Goal: Task Accomplishment & Management: Manage account settings

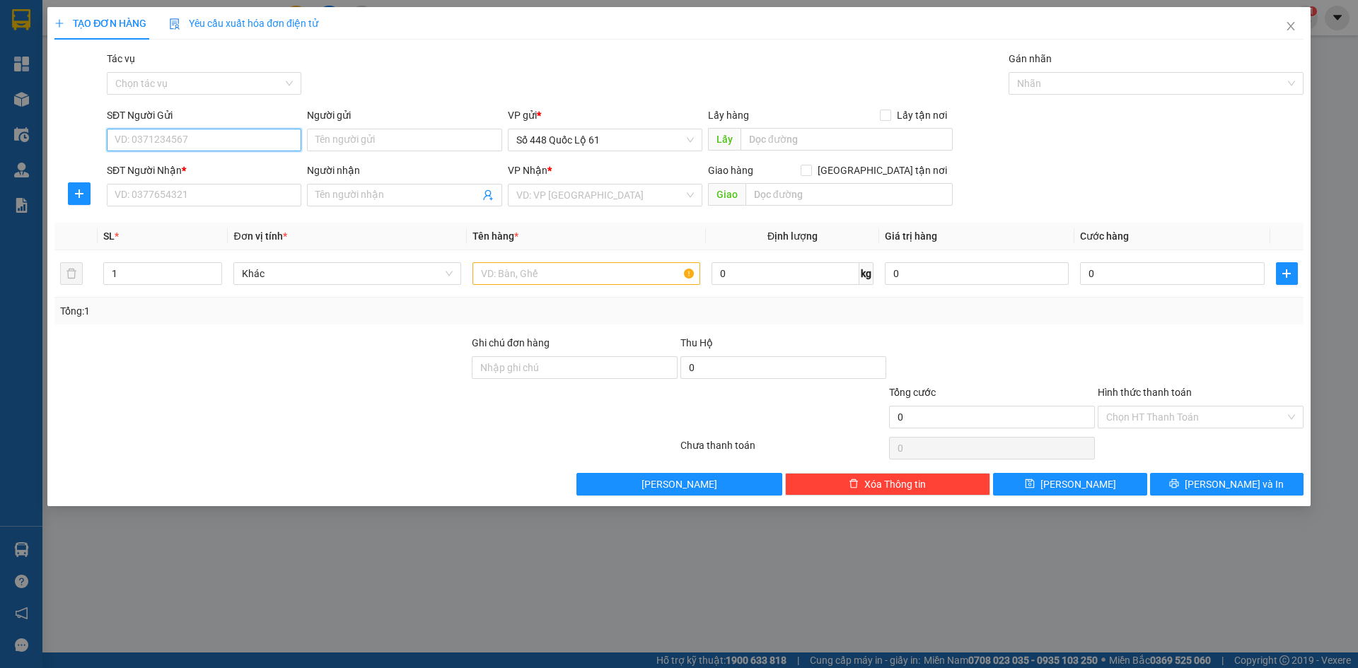
click at [256, 133] on input "SĐT Người Gửi" at bounding box center [204, 140] width 195 height 23
type input "0789577179"
click at [817, 134] on input "text" at bounding box center [847, 139] width 212 height 23
paste input "ÁI"
paste input "È"
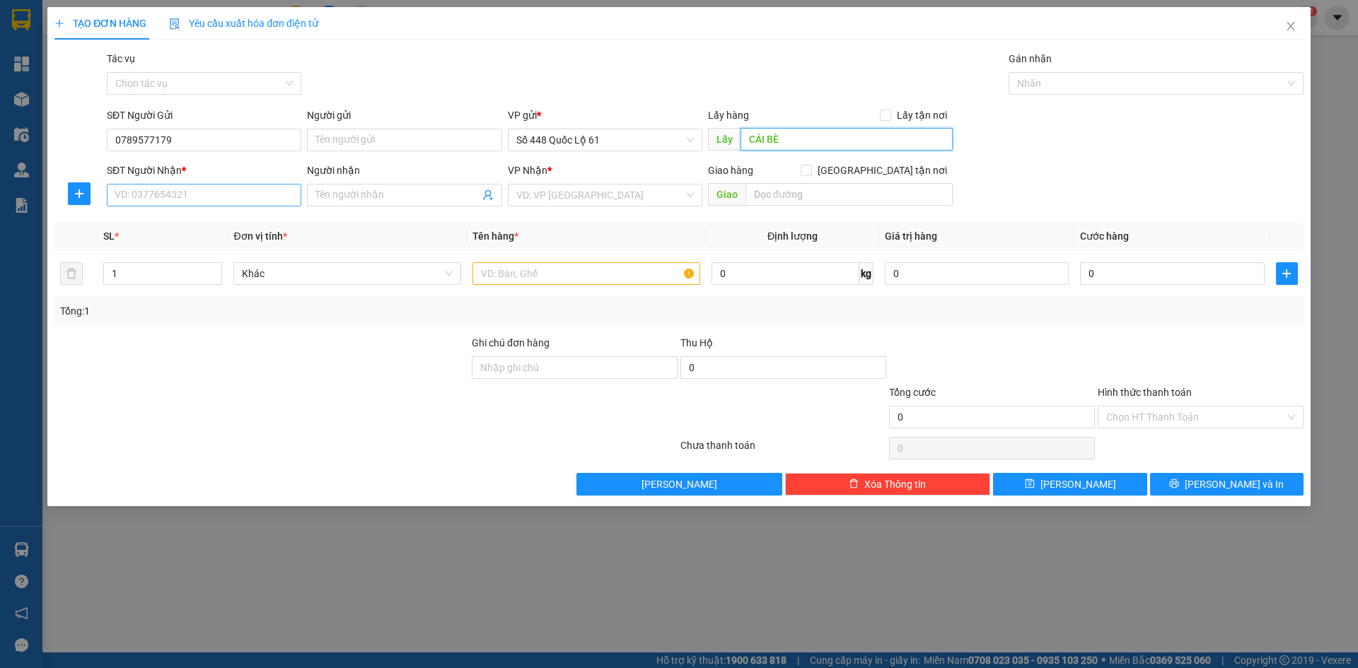
type input "CÁI BÈ"
click at [230, 197] on input "SĐT Người Nhận *" at bounding box center [204, 195] width 195 height 23
type input "000000000000"
click at [548, 197] on input "search" at bounding box center [600, 195] width 168 height 21
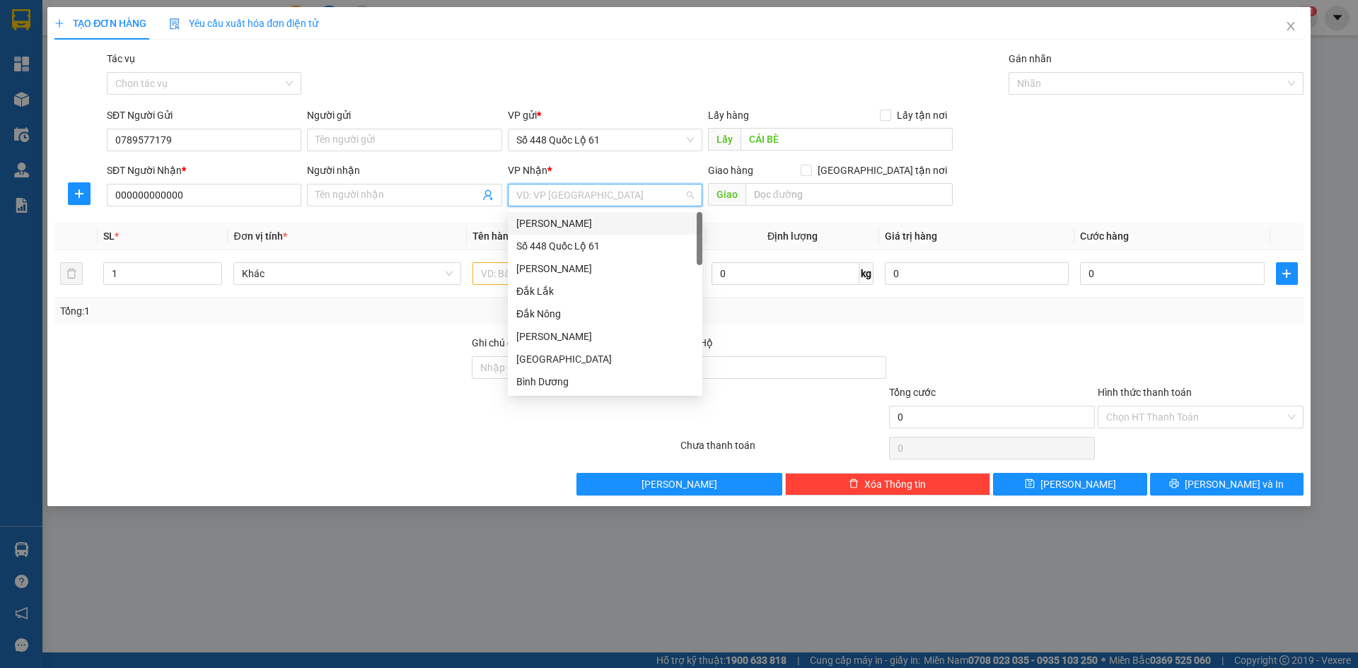
type input "D"
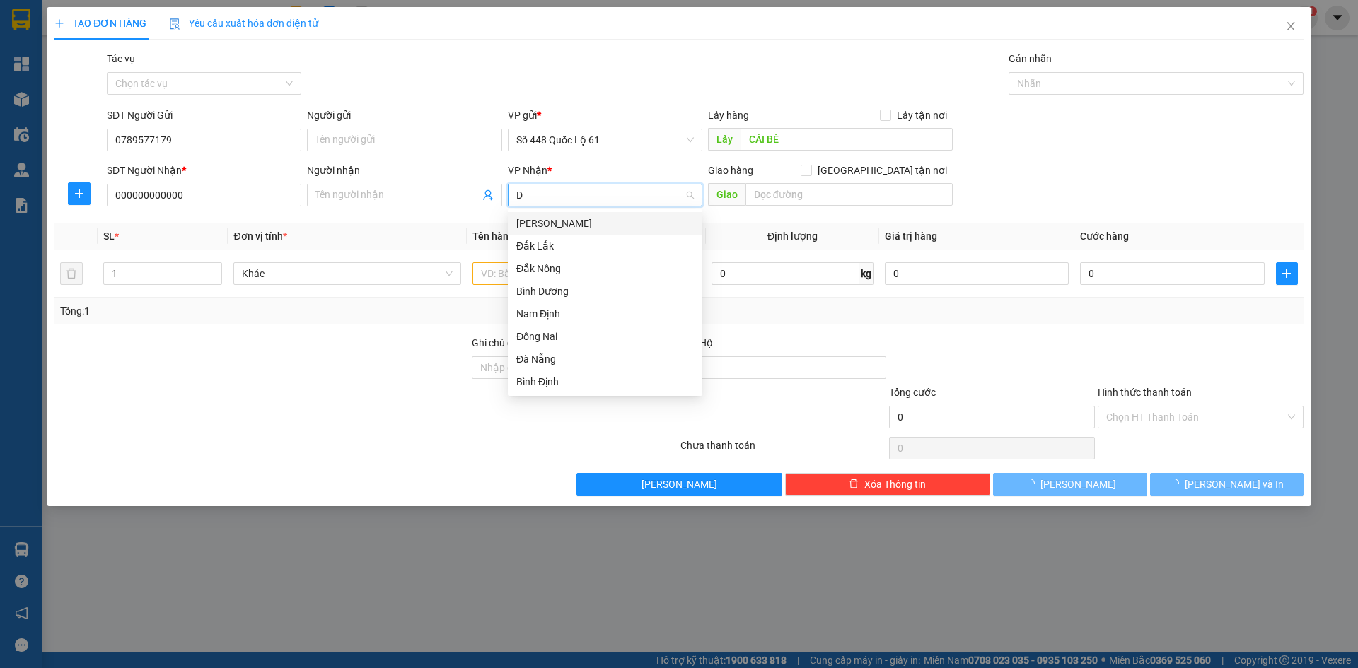
paste input "Đ"
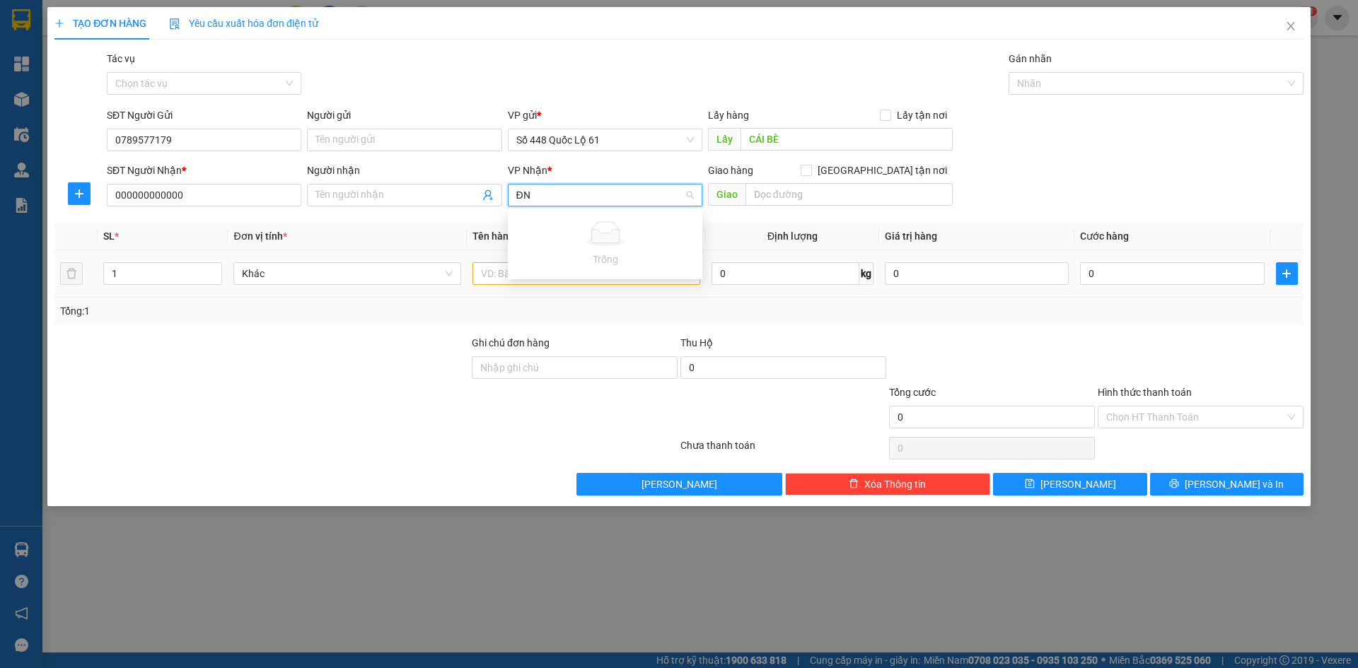
type input "Đ"
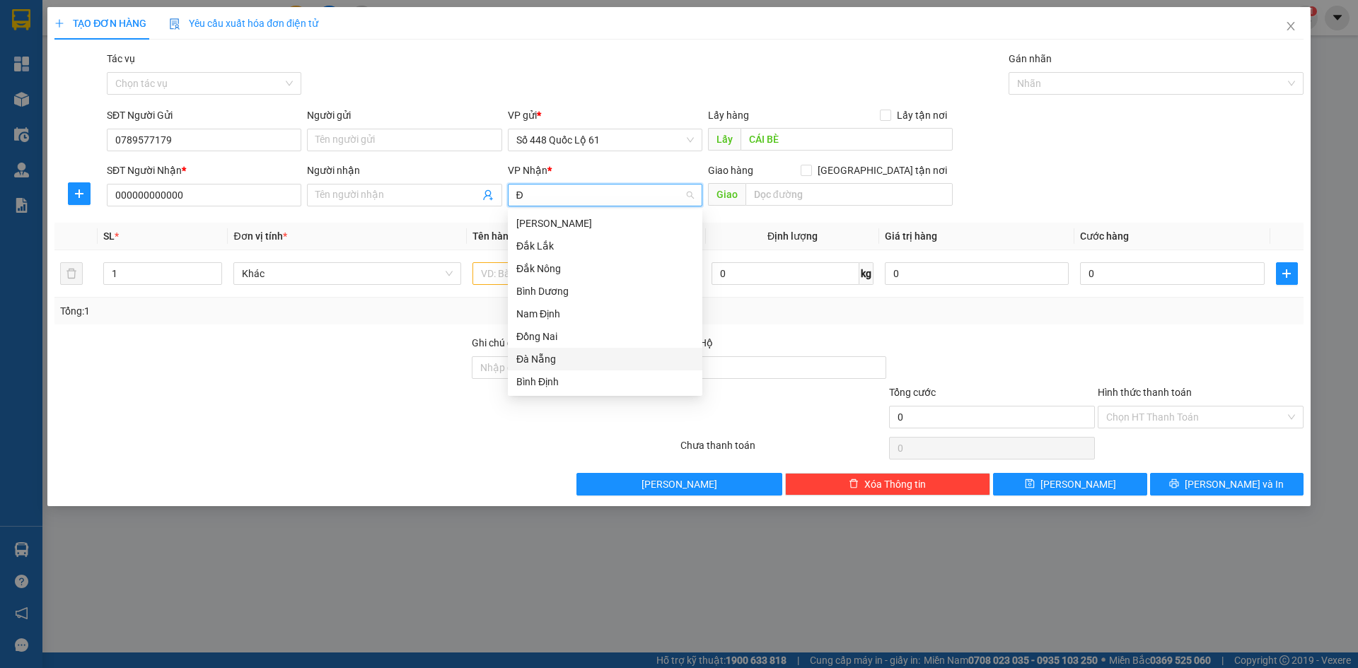
click at [601, 355] on div "Đà Nẵng" at bounding box center [605, 360] width 178 height 16
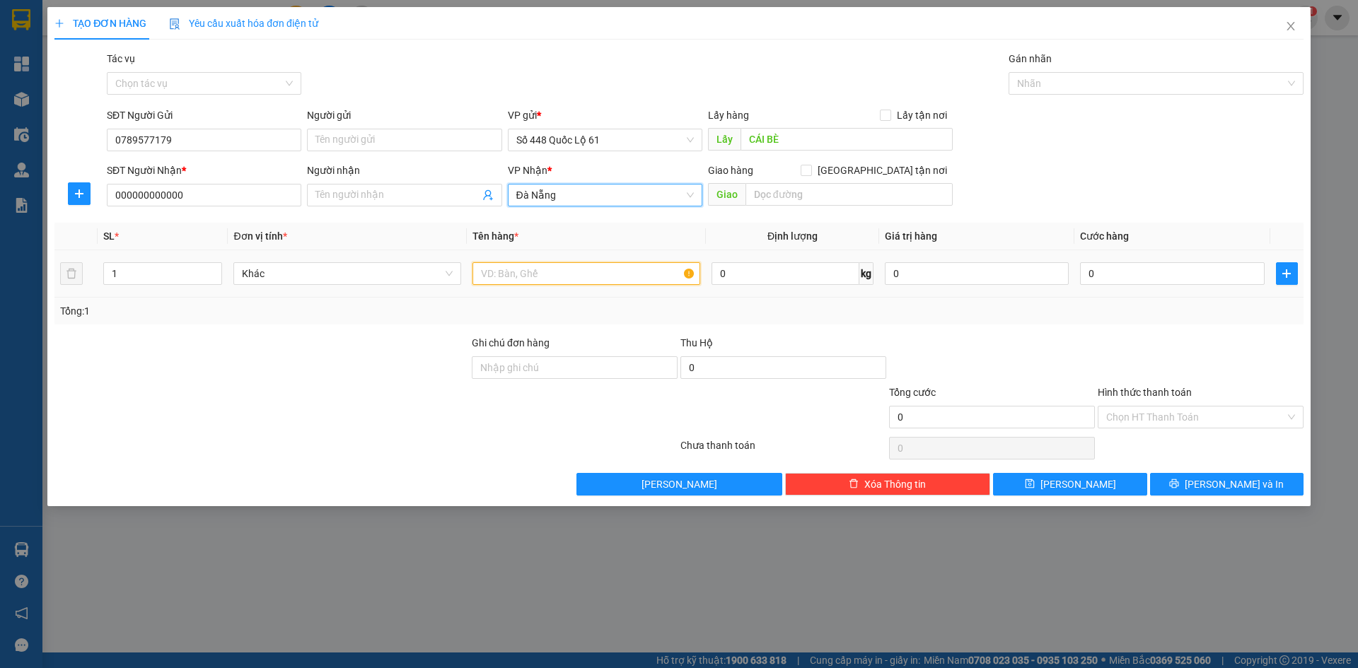
click at [512, 272] on input "text" at bounding box center [587, 273] width 228 height 23
type input "CHANH"
drag, startPoint x: 1141, startPoint y: 261, endPoint x: 1133, endPoint y: 312, distance: 51.5
click at [1140, 262] on div "0" at bounding box center [1172, 274] width 184 height 28
click at [1122, 357] on div at bounding box center [1200, 360] width 209 height 50
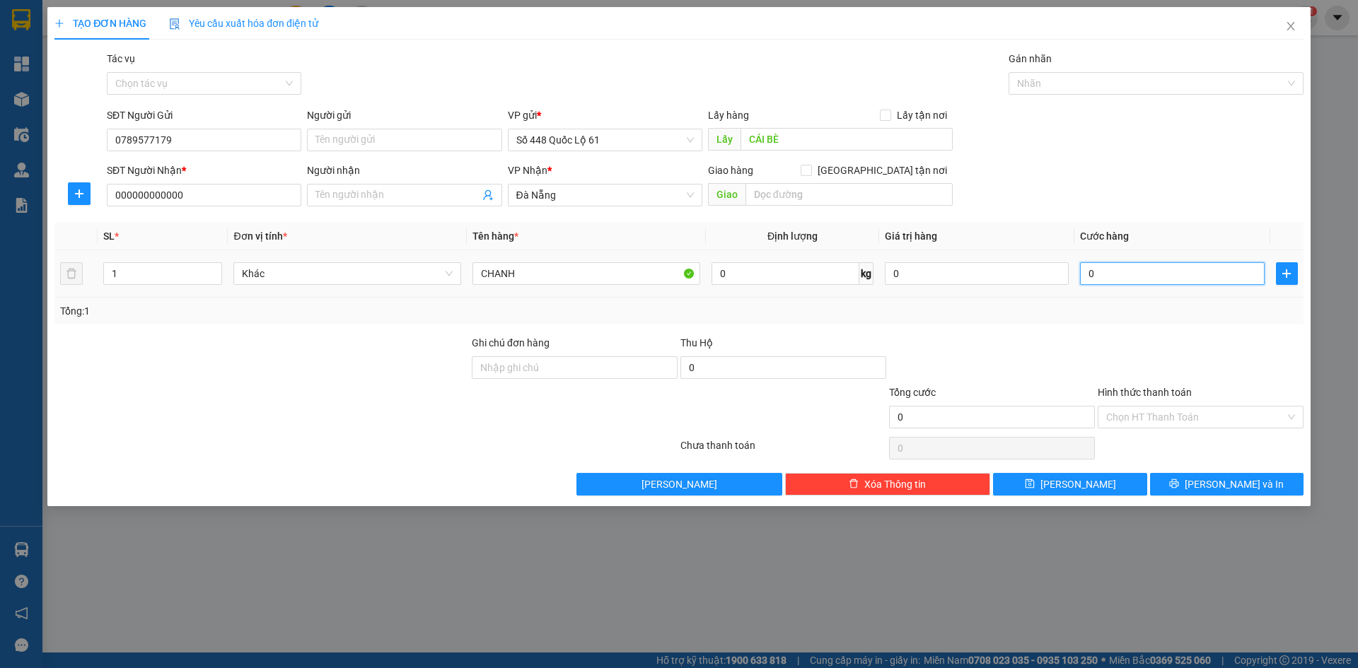
click at [1113, 279] on input "0" at bounding box center [1172, 273] width 184 height 23
type input "1"
type input "1.000"
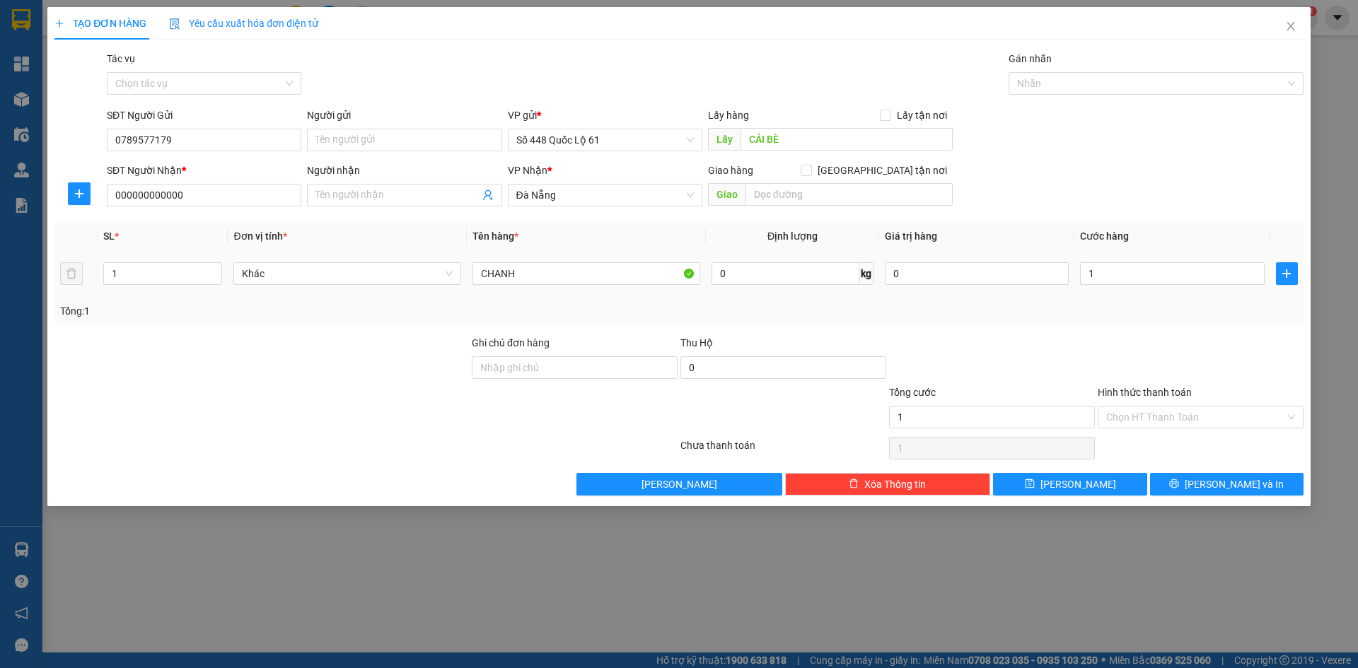
type input "1.000"
drag, startPoint x: 1114, startPoint y: 335, endPoint x: 1098, endPoint y: 372, distance: 40.2
click at [1108, 345] on div at bounding box center [1200, 360] width 209 height 50
drag, startPoint x: 1053, startPoint y: 492, endPoint x: 1077, endPoint y: 469, distance: 33.5
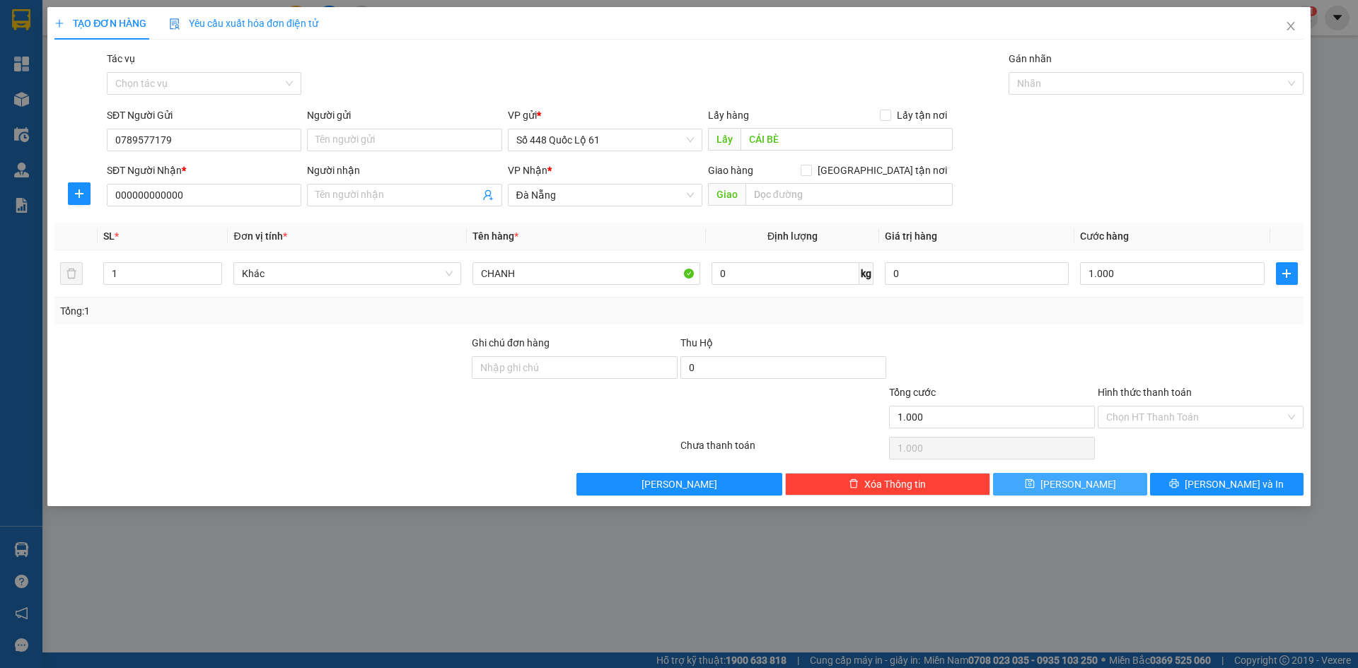
click at [1053, 492] on button "[PERSON_NAME]" at bounding box center [1070, 484] width 154 height 23
type input "0"
click at [401, 58] on div "Gói vận chuyển * Tiêu chuẩn Tác vụ Chọn tác vụ Gán nhãn Nhãn" at bounding box center [705, 76] width 1203 height 50
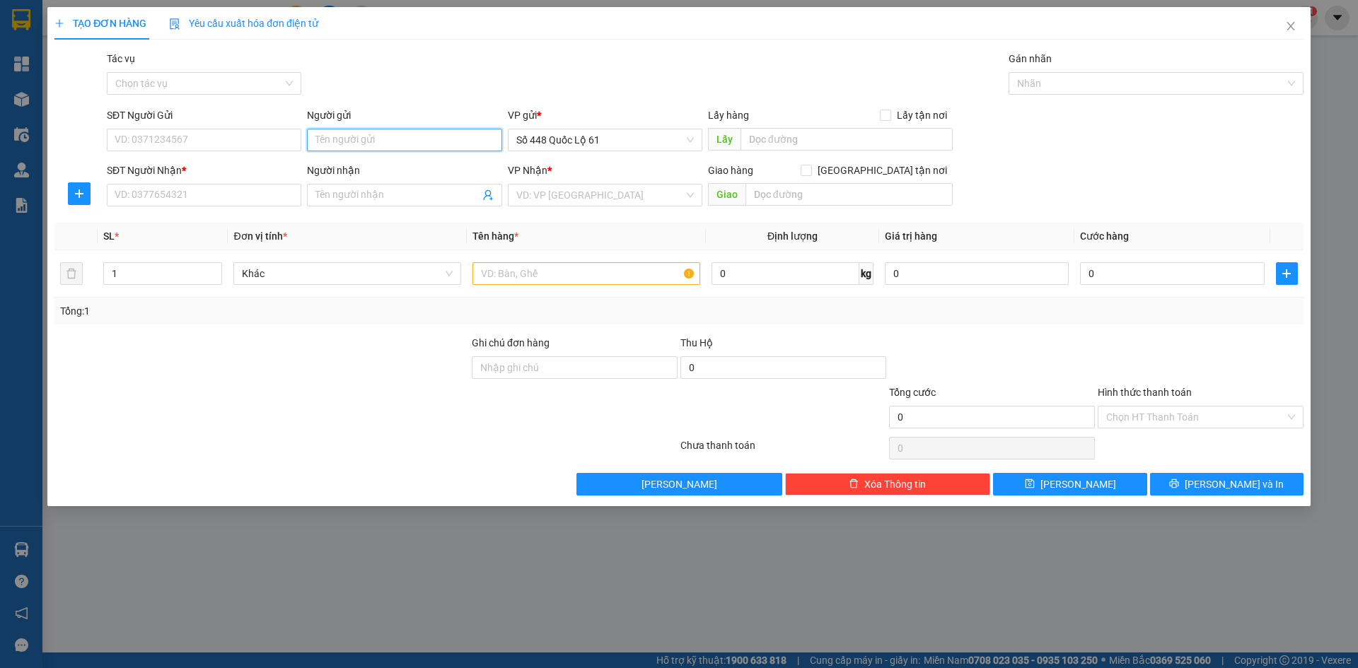
click at [387, 137] on input "Người gửi" at bounding box center [404, 140] width 195 height 23
type input "D"
paste input "Đ"
paste input "ỌC"
paste input "ƯỢC"
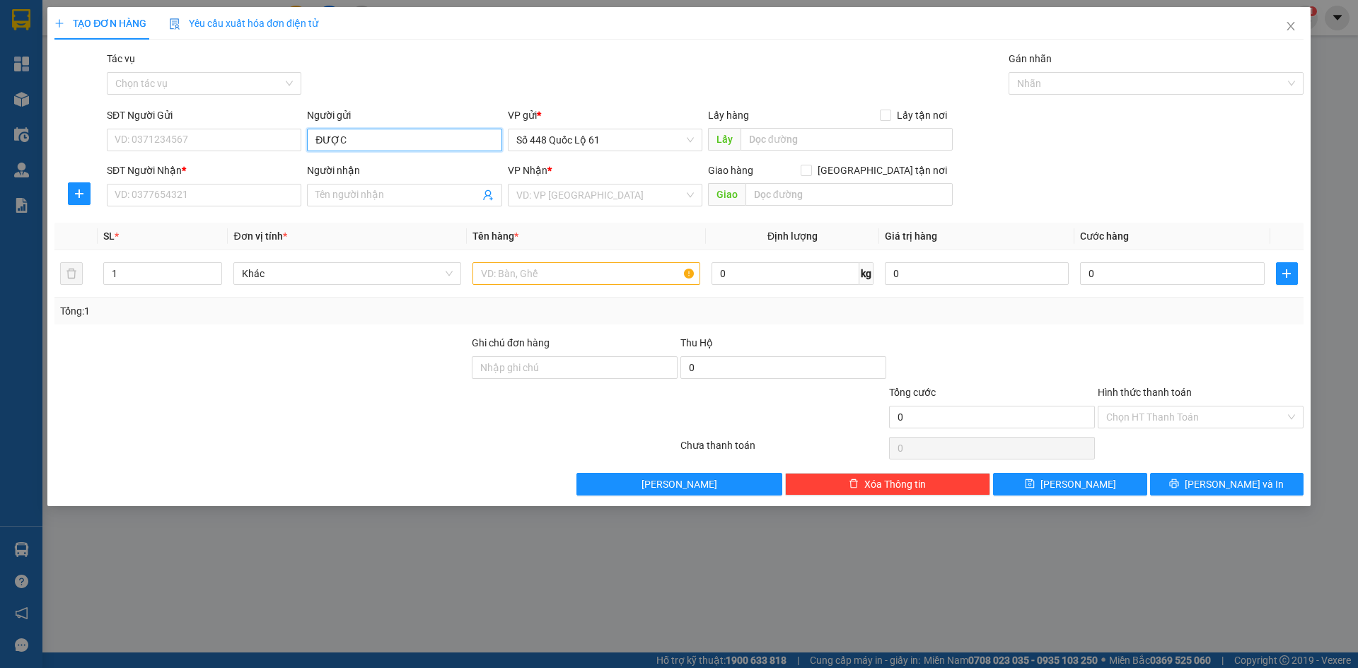
drag, startPoint x: 384, startPoint y: 137, endPoint x: 320, endPoint y: 138, distance: 63.7
click at [308, 137] on input "ĐƯỢC" at bounding box center [404, 140] width 195 height 23
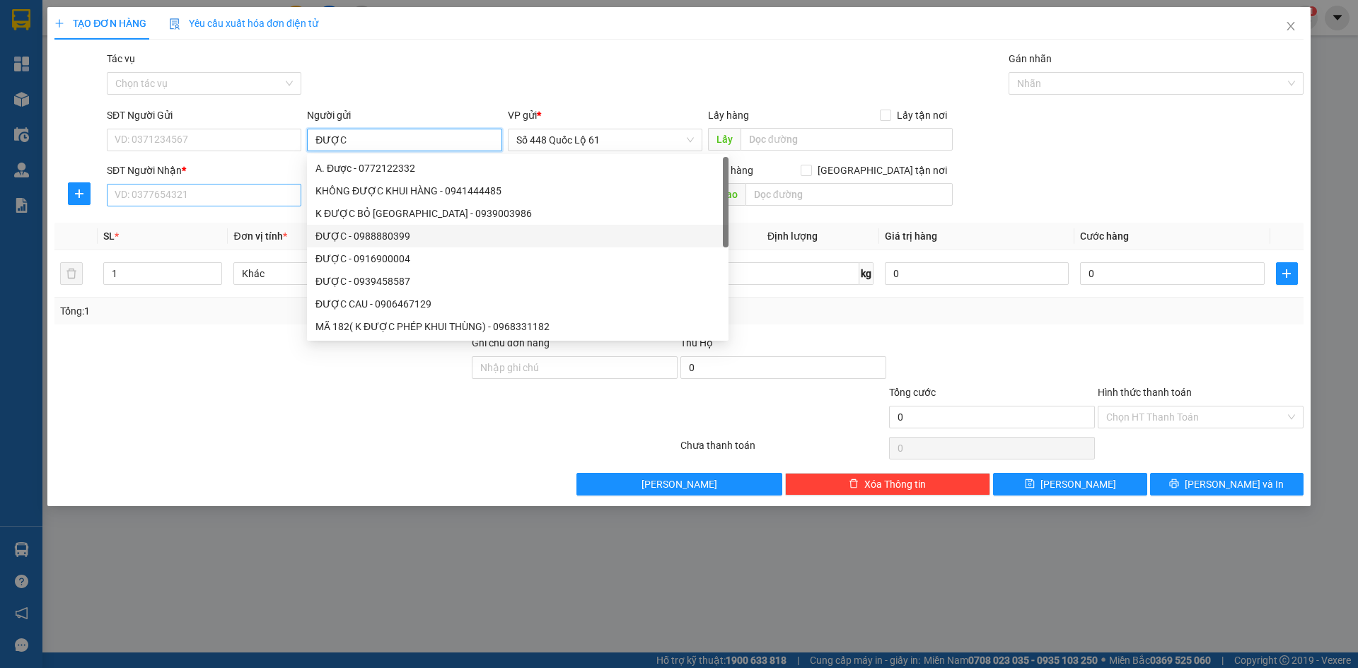
type input "ĐƯỢC"
click at [224, 186] on input "SĐT Người Nhận *" at bounding box center [204, 195] width 195 height 23
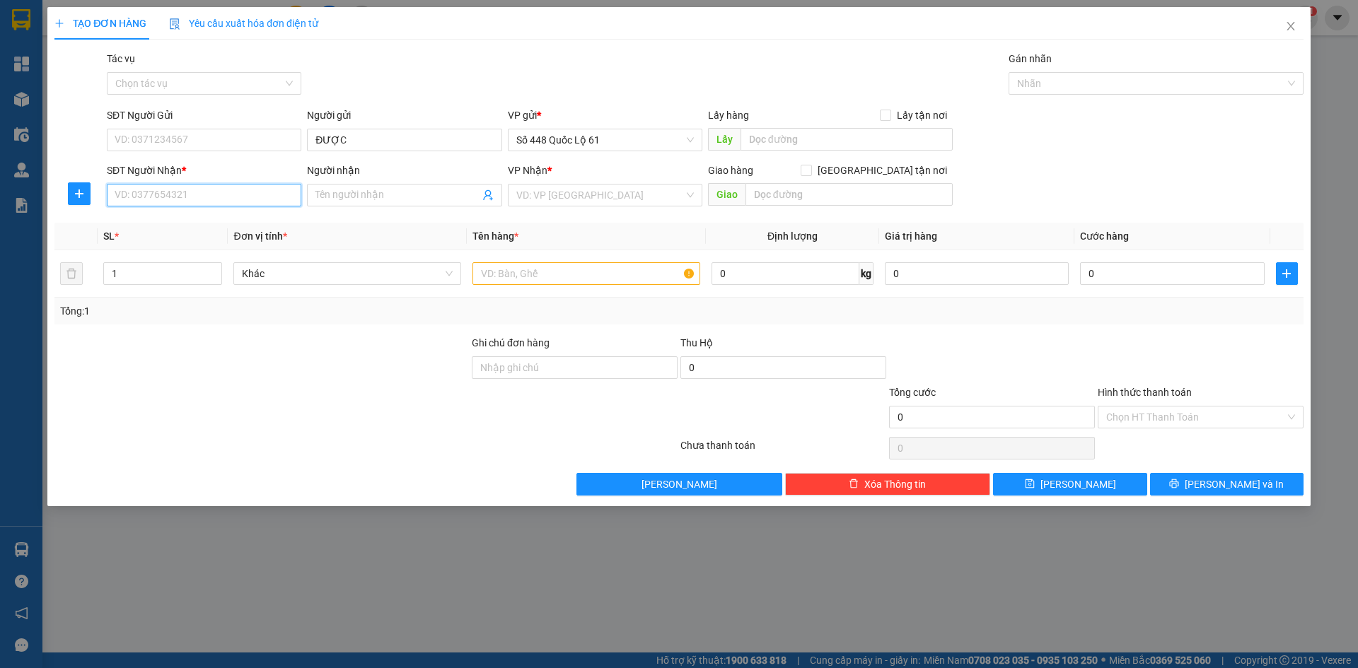
click at [223, 186] on input "SĐT Người Nhận *" at bounding box center [204, 195] width 195 height 23
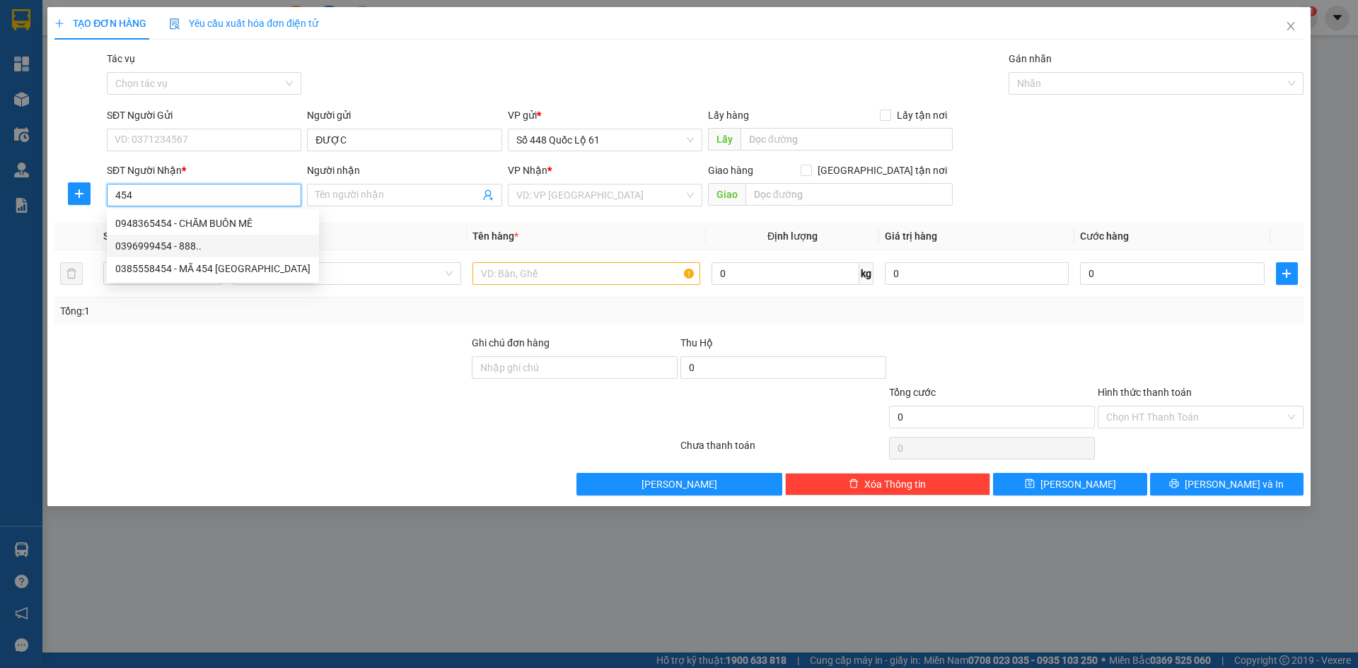
click at [238, 244] on div "0396999454 - 888.." at bounding box center [212, 246] width 195 height 16
type input "0396999454"
type input "888.."
checkbox input "true"
type input "TAM QUAN"
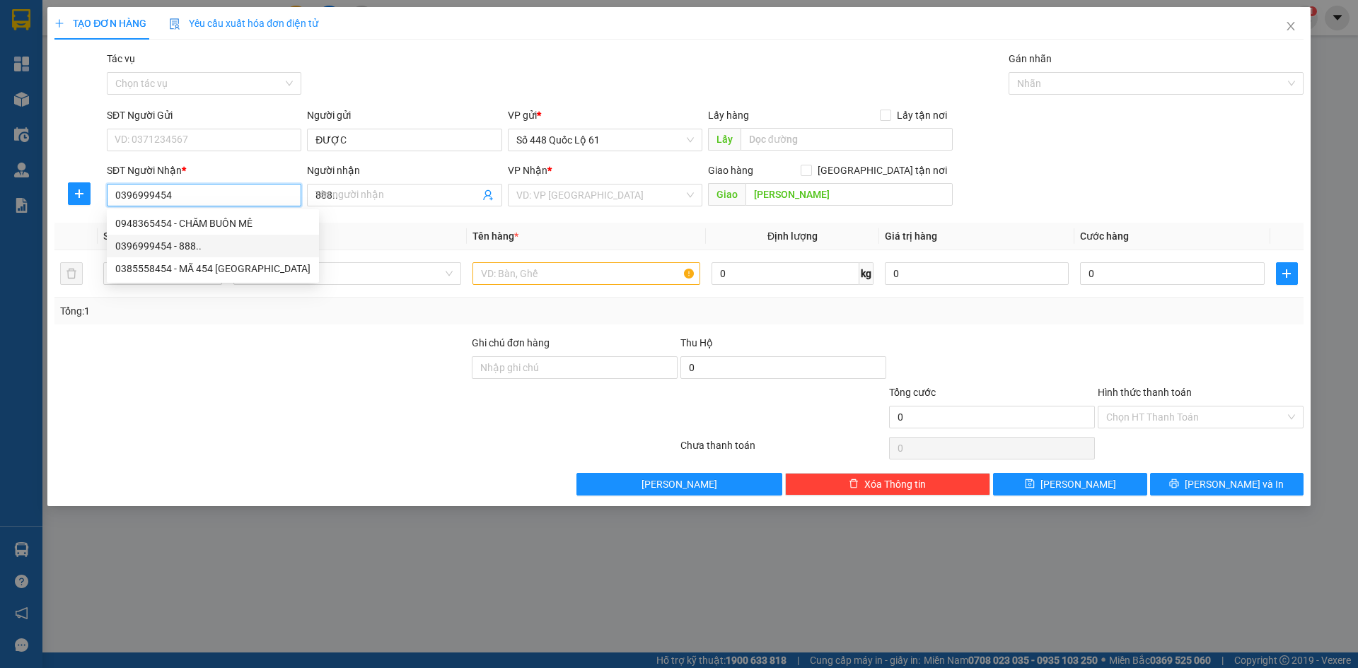
type input "1.000"
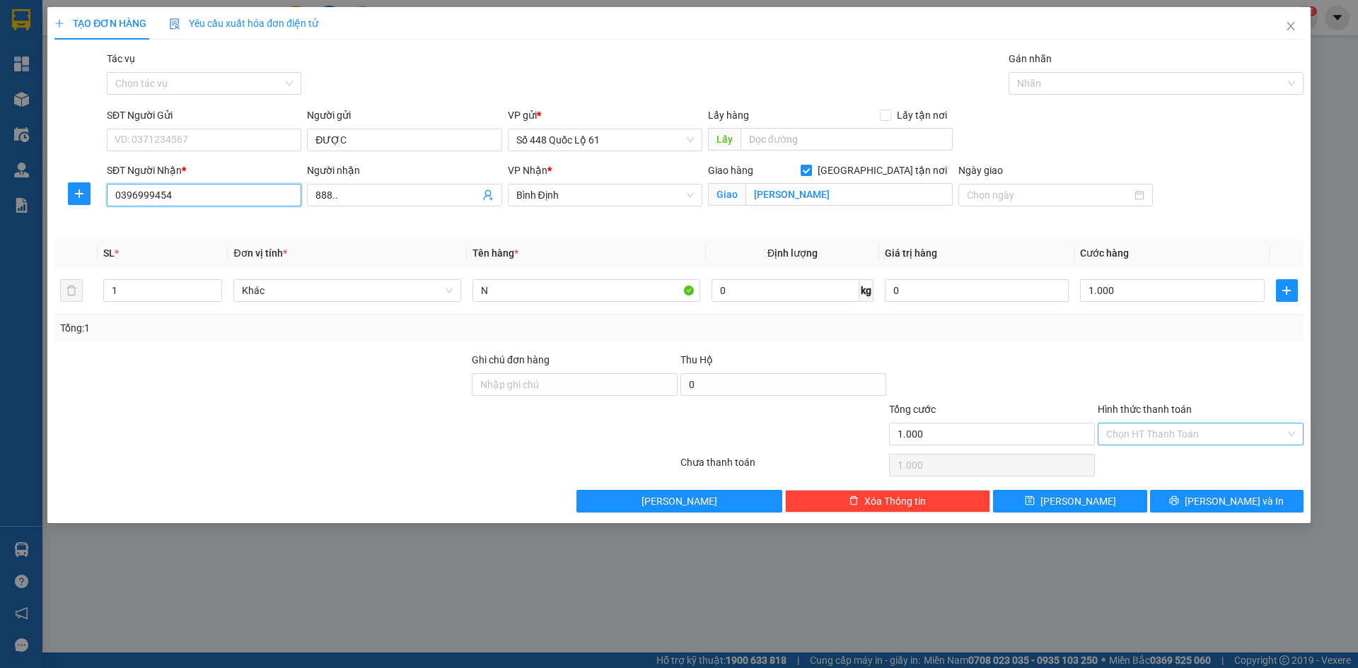
type input "0396999454"
drag, startPoint x: 1141, startPoint y: 429, endPoint x: 1142, endPoint y: 438, distance: 9.2
click at [1142, 438] on input "Hình thức thanh toán" at bounding box center [1195, 434] width 179 height 21
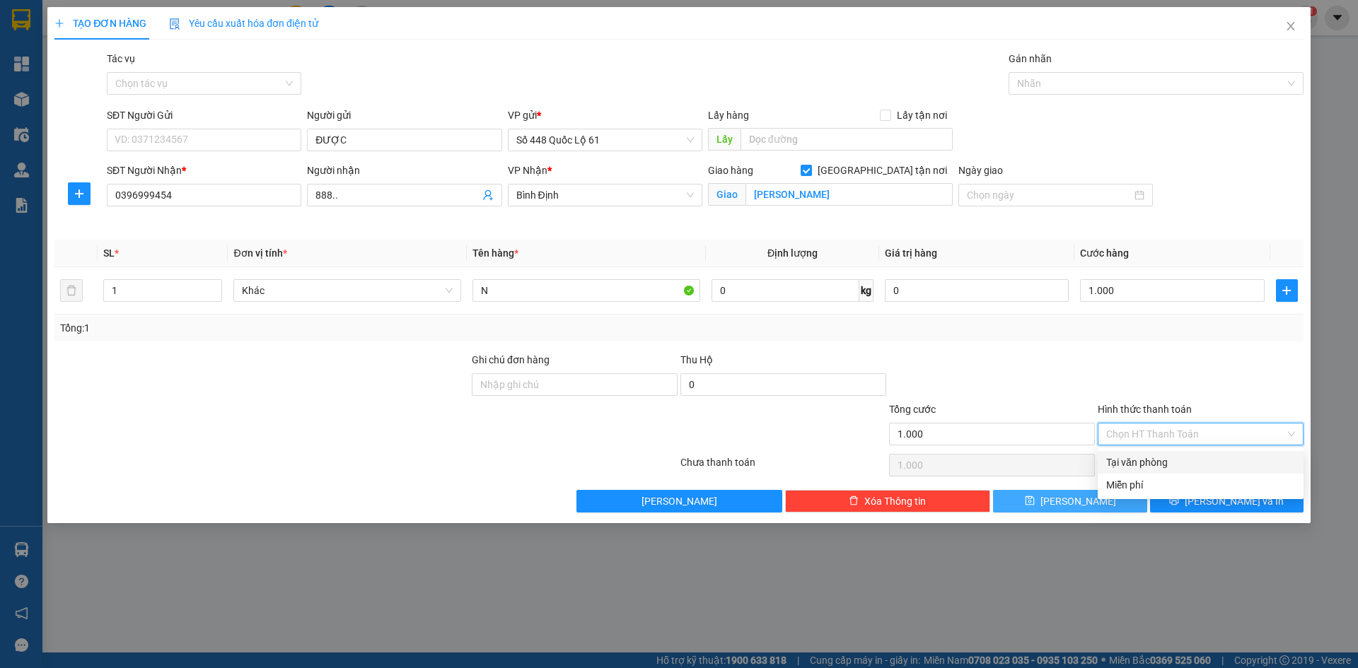
drag, startPoint x: 1155, startPoint y: 458, endPoint x: 1140, endPoint y: 497, distance: 41.9
click at [1155, 463] on div "Tại văn phòng" at bounding box center [1200, 463] width 189 height 16
type input "0"
drag, startPoint x: 1135, startPoint y: 498, endPoint x: 1133, endPoint y: 484, distance: 14.4
click at [1135, 498] on button "[PERSON_NAME]" at bounding box center [1070, 501] width 154 height 23
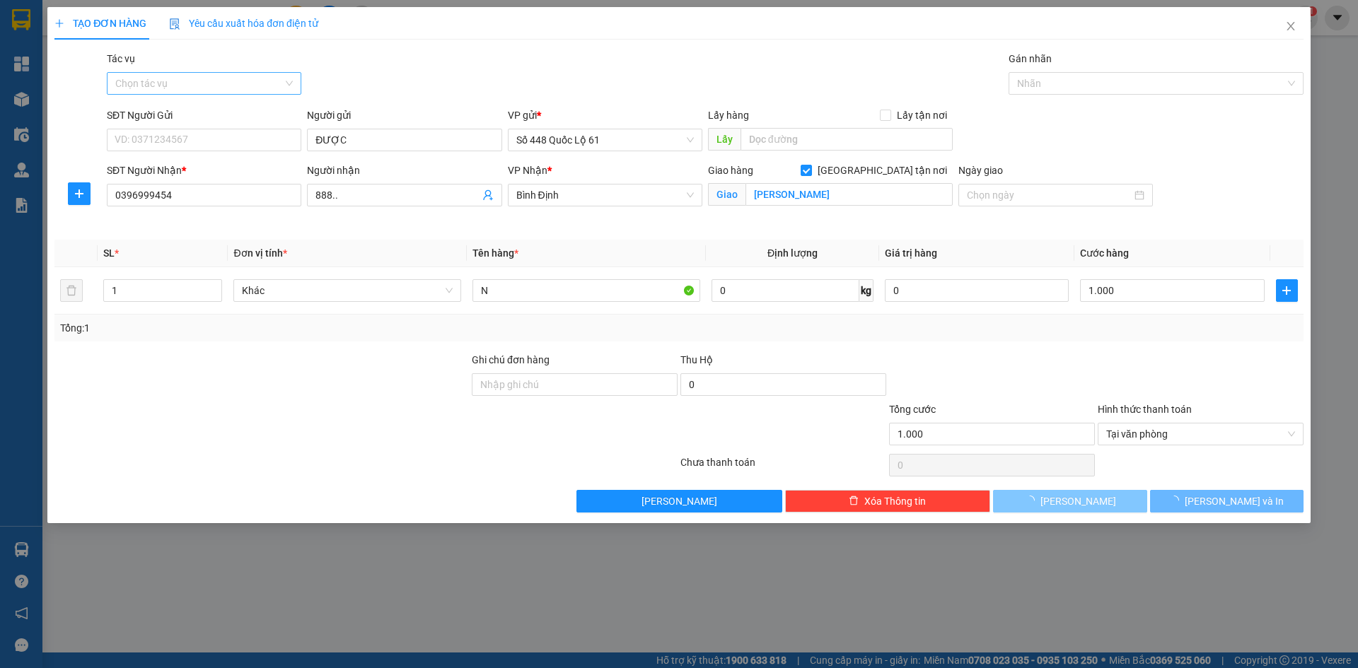
checkbox input "false"
type input "0"
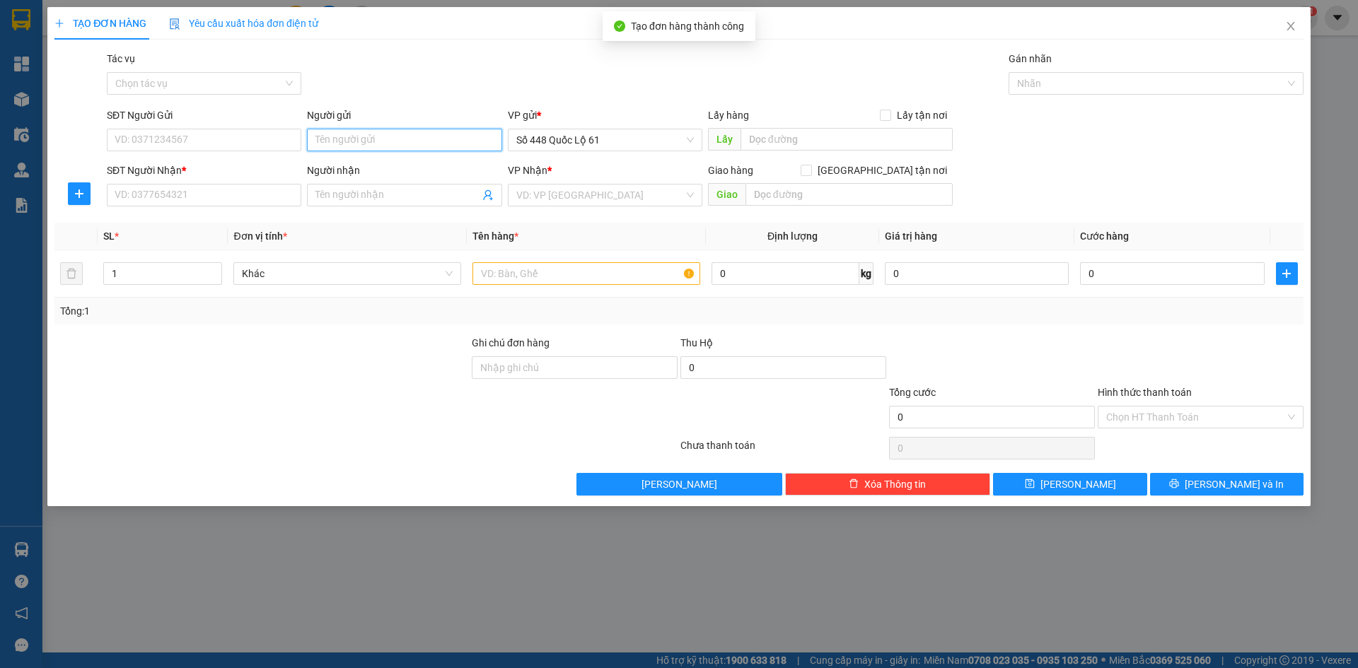
drag, startPoint x: 375, startPoint y: 125, endPoint x: 357, endPoint y: 144, distance: 26.0
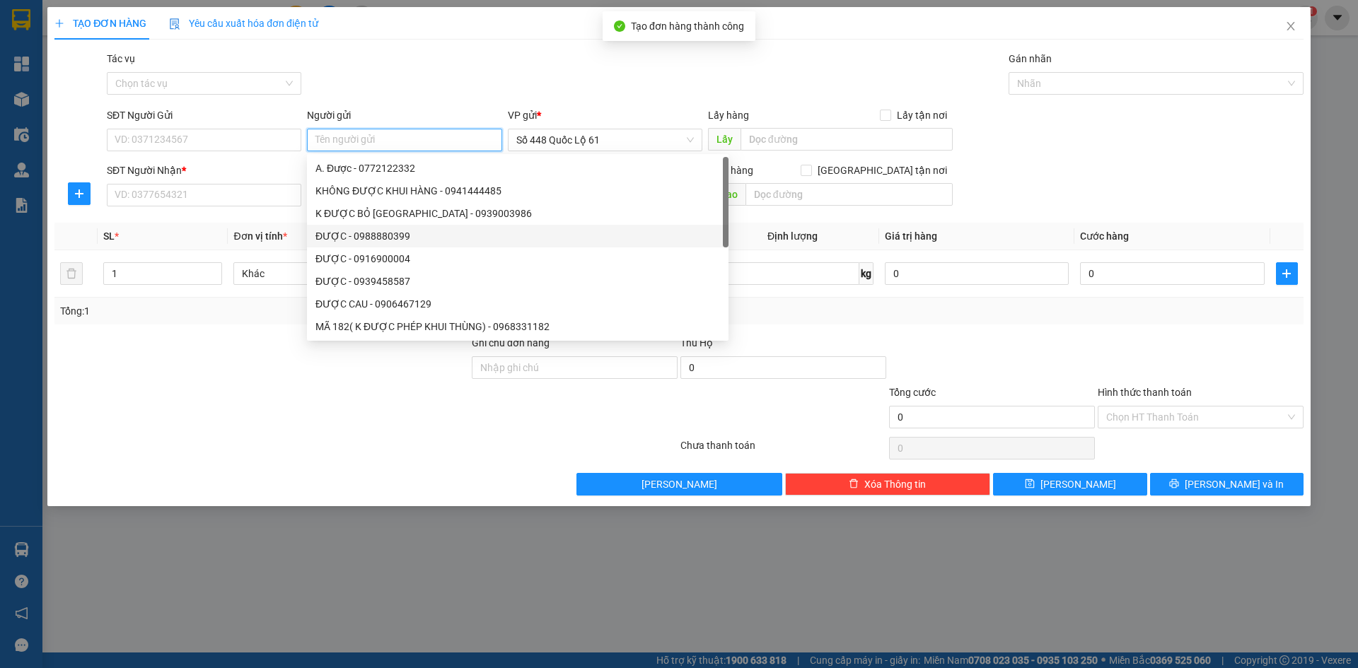
paste input "PQ"
type input "PQ"
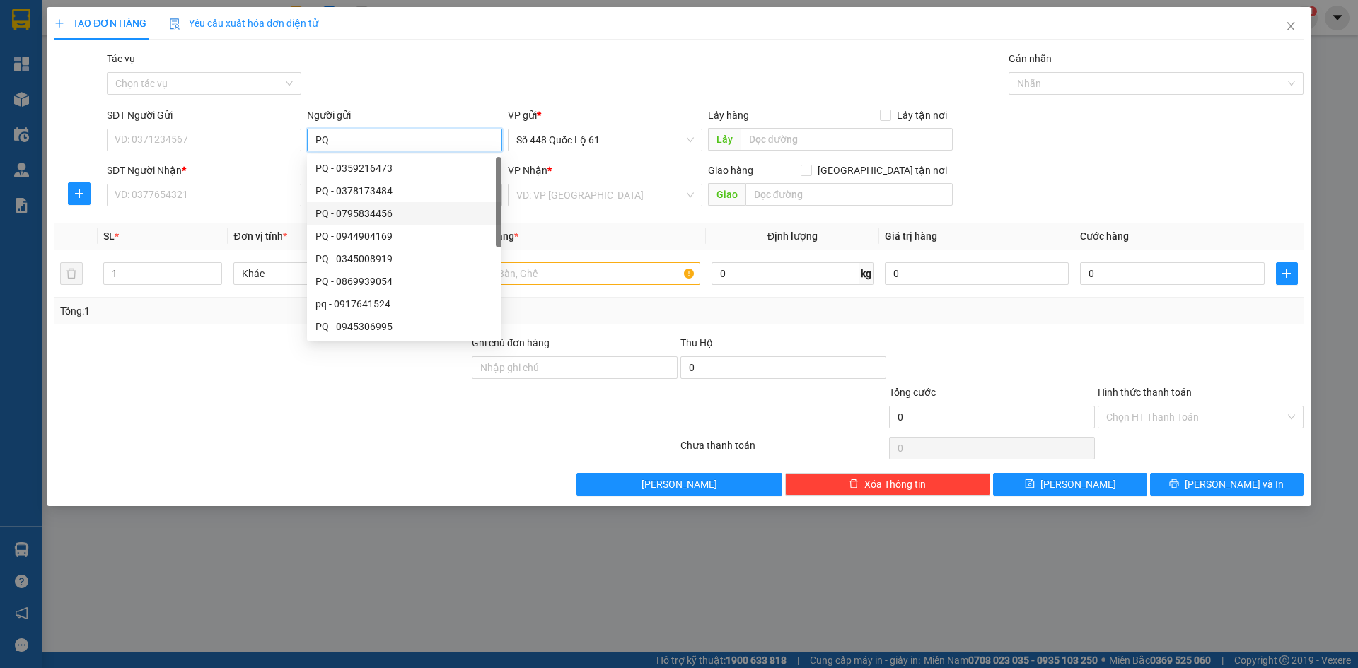
drag, startPoint x: 340, startPoint y: 143, endPoint x: 215, endPoint y: 173, distance: 128.9
click at [262, 163] on form "SĐT Người Gửi VD: 0371234567 Người gửi PQ VP gửi * Số 448 Quốc Lộ 61 Lấy hàng L…" at bounding box center [678, 160] width 1249 height 105
type input "D"
paste input "Đ"
paste input "ỌC"
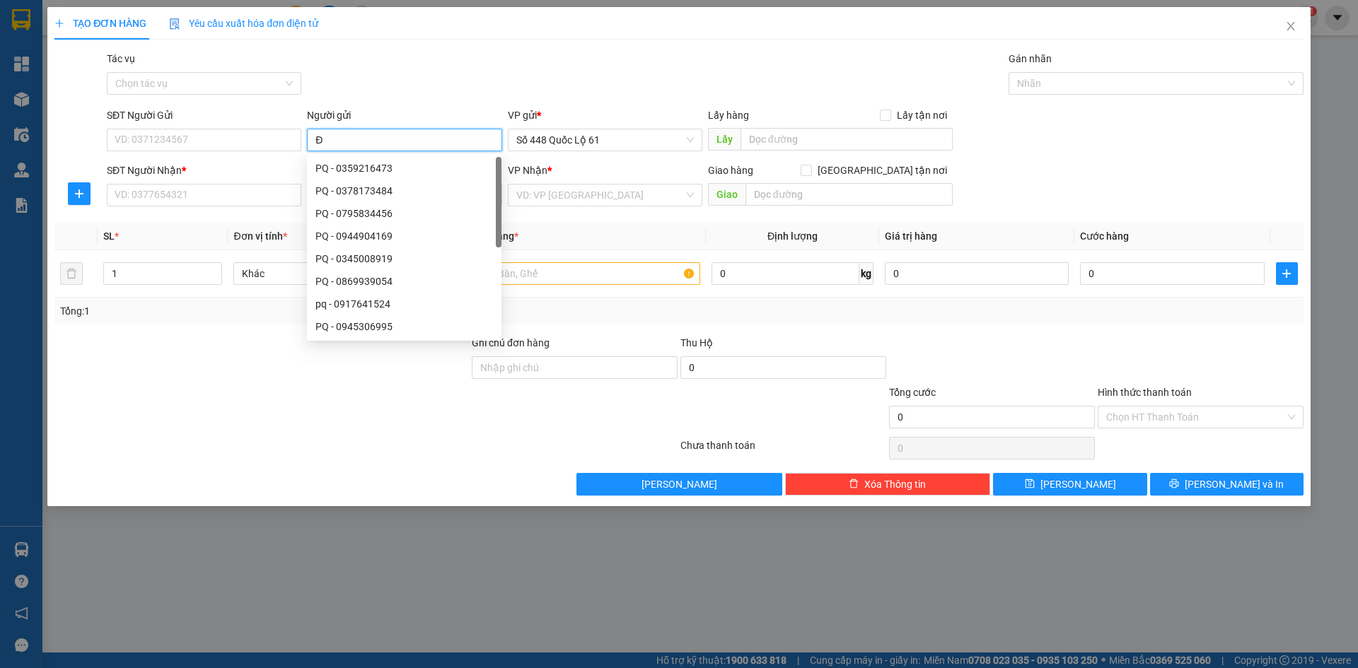
paste input "ƯỢC"
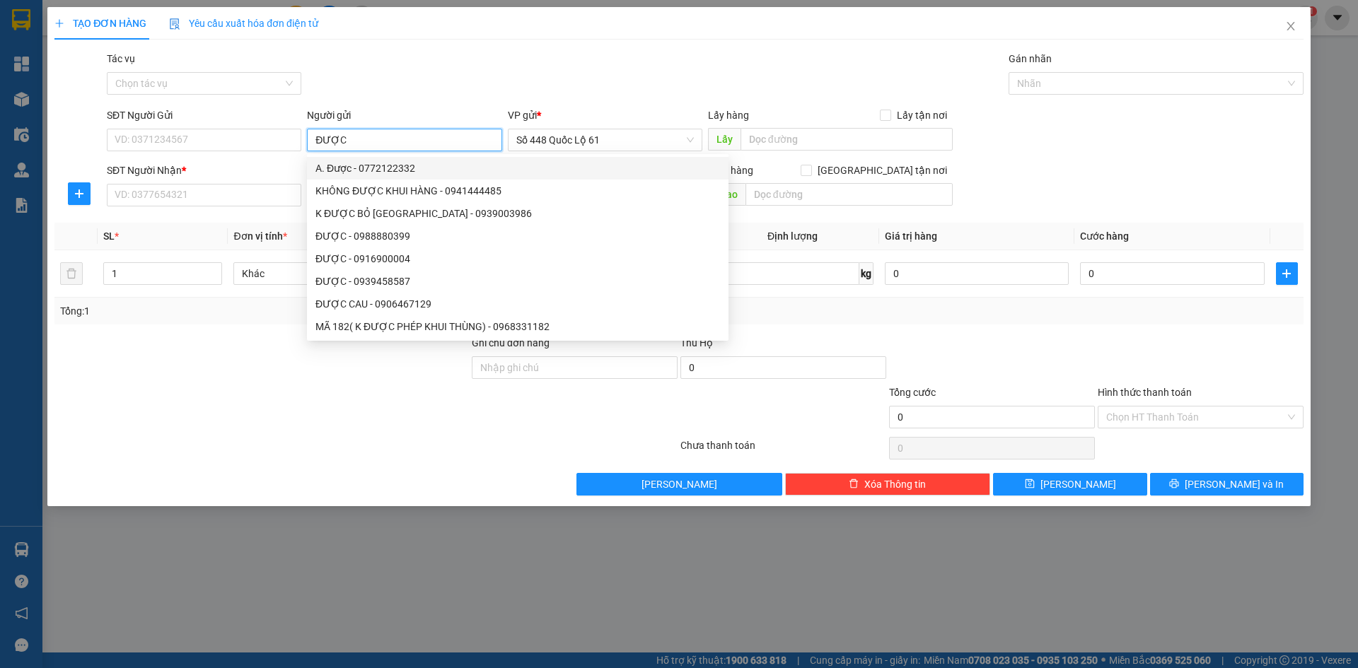
drag, startPoint x: 344, startPoint y: 149, endPoint x: 285, endPoint y: 151, distance: 58.8
click at [285, 151] on div "SĐT Người Gửi VD: 0371234567 Người gửi ĐƯỢC VP gửi * Số 448 Quốc Lộ 61 Lấy hàng…" at bounding box center [705, 133] width 1203 height 50
type input "ĐƯỢC"
click at [270, 198] on input "SĐT Người Nhận *" at bounding box center [204, 195] width 195 height 23
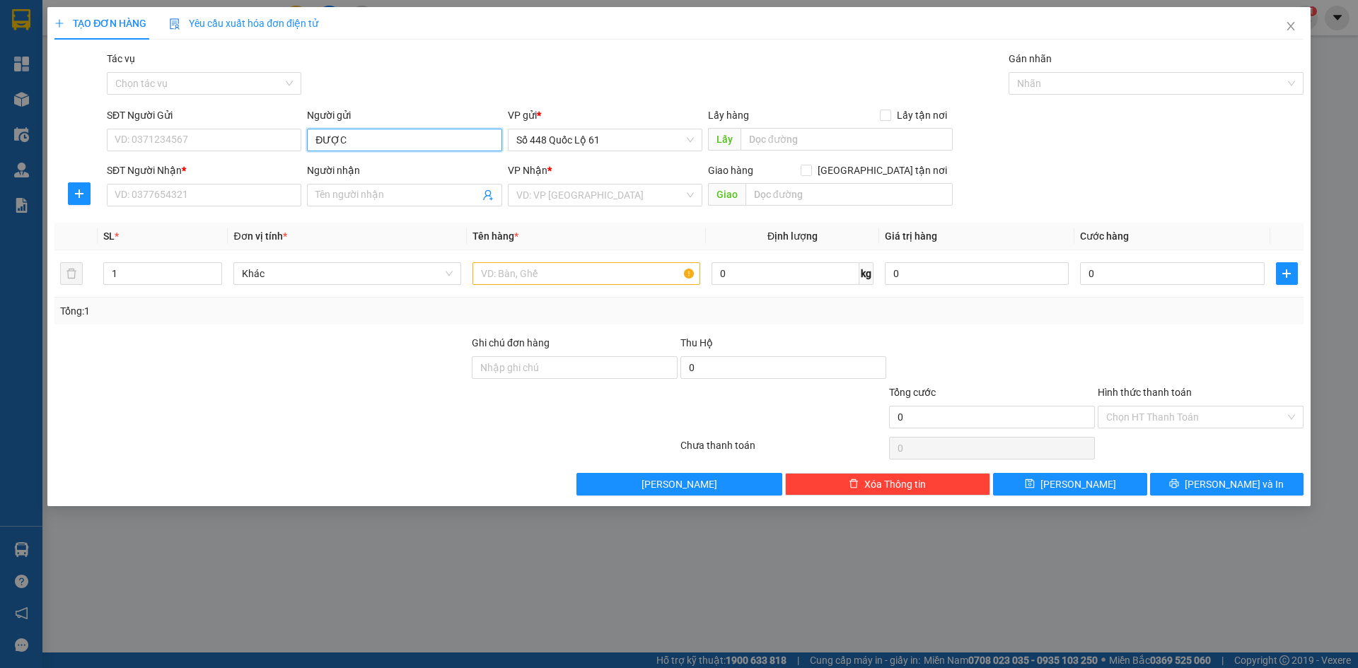
drag, startPoint x: 362, startPoint y: 146, endPoint x: 313, endPoint y: 141, distance: 49.7
click at [296, 141] on div "SĐT Người Gửi VD: 0371234567 Người gửi ĐƯỢC ĐƯỢC VP gửi * Số 448 Quốc Lộ 61 Lấy…" at bounding box center [705, 133] width 1203 height 50
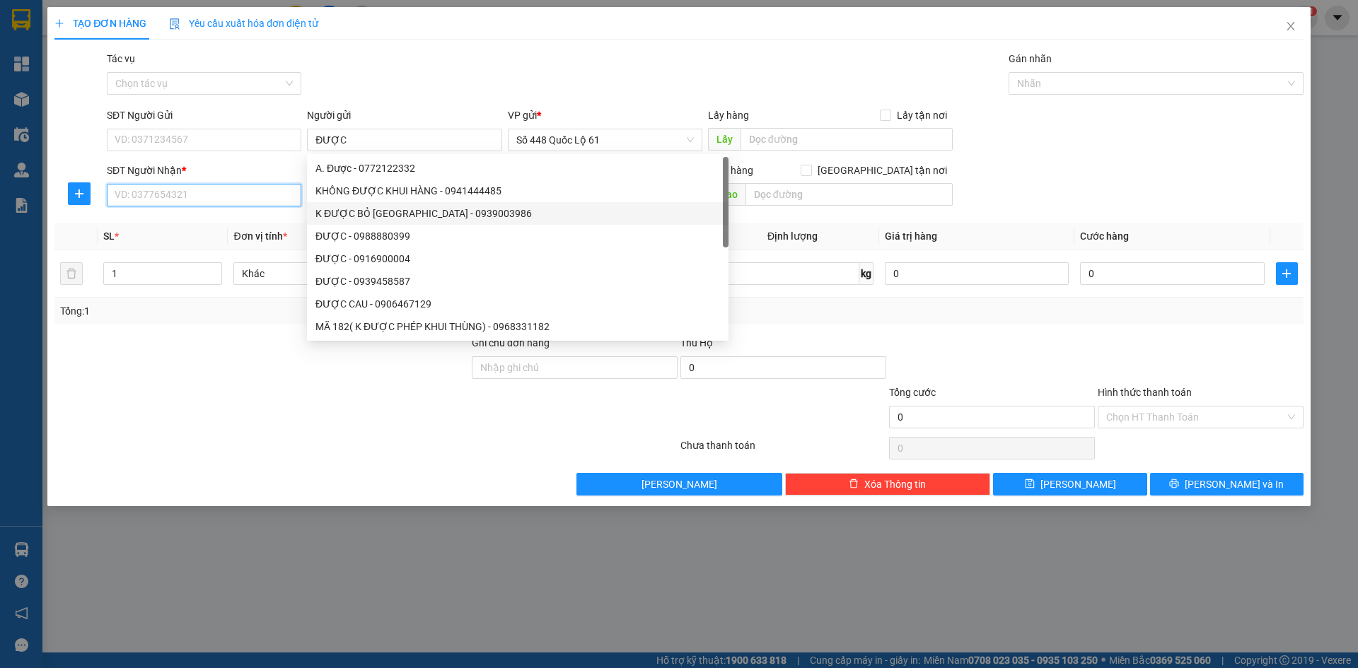
click at [253, 196] on input "SĐT Người Nhận *" at bounding box center [204, 195] width 195 height 23
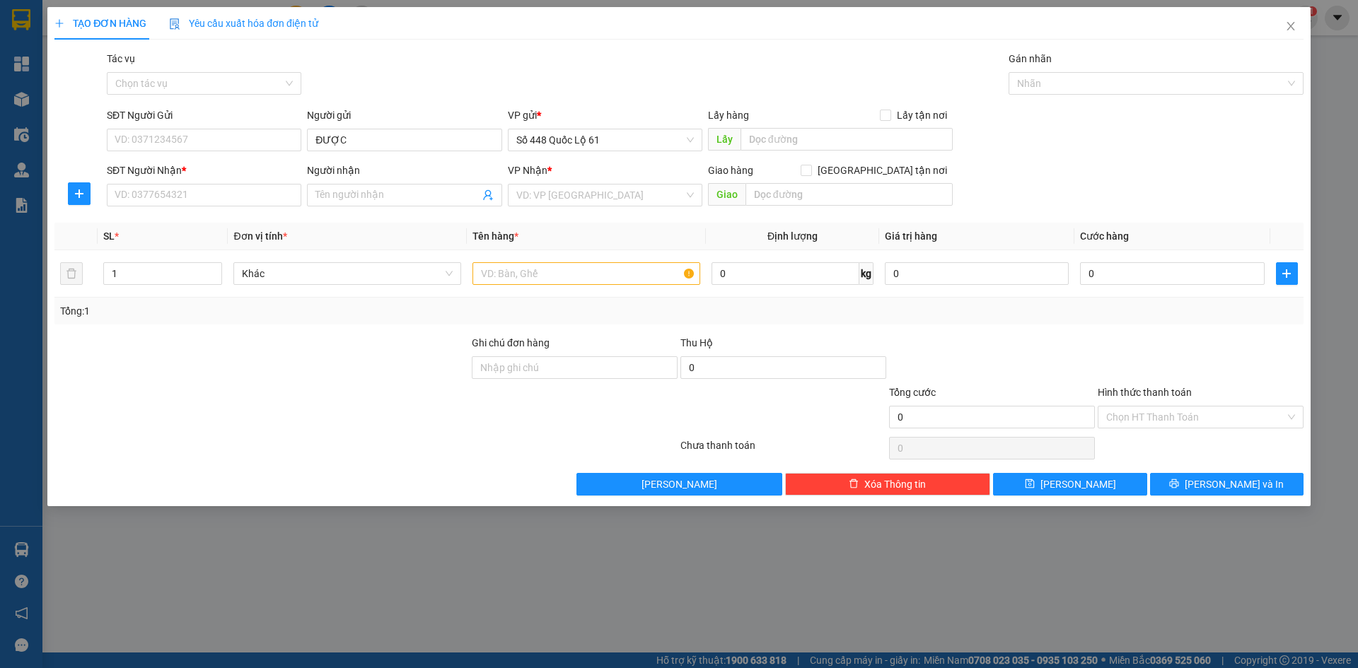
click at [421, 80] on div "Gói vận chuyển * Tiêu chuẩn Tác vụ Chọn tác vụ Gán nhãn Nhãn" at bounding box center [705, 76] width 1203 height 50
click at [227, 202] on input "SĐT Người Nhận *" at bounding box center [204, 195] width 195 height 23
click at [205, 202] on input "SĐT Người Nhận *" at bounding box center [204, 195] width 195 height 23
drag, startPoint x: 407, startPoint y: 138, endPoint x: 337, endPoint y: 157, distance: 71.9
click at [294, 143] on div "SĐT Người Gửi VD: 0371234567 Người gửi ĐƯỢC ĐƯỢC VP gửi * Số 448 Quốc Lộ 61 Lấy…" at bounding box center [705, 133] width 1203 height 50
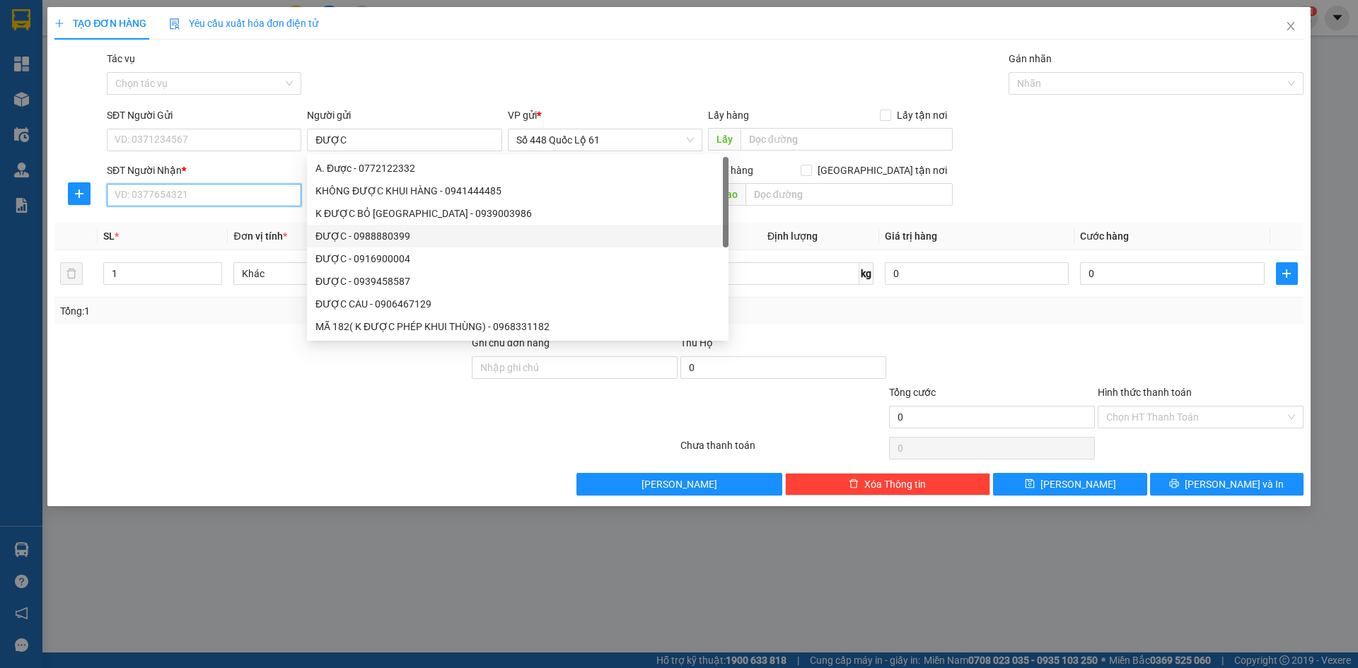
click at [266, 194] on input "SĐT Người Nhận *" at bounding box center [204, 195] width 195 height 23
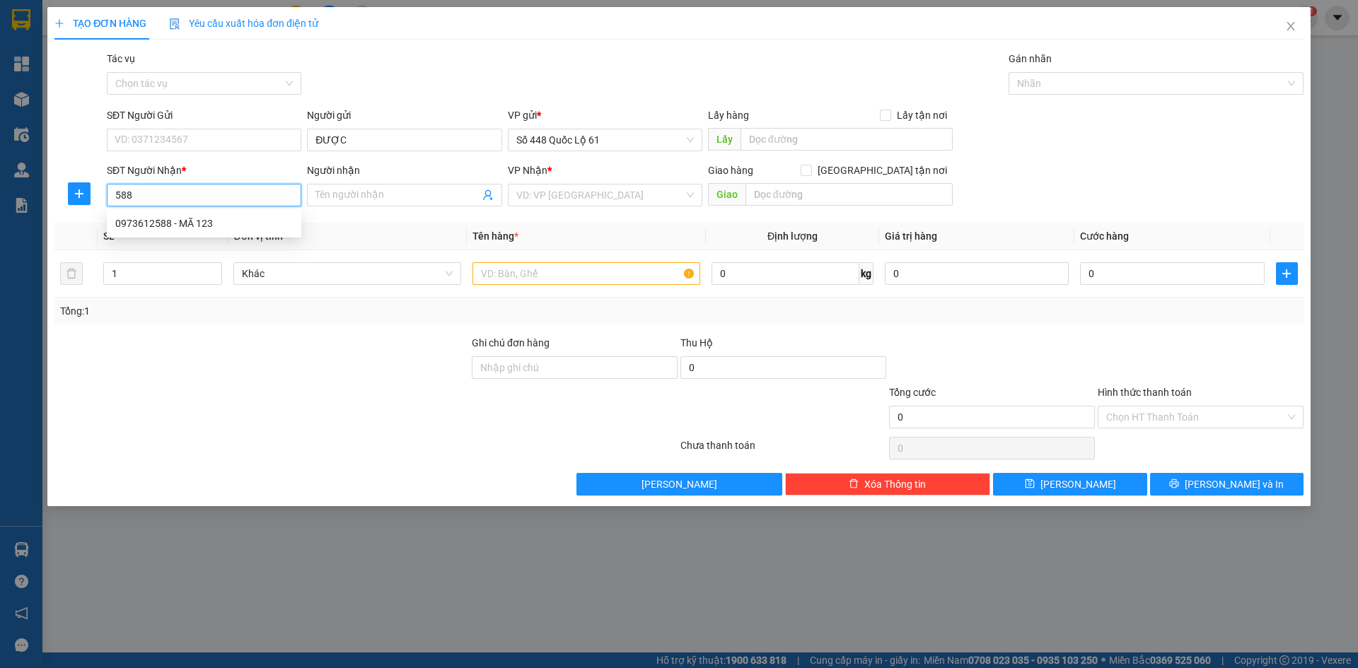
click at [213, 226] on div "0973612588 - MÃ 123" at bounding box center [204, 224] width 178 height 16
type input "0973612588"
type input "MÃ 123"
checkbox input "true"
type input "QUY NHƠN"
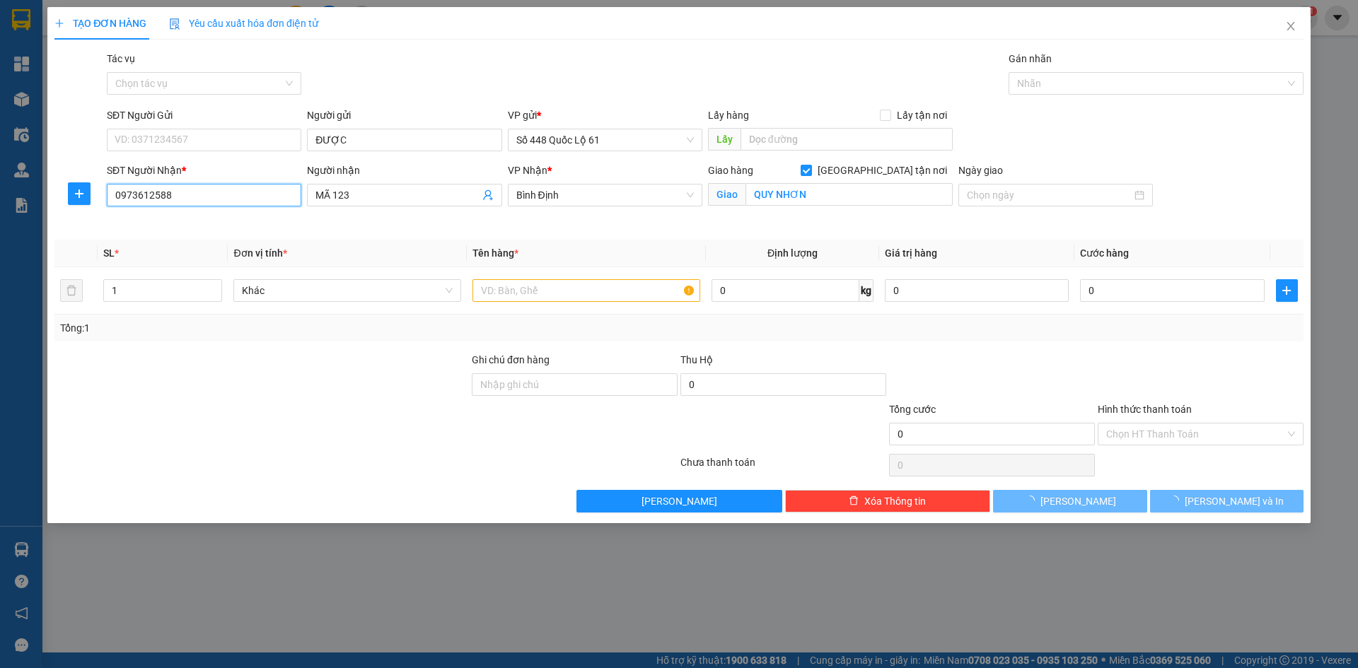
type input "1.000"
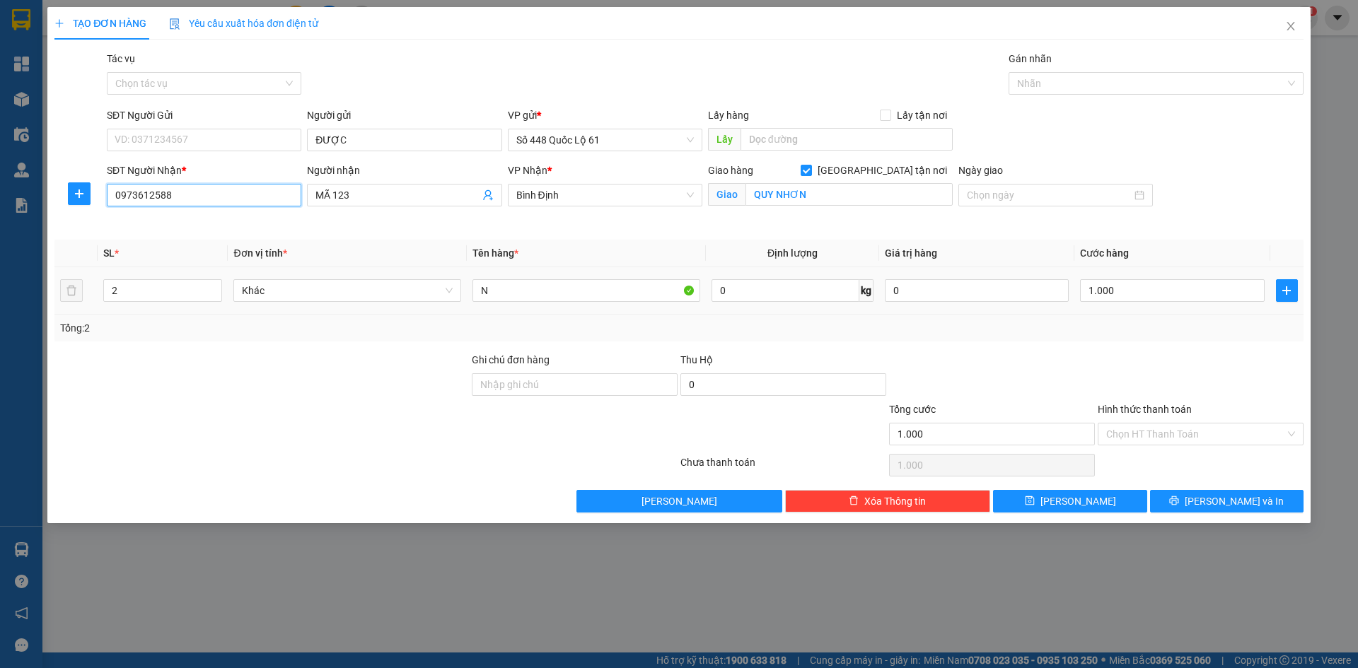
type input "0973612588"
click at [69, 303] on tr "2 Khác N 0 kg 0 1.000" at bounding box center [678, 290] width 1249 height 47
type input "1"
drag, startPoint x: 1125, startPoint y: 295, endPoint x: 1179, endPoint y: 378, distance: 99.3
click at [1126, 302] on div "1.000" at bounding box center [1172, 291] width 184 height 28
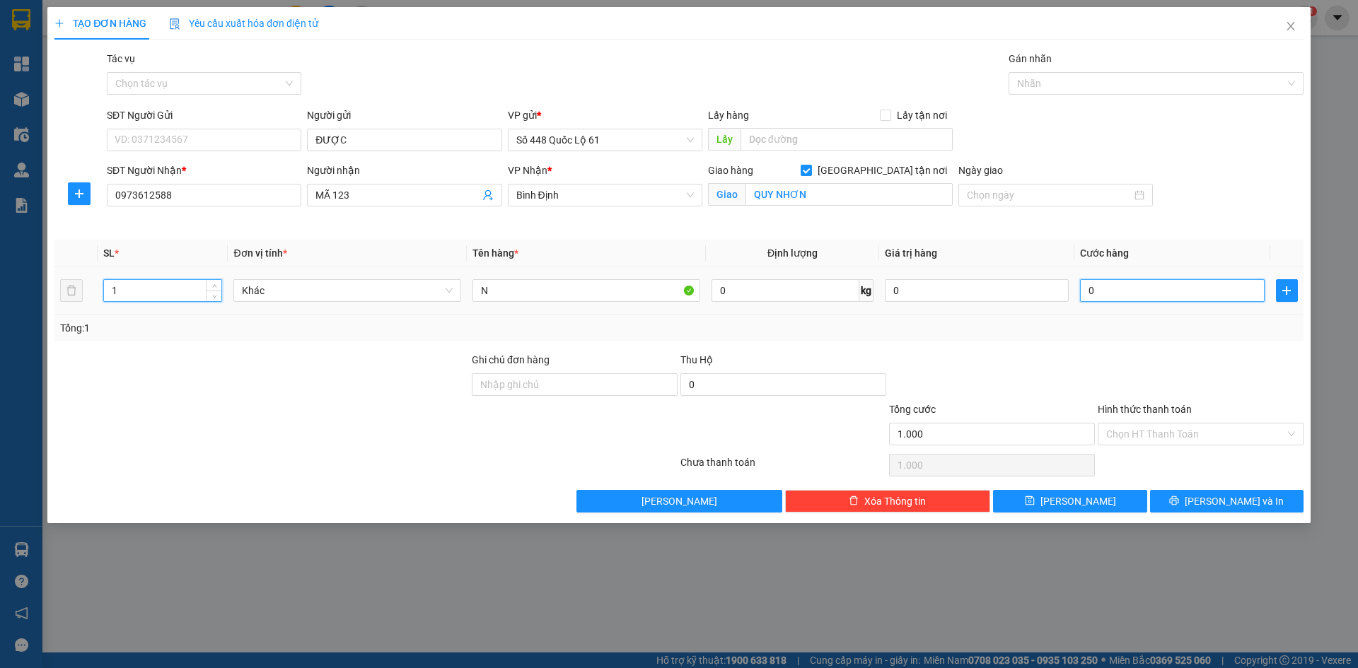
type input "01"
type input "1.000"
click at [1179, 378] on div at bounding box center [1200, 377] width 209 height 50
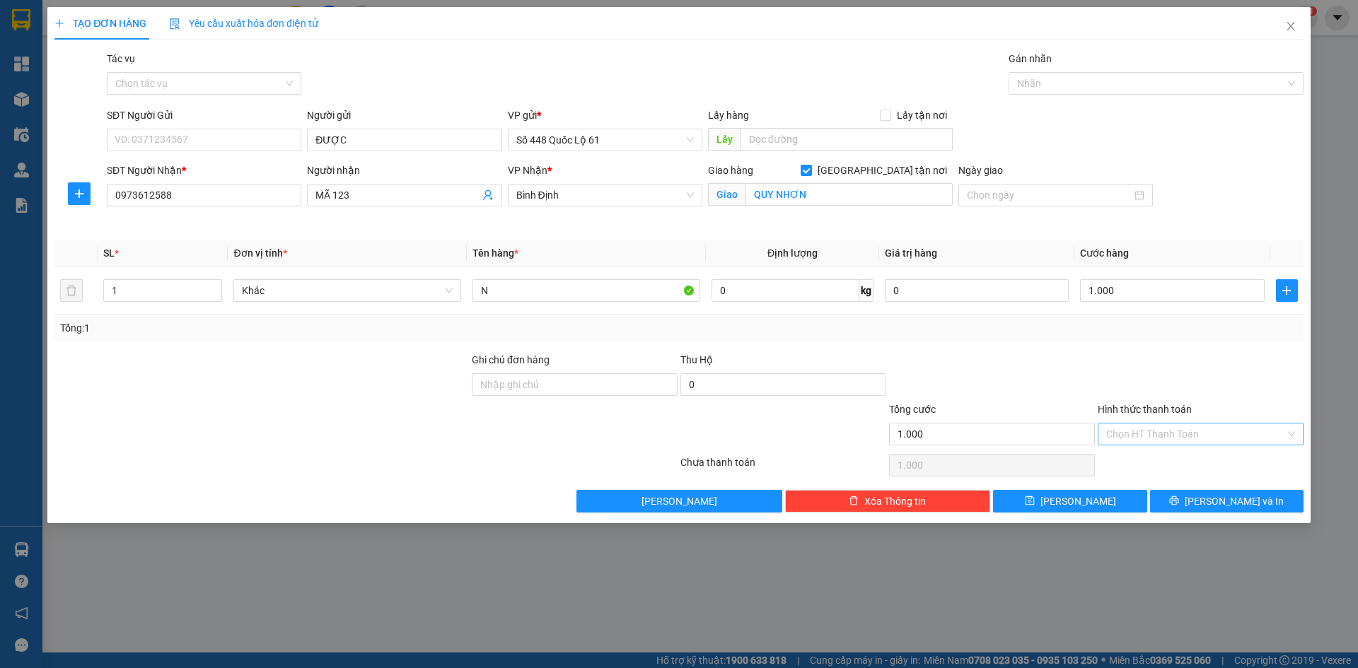
click at [1176, 445] on div "Chọn HT Thanh Toán" at bounding box center [1201, 434] width 206 height 23
drag, startPoint x: 1169, startPoint y: 436, endPoint x: 1174, endPoint y: 458, distance: 23.2
click at [1169, 440] on input "Hình thức thanh toán" at bounding box center [1195, 434] width 179 height 21
drag, startPoint x: 1174, startPoint y: 458, endPoint x: 1150, endPoint y: 475, distance: 30.0
click at [1174, 460] on div "Tại văn phòng" at bounding box center [1200, 463] width 189 height 16
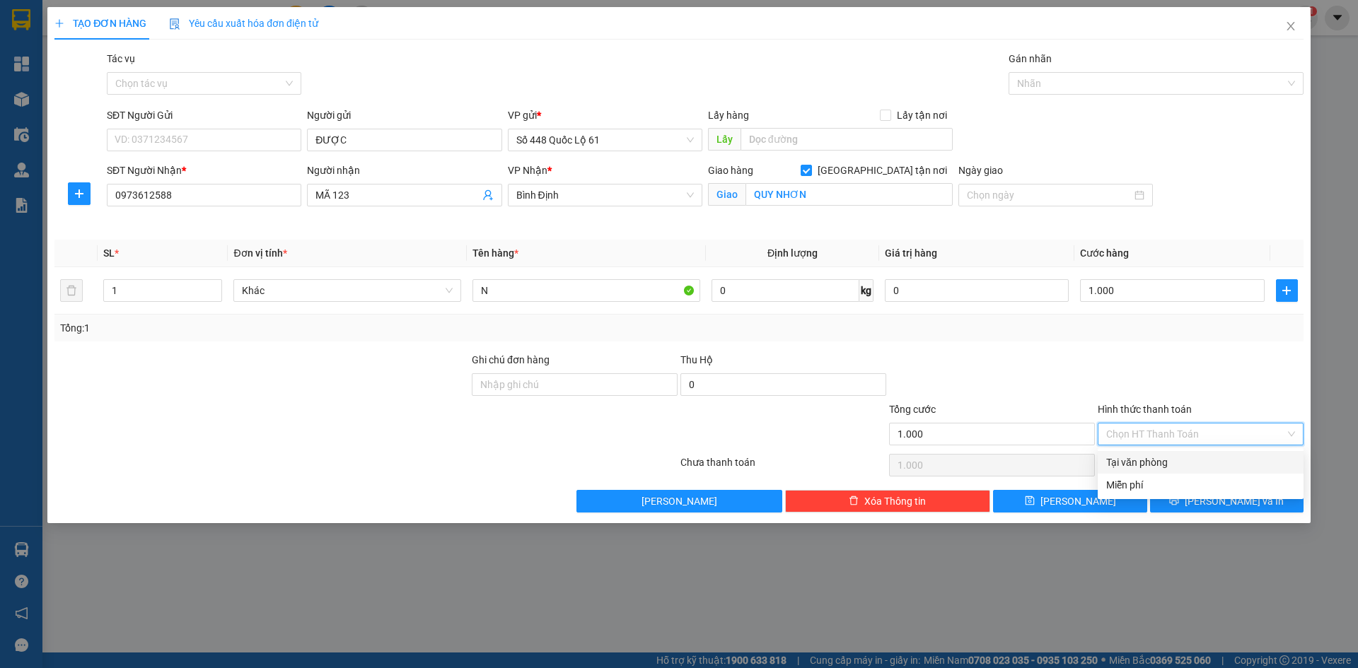
type input "0"
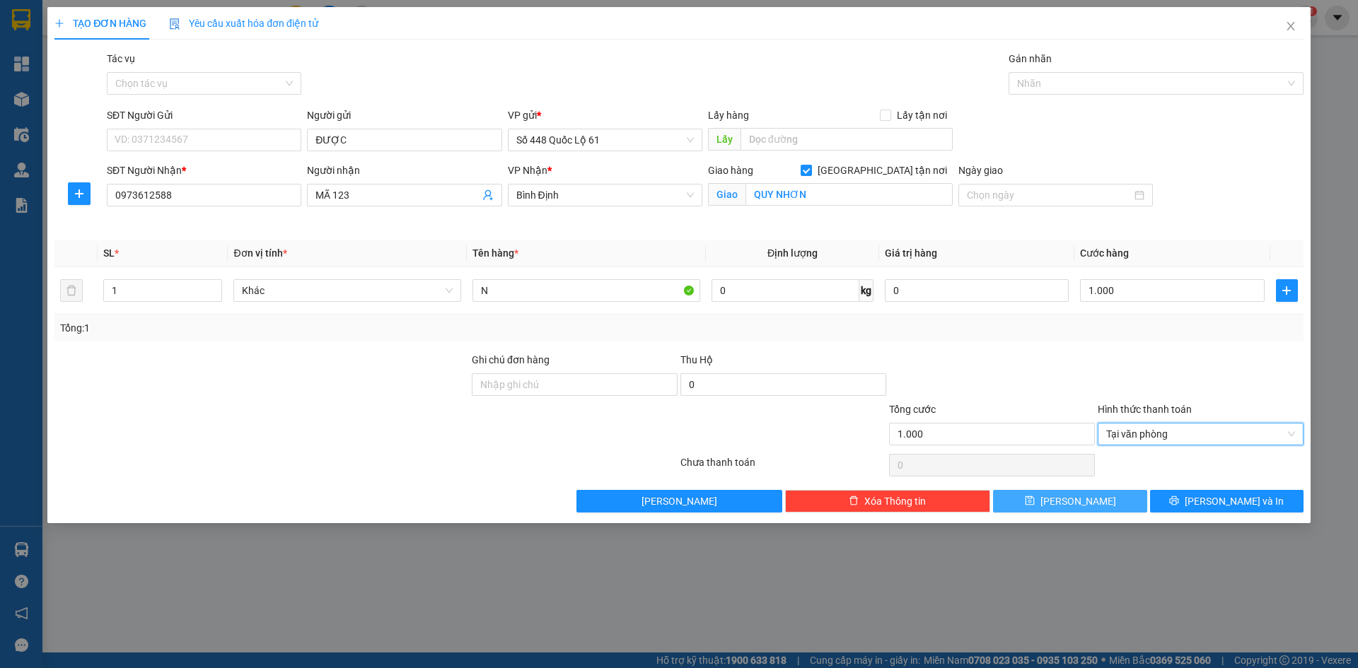
click at [1061, 509] on button "[PERSON_NAME]" at bounding box center [1070, 501] width 154 height 23
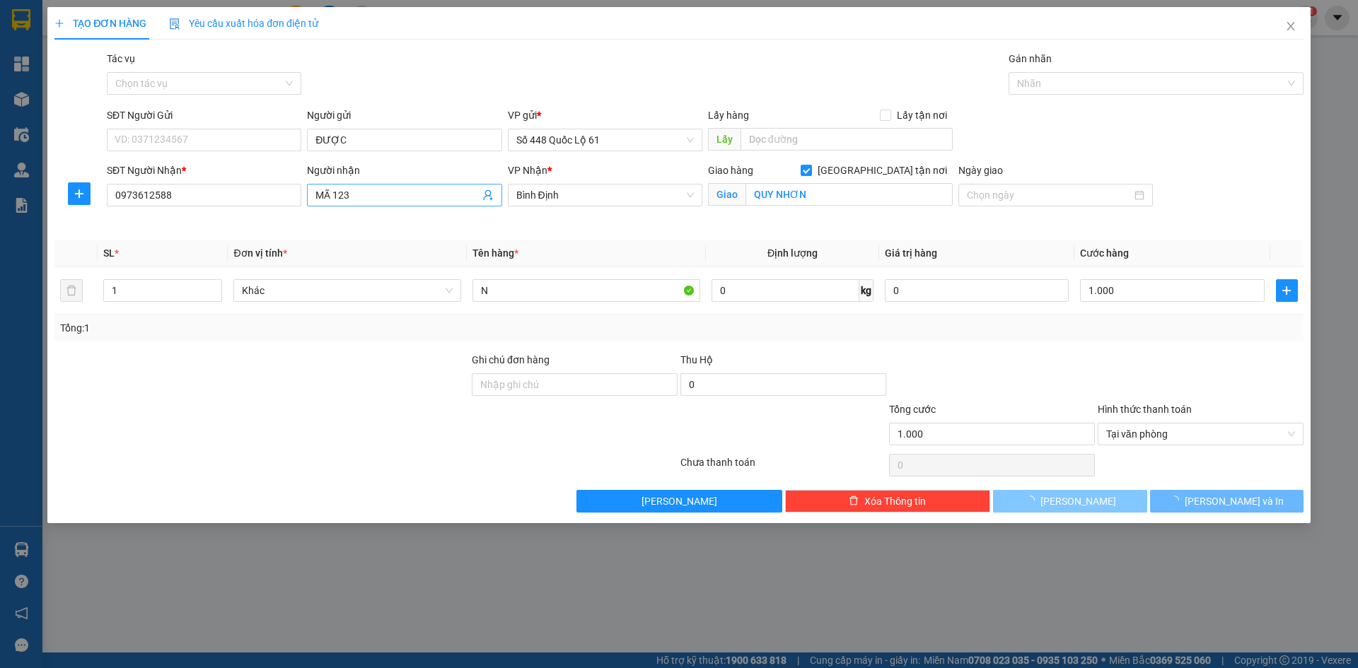
checkbox input "false"
type input "0"
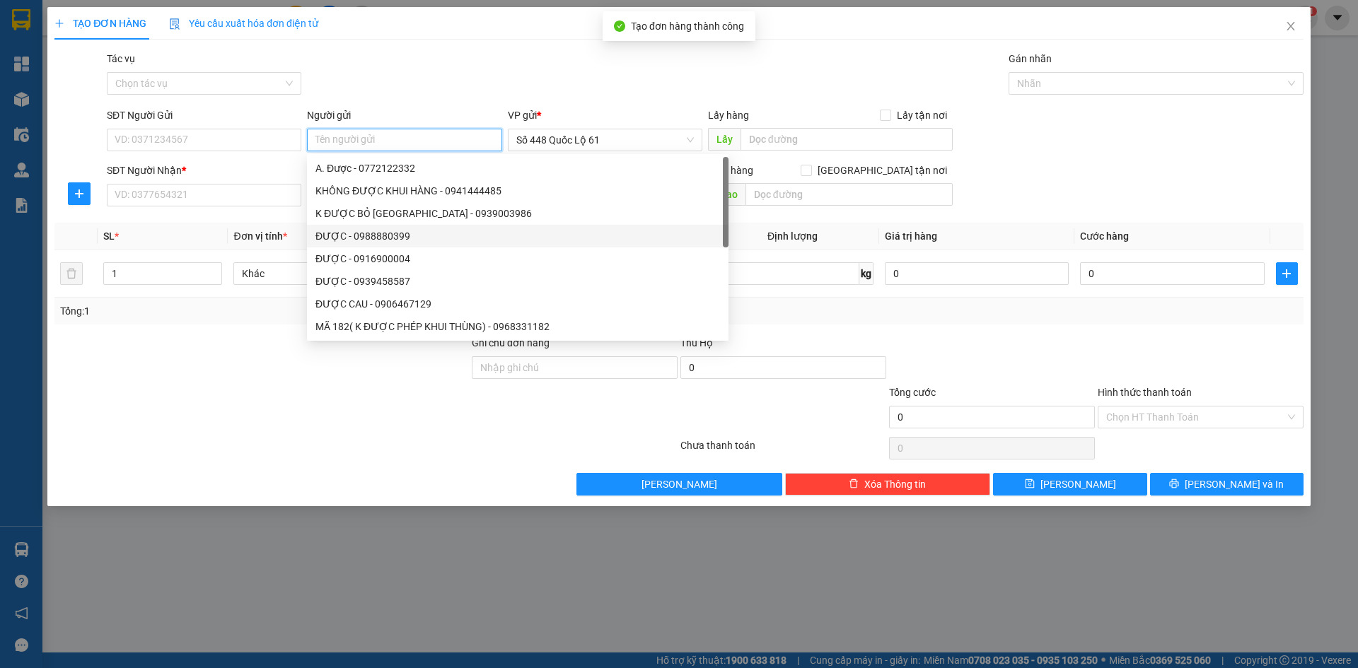
paste input "ĐƯỢC"
type input "ĐƯỢC"
click at [293, 195] on input "SĐT Người Nhận *" at bounding box center [204, 195] width 195 height 23
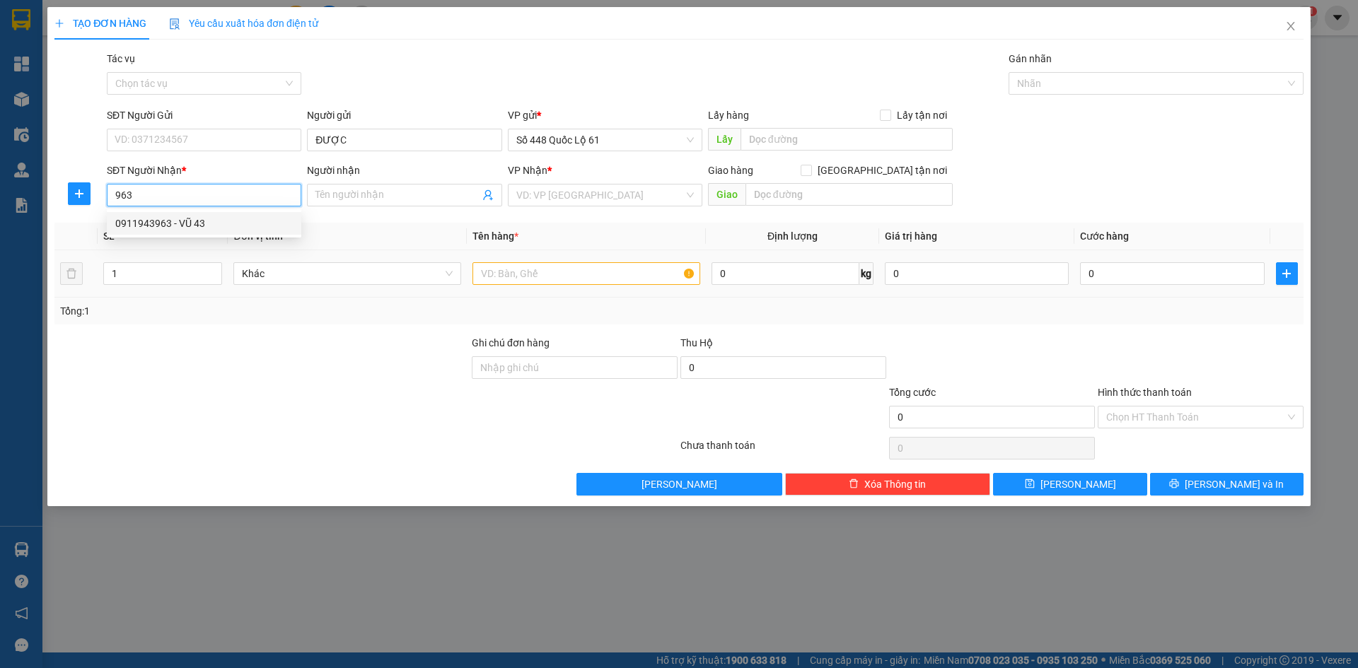
drag, startPoint x: 199, startPoint y: 215, endPoint x: 224, endPoint y: 272, distance: 62.4
click at [202, 222] on div "0911943963 - VŨ 43" at bounding box center [204, 223] width 195 height 23
type input "0911943963"
type input "VŨ 43"
checkbox input "true"
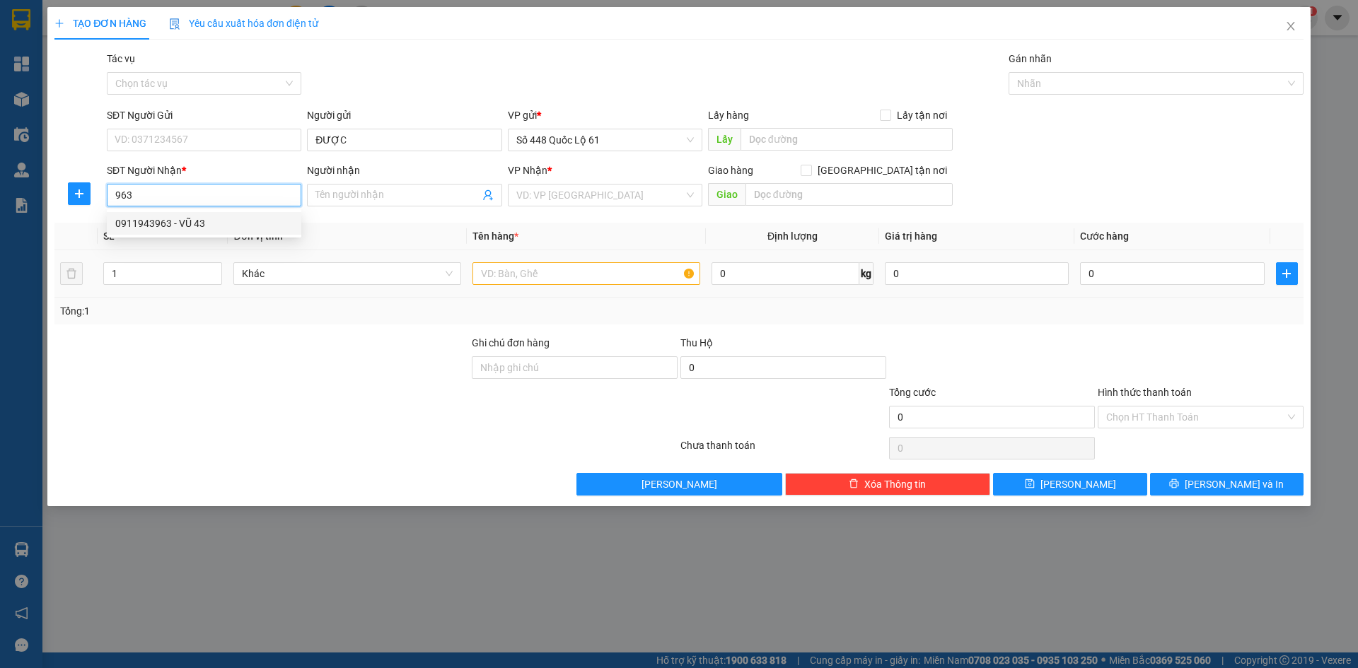
type input "CX 16"
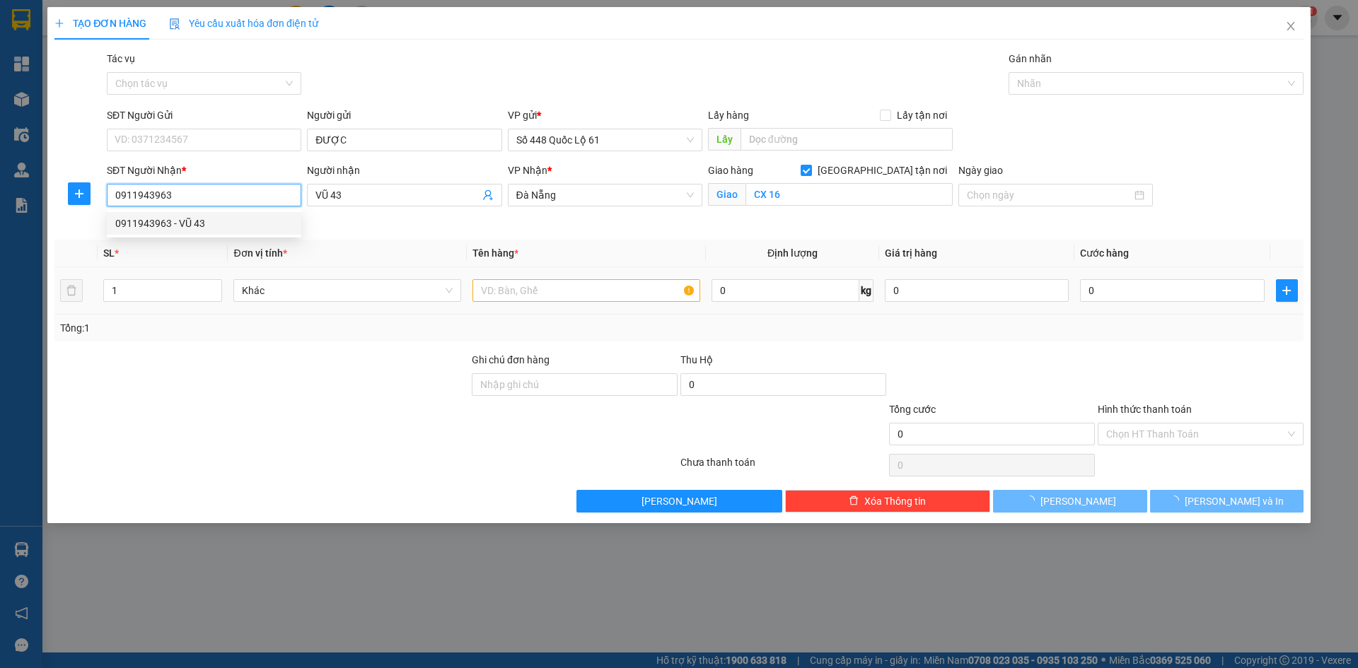
type input "1.000"
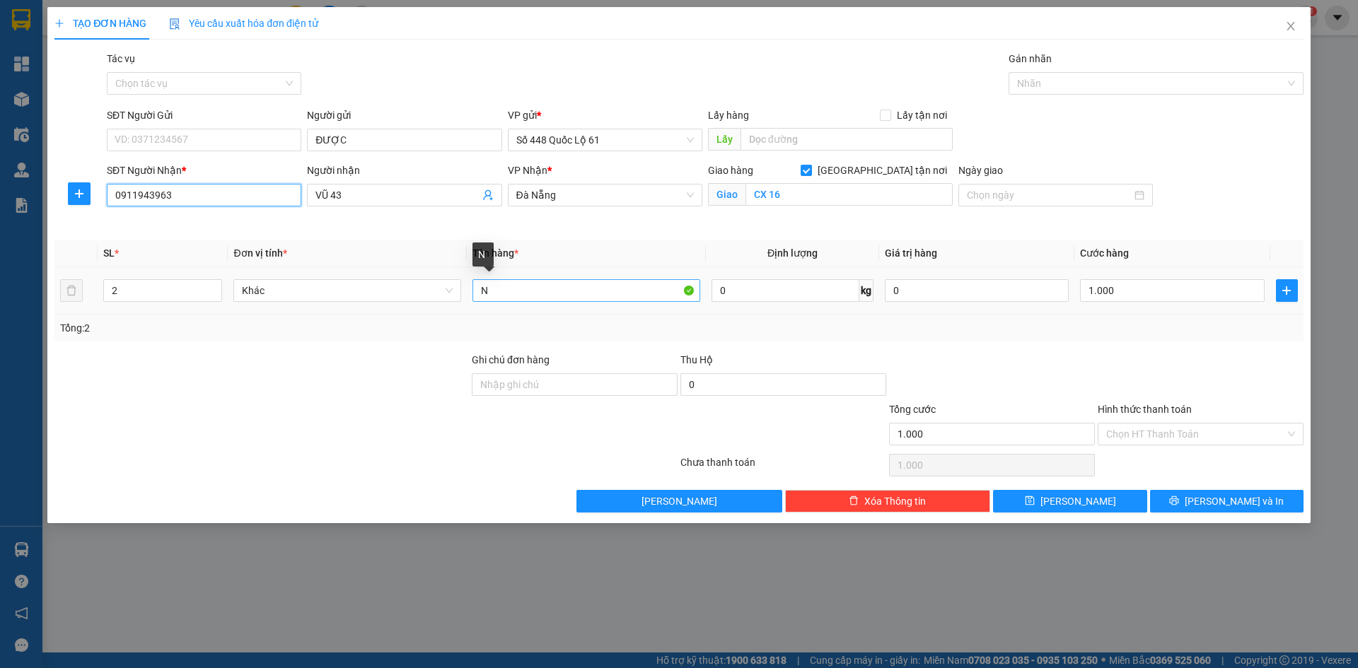
type input "0911943963"
click at [575, 298] on input "N" at bounding box center [587, 290] width 228 height 23
type input "N L"
drag, startPoint x: 1163, startPoint y: 438, endPoint x: 1169, endPoint y: 448, distance: 12.0
click at [1164, 439] on input "Hình thức thanh toán" at bounding box center [1195, 434] width 179 height 21
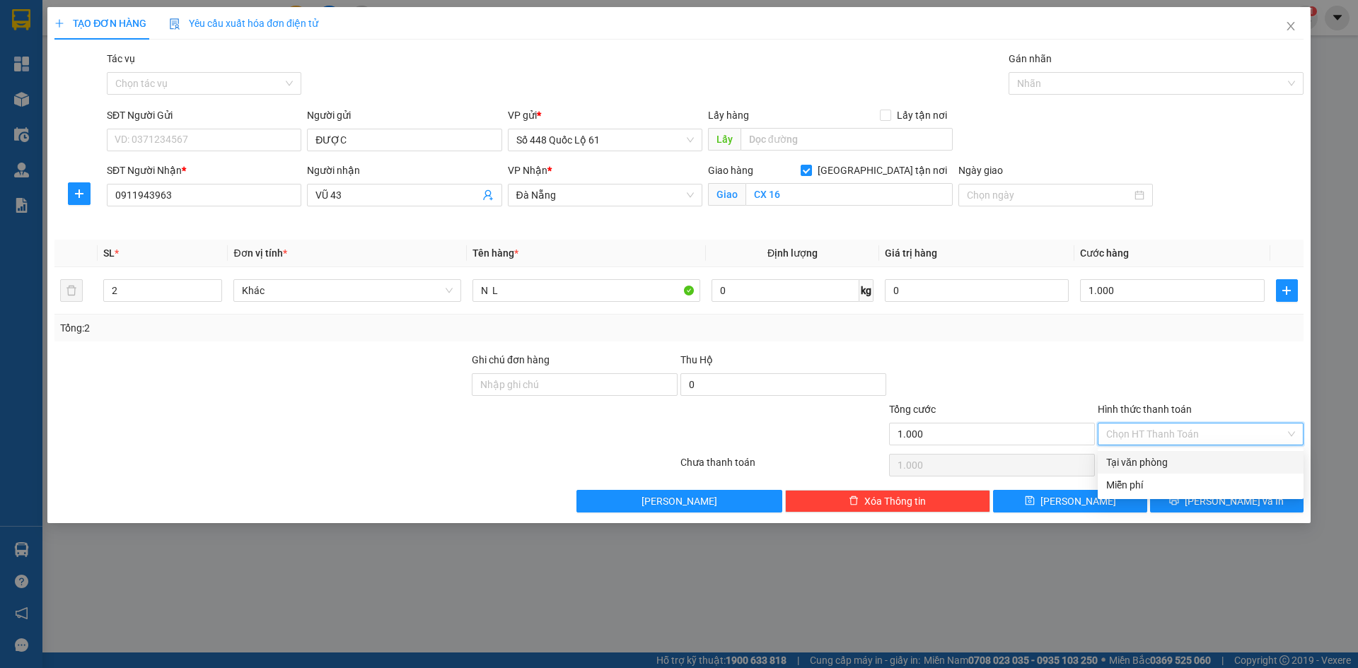
click at [1176, 463] on div "Tại văn phòng" at bounding box center [1200, 463] width 189 height 16
type input "0"
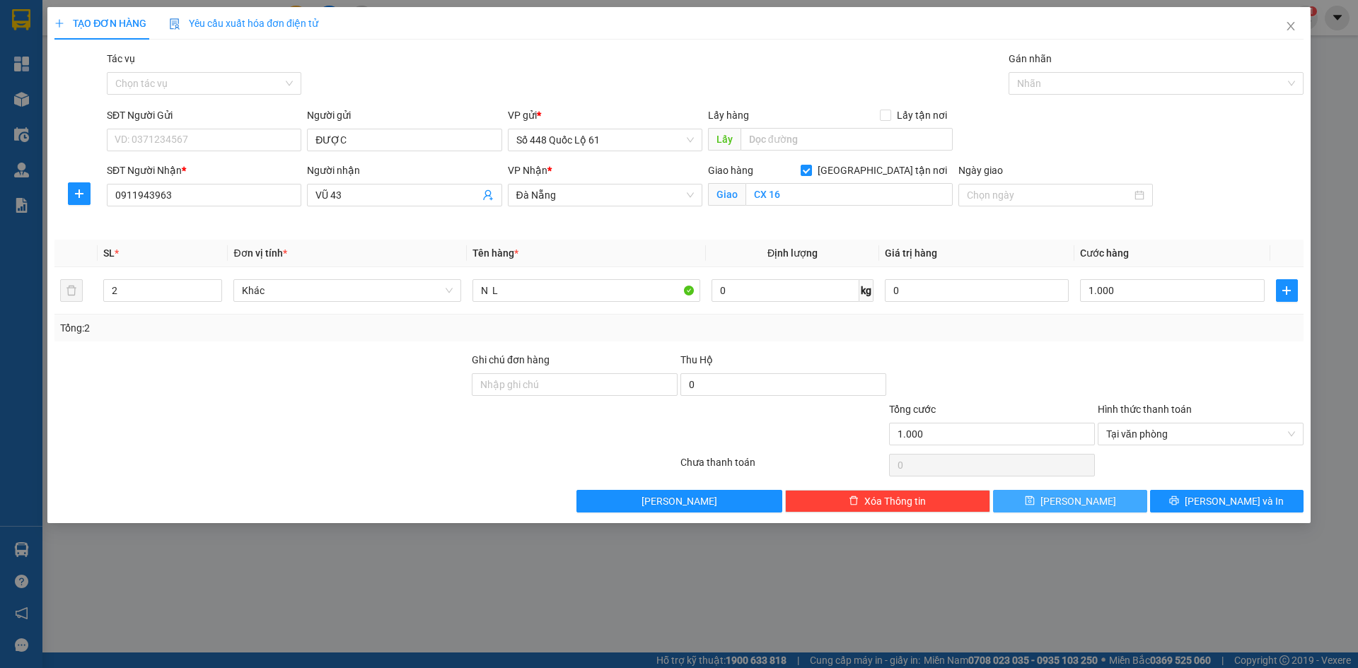
drag, startPoint x: 1086, startPoint y: 501, endPoint x: 1049, endPoint y: 486, distance: 39.7
click at [1080, 501] on span "[PERSON_NAME]" at bounding box center [1079, 502] width 76 height 16
checkbox input "false"
type input "0"
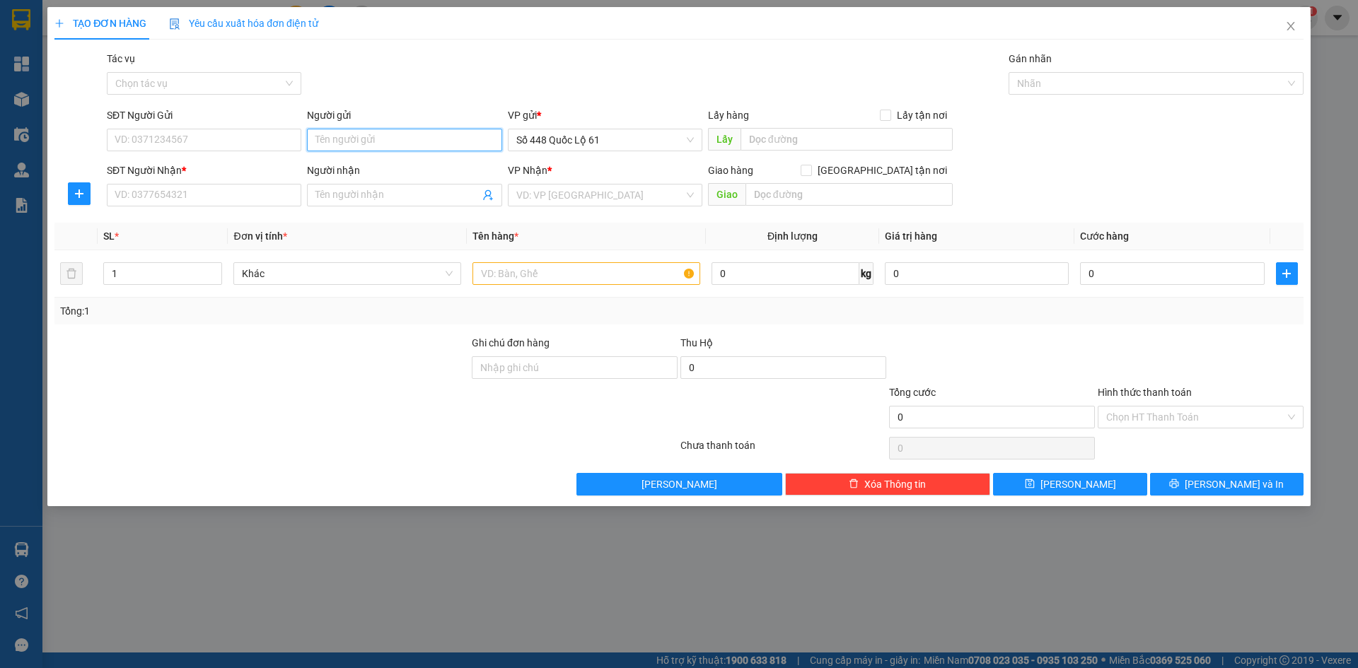
drag, startPoint x: 338, startPoint y: 151, endPoint x: 314, endPoint y: 141, distance: 26.0
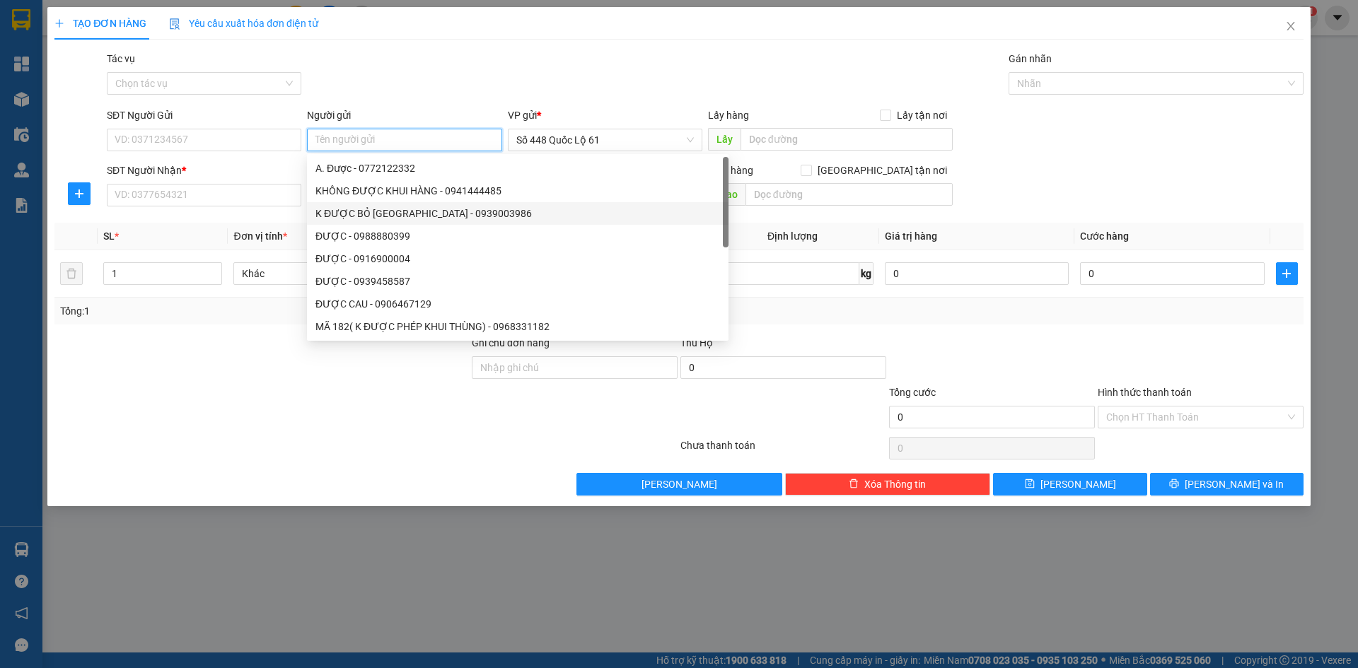
paste input "ĐƯỢC"
type input "ĐƯỢC"
click at [204, 195] on input "SĐT Người Nhận *" at bounding box center [204, 195] width 195 height 23
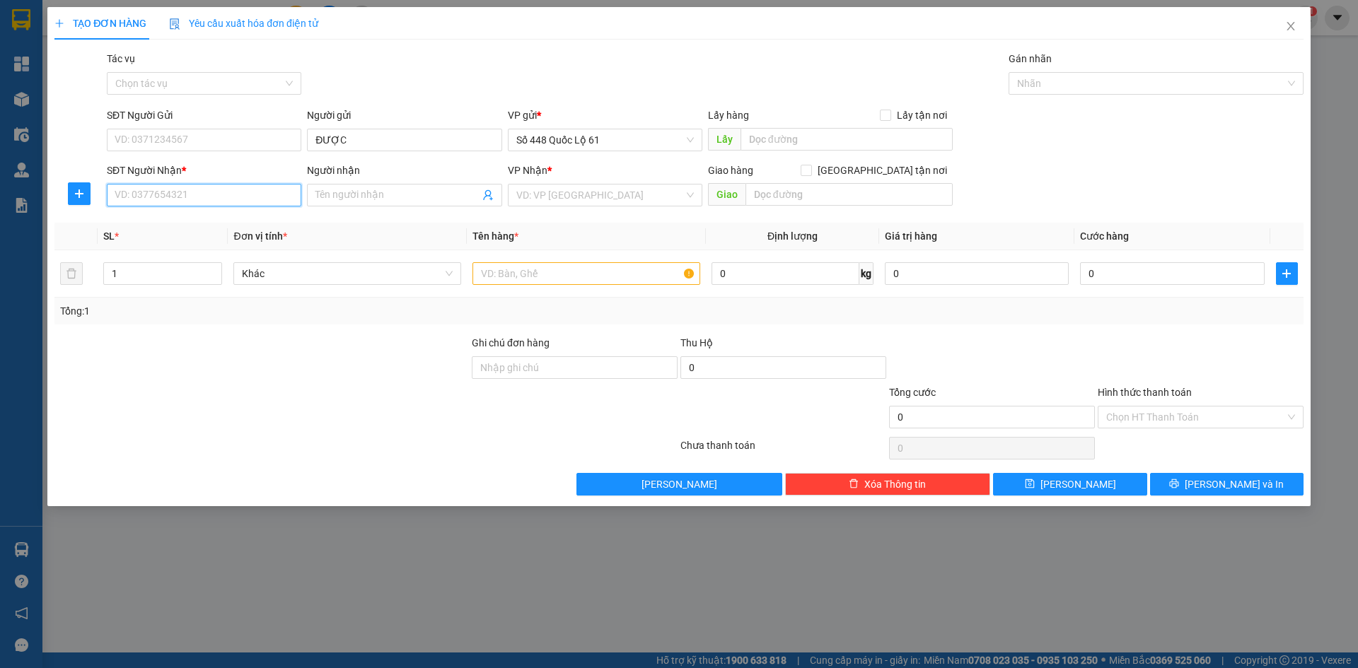
click at [201, 194] on input "SĐT Người Nhận *" at bounding box center [204, 195] width 195 height 23
type input "777"
click at [361, 190] on input "Người nhận" at bounding box center [396, 195] width 163 height 16
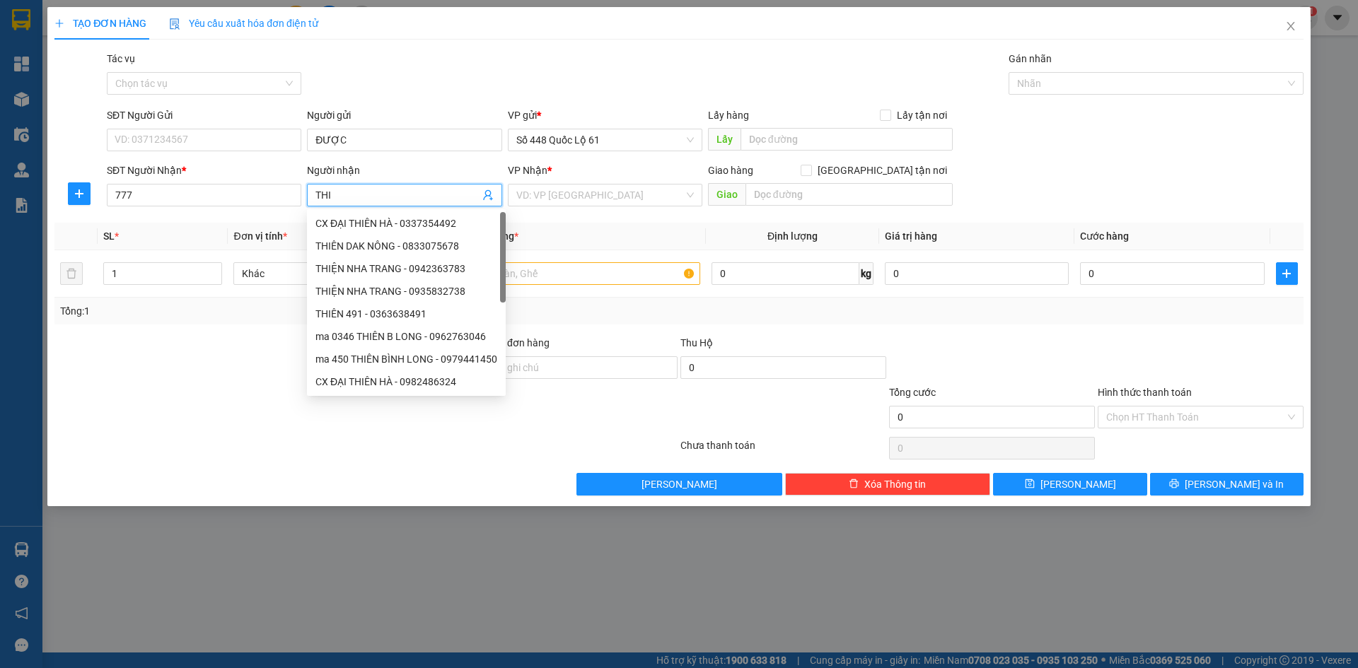
paste input "ÊN"
type input "THIÊN"
click at [383, 359] on div "A THIÊN MỸ Á - 0963724777" at bounding box center [406, 360] width 182 height 16
type input "0963724777"
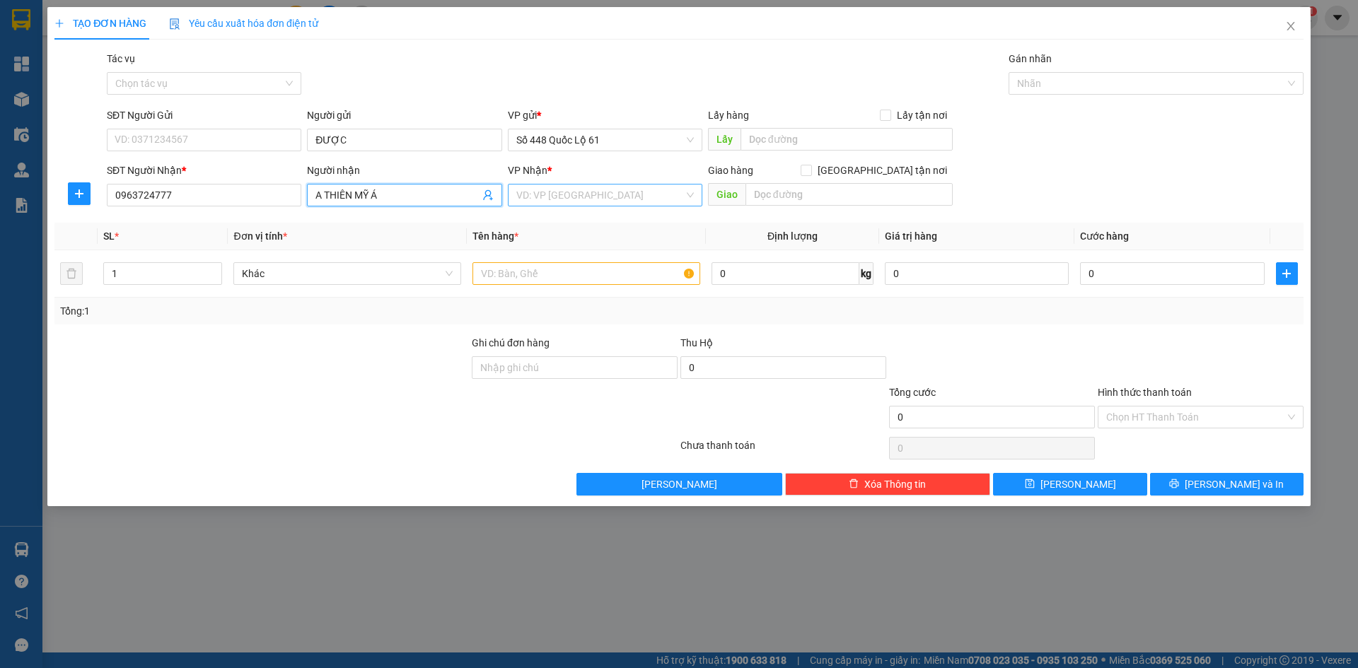
type input "A THIÊN MỸ Á"
click at [600, 192] on input "search" at bounding box center [600, 195] width 168 height 21
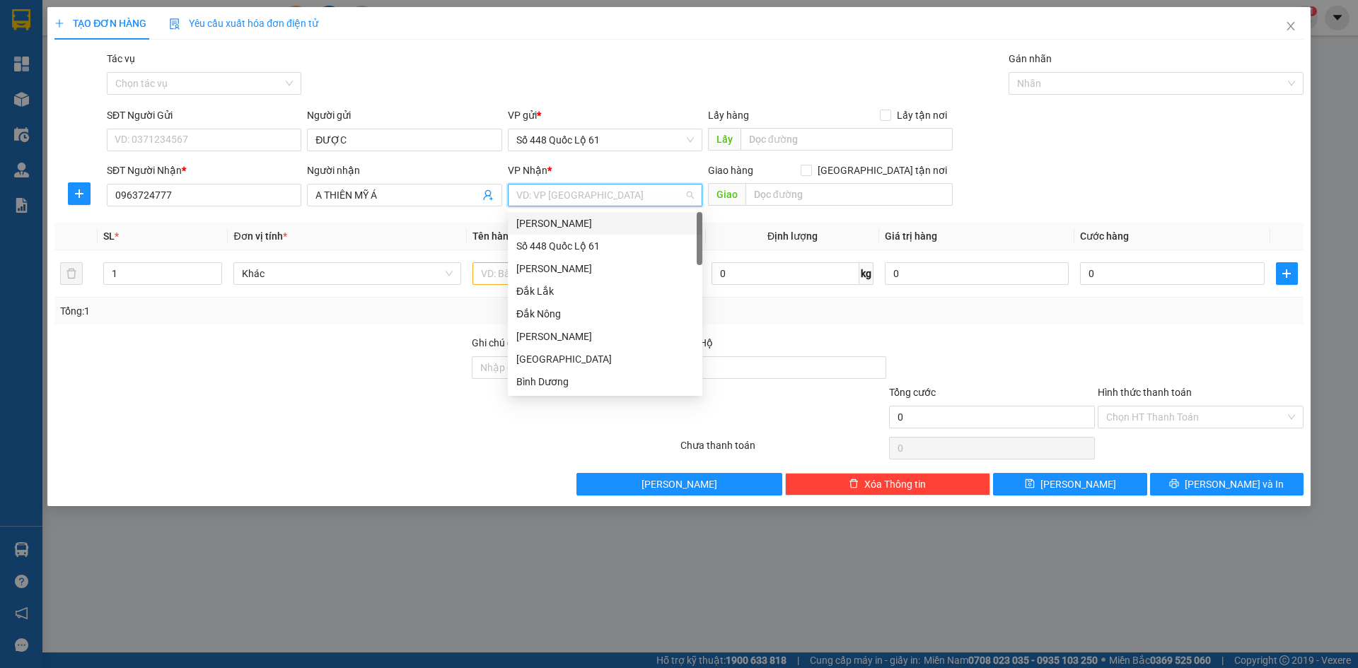
type input "Q"
click at [568, 239] on div "QuảngNgãi" at bounding box center [605, 246] width 178 height 16
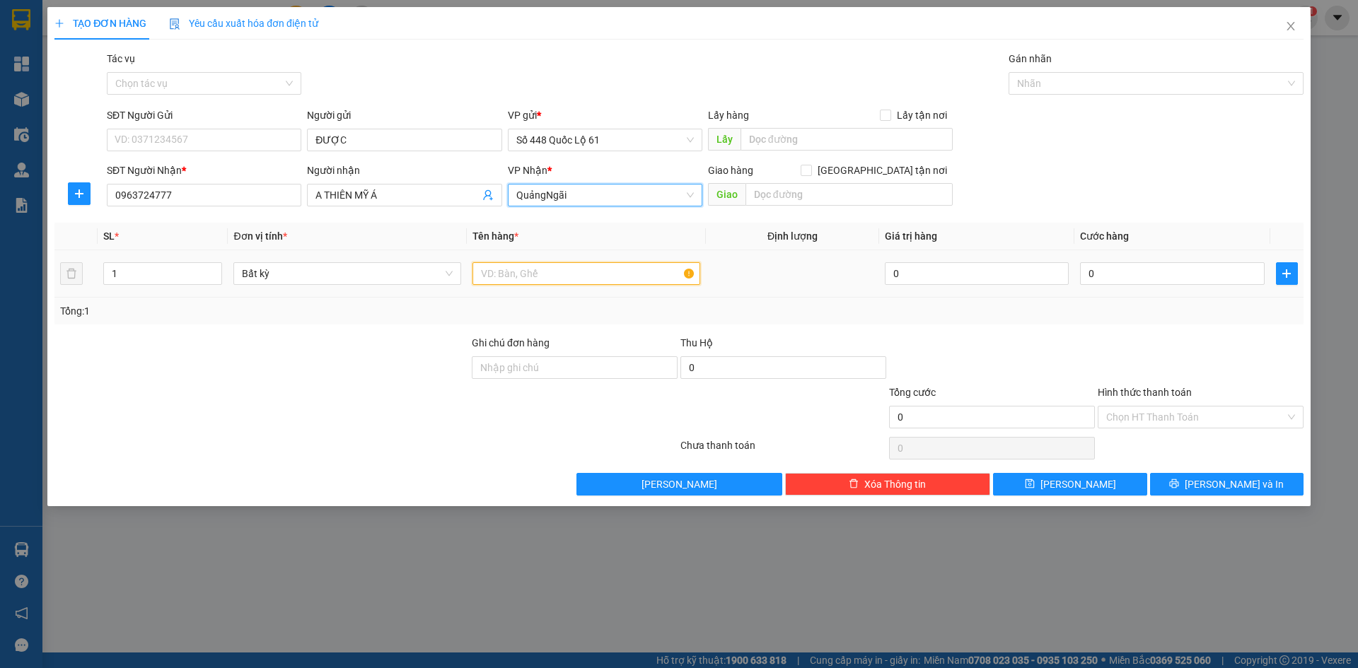
click at [508, 273] on input "text" at bounding box center [587, 273] width 228 height 23
type input "1L 2N"
click at [212, 266] on span "up" at bounding box center [214, 270] width 8 height 8
type input "3"
click at [212, 266] on span "up" at bounding box center [214, 270] width 8 height 8
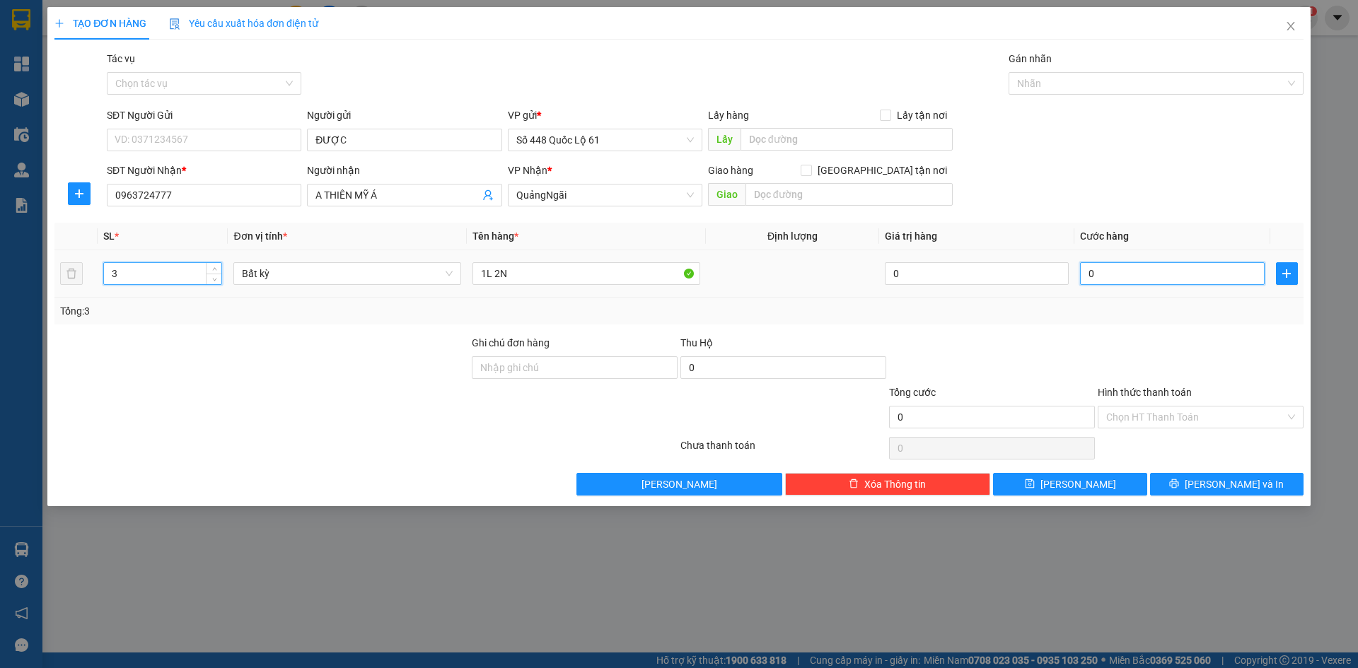
click at [1106, 267] on input "0" at bounding box center [1172, 273] width 184 height 23
type input "1"
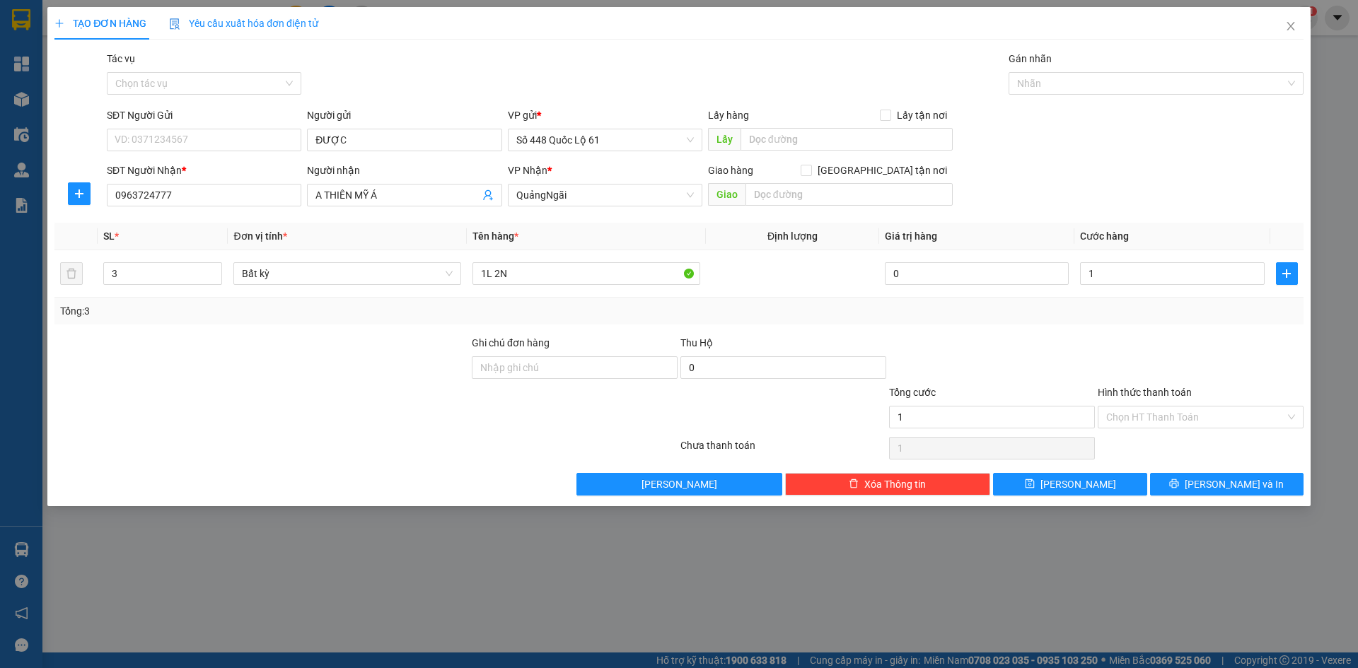
type input "1.000"
click at [1147, 359] on div at bounding box center [1200, 360] width 209 height 50
click at [1138, 424] on input "Hình thức thanh toán" at bounding box center [1195, 417] width 179 height 21
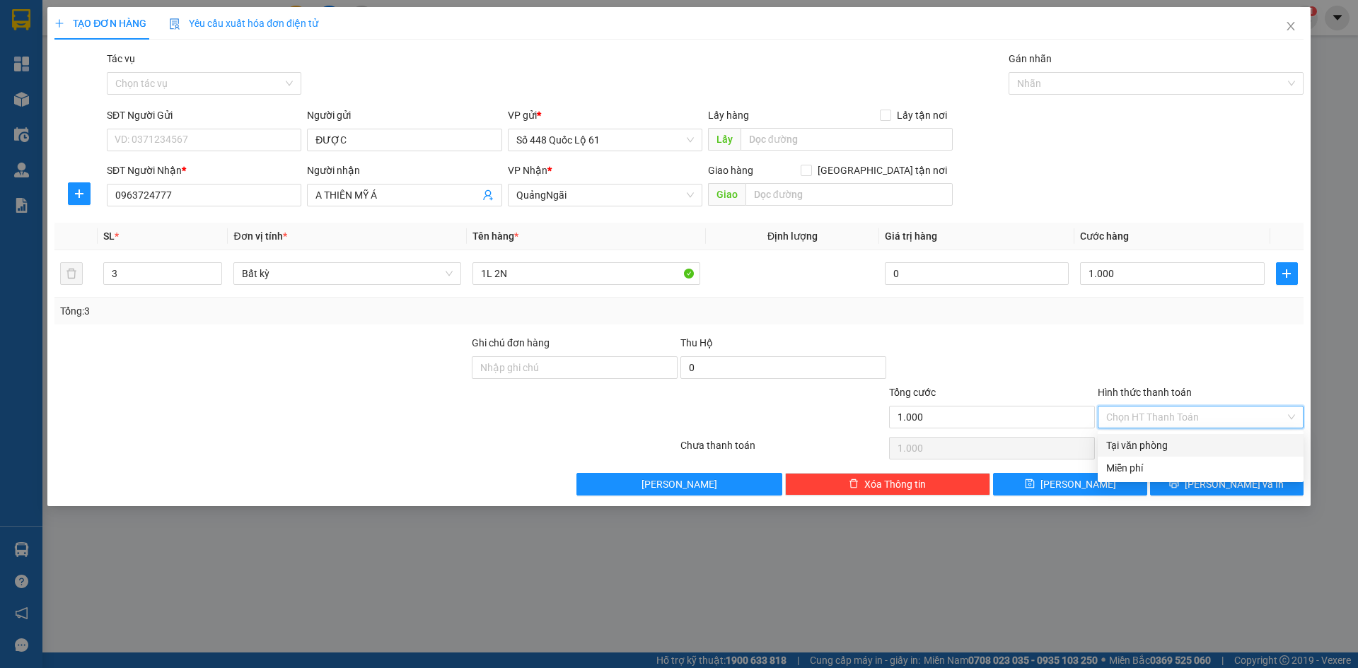
click at [1145, 446] on div "Tại văn phòng" at bounding box center [1200, 446] width 189 height 16
type input "0"
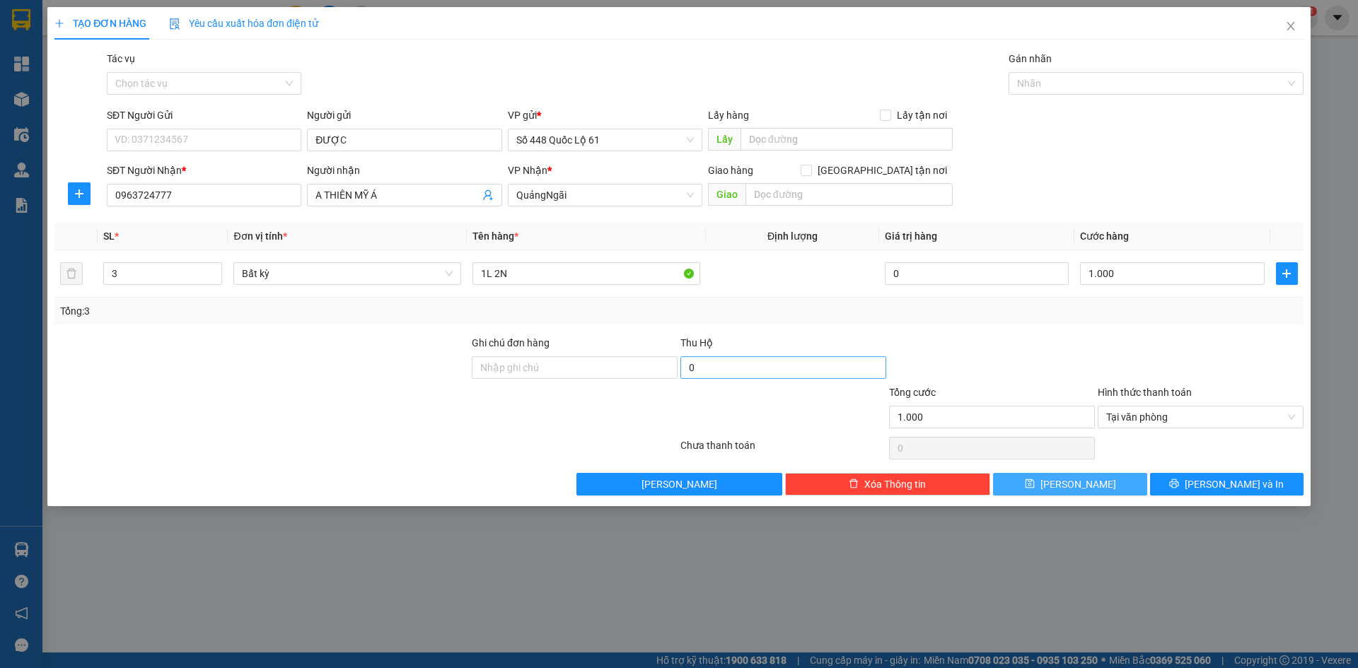
drag, startPoint x: 1080, startPoint y: 488, endPoint x: 837, endPoint y: 361, distance: 274.3
click at [1079, 488] on span "[PERSON_NAME]" at bounding box center [1079, 485] width 76 height 16
type input "0"
type input "1"
type input "0"
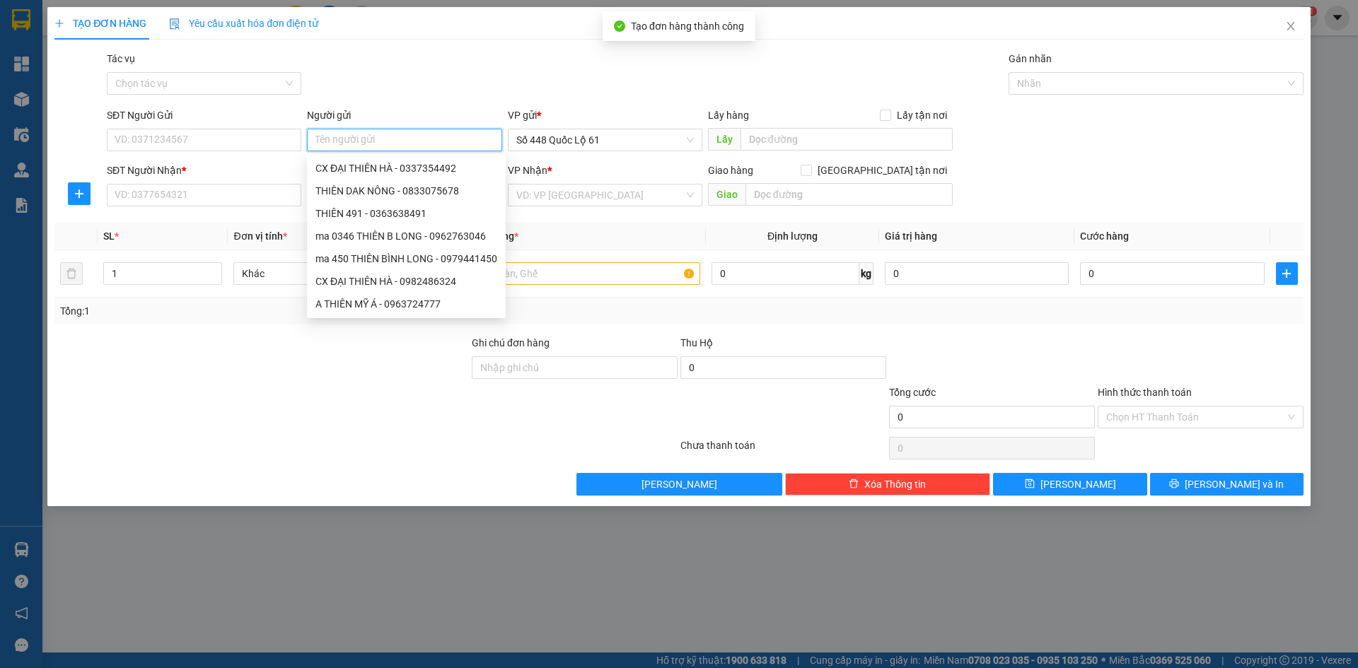
paste input "ĐƯỢC"
type input "ĐƯỢC"
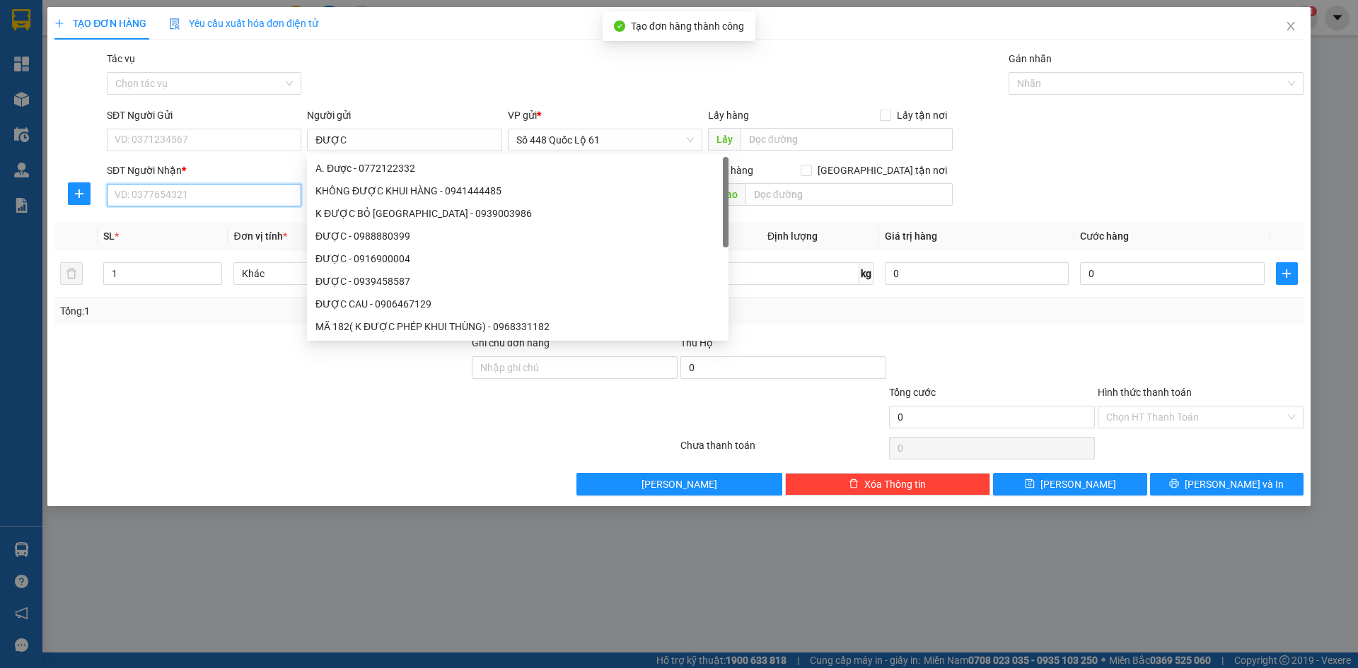
click at [214, 204] on input "SĐT Người Nhận *" at bounding box center [204, 195] width 195 height 23
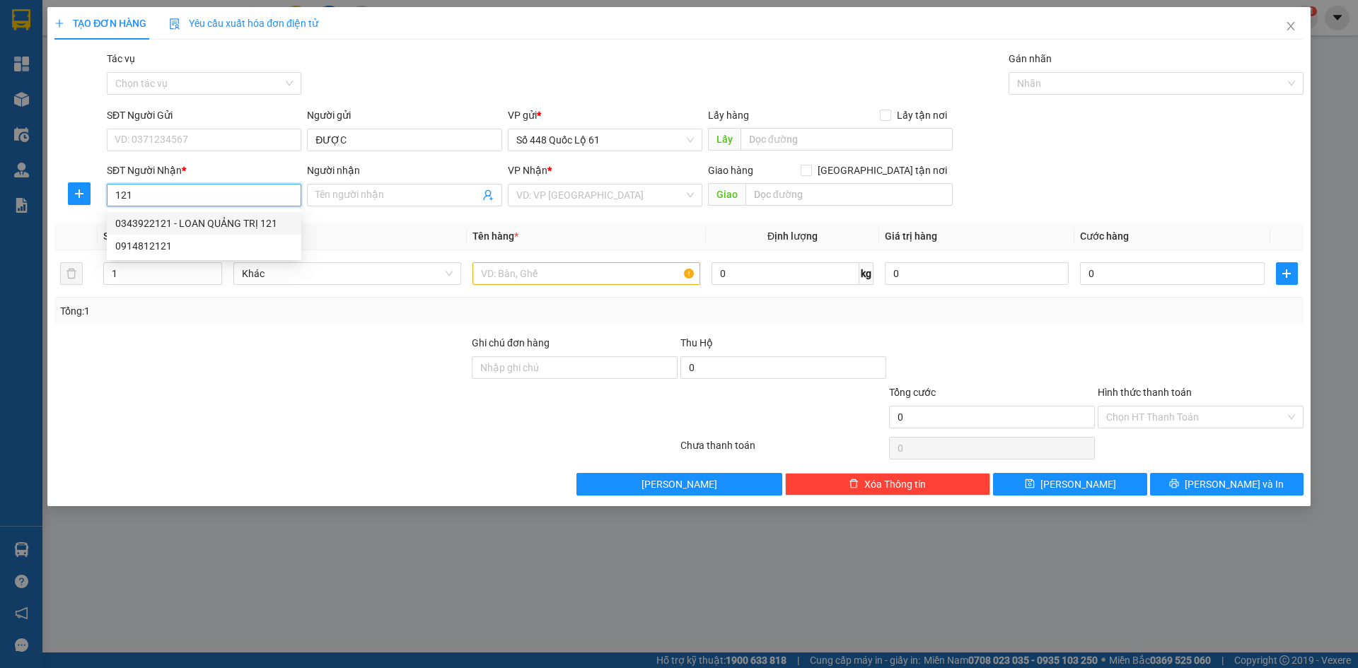
click at [183, 224] on div "0343922121 - LOAN QUẢNG TRỊ 121" at bounding box center [204, 224] width 178 height 16
type input "0343922121"
type input "LOAN QUẢNG TRỊ 121"
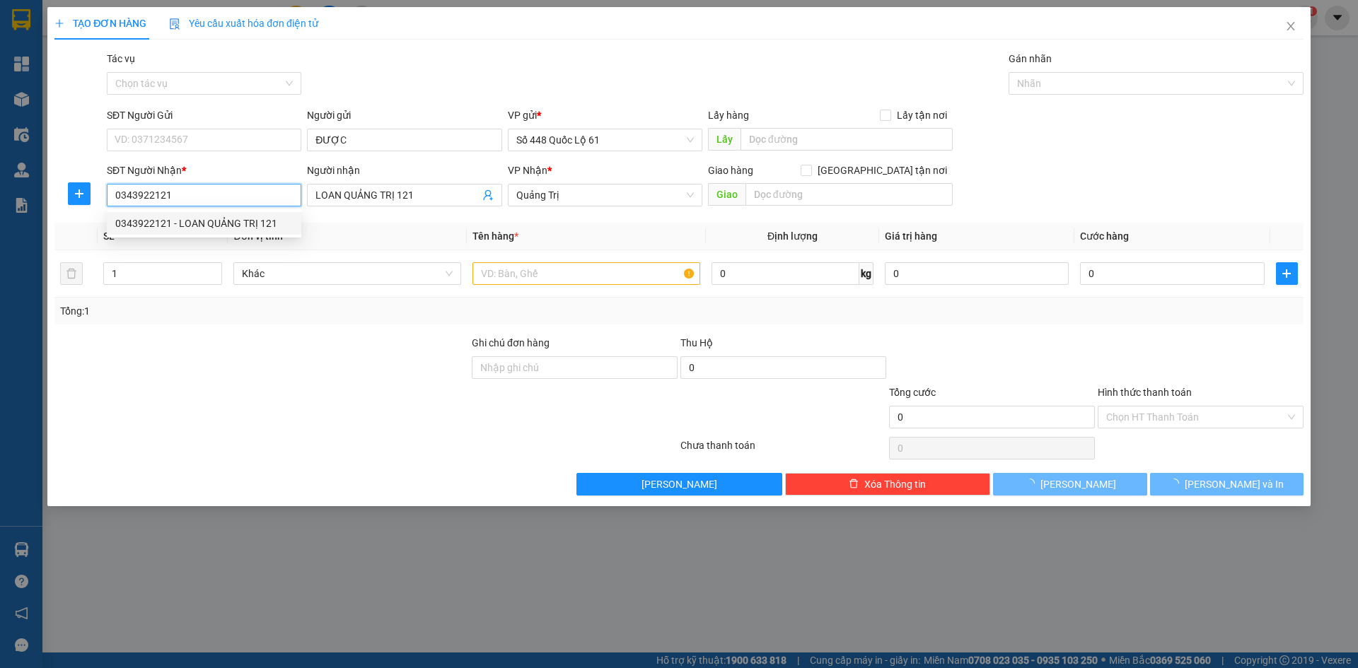
type input "1.000"
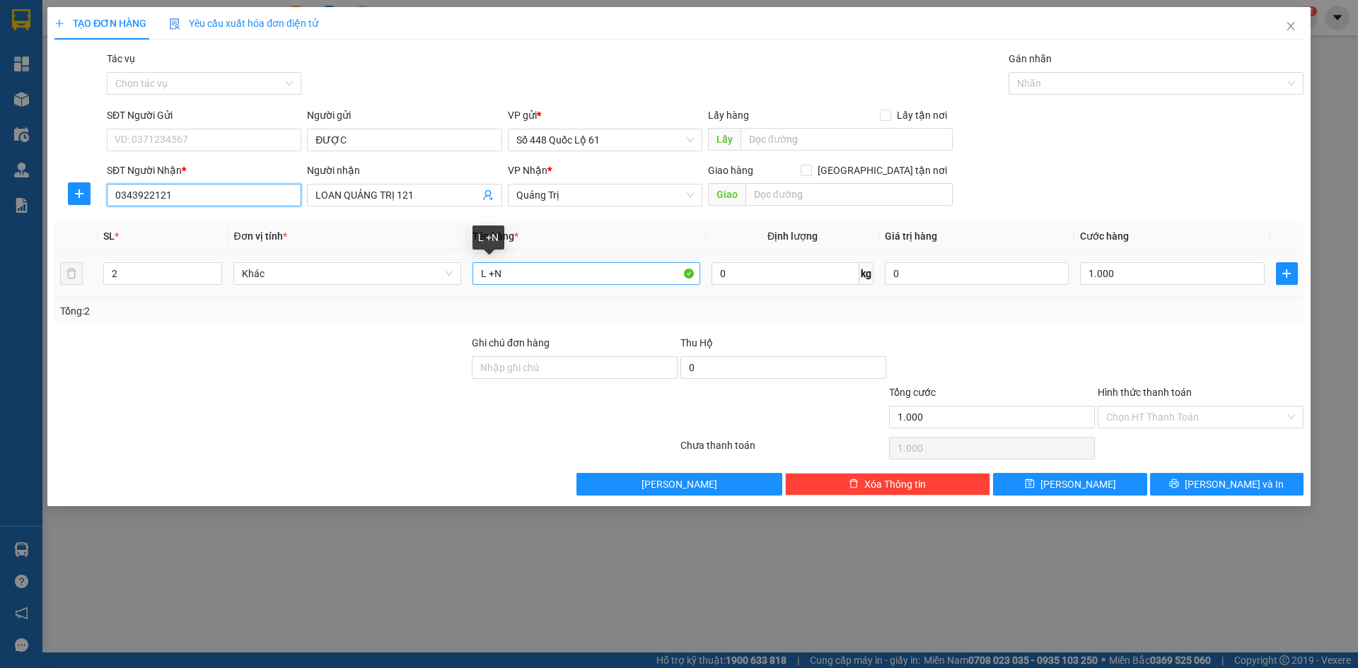
type input "0343922121"
drag, startPoint x: 550, startPoint y: 274, endPoint x: 269, endPoint y: 286, distance: 281.8
click at [269, 286] on tr "2 Khác L +N 0 kg 0 1.000" at bounding box center [678, 273] width 1249 height 47
type input "N"
click at [70, 271] on tr "2 Khác N 0 kg 0 1.000" at bounding box center [678, 273] width 1249 height 47
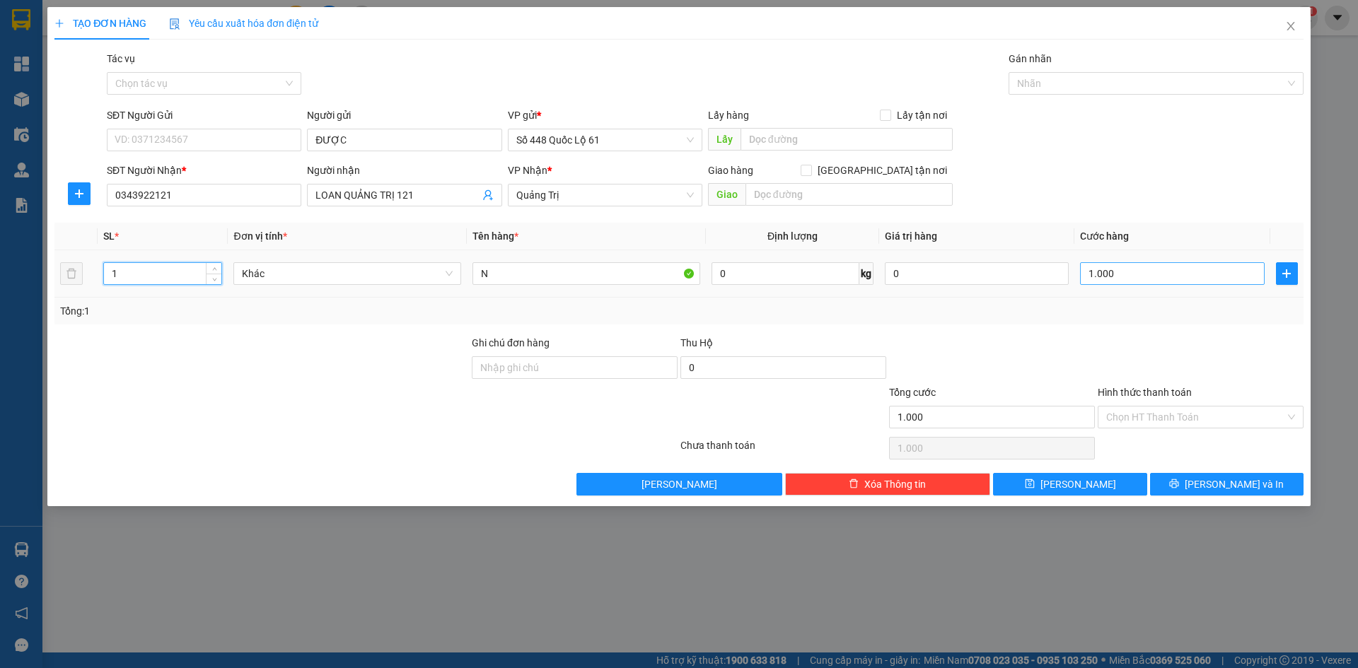
type input "1"
click at [1128, 280] on input "1.000" at bounding box center [1172, 273] width 184 height 23
type input "01"
type input "1"
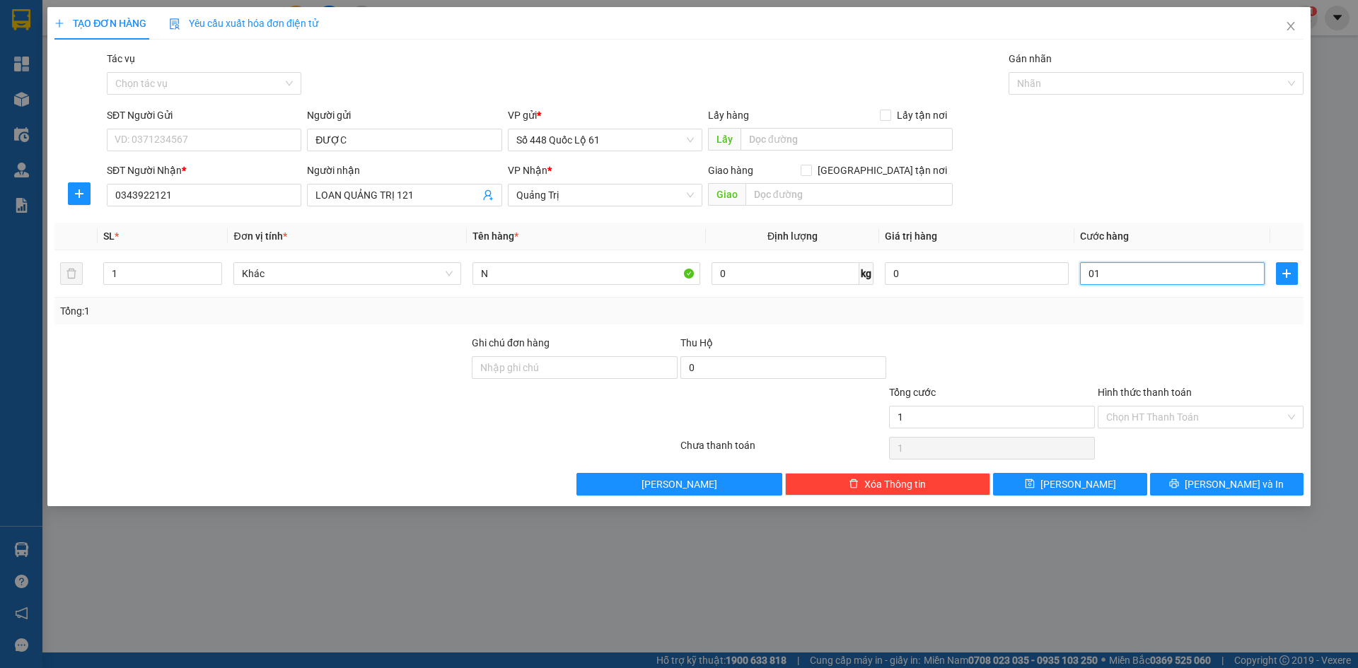
type input "01"
type input "1.000"
drag, startPoint x: 1150, startPoint y: 315, endPoint x: 1155, endPoint y: 339, distance: 24.0
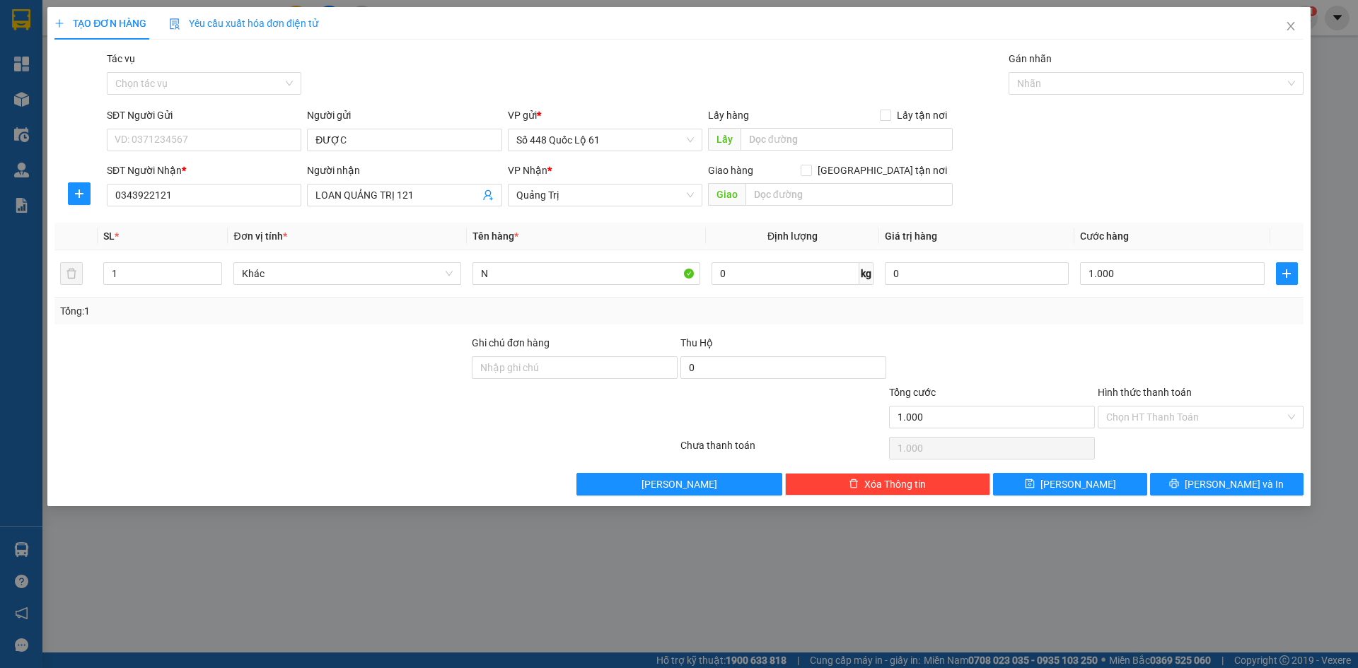
click at [1154, 332] on div "Transit Pickup Surcharge Ids Transit Deliver Surcharge Ids Transit Deliver Surc…" at bounding box center [678, 273] width 1249 height 445
drag, startPoint x: 1148, startPoint y: 418, endPoint x: 1150, endPoint y: 432, distance: 13.6
click at [1147, 421] on input "Hình thức thanh toán" at bounding box center [1195, 417] width 179 height 21
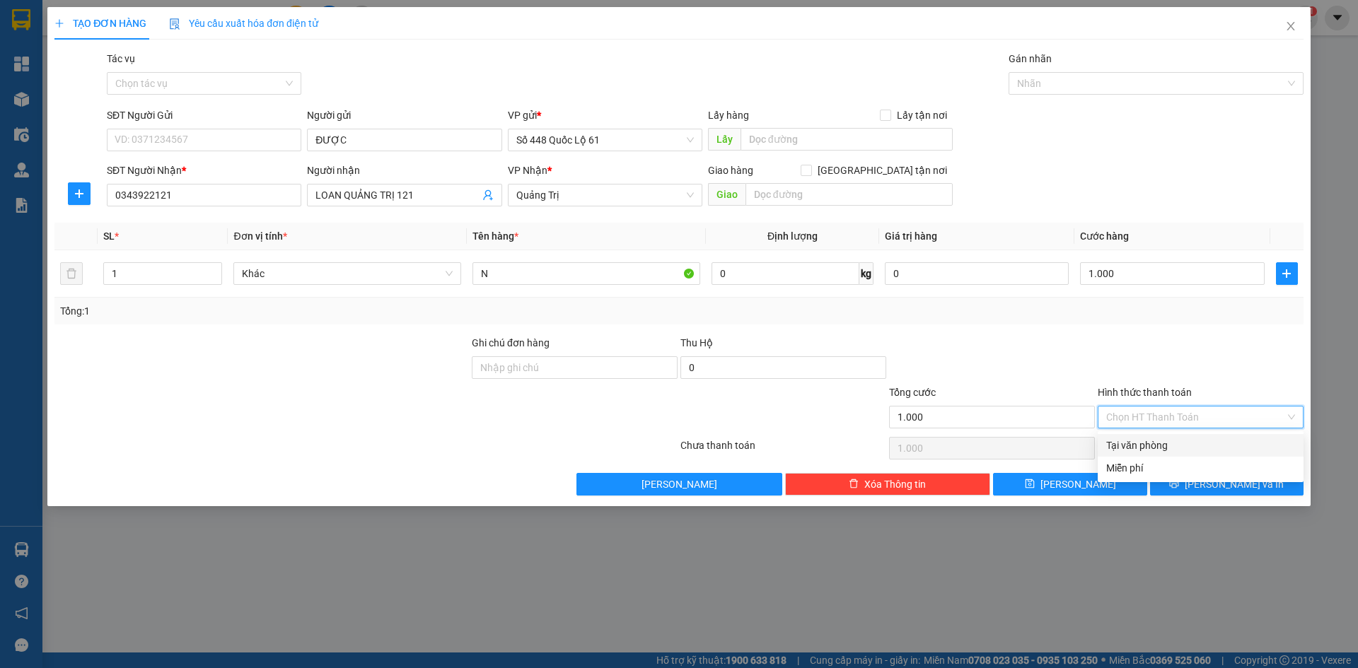
click at [1150, 440] on div "Tại văn phòng" at bounding box center [1200, 446] width 189 height 16
type input "0"
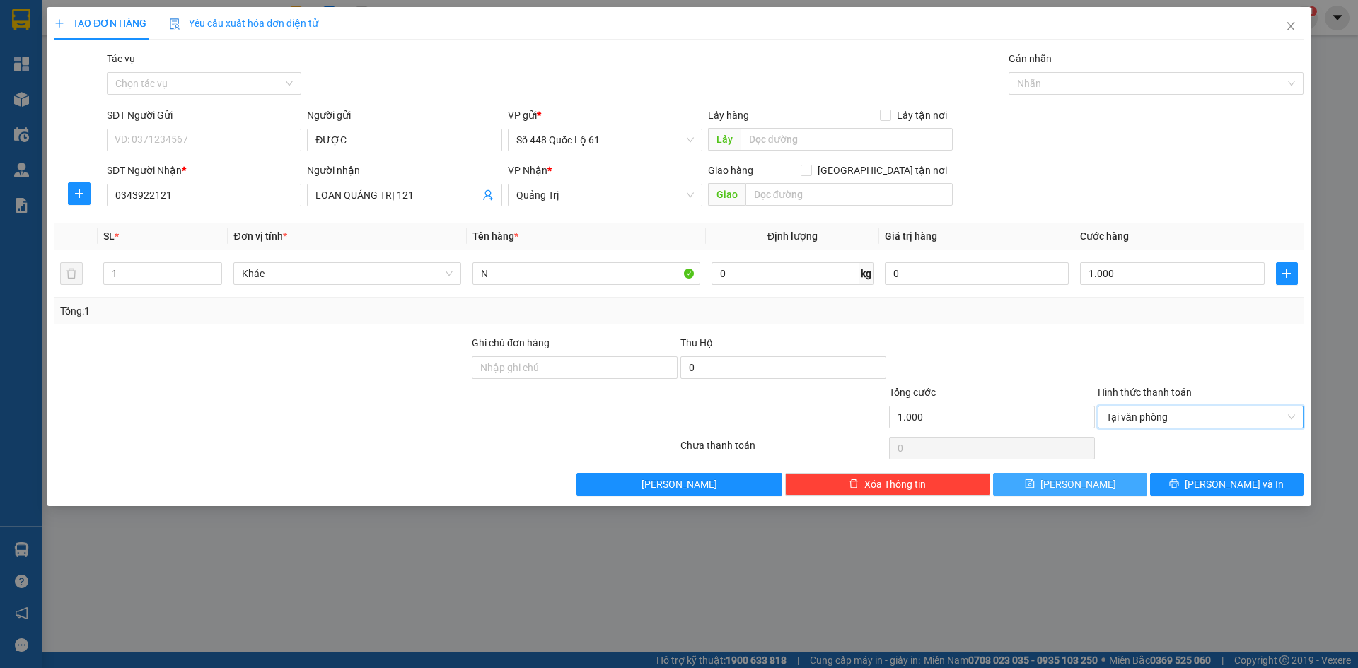
click at [1076, 487] on span "[PERSON_NAME]" at bounding box center [1079, 485] width 76 height 16
type input "0"
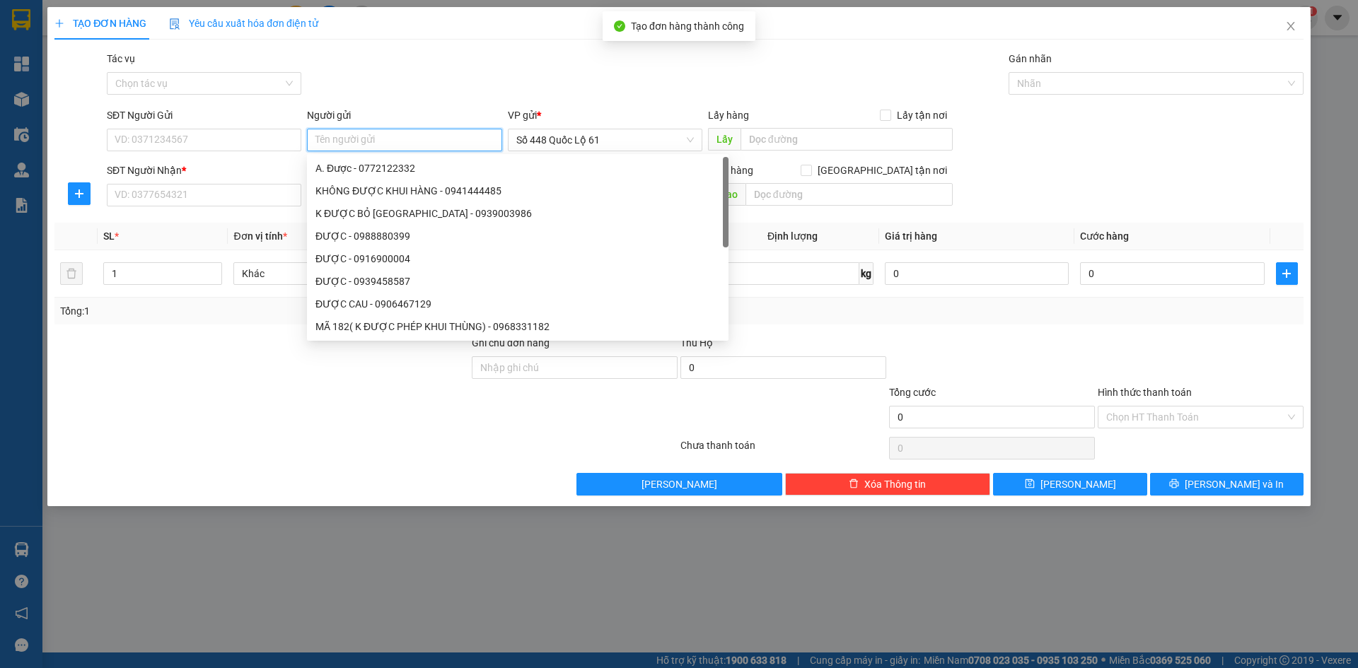
paste input "ĐƯỢC"
type input "ĐƯỢC"
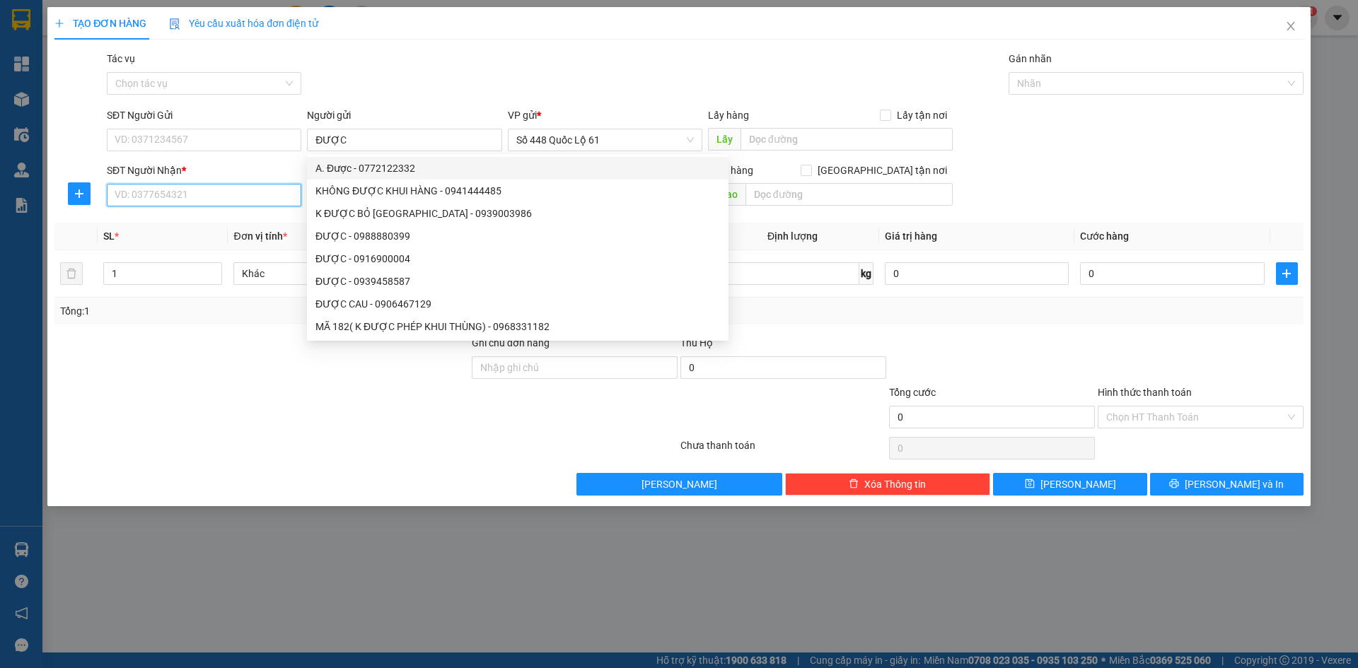
click at [221, 194] on input "SĐT Người Nhận *" at bounding box center [204, 195] width 195 height 23
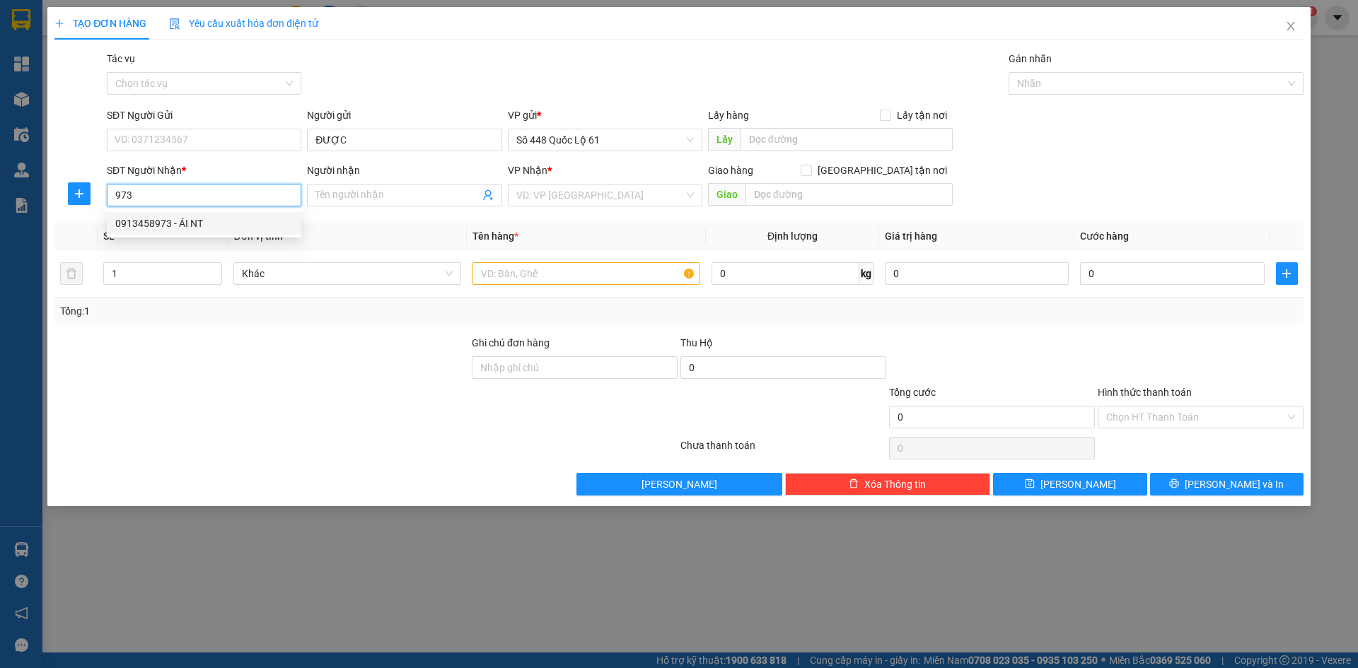
click at [241, 218] on div "0913458973 - ÁI NT" at bounding box center [204, 224] width 178 height 16
type input "0913458973"
type input "ÁI NT"
type input "1.000"
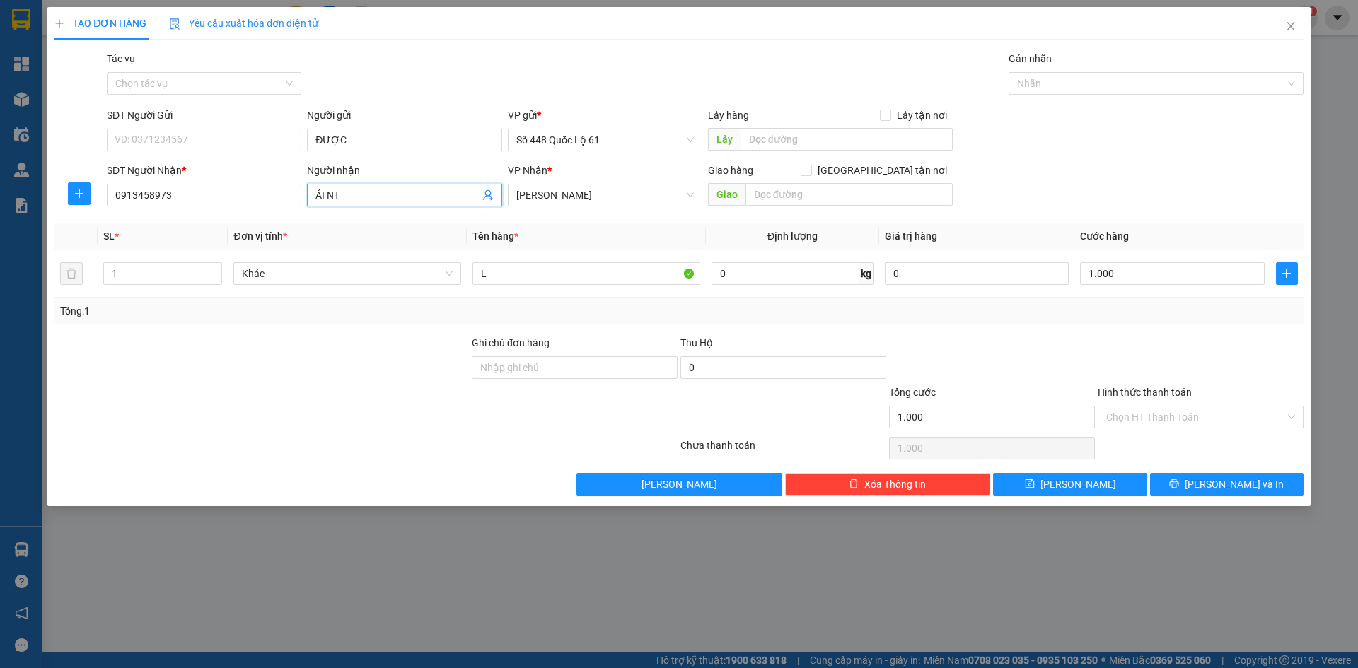
drag, startPoint x: 349, startPoint y: 191, endPoint x: 0, endPoint y: 243, distance: 352.7
click at [0, 243] on div "TẠO ĐƠN HÀNG Yêu cầu xuất hóa đơn điện tử Transit Pickup Surcharge Ids Transit …" at bounding box center [679, 334] width 1358 height 668
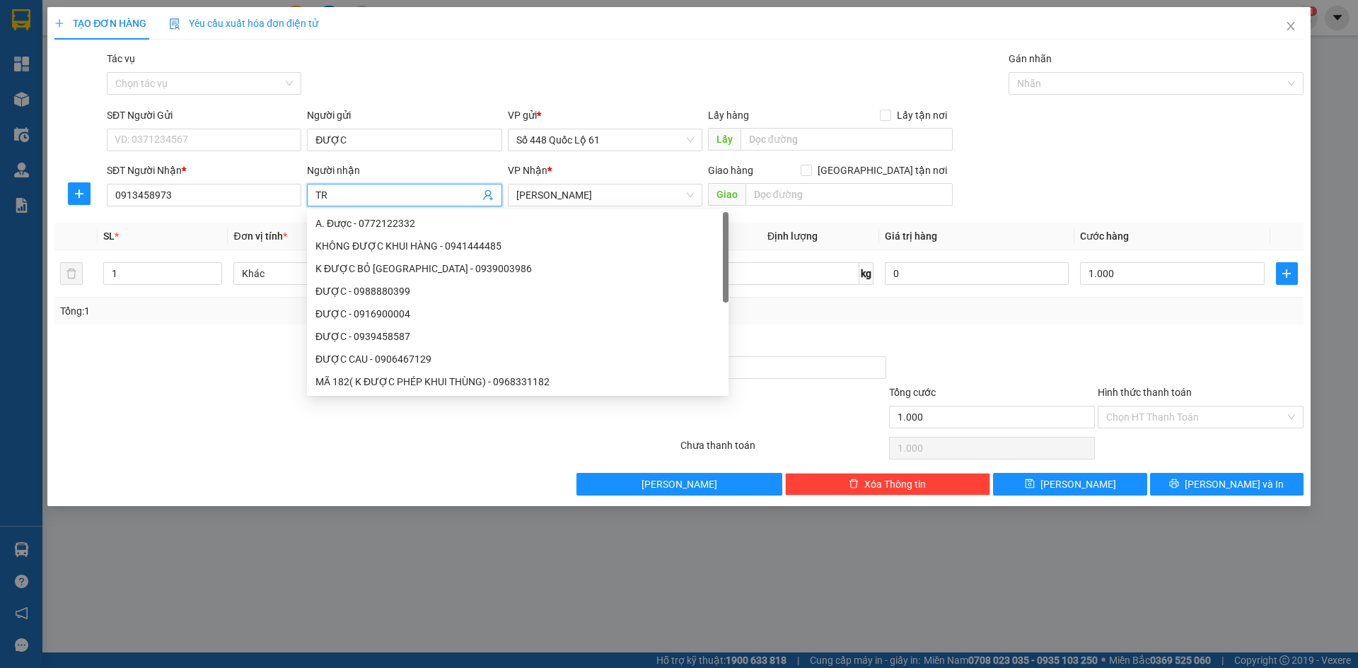
paste input "ÚC"
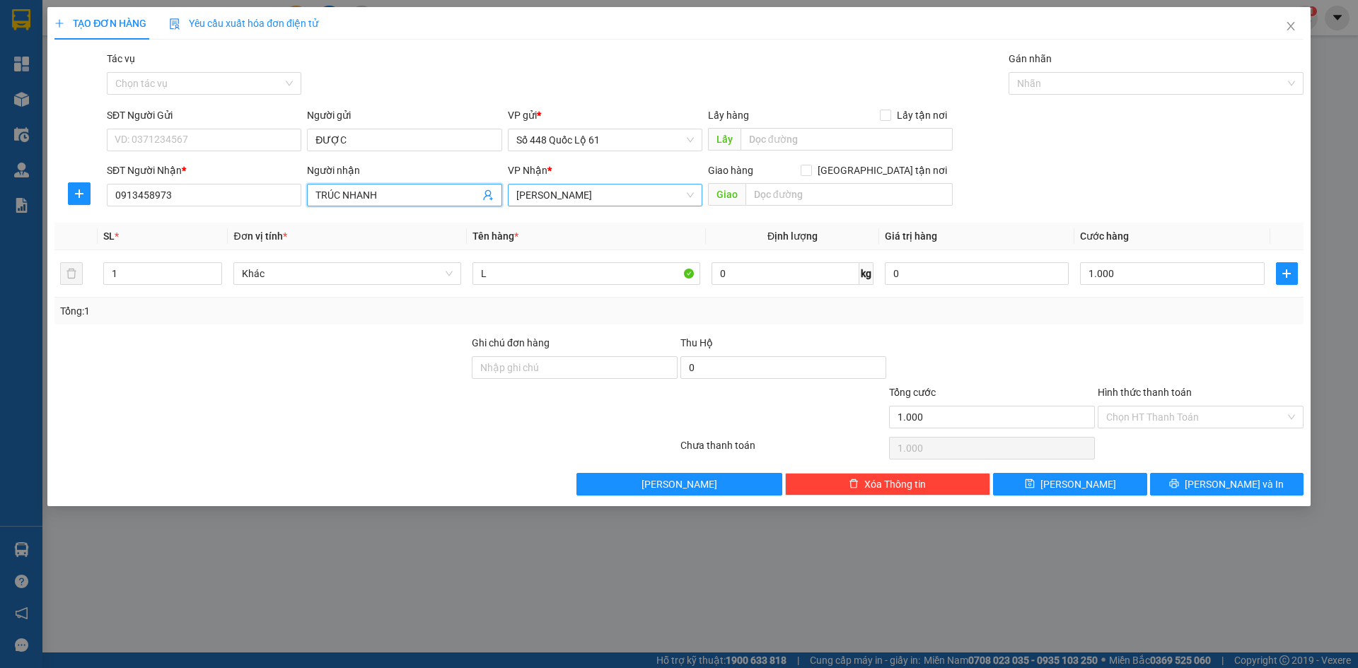
click at [554, 202] on span "[PERSON_NAME]" at bounding box center [605, 195] width 178 height 21
type input "TRÚC NHANH"
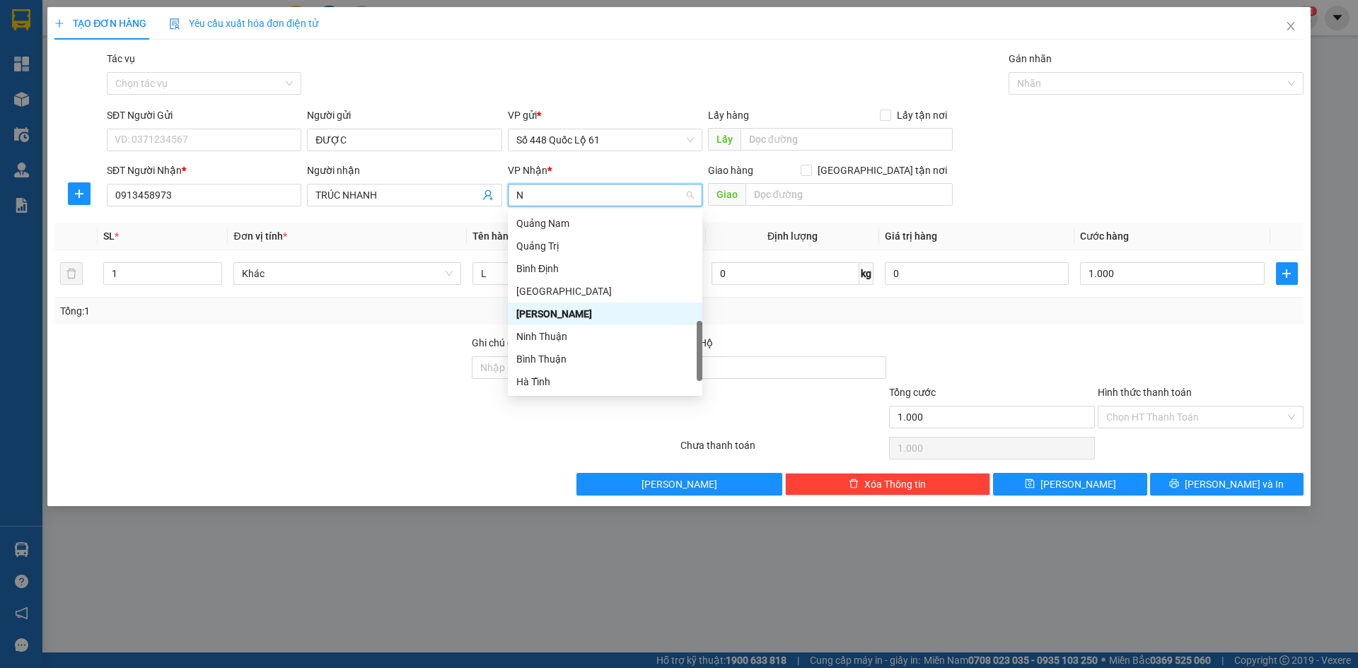
type input "NI"
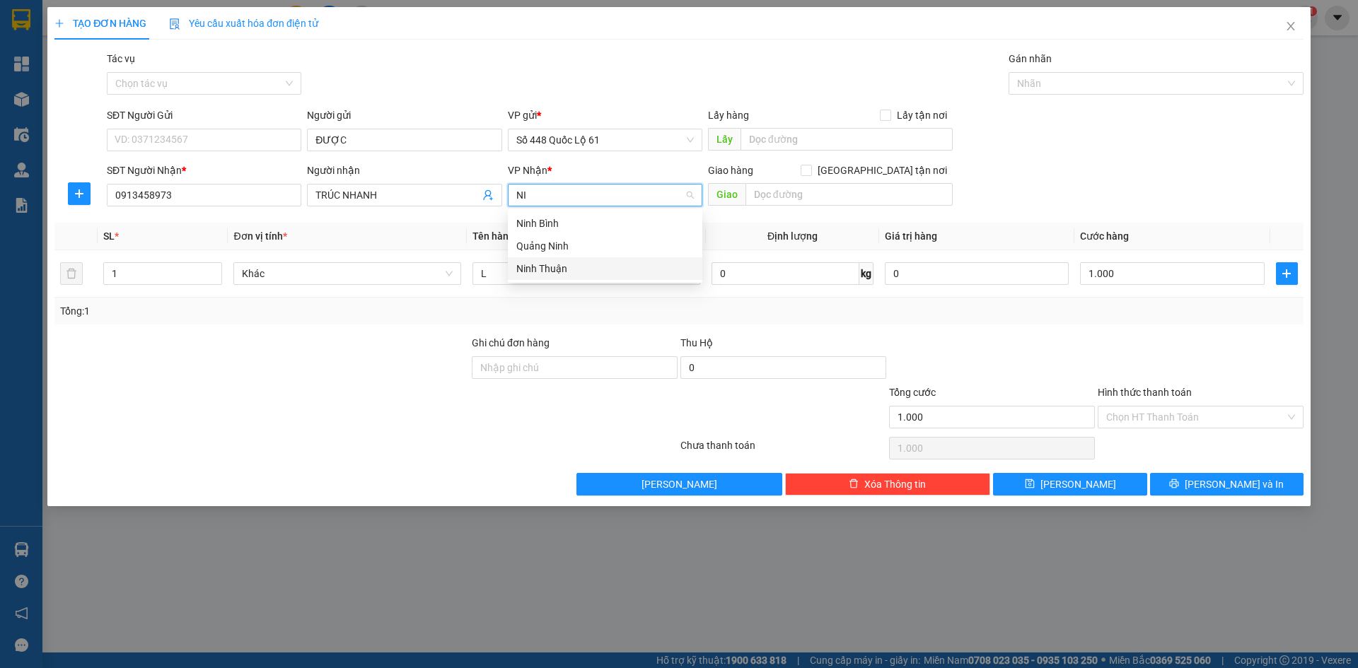
click at [601, 269] on div "Ninh Thuận" at bounding box center [605, 269] width 178 height 16
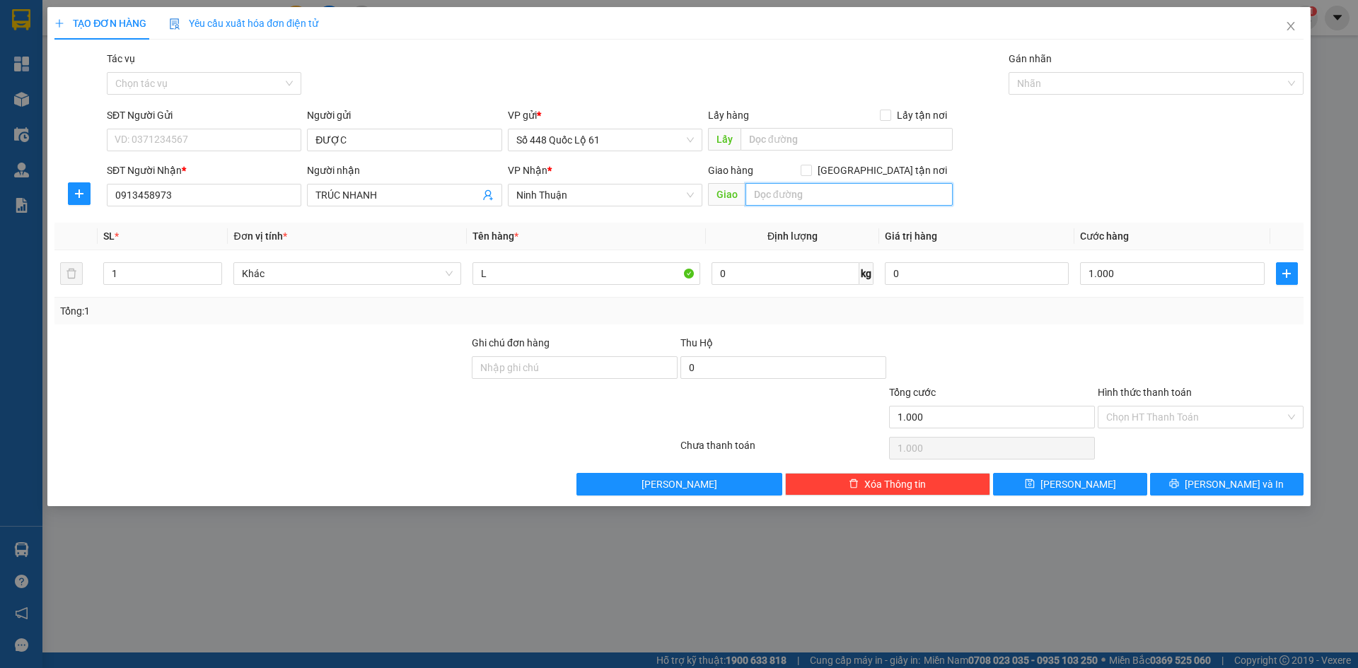
click at [807, 194] on input "text" at bounding box center [849, 194] width 207 height 23
type input "PR"
click at [878, 171] on div "Giao hàng Giao tận nơi" at bounding box center [830, 171] width 245 height 16
click at [811, 171] on input "[GEOGRAPHIC_DATA] tận nơi" at bounding box center [806, 170] width 10 height 10
checkbox input "true"
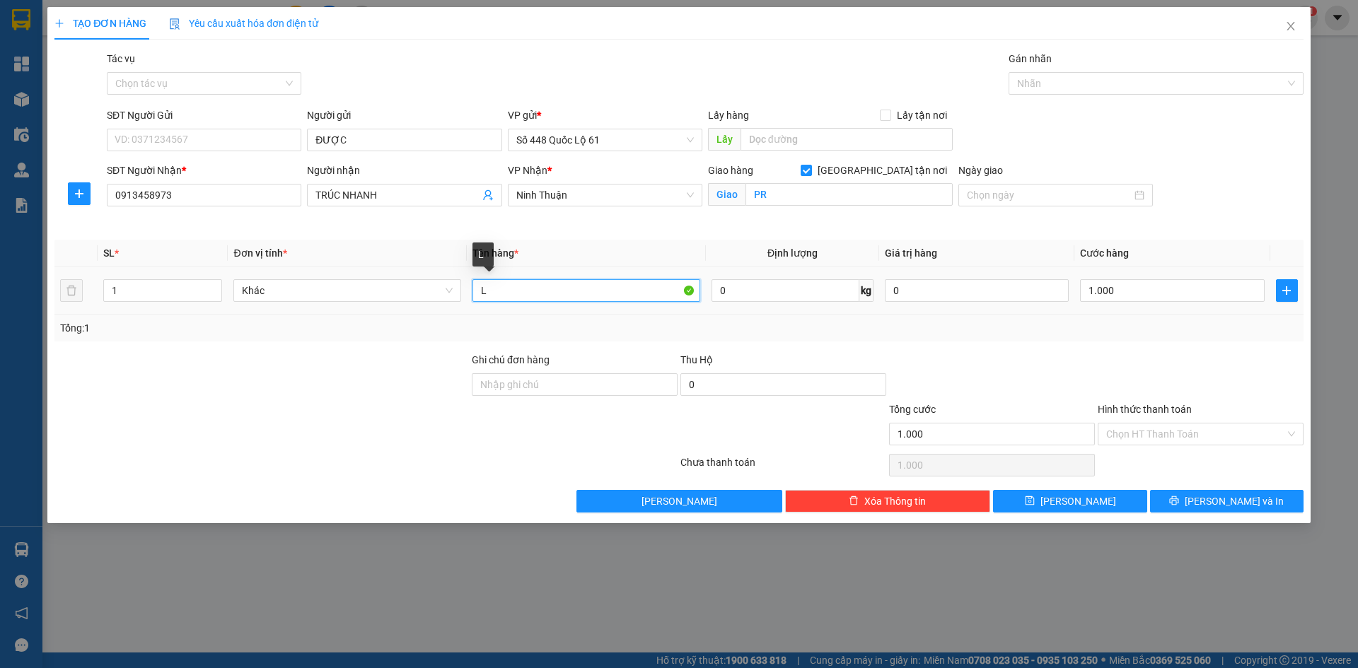
click at [551, 296] on input "L" at bounding box center [587, 290] width 228 height 23
type input "LL"
type input "1"
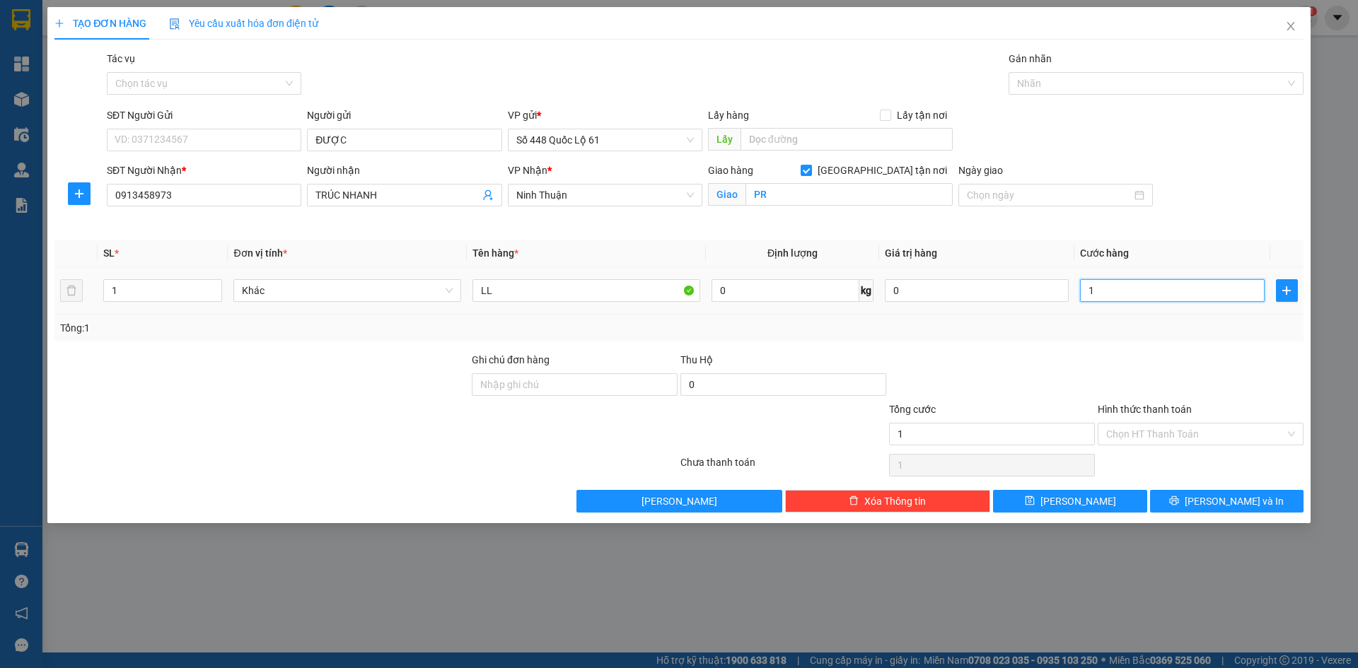
type input "1"
type input "1.000"
click at [1149, 373] on div at bounding box center [1200, 377] width 209 height 50
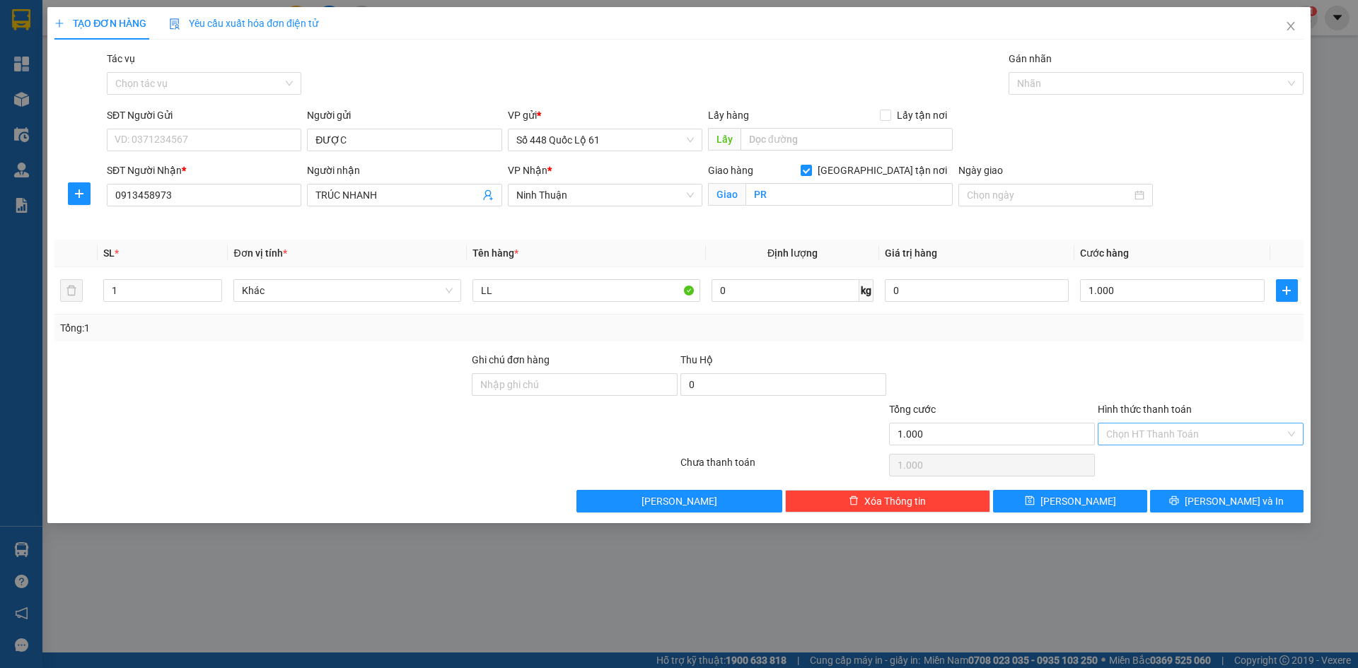
click at [1137, 444] on input "Hình thức thanh toán" at bounding box center [1195, 434] width 179 height 21
click at [1135, 453] on div "Tại văn phòng" at bounding box center [1201, 462] width 206 height 23
type input "0"
click at [1092, 498] on button "[PERSON_NAME]" at bounding box center [1070, 501] width 154 height 23
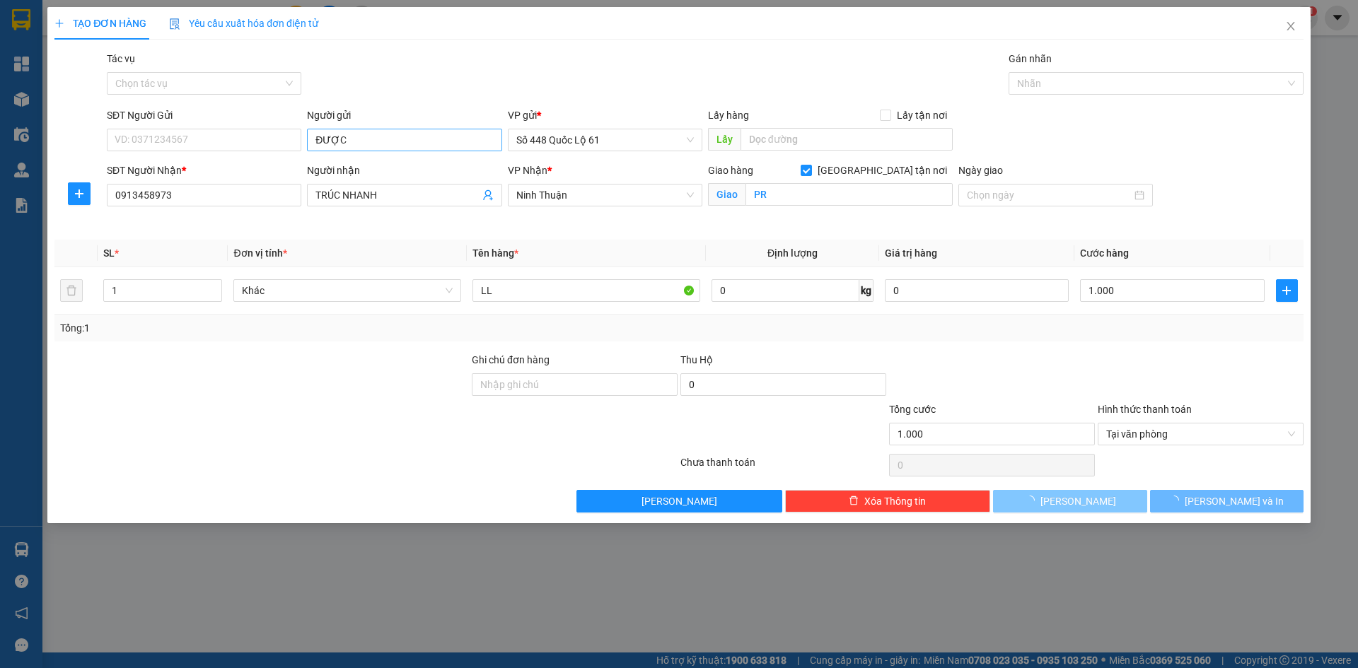
checkbox input "false"
type input "0"
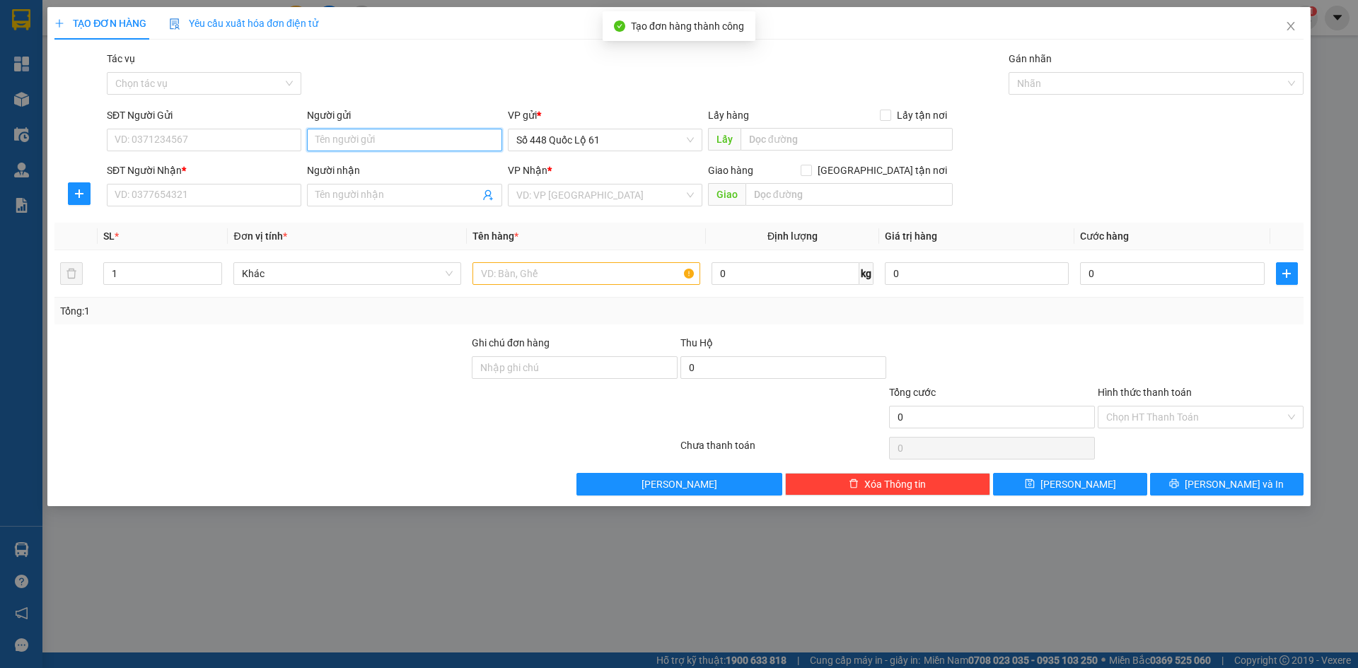
paste input "ĐƯỢC"
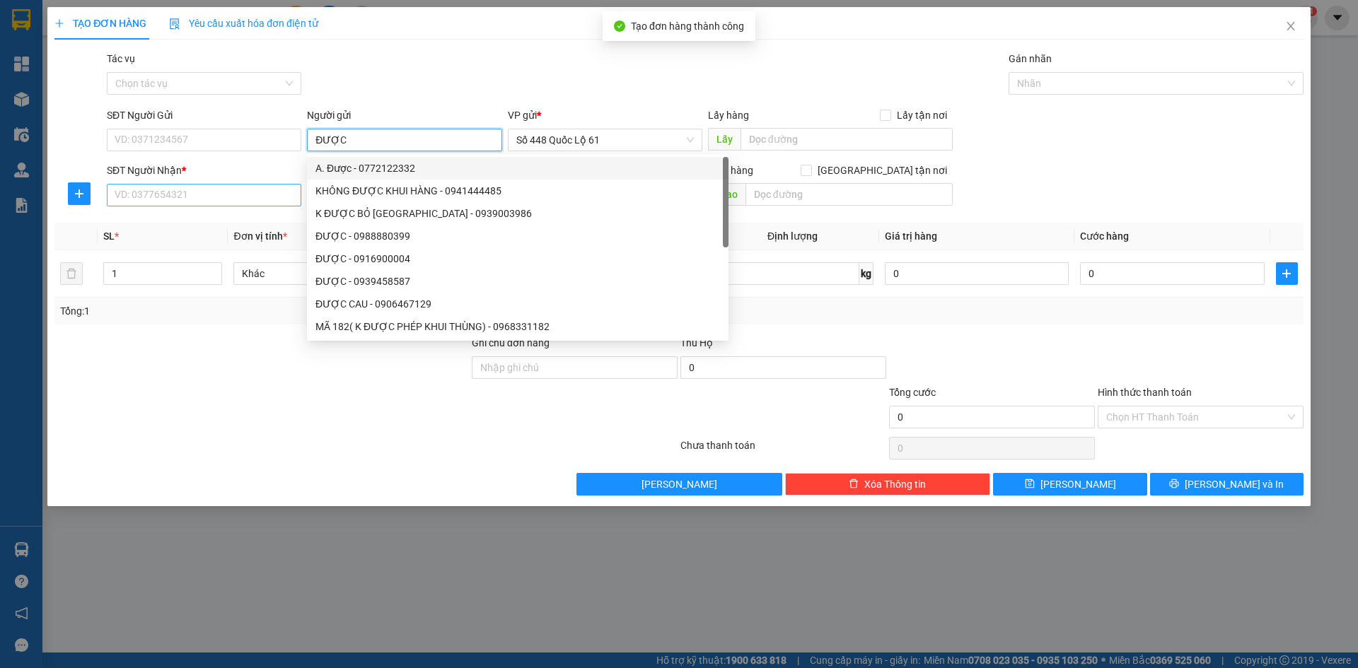
type input "ĐƯỢC"
click at [262, 198] on input "SĐT Người Nhận *" at bounding box center [204, 195] width 195 height 23
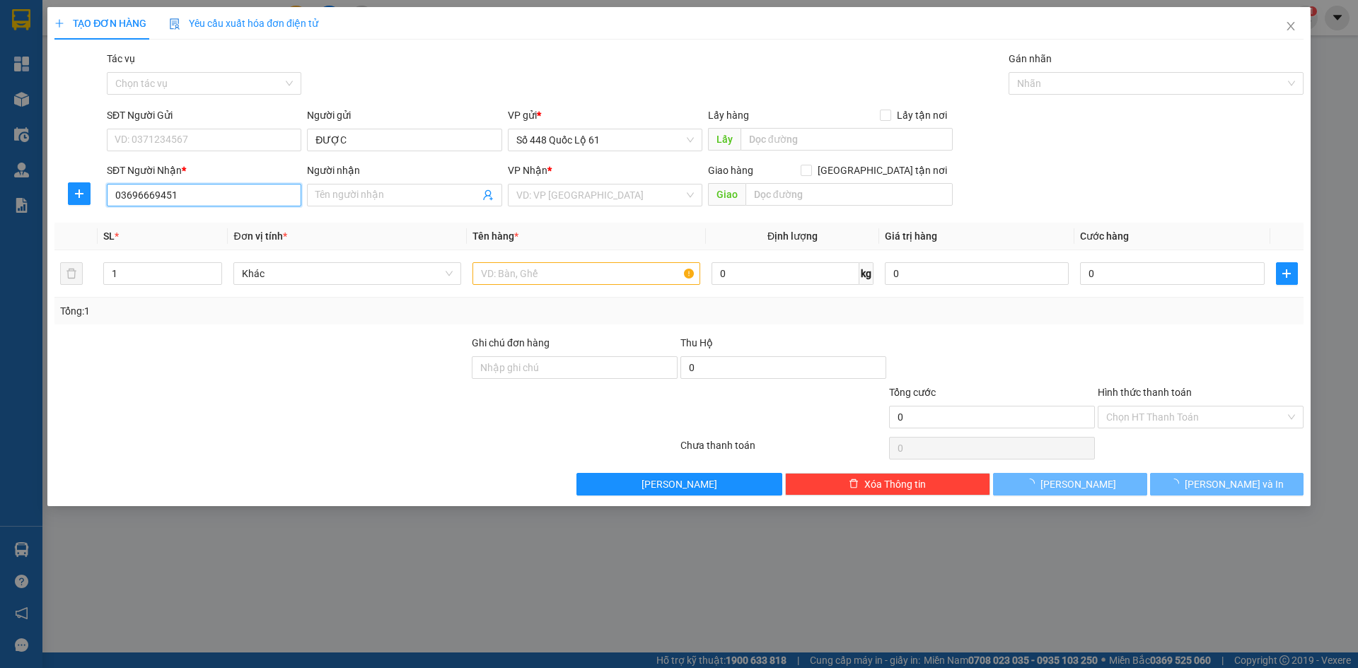
type input "0369666945"
click at [255, 214] on div "0369666945 - GÒ GĂNG 945" at bounding box center [204, 223] width 195 height 23
type input "GÒ GĂNG 945"
checkbox input "true"
type input "GÒ GĂNG"
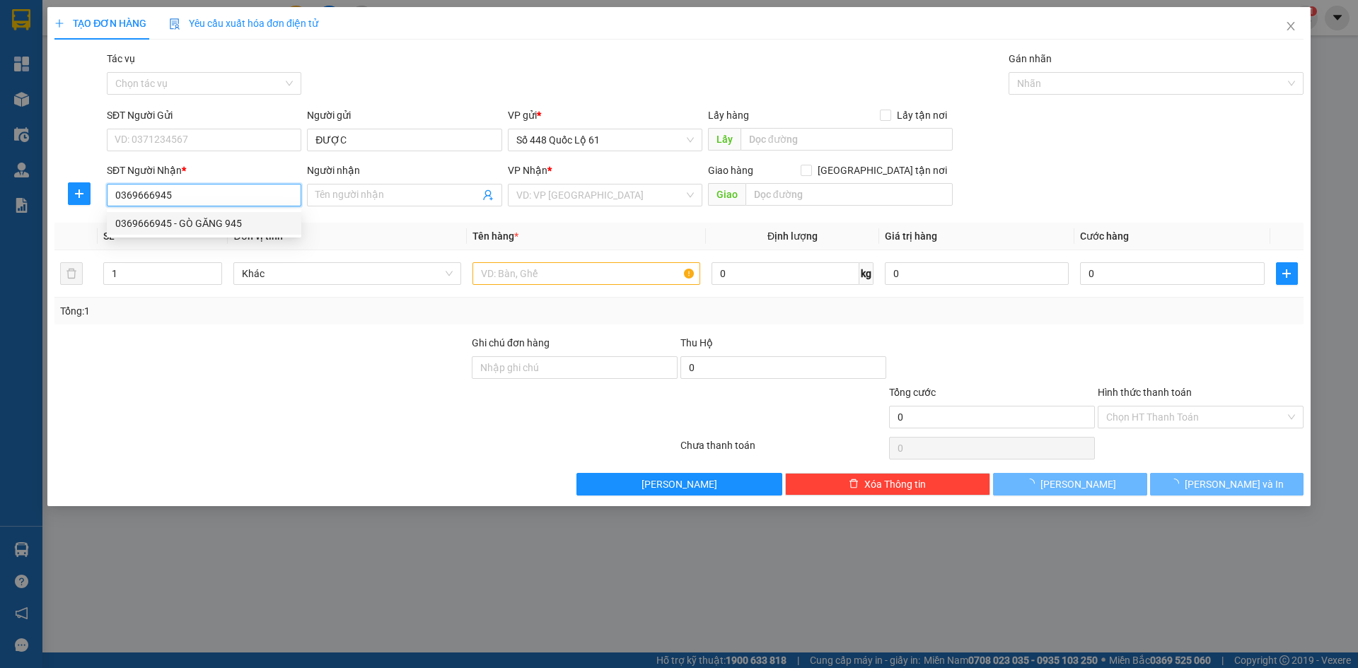
type input "1.800.000"
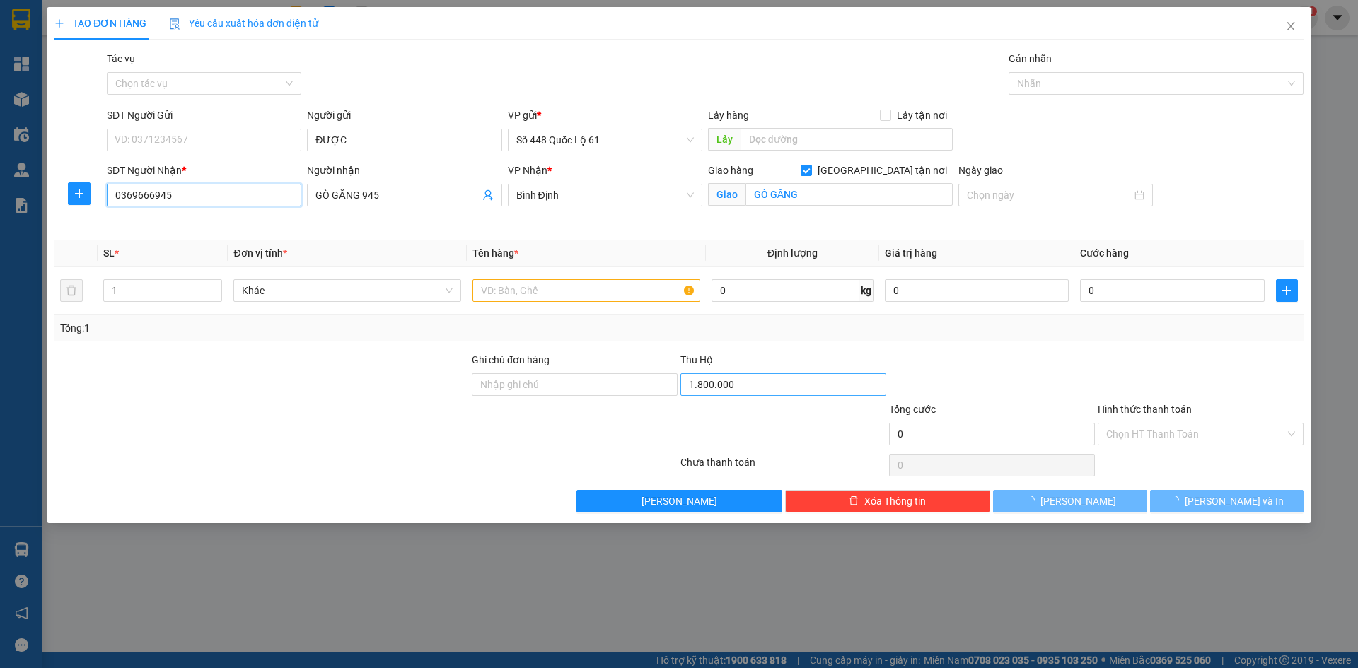
type input "0369666945"
click at [777, 387] on input "1.800.000" at bounding box center [784, 385] width 206 height 23
type input "2.875.000"
drag, startPoint x: 771, startPoint y: 333, endPoint x: 706, endPoint y: 340, distance: 65.5
click at [770, 334] on div "Tổng: 1" at bounding box center [679, 328] width 1238 height 16
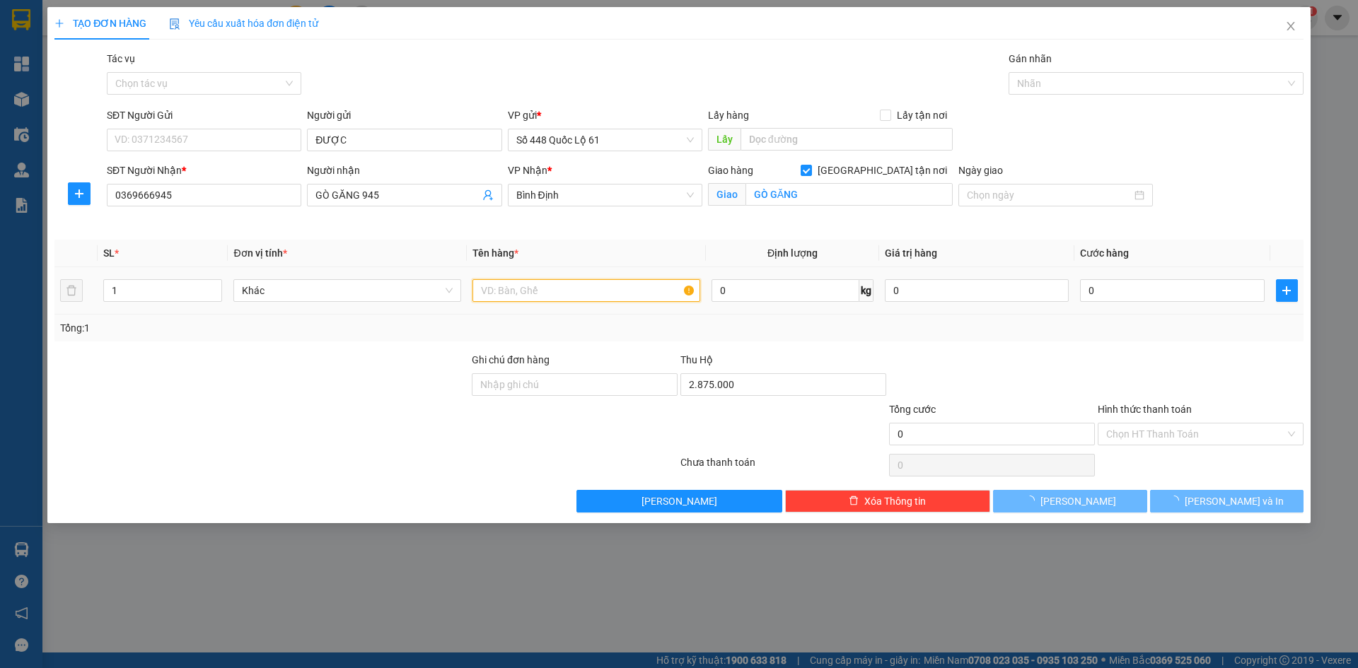
click at [567, 294] on input "text" at bounding box center [587, 290] width 228 height 23
type input "N"
click at [1150, 286] on input "0" at bounding box center [1172, 290] width 184 height 23
type input "1"
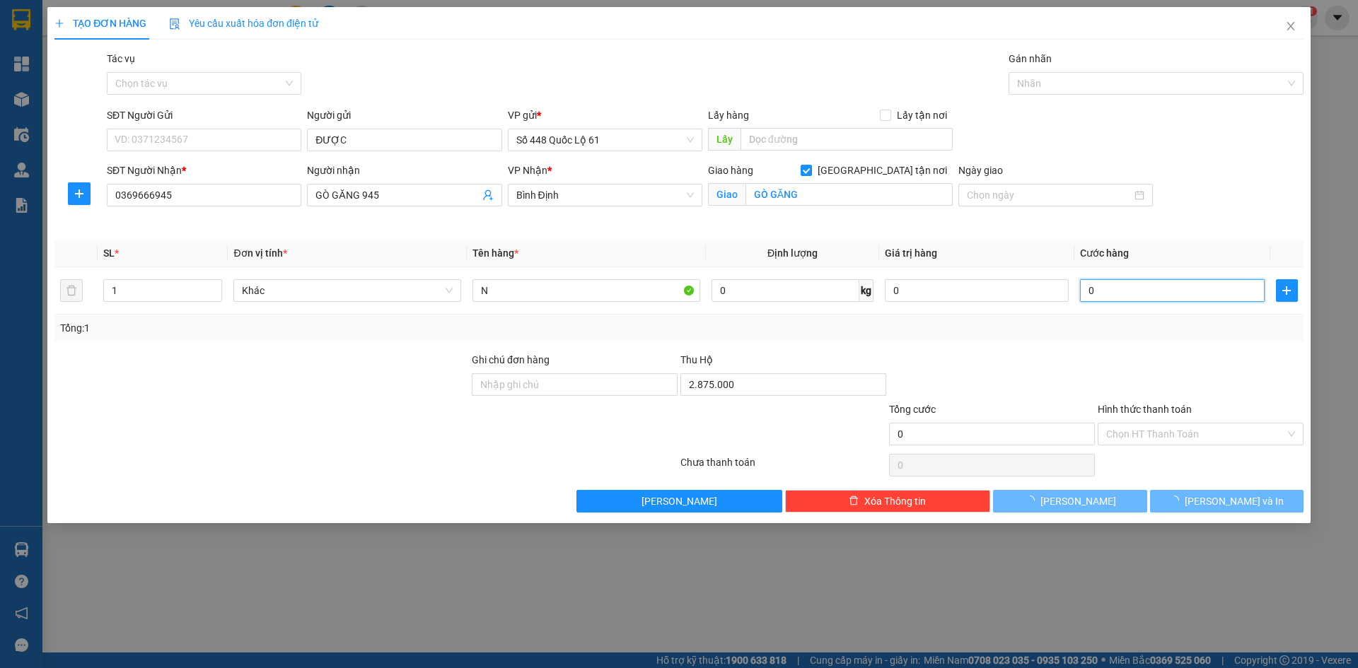
type input "1"
type input "15"
type input "150"
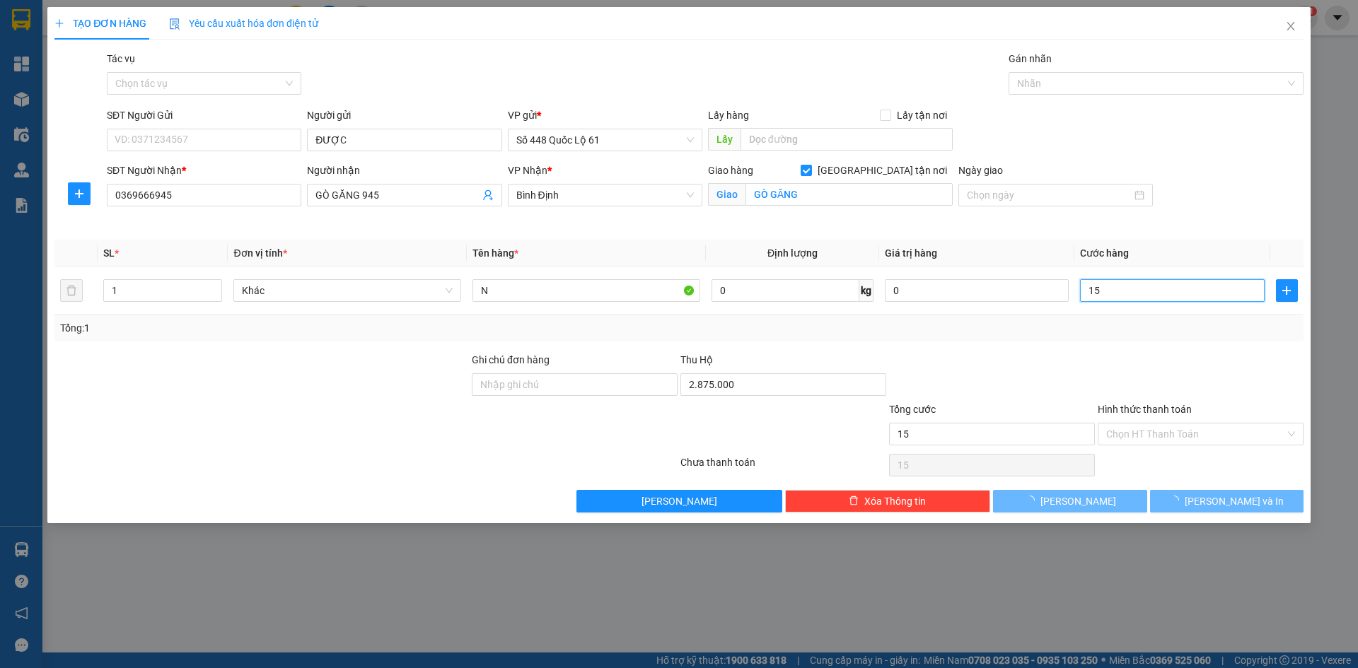
type input "150"
type input "200.000"
drag, startPoint x: 1089, startPoint y: 363, endPoint x: 1162, endPoint y: 449, distance: 112.5
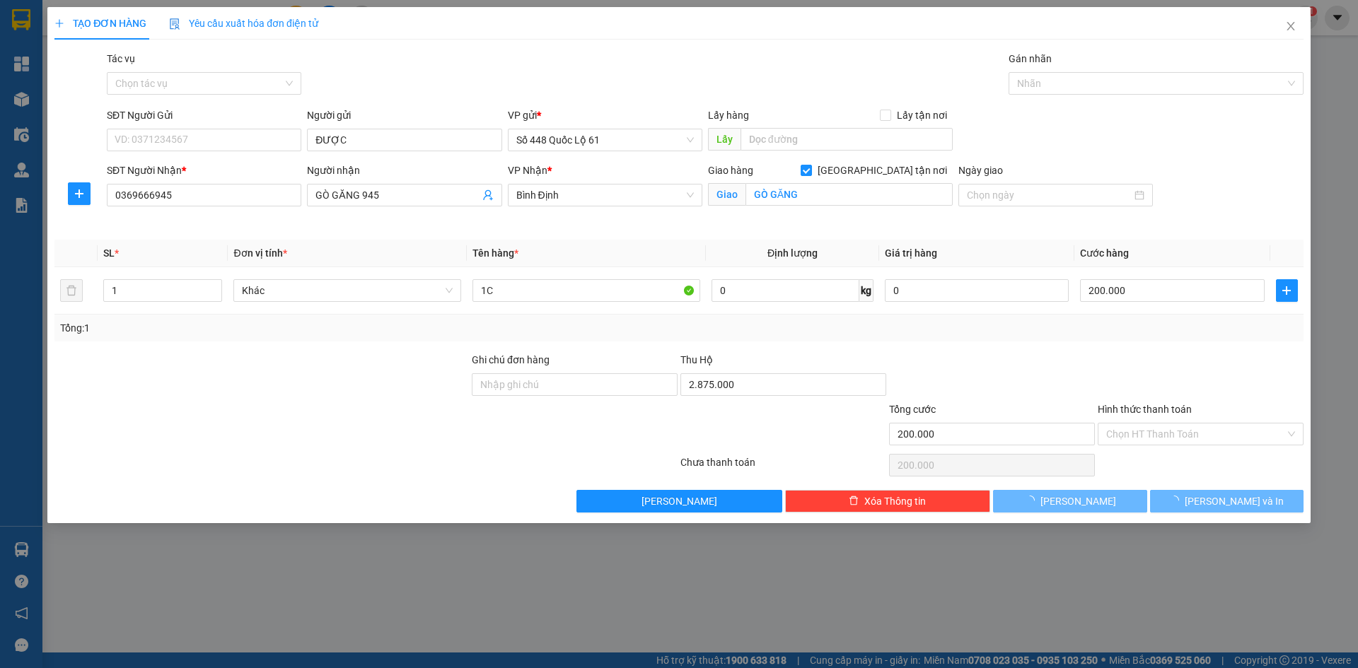
click at [1089, 365] on div at bounding box center [992, 377] width 209 height 50
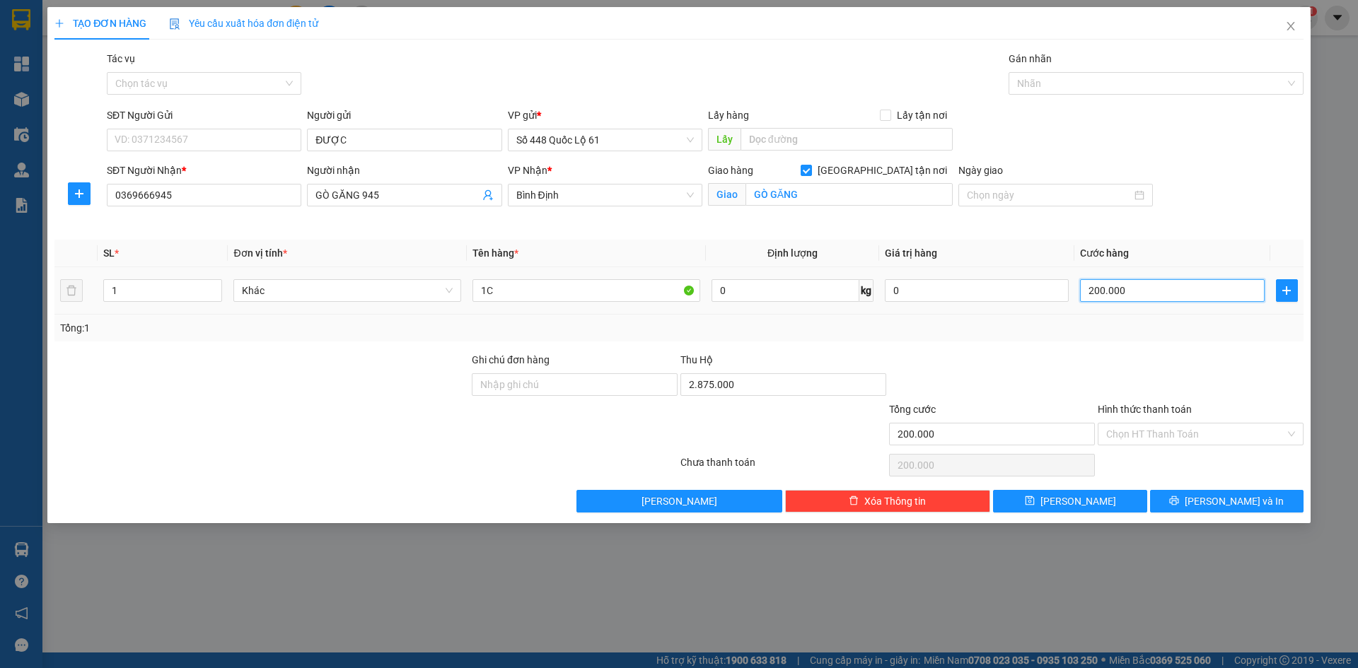
click at [1135, 282] on input "200.000" at bounding box center [1172, 290] width 184 height 23
type input "1"
type input "15"
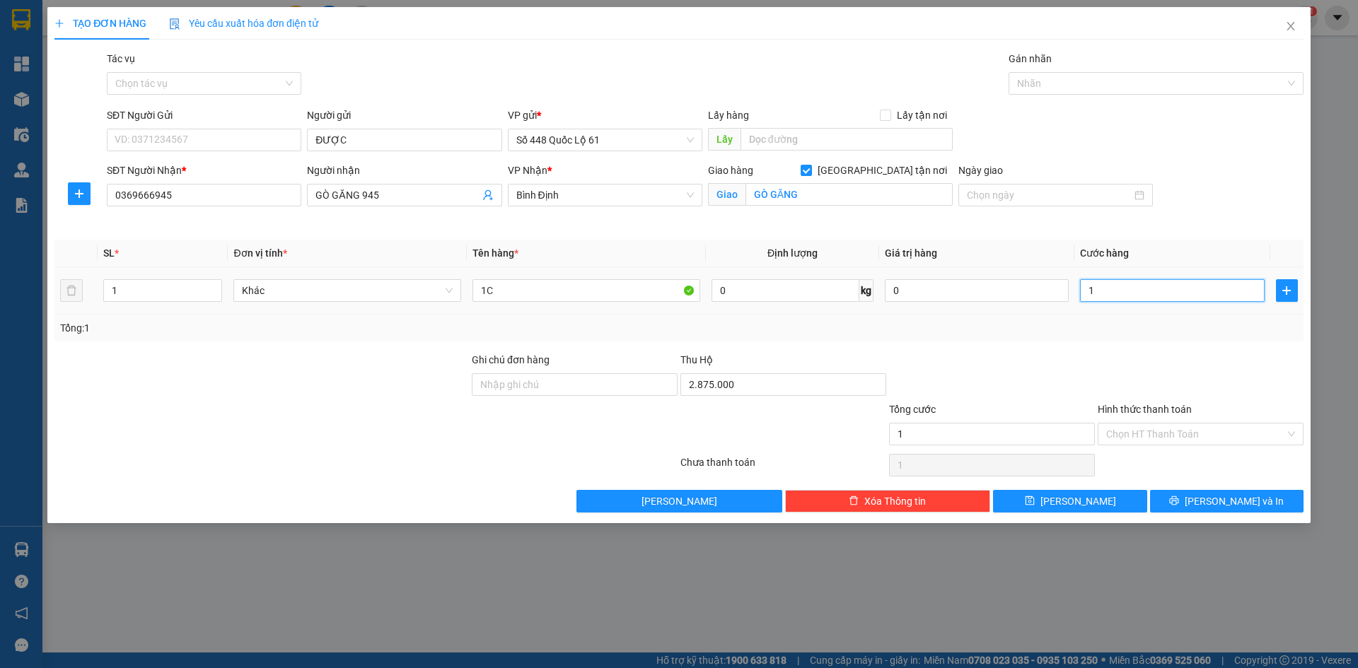
type input "15"
type input "150"
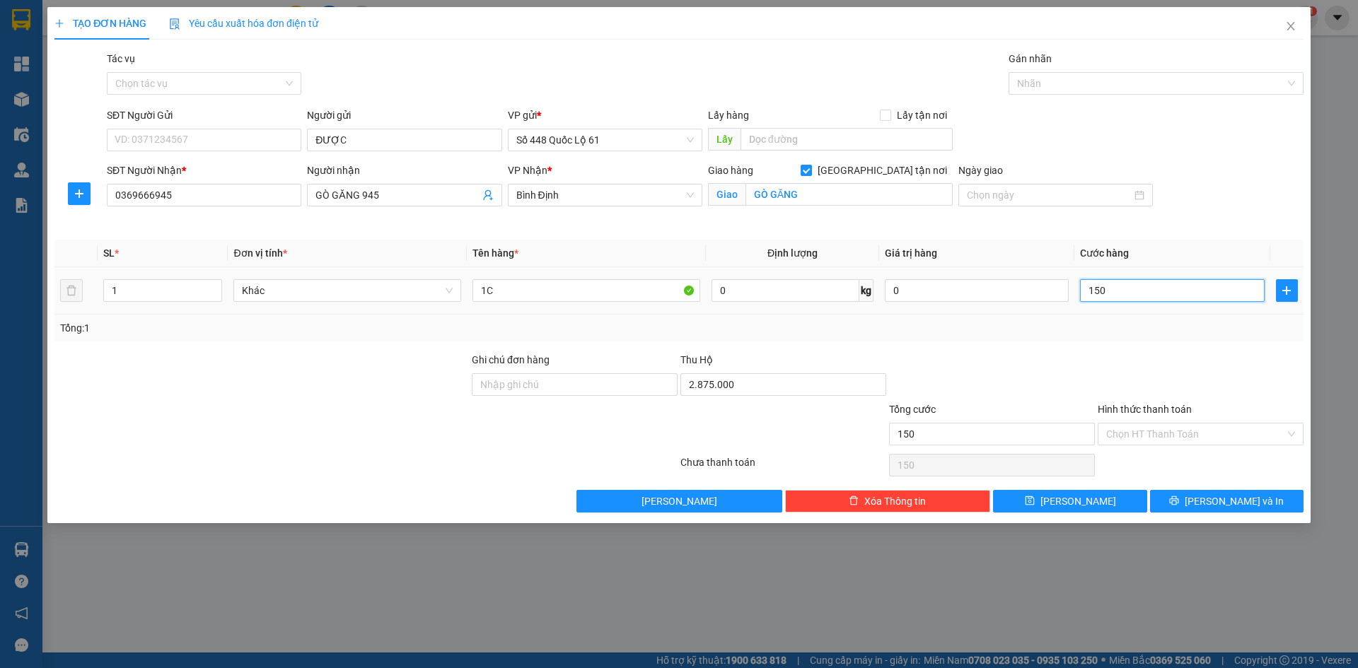
drag, startPoint x: 1170, startPoint y: 286, endPoint x: 983, endPoint y: 315, distance: 189.6
click at [989, 313] on tr "1 Khác 1C 0 kg 0 150" at bounding box center [678, 290] width 1249 height 47
type input "2"
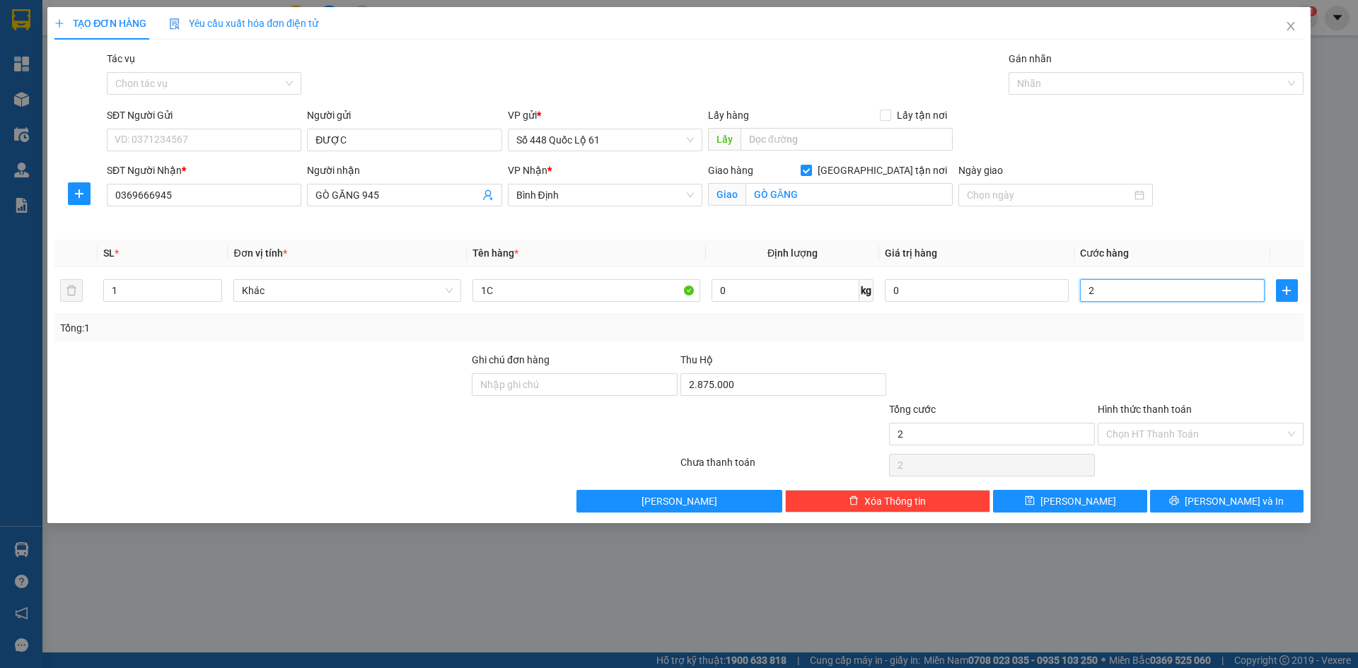
type input "20"
type input "200"
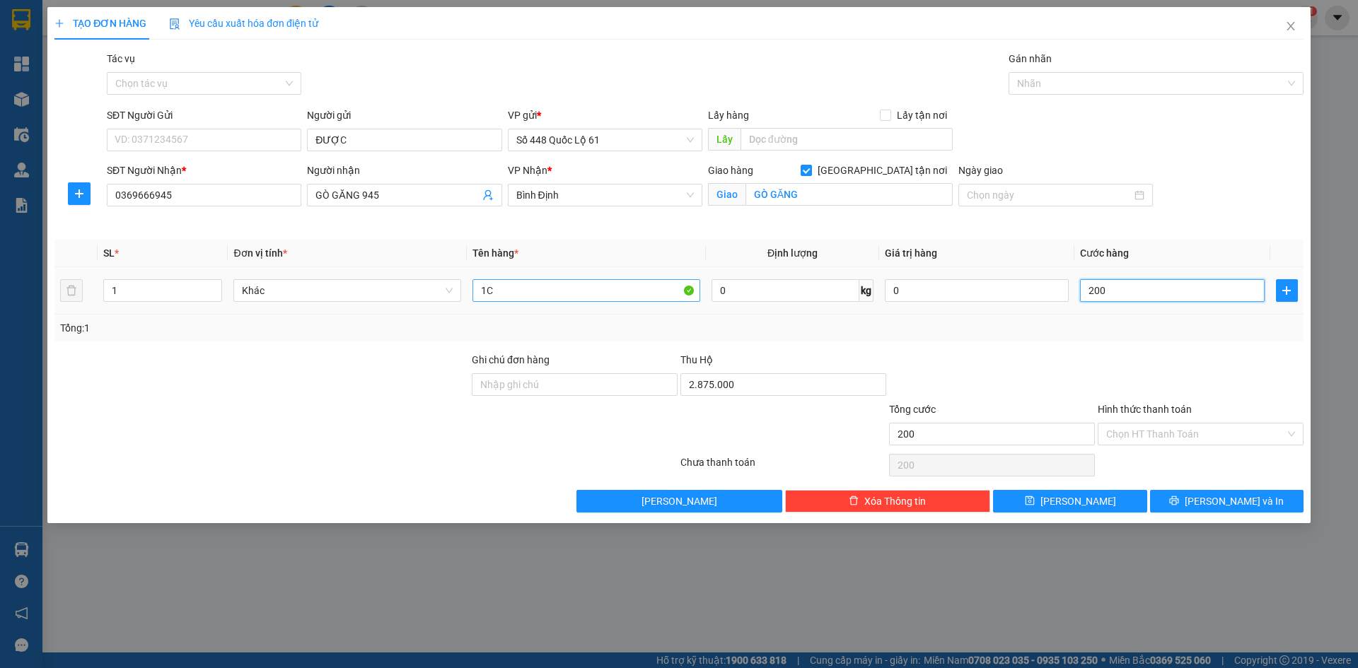
type input "200"
type input "200.000"
drag, startPoint x: 506, startPoint y: 288, endPoint x: 0, endPoint y: 306, distance: 506.1
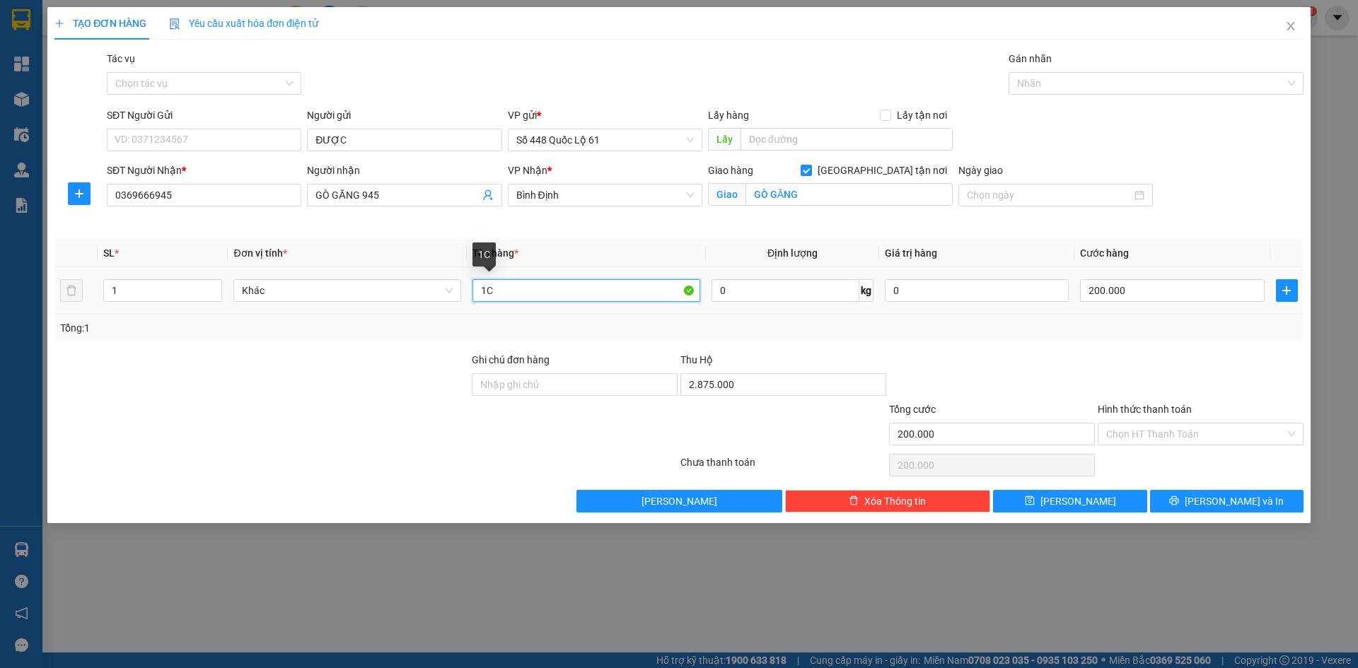
click at [0, 306] on div "TẠO ĐƠN HÀNG Yêu cầu xuất hóa đơn điện tử Transit Pickup Surcharge Ids Transit …" at bounding box center [679, 334] width 1358 height 668
type input "N"
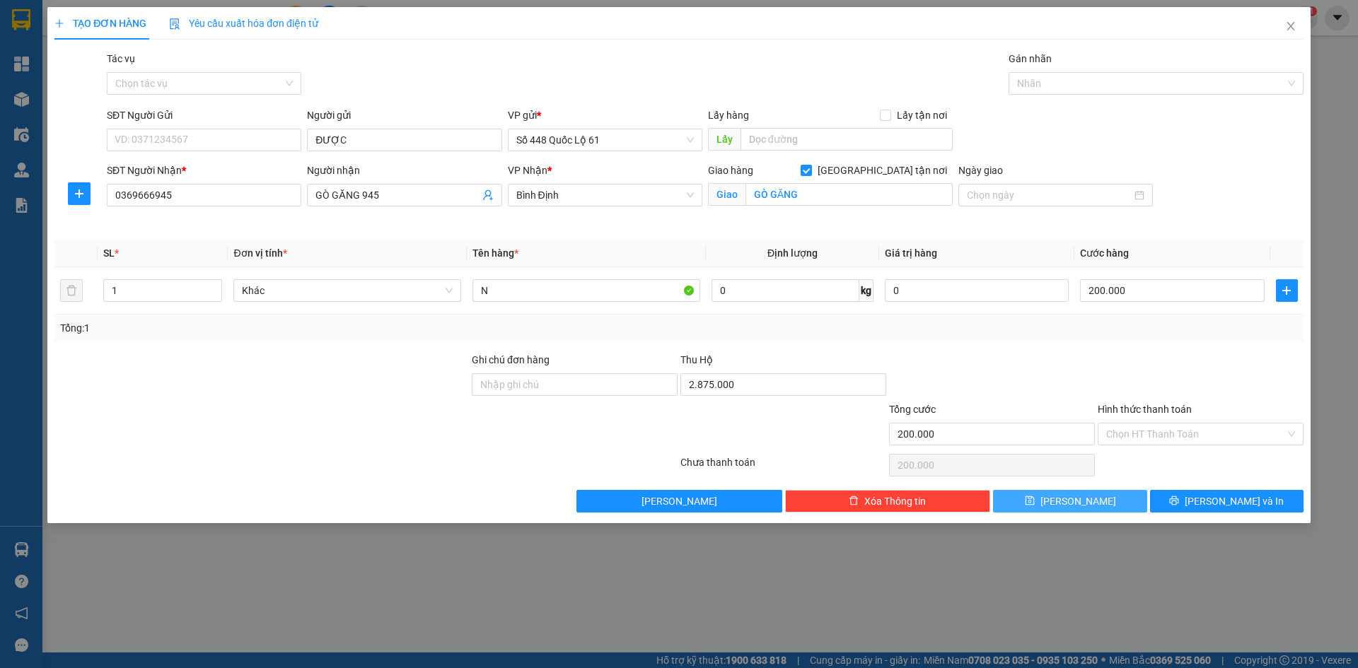
click at [1087, 496] on button "[PERSON_NAME]" at bounding box center [1070, 501] width 154 height 23
checkbox input "false"
type input "0"
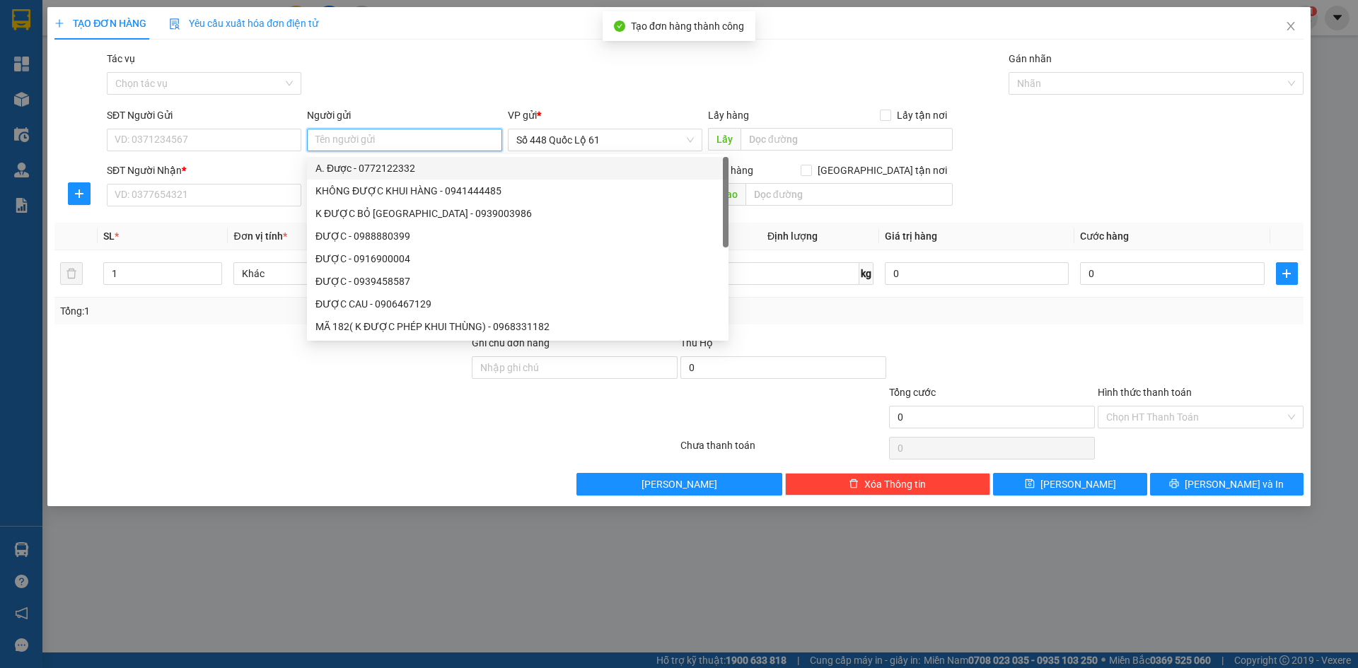
paste input "ĐƯỢC"
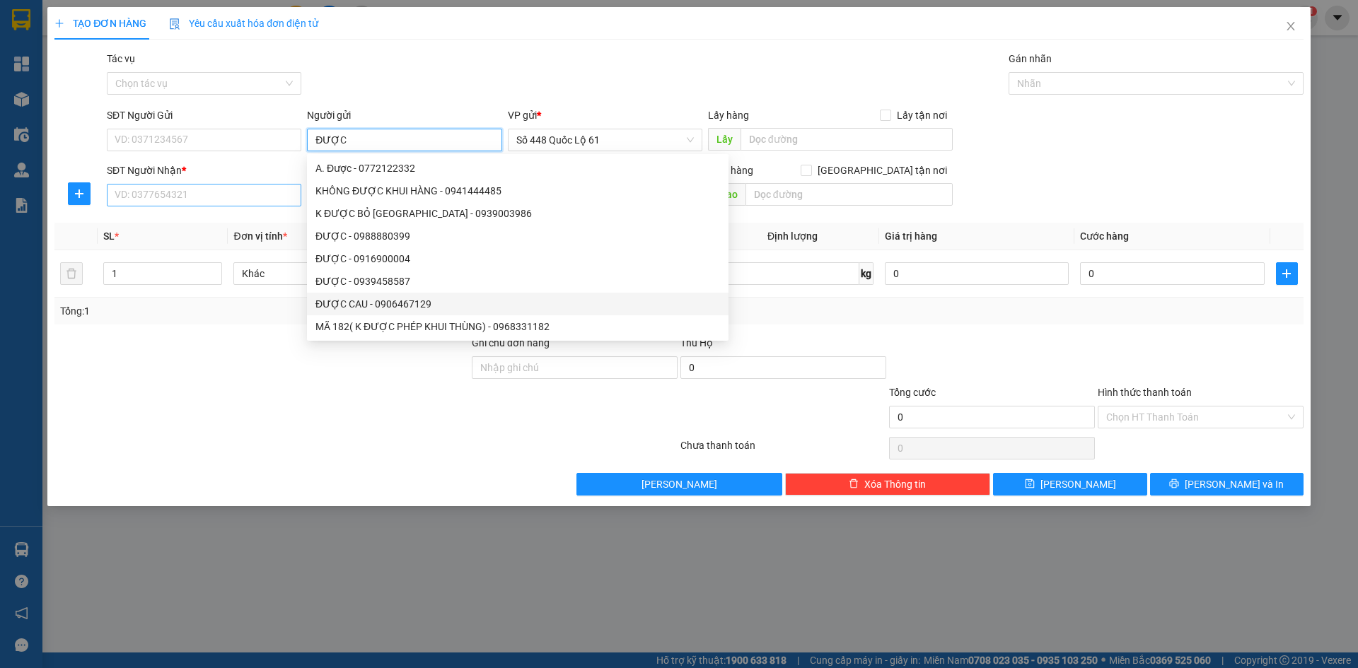
type input "ĐƯỢC"
click at [158, 206] on input "SĐT Người Nhận *" at bounding box center [204, 195] width 195 height 23
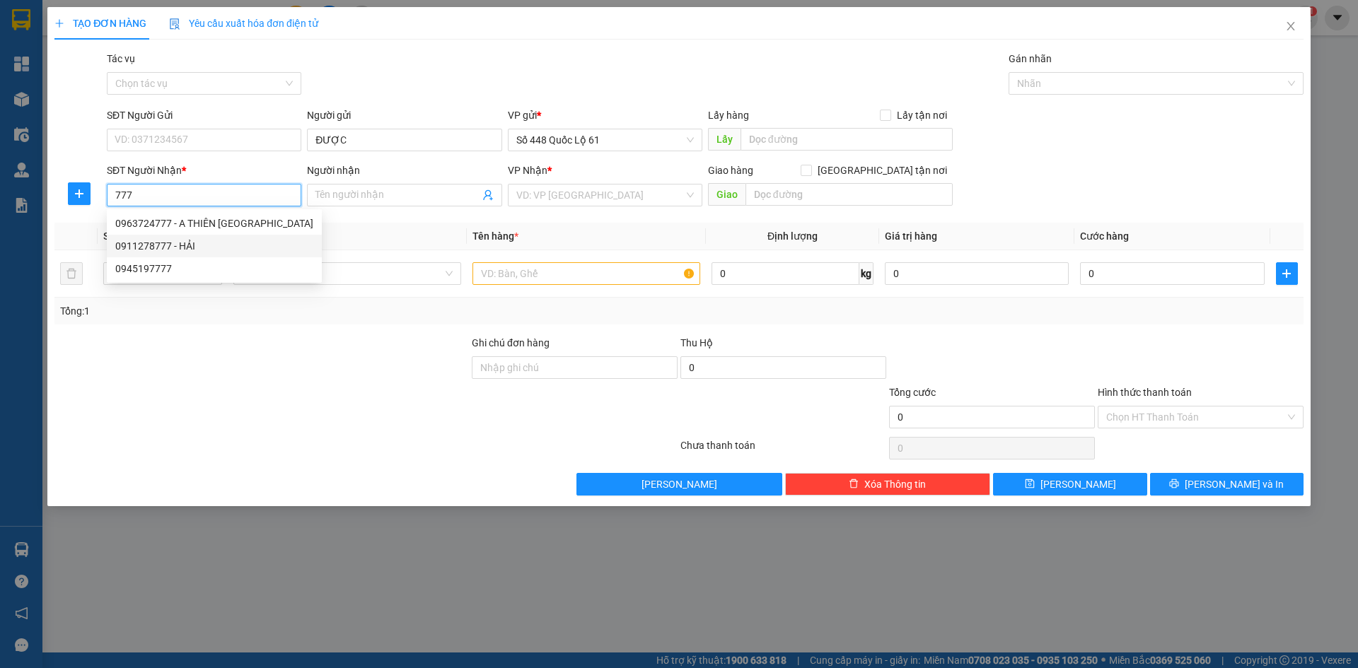
click at [201, 244] on div "0911278777 - HẢI" at bounding box center [214, 246] width 198 height 16
type input "0911278777"
type input "HẢI"
checkbox input "true"
type input "NHA TRANG"
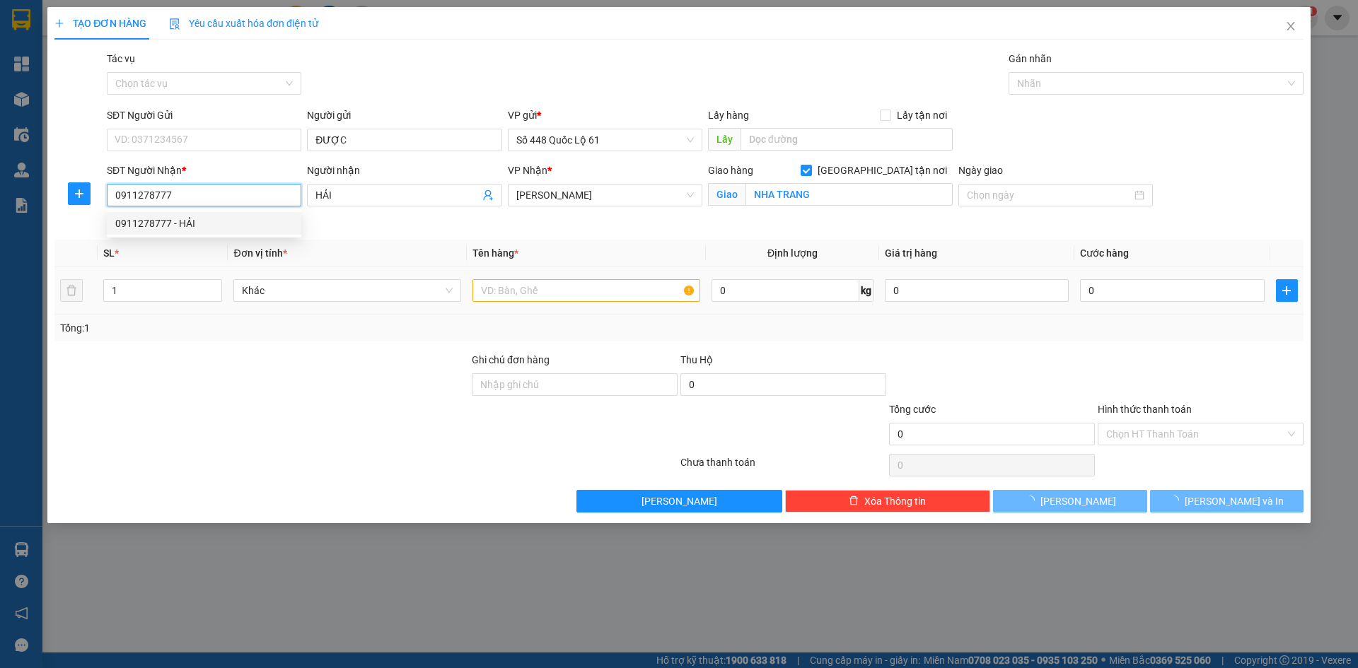
type input "150.000"
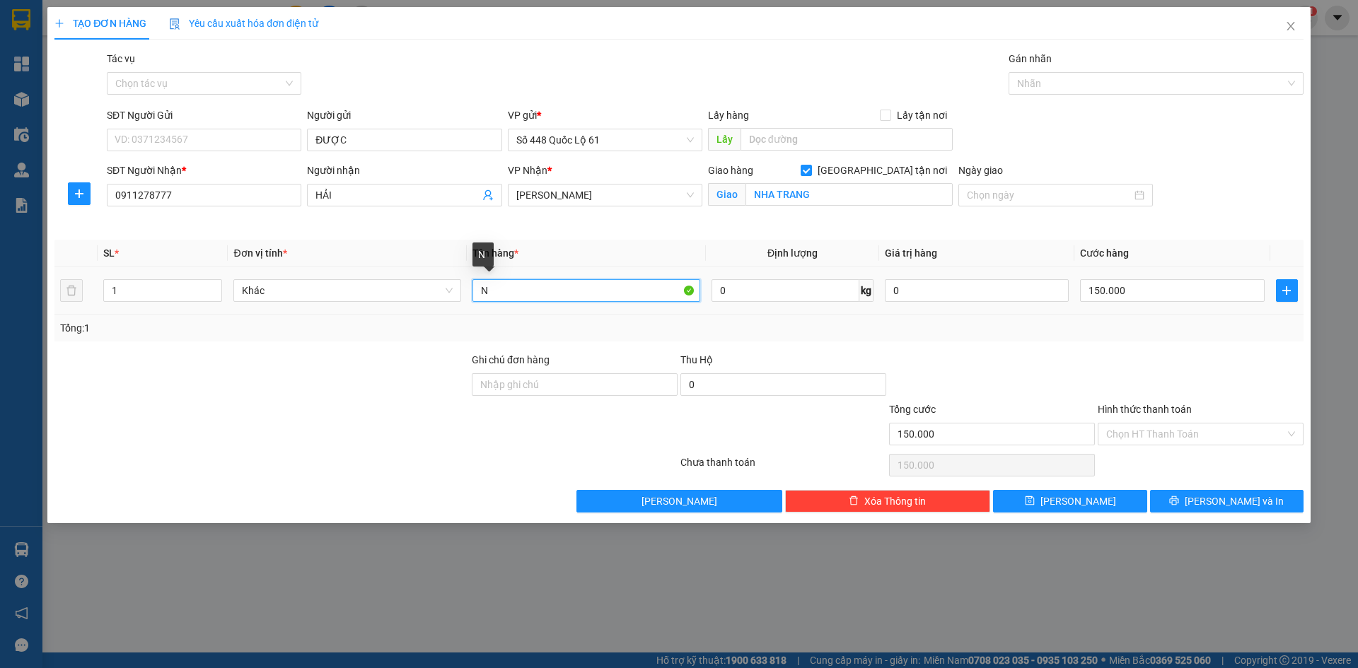
click at [511, 290] on input "N" at bounding box center [587, 290] width 228 height 23
drag, startPoint x: 169, startPoint y: 286, endPoint x: 11, endPoint y: 285, distance: 157.8
click at [11, 285] on div "TẠO ĐƠN HÀNG Yêu cầu xuất hóa đơn điện tử Transit Pickup Surcharge Ids Transit …" at bounding box center [679, 334] width 1358 height 668
click at [1099, 292] on input "150.000" at bounding box center [1172, 290] width 184 height 23
click at [1035, 500] on icon "save" at bounding box center [1030, 501] width 10 height 10
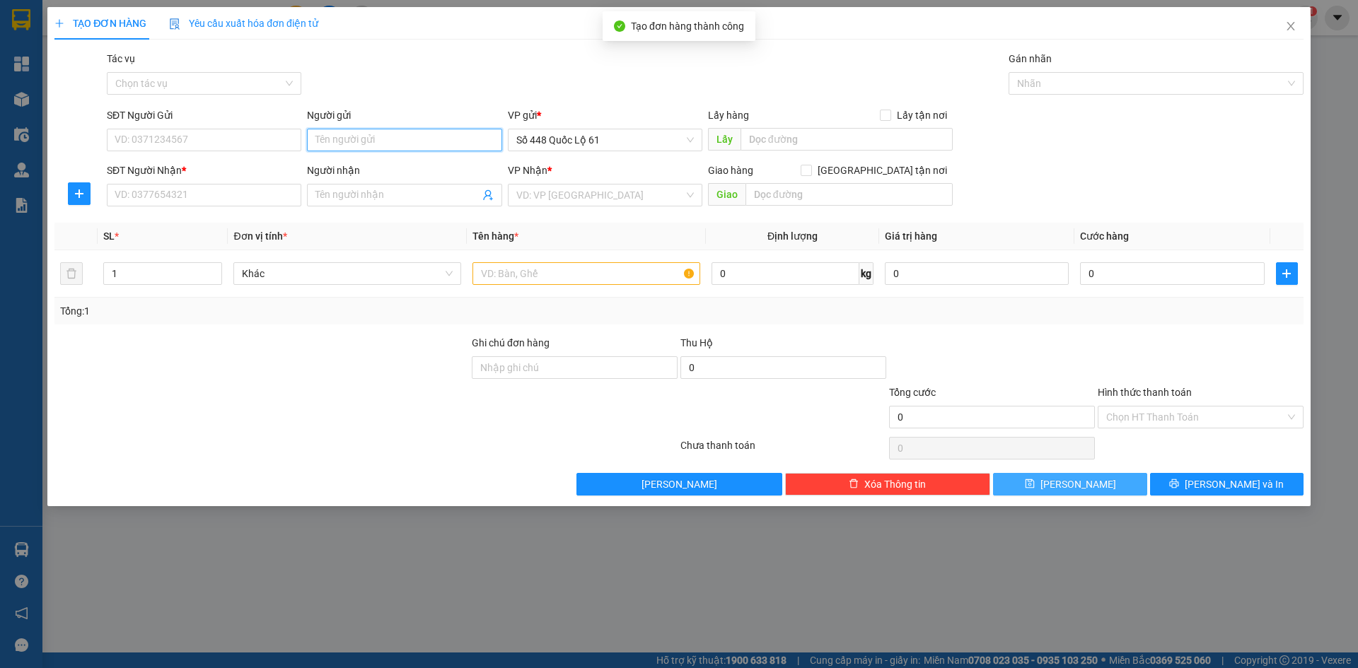
drag, startPoint x: 370, startPoint y: 154, endPoint x: 351, endPoint y: 134, distance: 27.0
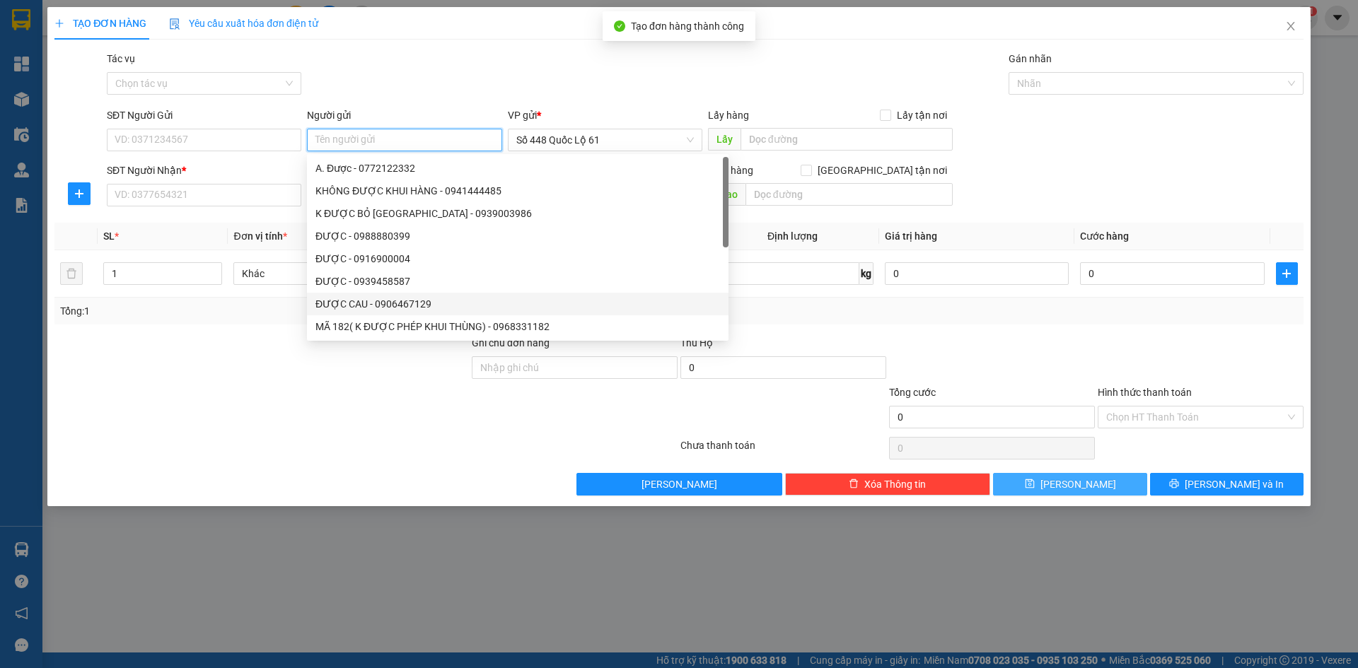
paste input "ĐƯỢC"
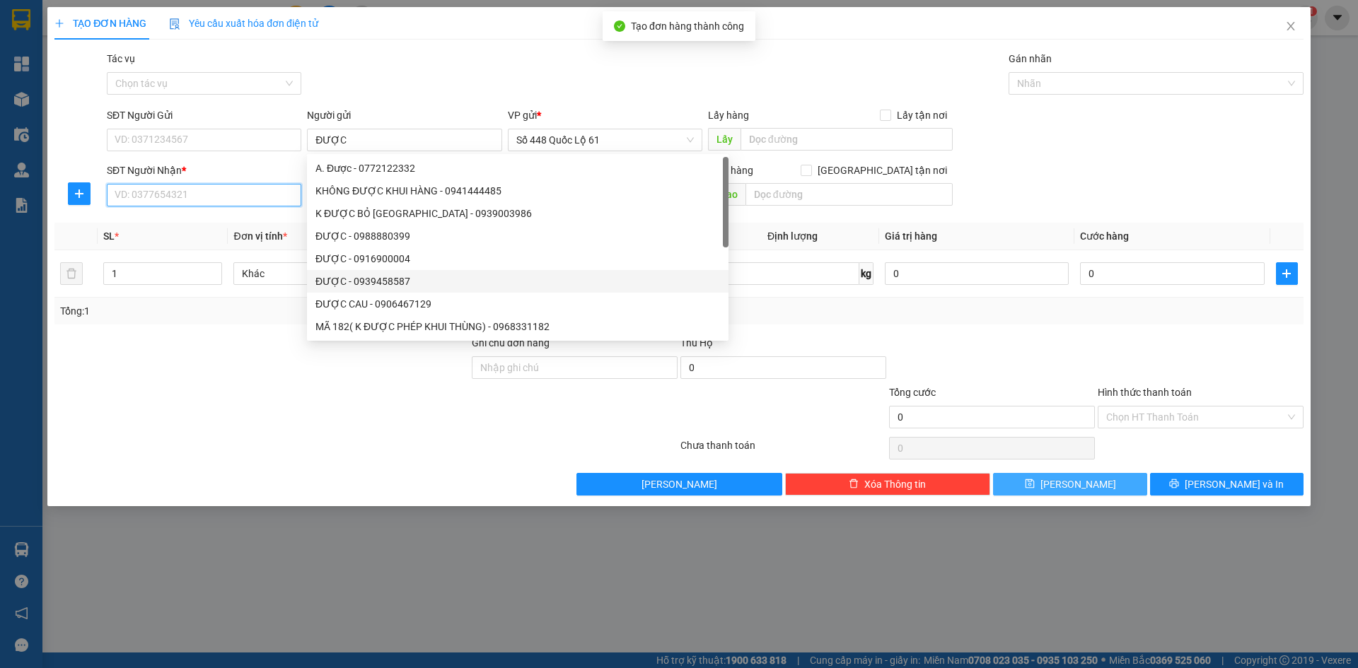
click at [228, 200] on input "SĐT Người Nhận *" at bounding box center [204, 195] width 195 height 23
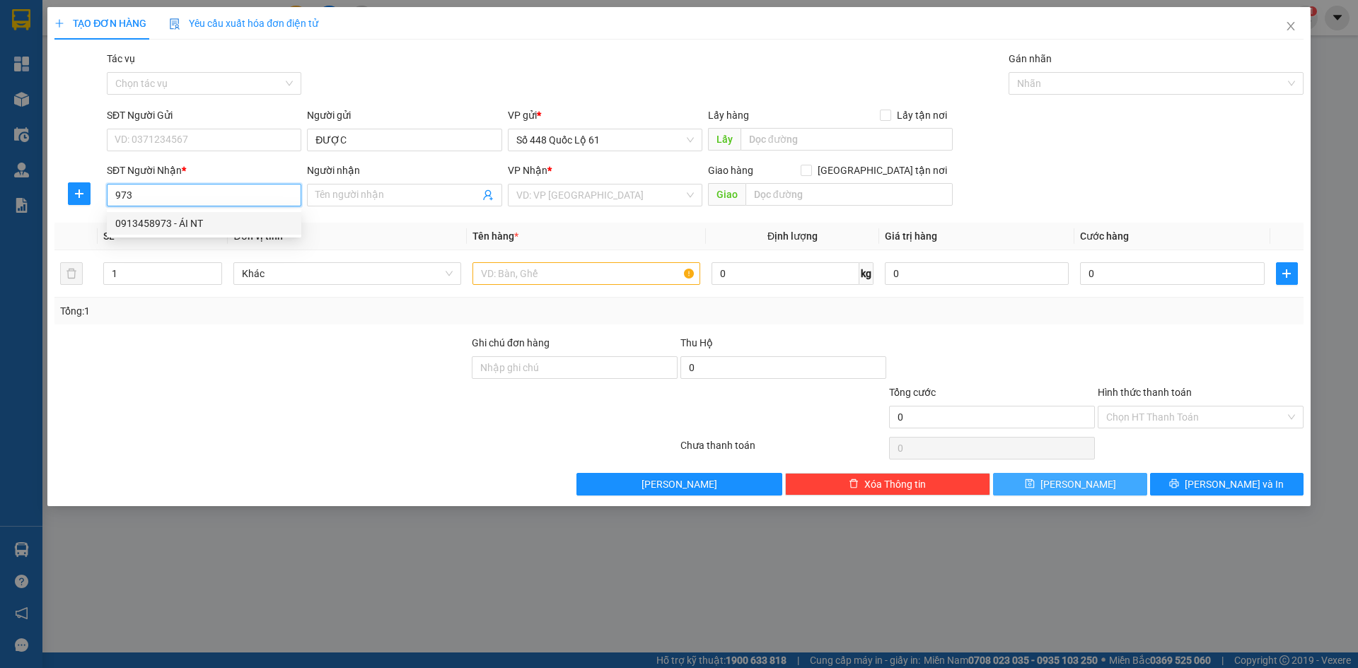
click at [231, 222] on div "0913458973 - ÁI NT" at bounding box center [204, 224] width 178 height 16
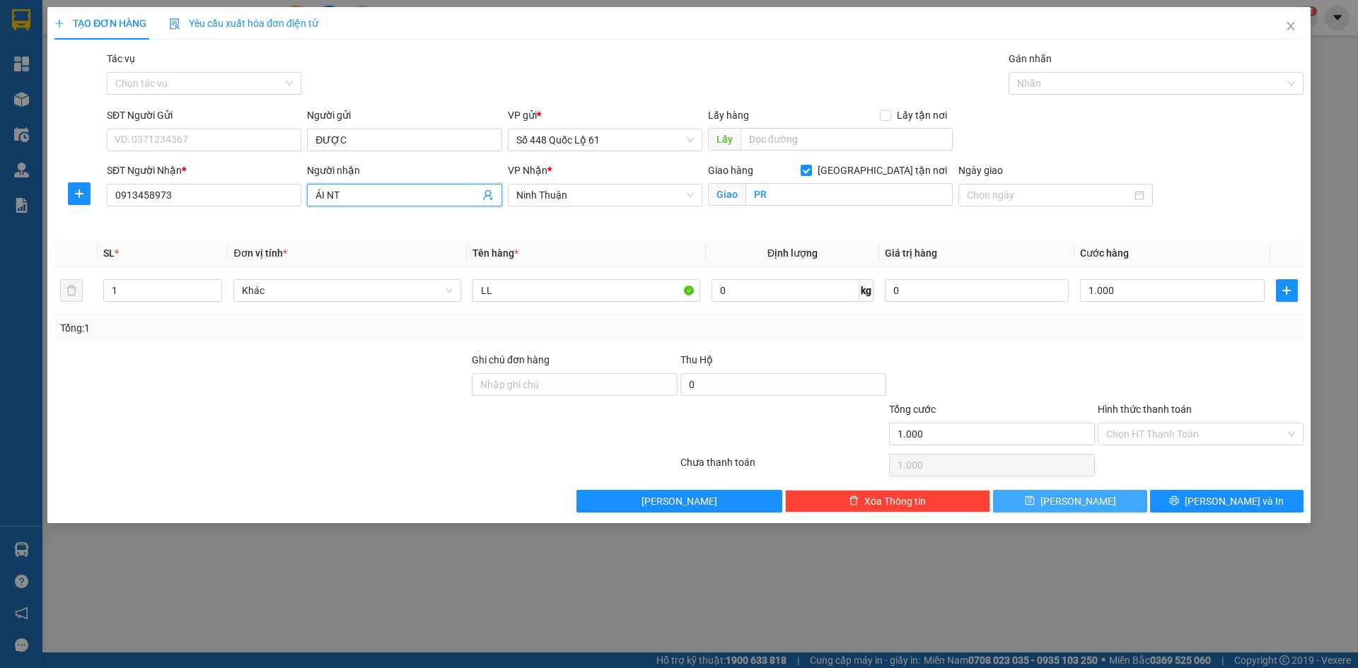
click at [342, 192] on input "ÁI NT" at bounding box center [396, 195] width 163 height 16
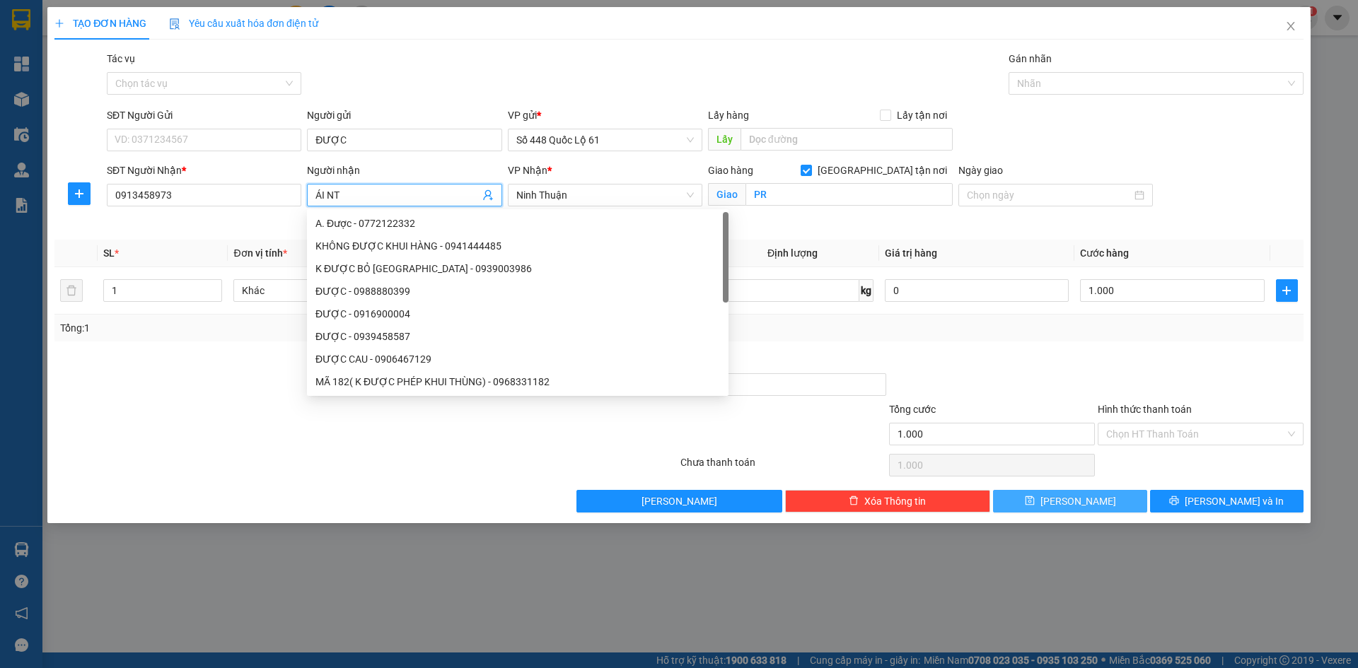
drag, startPoint x: 324, startPoint y: 195, endPoint x: 0, endPoint y: 228, distance: 325.6
click at [3, 226] on div "TẠO ĐƠN HÀNG Yêu cầu xuất hóa đơn điện tử Transit Pickup Surcharge Ids Transit …" at bounding box center [679, 334] width 1358 height 668
paste input "Ơ"
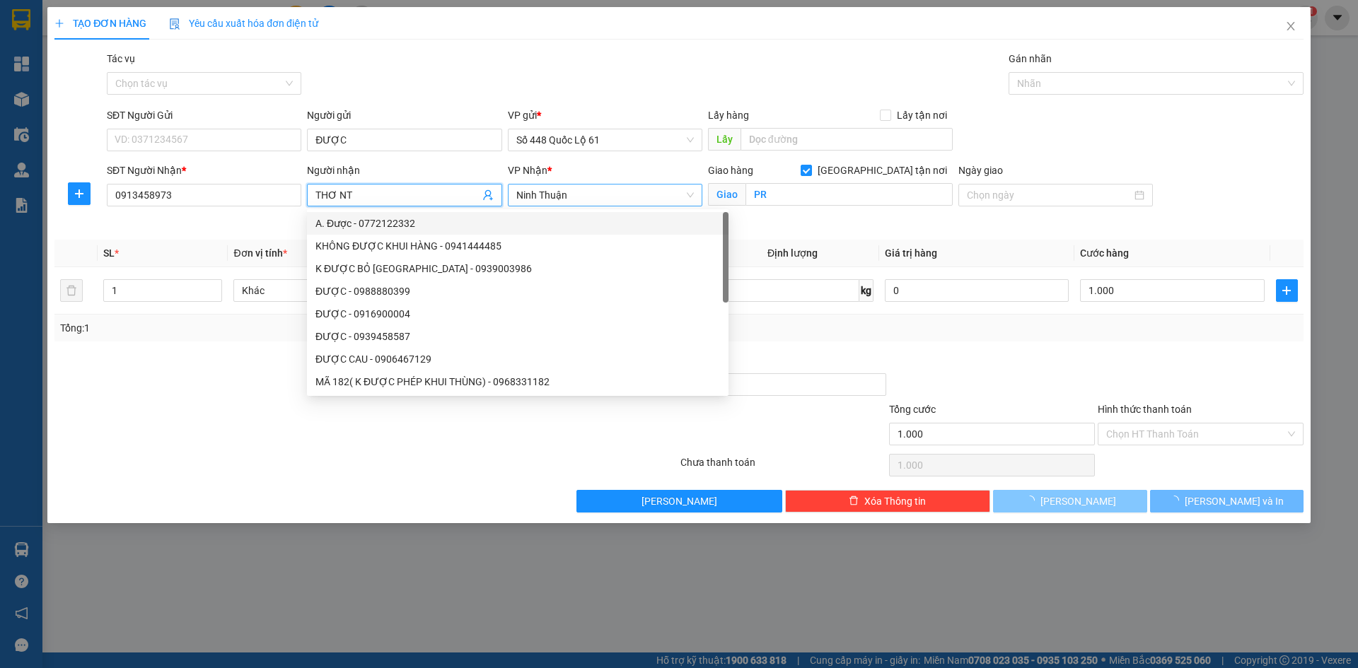
click at [540, 199] on span "Ninh Thuận" at bounding box center [605, 195] width 178 height 21
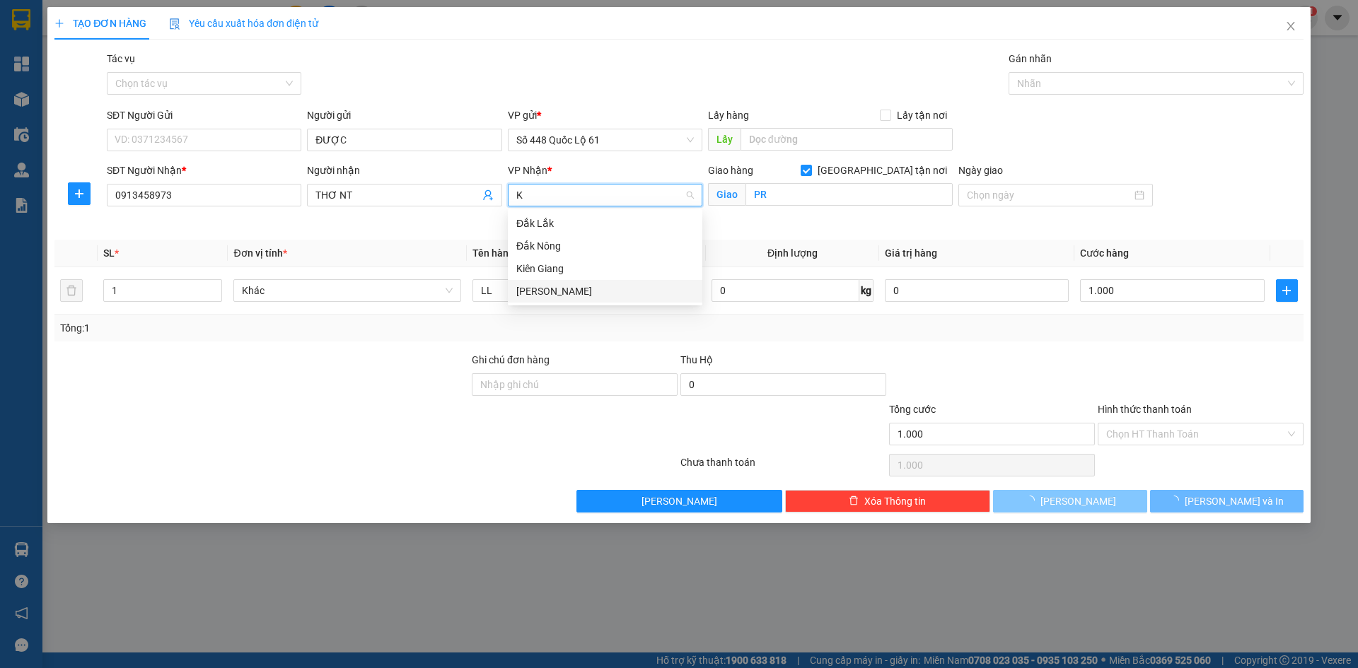
click at [603, 299] on div "[PERSON_NAME]" at bounding box center [605, 291] width 195 height 23
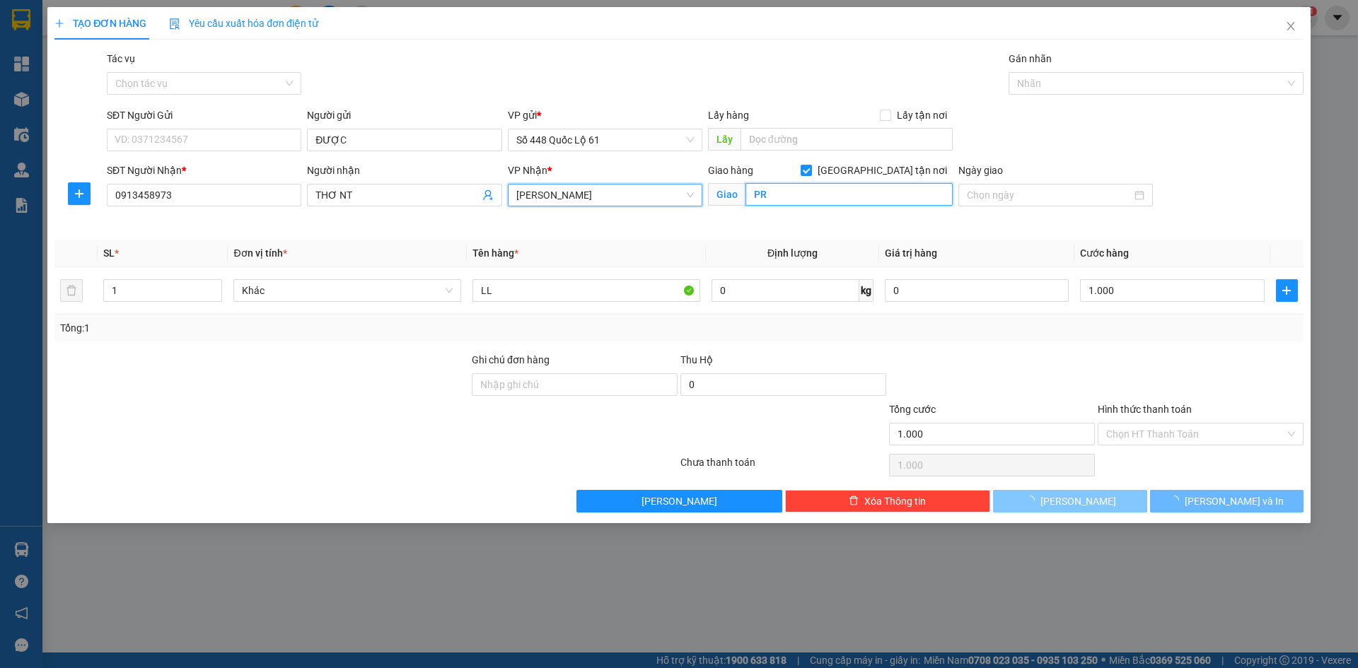
click at [804, 197] on input "PR" at bounding box center [849, 194] width 207 height 23
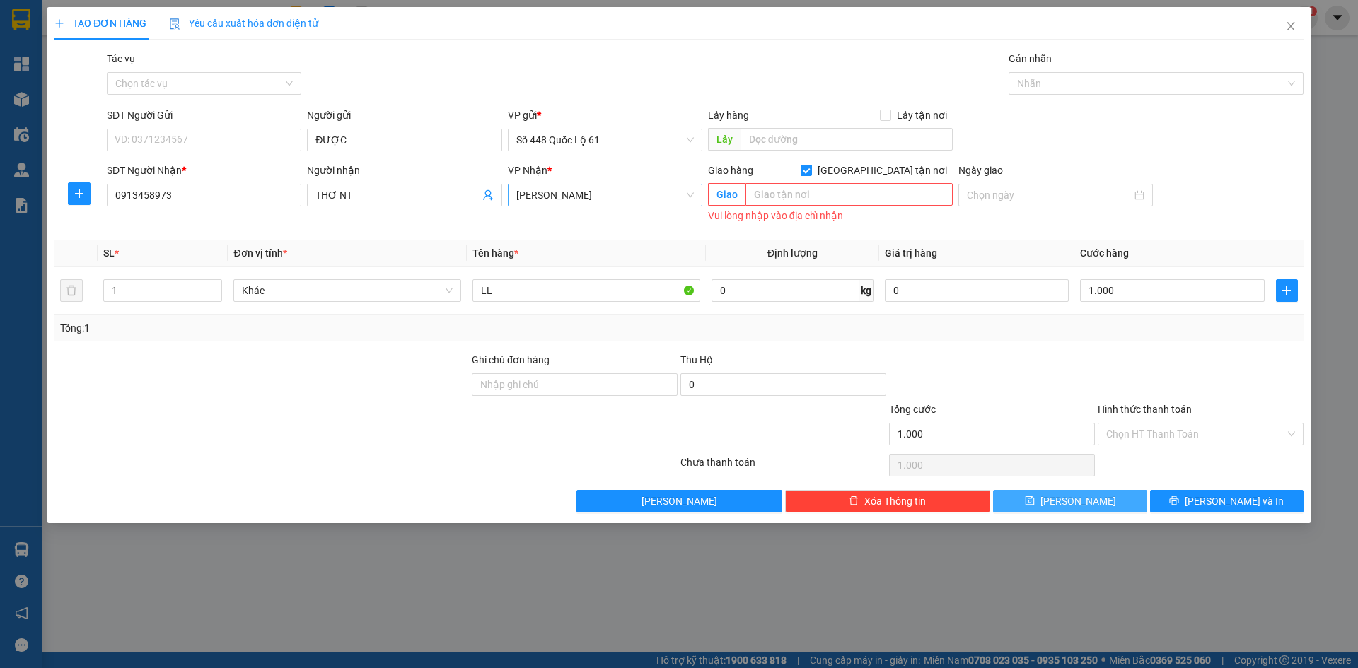
click at [811, 171] on input "[GEOGRAPHIC_DATA] tận nơi" at bounding box center [806, 170] width 10 height 10
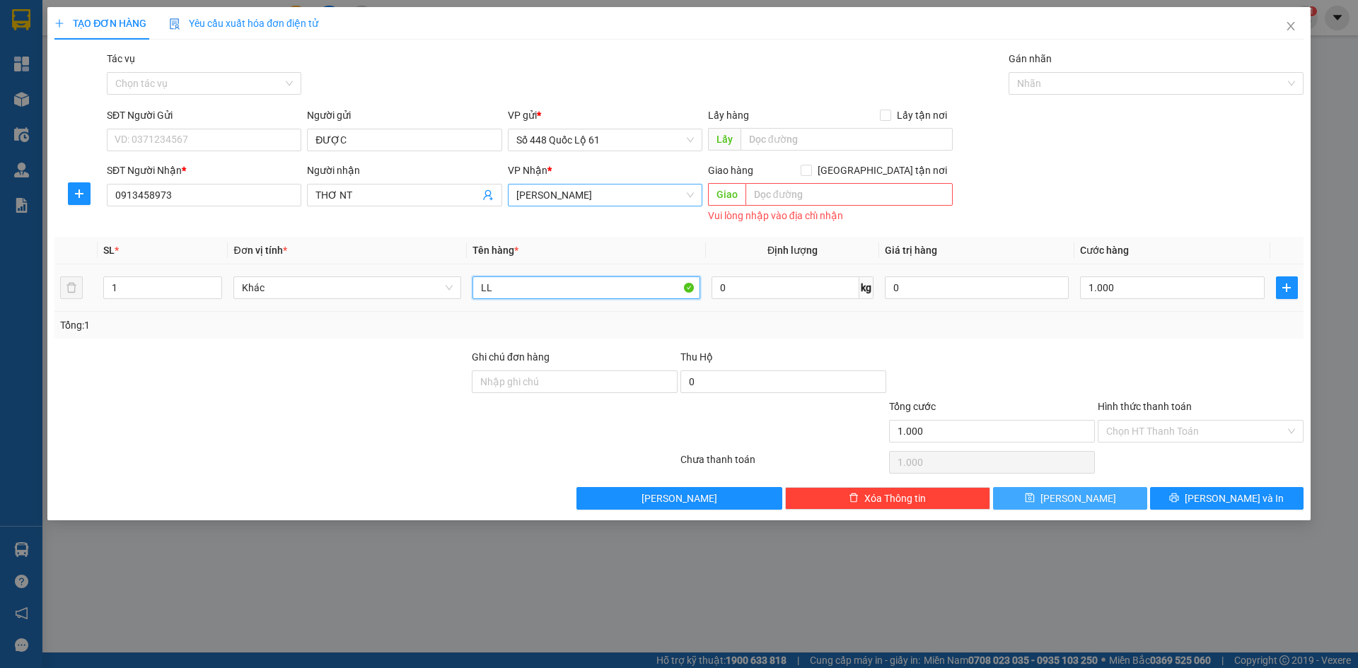
click at [507, 289] on input "LL" at bounding box center [587, 288] width 228 height 23
click at [424, 311] on td "Khác" at bounding box center [347, 288] width 239 height 47
click at [1162, 290] on input "1.000" at bounding box center [1172, 288] width 184 height 23
click at [1130, 313] on div "Tổng: 1" at bounding box center [678, 325] width 1249 height 27
click at [1188, 335] on div "Tổng: 1" at bounding box center [678, 325] width 1249 height 27
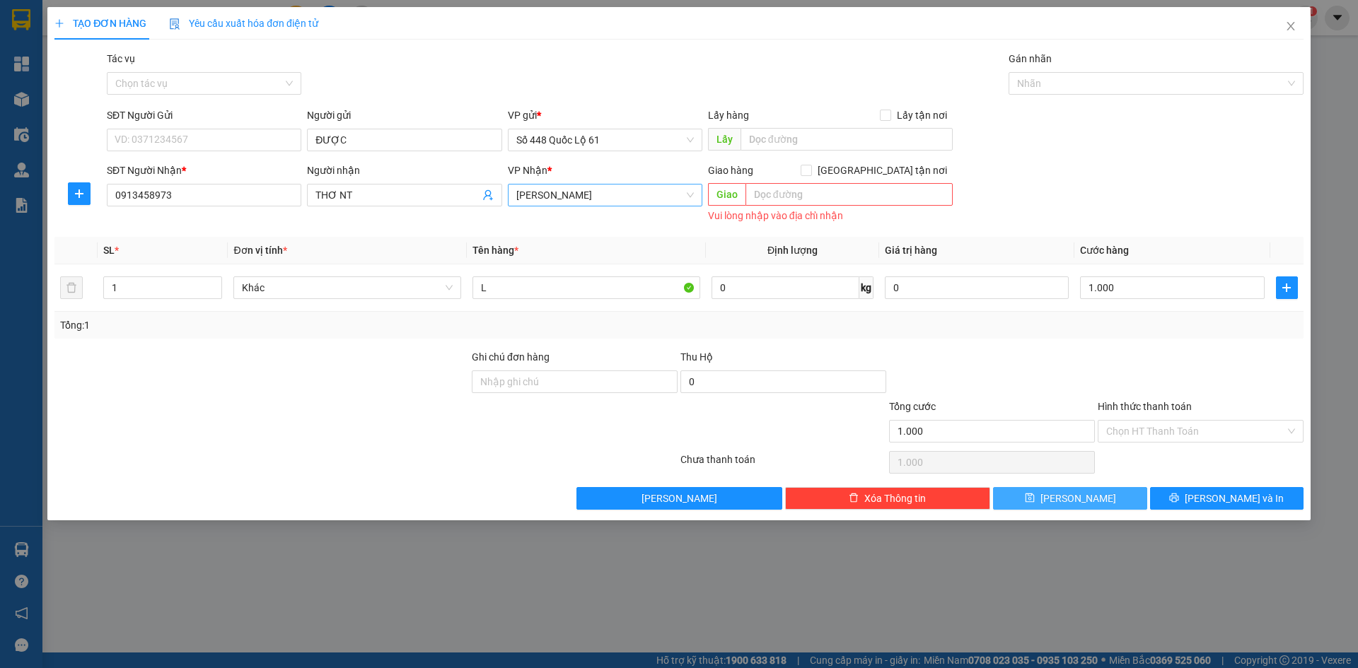
click at [1140, 331] on div "Tổng: 1" at bounding box center [679, 326] width 1238 height 16
click at [1123, 340] on div "Transit Pickup Surcharge Ids Transit Deliver Surcharge Ids Transit Deliver Surc…" at bounding box center [678, 280] width 1249 height 459
click at [1167, 427] on input "Hình thức thanh toán" at bounding box center [1195, 431] width 179 height 21
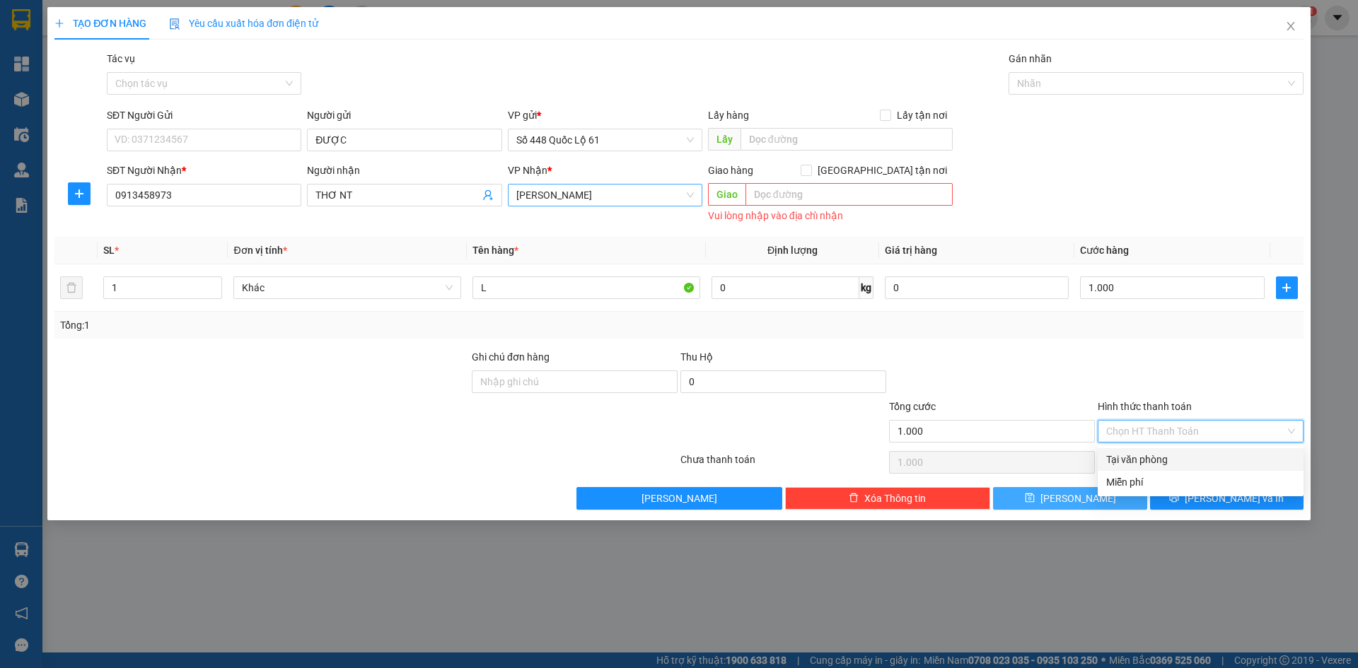
click at [1138, 376] on div at bounding box center [1200, 374] width 209 height 50
click at [1150, 429] on input "Hình thức thanh toán" at bounding box center [1195, 431] width 179 height 21
click at [1149, 461] on div "Tại văn phòng" at bounding box center [1200, 460] width 189 height 16
click at [1031, 347] on div "Transit Pickup Surcharge Ids Transit Deliver Surcharge Ids Transit Deliver Surc…" at bounding box center [678, 280] width 1249 height 459
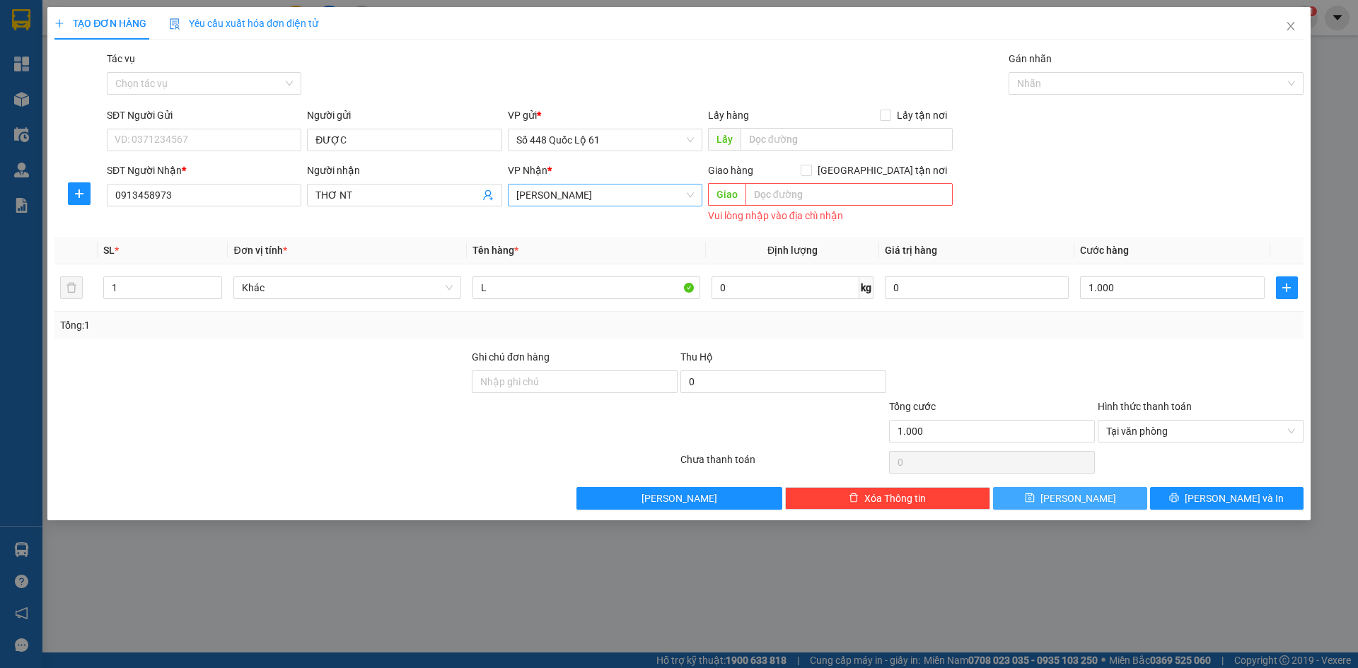
click at [704, 57] on div "Gói vận chuyển * Tiêu chuẩn Tác vụ Chọn tác vụ Gán nhãn Nhãn" at bounding box center [705, 76] width 1203 height 50
click at [617, 231] on div "Transit Pickup Surcharge Ids Transit Deliver Surcharge Ids Transit Deliver Surc…" at bounding box center [678, 280] width 1249 height 459
click at [1136, 169] on div "SĐT Người Nhận * 0913458973 Người nhận THƠ NT VP Nhận * Khánh Hoà Giao hàng G…" at bounding box center [705, 195] width 1203 height 64
click at [1071, 378] on div at bounding box center [992, 374] width 209 height 50
click at [1110, 349] on div at bounding box center [1200, 374] width 209 height 50
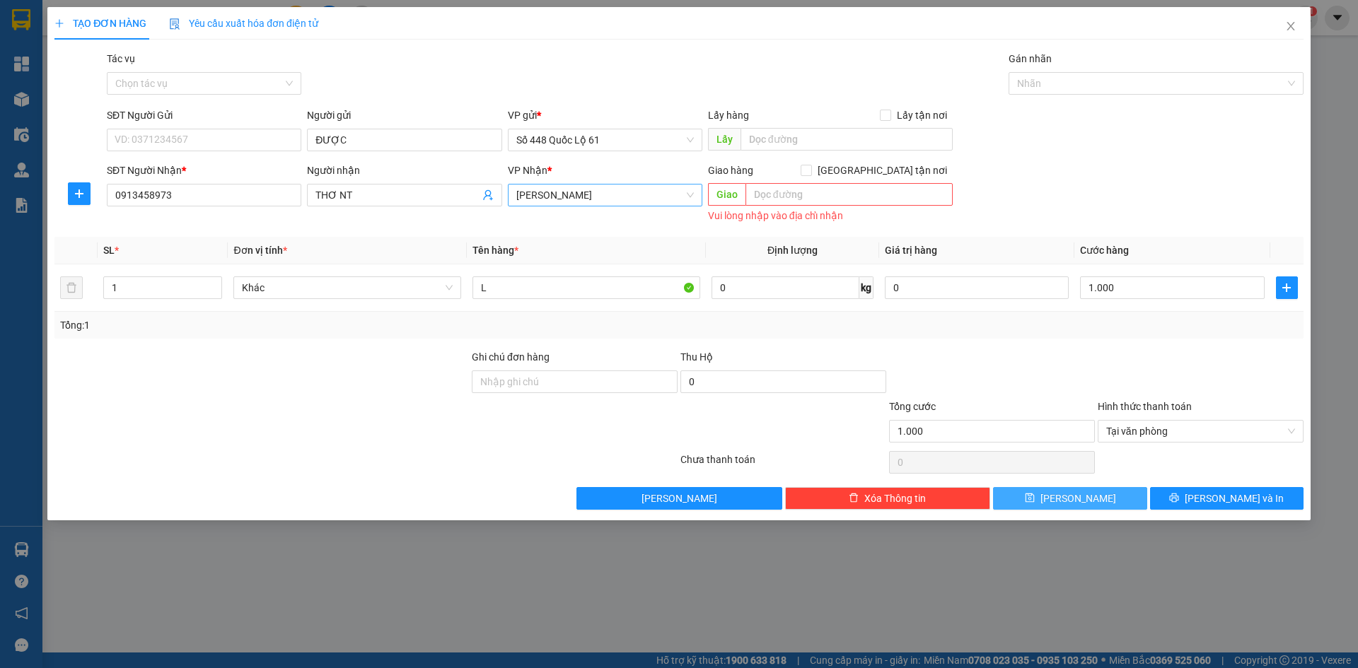
click at [1079, 367] on div at bounding box center [992, 374] width 209 height 50
click at [1094, 512] on div "TẠO ĐƠN HÀNG Yêu cầu xuất hóa đơn điện tử Transit Pickup Surcharge Ids Transit …" at bounding box center [678, 264] width 1263 height 514
drag, startPoint x: 1054, startPoint y: 499, endPoint x: 884, endPoint y: 442, distance: 179.2
click at [1035, 499] on icon "save" at bounding box center [1030, 498] width 10 height 10
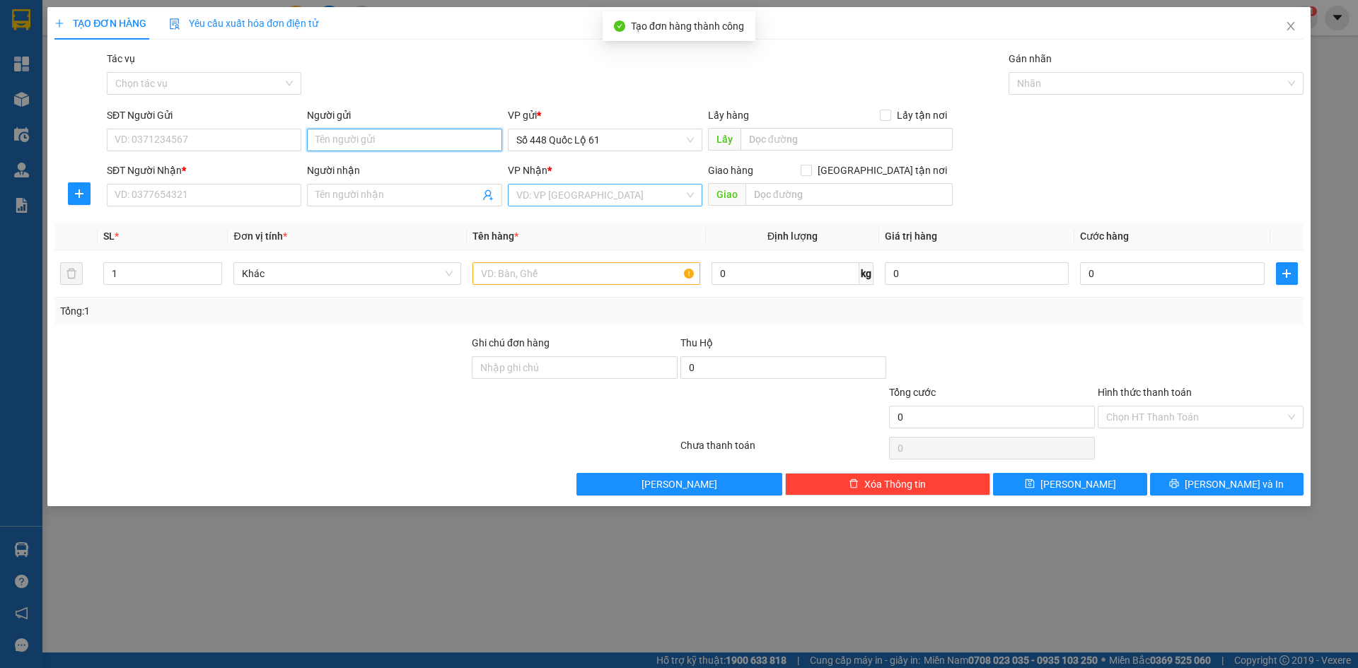
paste input "ĐƯỢC"
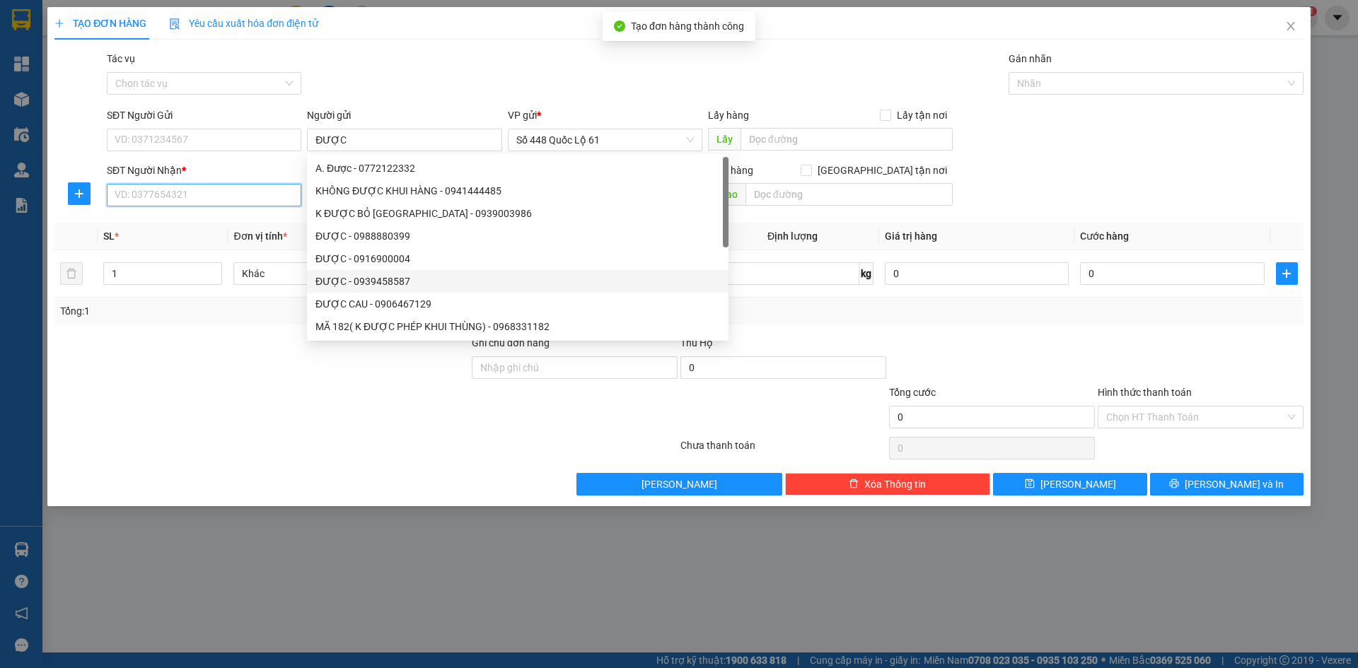
click at [136, 192] on input "SĐT Người Nhận *" at bounding box center [204, 195] width 195 height 23
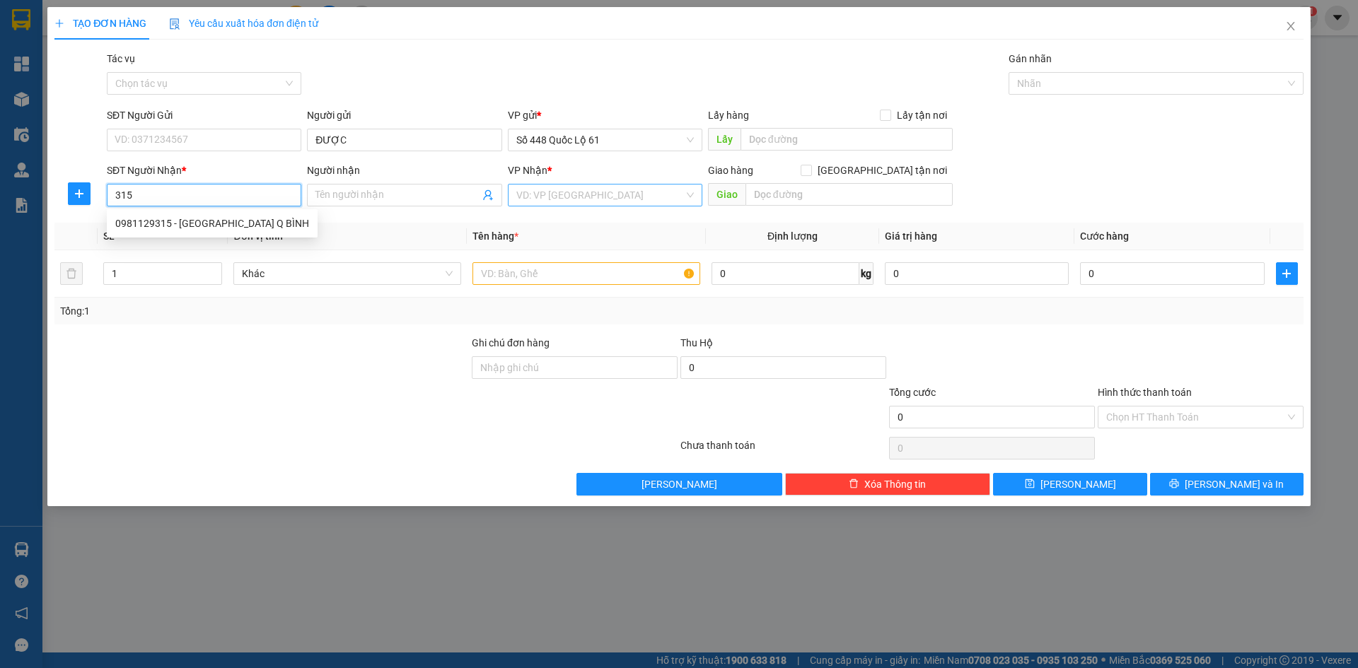
click at [193, 216] on div "0981129315 - QUẢNG HÀU Q BÌNH" at bounding box center [212, 224] width 194 height 16
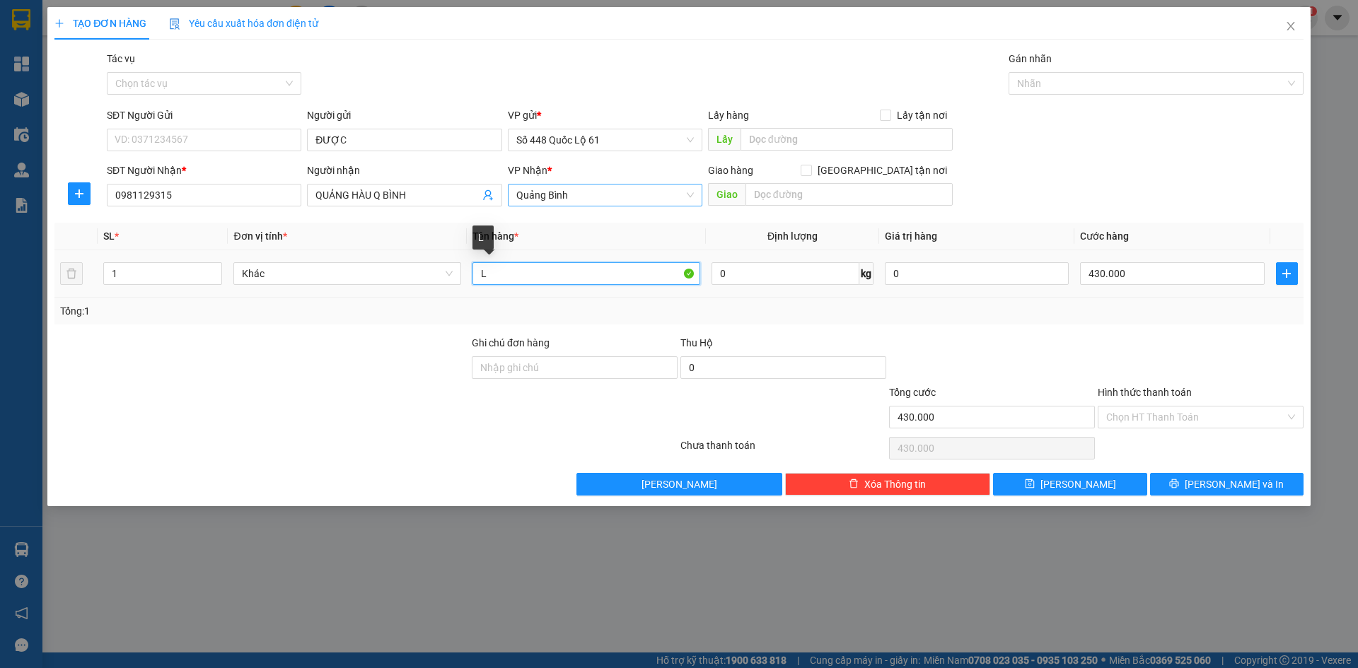
click at [559, 274] on input "L" at bounding box center [587, 273] width 228 height 23
drag, startPoint x: 1074, startPoint y: 484, endPoint x: 1058, endPoint y: 486, distance: 15.7
click at [1074, 485] on span "Lưu" at bounding box center [1079, 485] width 76 height 16
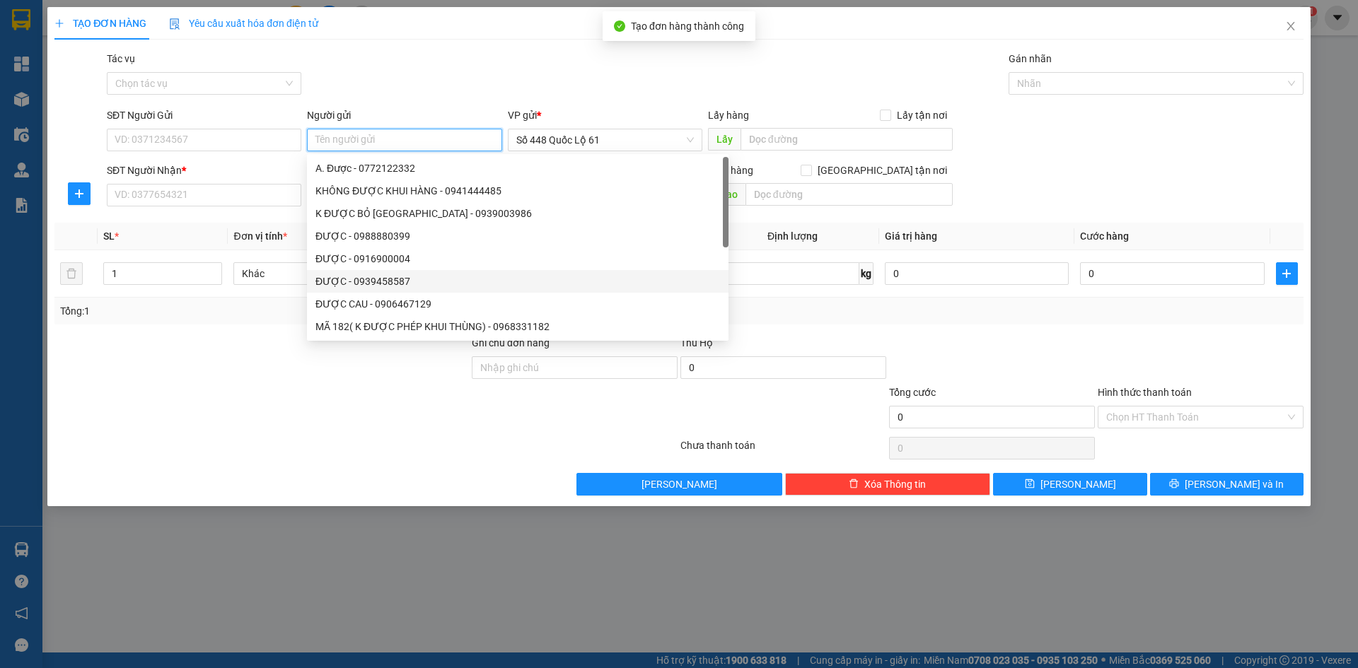
paste input "ĐƯỢC"
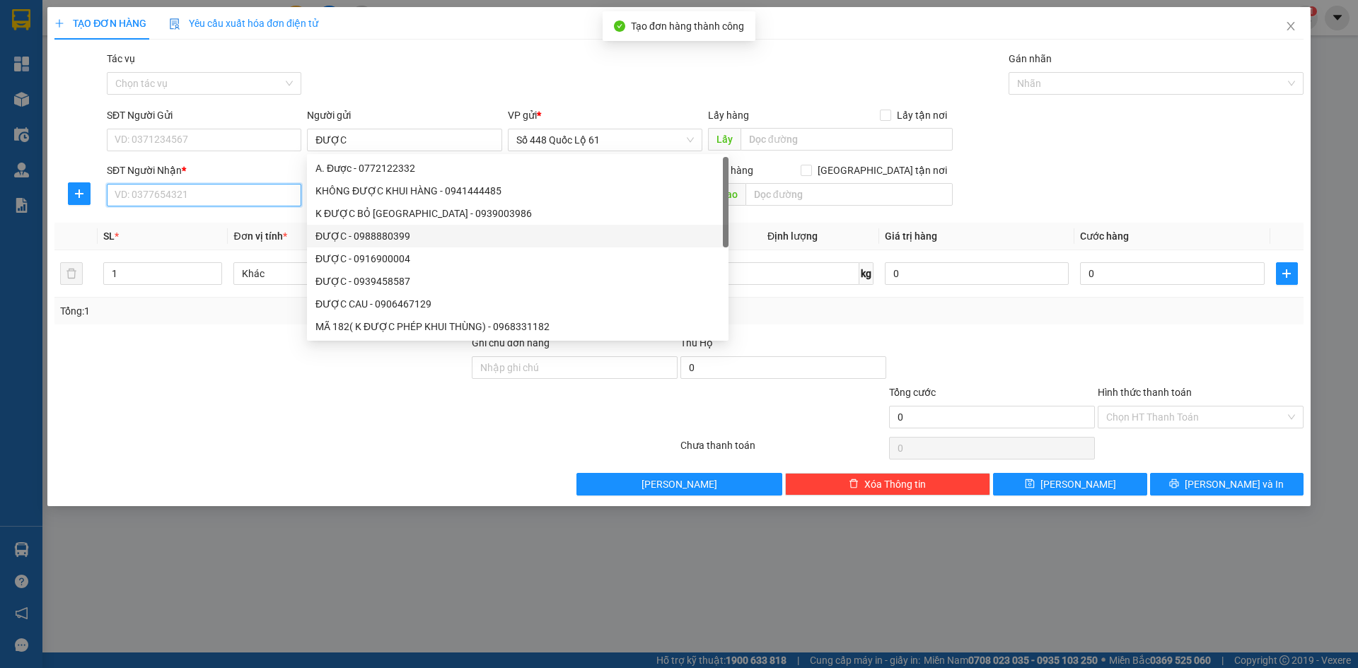
click at [255, 203] on input "SĐT Người Nhận *" at bounding box center [204, 195] width 195 height 23
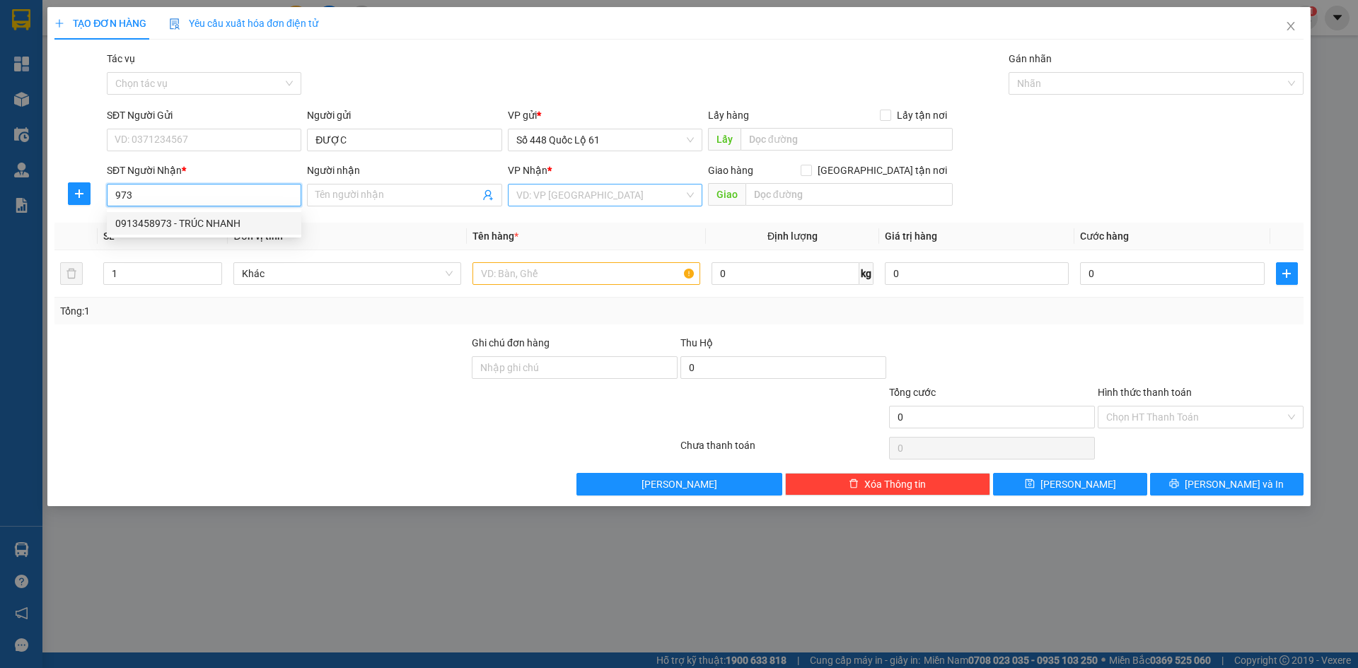
click at [257, 220] on div "0913458973 - TRÚC NHANH" at bounding box center [204, 224] width 178 height 16
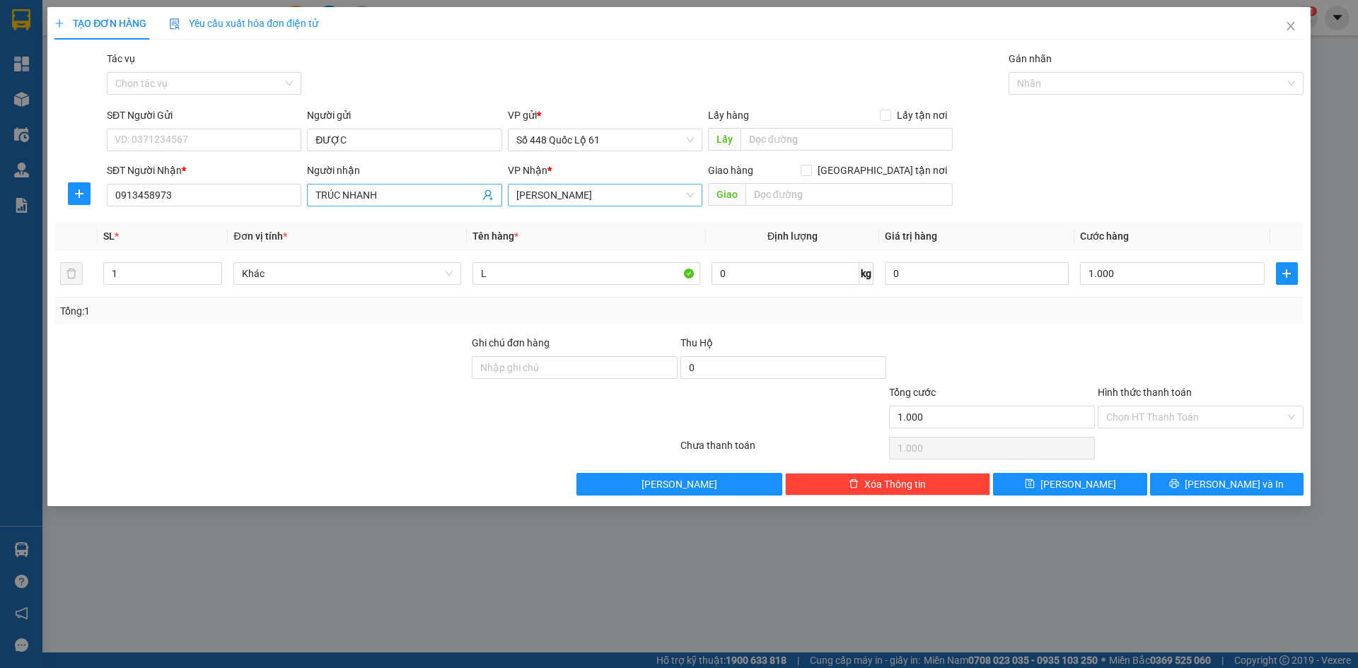
click at [403, 196] on input "TRÚC NHANH" at bounding box center [396, 195] width 163 height 16
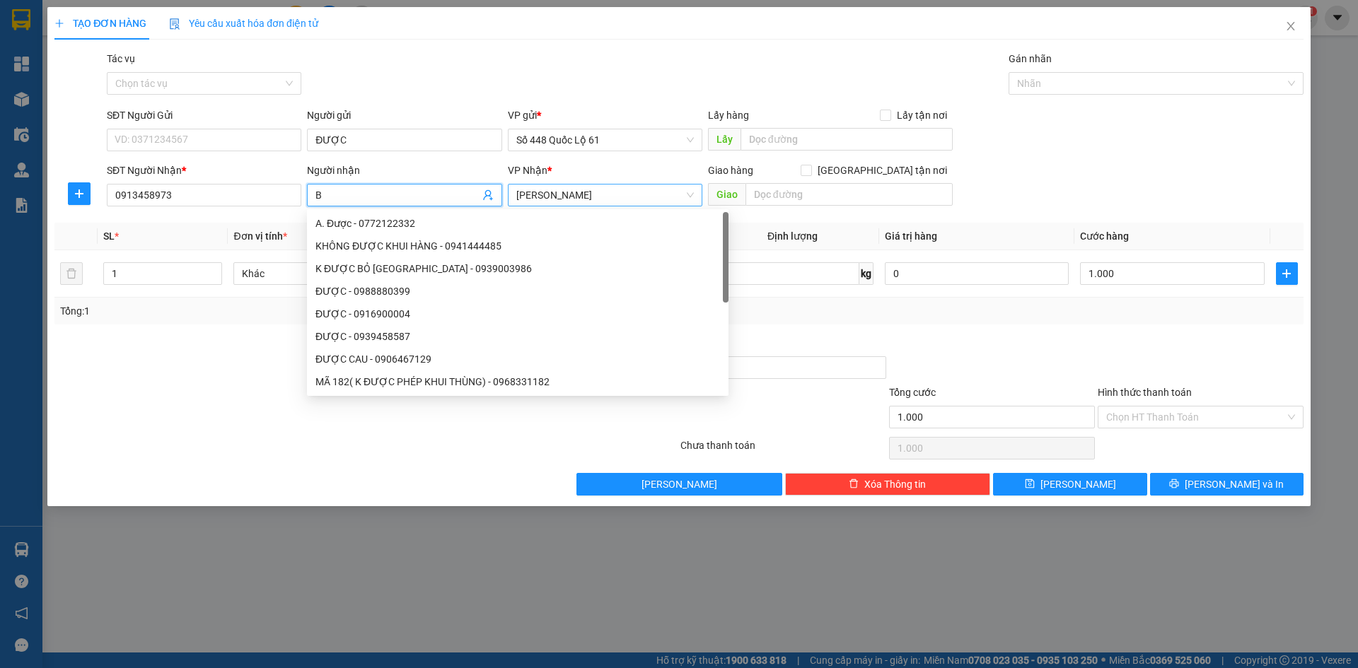
paste input "É"
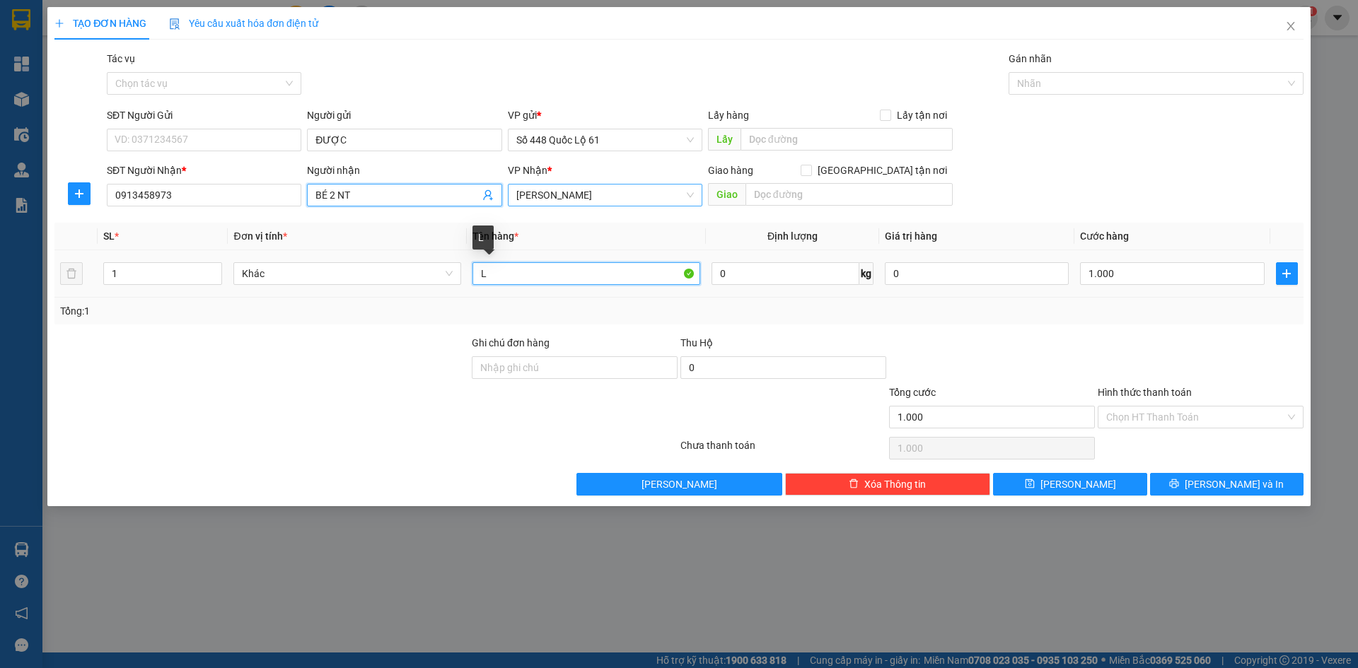
click at [533, 277] on input "L" at bounding box center [587, 273] width 228 height 23
drag, startPoint x: 141, startPoint y: 279, endPoint x: 43, endPoint y: 286, distance: 98.6
click at [39, 286] on div "TẠO ĐƠN HÀNG Yêu cầu xuất hóa đơn điện tử Transit Pickup Surcharge Ids Transit …" at bounding box center [679, 334] width 1358 height 668
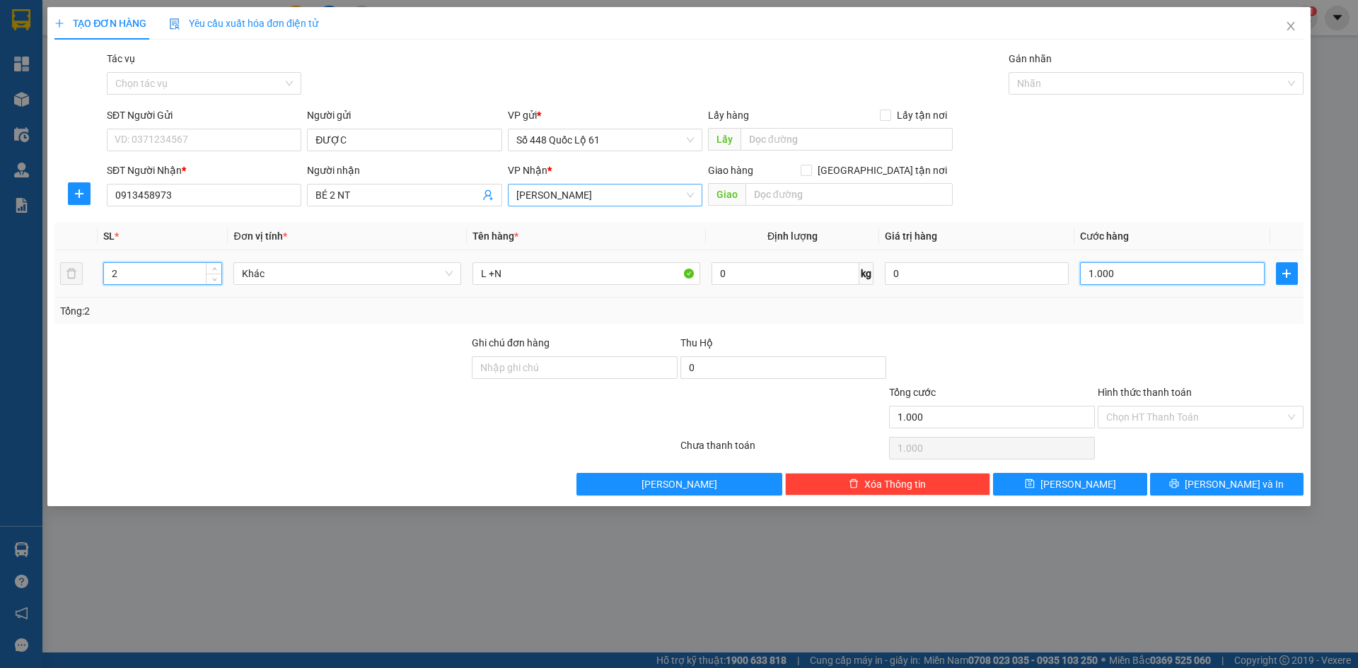
click at [1130, 267] on input "1.000" at bounding box center [1172, 273] width 184 height 23
drag, startPoint x: 1099, startPoint y: 324, endPoint x: 1101, endPoint y: 345, distance: 20.6
click at [1098, 328] on div "Transit Pickup Surcharge Ids Transit Deliver Surcharge Ids Transit Deliver Surc…" at bounding box center [678, 273] width 1249 height 445
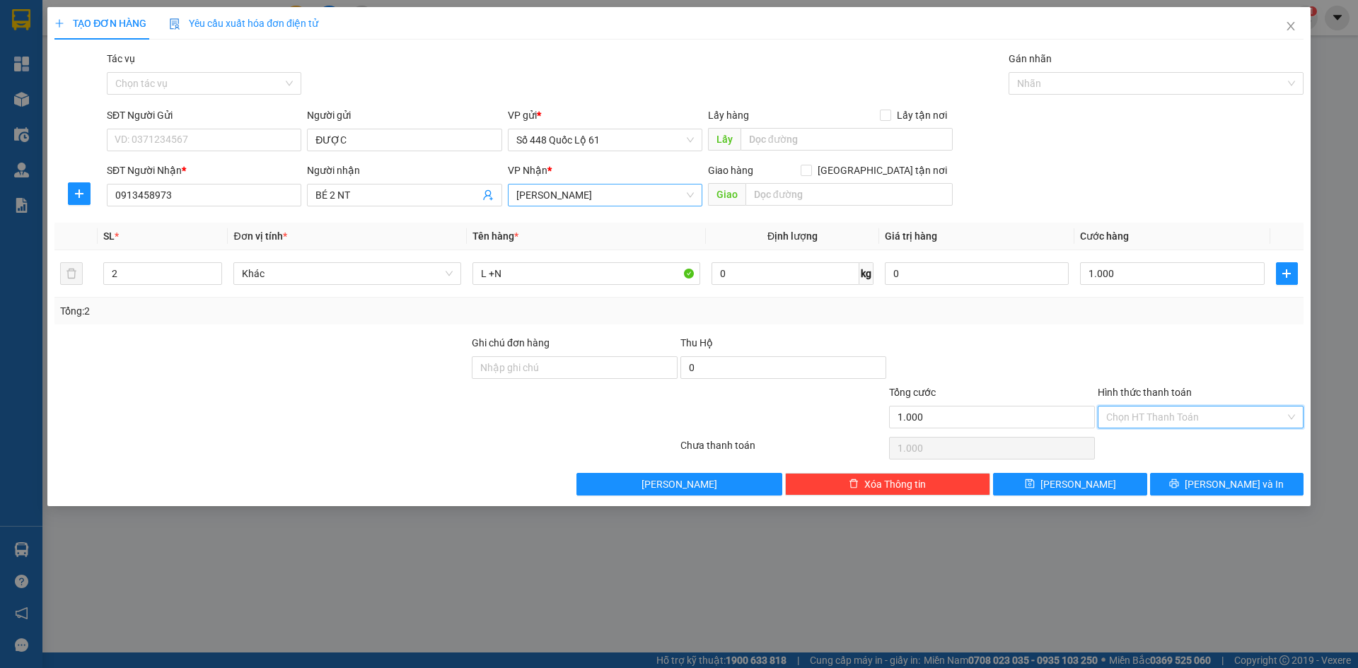
click at [1142, 421] on input "Hình thức thanh toán" at bounding box center [1195, 417] width 179 height 21
click at [1143, 446] on div "Tại văn phòng" at bounding box center [1200, 446] width 189 height 16
click at [1053, 478] on button "Lưu" at bounding box center [1070, 484] width 154 height 23
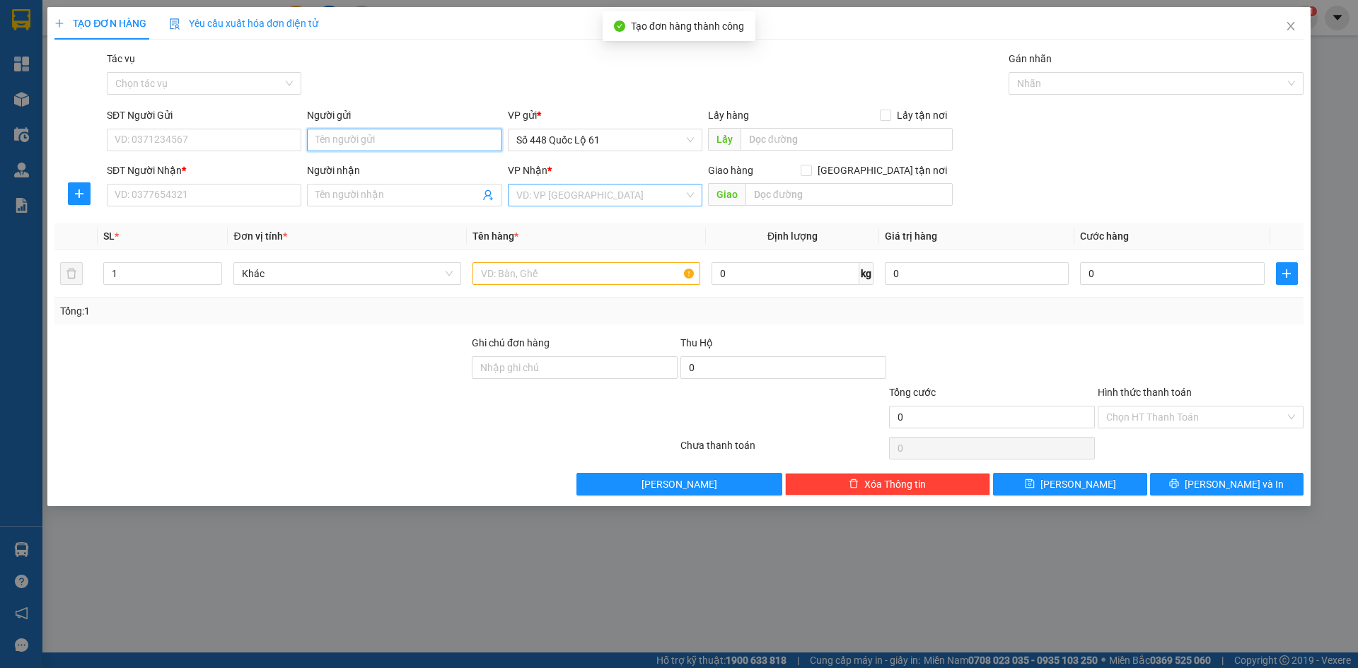
paste input "ĐƯỢC"
click at [274, 190] on input "SĐT Người Nhận *" at bounding box center [204, 195] width 195 height 23
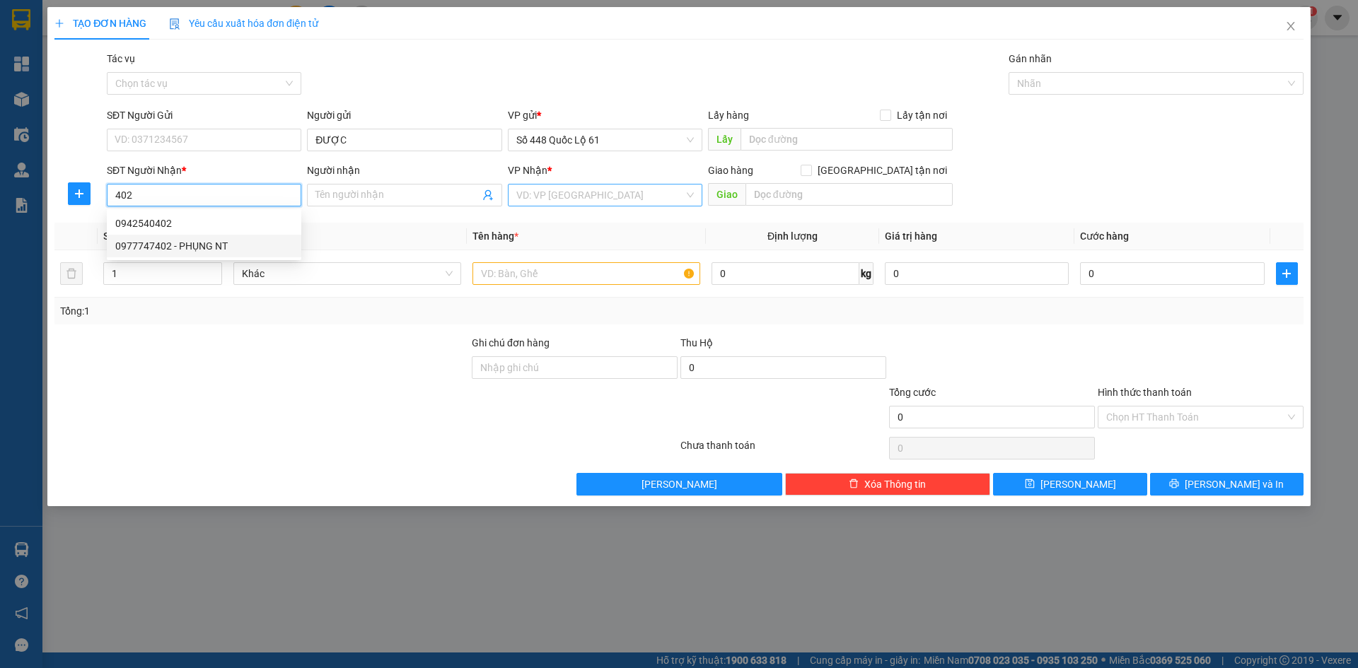
click at [260, 238] on div "0977747402 - PHỤNG NT" at bounding box center [204, 246] width 195 height 23
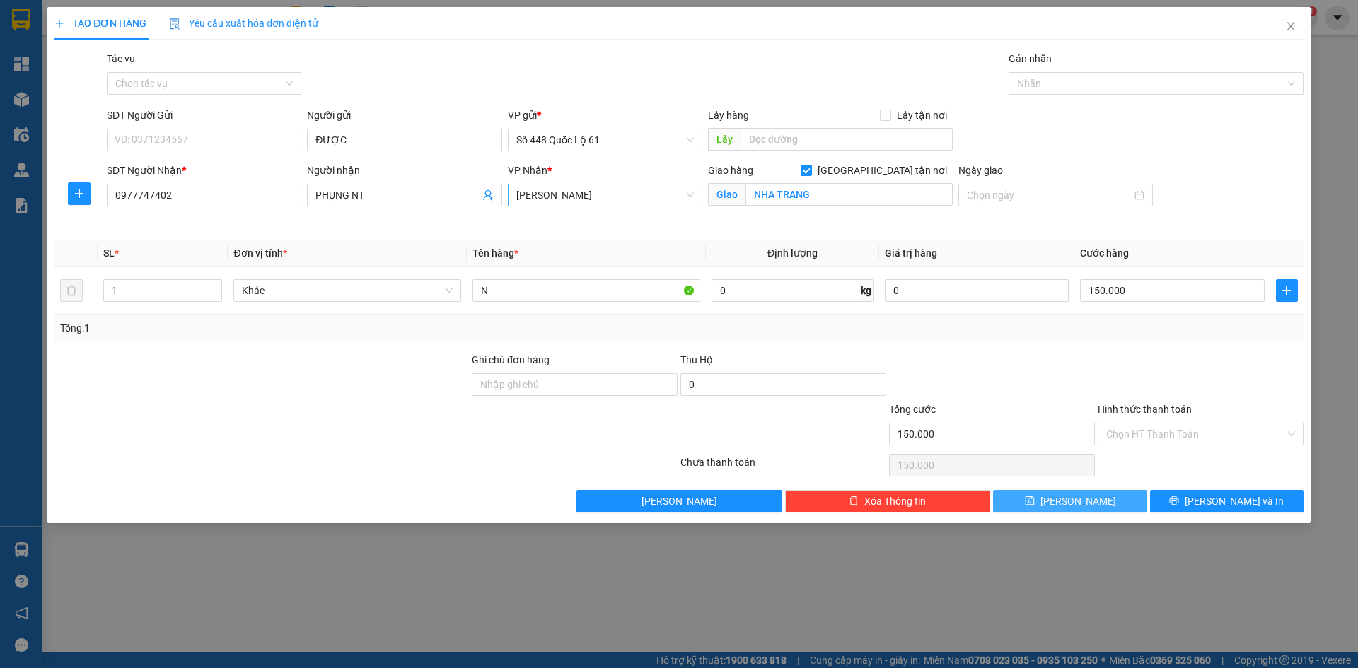
drag, startPoint x: 1107, startPoint y: 497, endPoint x: 429, endPoint y: 270, distance: 715.4
click at [1106, 497] on button "Lưu" at bounding box center [1070, 501] width 154 height 23
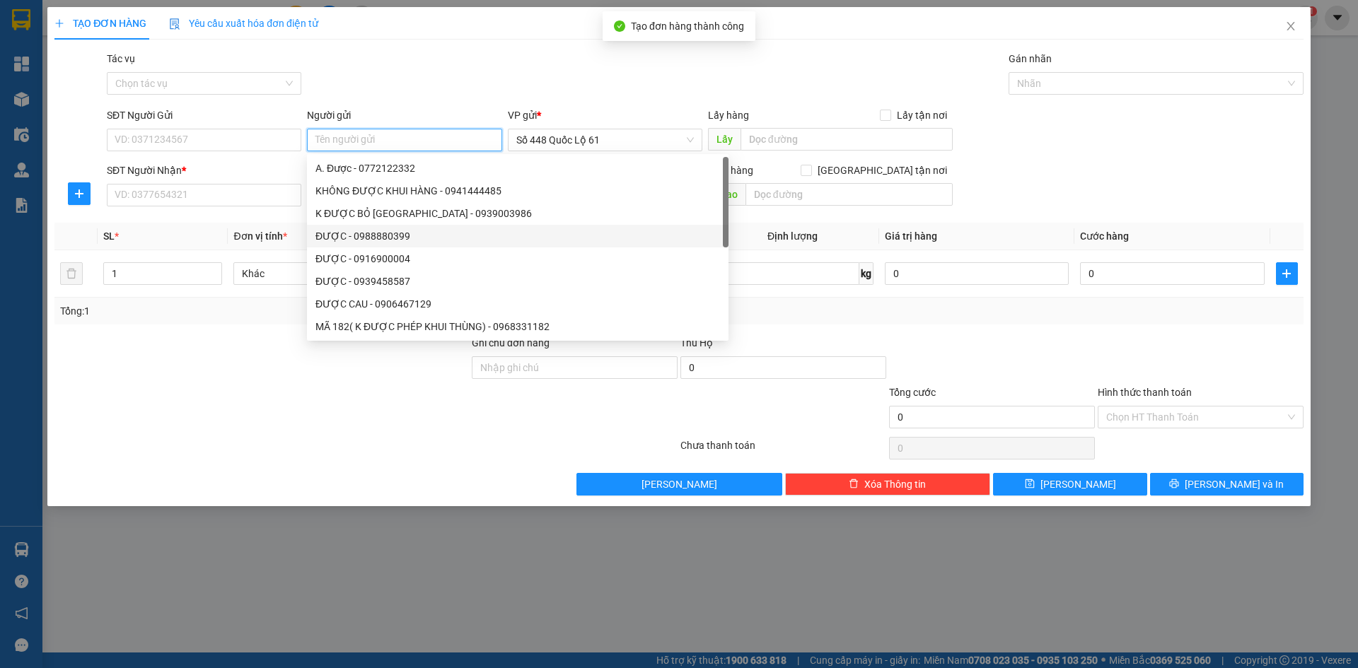
paste input "ĐƯỢC"
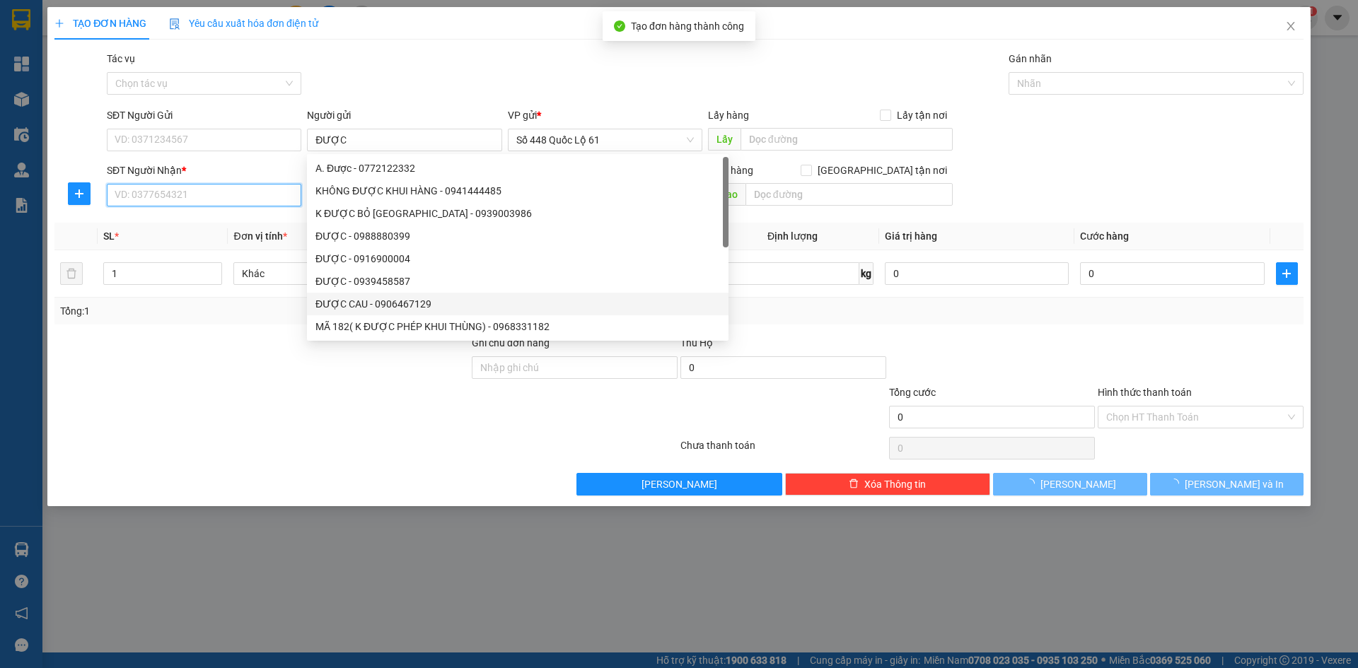
click at [204, 192] on input "SĐT Người Nhận *" at bounding box center [204, 195] width 195 height 23
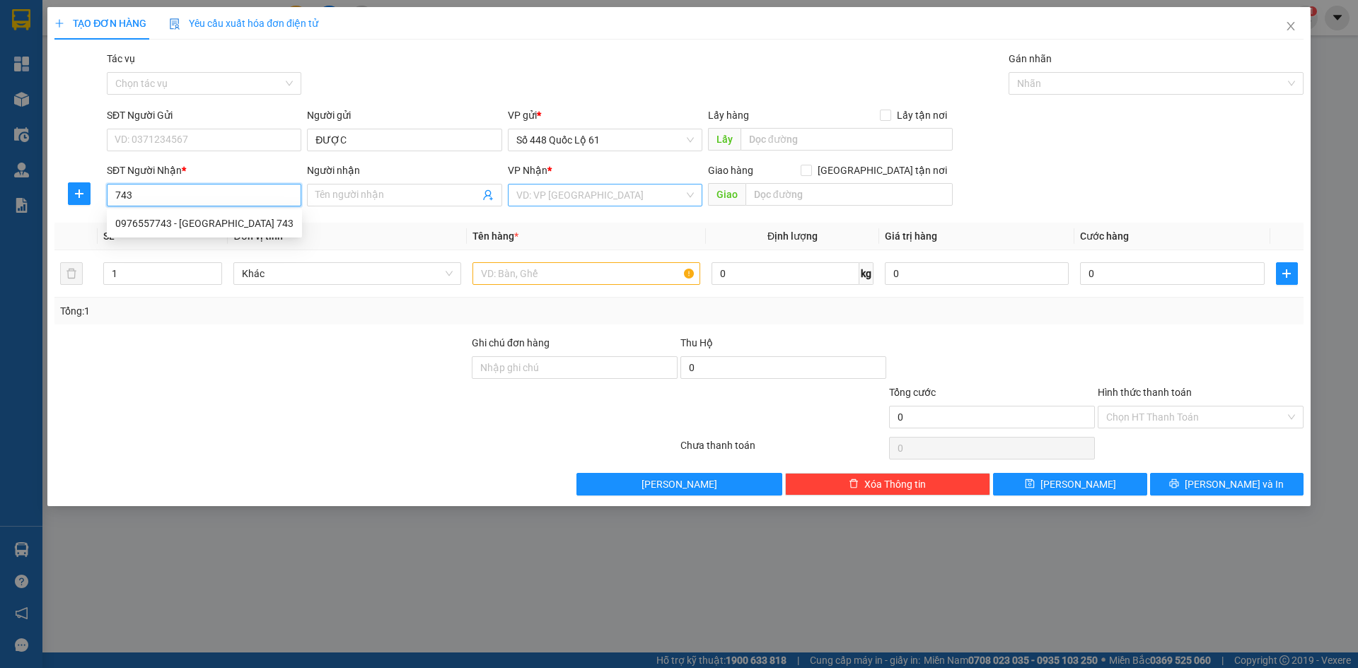
click at [209, 224] on div "0976557743 - PHÚ THÀNH 743" at bounding box center [204, 224] width 178 height 16
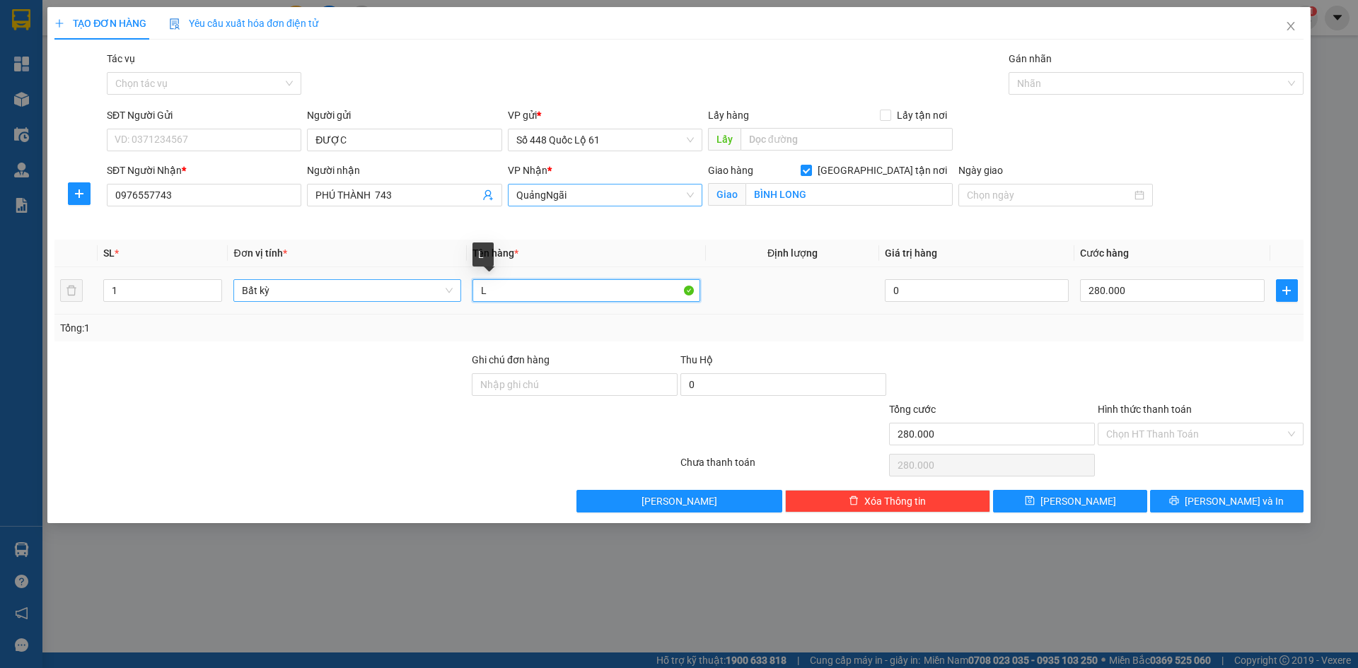
drag, startPoint x: 504, startPoint y: 296, endPoint x: 331, endPoint y: 298, distance: 172.6
click at [302, 295] on tr "1 Bất kỳ L 0 280.000" at bounding box center [678, 290] width 1249 height 47
click at [1133, 283] on input "280.000" at bounding box center [1172, 290] width 184 height 23
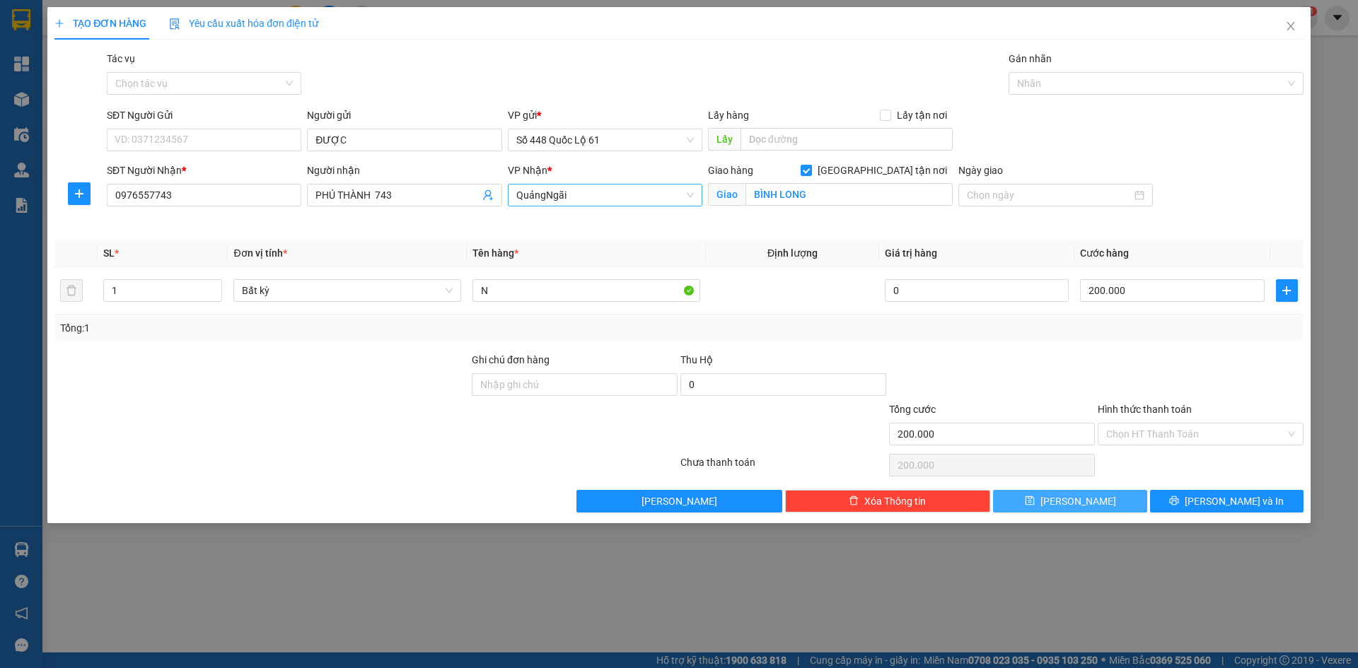
click at [1024, 499] on button "Lưu" at bounding box center [1070, 501] width 154 height 23
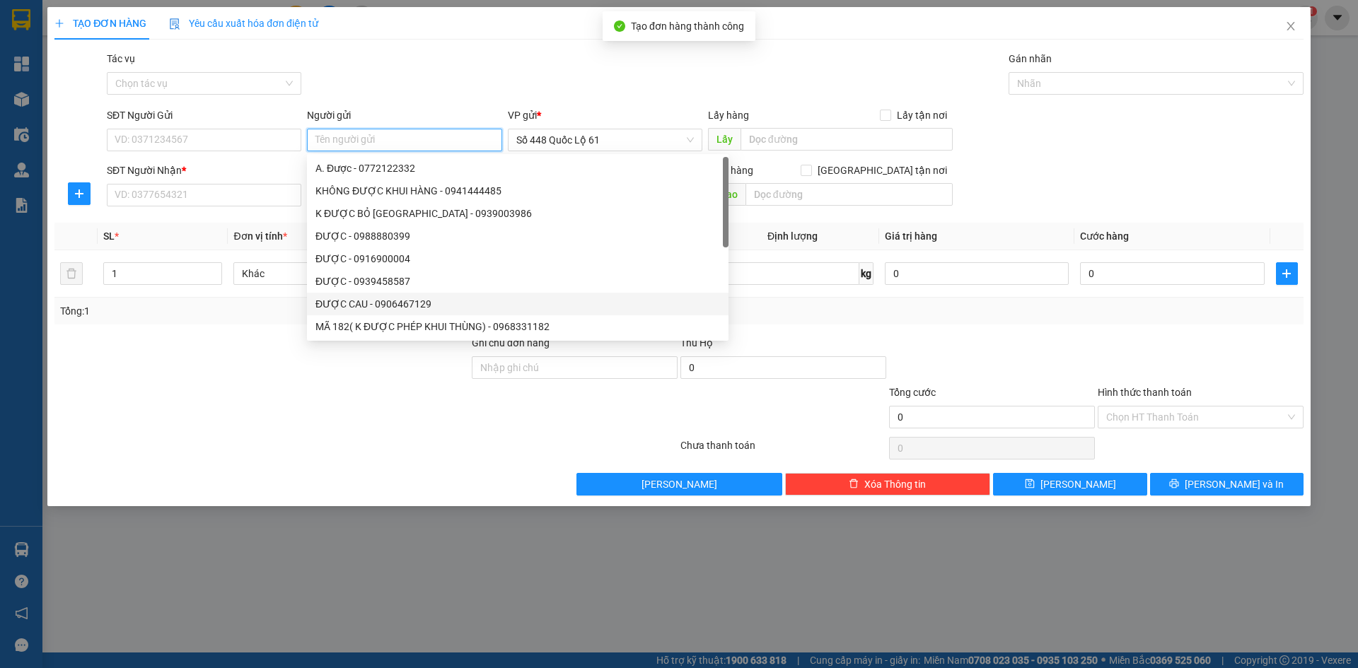
paste input "ĐƯỢC"
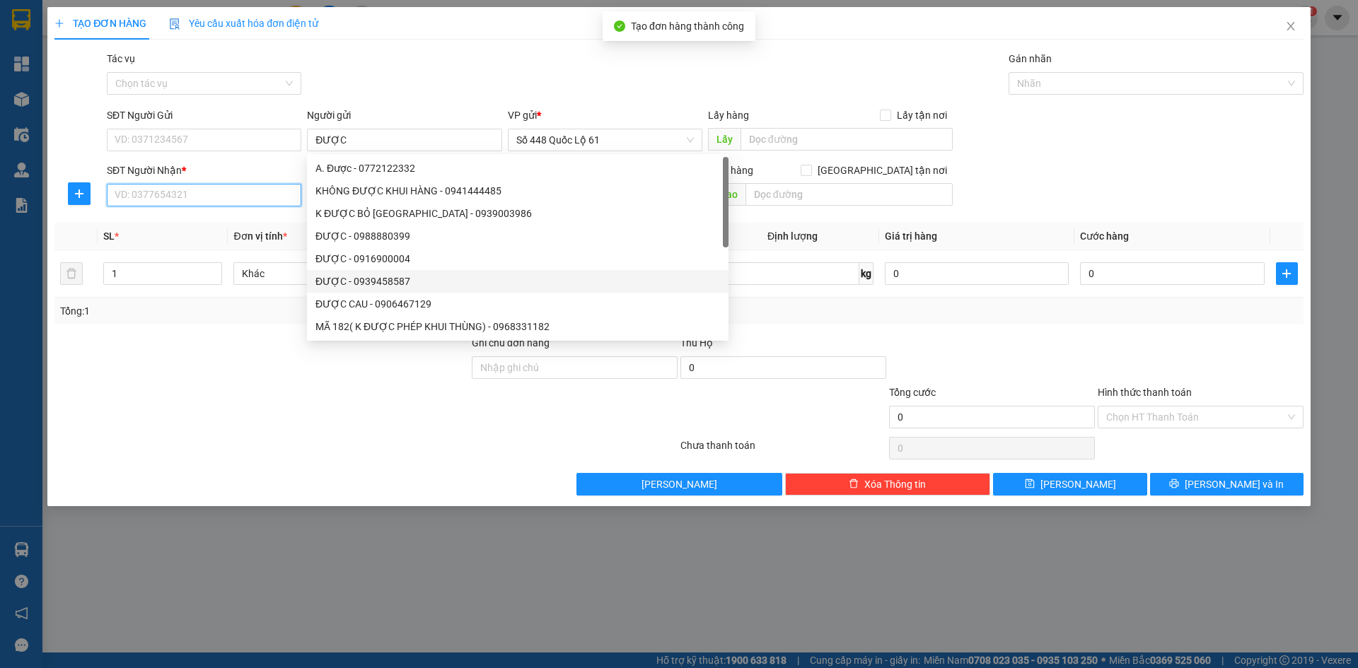
click at [228, 199] on input "SĐT Người Nhận *" at bounding box center [204, 195] width 195 height 23
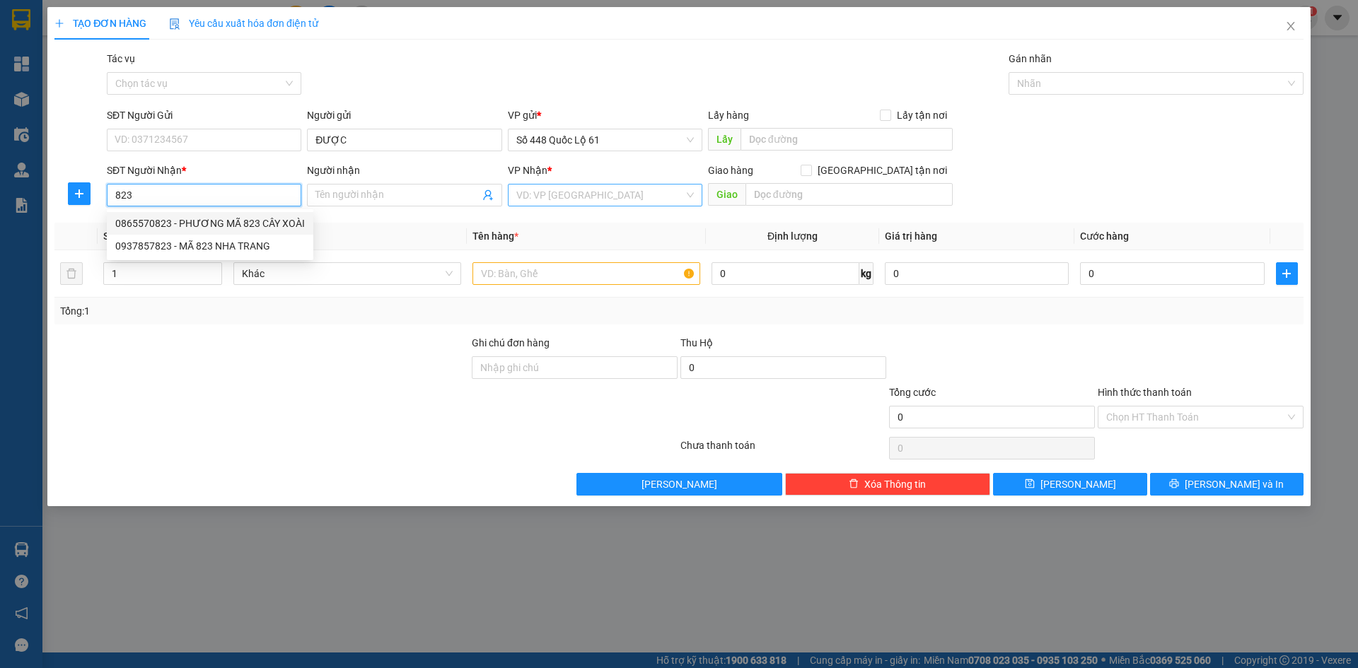
click at [251, 225] on div "0865570823 - PHƯƠNG MÃ 823 CÂY XOÀI" at bounding box center [210, 224] width 190 height 16
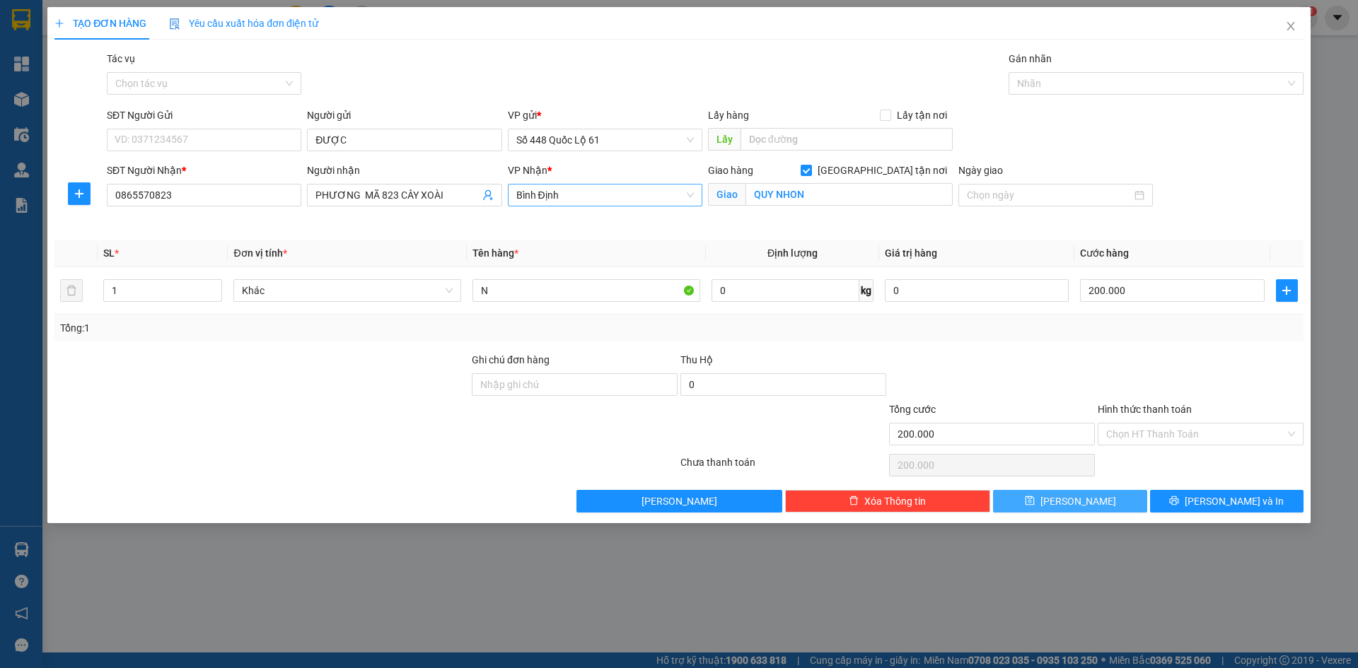
click at [1100, 506] on button "Lưu" at bounding box center [1070, 501] width 154 height 23
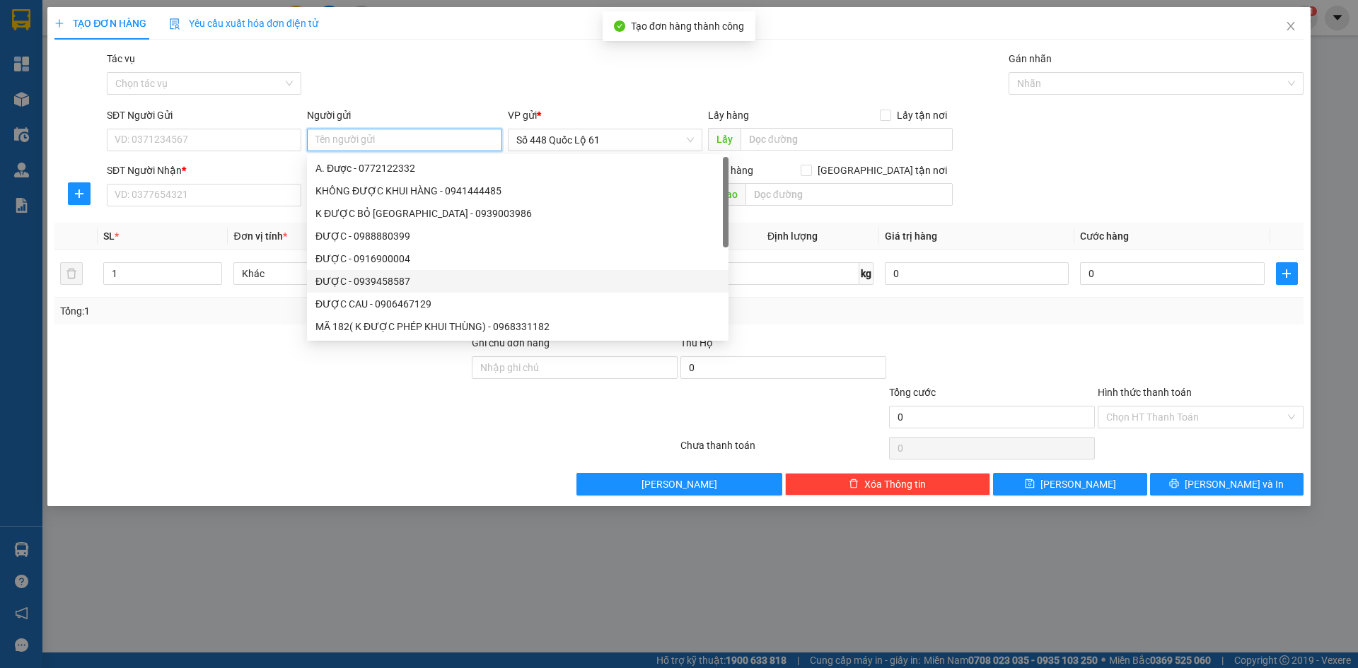
paste input "ĐƯỢC"
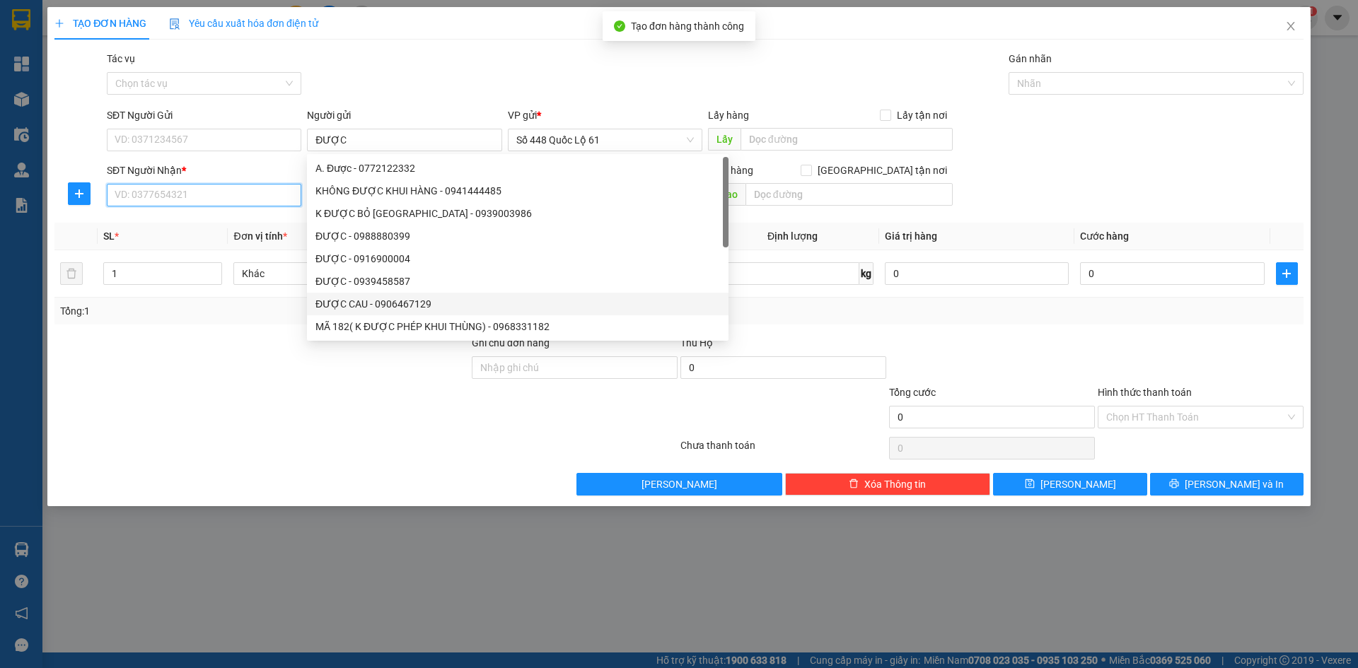
click at [171, 195] on input "SĐT Người Nhận *" at bounding box center [204, 195] width 195 height 23
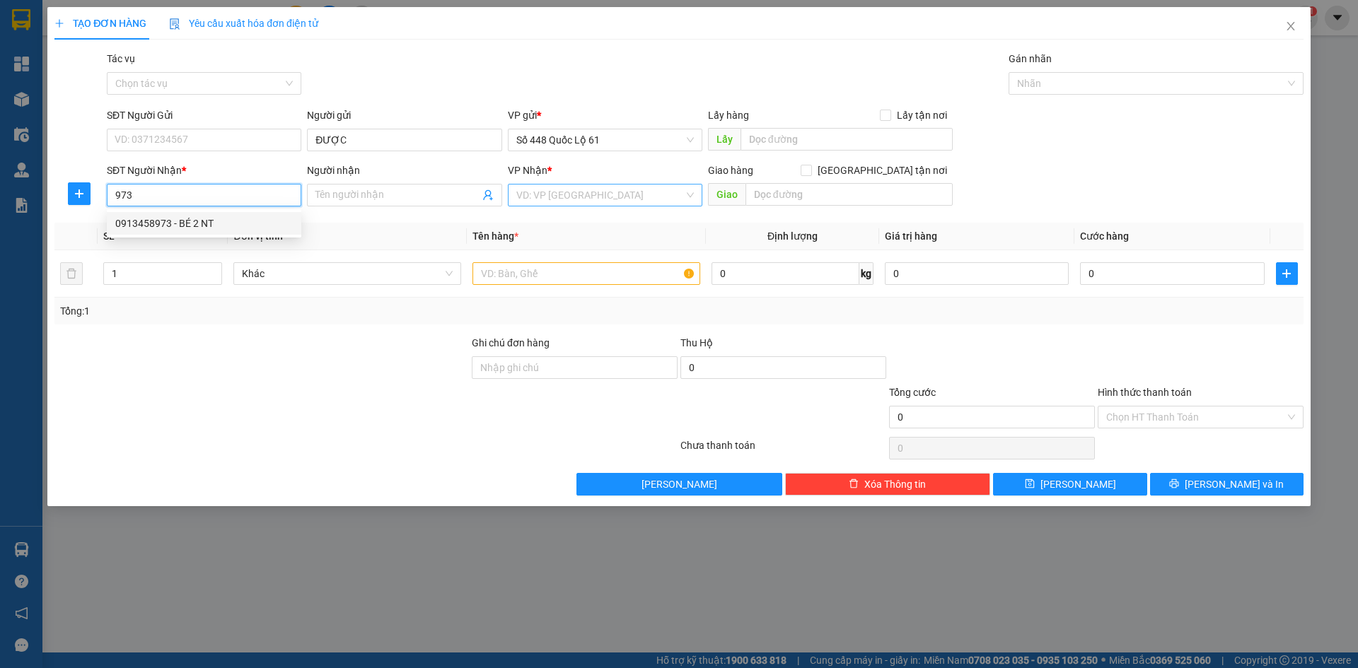
click at [200, 223] on div "0913458973 - BÉ 2 NT" at bounding box center [204, 224] width 178 height 16
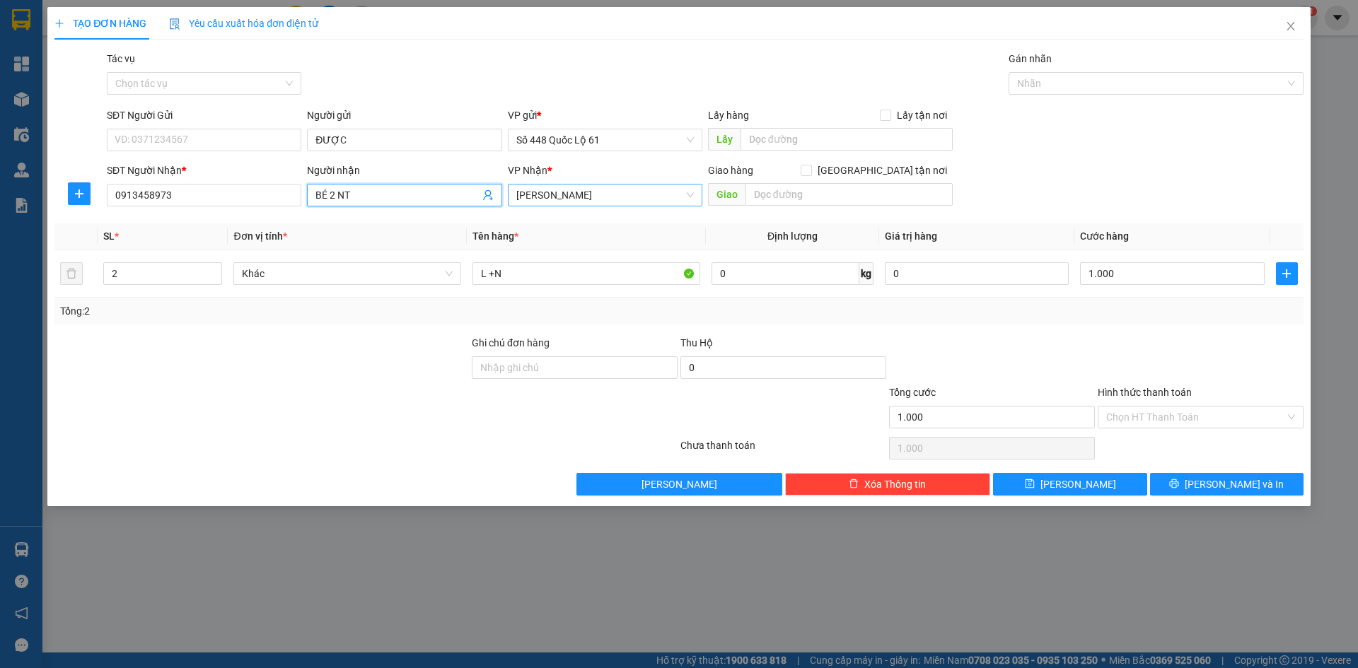
drag, startPoint x: 363, startPoint y: 191, endPoint x: 5, endPoint y: 262, distance: 365.0
click at [20, 260] on div "TẠO ĐƠN HÀNG Yêu cầu xuất hóa đơn điện tử Transit Pickup Surcharge Ids Transit …" at bounding box center [679, 334] width 1358 height 668
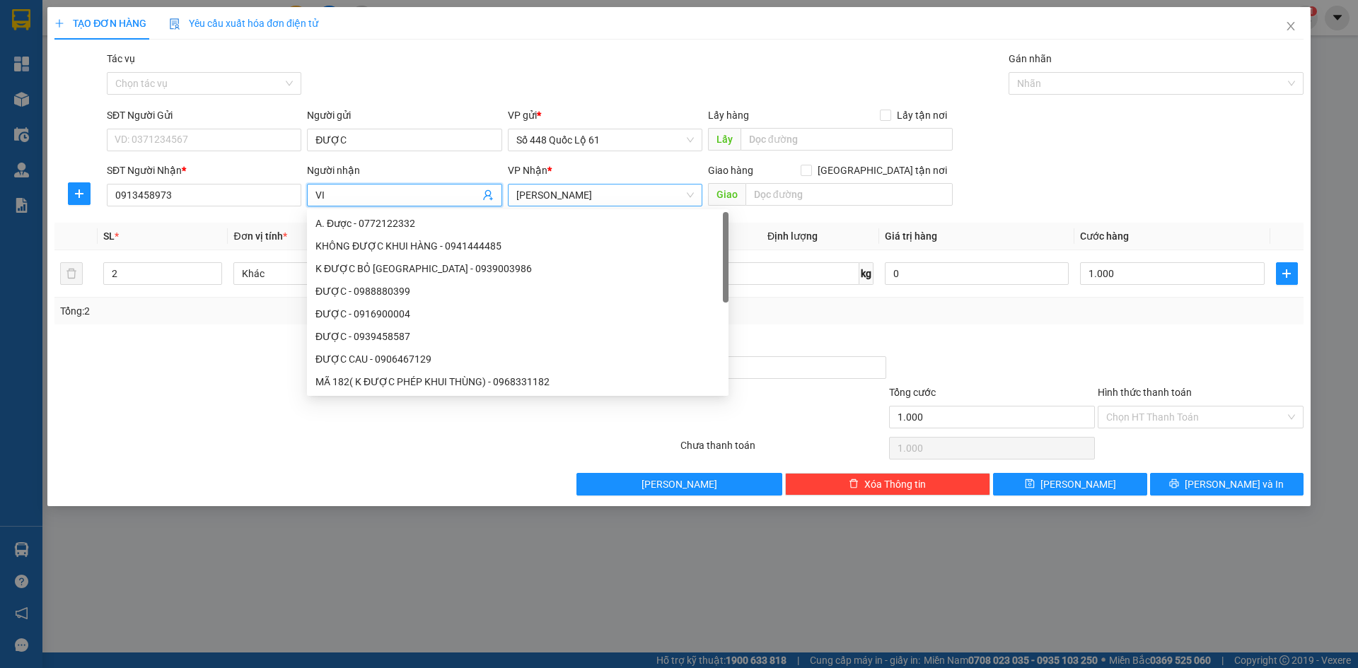
paste input "Ê"
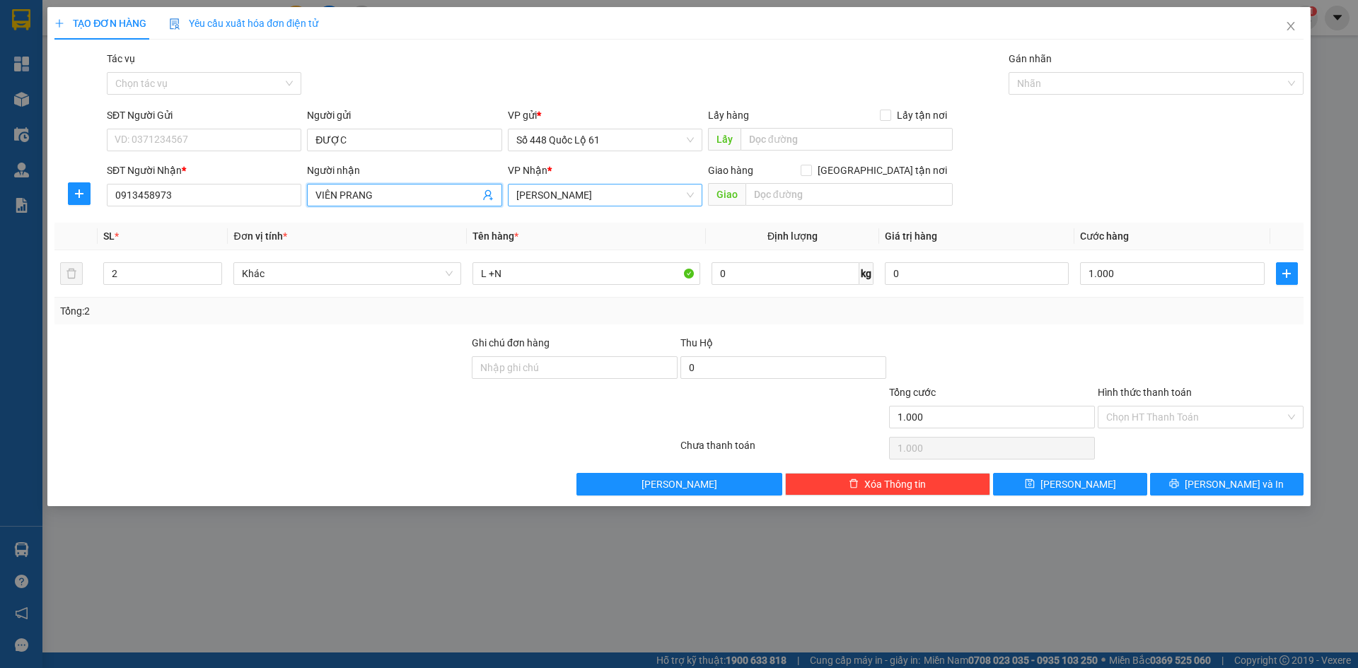
click at [579, 191] on span "[PERSON_NAME]" at bounding box center [605, 195] width 178 height 21
click at [570, 266] on div "Ninh Thuận" at bounding box center [605, 269] width 178 height 16
drag, startPoint x: 137, startPoint y: 273, endPoint x: 34, endPoint y: 277, distance: 102.7
click at [34, 277] on div "TẠO ĐƠN HÀNG Yêu cầu xuất hóa đơn điện tử Transit Pickup Surcharge Ids Transit …" at bounding box center [679, 334] width 1358 height 668
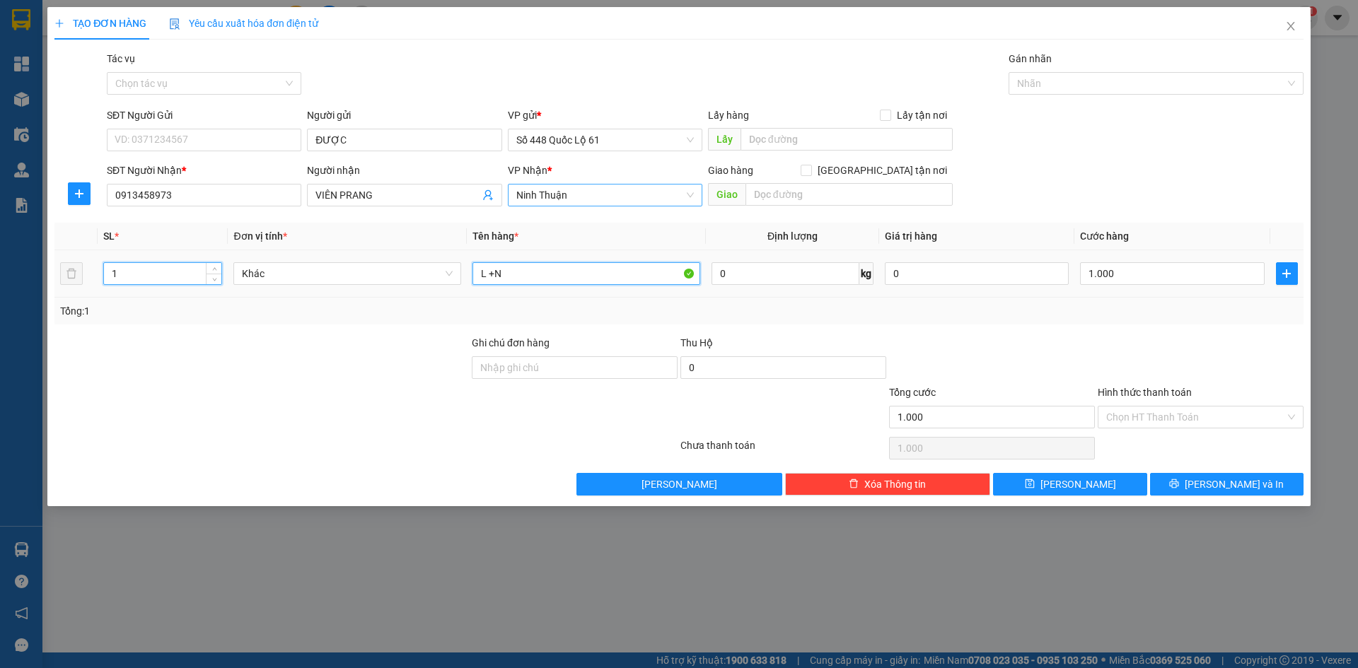
drag, startPoint x: 519, startPoint y: 278, endPoint x: 85, endPoint y: 346, distance: 439.6
click at [89, 346] on div "Transit Pickup Surcharge Ids Transit Deliver Surcharge Ids Transit Deliver Surc…" at bounding box center [678, 273] width 1249 height 445
drag, startPoint x: 1159, startPoint y: 276, endPoint x: 1163, endPoint y: 364, distance: 87.8
click at [1159, 284] on input "1" at bounding box center [1172, 273] width 184 height 23
click at [1163, 378] on div at bounding box center [1200, 360] width 209 height 50
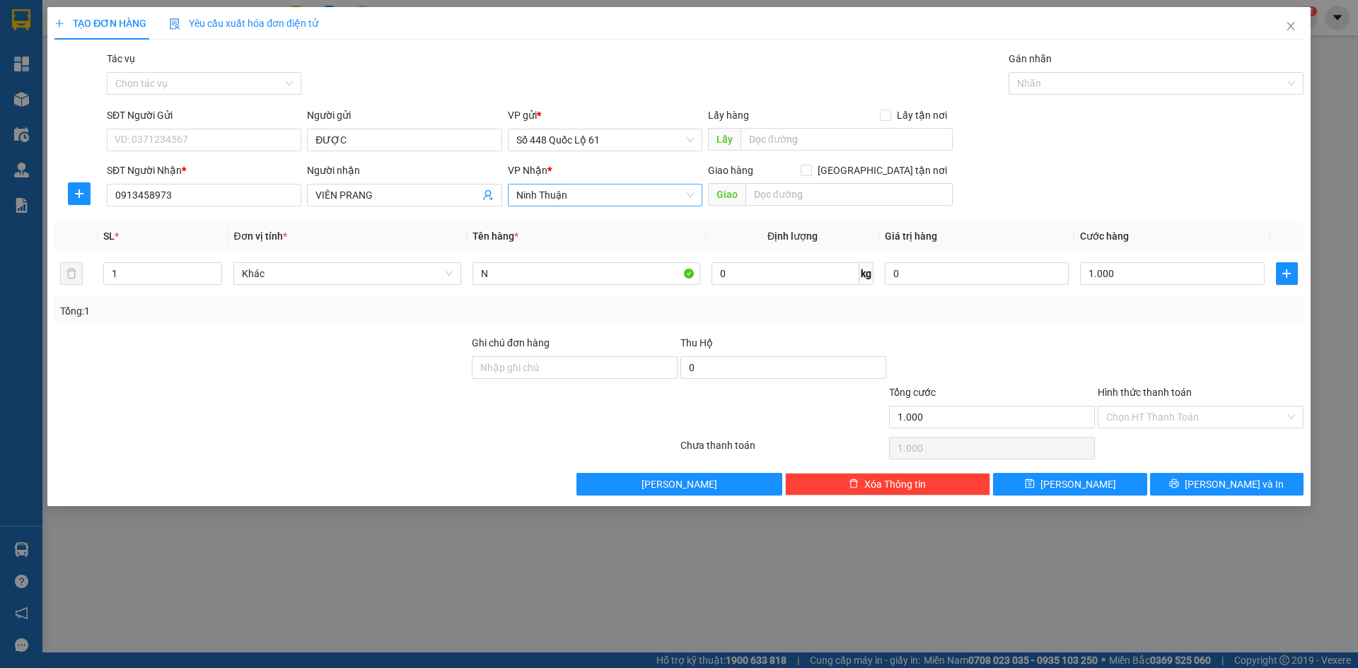
drag, startPoint x: 1157, startPoint y: 420, endPoint x: 1157, endPoint y: 440, distance: 19.8
click at [1157, 423] on input "Hình thức thanh toán" at bounding box center [1195, 417] width 179 height 21
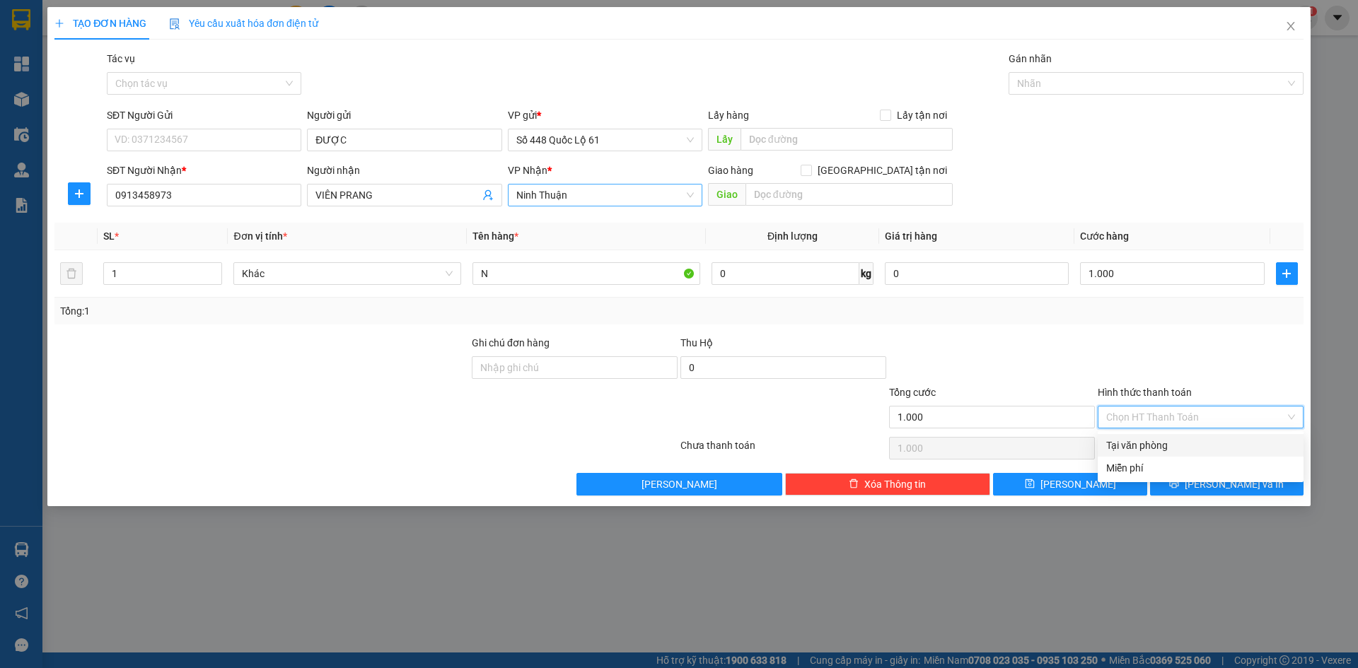
drag, startPoint x: 1157, startPoint y: 441, endPoint x: 1128, endPoint y: 458, distance: 33.3
click at [1157, 444] on div "Tại văn phòng" at bounding box center [1200, 446] width 189 height 16
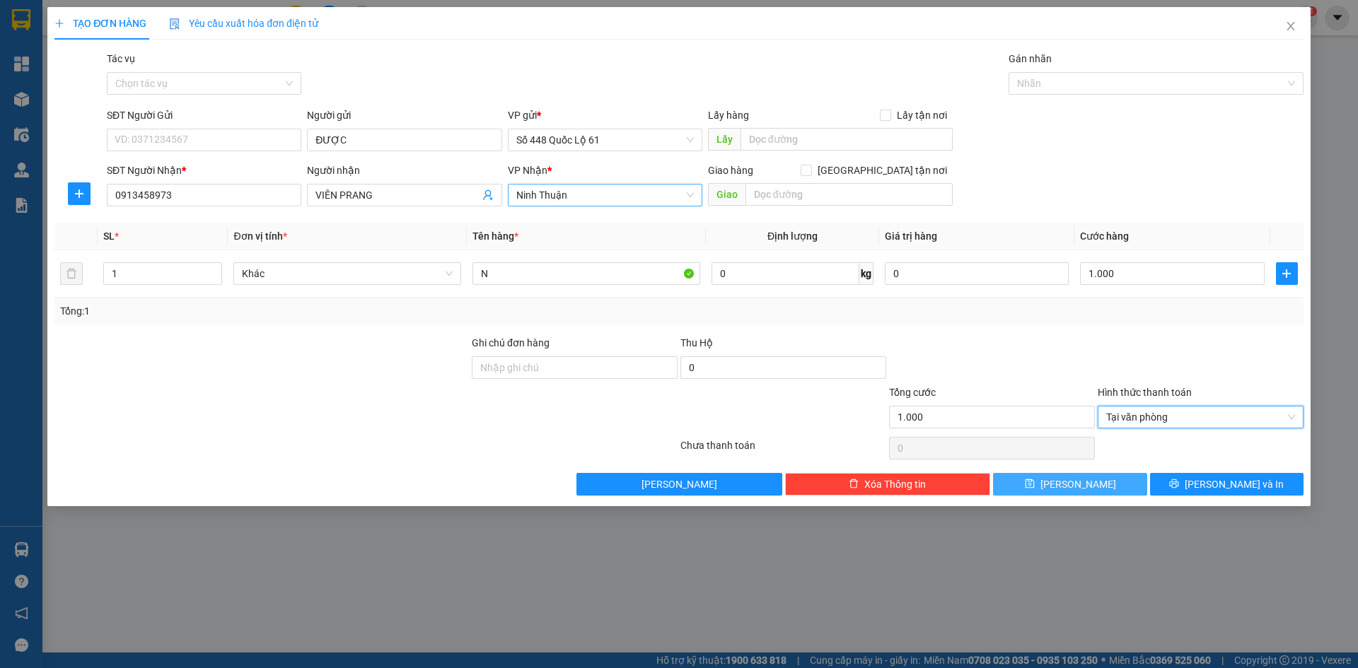
drag, startPoint x: 1075, startPoint y: 482, endPoint x: 1060, endPoint y: 480, distance: 15.7
click at [1075, 482] on span "Lưu" at bounding box center [1079, 485] width 76 height 16
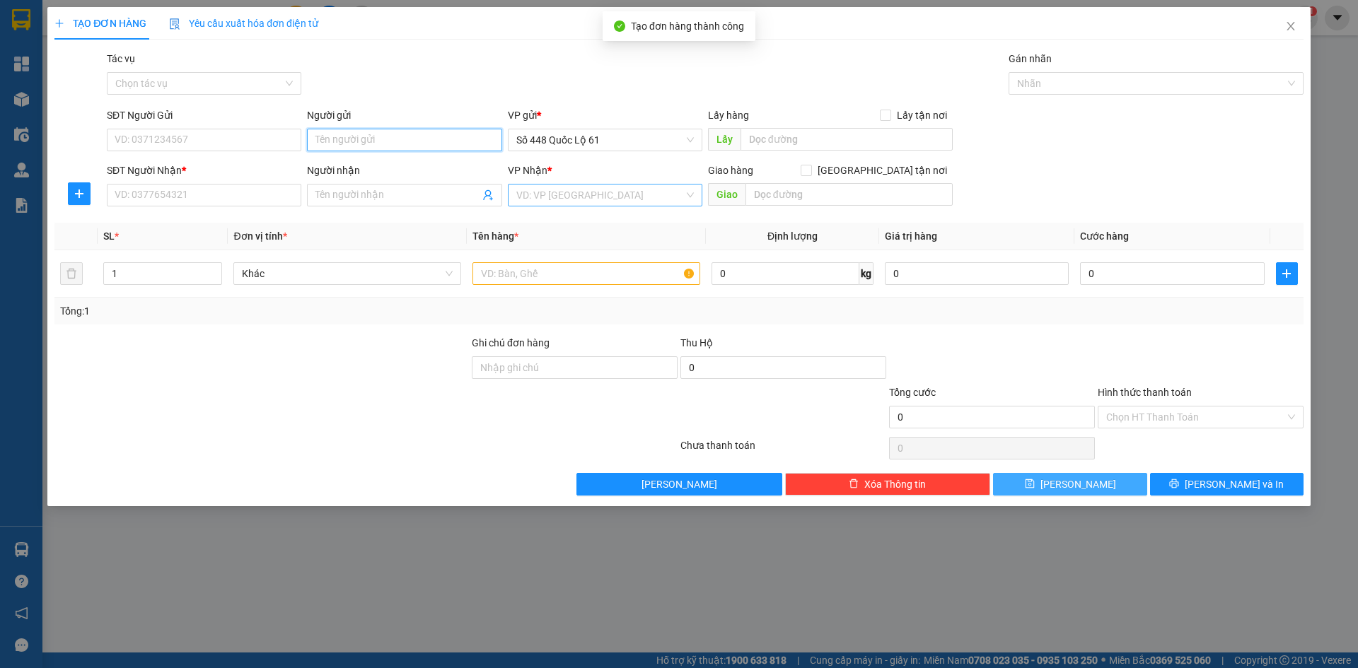
paste input "ĐƯỢC"
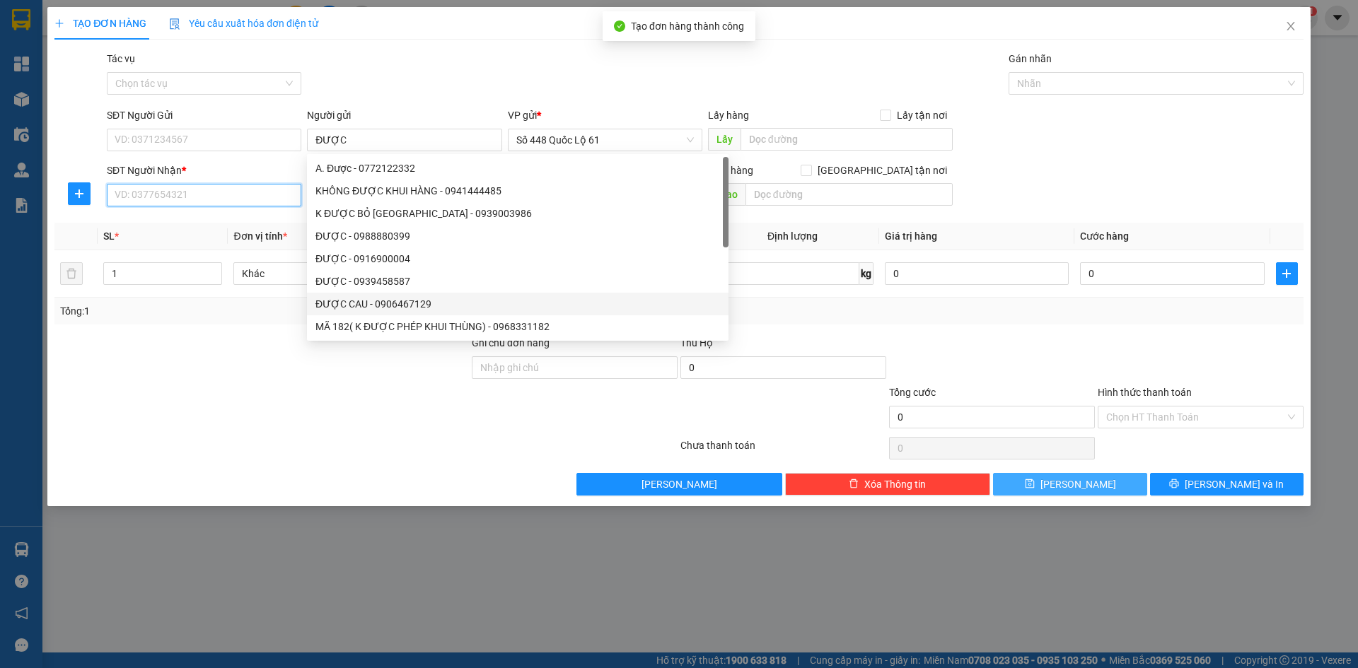
click at [142, 195] on input "SĐT Người Nhận *" at bounding box center [204, 195] width 195 height 23
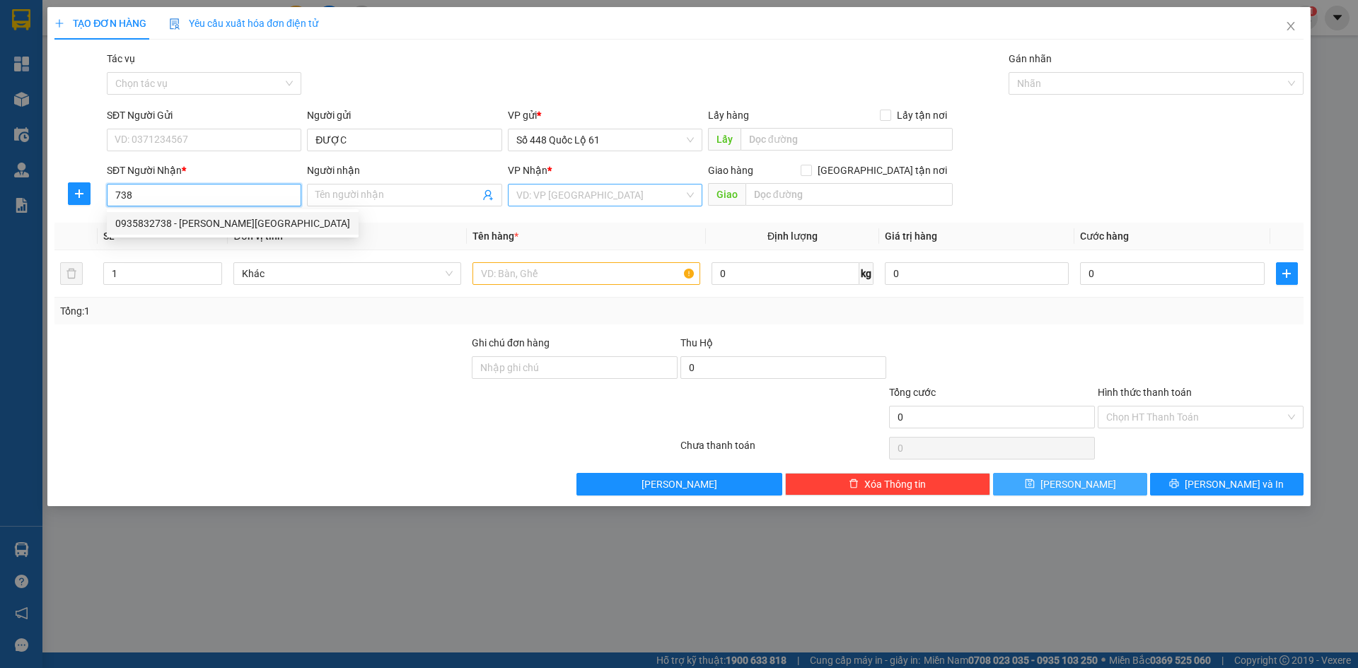
click at [221, 224] on div "0935832738 - THIỆN NHA TRANG" at bounding box center [232, 224] width 235 height 16
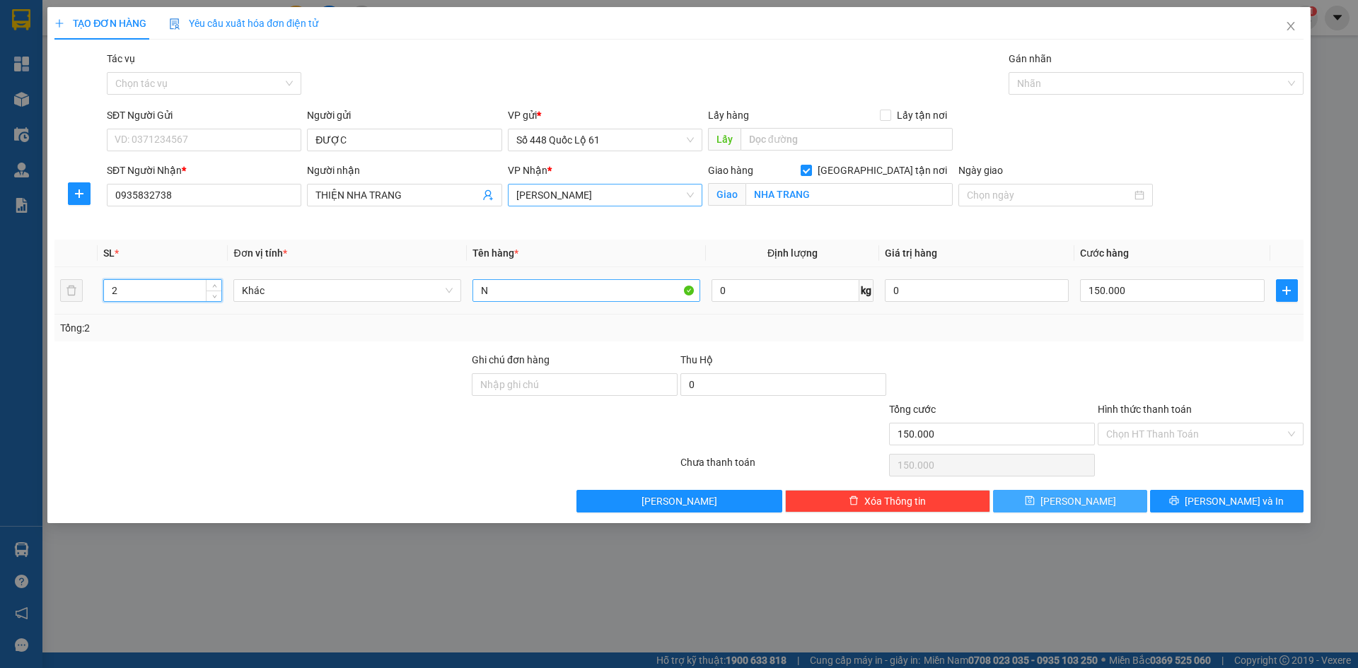
drag, startPoint x: 215, startPoint y: 284, endPoint x: 561, endPoint y: 286, distance: 345.9
click at [222, 284] on div "2" at bounding box center [162, 290] width 119 height 23
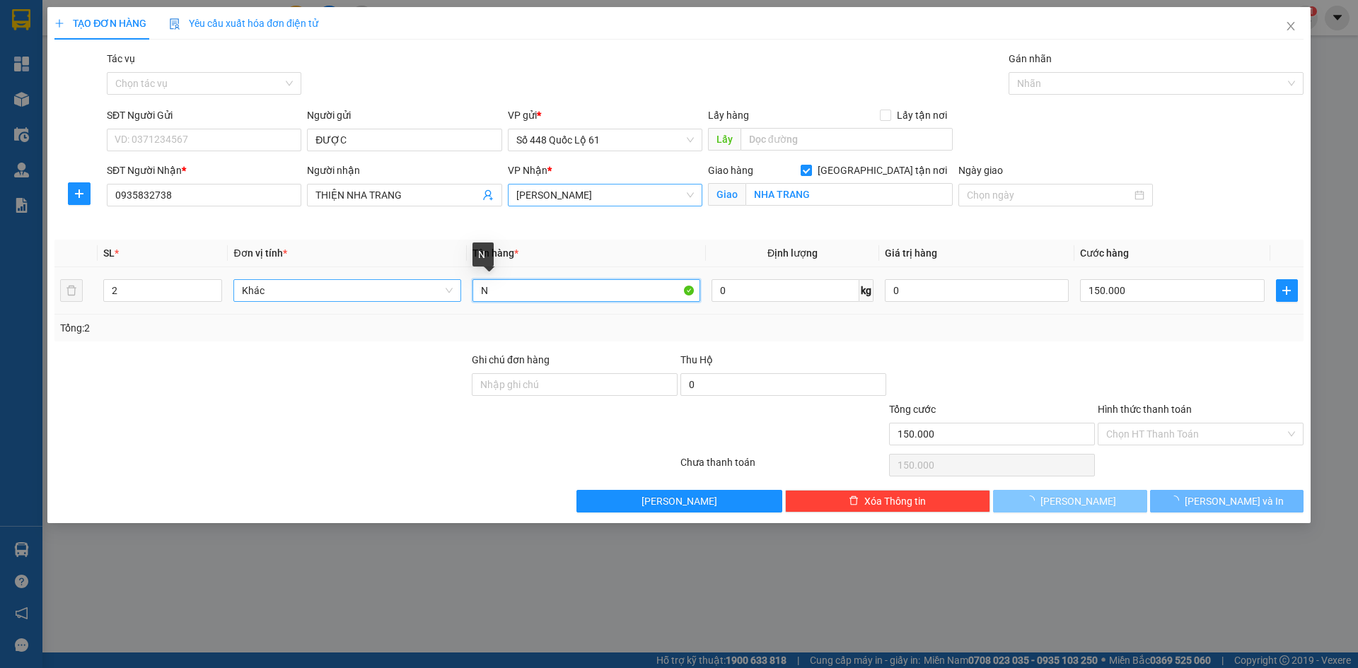
drag, startPoint x: 543, startPoint y: 295, endPoint x: 247, endPoint y: 296, distance: 295.7
click at [247, 296] on tr "2 Khác N 0 kg 0 150.000" at bounding box center [678, 290] width 1249 height 47
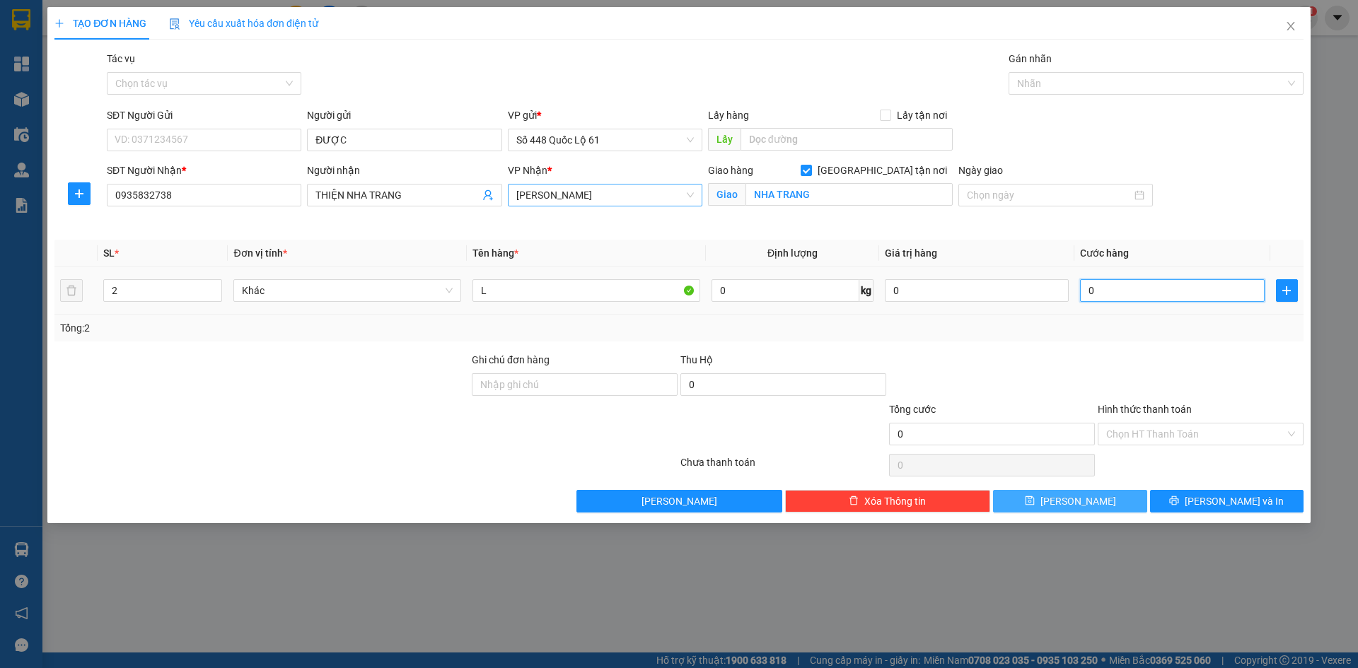
drag, startPoint x: 1116, startPoint y: 296, endPoint x: 809, endPoint y: 333, distance: 309.3
click at [1116, 296] on input "0" at bounding box center [1172, 290] width 184 height 23
drag, startPoint x: 1050, startPoint y: 499, endPoint x: 991, endPoint y: 508, distance: 59.3
click at [1050, 499] on button "Lưu" at bounding box center [1070, 501] width 154 height 23
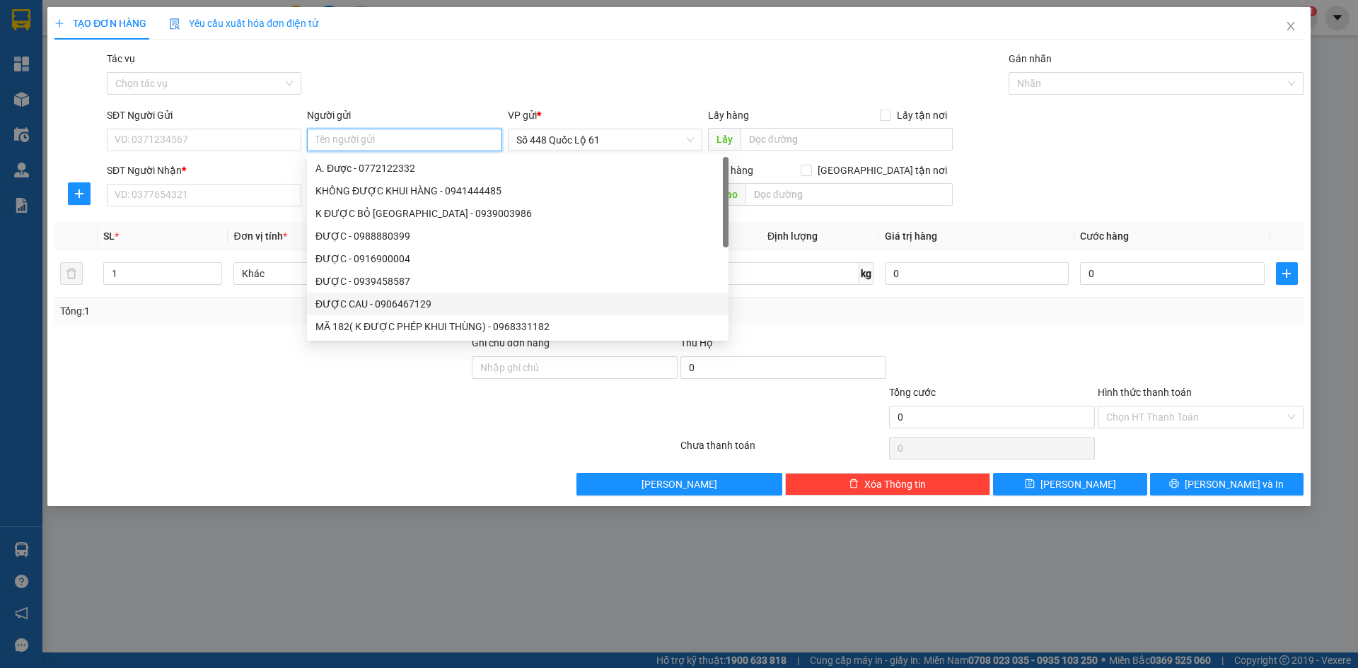
paste input "ĐƯỢC"
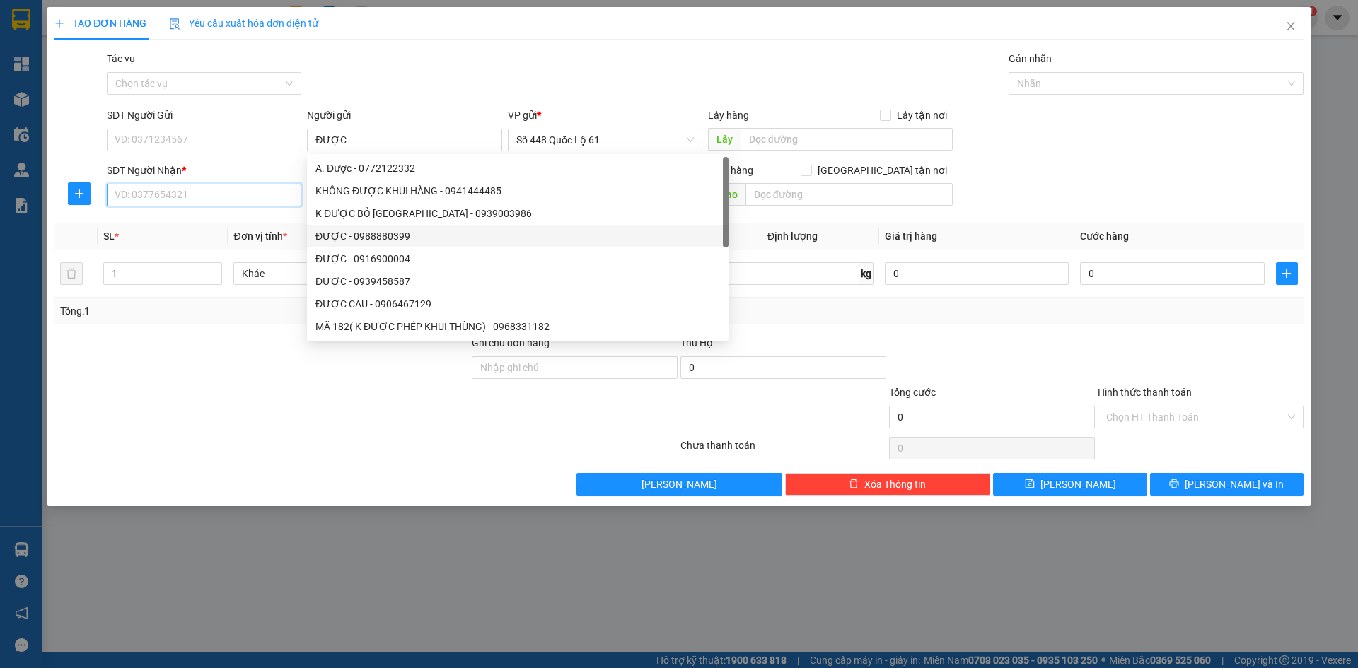
click at [270, 199] on input "SĐT Người Nhận *" at bounding box center [204, 195] width 195 height 23
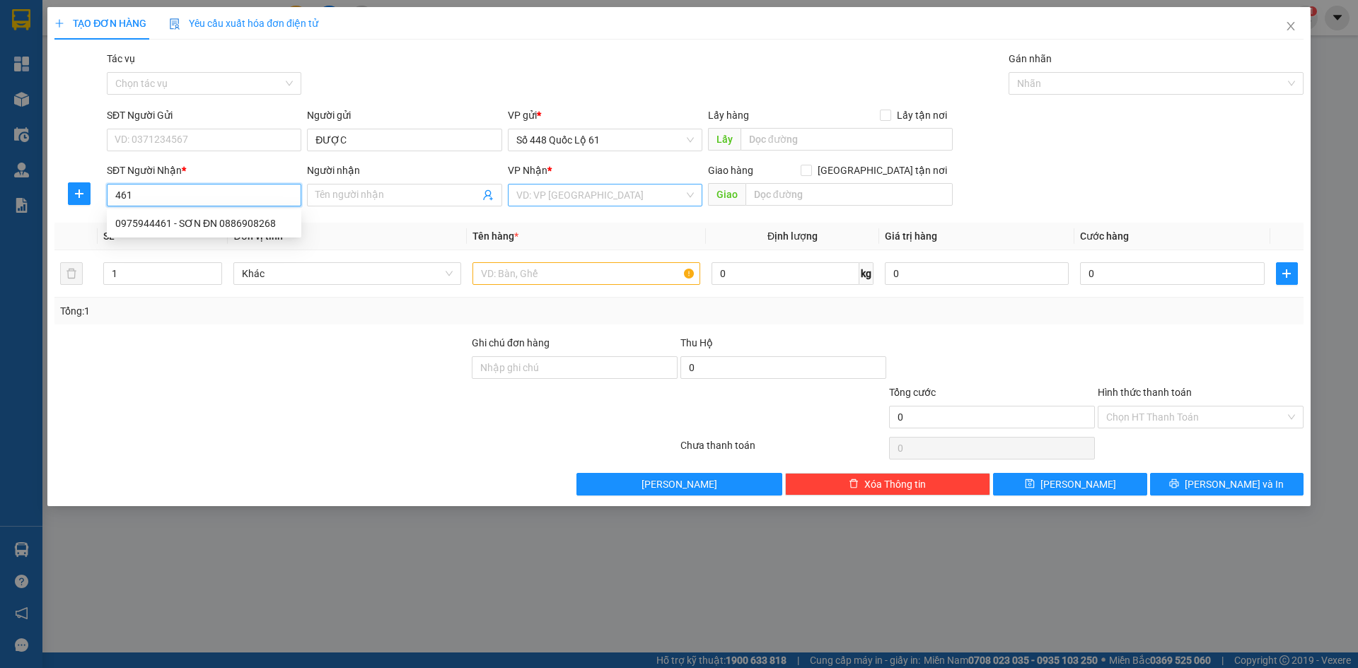
click at [202, 221] on div "0975944461 - SƠN ĐN 0886908268" at bounding box center [204, 224] width 178 height 16
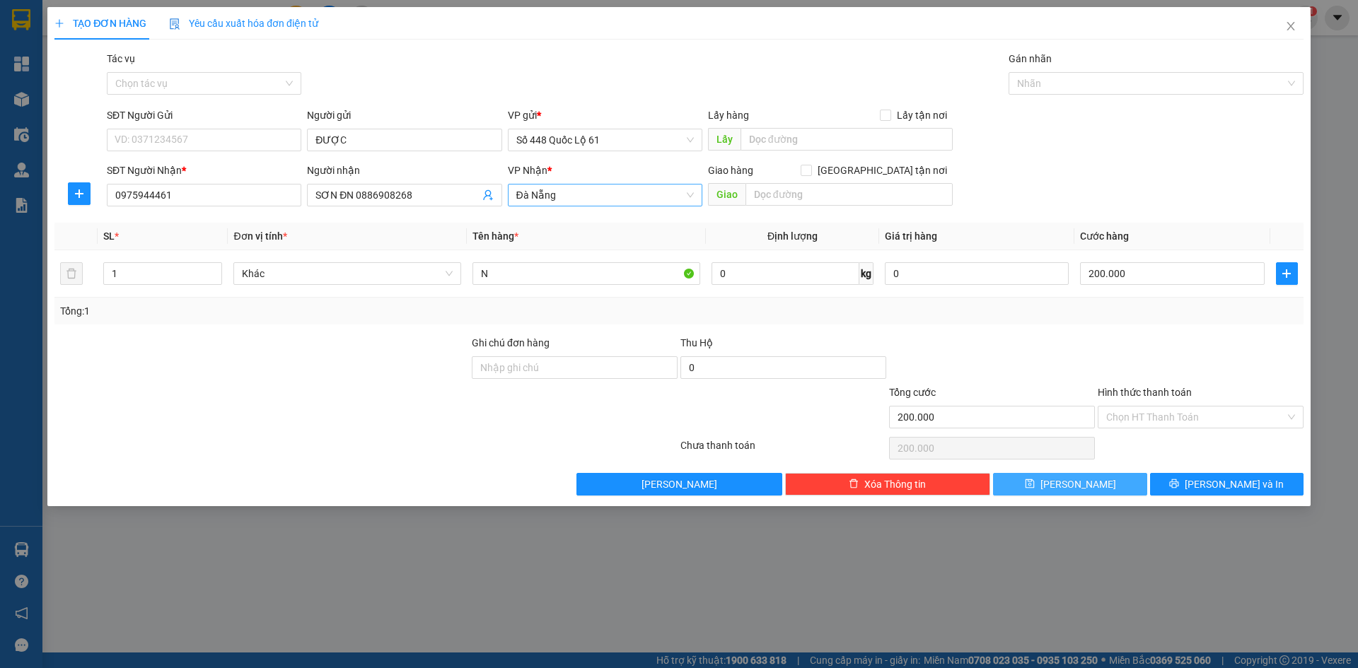
drag, startPoint x: 1091, startPoint y: 486, endPoint x: 403, endPoint y: 301, distance: 711.9
click at [1089, 486] on button "Lưu" at bounding box center [1070, 484] width 154 height 23
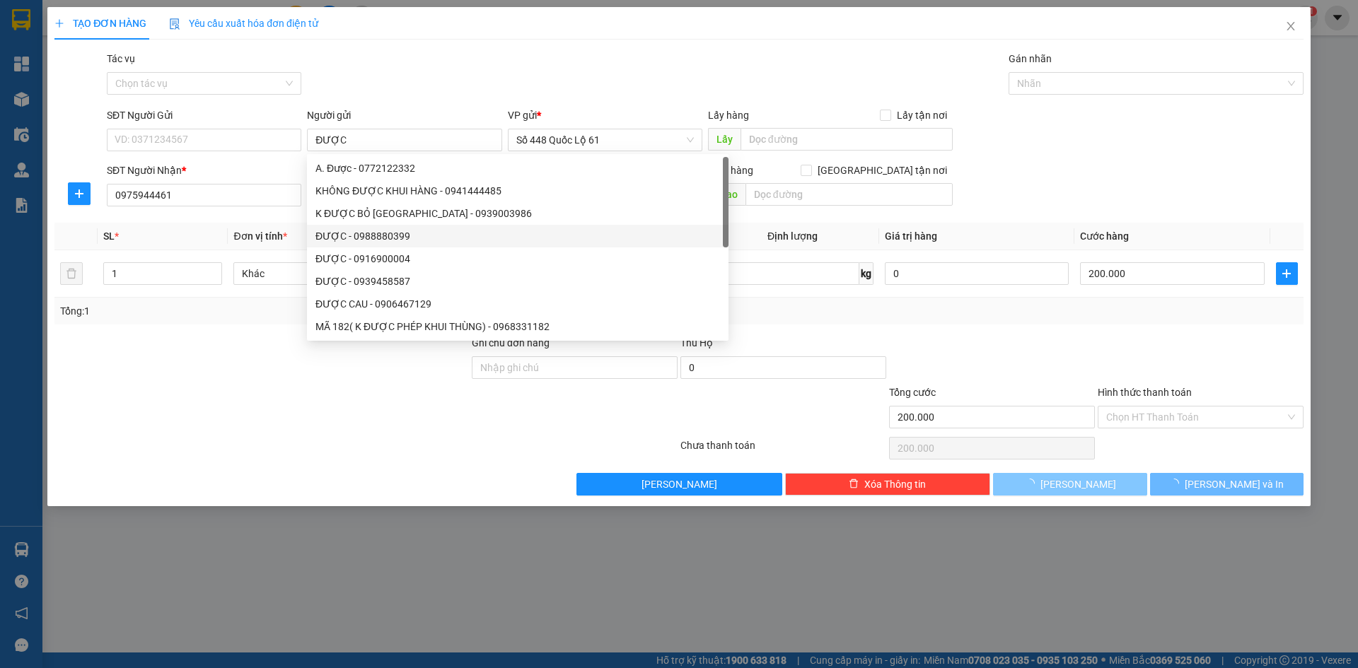
drag, startPoint x: 337, startPoint y: 138, endPoint x: 1090, endPoint y: 490, distance: 830.7
click at [1090, 490] on button "Lưu" at bounding box center [1070, 484] width 154 height 23
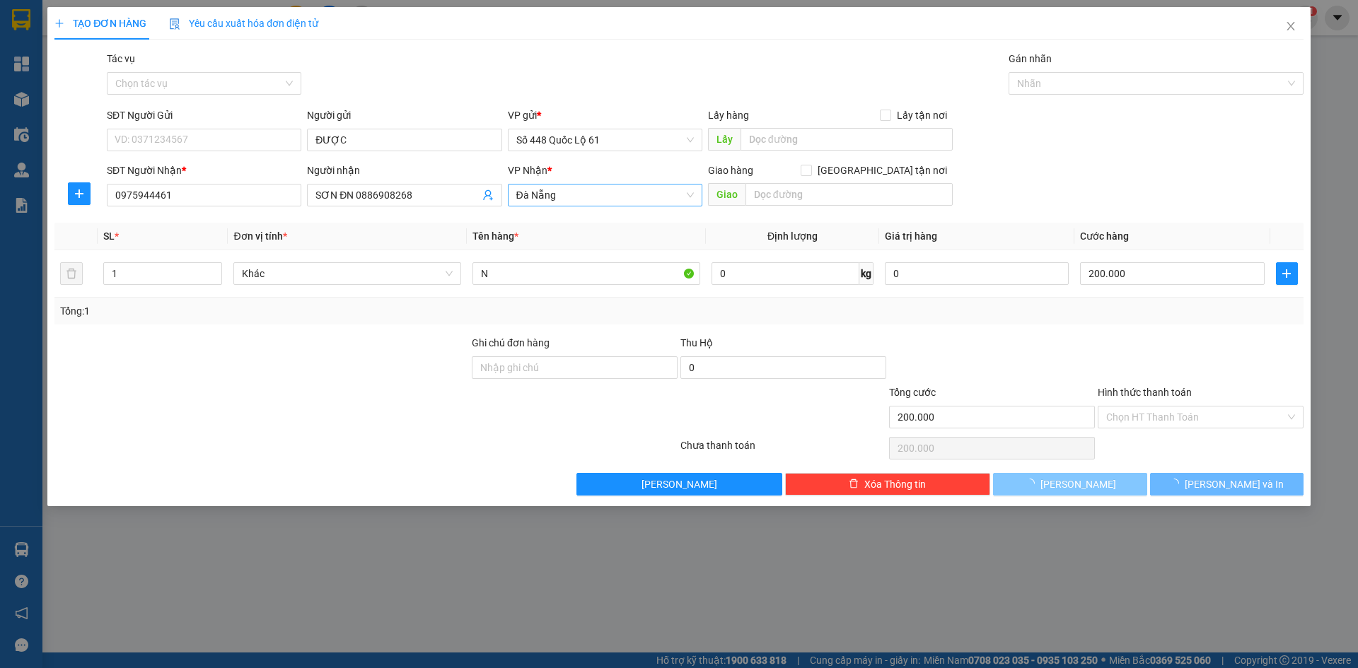
drag, startPoint x: 1092, startPoint y: 494, endPoint x: 1024, endPoint y: 480, distance: 68.8
click at [1088, 494] on button "Lưu" at bounding box center [1070, 484] width 154 height 23
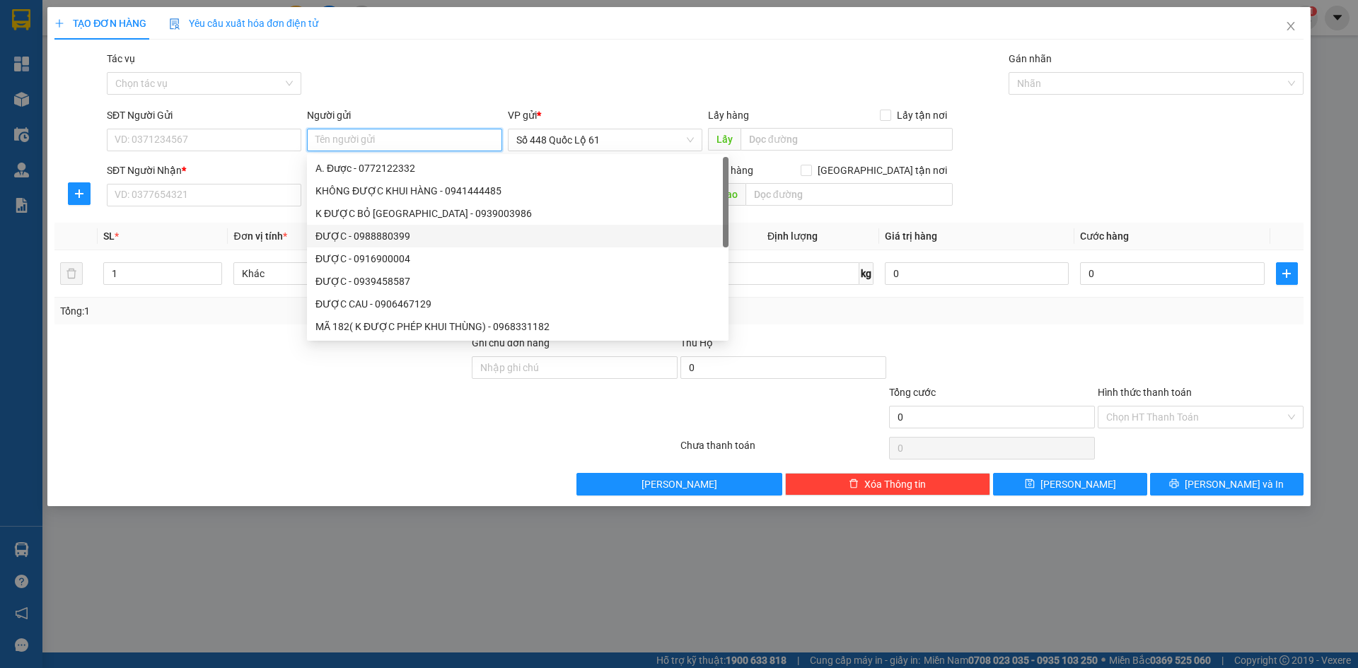
paste input "ĐƯỢC"
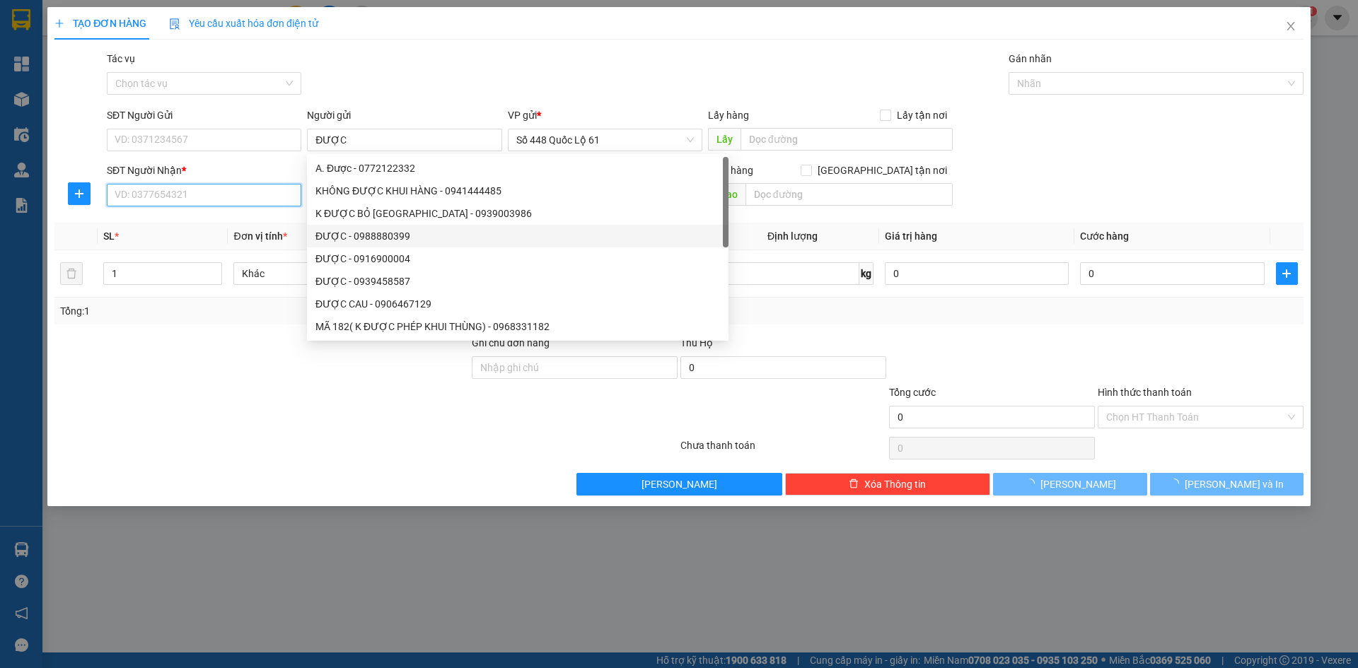
click at [269, 194] on input "SĐT Người Nhận *" at bounding box center [204, 195] width 195 height 23
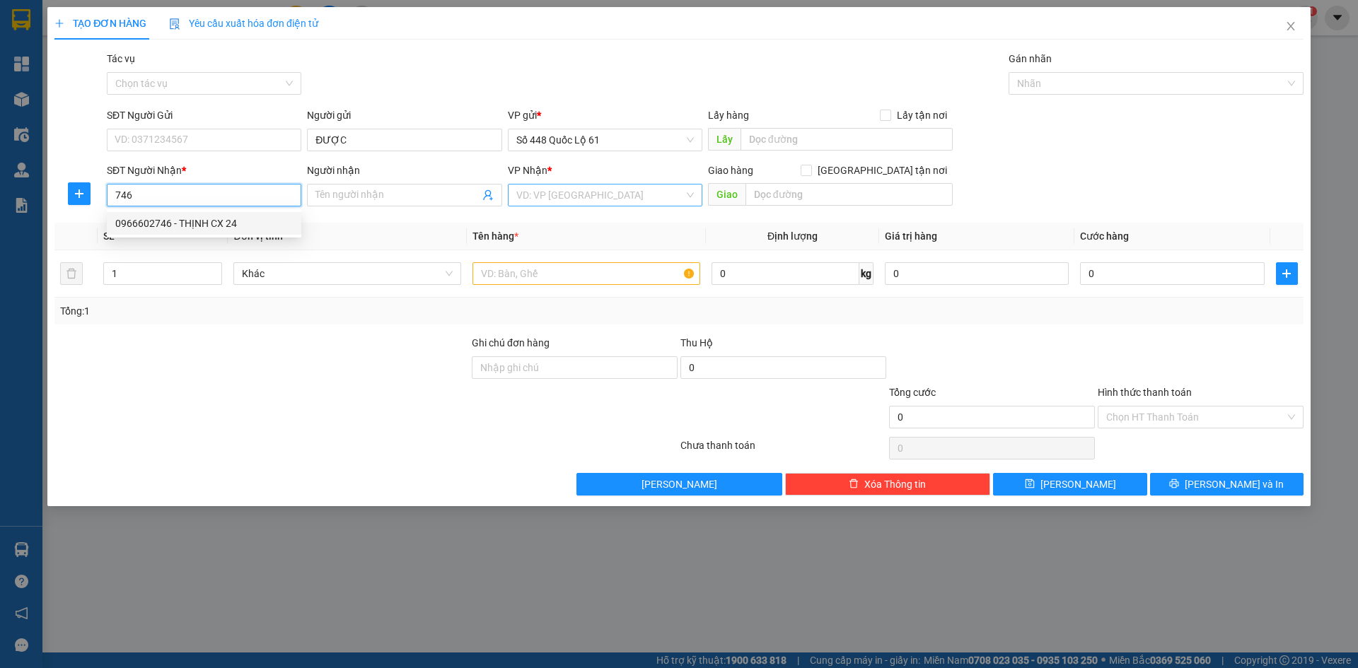
click at [262, 233] on div "0966602746 - THỊNH CX 24" at bounding box center [204, 223] width 195 height 23
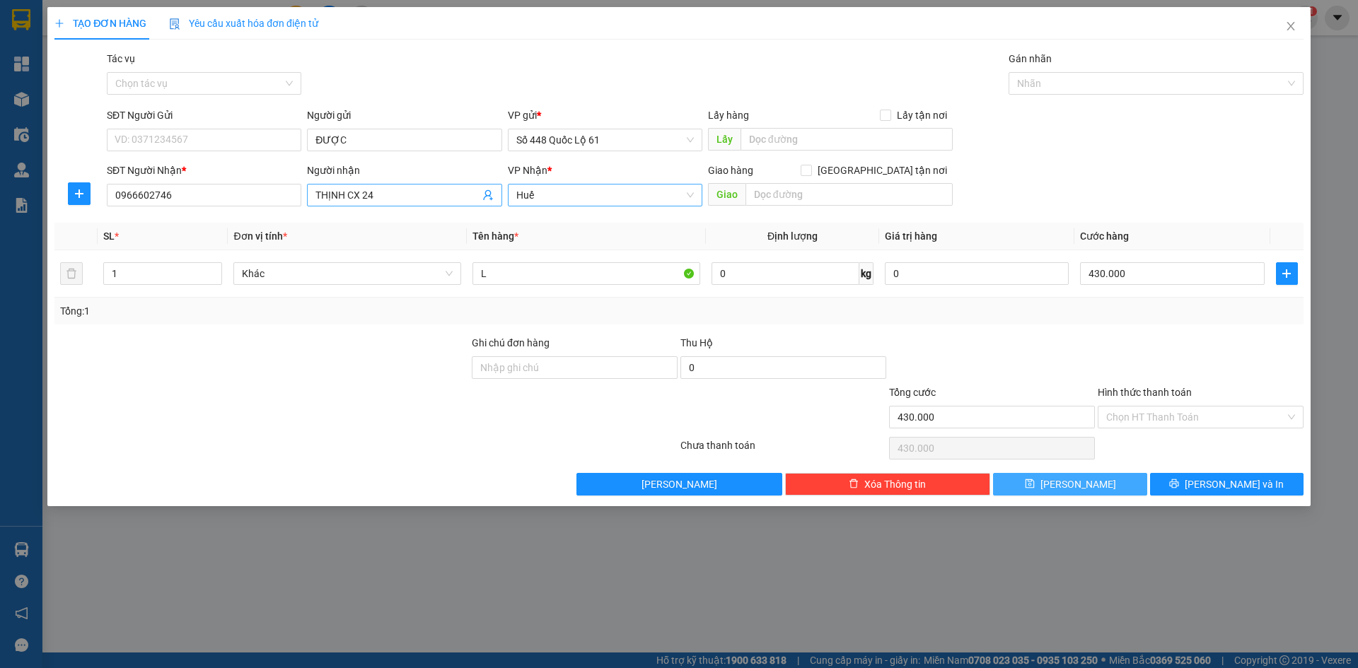
drag, startPoint x: 1092, startPoint y: 483, endPoint x: 441, endPoint y: 197, distance: 710.1
click at [1077, 480] on button "Lưu" at bounding box center [1070, 484] width 154 height 23
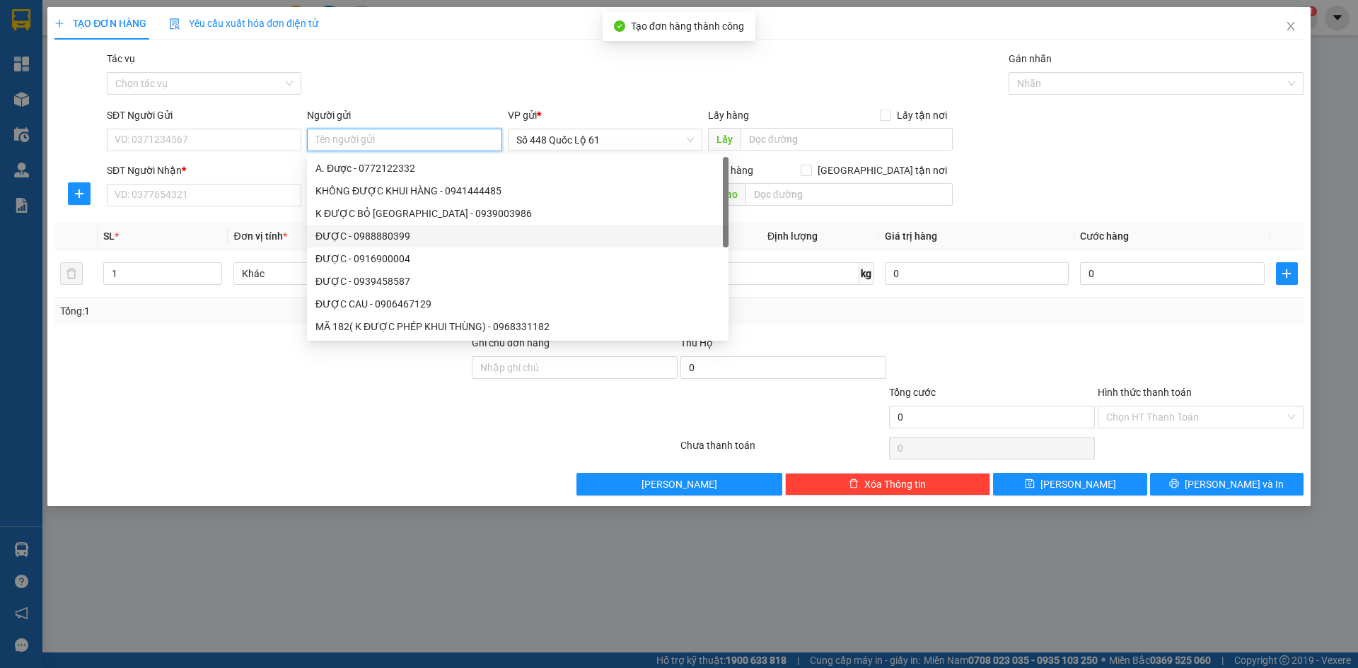
paste input "ĐƯỢC"
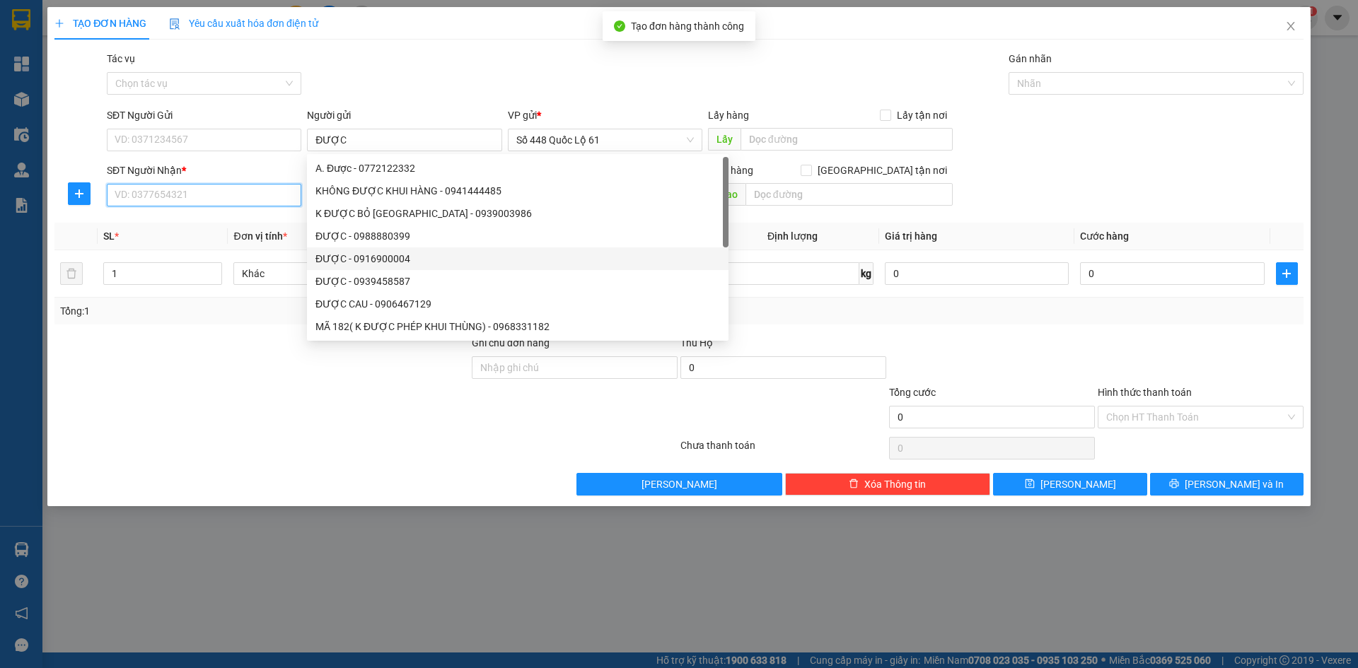
click at [241, 198] on input "SĐT Người Nhận *" at bounding box center [204, 195] width 195 height 23
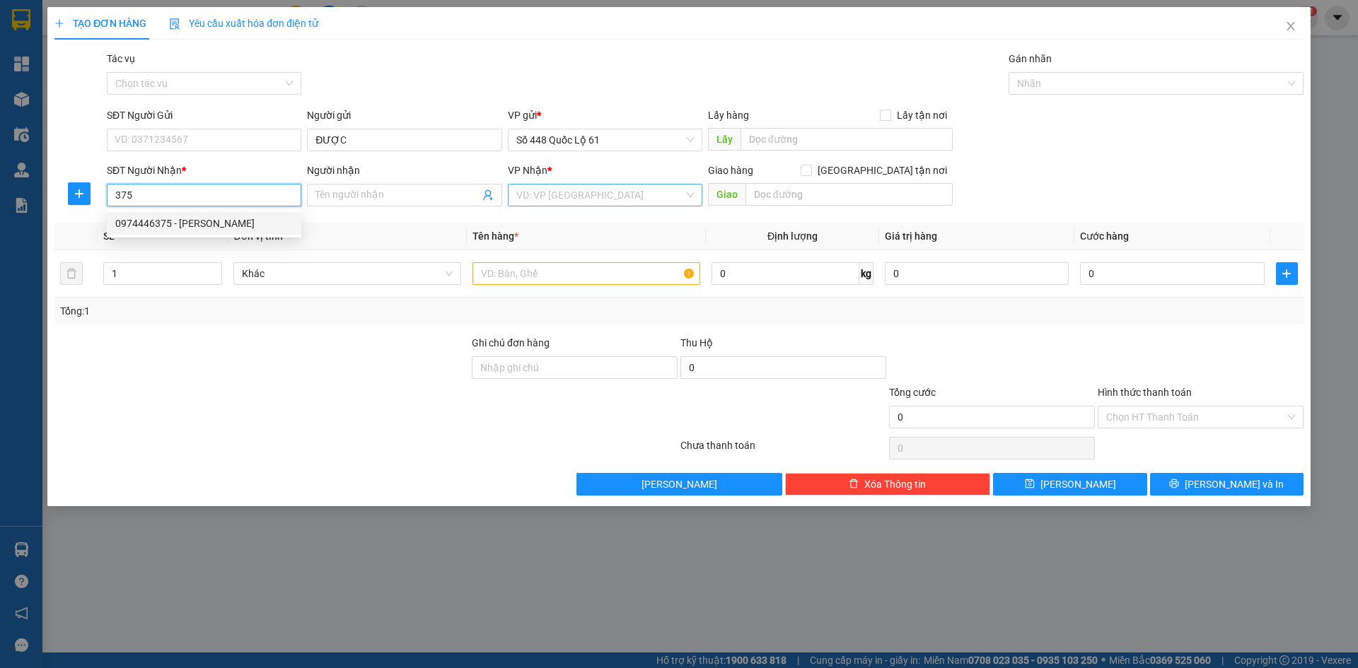
click at [256, 224] on div "0974446375 - NGUYỄN CX DUY THÀNH" at bounding box center [204, 224] width 178 height 16
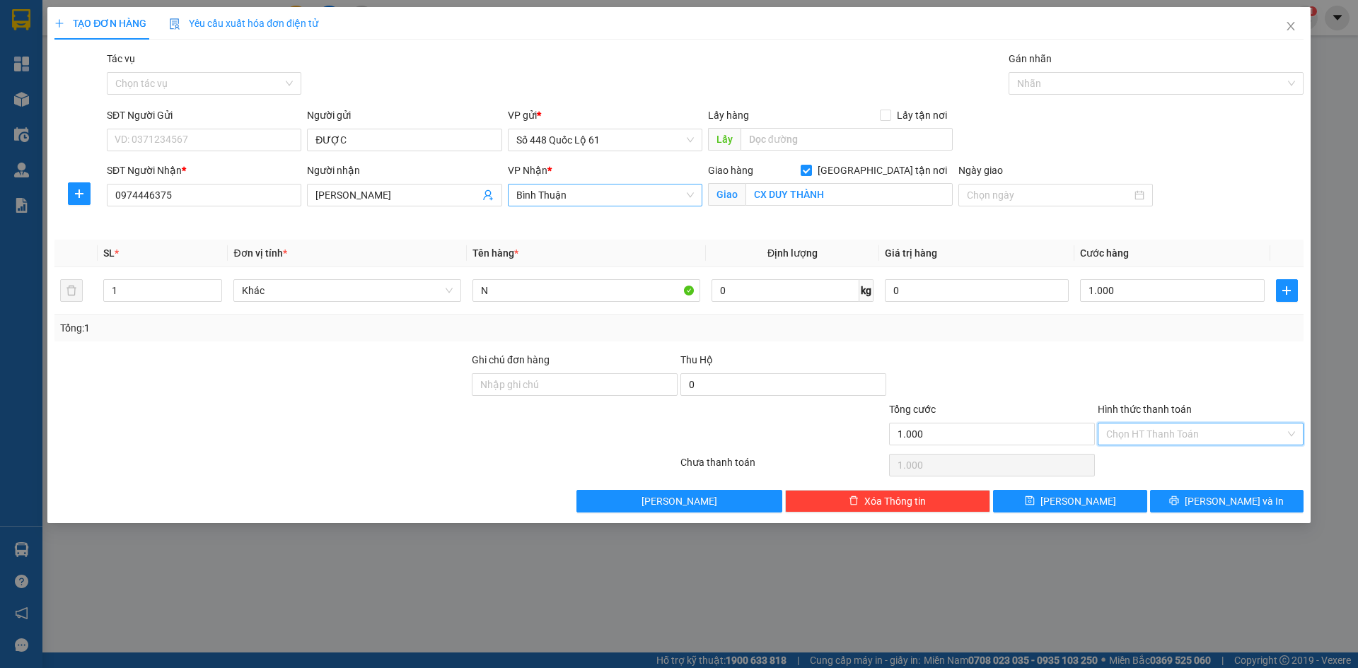
drag, startPoint x: 1135, startPoint y: 433, endPoint x: 1137, endPoint y: 460, distance: 26.9
click at [1135, 434] on input "Hình thức thanh toán" at bounding box center [1195, 434] width 179 height 21
click at [1137, 462] on div "Tại văn phòng" at bounding box center [1200, 463] width 189 height 16
click at [1092, 497] on button "Lưu" at bounding box center [1070, 501] width 154 height 23
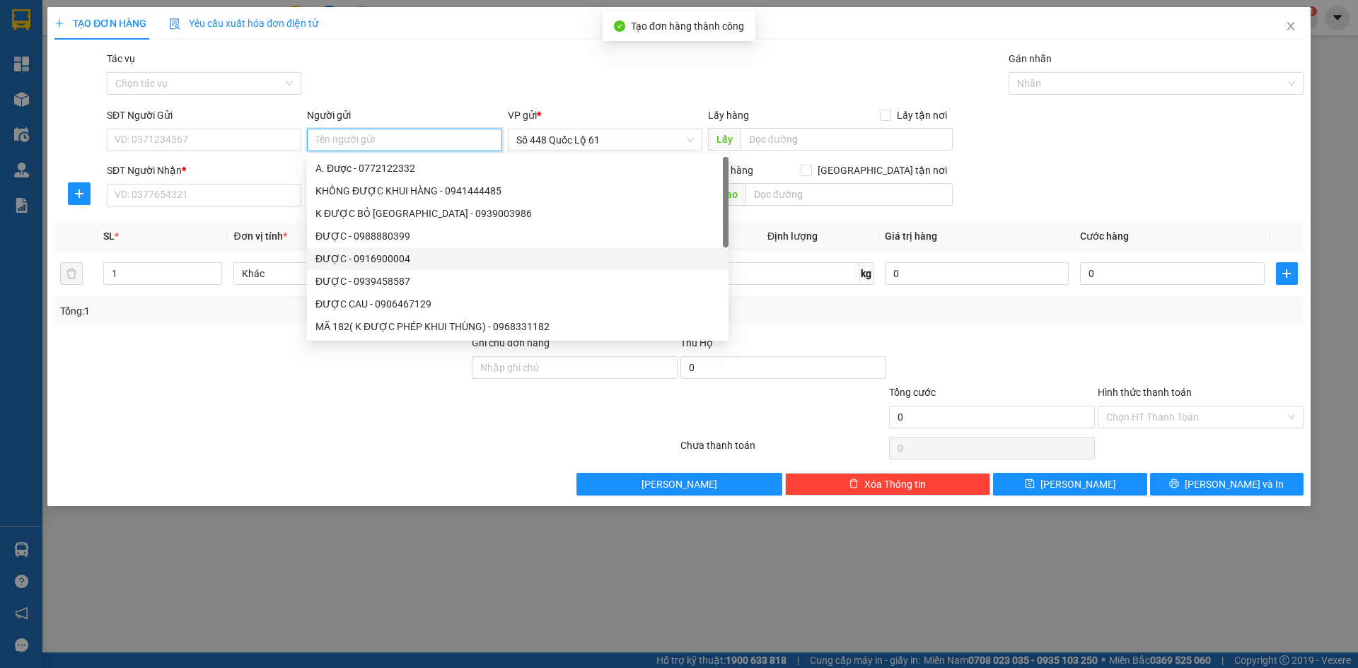
paste input "ĐƯỢC"
click at [265, 207] on div "SĐT Người Nhận * VD: 0377654321" at bounding box center [204, 188] width 195 height 50
click at [243, 175] on div "SĐT Người Nhận *" at bounding box center [204, 171] width 195 height 16
click at [243, 184] on input "SĐT Người Nhận *" at bounding box center [204, 195] width 195 height 23
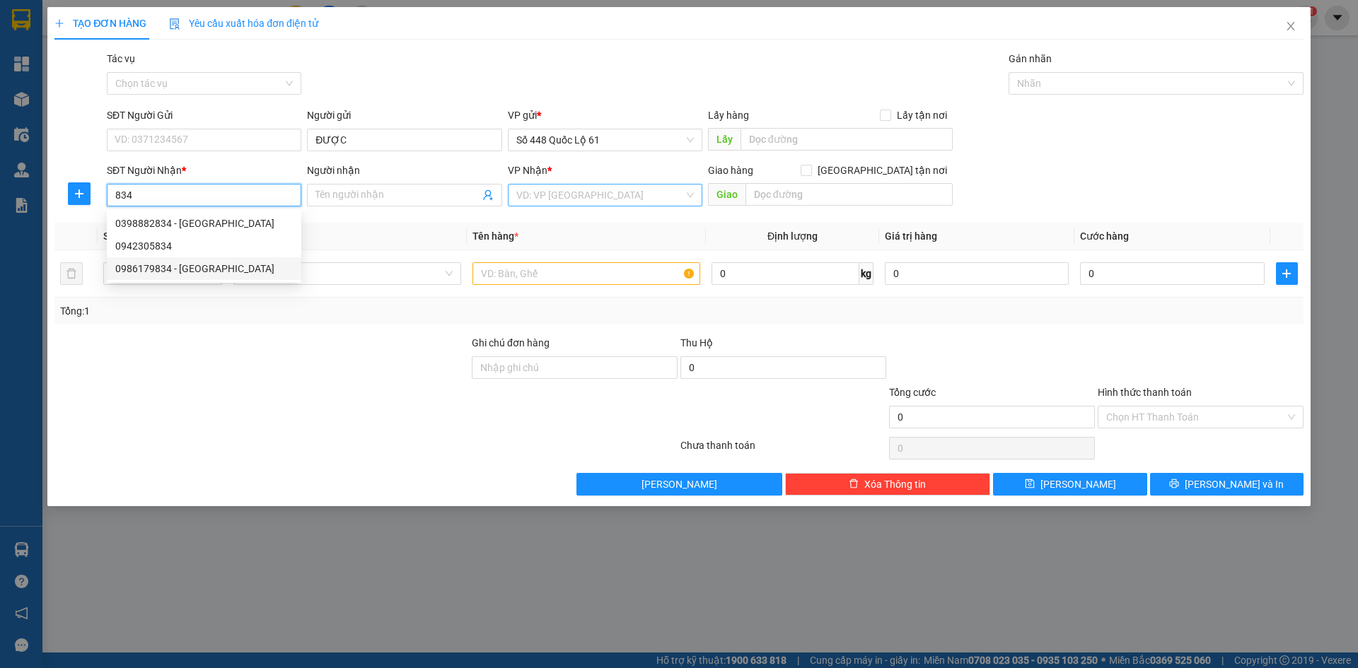
click at [228, 266] on div "0986179834 - HƯỜNG MỸ Á" at bounding box center [204, 269] width 178 height 16
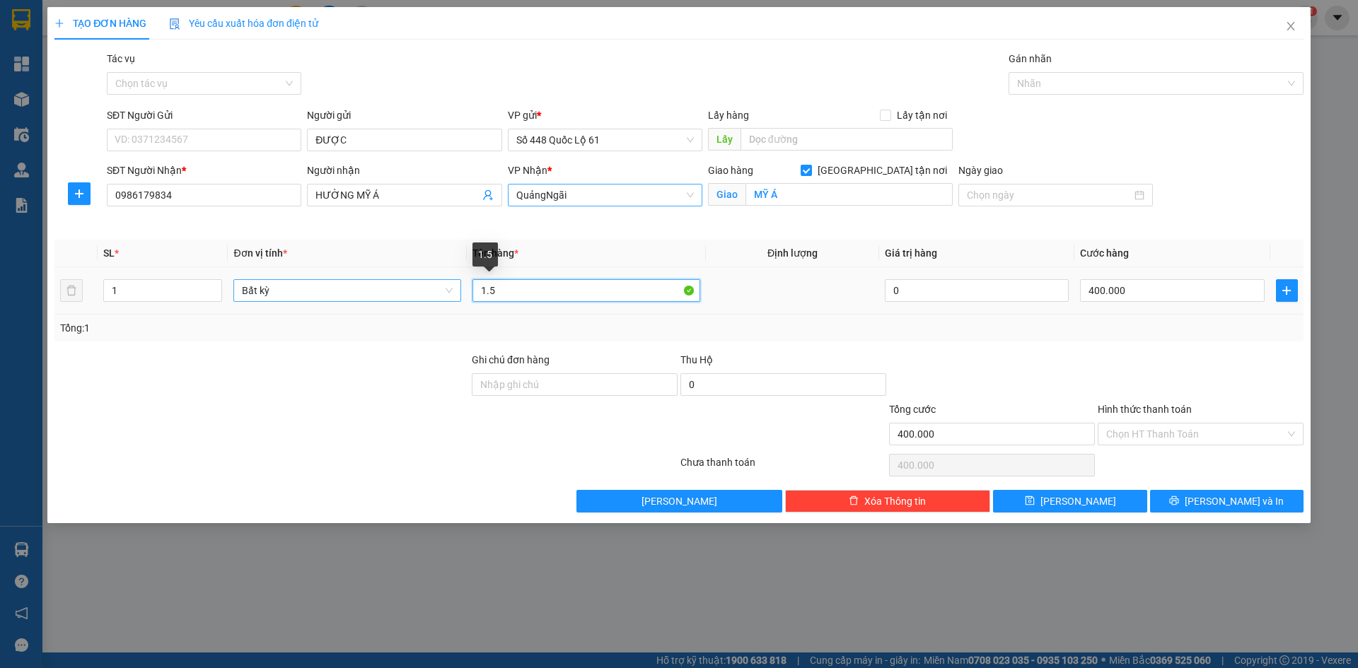
drag, startPoint x: 532, startPoint y: 286, endPoint x: 359, endPoint y: 290, distance: 173.3
click at [355, 291] on tr "1 Bất kỳ 1.5 0 400.000" at bounding box center [678, 290] width 1249 height 47
drag, startPoint x: 1208, startPoint y: 348, endPoint x: 1197, endPoint y: 357, distance: 14.1
click at [1207, 349] on div "Transit Pickup Surcharge Ids Transit Deliver Surcharge Ids Transit Deliver Surc…" at bounding box center [678, 282] width 1249 height 462
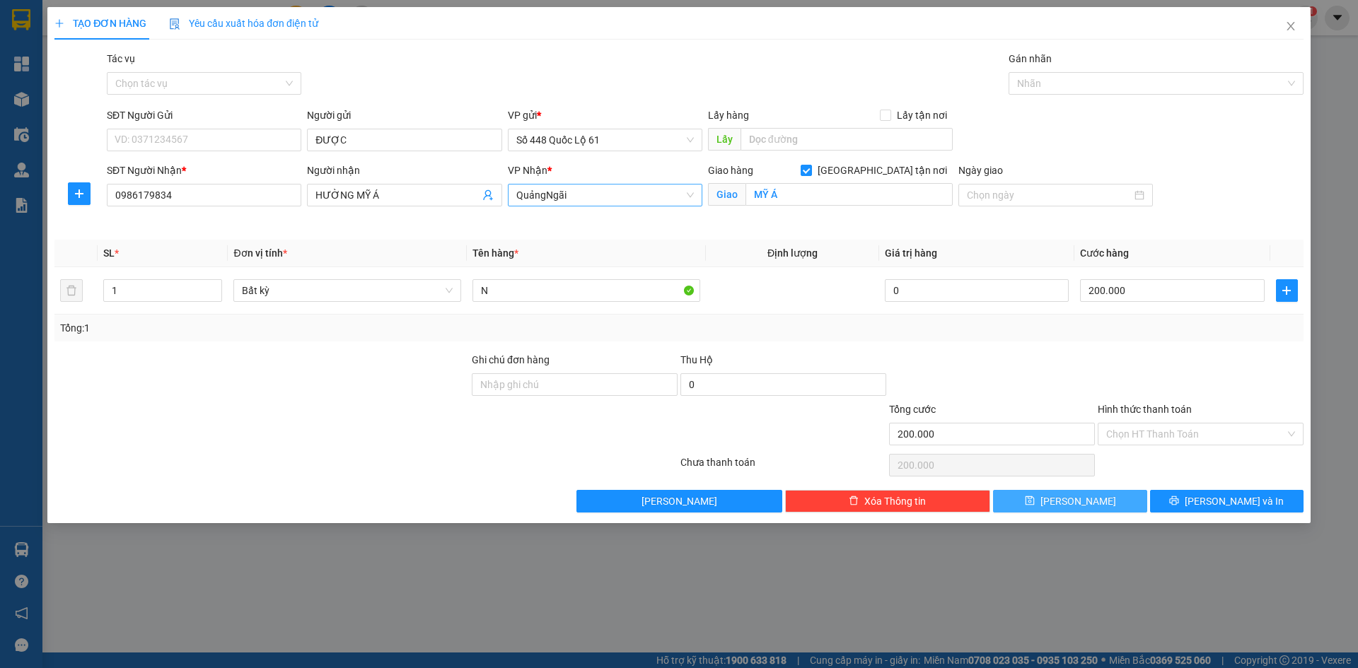
drag, startPoint x: 1087, startPoint y: 508, endPoint x: 422, endPoint y: 137, distance: 761.0
click at [1083, 507] on button "Lưu" at bounding box center [1070, 501] width 154 height 23
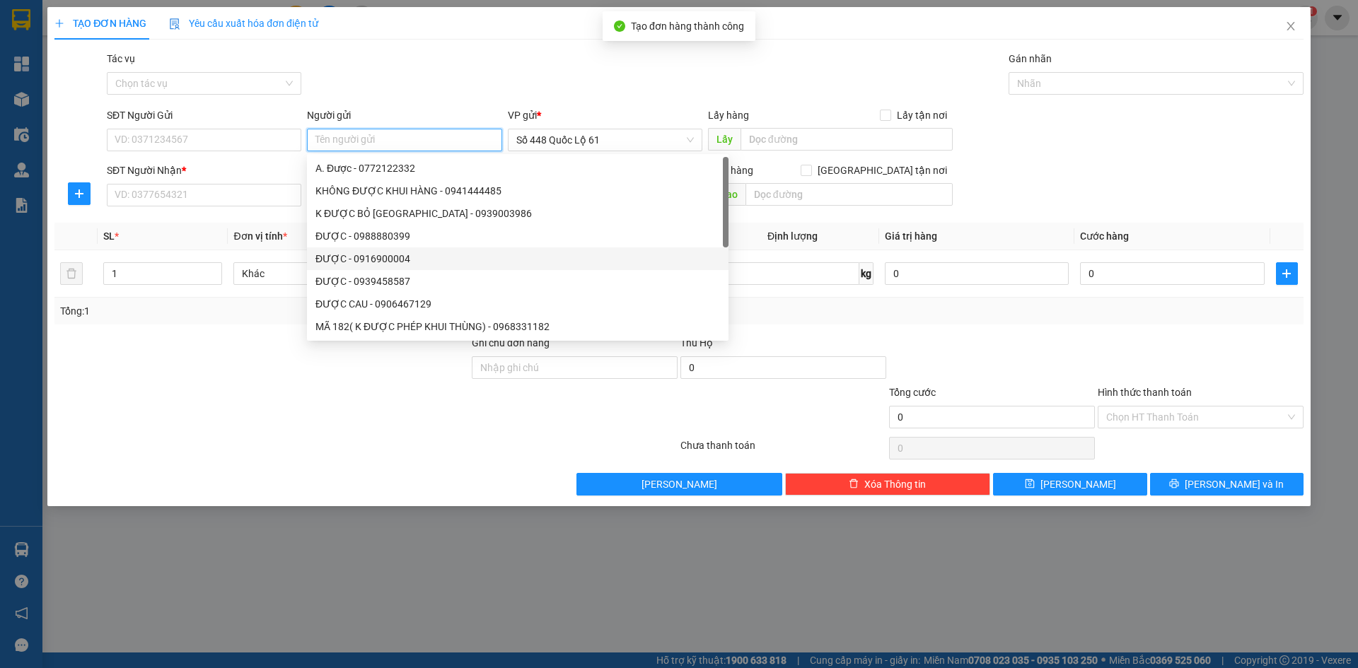
paste input "ĐƯỢC"
click at [232, 191] on input "SĐT Người Nhận *" at bounding box center [204, 195] width 195 height 23
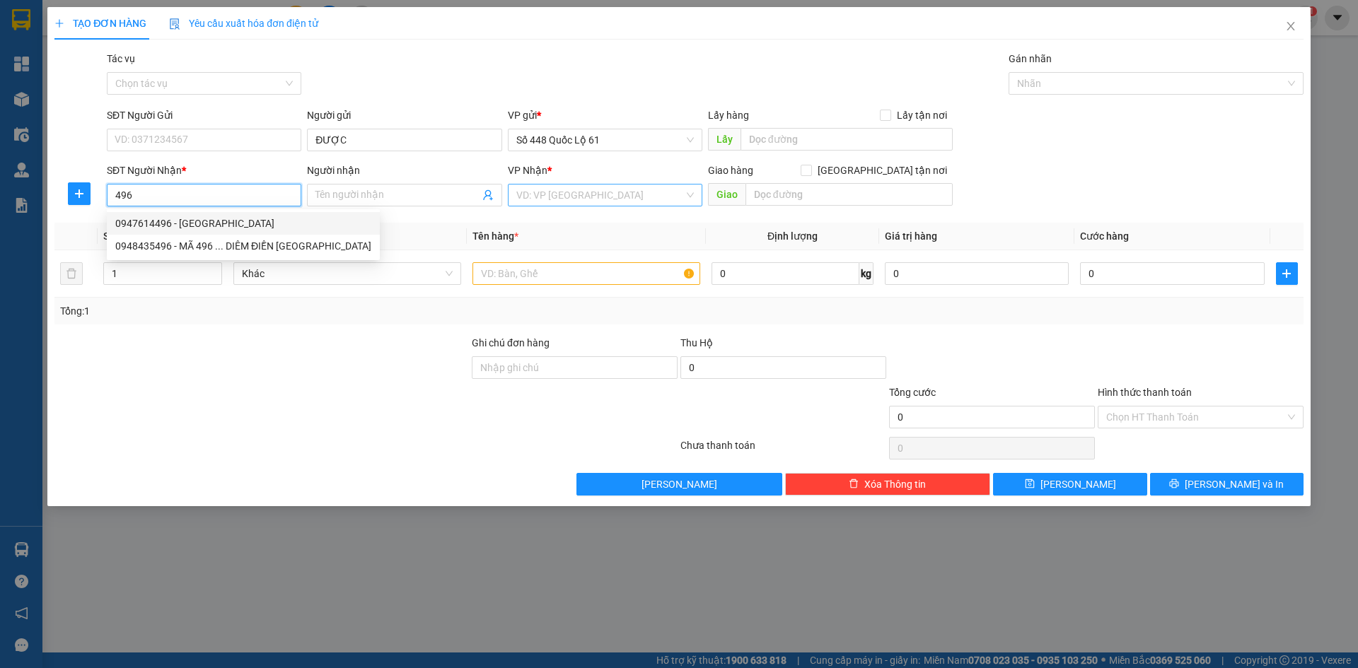
click at [234, 224] on div "0947614496 - TRÂN NINH HÒA" at bounding box center [243, 224] width 256 height 16
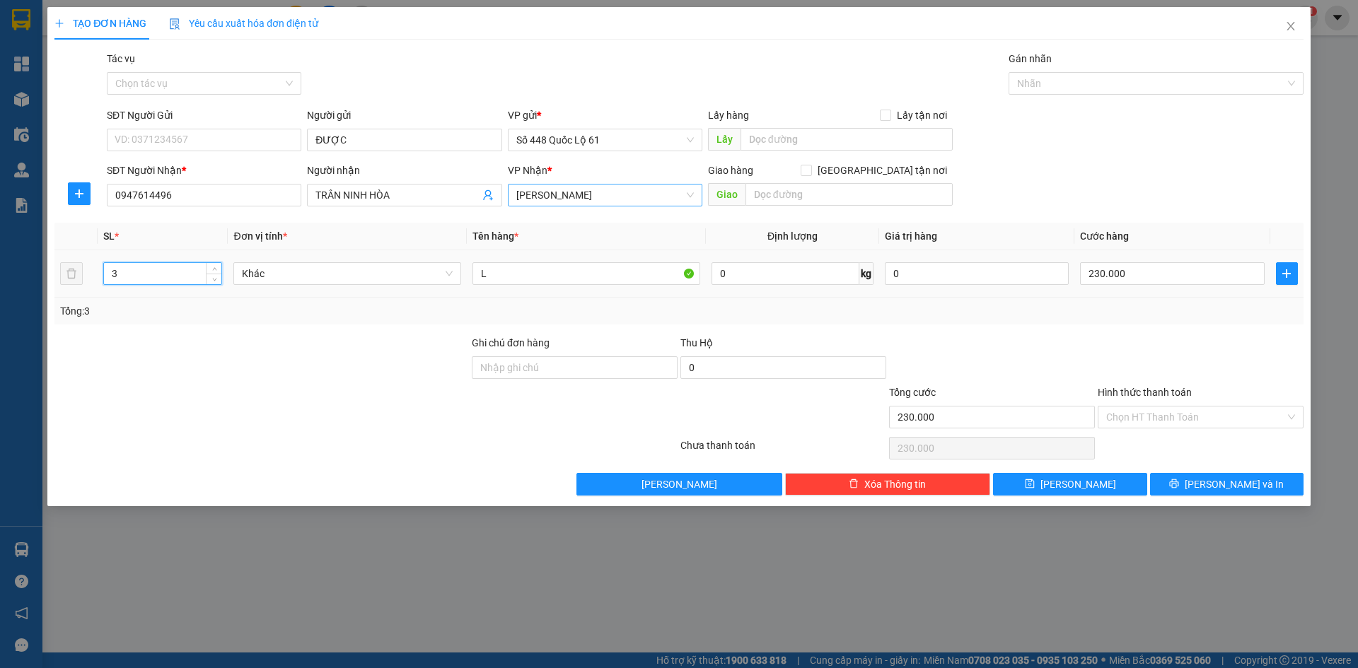
click at [69, 270] on tr "3 Khác L 0 kg 0 230.000" at bounding box center [678, 273] width 1249 height 47
click at [1125, 283] on input "230.000" at bounding box center [1172, 273] width 184 height 23
click at [1066, 483] on button "Lưu" at bounding box center [1070, 484] width 154 height 23
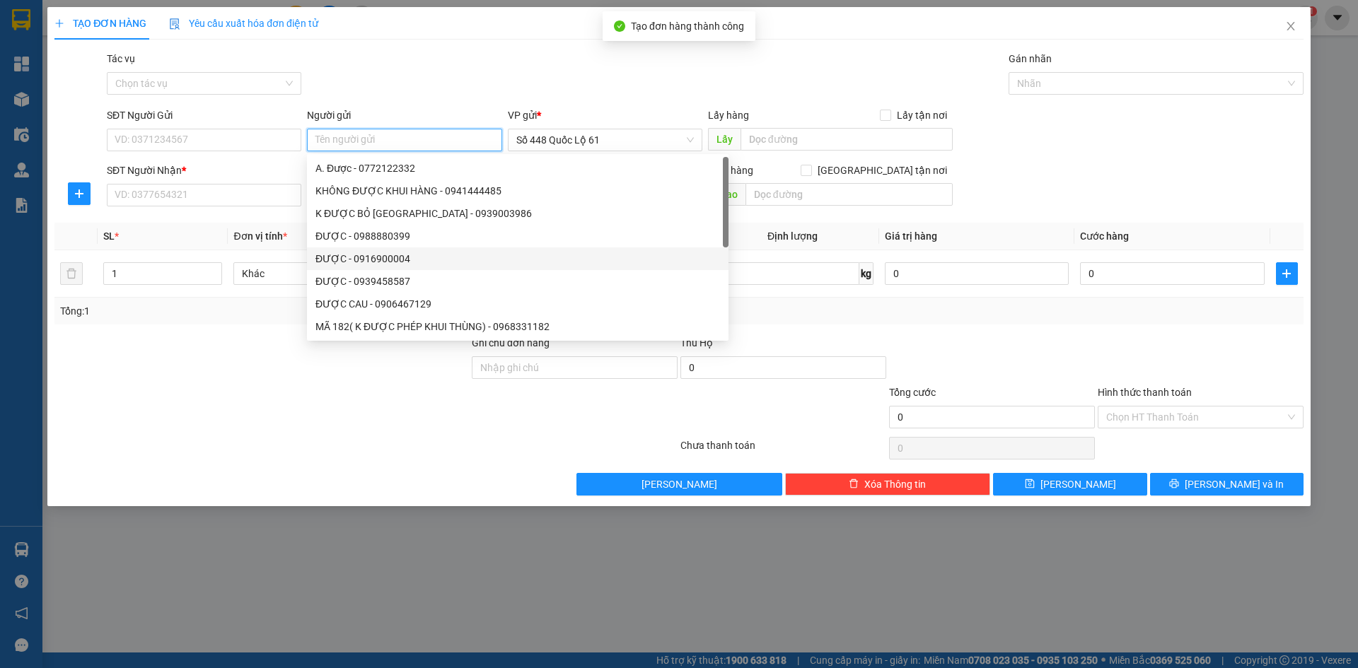
paste input "ĐƯỢC"
click at [213, 193] on input "SĐT Người Nhận *" at bounding box center [204, 195] width 195 height 23
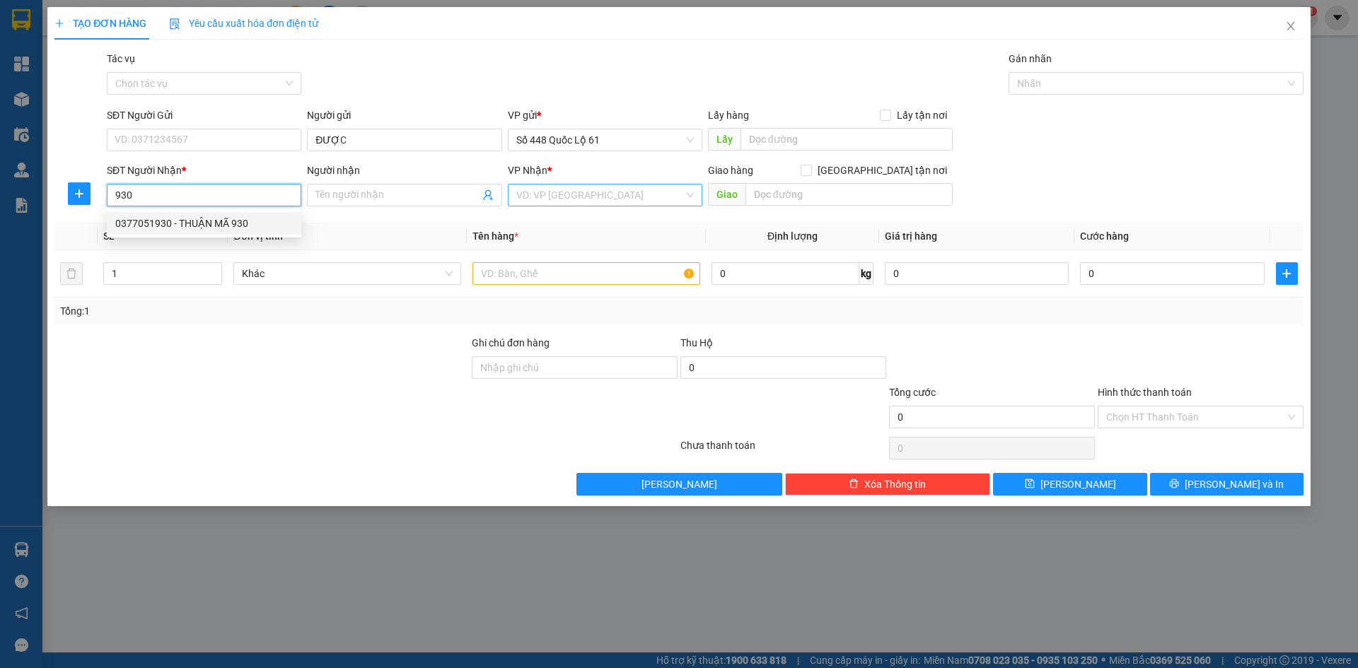
click at [248, 228] on div "0377051930 - THUẬN MÃ 930" at bounding box center [204, 224] width 178 height 16
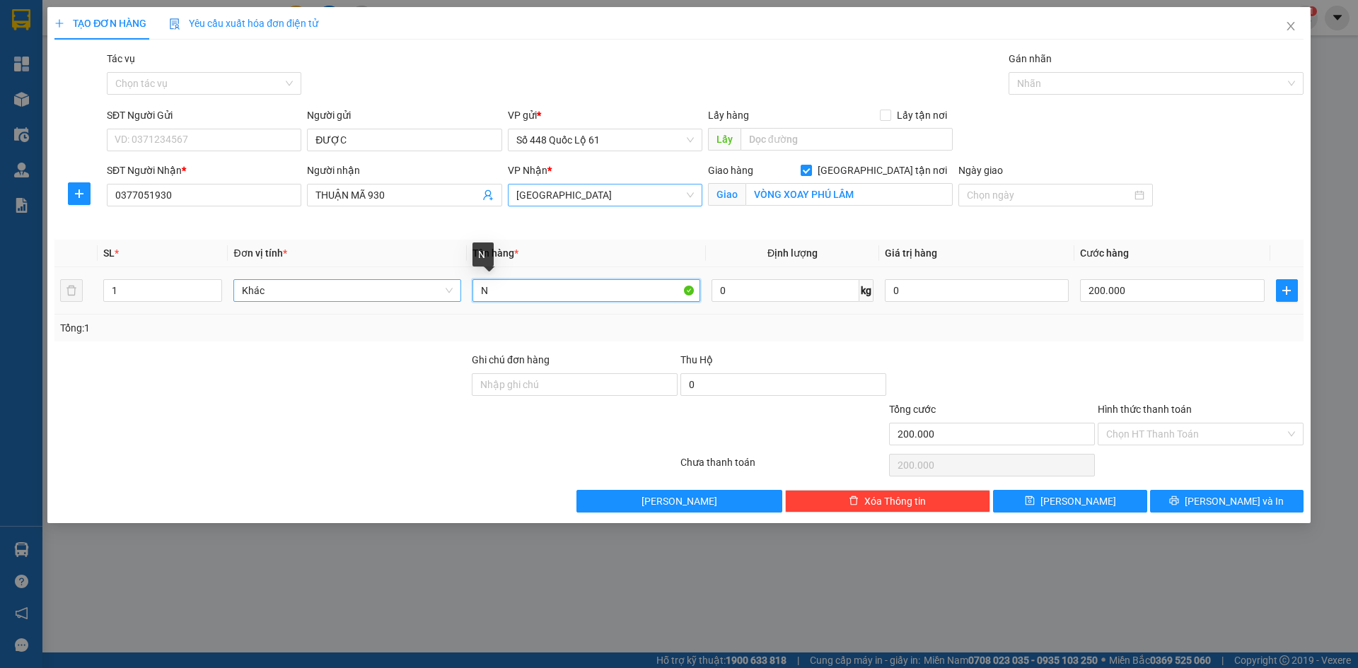
drag, startPoint x: 564, startPoint y: 290, endPoint x: 434, endPoint y: 289, distance: 130.2
click at [434, 289] on tr "1 Khác N 0 kg 0 200.000" at bounding box center [678, 290] width 1249 height 47
click at [1212, 283] on input "200.000" at bounding box center [1172, 290] width 184 height 23
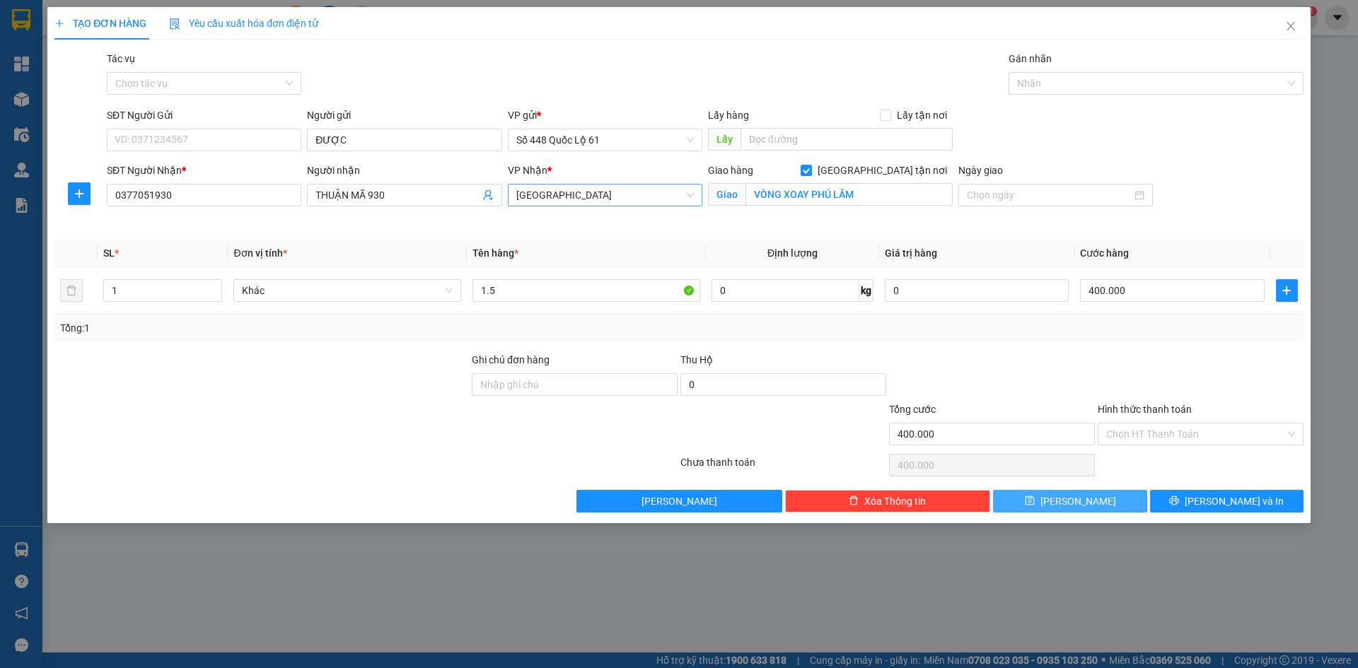
drag, startPoint x: 1092, startPoint y: 504, endPoint x: 964, endPoint y: 417, distance: 154.8
click at [1086, 499] on button "Lưu" at bounding box center [1070, 501] width 154 height 23
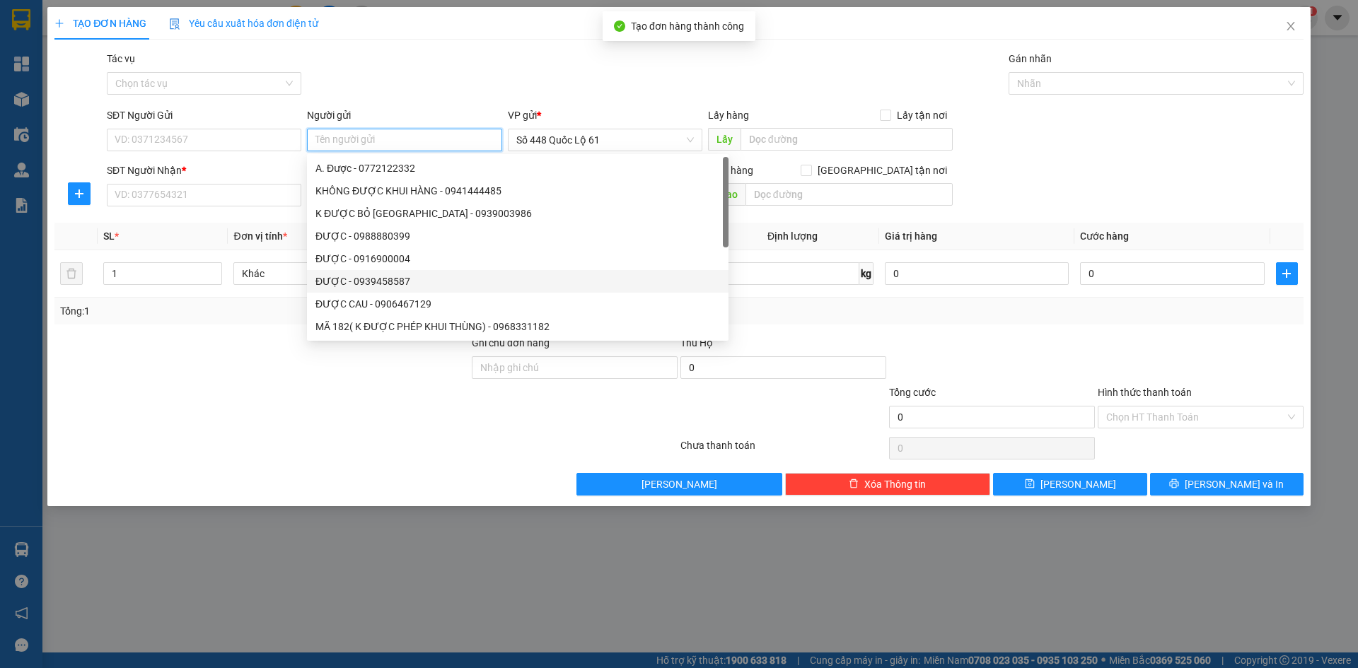
paste input "ĐƯỢC"
click at [203, 197] on input "SĐT Người Nhận *" at bounding box center [204, 195] width 195 height 23
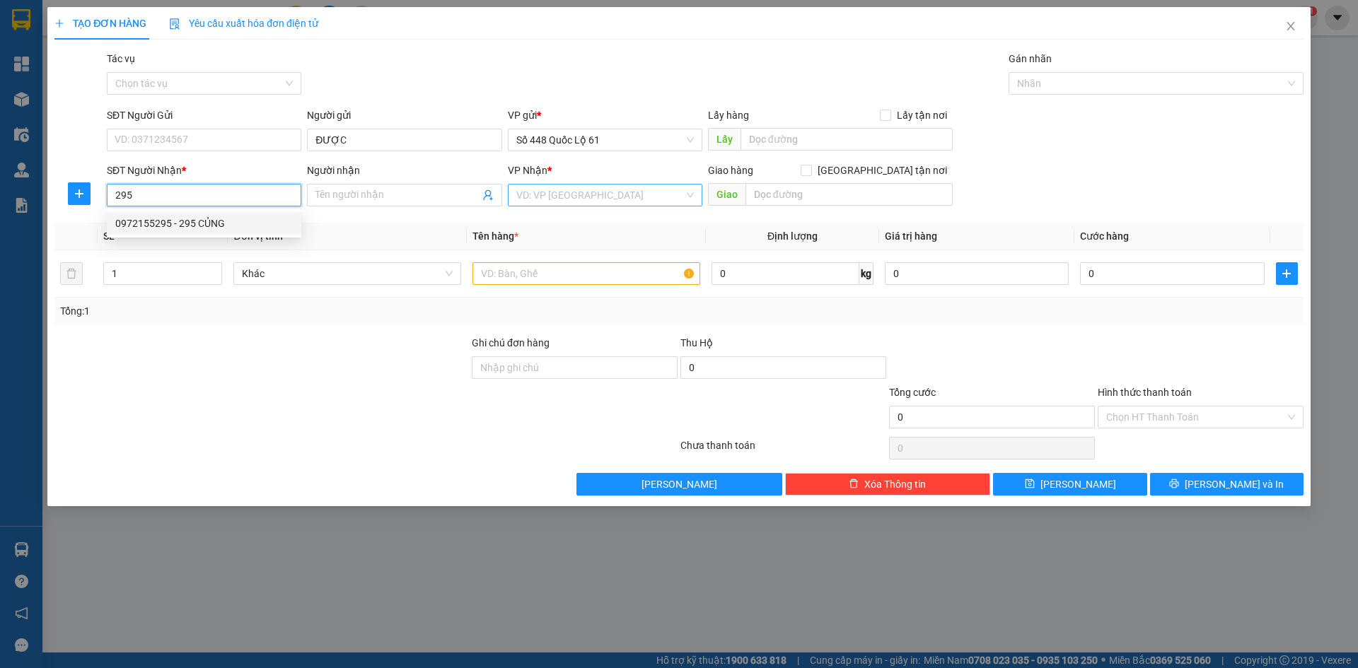
drag, startPoint x: 195, startPoint y: 215, endPoint x: 198, endPoint y: 264, distance: 48.9
click at [194, 219] on div "0972155295 - 295 CỦNG" at bounding box center [204, 223] width 195 height 23
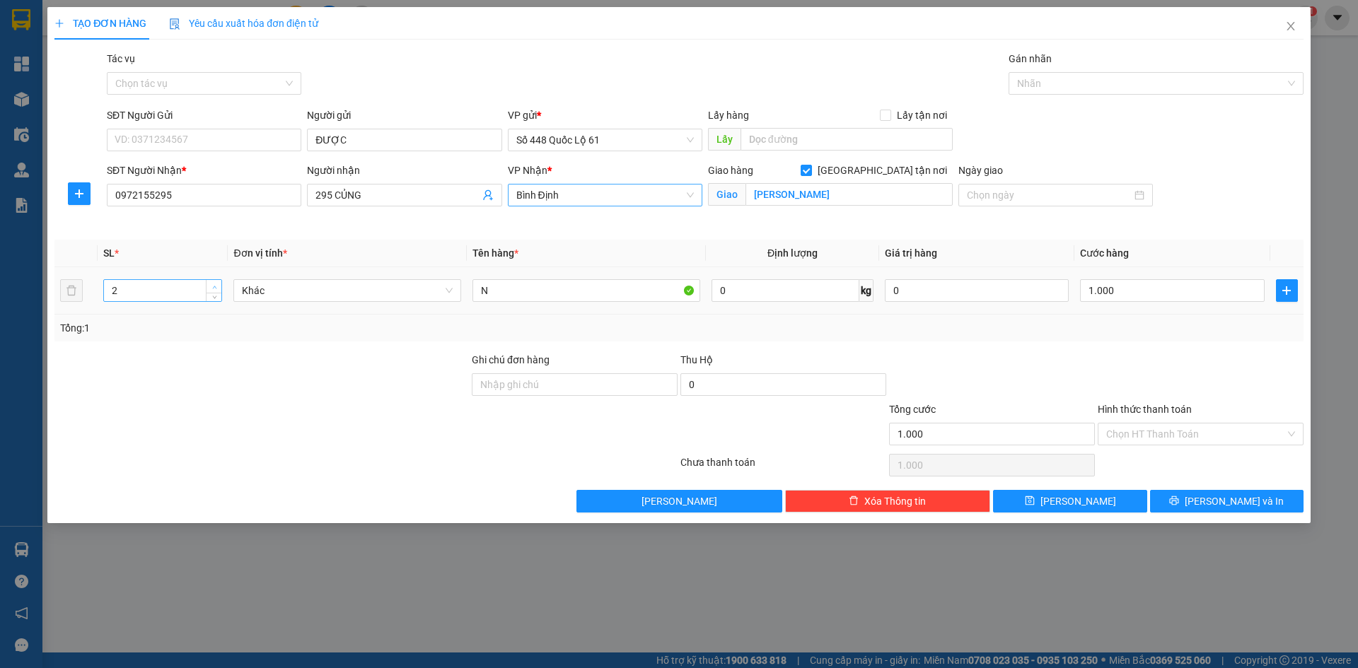
click at [211, 287] on span "up" at bounding box center [214, 287] width 8 height 8
drag, startPoint x: 502, startPoint y: 289, endPoint x: 422, endPoint y: 293, distance: 80.0
click at [434, 291] on tr "3 Khác N 0 kg 0 1.000" at bounding box center [678, 290] width 1249 height 47
click at [1132, 289] on input "0" at bounding box center [1172, 290] width 184 height 23
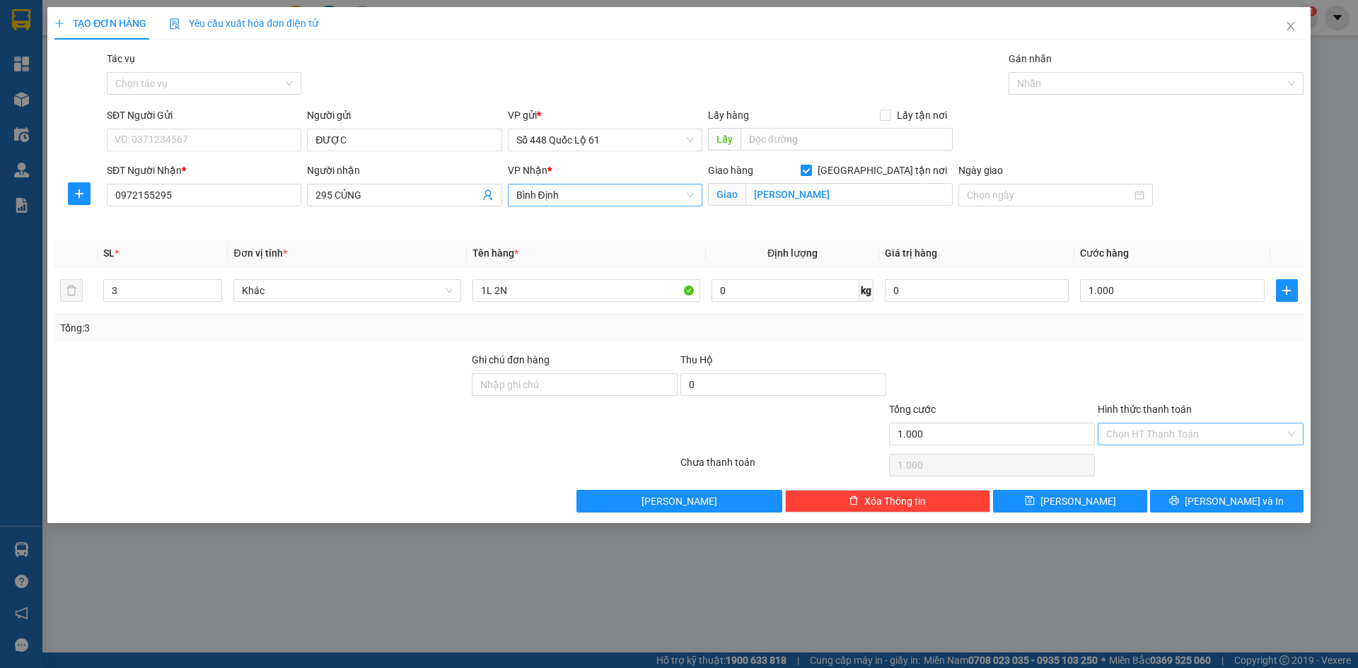
click at [1171, 434] on input "Hình thức thanh toán" at bounding box center [1195, 434] width 179 height 21
click at [1171, 453] on div "Tại văn phòng" at bounding box center [1201, 462] width 206 height 23
click at [1082, 511] on button "Lưu" at bounding box center [1070, 501] width 154 height 23
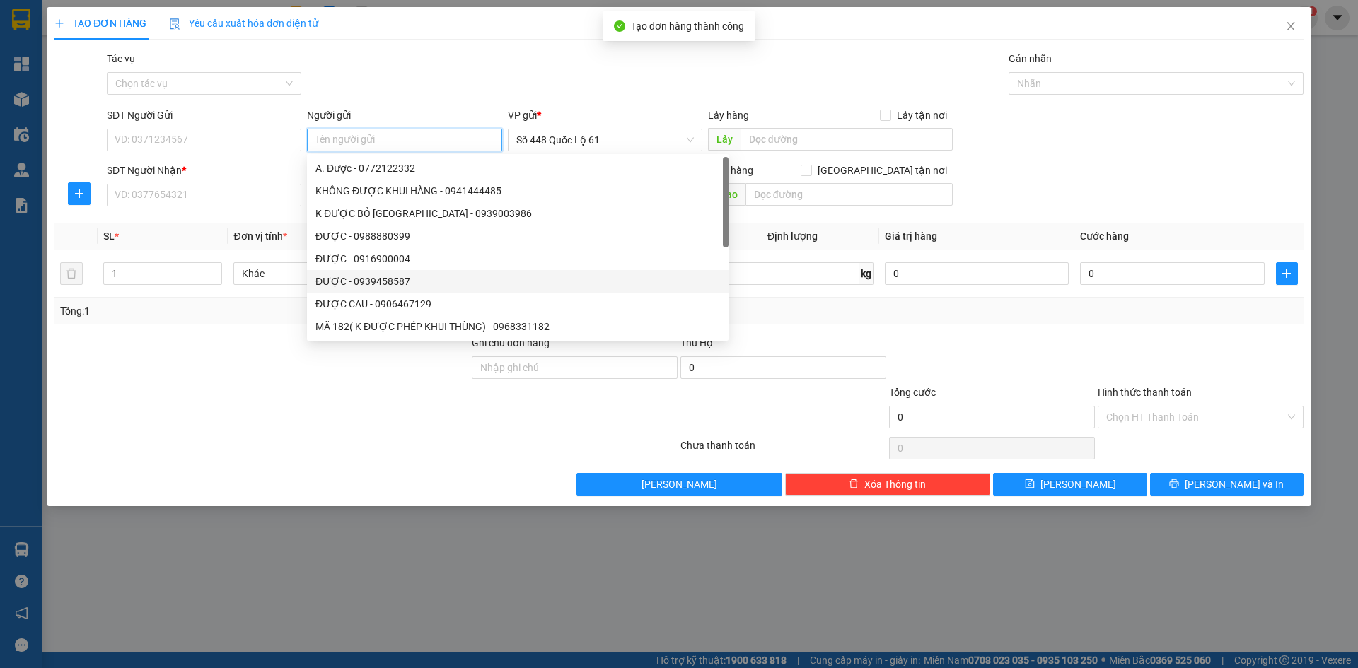
paste input "ĐƯỢC"
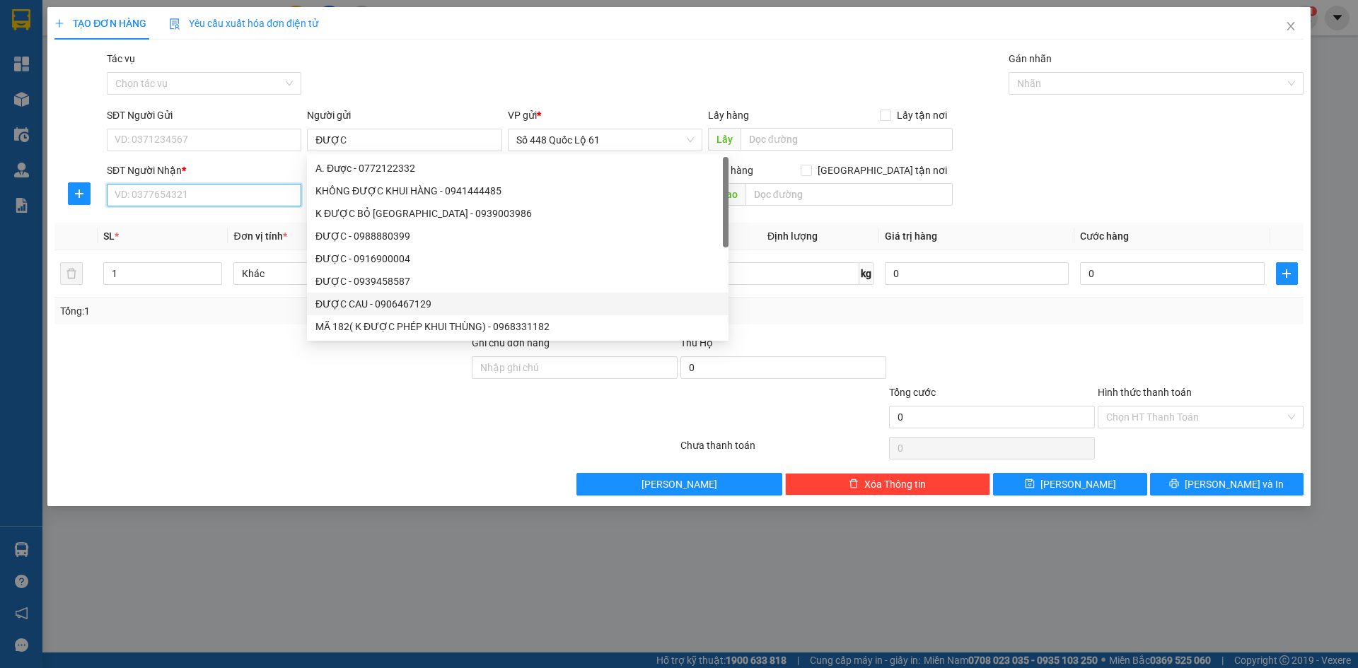
click at [190, 197] on input "SĐT Người Nhận *" at bounding box center [204, 195] width 195 height 23
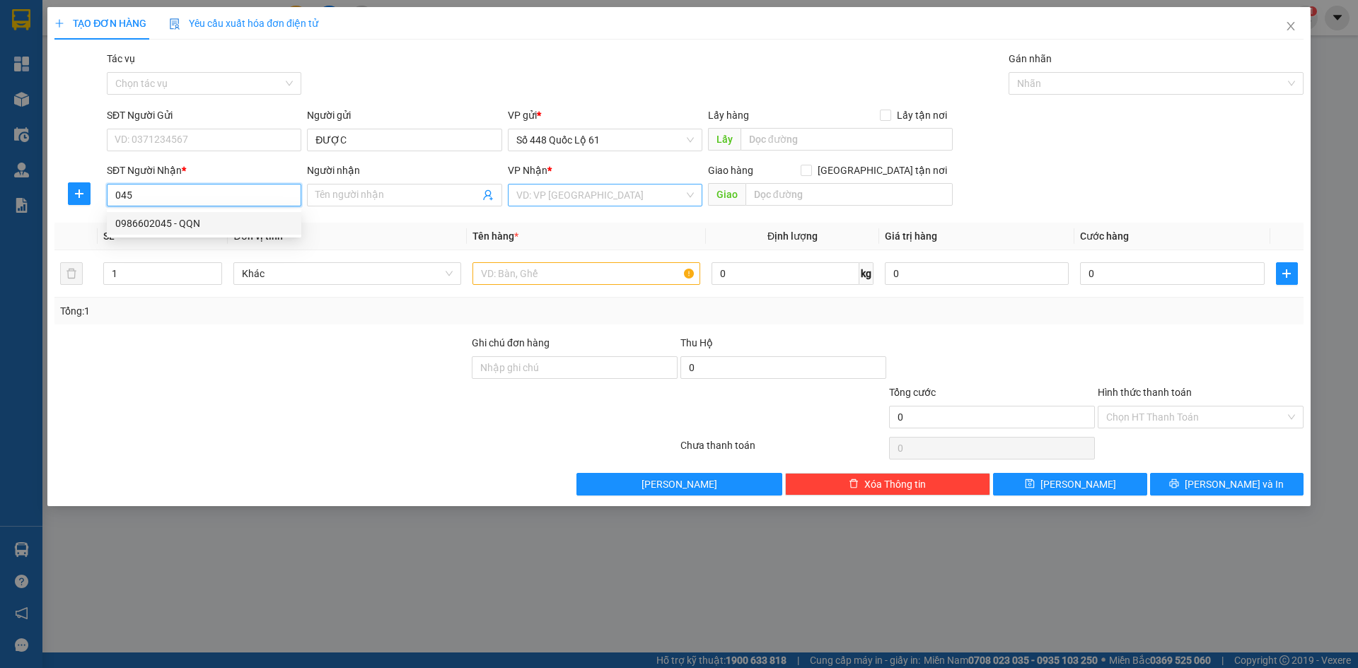
click at [203, 222] on div "0986602045 - QQN" at bounding box center [204, 224] width 178 height 16
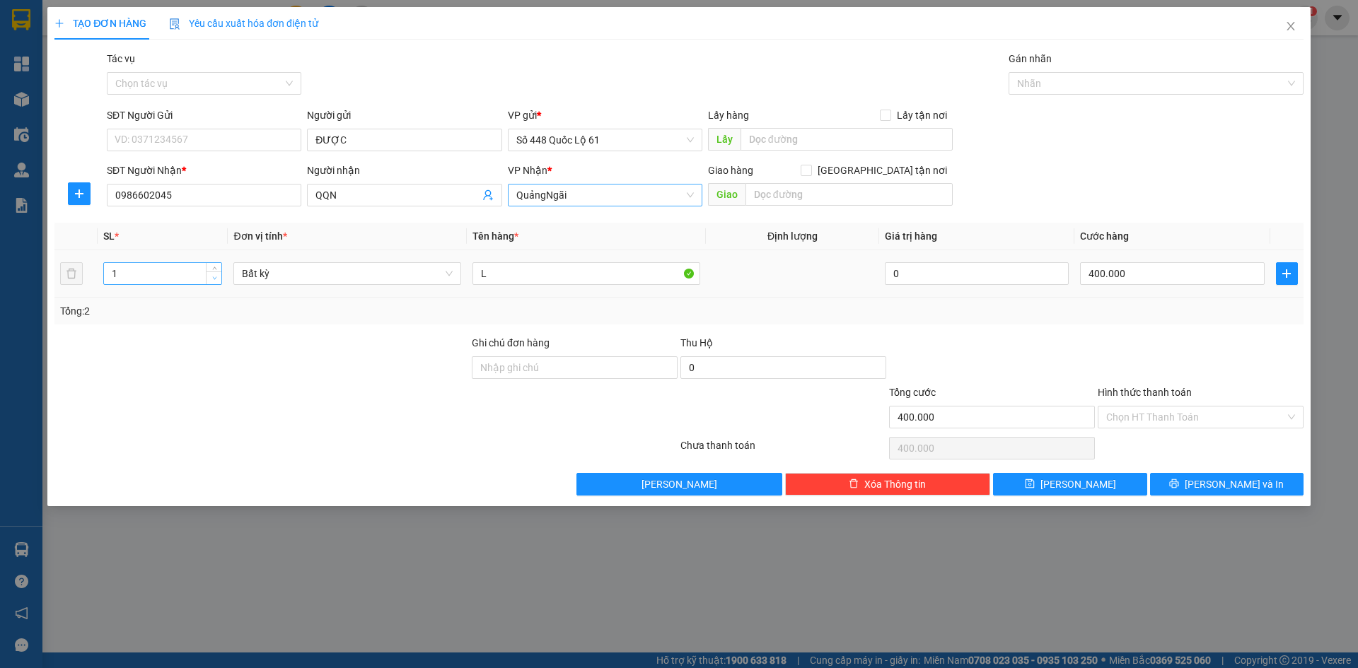
click at [214, 278] on icon "down" at bounding box center [214, 278] width 5 height 5
click at [1159, 279] on input "400.000" at bounding box center [1172, 273] width 184 height 23
drag, startPoint x: 1070, startPoint y: 480, endPoint x: 1072, endPoint y: 469, distance: 11.7
click at [1070, 480] on span "Lưu" at bounding box center [1079, 485] width 76 height 16
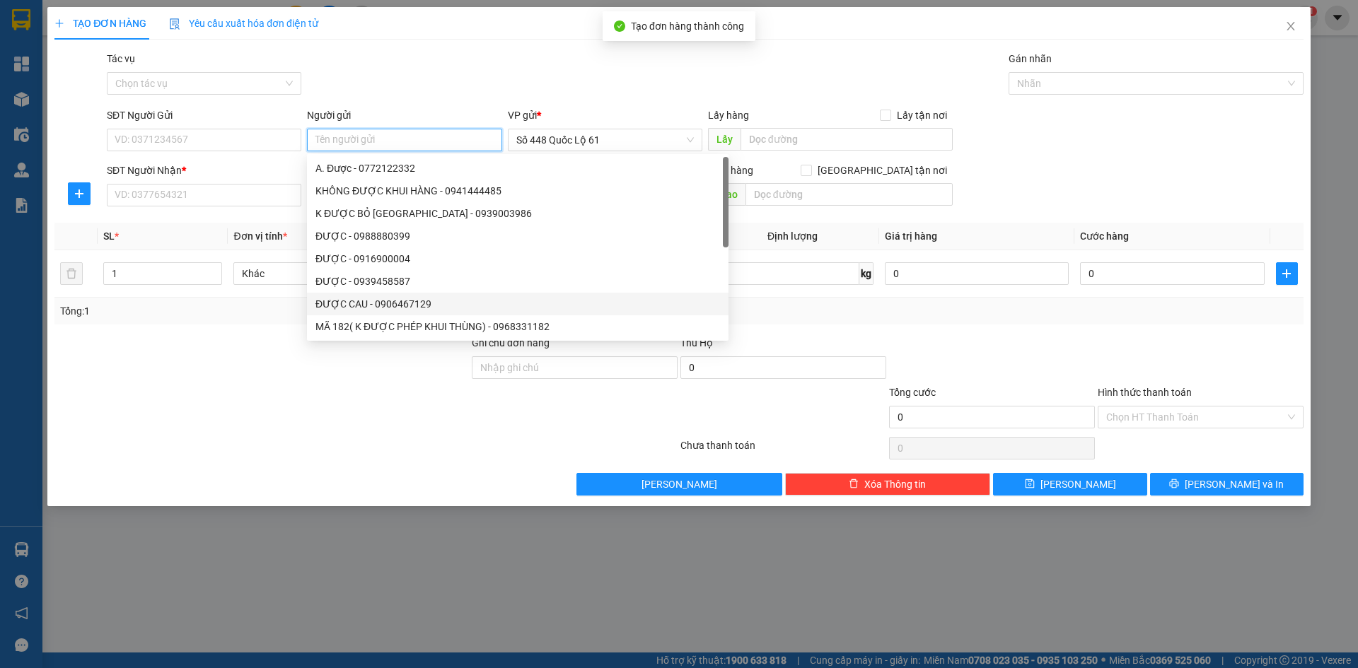
paste input "ĐƯỢC"
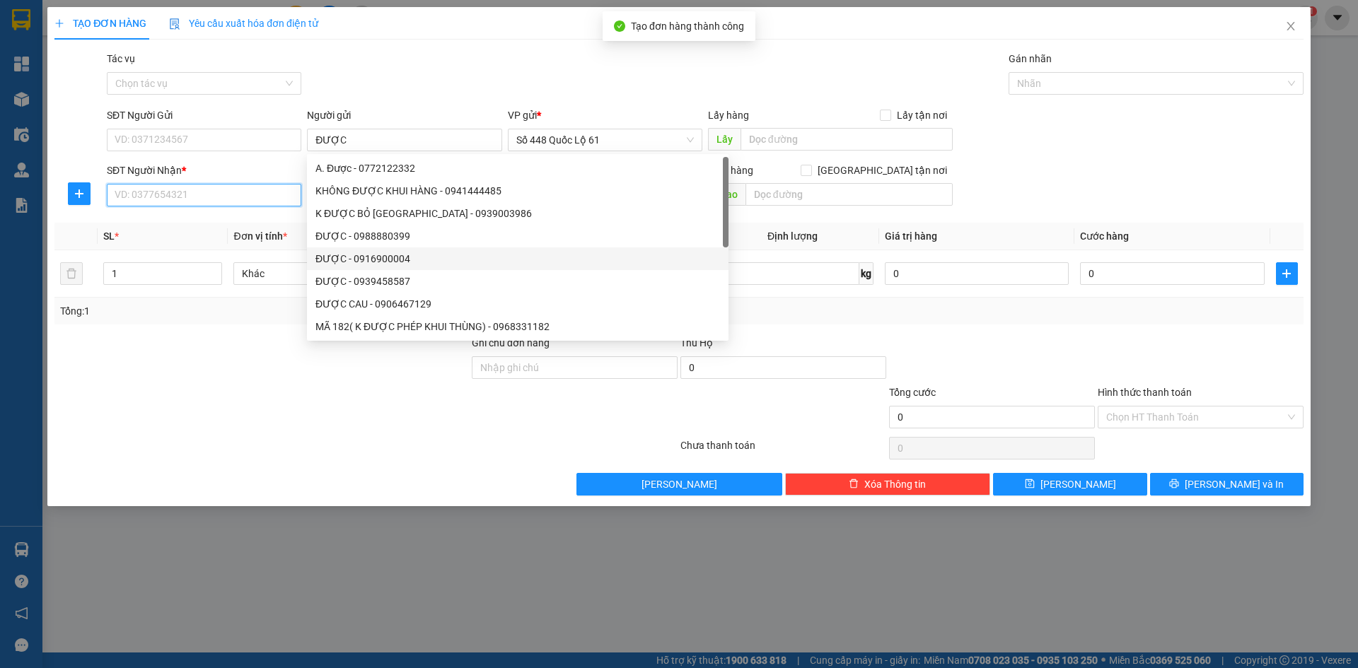
click at [221, 192] on input "SĐT Người Nhận *" at bounding box center [204, 195] width 195 height 23
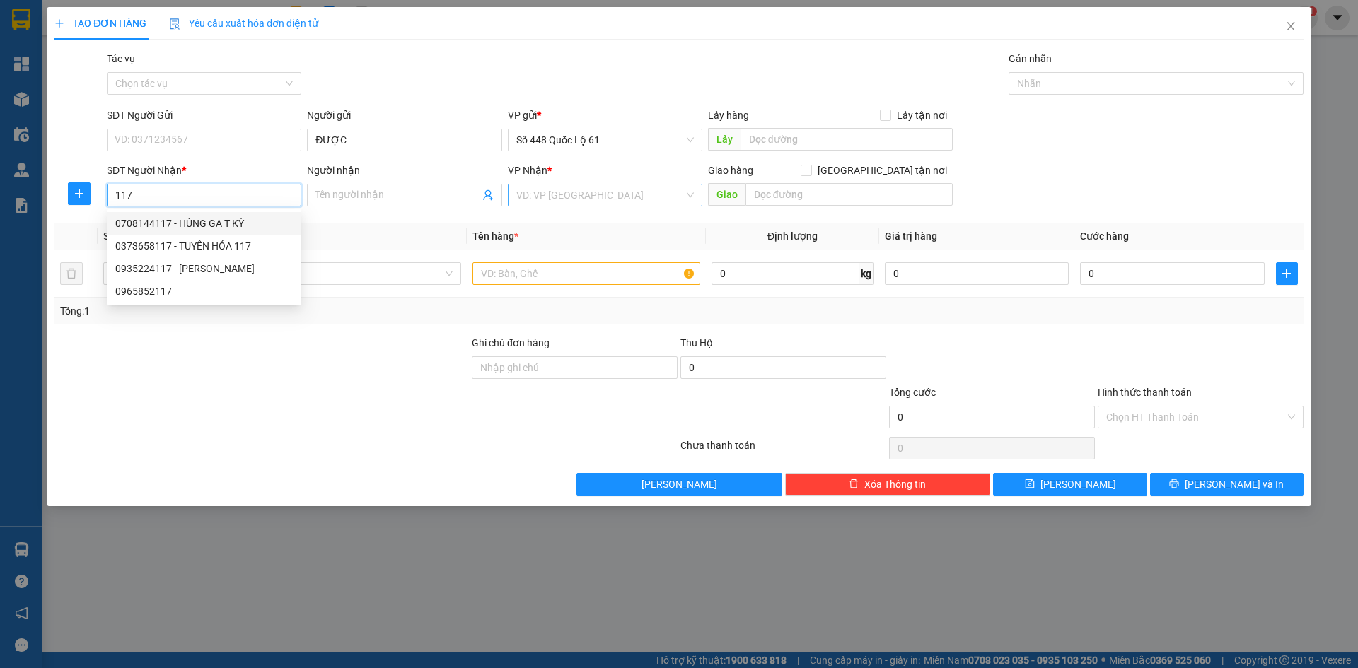
click at [218, 223] on div "0708144117 - HÙNG GA T KỲ" at bounding box center [204, 224] width 178 height 16
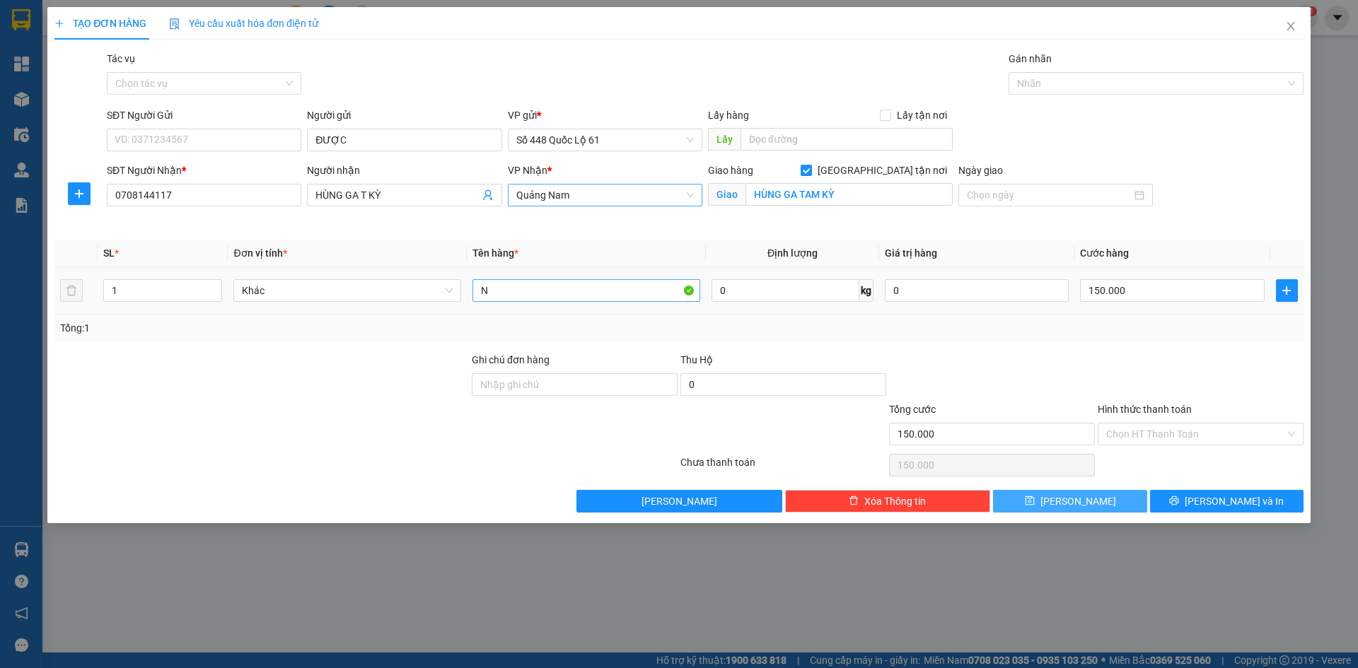
drag, startPoint x: 1078, startPoint y: 502, endPoint x: 506, endPoint y: 299, distance: 607.5
click at [1074, 504] on span "Lưu" at bounding box center [1079, 502] width 76 height 16
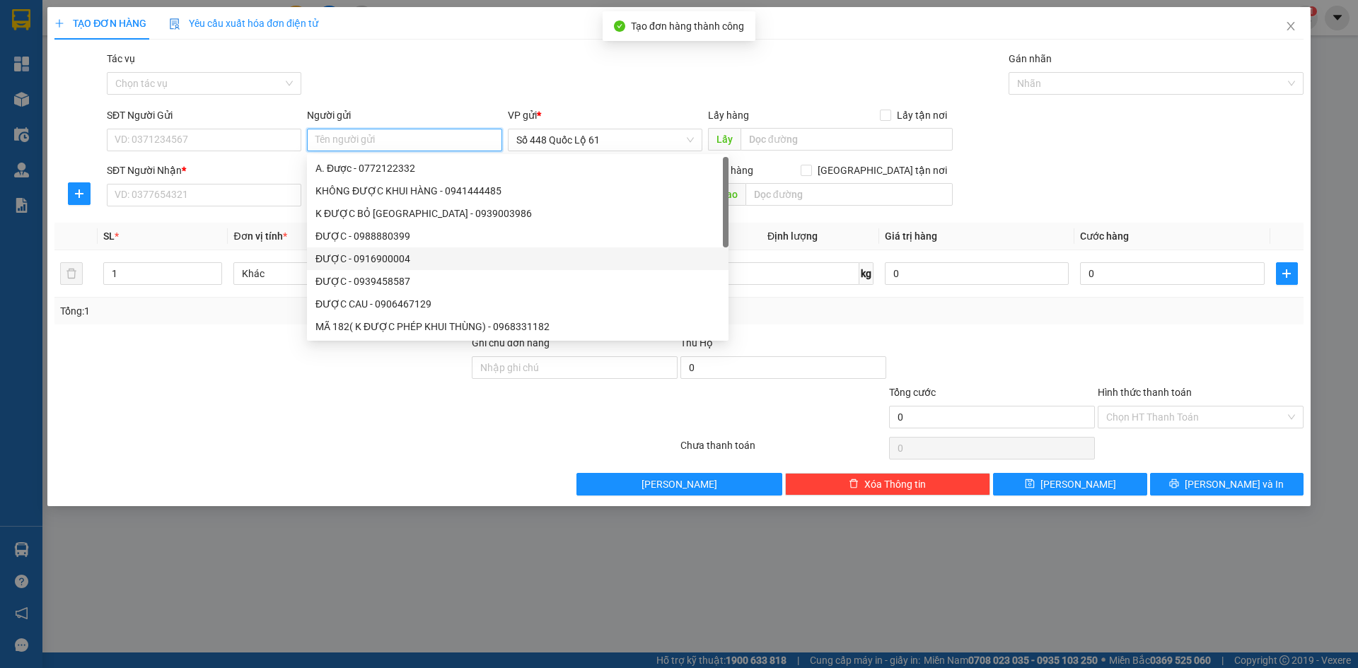
paste input "ĐƯỢC"
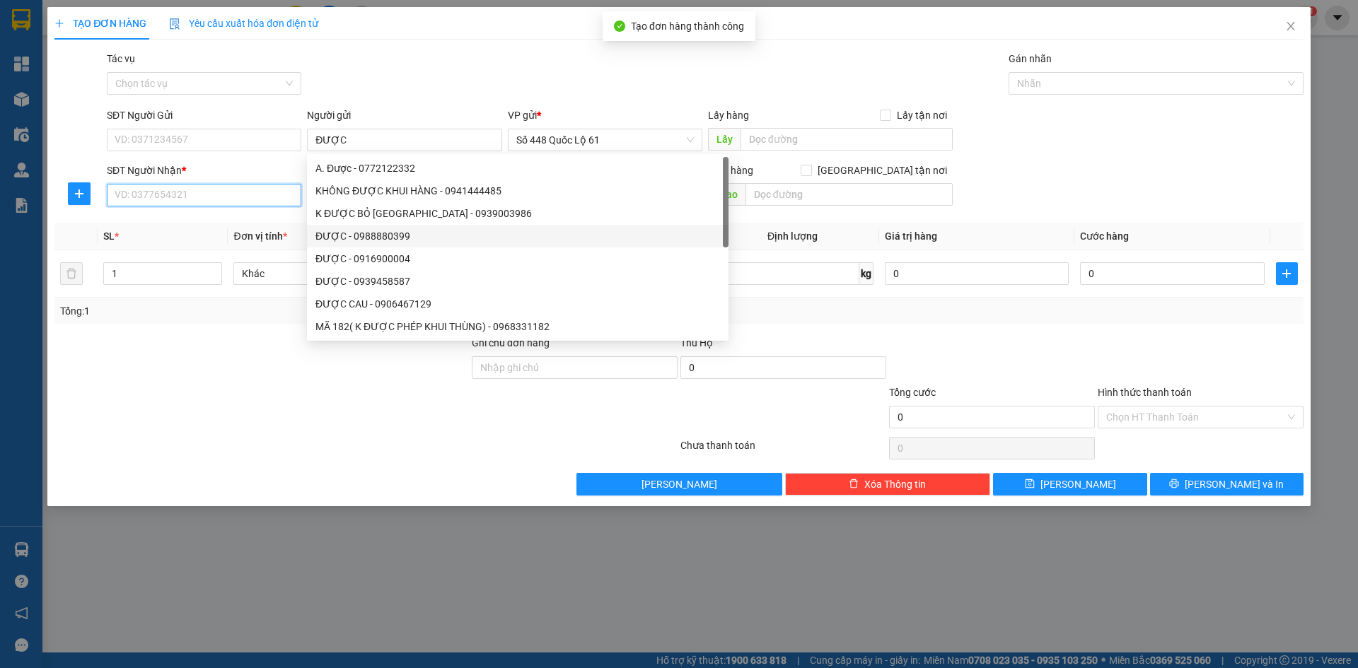
click at [265, 195] on input "SĐT Người Nhận *" at bounding box center [204, 195] width 195 height 23
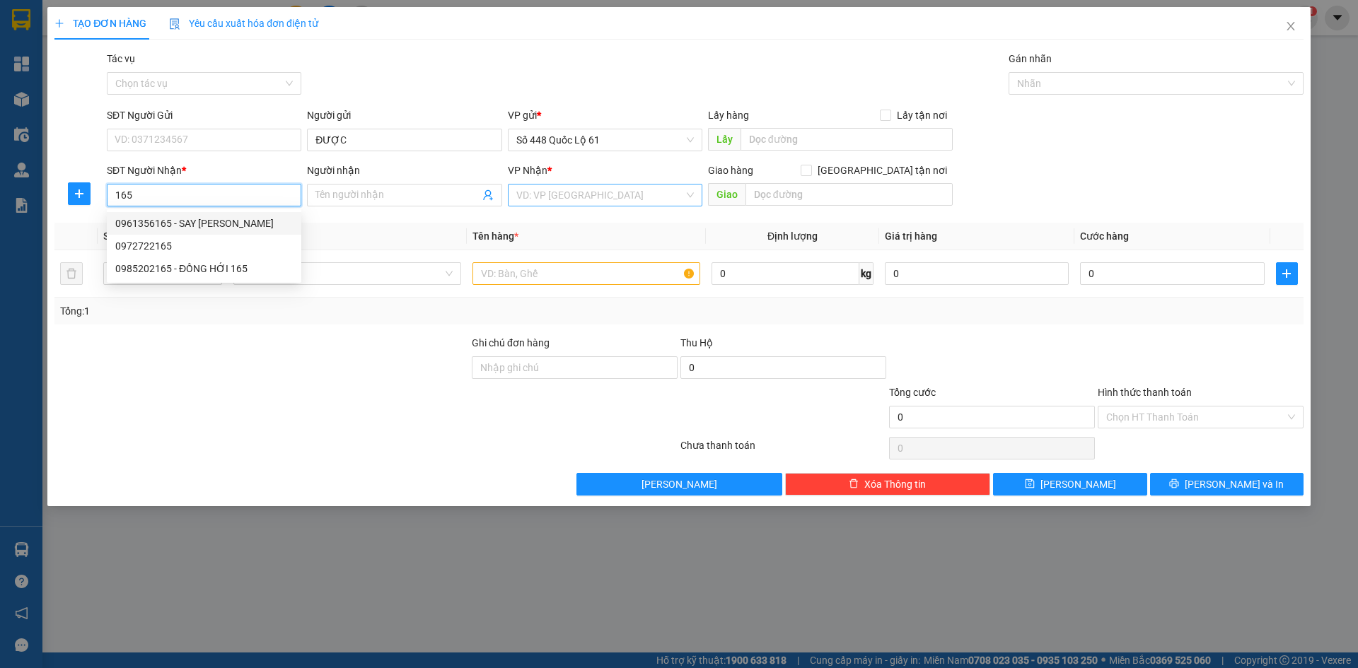
click at [272, 218] on div "0961356165 - SAY PHAN RANG" at bounding box center [204, 224] width 178 height 16
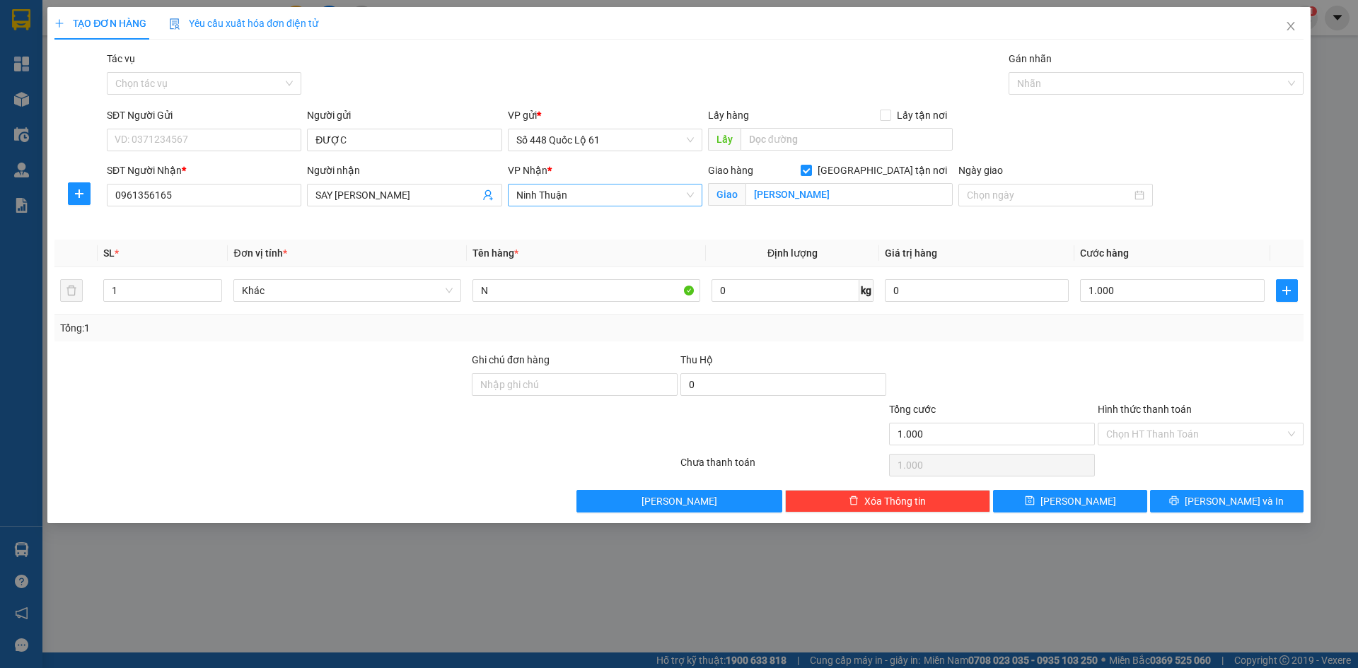
drag, startPoint x: 1160, startPoint y: 430, endPoint x: 1159, endPoint y: 461, distance: 31.2
click at [1159, 430] on input "Hình thức thanh toán" at bounding box center [1195, 434] width 179 height 21
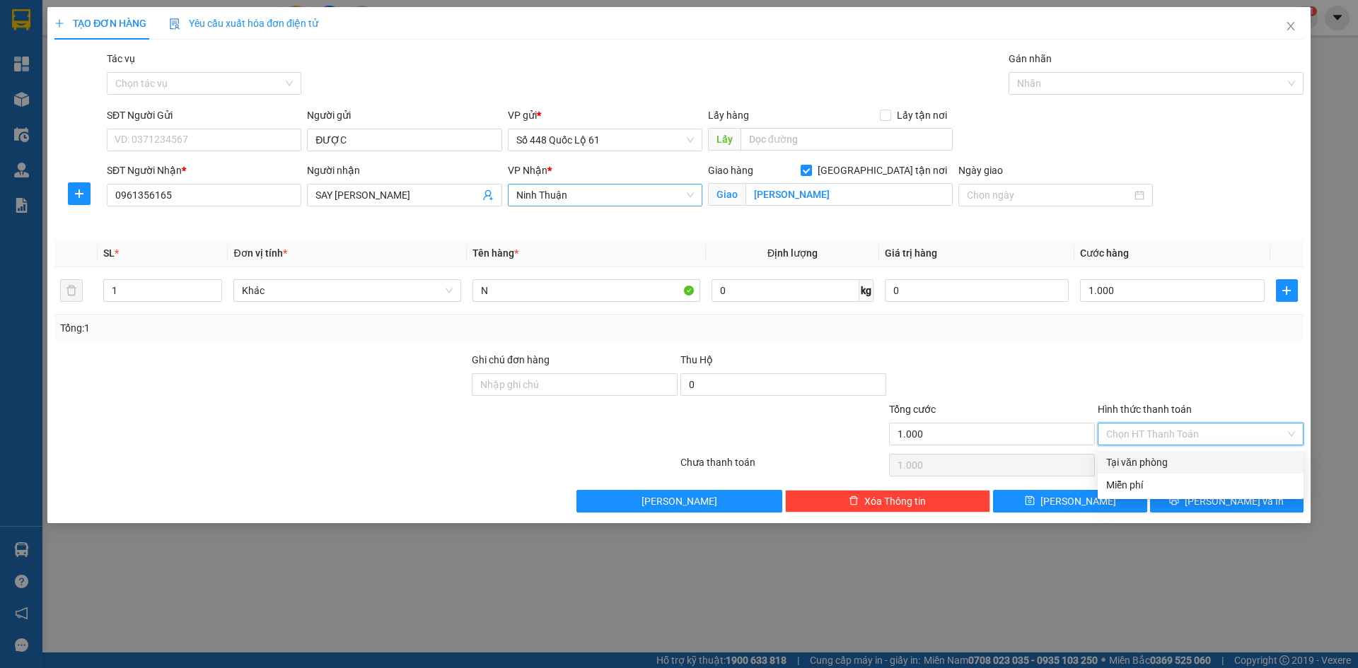
drag, startPoint x: 1160, startPoint y: 465, endPoint x: 1144, endPoint y: 481, distance: 23.0
click at [1160, 465] on div "Tại văn phòng" at bounding box center [1200, 463] width 189 height 16
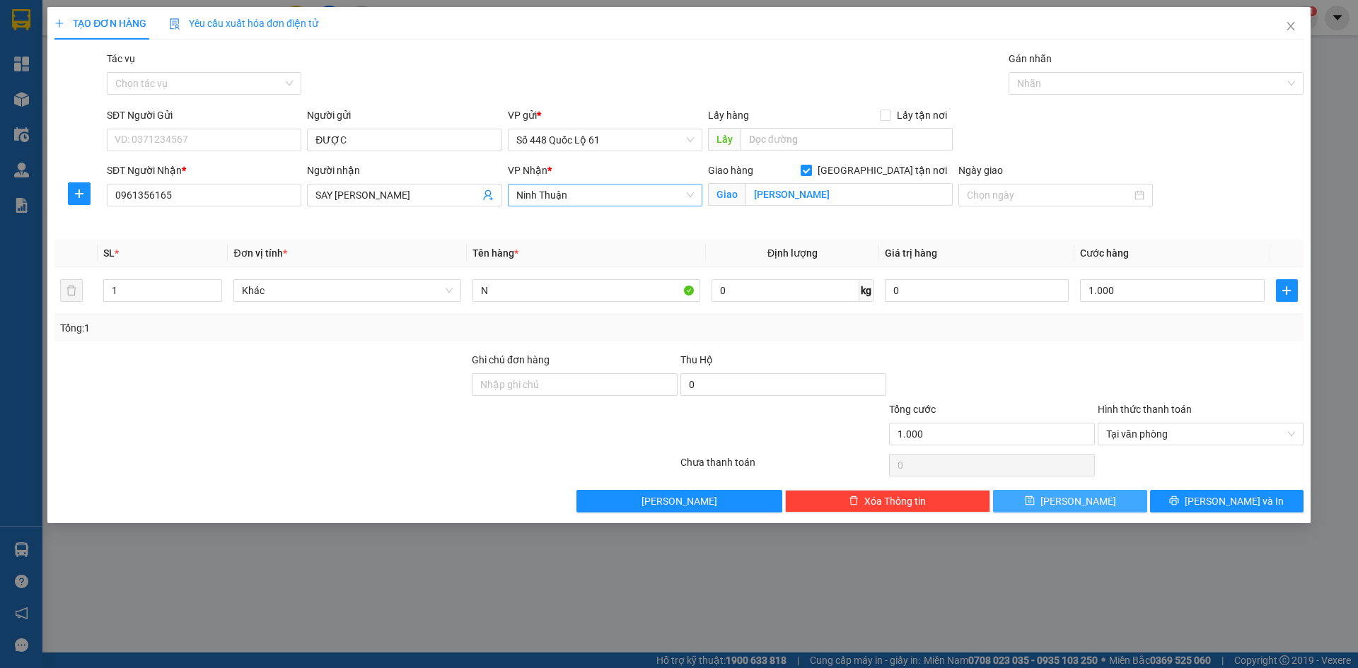
drag, startPoint x: 1087, startPoint y: 506, endPoint x: 1057, endPoint y: 501, distance: 30.2
click at [1087, 506] on button "Lưu" at bounding box center [1070, 501] width 154 height 23
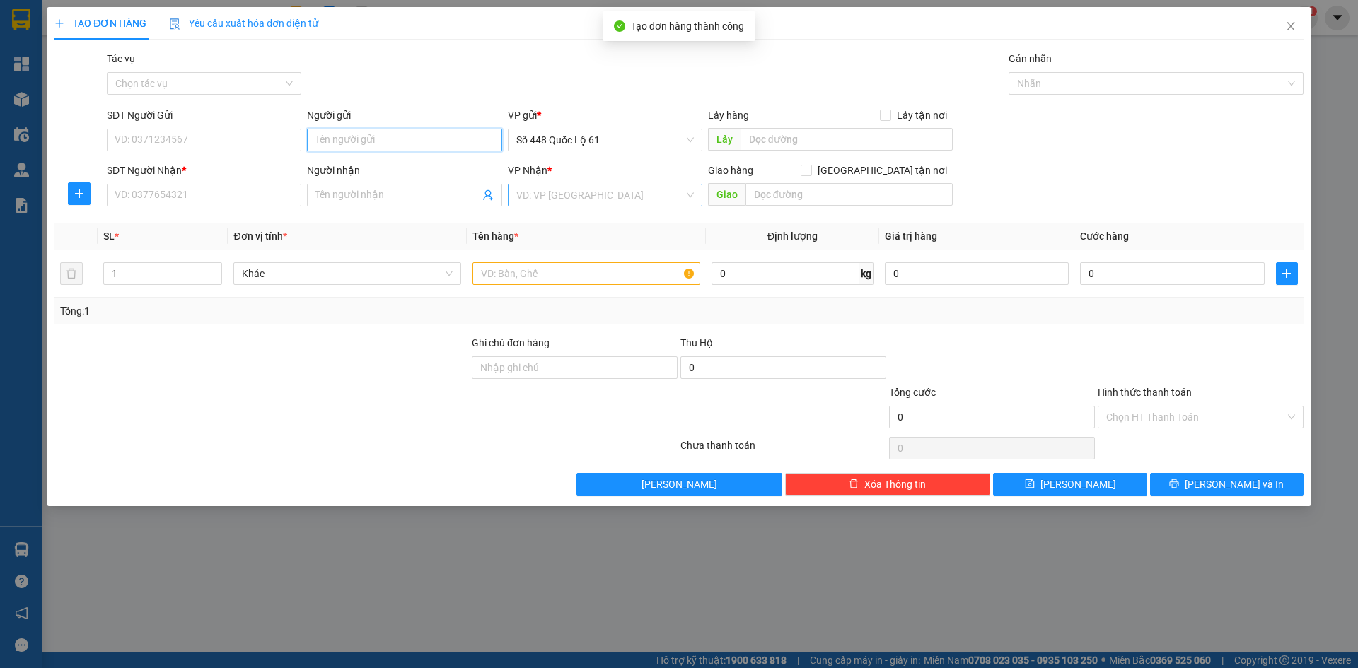
click at [338, 142] on input "Người gửi" at bounding box center [404, 140] width 195 height 23
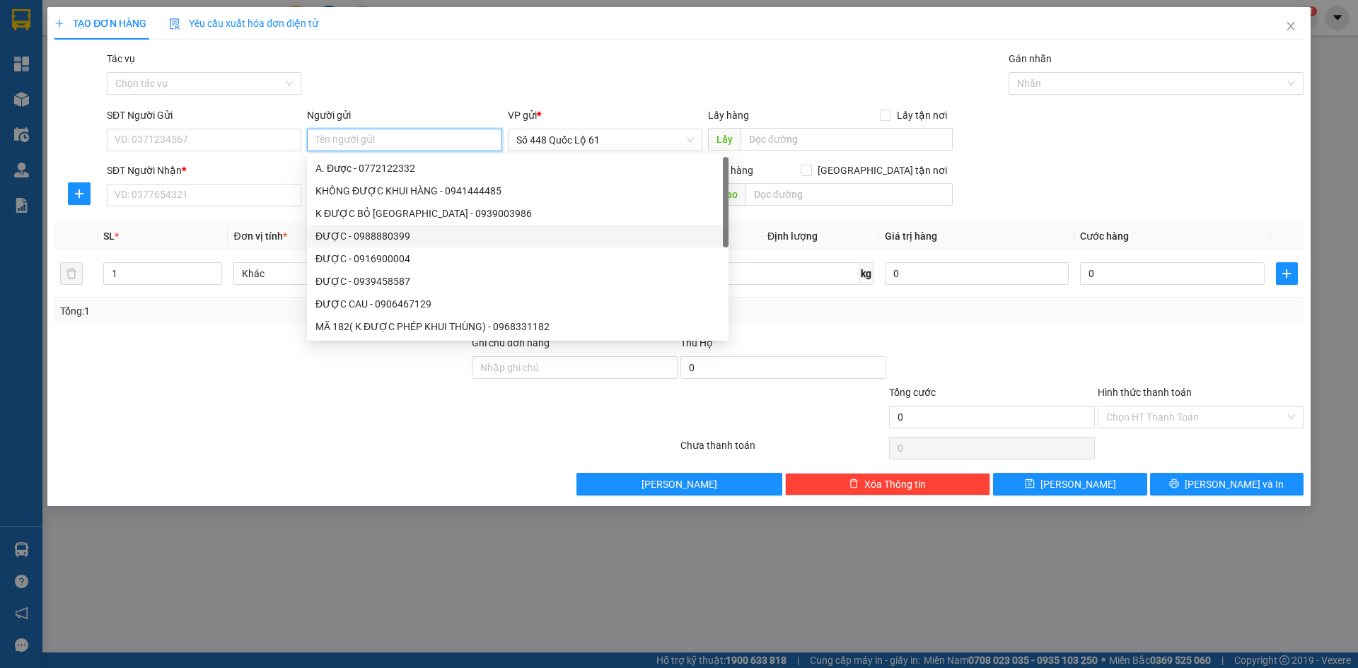
paste input "ĐƯỢC"
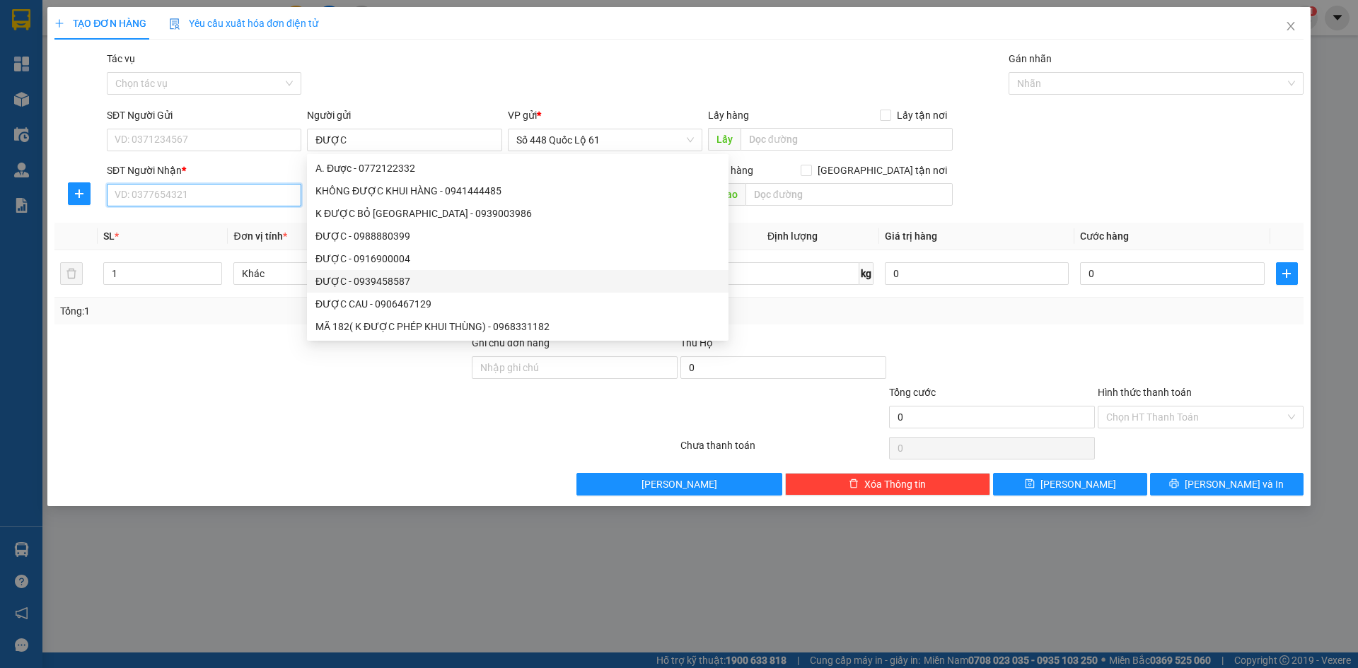
click at [247, 199] on input "SĐT Người Nhận *" at bounding box center [204, 195] width 195 height 23
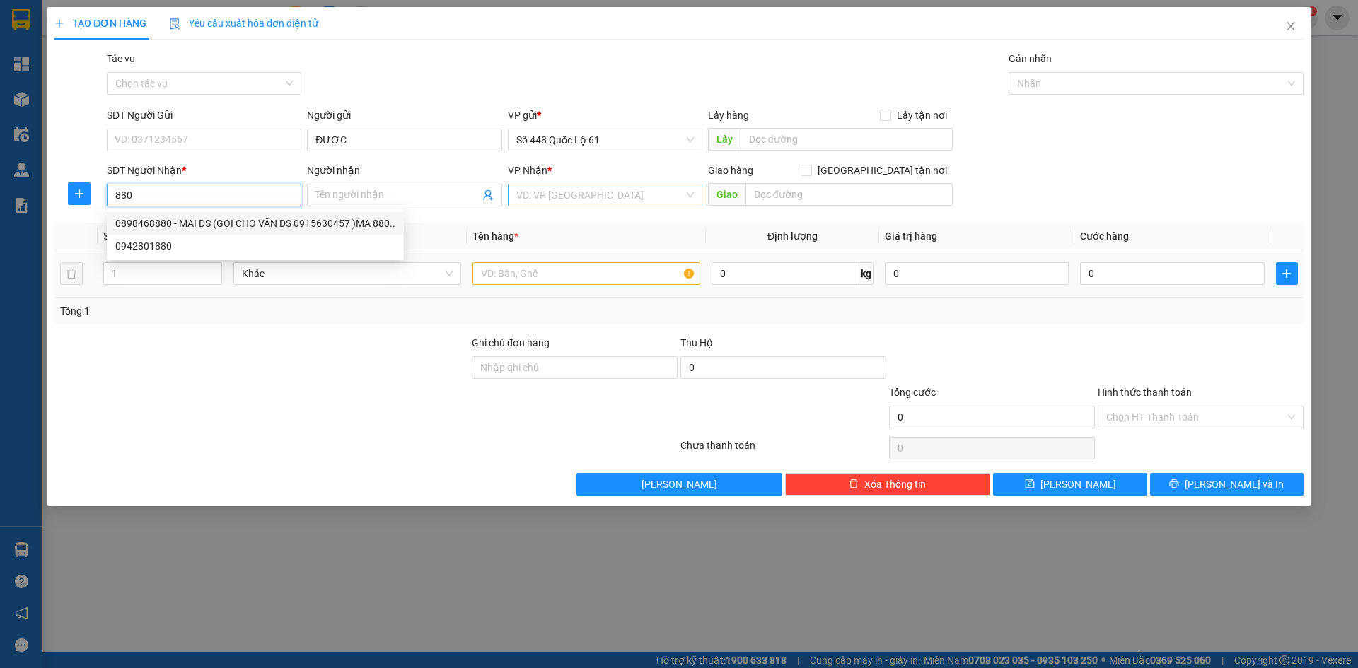
drag, startPoint x: 253, startPoint y: 220, endPoint x: 490, endPoint y: 277, distance: 243.8
click at [263, 226] on div "0898468880 - MAI DS (GỌI CHO VÂN DS 0915630457 )MA 880.." at bounding box center [255, 224] width 280 height 16
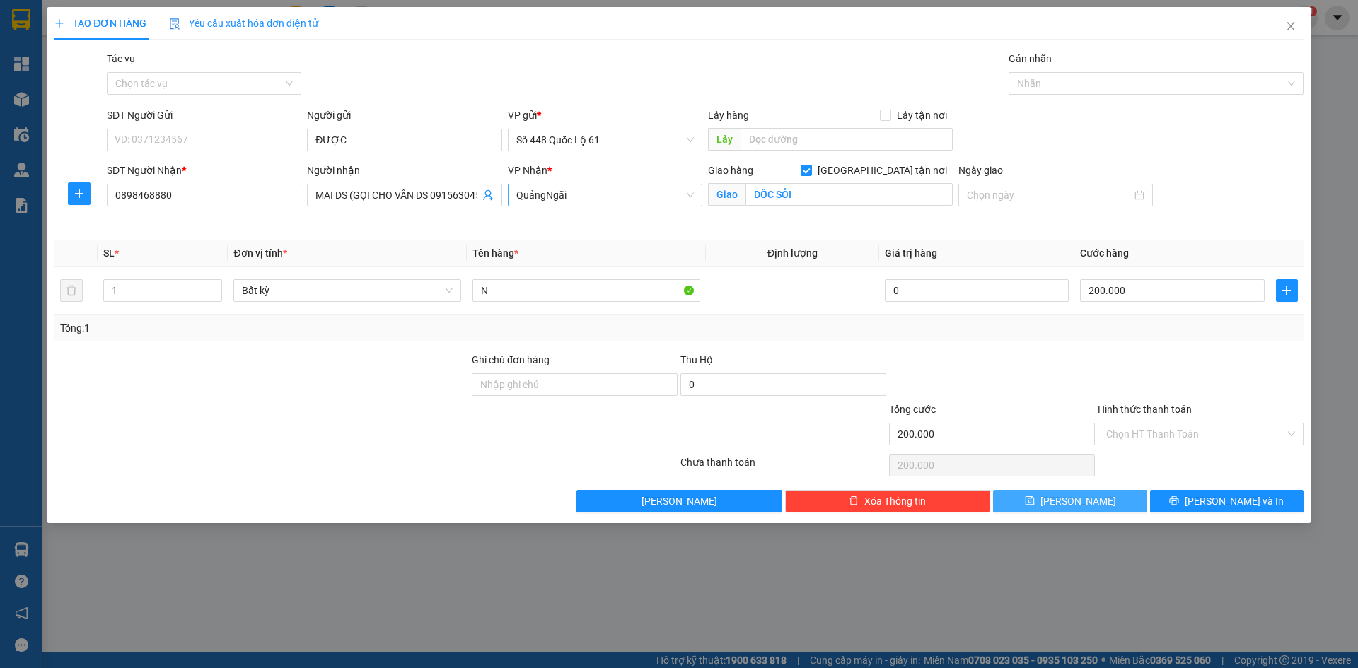
click at [1110, 494] on button "Lưu" at bounding box center [1070, 501] width 154 height 23
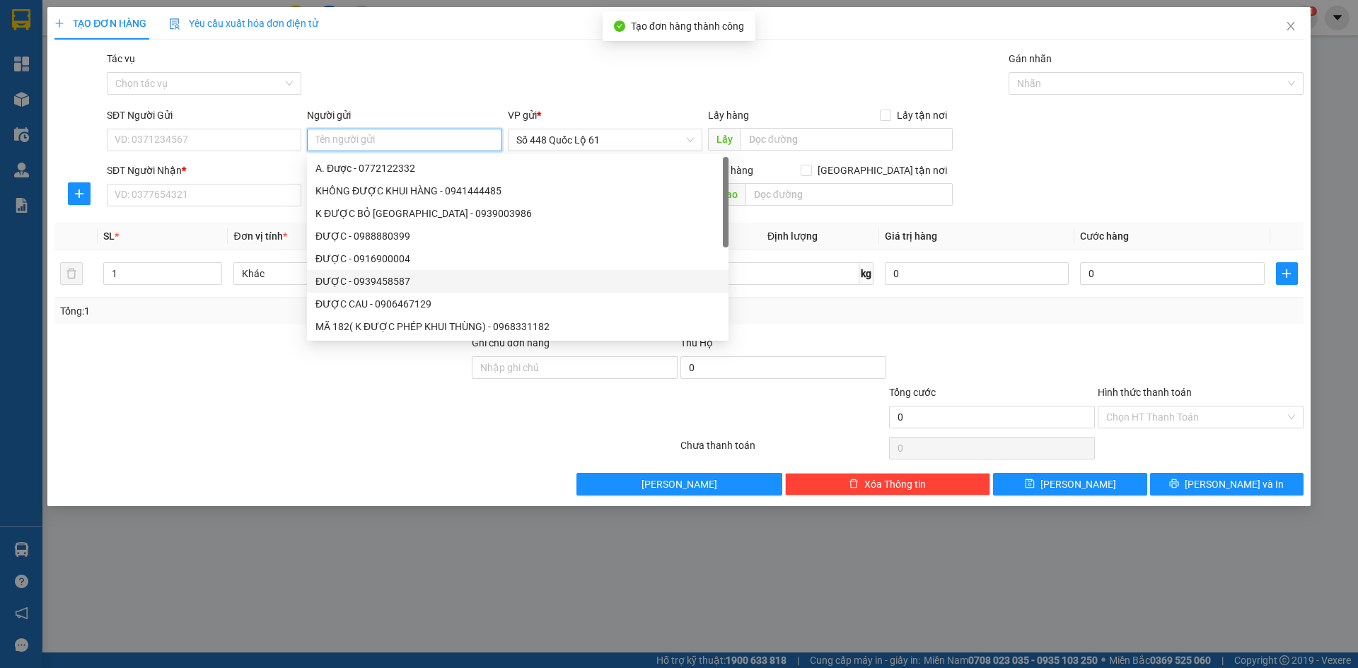
paste input "ĐƯỢC"
click at [247, 195] on input "SĐT Người Nhận *" at bounding box center [204, 195] width 195 height 23
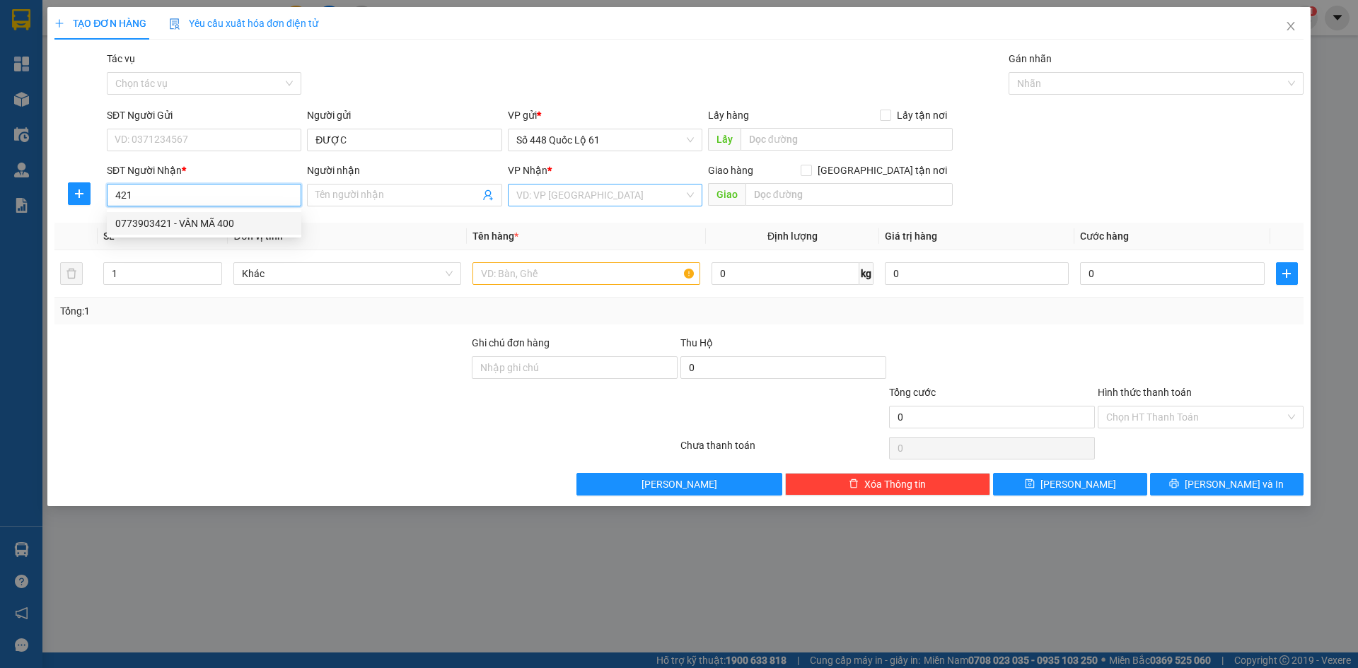
click at [255, 221] on div "0773903421 - VÂN MÃ 400" at bounding box center [204, 224] width 178 height 16
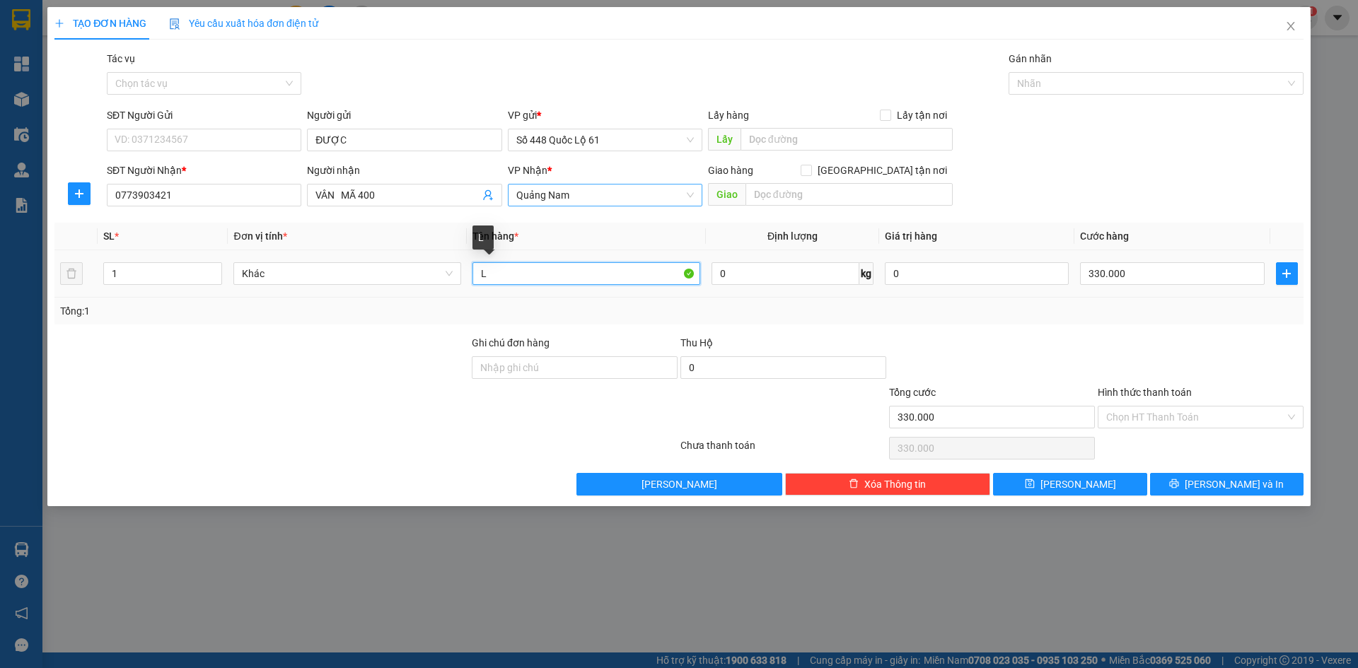
drag, startPoint x: 504, startPoint y: 270, endPoint x: 403, endPoint y: 287, distance: 101.9
click at [396, 282] on tr "1 Khác L 0 kg 0 330.000" at bounding box center [678, 273] width 1249 height 47
click at [1166, 282] on input "330.000" at bounding box center [1172, 273] width 184 height 23
drag, startPoint x: 1079, startPoint y: 480, endPoint x: 961, endPoint y: 406, distance: 138.6
click at [1079, 480] on span "Lưu" at bounding box center [1079, 485] width 76 height 16
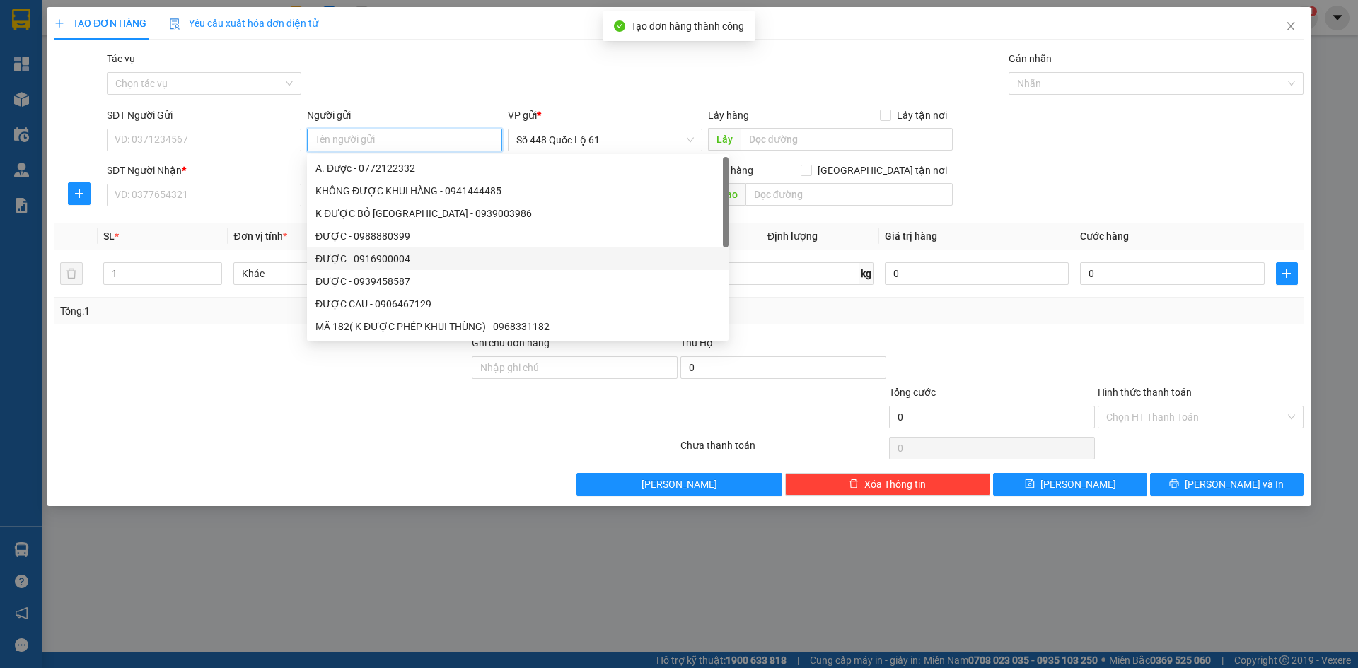
paste input "ĐƯỢC"
click at [248, 200] on input "SĐT Người Nhận *" at bounding box center [204, 195] width 195 height 23
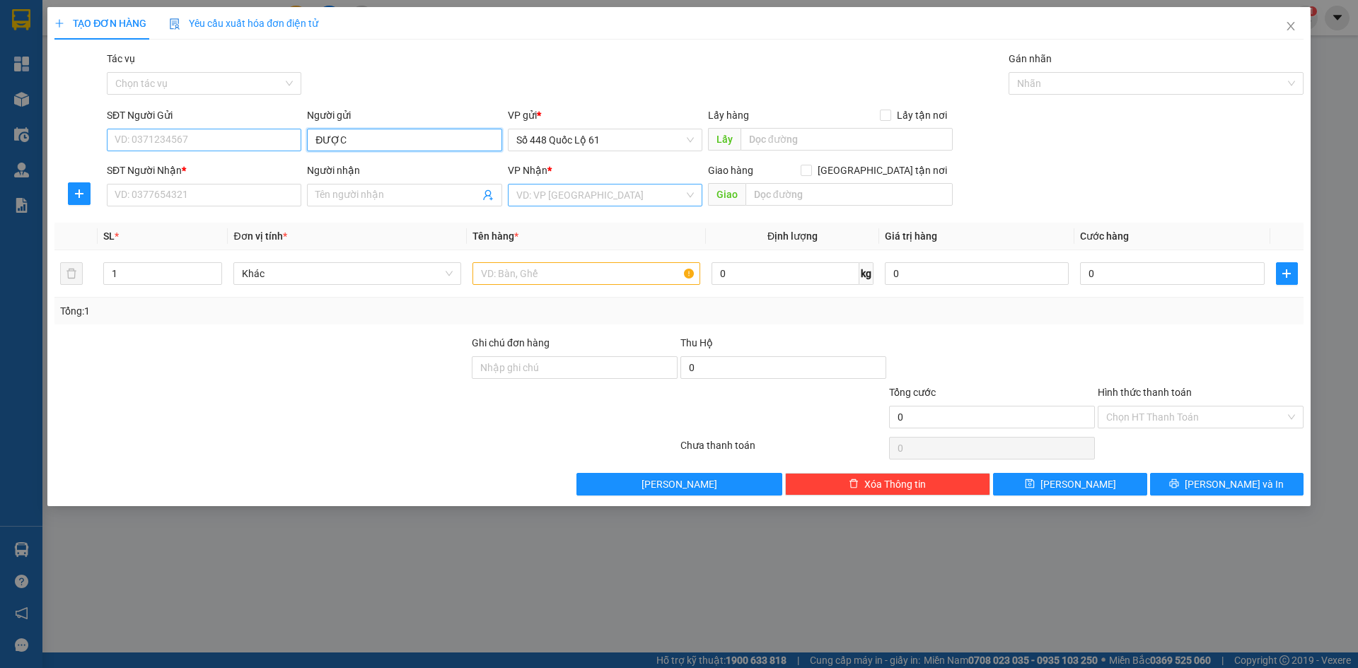
drag, startPoint x: 354, startPoint y: 138, endPoint x: 289, endPoint y: 145, distance: 66.2
click at [291, 145] on div "SĐT Người Gửi VD: 0371234567 Người gửi ĐƯỢC ĐƯỢC VP gửi * Số 448 Quốc Lộ 61 Lấy…" at bounding box center [705, 133] width 1203 height 50
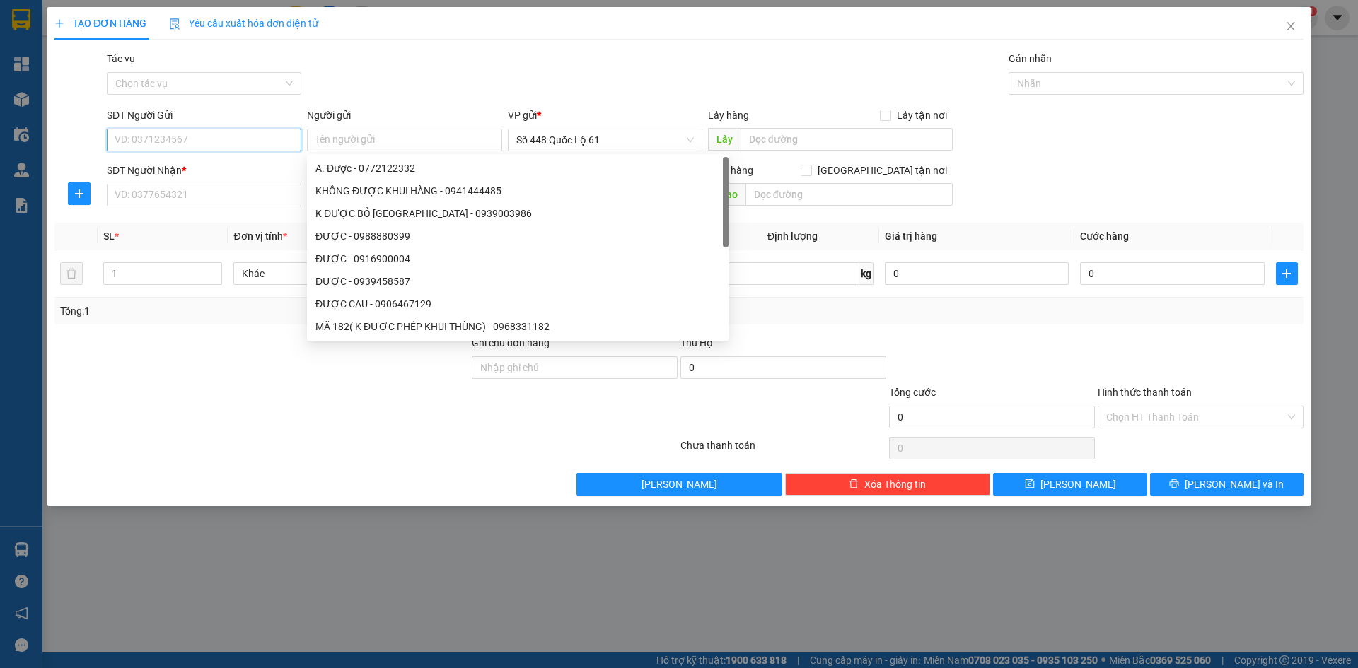
drag, startPoint x: 258, startPoint y: 146, endPoint x: 267, endPoint y: 135, distance: 14.1
click at [262, 141] on input "SĐT Người Gửi" at bounding box center [204, 140] width 195 height 23
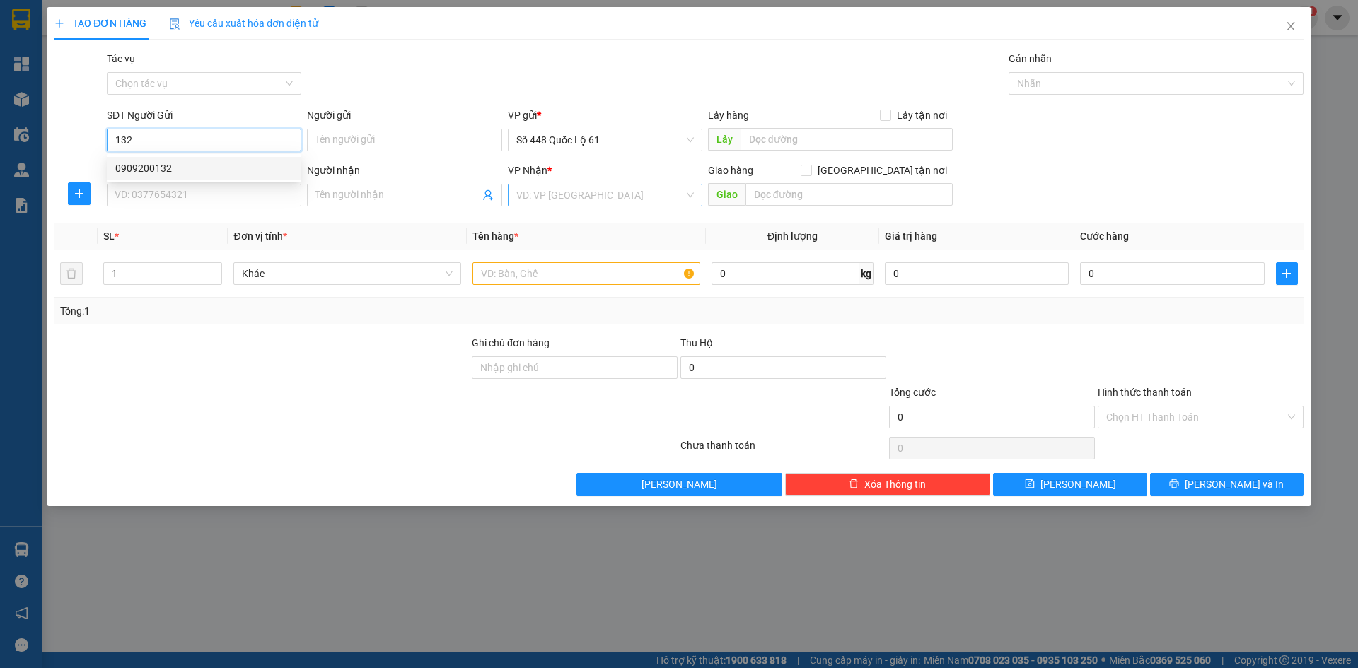
click at [243, 164] on div "0909200132" at bounding box center [204, 169] width 178 height 16
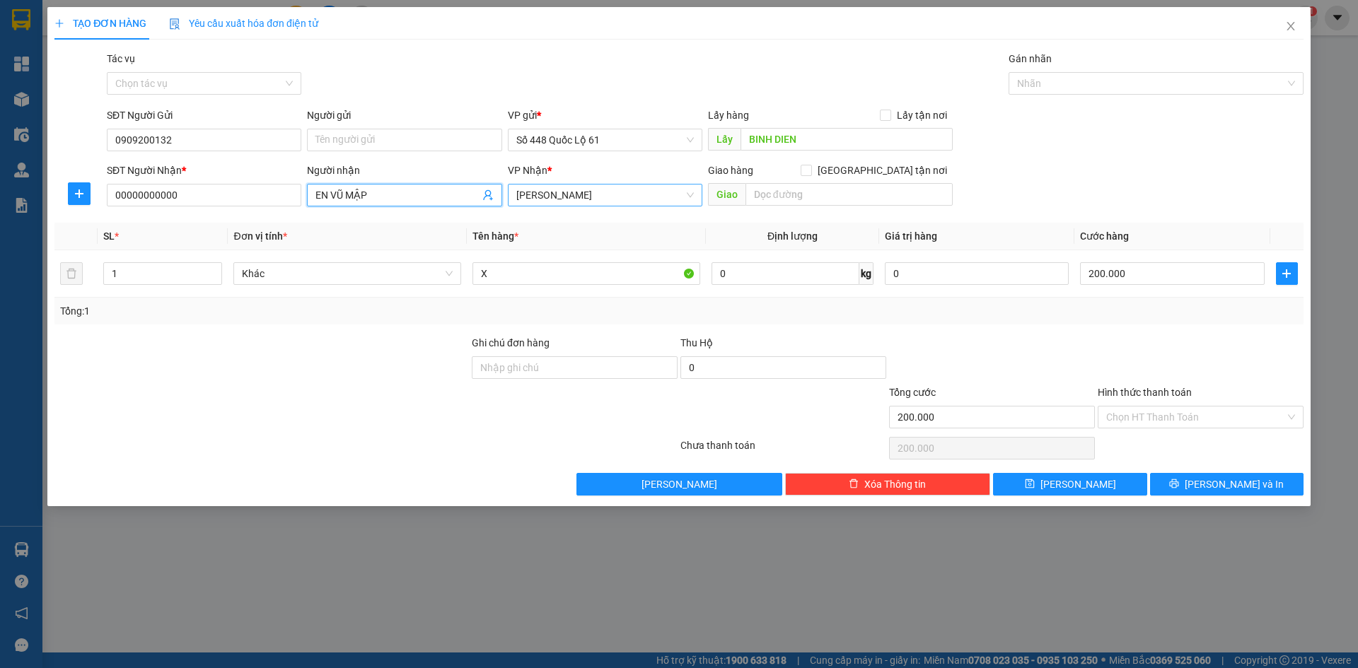
click at [0, 202] on div "TẠO ĐƠN HÀNG Yêu cầu xuất hóa đơn điện tử Transit Pickup Surcharge Ids Transit …" at bounding box center [679, 334] width 1358 height 668
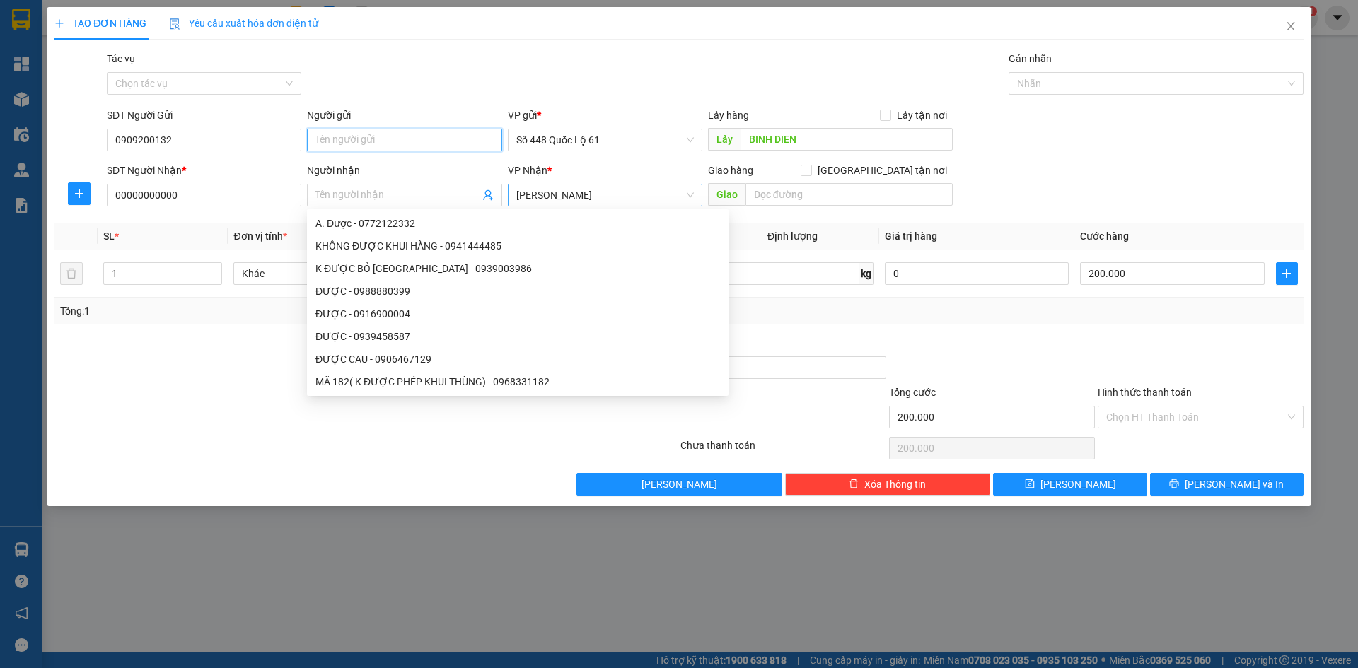
click at [444, 132] on input "Người gửi" at bounding box center [404, 140] width 195 height 23
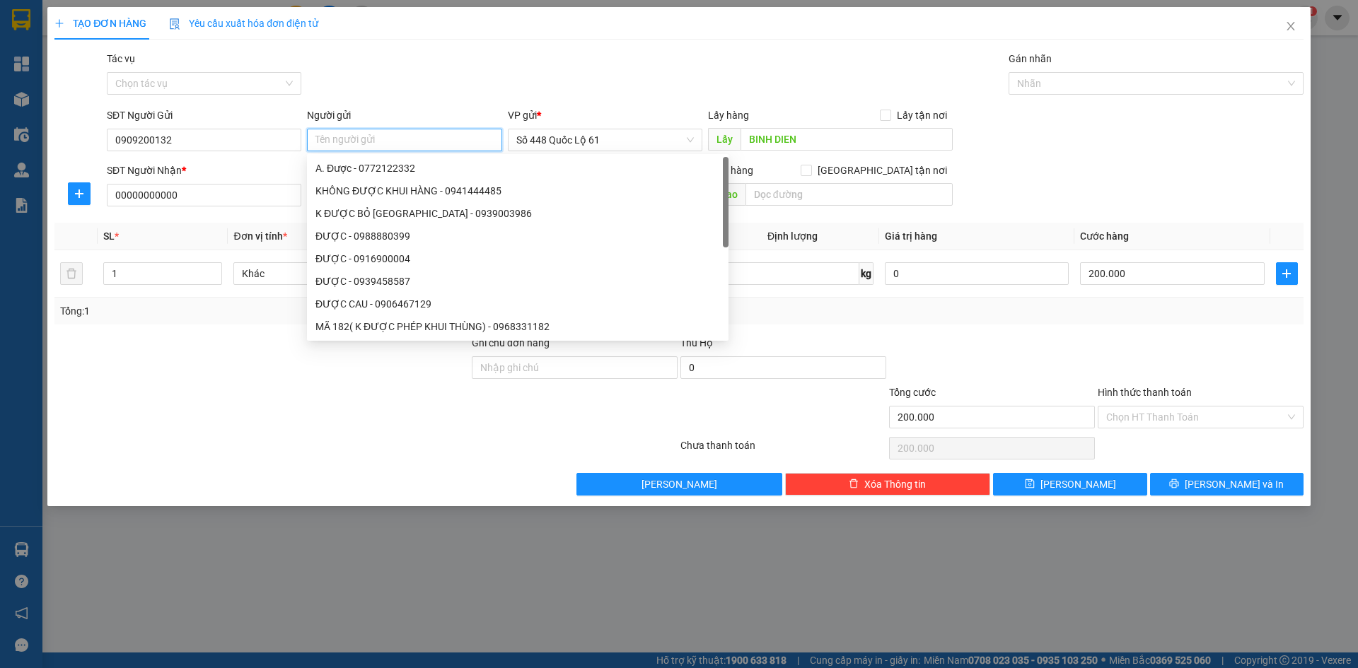
paste input "Đ"
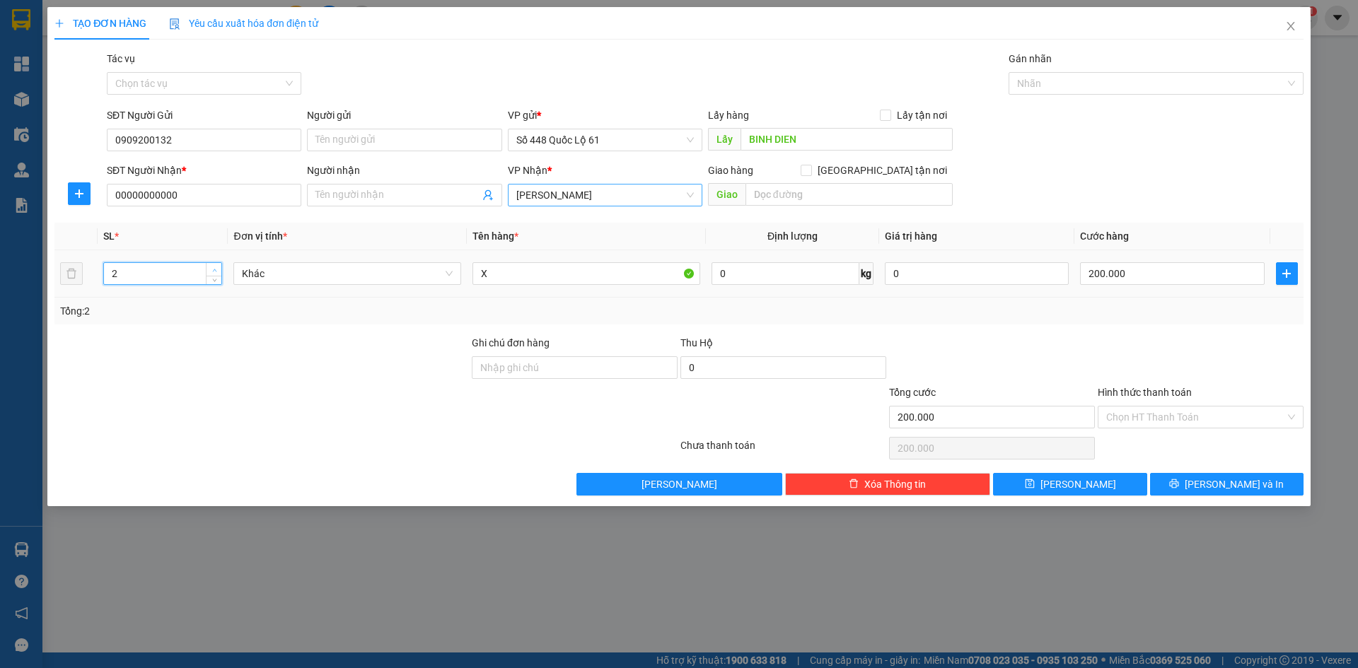
click at [213, 269] on icon "up" at bounding box center [214, 270] width 5 height 5
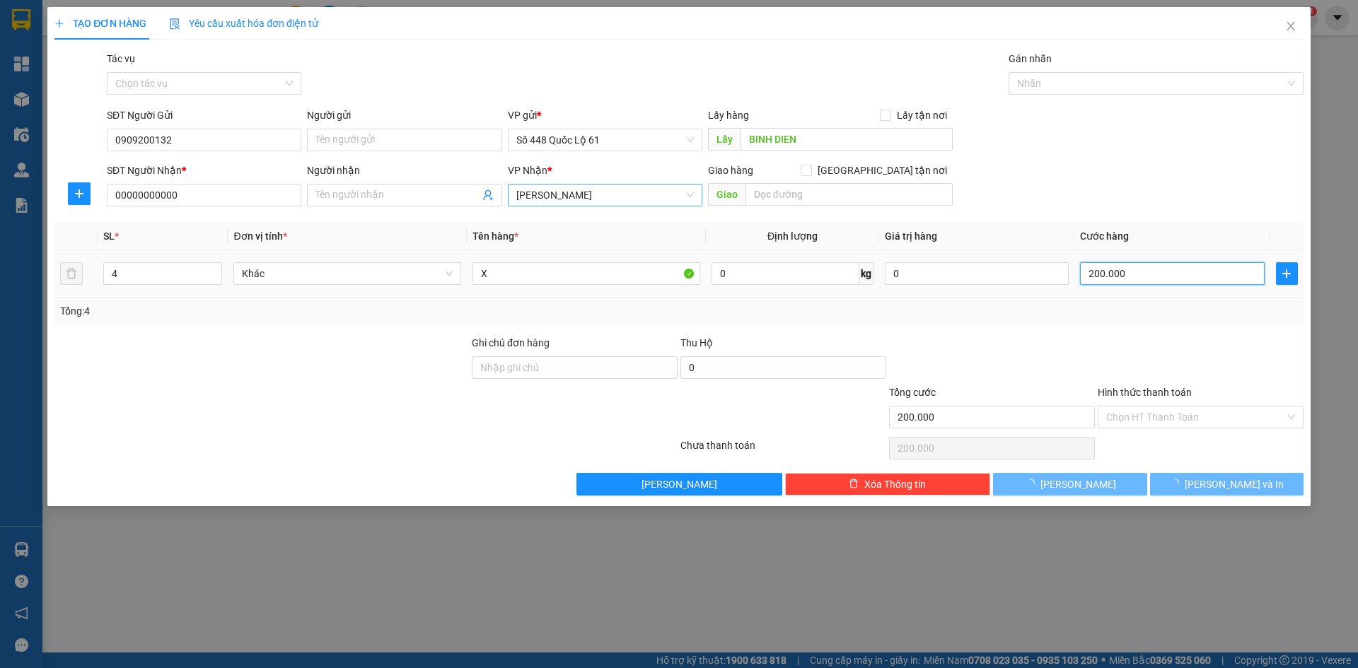
drag, startPoint x: 1149, startPoint y: 277, endPoint x: 1140, endPoint y: 276, distance: 8.6
click at [1150, 276] on input "200.000" at bounding box center [1172, 273] width 184 height 23
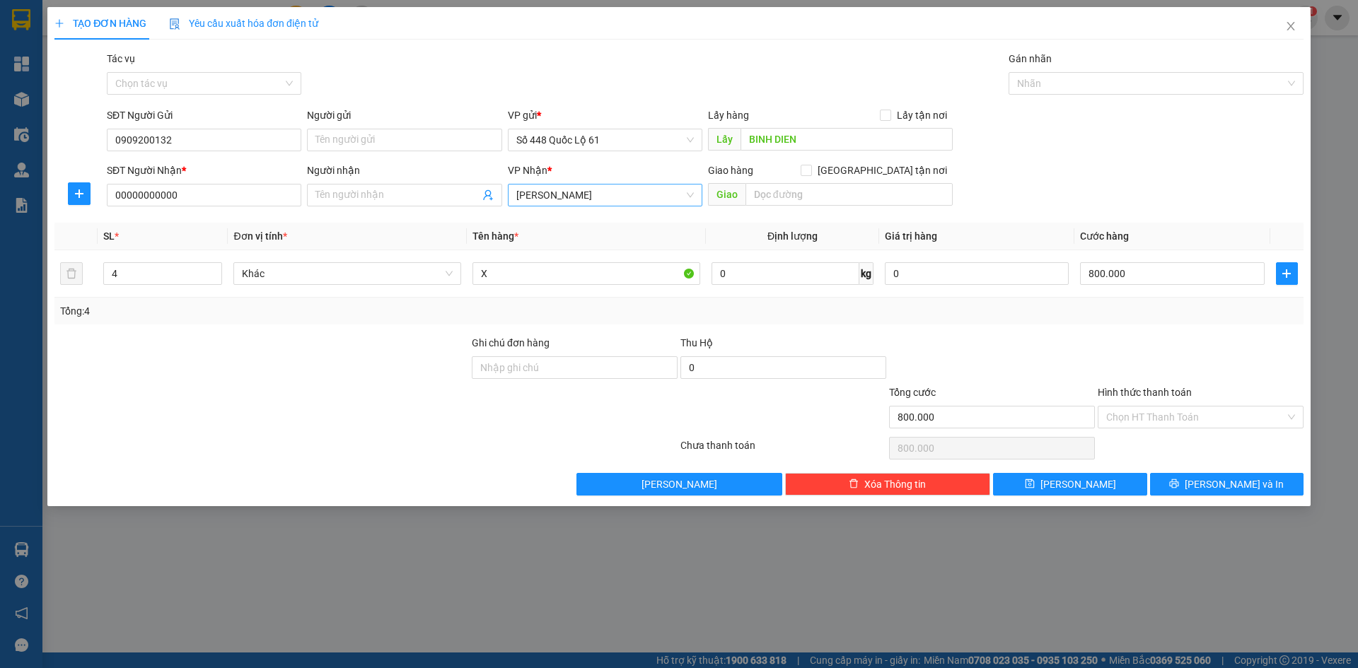
click at [1073, 397] on div "Tổng cước" at bounding box center [992, 395] width 206 height 21
drag, startPoint x: 1053, startPoint y: 477, endPoint x: 1037, endPoint y: 461, distance: 22.5
click at [1054, 478] on button "Lưu" at bounding box center [1070, 484] width 154 height 23
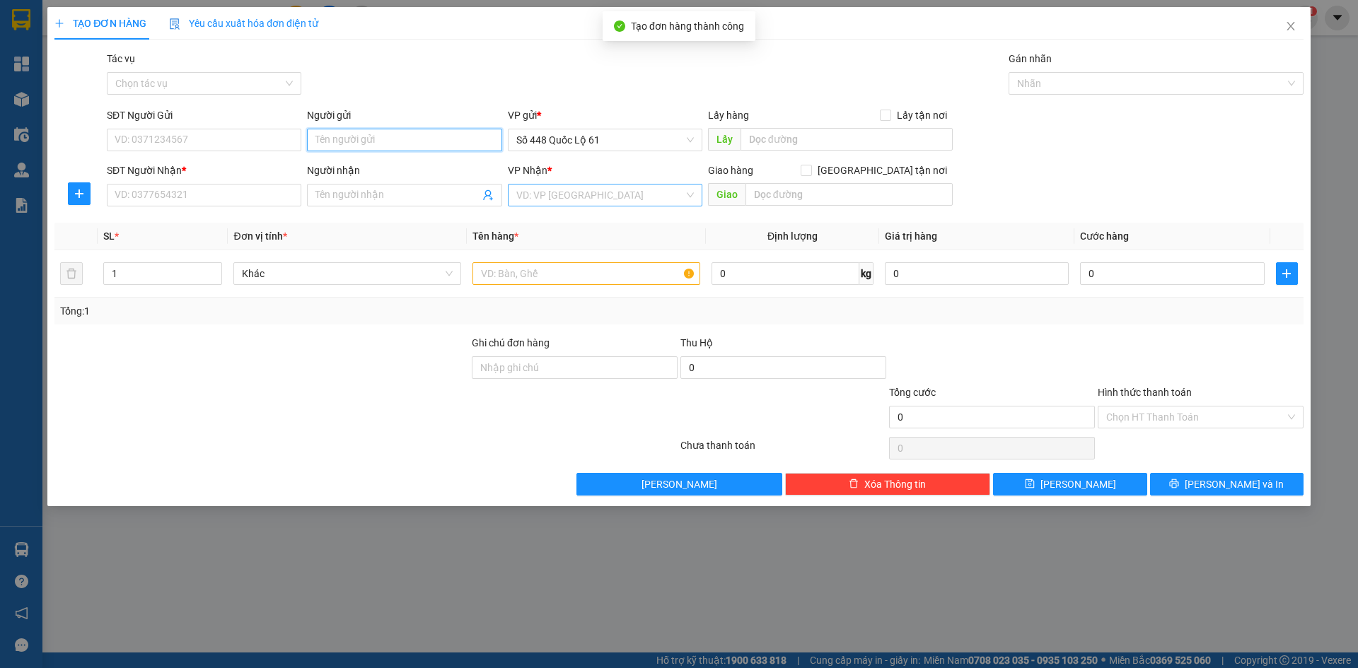
click at [375, 140] on input "Người gửi" at bounding box center [404, 140] width 195 height 23
paste input "ĐƯỢC"
click at [228, 197] on input "SĐT Người Nhận *" at bounding box center [204, 195] width 195 height 23
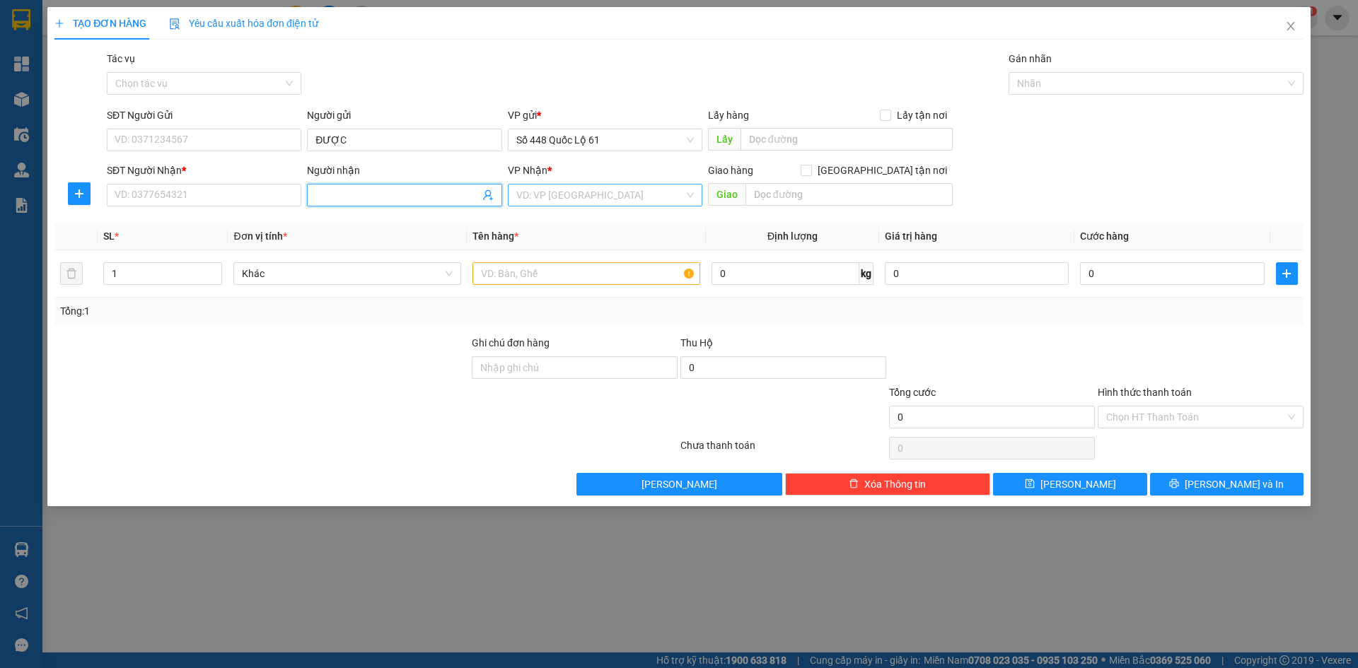
click at [366, 187] on span at bounding box center [404, 195] width 195 height 23
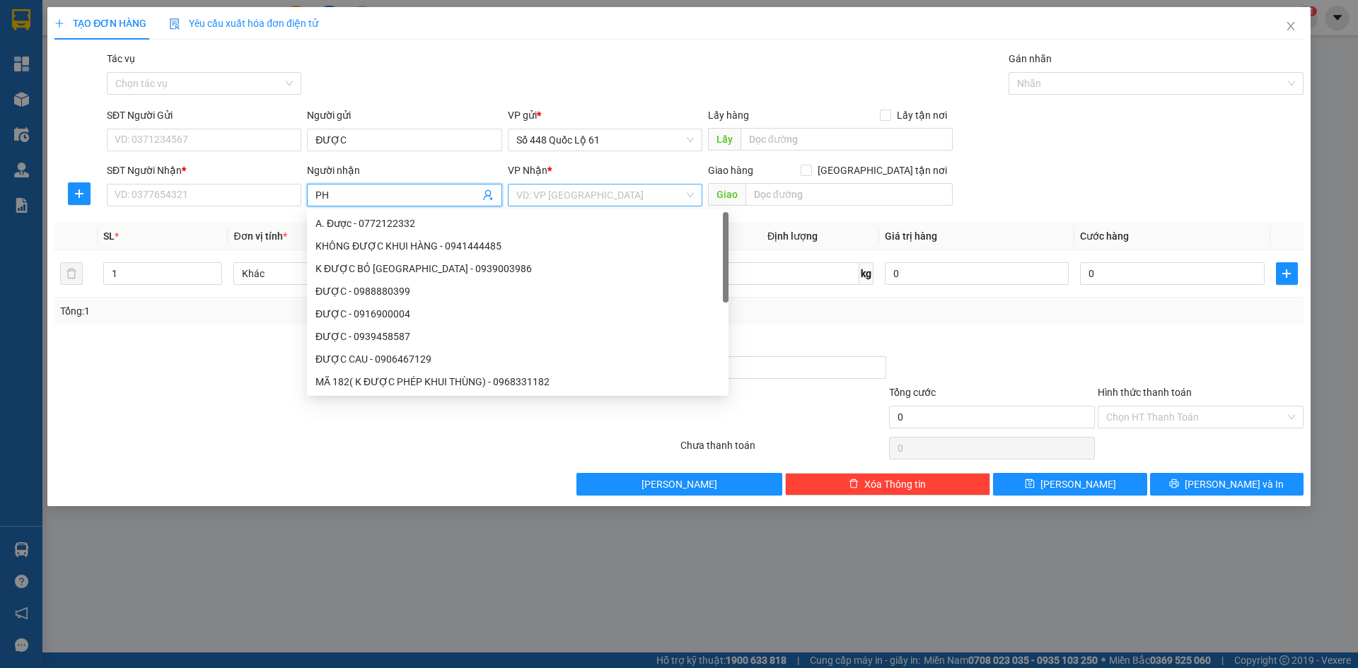
paste input "ÚC"
paste input "Đ"
paste input "Ô"
paste input "À"
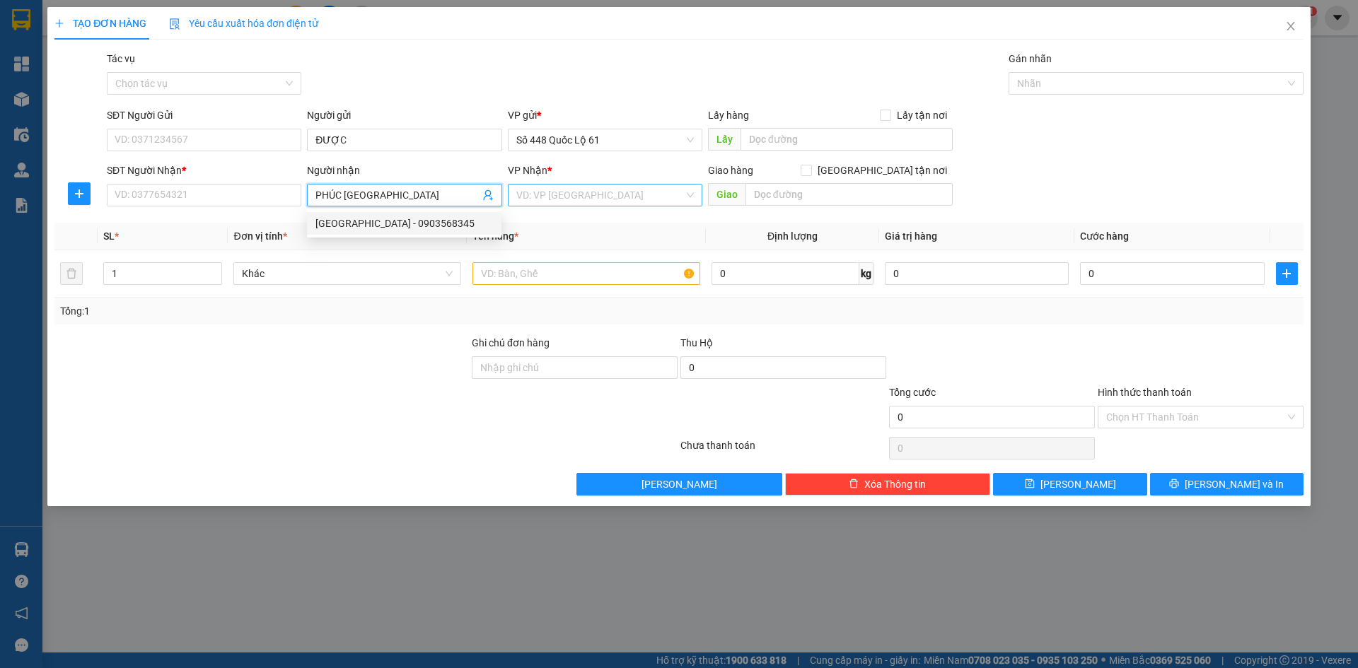
click at [393, 223] on div "PHÚC ĐÔNG HÀ - 0903568345" at bounding box center [404, 224] width 178 height 16
click at [621, 204] on input "search" at bounding box center [600, 195] width 168 height 21
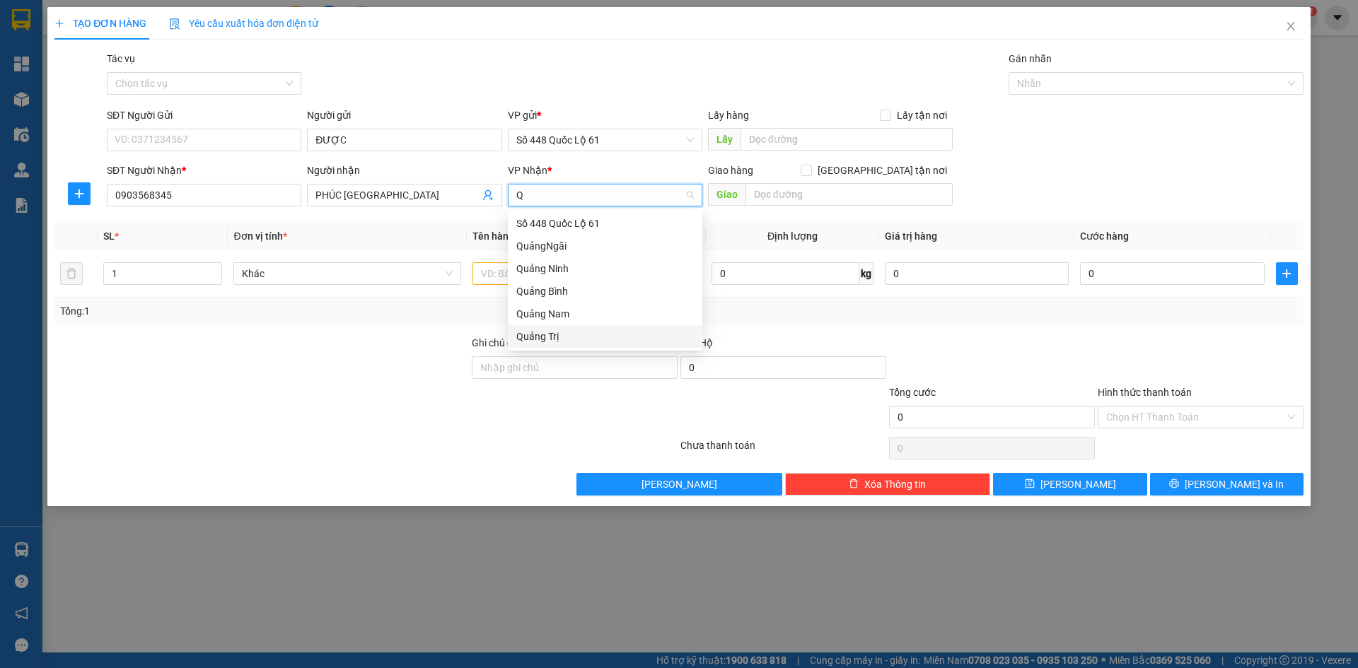
click at [552, 338] on div "Quảng Trị" at bounding box center [605, 337] width 178 height 16
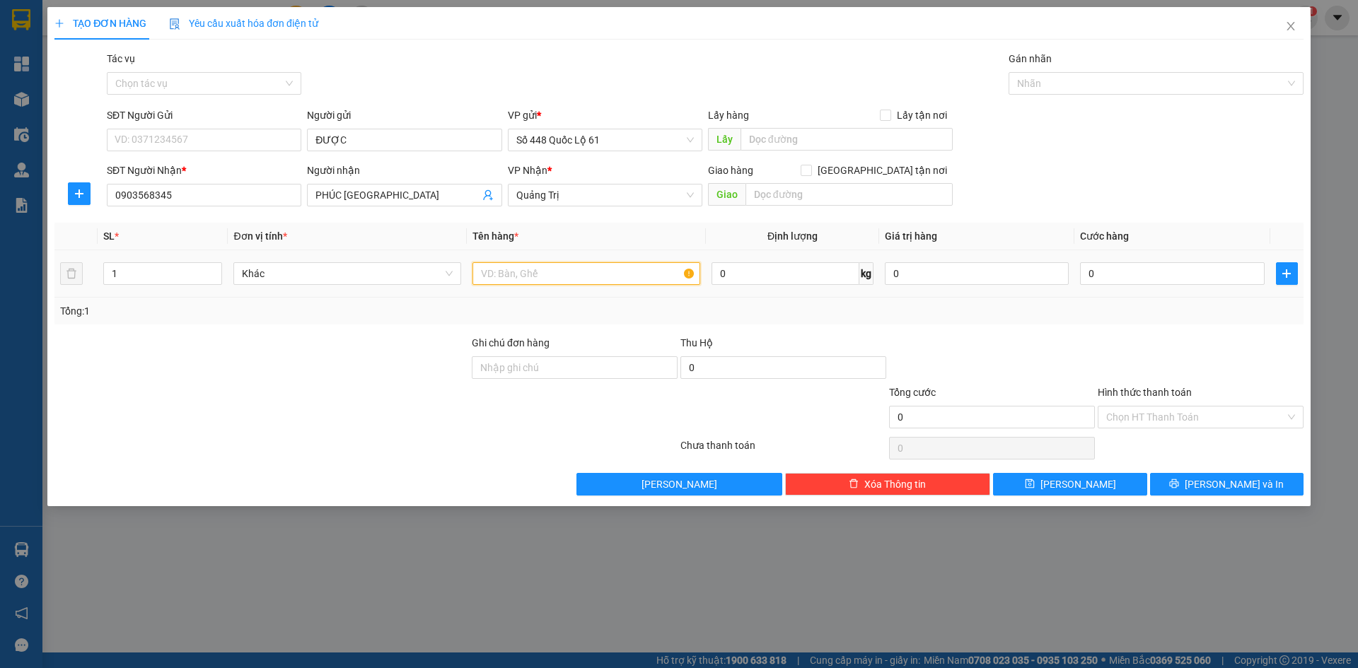
click at [497, 274] on input "text" at bounding box center [587, 273] width 228 height 23
click at [1136, 278] on input "0" at bounding box center [1172, 273] width 184 height 23
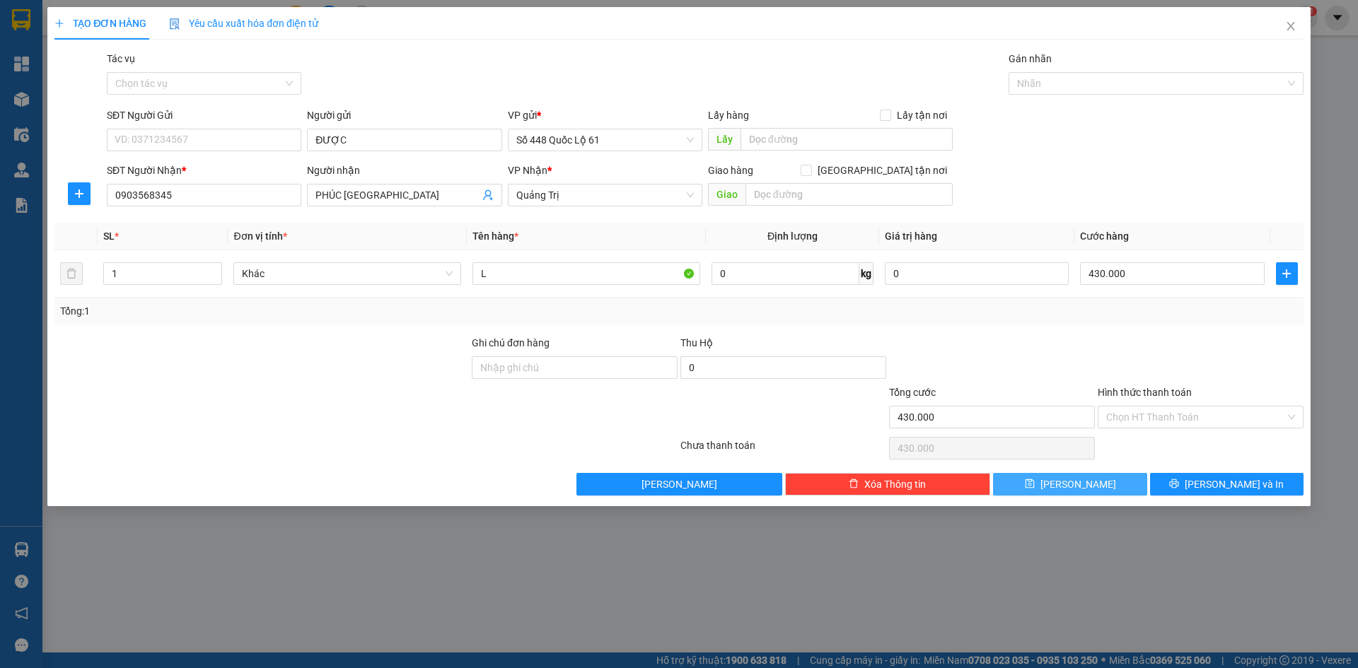
click at [1070, 488] on span "Lưu" at bounding box center [1079, 485] width 76 height 16
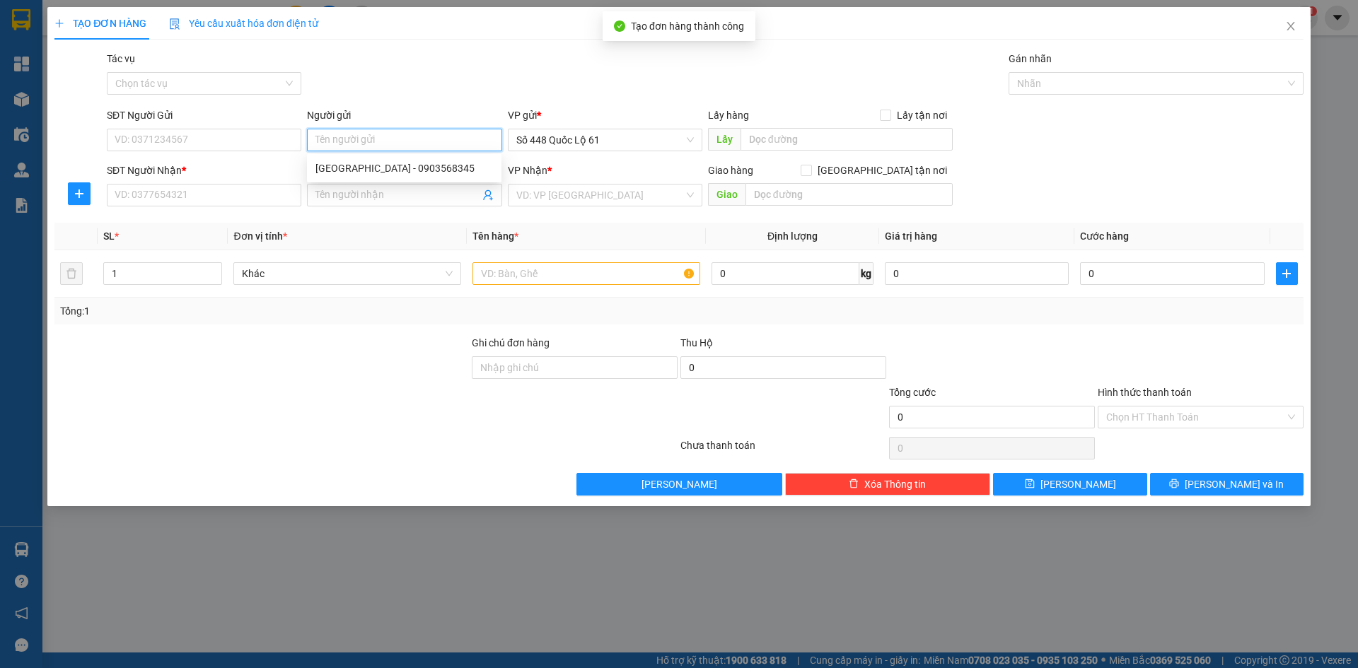
paste input "ĐƯỢC"
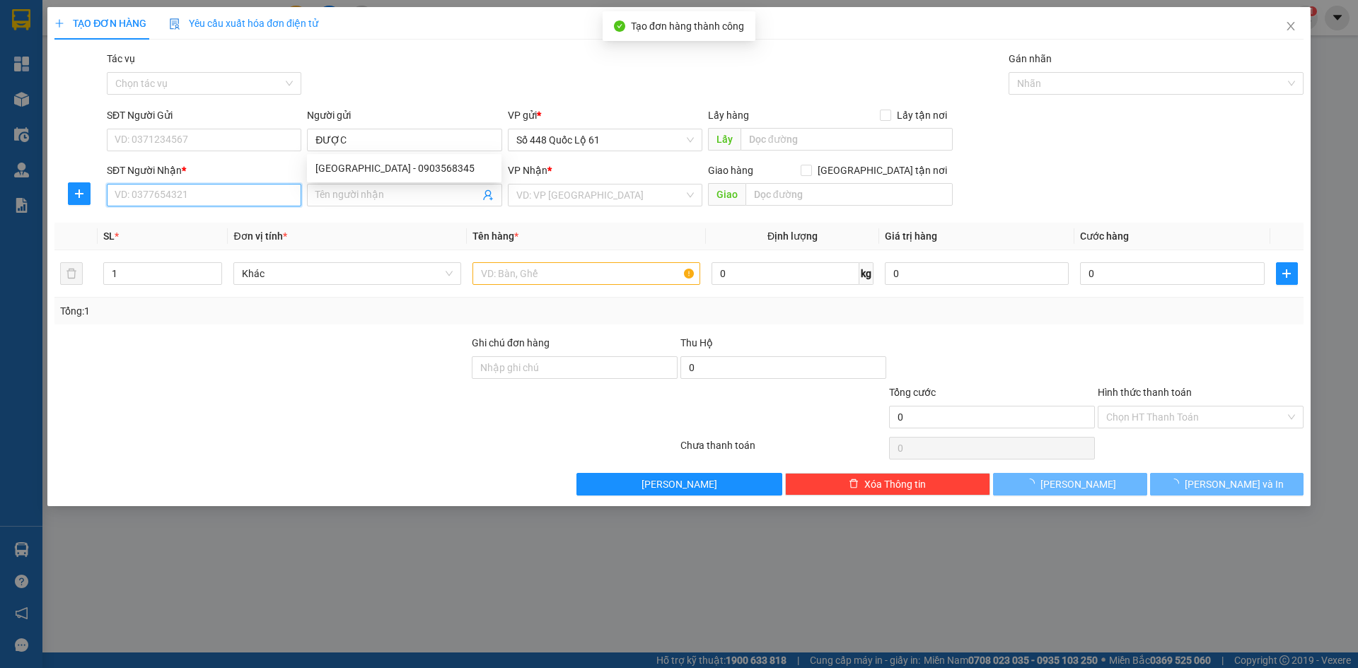
click at [191, 192] on input "SĐT Người Nhận *" at bounding box center [204, 195] width 195 height 23
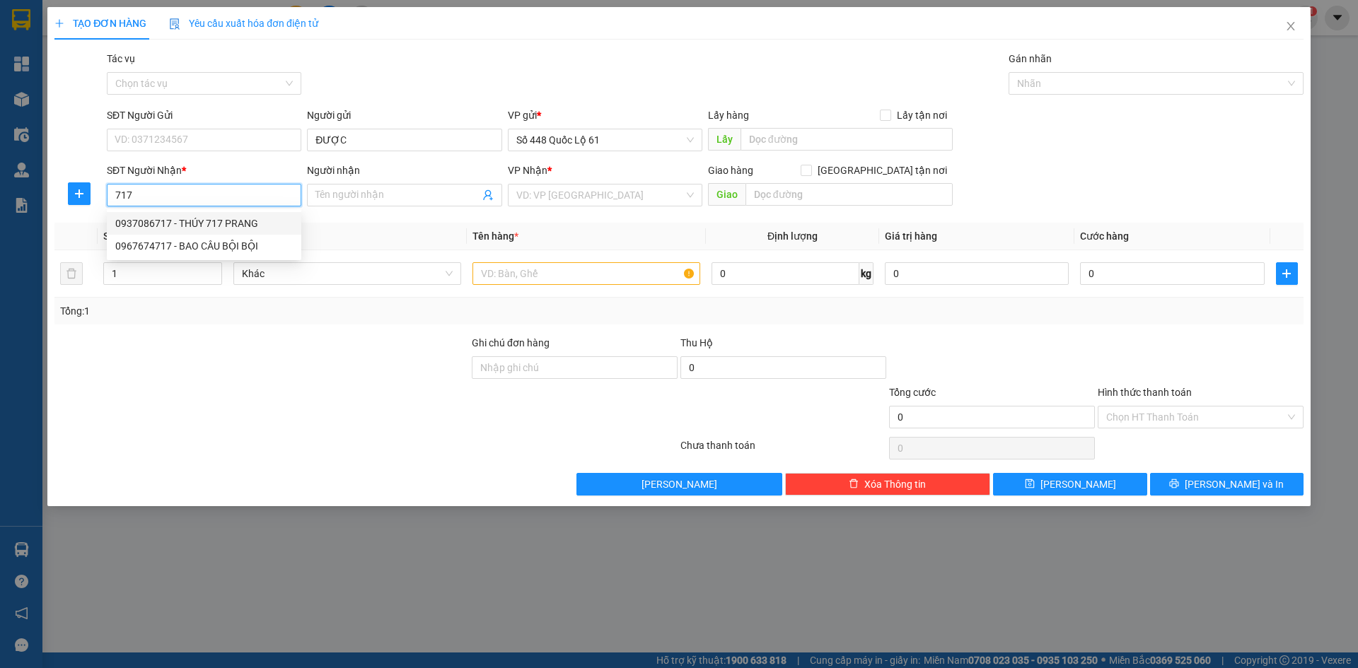
click at [183, 217] on div "0937086717 - THÚY 717 PRANG" at bounding box center [204, 224] width 178 height 16
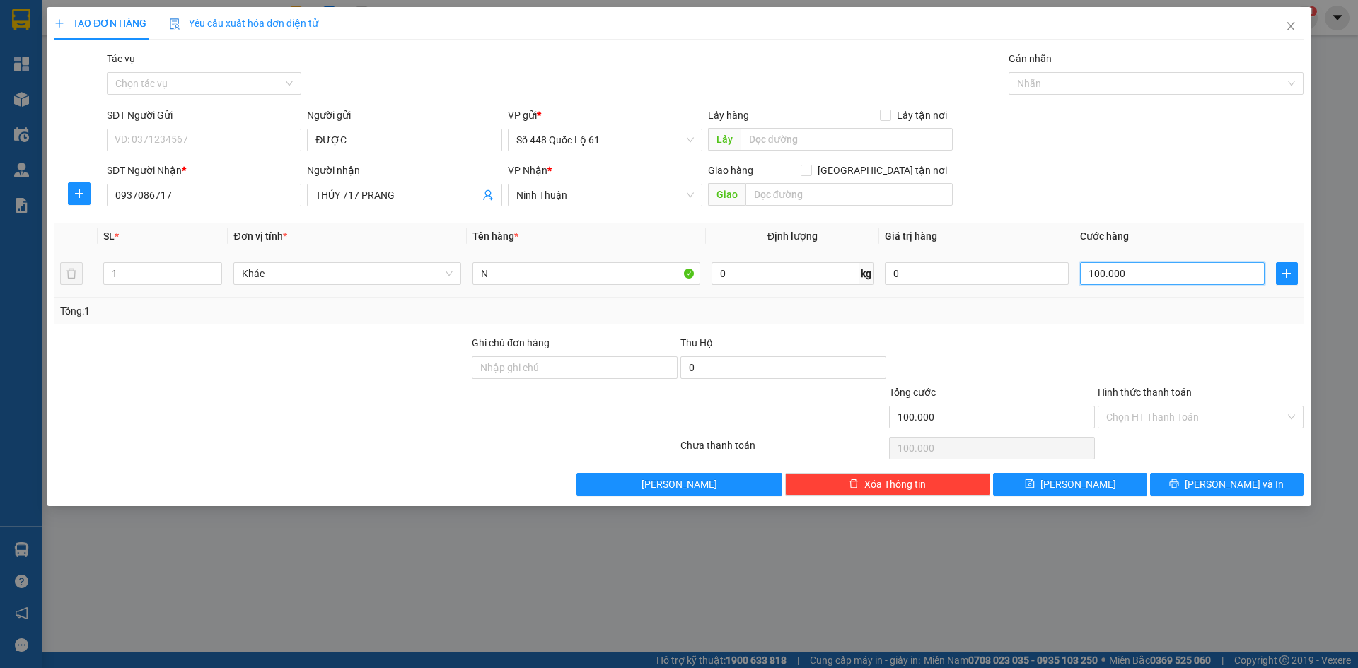
click at [1140, 276] on input "100.000" at bounding box center [1172, 273] width 184 height 23
click at [1109, 490] on button "Lưu" at bounding box center [1070, 484] width 154 height 23
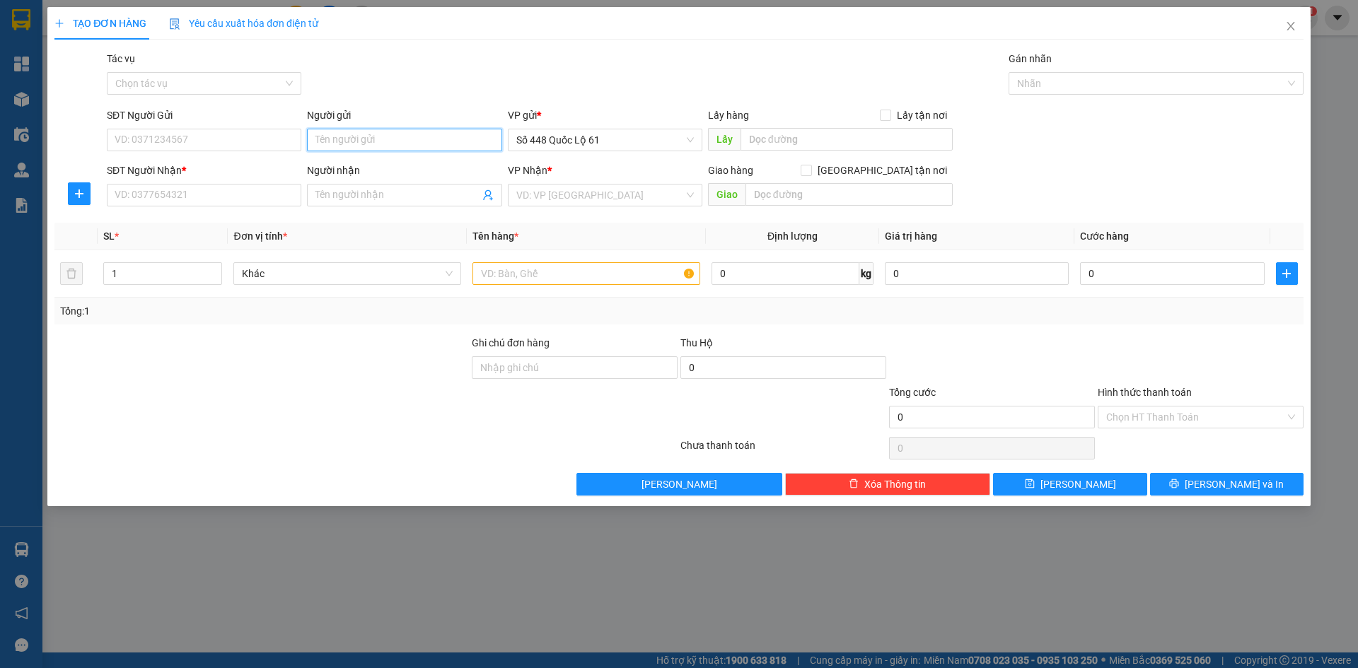
click at [376, 137] on input "Người gửi" at bounding box center [404, 140] width 195 height 23
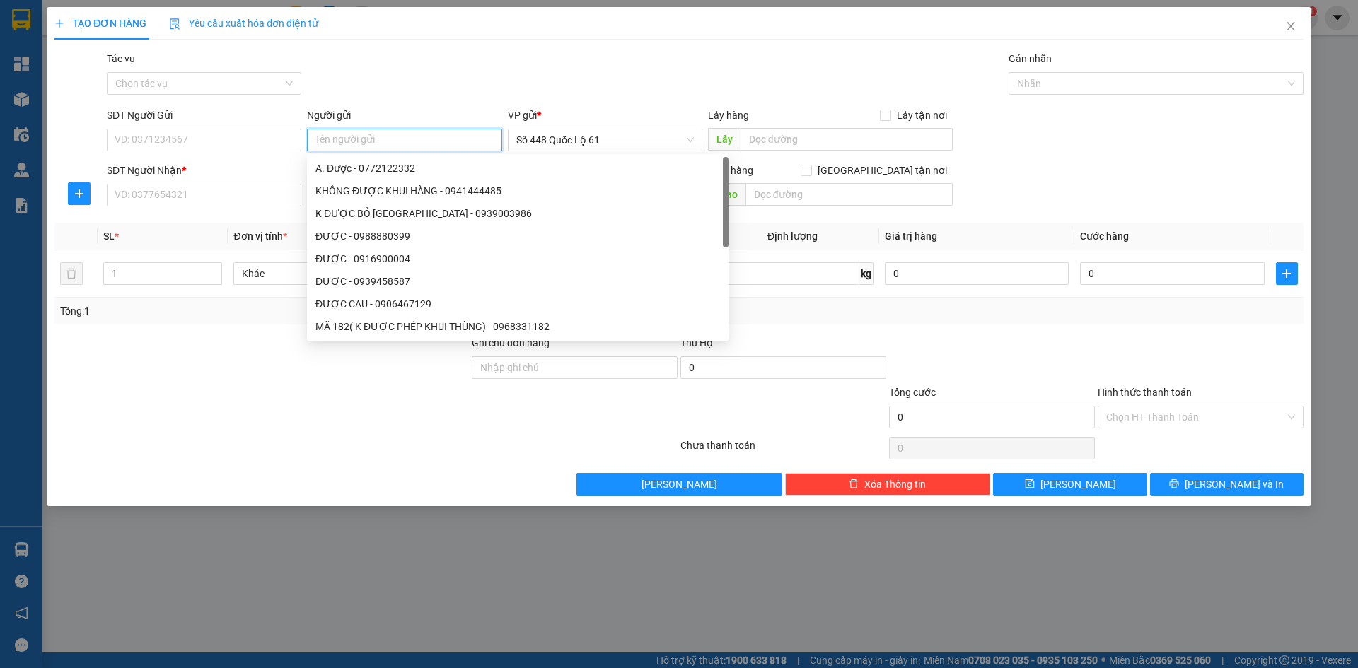
paste input "ĐƯỢC"
click at [179, 202] on input "SĐT Người Nhận *" at bounding box center [204, 195] width 195 height 23
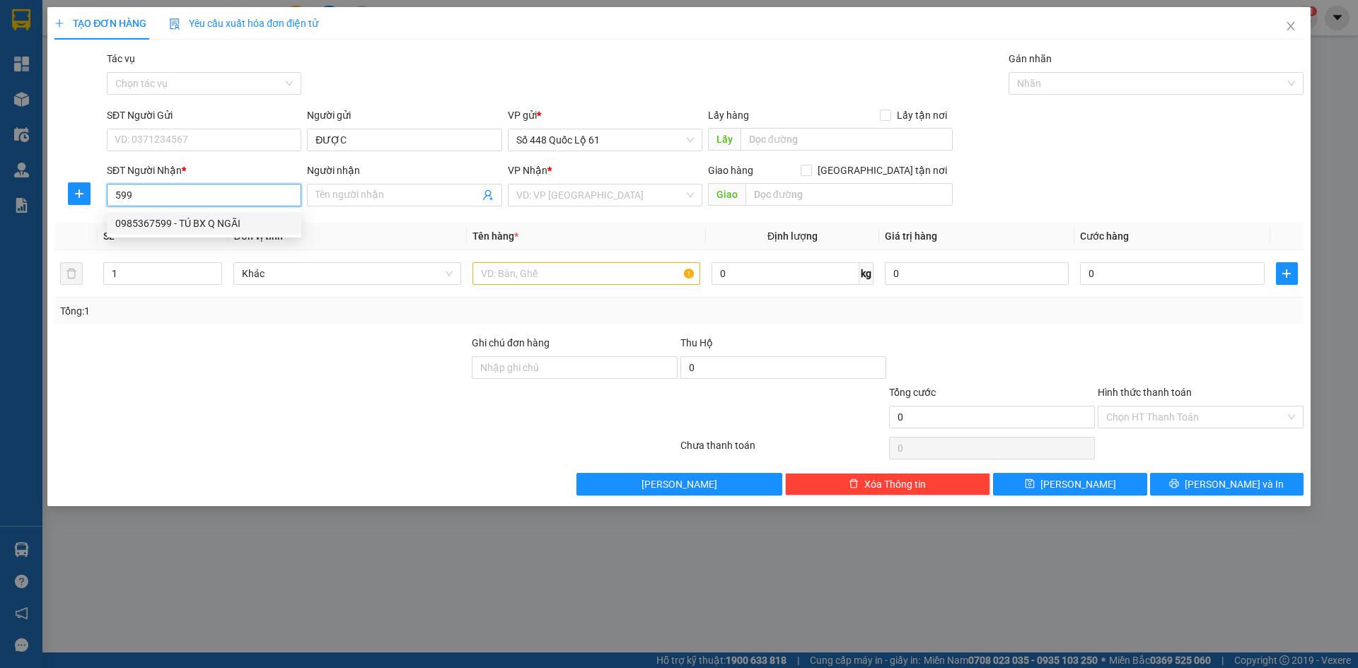
click at [212, 224] on div "0985367599 - TÚ BX Q NGÃI" at bounding box center [204, 224] width 178 height 16
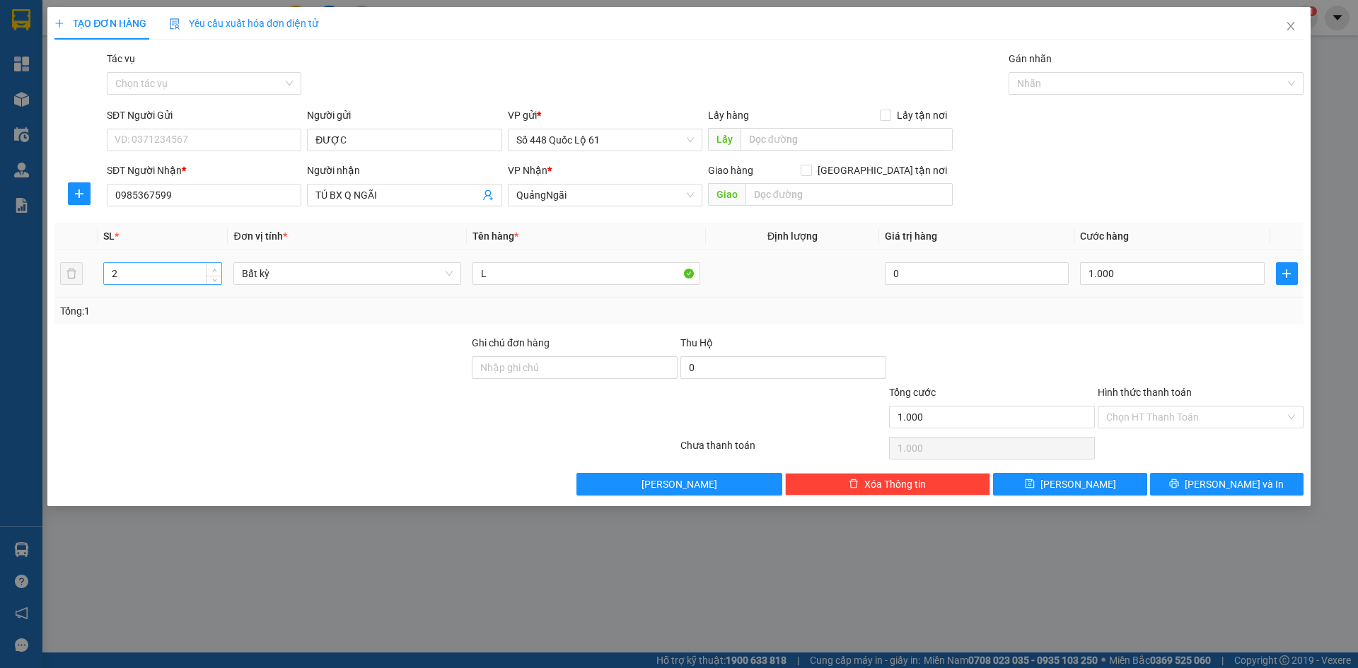
click at [219, 265] on span "Increase Value" at bounding box center [214, 269] width 16 height 13
click at [538, 279] on input "L" at bounding box center [587, 273] width 228 height 23
click at [1174, 279] on input "0" at bounding box center [1172, 273] width 184 height 23
click at [1116, 352] on div at bounding box center [1200, 360] width 209 height 50
click at [1155, 424] on input "Hình thức thanh toán" at bounding box center [1195, 417] width 179 height 21
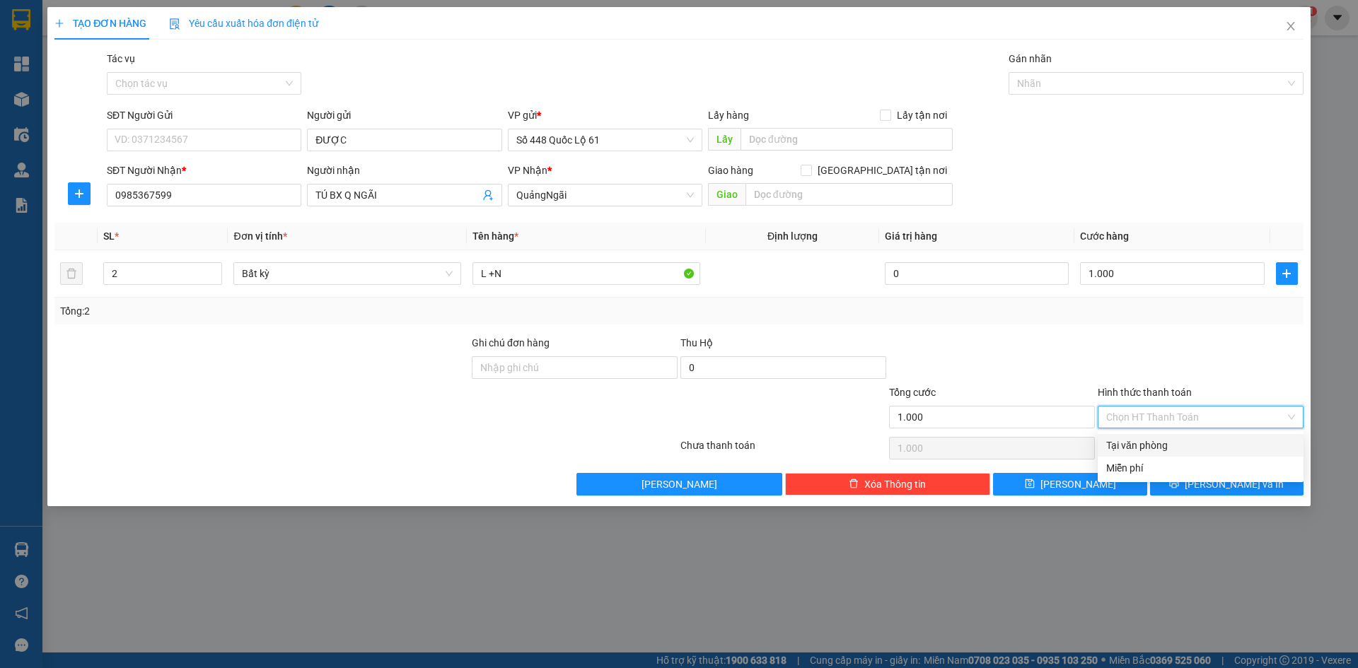
drag, startPoint x: 1150, startPoint y: 441, endPoint x: 1117, endPoint y: 474, distance: 47.0
click at [1149, 446] on div "Tại văn phòng" at bounding box center [1200, 446] width 189 height 16
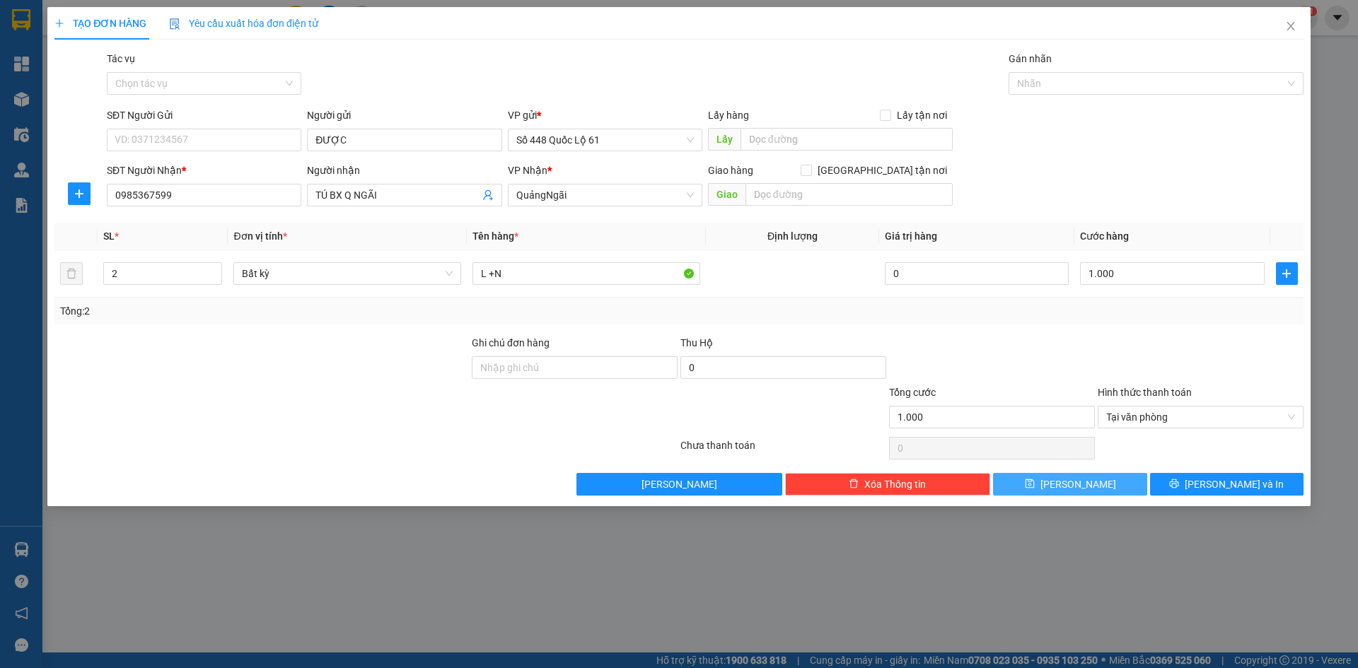
click at [1109, 476] on button "Lưu" at bounding box center [1070, 484] width 154 height 23
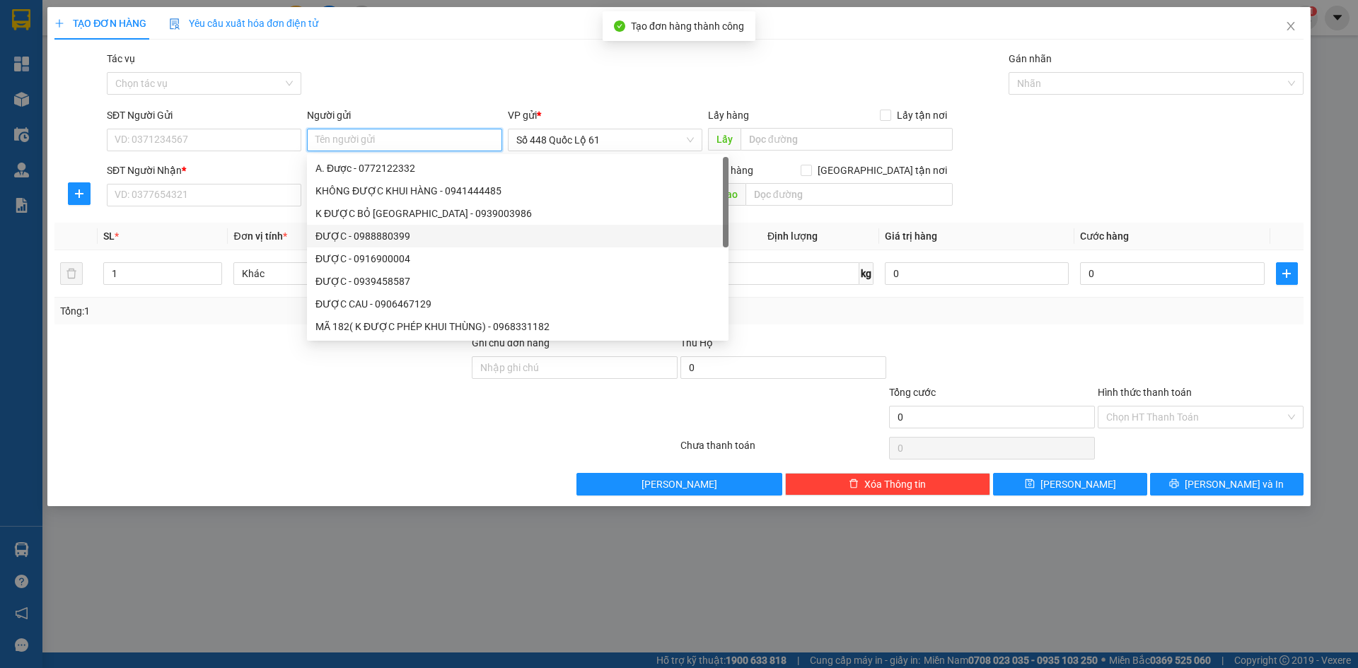
paste input "ĐƯỢC"
click at [279, 199] on input "SĐT Người Nhận *" at bounding box center [204, 195] width 195 height 23
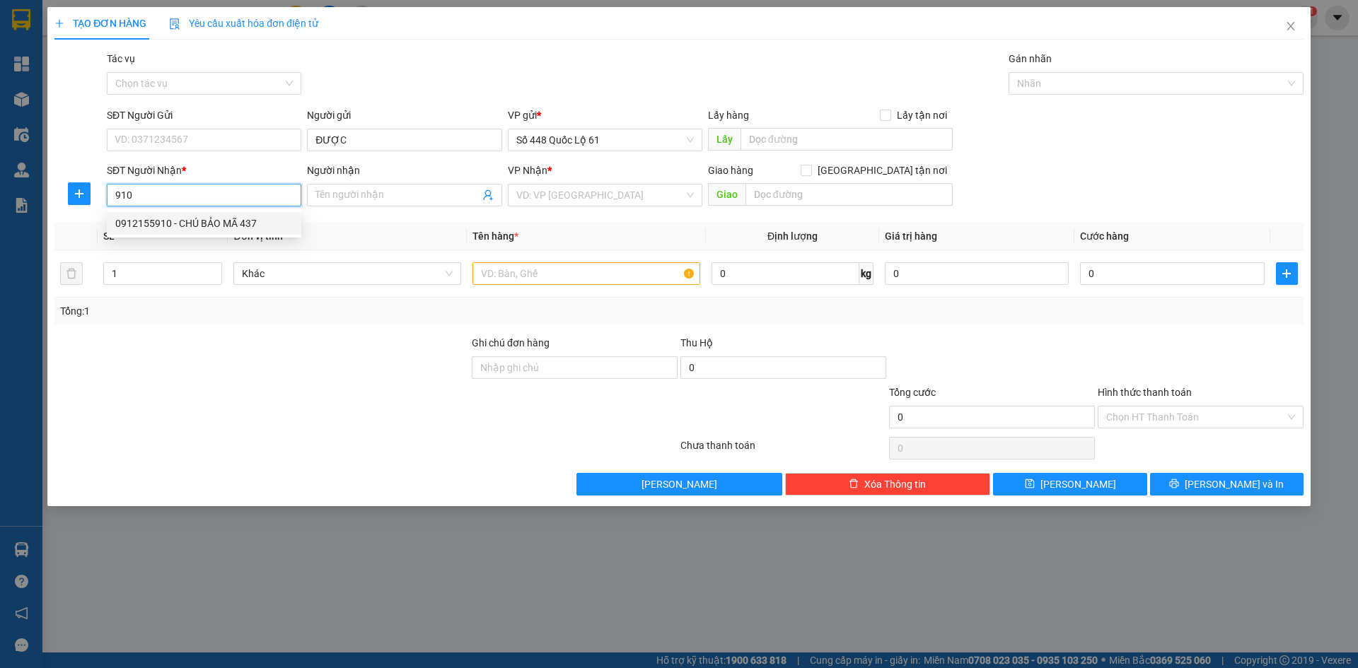
click at [267, 224] on div "0912155910 - CHÚ BẢO MÃ 437" at bounding box center [204, 224] width 178 height 16
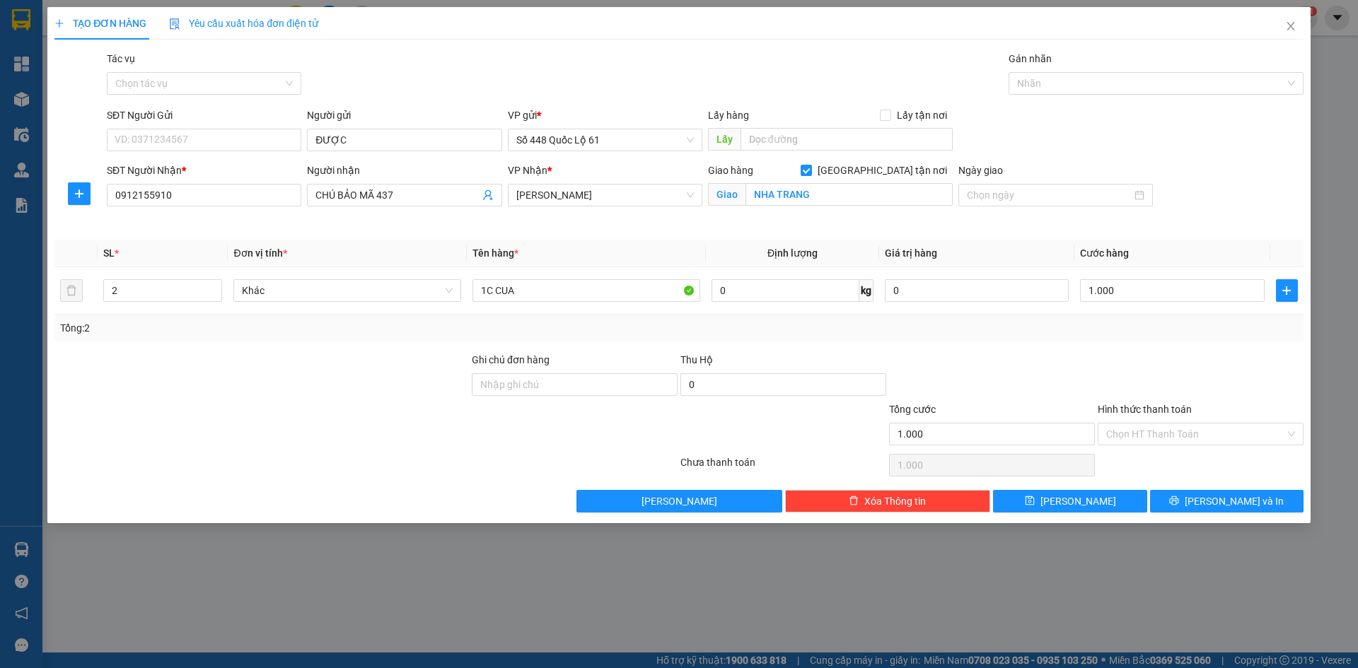
drag, startPoint x: 1138, startPoint y: 436, endPoint x: 1138, endPoint y: 461, distance: 24.1
click at [1138, 437] on input "Hình thức thanh toán" at bounding box center [1195, 434] width 179 height 21
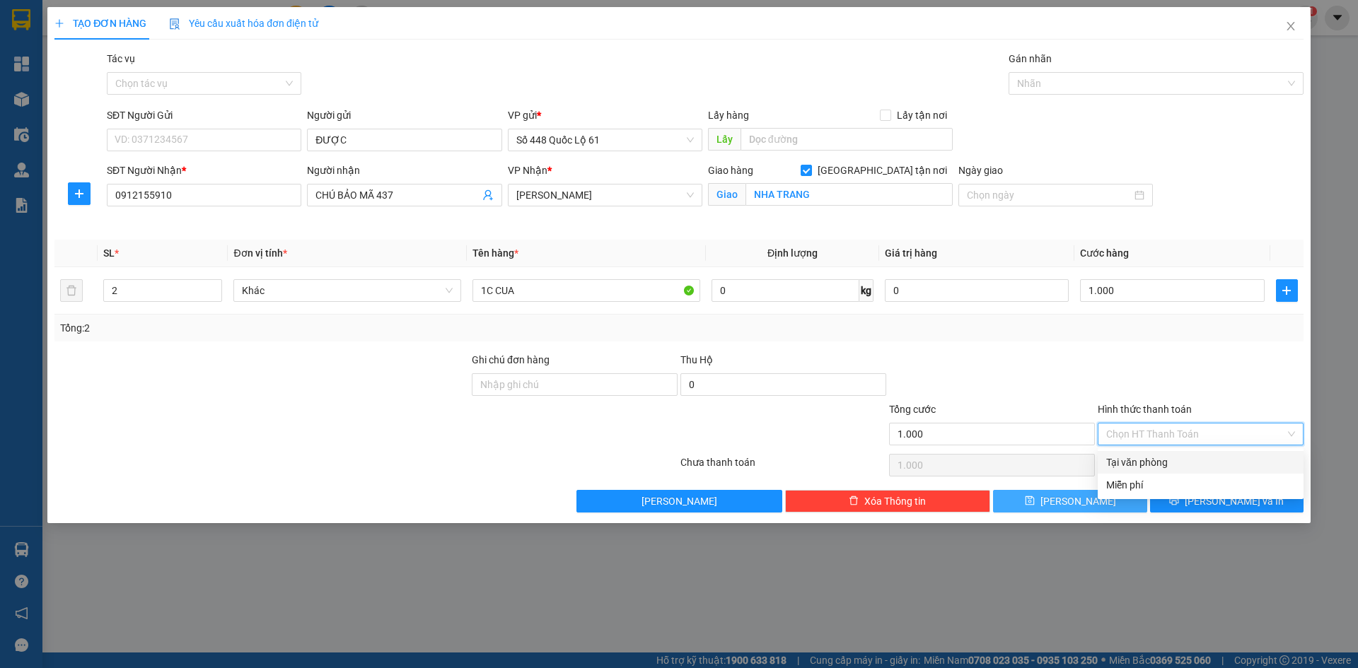
drag, startPoint x: 1138, startPoint y: 461, endPoint x: 1092, endPoint y: 492, distance: 55.9
click at [1138, 463] on div "Tại văn phòng" at bounding box center [1200, 463] width 189 height 16
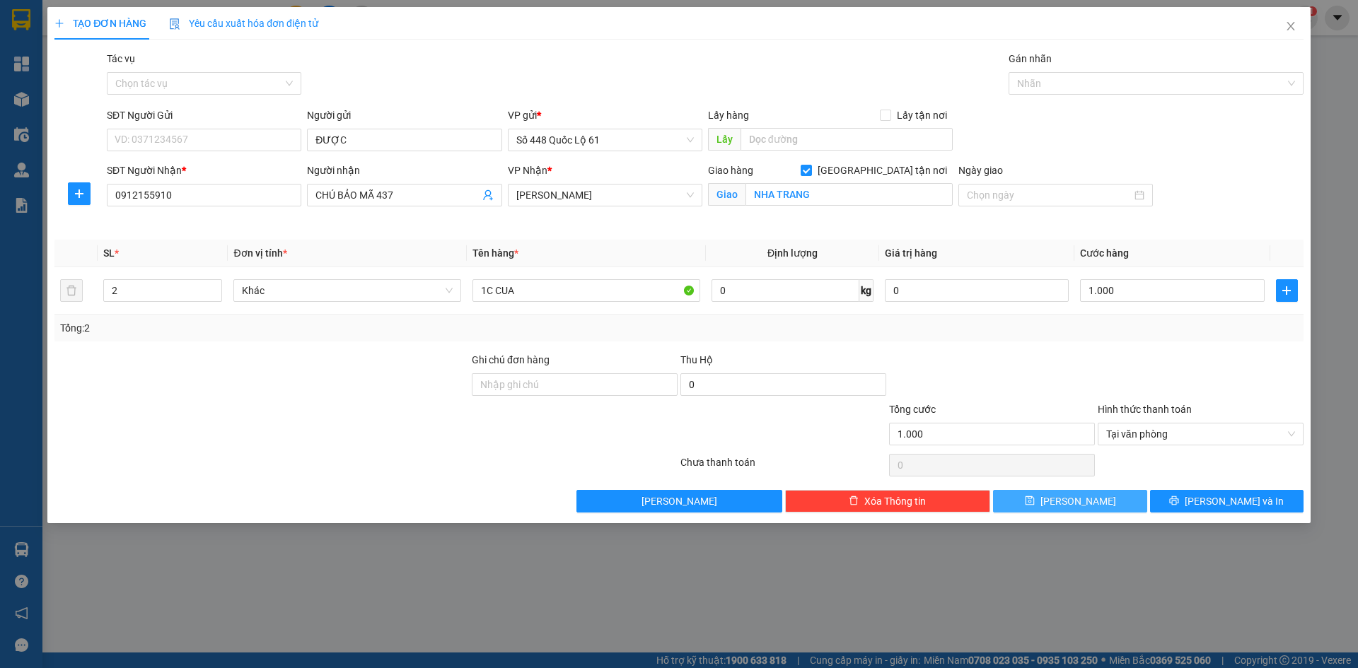
drag, startPoint x: 1066, startPoint y: 505, endPoint x: 1064, endPoint y: 495, distance: 10.1
click at [1065, 506] on button "Lưu" at bounding box center [1070, 501] width 154 height 23
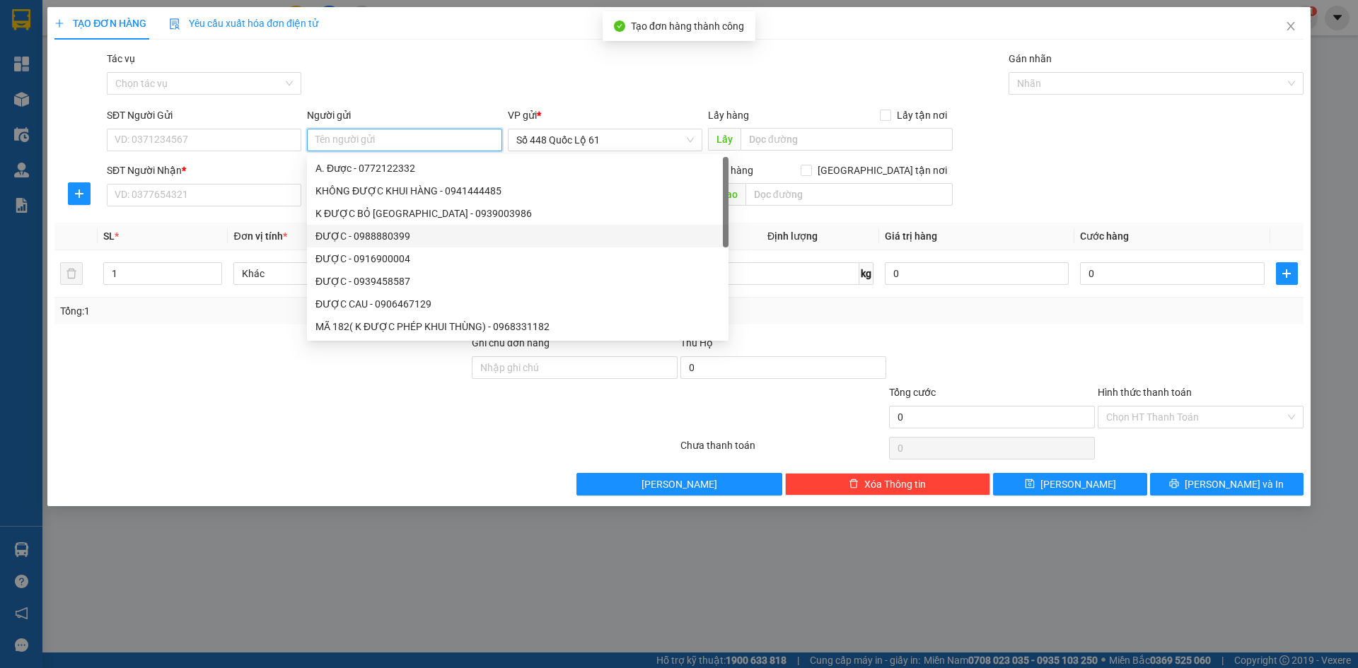
paste input "ĐƯỢC"
click at [199, 183] on div "SĐT Người Nhận *" at bounding box center [204, 173] width 195 height 21
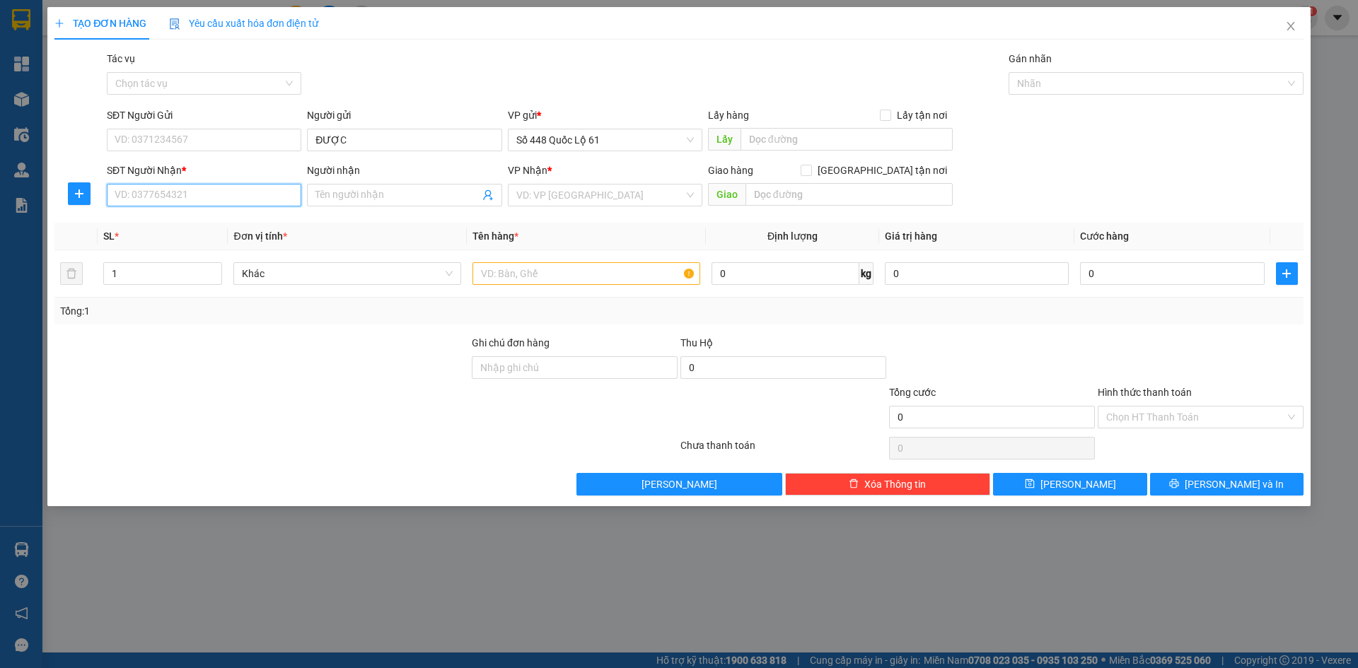
click at [215, 199] on input "SĐT Người Nhận *" at bounding box center [204, 195] width 195 height 23
click at [236, 218] on div "0944078552 - MÃ 552 NHỰT" at bounding box center [204, 224] width 178 height 16
click at [1048, 485] on button "Lưu" at bounding box center [1070, 484] width 154 height 23
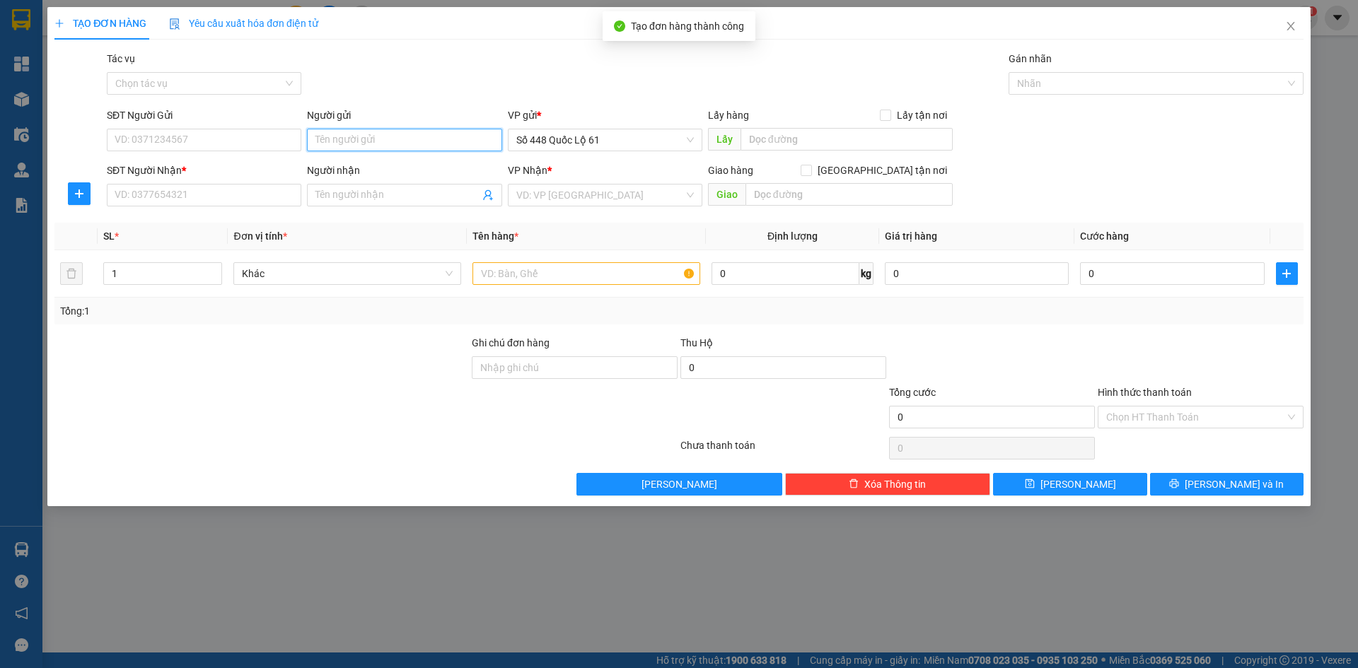
click at [378, 139] on input "Người gửi" at bounding box center [404, 140] width 195 height 23
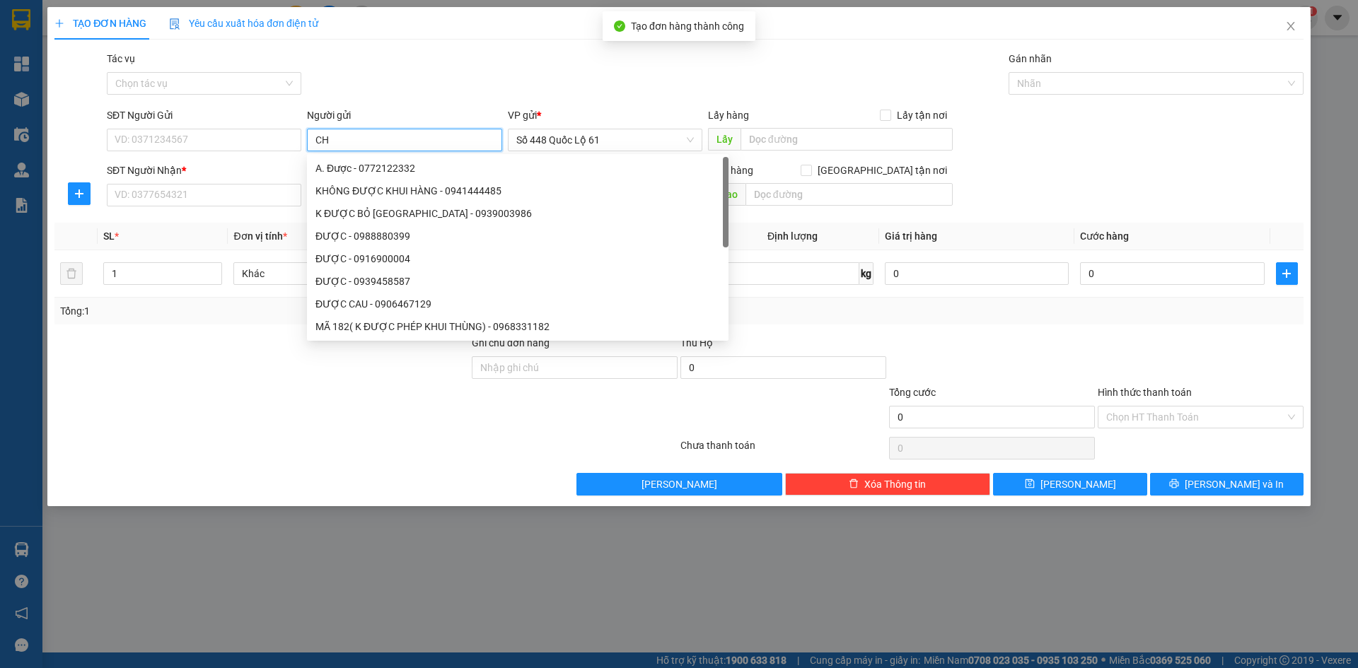
paste input "ƠN"
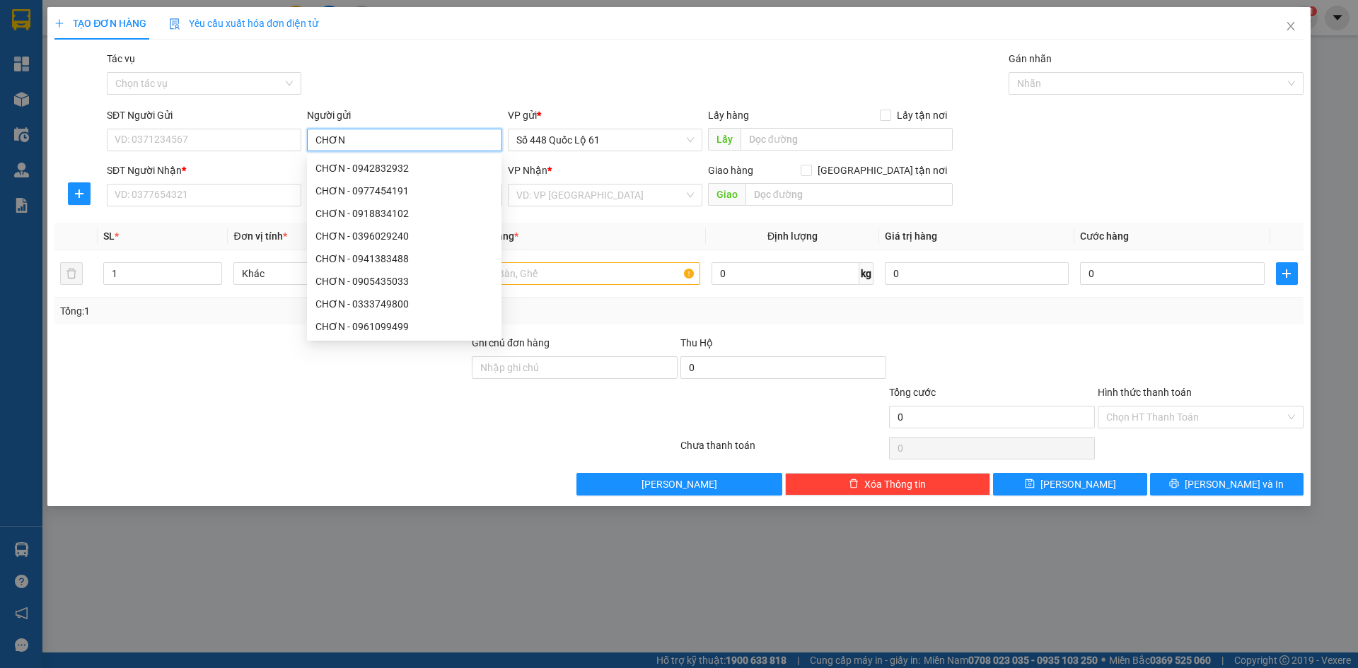
drag, startPoint x: 379, startPoint y: 138, endPoint x: 325, endPoint y: 145, distance: 54.2
click at [313, 149] on input "CHƠN" at bounding box center [404, 140] width 195 height 23
click at [229, 188] on input "SĐT Người Nhận *" at bounding box center [204, 195] width 195 height 23
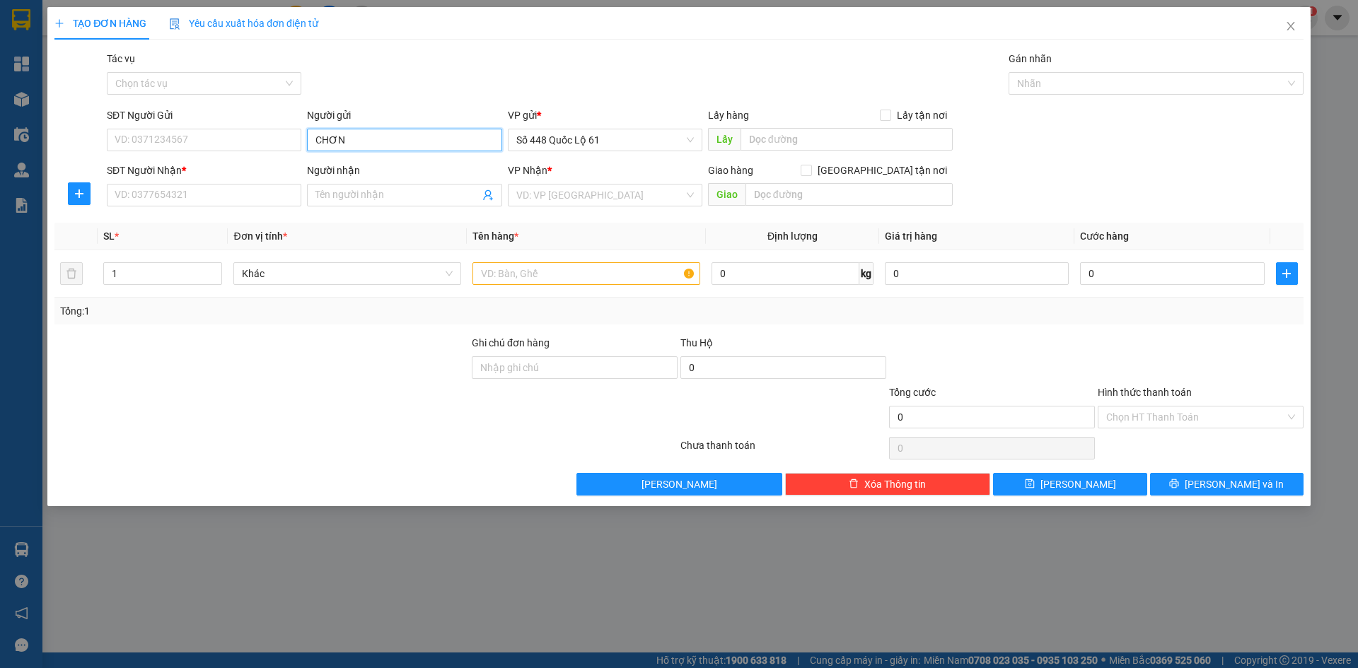
drag, startPoint x: 360, startPoint y: 139, endPoint x: 322, endPoint y: 141, distance: 38.3
click at [311, 141] on input "CHƠN" at bounding box center [404, 140] width 195 height 23
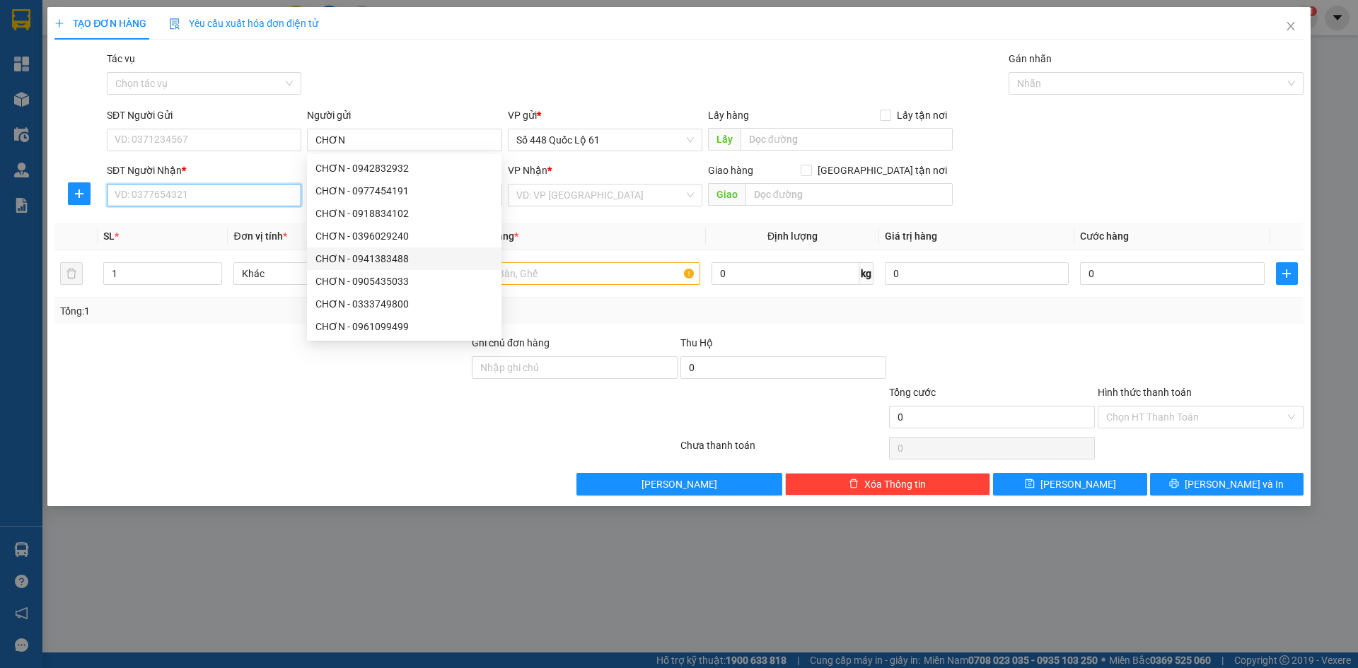
click at [237, 193] on input "SĐT Người Nhận *" at bounding box center [204, 195] width 195 height 23
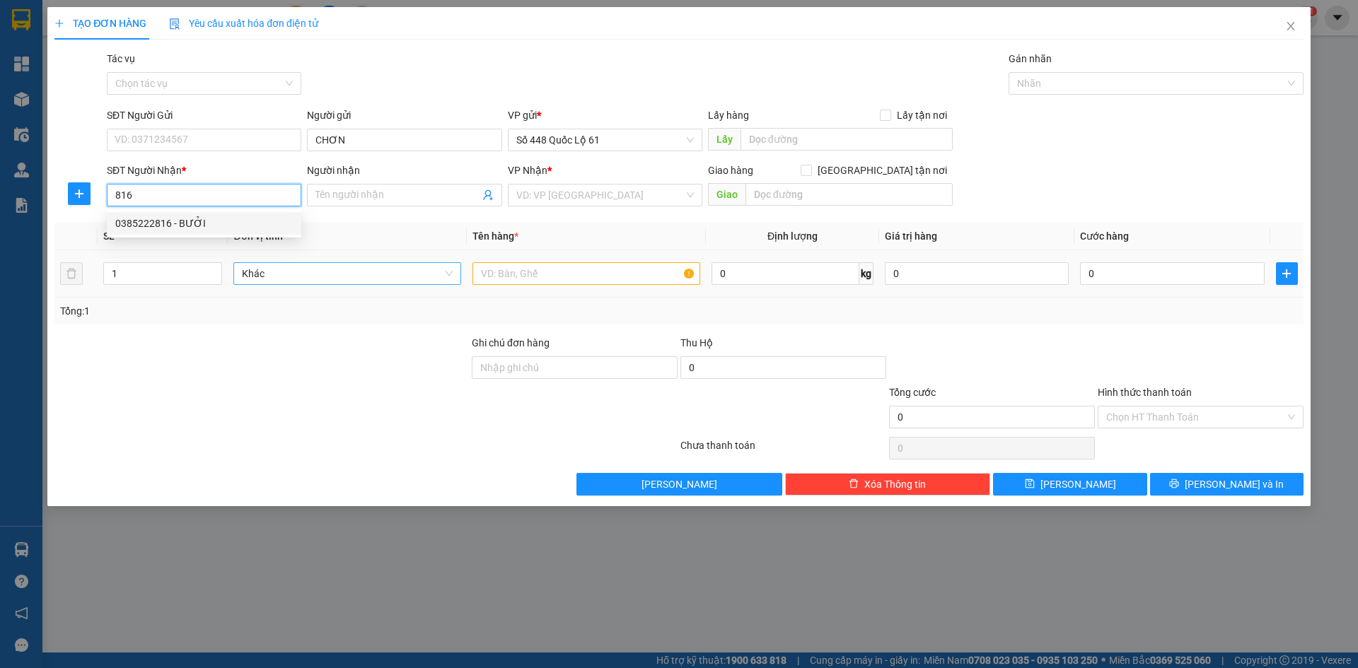
drag, startPoint x: 237, startPoint y: 218, endPoint x: 245, endPoint y: 268, distance: 50.9
click at [237, 219] on div "0385222816 - BƯỞI" at bounding box center [204, 224] width 178 height 16
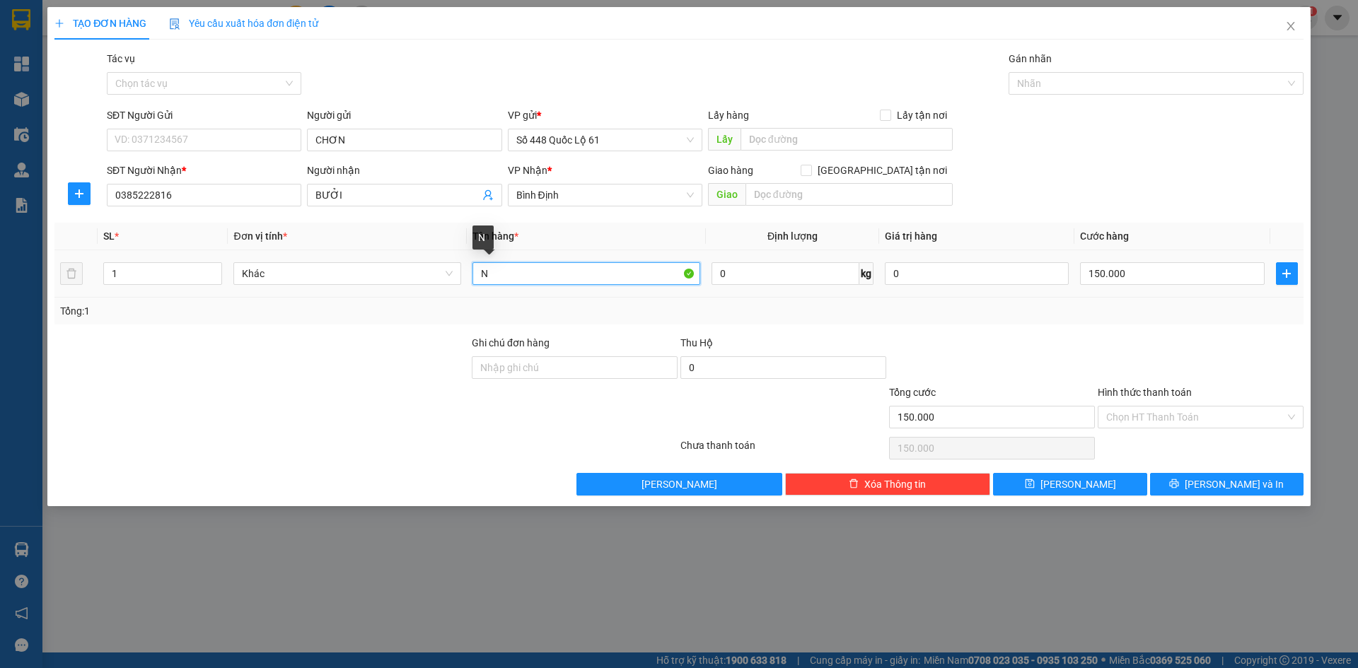
drag, startPoint x: 524, startPoint y: 275, endPoint x: 476, endPoint y: 277, distance: 48.1
click at [476, 277] on input "N" at bounding box center [587, 273] width 228 height 23
click at [1192, 279] on input "150.000" at bounding box center [1172, 273] width 184 height 23
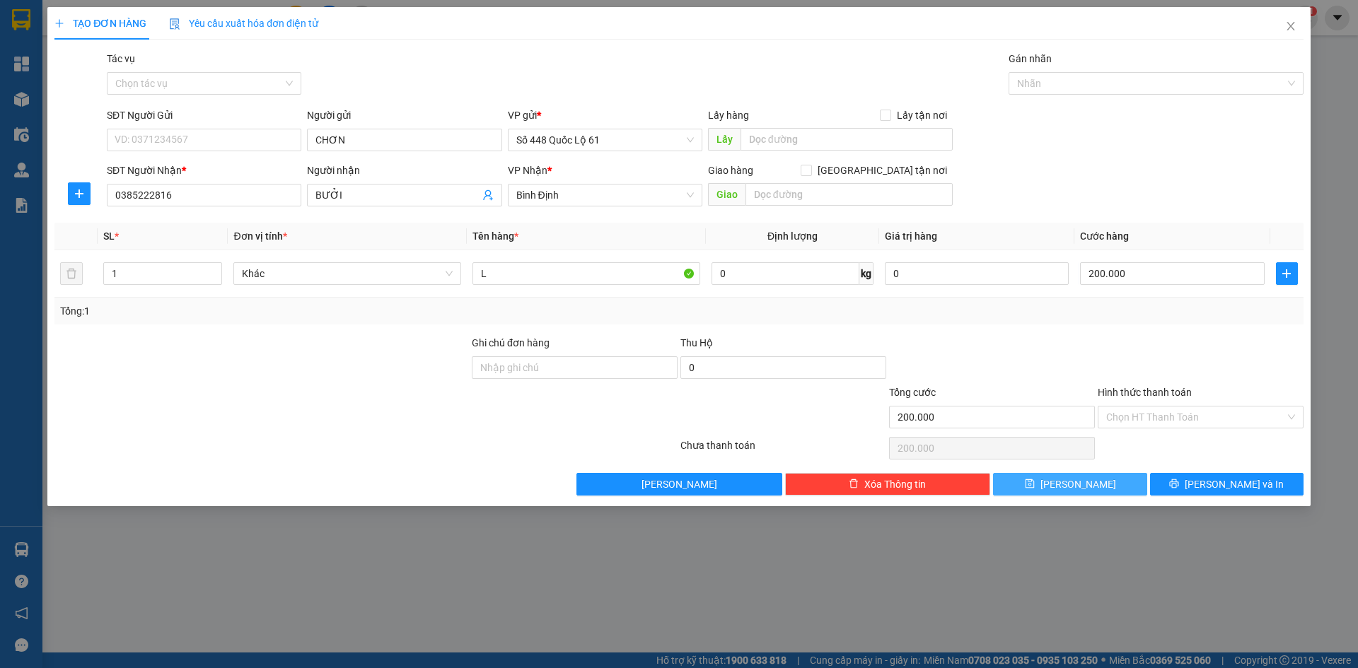
click at [1082, 485] on span "Lưu" at bounding box center [1079, 485] width 76 height 16
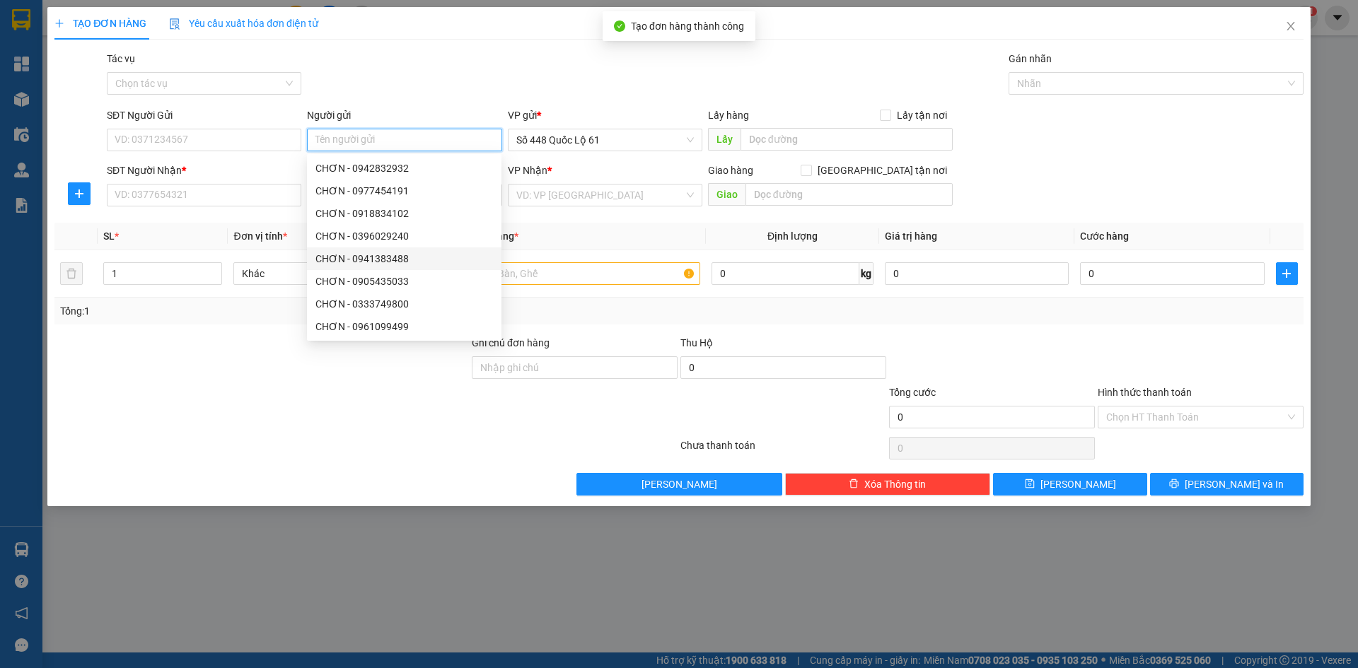
paste input "CHƠN"
click at [221, 192] on input "SĐT Người Nhận *" at bounding box center [204, 195] width 195 height 23
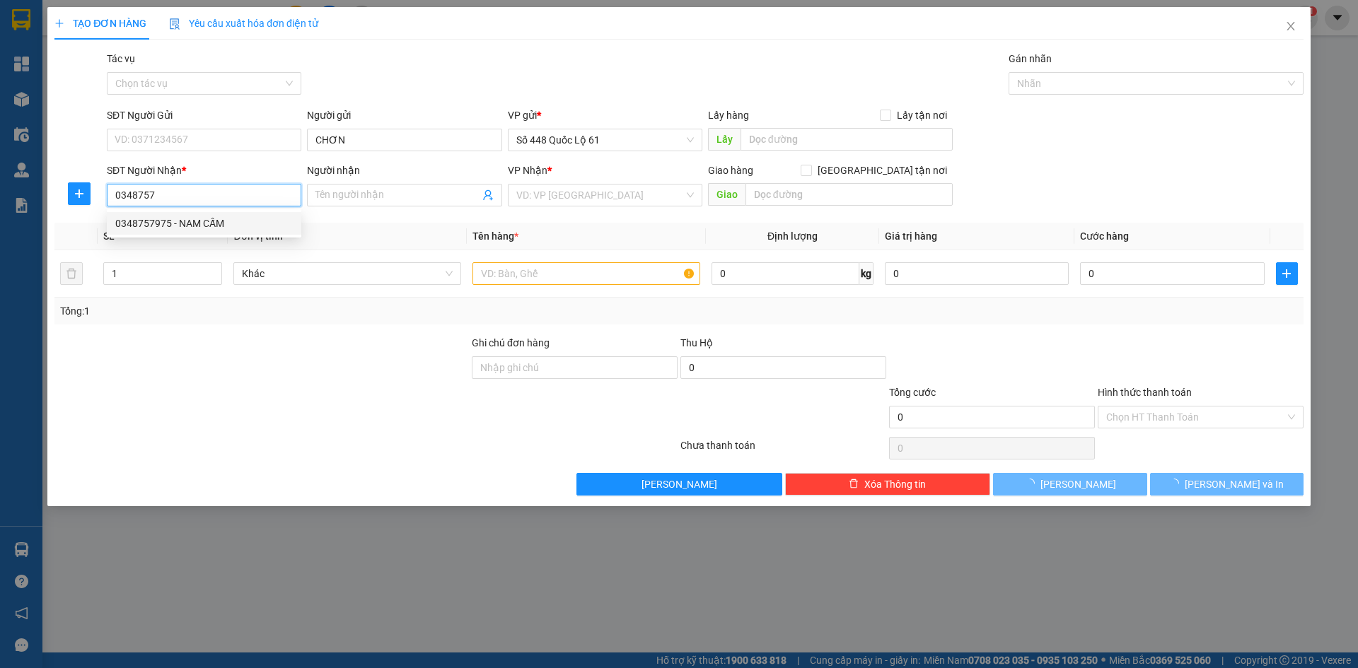
click at [224, 220] on div "0348757975 - NAM CẤM" at bounding box center [204, 224] width 178 height 16
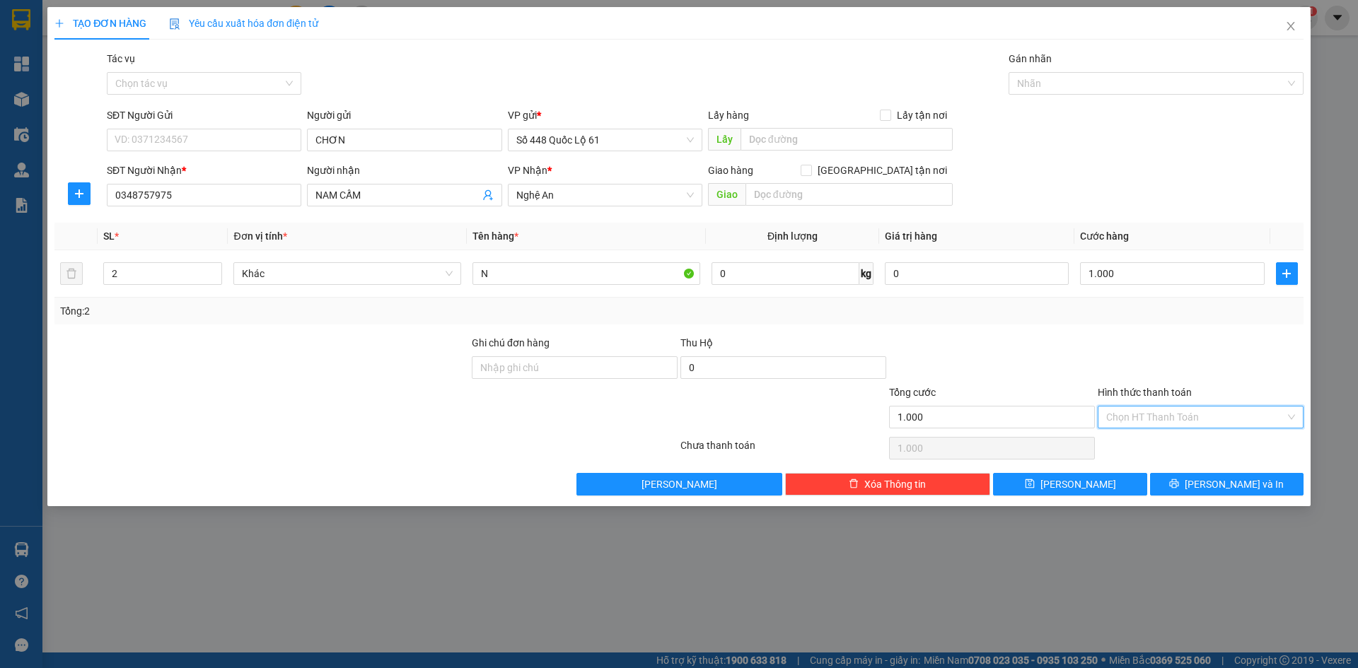
drag, startPoint x: 1164, startPoint y: 413, endPoint x: 1167, endPoint y: 461, distance: 48.2
click at [1164, 418] on input "Hình thức thanh toán" at bounding box center [1195, 417] width 179 height 21
drag, startPoint x: 1169, startPoint y: 452, endPoint x: 1077, endPoint y: 478, distance: 95.6
click at [1168, 452] on div "Tại văn phòng" at bounding box center [1200, 446] width 189 height 16
drag, startPoint x: 1073, startPoint y: 483, endPoint x: 879, endPoint y: 456, distance: 196.5
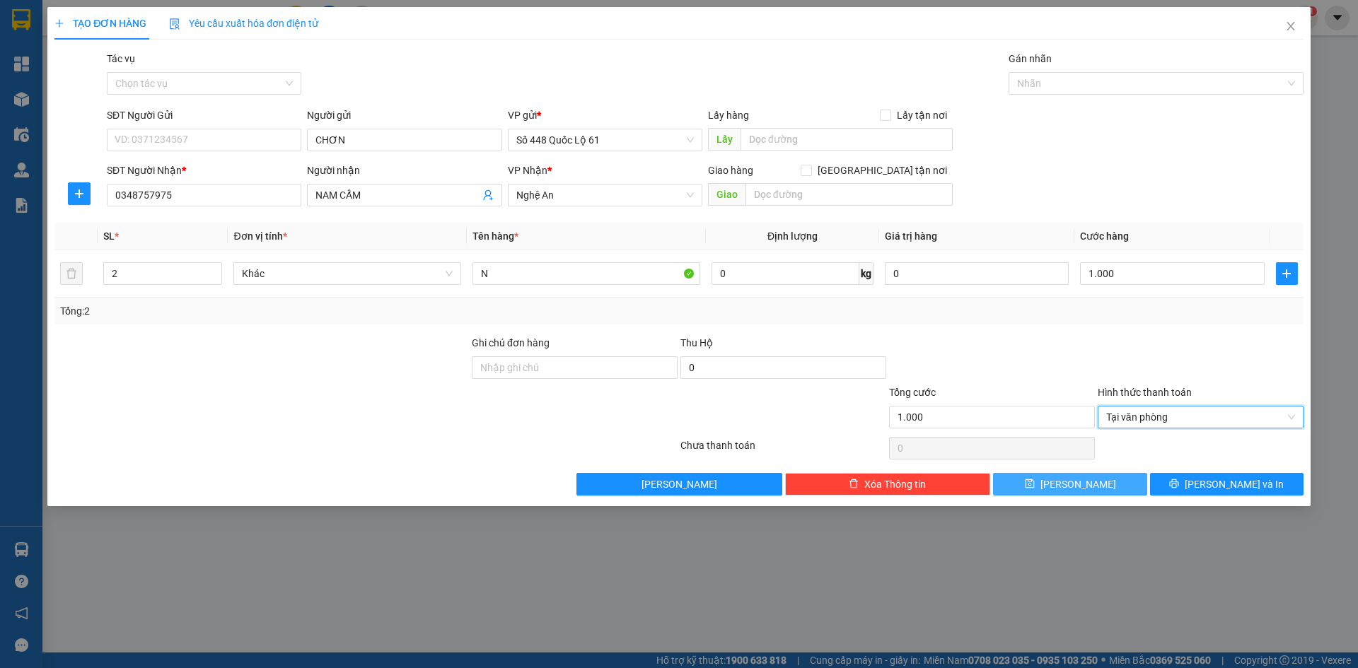
click at [1064, 484] on button "Lưu" at bounding box center [1070, 484] width 154 height 23
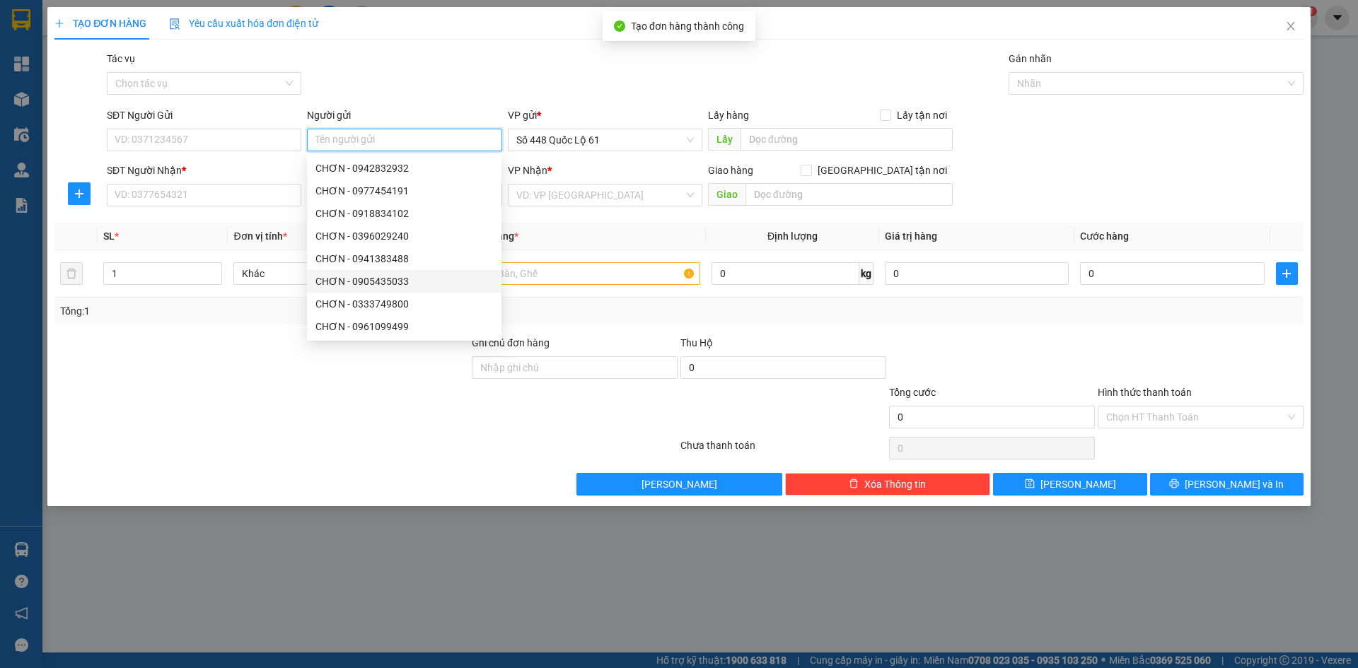
paste input "CHƠN"
click at [219, 193] on input "SĐT Người Nhận *" at bounding box center [204, 195] width 195 height 23
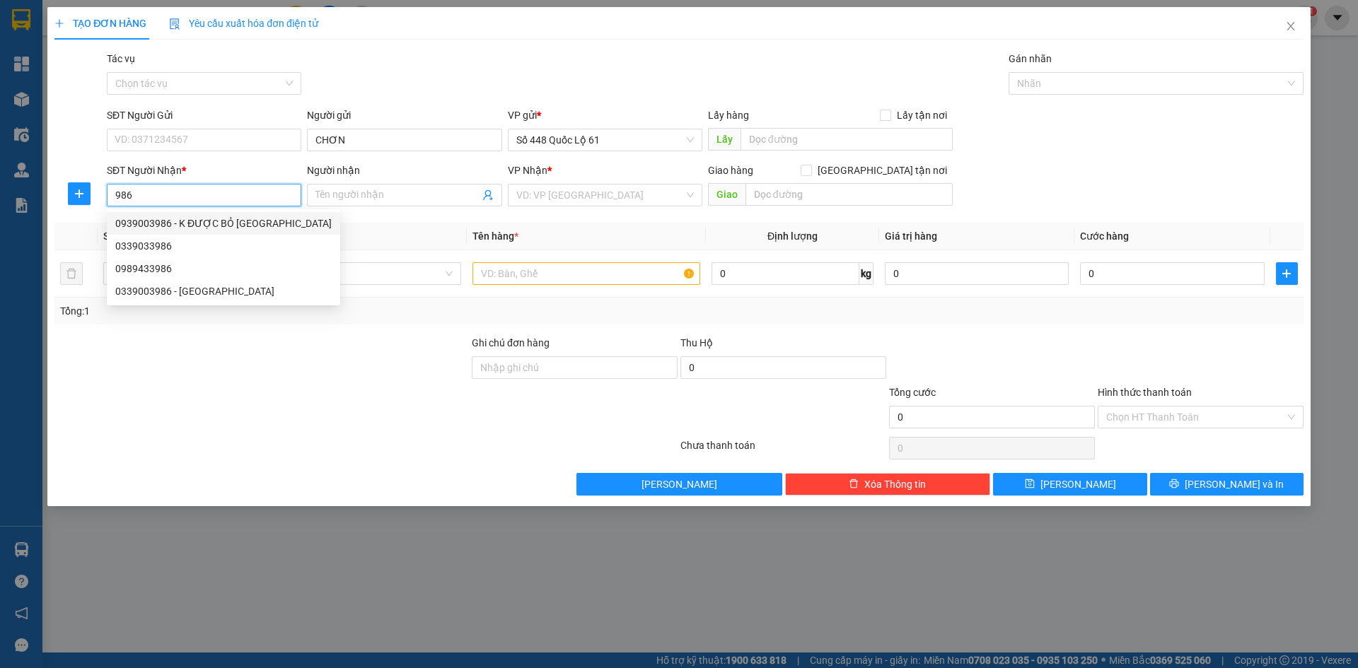
click at [246, 219] on div "0939003986 - K ĐƯỢC BỎ BÃI DƯƠNG CHÂU" at bounding box center [223, 224] width 216 height 16
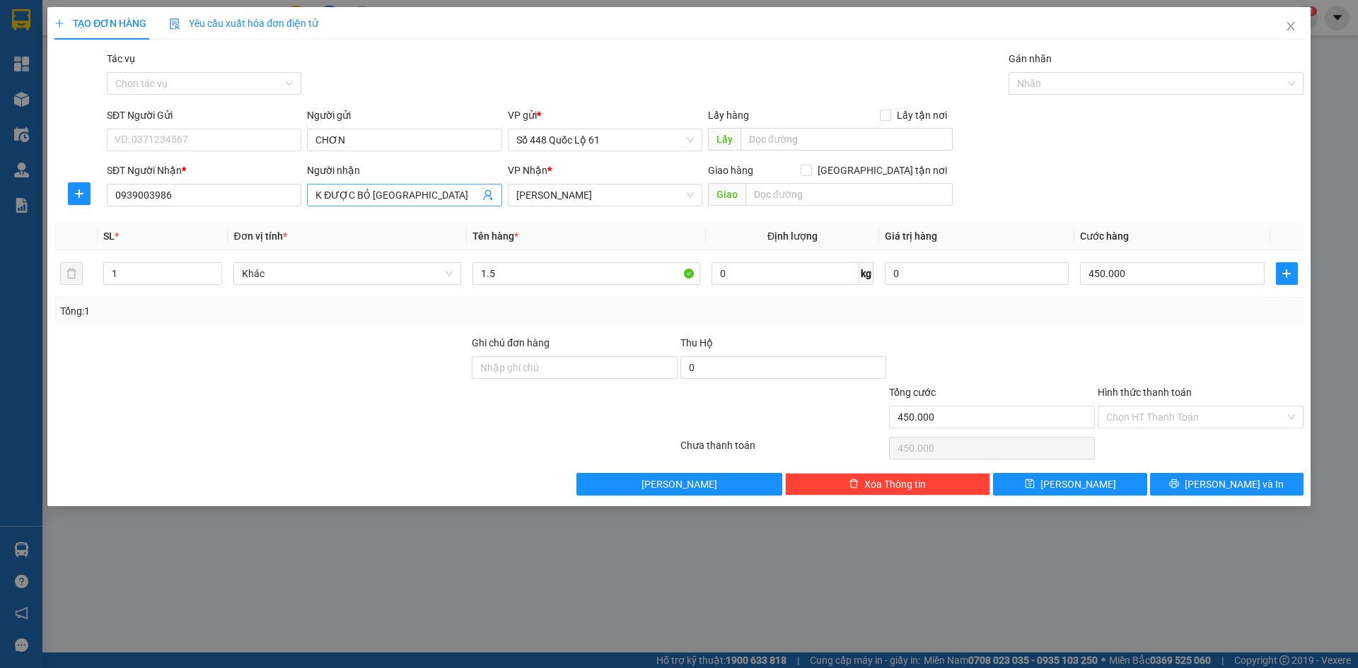
click at [351, 195] on input "K ĐƯỢC BỎ BÃI DƯƠNG CHÂU" at bounding box center [396, 195] width 163 height 16
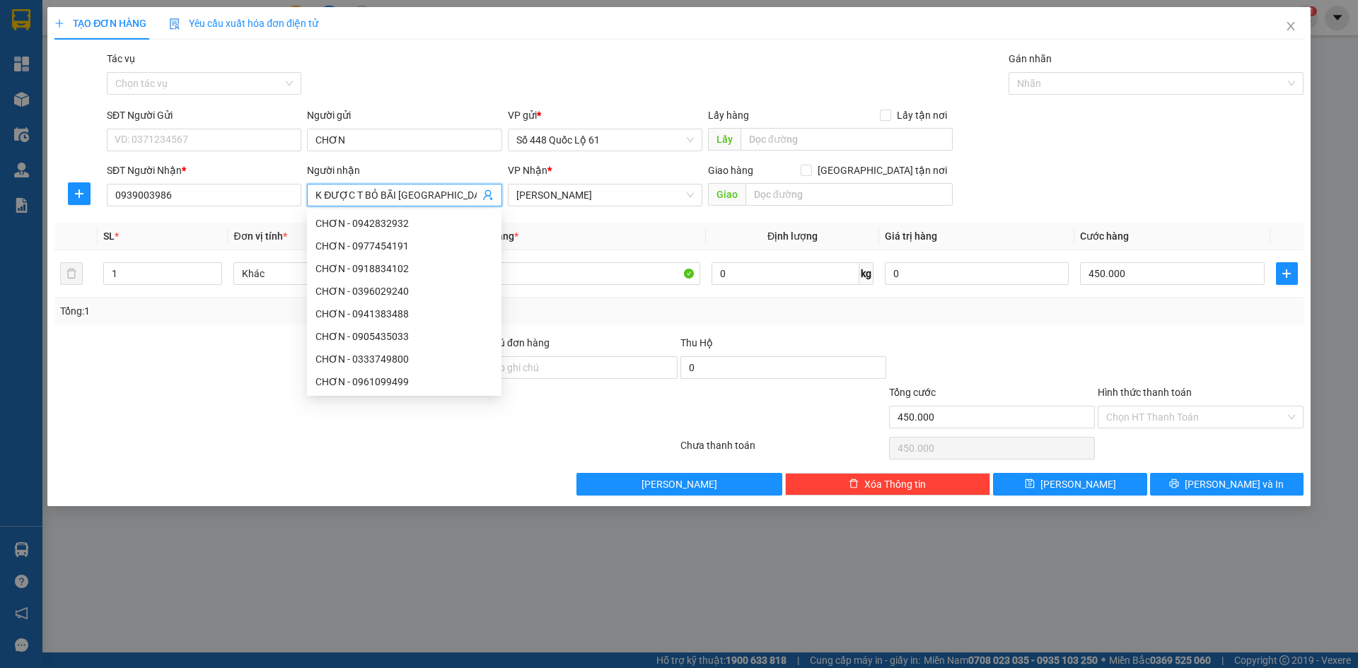
paste input "Ư"
paste input "Ự"
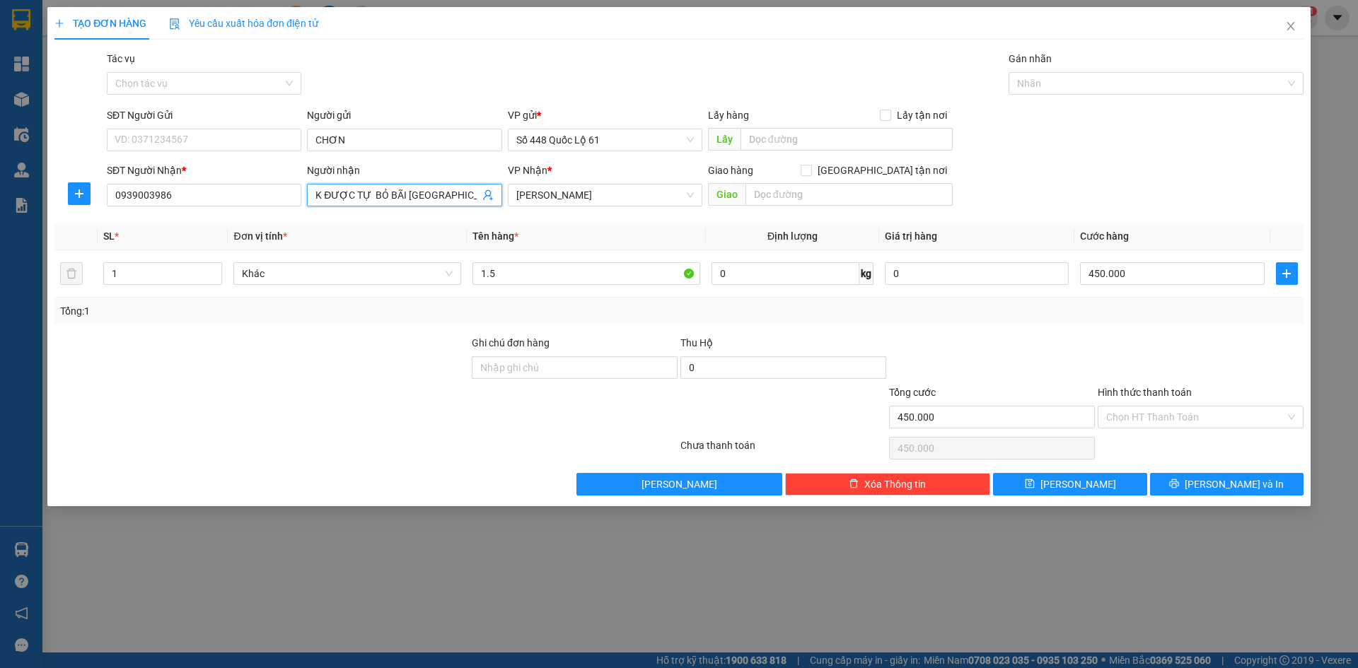
paste input "Ý"
click at [317, 191] on input "K ĐƯỢC TỰ Ý BỎ BÃI DƯƠNG CHÂU" at bounding box center [396, 195] width 163 height 16
drag, startPoint x: 318, startPoint y: 194, endPoint x: 608, endPoint y: 209, distance: 289.7
click at [608, 209] on div "SĐT Người Nhận * 0939003986 Người nhận DT CHO KHACH K ĐƯỢC TỰ Ý BỎ BÃI DƯƠNG CH…" at bounding box center [705, 188] width 1203 height 50
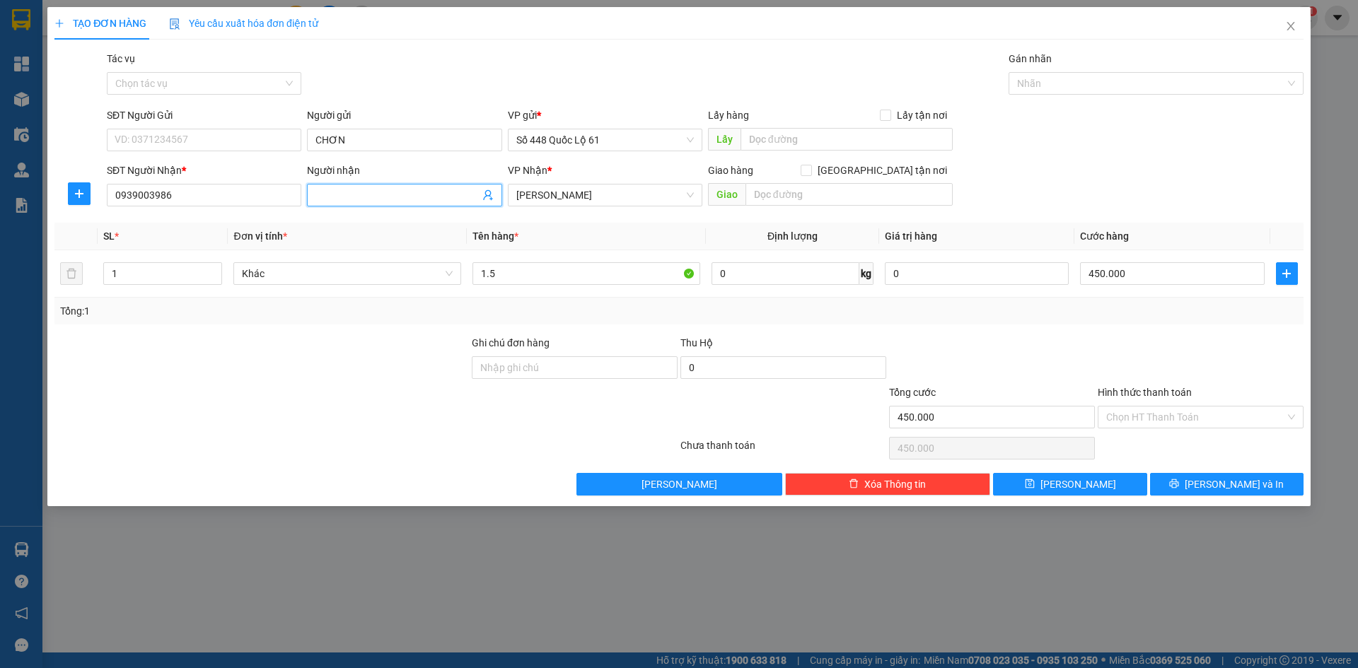
scroll to position [0, 0]
paste input "ÃI"
paste input "ƯƠNG"
paste input "Â"
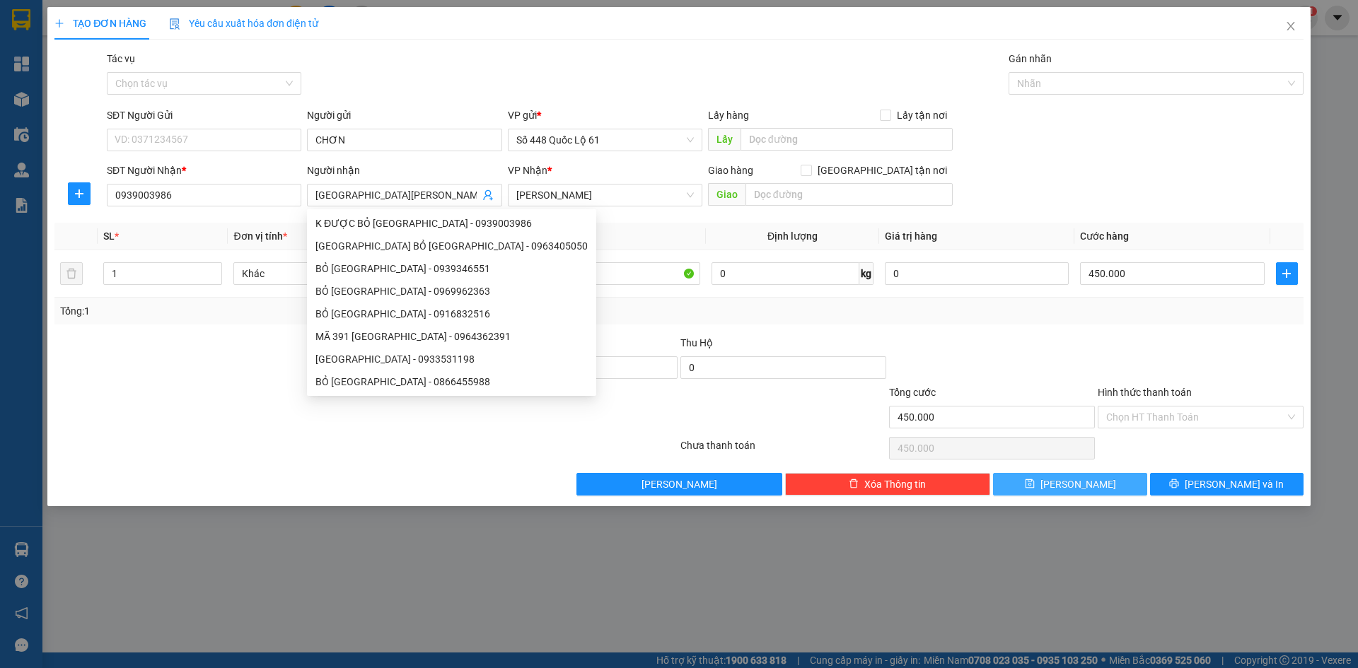
click at [1095, 476] on button "Lưu" at bounding box center [1070, 484] width 154 height 23
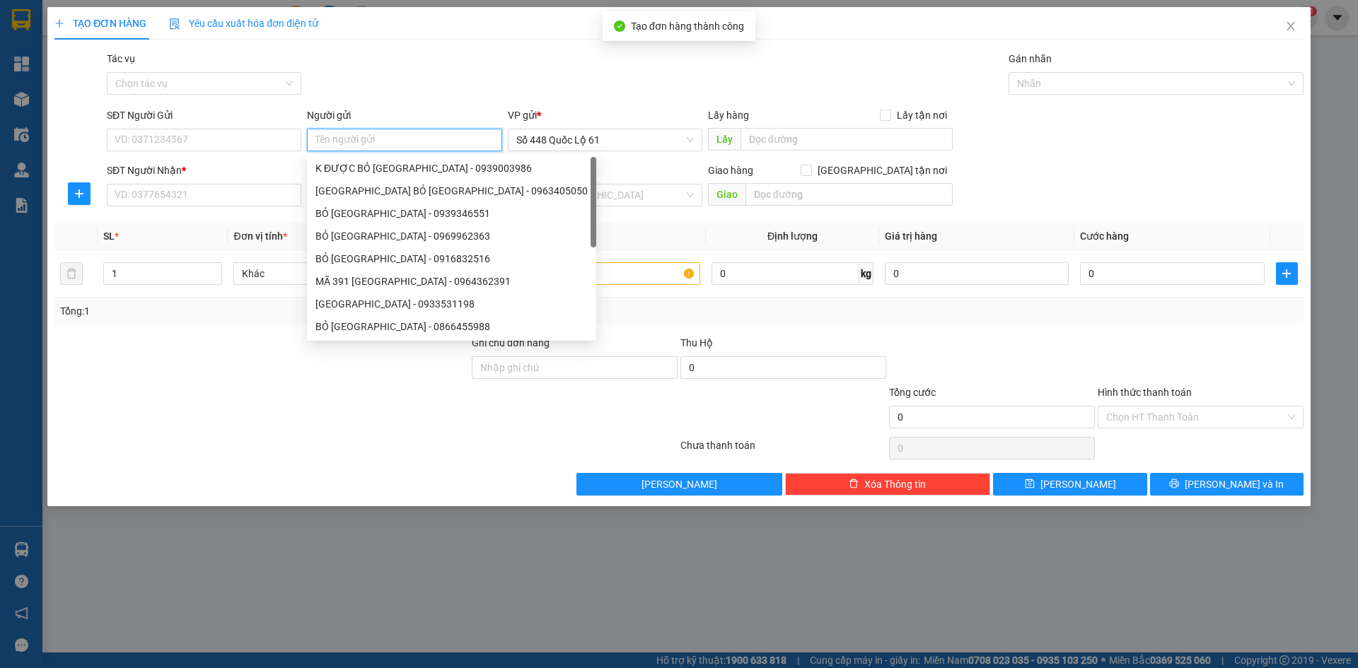
paste input "CHƠN"
drag, startPoint x: 256, startPoint y: 203, endPoint x: 250, endPoint y: 212, distance: 10.6
click at [252, 209] on div "SĐT Người Nhận * VD: 0377654321" at bounding box center [204, 188] width 195 height 50
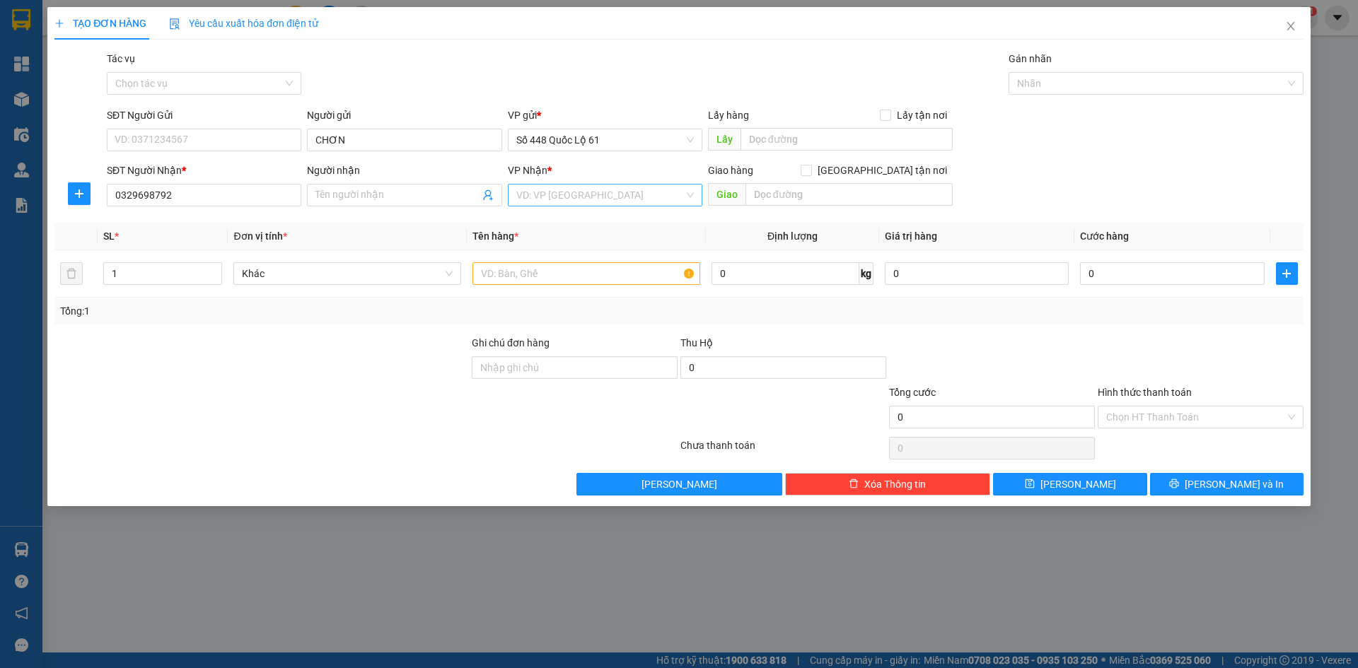
click at [582, 195] on input "search" at bounding box center [600, 195] width 168 height 21
click at [579, 292] on div "[PERSON_NAME]" at bounding box center [605, 292] width 178 height 16
click at [868, 198] on input "text" at bounding box center [849, 194] width 207 height 23
click at [811, 168] on input "Giao tận nơi" at bounding box center [806, 170] width 10 height 10
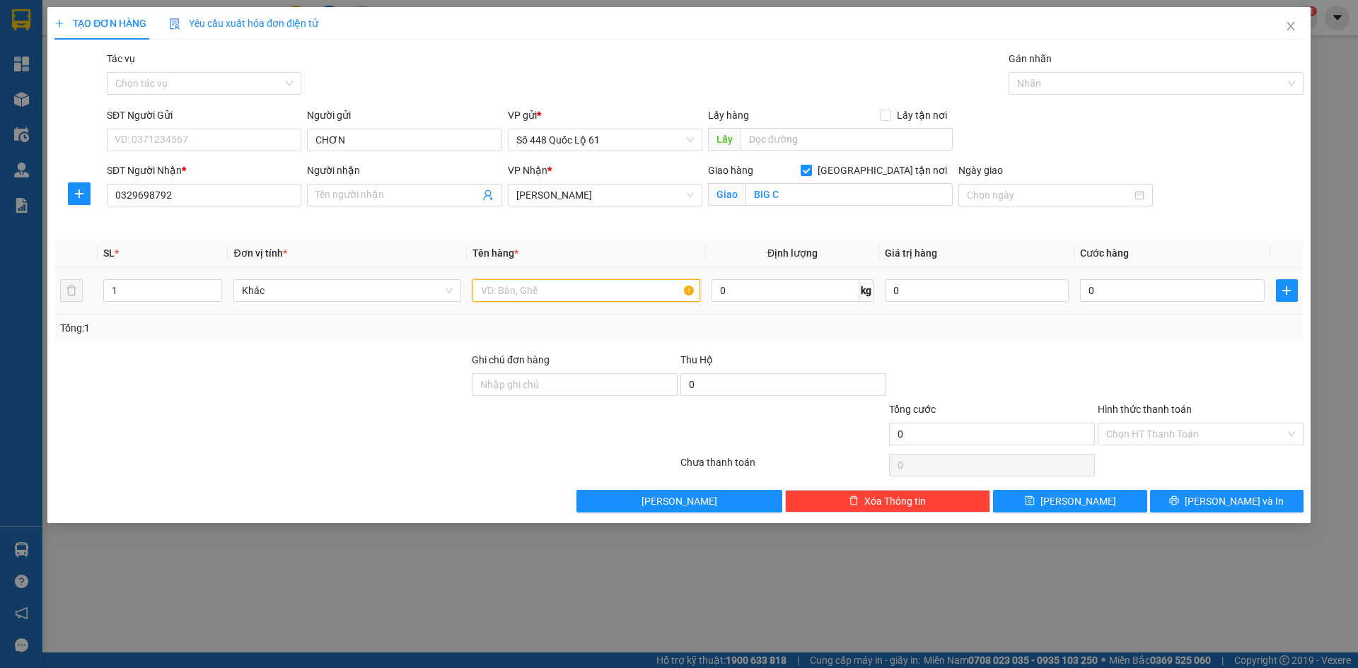
click at [550, 288] on input "text" at bounding box center [587, 290] width 228 height 23
click at [758, 388] on input "0" at bounding box center [784, 385] width 206 height 23
click at [1114, 296] on input "0" at bounding box center [1172, 290] width 184 height 23
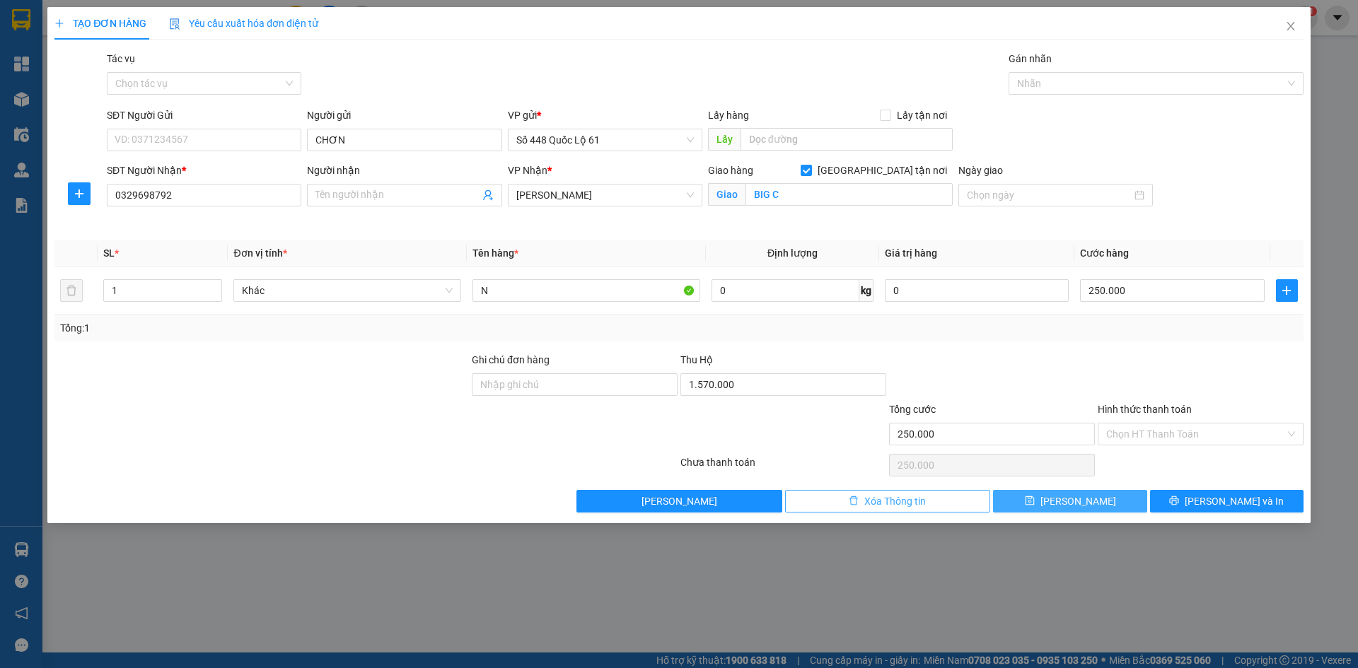
drag, startPoint x: 1067, startPoint y: 510, endPoint x: 898, endPoint y: 497, distance: 170.3
click at [1055, 510] on button "Lưu" at bounding box center [1070, 501] width 154 height 23
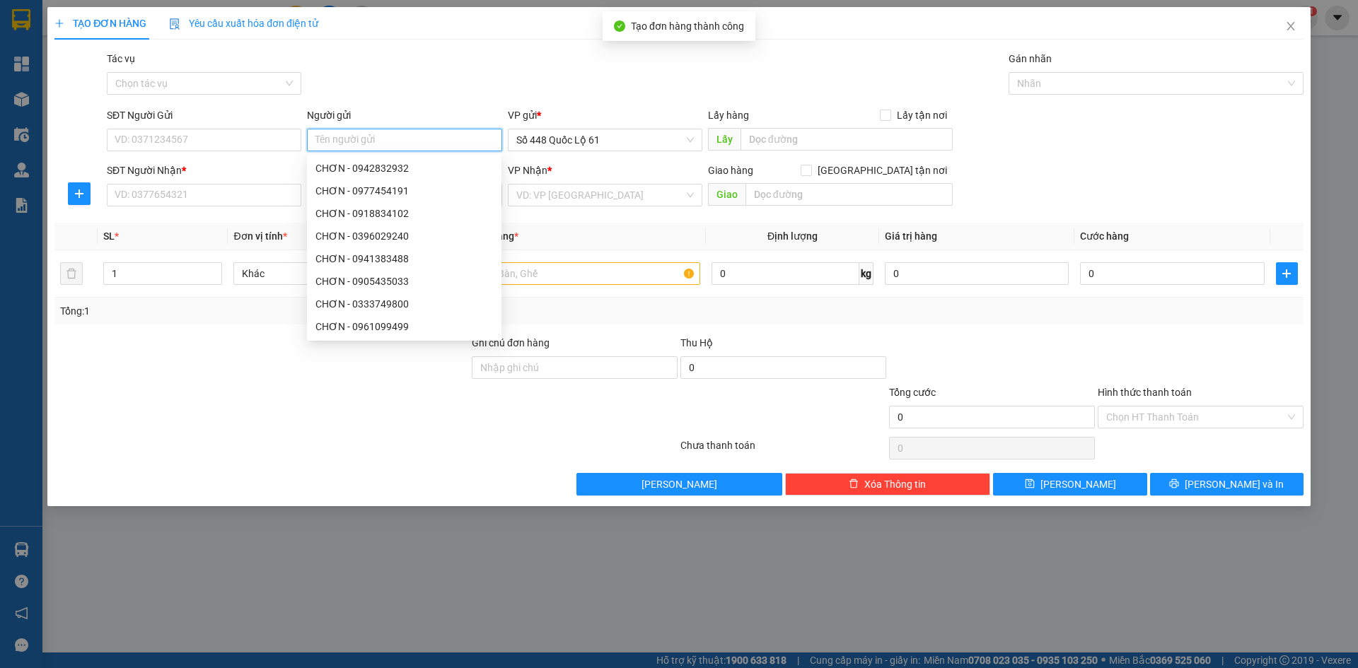
paste input "CHƠN"
click at [215, 196] on input "SĐT Người Nhận *" at bounding box center [204, 195] width 195 height 23
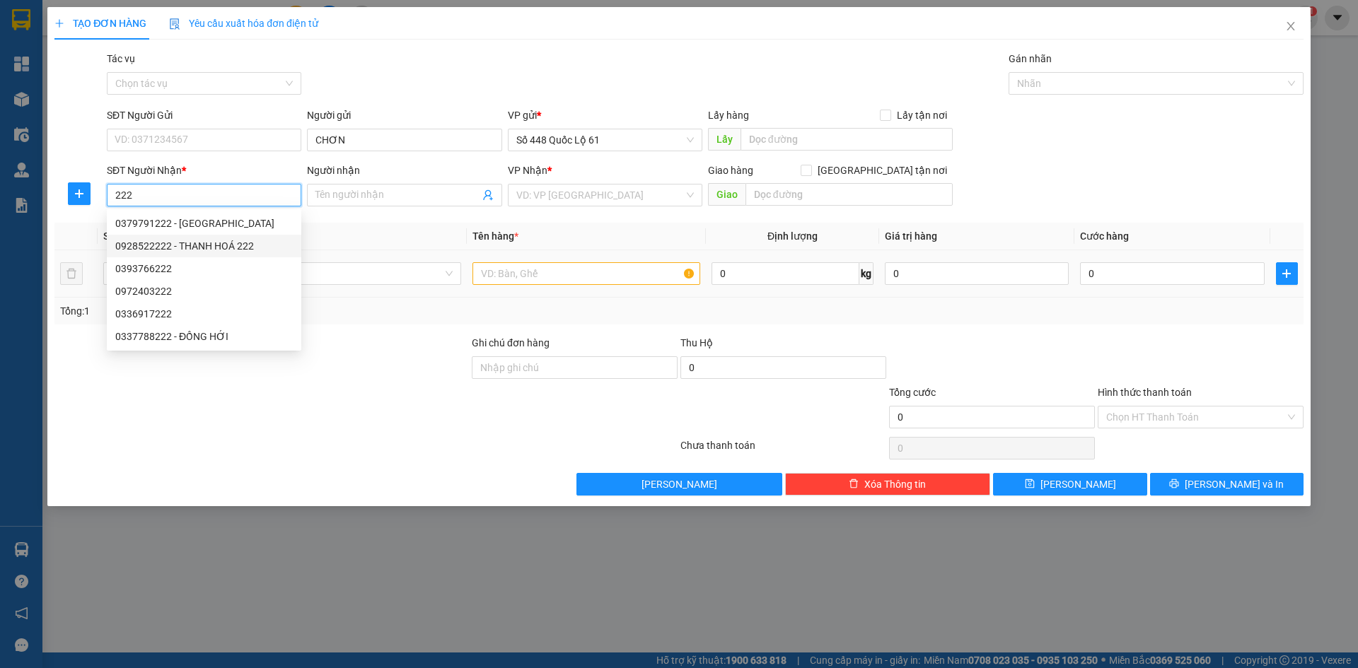
drag, startPoint x: 194, startPoint y: 243, endPoint x: 293, endPoint y: 287, distance: 108.6
click at [195, 244] on div "0928522222 - THANH HOÁ 222" at bounding box center [204, 246] width 178 height 16
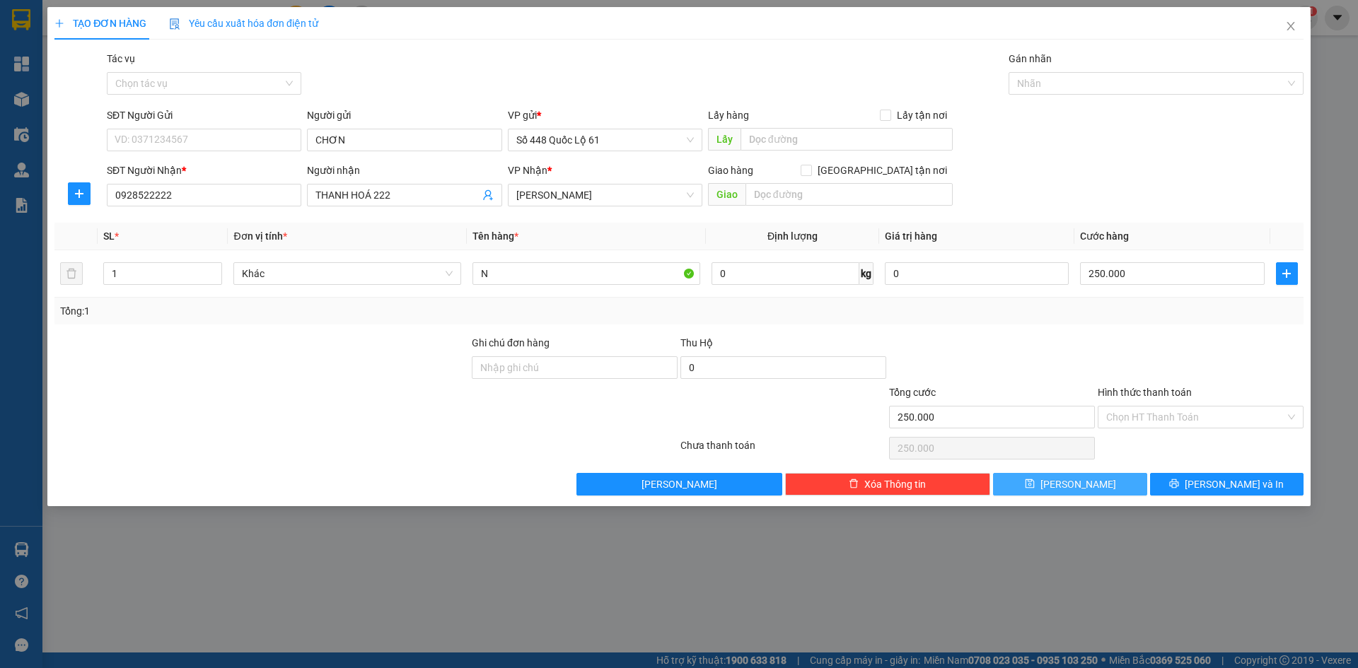
drag, startPoint x: 1082, startPoint y: 477, endPoint x: 748, endPoint y: 438, distance: 336.9
click at [1080, 477] on span "Lưu" at bounding box center [1079, 485] width 76 height 16
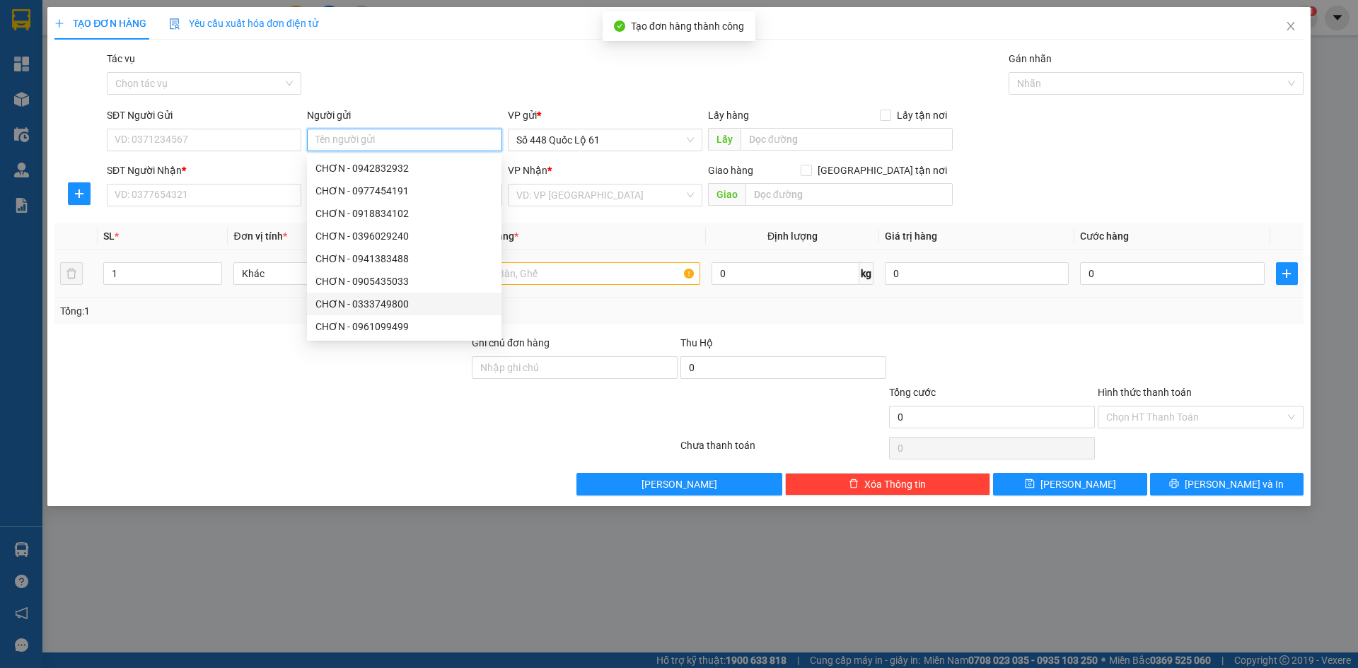
paste input "CHƠN"
click at [257, 197] on input "SĐT Người Nhận *" at bounding box center [204, 195] width 195 height 23
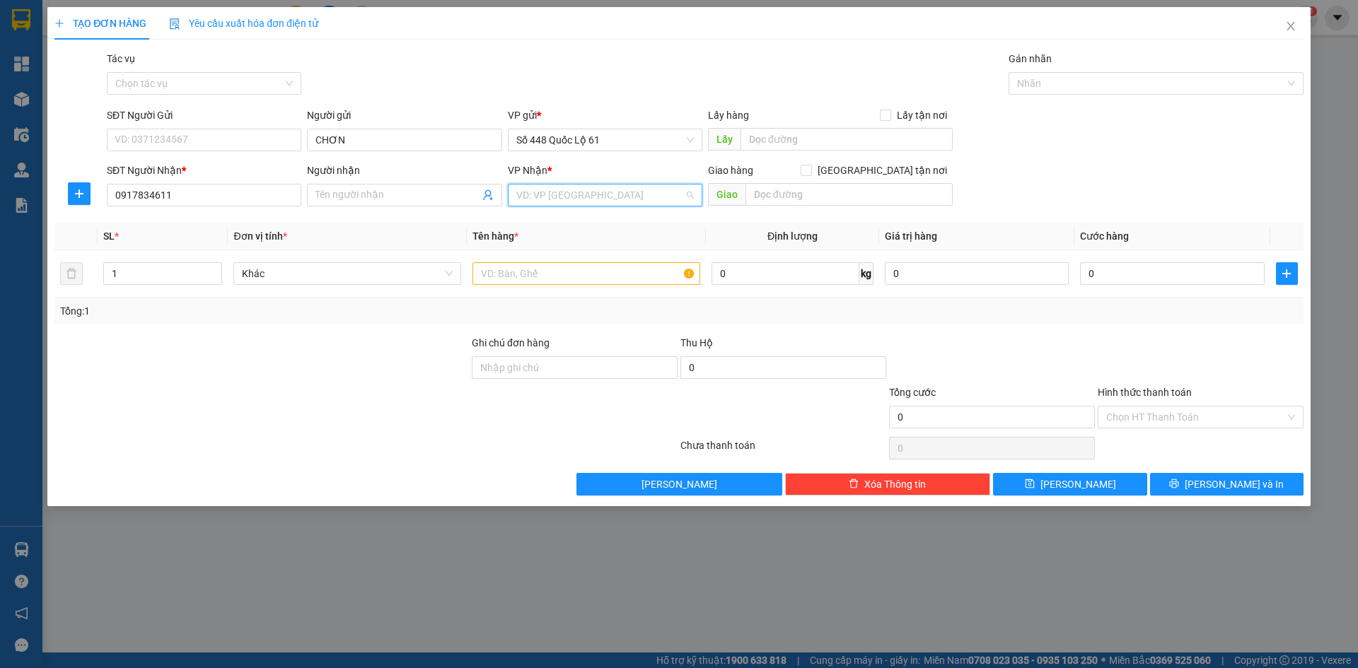
click at [558, 197] on input "search" at bounding box center [600, 195] width 168 height 21
click at [581, 228] on div "Nghệ An" at bounding box center [605, 224] width 178 height 16
click at [569, 267] on input "text" at bounding box center [587, 273] width 228 height 23
click at [851, 194] on input "text" at bounding box center [849, 194] width 207 height 23
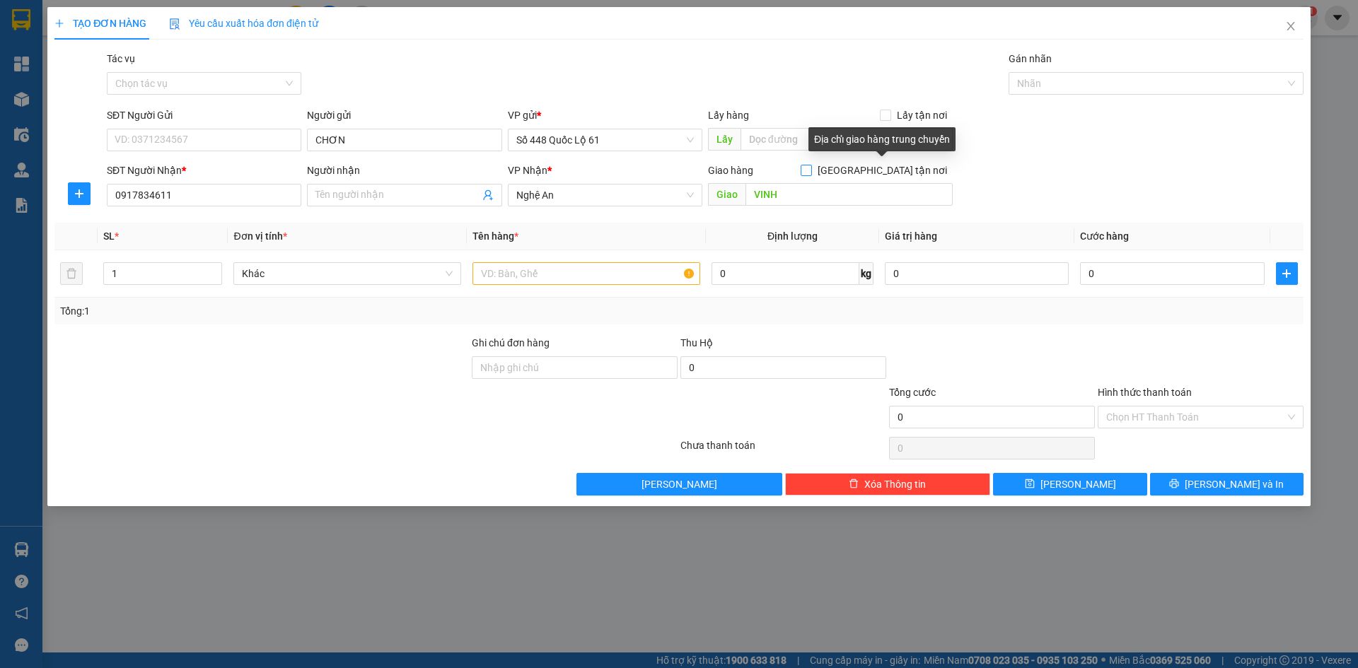
click at [811, 174] on input "Giao tận nơi" at bounding box center [806, 170] width 10 height 10
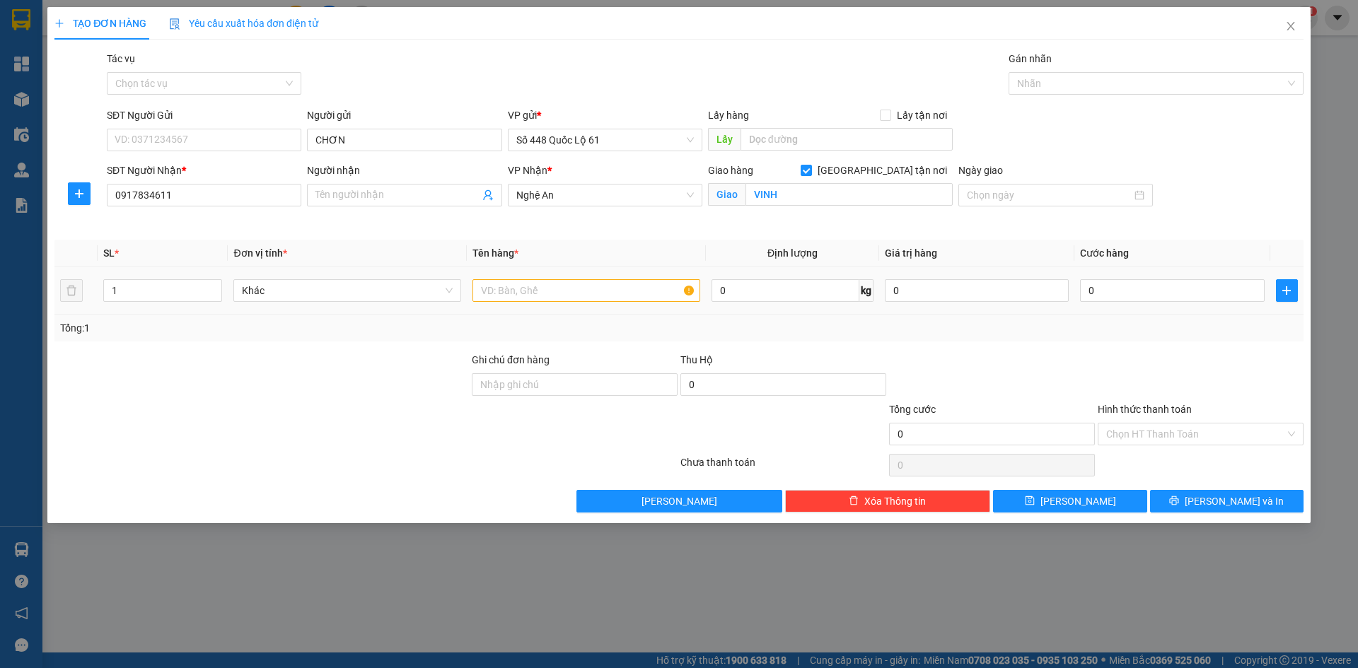
click at [577, 302] on div at bounding box center [587, 291] width 228 height 28
drag, startPoint x: 588, startPoint y: 279, endPoint x: 587, endPoint y: 295, distance: 15.6
click at [588, 280] on input "text" at bounding box center [587, 290] width 228 height 23
click at [1220, 293] on input "0" at bounding box center [1172, 290] width 184 height 23
click at [811, 386] on input "0" at bounding box center [784, 385] width 206 height 23
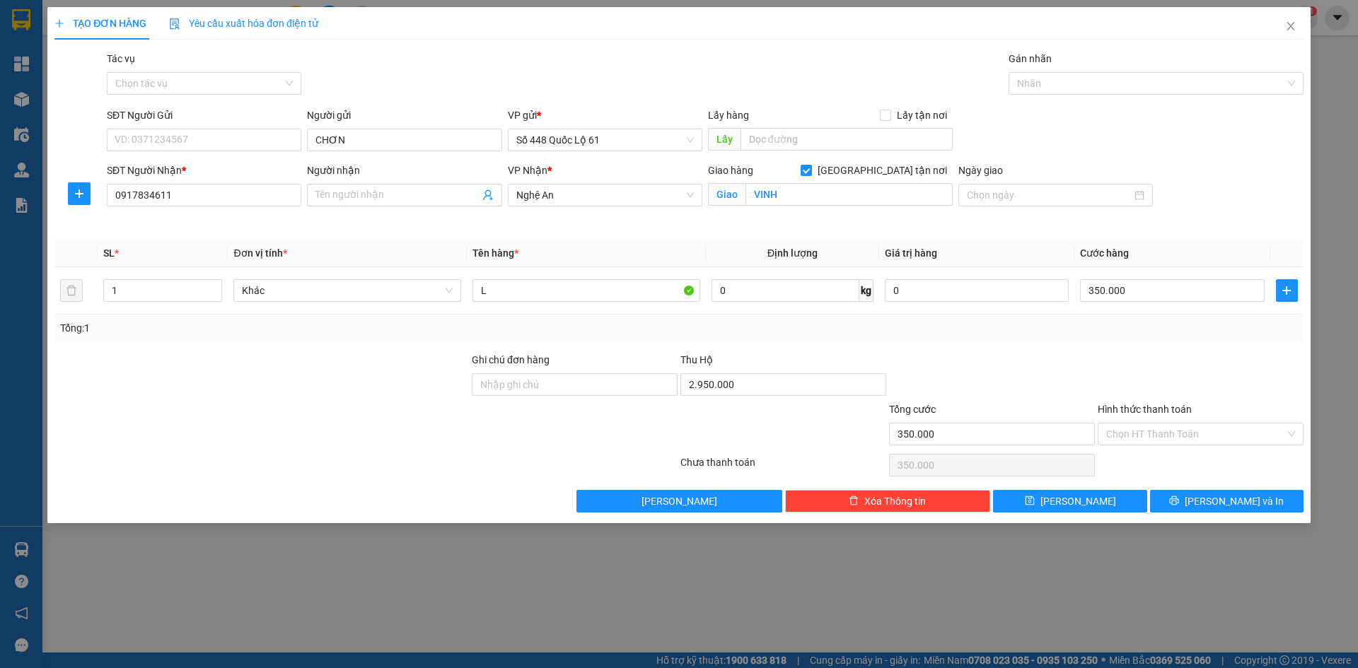
drag, startPoint x: 1023, startPoint y: 362, endPoint x: 1033, endPoint y: 488, distance: 126.3
click at [1024, 368] on div at bounding box center [992, 377] width 209 height 50
click at [1033, 500] on button "Lưu" at bounding box center [1070, 501] width 154 height 23
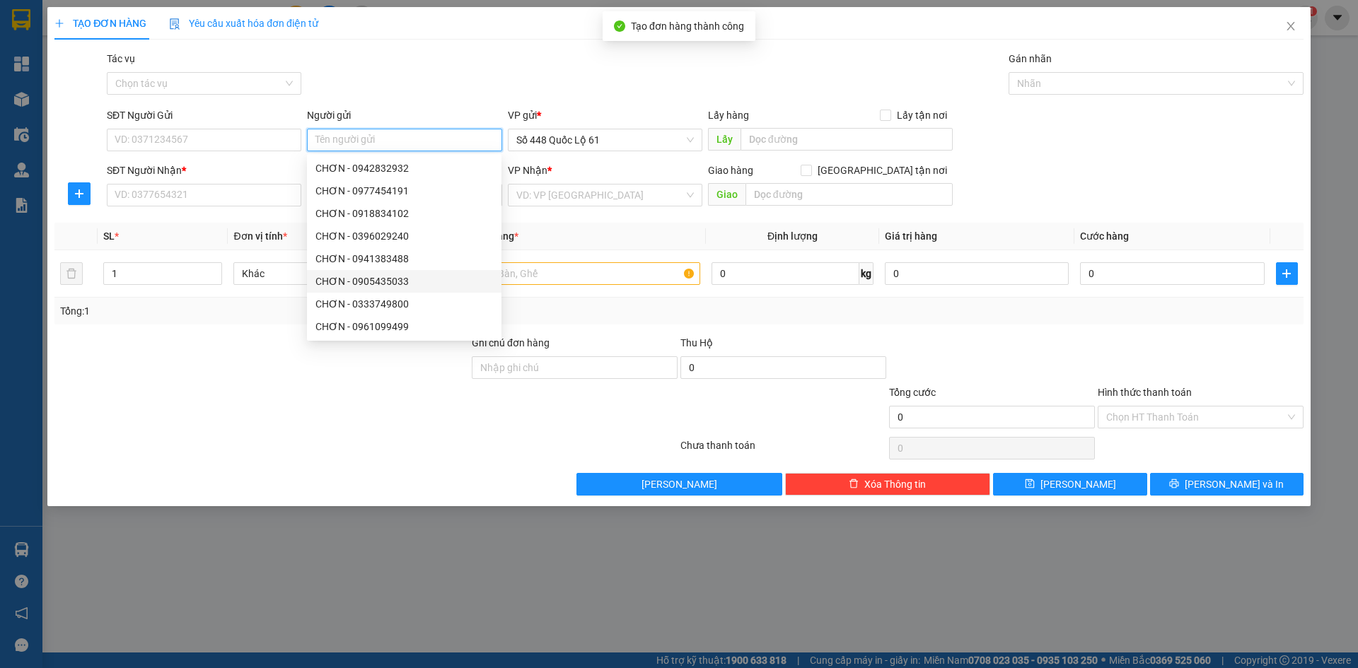
paste input "CHƠN"
click at [201, 193] on input "SĐT Người Nhận *" at bounding box center [204, 195] width 195 height 23
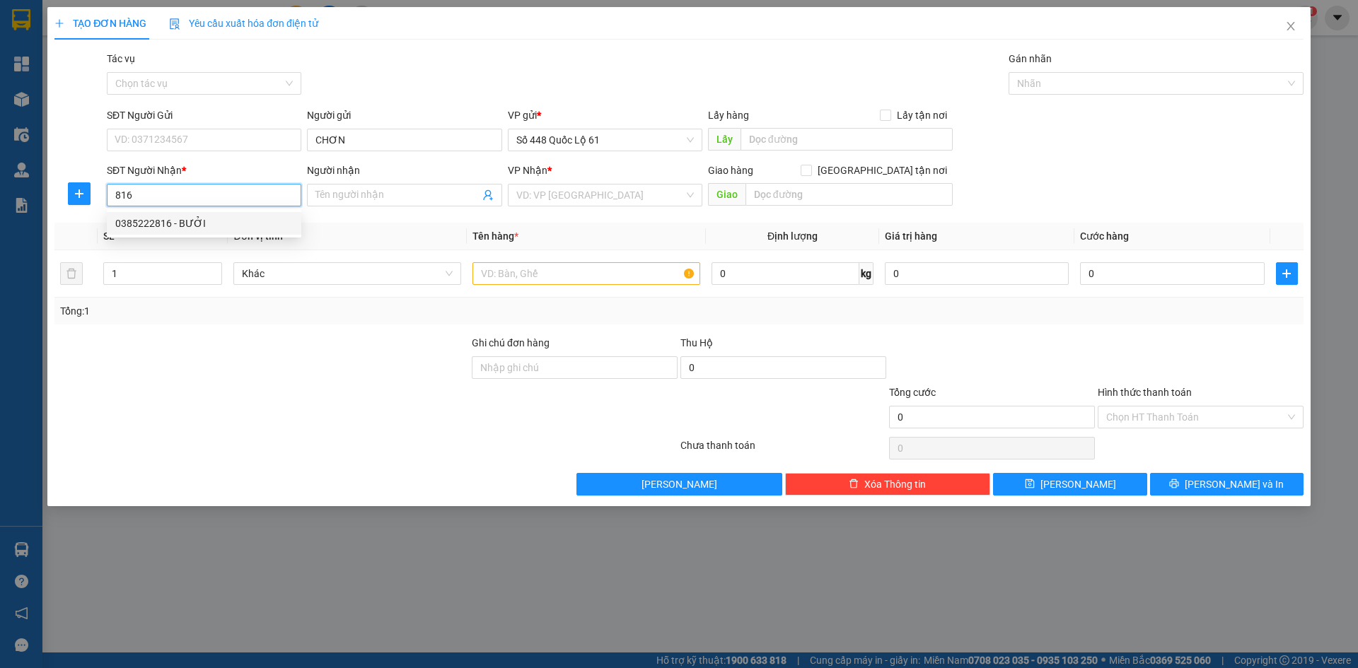
click at [186, 213] on div "0385222816 - BƯỞI" at bounding box center [204, 223] width 195 height 23
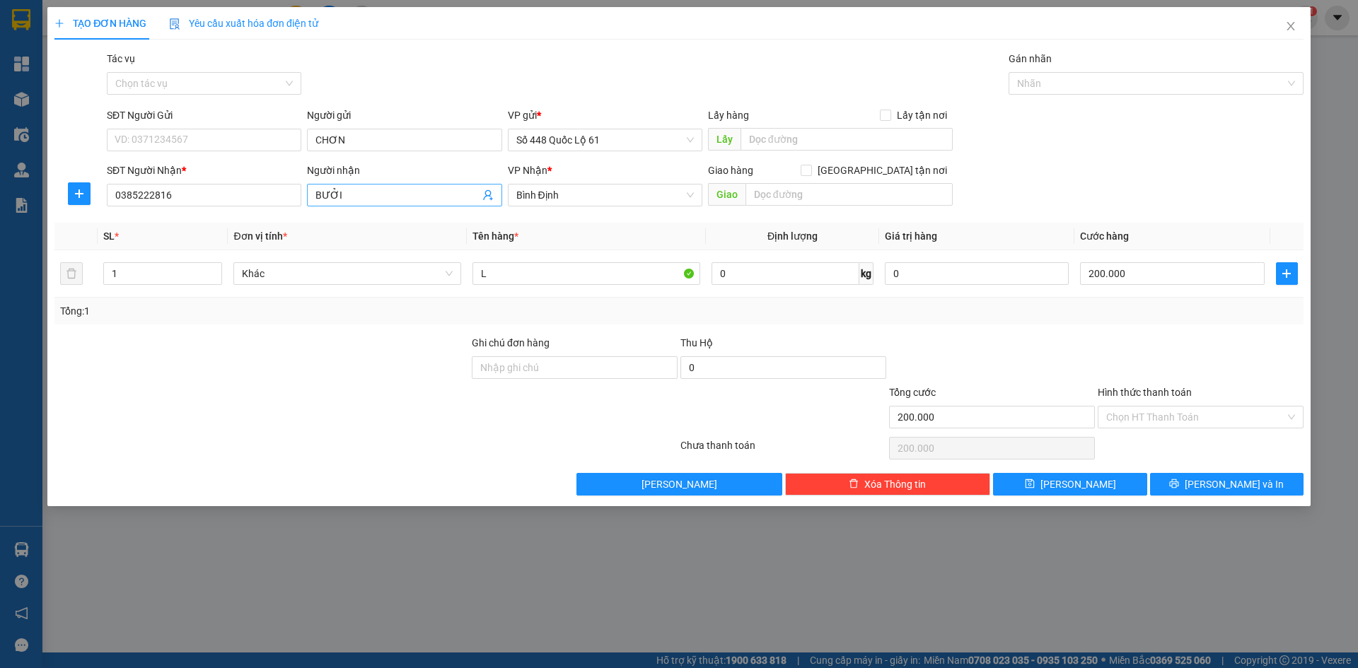
click at [352, 200] on input "BƯỞI" at bounding box center [396, 195] width 163 height 16
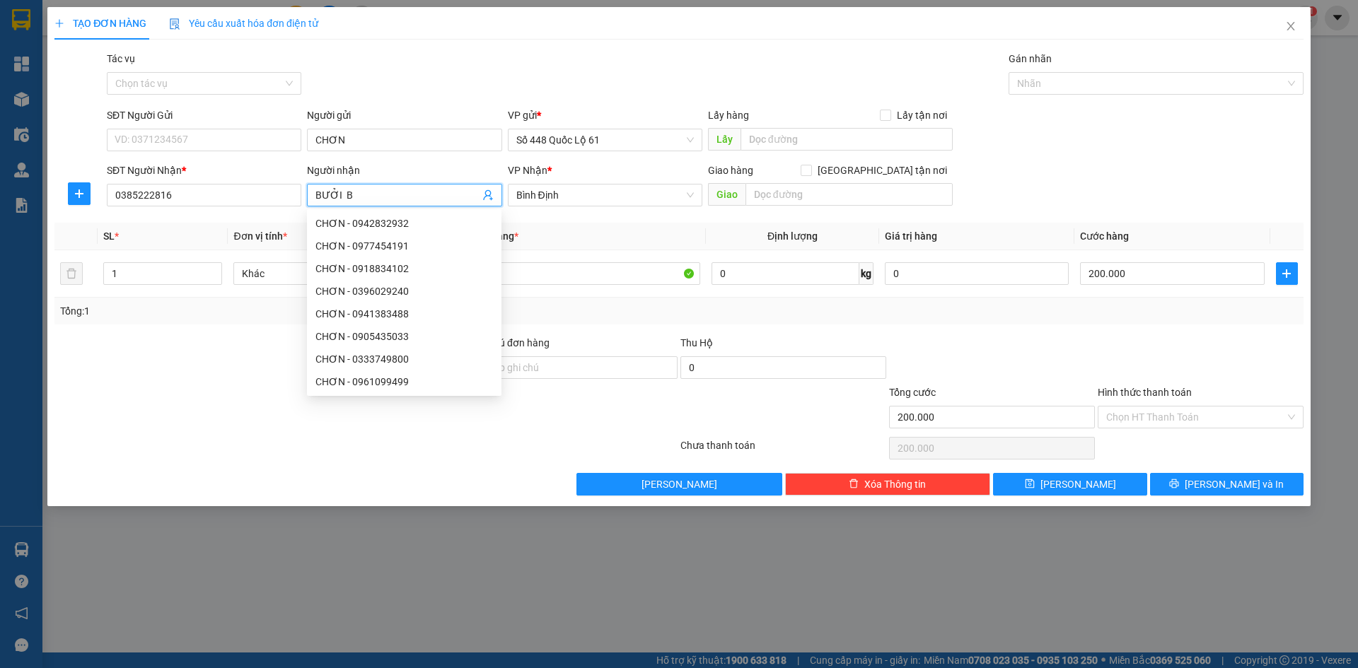
paste input "Ô"
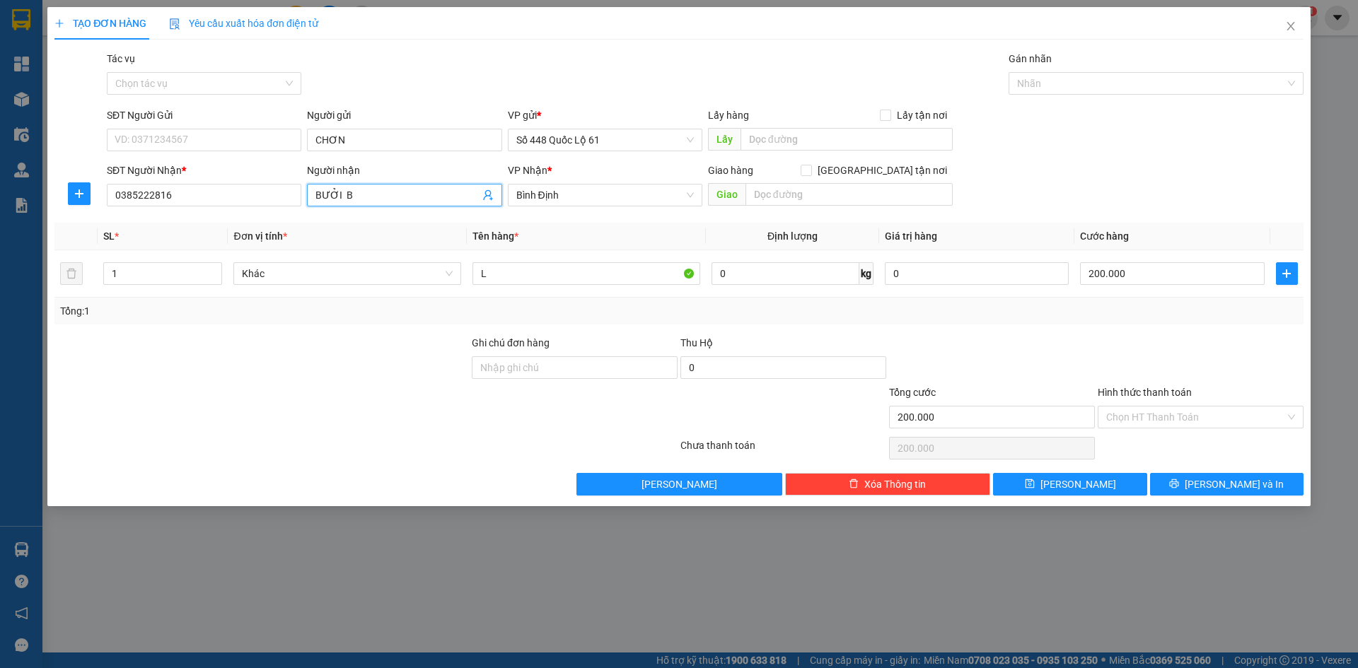
paste input "ỒNG"
paste input "ƠN"
drag, startPoint x: 554, startPoint y: 280, endPoint x: 267, endPoint y: 322, distance: 289.5
click at [267, 322] on div "SL * Đơn vị tính * Tên hàng * Định lượng Giá trị hàng Cước hàng 1 Khác L 0 kg 0…" at bounding box center [678, 274] width 1249 height 102
click at [1152, 267] on input "200.000" at bounding box center [1172, 273] width 184 height 23
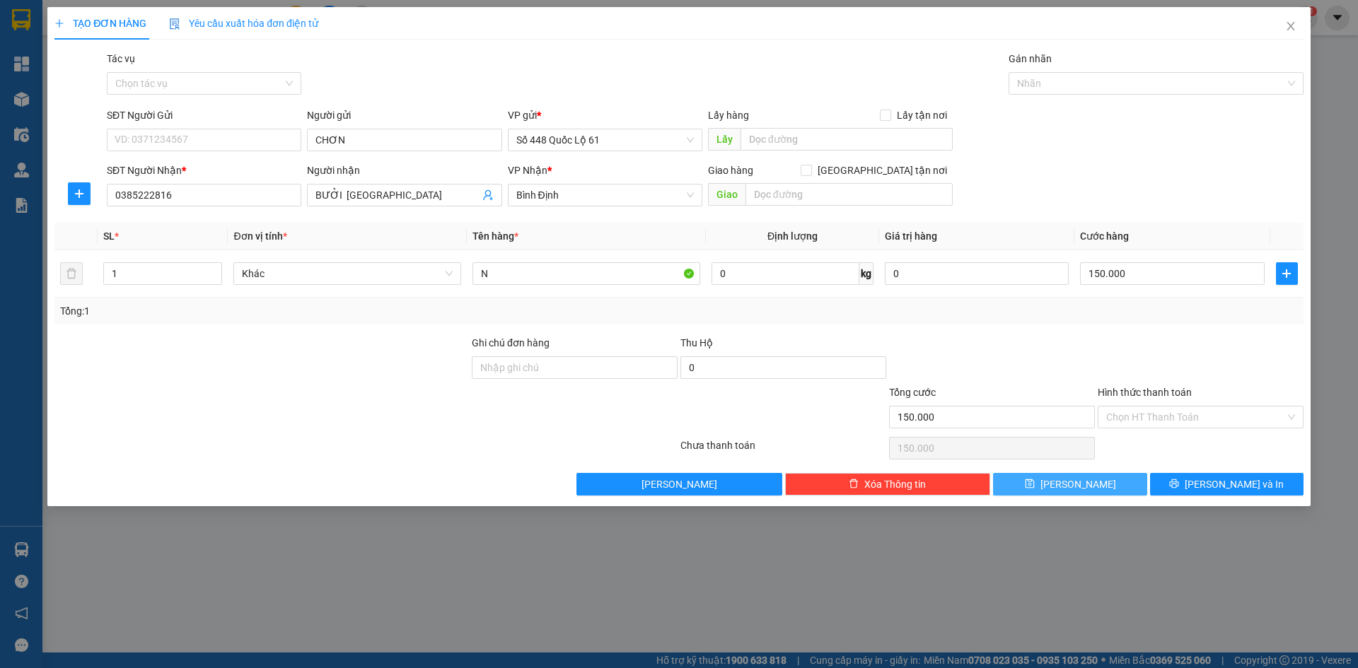
click at [1072, 487] on span "Lưu" at bounding box center [1079, 485] width 76 height 16
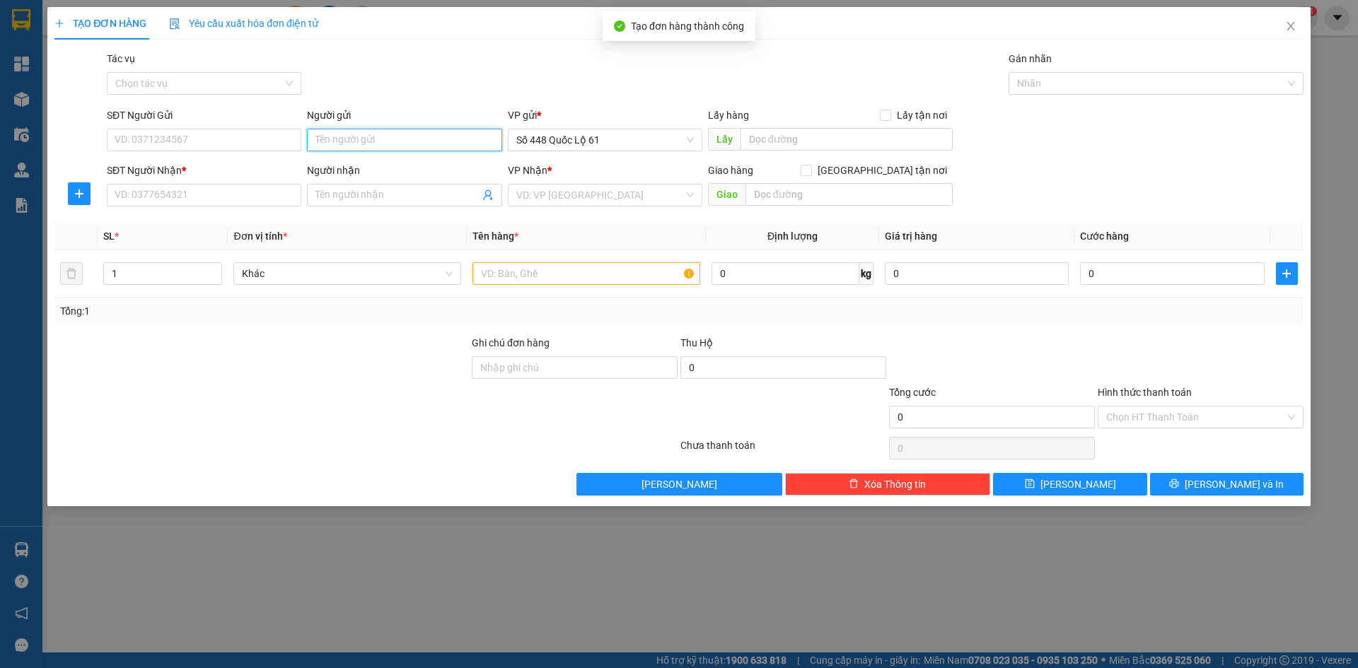
paste input "CHƠN"
click at [201, 192] on input "SĐT Người Nhận *" at bounding box center [204, 195] width 195 height 23
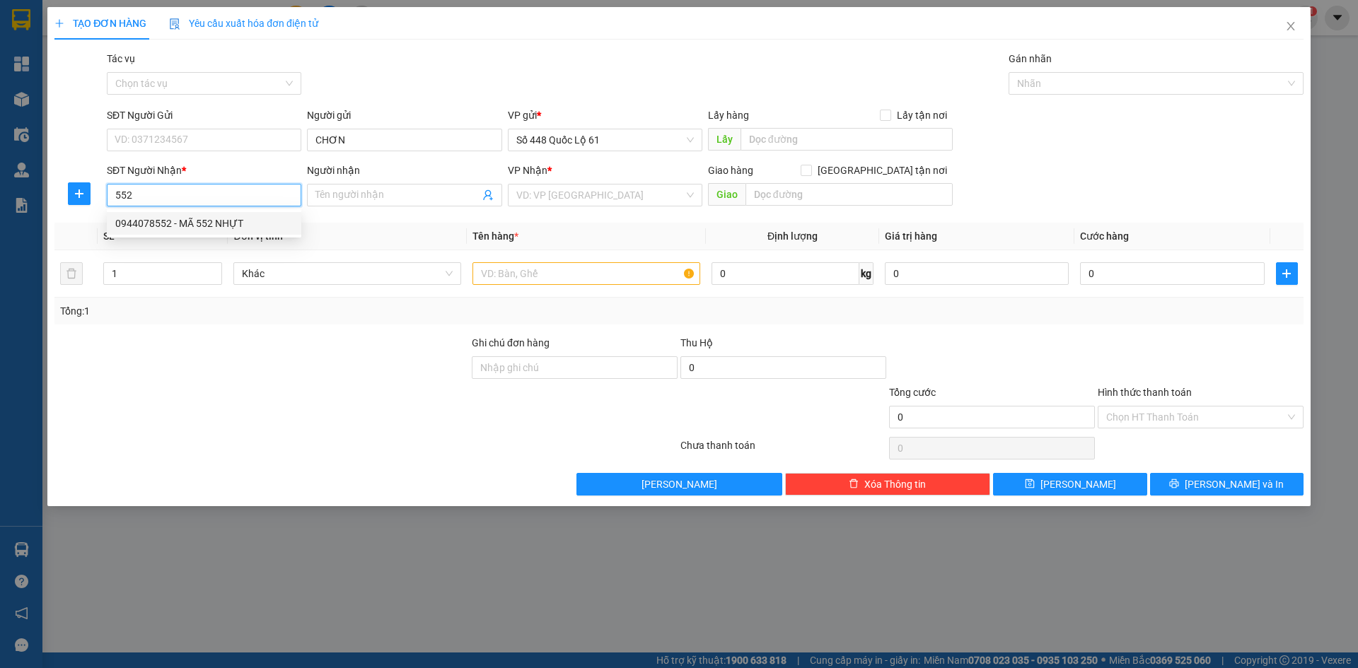
click at [219, 219] on div "0944078552 - MÃ 552 NHỰT" at bounding box center [204, 224] width 178 height 16
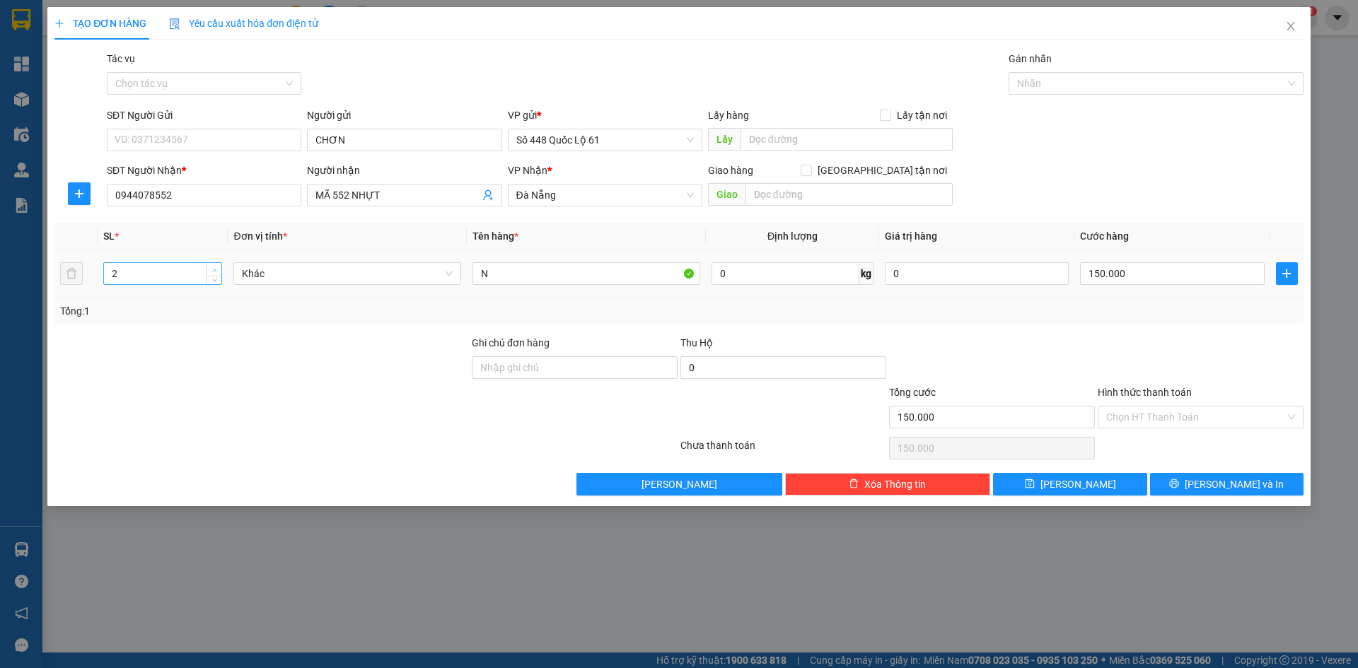
click at [213, 270] on icon "up" at bounding box center [214, 270] width 5 height 5
drag, startPoint x: 512, startPoint y: 280, endPoint x: 405, endPoint y: 268, distance: 107.5
click at [411, 268] on tr "3 Khác N 0 kg 0 150.000" at bounding box center [678, 273] width 1249 height 47
click at [1187, 277] on input "0" at bounding box center [1172, 273] width 184 height 23
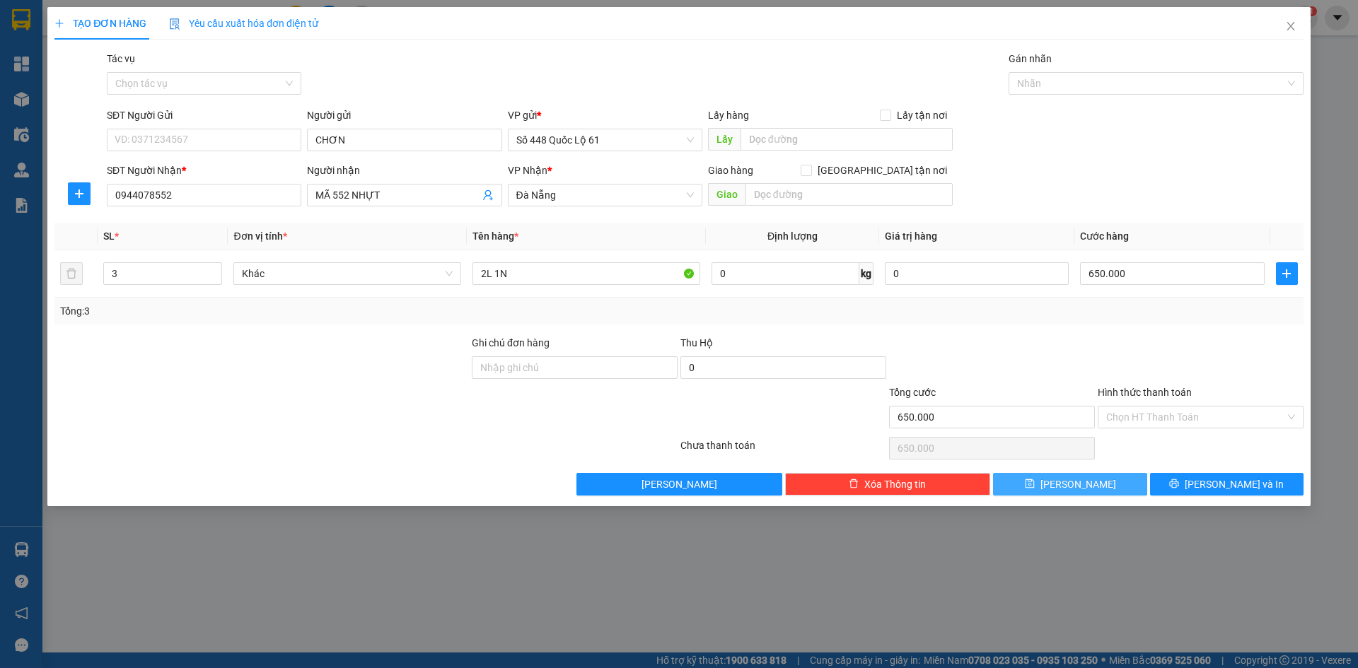
click at [1090, 480] on button "Lưu" at bounding box center [1070, 484] width 154 height 23
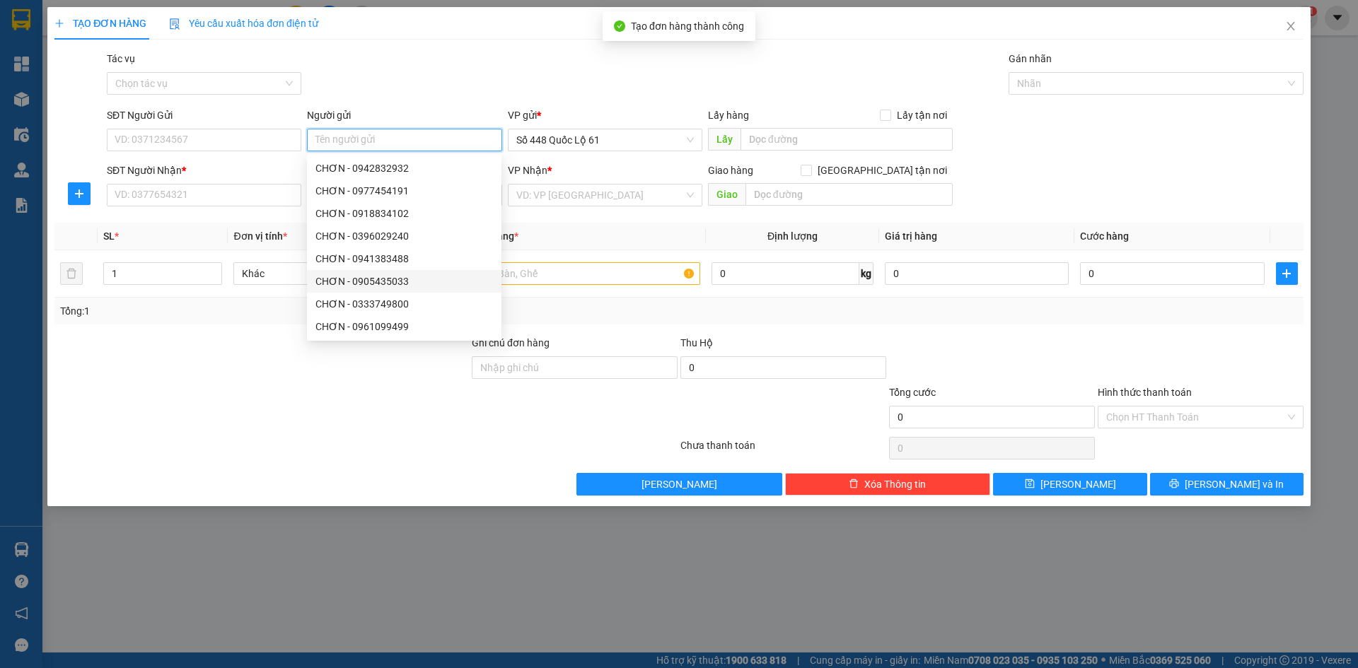
paste input "CHƠN"
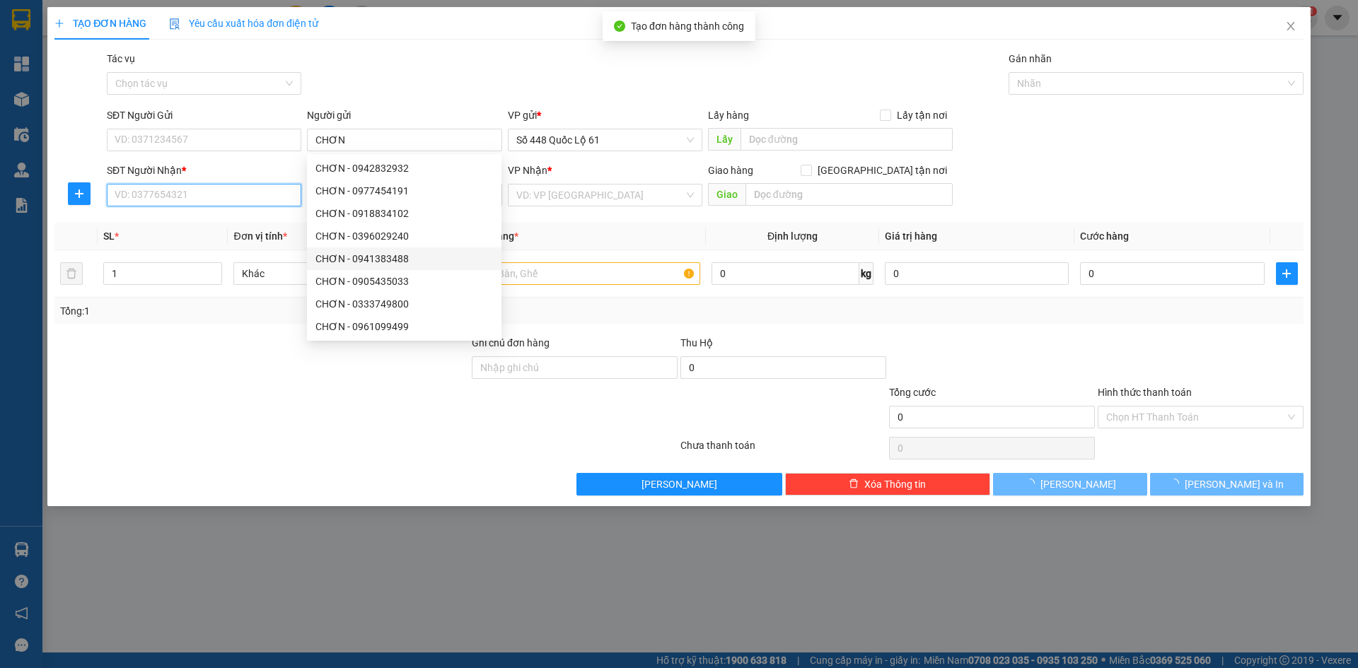
click at [218, 199] on input "SĐT Người Nhận *" at bounding box center [204, 195] width 195 height 23
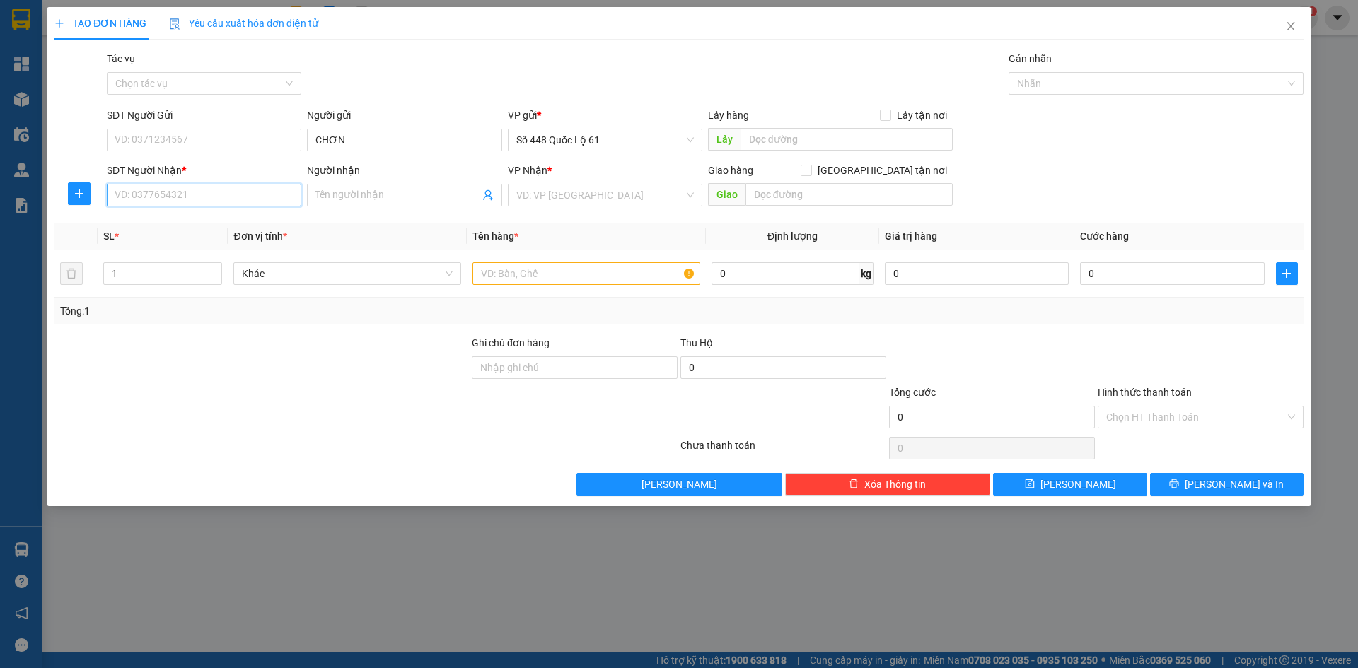
click at [216, 197] on input "SĐT Người Nhận *" at bounding box center [204, 195] width 195 height 23
click at [227, 226] on div "0379933649 - PHƯỢNG DỐC PHÚ TÂN 649" at bounding box center [239, 224] width 248 height 16
drag, startPoint x: 209, startPoint y: 195, endPoint x: 0, endPoint y: 241, distance: 213.8
click at [0, 229] on div "TẠO ĐƠN HÀNG Yêu cầu xuất hóa đơn điện tử Transit Pickup Surcharge Ids Transit …" at bounding box center [679, 334] width 1358 height 668
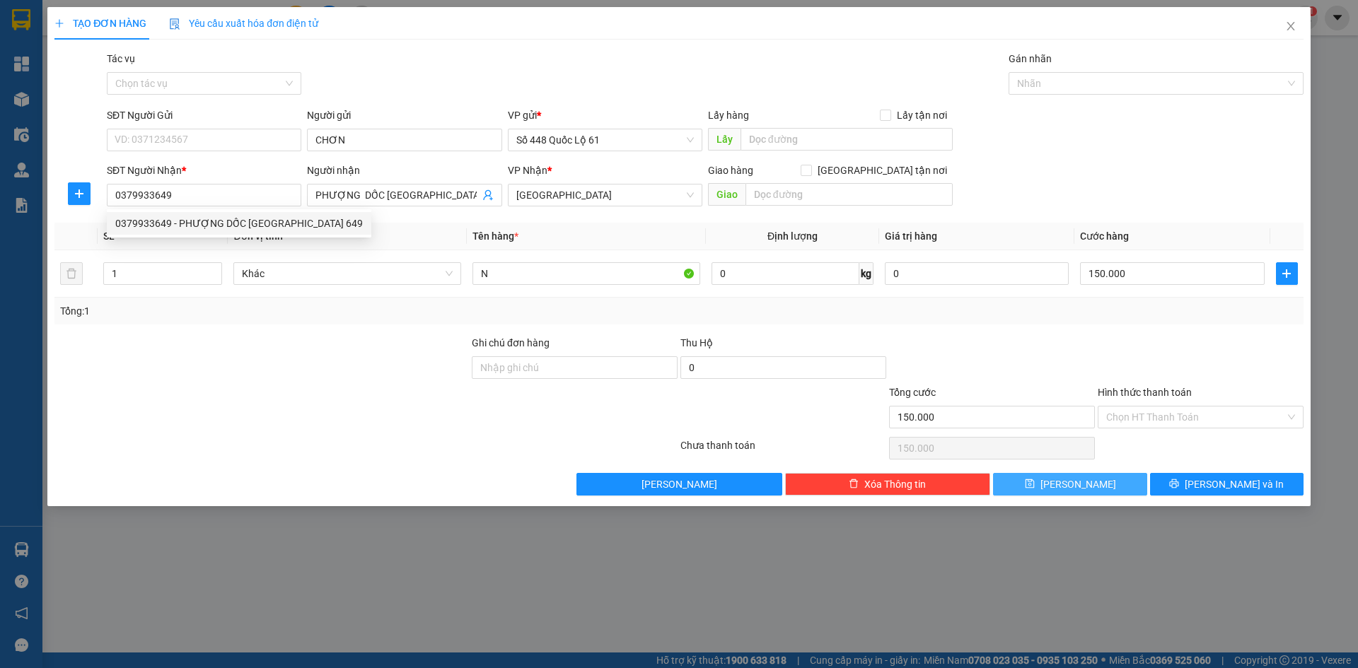
click at [1123, 479] on button "Lưu" at bounding box center [1070, 484] width 154 height 23
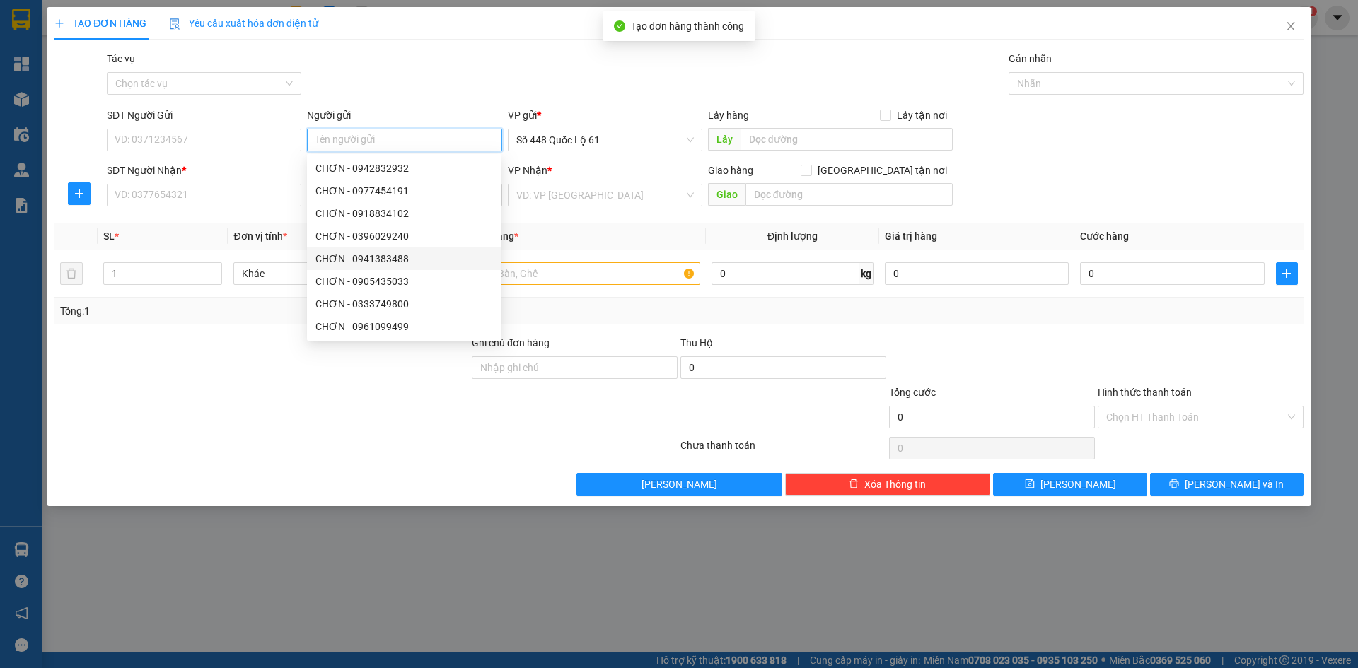
paste input "CHƠN"
click at [202, 199] on input "SĐT Người Nhận *" at bounding box center [204, 195] width 195 height 23
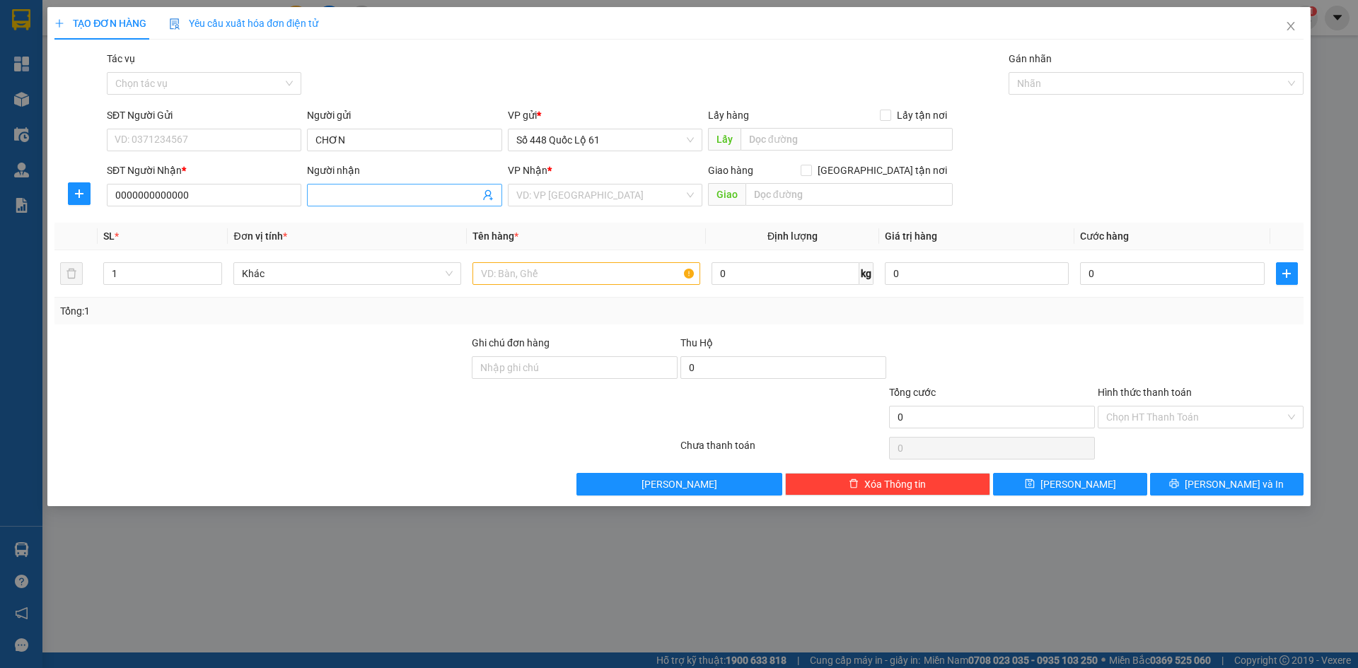
click at [386, 199] on input "Người nhận" at bounding box center [396, 195] width 163 height 16
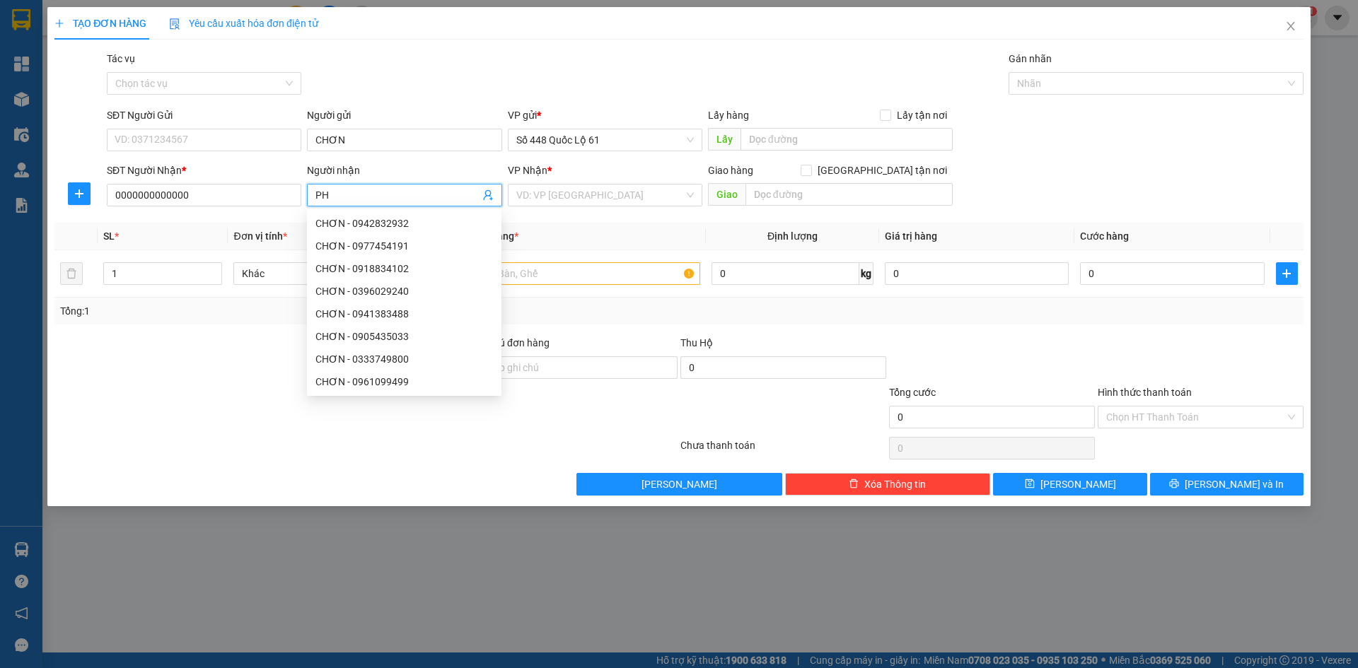
paste input "Ú"
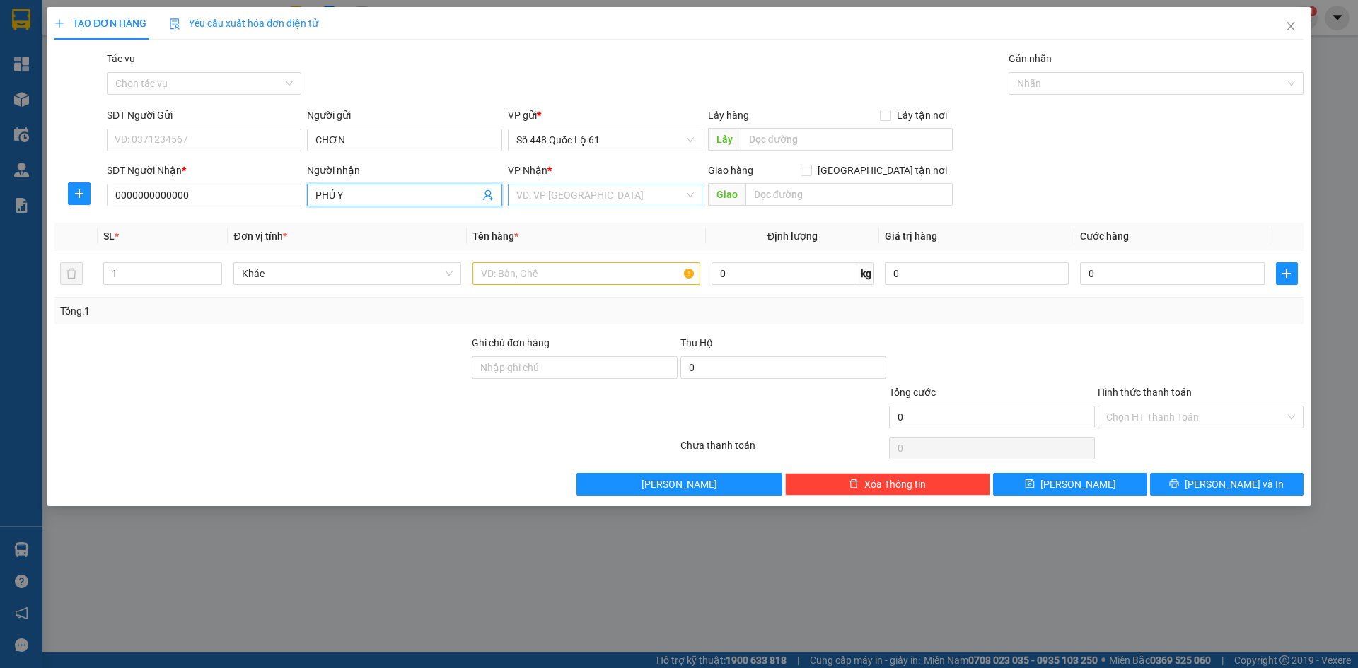
paste input "ÊN"
click at [556, 197] on input "search" at bounding box center [600, 195] width 168 height 21
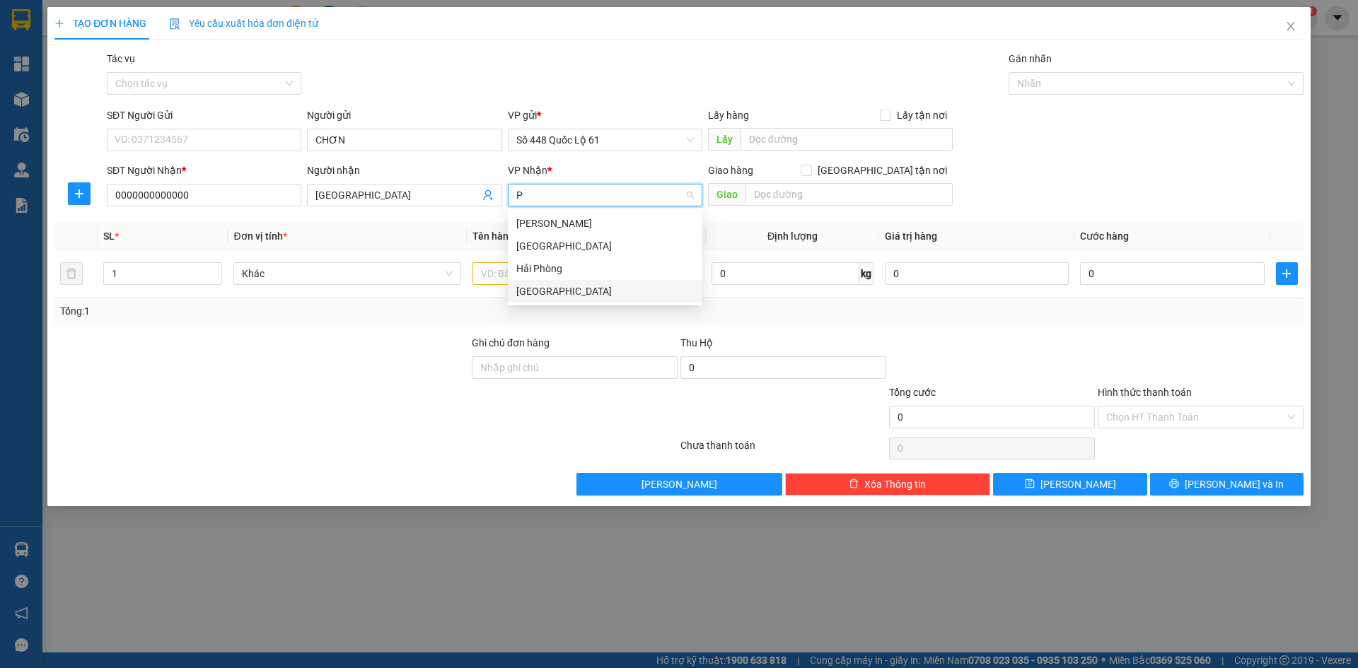
click at [546, 293] on div "[GEOGRAPHIC_DATA]" at bounding box center [605, 292] width 178 height 16
click at [499, 269] on input "text" at bounding box center [587, 273] width 228 height 23
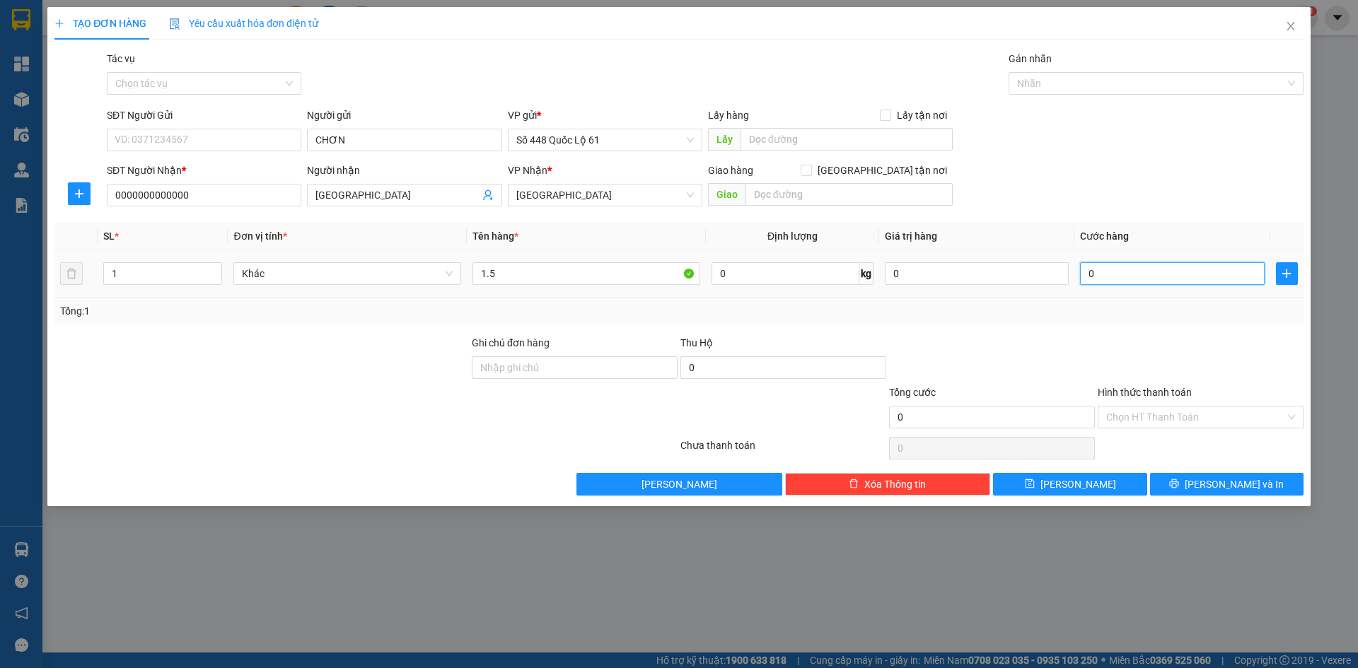
click at [1211, 280] on input "0" at bounding box center [1172, 273] width 184 height 23
drag, startPoint x: 1116, startPoint y: 487, endPoint x: 1089, endPoint y: 489, distance: 26.9
click at [1115, 488] on button "Lưu" at bounding box center [1070, 484] width 154 height 23
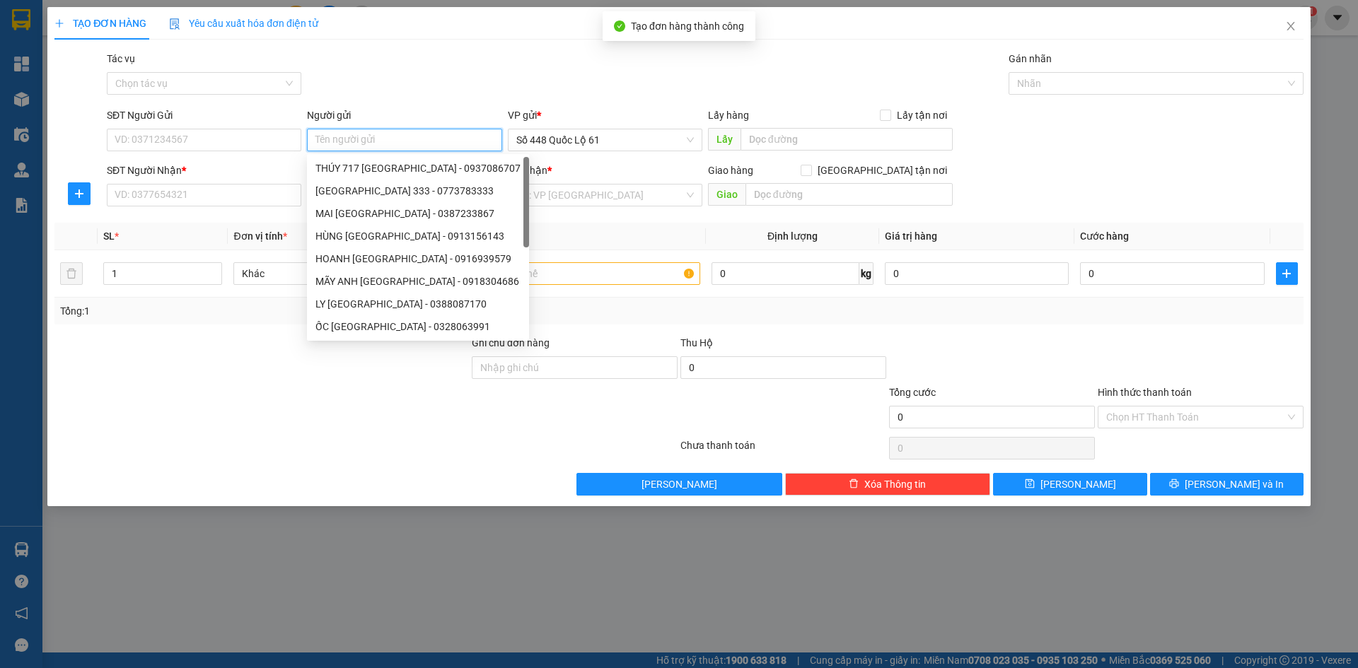
paste input "CHƠN"
click at [184, 199] on input "SĐT Người Nhận *" at bounding box center [204, 195] width 195 height 23
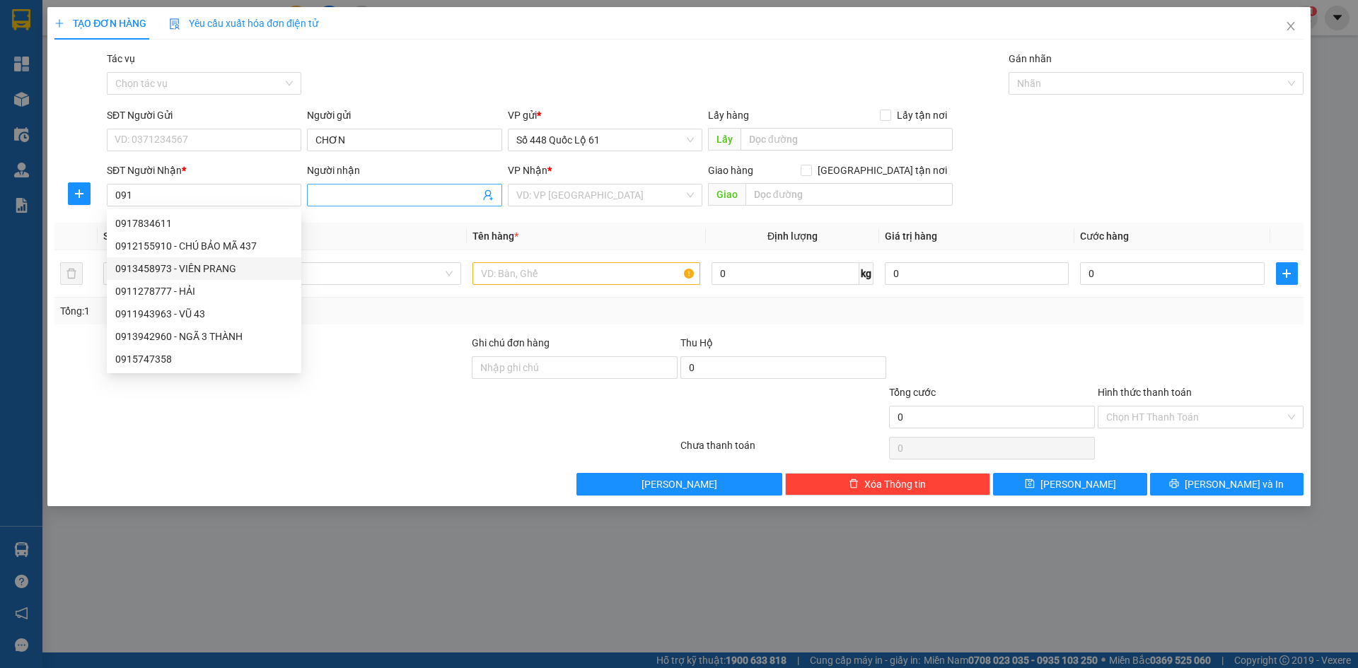
click at [414, 192] on input "Người nhận" at bounding box center [396, 195] width 163 height 16
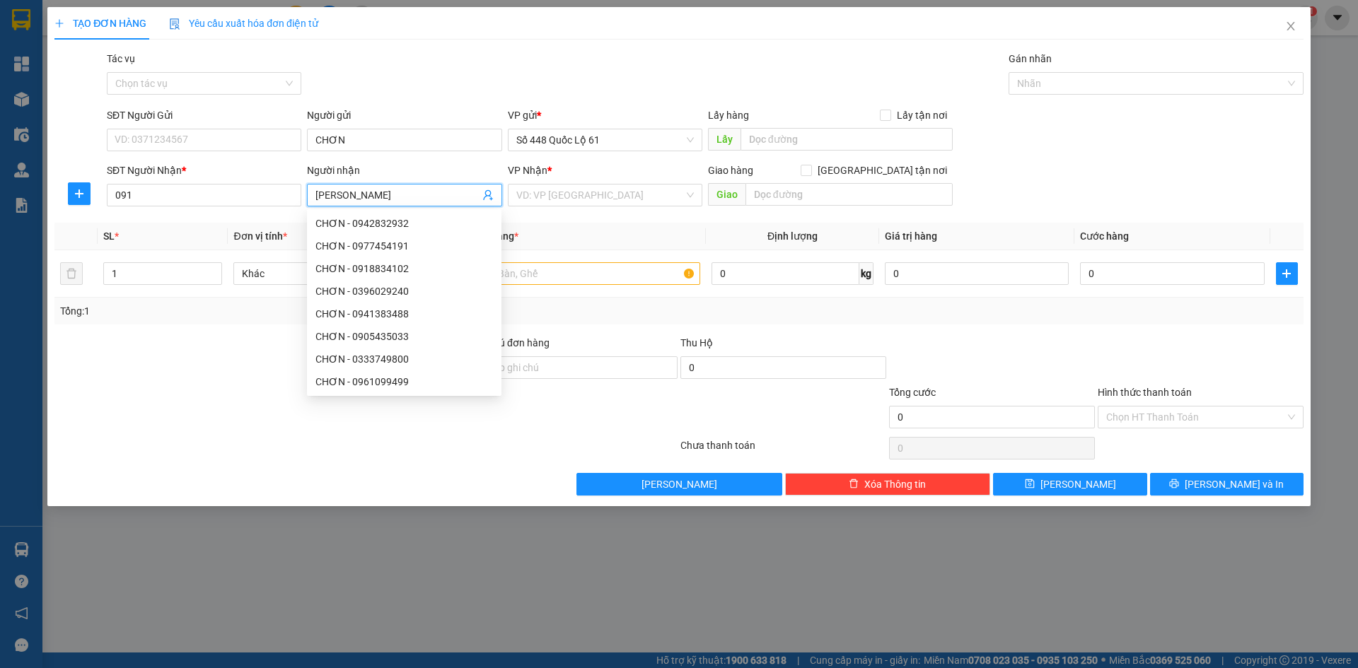
paste input "Á"
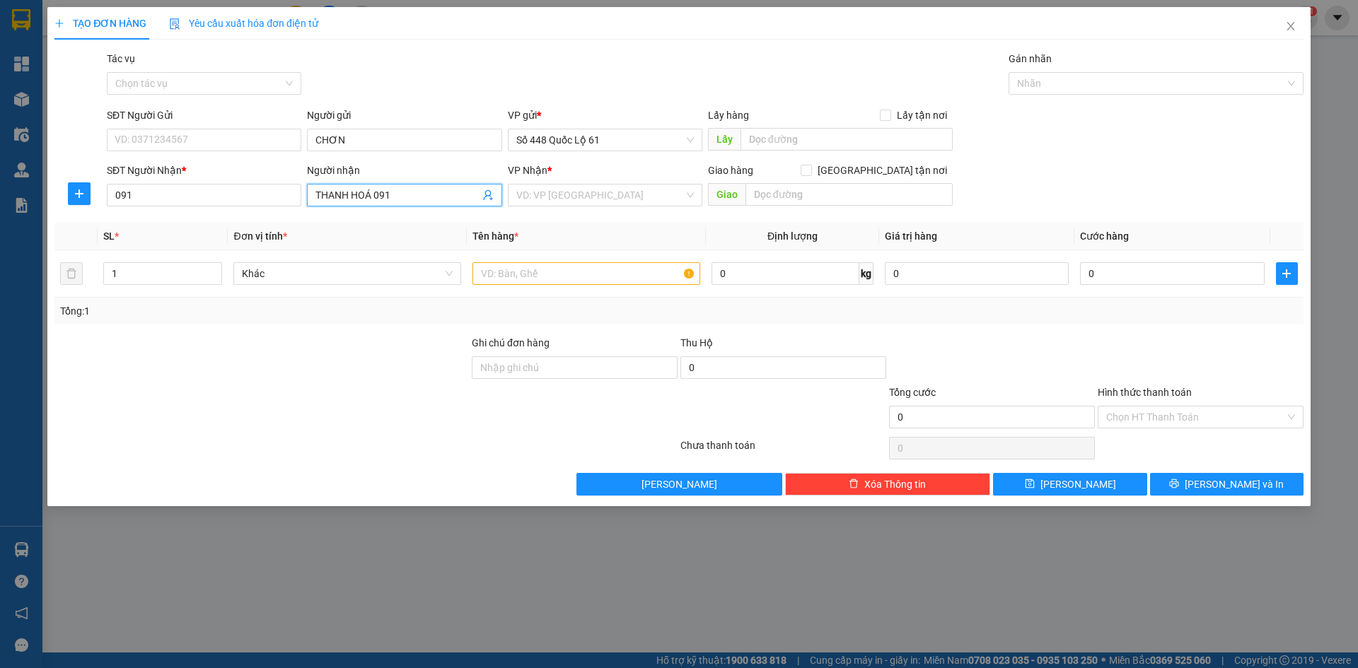
click at [315, 196] on input "THANH HOÁ 091" at bounding box center [396, 195] width 163 height 16
paste input "Ã"
click at [431, 201] on input "MÃ THANH HOÁ 091" at bounding box center [396, 195] width 163 height 16
drag, startPoint x: 427, startPoint y: 201, endPoint x: 330, endPoint y: 199, distance: 96.9
click at [330, 199] on input "MÃ THANH HOÁ 091" at bounding box center [396, 195] width 163 height 16
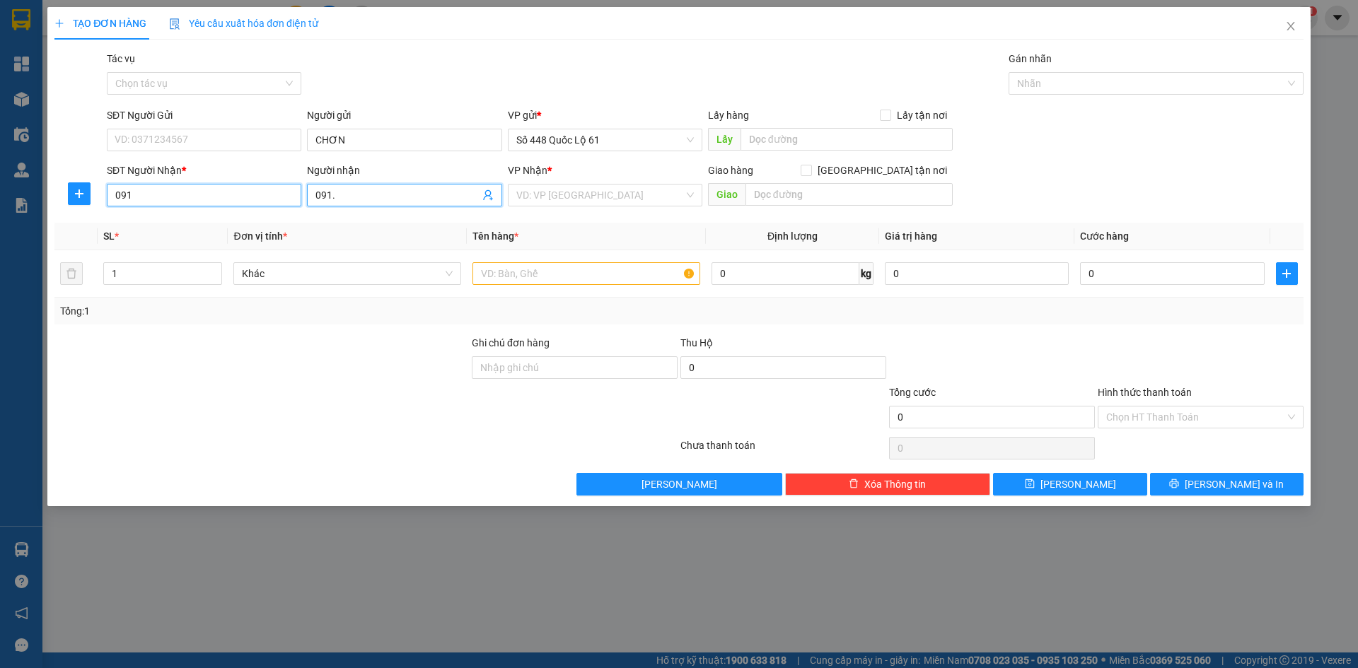
click at [185, 202] on input "091" at bounding box center [204, 195] width 195 height 23
drag, startPoint x: 185, startPoint y: 202, endPoint x: 176, endPoint y: 203, distance: 8.6
click at [176, 203] on input "091" at bounding box center [204, 195] width 195 height 23
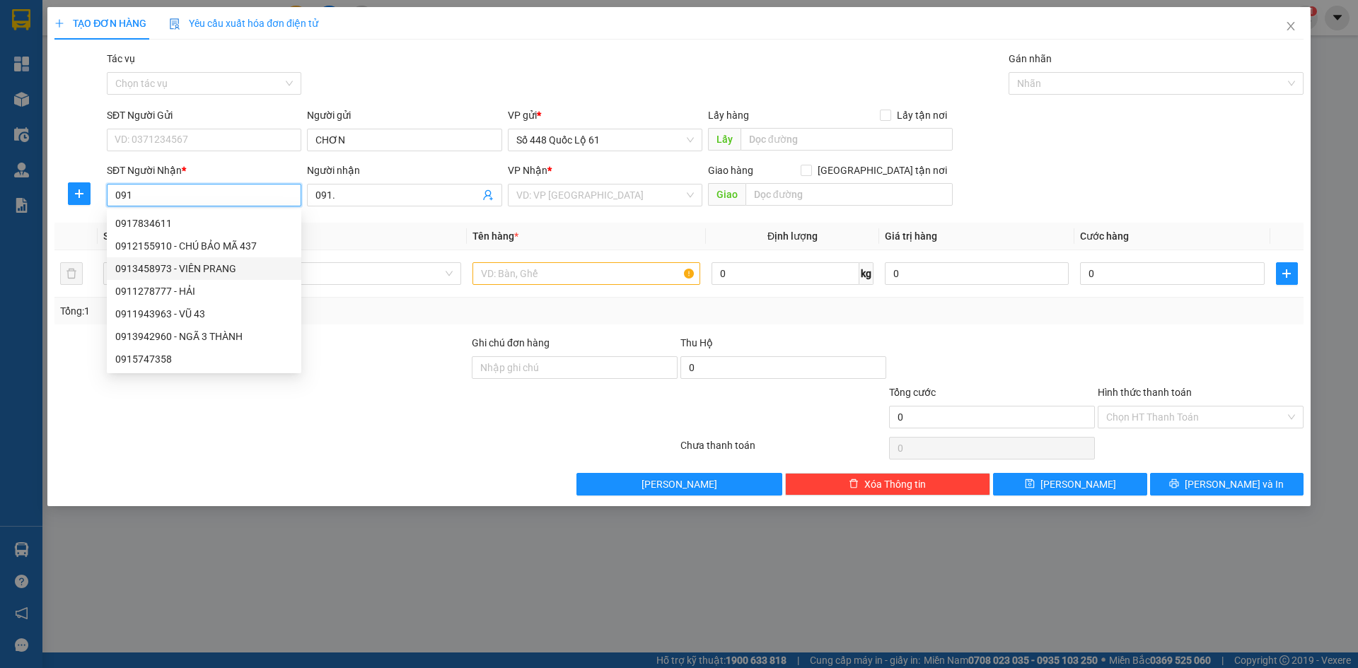
paste input "0962796"
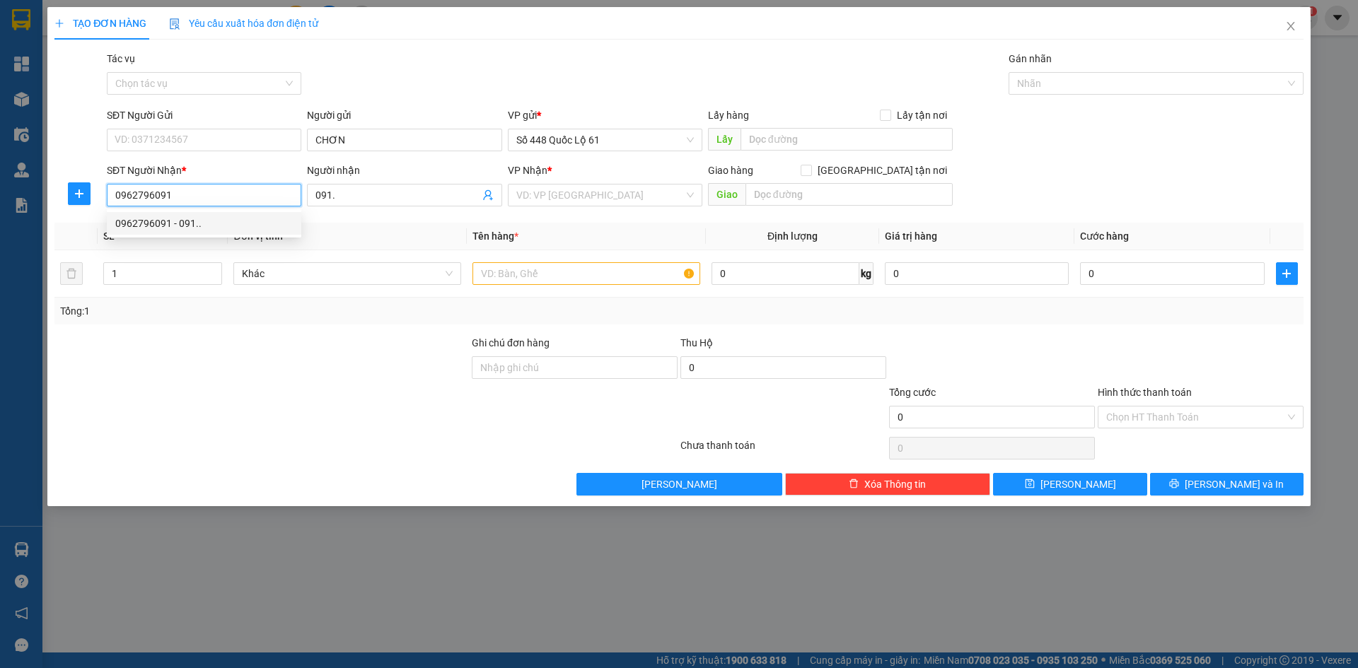
click at [215, 216] on div "0962796091 - 091.." at bounding box center [204, 224] width 178 height 16
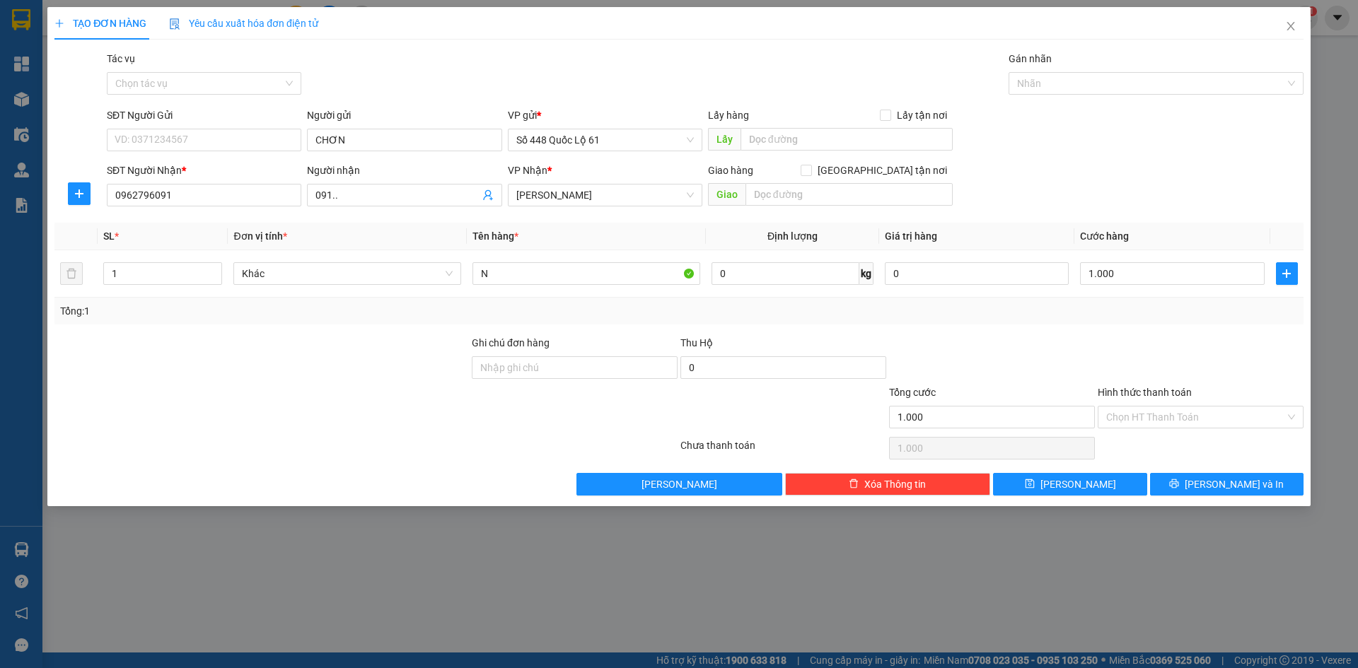
drag, startPoint x: 1135, startPoint y: 416, endPoint x: 1137, endPoint y: 433, distance: 17.1
click at [1137, 417] on input "Hình thức thanh toán" at bounding box center [1195, 417] width 179 height 21
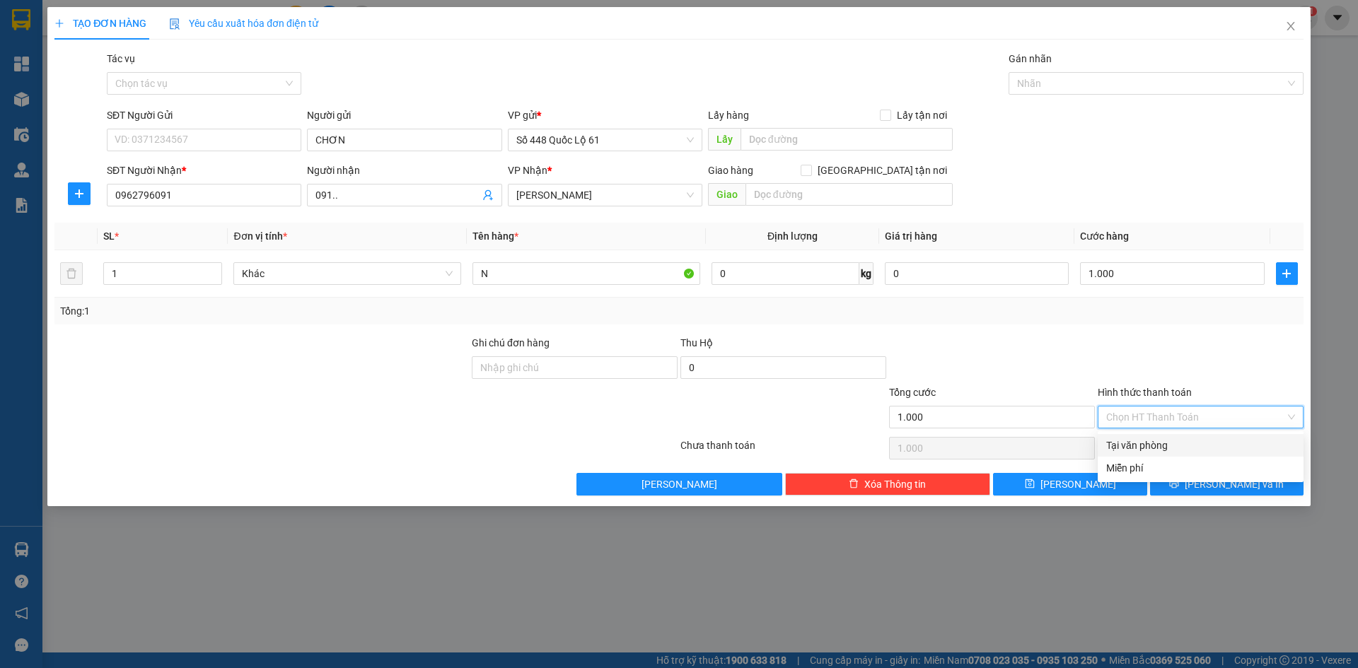
drag, startPoint x: 1139, startPoint y: 438, endPoint x: 1121, endPoint y: 486, distance: 51.3
click at [1139, 439] on div "Tại văn phòng" at bounding box center [1200, 446] width 189 height 16
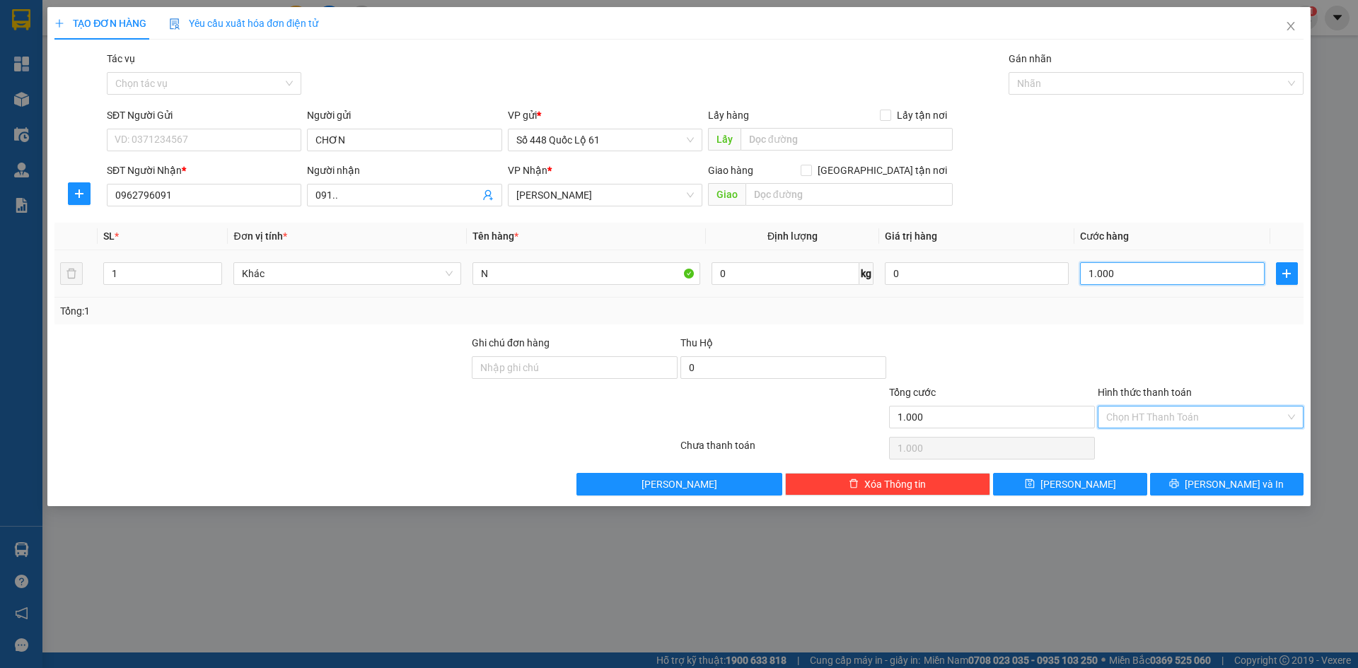
click at [1158, 282] on input "1.000" at bounding box center [1172, 273] width 184 height 23
drag, startPoint x: 1050, startPoint y: 477, endPoint x: 833, endPoint y: 431, distance: 222.1
click at [1048, 478] on button "Lưu" at bounding box center [1070, 484] width 154 height 23
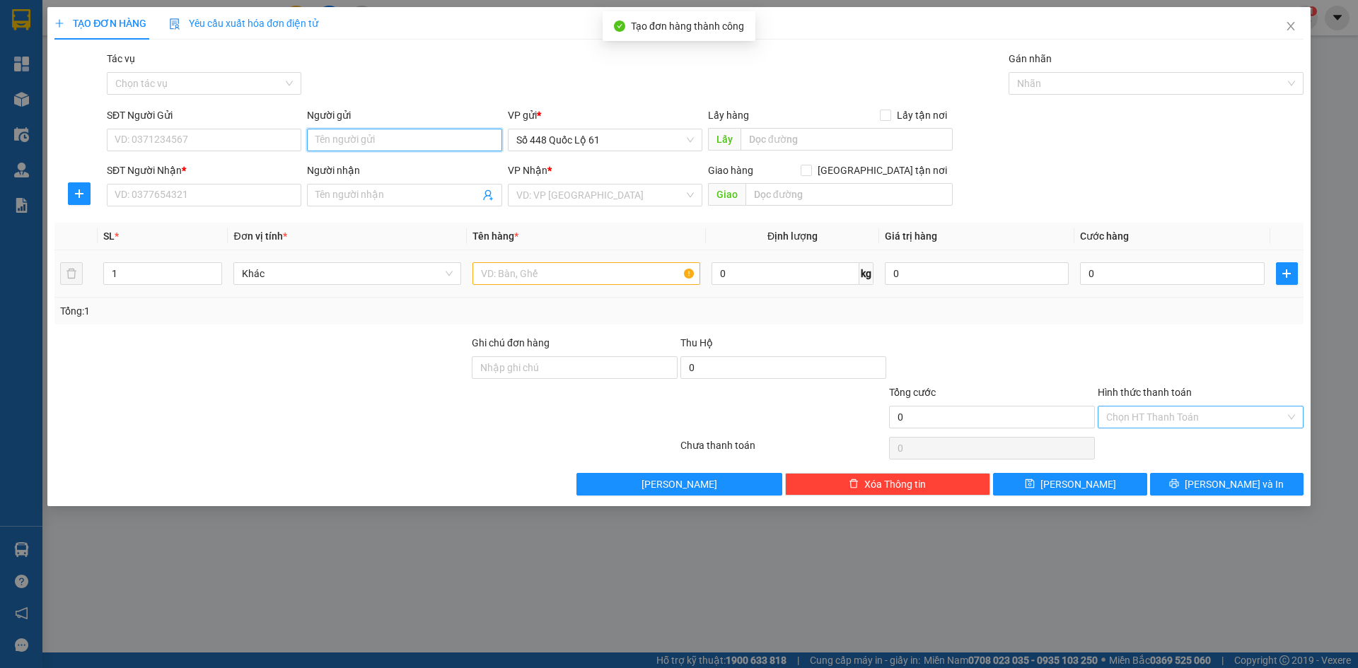
paste input "0962796091"
click at [204, 202] on input "SĐT Người Nhận *" at bounding box center [204, 195] width 195 height 23
click at [208, 156] on div "SĐT Người Gửi VD: 0371234567 Người gửi 0962796091 VP gửi * Số 448 Quốc Lộ 61 Lấ…" at bounding box center [705, 133] width 1203 height 50
paste input "ƠN"
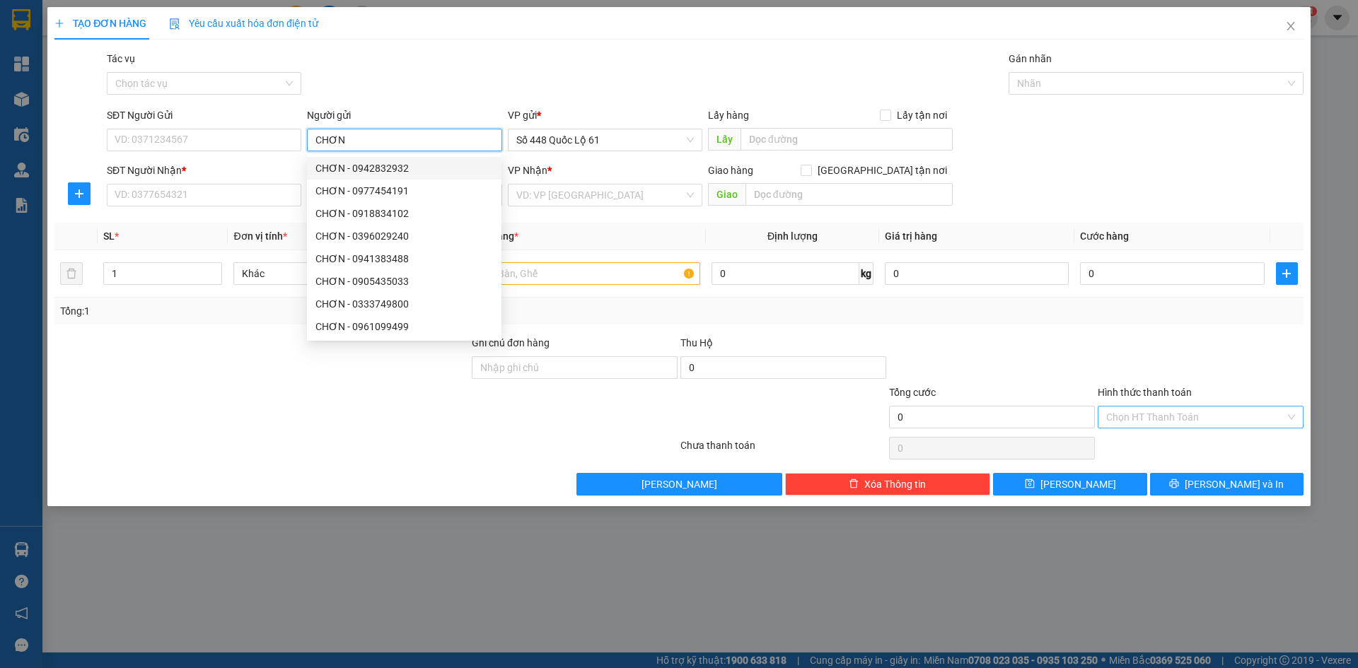
drag, startPoint x: 351, startPoint y: 139, endPoint x: 313, endPoint y: 144, distance: 38.4
click at [306, 145] on div "Người gửi CHƠN" at bounding box center [404, 133] width 200 height 50
click at [243, 202] on input "SĐT Người Nhận *" at bounding box center [204, 195] width 195 height 23
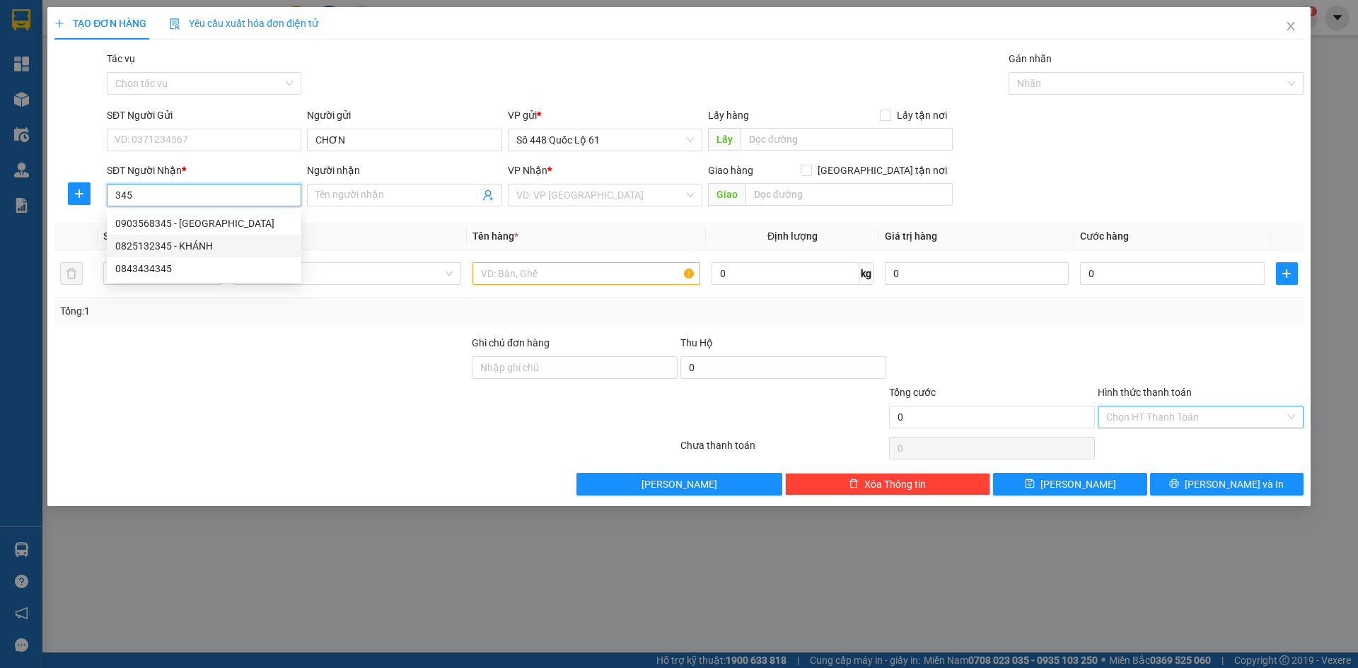
click at [229, 249] on div "0825132345 - KHÁNH" at bounding box center [204, 246] width 178 height 16
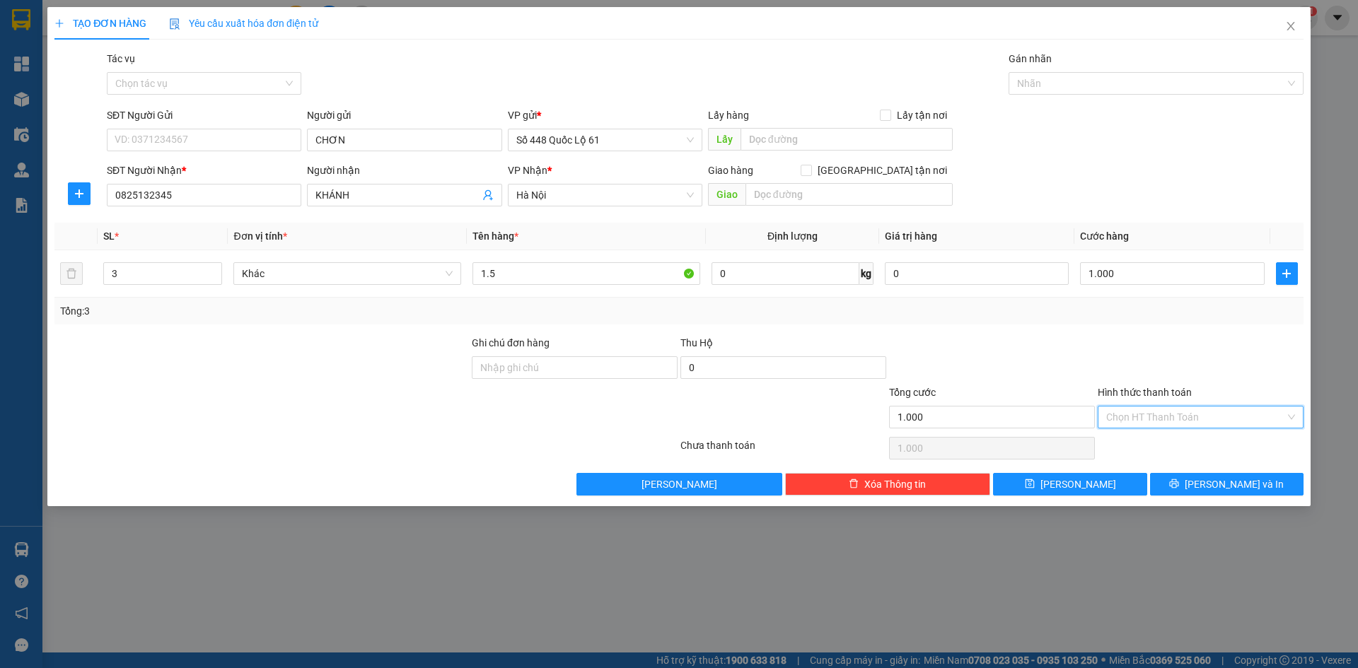
drag, startPoint x: 1193, startPoint y: 408, endPoint x: 1187, endPoint y: 432, distance: 24.9
click at [1191, 412] on input "Hình thức thanh toán" at bounding box center [1195, 417] width 179 height 21
click at [1187, 432] on div "Transit Pickup Surcharge Ids Transit Deliver Surcharge Ids Transit Deliver Surc…" at bounding box center [678, 273] width 1249 height 445
click at [1169, 427] on input "Hình thức thanh toán" at bounding box center [1195, 417] width 179 height 21
drag, startPoint x: 1168, startPoint y: 451, endPoint x: 1138, endPoint y: 465, distance: 32.9
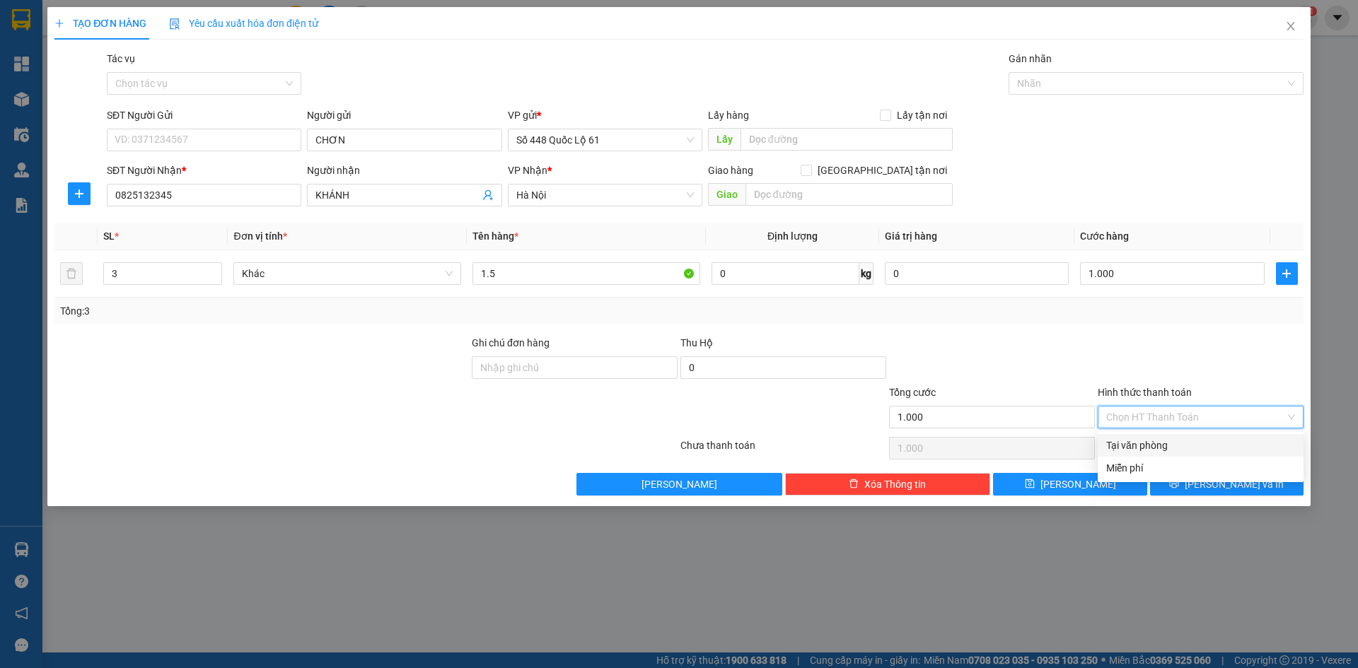
click at [1168, 453] on div "Tại văn phòng" at bounding box center [1200, 446] width 189 height 16
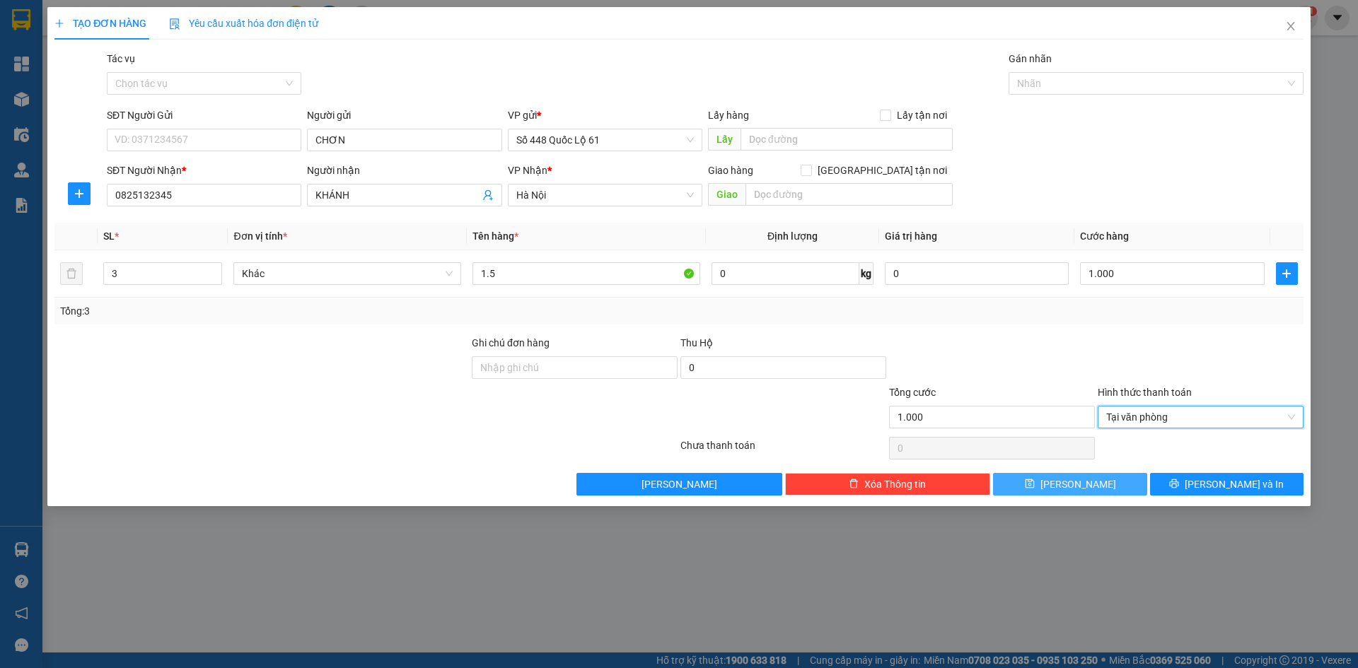
drag, startPoint x: 1108, startPoint y: 477, endPoint x: 328, endPoint y: 101, distance: 865.6
click at [1107, 478] on button "Lưu" at bounding box center [1070, 484] width 154 height 23
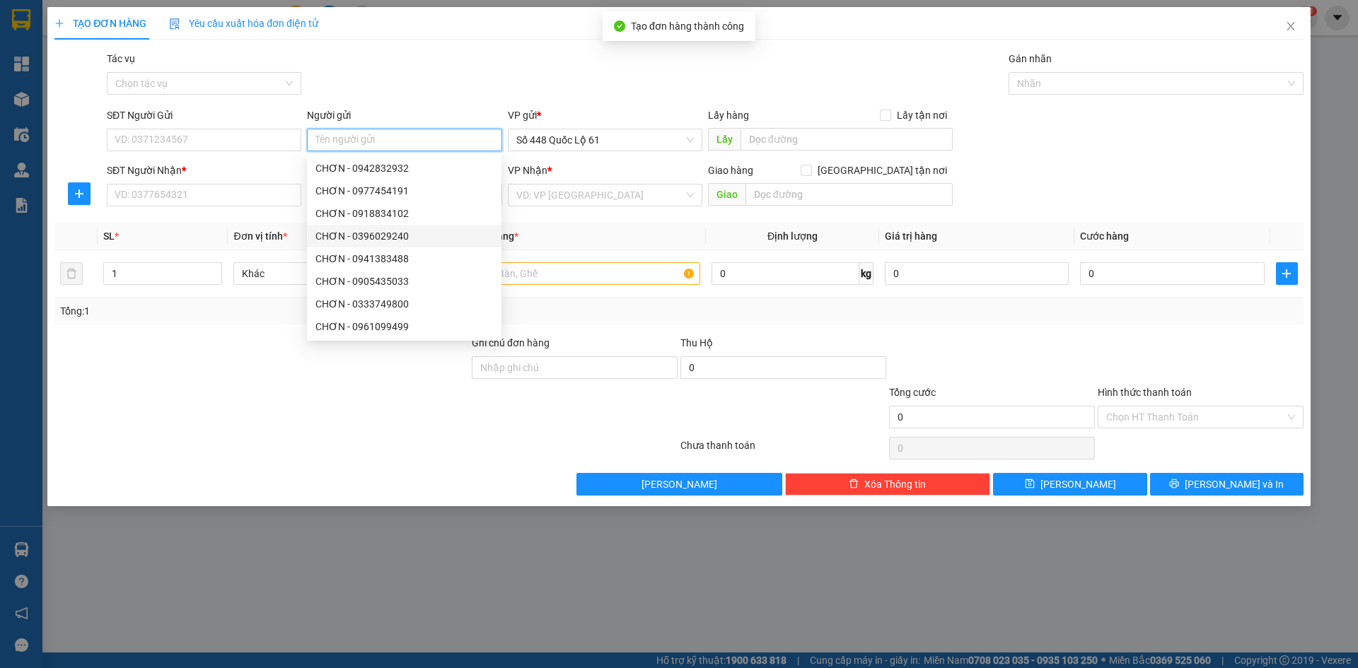
paste input "CHƠN"
click at [156, 200] on input "SĐT Người Nhận *" at bounding box center [204, 195] width 195 height 23
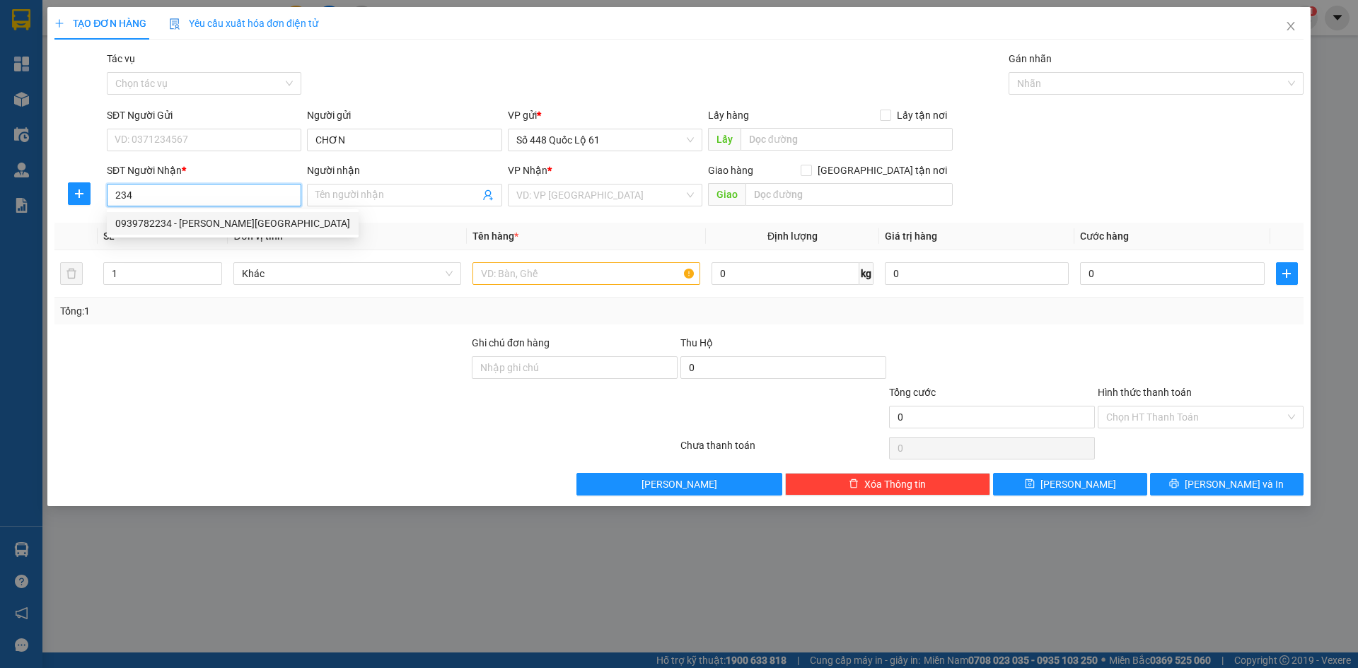
click at [172, 220] on div "0939782234 - HUYỀN PHÚ THỌ" at bounding box center [232, 224] width 235 height 16
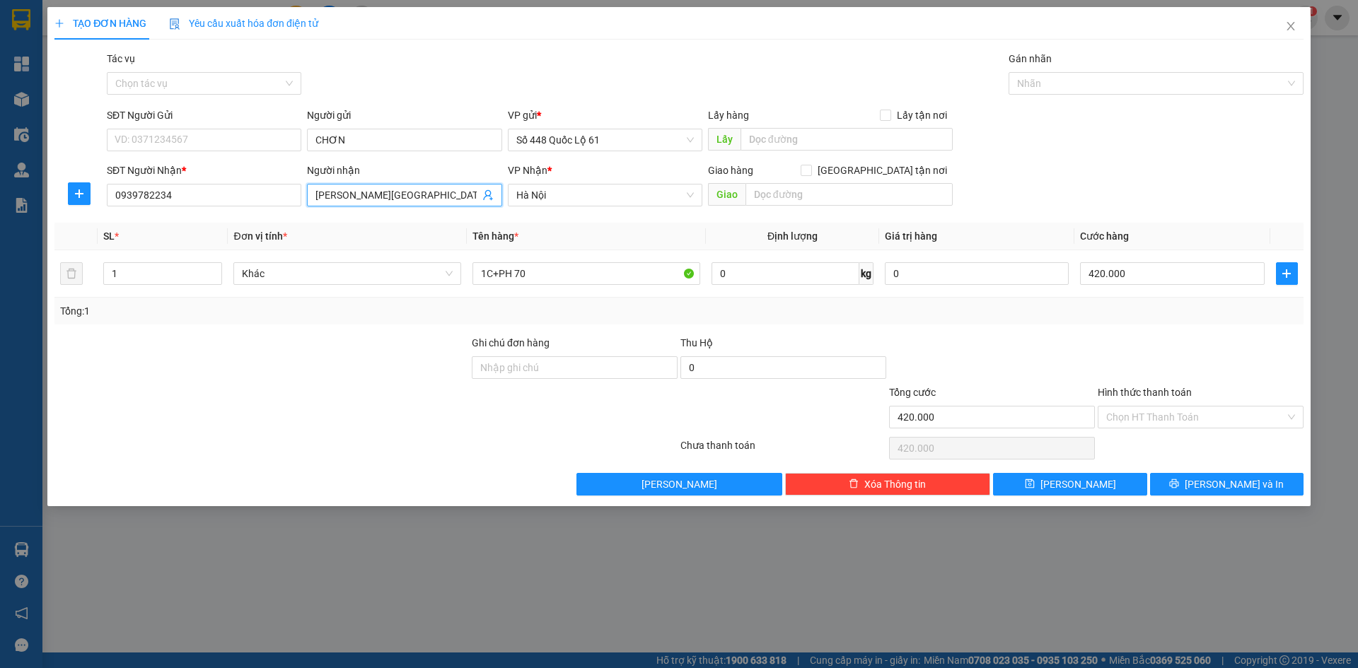
drag, startPoint x: 403, startPoint y: 192, endPoint x: 102, endPoint y: 202, distance: 301.5
click at [102, 202] on div "SĐT Người Nhận * 0939782234 Người nhận HUYỀN PHÚ THỌ HUYỀN PHÚ THỌ VP Nhận * Ha…" at bounding box center [679, 188] width 1252 height 50
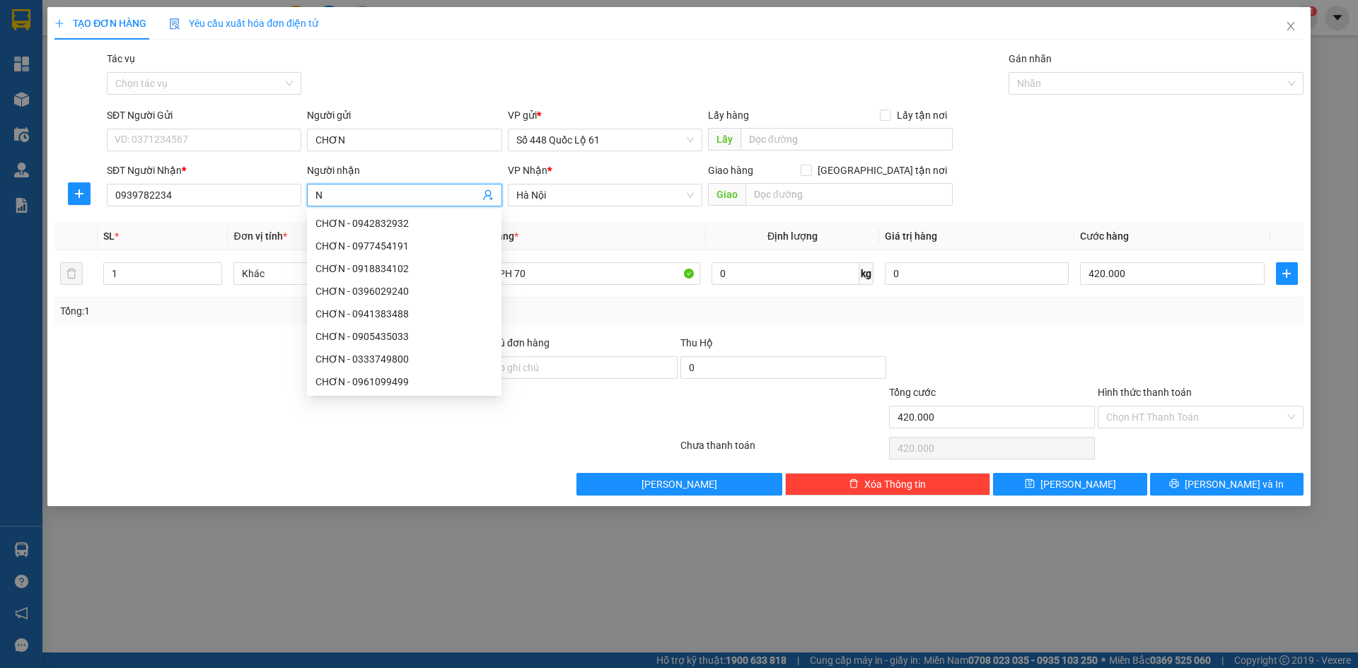
paste input "ƯƠC"
paste input "ỚC"
paste input "Â"
paste input "ẦM"
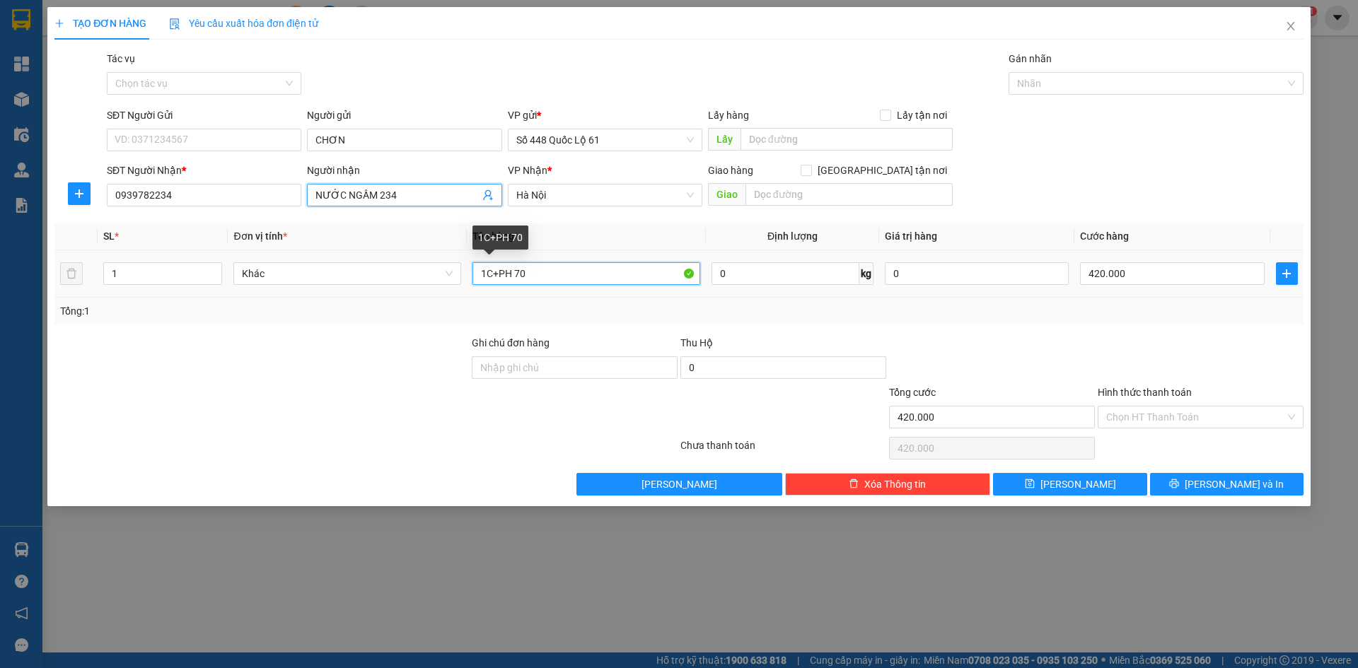
drag, startPoint x: 345, startPoint y: 320, endPoint x: 275, endPoint y: 335, distance: 71.0
click at [275, 335] on div "Transit Pickup Surcharge Ids Transit Deliver Surcharge Ids Transit Deliver Surc…" at bounding box center [678, 273] width 1249 height 445
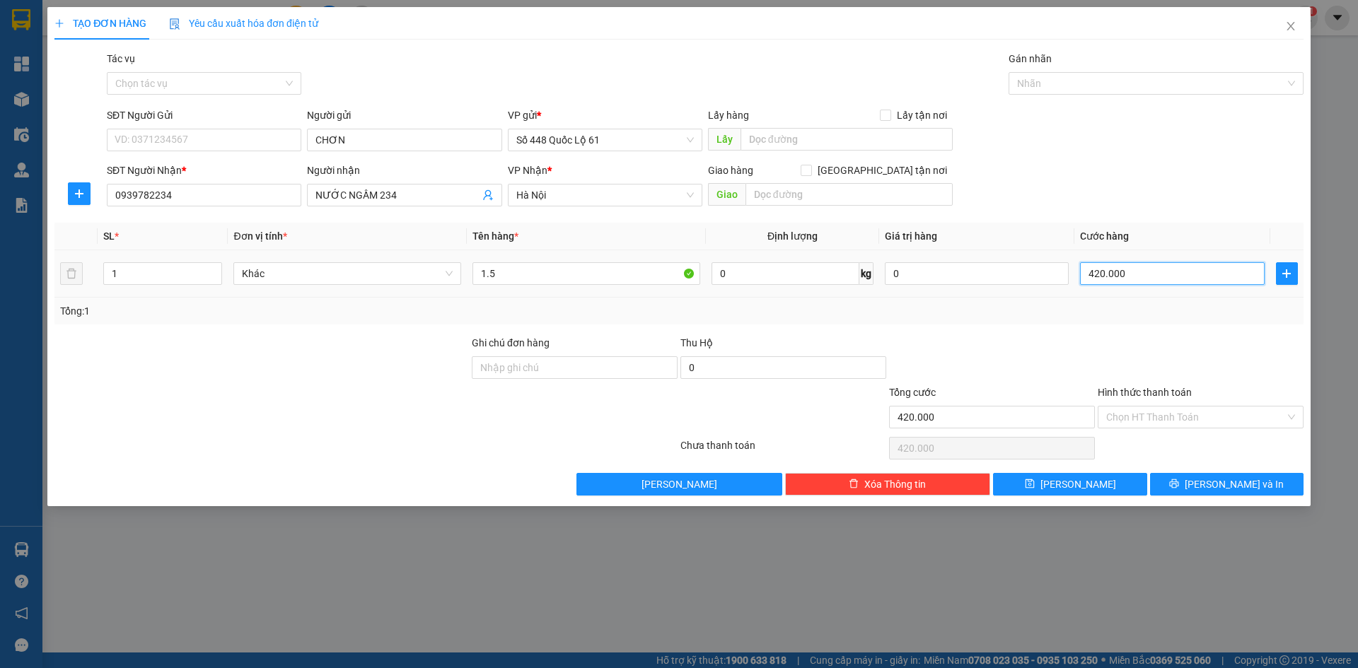
click at [1161, 278] on input "420.000" at bounding box center [1172, 273] width 184 height 23
click at [1132, 345] on div at bounding box center [1200, 360] width 209 height 50
click at [1066, 482] on button "Lưu" at bounding box center [1070, 484] width 154 height 23
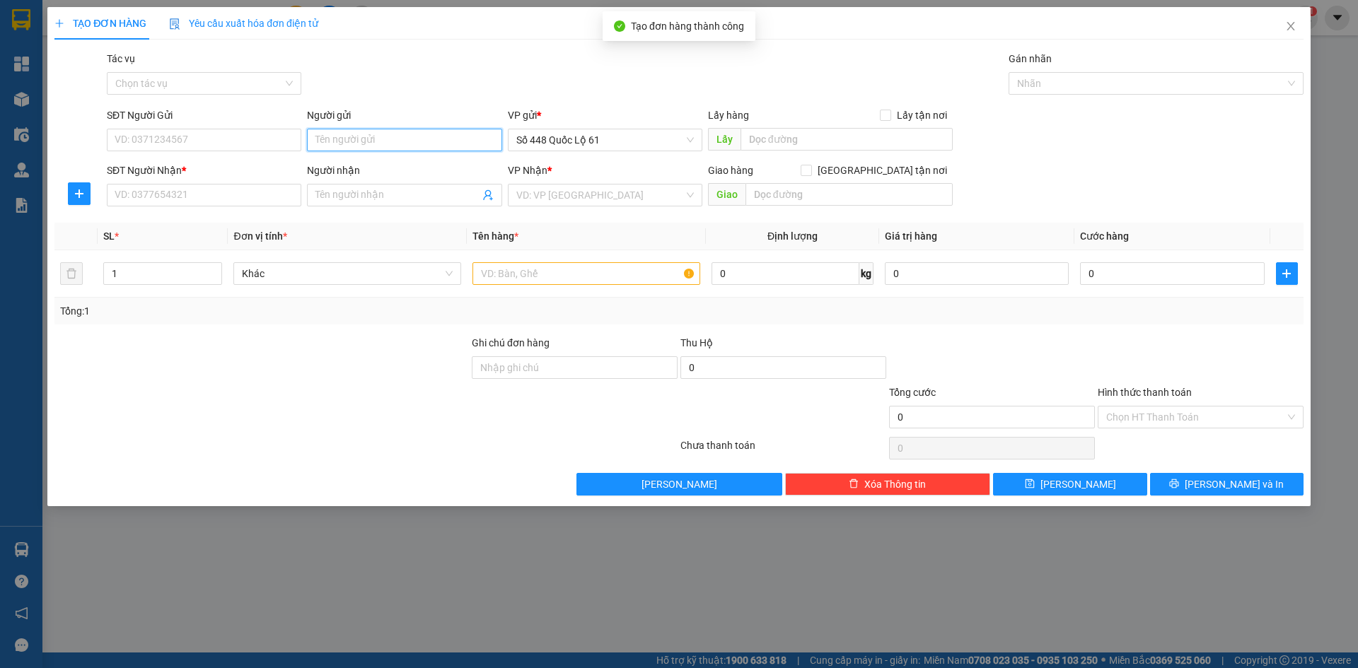
paste input "CHƠN"
click at [253, 197] on input "SĐT Người Nhận *" at bounding box center [204, 195] width 195 height 23
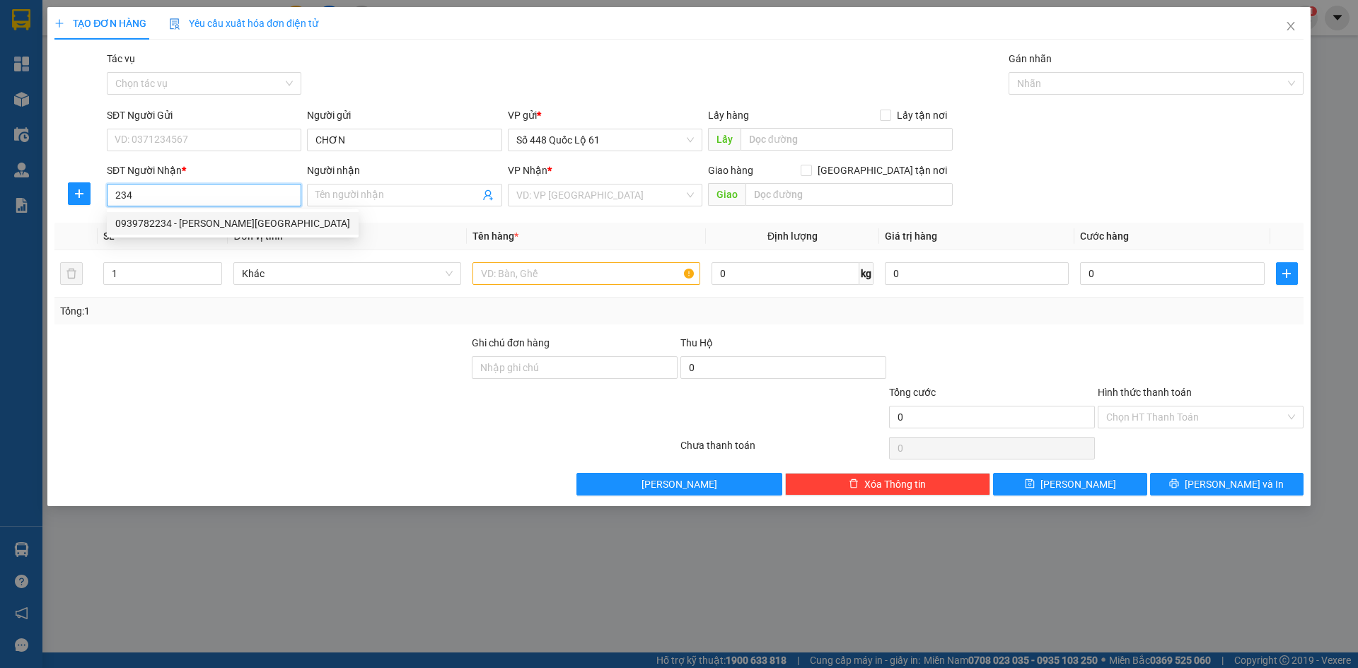
drag, startPoint x: 248, startPoint y: 224, endPoint x: 415, endPoint y: 214, distance: 166.5
click at [248, 226] on div "0939782234 - HUYỀN PHÚ THỌ" at bounding box center [232, 224] width 235 height 16
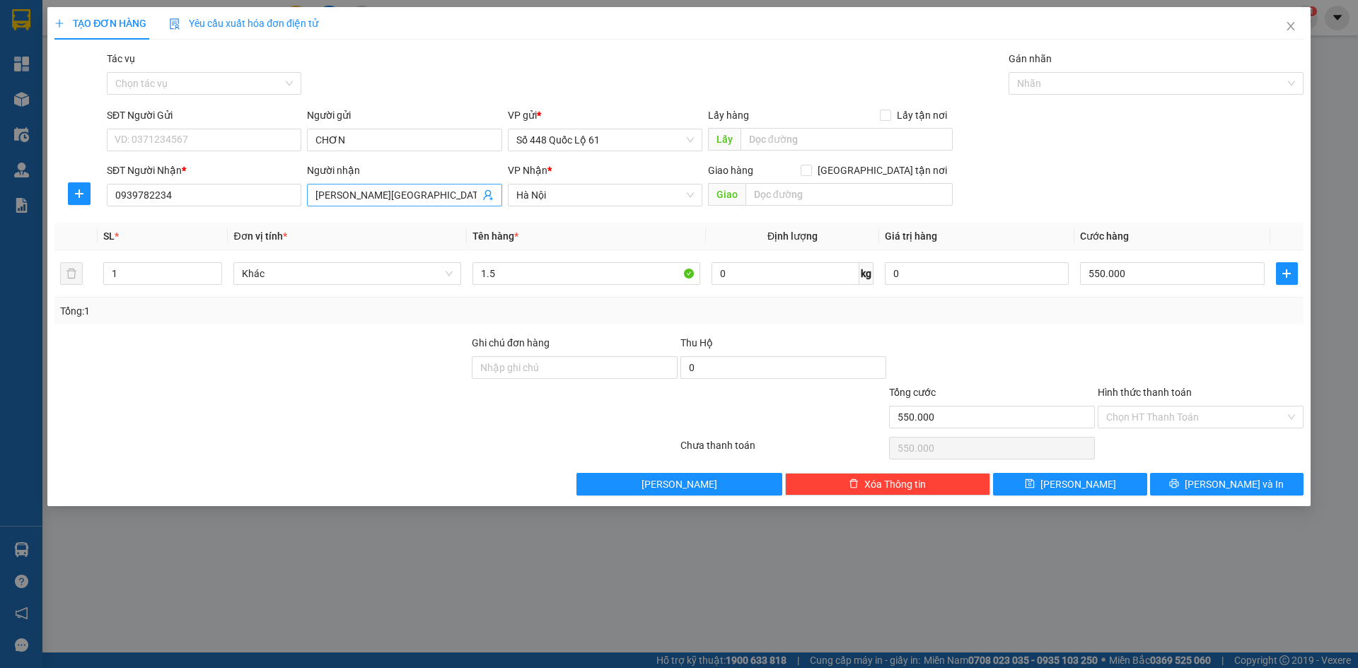
click at [424, 196] on input "HUYỀN PHÚ THỌ" at bounding box center [396, 195] width 163 height 16
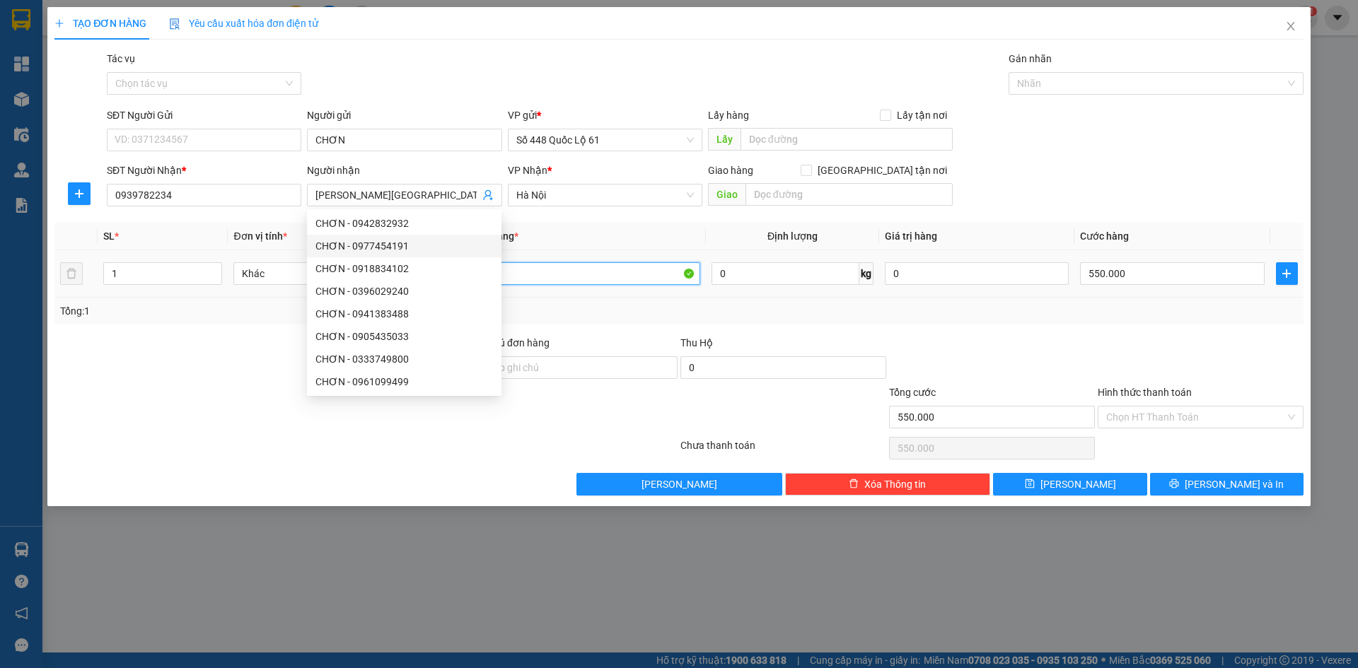
click at [586, 267] on input "1.5" at bounding box center [587, 273] width 228 height 23
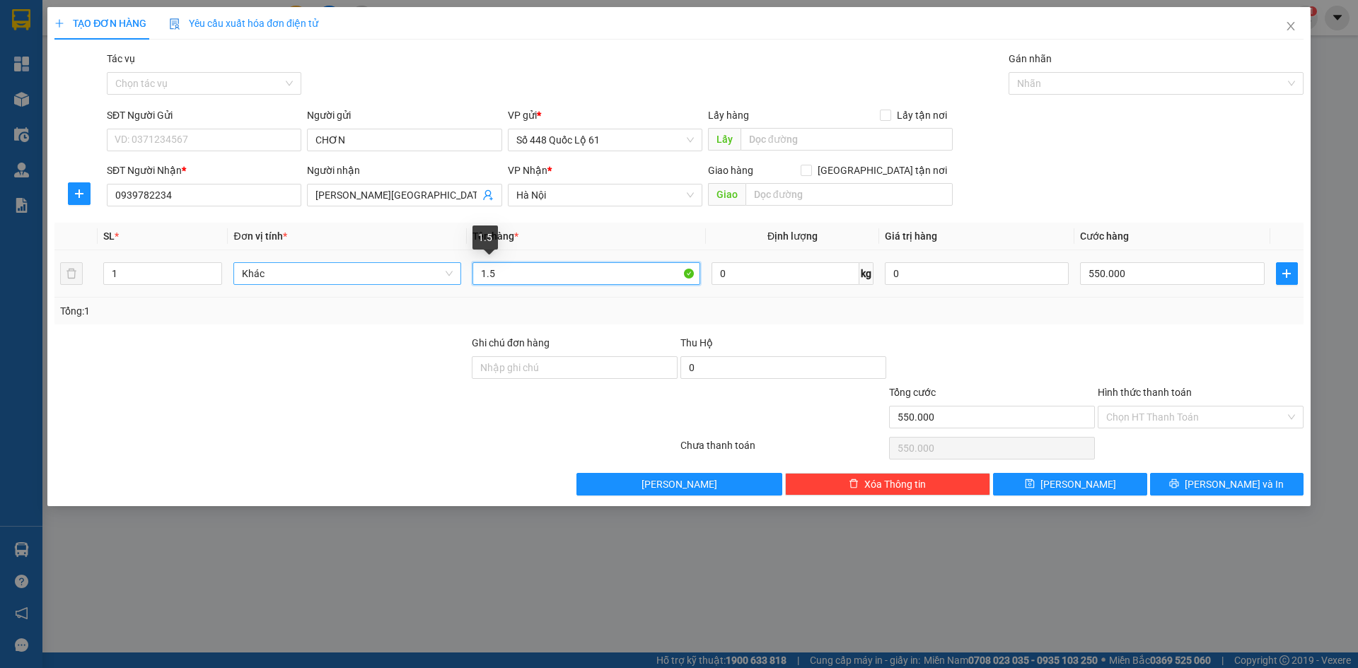
drag, startPoint x: 570, startPoint y: 277, endPoint x: 378, endPoint y: 278, distance: 192.4
click at [378, 278] on tr "1 Khác 1.5 0 kg 0 550.000" at bounding box center [678, 273] width 1249 height 47
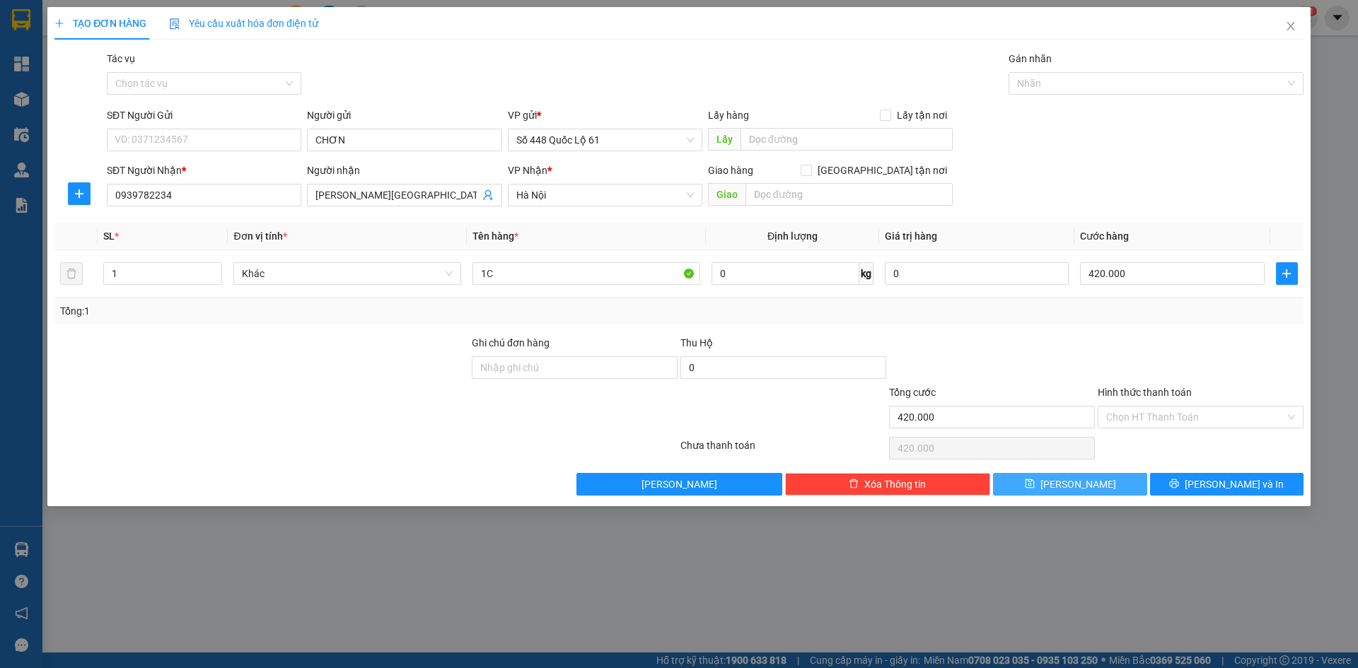
drag, startPoint x: 1097, startPoint y: 483, endPoint x: 492, endPoint y: 266, distance: 642.6
click at [1096, 483] on button "Lưu" at bounding box center [1070, 484] width 154 height 23
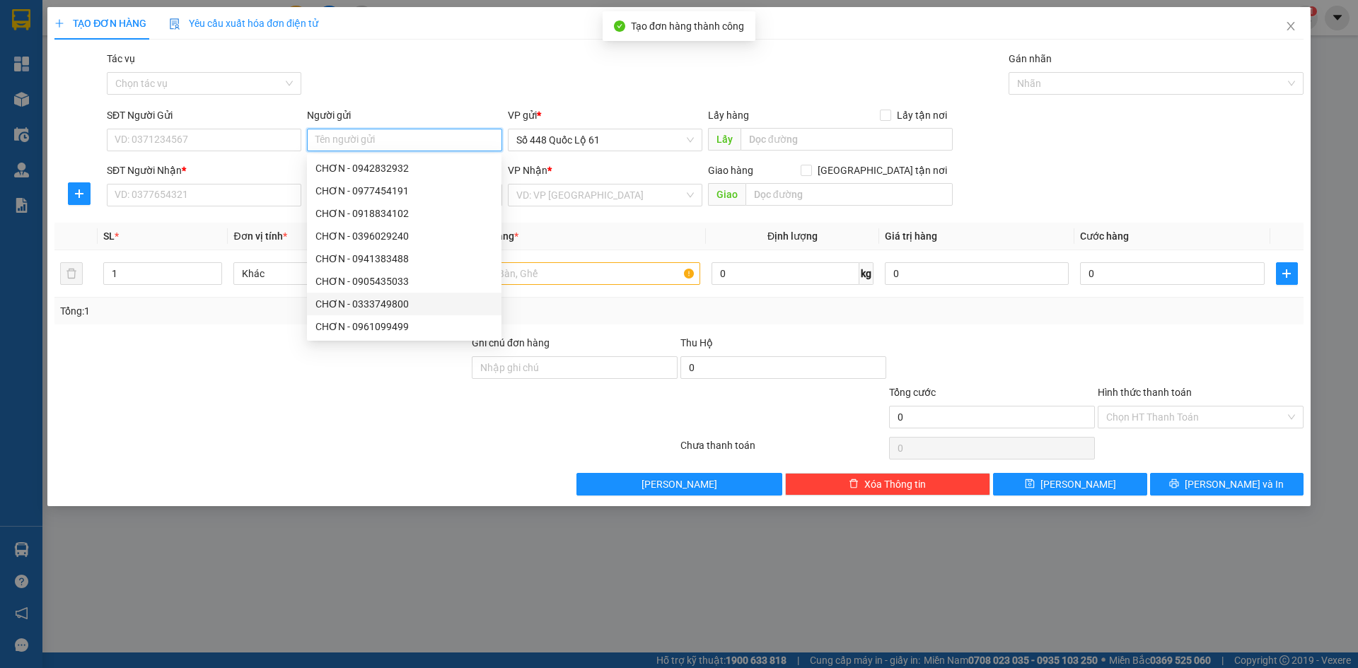
paste input "CHƠN"
click at [233, 206] on input "SĐT Người Nhận *" at bounding box center [204, 195] width 195 height 23
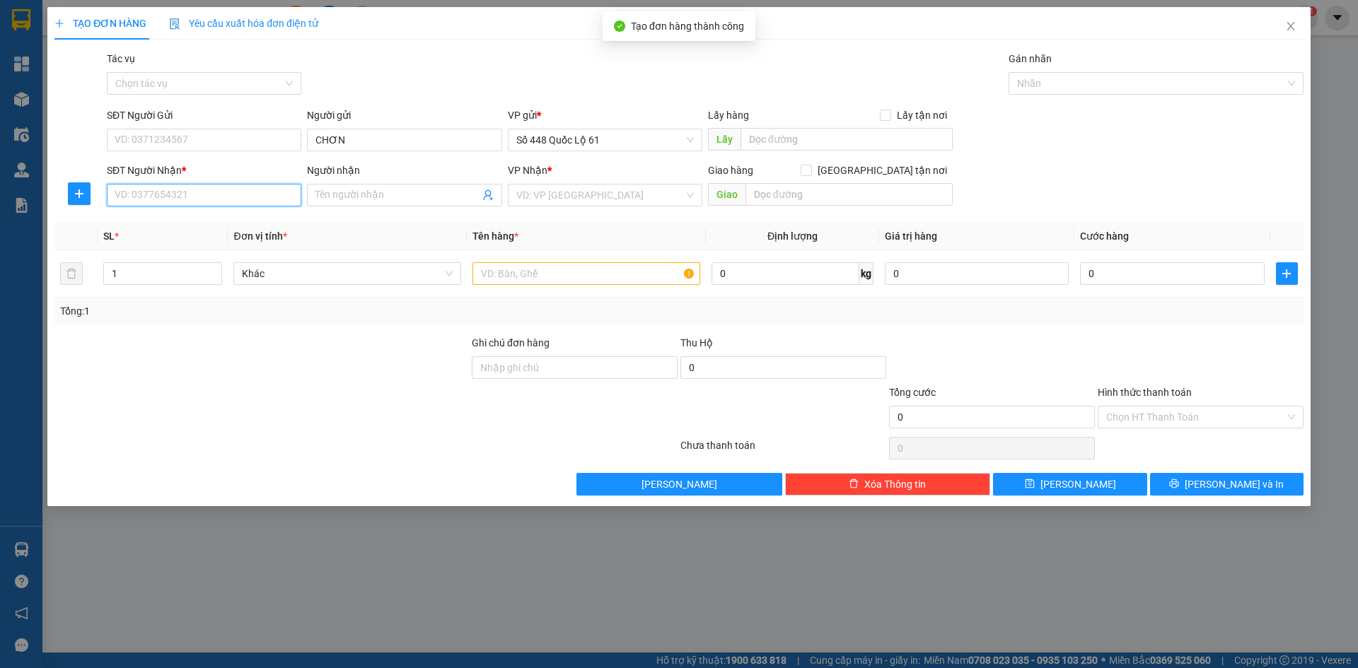
click at [229, 193] on input "SĐT Người Nhận *" at bounding box center [204, 195] width 195 height 23
click at [216, 216] on div "0977934396" at bounding box center [204, 224] width 178 height 16
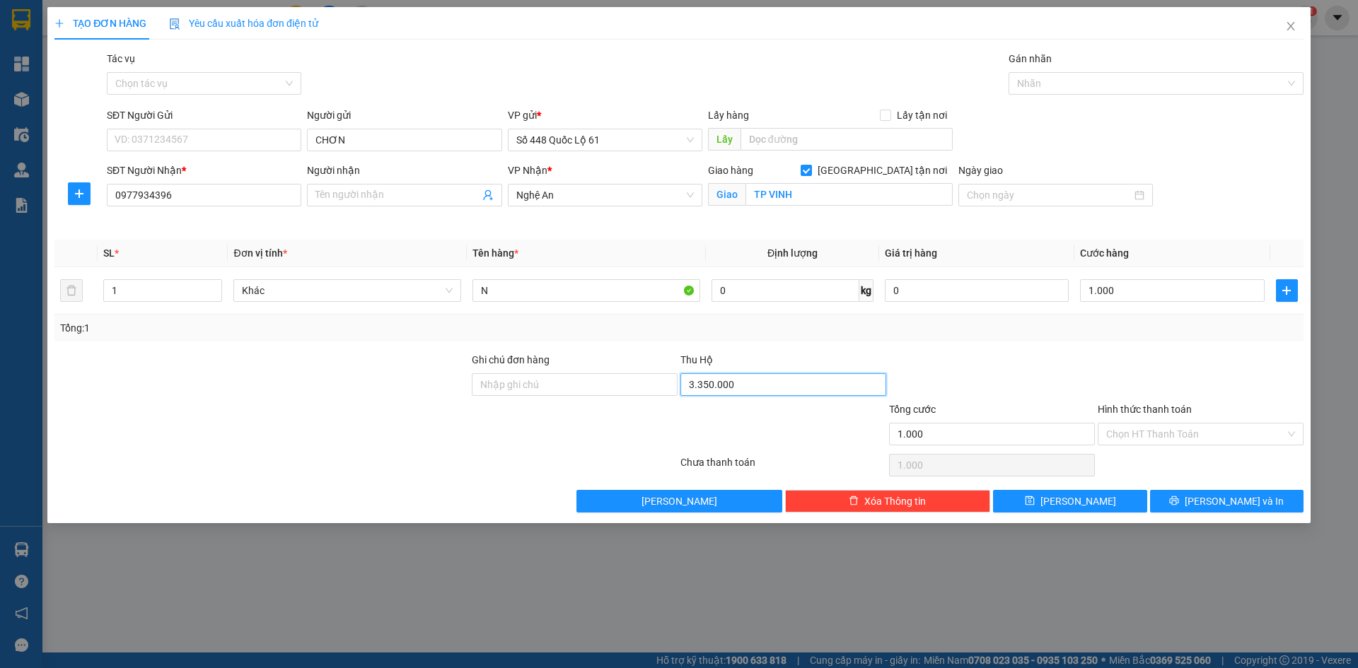
click at [763, 388] on input "3.350.000" at bounding box center [784, 385] width 206 height 23
click at [908, 315] on div "Tổng: 1" at bounding box center [678, 328] width 1249 height 27
drag, startPoint x: 1147, startPoint y: 437, endPoint x: 1157, endPoint y: 468, distance: 32.9
click at [1150, 453] on div "Transit Pickup Surcharge Ids Transit Deliver Surcharge Ids Transit Deliver Surc…" at bounding box center [678, 282] width 1249 height 462
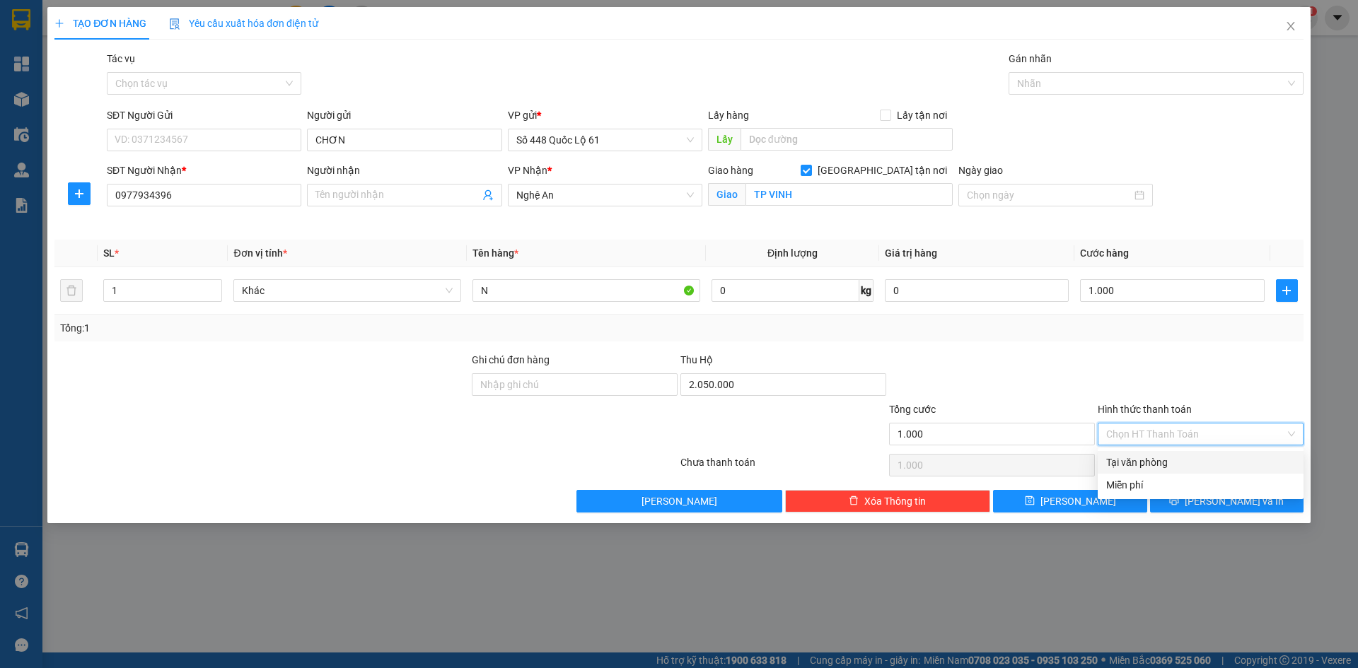
click at [1156, 465] on div "Tại văn phòng" at bounding box center [1200, 463] width 189 height 16
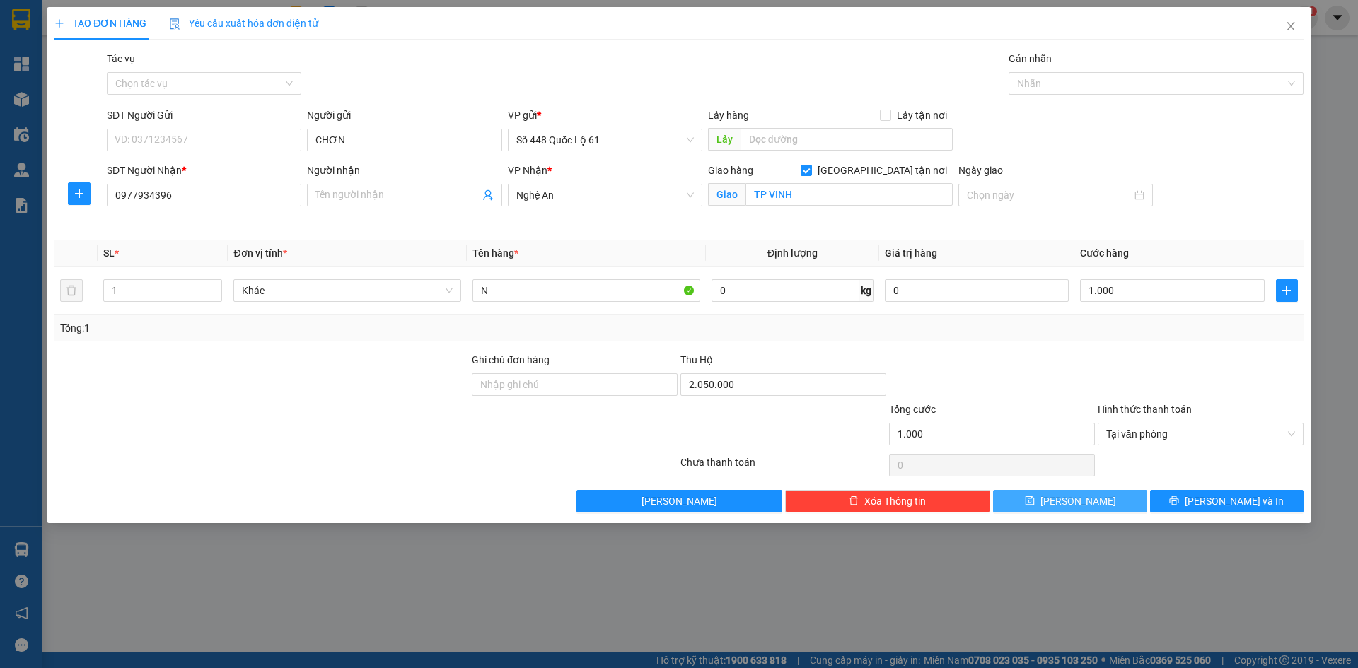
drag, startPoint x: 1097, startPoint y: 495, endPoint x: 1092, endPoint y: 487, distance: 9.6
click at [1096, 497] on button "Lưu" at bounding box center [1070, 501] width 154 height 23
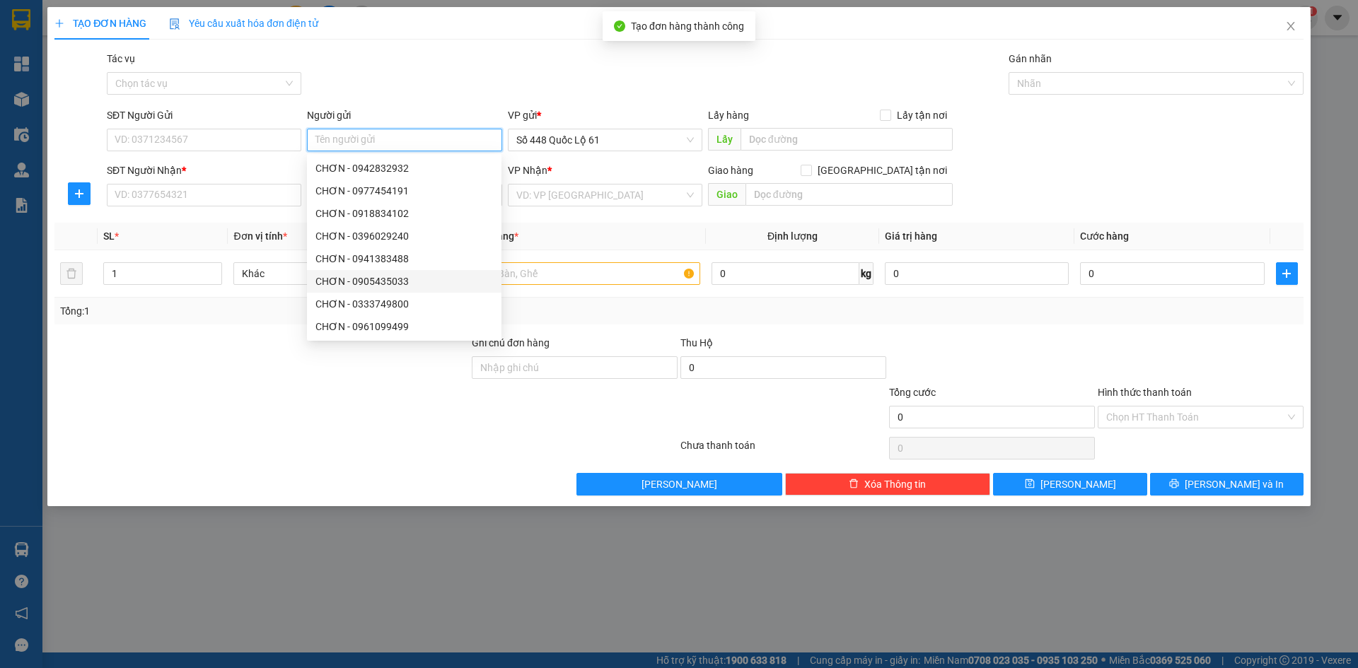
paste input "CHƠN"
click at [231, 206] on input "SĐT Người Nhận *" at bounding box center [204, 195] width 195 height 23
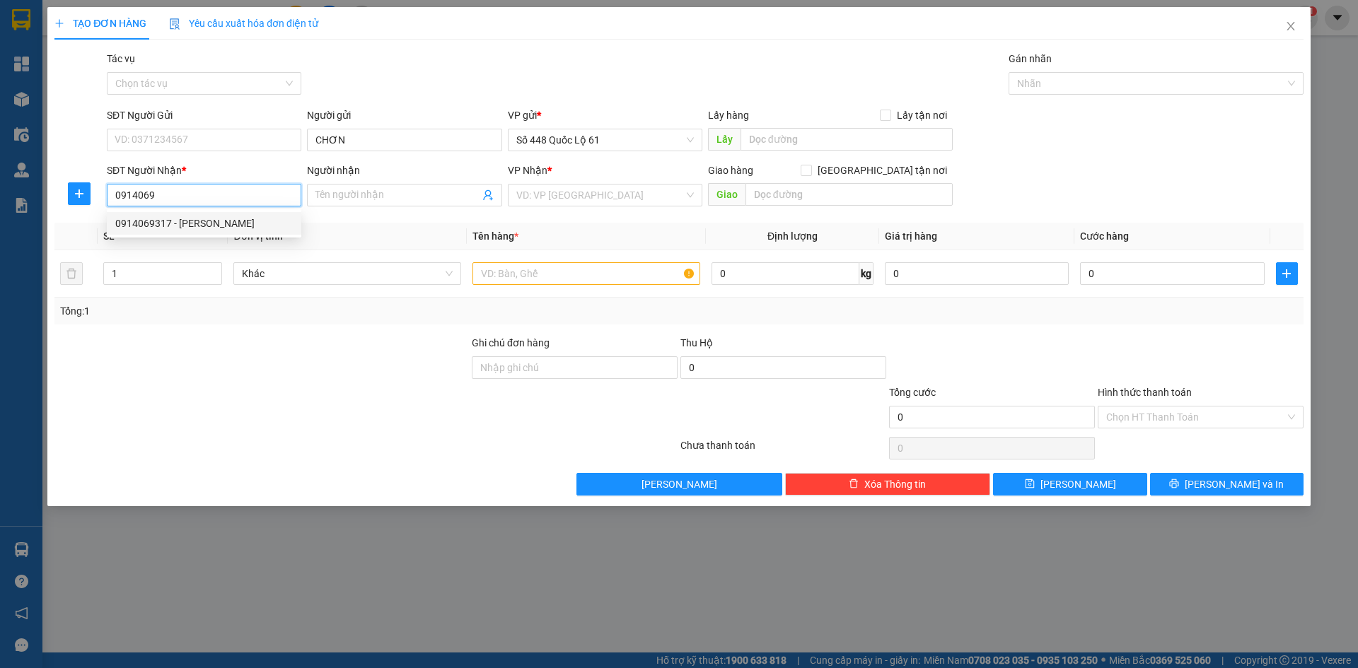
click at [218, 227] on div "0914069317 - GIO LINH" at bounding box center [204, 224] width 178 height 16
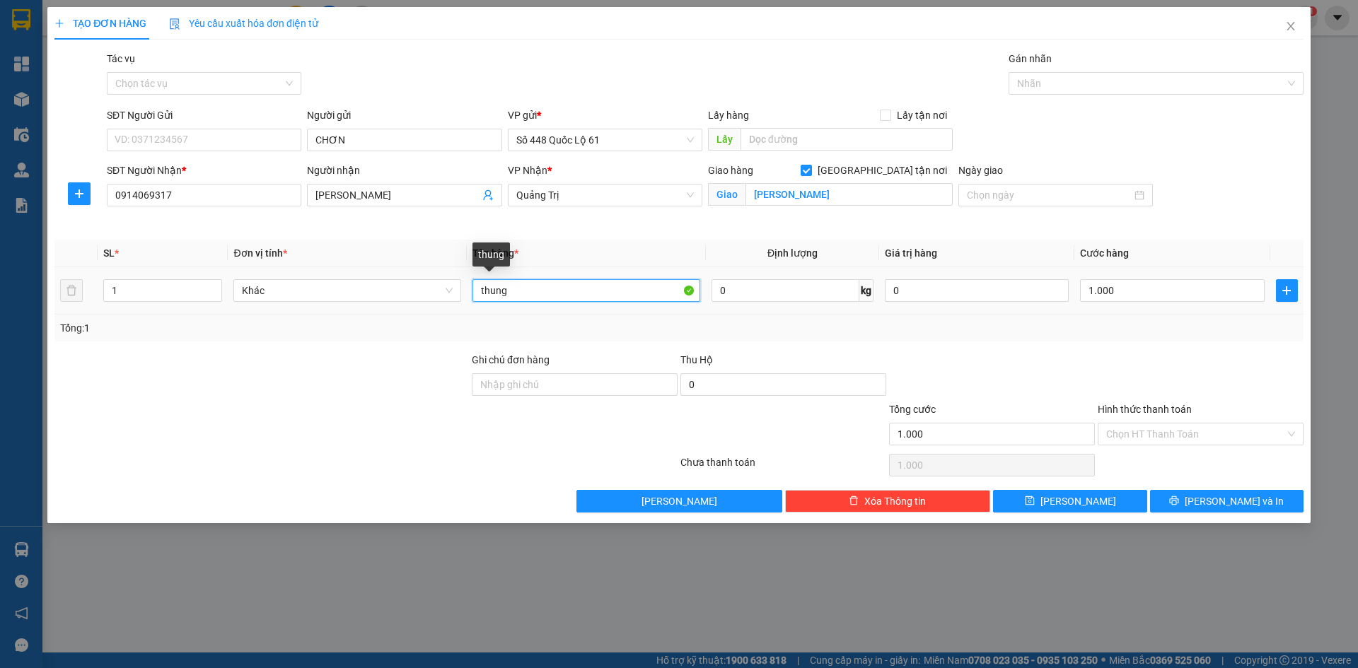
click at [589, 296] on input "thung" at bounding box center [587, 290] width 228 height 23
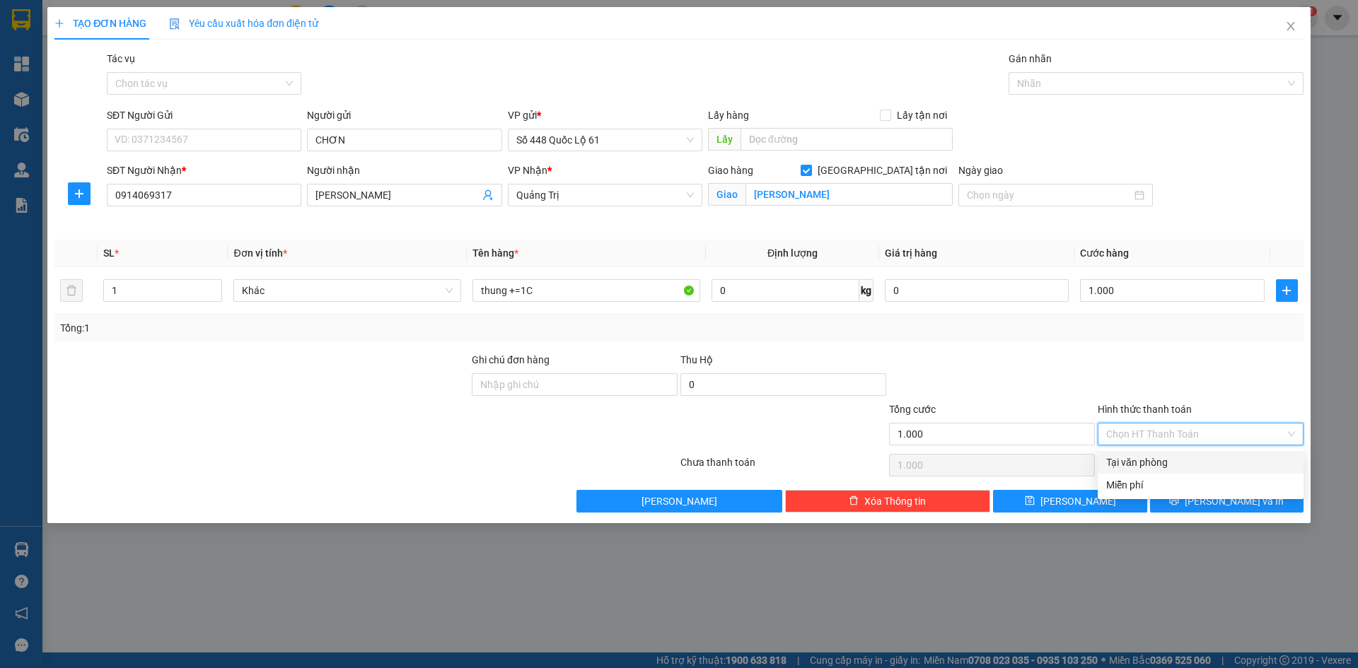
drag, startPoint x: 1160, startPoint y: 431, endPoint x: 1160, endPoint y: 466, distance: 35.4
click at [1160, 436] on input "Hình thức thanh toán" at bounding box center [1195, 434] width 179 height 21
click at [1163, 461] on div "Tại văn phòng" at bounding box center [1200, 463] width 189 height 16
click at [1088, 506] on button "Lưu" at bounding box center [1070, 501] width 154 height 23
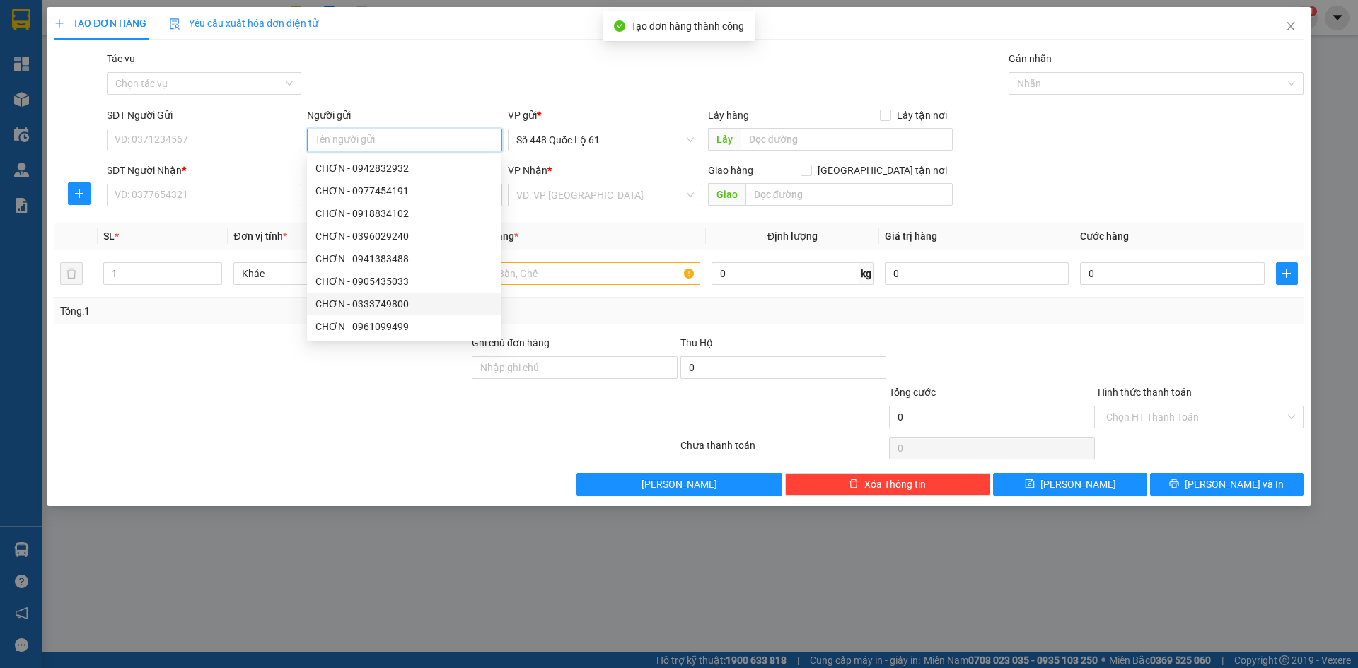
paste input "CHƠN"
click at [184, 197] on input "SĐT Người Nhận *" at bounding box center [204, 195] width 195 height 23
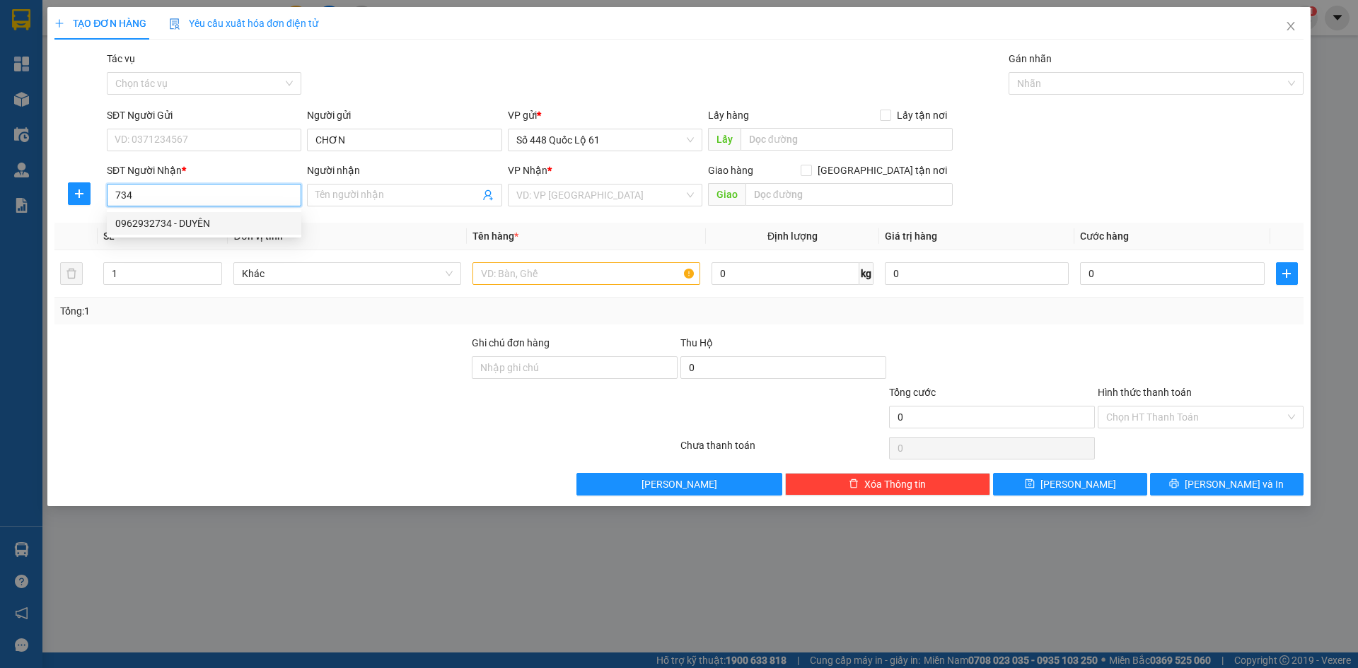
click at [203, 222] on div "0962932734 - DUYÊN" at bounding box center [204, 224] width 178 height 16
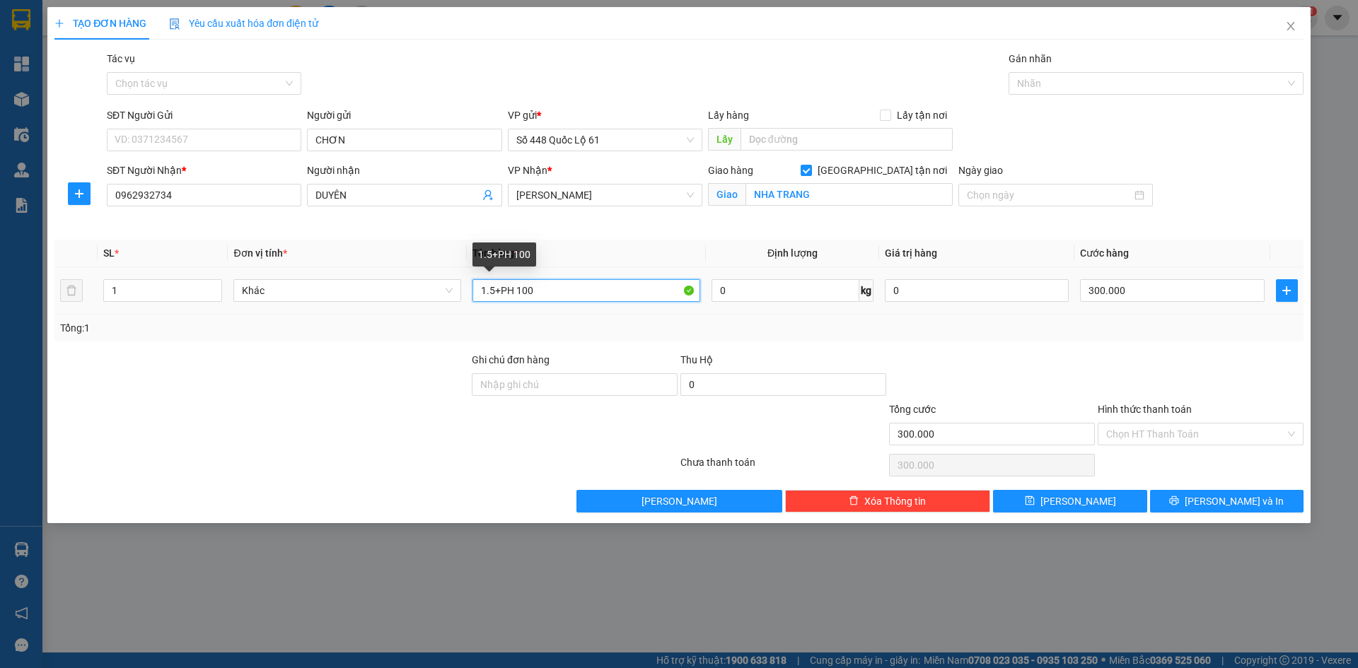
drag, startPoint x: 561, startPoint y: 290, endPoint x: 0, endPoint y: 363, distance: 565.7
click at [0, 341] on div "TẠO ĐƠN HÀNG Yêu cầu xuất hóa đơn điện tử Transit Pickup Surcharge Ids Transit …" at bounding box center [679, 334] width 1358 height 668
click at [1164, 283] on input "300.000" at bounding box center [1172, 290] width 184 height 23
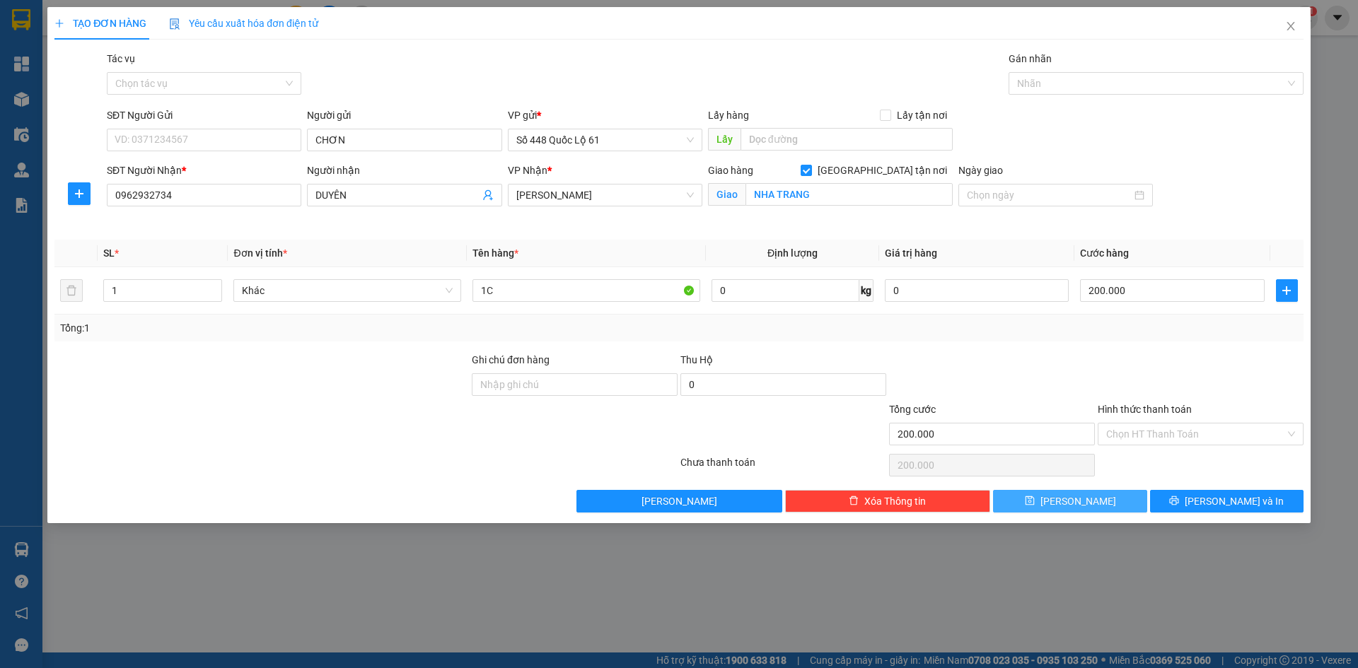
click at [1113, 498] on button "Lưu" at bounding box center [1070, 501] width 154 height 23
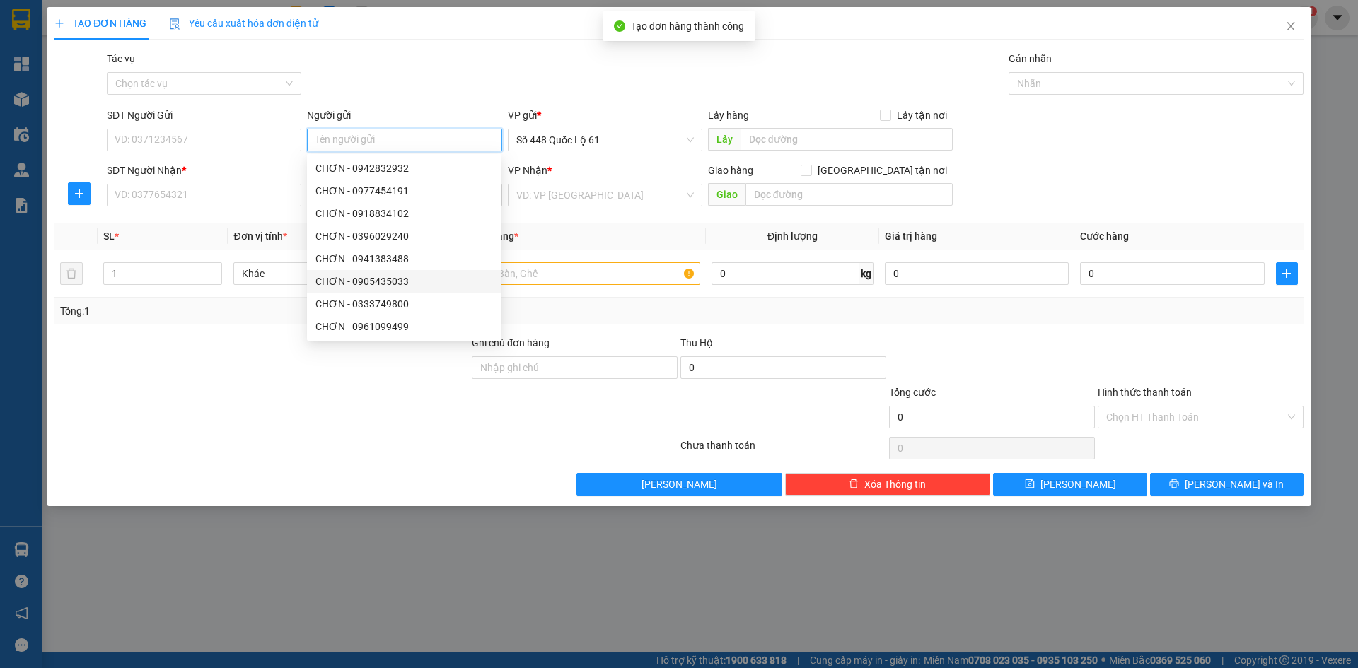
paste input "CHƠN"
click at [174, 193] on input "SĐT Người Nhận *" at bounding box center [204, 195] width 195 height 23
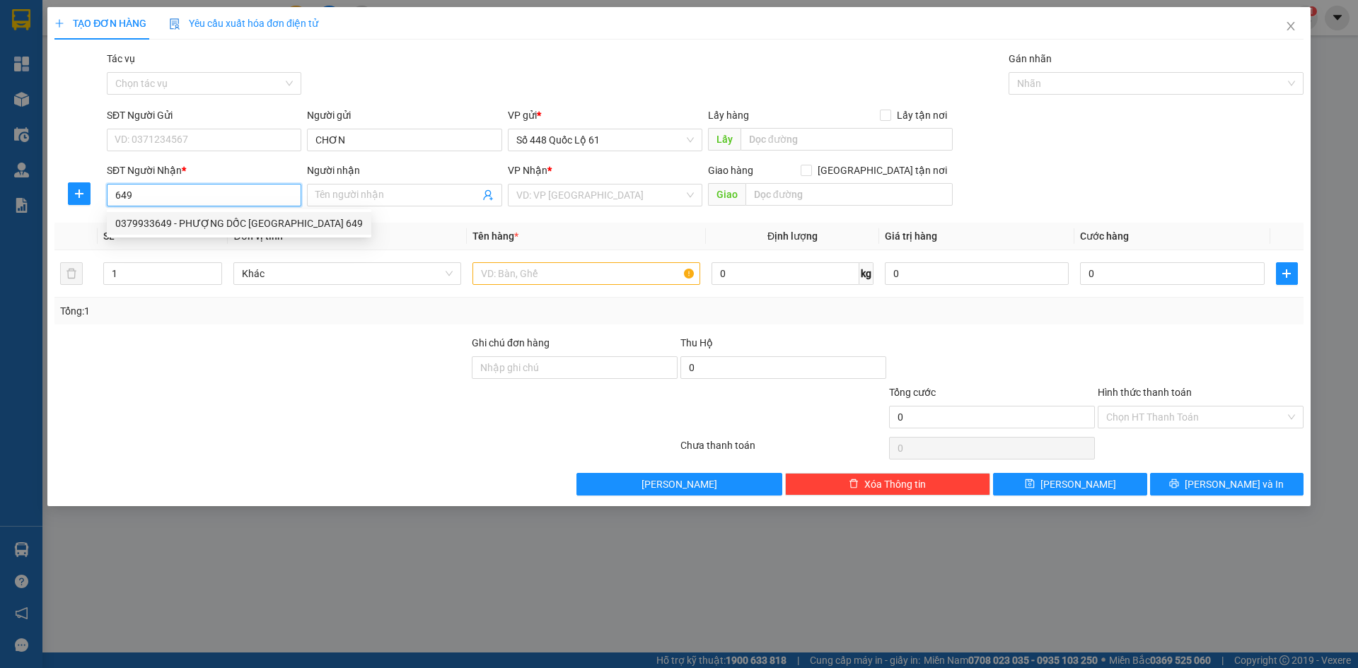
drag, startPoint x: 266, startPoint y: 220, endPoint x: 345, endPoint y: 248, distance: 83.2
click at [267, 220] on div "0379933649 - PHƯỢNG DỐC PHÚ TÂN 649" at bounding box center [239, 224] width 248 height 16
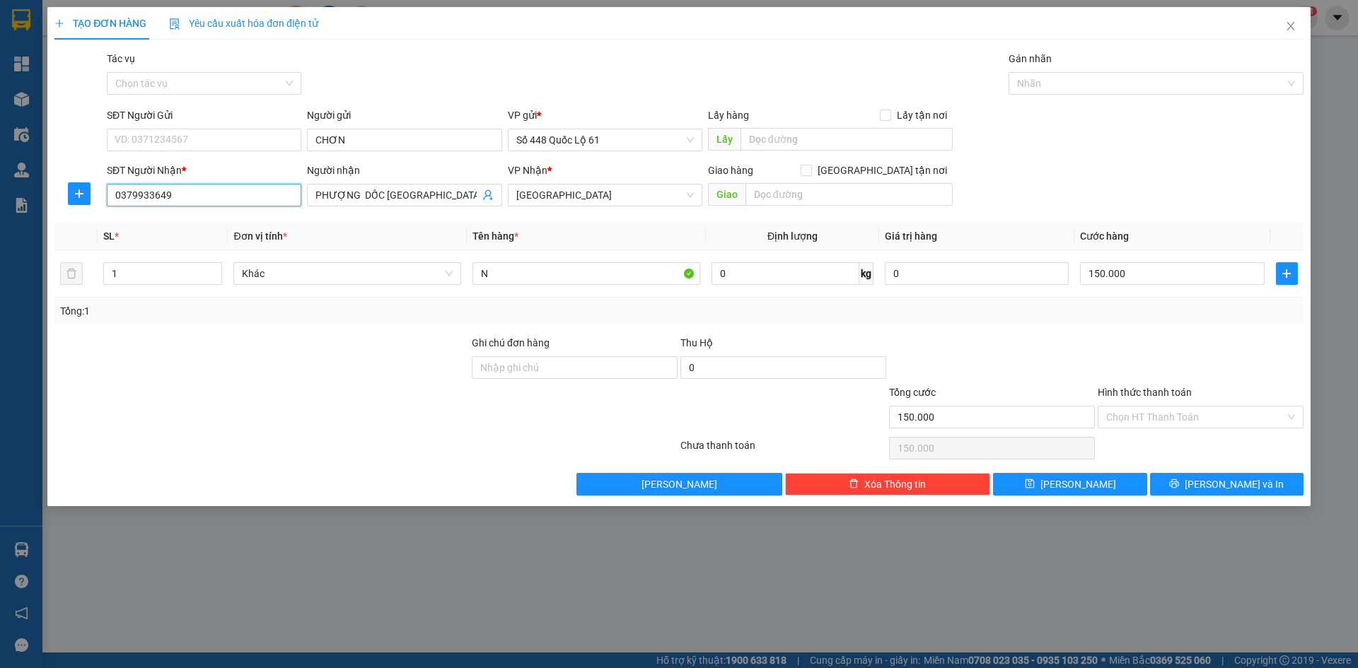
drag, startPoint x: 243, startPoint y: 196, endPoint x: 0, endPoint y: 213, distance: 243.2
click at [0, 208] on div "TẠO ĐƠN HÀNG Yêu cầu xuất hóa đơn điện tử Transit Pickup Surcharge Ids Transit …" at bounding box center [679, 334] width 1358 height 668
drag, startPoint x: 226, startPoint y: 223, endPoint x: 509, endPoint y: 299, distance: 292.9
click at [227, 223] on div "0385222816 - BƯỞI" at bounding box center [204, 224] width 178 height 16
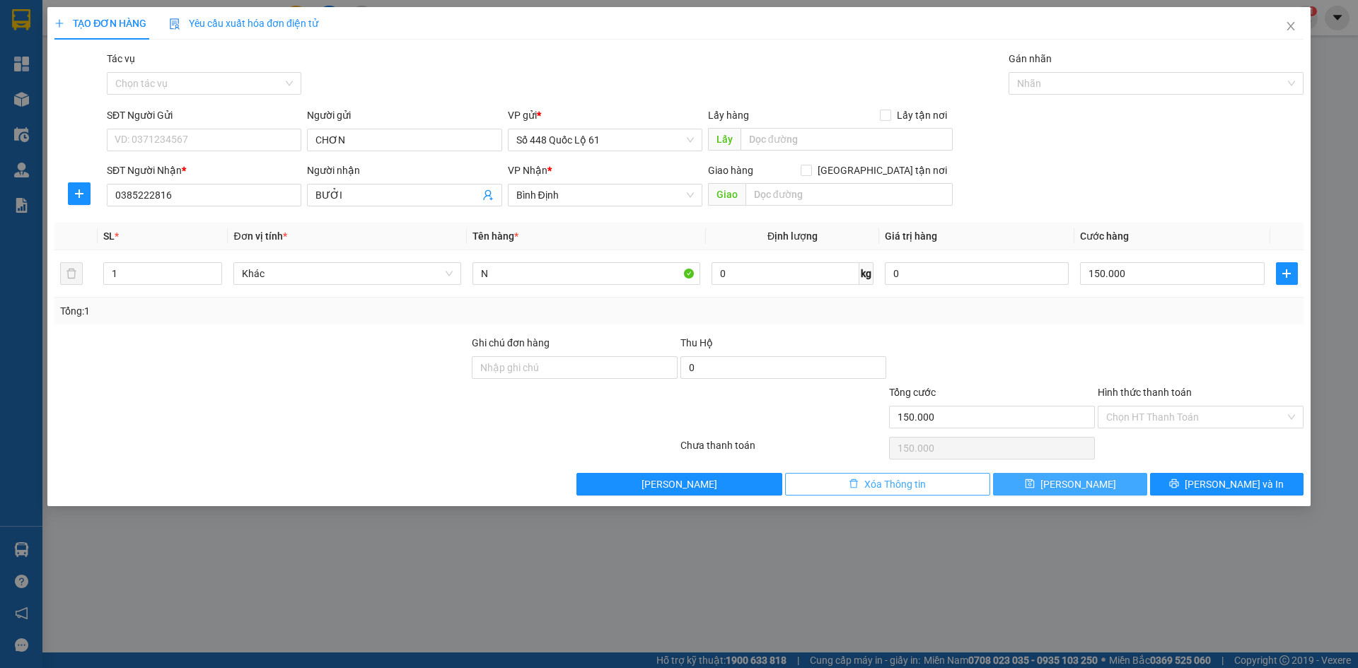
drag, startPoint x: 1079, startPoint y: 480, endPoint x: 977, endPoint y: 473, distance: 102.8
click at [1079, 480] on span "Lưu" at bounding box center [1079, 485] width 76 height 16
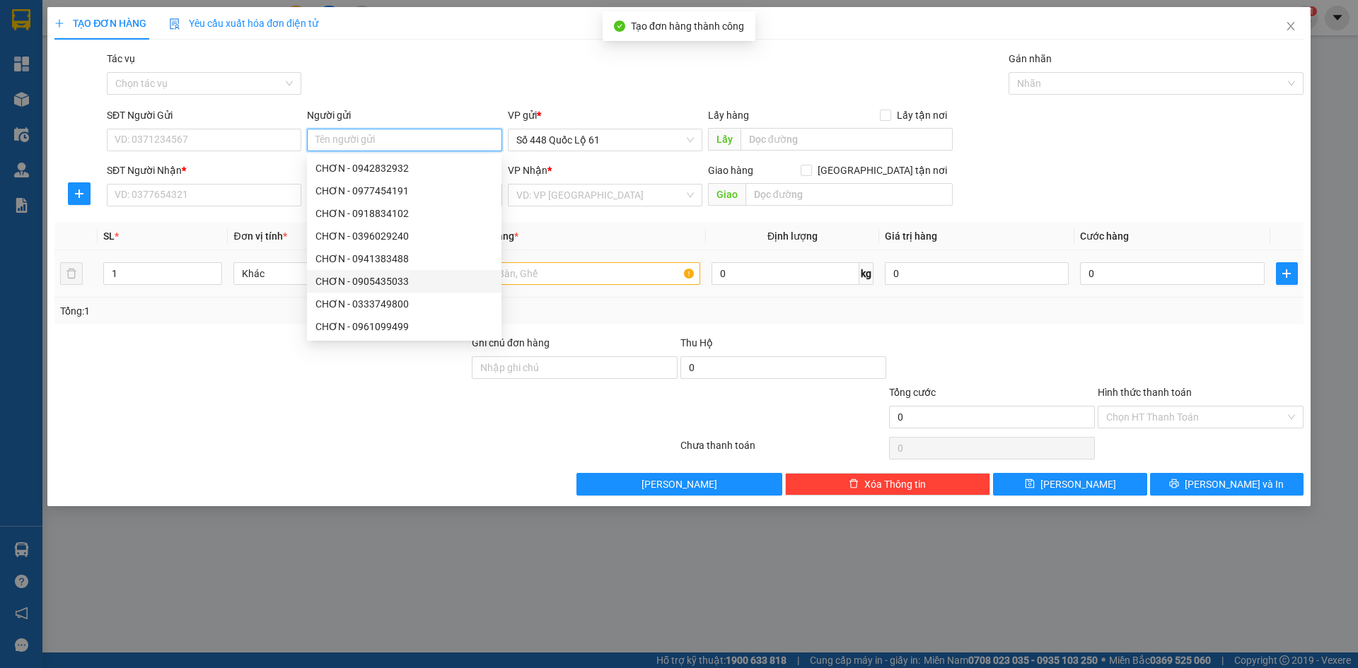
paste input "CHƠN"
click at [196, 187] on input "SĐT Người Nhận *" at bounding box center [204, 195] width 195 height 23
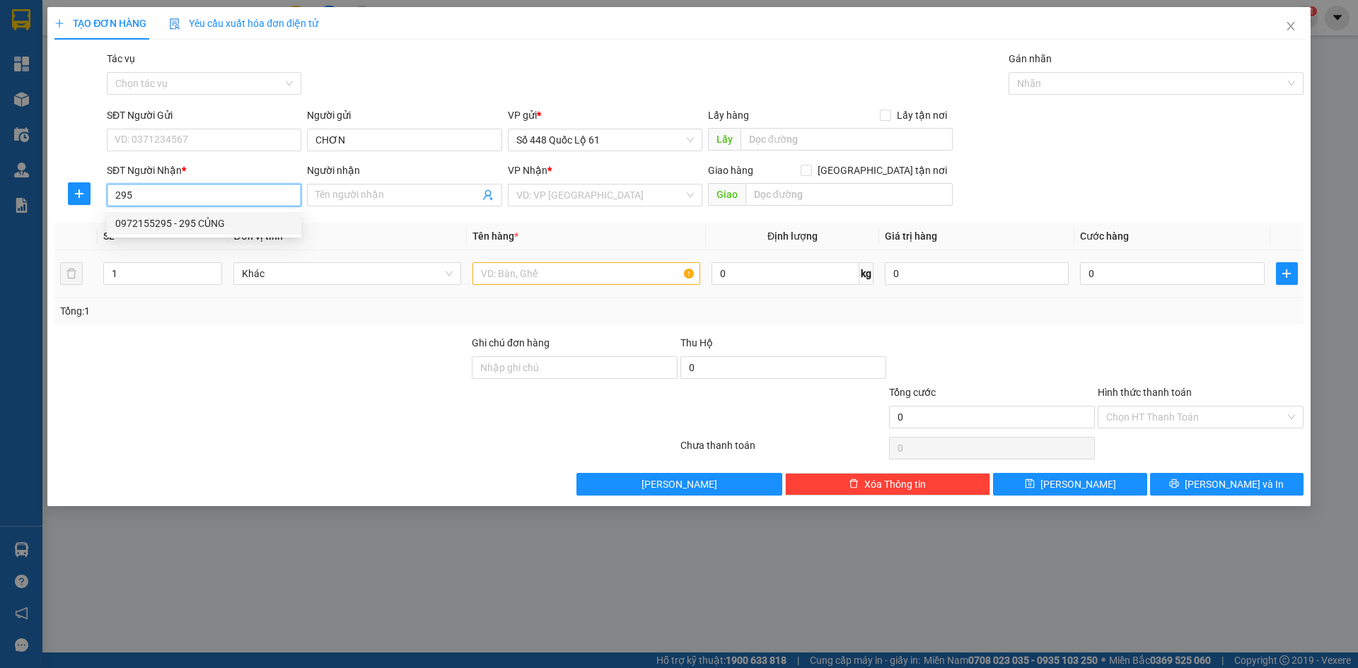
drag, startPoint x: 207, startPoint y: 219, endPoint x: 222, endPoint y: 242, distance: 27.7
click at [208, 219] on div "0972155295 - 295 CỦNG" at bounding box center [204, 224] width 178 height 16
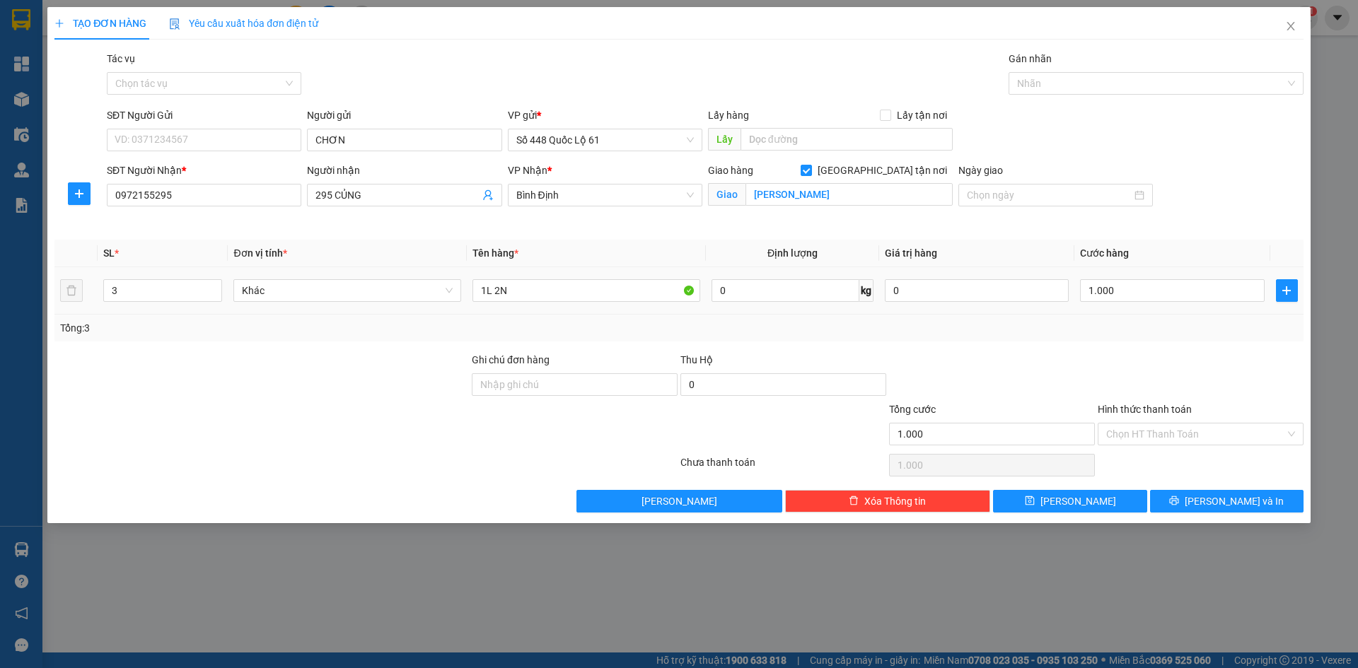
click at [43, 314] on div "TẠO ĐƠN HÀNG Yêu cầu xuất hóa đơn điện tử Transit Pickup Surcharge Ids Transit …" at bounding box center [679, 334] width 1358 height 668
drag, startPoint x: 555, startPoint y: 290, endPoint x: 357, endPoint y: 313, distance: 198.7
click at [364, 311] on tr "1 Khác 1L 2N 0 kg 0 1.000" at bounding box center [678, 290] width 1249 height 47
drag, startPoint x: 1138, startPoint y: 294, endPoint x: 1133, endPoint y: 359, distance: 66.0
click at [1138, 295] on input "0" at bounding box center [1172, 290] width 184 height 23
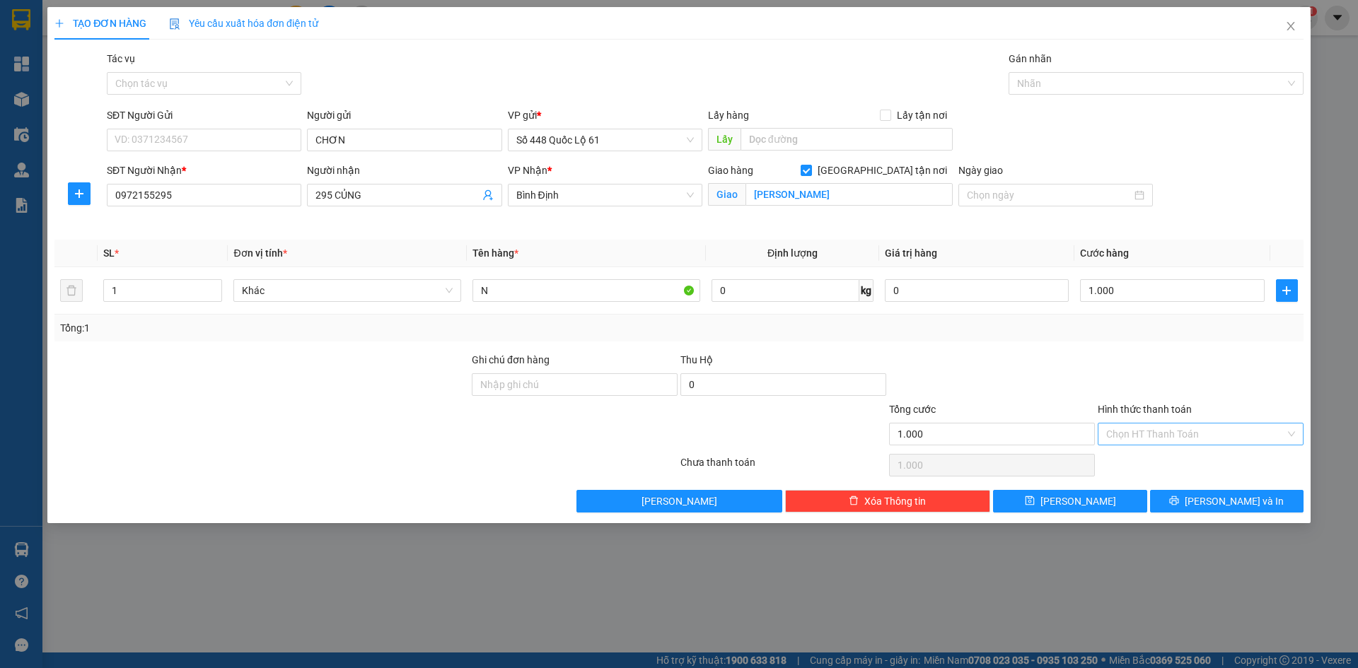
drag, startPoint x: 1133, startPoint y: 359, endPoint x: 1131, endPoint y: 442, distance: 82.8
click at [1133, 372] on div at bounding box center [1200, 377] width 209 height 50
click at [1132, 442] on input "Hình thức thanh toán" at bounding box center [1195, 434] width 179 height 21
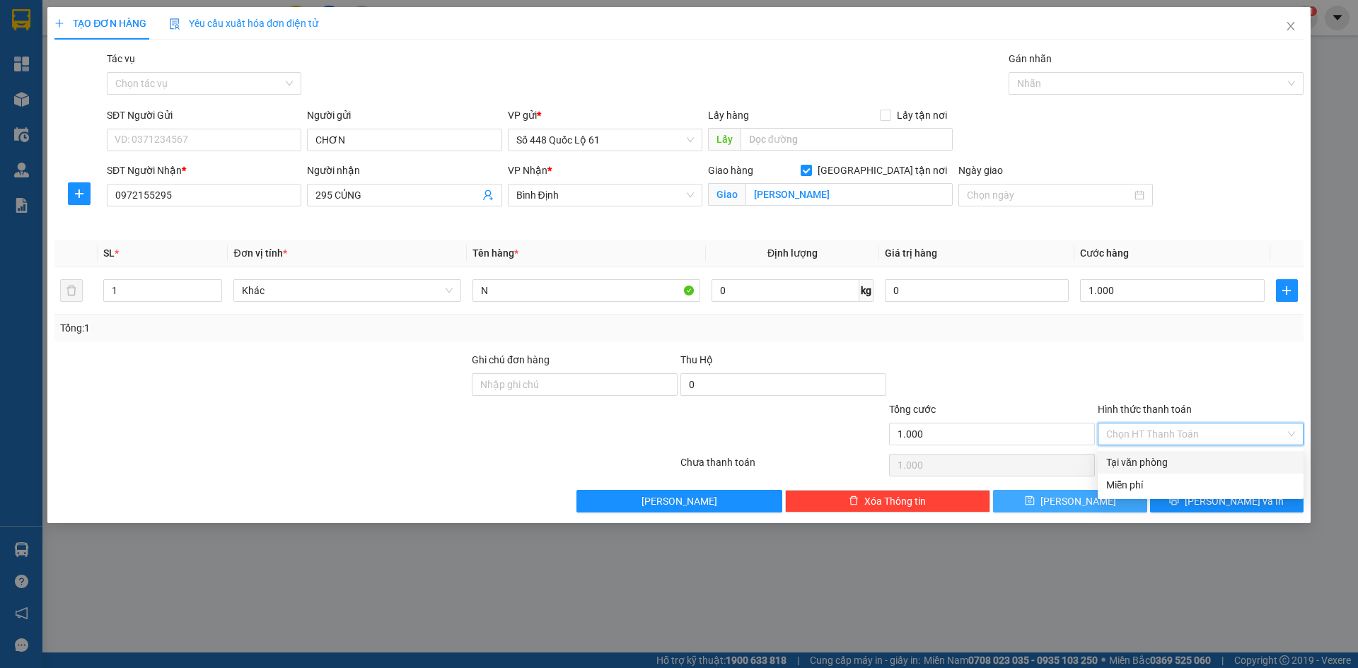
drag, startPoint x: 1145, startPoint y: 457, endPoint x: 1097, endPoint y: 492, distance: 59.1
click at [1145, 458] on div "Tại văn phòng" at bounding box center [1200, 463] width 189 height 16
drag, startPoint x: 1084, startPoint y: 502, endPoint x: 948, endPoint y: 485, distance: 137.6
click at [1082, 502] on span "Lưu" at bounding box center [1079, 502] width 76 height 16
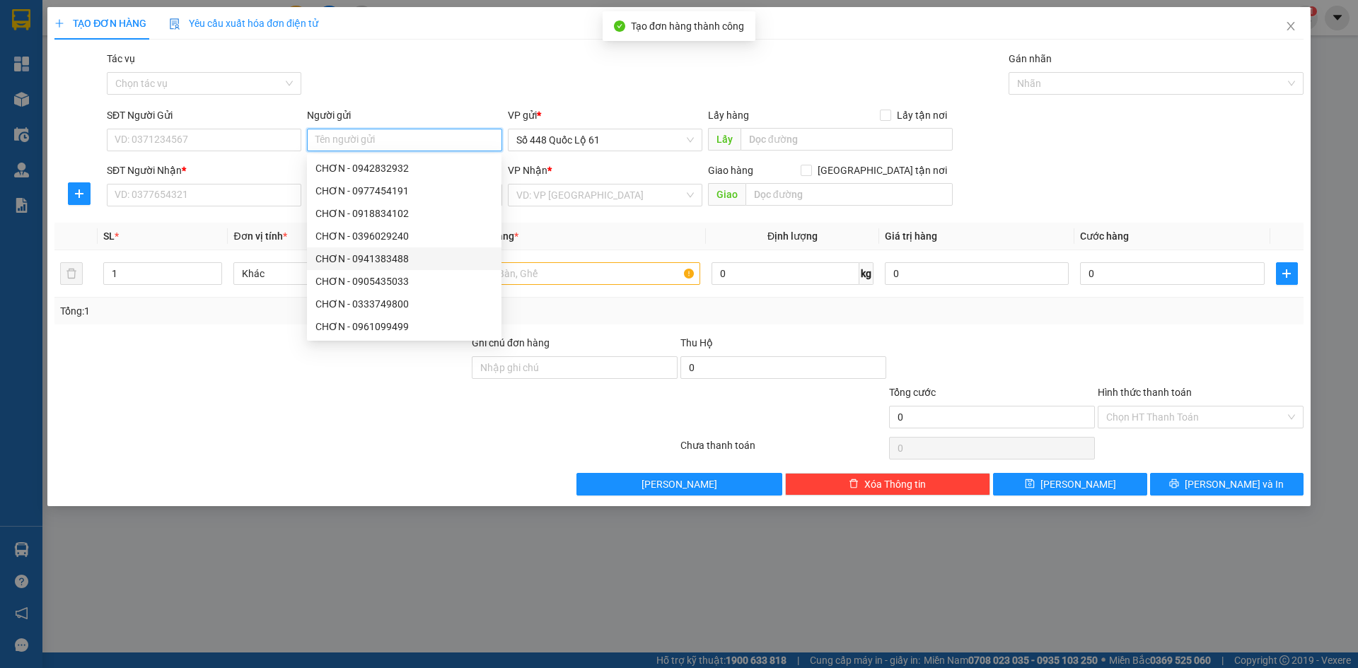
paste input "CHƠN"
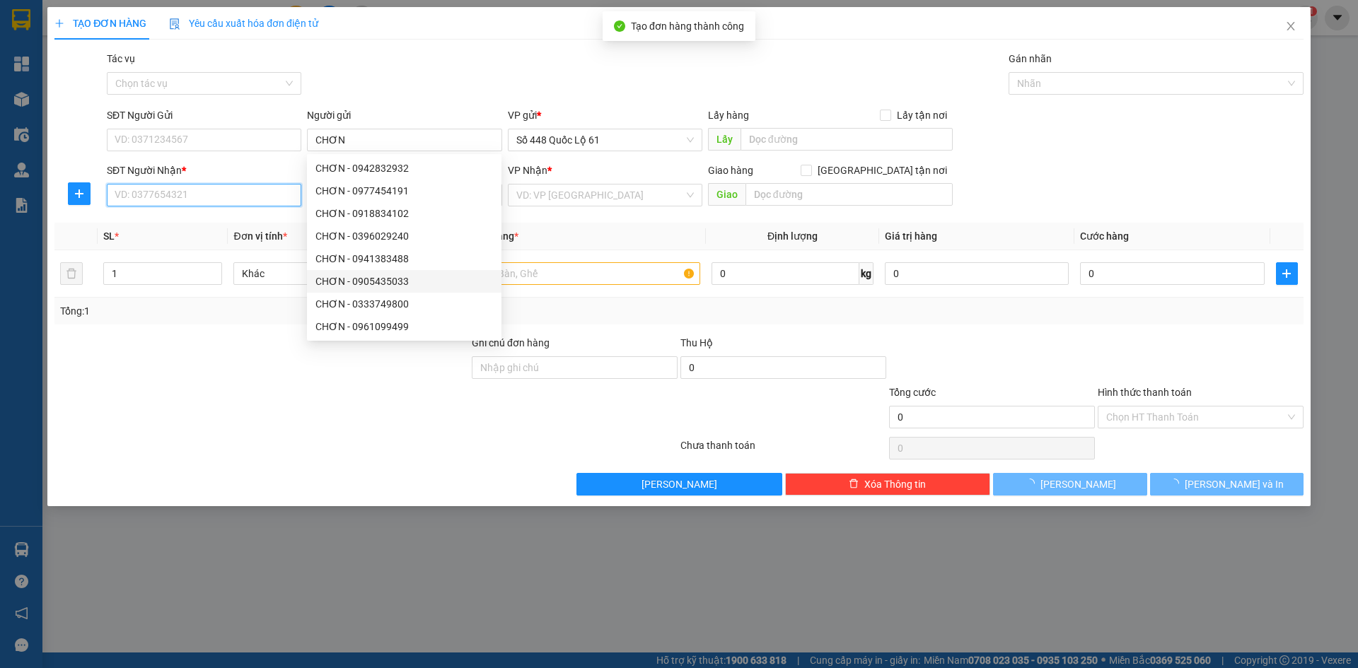
click at [233, 203] on input "SĐT Người Nhận *" at bounding box center [204, 195] width 195 height 23
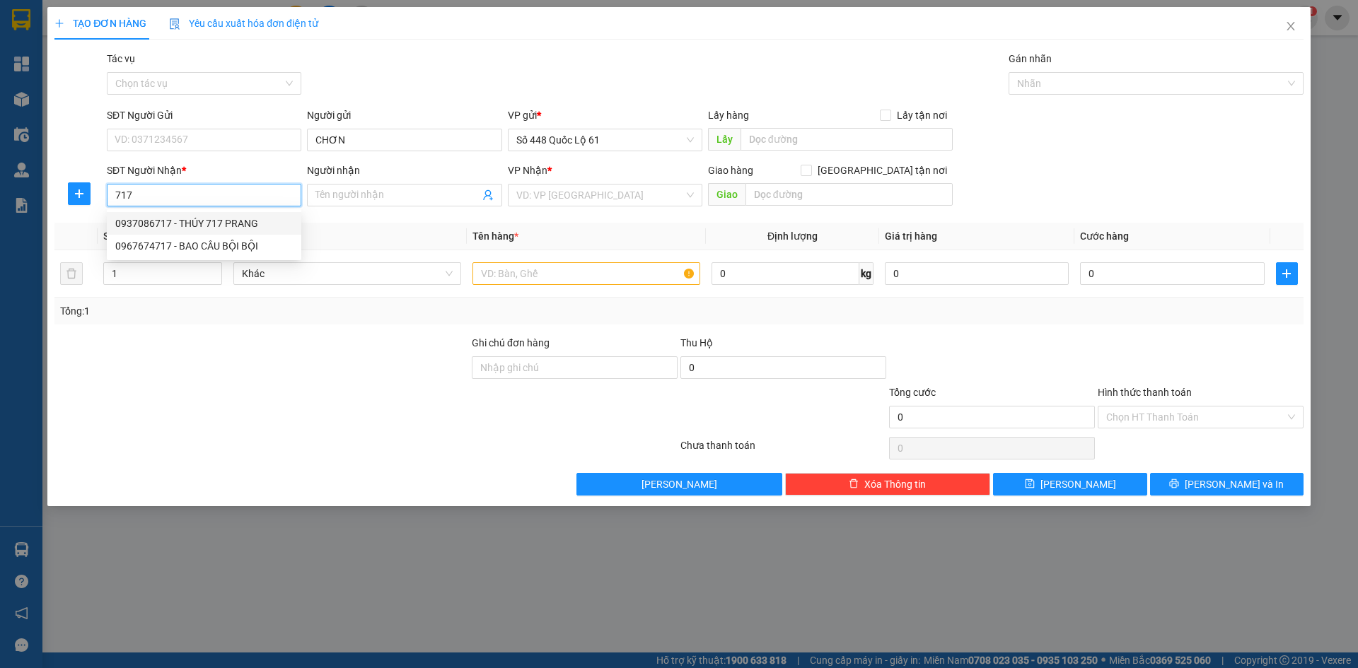
click at [255, 220] on div "0937086717 - THÚY 717 PRANG" at bounding box center [204, 224] width 178 height 16
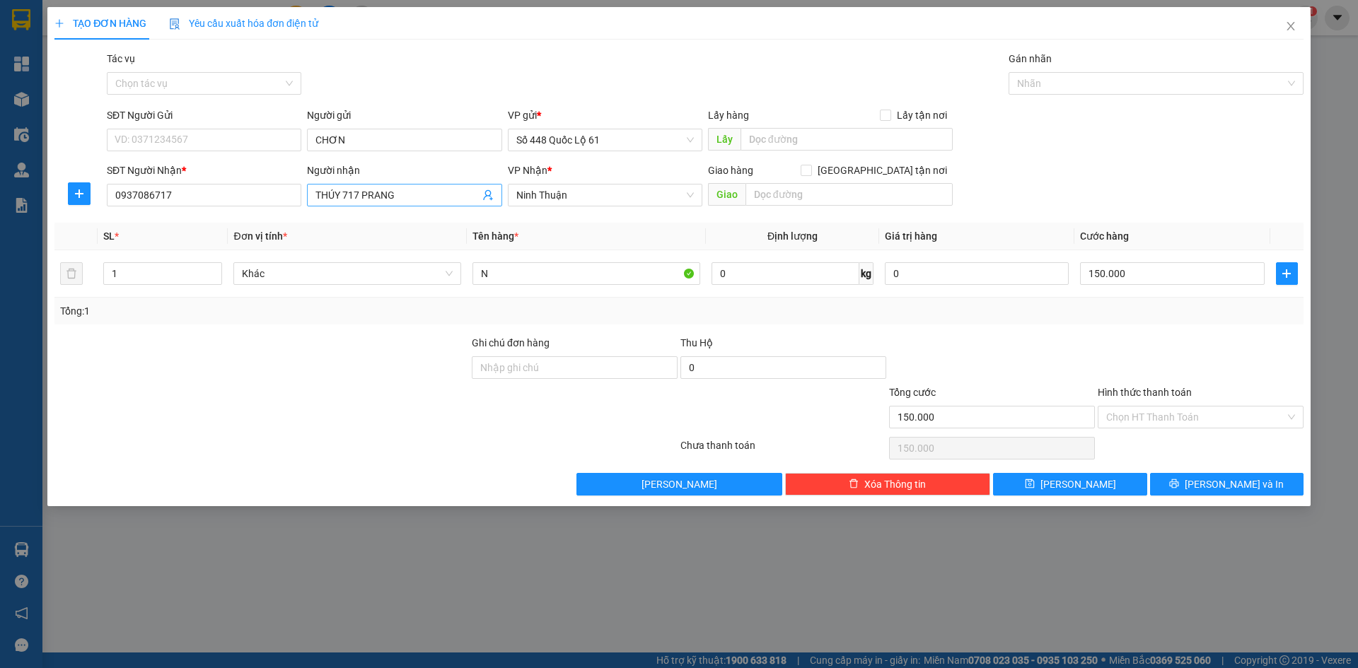
click at [407, 192] on input "THÚY 717 PRANG" at bounding box center [396, 195] width 163 height 16
paste input "Ê"
paste input "ỄN"
paste input "ÂU"
drag, startPoint x: 562, startPoint y: 201, endPoint x: 554, endPoint y: 207, distance: 10.1
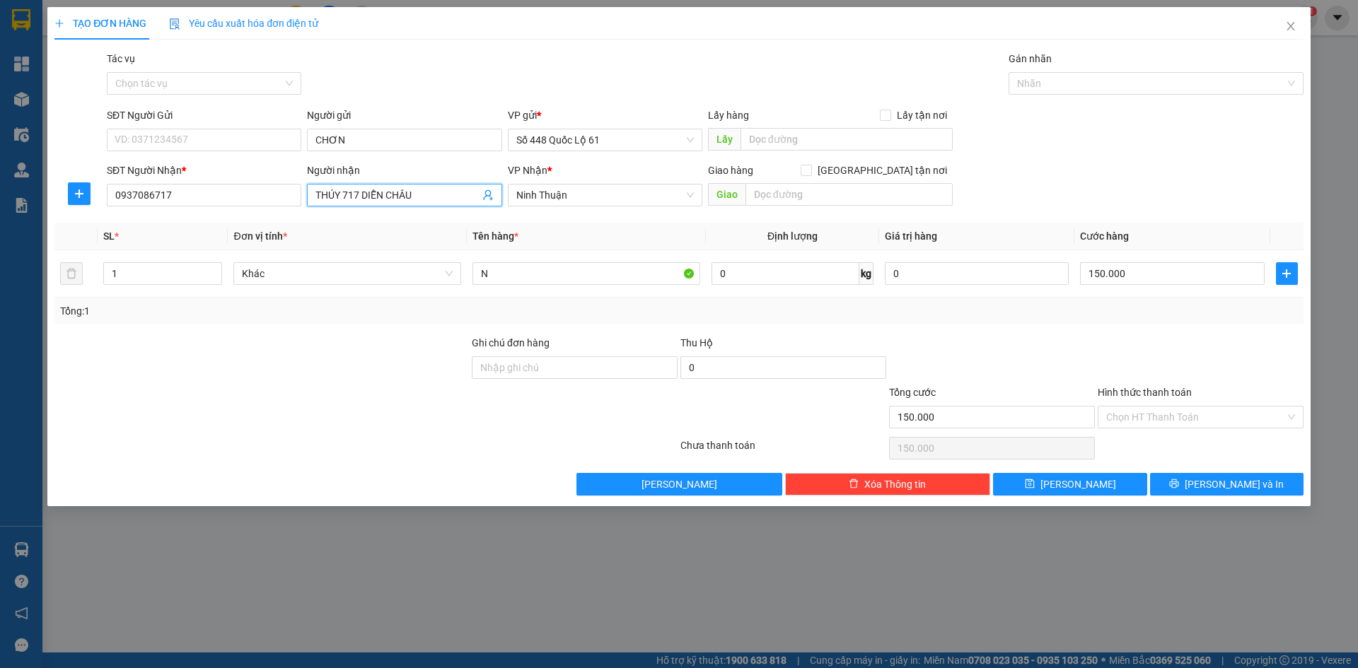
click at [561, 201] on span "Ninh Thuận" at bounding box center [605, 195] width 178 height 21
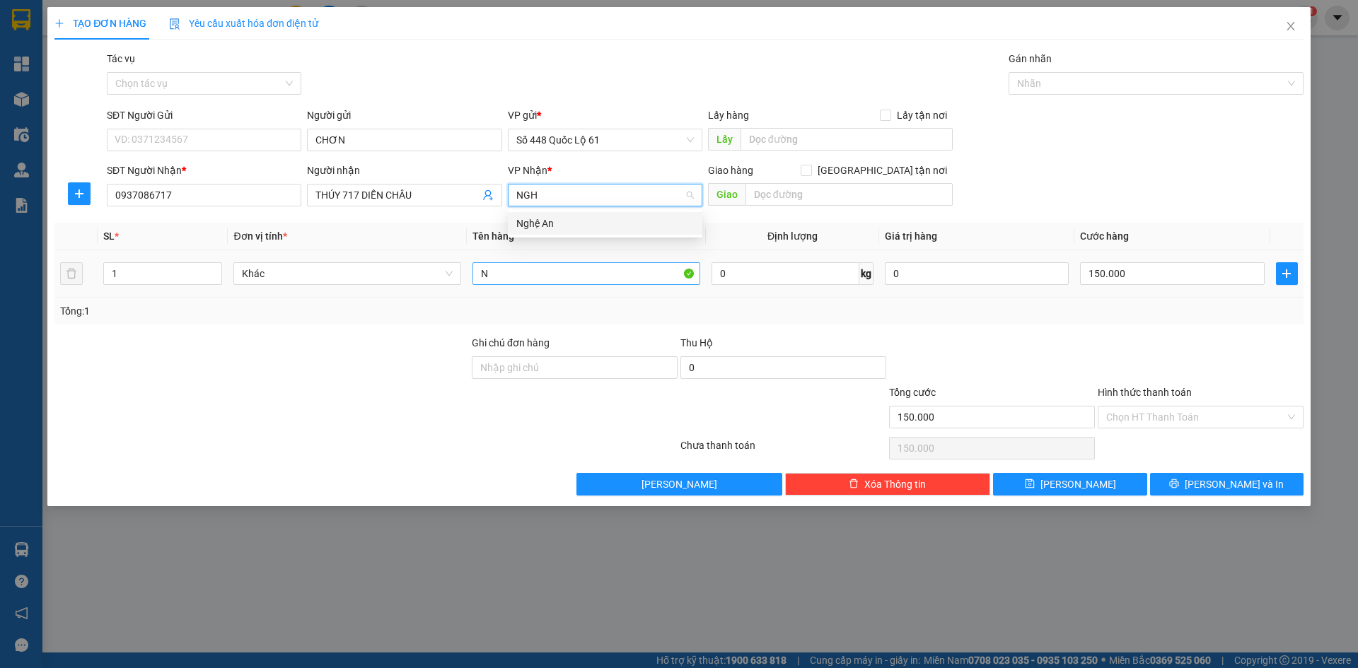
drag, startPoint x: 579, startPoint y: 222, endPoint x: 560, endPoint y: 278, distance: 59.3
click at [581, 224] on div "Nghệ An" at bounding box center [605, 224] width 178 height 16
click at [557, 282] on input "N" at bounding box center [587, 273] width 228 height 23
drag, startPoint x: 554, startPoint y: 282, endPoint x: 458, endPoint y: 283, distance: 95.5
click at [458, 283] on tr "1 Khác N 0 kg 0 150.000" at bounding box center [678, 273] width 1249 height 47
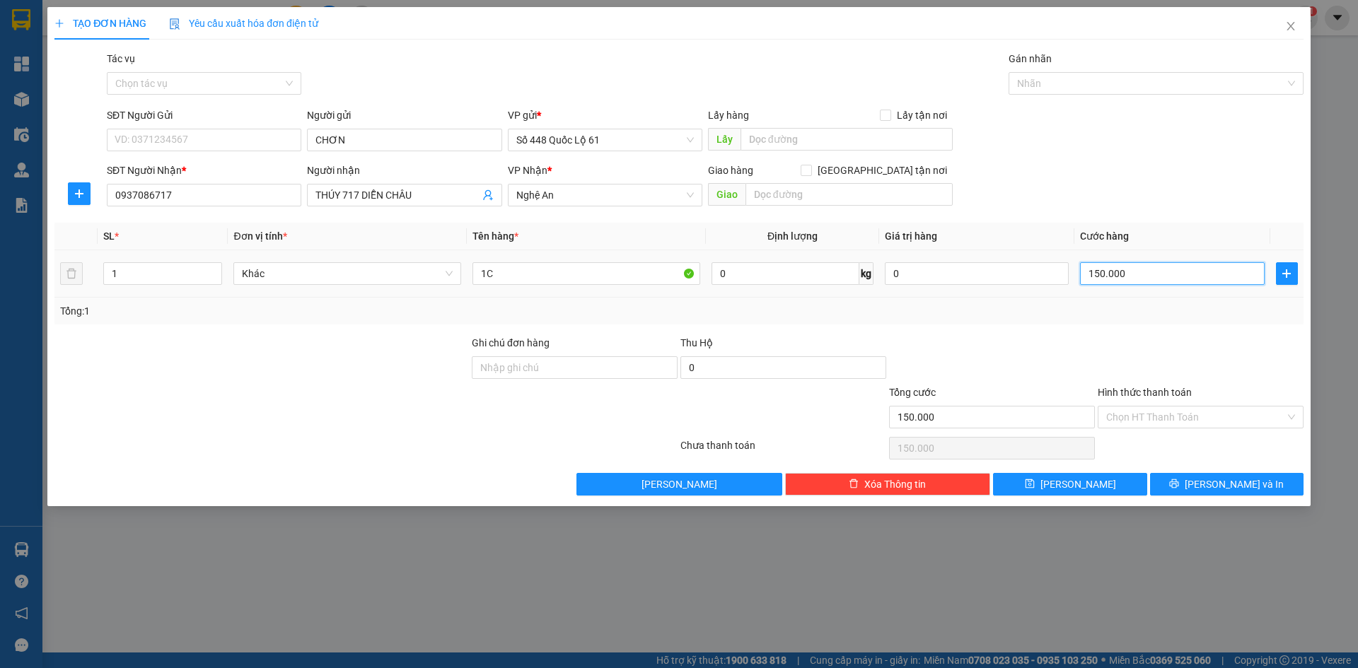
click at [1191, 269] on input "150.000" at bounding box center [1172, 273] width 184 height 23
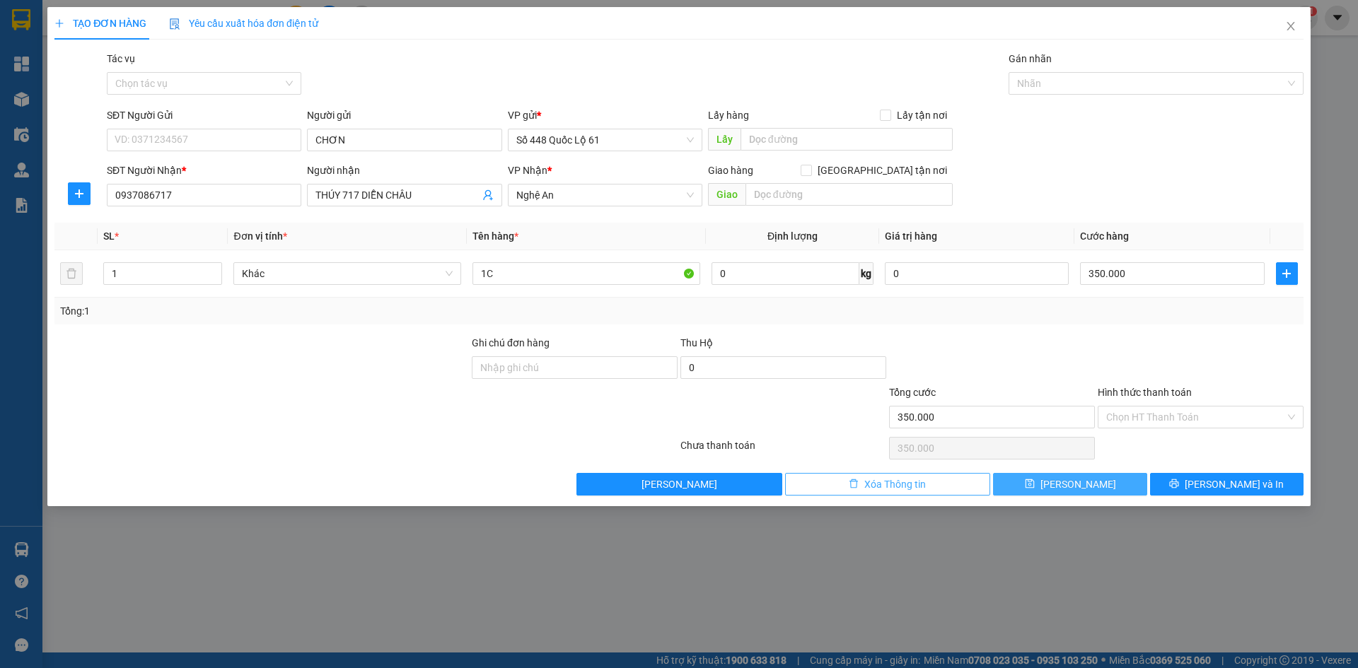
click at [1042, 487] on button "Lưu" at bounding box center [1070, 484] width 154 height 23
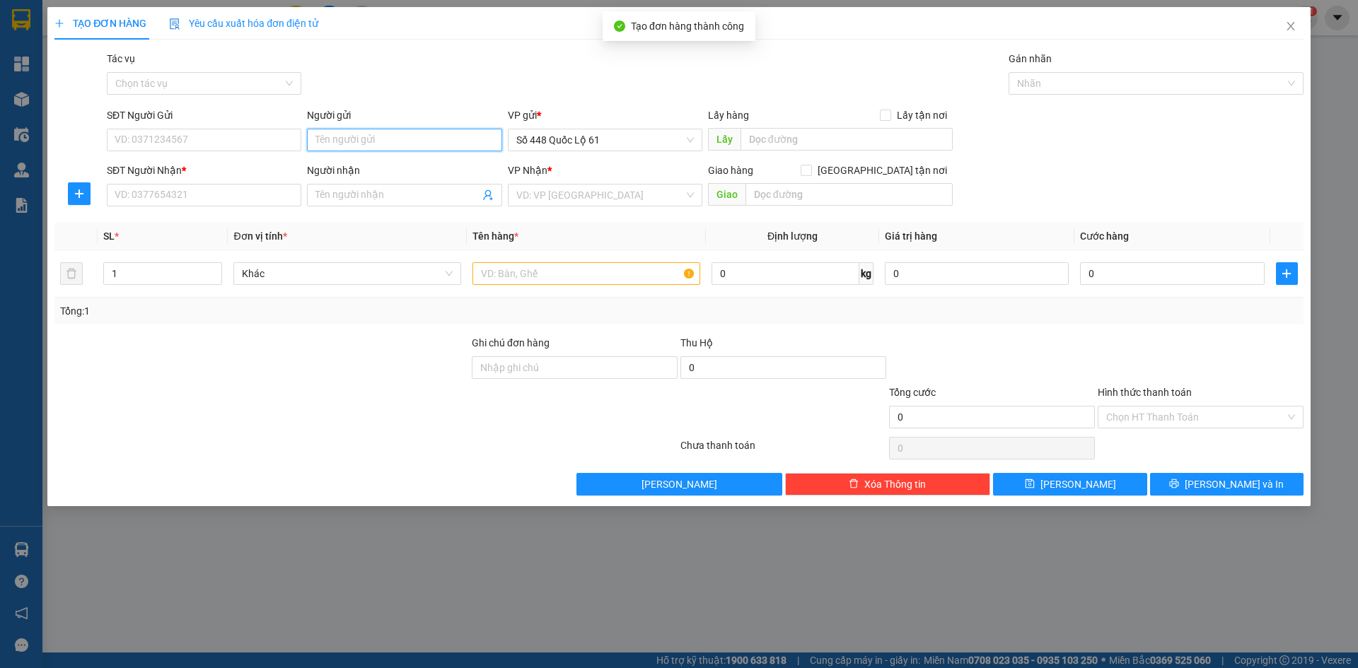
paste input "CHƠN"
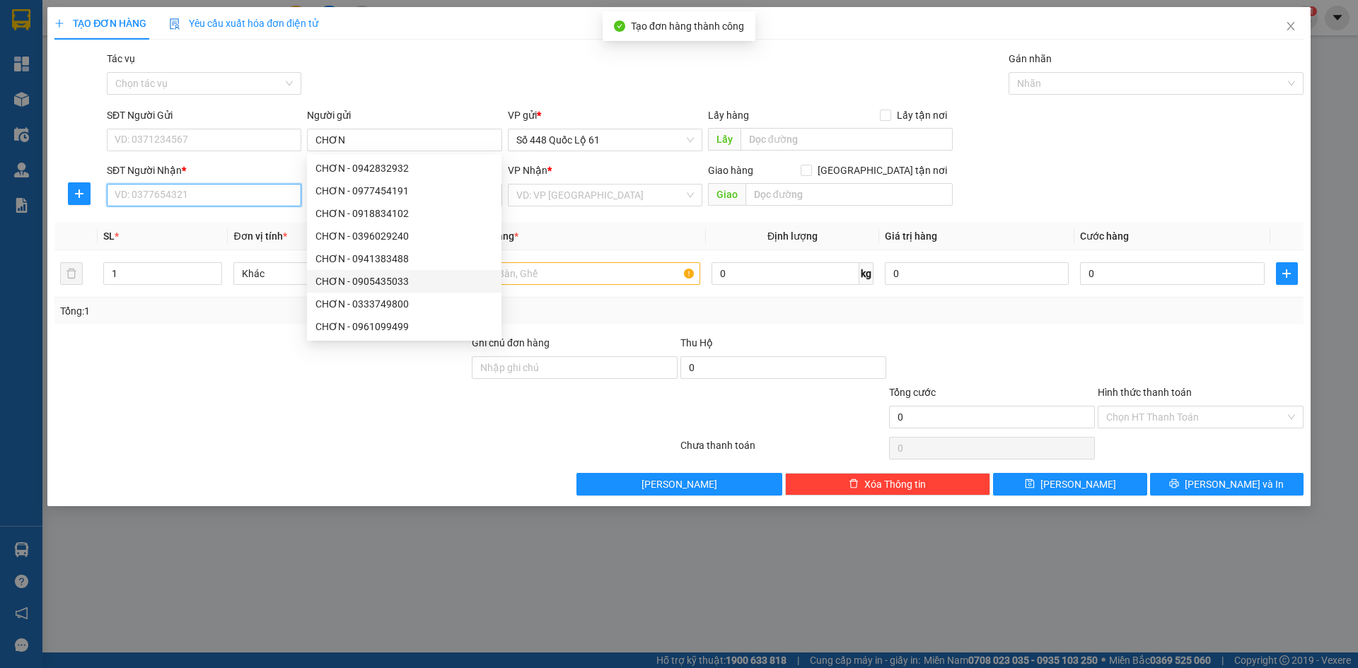
click at [166, 200] on input "SĐT Người Nhận *" at bounding box center [204, 195] width 195 height 23
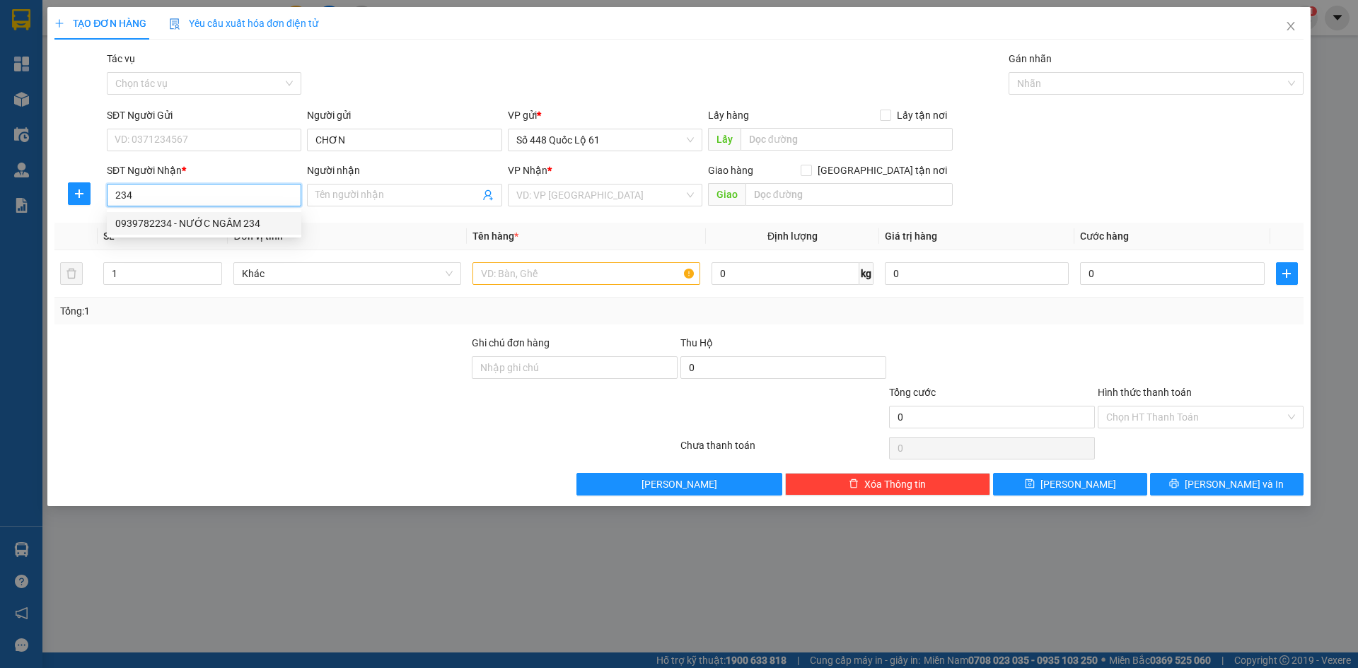
drag, startPoint x: 188, startPoint y: 221, endPoint x: 395, endPoint y: 217, distance: 206.6
click at [190, 221] on div "0939782234 - NƯỚC NGẦM 234" at bounding box center [204, 224] width 178 height 16
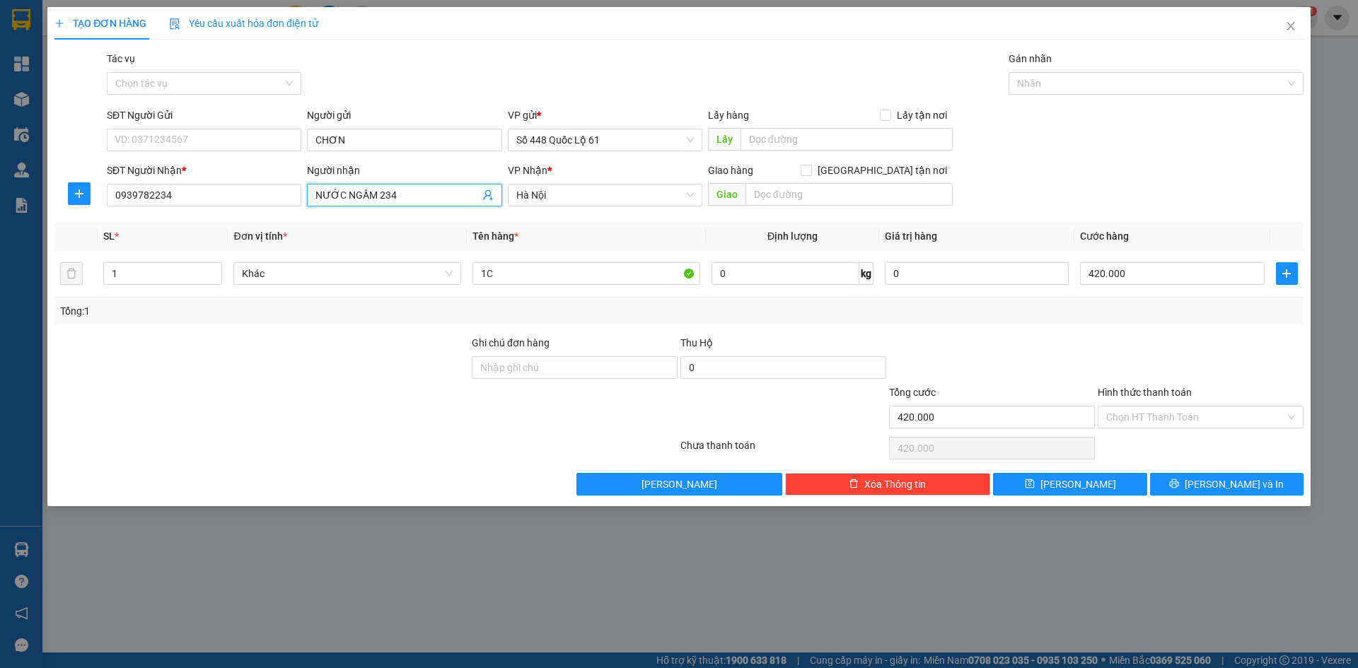
drag, startPoint x: 331, startPoint y: 192, endPoint x: 0, endPoint y: 151, distance: 333.6
click at [0, 155] on div "TẠO ĐƠN HÀNG Yêu cầu xuất hóa đơn điện tử Transit Pickup Surcharge Ids Transit …" at bounding box center [679, 334] width 1358 height 668
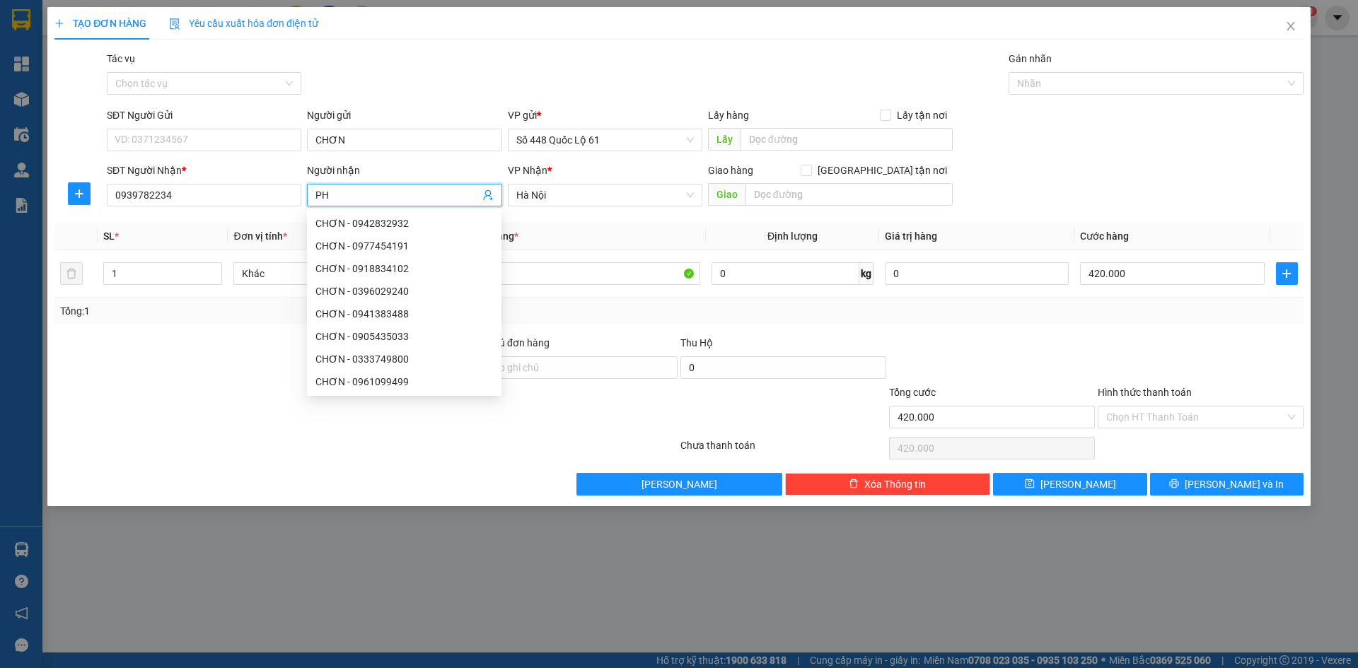
paste input "Ú"
paste input "Ê"
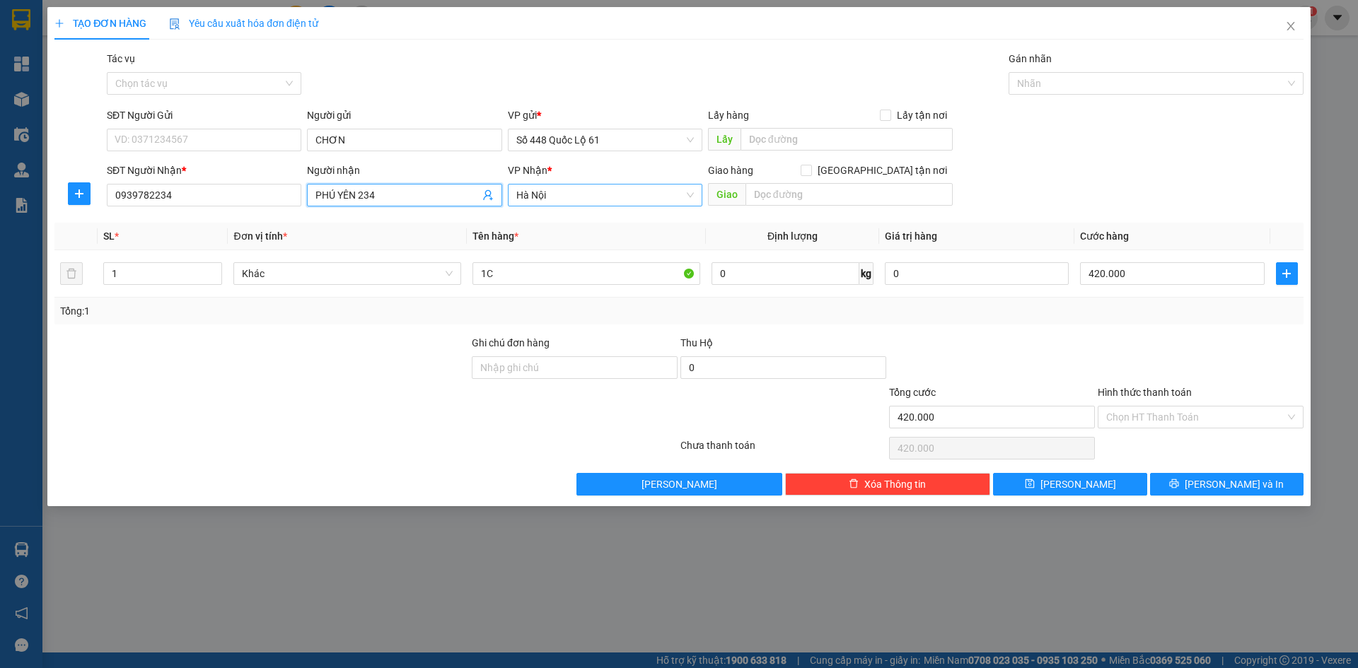
click at [611, 189] on span "Hà Nội" at bounding box center [605, 195] width 178 height 21
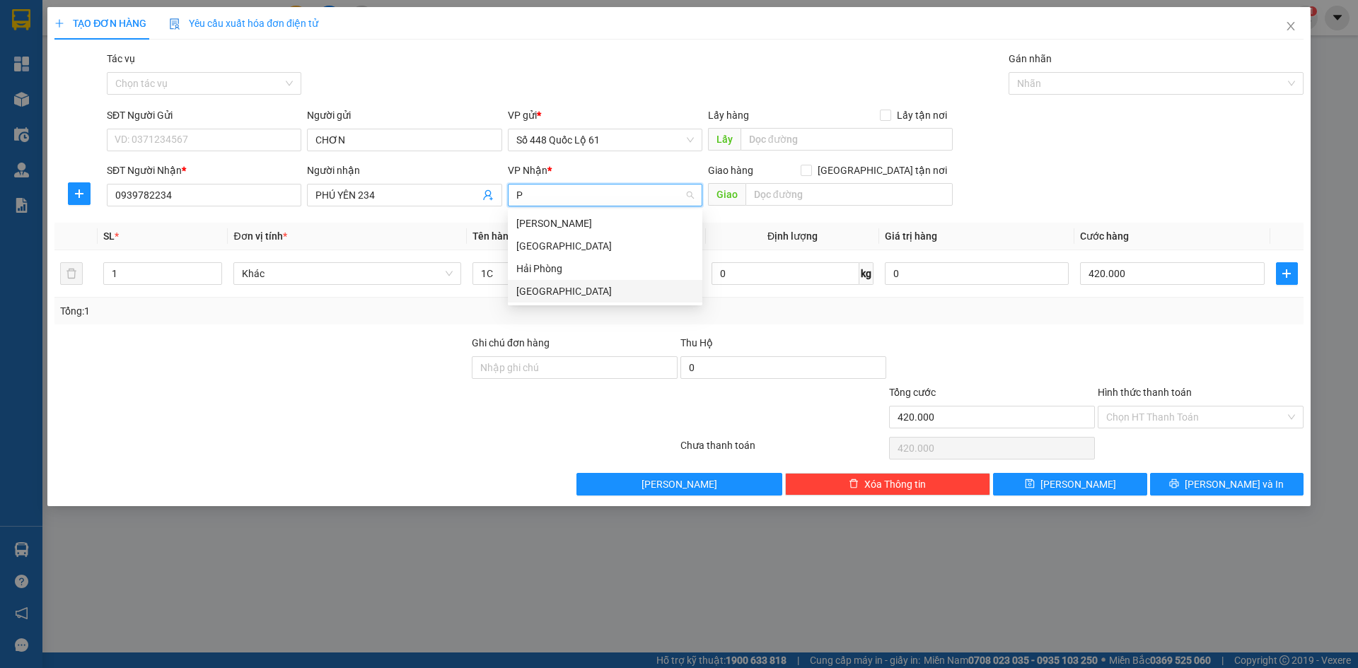
drag, startPoint x: 592, startPoint y: 294, endPoint x: 495, endPoint y: 298, distance: 97.0
click at [591, 294] on div "[GEOGRAPHIC_DATA]" at bounding box center [605, 292] width 178 height 16
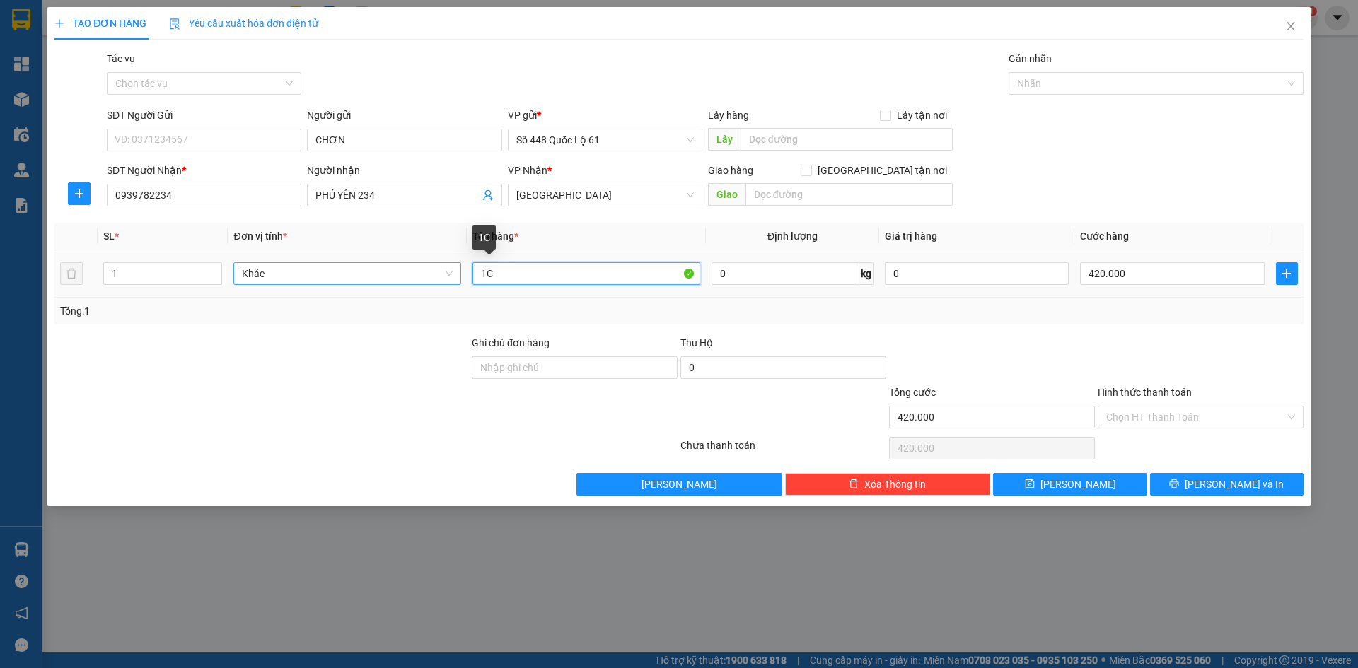
drag, startPoint x: 522, startPoint y: 281, endPoint x: 399, endPoint y: 271, distance: 123.5
click at [393, 270] on tr "1 Khác 1C 0 kg 0 420.000" at bounding box center [678, 273] width 1249 height 47
click at [494, 297] on td "1C" at bounding box center [586, 273] width 239 height 47
drag, startPoint x: 511, startPoint y: 276, endPoint x: 423, endPoint y: 270, distance: 87.9
click at [424, 270] on tr "1 Khác 1C 0 kg 0 420.000" at bounding box center [678, 273] width 1249 height 47
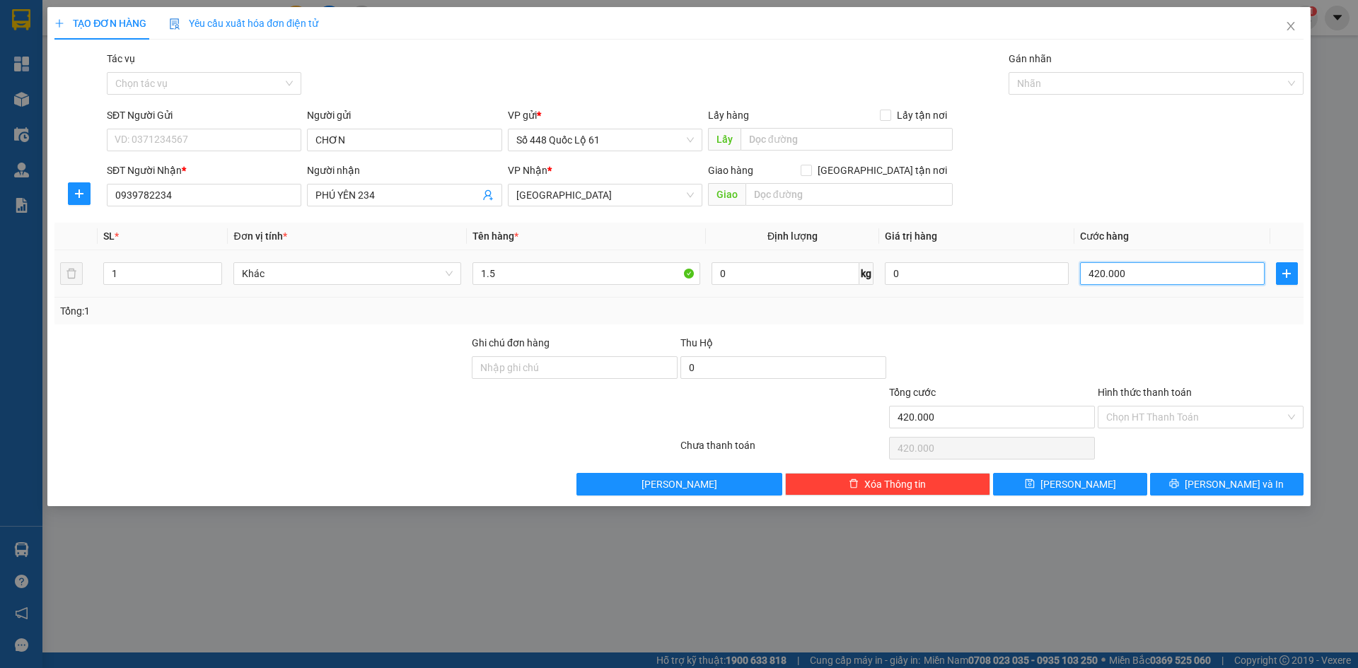
click at [1203, 279] on input "420.000" at bounding box center [1172, 273] width 184 height 23
click at [1082, 480] on span "Lưu" at bounding box center [1079, 485] width 76 height 16
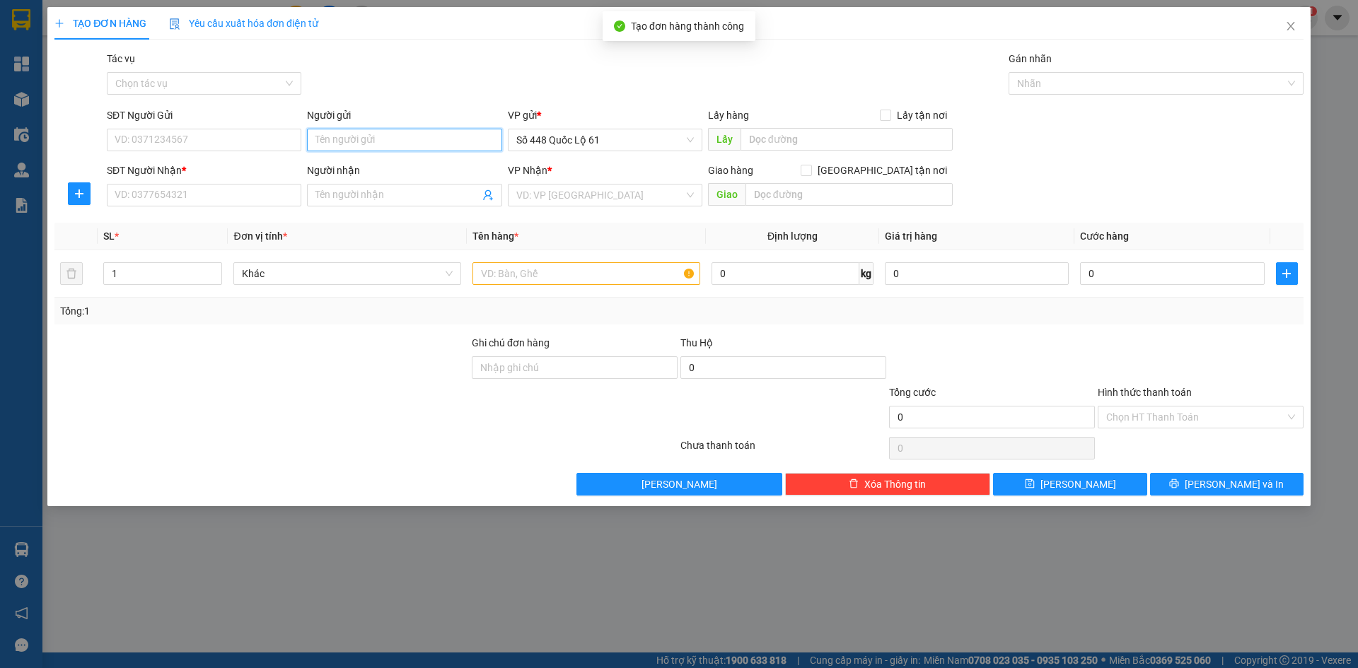
paste input "CHƠN"
click at [239, 185] on input "SĐT Người Nhận *" at bounding box center [204, 195] width 195 height 23
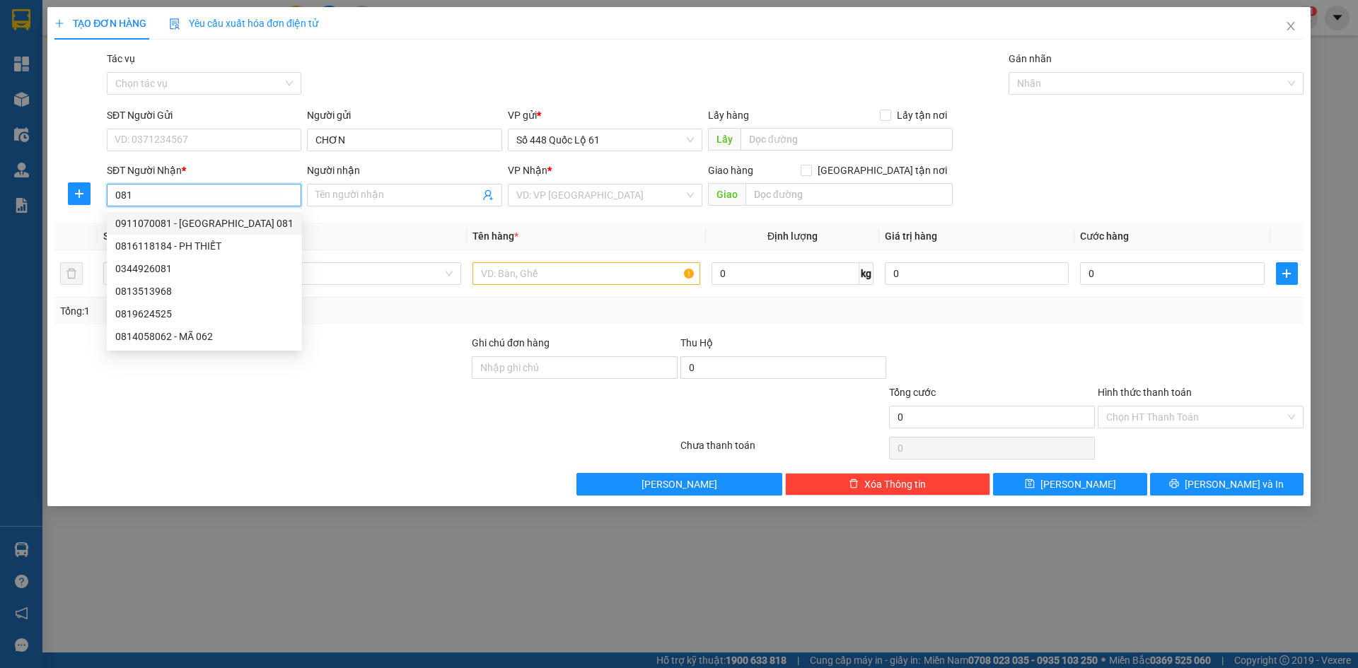
click at [254, 223] on div "0911070081 - QUẢNG NGÃI 081" at bounding box center [204, 224] width 178 height 16
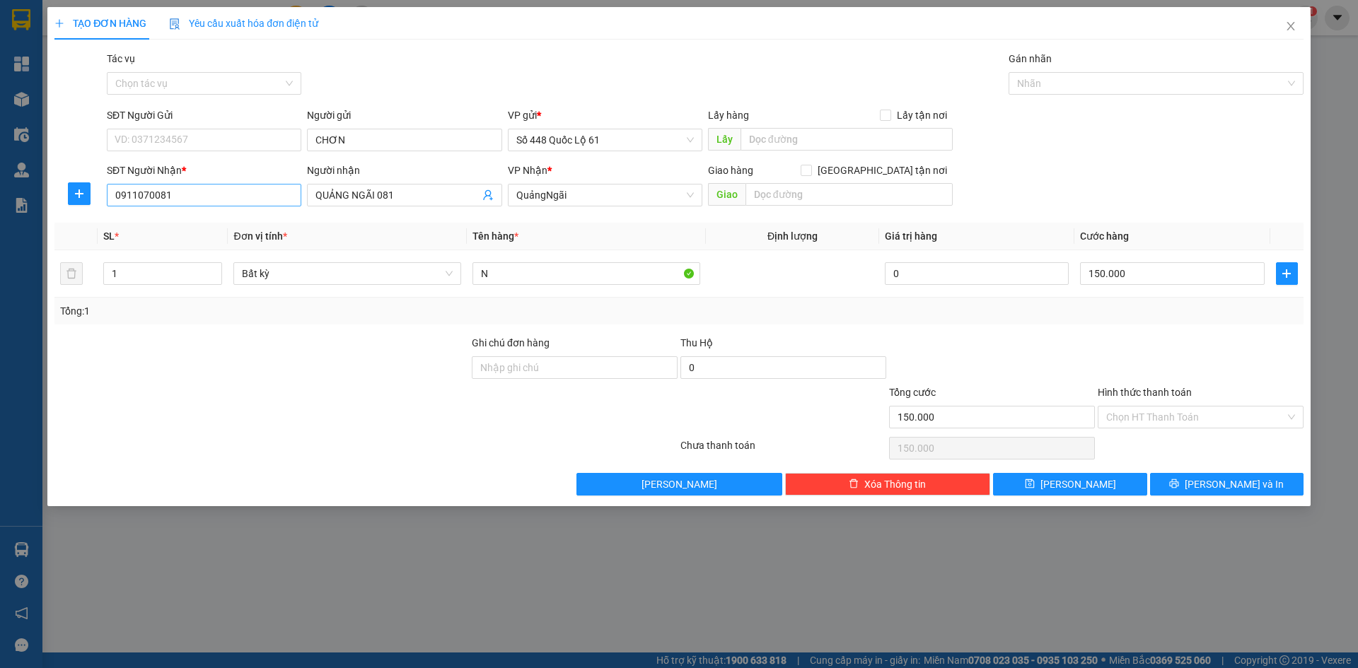
drag, startPoint x: 377, startPoint y: 198, endPoint x: 134, endPoint y: 195, distance: 242.7
click at [145, 195] on div "SĐT Người Nhận * 0911070081 0911070081 Người nhận QUẢNG NGÃI 081 VP Nhận * Quả…" at bounding box center [705, 188] width 1203 height 50
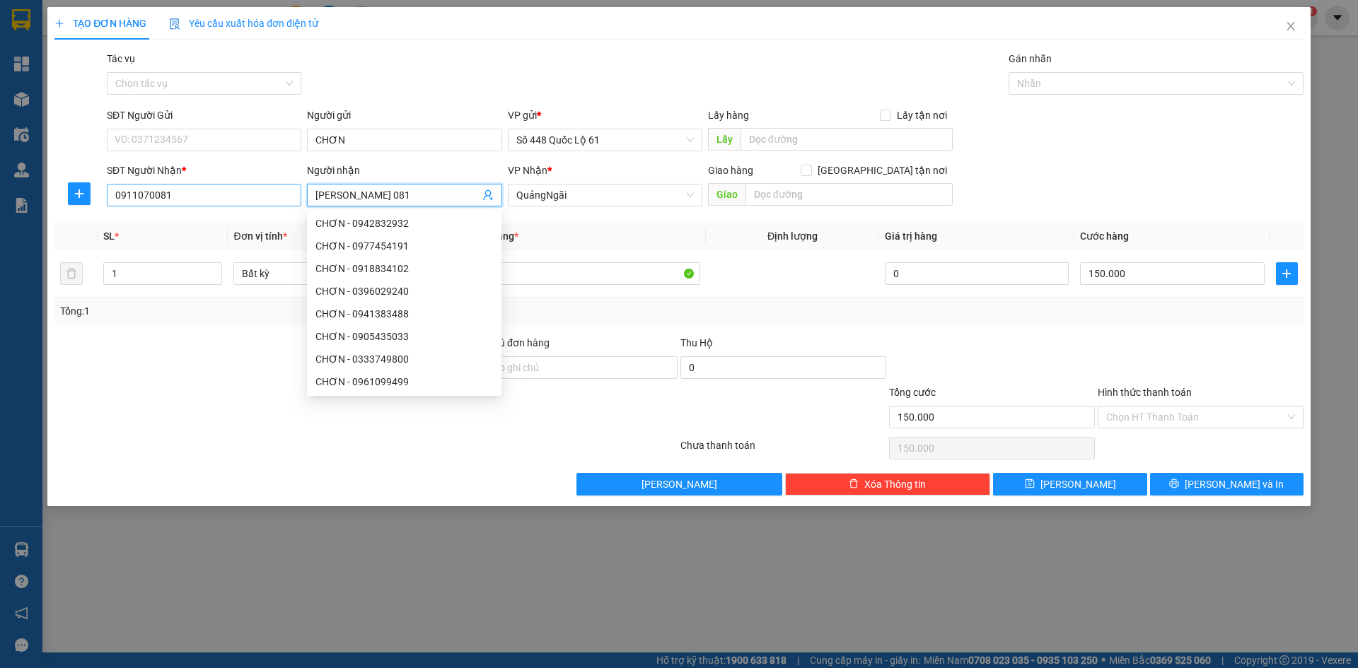
paste input "Á"
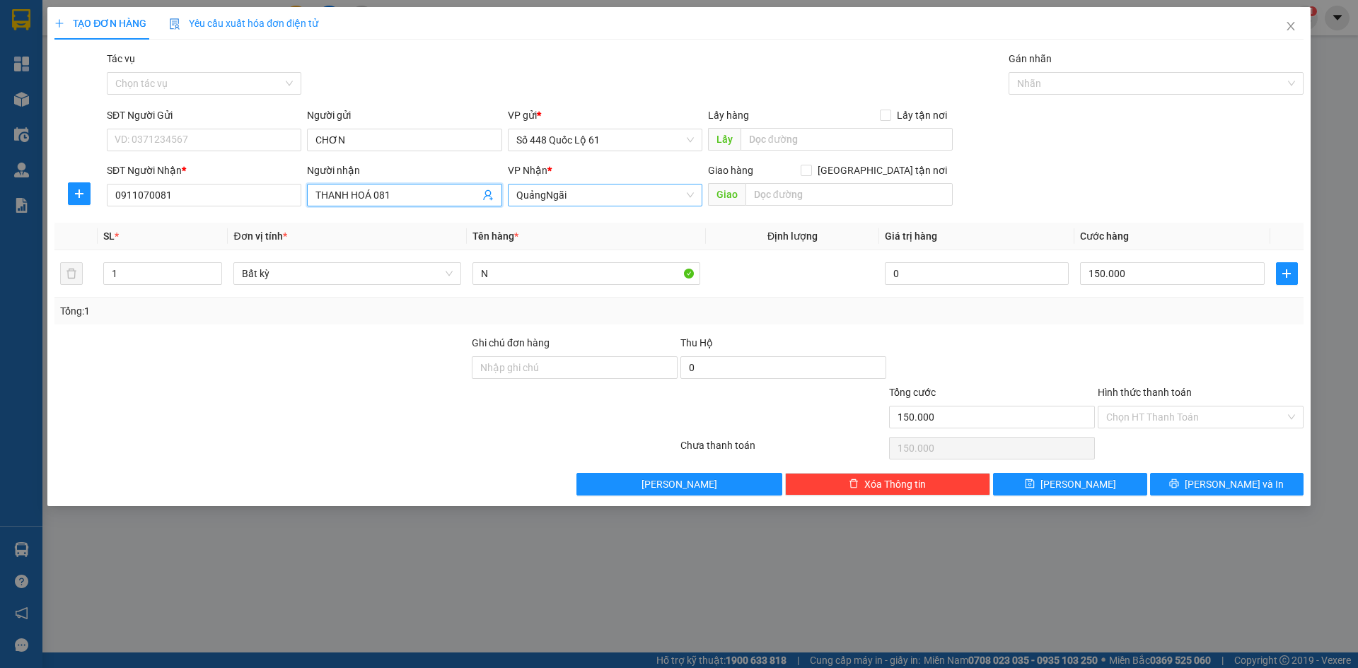
click at [572, 195] on span "QuảngNgãi" at bounding box center [605, 195] width 178 height 21
drag, startPoint x: 569, startPoint y: 293, endPoint x: 531, endPoint y: 290, distance: 39.0
click at [569, 294] on div "[PERSON_NAME]" at bounding box center [605, 292] width 178 height 16
click at [1188, 275] on input "150.000" at bounding box center [1172, 273] width 184 height 23
click at [1113, 477] on button "Lưu" at bounding box center [1070, 484] width 154 height 23
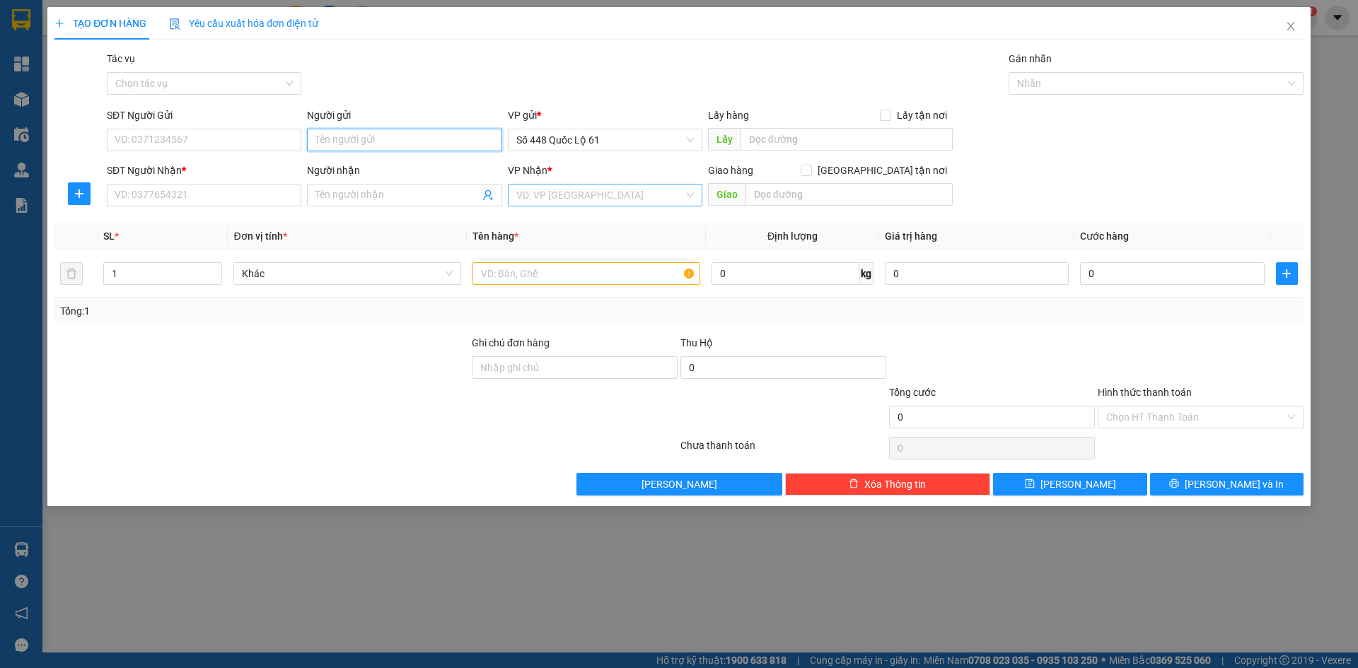
click at [360, 146] on input "Người gửi" at bounding box center [404, 140] width 195 height 23
drag, startPoint x: 393, startPoint y: 129, endPoint x: 335, endPoint y: 122, distance: 57.8
click at [231, 150] on div "SĐT Người Gửi VD: 0371234567 Người gửi THANH THANH VP gửi * Số 448 Quốc Lộ 61 L…" at bounding box center [705, 133] width 1203 height 50
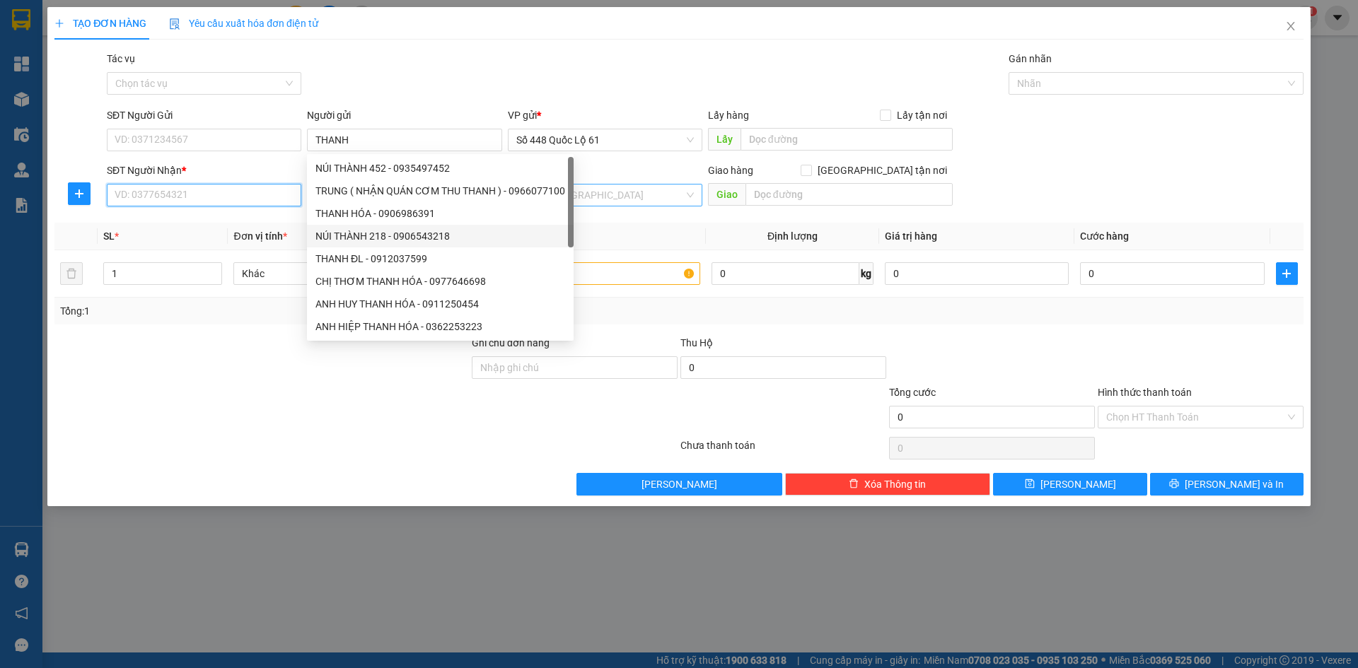
click at [217, 201] on input "SĐT Người Nhận *" at bounding box center [204, 195] width 195 height 23
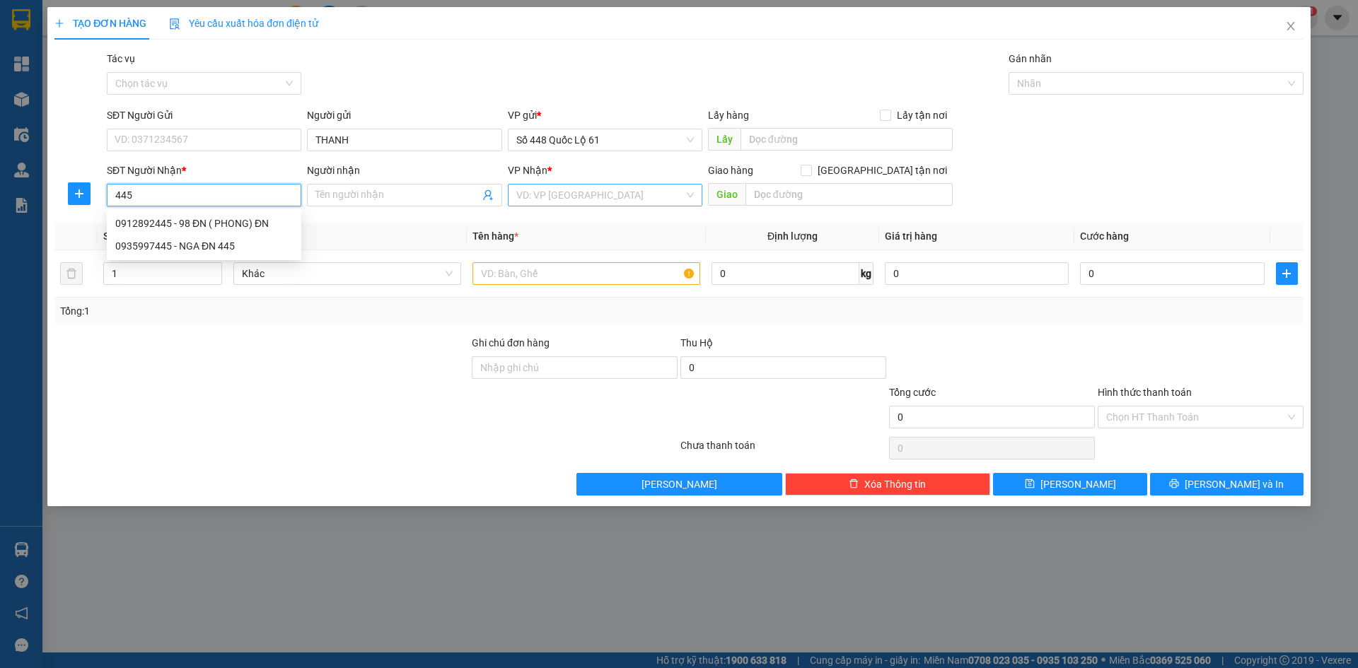
click at [221, 221] on div "0912892445 - 98 ĐN ( PHONG) ĐN" at bounding box center [204, 224] width 178 height 16
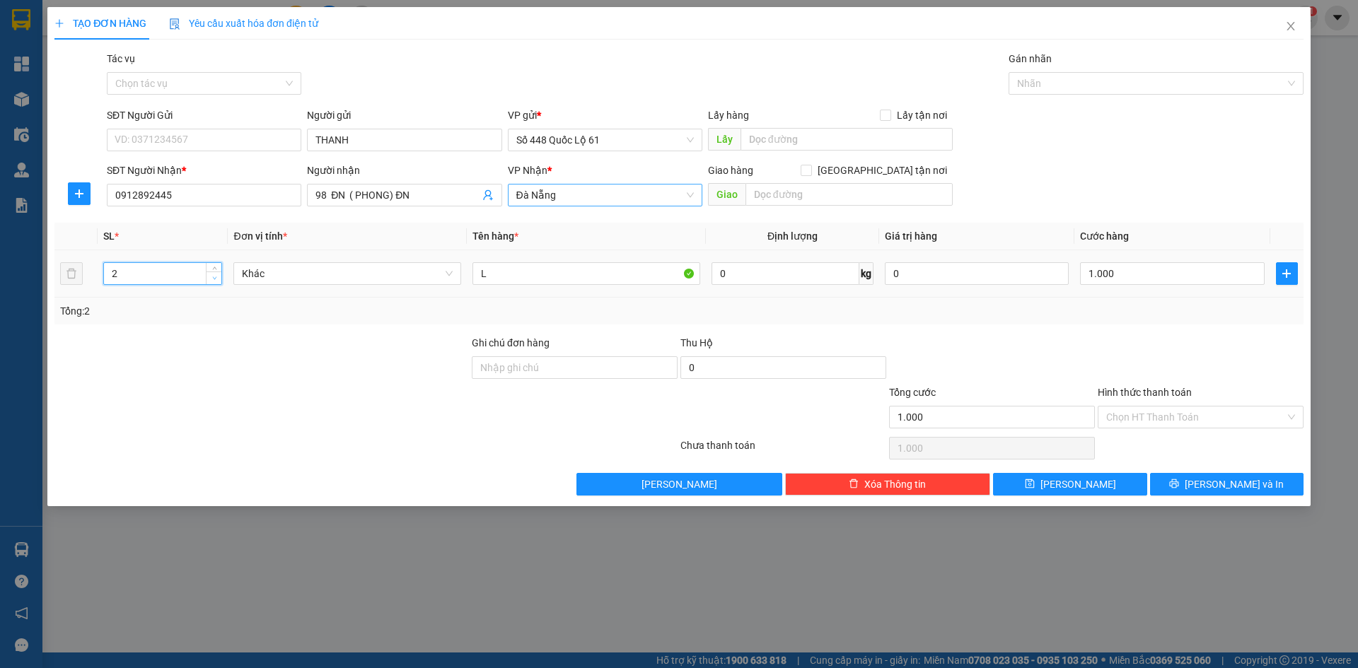
click at [219, 282] on span "Decrease Value" at bounding box center [214, 278] width 16 height 13
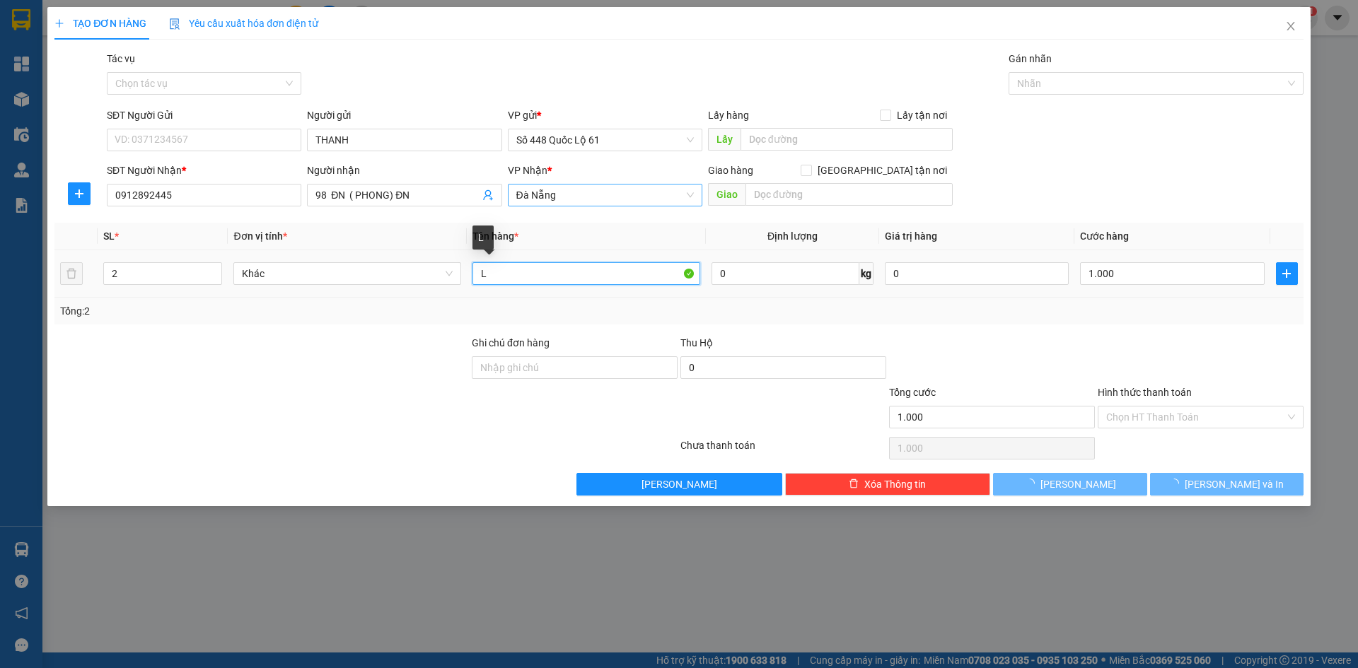
drag, startPoint x: 493, startPoint y: 270, endPoint x: 333, endPoint y: 242, distance: 162.4
click at [337, 243] on table "SL * Đơn vị tính * Tên hàng * Định lượng Giá trị hàng Cước hàng 2 Khác L 0 kg 0…" at bounding box center [678, 260] width 1249 height 75
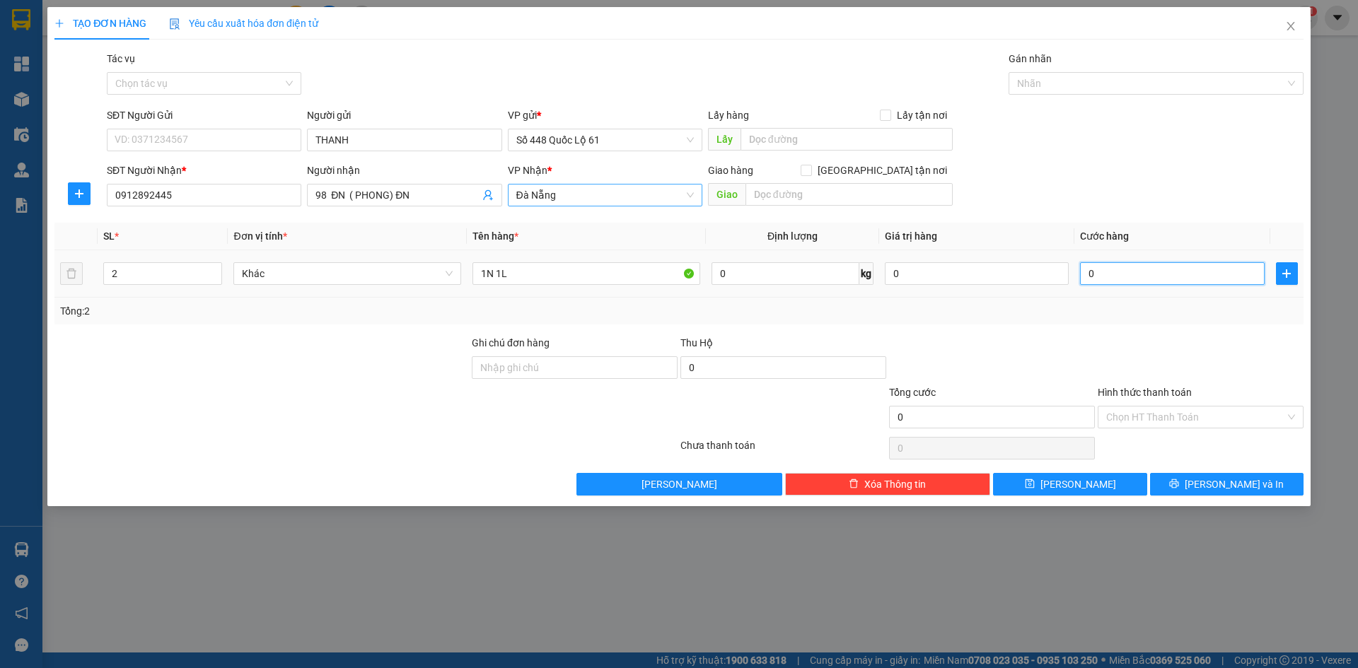
drag, startPoint x: 1167, startPoint y: 282, endPoint x: 1167, endPoint y: 328, distance: 46.0
click at [1167, 281] on input "0" at bounding box center [1172, 273] width 184 height 23
drag, startPoint x: 1167, startPoint y: 328, endPoint x: 1138, endPoint y: 395, distance: 73.8
click at [1167, 331] on div "Transit Pickup Surcharge Ids Transit Deliver Surcharge Ids Transit Deliver Surc…" at bounding box center [678, 273] width 1249 height 445
drag, startPoint x: 1132, startPoint y: 423, endPoint x: 1133, endPoint y: 434, distance: 10.7
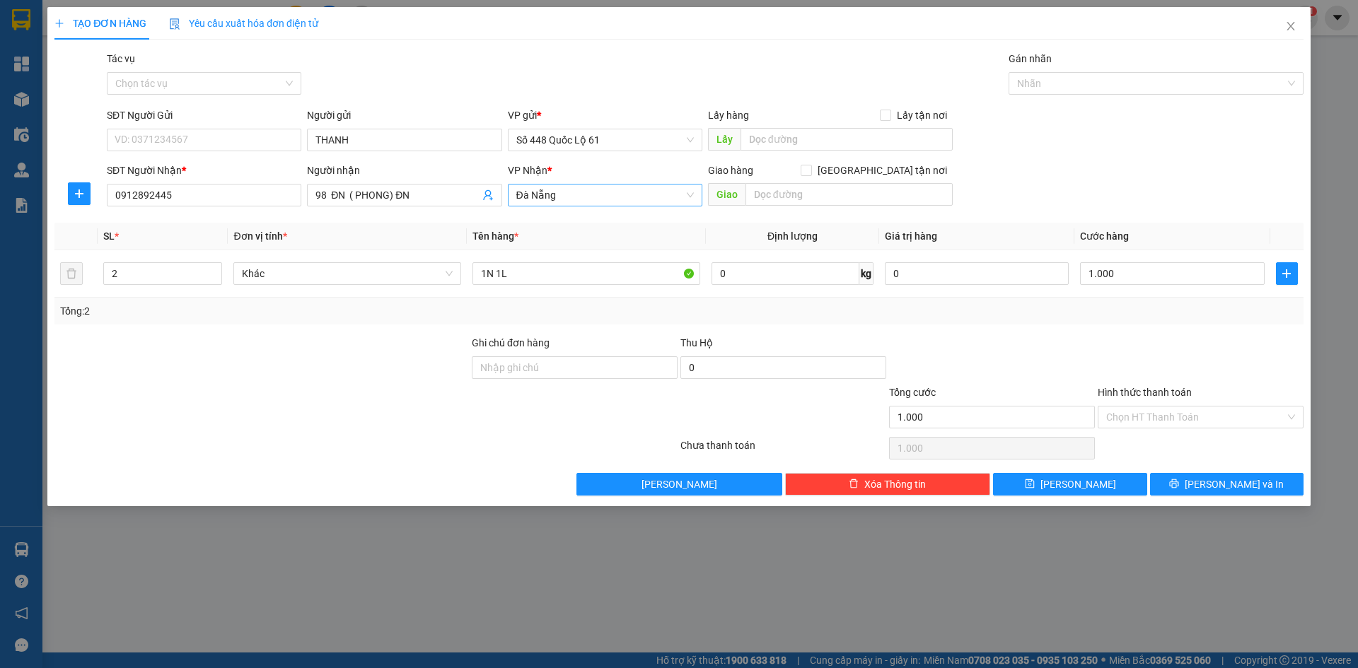
click at [1132, 429] on div "Hình thức thanh toán Chọn HT Thanh Toán" at bounding box center [1201, 410] width 206 height 50
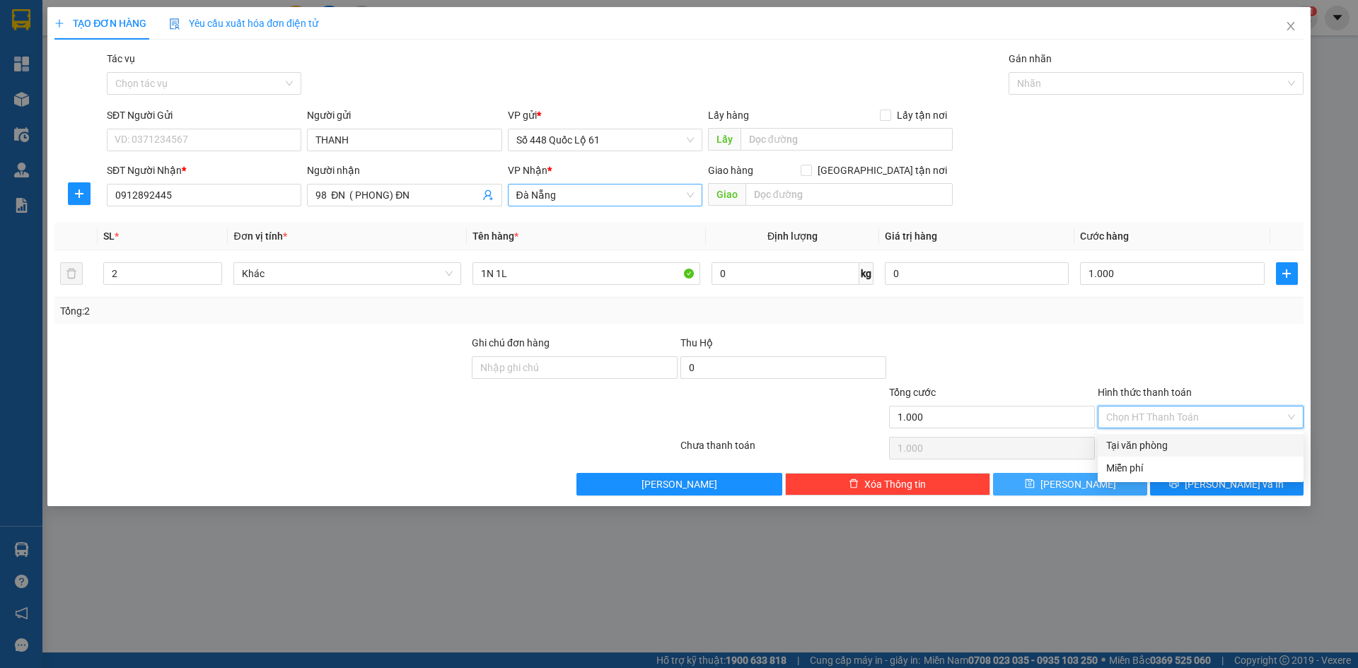
drag, startPoint x: 1133, startPoint y: 436, endPoint x: 1102, endPoint y: 476, distance: 49.9
click at [1130, 439] on div "Tại văn phòng" at bounding box center [1201, 445] width 206 height 23
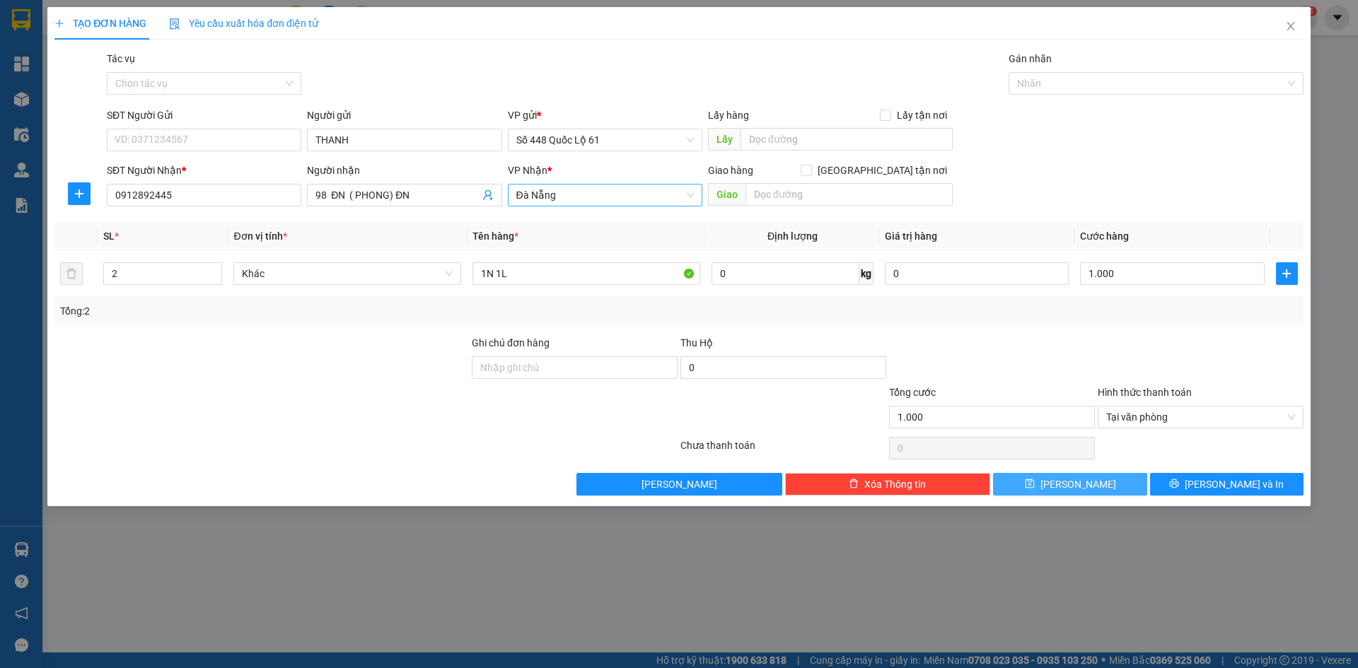
click at [1074, 489] on span "Lưu" at bounding box center [1079, 485] width 76 height 16
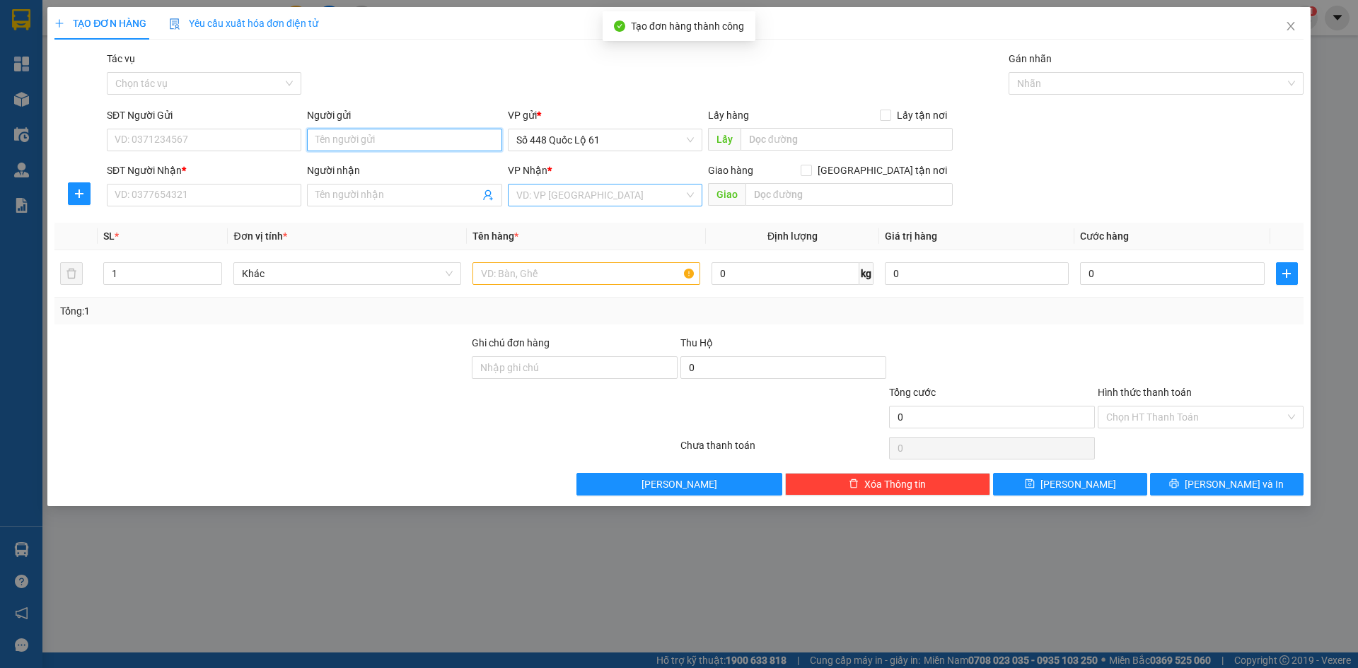
drag, startPoint x: 351, startPoint y: 122, endPoint x: 331, endPoint y: 139, distance: 25.6
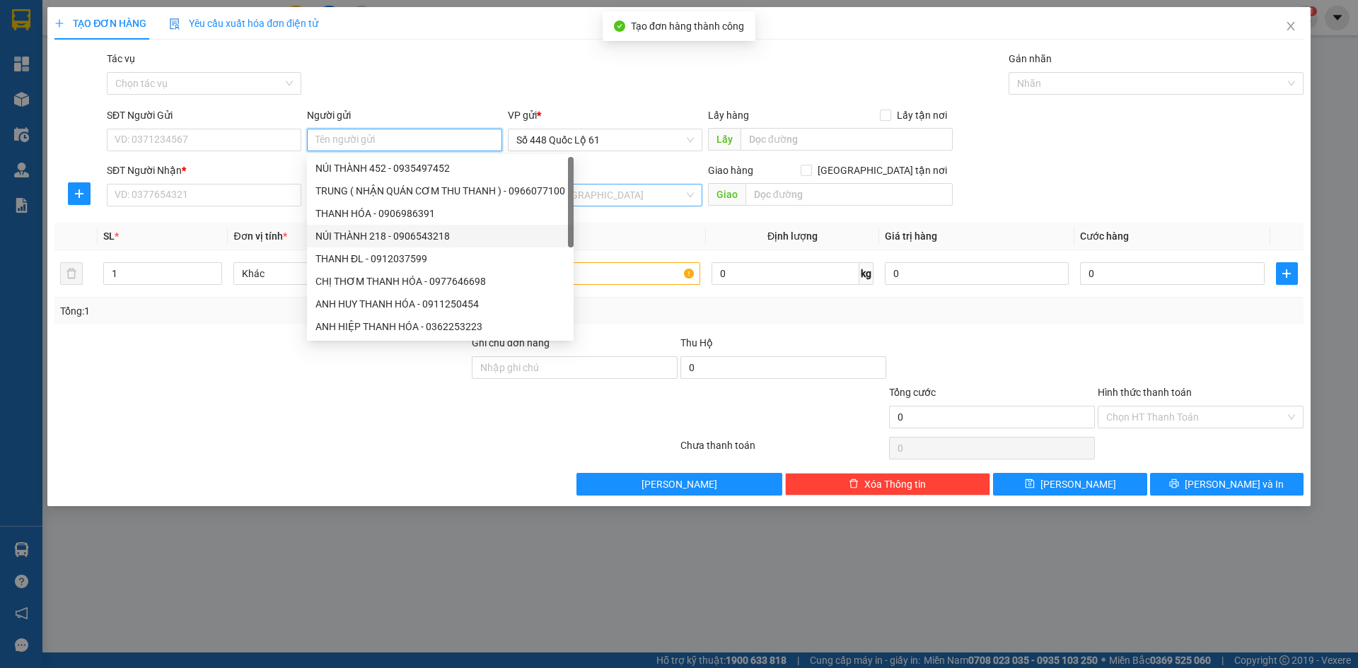
paste input "THANH"
click at [172, 190] on input "SĐT Người Nhận *" at bounding box center [204, 195] width 195 height 23
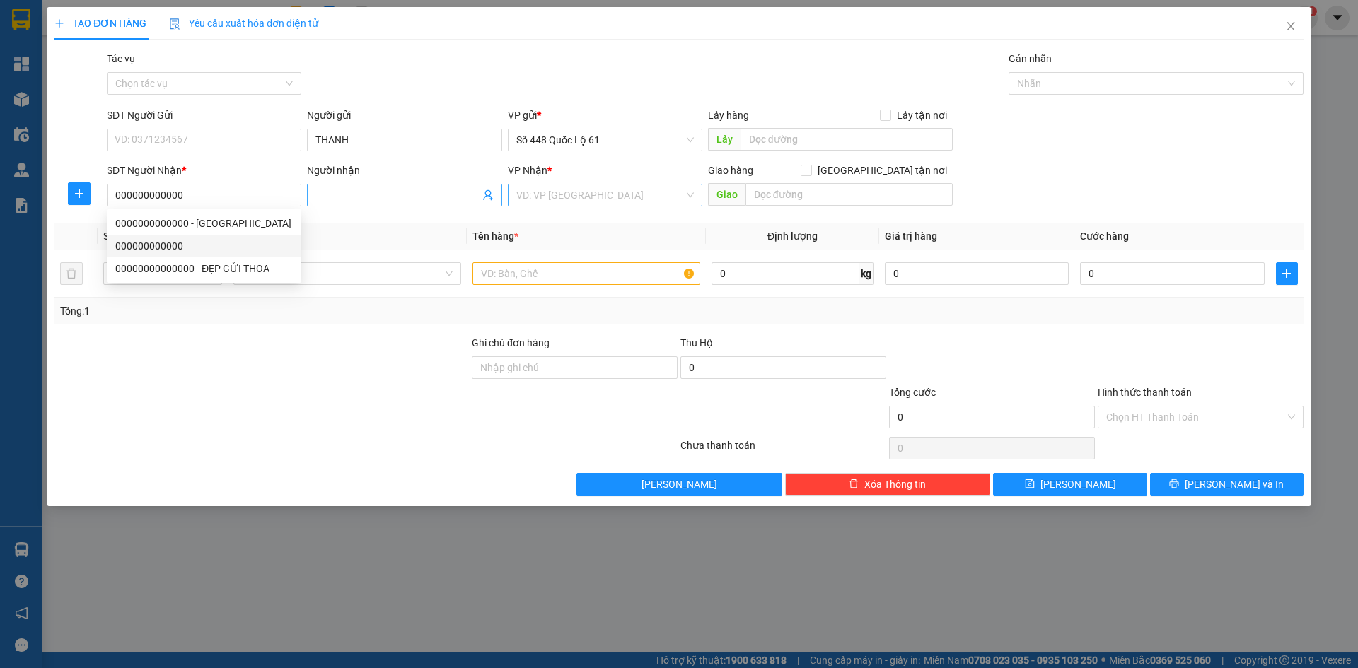
click at [390, 186] on span at bounding box center [404, 195] width 195 height 23
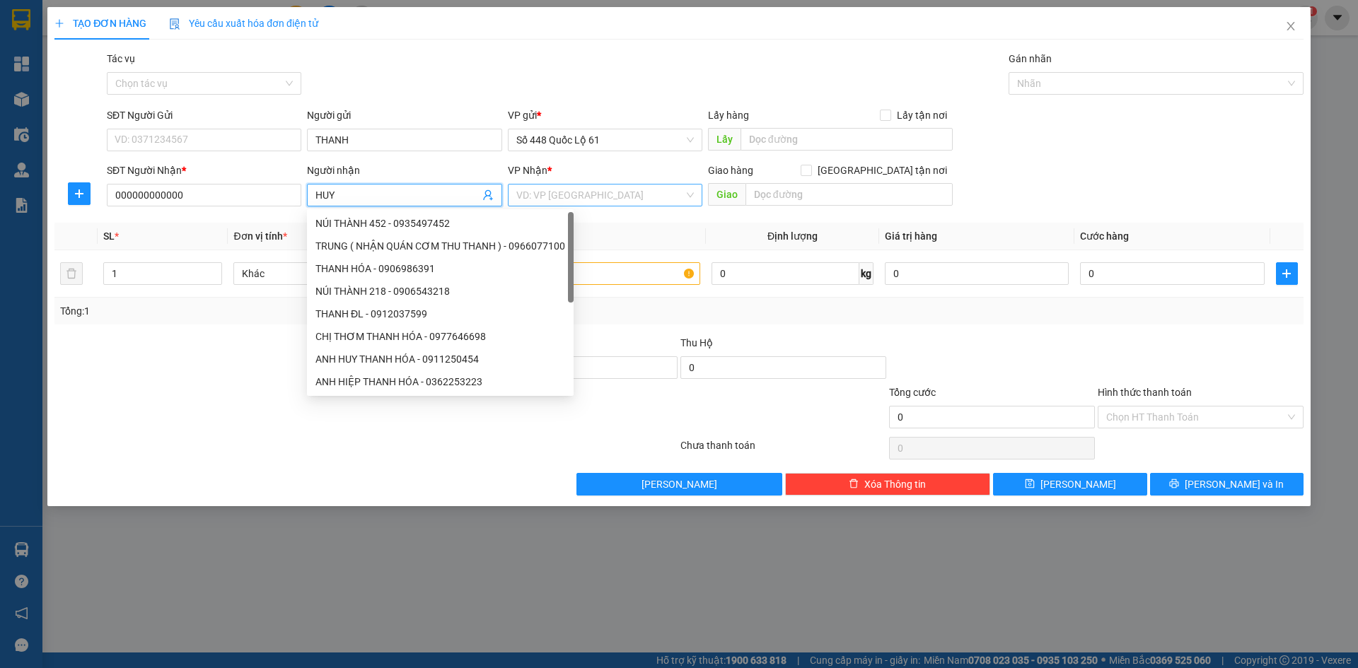
paste
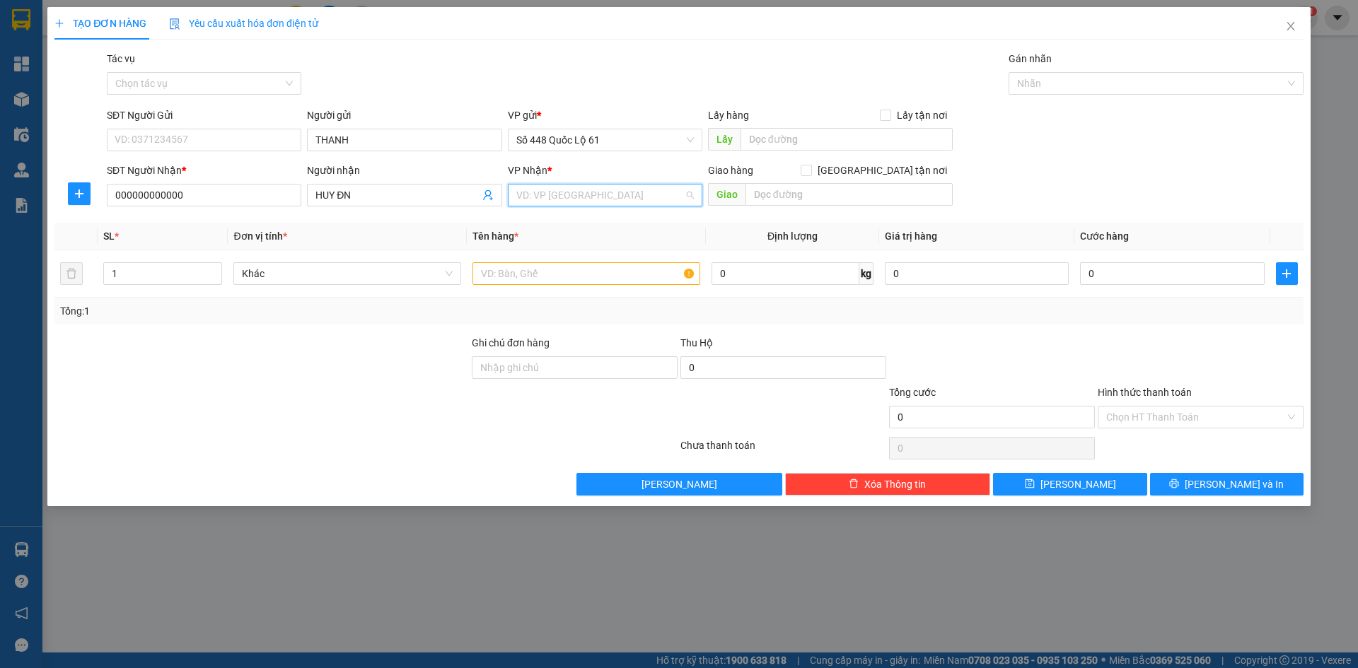
click at [601, 190] on input "search" at bounding box center [600, 195] width 168 height 21
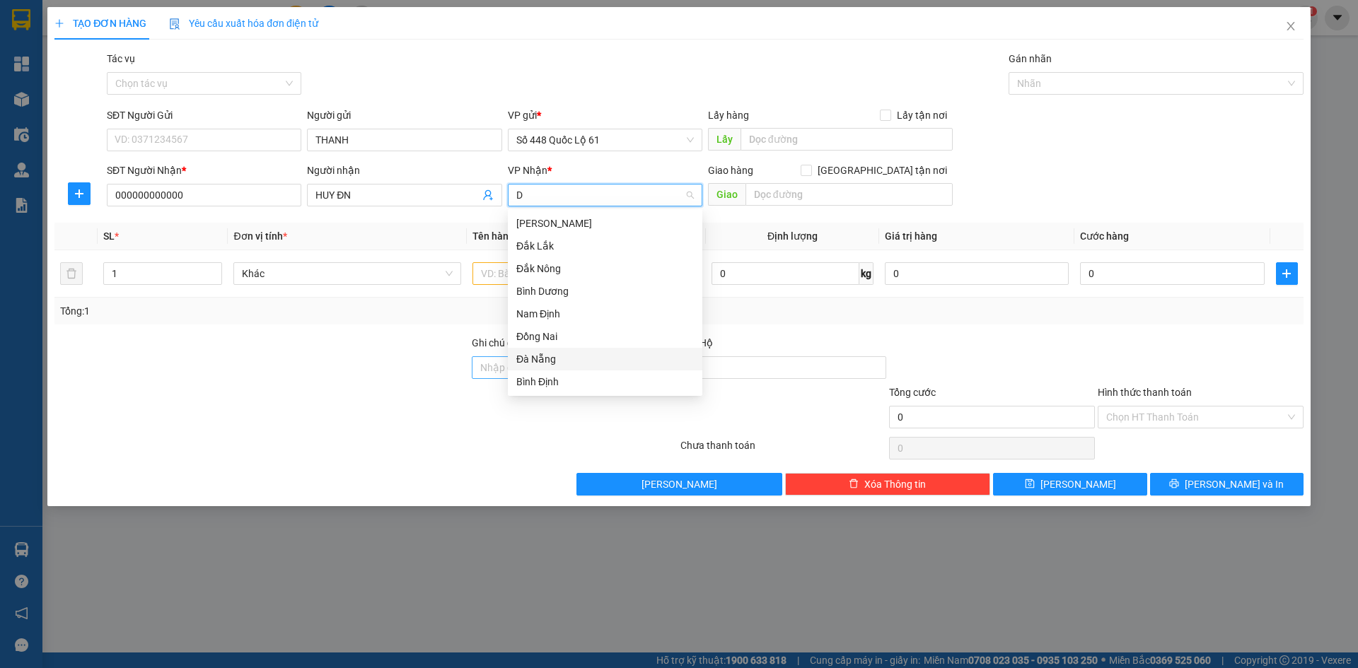
click at [559, 361] on div "Đà Nẵng" at bounding box center [605, 360] width 178 height 16
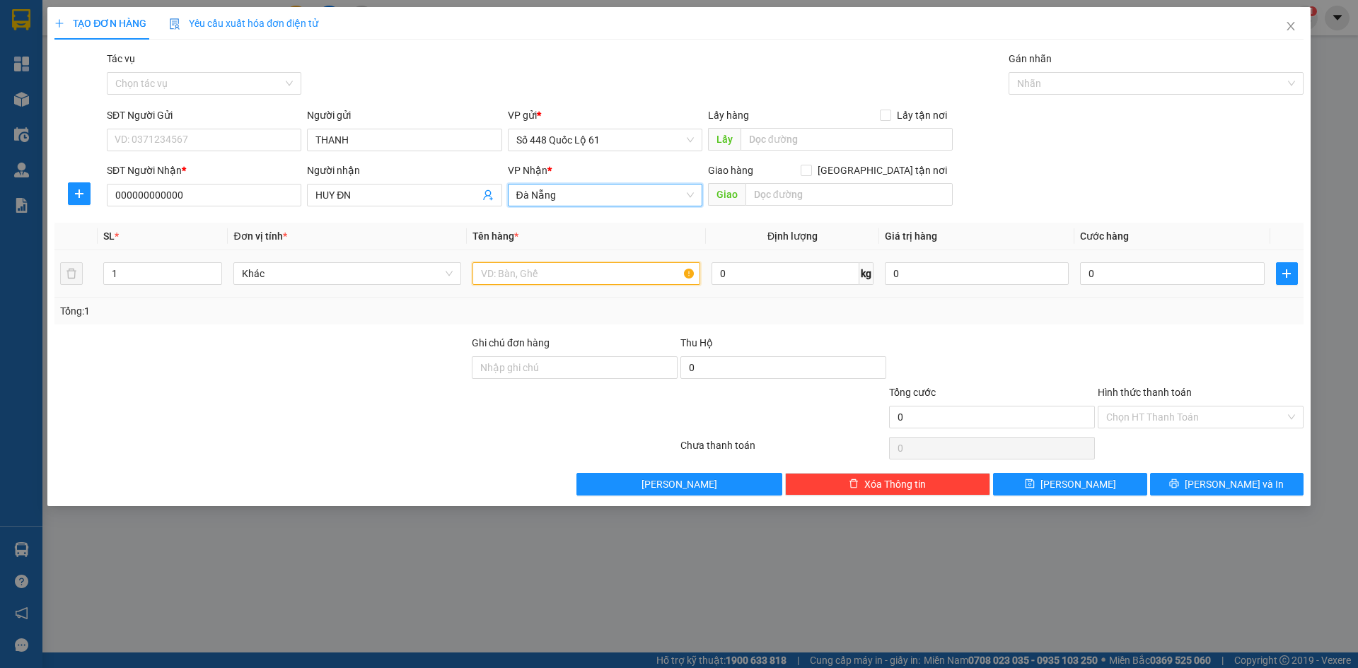
click at [504, 280] on input "text" at bounding box center [587, 273] width 228 height 23
drag, startPoint x: 107, startPoint y: 270, endPoint x: 471, endPoint y: 303, distance: 365.8
click at [101, 270] on td "1" at bounding box center [163, 273] width 130 height 47
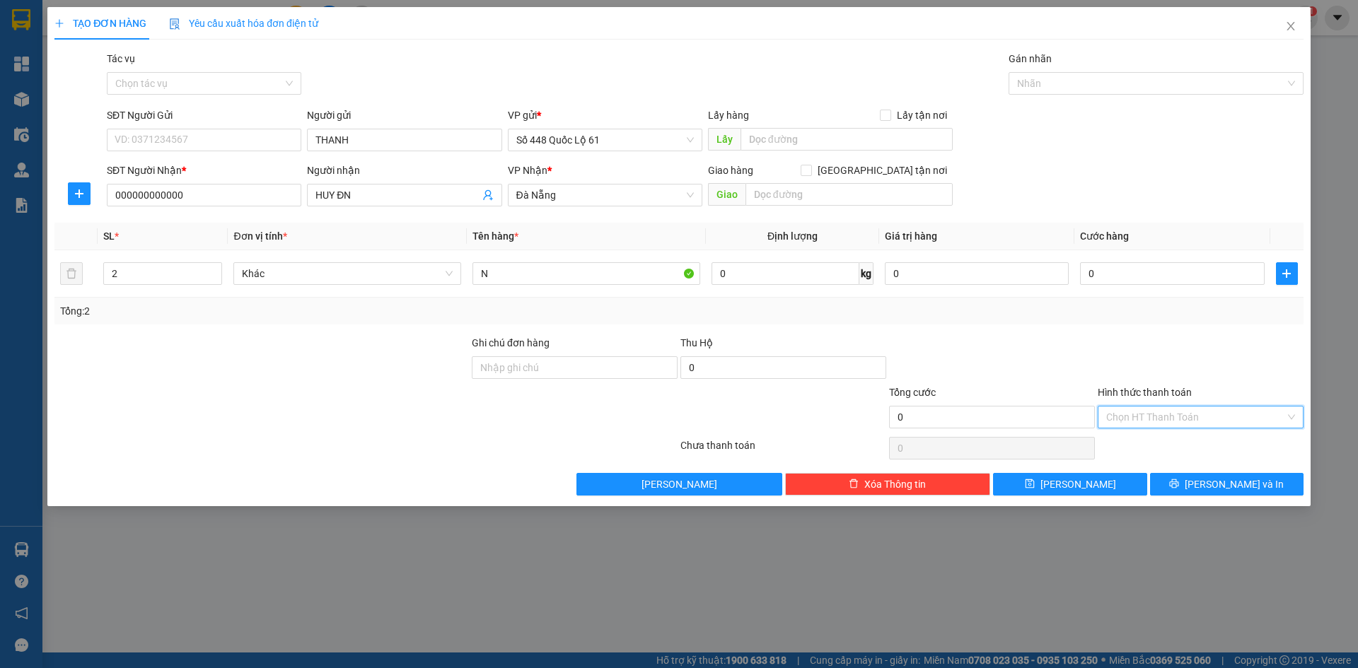
drag, startPoint x: 1166, startPoint y: 425, endPoint x: 1162, endPoint y: 440, distance: 15.4
click at [1164, 427] on input "Hình thức thanh toán" at bounding box center [1195, 417] width 179 height 21
drag, startPoint x: 1162, startPoint y: 440, endPoint x: 1134, endPoint y: 456, distance: 32.0
click at [1159, 444] on div "Tại văn phòng" at bounding box center [1200, 446] width 189 height 16
click at [1118, 268] on input "0" at bounding box center [1172, 273] width 184 height 23
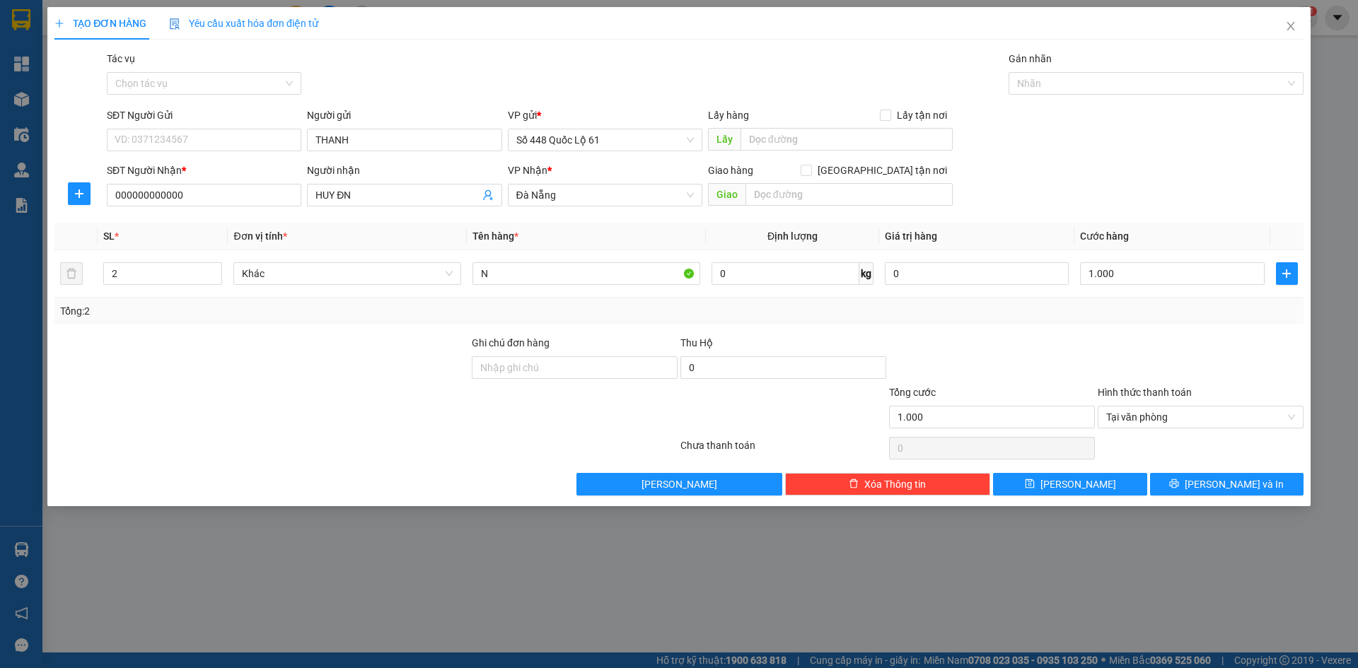
drag, startPoint x: 1104, startPoint y: 316, endPoint x: 1102, endPoint y: 330, distance: 14.2
click at [1102, 330] on div "Transit Pickup Surcharge Ids Transit Deliver Surcharge Ids Transit Deliver Surc…" at bounding box center [678, 273] width 1249 height 445
drag, startPoint x: 1071, startPoint y: 483, endPoint x: 451, endPoint y: 157, distance: 700.9
click at [1070, 484] on span "Lưu" at bounding box center [1079, 485] width 76 height 16
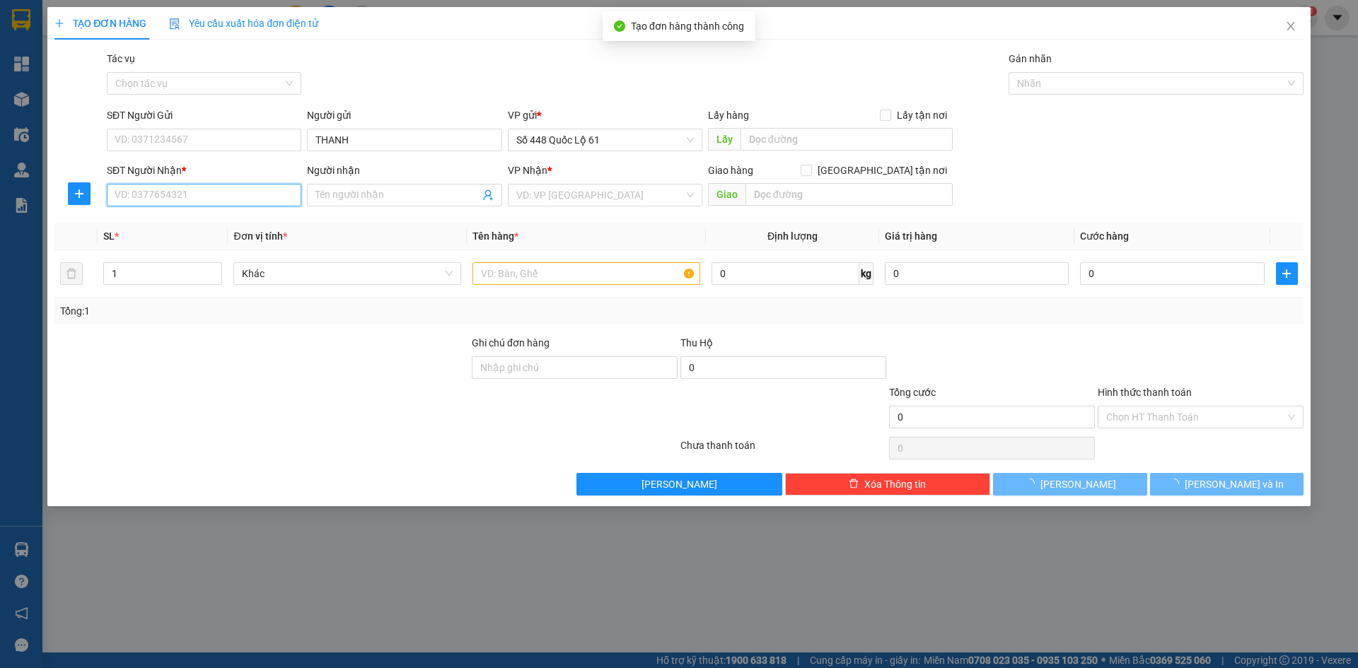
click at [253, 190] on input "SĐT Người Nhận *" at bounding box center [204, 195] width 195 height 23
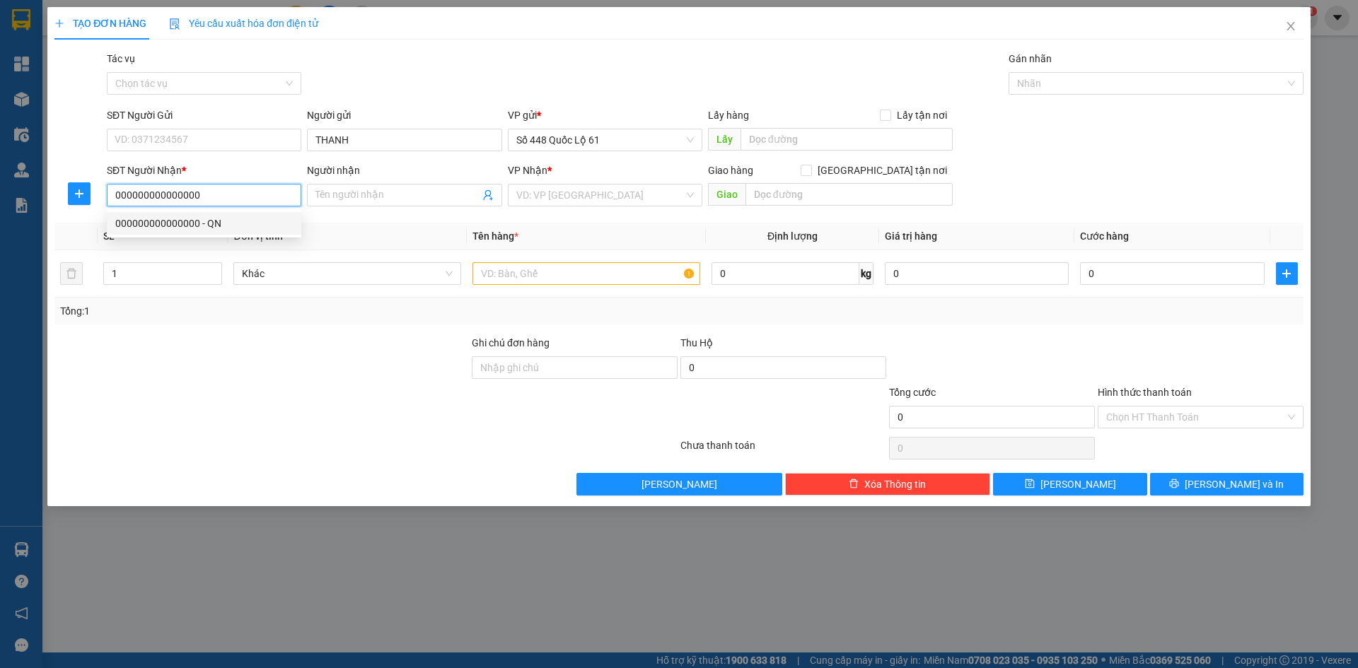
drag, startPoint x: 238, startPoint y: 197, endPoint x: 0, endPoint y: 250, distance: 243.7
click at [0, 250] on div "TẠO ĐƠN HÀNG Yêu cầu xuất hóa đơn điện tử Transit Pickup Surcharge Ids Transit …" at bounding box center [679, 334] width 1358 height 668
click at [197, 228] on div "0975944461 - SƠN ĐN 0886908268" at bounding box center [204, 224] width 178 height 16
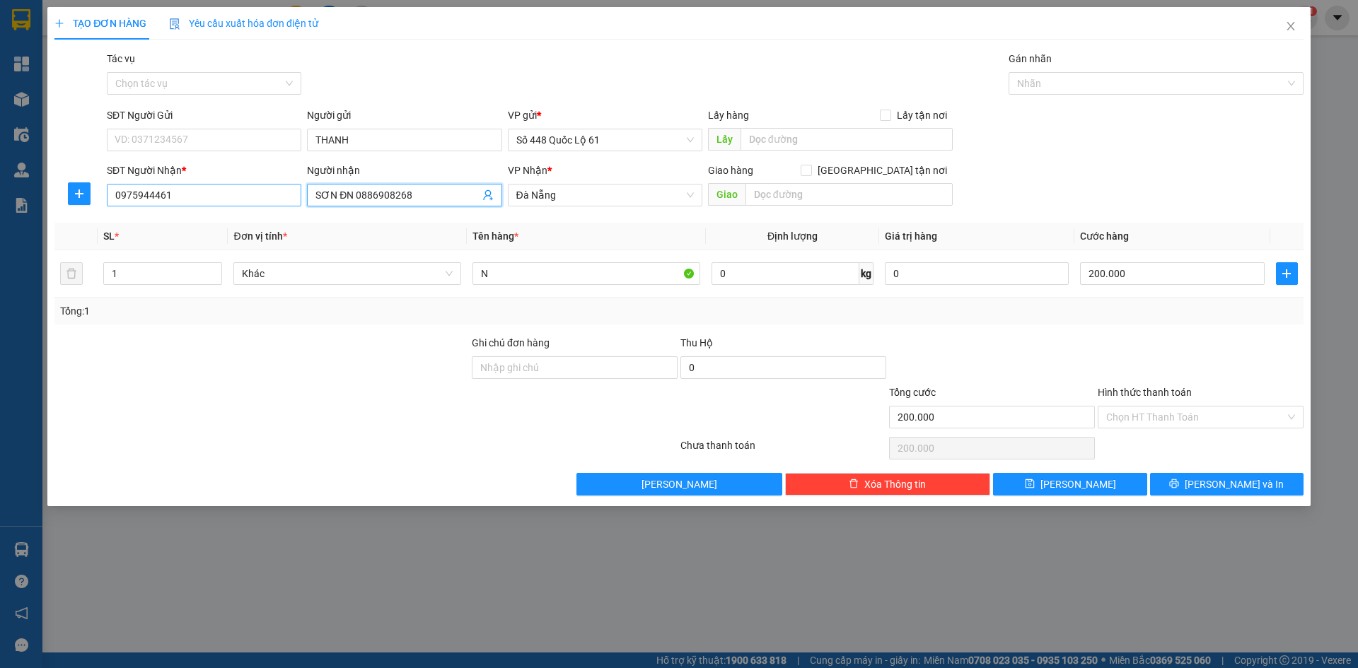
drag, startPoint x: 336, startPoint y: 199, endPoint x: 267, endPoint y: 189, distance: 69.3
click at [267, 189] on div "SĐT Người Nhận * 0975944461 Người nhận SƠN ĐN 0886908268 SƠN ĐN 0886908268 VP N…" at bounding box center [705, 188] width 1203 height 50
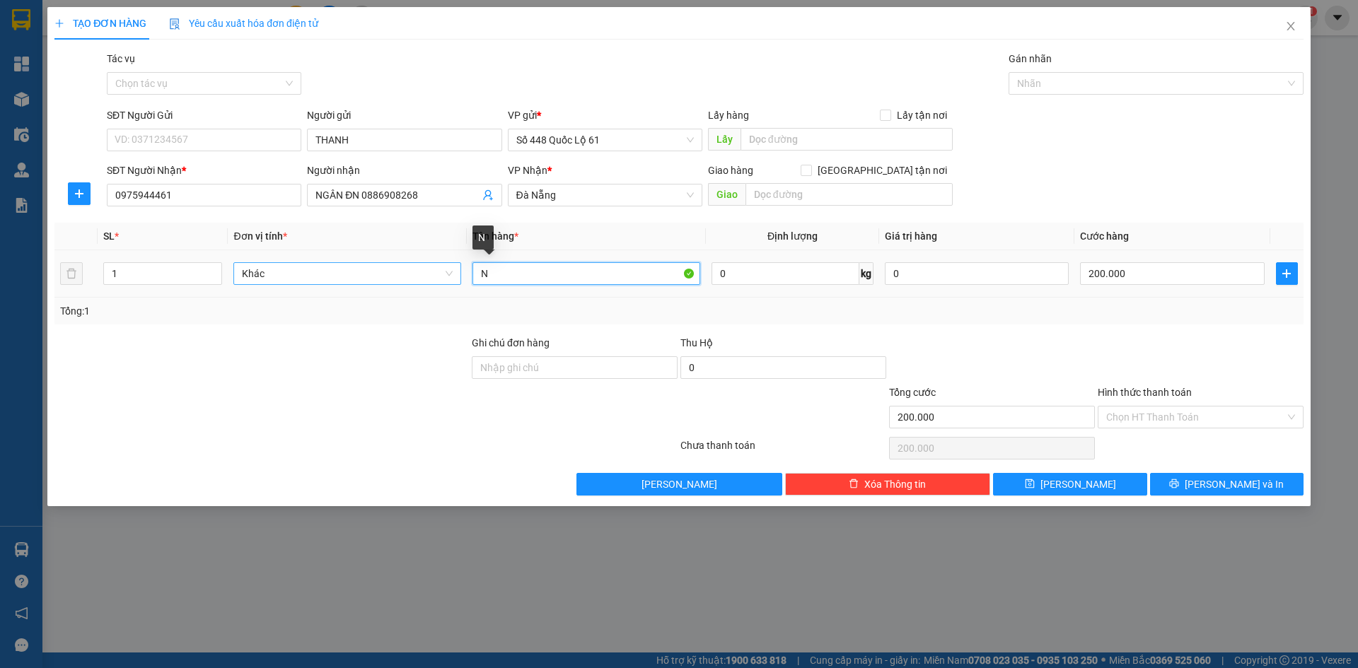
drag, startPoint x: 521, startPoint y: 274, endPoint x: 458, endPoint y: 274, distance: 63.0
click at [458, 274] on tr "1 Khác N 0 kg 0 200.000" at bounding box center [678, 273] width 1249 height 47
click at [1146, 267] on input "200.000" at bounding box center [1172, 273] width 184 height 23
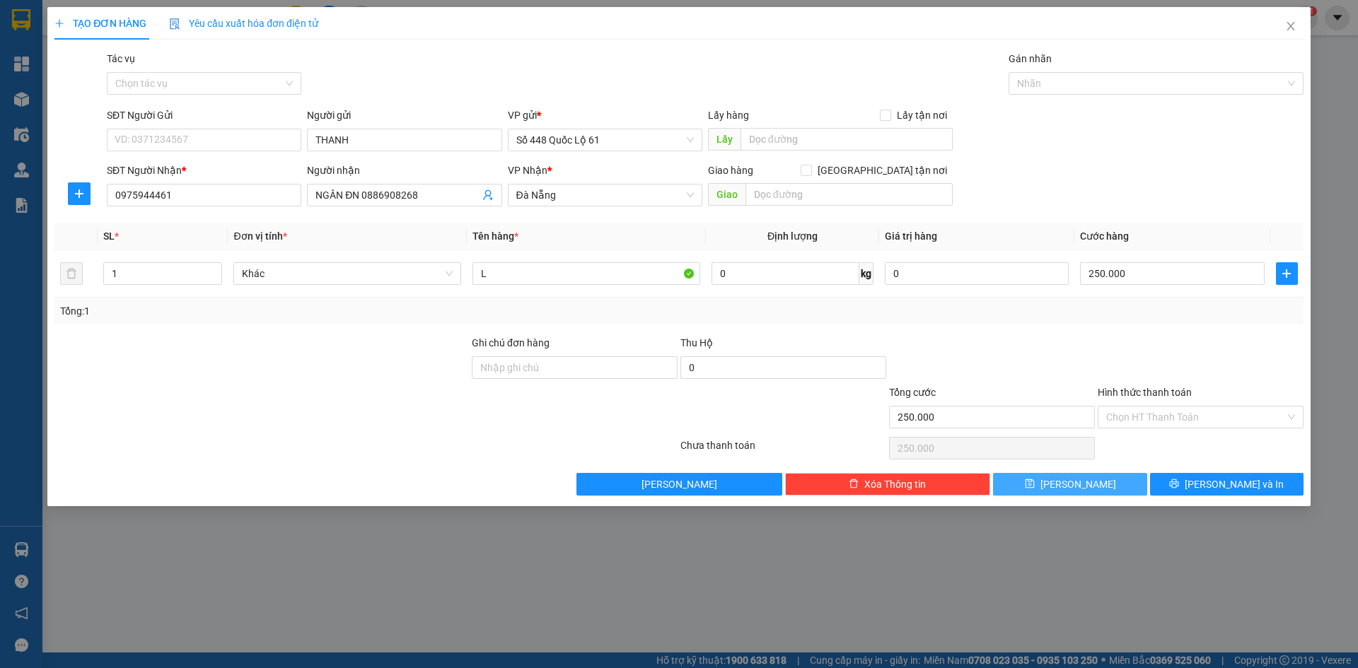
drag, startPoint x: 1099, startPoint y: 485, endPoint x: 809, endPoint y: 366, distance: 312.5
click at [1096, 485] on button "Lưu" at bounding box center [1070, 484] width 154 height 23
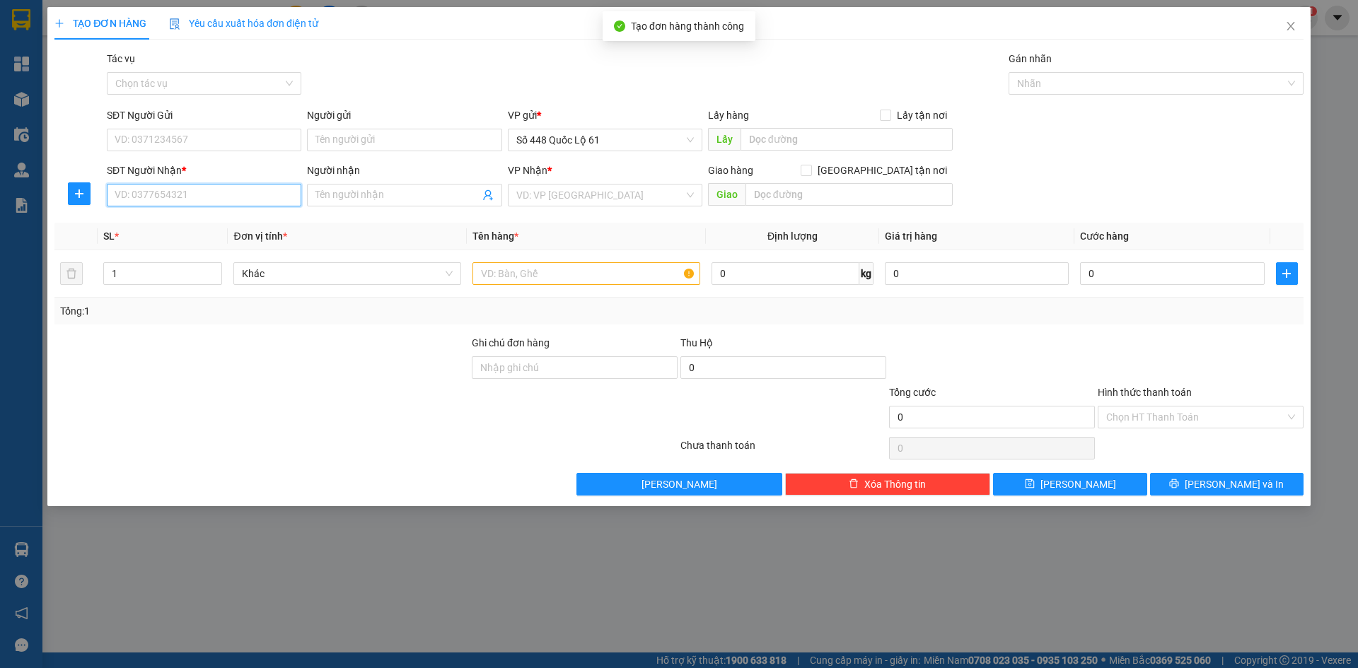
click at [226, 203] on input "SĐT Người Nhận *" at bounding box center [204, 195] width 195 height 23
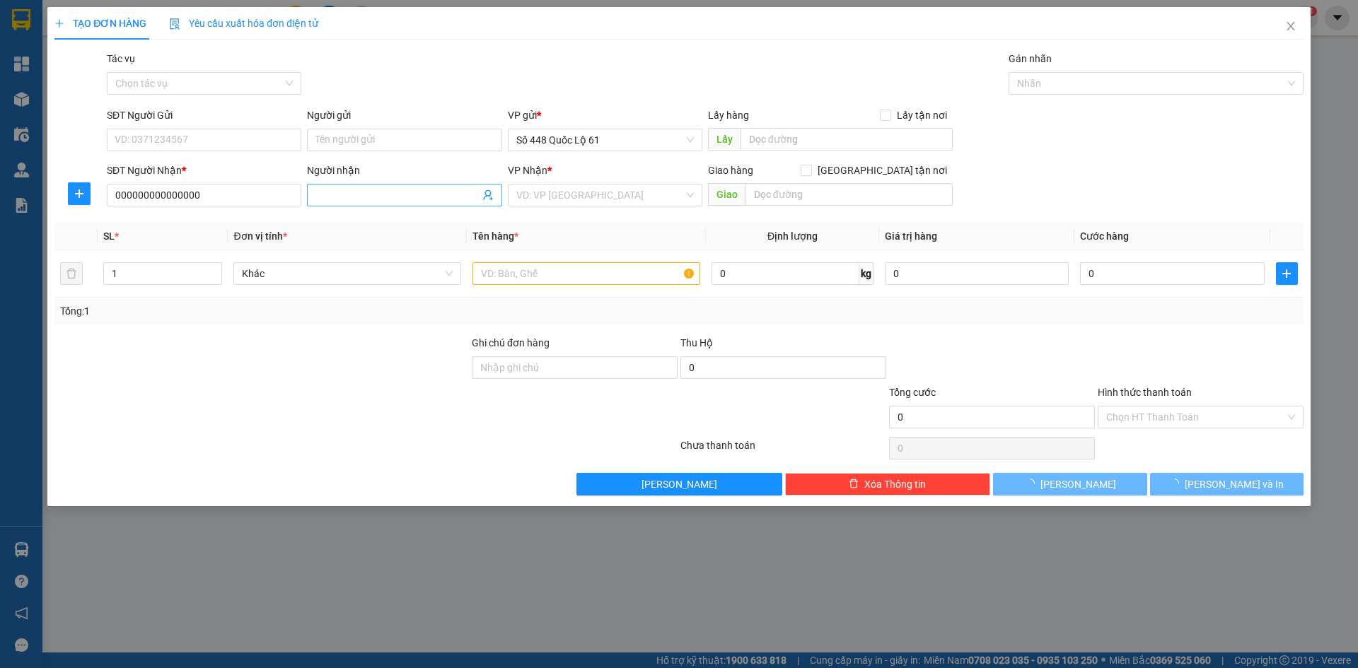
click at [412, 202] on input "Người nhận" at bounding box center [396, 195] width 163 height 16
click at [588, 198] on input "search" at bounding box center [600, 195] width 168 height 21
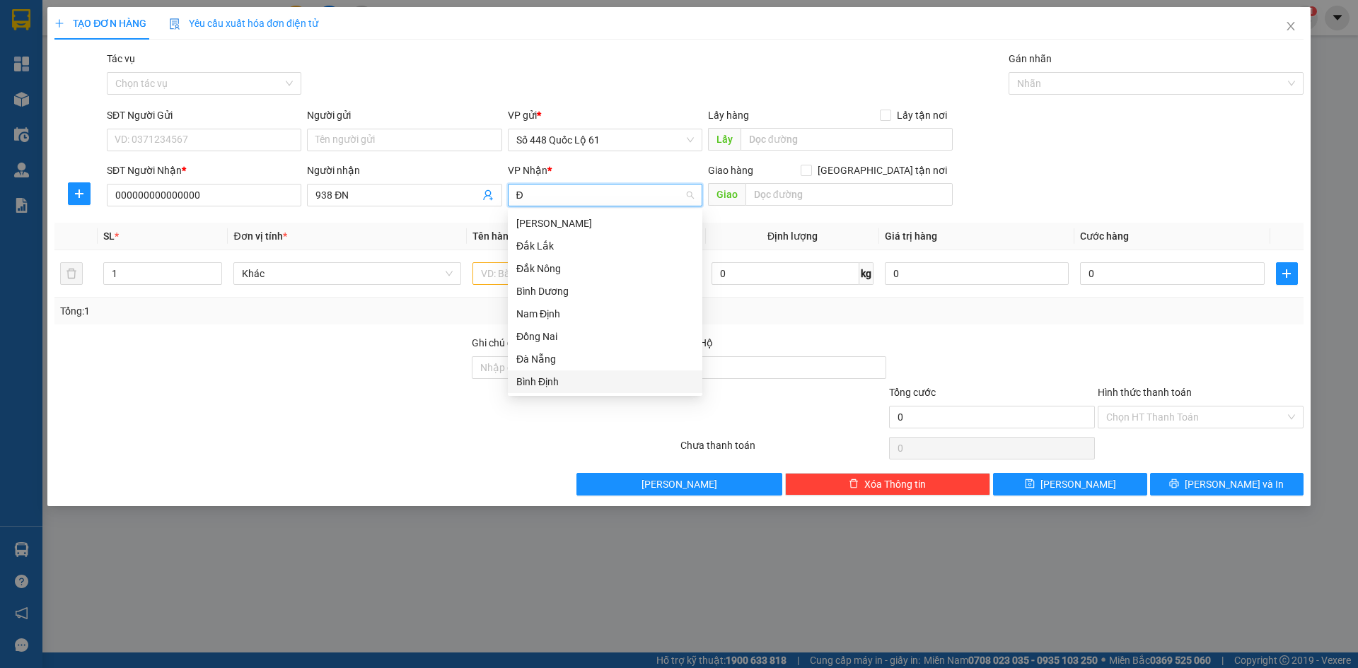
click at [555, 371] on div "Bình Định" at bounding box center [605, 382] width 195 height 23
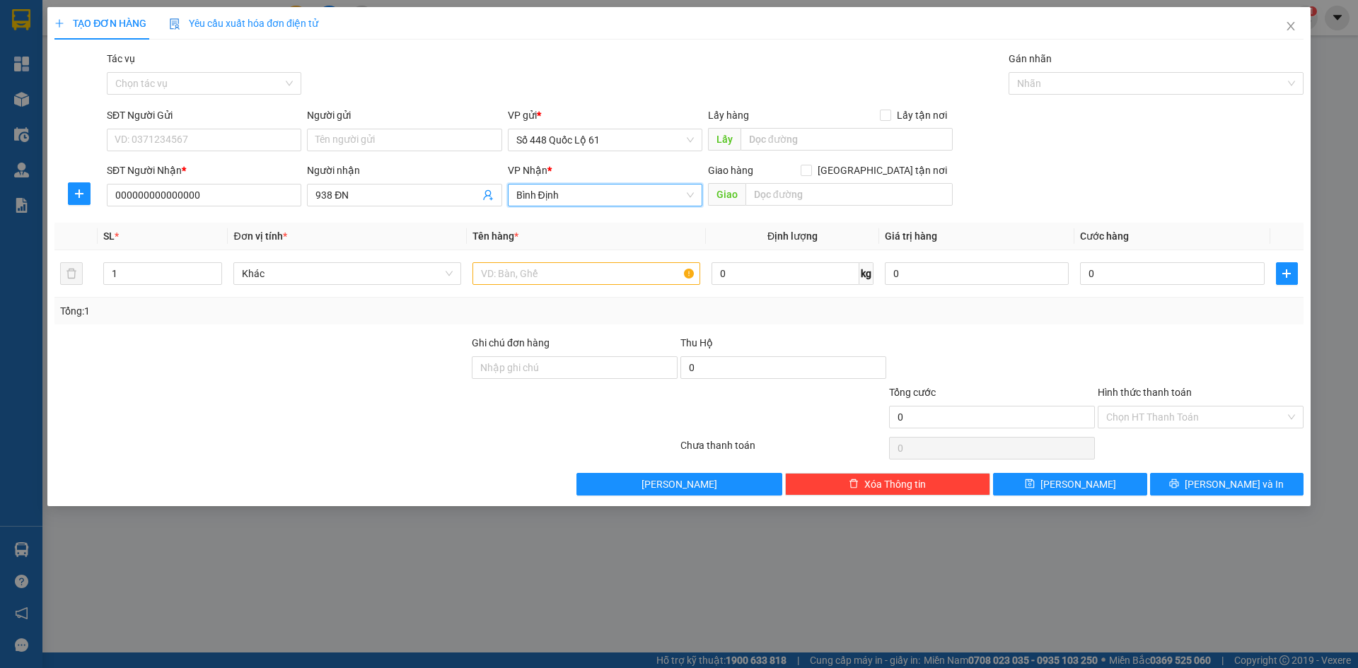
click at [581, 193] on span "Bình Định" at bounding box center [605, 195] width 178 height 21
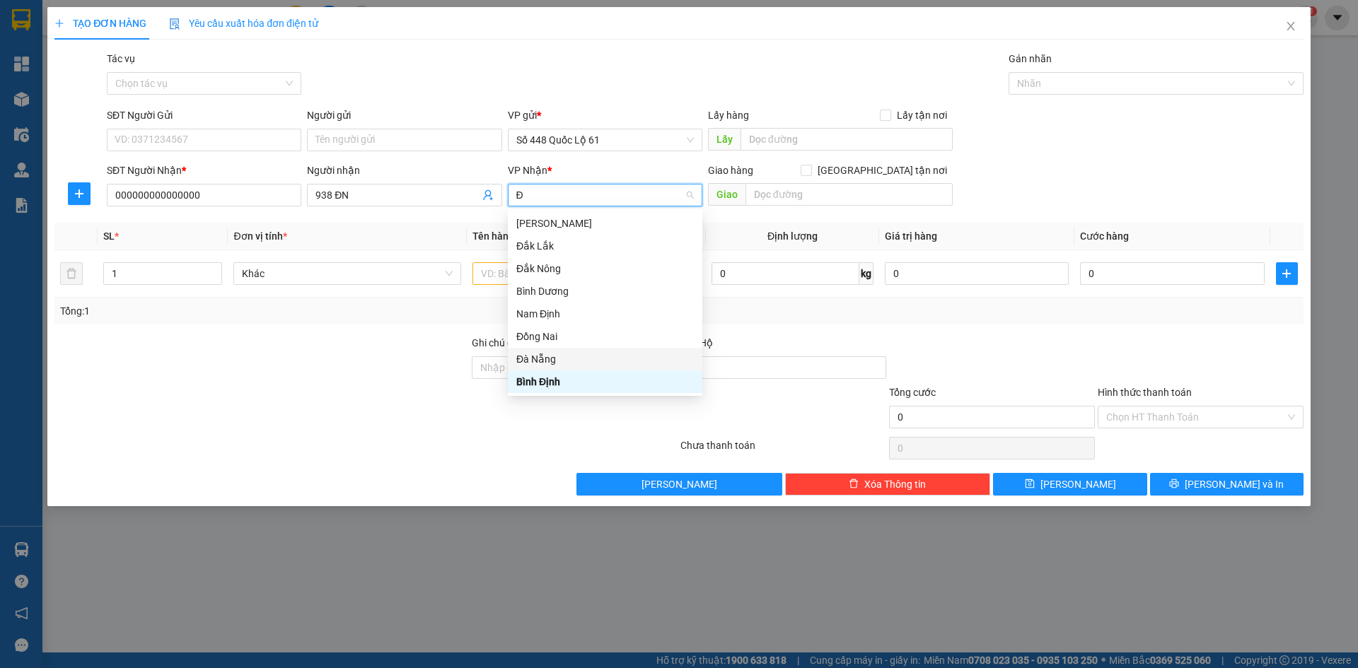
click at [560, 361] on div "Đà Nẵng" at bounding box center [605, 360] width 178 height 16
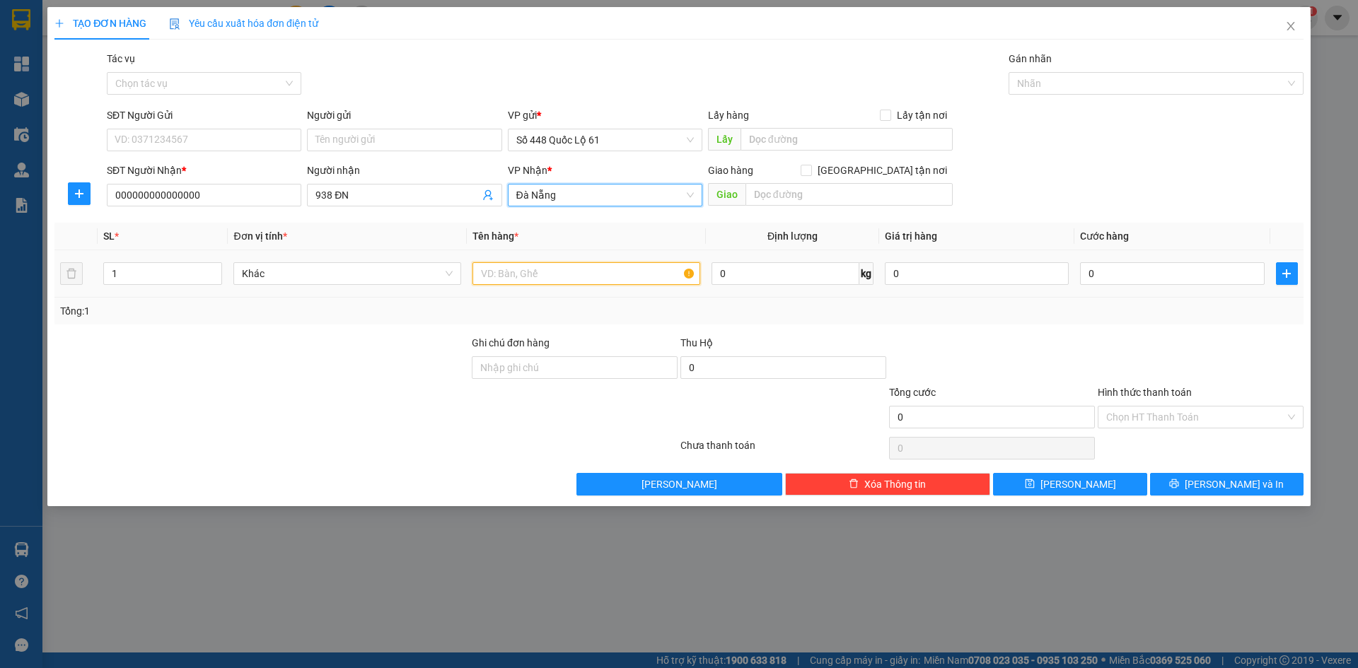
click at [492, 280] on input "text" at bounding box center [587, 273] width 228 height 23
click at [64, 280] on tr "1 Khác 1.5 0 kg 0 0" at bounding box center [678, 273] width 1249 height 47
click at [1165, 276] on input "0" at bounding box center [1172, 273] width 184 height 23
drag, startPoint x: 1147, startPoint y: 351, endPoint x: 1137, endPoint y: 388, distance: 38.6
click at [1144, 365] on div at bounding box center [1200, 360] width 209 height 50
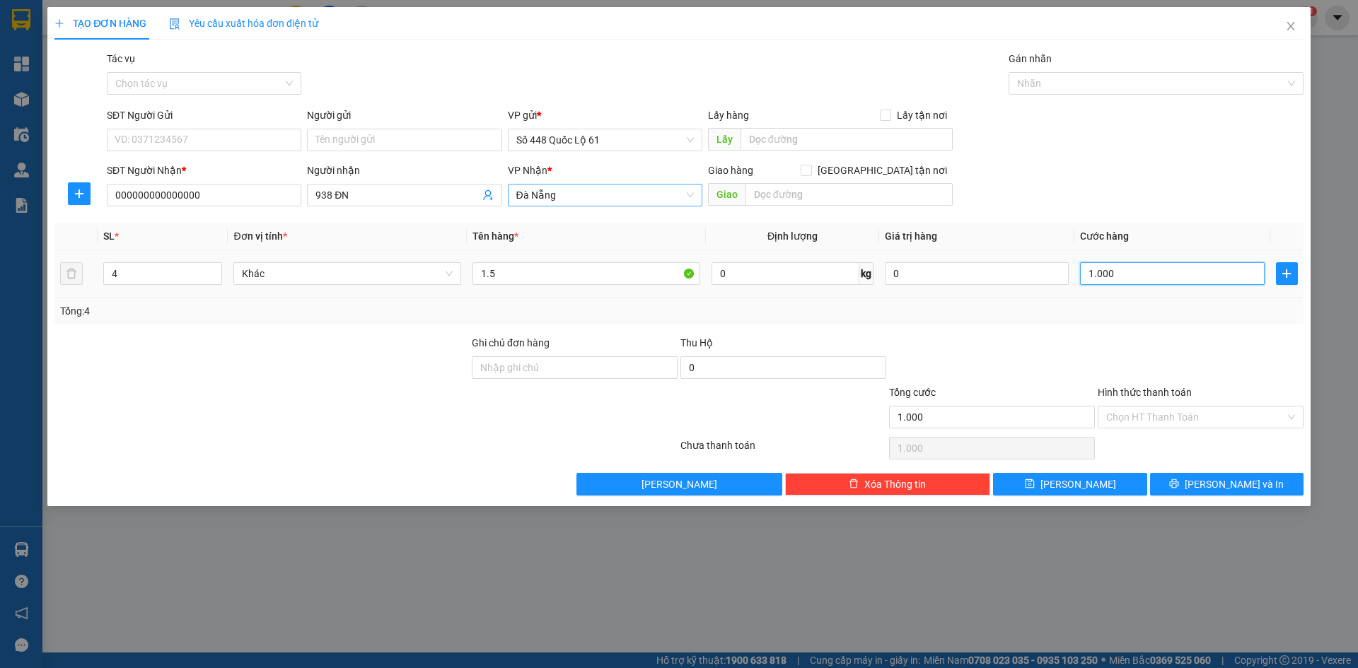
click at [1125, 272] on input "1.000" at bounding box center [1172, 273] width 184 height 23
drag, startPoint x: 1083, startPoint y: 477, endPoint x: 393, endPoint y: 270, distance: 720.2
click at [1081, 477] on span "Lưu" at bounding box center [1079, 485] width 76 height 16
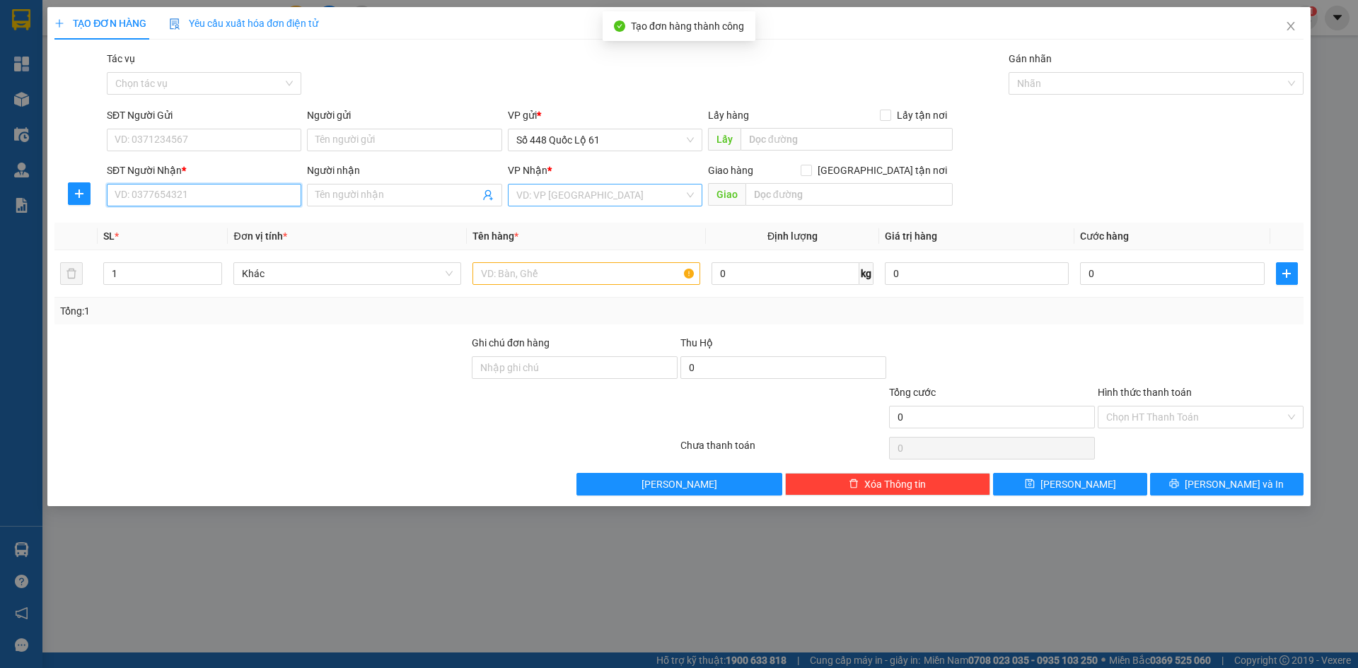
click at [231, 196] on input "SĐT Người Nhận *" at bounding box center [204, 195] width 195 height 23
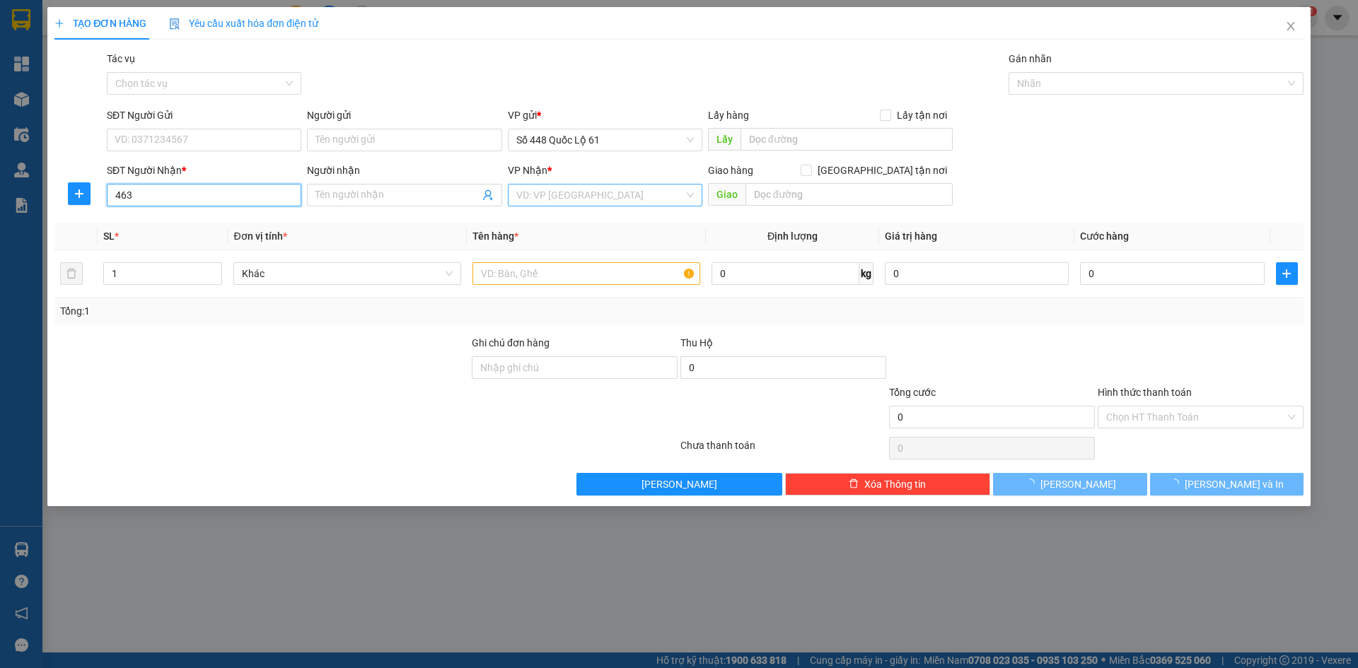
click at [219, 195] on input "463" at bounding box center [204, 195] width 195 height 23
click at [228, 204] on input "463" at bounding box center [204, 195] width 195 height 23
click at [245, 369] on div at bounding box center [261, 360] width 417 height 50
click at [203, 197] on input "463" at bounding box center [204, 195] width 195 height 23
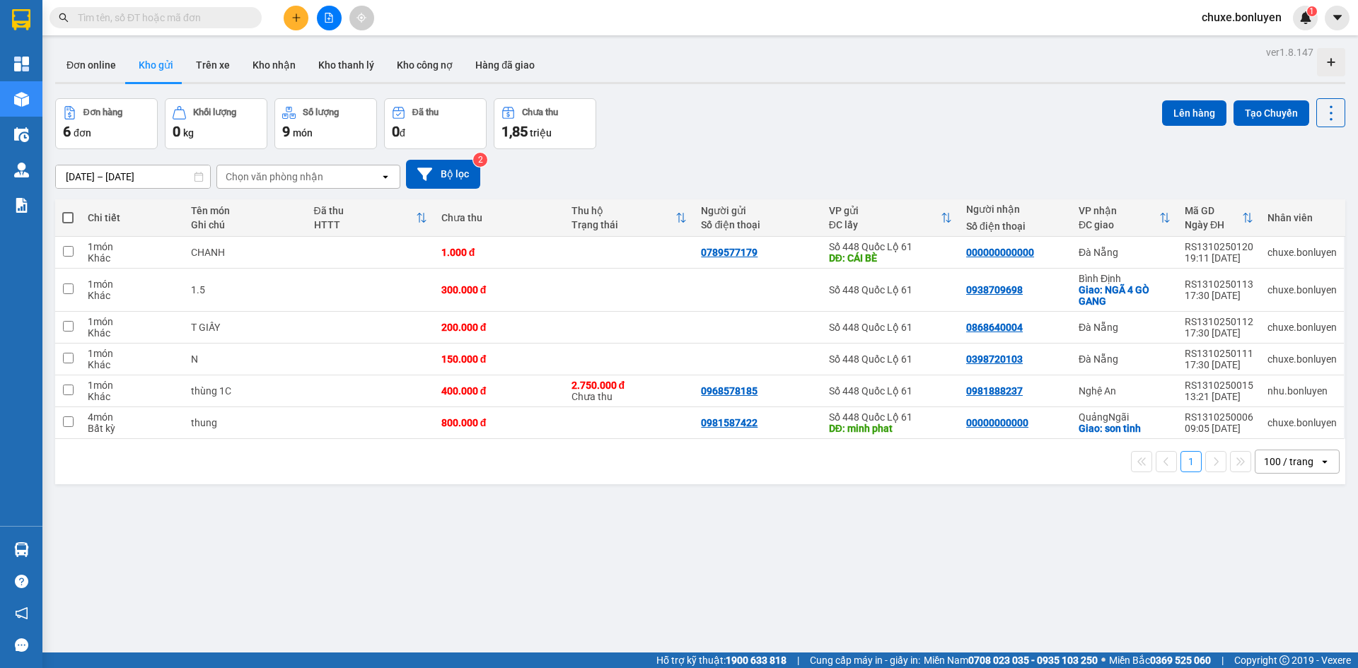
click at [849, 75] on div "Đơn online Kho gửi Trên xe Kho nhận Kho thanh lý Kho công nợ Hàng đã giao" at bounding box center [700, 66] width 1290 height 37
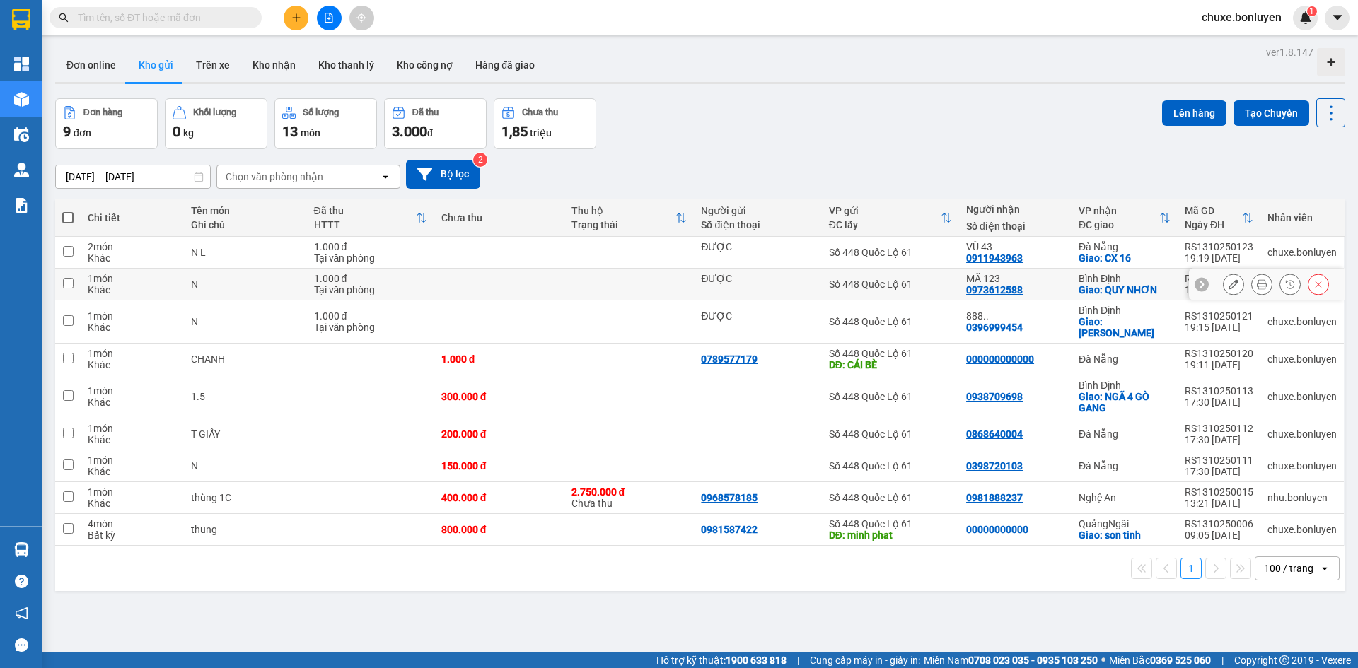
click at [1229, 289] on icon at bounding box center [1234, 284] width 10 height 10
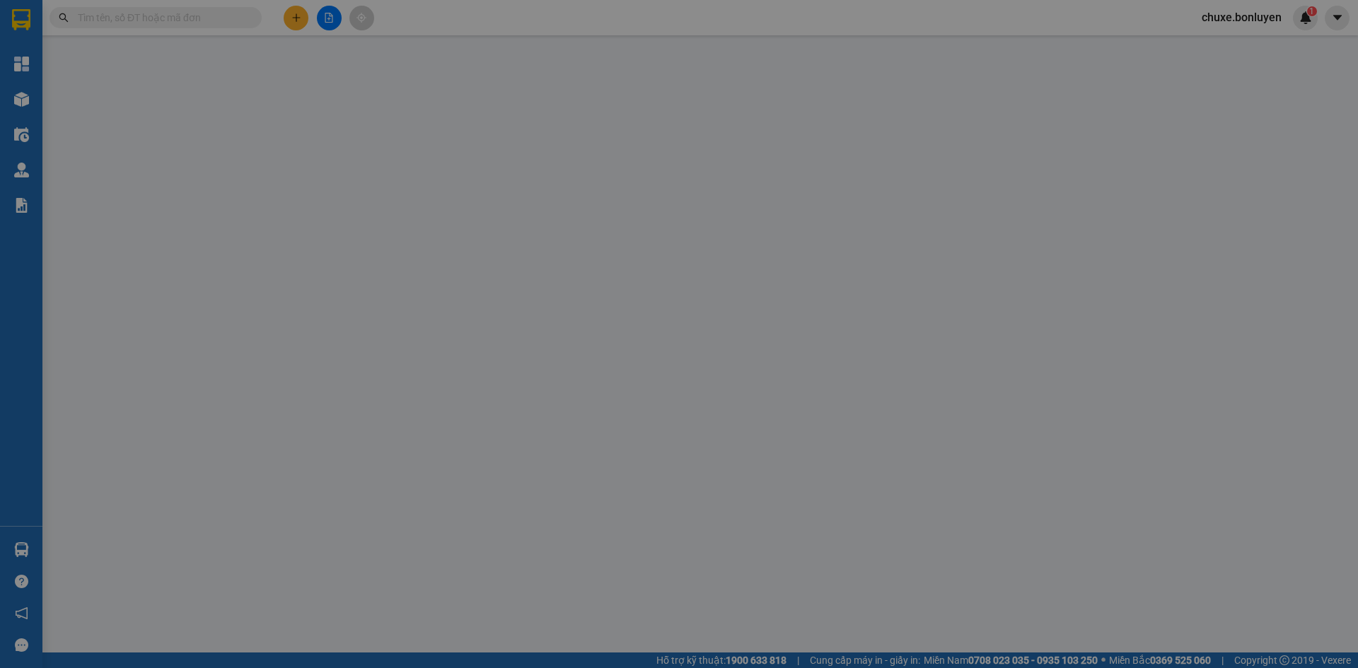
type input "ĐƯỢC"
type input "0973612588"
type input "MÃ 123"
checkbox input "true"
type input "QUY NHƠN"
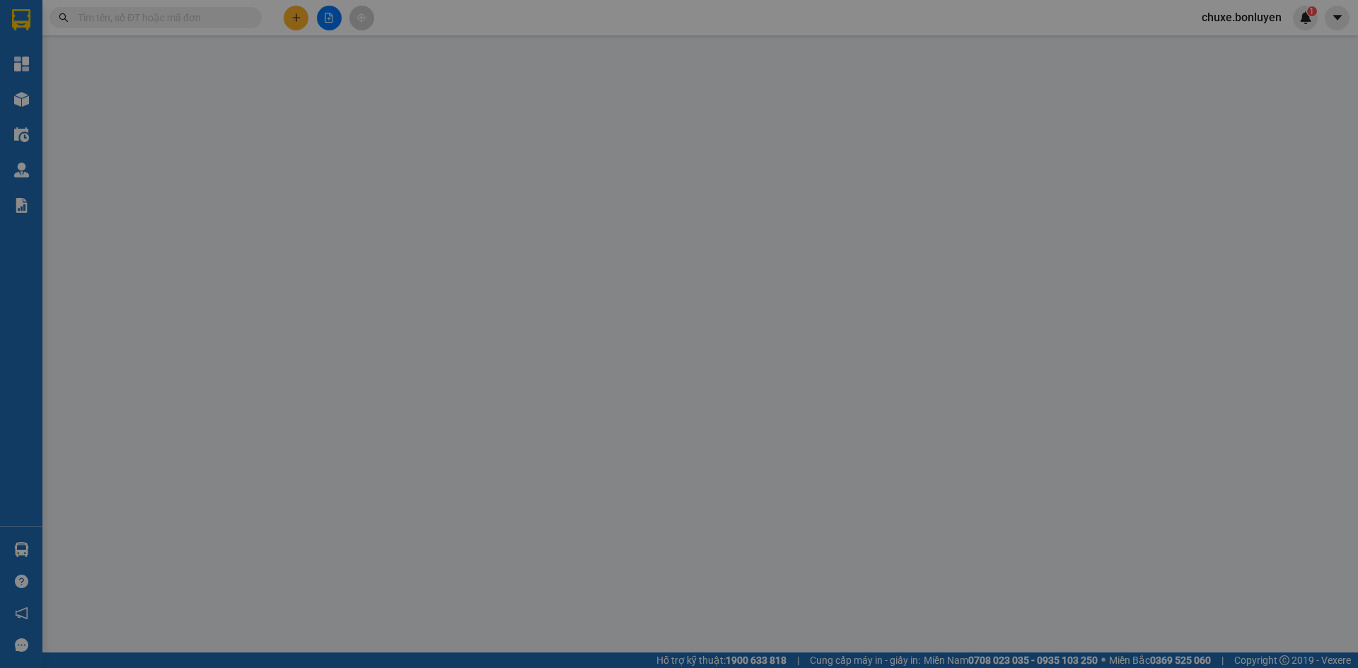
type input "1.000"
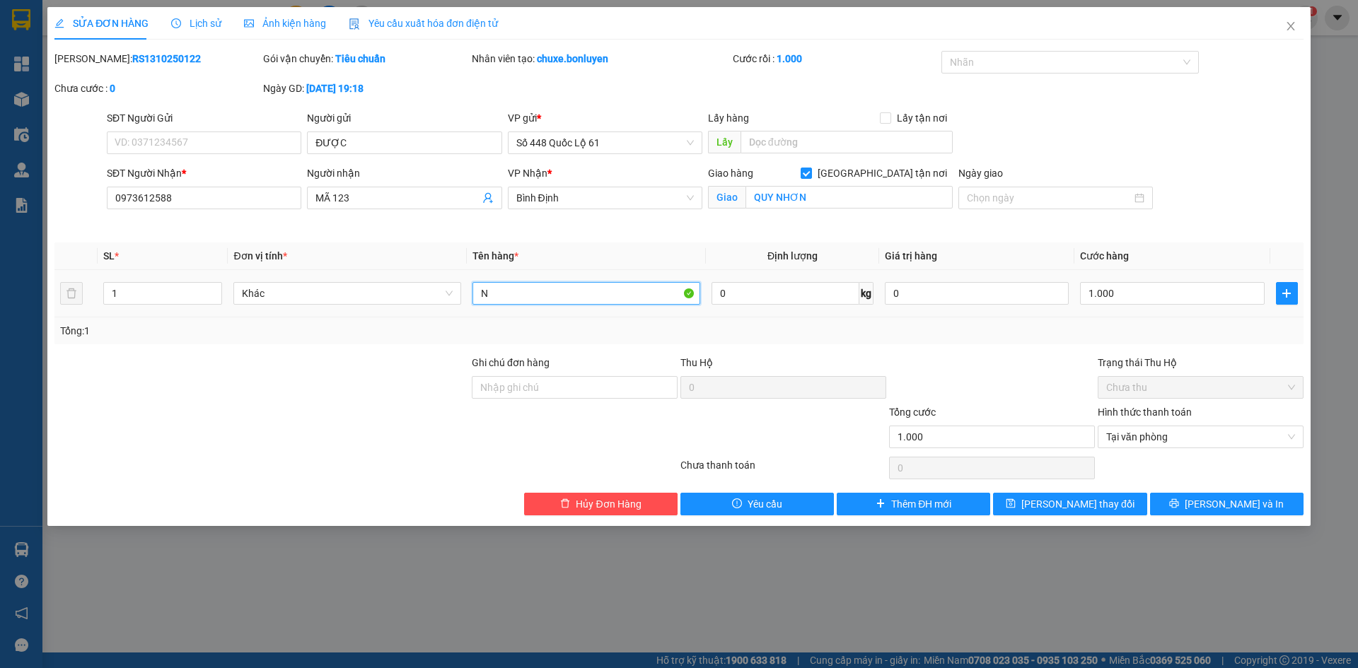
click at [517, 295] on input "N" at bounding box center [587, 293] width 228 height 23
type input "N +L"
type input "2"
type input "1"
drag, startPoint x: 1176, startPoint y: 288, endPoint x: 1183, endPoint y: 332, distance: 44.4
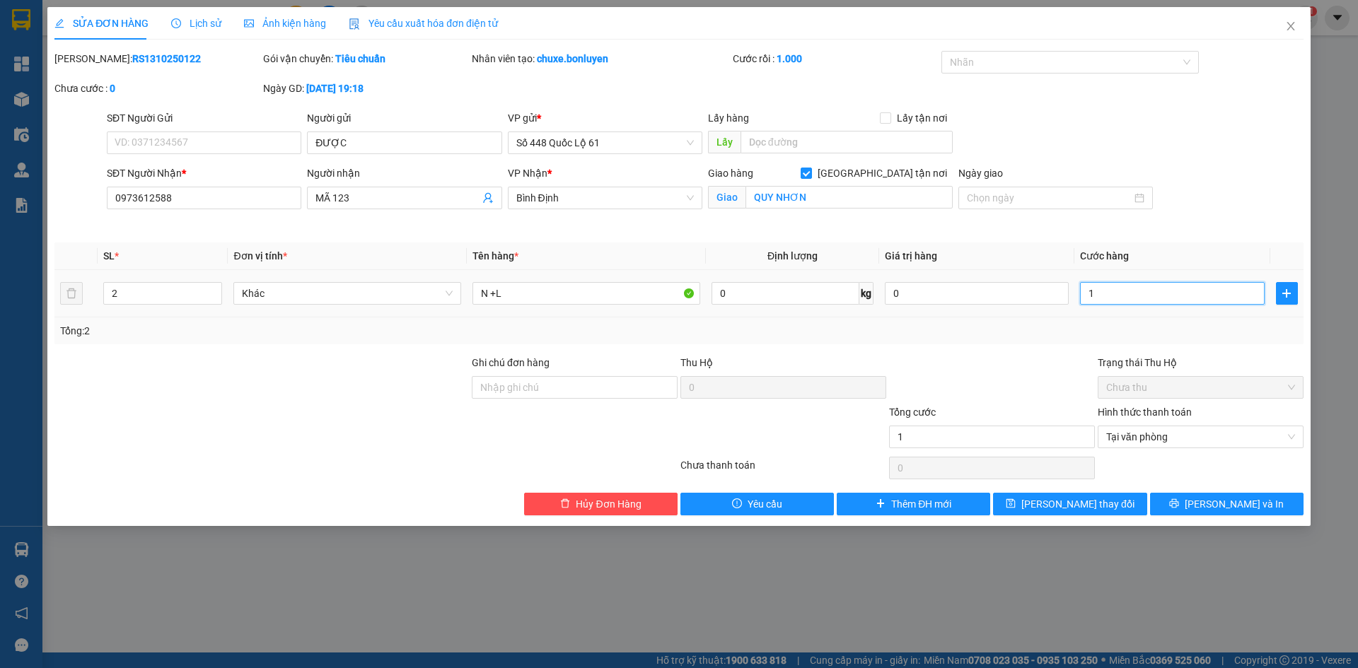
click at [1176, 289] on input "1" at bounding box center [1172, 293] width 184 height 23
type input "1"
type input "1.000"
drag, startPoint x: 1183, startPoint y: 332, endPoint x: 1182, endPoint y: 374, distance: 42.4
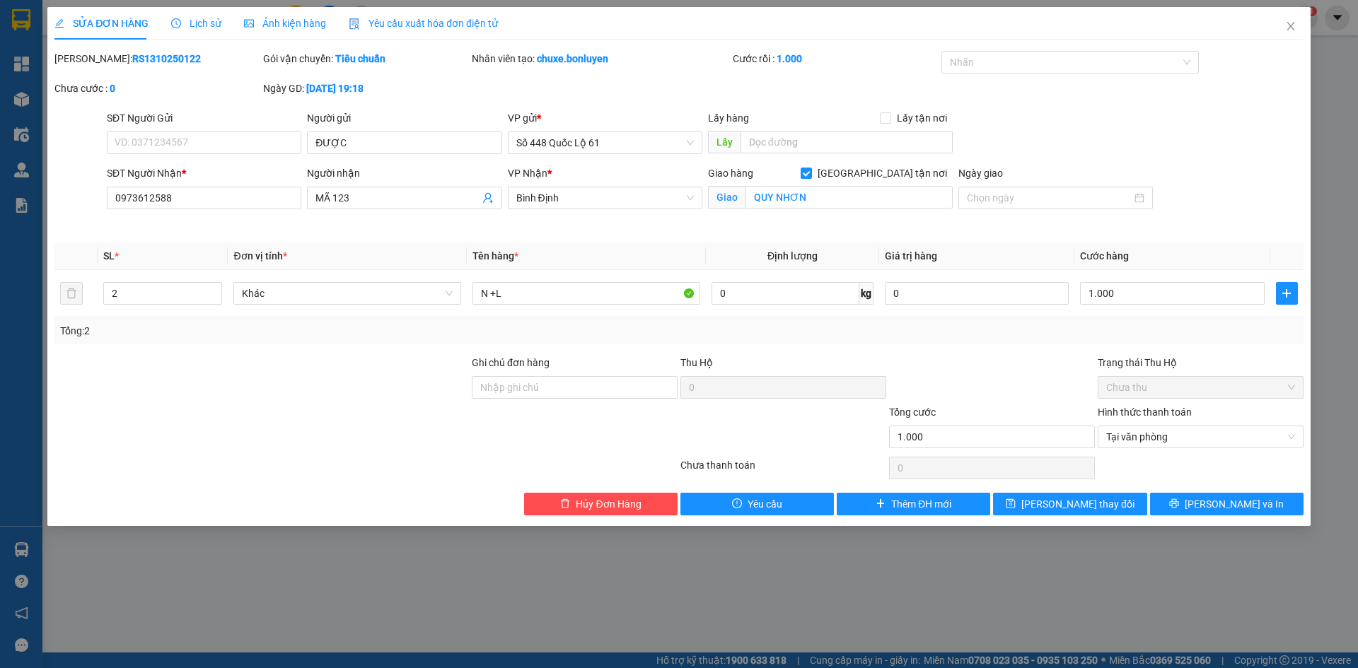
click at [1183, 335] on div "Tổng: 2" at bounding box center [679, 331] width 1238 height 16
click at [1090, 494] on button "[PERSON_NAME] thay đổi" at bounding box center [1070, 504] width 154 height 23
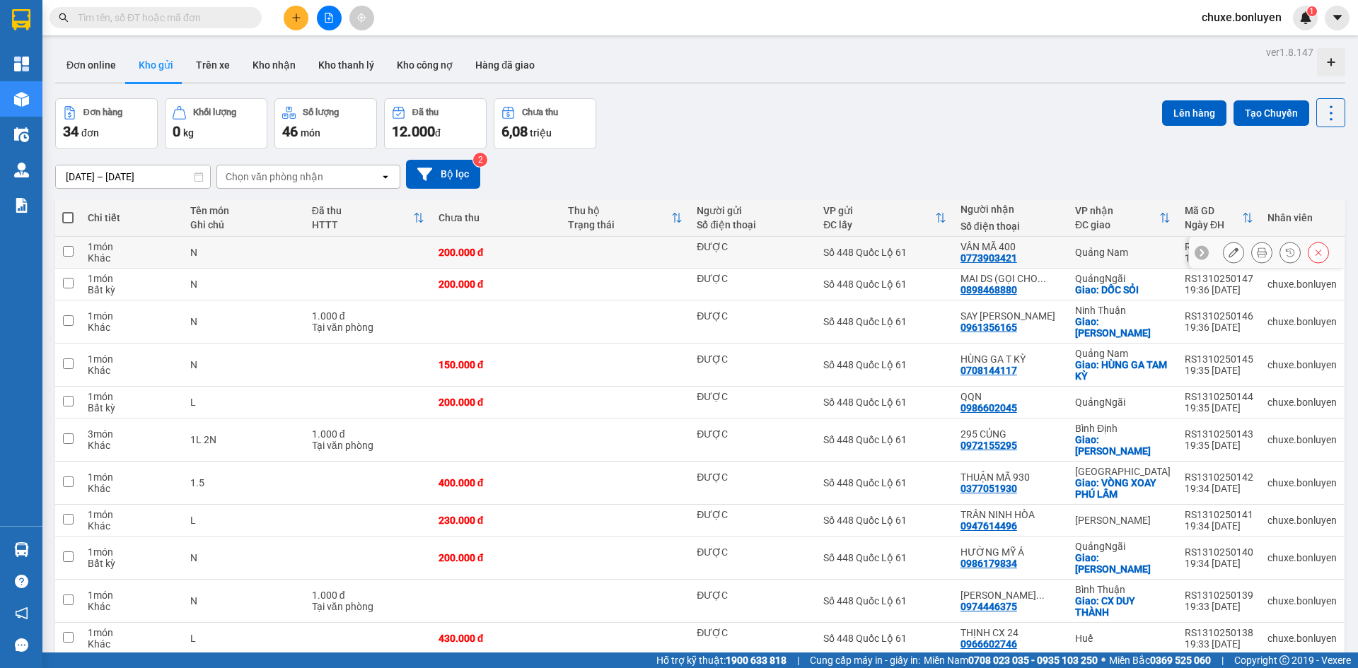
click at [1229, 256] on icon at bounding box center [1234, 253] width 10 height 10
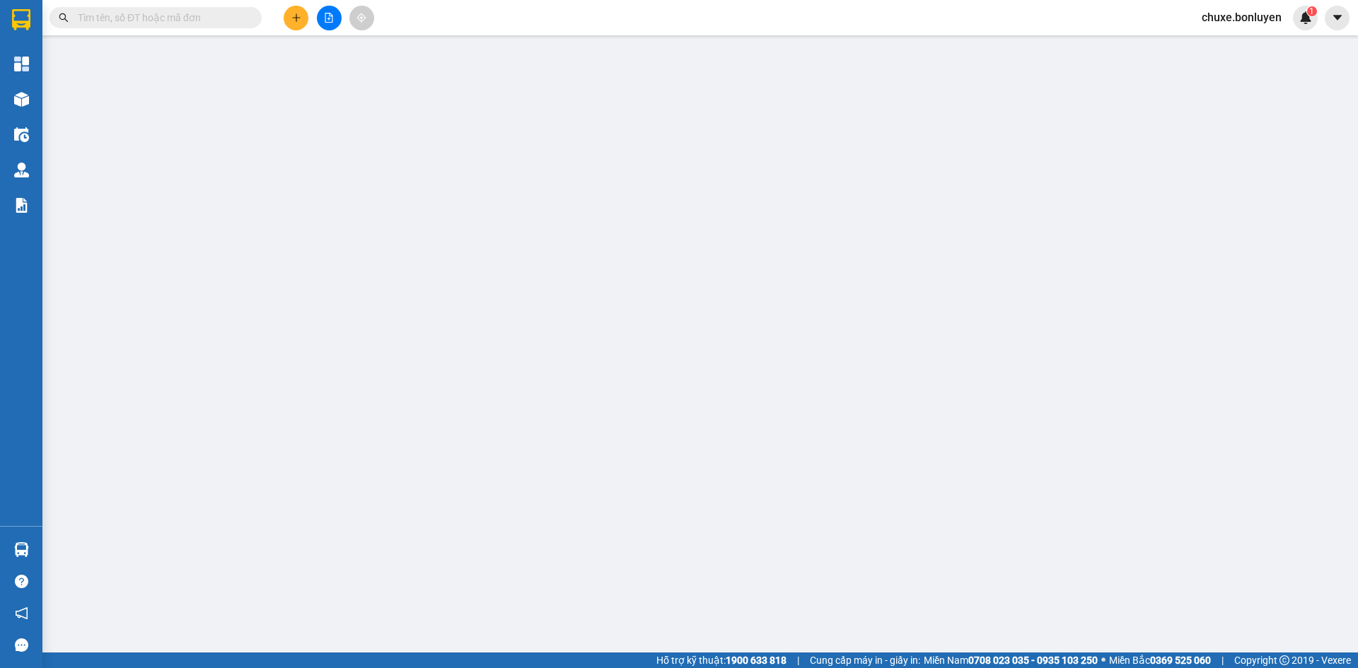
type input "ĐƯỢC"
type input "0773903421"
type input "VÂN MÃ 400"
type input "200.000"
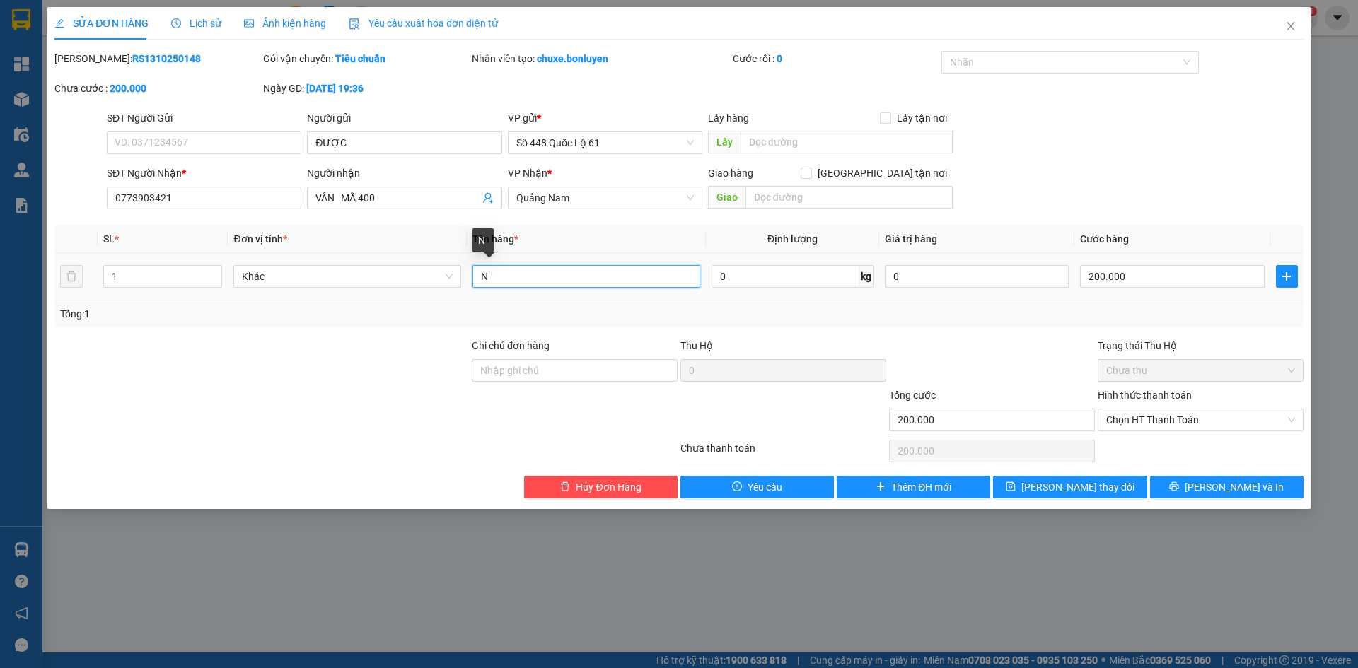
drag, startPoint x: 545, startPoint y: 274, endPoint x: 309, endPoint y: 299, distance: 236.8
click at [308, 299] on tr "1 Khác N 0 kg 0 200.000" at bounding box center [678, 276] width 1249 height 47
type input "L"
type input "3"
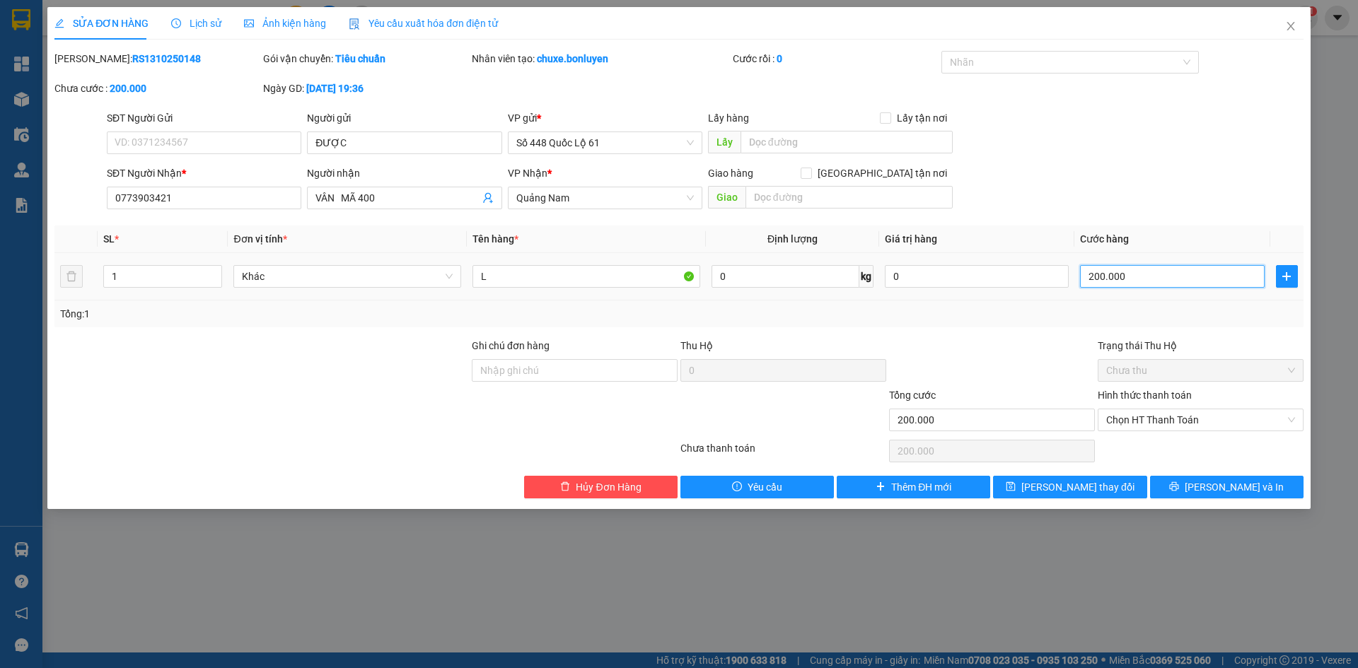
type input "3"
type input "33"
type input "330"
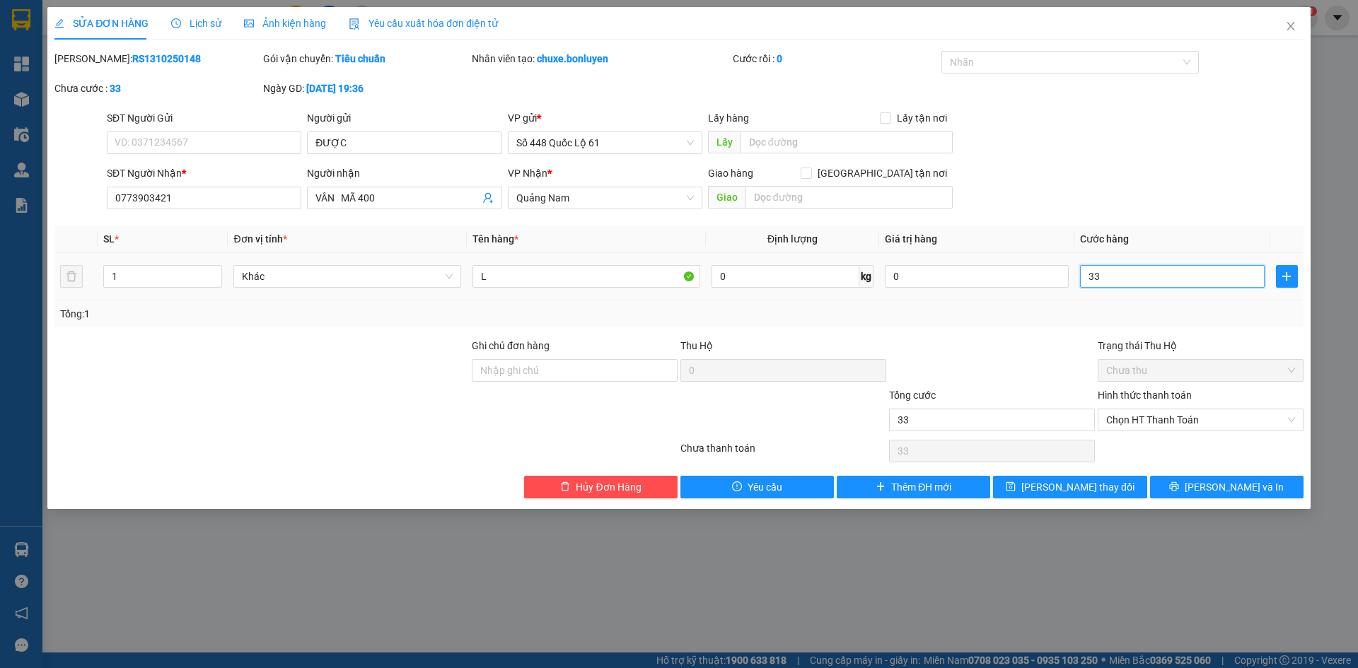
type input "330"
type input "330.000"
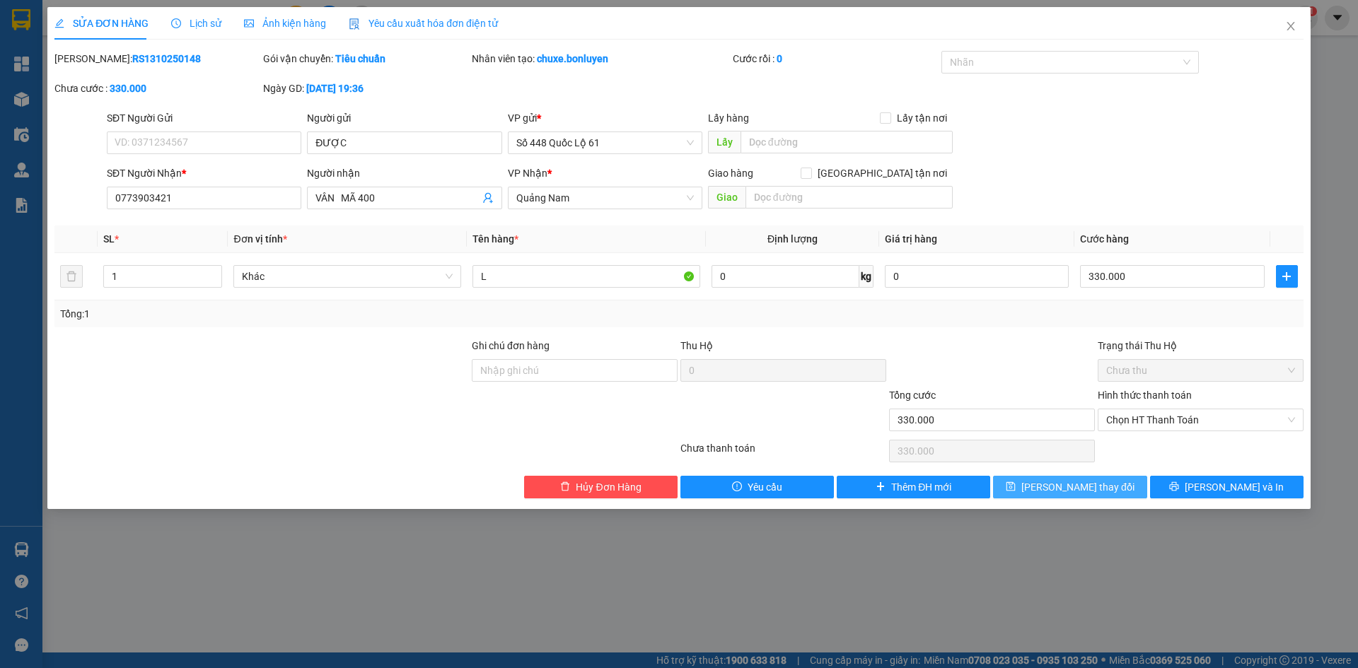
click at [1099, 496] on button "[PERSON_NAME] thay đổi" at bounding box center [1070, 487] width 154 height 23
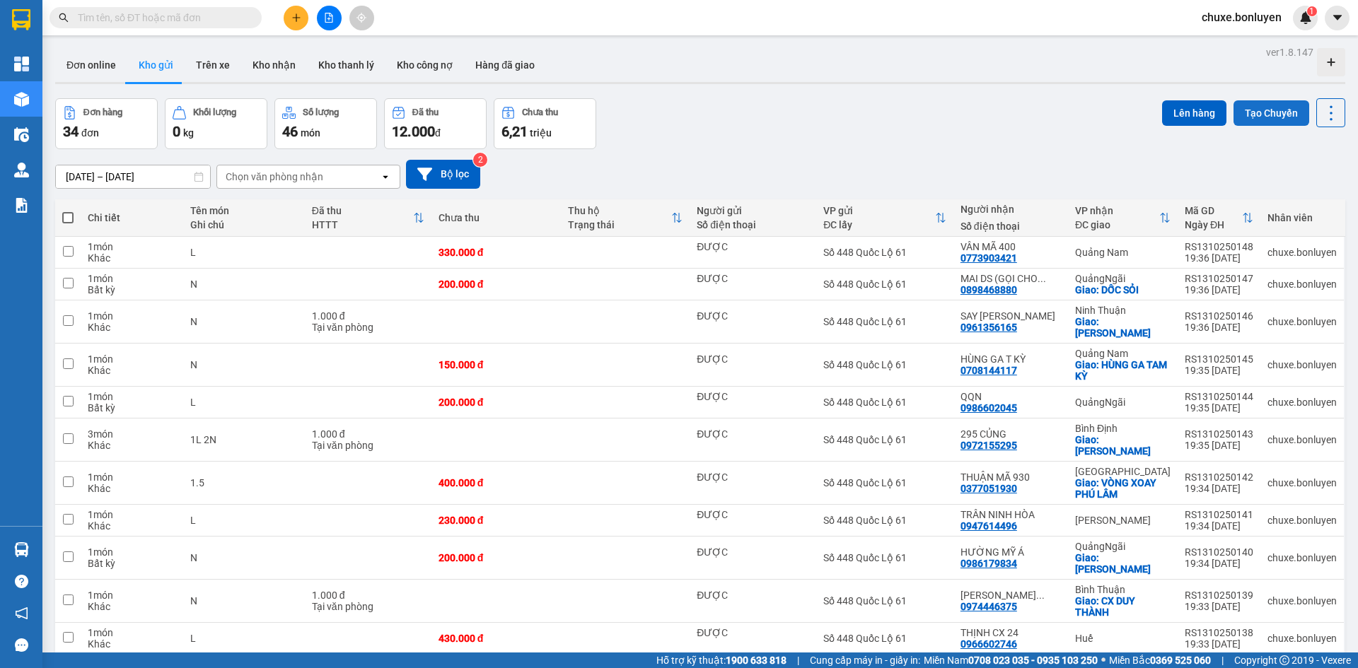
click at [1290, 115] on button "Tạo Chuyến" at bounding box center [1272, 112] width 76 height 25
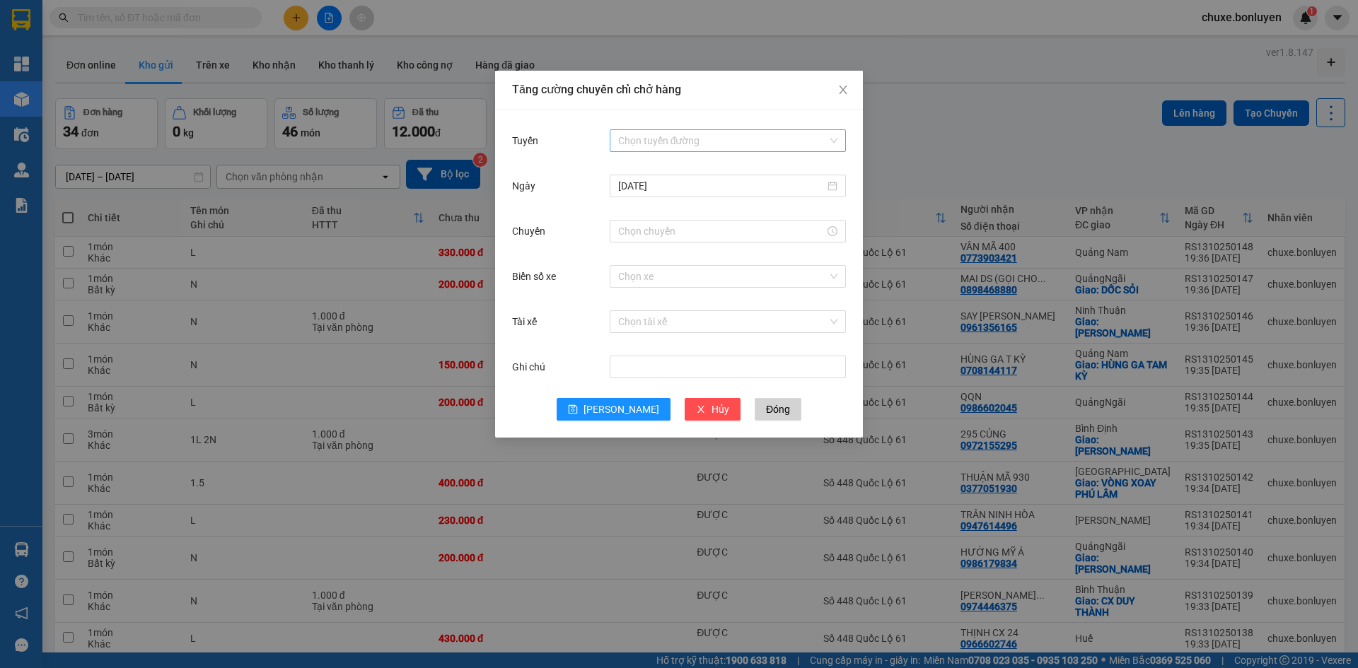
click at [651, 139] on input "Tuyến" at bounding box center [722, 140] width 209 height 21
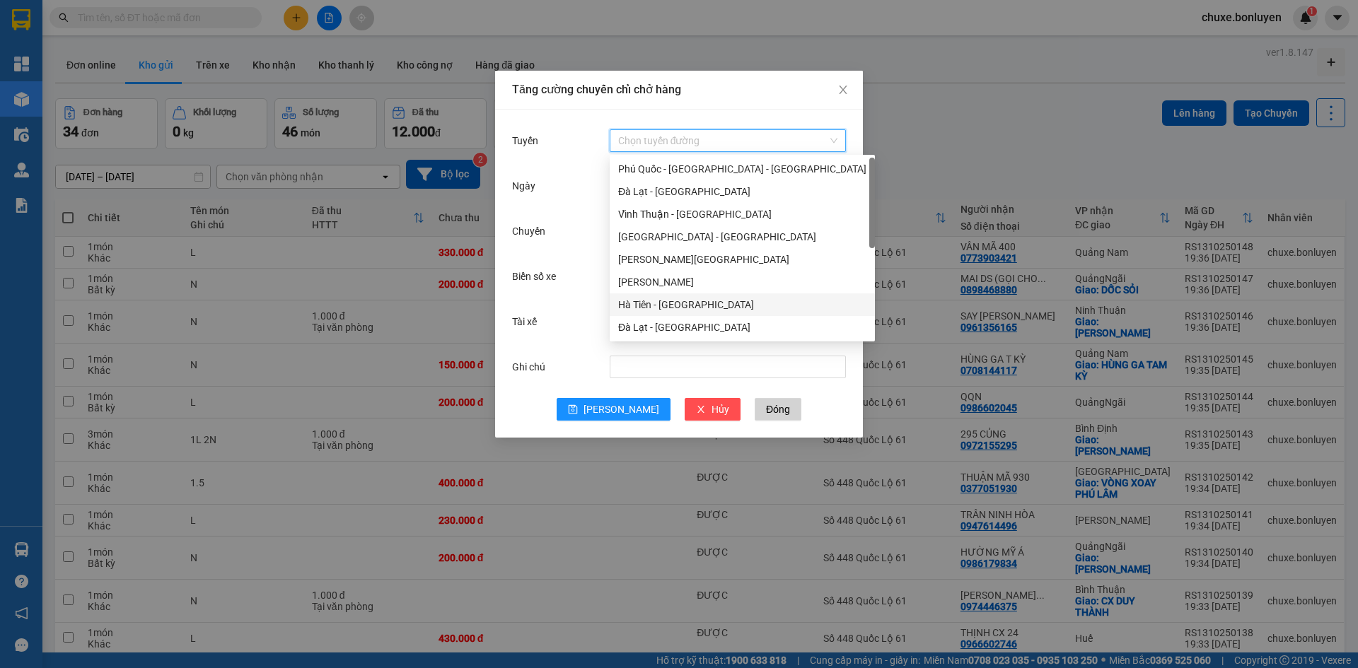
click at [648, 312] on div "Hà Tiên - Đà Nẵng" at bounding box center [742, 305] width 248 height 16
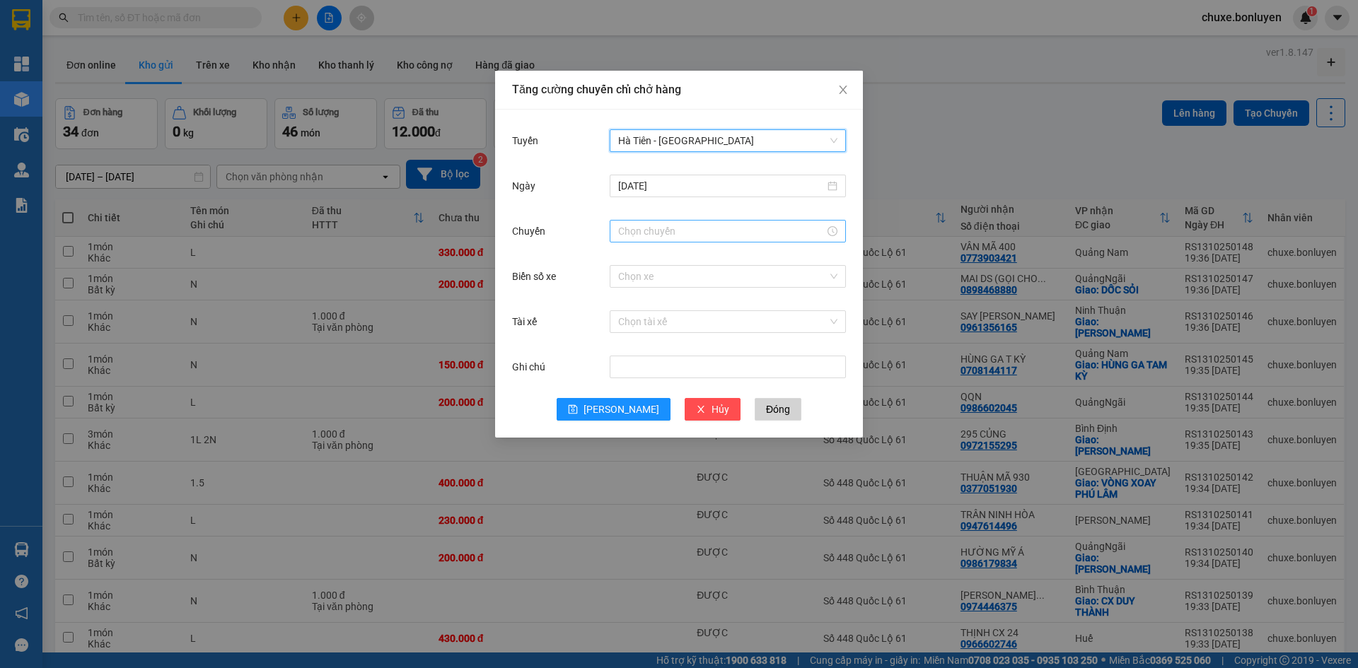
click at [653, 231] on input "Chuyến" at bounding box center [721, 232] width 207 height 16
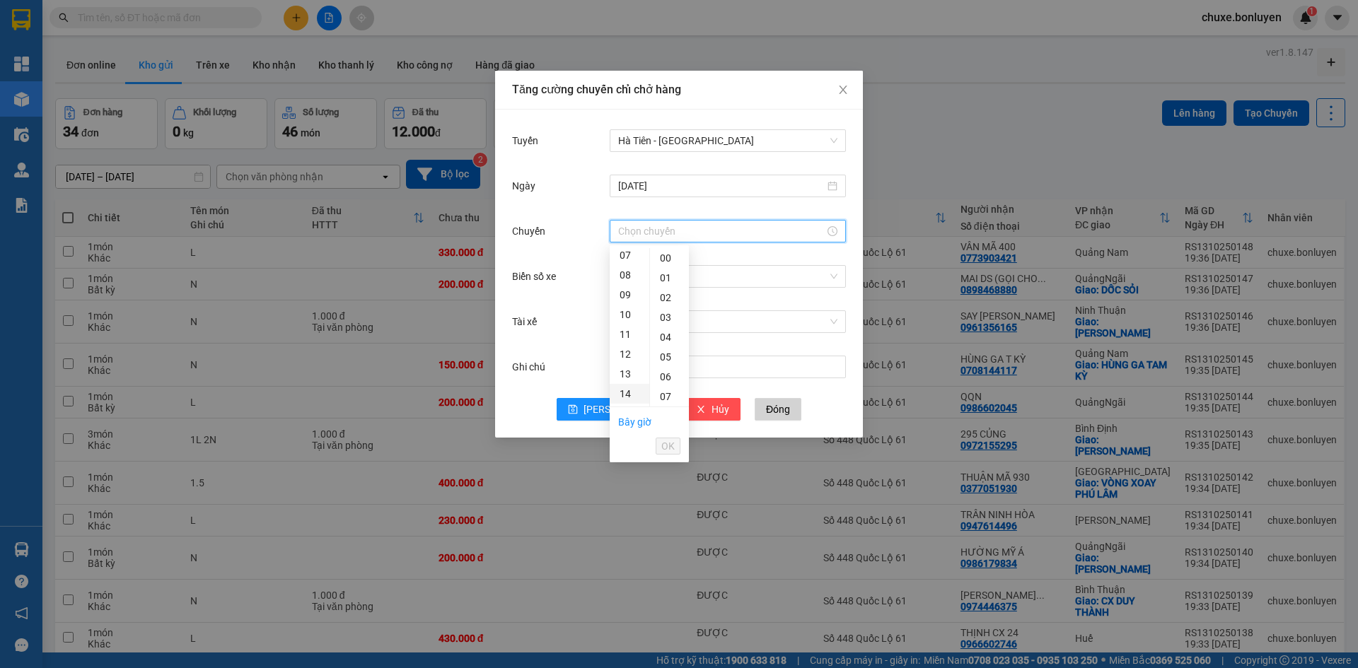
scroll to position [212, 0]
click at [627, 403] on div "18" at bounding box center [630, 403] width 40 height 20
type input "18:00"
click at [661, 449] on span "OK" at bounding box center [667, 447] width 13 height 16
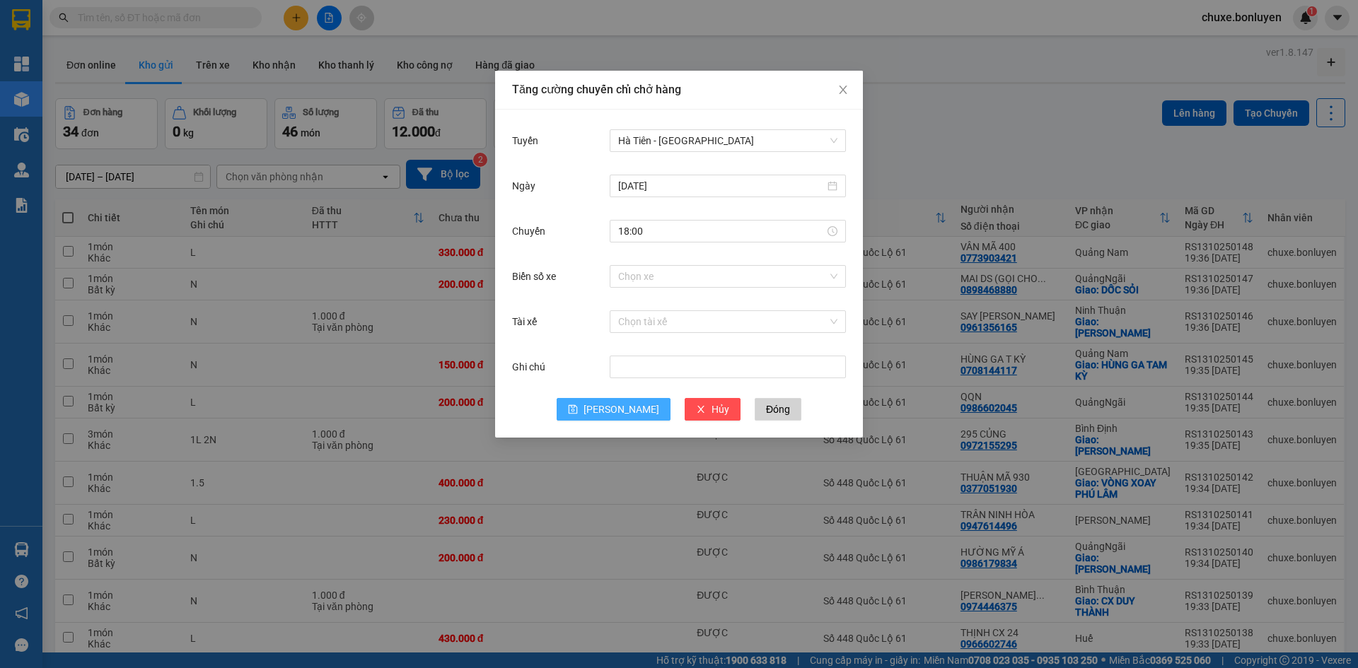
click at [613, 414] on span "[PERSON_NAME]" at bounding box center [622, 410] width 76 height 16
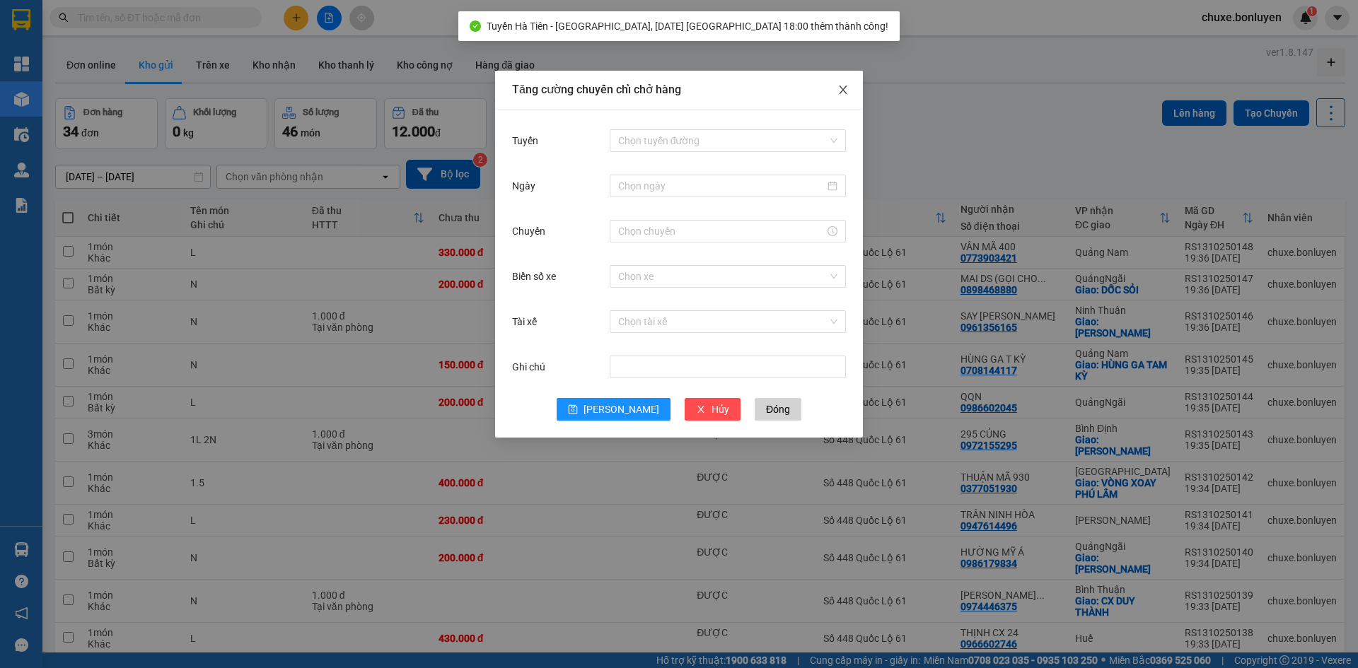
drag, startPoint x: 841, startPoint y: 85, endPoint x: 808, endPoint y: 115, distance: 44.6
click at [841, 86] on icon "close" at bounding box center [843, 89] width 11 height 11
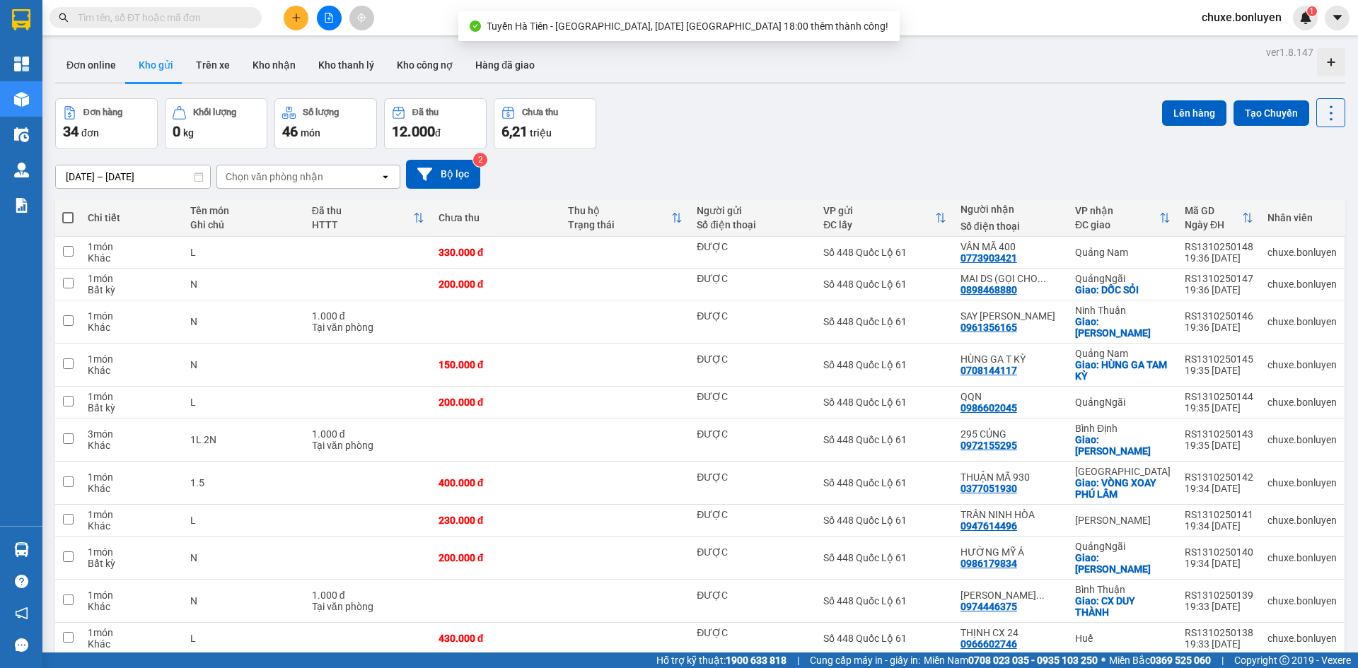
drag, startPoint x: 1294, startPoint y: 105, endPoint x: 1282, endPoint y: 111, distance: 13.3
click at [1295, 105] on button "Tạo Chuyến" at bounding box center [1272, 112] width 76 height 25
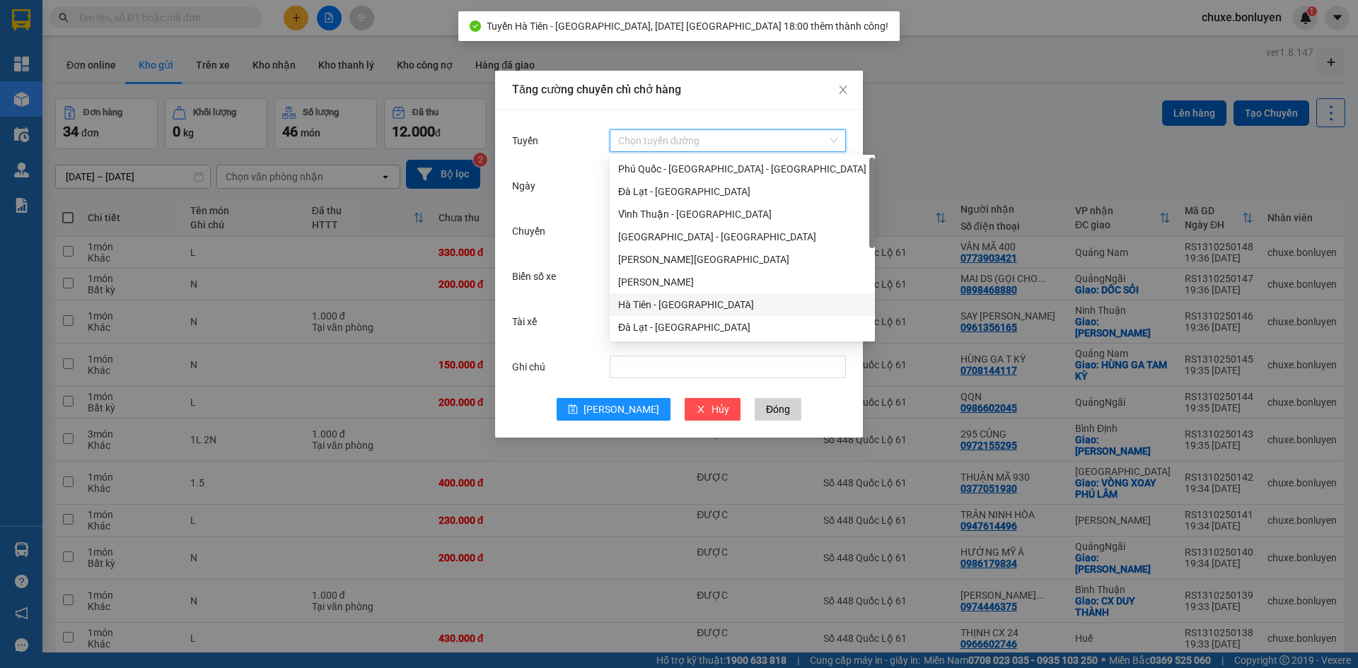
click at [659, 144] on input "Tuyến" at bounding box center [722, 140] width 209 height 21
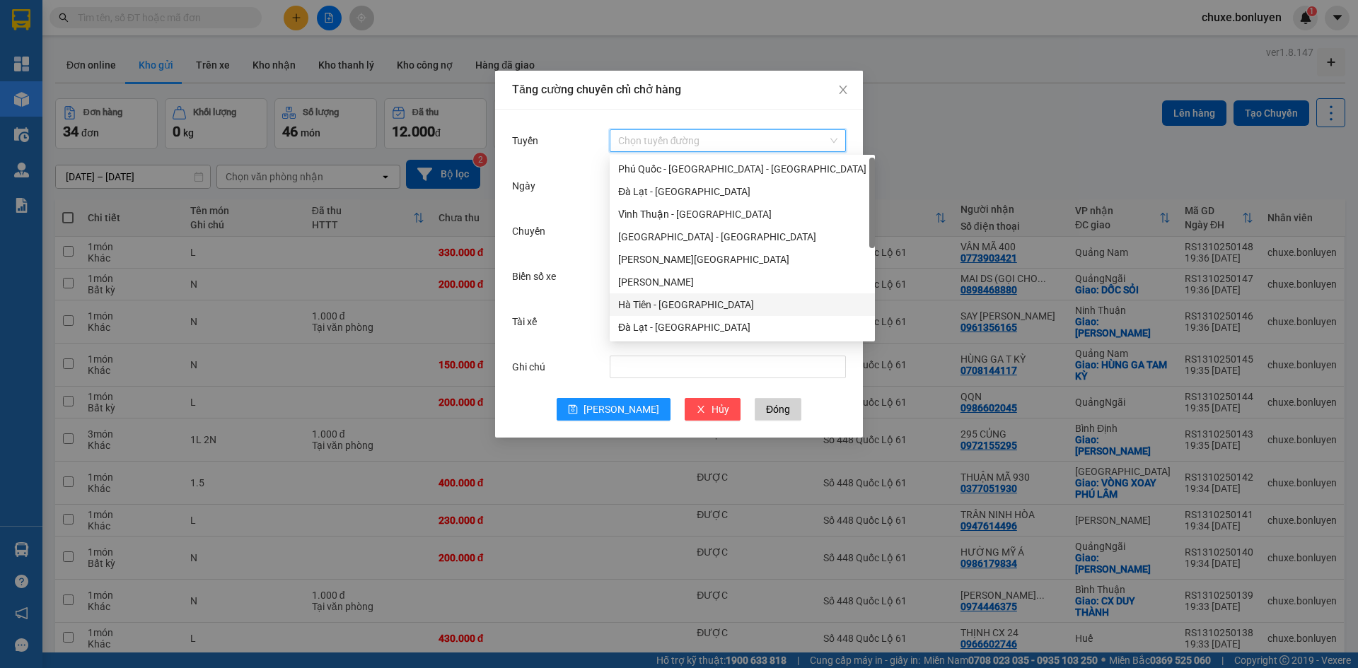
click at [669, 309] on div "Hà Tiên - Đà Nẵng" at bounding box center [742, 305] width 248 height 16
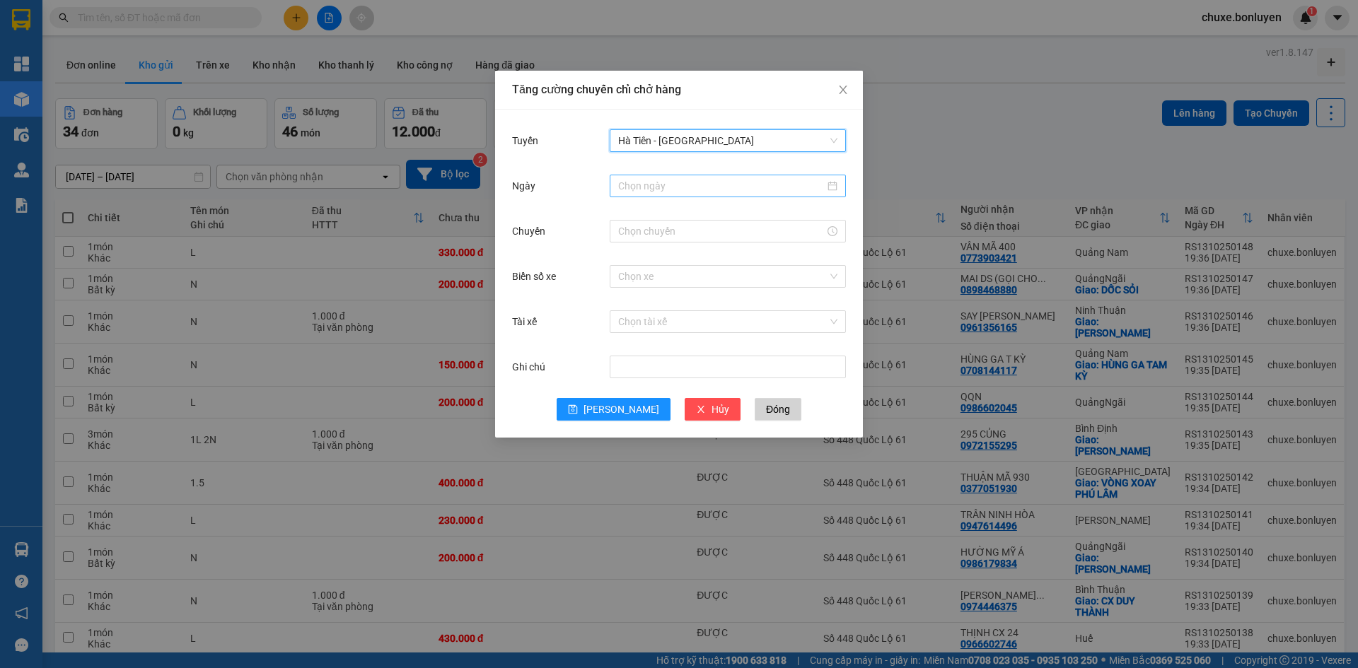
click at [654, 189] on input "Ngày" at bounding box center [721, 186] width 207 height 16
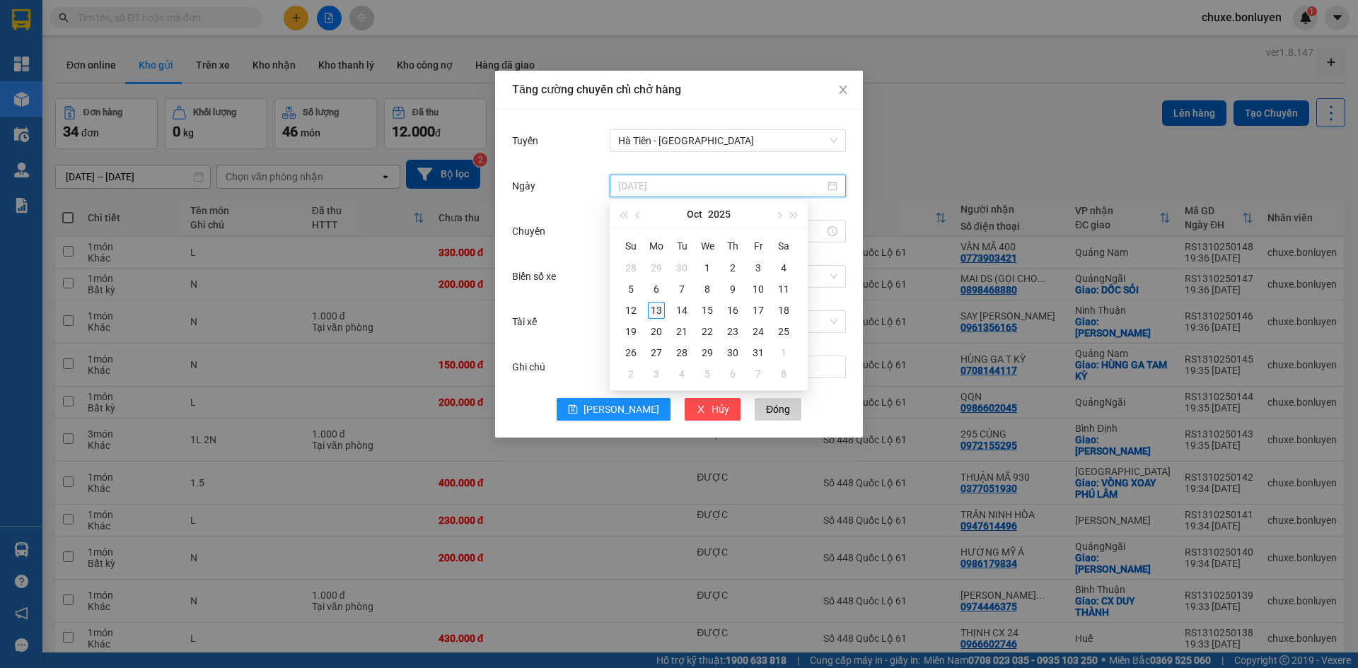
type input "13/10/2025"
click at [659, 310] on div "13" at bounding box center [656, 310] width 17 height 17
click at [668, 236] on input "Chuyến" at bounding box center [721, 232] width 207 height 16
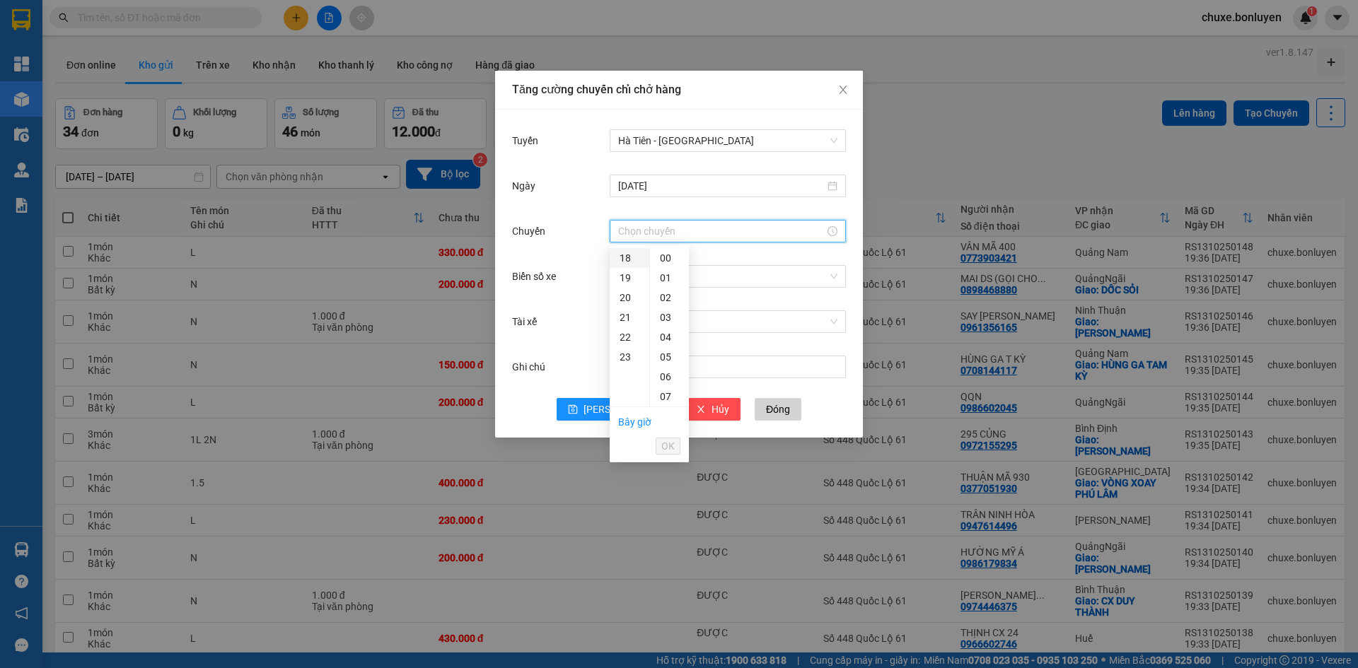
click at [628, 253] on div "18" at bounding box center [630, 258] width 40 height 20
click at [671, 353] on div "05" at bounding box center [669, 357] width 39 height 20
type input "18:05"
click at [671, 441] on span "OK" at bounding box center [667, 447] width 13 height 16
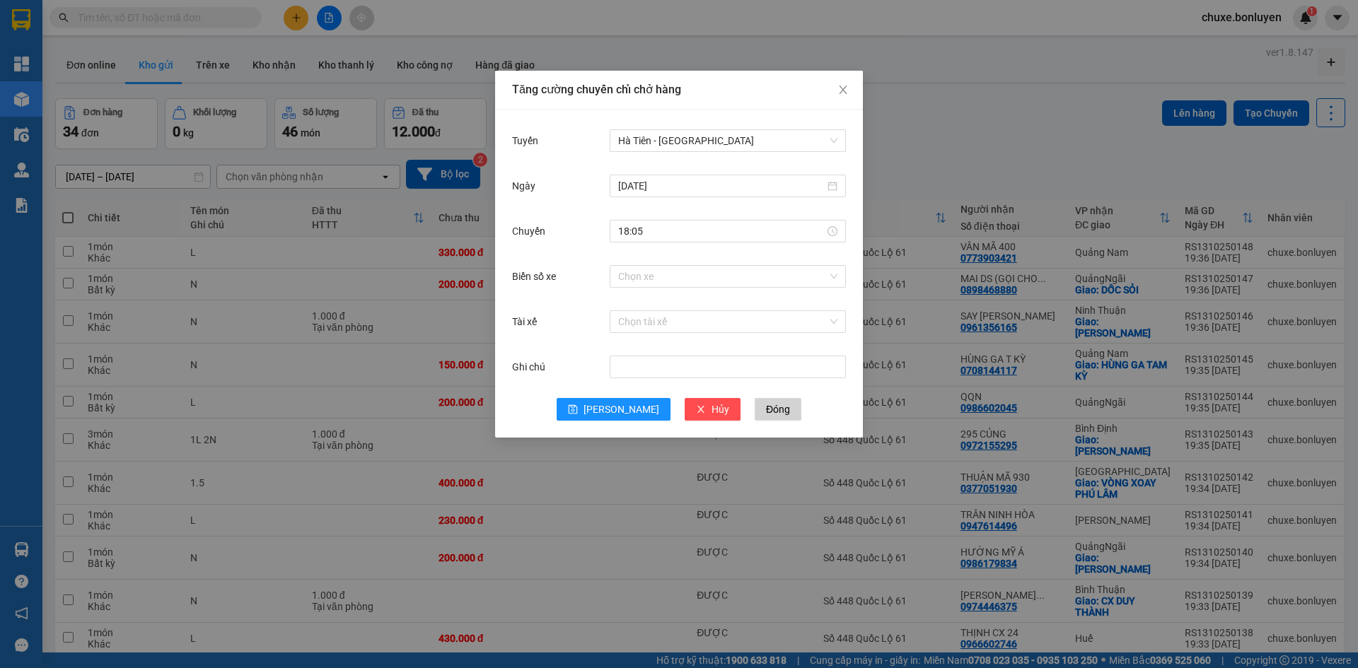
click at [613, 397] on div "Ghi chú" at bounding box center [679, 375] width 334 height 45
click at [626, 410] on span "Lưu" at bounding box center [622, 410] width 76 height 16
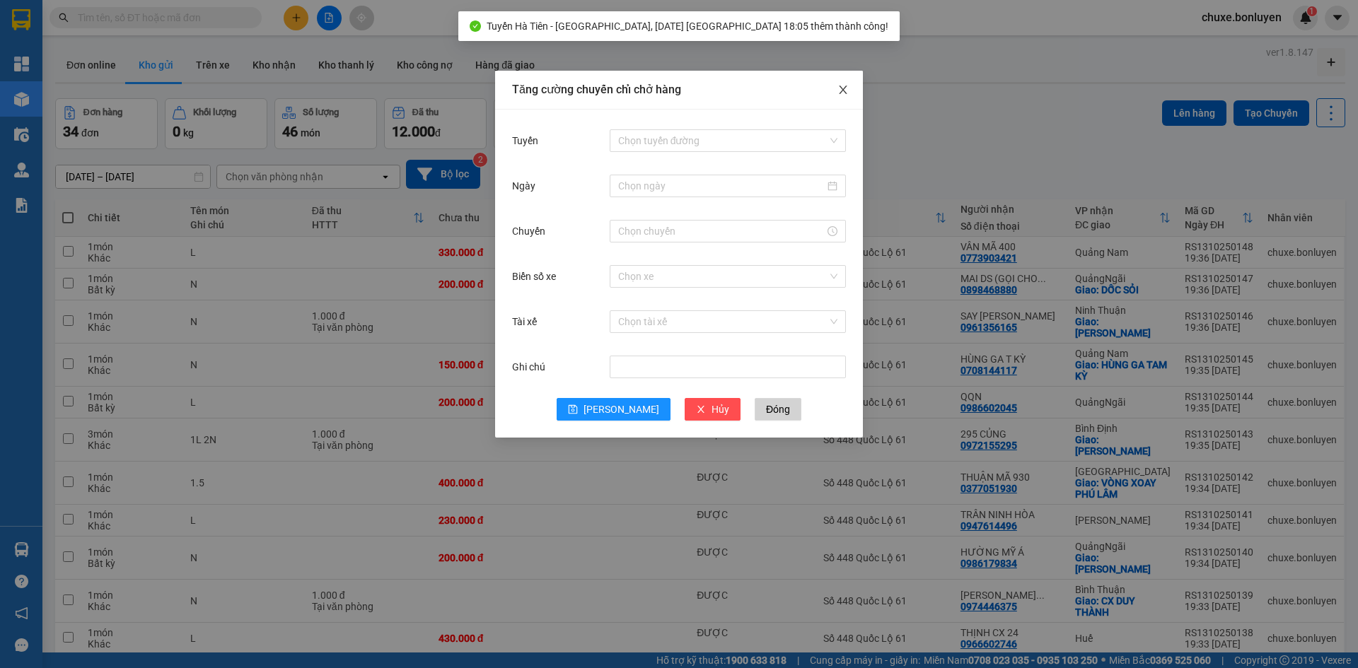
click at [845, 81] on span "Close" at bounding box center [843, 91] width 40 height 40
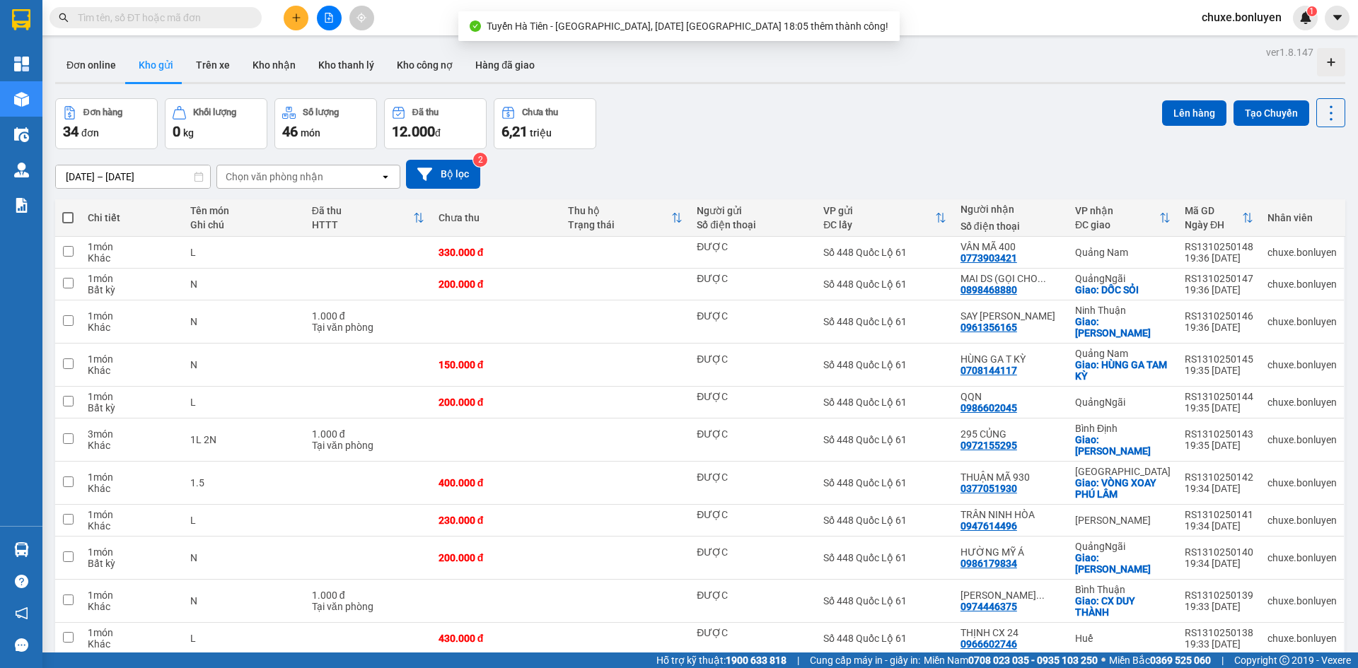
click at [67, 215] on span at bounding box center [67, 217] width 11 height 11
click at [68, 211] on input "checkbox" at bounding box center [68, 211] width 0 height 0
checkbox input "true"
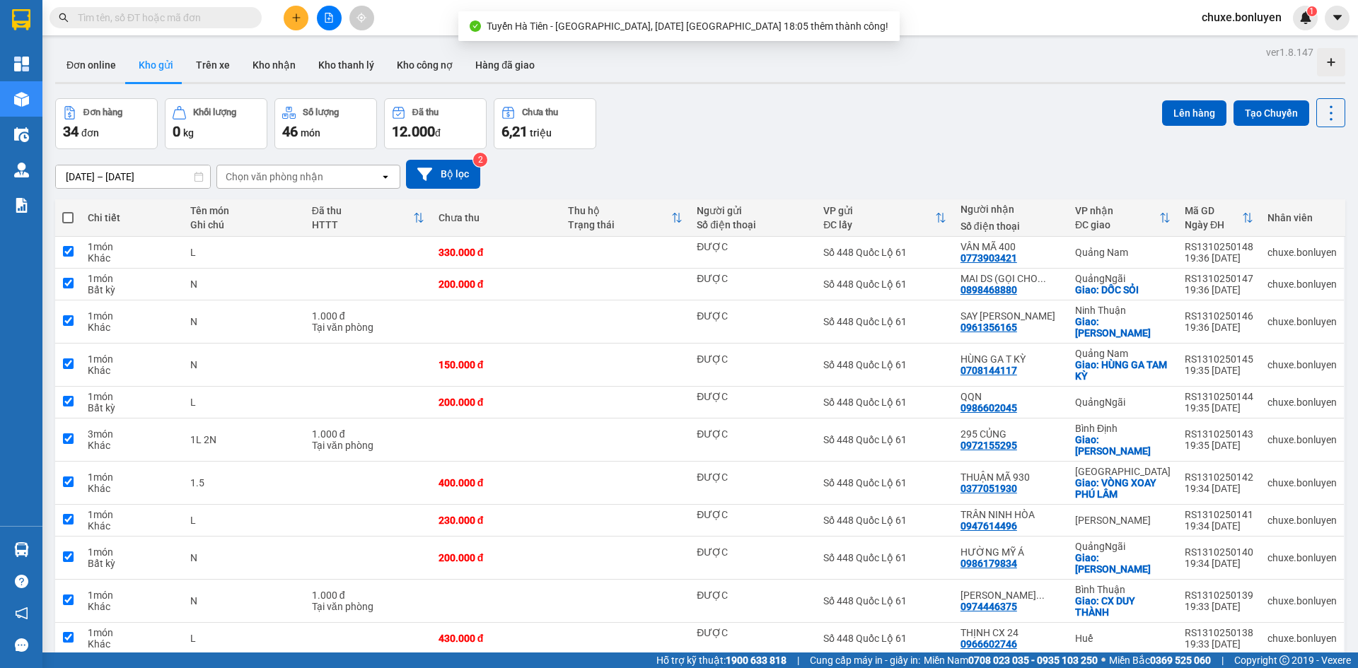
checkbox input "true"
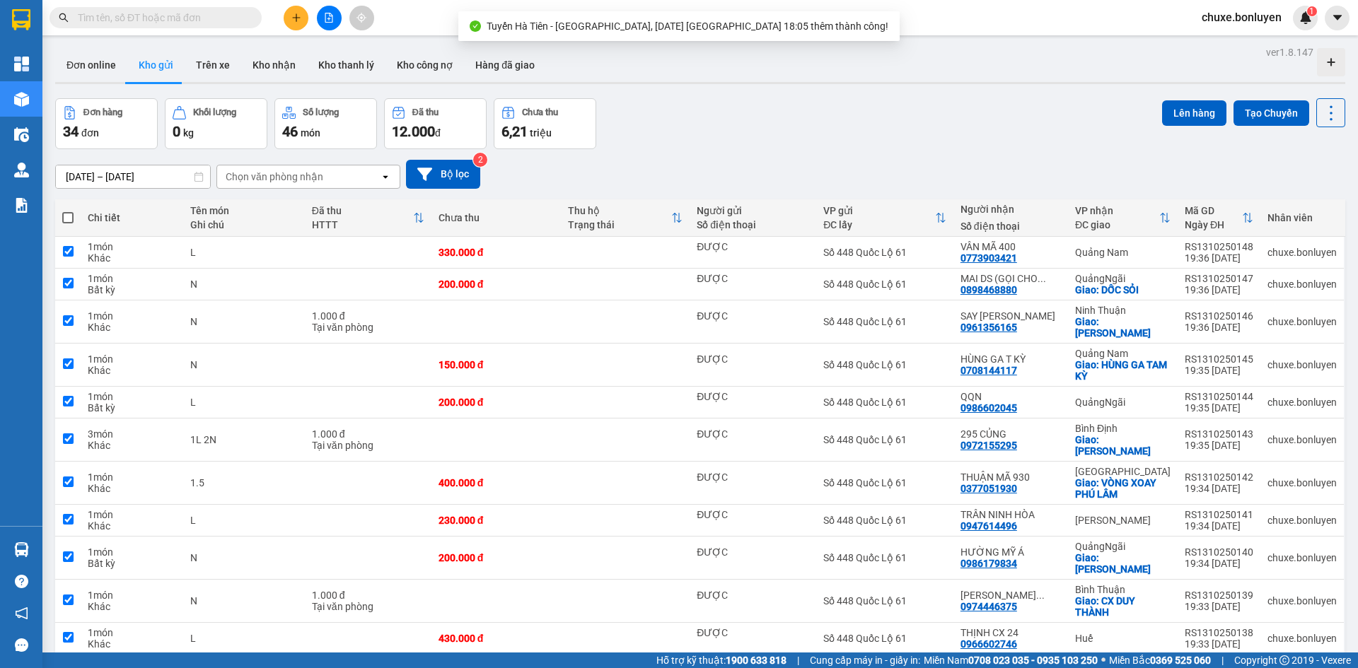
checkbox input "true"
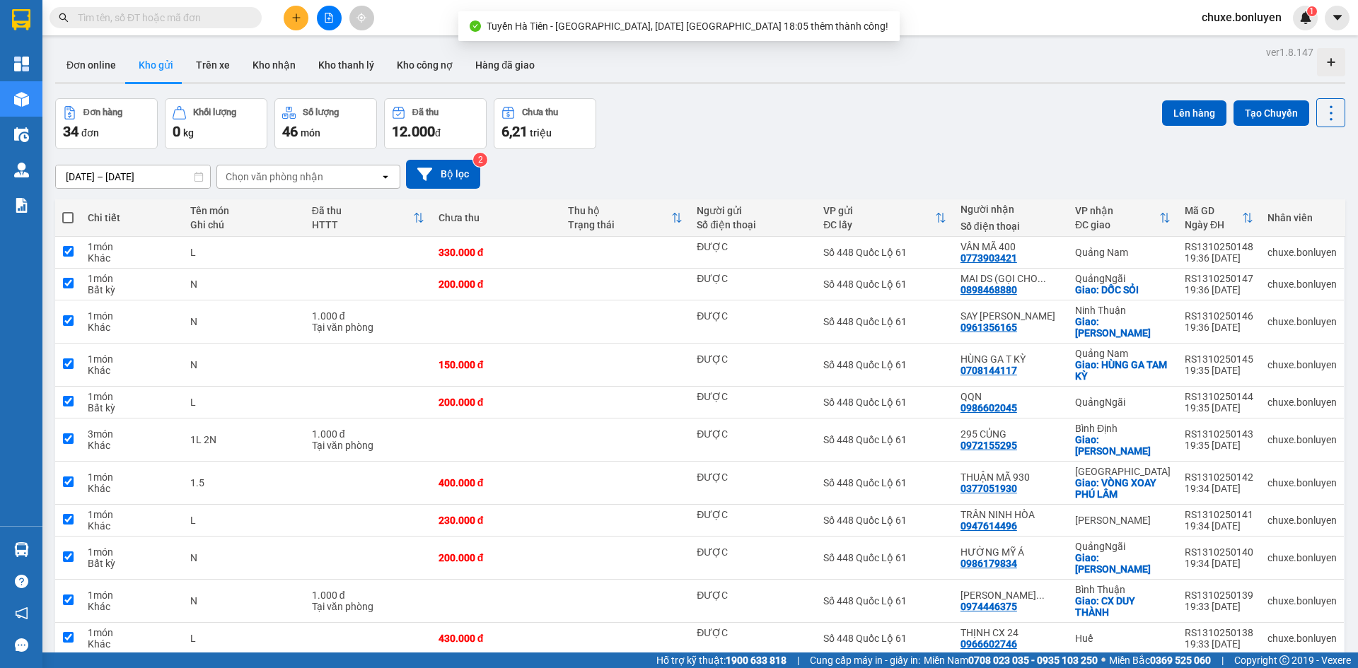
checkbox input "true"
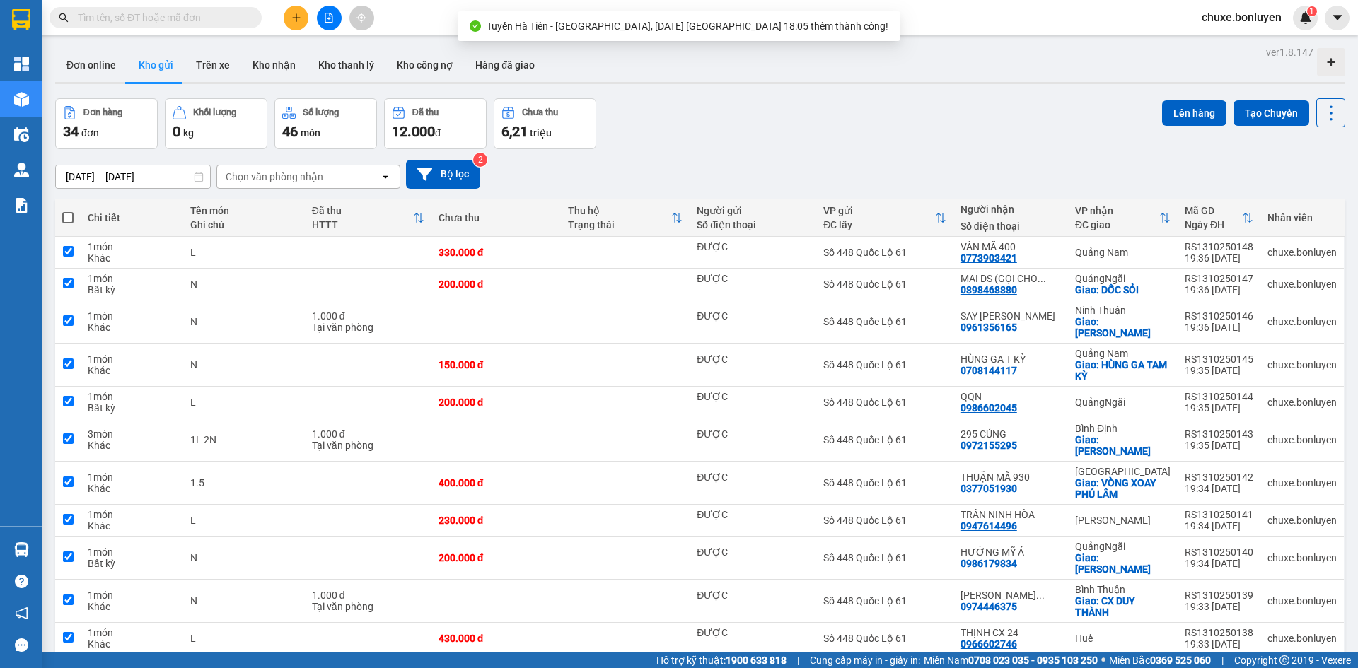
checkbox input "true"
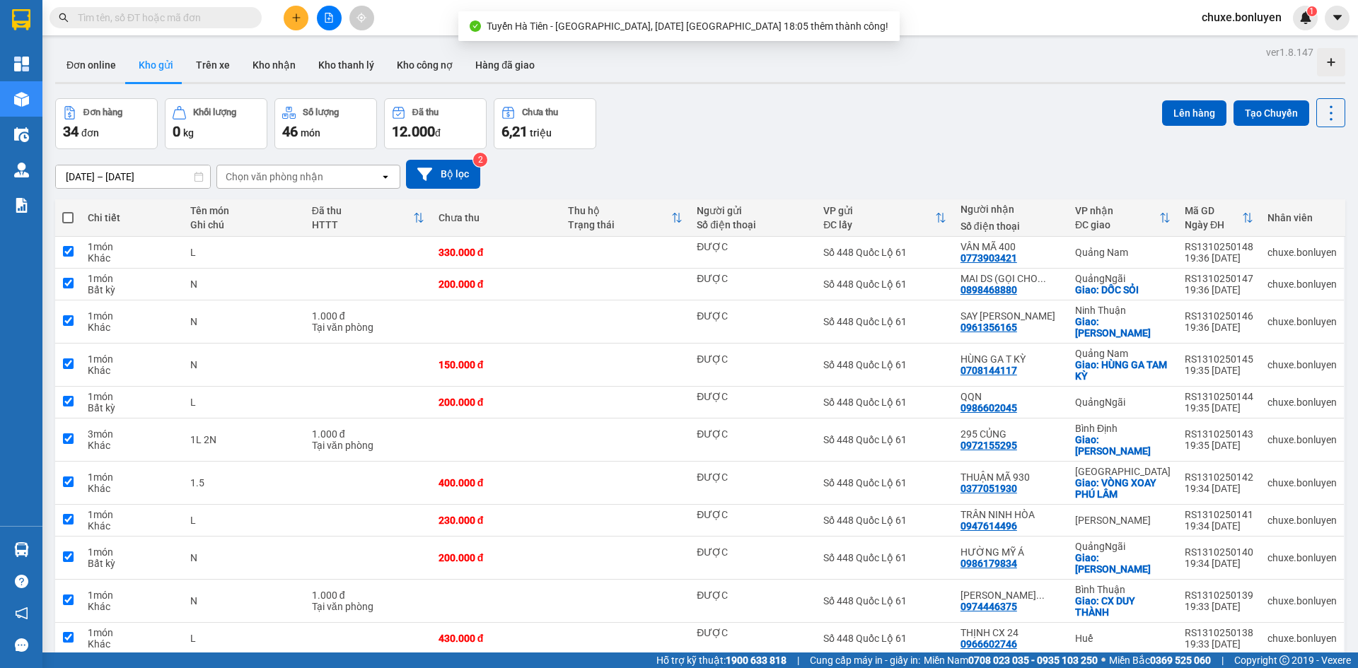
checkbox input "true"
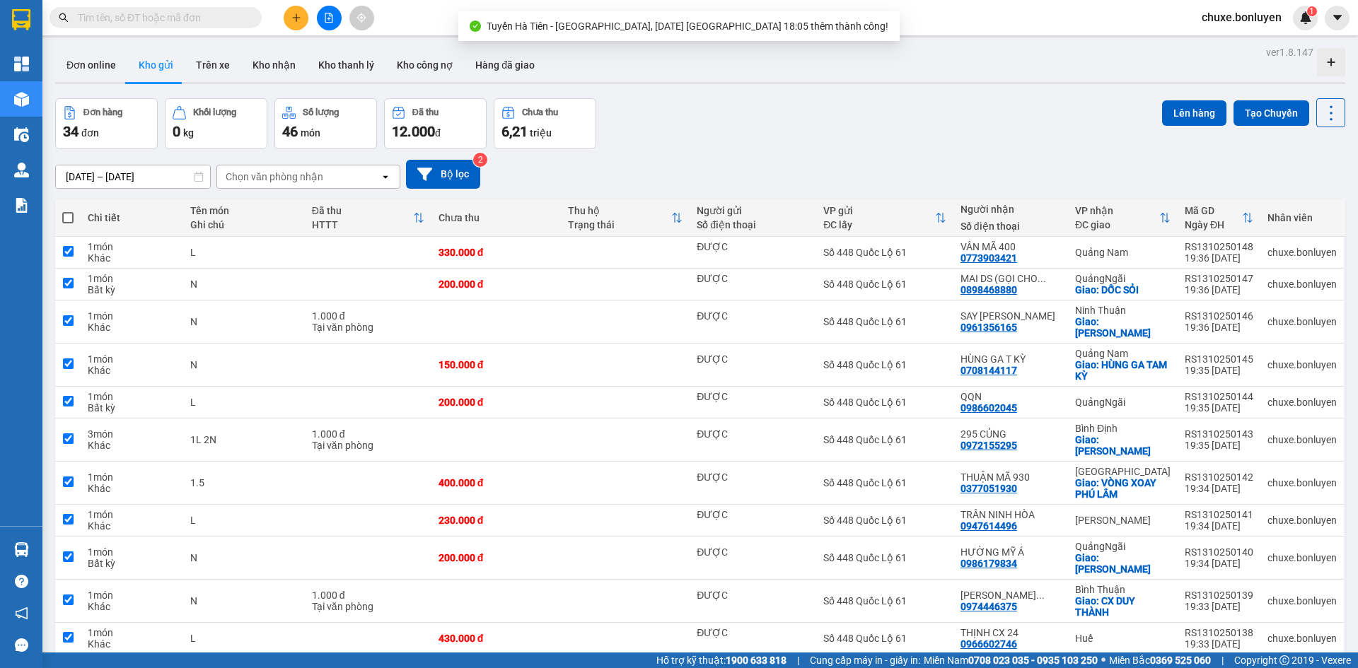
checkbox input "true"
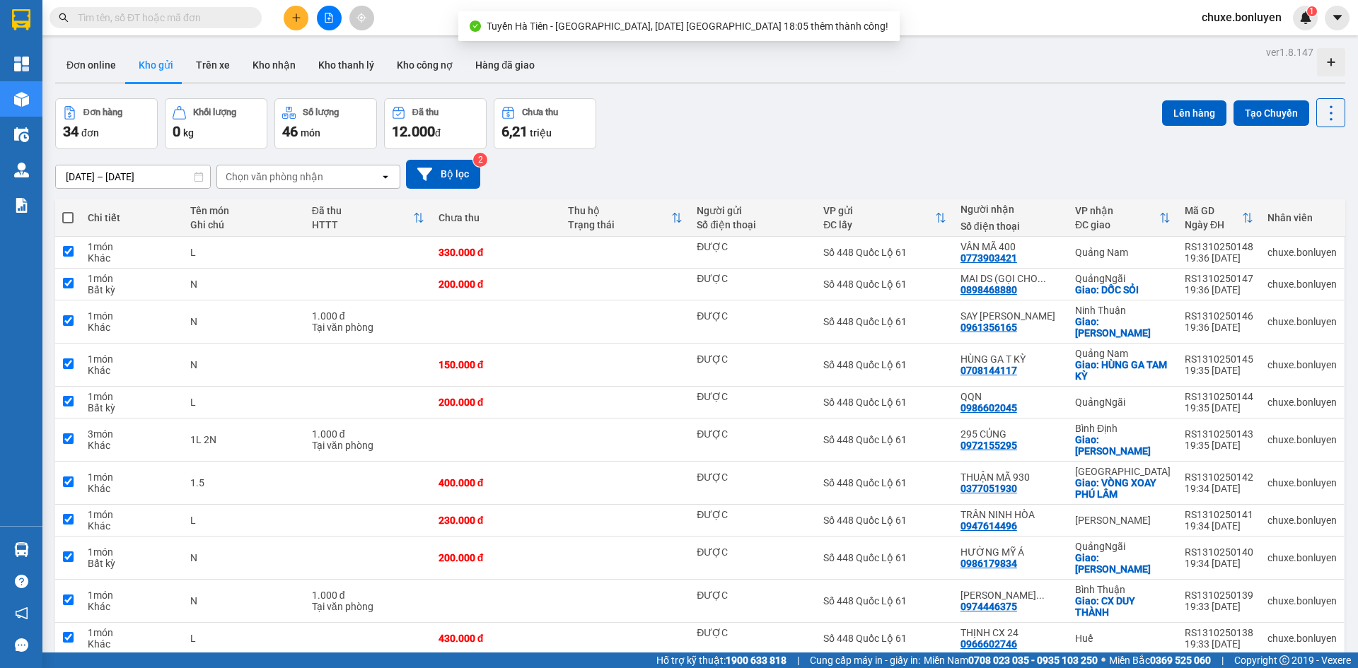
checkbox input "true"
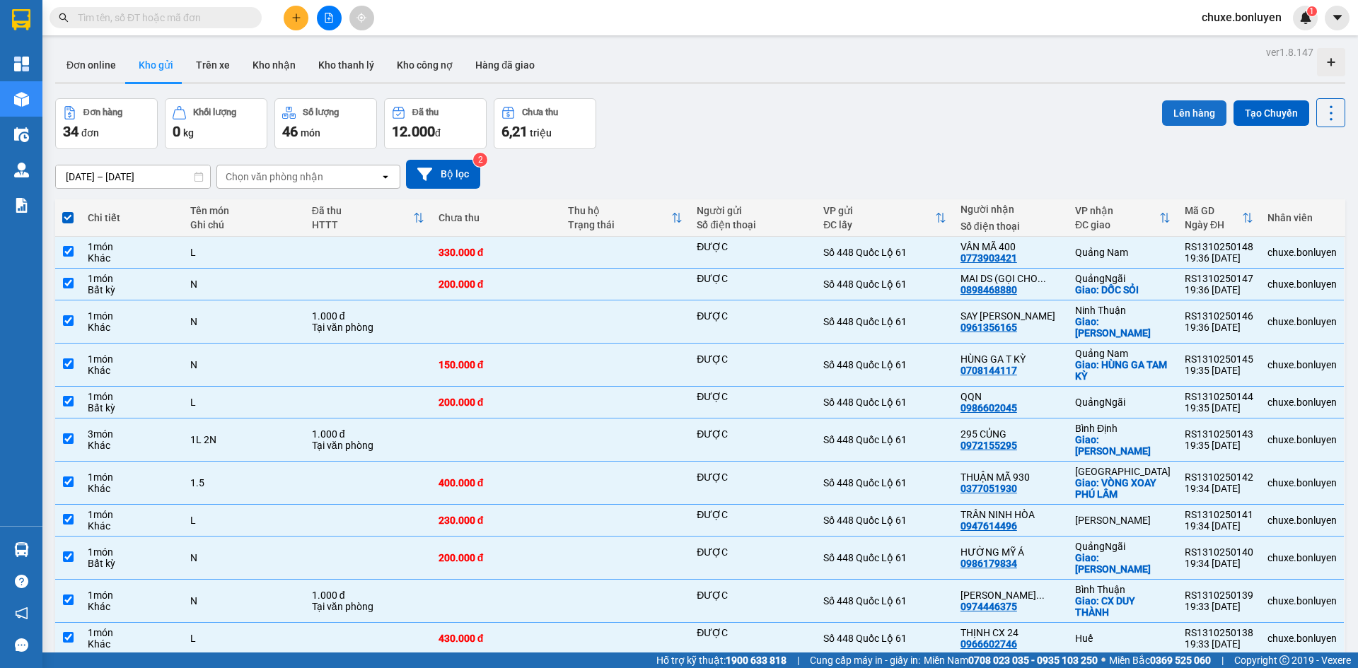
click at [1173, 112] on button "Lên hàng" at bounding box center [1194, 112] width 64 height 25
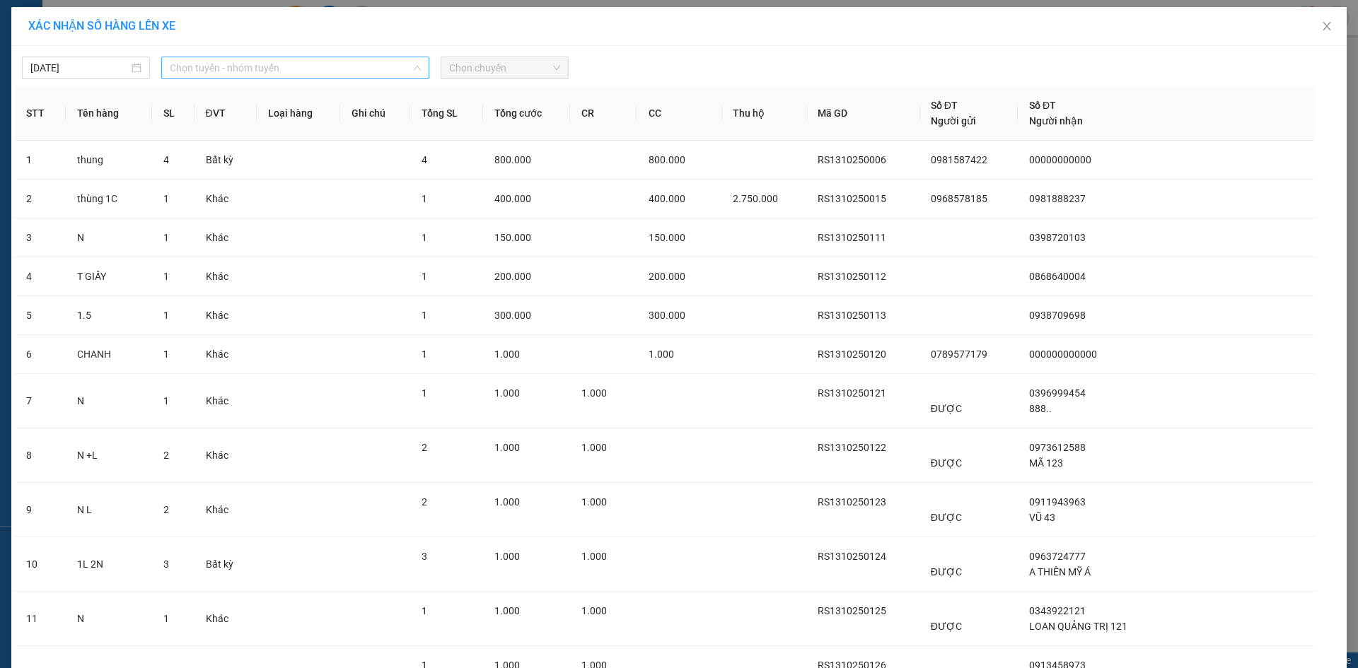
click at [300, 71] on span "Chọn tuyến - nhóm tuyến" at bounding box center [295, 67] width 251 height 21
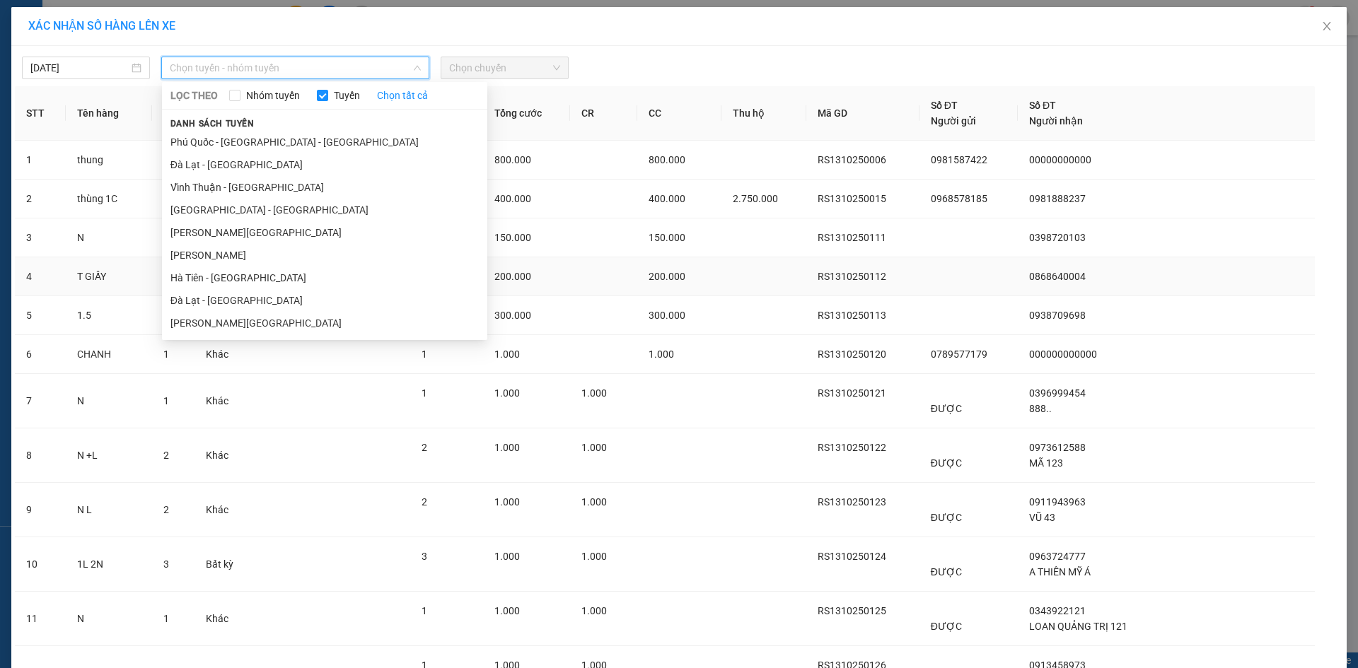
drag, startPoint x: 216, startPoint y: 284, endPoint x: 231, endPoint y: 272, distance: 19.7
click at [216, 284] on li "Hà Tiên - [GEOGRAPHIC_DATA]" at bounding box center [324, 278] width 325 height 23
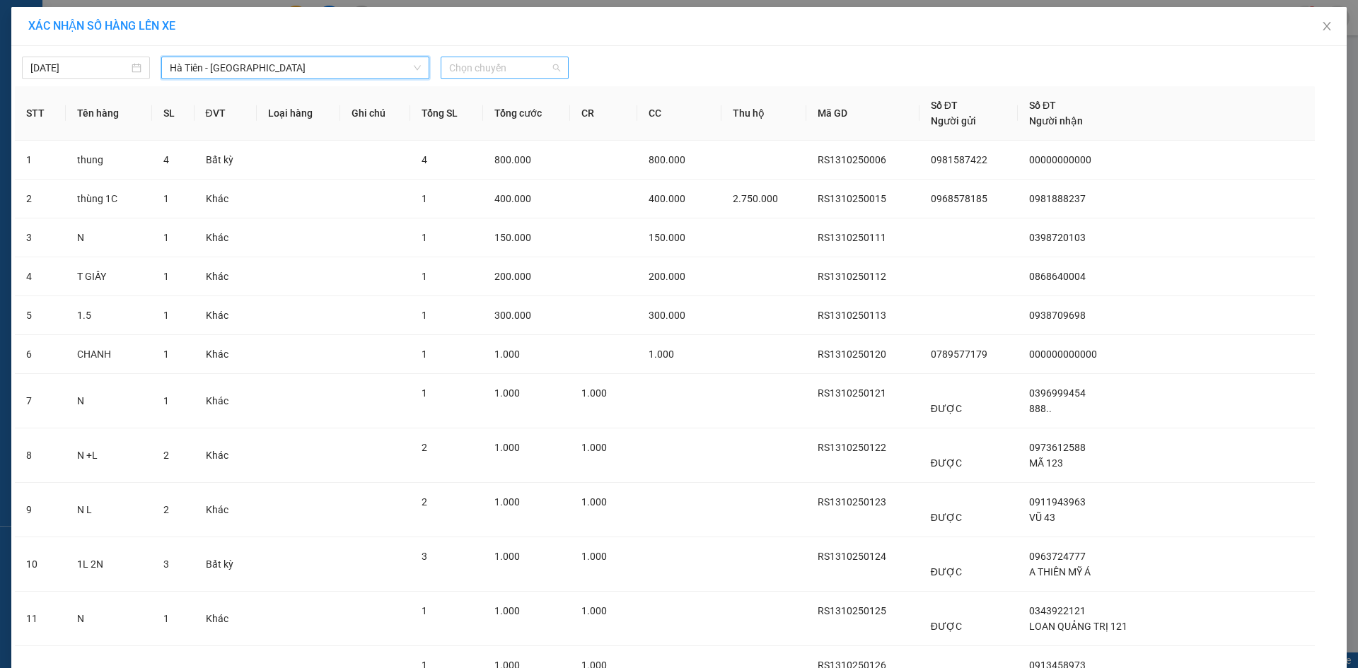
drag, startPoint x: 484, startPoint y: 74, endPoint x: 475, endPoint y: 76, distance: 9.4
click at [485, 74] on span "Chọn chuyến" at bounding box center [504, 67] width 111 height 21
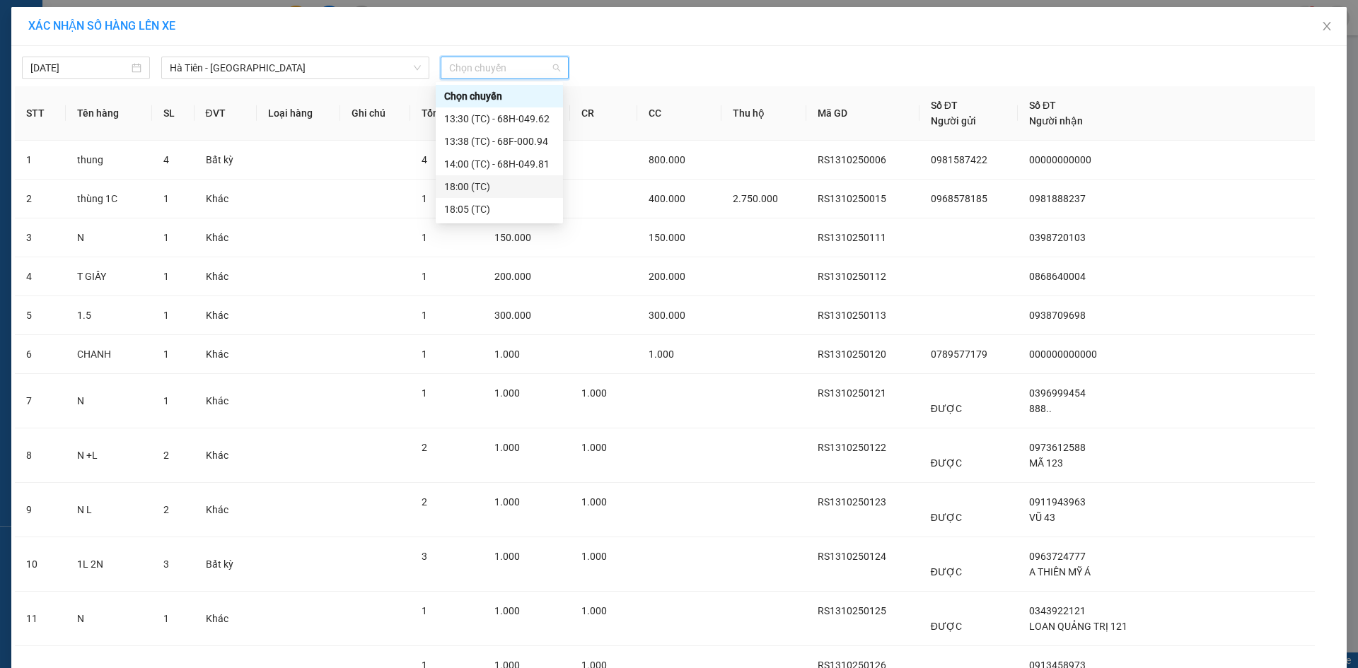
click at [490, 183] on div "18:00 (TC)" at bounding box center [499, 187] width 110 height 16
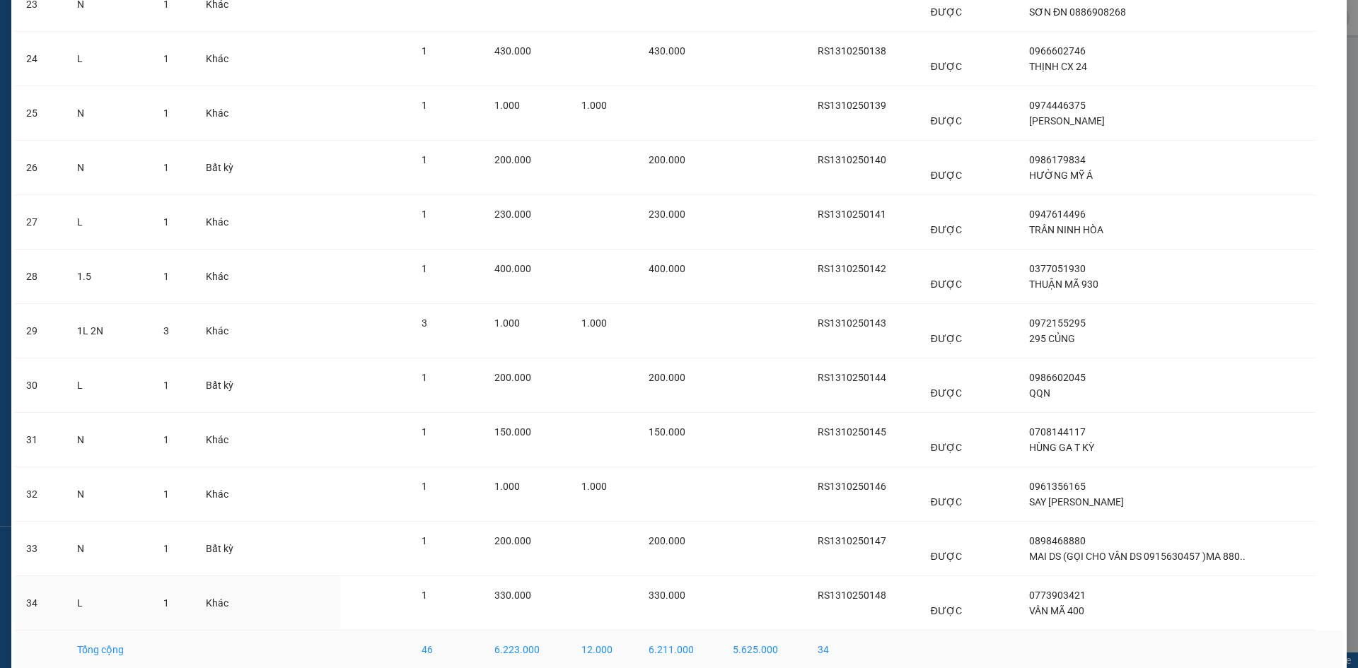
scroll to position [1343, 0]
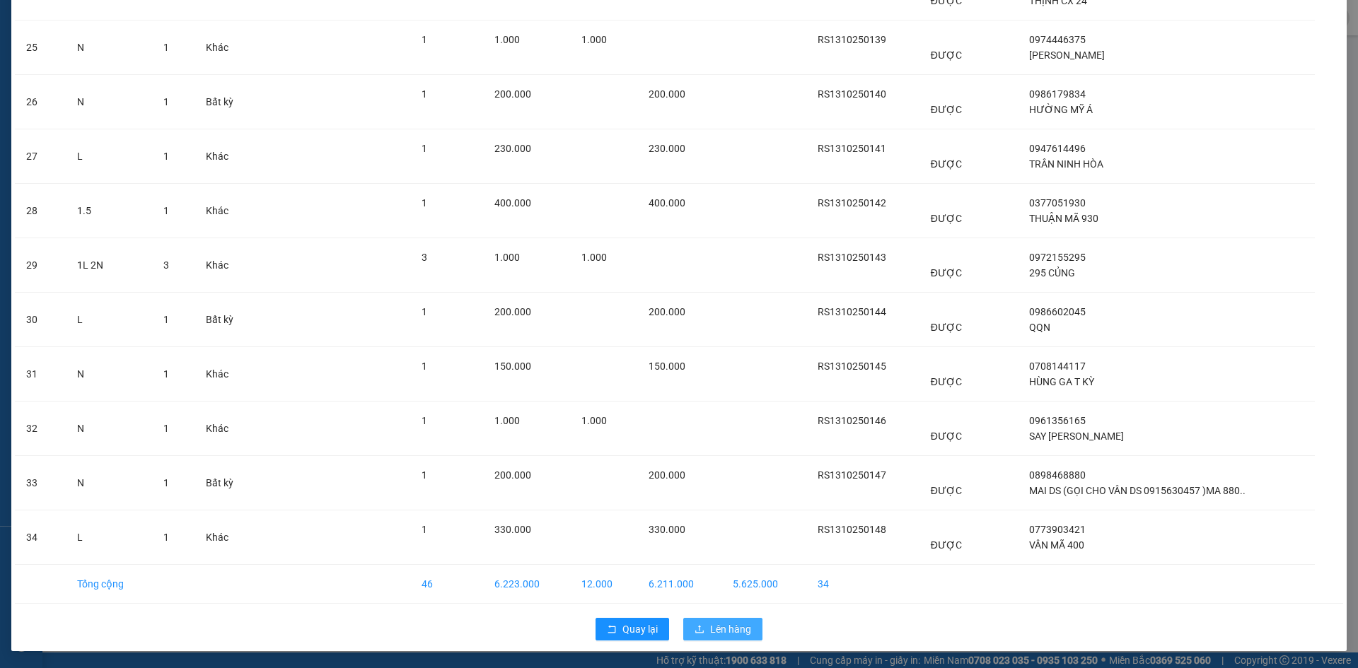
click at [751, 628] on button "Lên hàng" at bounding box center [722, 629] width 79 height 23
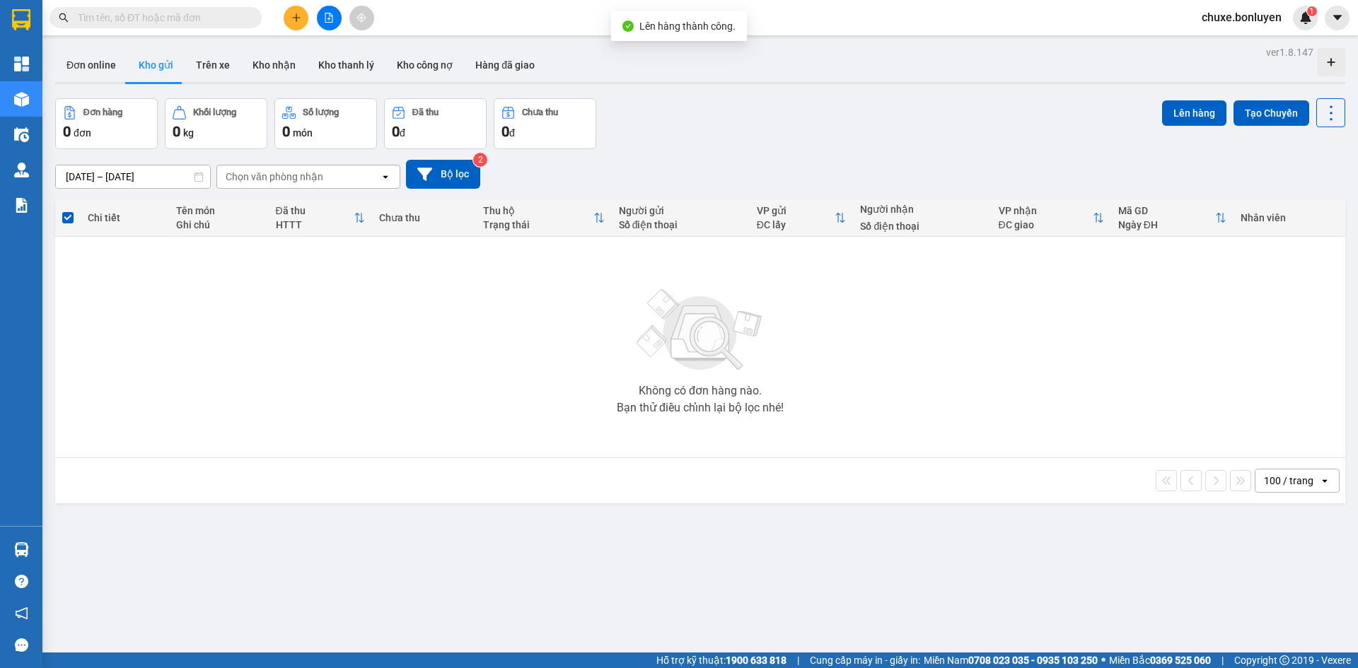
click at [816, 122] on div "Đơn hàng 0 đơn Khối lượng 0 kg Số lượng 0 món Đã thu 0 đ Chưa thu 0 đ Lên hàng …" at bounding box center [700, 123] width 1290 height 51
click at [201, 20] on input "text" at bounding box center [161, 18] width 167 height 16
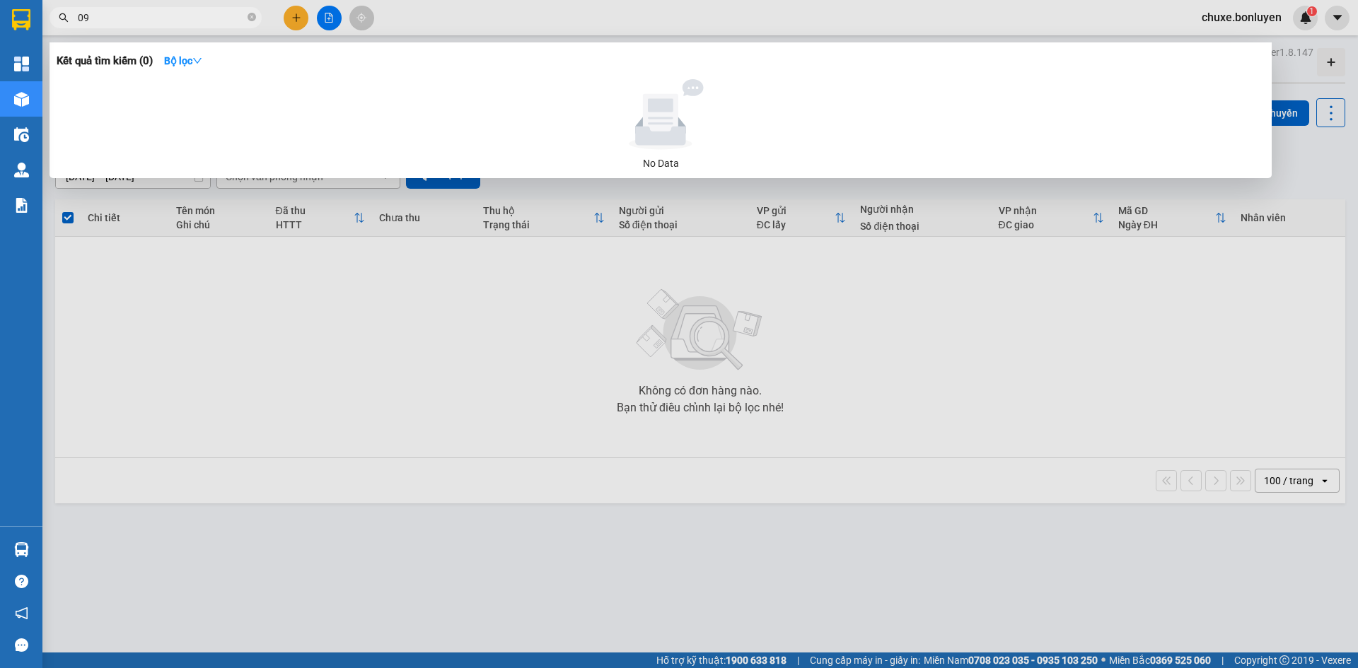
type input "097"
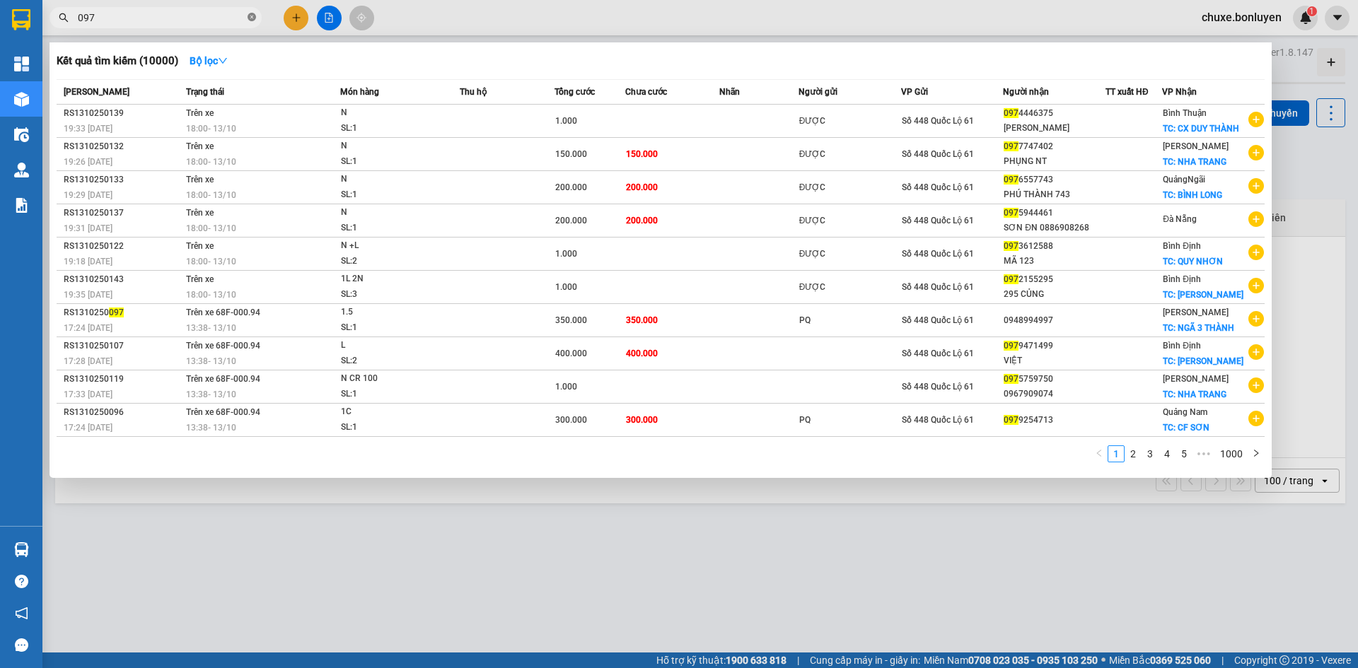
click at [255, 16] on icon "close-circle" at bounding box center [252, 17] width 8 height 8
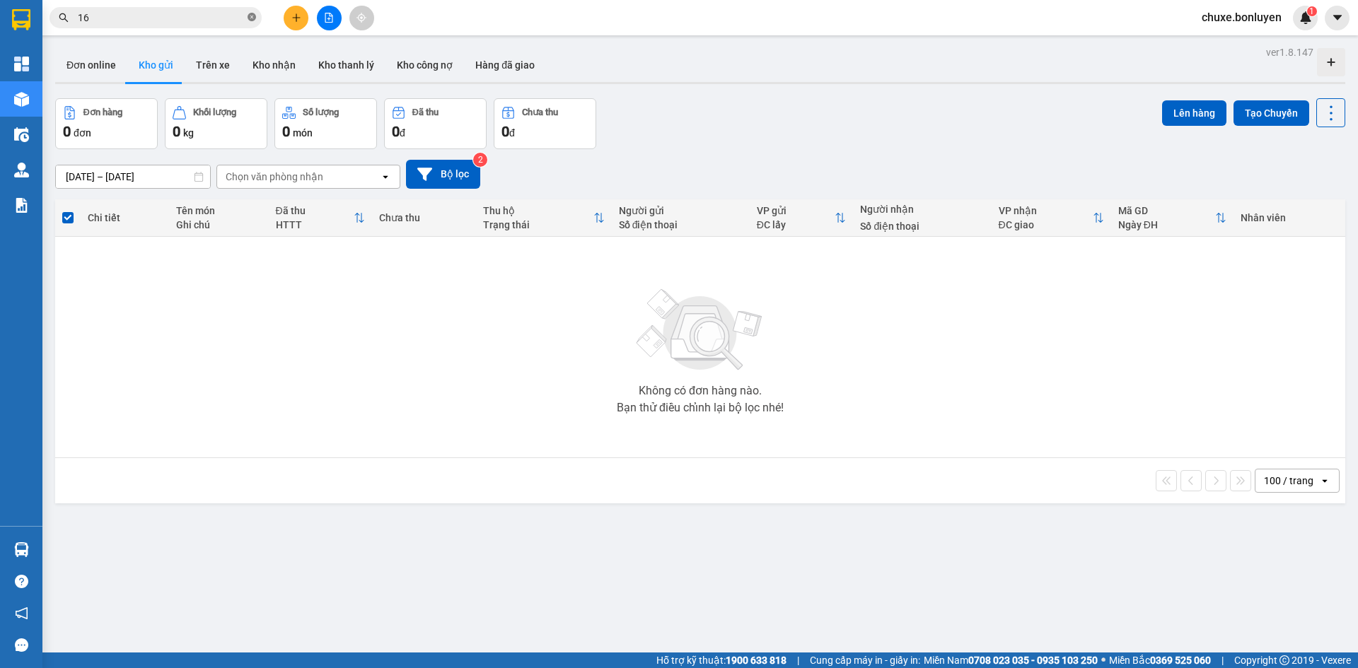
type input "169"
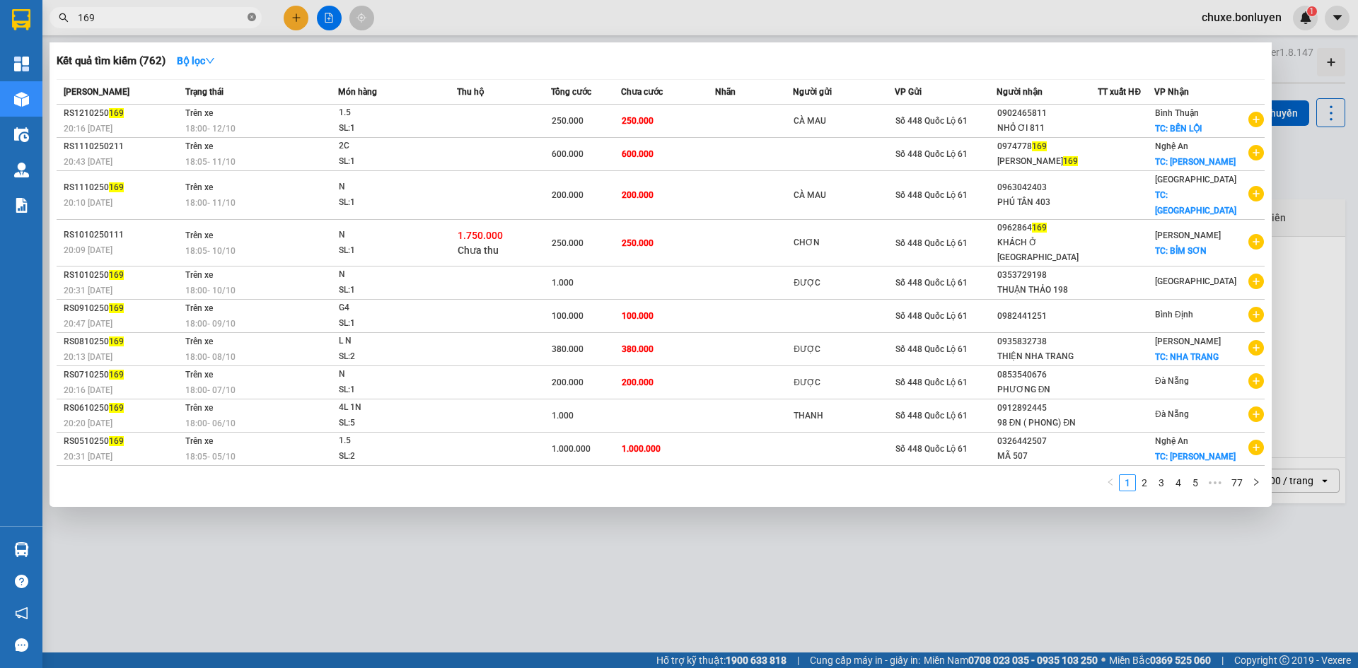
click at [250, 20] on icon "close-circle" at bounding box center [252, 17] width 8 height 8
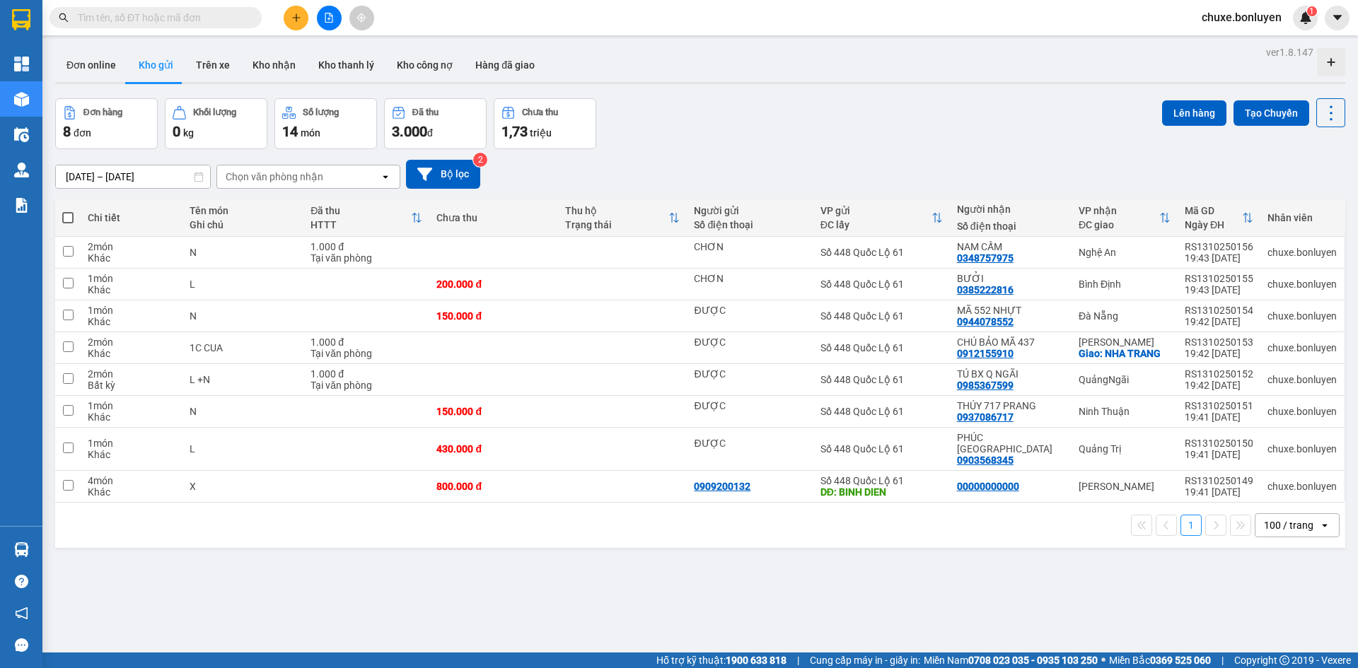
click at [205, 20] on input "text" at bounding box center [161, 18] width 167 height 16
click at [192, 21] on input "text" at bounding box center [161, 18] width 167 height 16
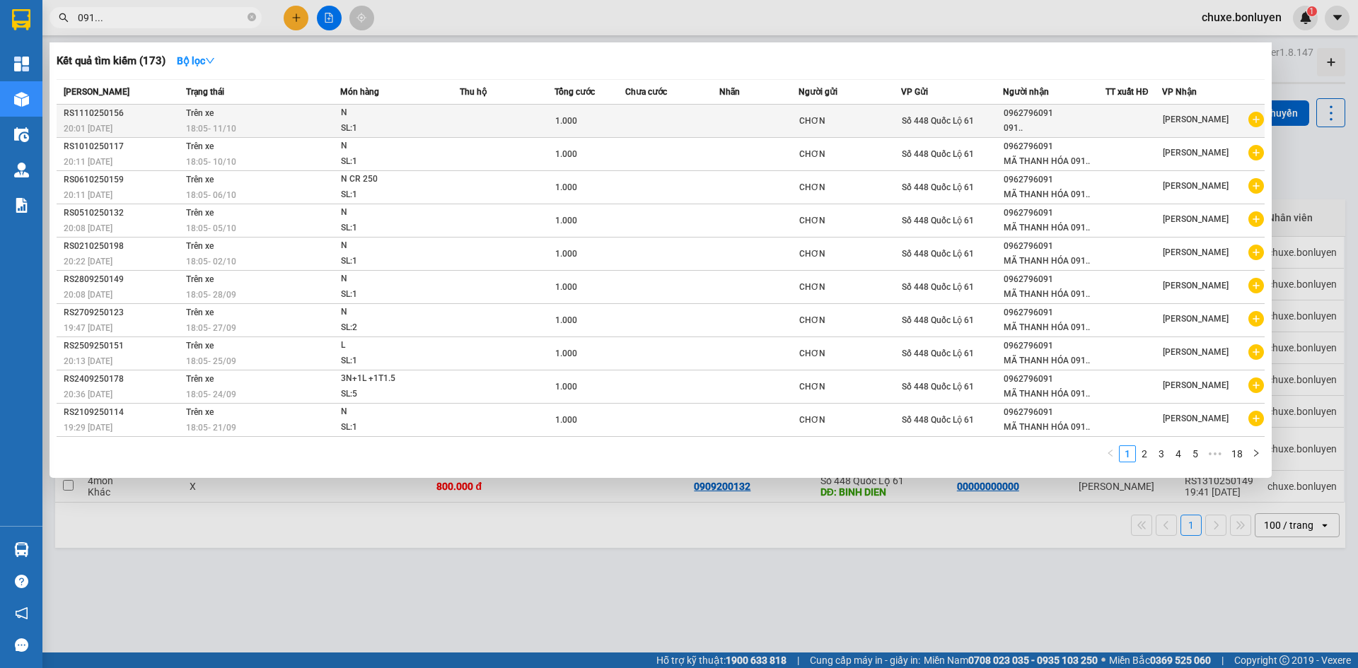
type input "091..."
click at [1064, 123] on div "091.." at bounding box center [1054, 128] width 101 height 15
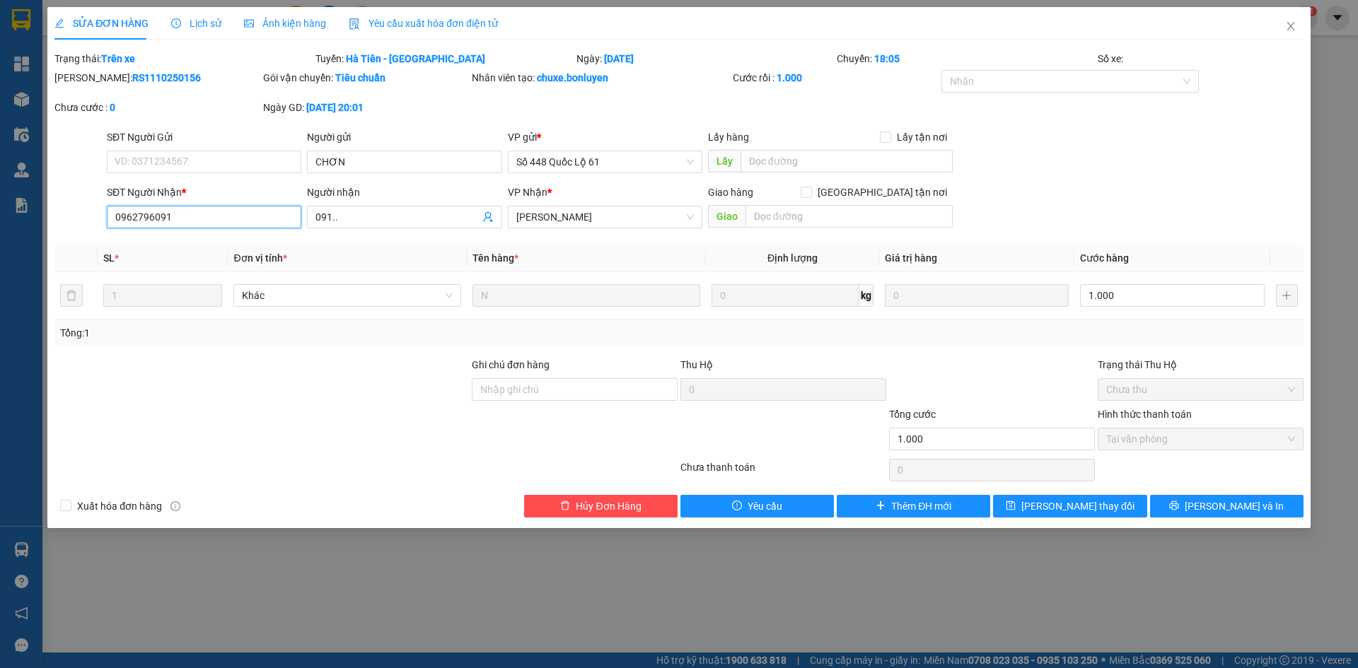
drag, startPoint x: 221, startPoint y: 221, endPoint x: 37, endPoint y: 248, distance: 185.2
click at [35, 248] on div "SỬA ĐƠN HÀNG Lịch sử Ảnh kiện hàng Yêu cầu xuất hóa đơn điện tử Total Paid Fee …" at bounding box center [679, 334] width 1358 height 668
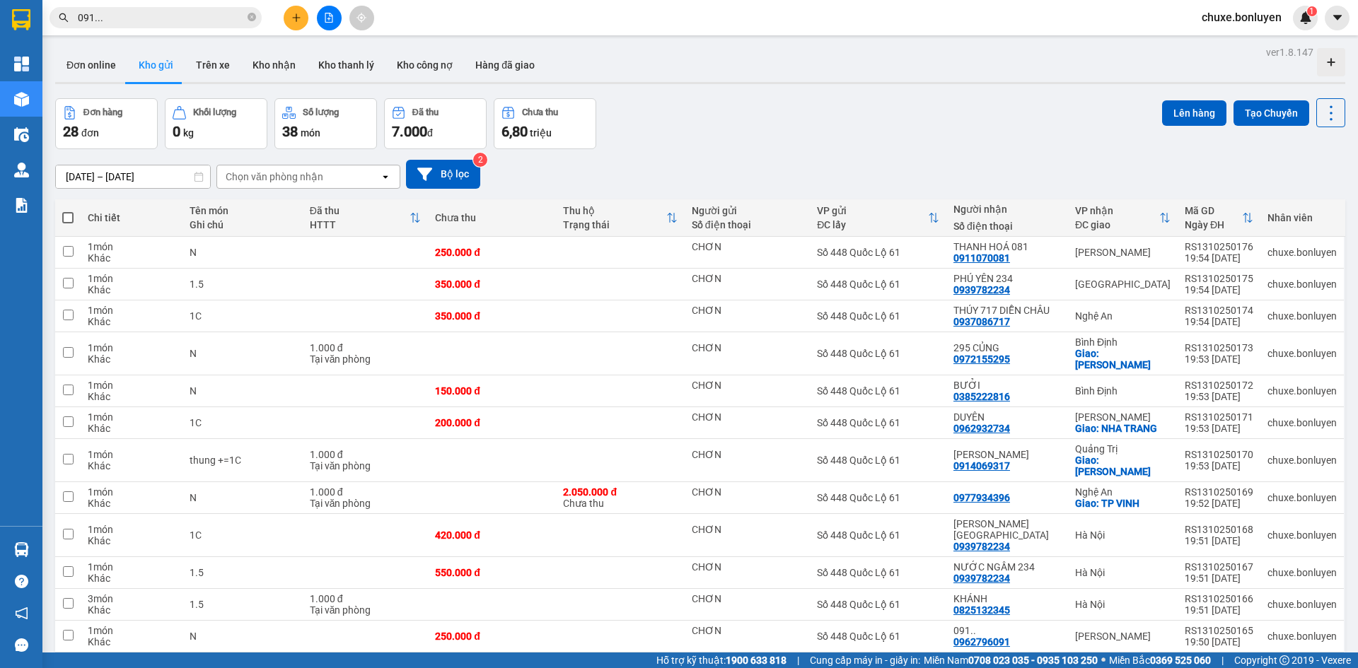
click at [68, 218] on span at bounding box center [67, 217] width 11 height 11
click at [68, 211] on input "checkbox" at bounding box center [68, 211] width 0 height 0
checkbox input "true"
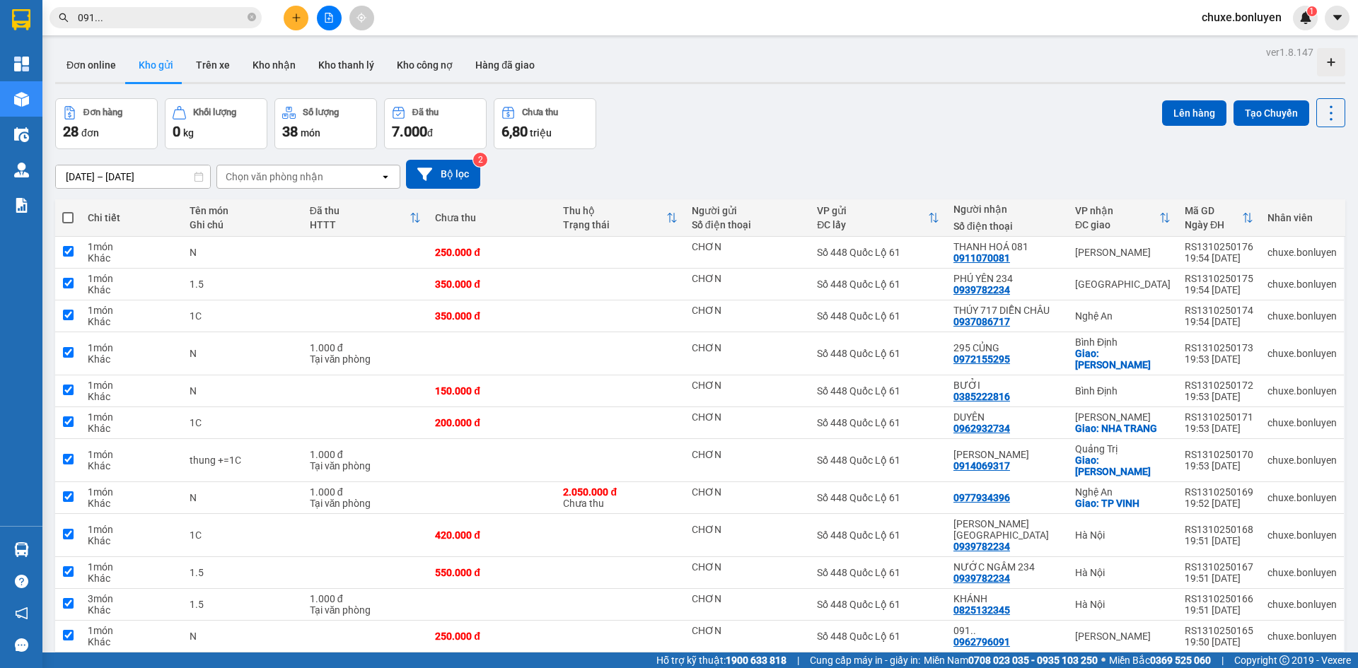
checkbox input "true"
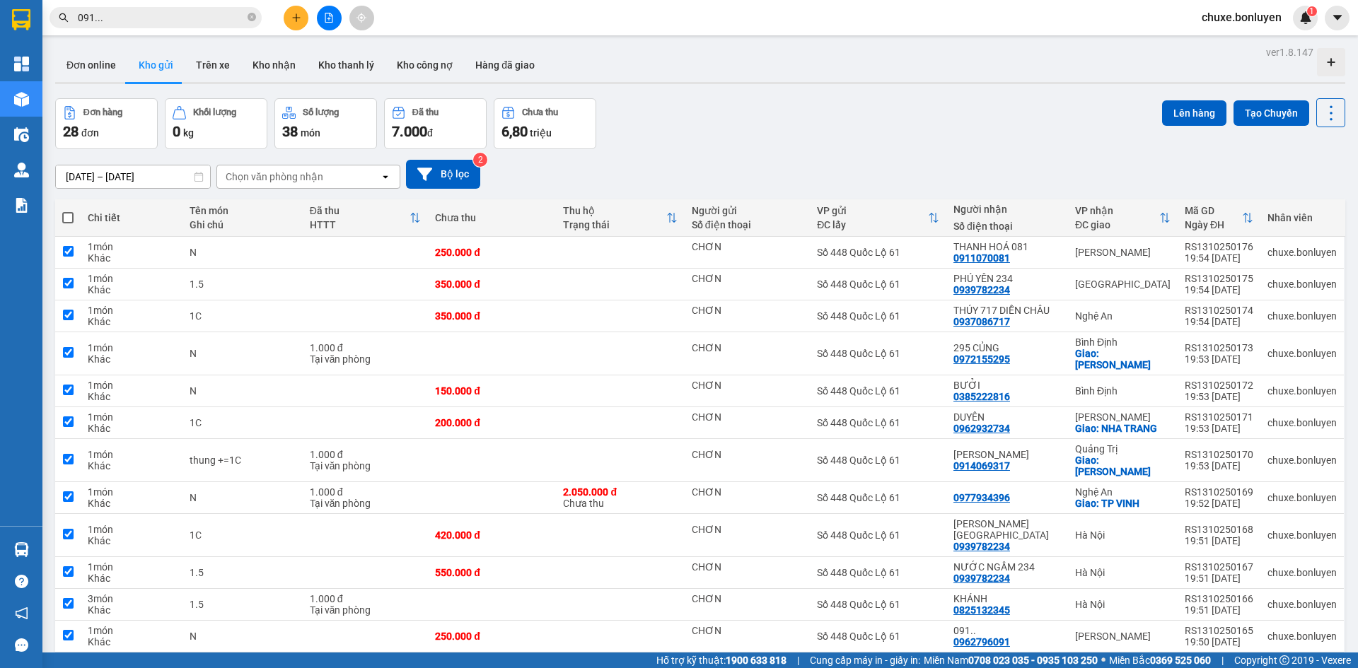
checkbox input "true"
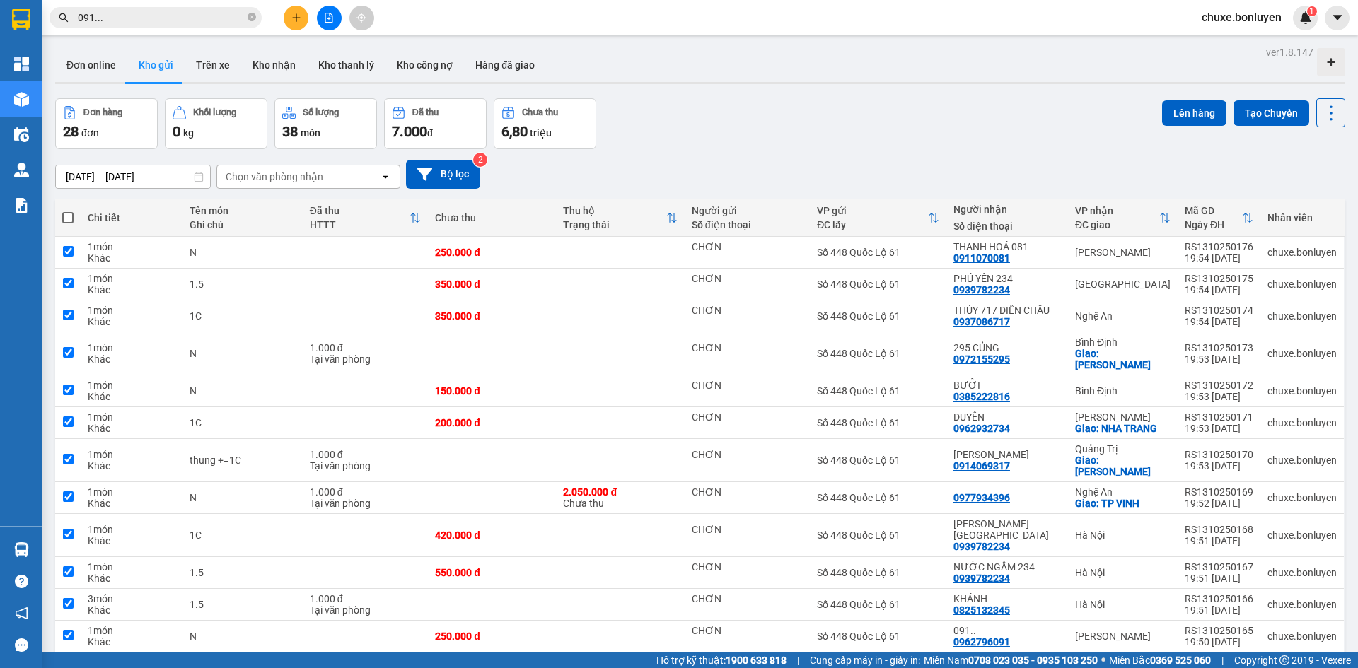
checkbox input "true"
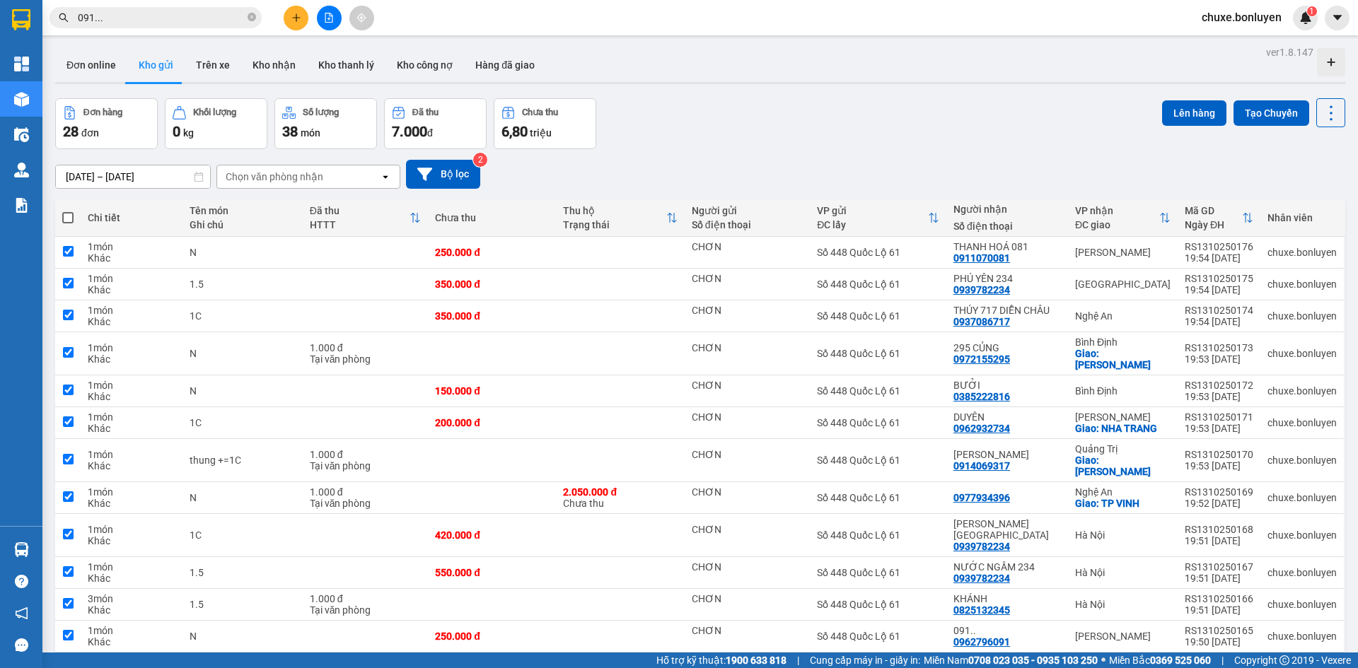
checkbox input "true"
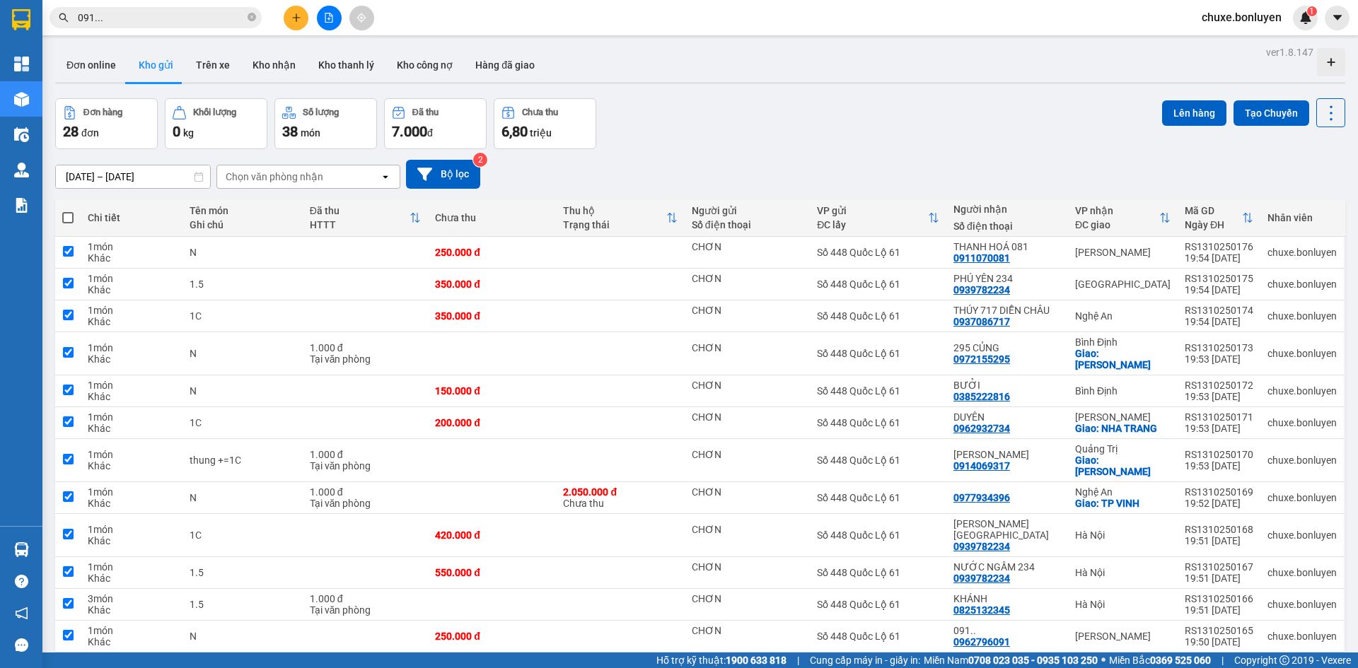
checkbox input "true"
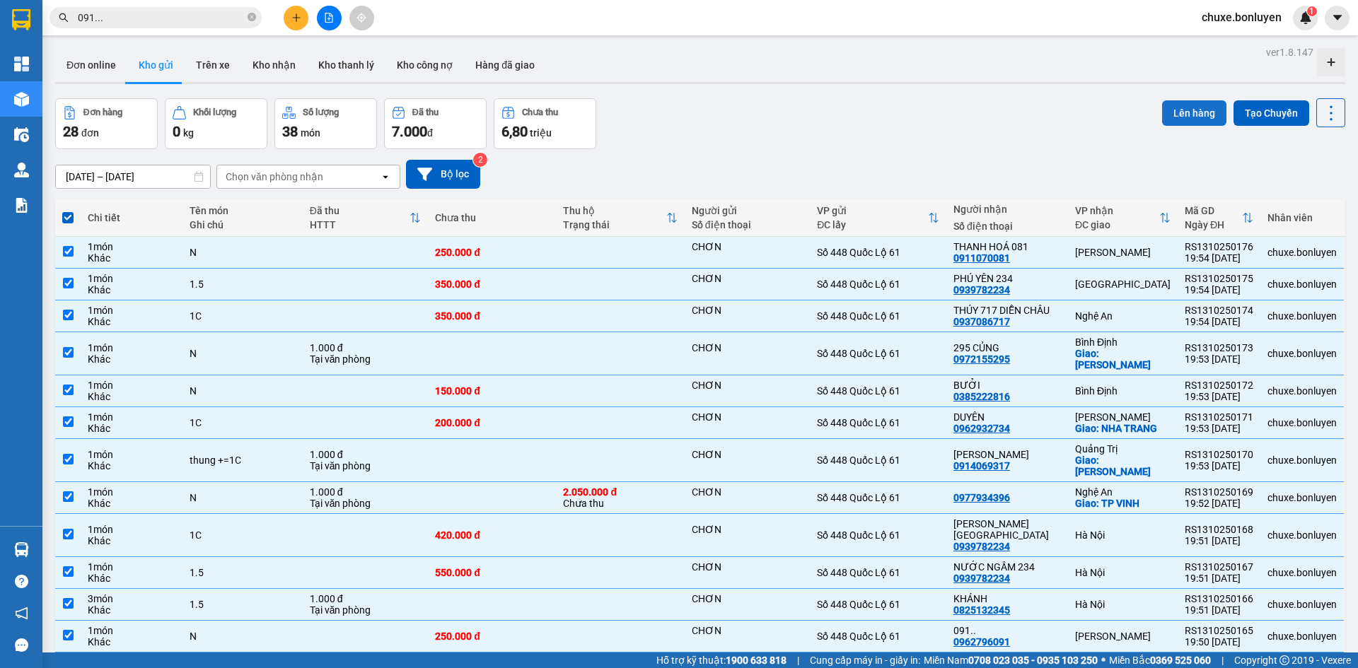
click at [1199, 115] on button "Lên hàng" at bounding box center [1194, 112] width 64 height 25
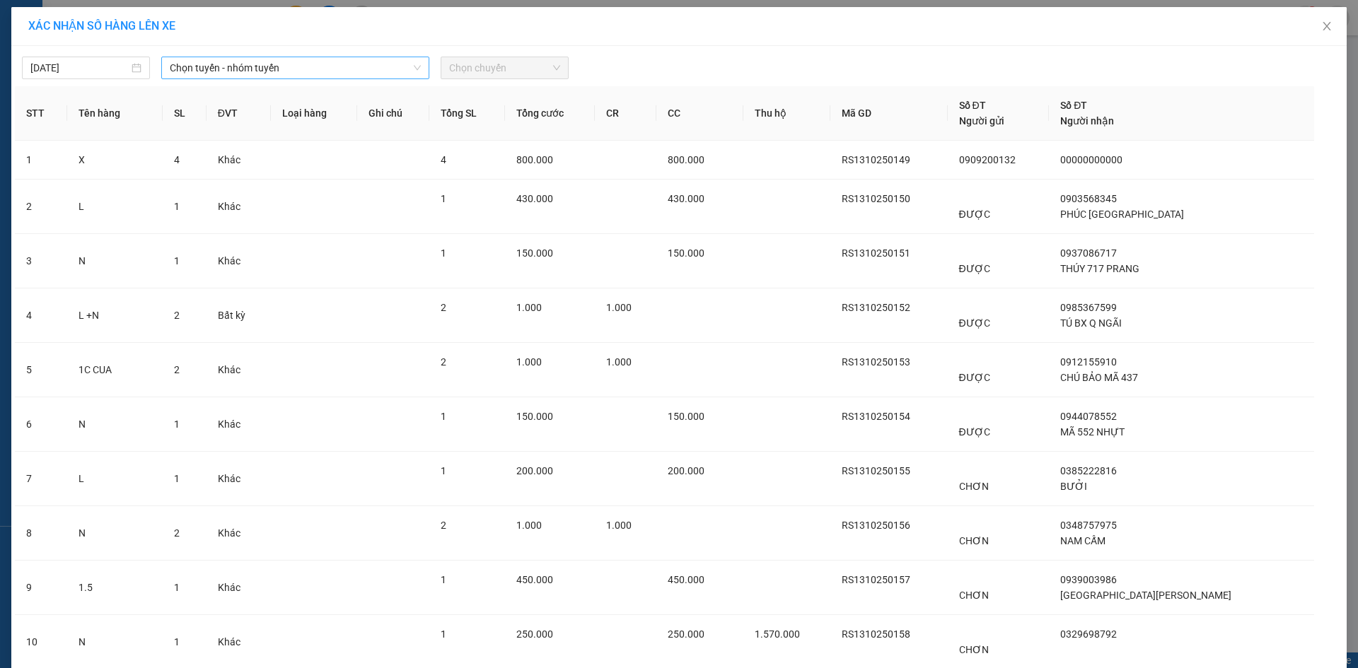
click at [304, 68] on span "Chọn tuyến - nhóm tuyến" at bounding box center [295, 67] width 251 height 21
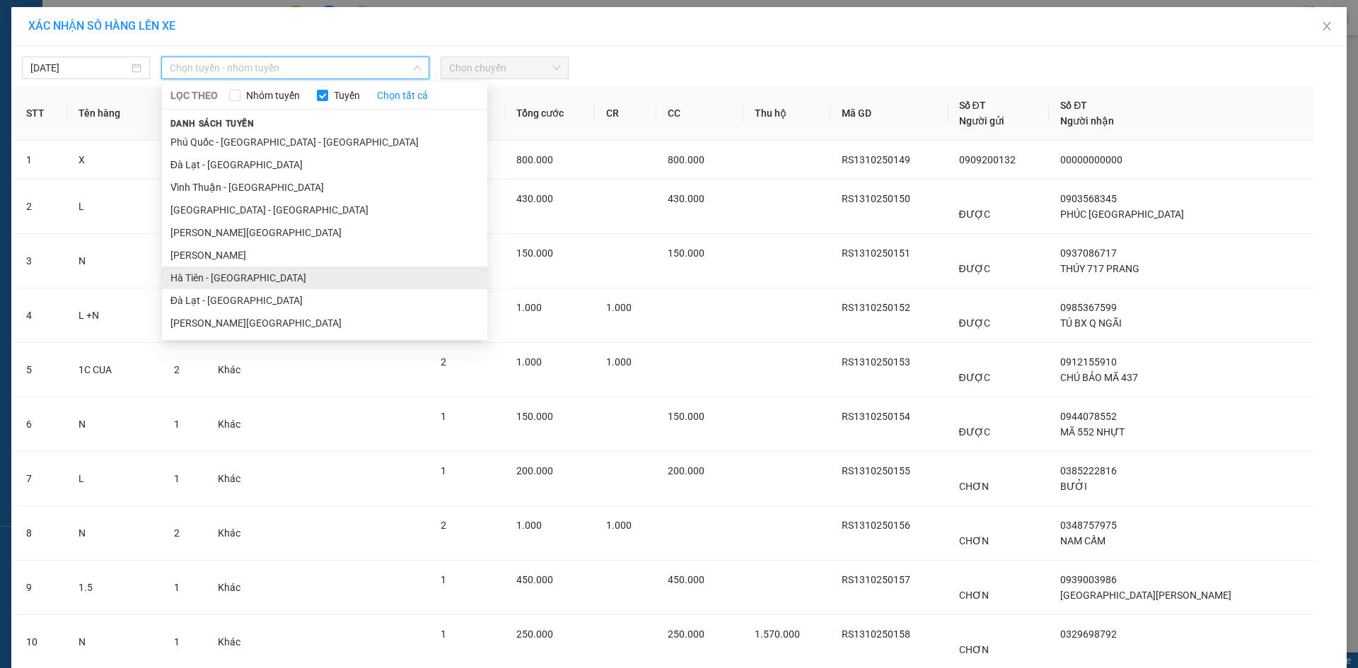
click at [274, 281] on li "Hà Tiên - Đà Nẵng" at bounding box center [324, 278] width 325 height 23
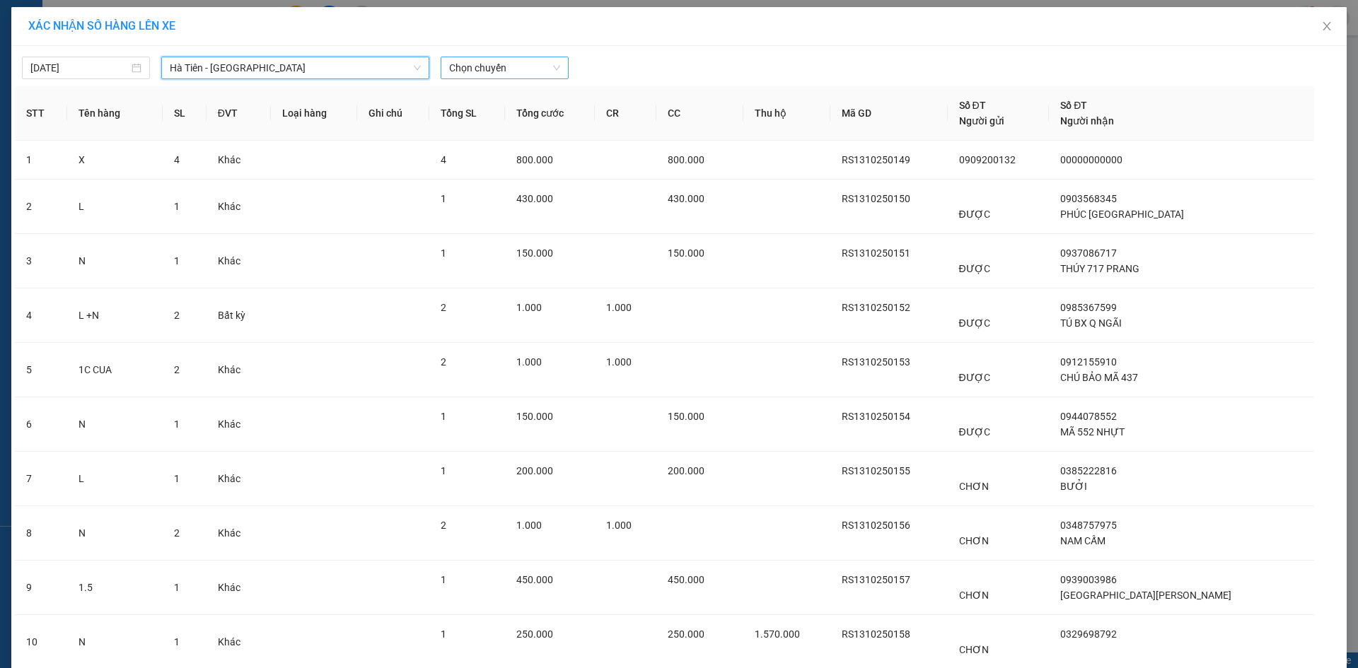
click at [535, 62] on span "Chọn chuyến" at bounding box center [504, 67] width 111 height 21
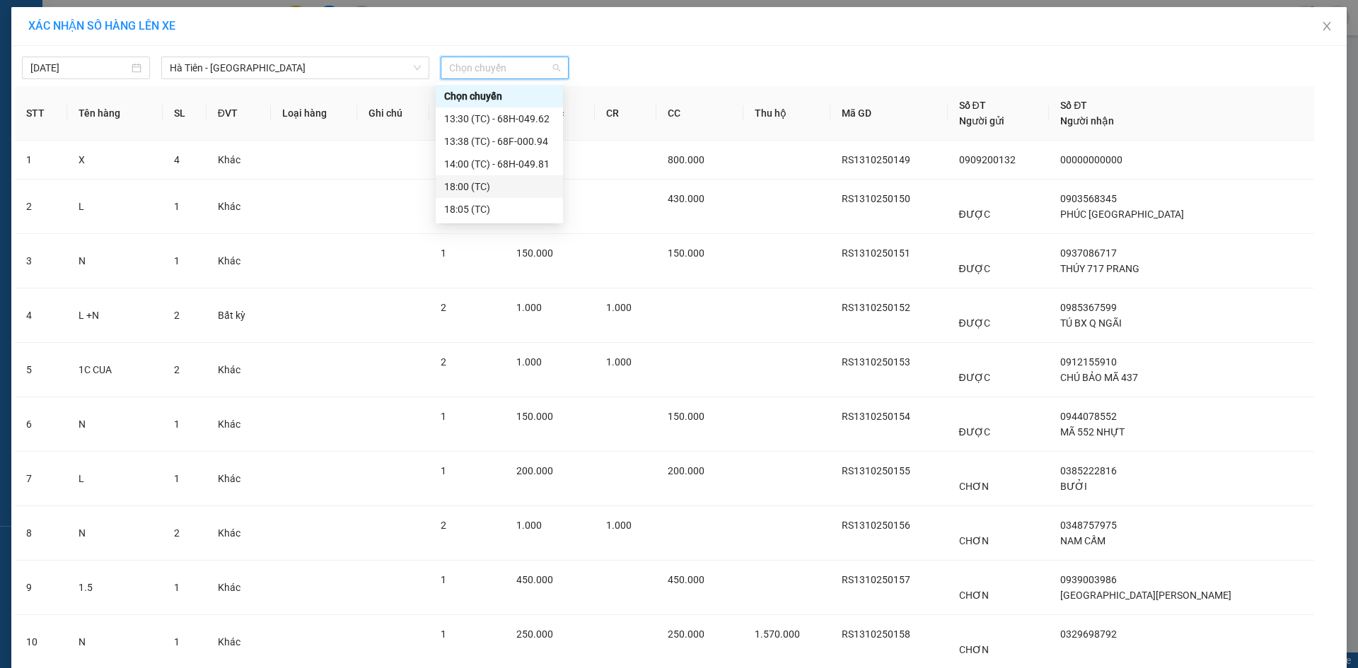
click at [477, 184] on div "18:00 (TC)" at bounding box center [499, 187] width 110 height 16
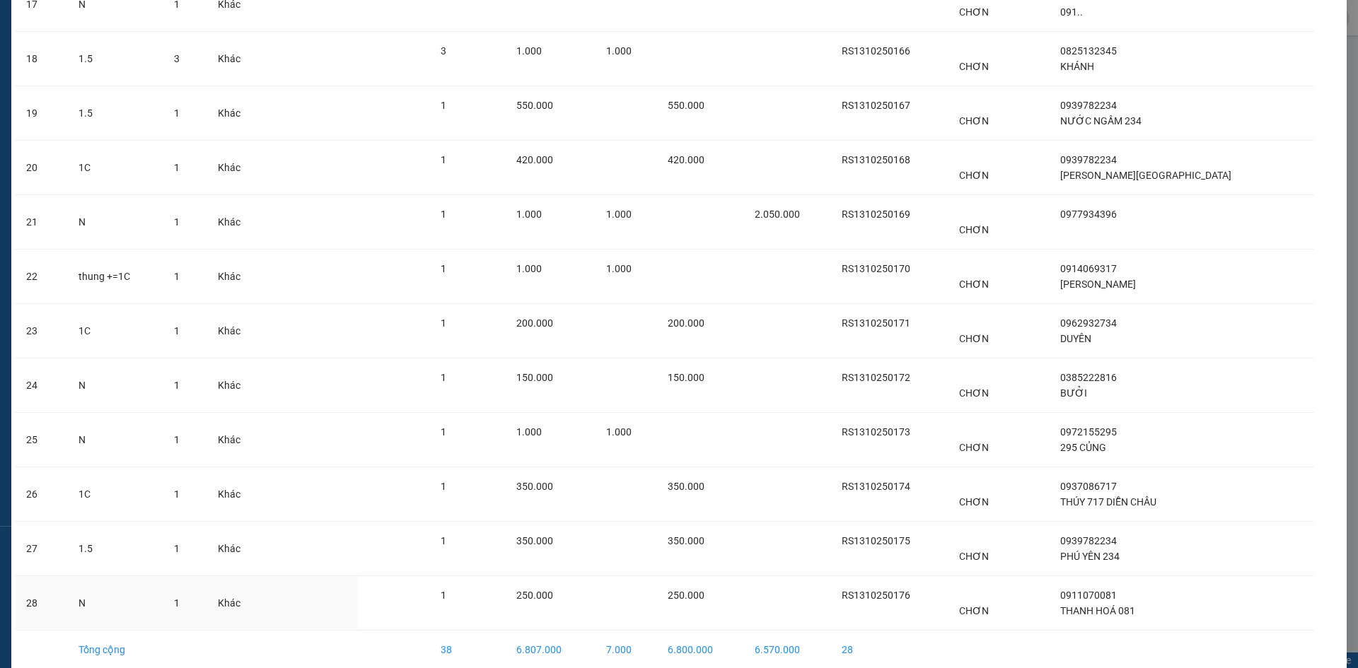
scroll to position [1094, 0]
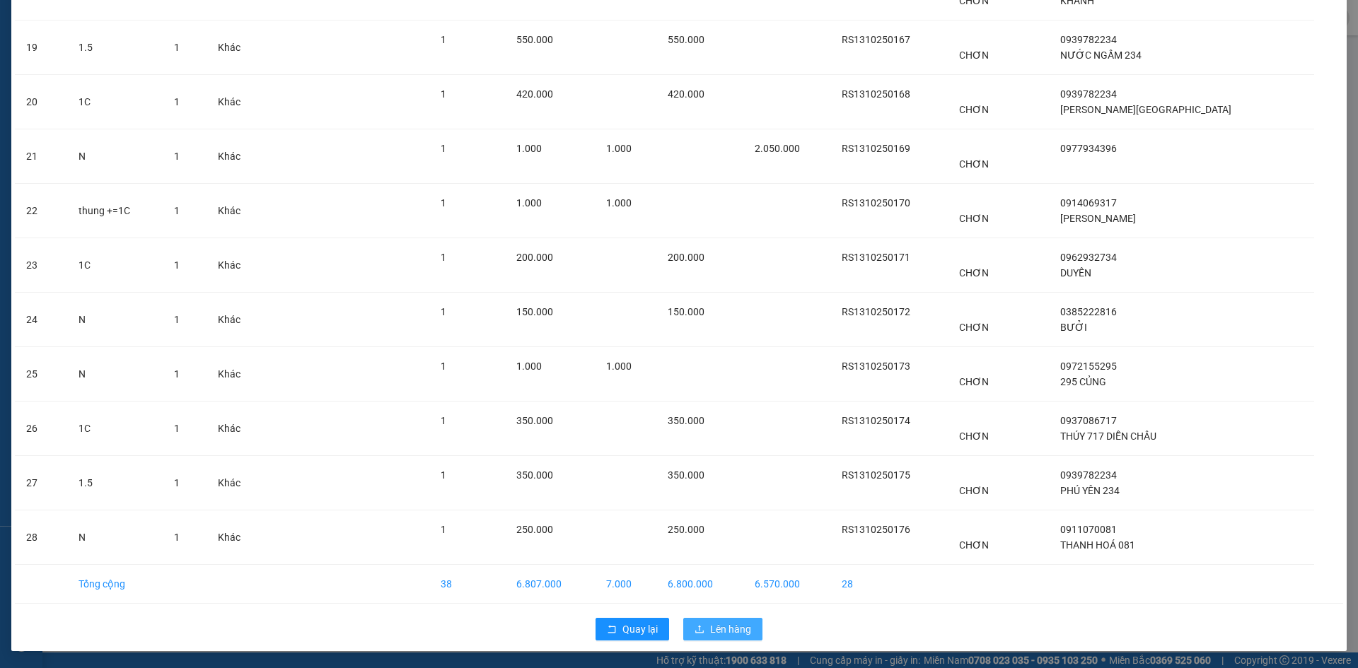
click at [710, 624] on span "Lên hàng" at bounding box center [730, 630] width 41 height 16
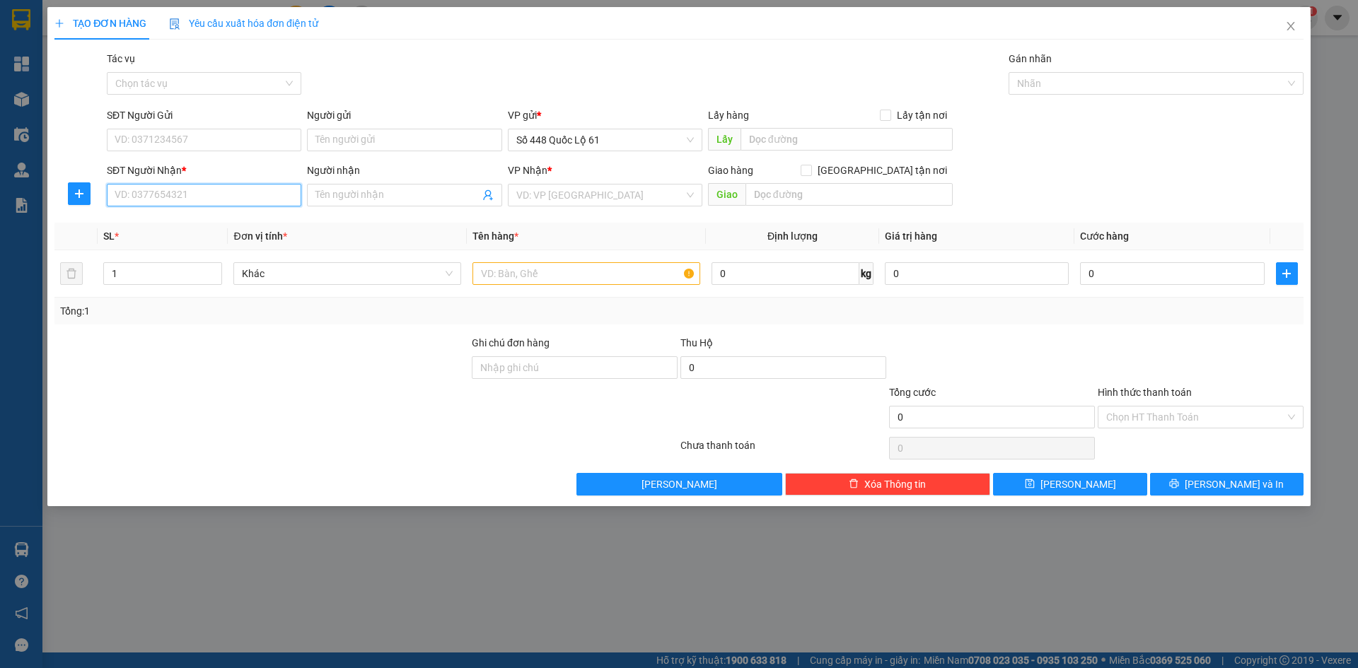
click at [221, 197] on input "SĐT Người Nhận *" at bounding box center [204, 195] width 195 height 23
click at [236, 250] on div "0986306463 - DŨNG THƯỜNG TÍN" at bounding box center [204, 246] width 178 height 16
type input "0986306463"
type input "DŨNG THƯỜNG TÍN"
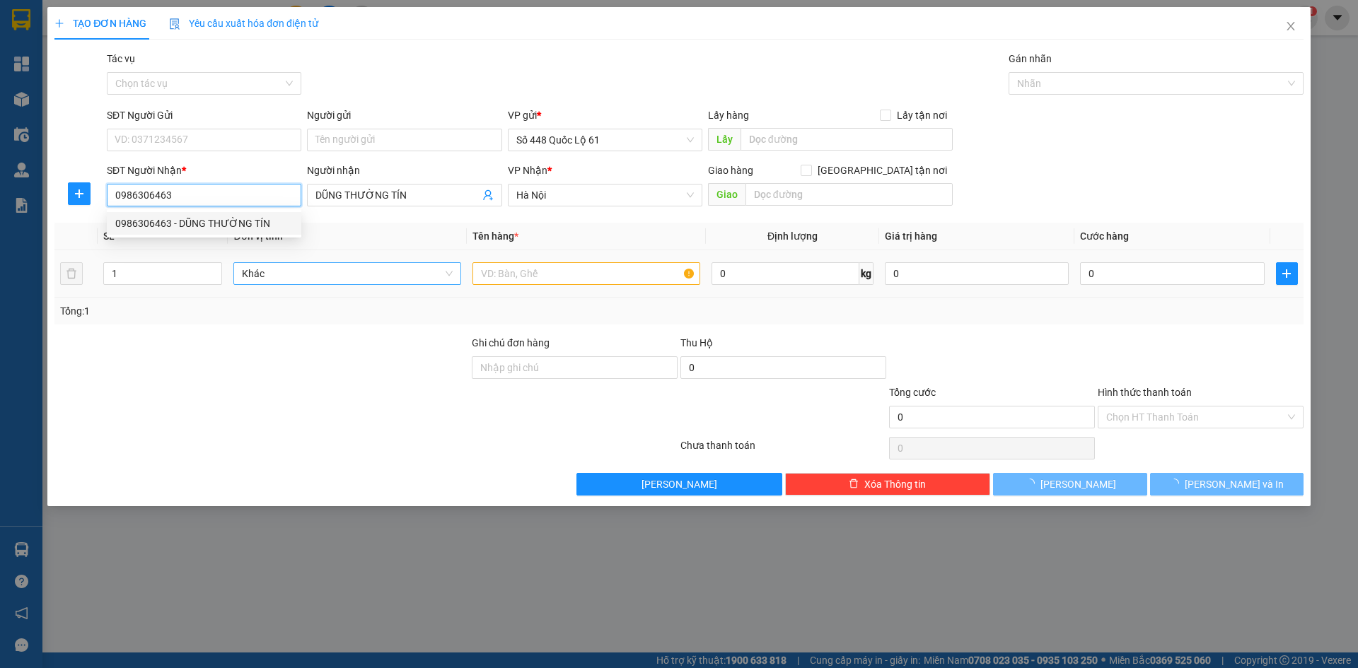
type input "400.000"
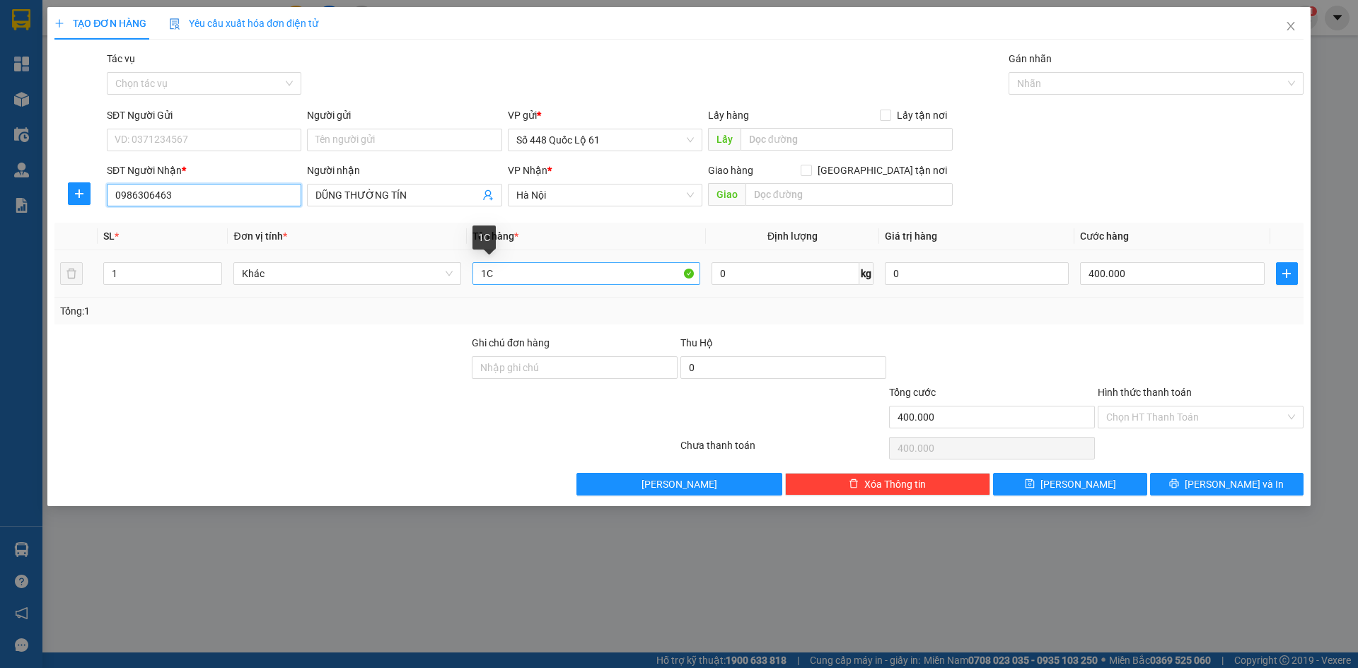
type input "0986306463"
drag, startPoint x: 512, startPoint y: 276, endPoint x: 349, endPoint y: 283, distance: 162.9
click at [349, 283] on tr "1 Khác 1C 0 kg 0 400.000" at bounding box center [678, 273] width 1249 height 47
type input "1.5"
click at [1169, 281] on input "400.000" at bounding box center [1172, 273] width 184 height 23
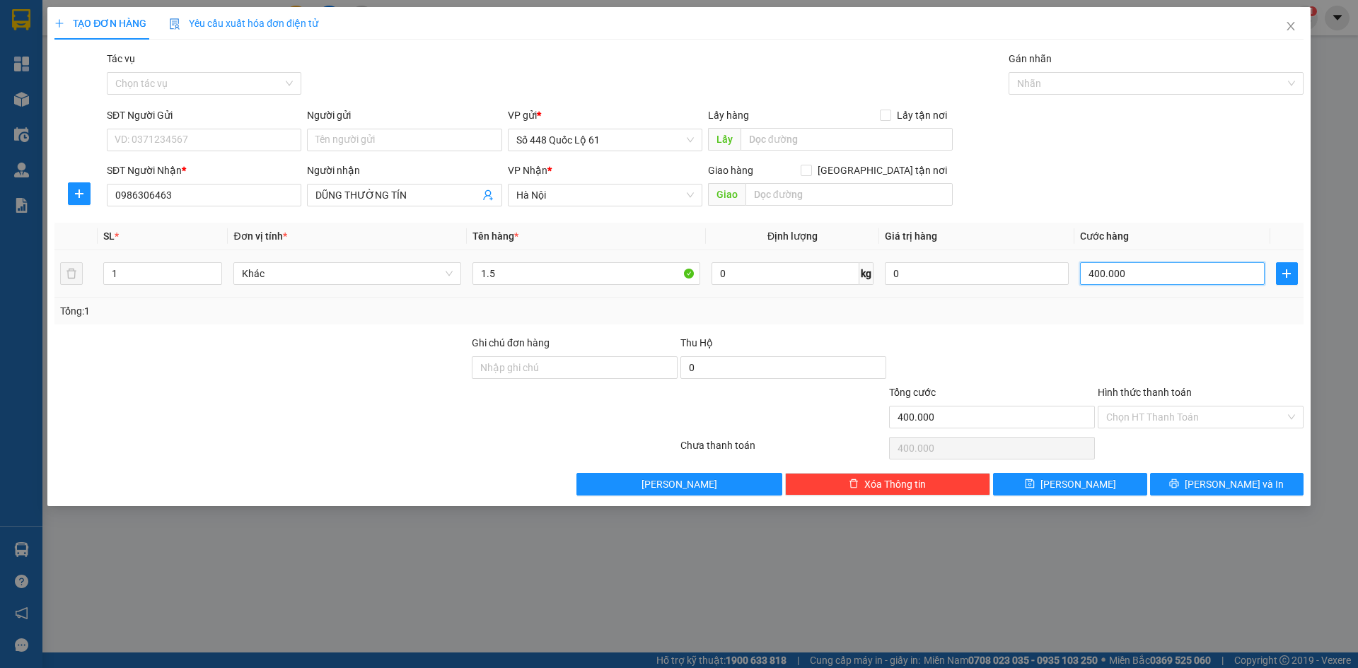
type input "5"
type input "50"
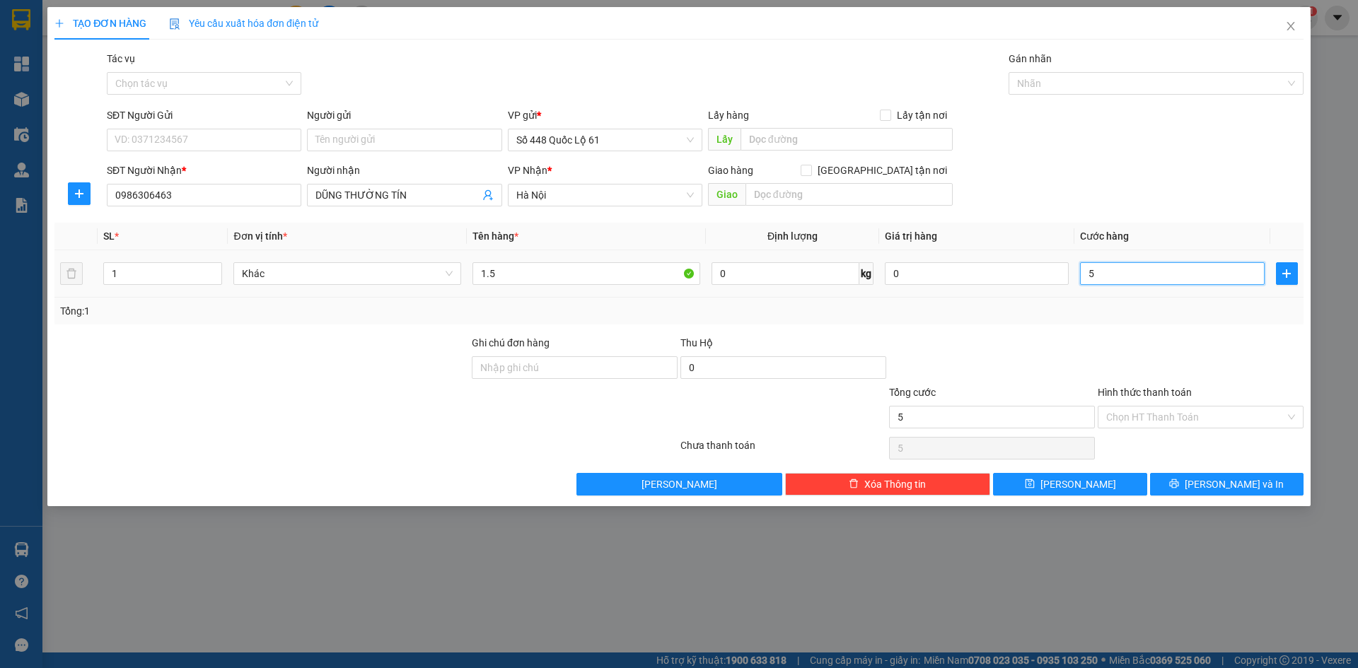
type input "50"
type input "500"
type input "500.000"
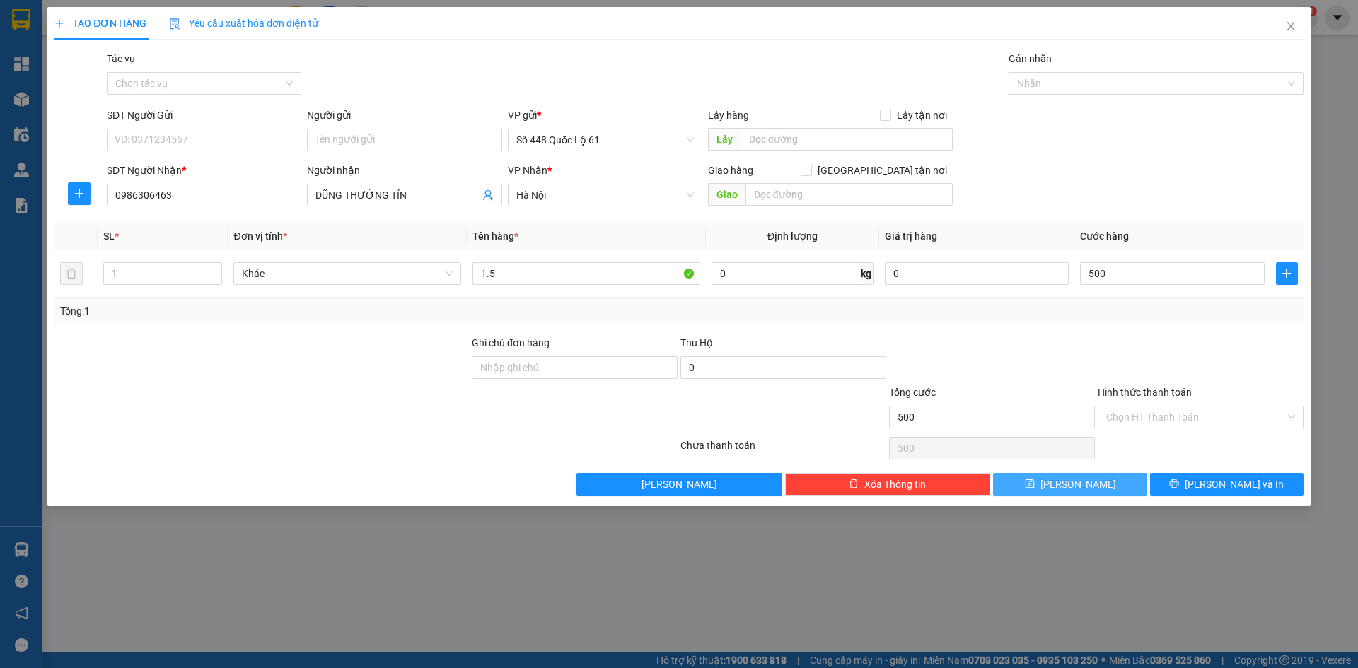
type input "500.000"
click at [1116, 477] on button "[PERSON_NAME]" at bounding box center [1070, 484] width 154 height 23
click at [202, 190] on input "0986306463" at bounding box center [204, 195] width 195 height 23
type input "0986306463"
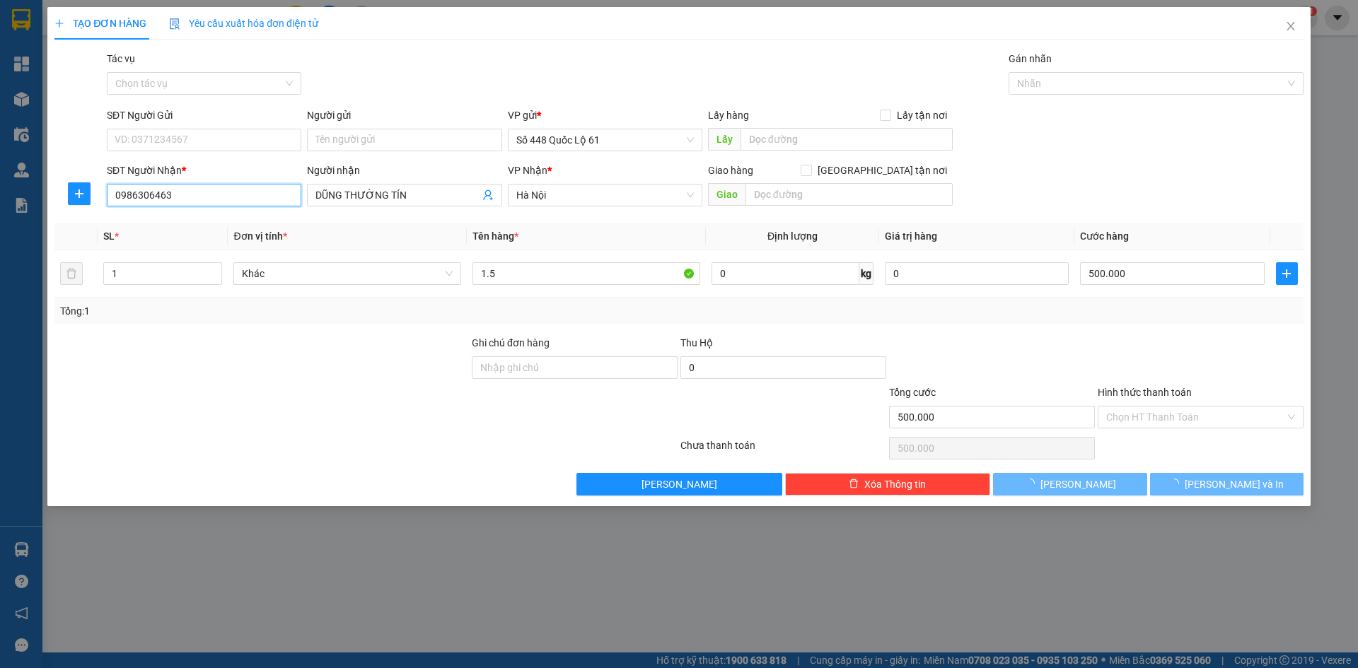
type input "0"
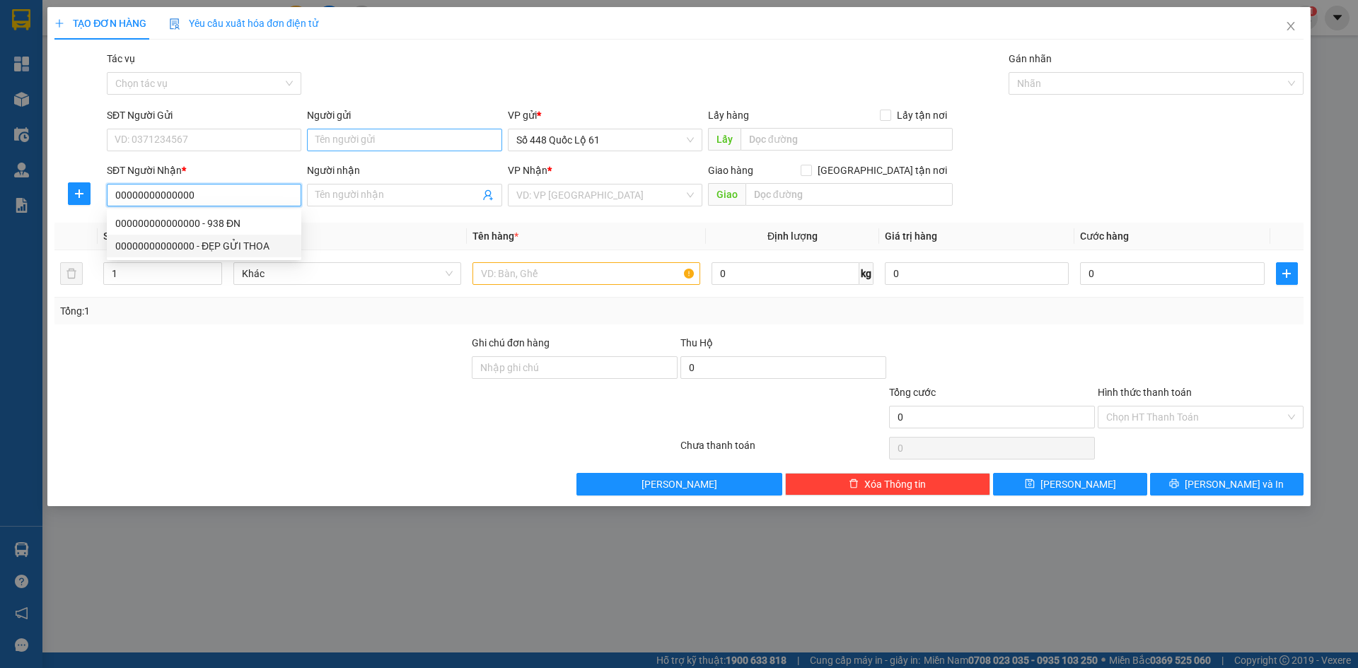
type input "00000000000000"
click at [357, 134] on input "Người gửi" at bounding box center [404, 140] width 195 height 23
type input "PQ"
type input "0795834456"
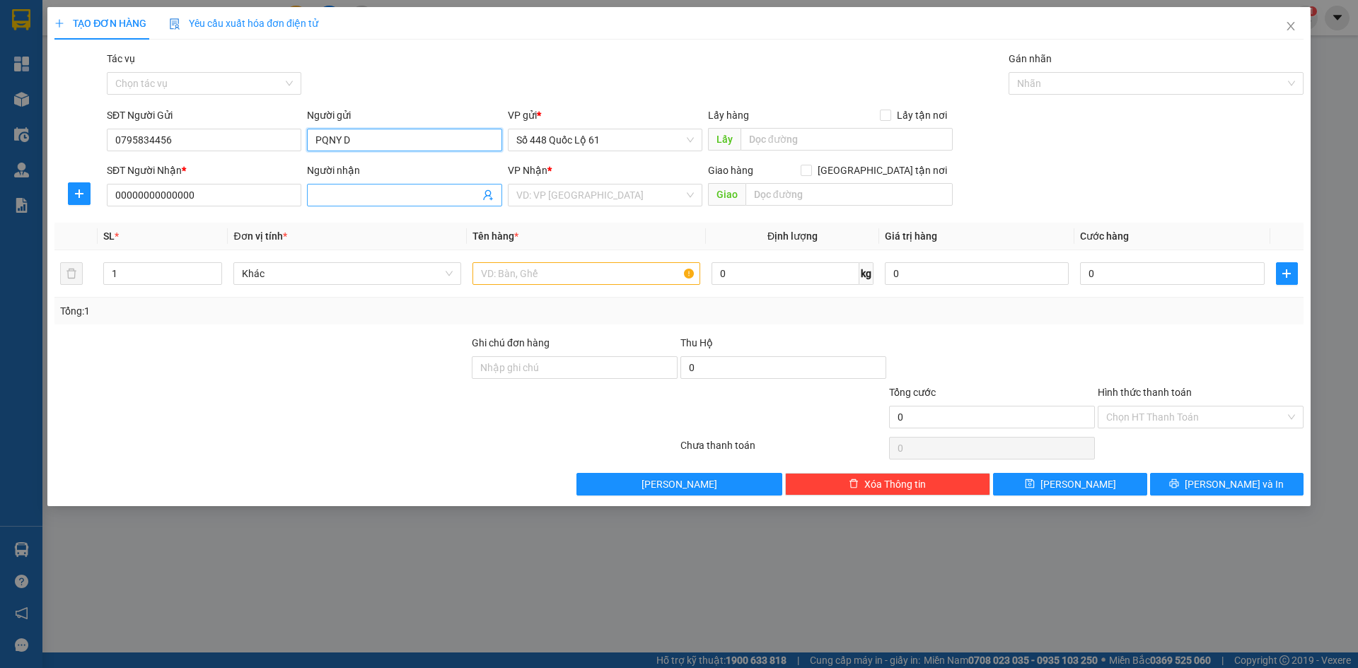
paste input "Đ"
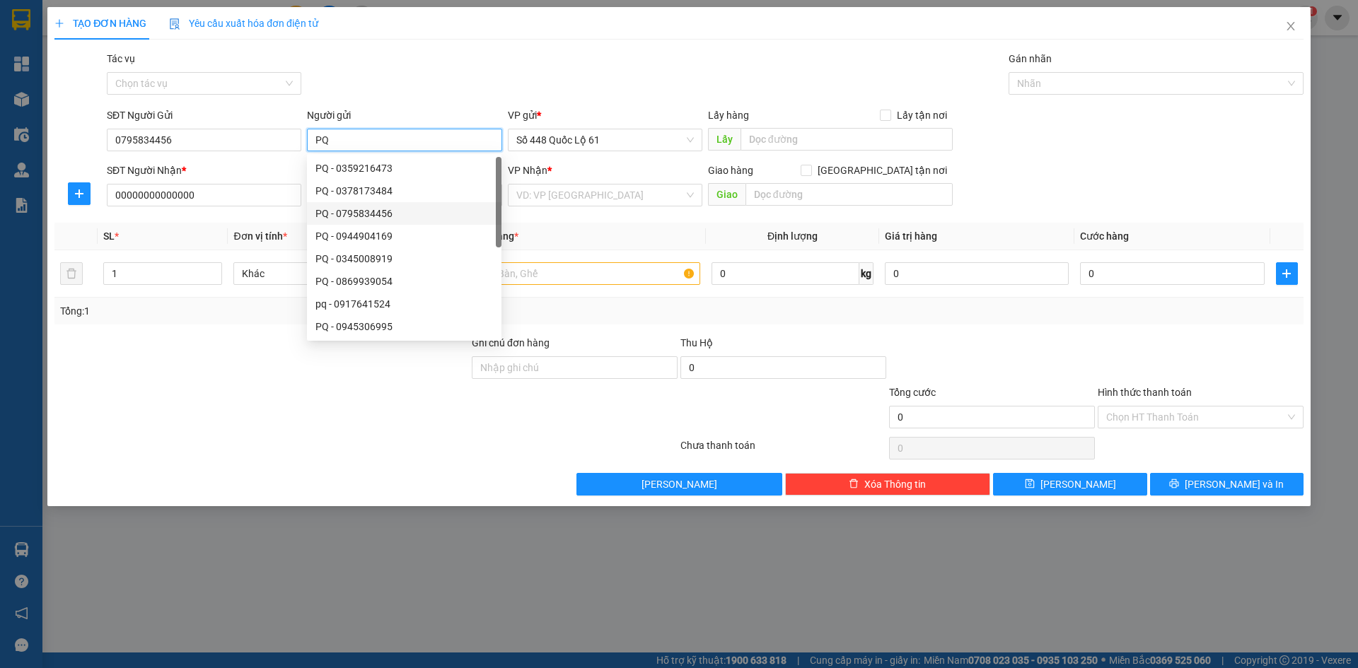
type input "PQ"
click at [558, 237] on th "Tên hàng *" at bounding box center [586, 237] width 239 height 28
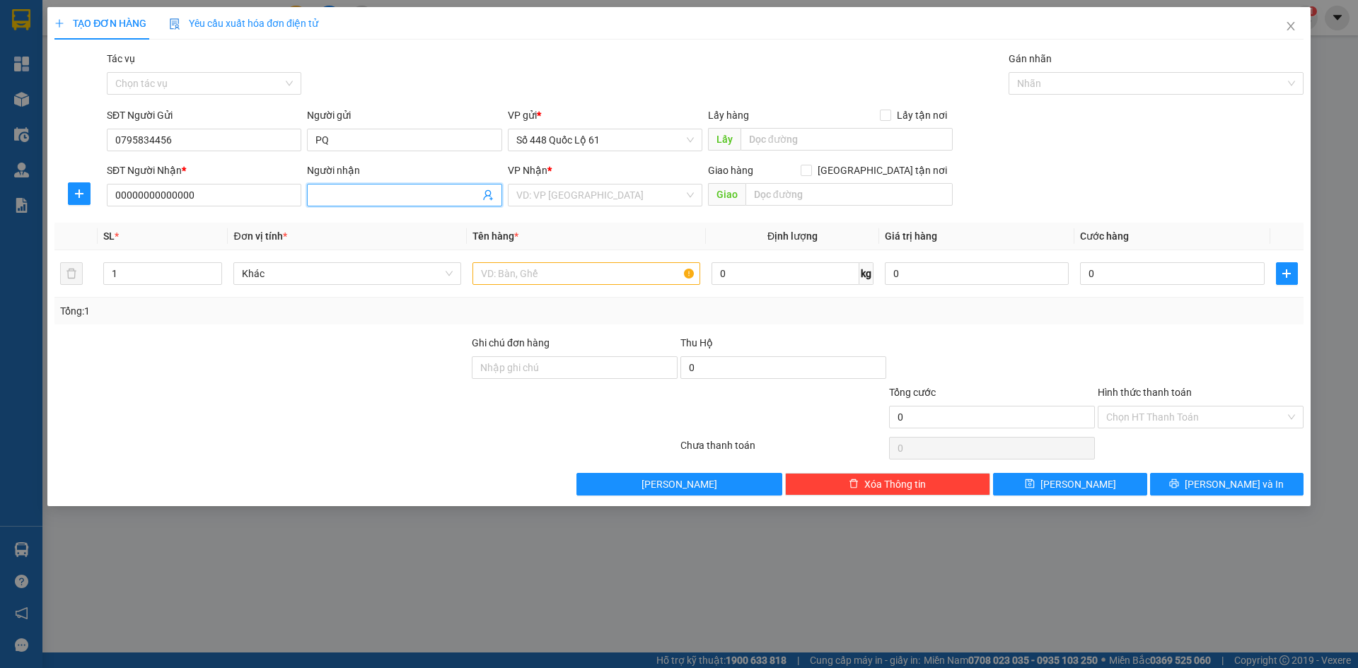
click at [408, 202] on input "Người nhận" at bounding box center [396, 195] width 163 height 16
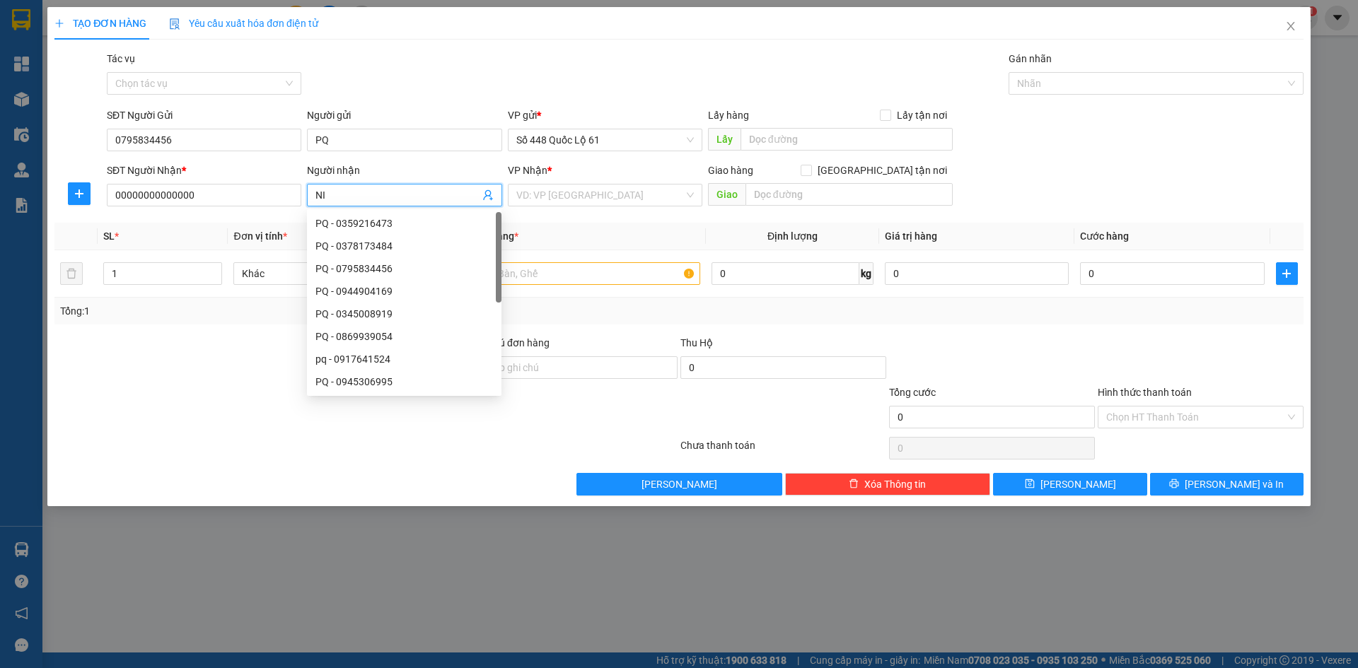
paste input "Đ"
type input "NI ĐN"
click at [665, 194] on input "search" at bounding box center [600, 195] width 168 height 21
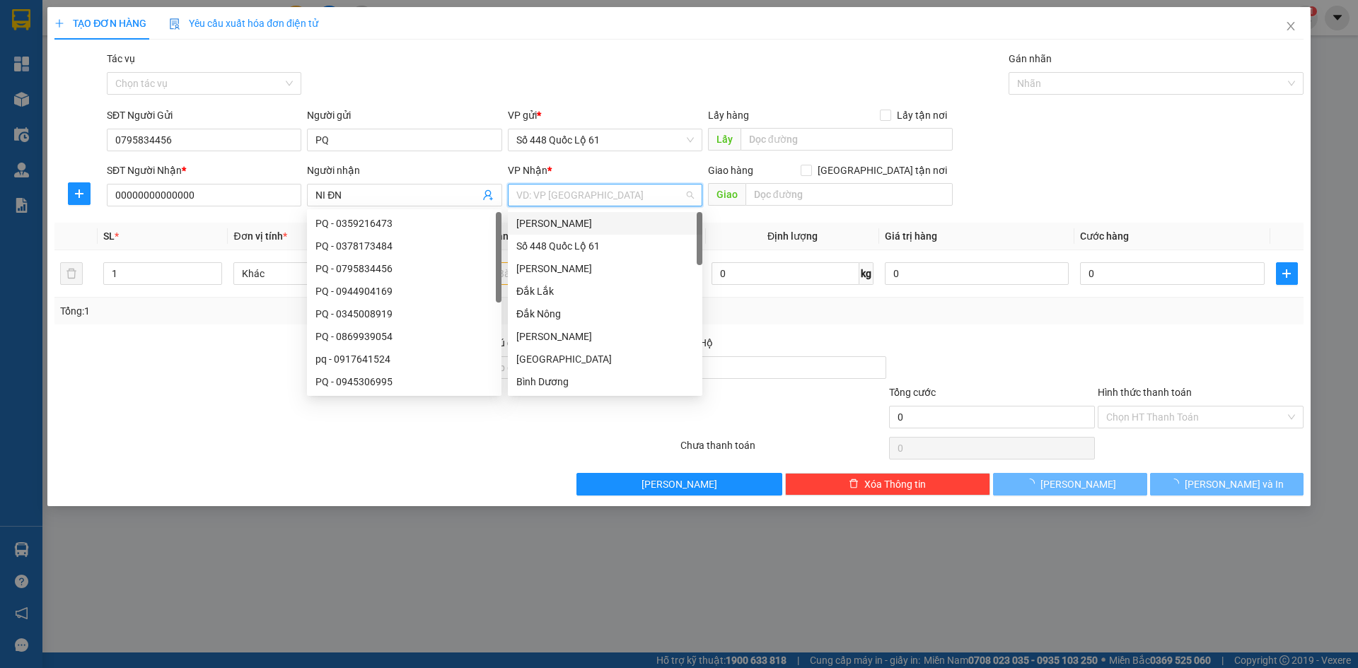
type input "D"
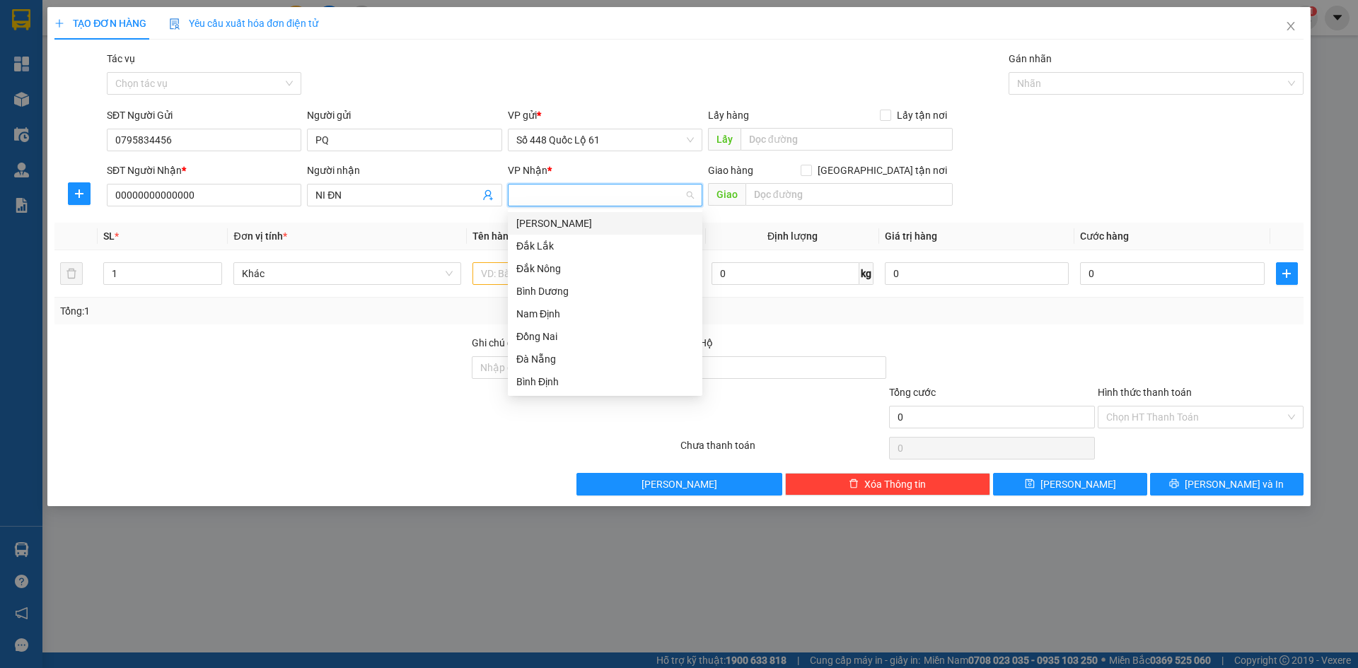
paste input "Đ"
type input "Đ"
click at [574, 362] on div "Đà Nẵng" at bounding box center [605, 360] width 178 height 16
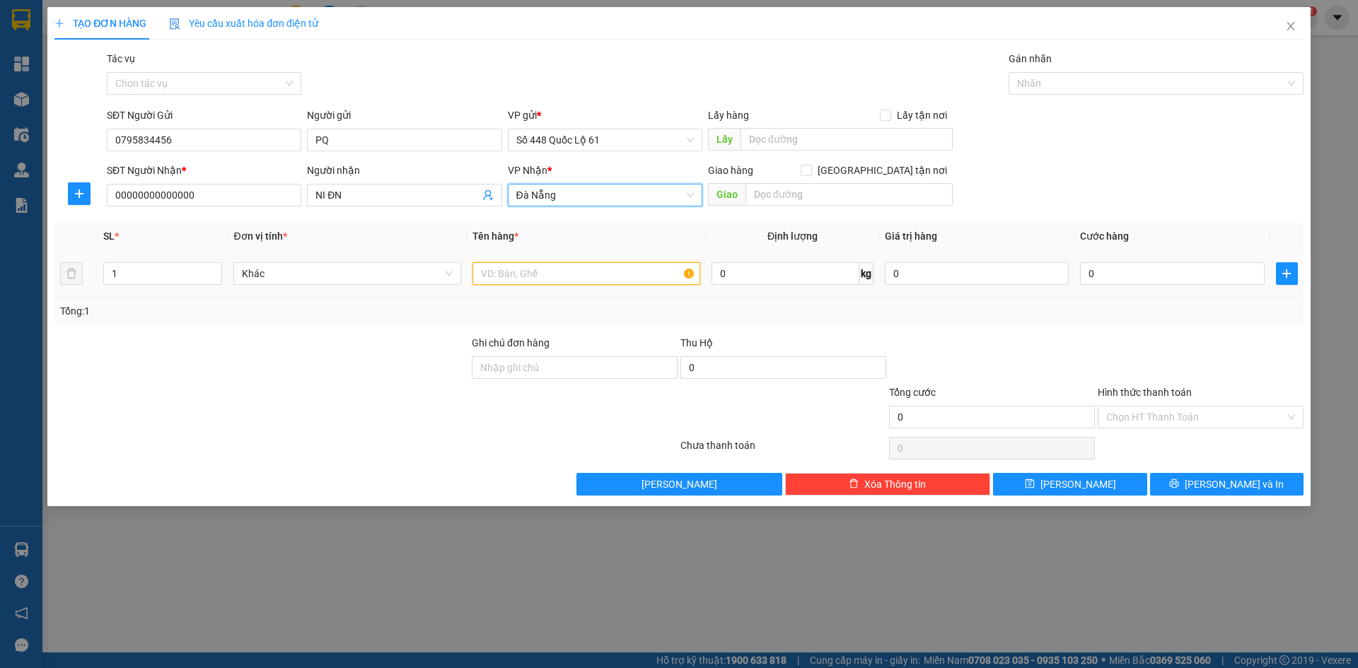
click at [522, 275] on input "text" at bounding box center [587, 273] width 228 height 23
type input "1.5"
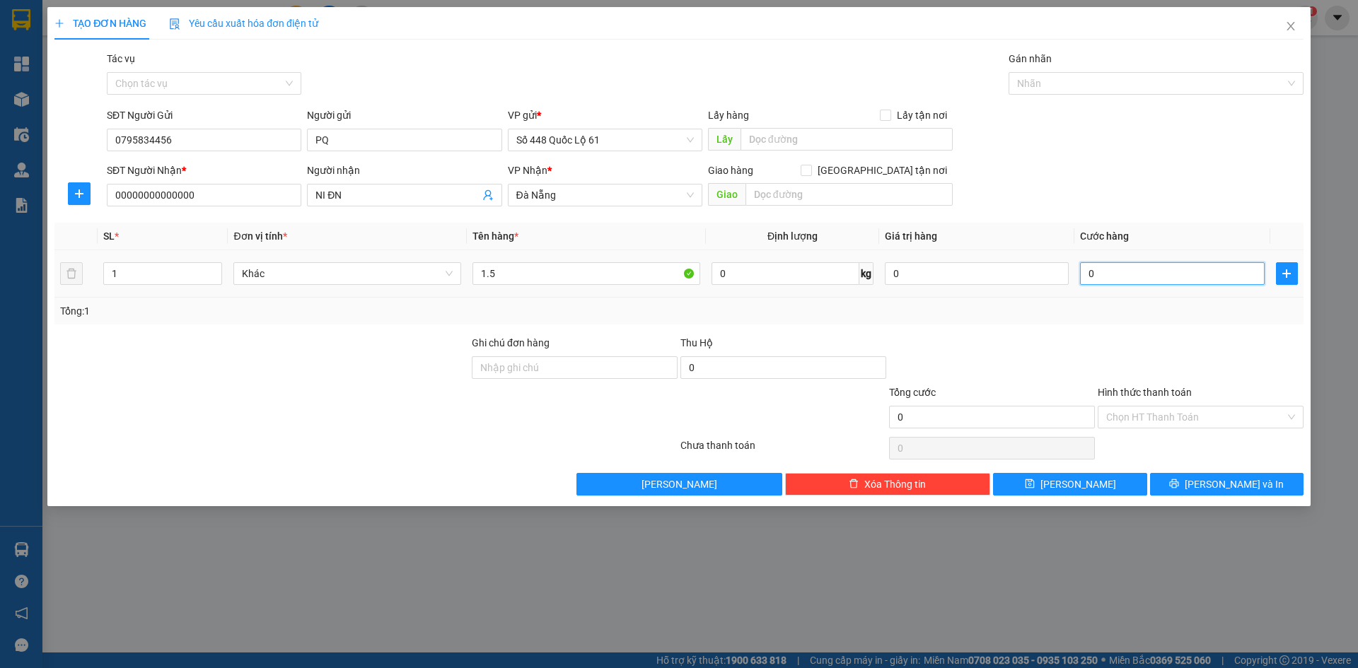
click at [1180, 277] on input "0" at bounding box center [1172, 273] width 184 height 23
type input "3"
type input "35"
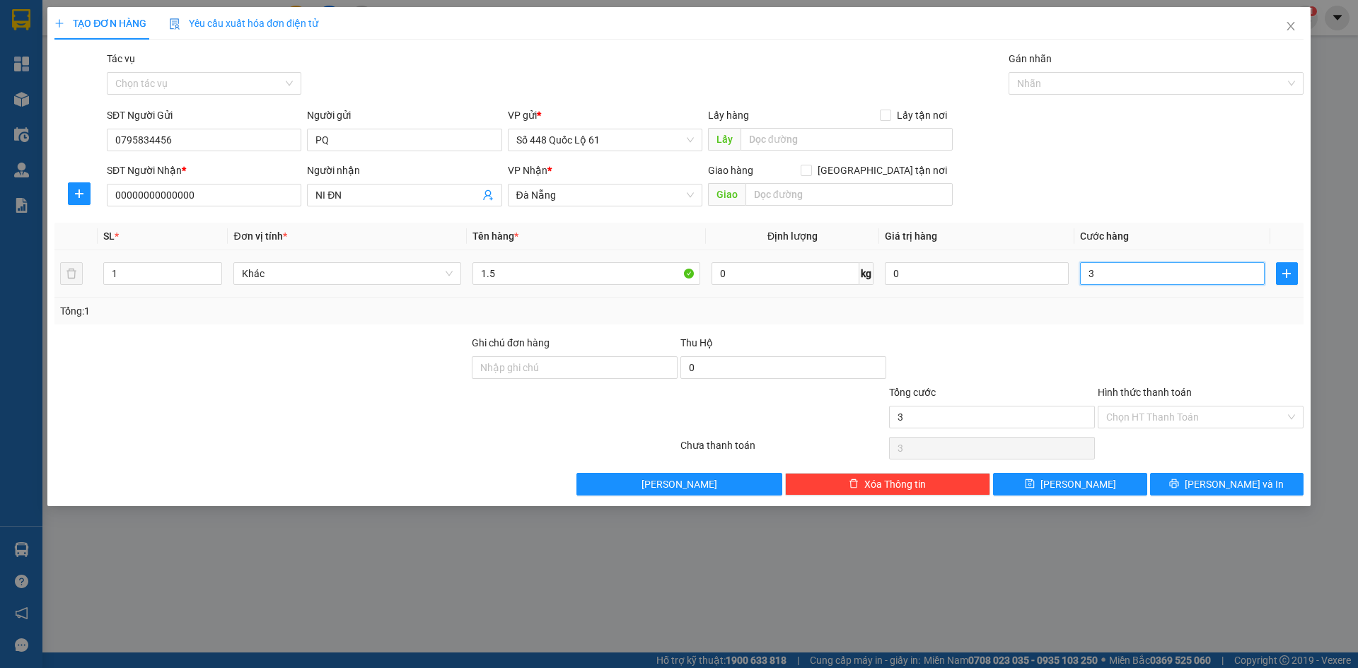
type input "35"
type input "350"
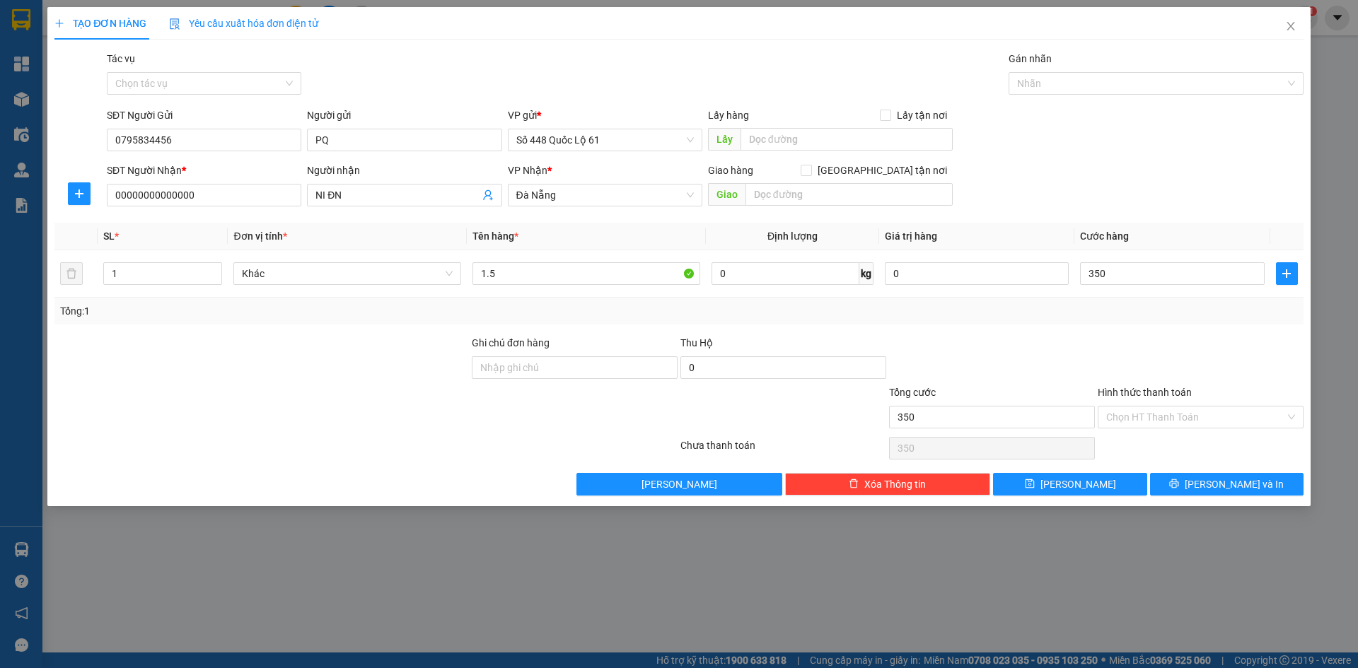
type input "350.000"
click at [1179, 357] on div at bounding box center [1200, 360] width 209 height 50
click at [1169, 274] on input "350.000" at bounding box center [1172, 273] width 184 height 23
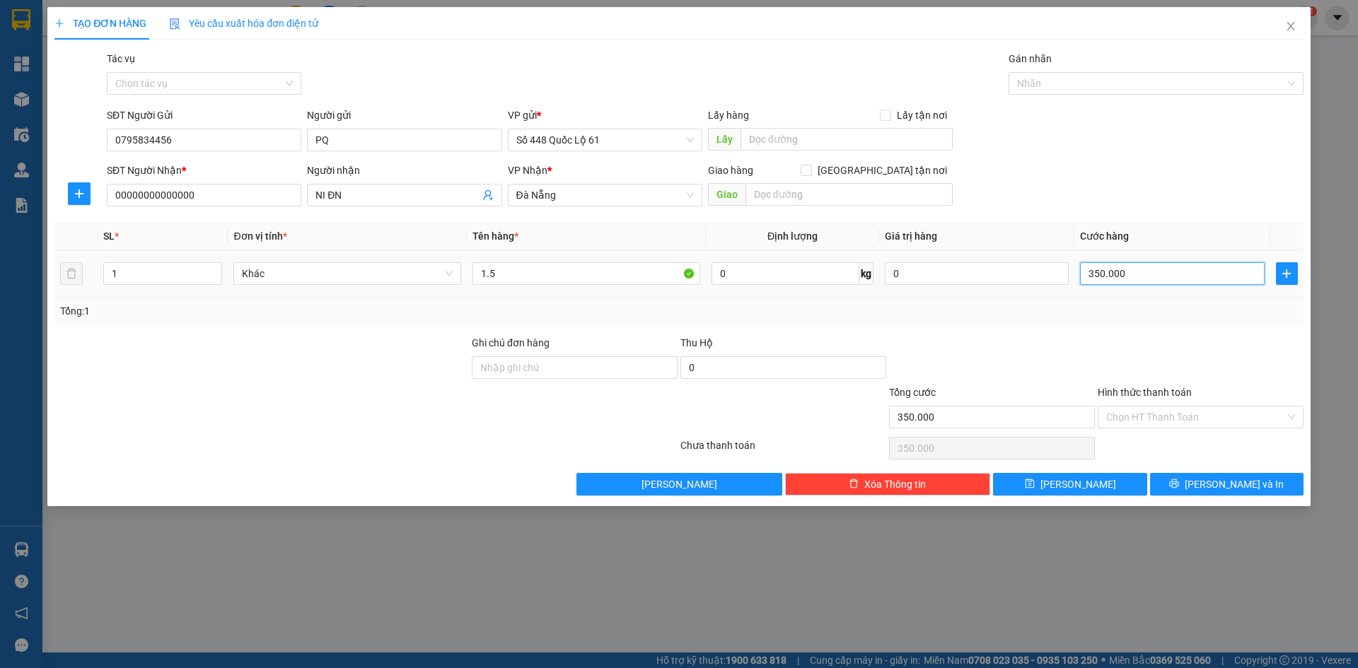
type input "4"
type input "40"
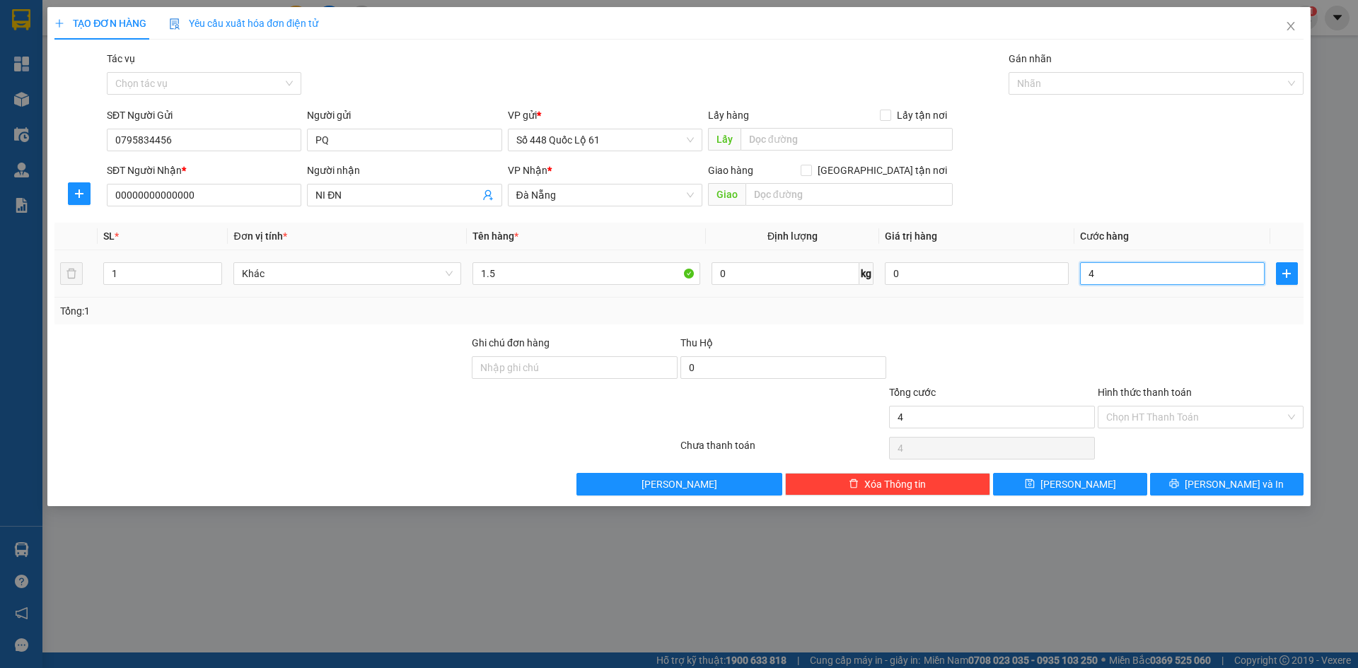
type input "40"
type input "400"
type input "400.000"
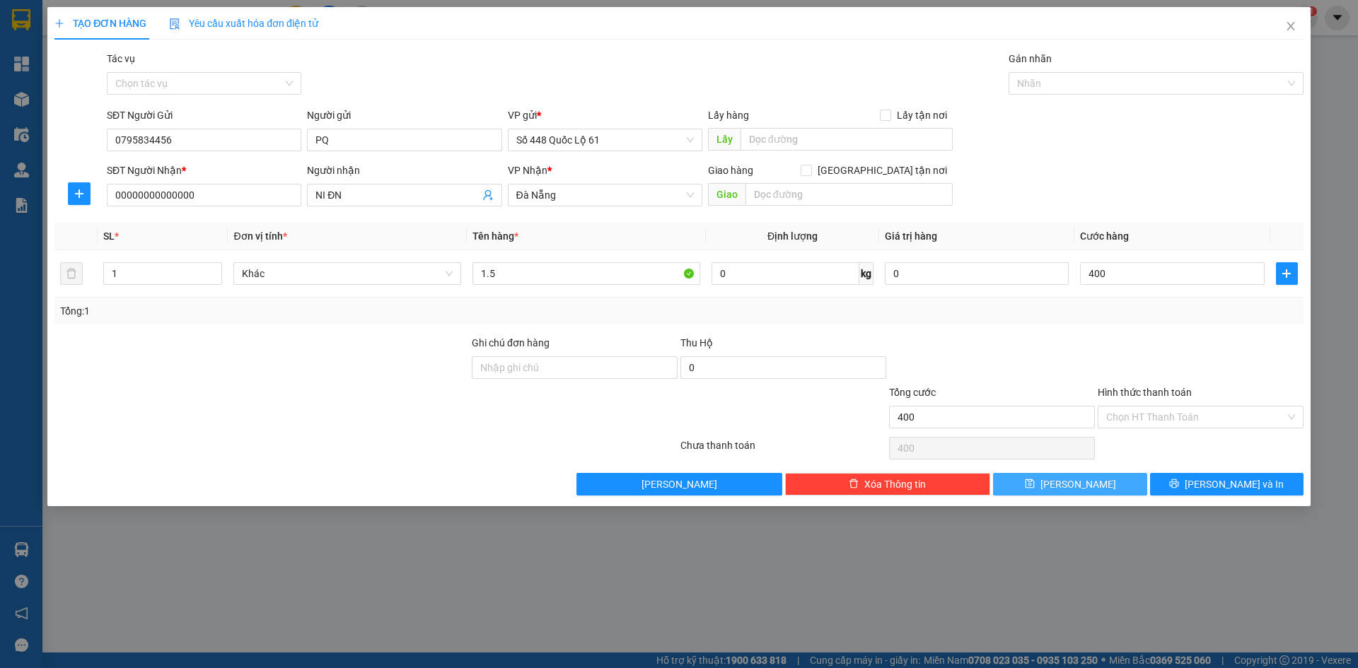
type input "400.000"
drag, startPoint x: 1099, startPoint y: 482, endPoint x: 1040, endPoint y: 468, distance: 61.1
click at [1096, 482] on button "Lưu" at bounding box center [1070, 484] width 154 height 23
type input "0"
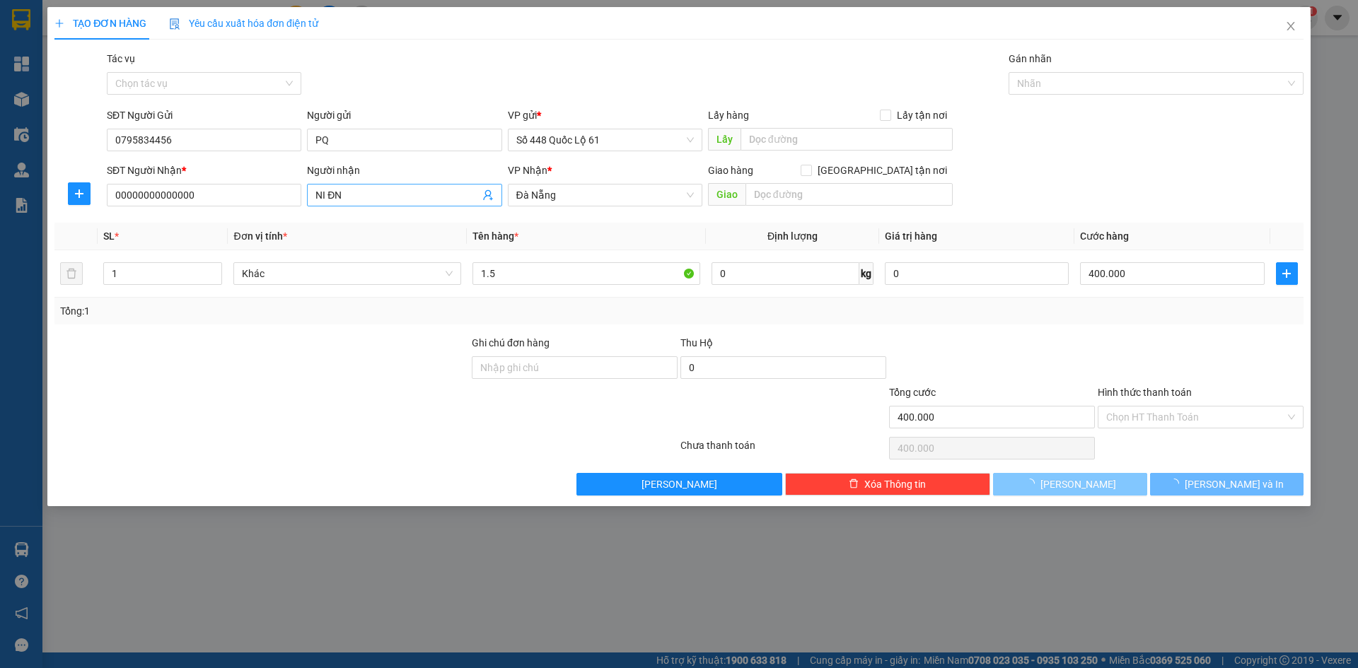
type input "0"
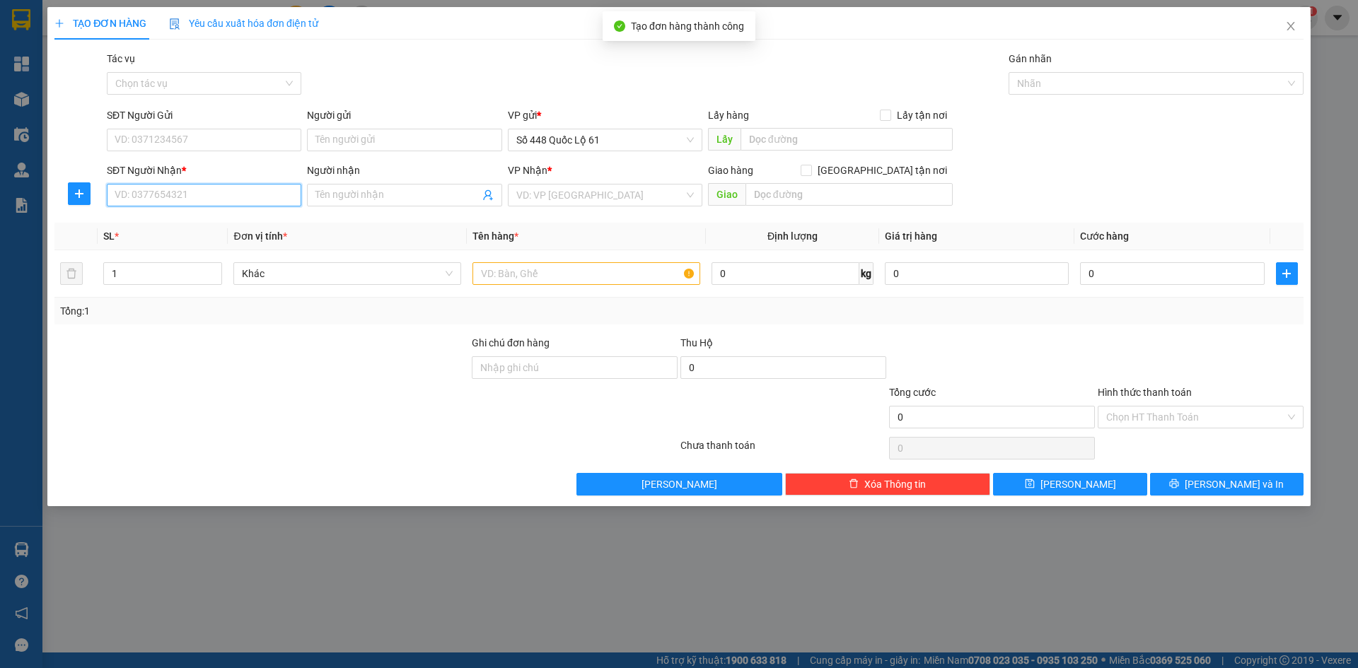
click at [241, 195] on input "SĐT Người Nhận *" at bounding box center [204, 195] width 195 height 23
click at [232, 200] on input "SĐT Người Nhận *" at bounding box center [204, 195] width 195 height 23
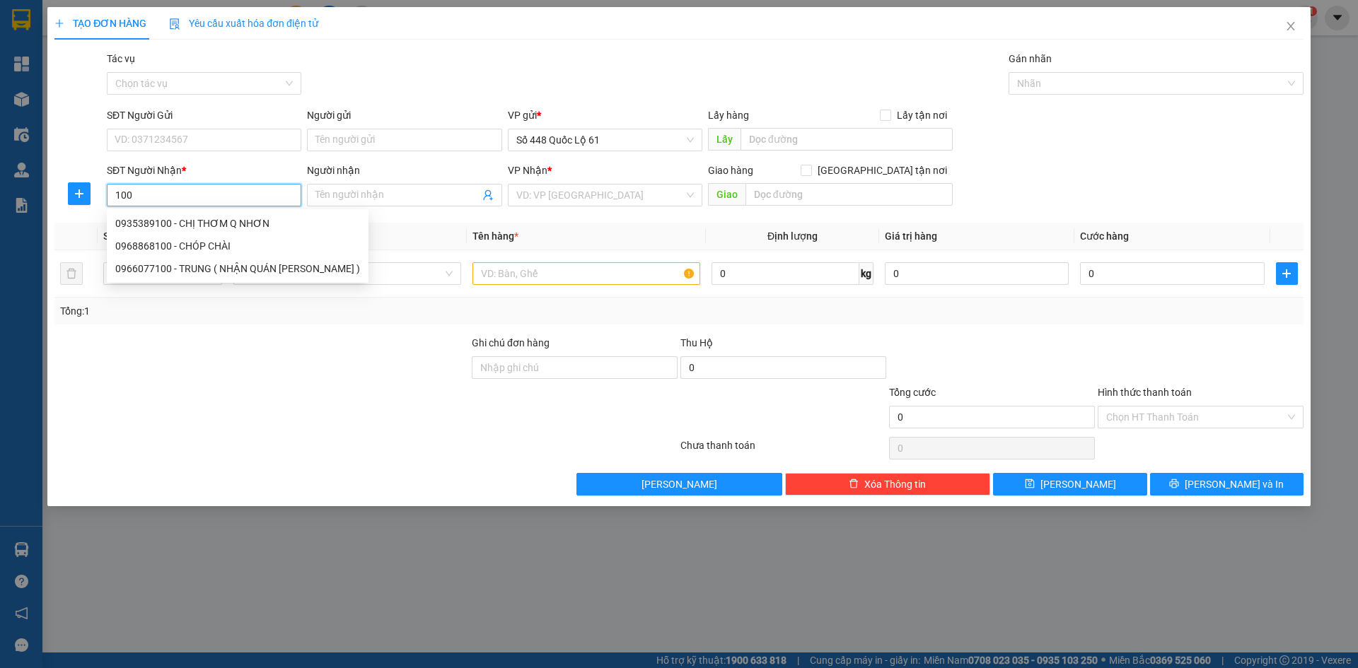
click at [216, 223] on div "0935389100 - CHỊ THƠM Q NHƠN" at bounding box center [237, 224] width 245 height 16
type input "0935389100"
type input "CHỊ THƠM Q NHƠN"
type input "1.000"
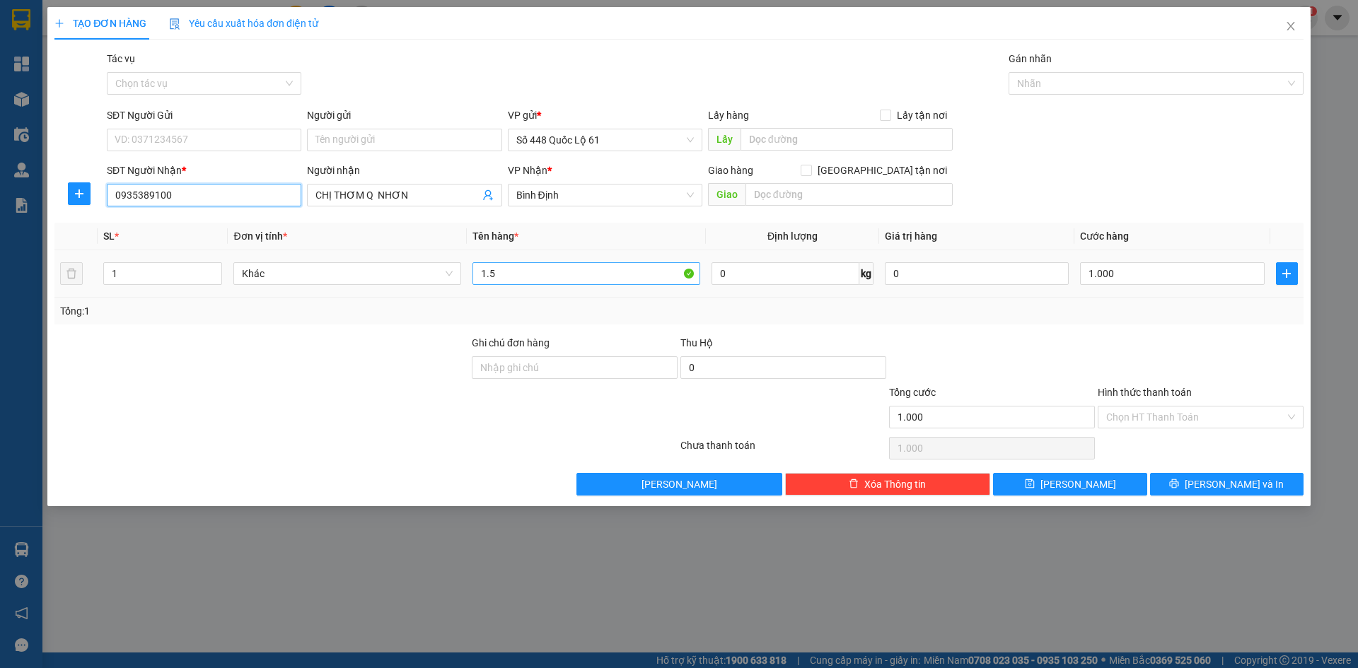
type input "0935389100"
drag, startPoint x: 529, startPoint y: 275, endPoint x: 389, endPoint y: 264, distance: 140.5
click at [389, 264] on tr "1 Khác 1.5 0 kg 0 1.000" at bounding box center [678, 273] width 1249 height 47
type input "2C"
drag, startPoint x: 1167, startPoint y: 417, endPoint x: 1168, endPoint y: 429, distance: 12.8
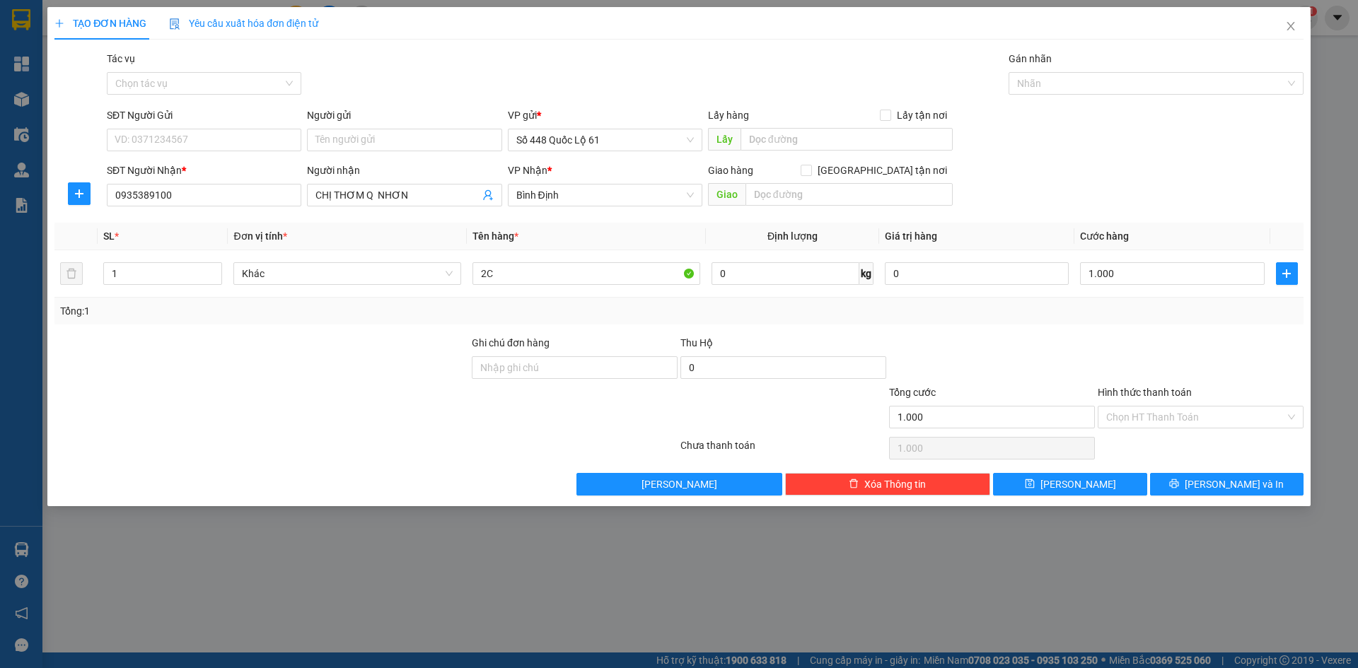
click at [1167, 424] on input "Hình thức thanh toán" at bounding box center [1195, 417] width 179 height 21
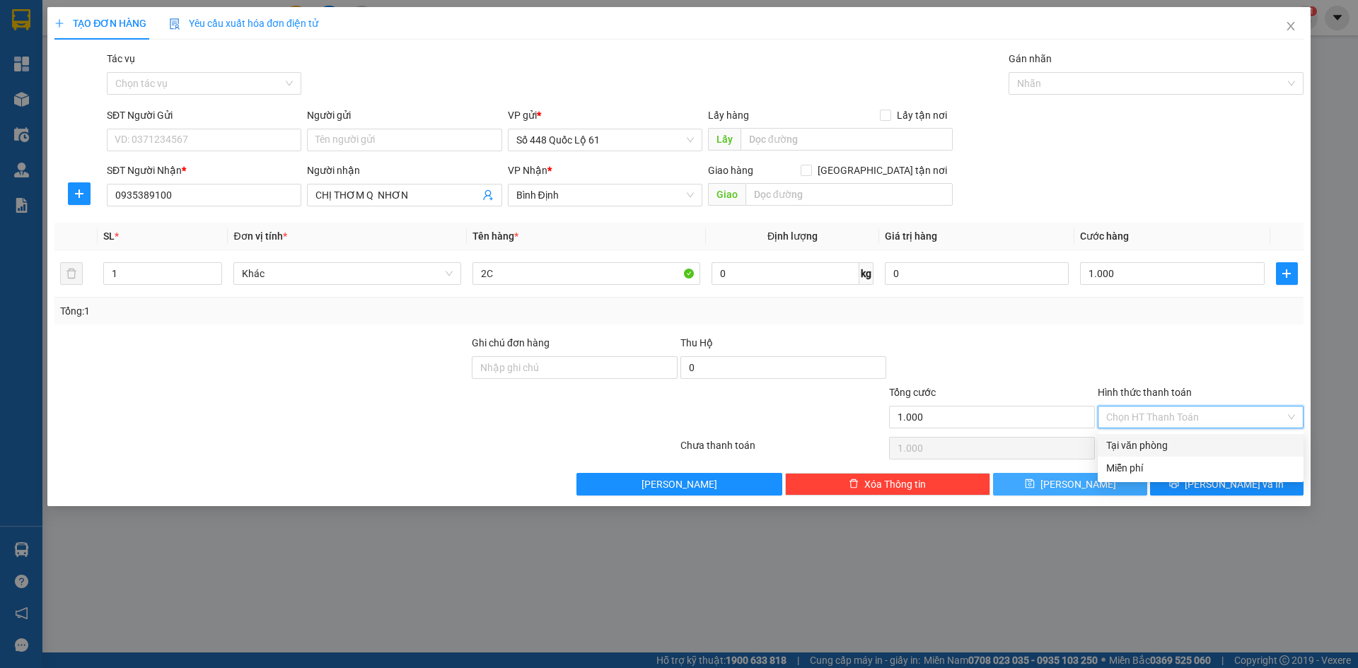
drag, startPoint x: 1168, startPoint y: 448, endPoint x: 1094, endPoint y: 485, distance: 82.3
click at [1168, 449] on div "Tại văn phòng" at bounding box center [1200, 446] width 189 height 16
type input "0"
drag, startPoint x: 1084, startPoint y: 489, endPoint x: 963, endPoint y: 480, distance: 121.3
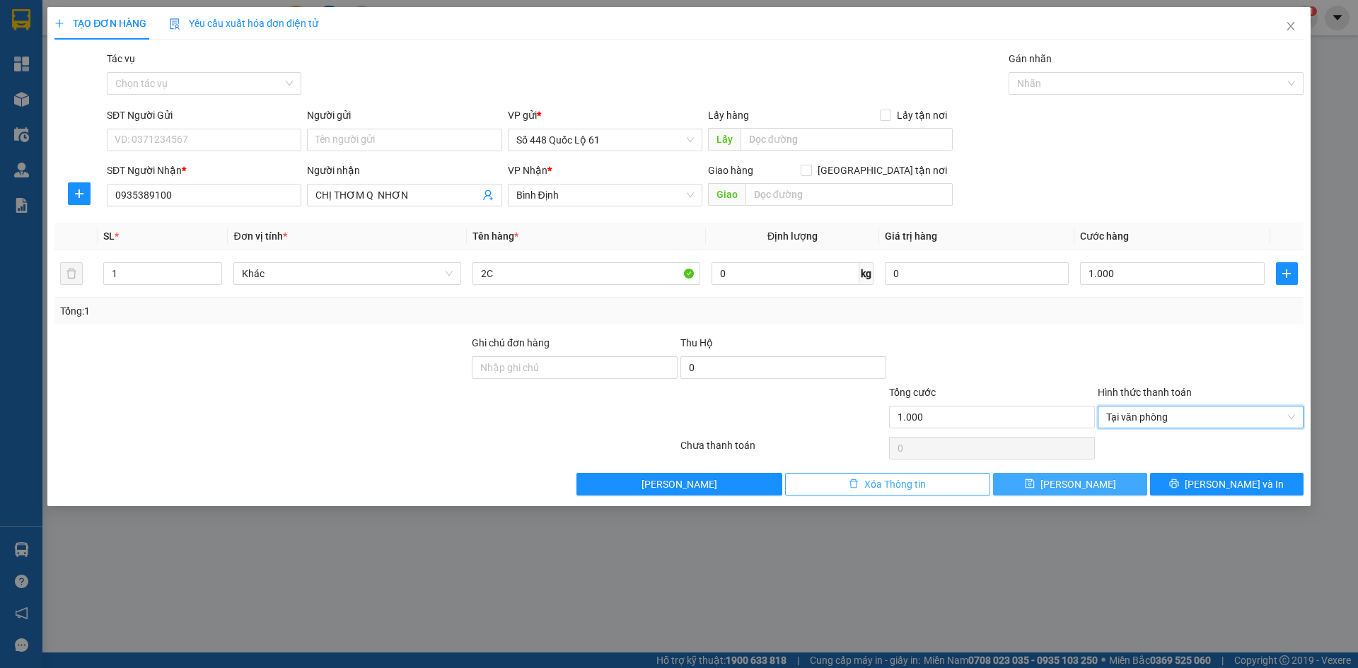
click at [1081, 489] on span "Lưu" at bounding box center [1079, 485] width 76 height 16
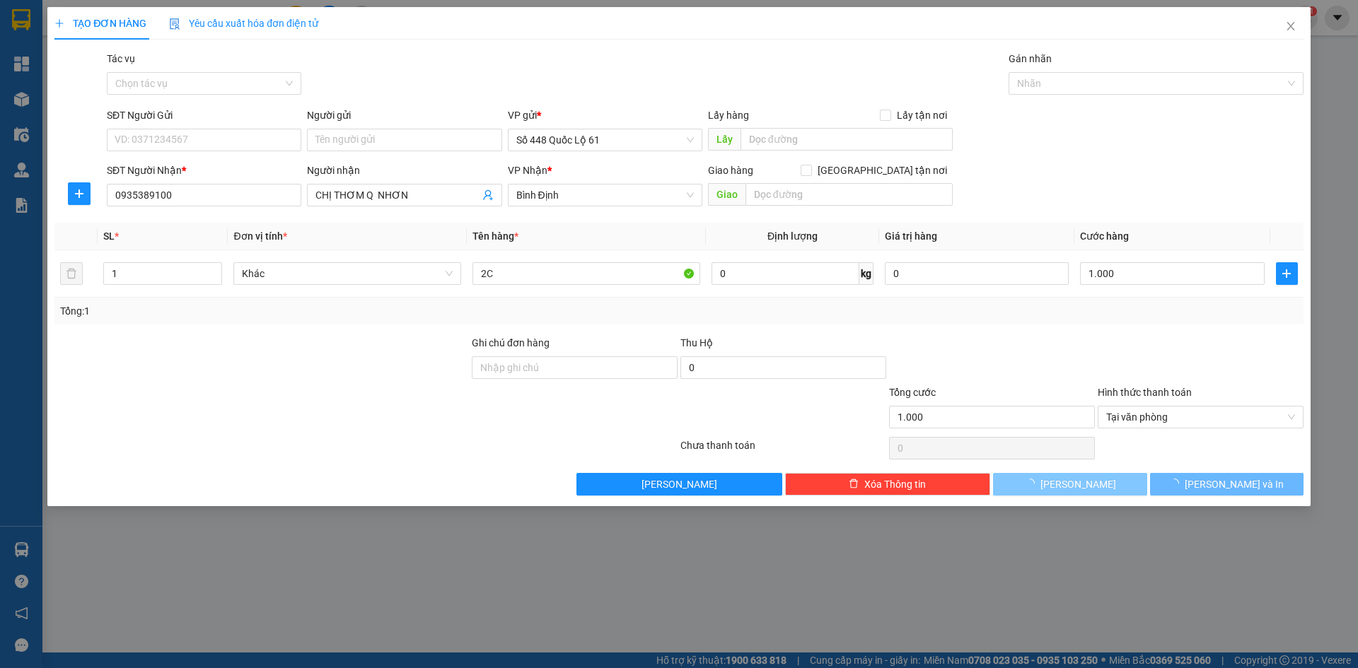
type input "0"
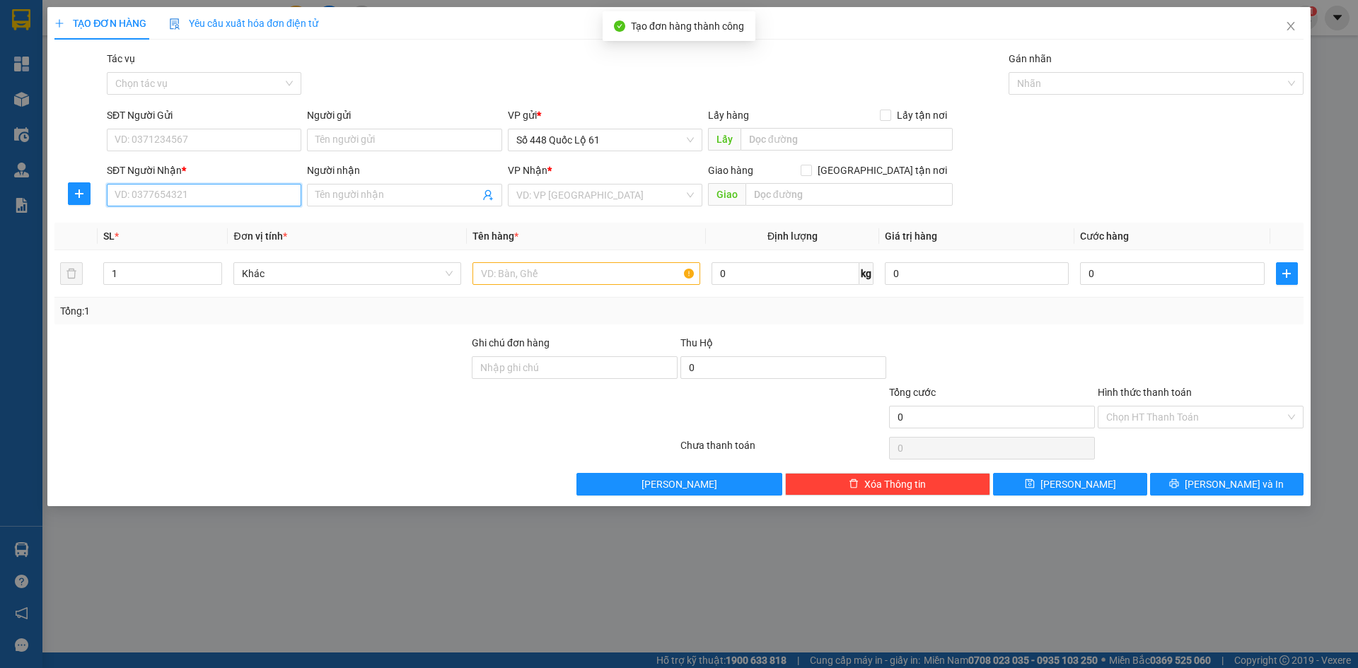
click at [134, 202] on input "SĐT Người Nhận *" at bounding box center [204, 195] width 195 height 23
drag, startPoint x: 215, startPoint y: 226, endPoint x: 215, endPoint y: 247, distance: 21.2
click at [215, 227] on div "0797387174 - 174 ĐN" at bounding box center [204, 224] width 178 height 16
type input "0797387174"
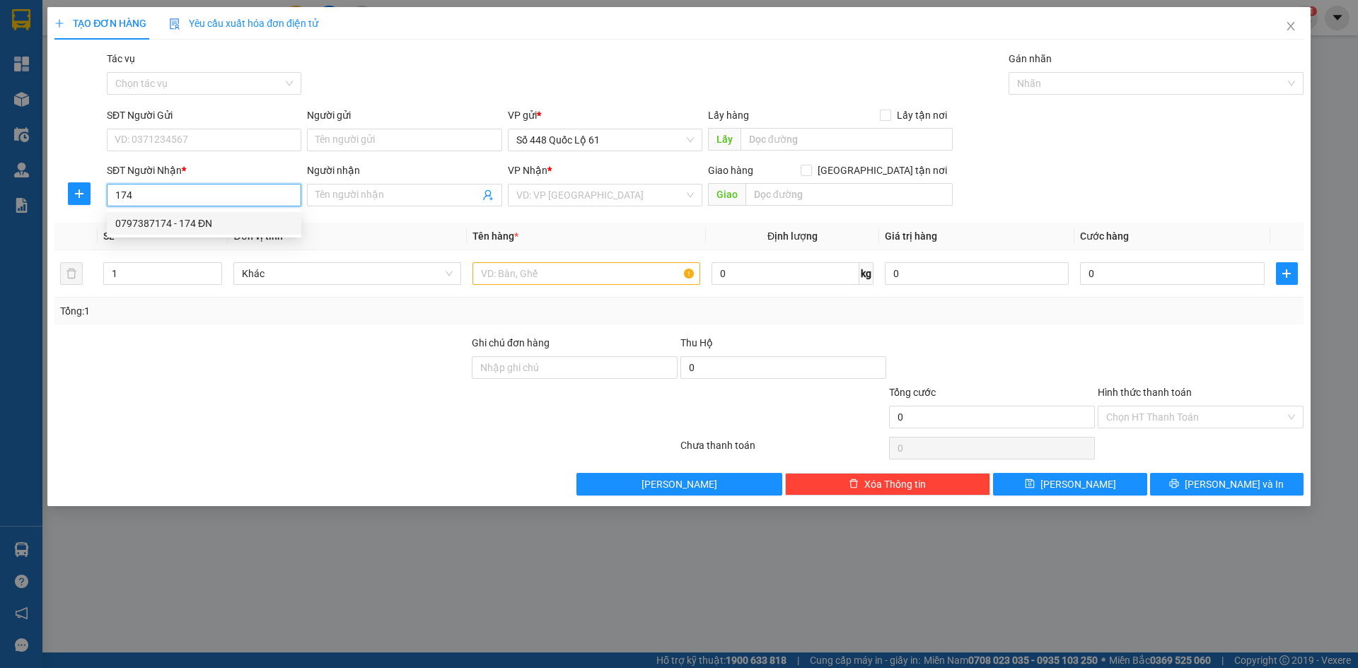
type input "174 ĐN"
type input "1.000"
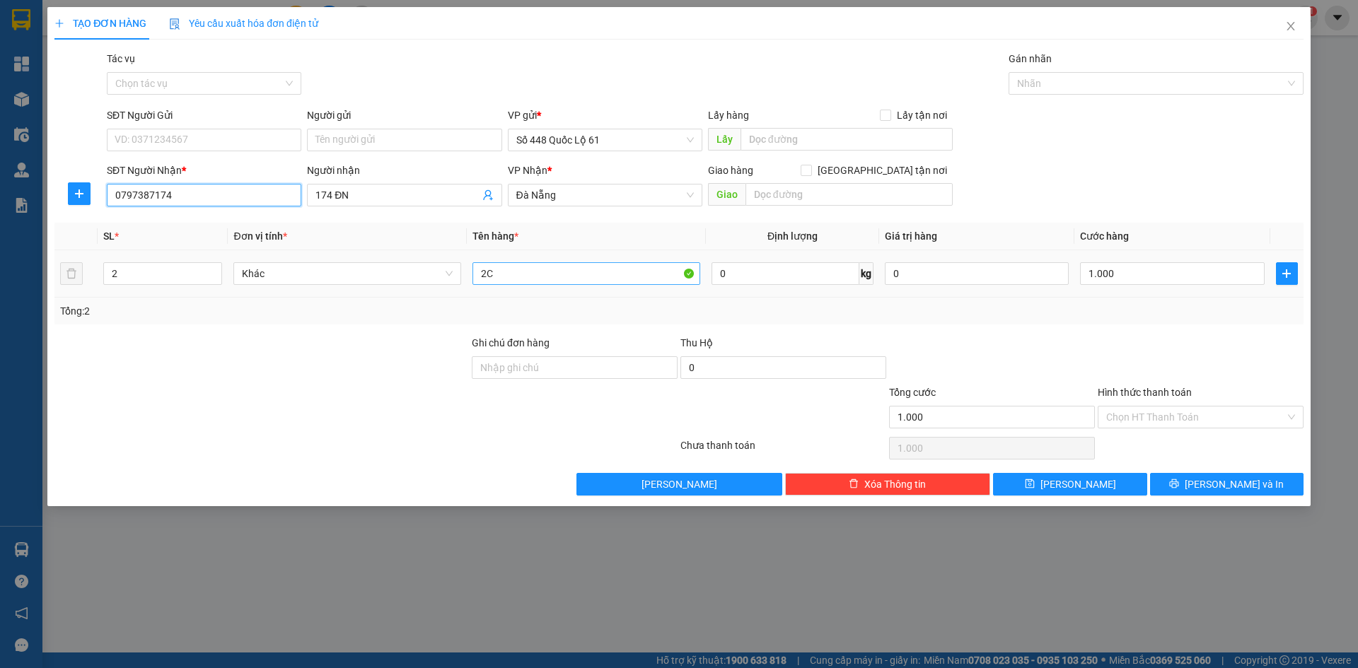
type input "0797387174"
drag, startPoint x: 519, startPoint y: 274, endPoint x: 385, endPoint y: 256, distance: 134.9
click at [385, 256] on tr "2 Khác 2C 0 kg 0 1.000" at bounding box center [678, 273] width 1249 height 47
type input "1.5"
drag, startPoint x: 1176, startPoint y: 422, endPoint x: 1168, endPoint y: 456, distance: 34.3
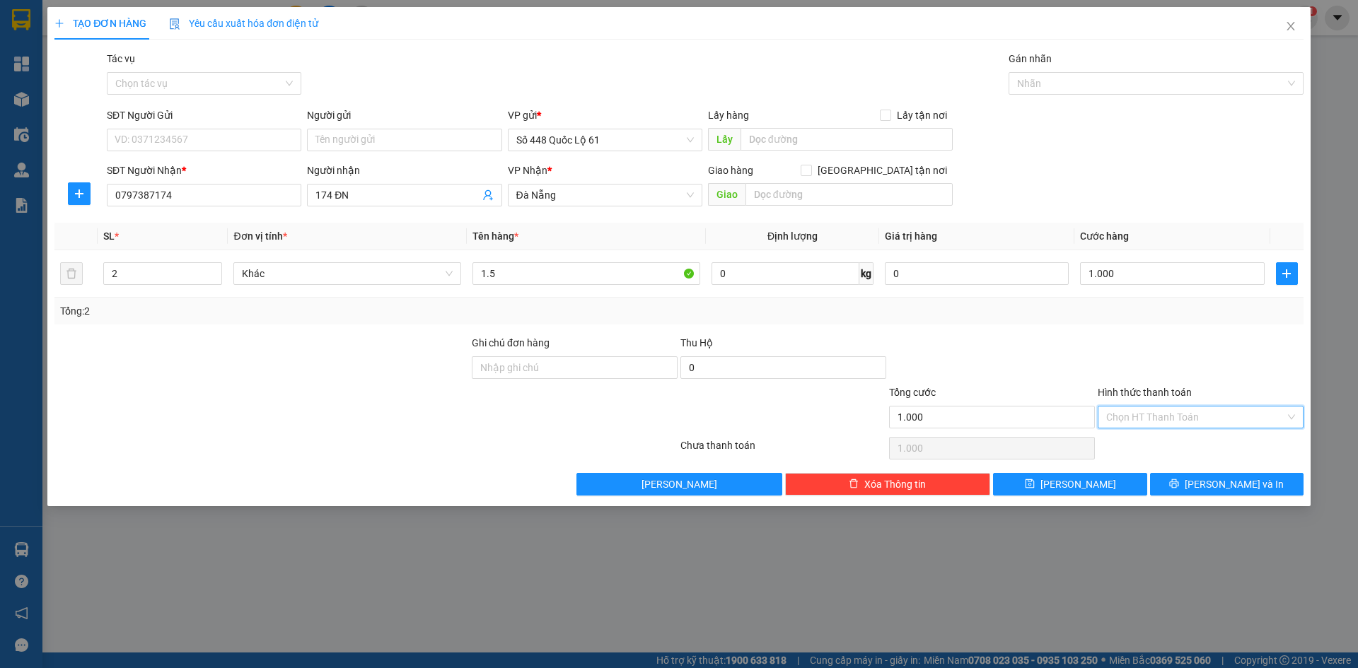
click at [1176, 423] on input "Hình thức thanh toán" at bounding box center [1195, 417] width 179 height 21
drag, startPoint x: 1169, startPoint y: 448, endPoint x: 1094, endPoint y: 503, distance: 93.1
click at [1168, 450] on div "Tại văn phòng" at bounding box center [1200, 446] width 189 height 16
type input "0"
click at [1035, 480] on icon "save" at bounding box center [1030, 484] width 10 height 10
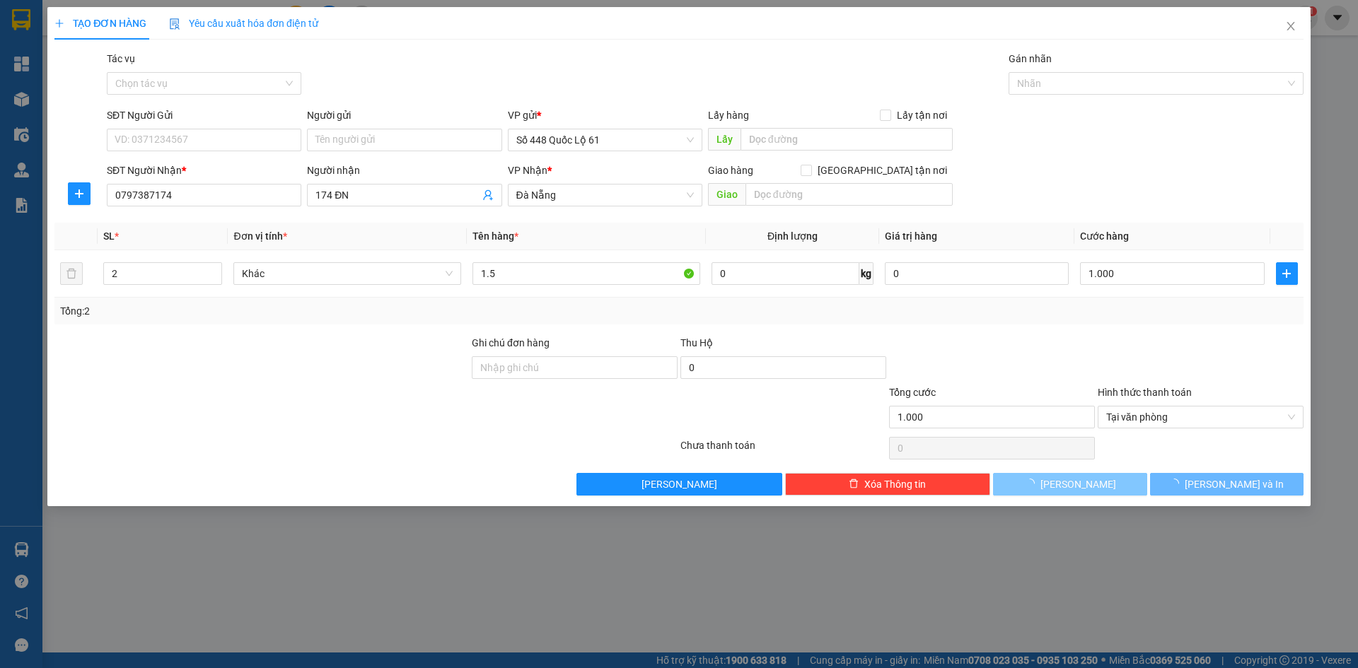
type input "0"
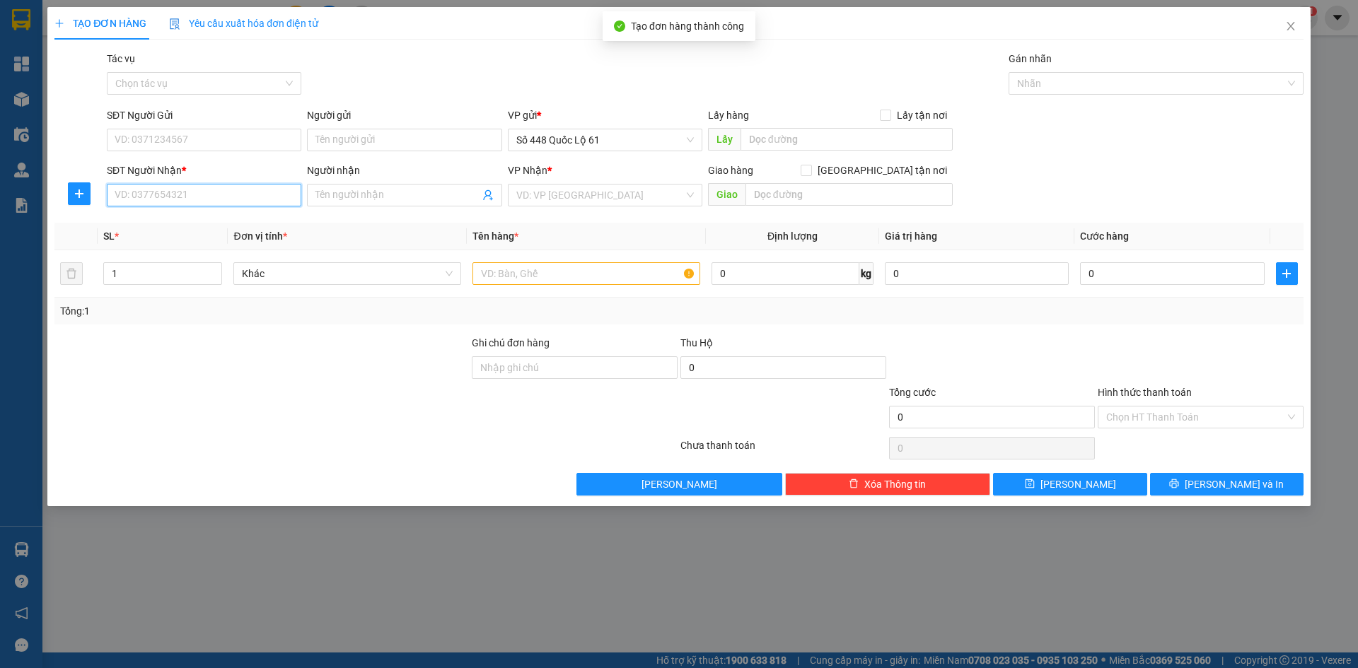
click at [205, 193] on input "SĐT Người Nhận *" at bounding box center [204, 195] width 195 height 23
click at [207, 216] on div "0797387174 - 174 ĐN" at bounding box center [204, 224] width 178 height 16
type input "0797387174"
type input "174 ĐN"
type input "1.000"
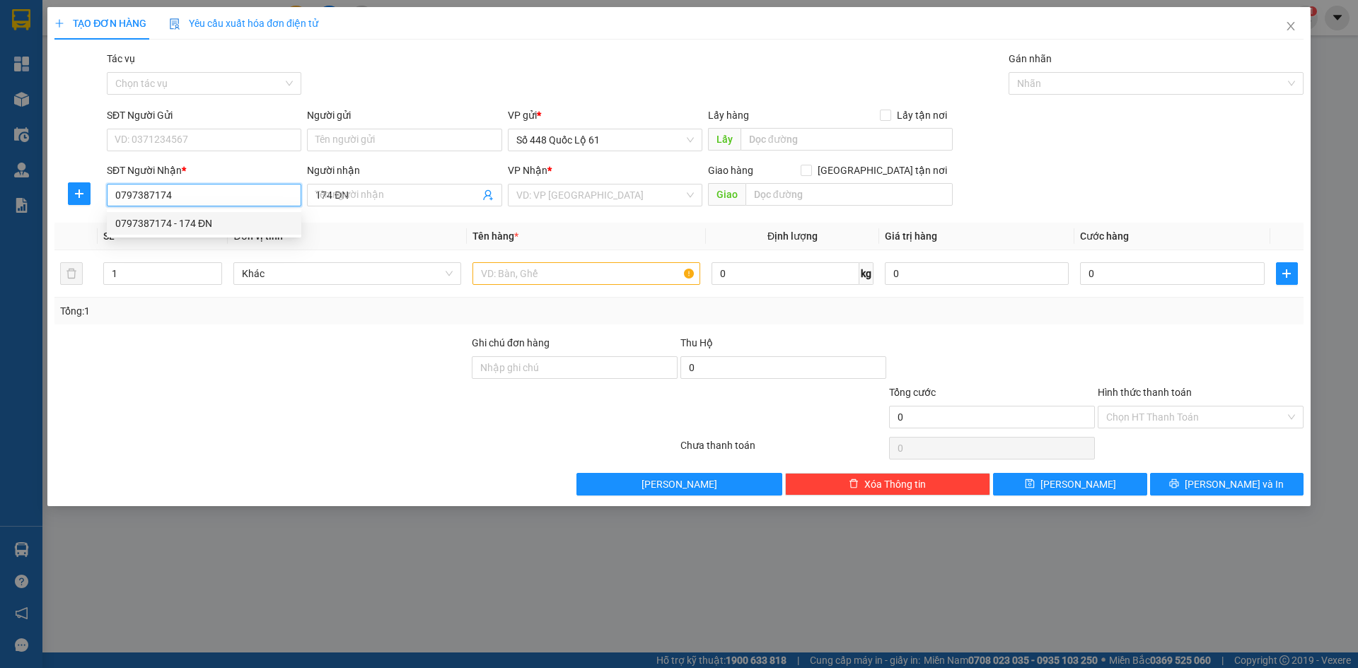
type input "1.000"
type input "0797387174"
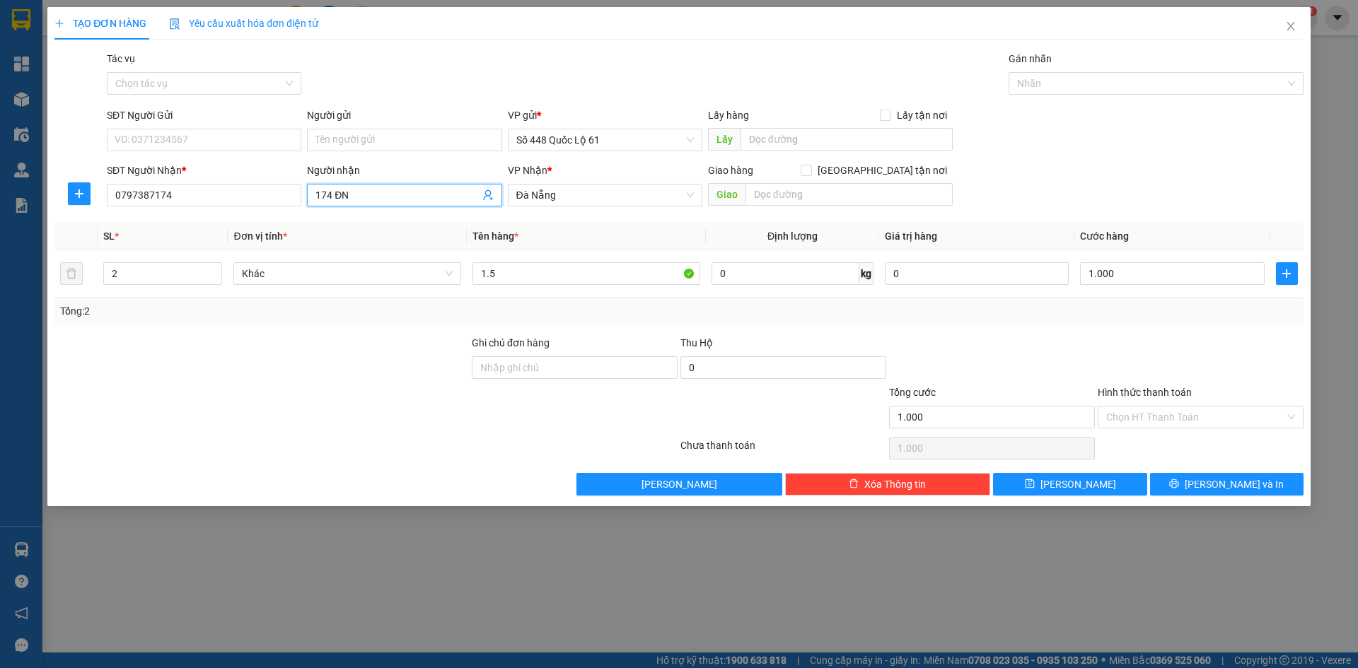
drag, startPoint x: 364, startPoint y: 200, endPoint x: 114, endPoint y: 214, distance: 250.1
click at [154, 207] on div "SĐT Người Nhận * 0797387174 Người nhận 174 ĐN 174 ĐN VP Nhận * Đà Nẵng Giao h…" at bounding box center [705, 188] width 1203 height 50
paste input "Ê"
paste input "Ể"
type input "HIỂN CHU LAI"
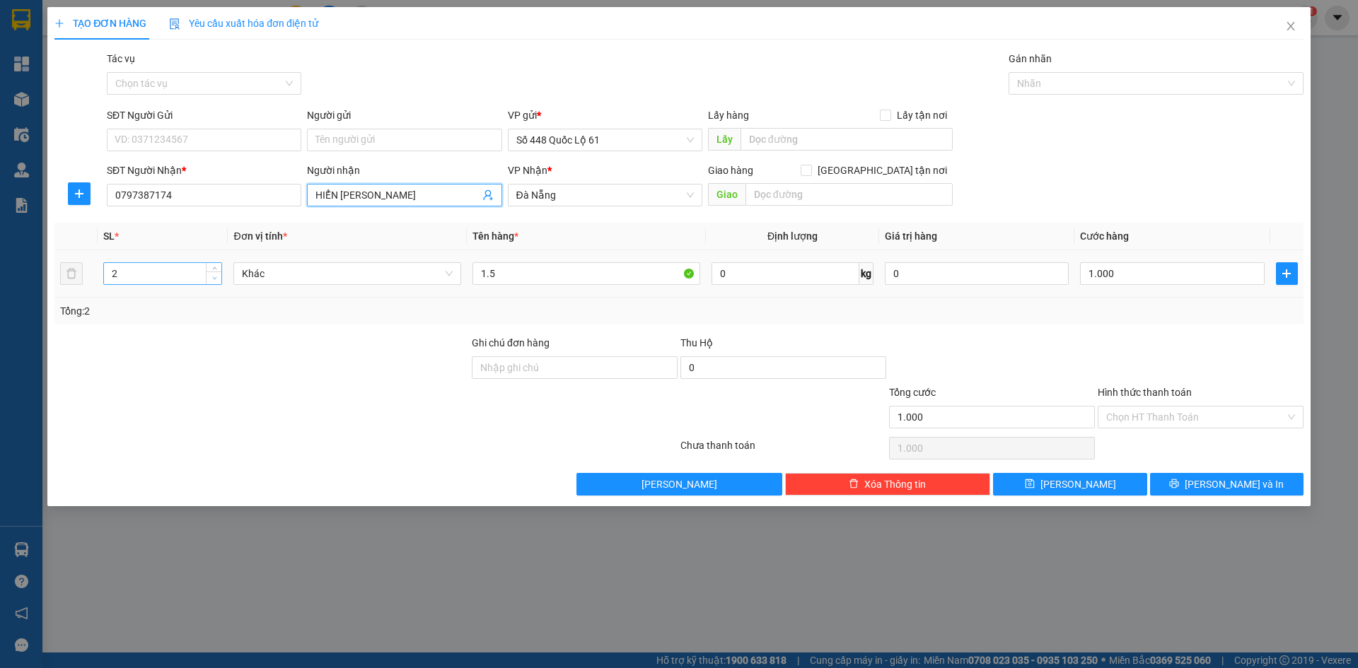
type input "1"
click at [212, 283] on span "Decrease Value" at bounding box center [214, 278] width 16 height 13
drag, startPoint x: 546, startPoint y: 276, endPoint x: 360, endPoint y: 296, distance: 187.2
click at [361, 296] on tr "1 Khác 1.5 0 kg 0 1.000" at bounding box center [678, 273] width 1249 height 47
type input "1"
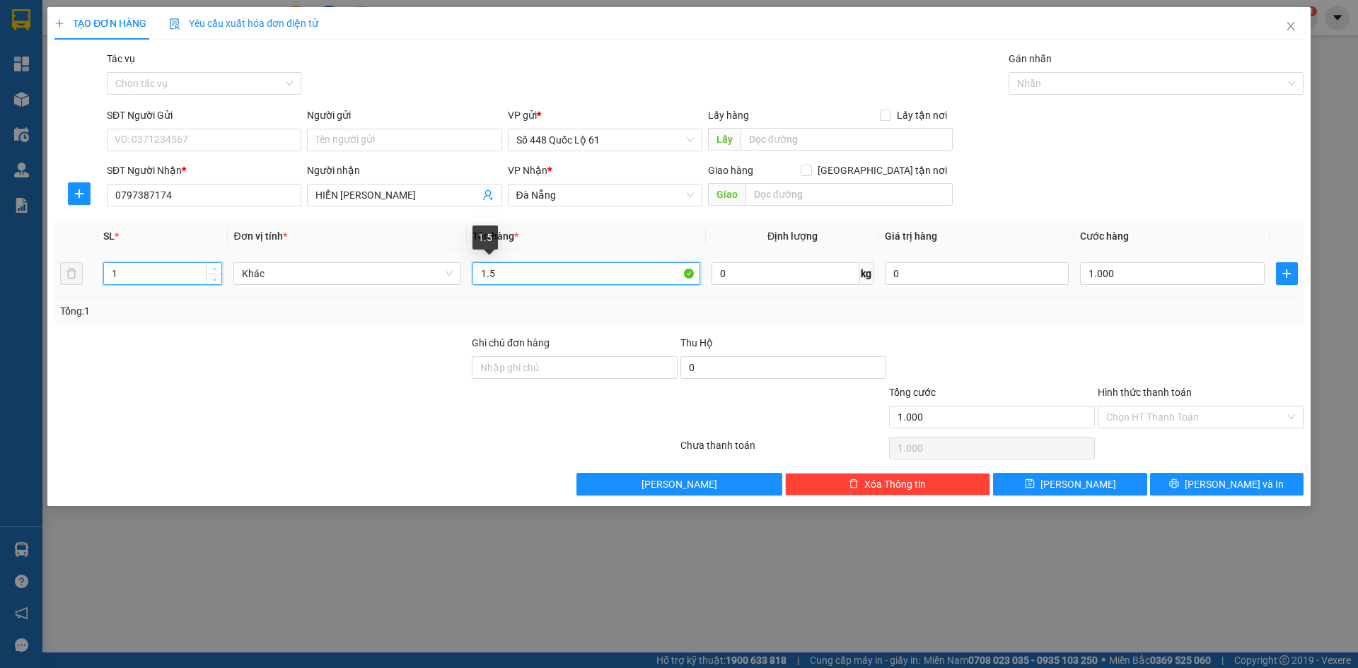
type input "0"
type input "2C"
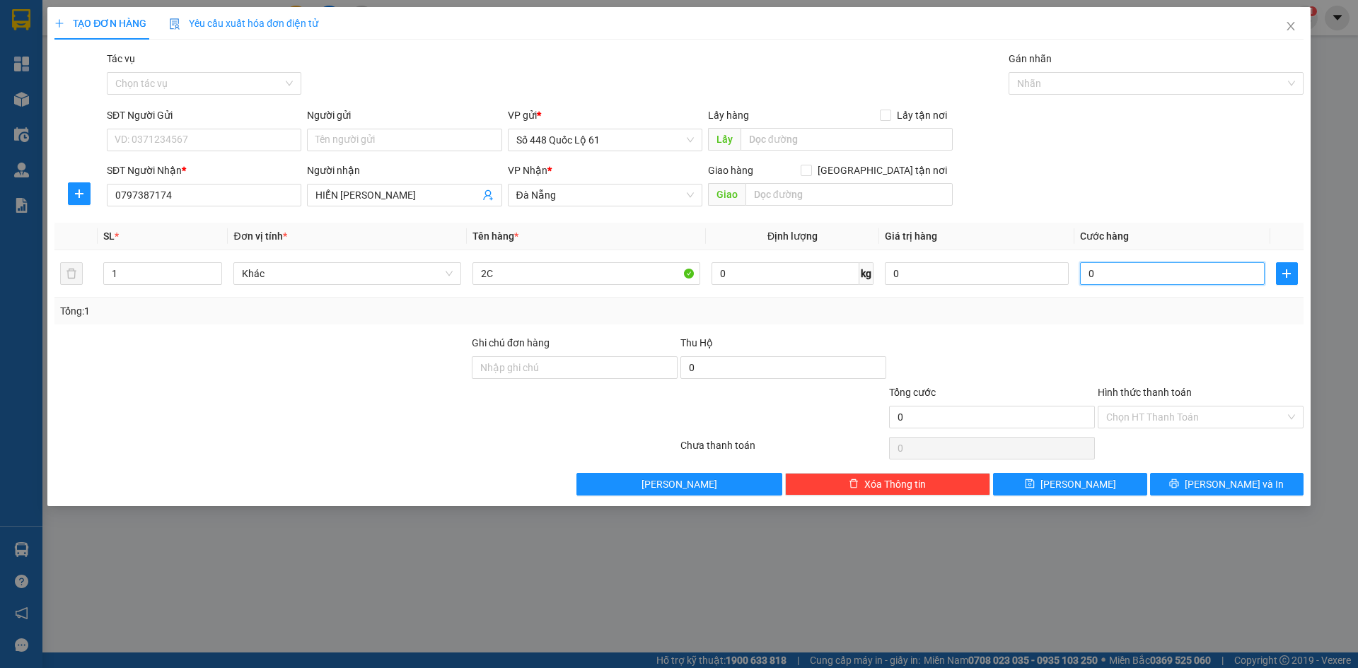
type input "1"
type input "1.000"
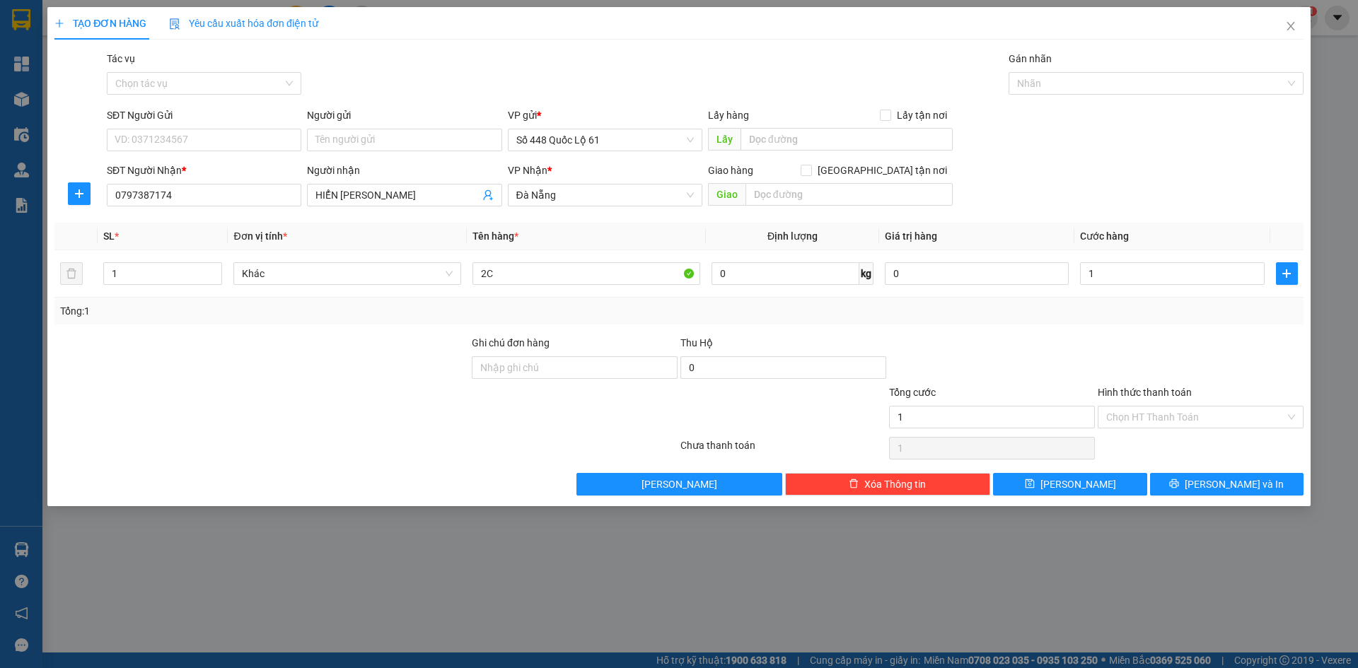
type input "1.000"
drag, startPoint x: 1144, startPoint y: 326, endPoint x: 1135, endPoint y: 358, distance: 33.1
click at [1144, 332] on div "Transit Pickup Surcharge Ids Transit Deliver Surcharge Ids Transit Deliver Surc…" at bounding box center [678, 273] width 1249 height 445
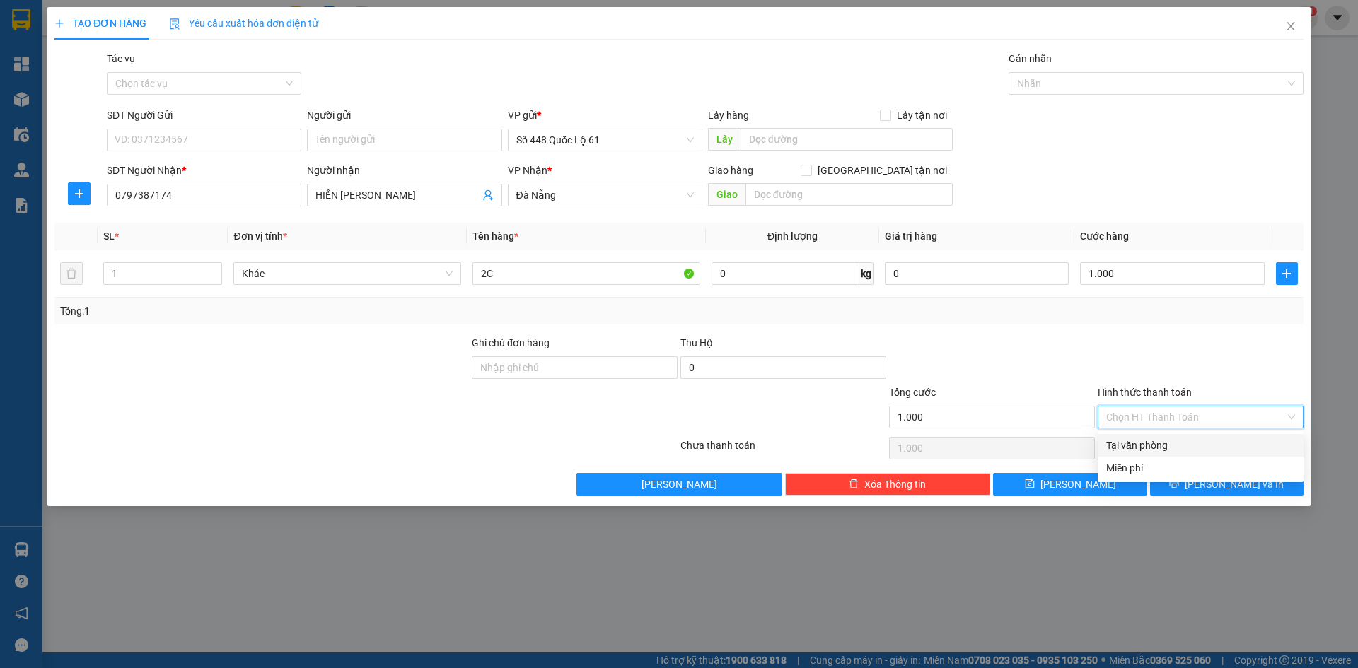
drag, startPoint x: 1132, startPoint y: 424, endPoint x: 1138, endPoint y: 447, distance: 24.2
click at [1133, 428] on div "Chọn HT Thanh Toán" at bounding box center [1201, 417] width 206 height 23
drag, startPoint x: 1139, startPoint y: 447, endPoint x: 1135, endPoint y: 461, distance: 13.9
click at [1140, 450] on div "Tại văn phòng" at bounding box center [1200, 446] width 189 height 16
type input "0"
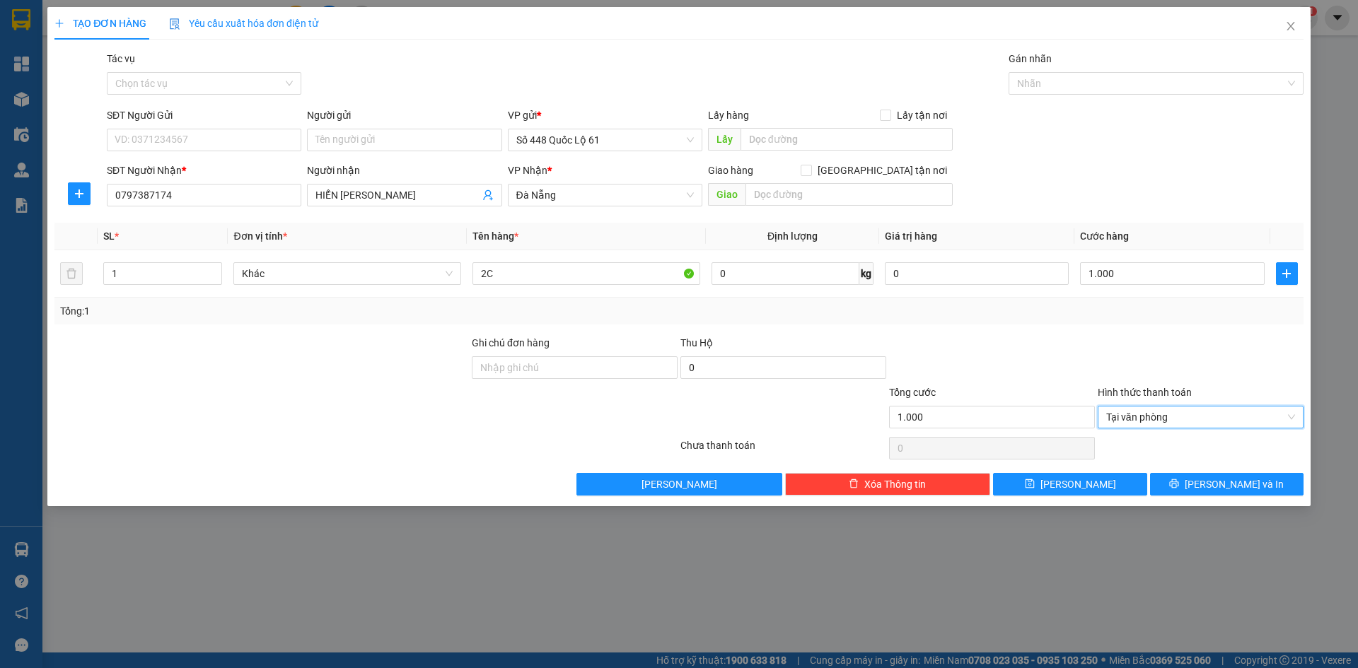
click at [393, 127] on div "Người gửi" at bounding box center [404, 118] width 195 height 21
click at [389, 140] on input "Người gửi" at bounding box center [404, 140] width 195 height 23
type input "O"
paste input "Ô"
type input "Ô"
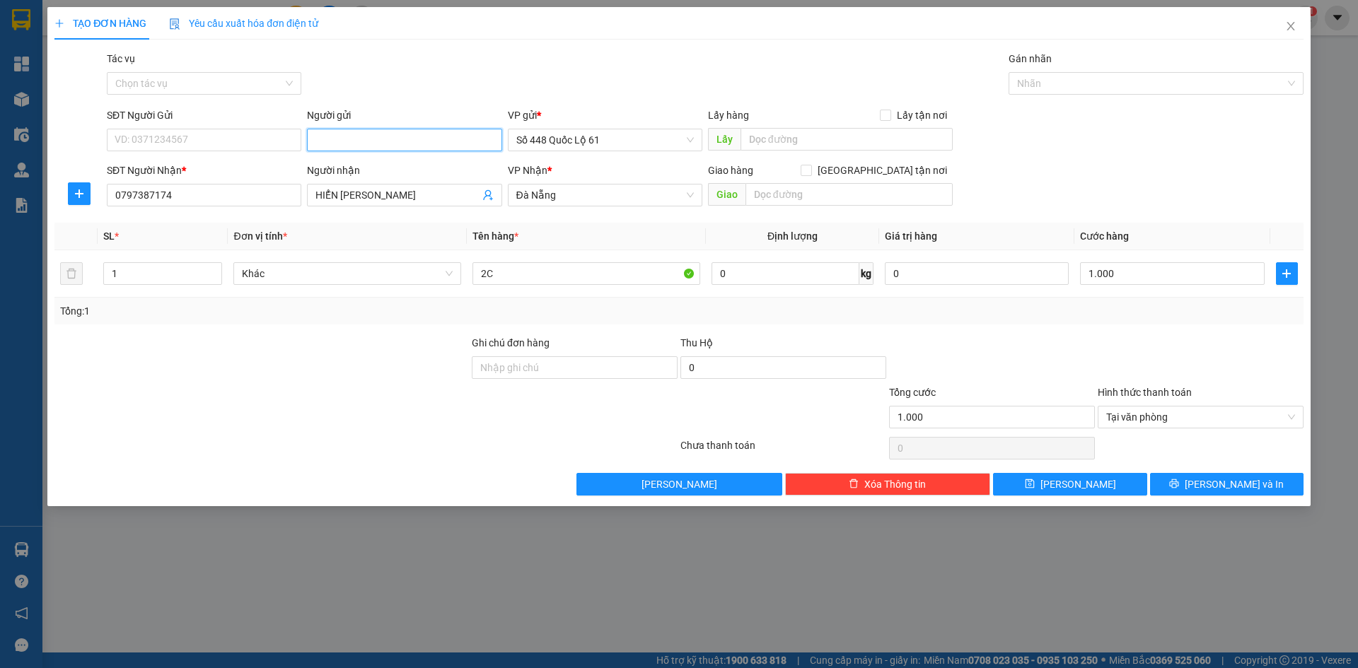
paste input "ỐC"
type input "ỐC LAM"
drag, startPoint x: 1084, startPoint y: 486, endPoint x: 1031, endPoint y: 486, distance: 53.8
click at [1082, 486] on span "[PERSON_NAME]" at bounding box center [1079, 485] width 76 height 16
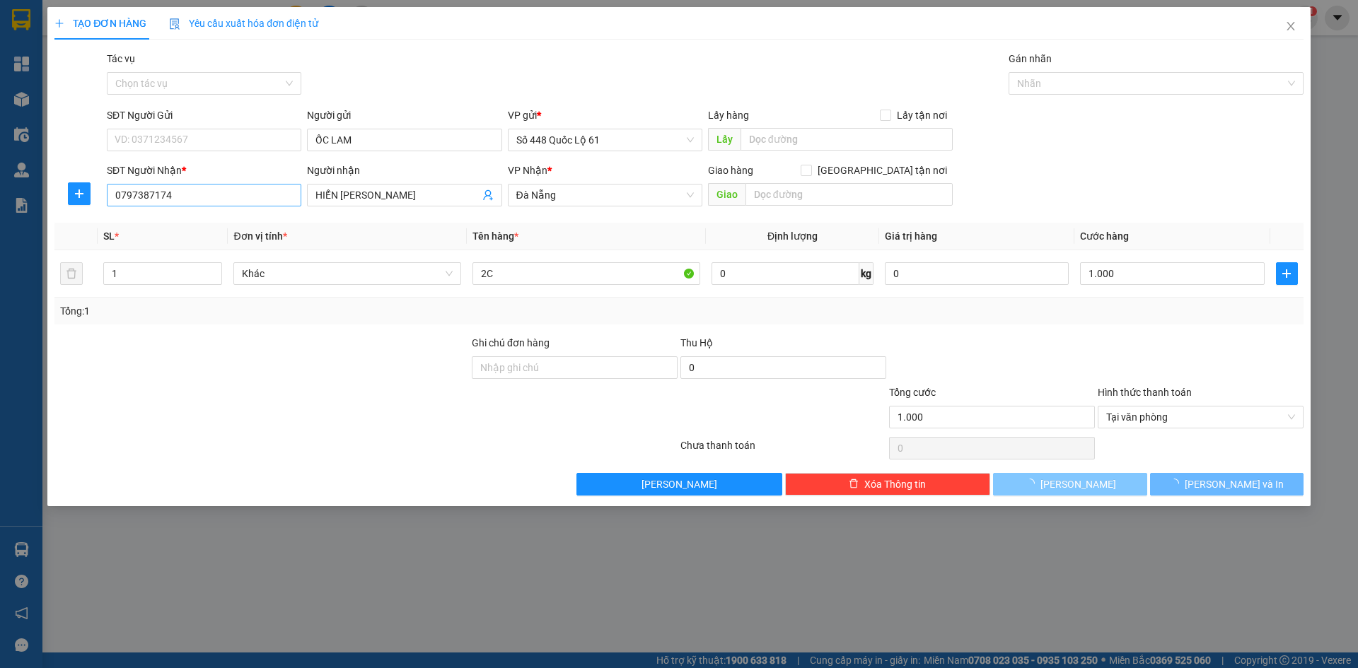
type input "0"
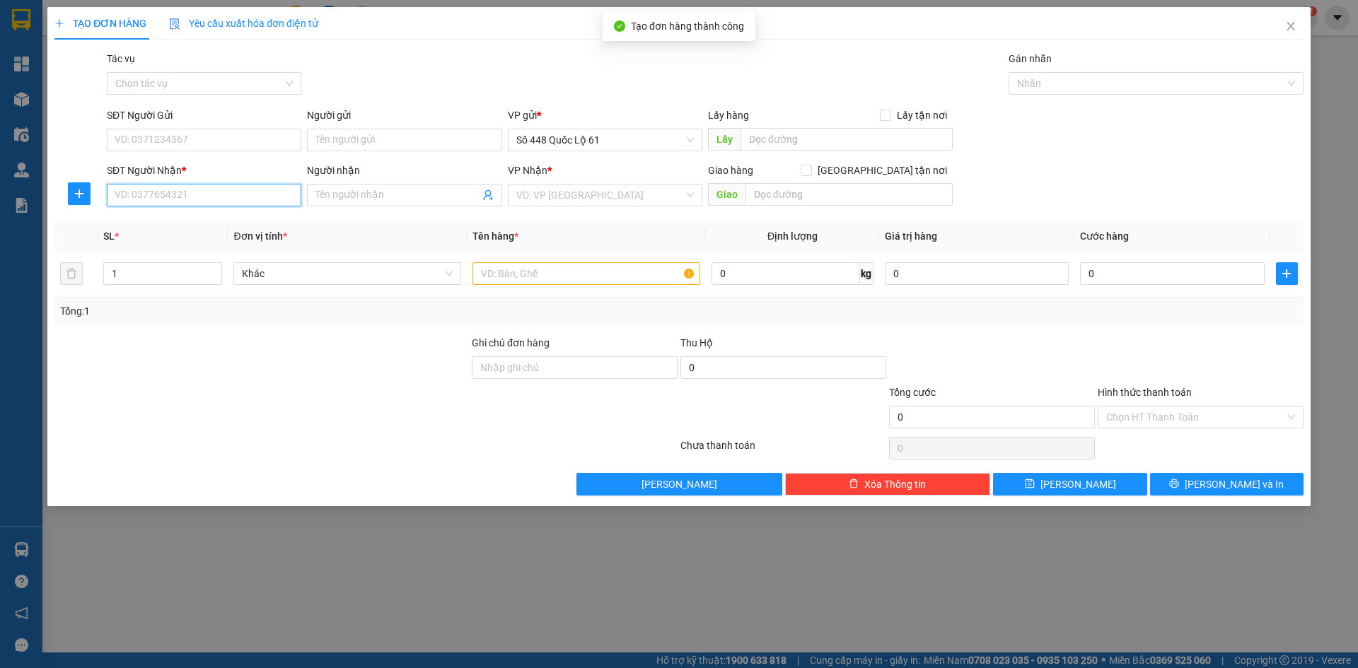
click at [204, 190] on input "SĐT Người Nhận *" at bounding box center [204, 195] width 195 height 23
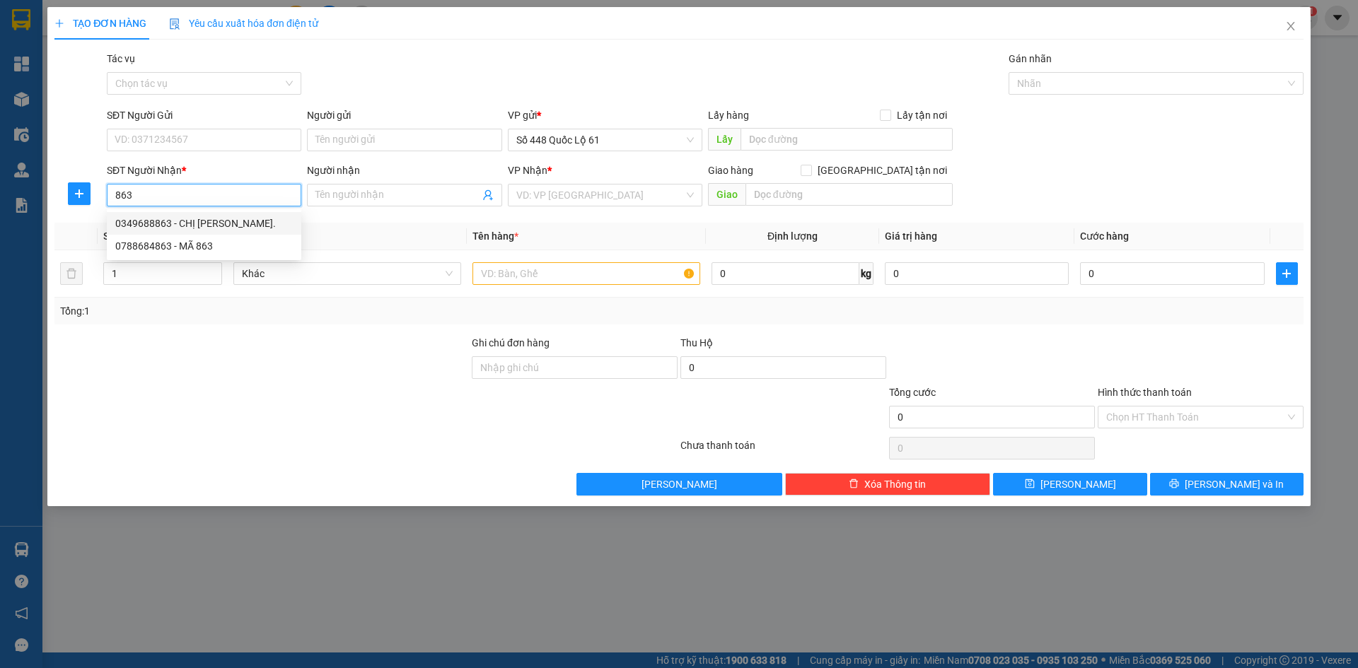
click at [210, 225] on div "0349688863 - CHỊ PHƯƠNG ĐÔNG." at bounding box center [204, 224] width 178 height 16
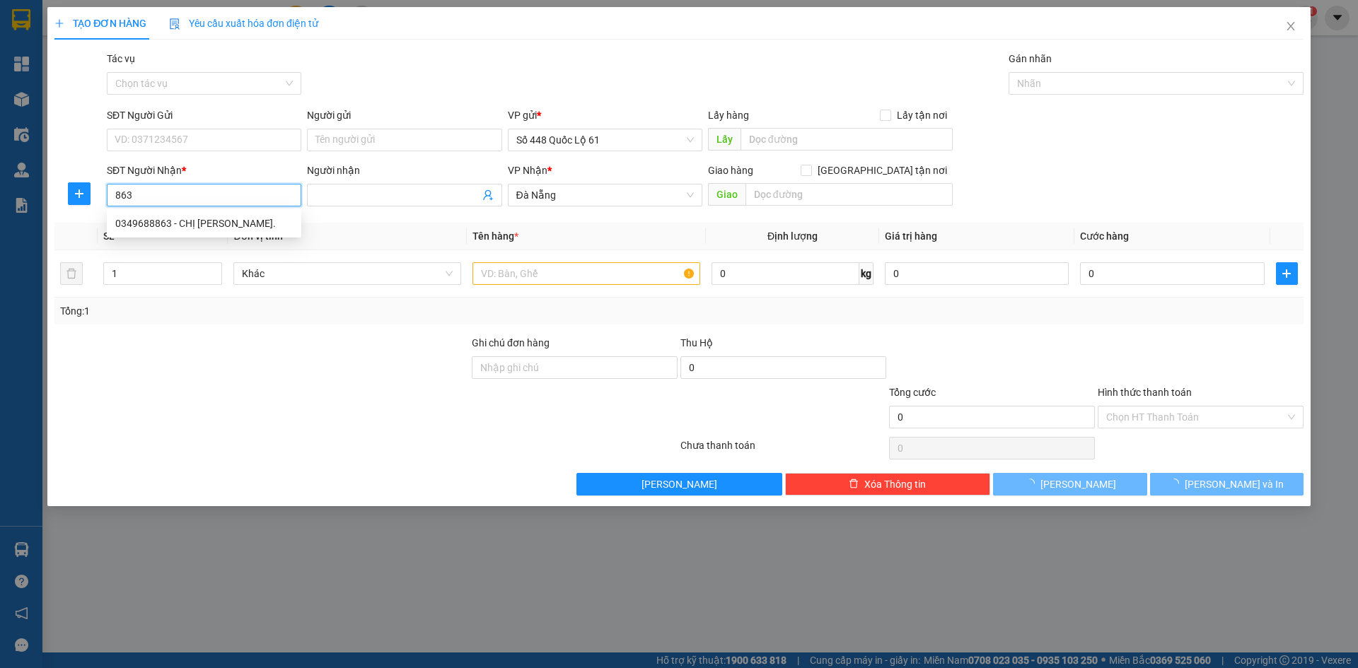
type input "0349688863"
type input "CHỊ PHƯƠNG ĐÔNG."
type input "1.000"
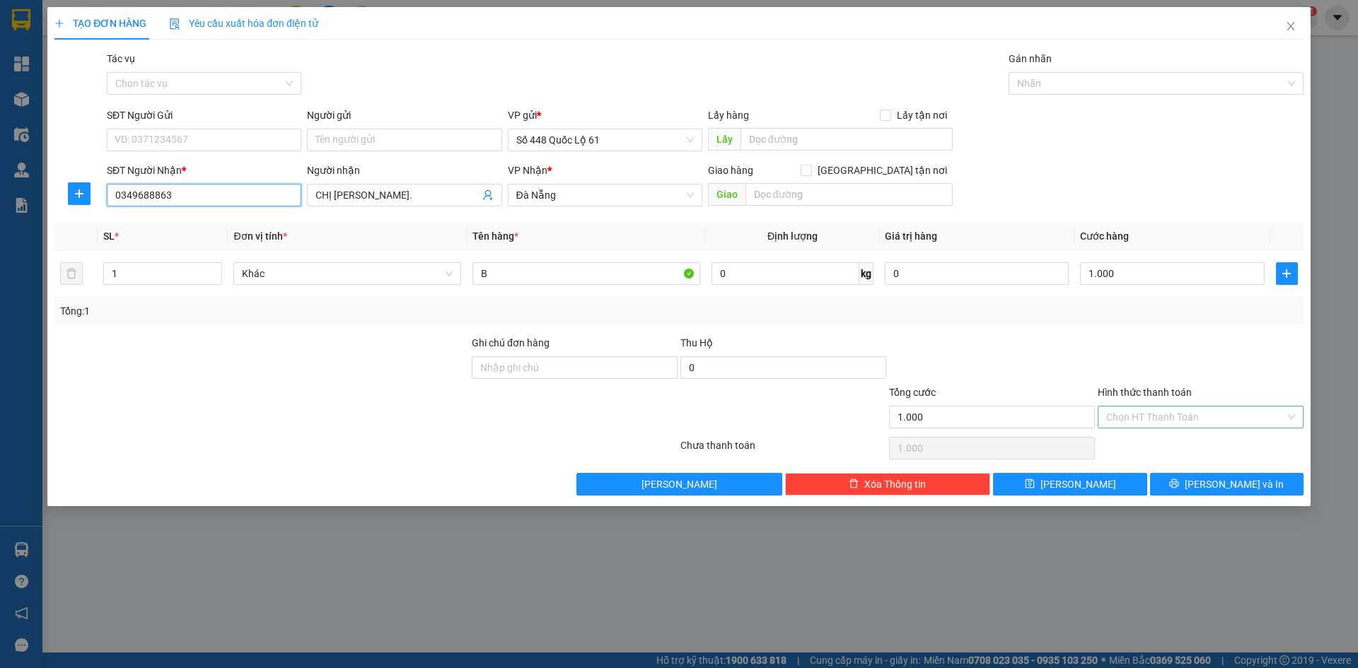
type input "0349688863"
drag, startPoint x: 1144, startPoint y: 417, endPoint x: 1170, endPoint y: 446, distance: 39.6
click at [1149, 422] on input "Hình thức thanh toán" at bounding box center [1195, 417] width 179 height 21
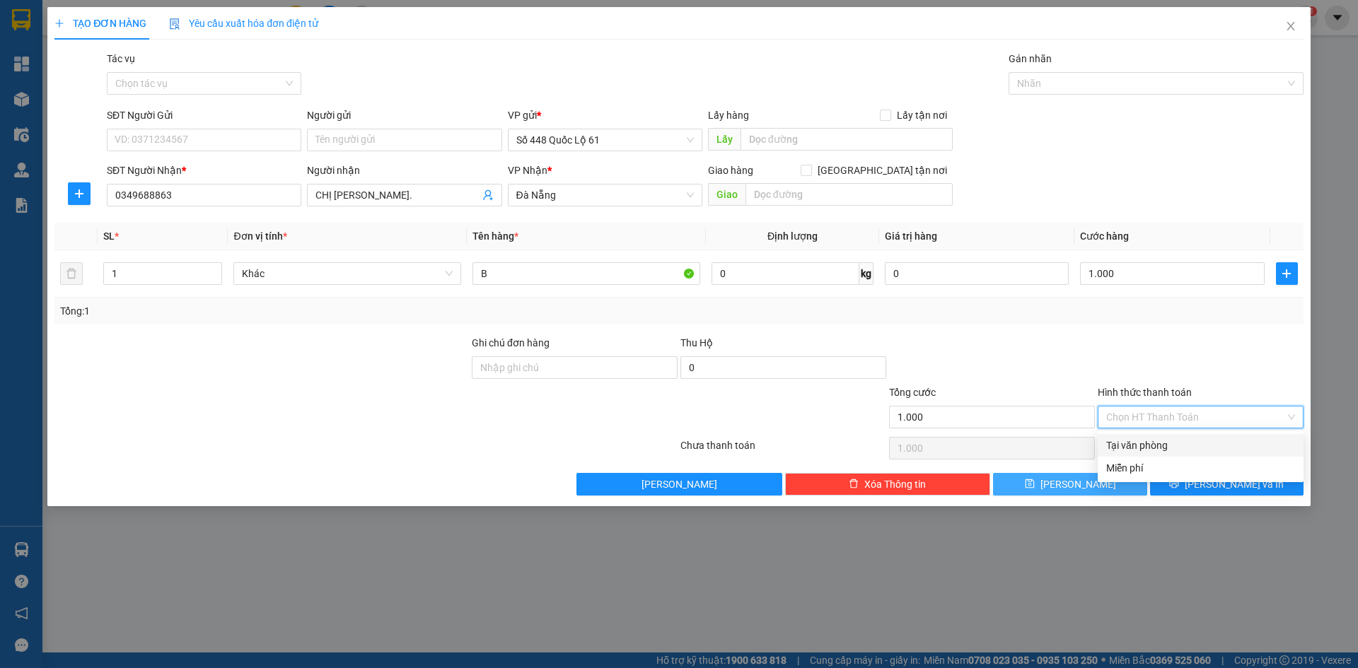
drag, startPoint x: 1173, startPoint y: 440, endPoint x: 1075, endPoint y: 484, distance: 107.0
click at [1171, 442] on div "Tại văn phòng" at bounding box center [1200, 446] width 189 height 16
type input "0"
click at [1071, 488] on span "[PERSON_NAME]" at bounding box center [1079, 485] width 76 height 16
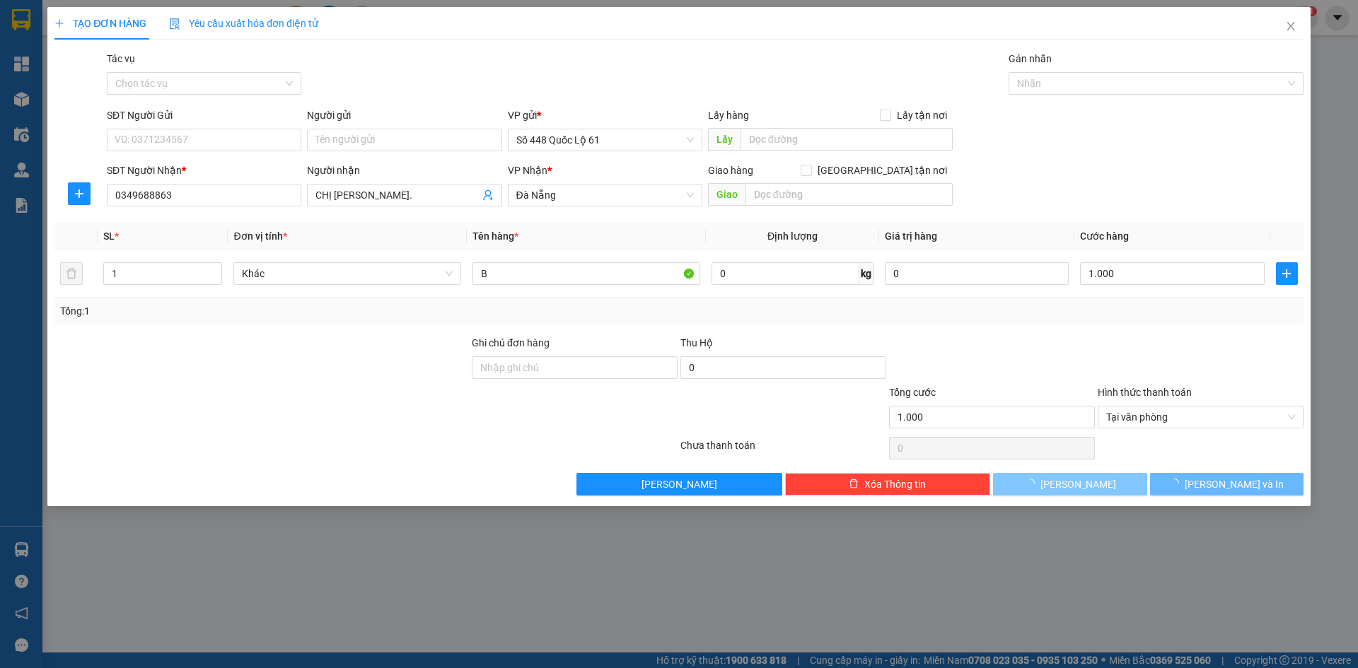
type input "0"
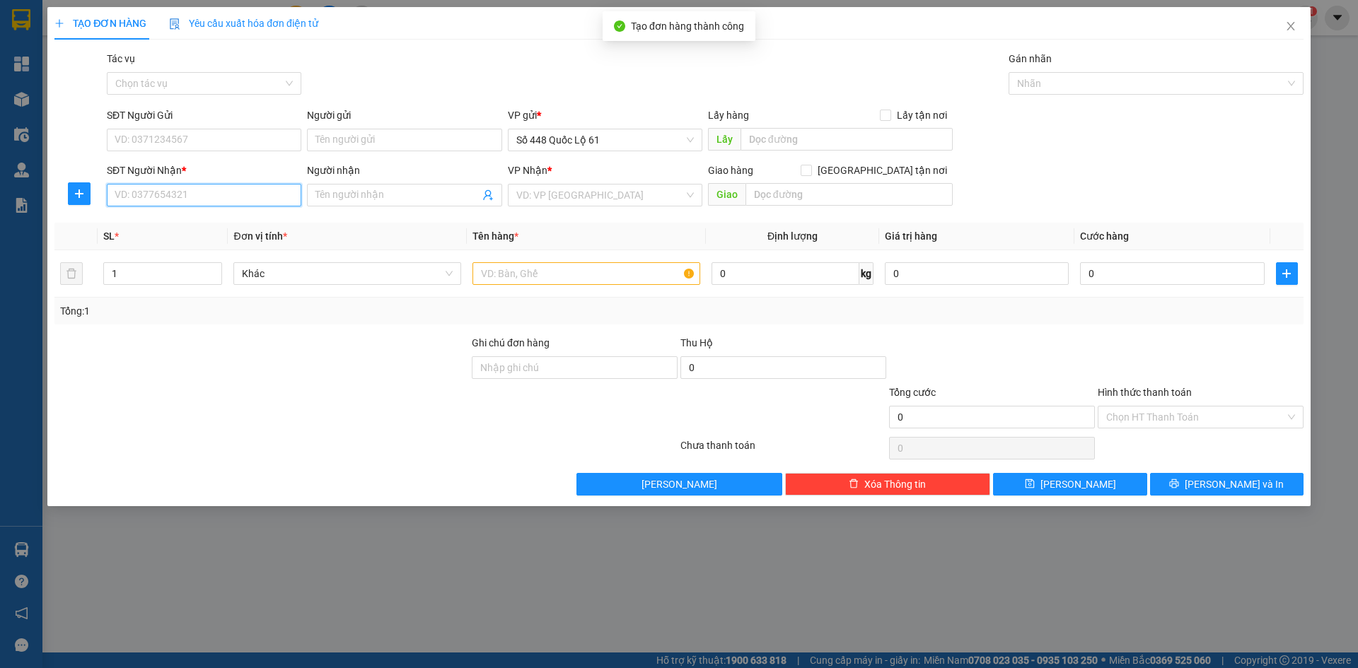
click at [202, 203] on input "SĐT Người Nhận *" at bounding box center [204, 195] width 195 height 23
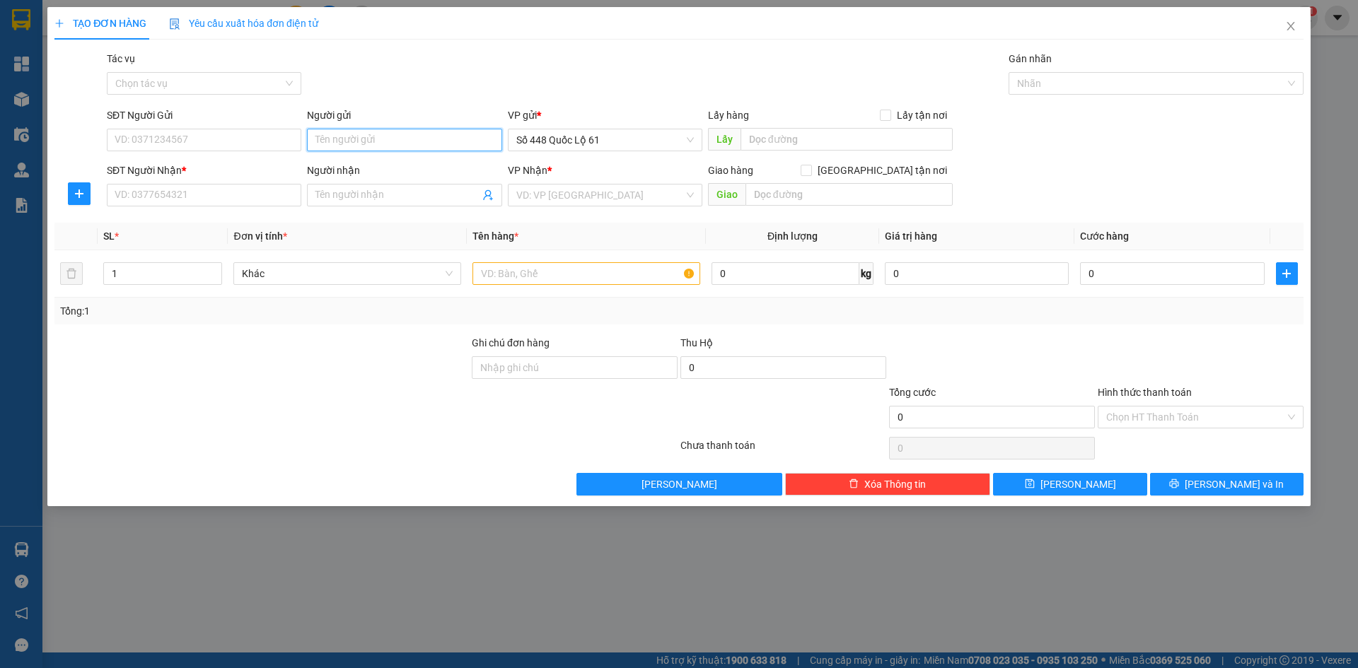
paste input "THANH"
type input "THANH"
drag, startPoint x: 168, startPoint y: 136, endPoint x: 108, endPoint y: 149, distance: 62.3
click at [108, 149] on div "SĐT Người Gửi VD: 0371234567 Người gửi THANH THANH VP gửi * Số 448 Quốc Lộ 61 L…" at bounding box center [705, 133] width 1203 height 50
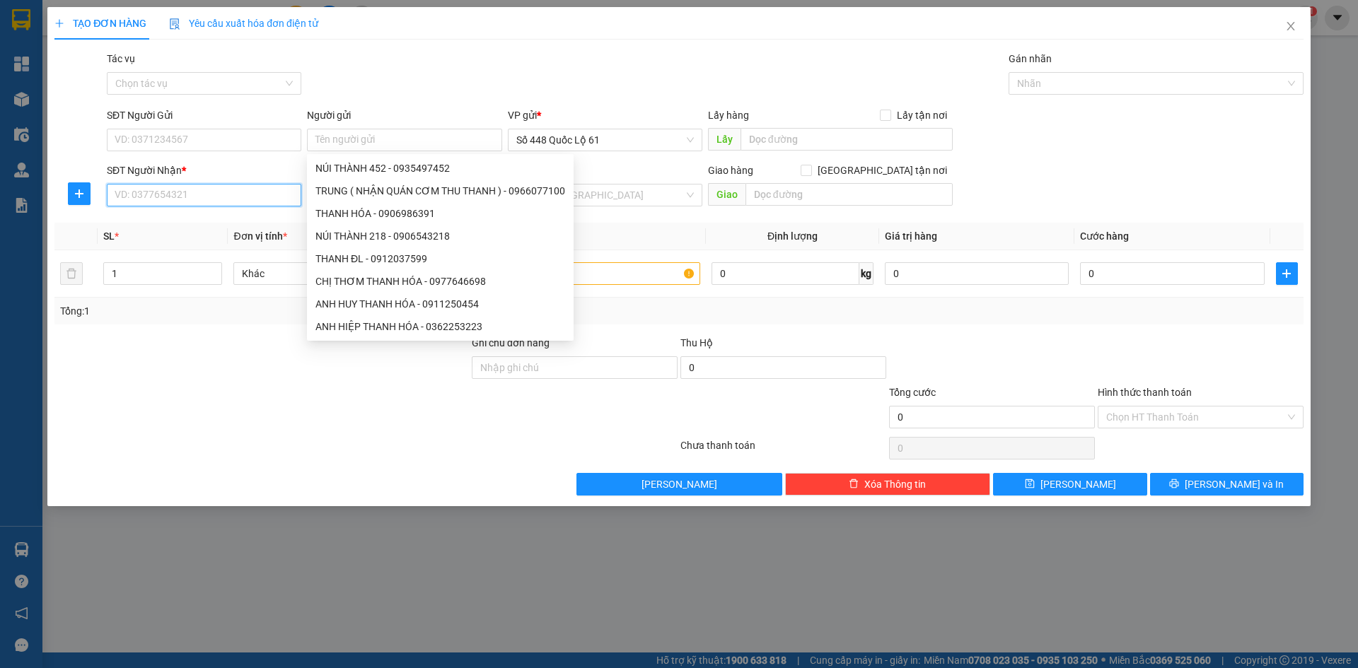
click at [216, 198] on input "SĐT Người Nhận *" at bounding box center [204, 195] width 195 height 23
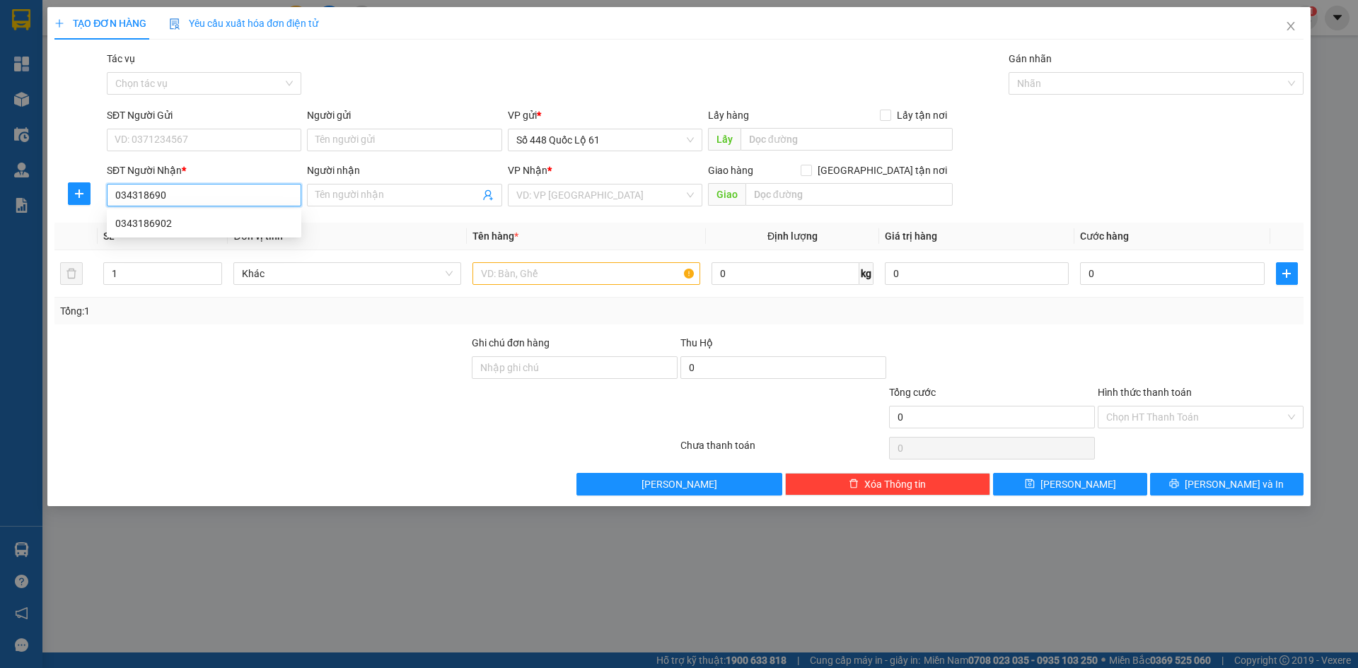
type input "0343186902"
click at [221, 226] on div "0343186902" at bounding box center [204, 224] width 178 height 16
checkbox input "true"
type input "CÂY BẢNG"
type input "1.000"
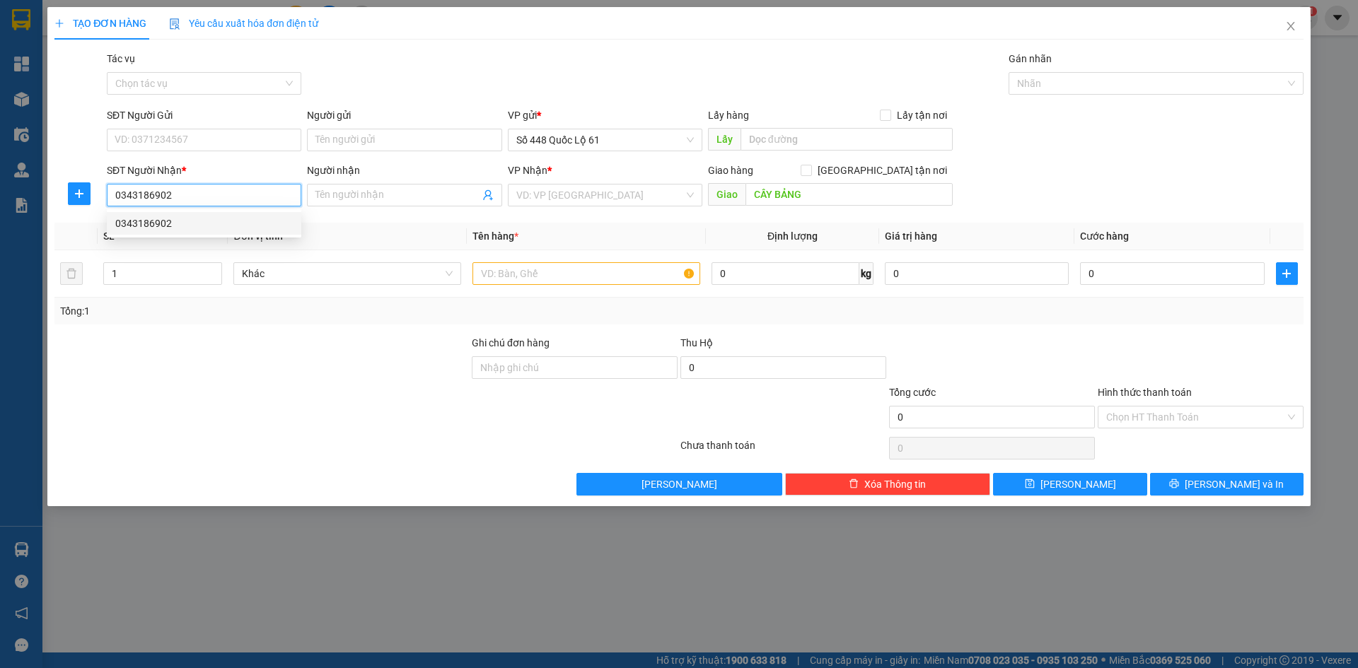
type input "1.000"
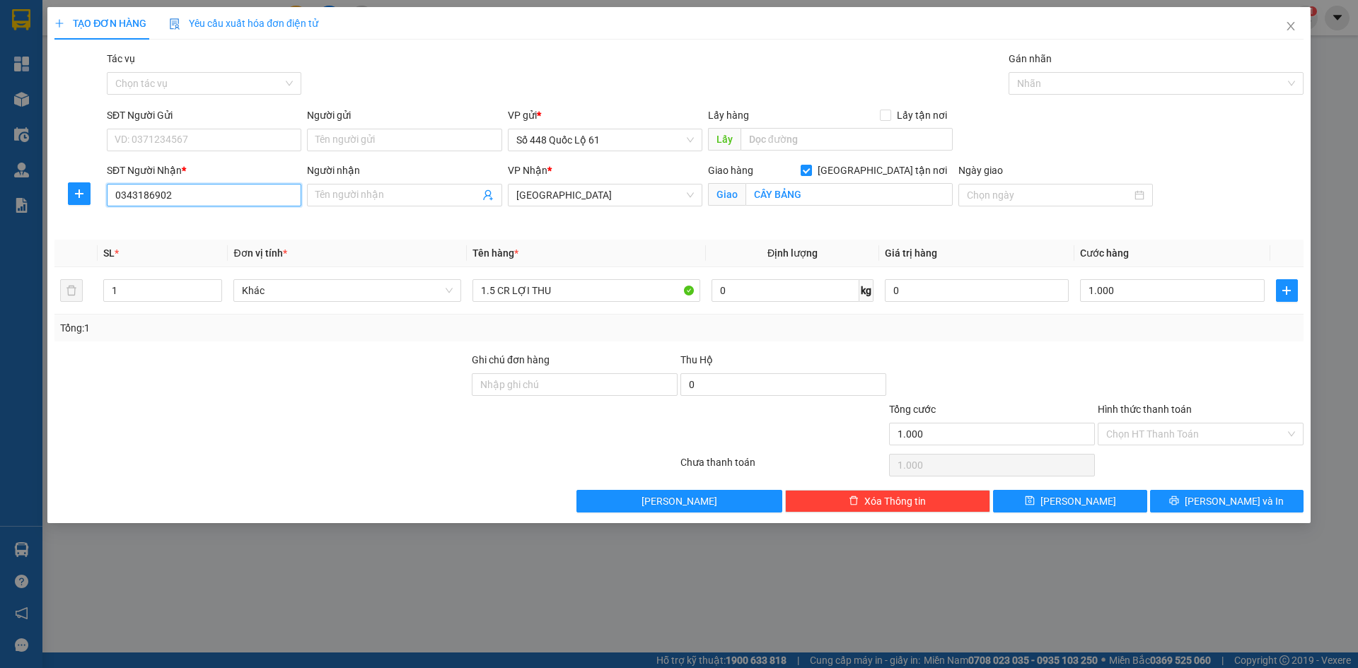
drag, startPoint x: 154, startPoint y: 203, endPoint x: 0, endPoint y: 183, distance: 155.6
click at [0, 183] on div "TẠO ĐƠN HÀNG Yêu cầu xuất hóa đơn điện tử Transit Pickup Surcharge Ids Transit …" at bounding box center [679, 334] width 1358 height 668
type input "4"
type input "1"
click at [139, 207] on div "SĐT Người Nhận * VD: 0377654321" at bounding box center [204, 188] width 195 height 50
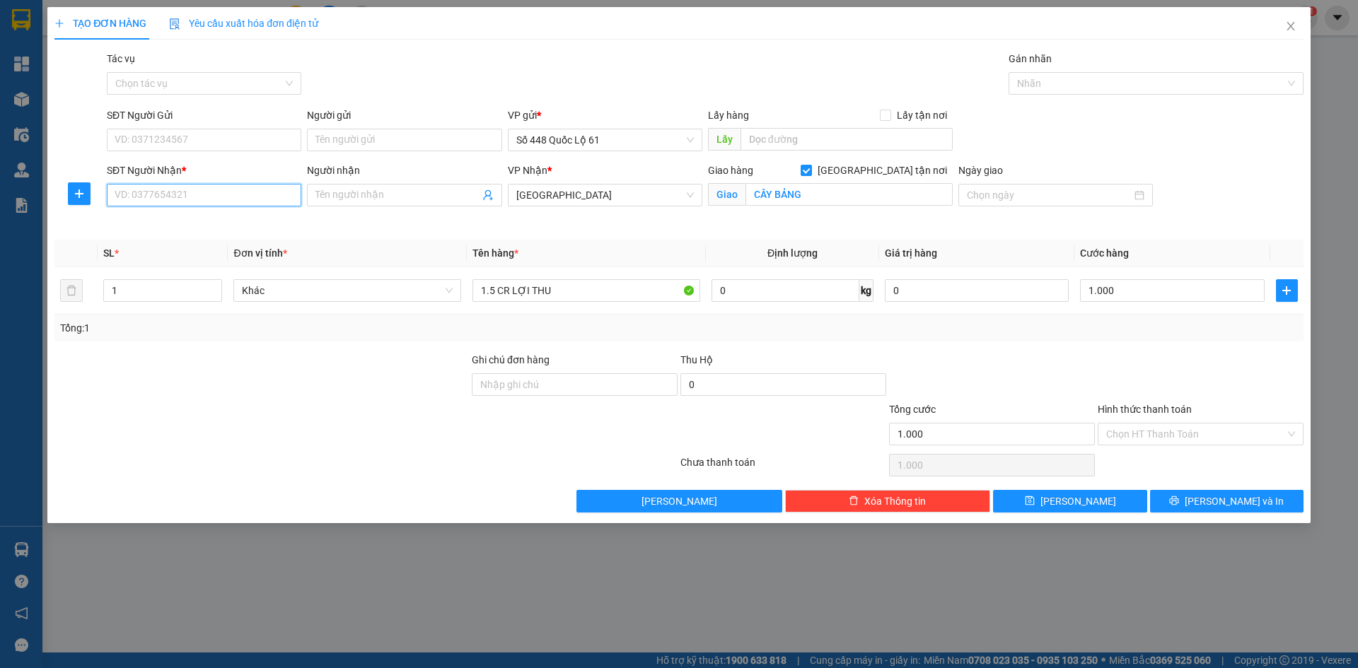
click at [127, 193] on input "SĐT Người Nhận *" at bounding box center [204, 195] width 195 height 23
click at [196, 224] on div "0935298357 - 357.." at bounding box center [204, 224] width 178 height 16
type input "0935298357"
type input "357.."
checkbox input "false"
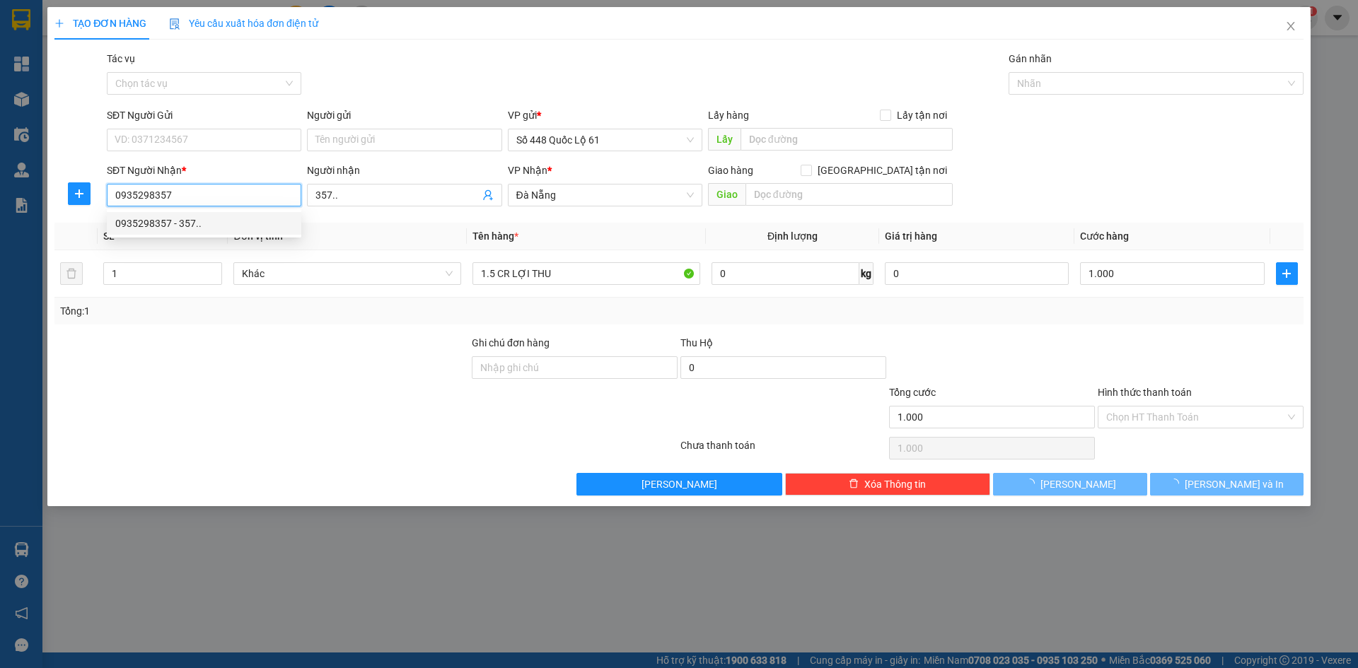
type input "250.000"
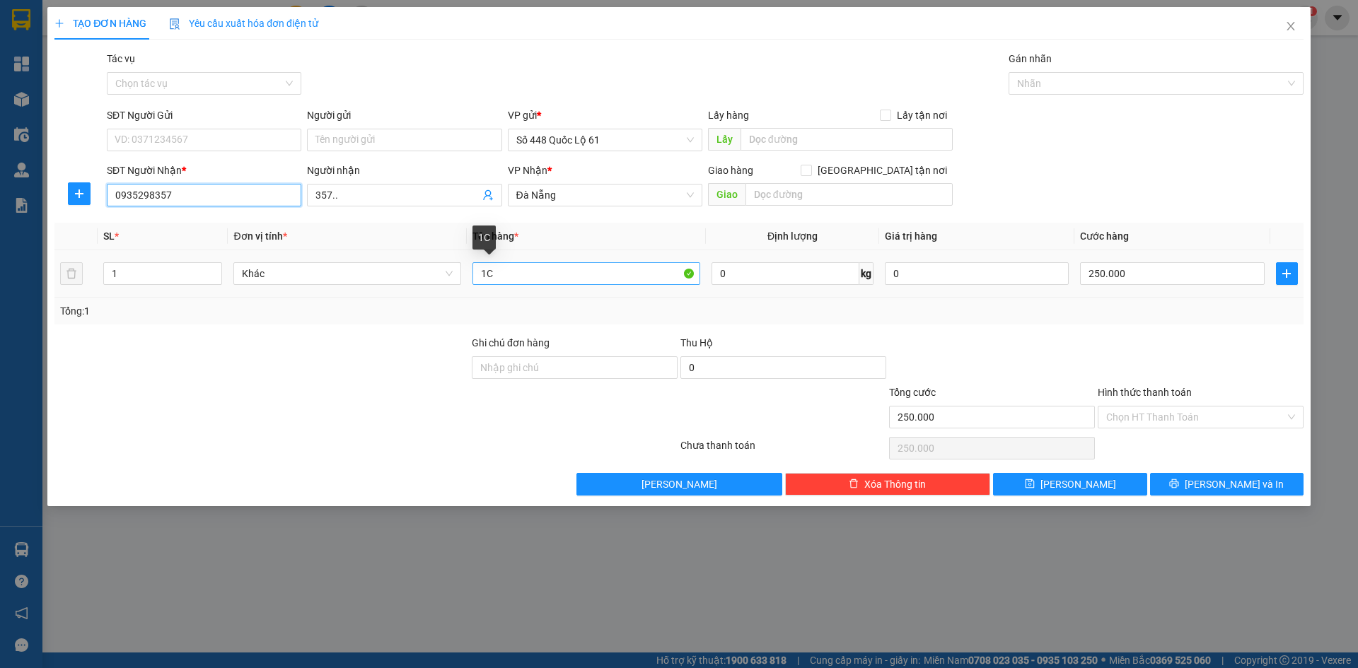
type input "0935298357"
drag, startPoint x: 521, startPoint y: 276, endPoint x: 390, endPoint y: 277, distance: 131.6
click at [390, 277] on tr "1 Khác 1C 0 kg 0 250.000" at bounding box center [678, 273] width 1249 height 47
type input "2C"
click at [213, 263] on span "Increase Value" at bounding box center [214, 269] width 16 height 13
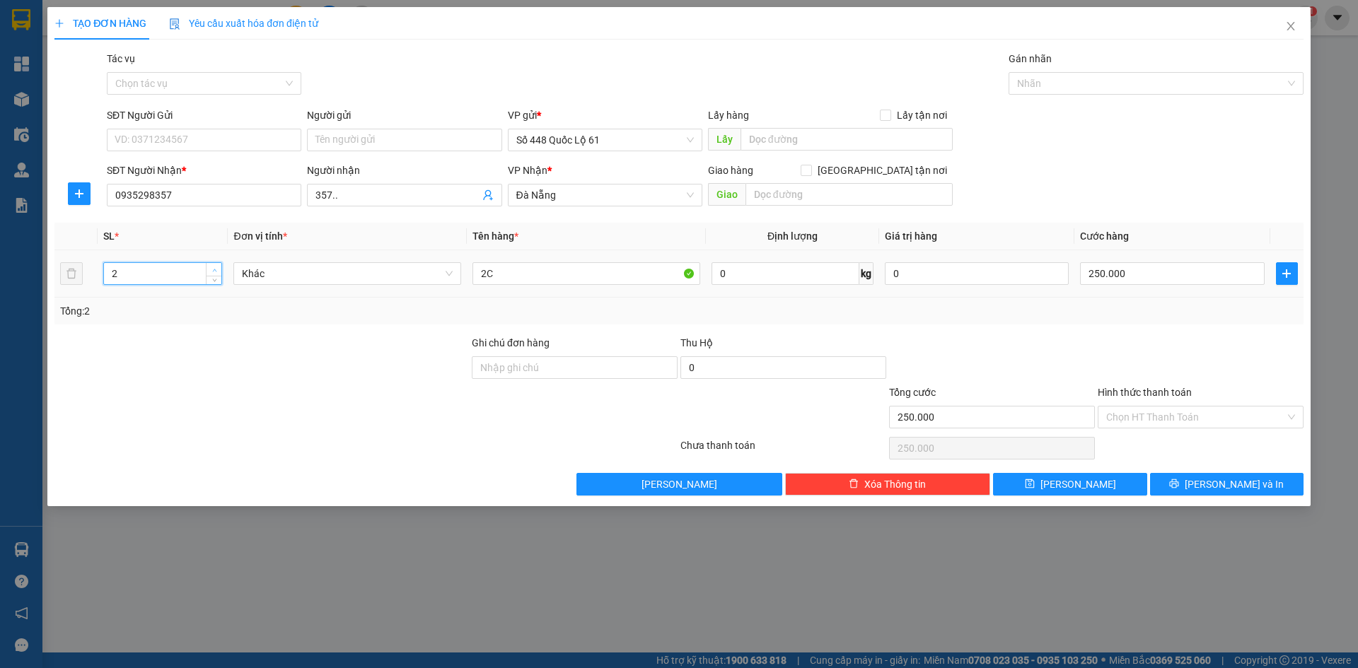
type input "3"
click at [213, 263] on span "Increase Value" at bounding box center [214, 269] width 16 height 13
click at [1096, 282] on input "250.000" at bounding box center [1172, 273] width 184 height 23
type input "0"
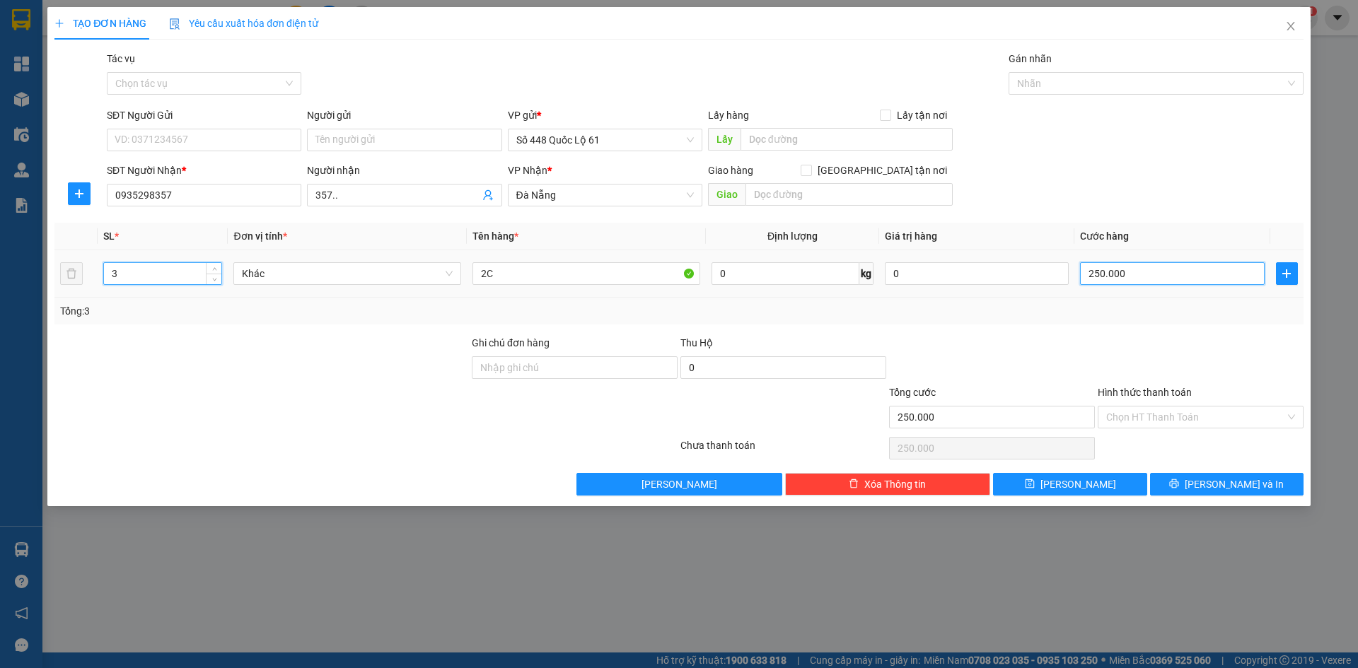
type input "0"
type input "1"
type input "01"
type input "10"
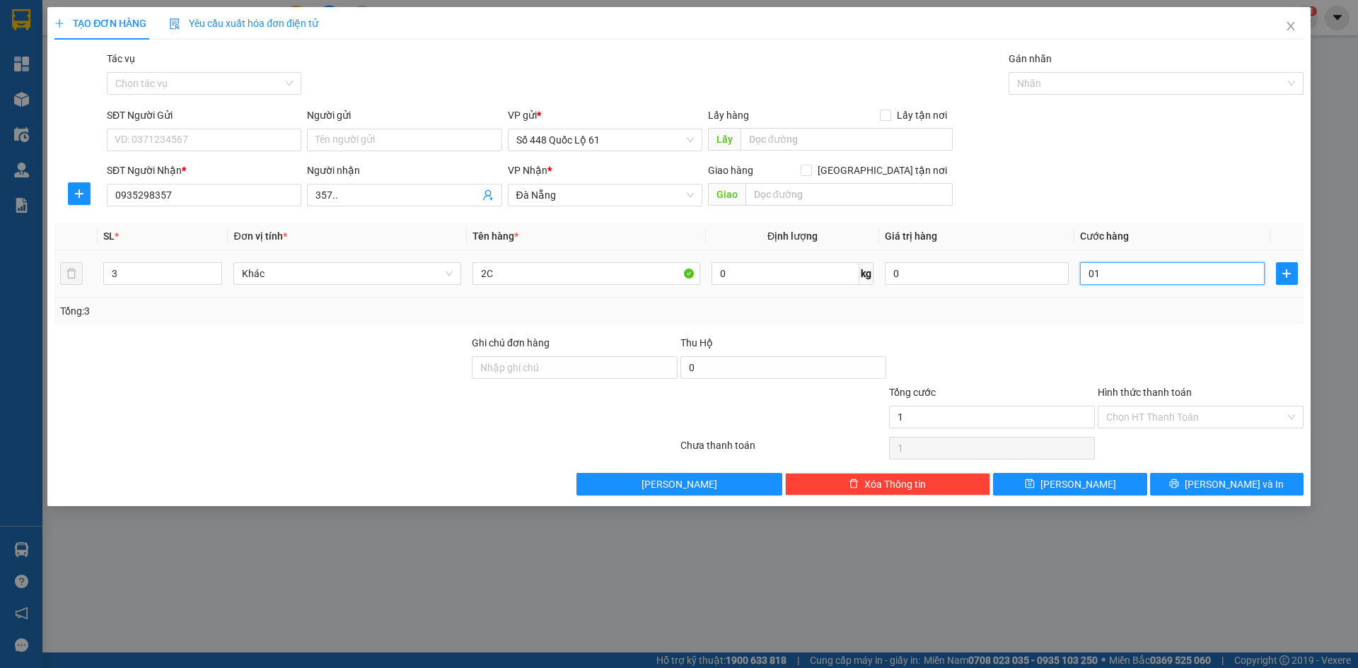
type input "10"
type input "010"
type input "105"
type input "0.105"
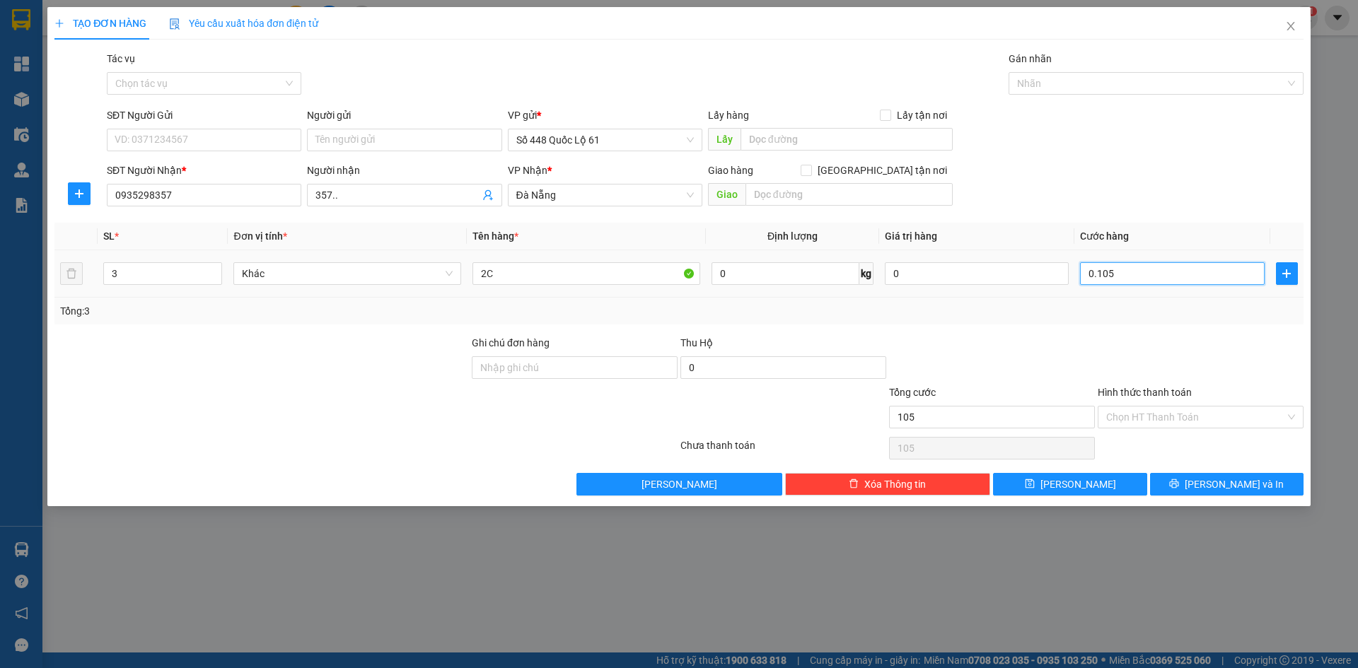
type input "1.050"
type input "01.050"
type input "1.050.000"
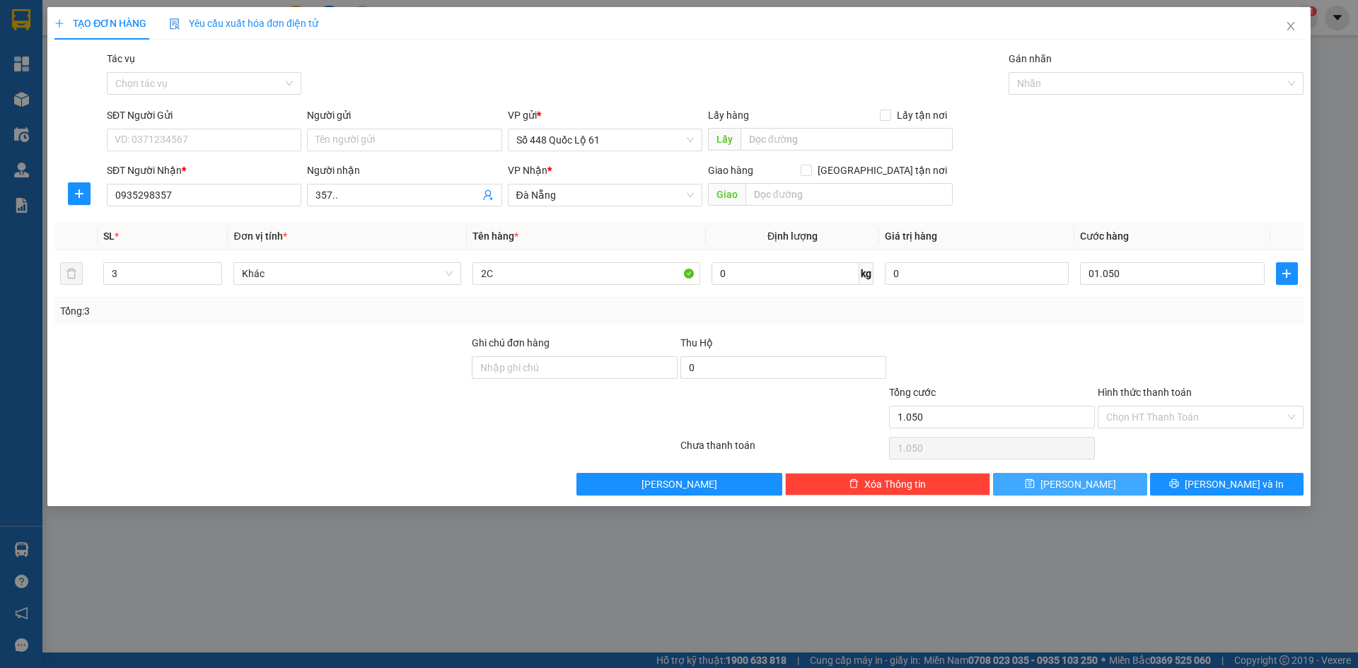
type input "1.050.000"
click at [1108, 487] on button "[PERSON_NAME]" at bounding box center [1070, 484] width 154 height 23
type input "0"
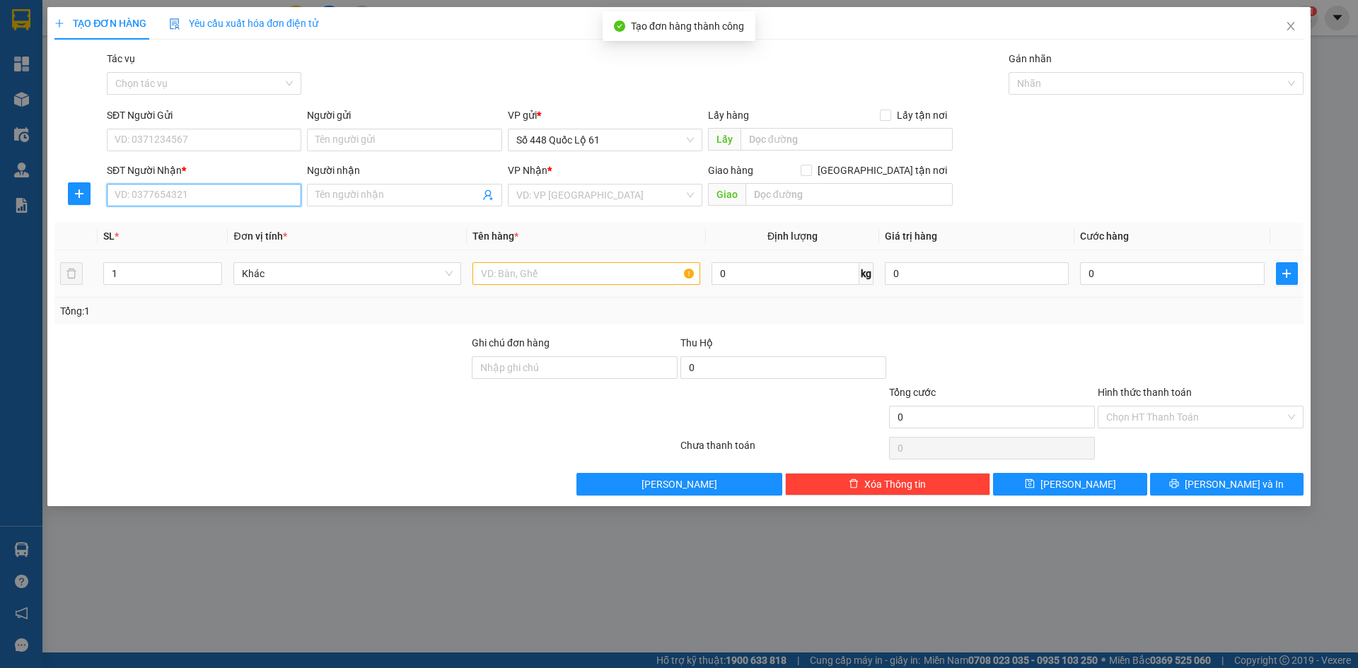
click at [238, 191] on input "SĐT Người Nhận *" at bounding box center [204, 195] width 195 height 23
click at [248, 238] on div "0901456326 - NHỎ" at bounding box center [204, 246] width 178 height 16
type input "0901456326"
type input "NHỎ"
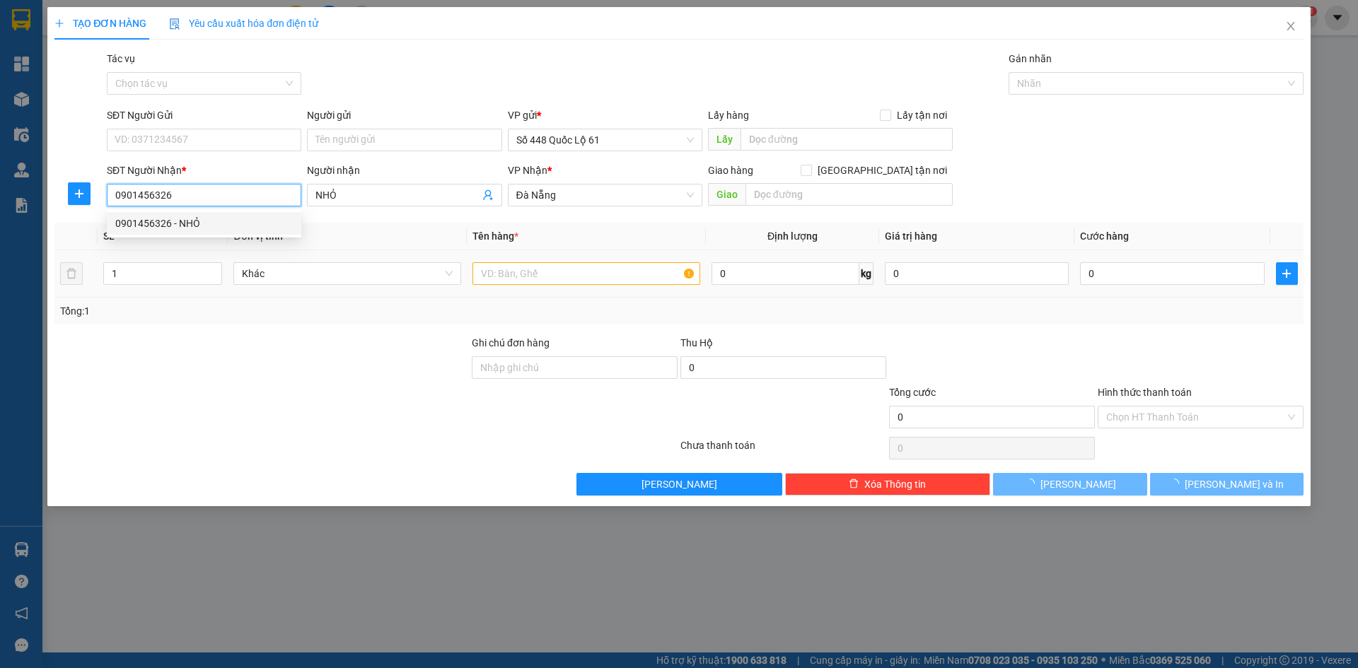
type input "1.000"
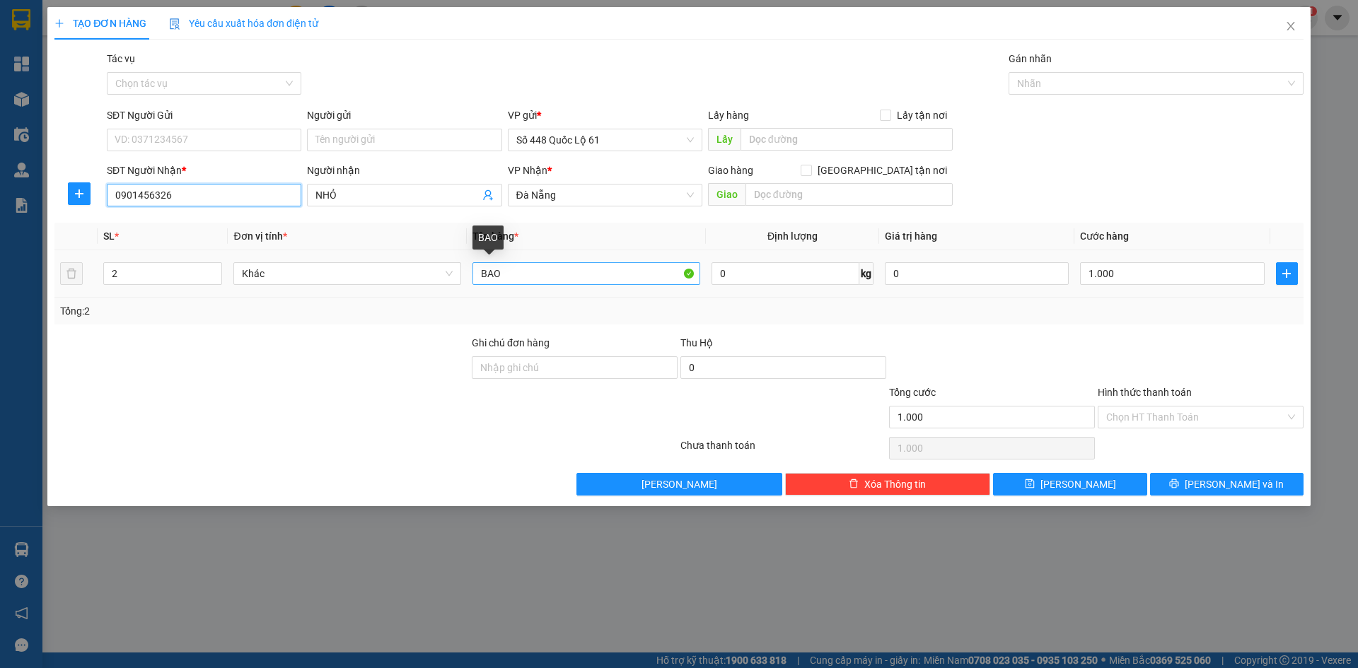
type input "0901456326"
drag, startPoint x: 508, startPoint y: 277, endPoint x: 439, endPoint y: 286, distance: 69.3
click at [441, 286] on tr "2 Khác BAO 0 kg 0 1.000" at bounding box center [678, 273] width 1249 height 47
type input "1.5"
drag, startPoint x: 141, startPoint y: 282, endPoint x: 122, endPoint y: 291, distance: 20.9
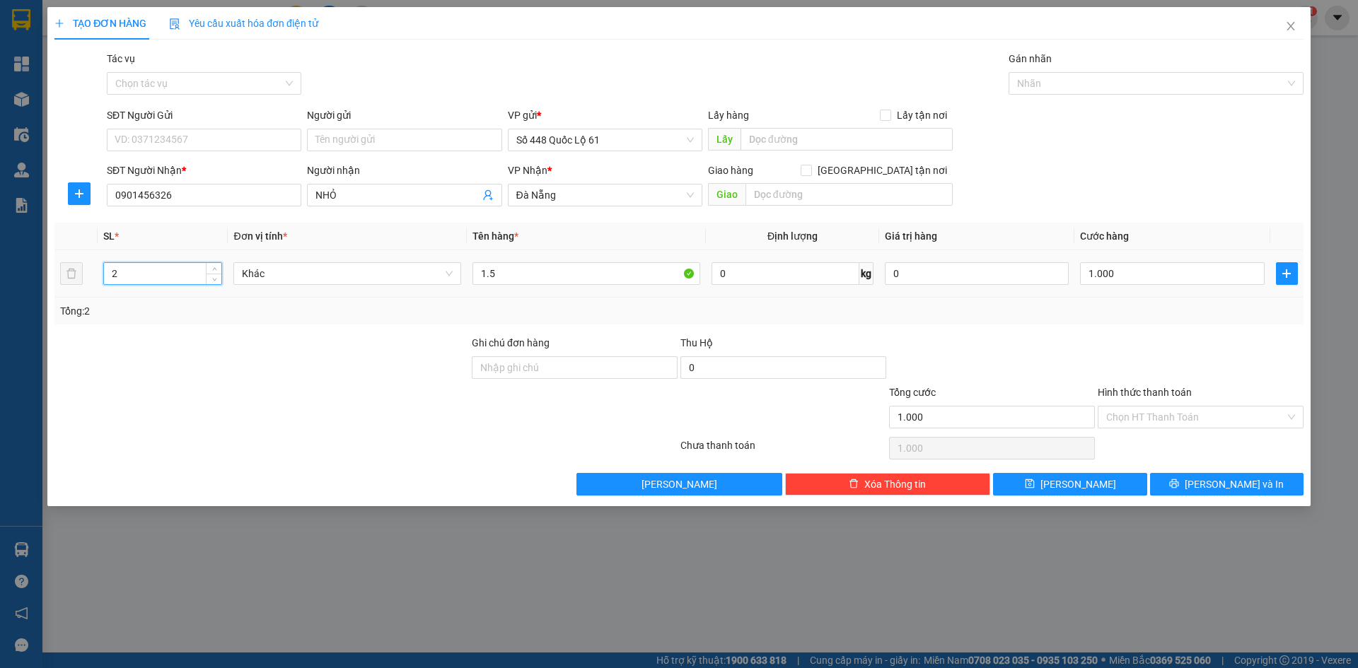
click at [72, 286] on tr "2 Khác 1.5 0 kg 0 1.000" at bounding box center [678, 273] width 1249 height 47
type input "1"
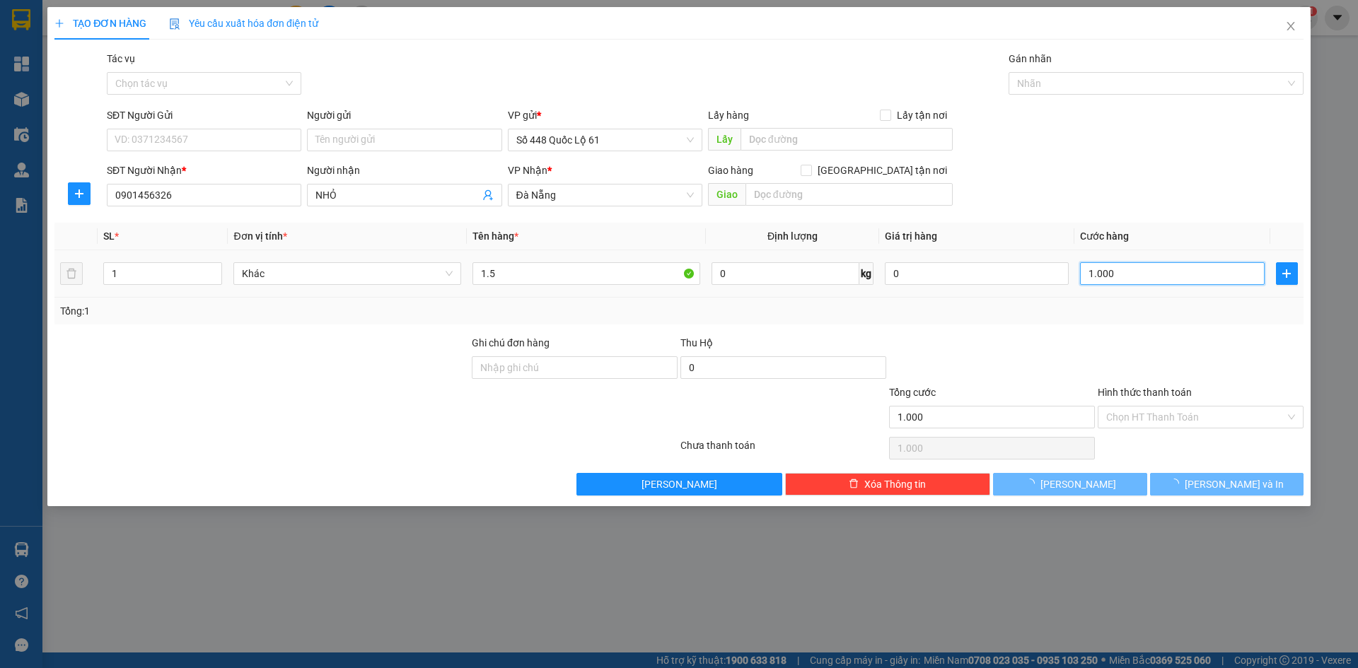
click at [1163, 277] on input "1.000" at bounding box center [1172, 273] width 184 height 23
type input "0"
type input "3"
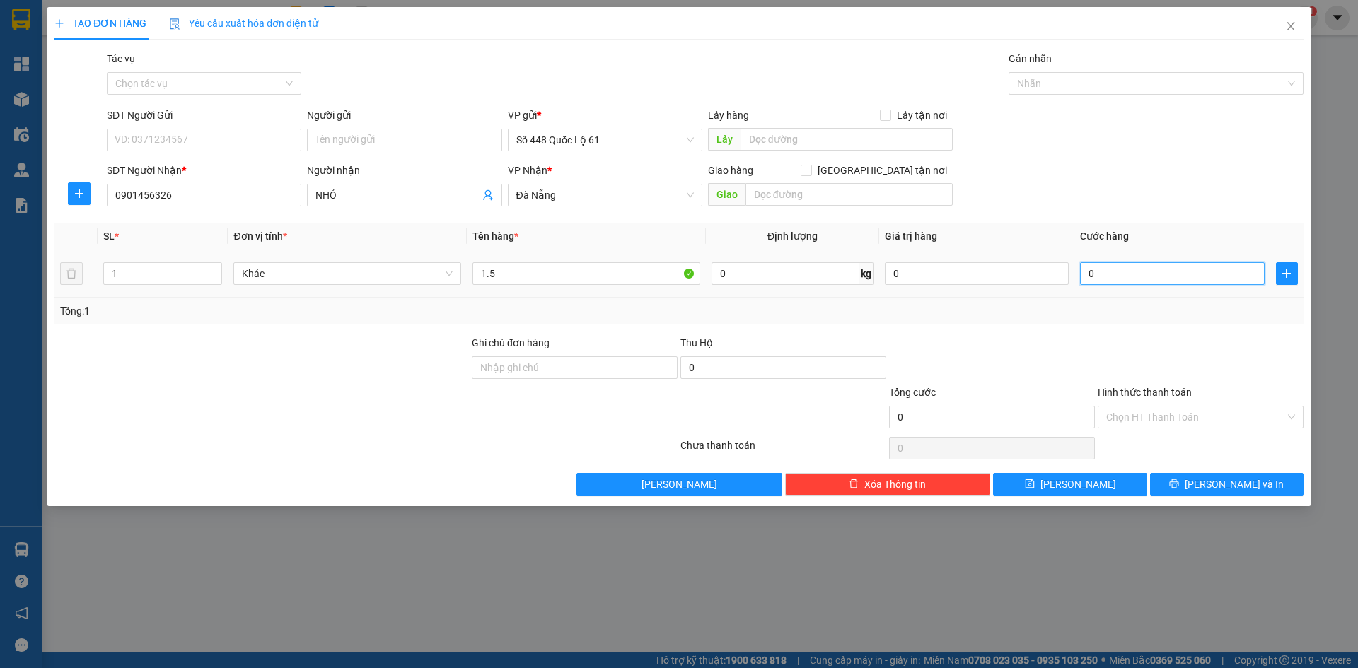
type input "3"
type input "03"
type input "30"
type input "030"
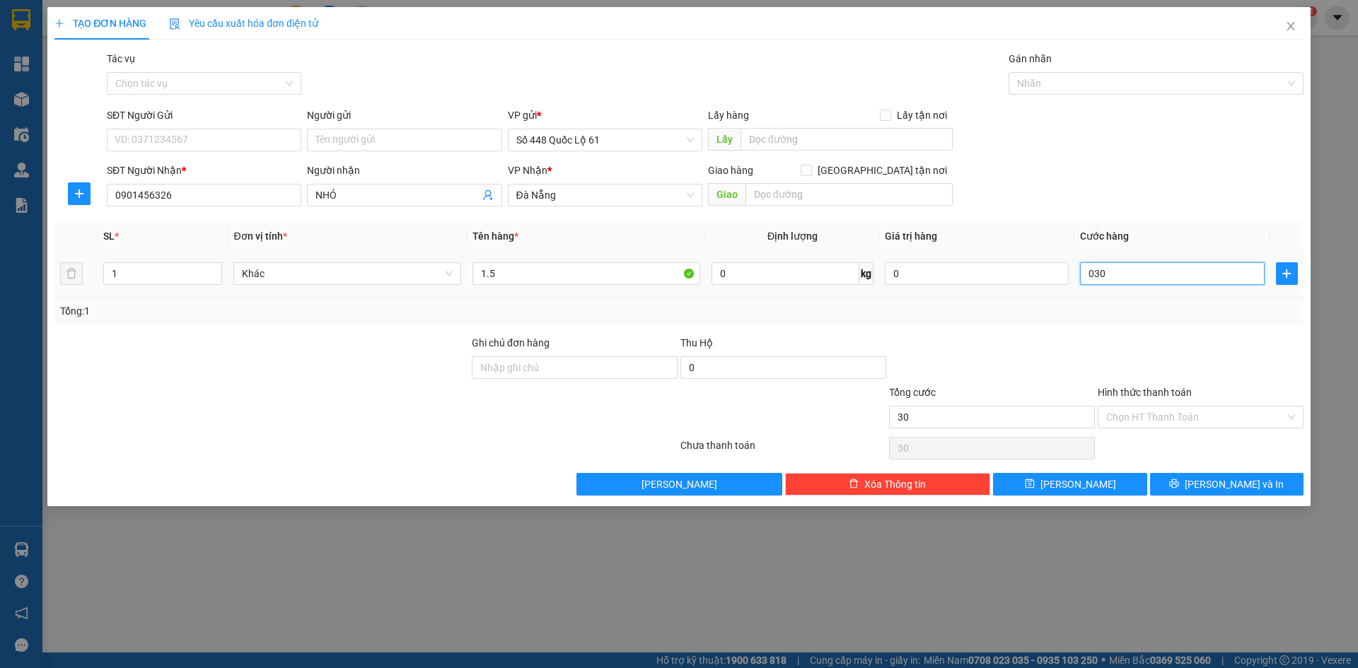
type input "300"
type input "0.300"
type input "300.000"
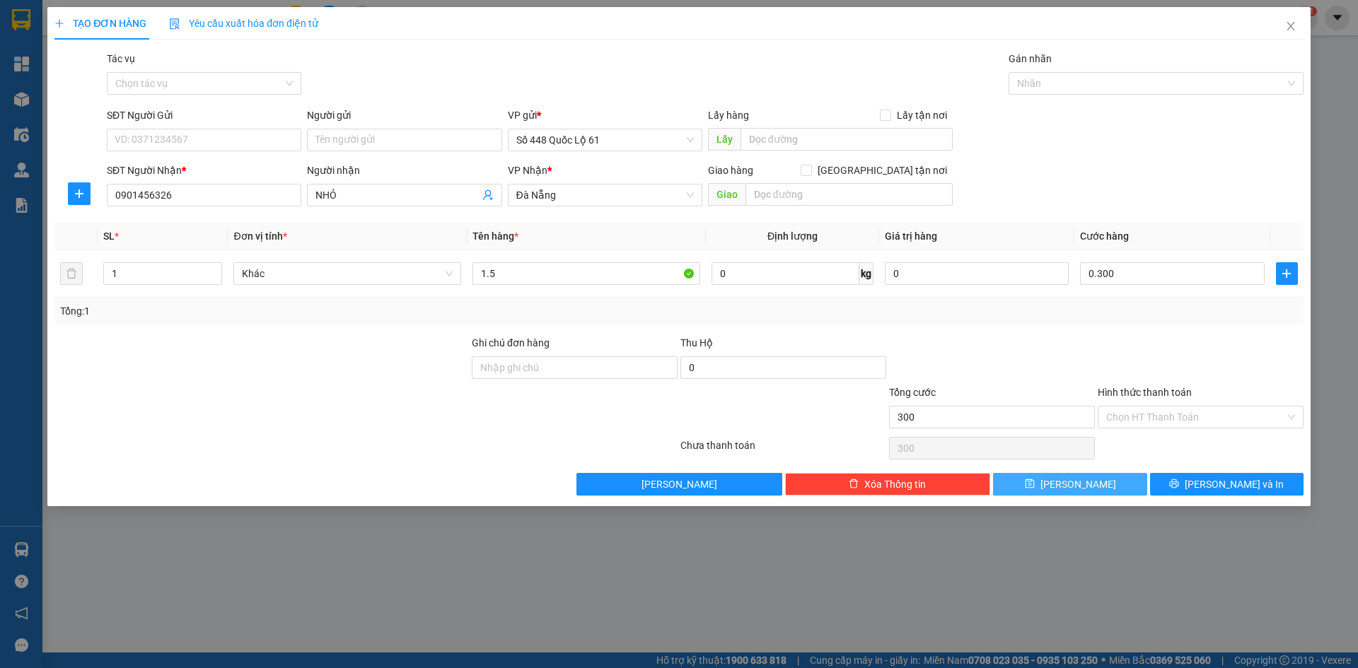
type input "300.000"
drag, startPoint x: 1088, startPoint y: 491, endPoint x: 1057, endPoint y: 494, distance: 31.3
click at [1087, 492] on button "[PERSON_NAME]" at bounding box center [1070, 484] width 154 height 23
type input "0"
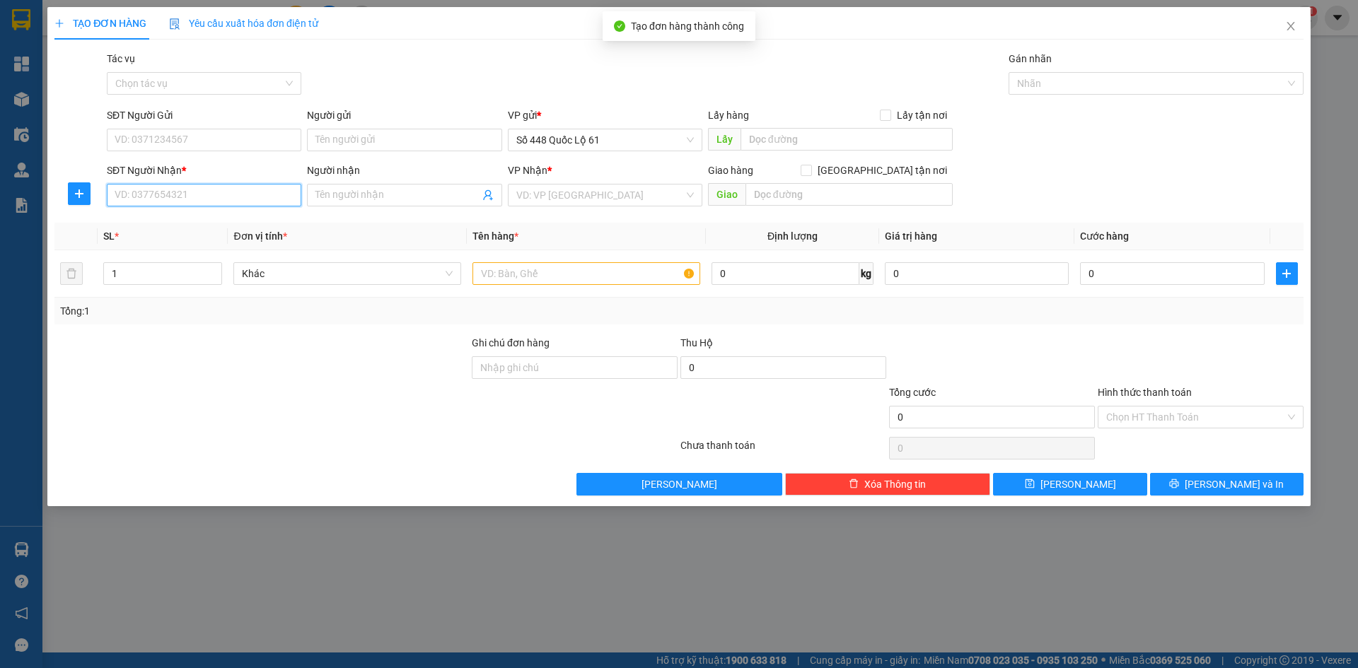
click at [137, 190] on input "SĐT Người Nhận *" at bounding box center [204, 195] width 195 height 23
type input "1"
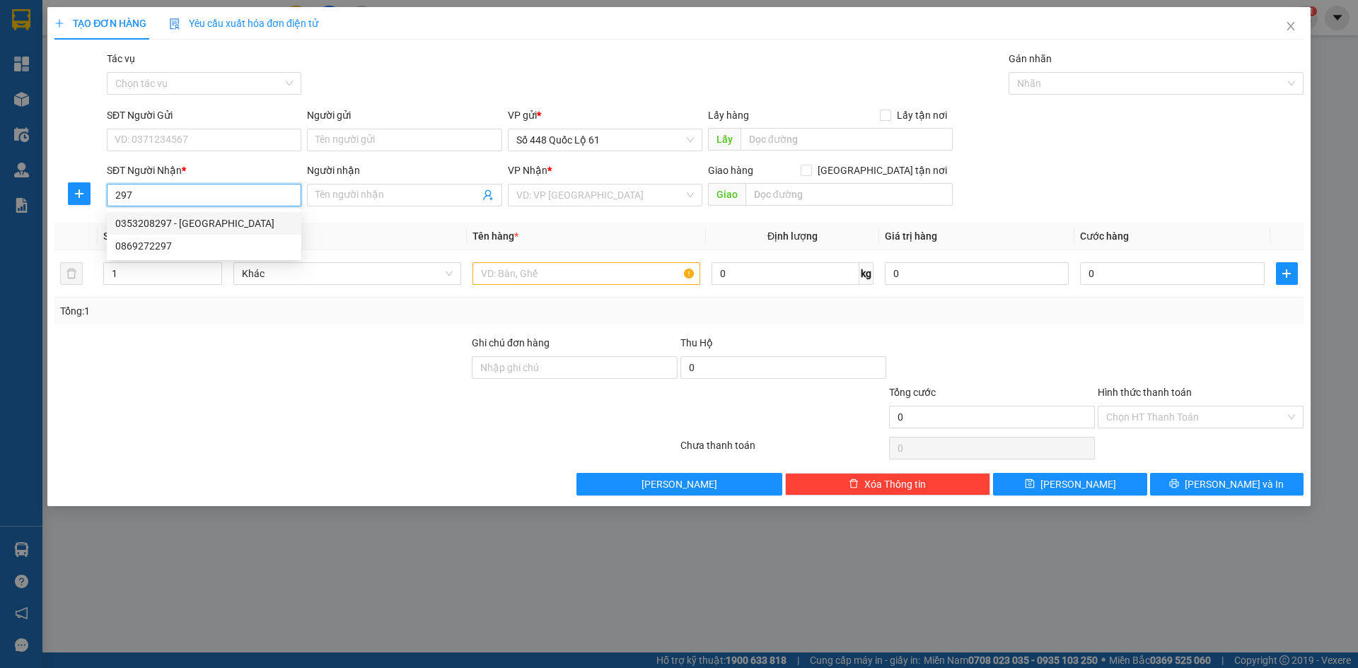
click at [283, 230] on div "0353208297 - SẦM SƠN THANH HÓA" at bounding box center [204, 224] width 178 height 16
type input "0353208297"
type input "SẦM SƠN THANH HÓA"
type input "500.000"
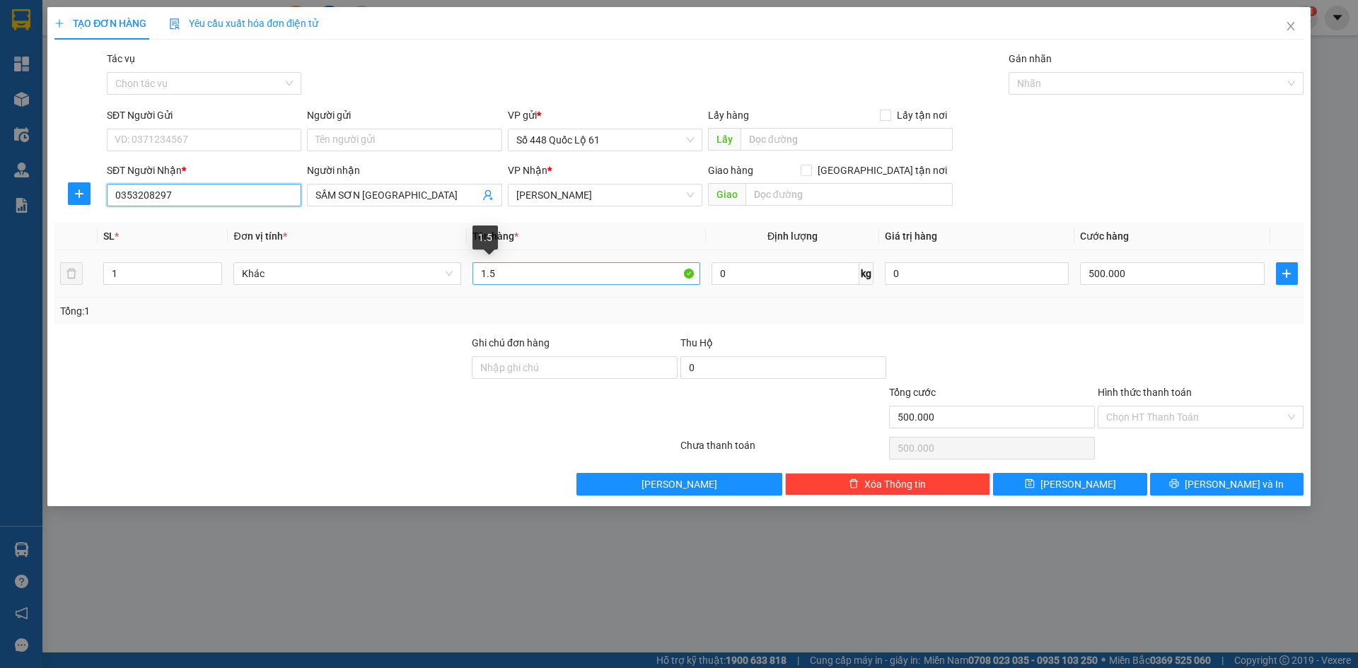
type input "0353208297"
drag, startPoint x: 496, startPoint y: 274, endPoint x: 446, endPoint y: 276, distance: 49.6
click at [446, 276] on tr "1 Khác 1.5 0 kg 0 500.000" at bounding box center [678, 273] width 1249 height 47
type input "2C"
click at [1179, 271] on input "500.000" at bounding box center [1172, 273] width 184 height 23
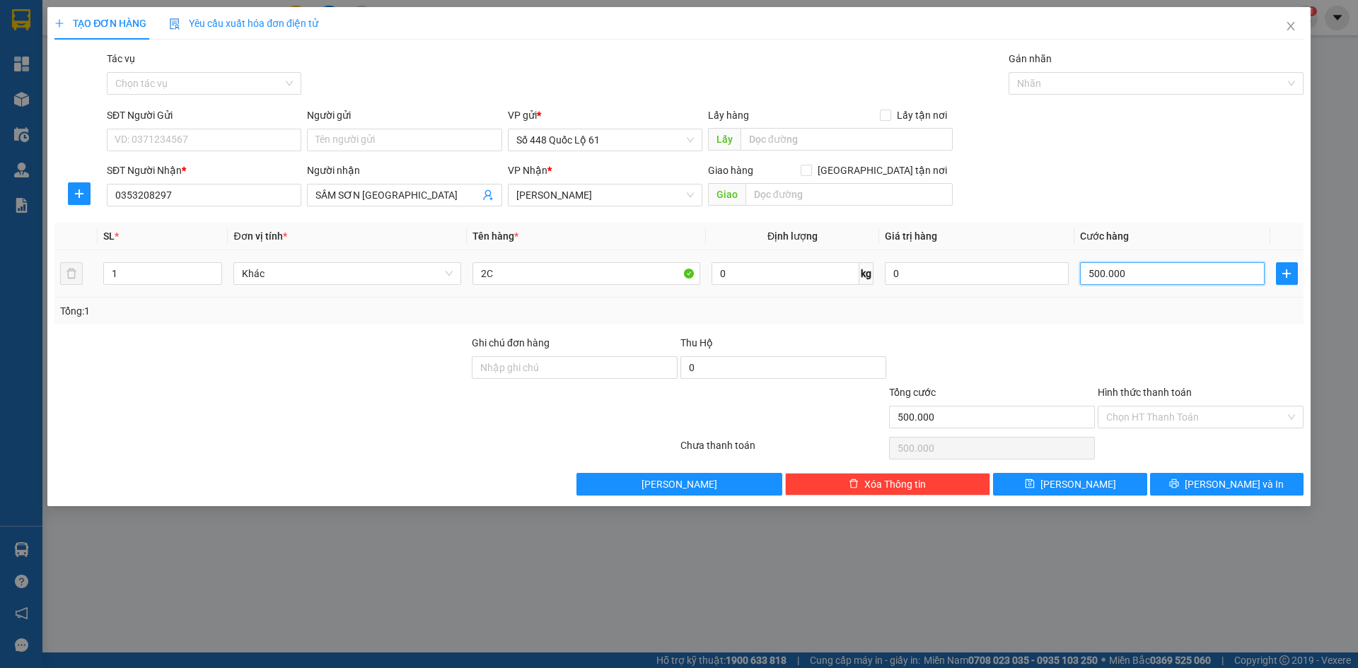
type input "6"
type input "60"
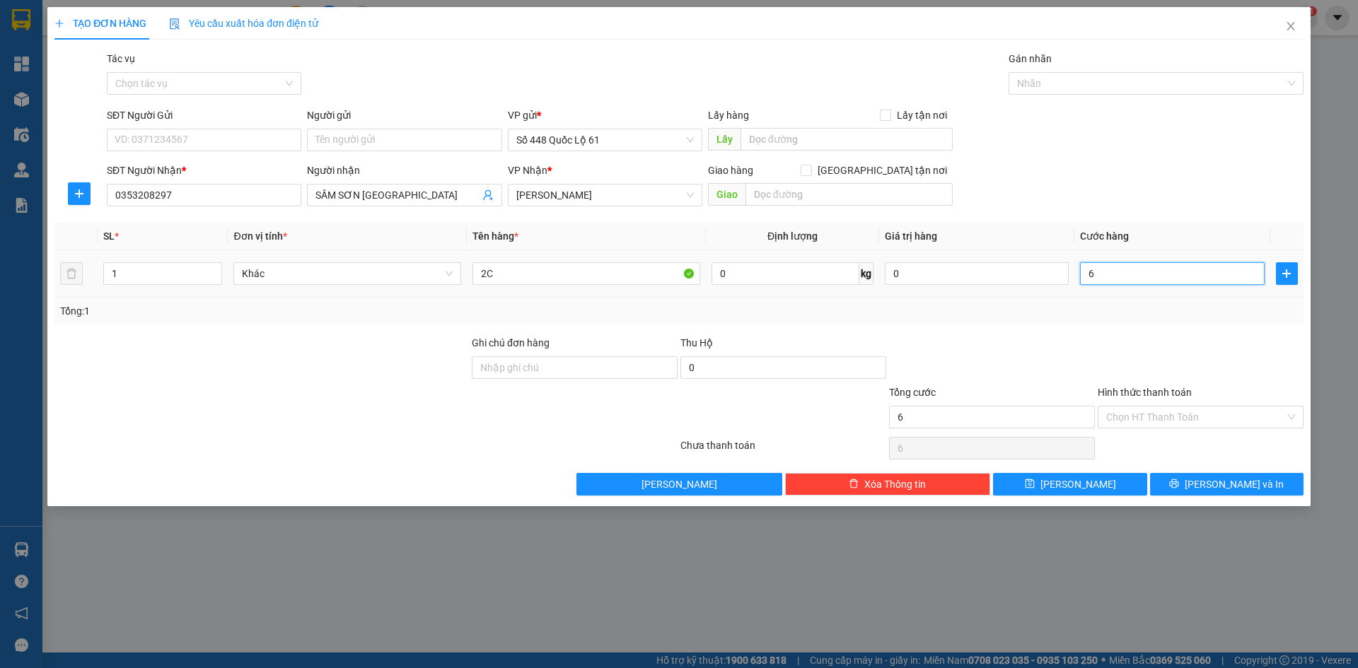
type input "60"
type input "600"
click at [1084, 480] on span "[PERSON_NAME]" at bounding box center [1079, 485] width 76 height 16
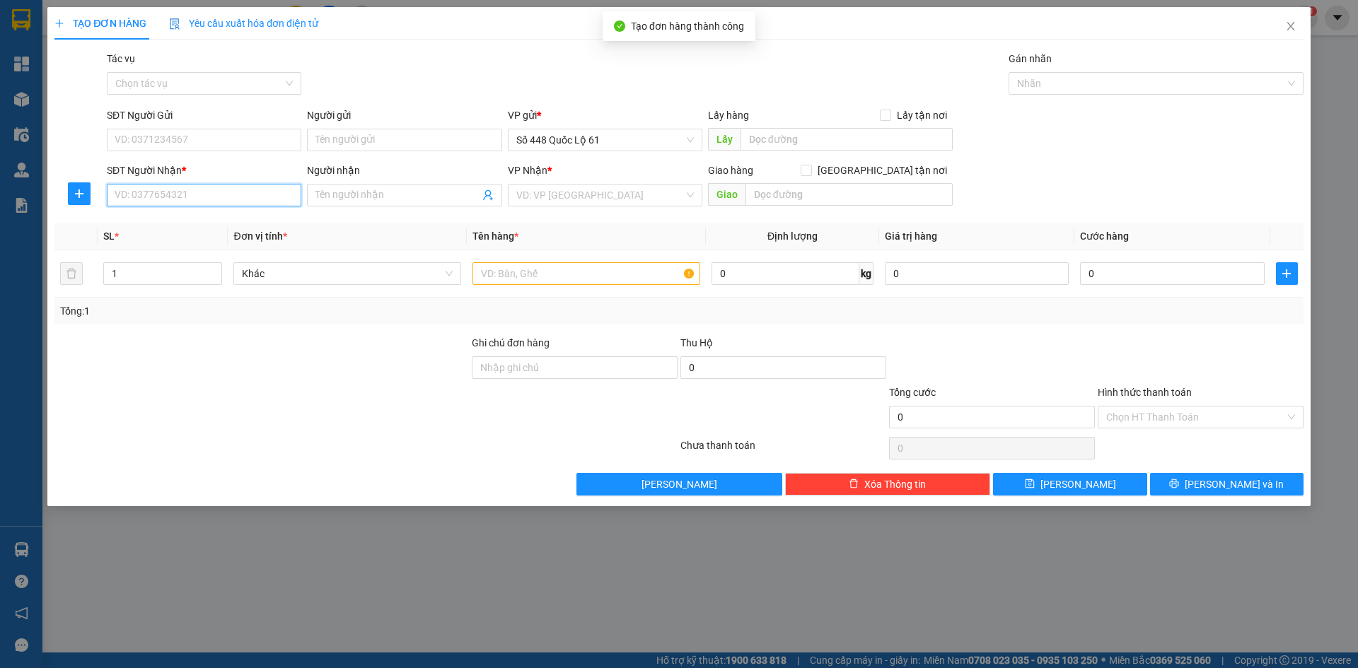
click at [240, 198] on input "SĐT Người Nhận *" at bounding box center [204, 195] width 195 height 23
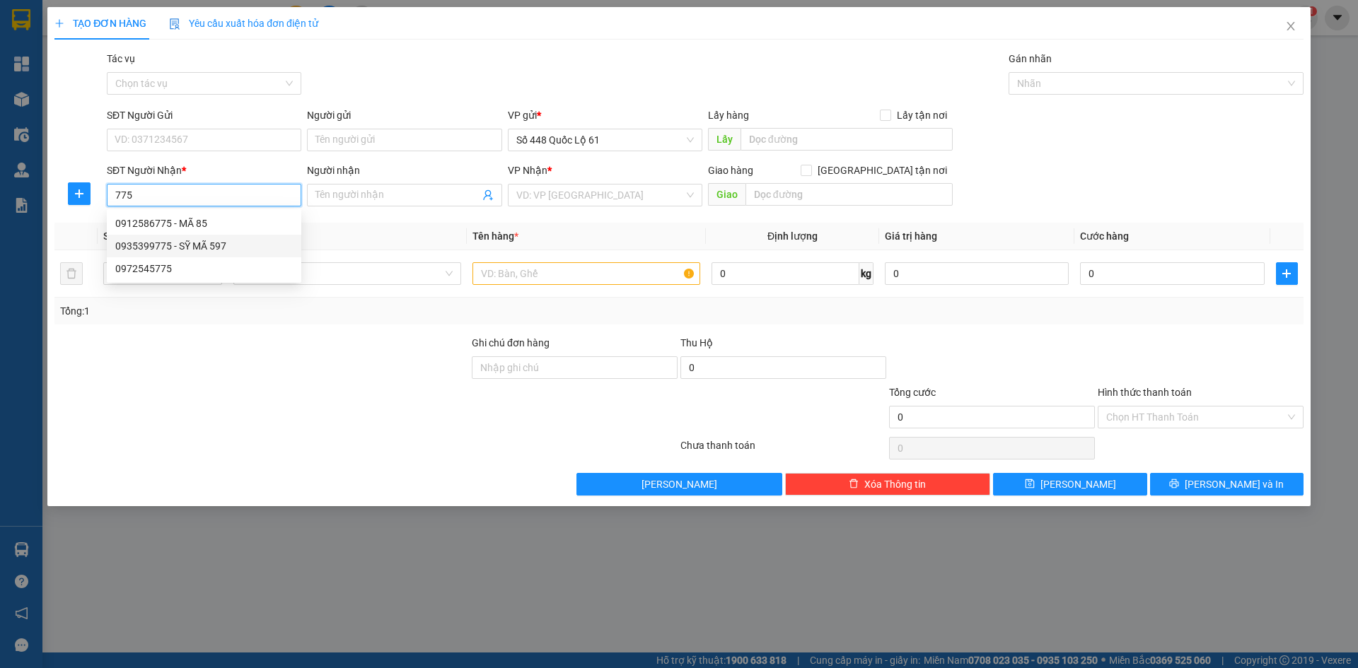
click at [215, 246] on div "0935399775 - SỸ MÃ 597" at bounding box center [204, 246] width 178 height 16
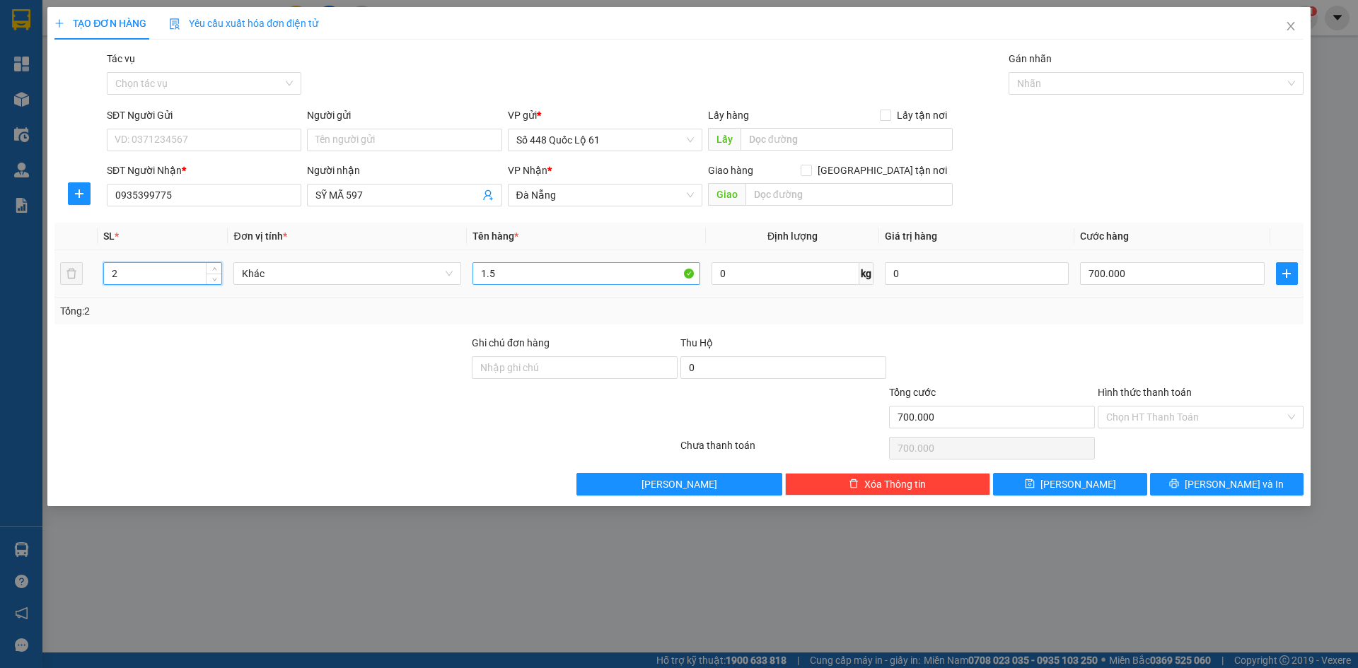
click at [78, 272] on tr "2 Khác 1.5 0 kg 0 700.000" at bounding box center [678, 273] width 1249 height 47
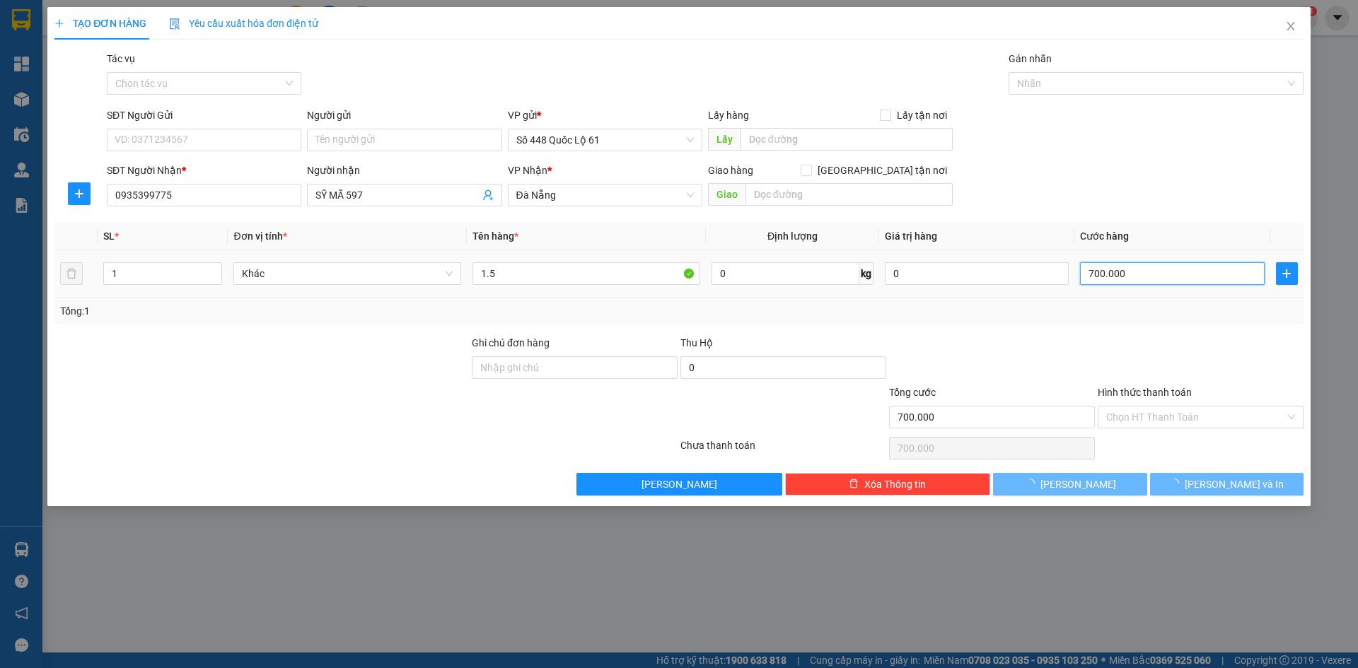
click at [1212, 275] on input "700.000" at bounding box center [1172, 273] width 184 height 23
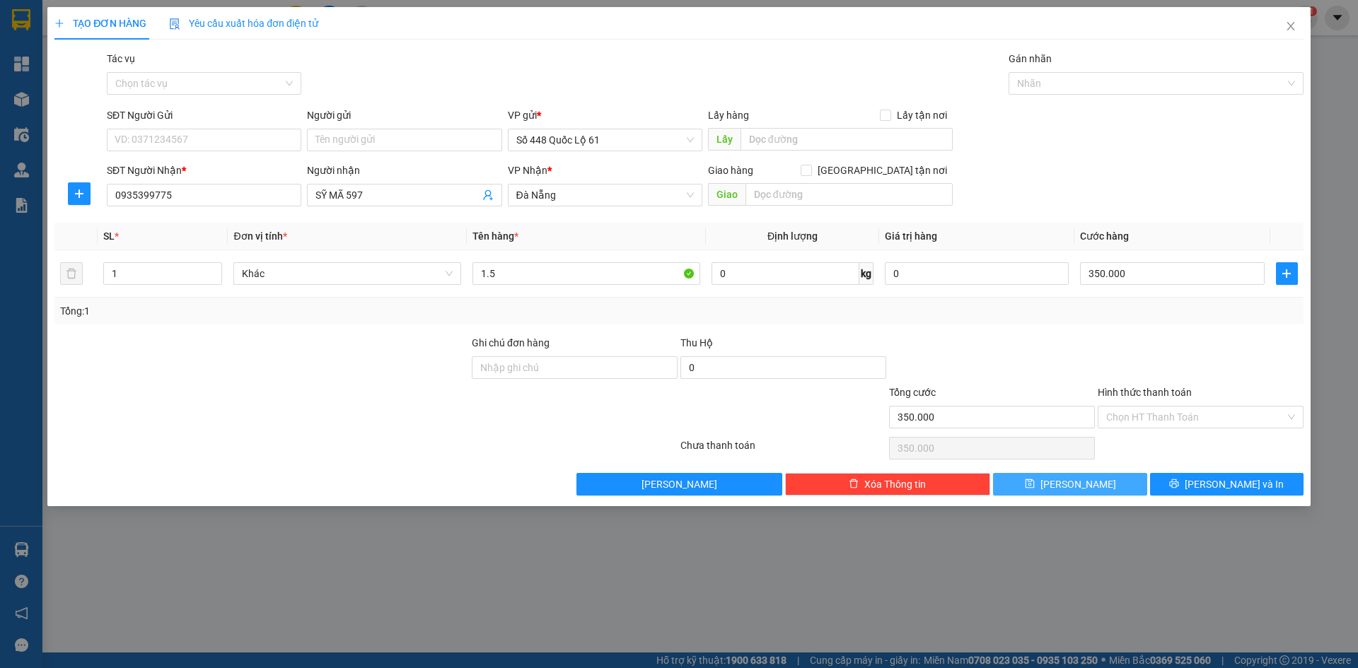
click at [1099, 484] on button "[PERSON_NAME]" at bounding box center [1070, 484] width 154 height 23
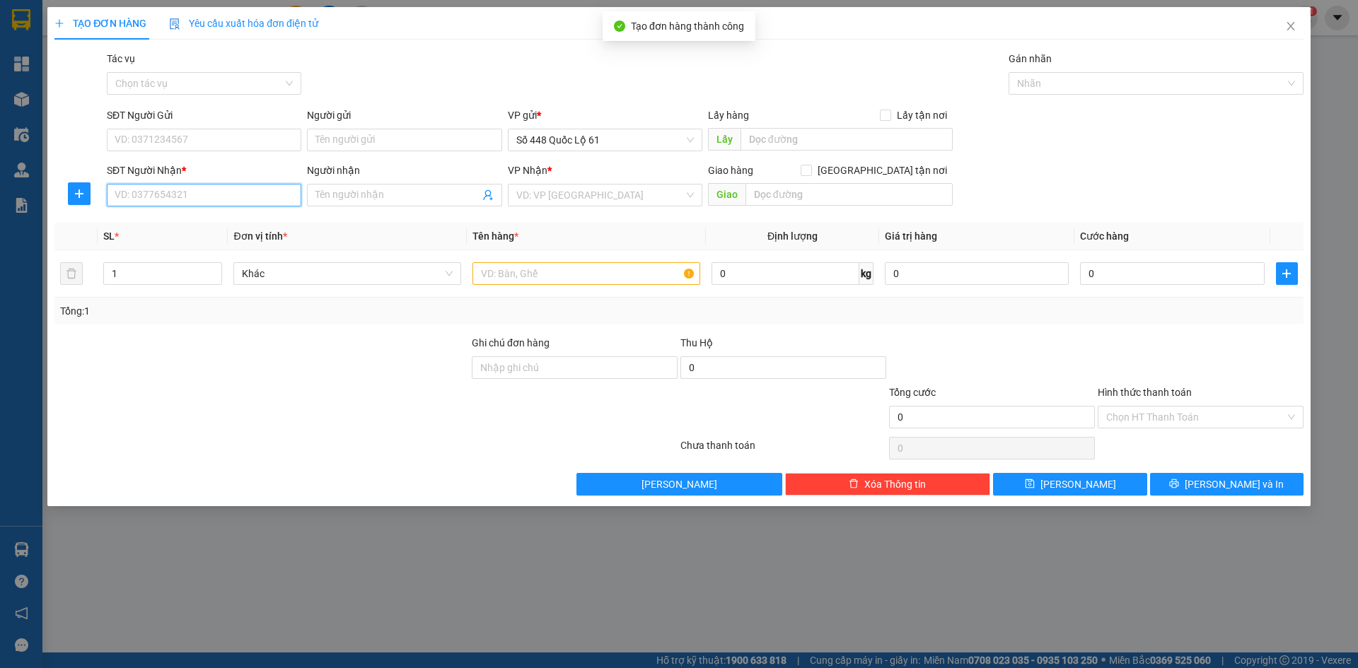
click at [248, 195] on input "SĐT Người Nhận *" at bounding box center [204, 195] width 195 height 23
click at [235, 235] on div "0986468335 0986468335 - D ĐỎ" at bounding box center [204, 223] width 195 height 28
click at [187, 231] on div "0986468335 - D ĐỎ" at bounding box center [204, 224] width 178 height 16
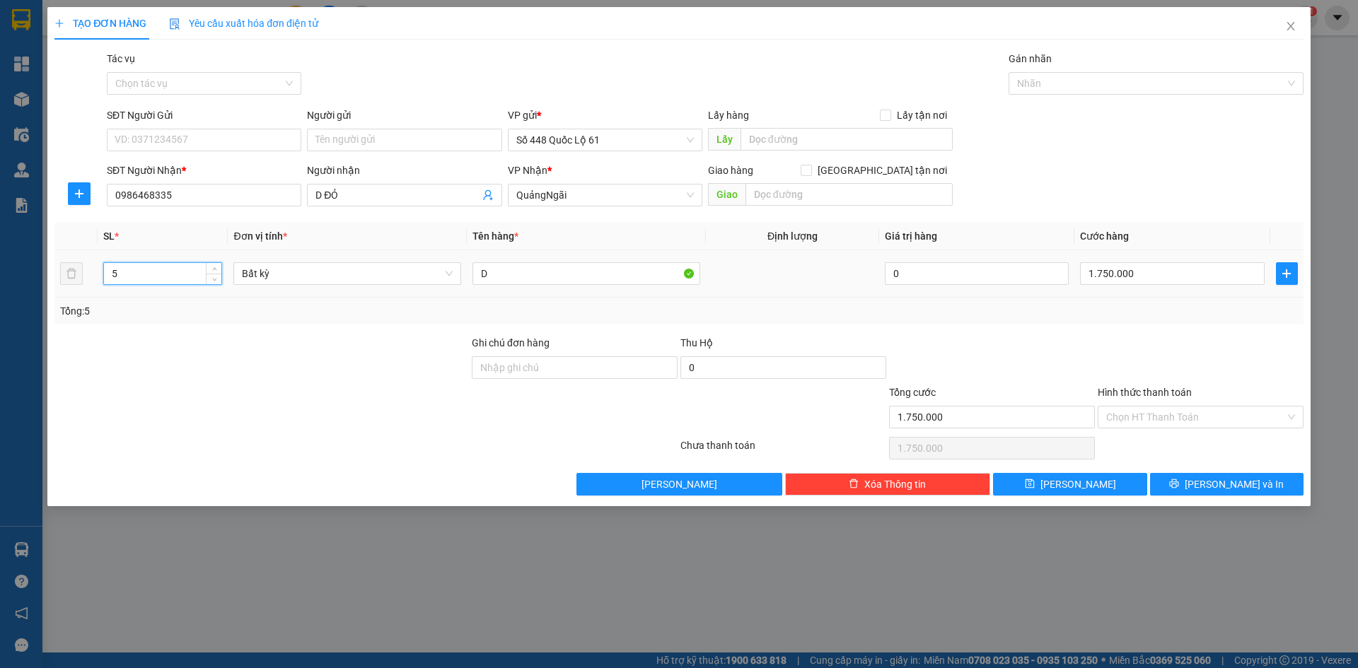
drag, startPoint x: 127, startPoint y: 272, endPoint x: 108, endPoint y: 264, distance: 21.5
click at [108, 264] on input "5" at bounding box center [162, 273] width 117 height 21
click at [1134, 272] on input "1.750.000" at bounding box center [1172, 273] width 184 height 23
drag, startPoint x: 1075, startPoint y: 480, endPoint x: 991, endPoint y: 480, distance: 83.5
click at [1073, 480] on span "[PERSON_NAME]" at bounding box center [1079, 485] width 76 height 16
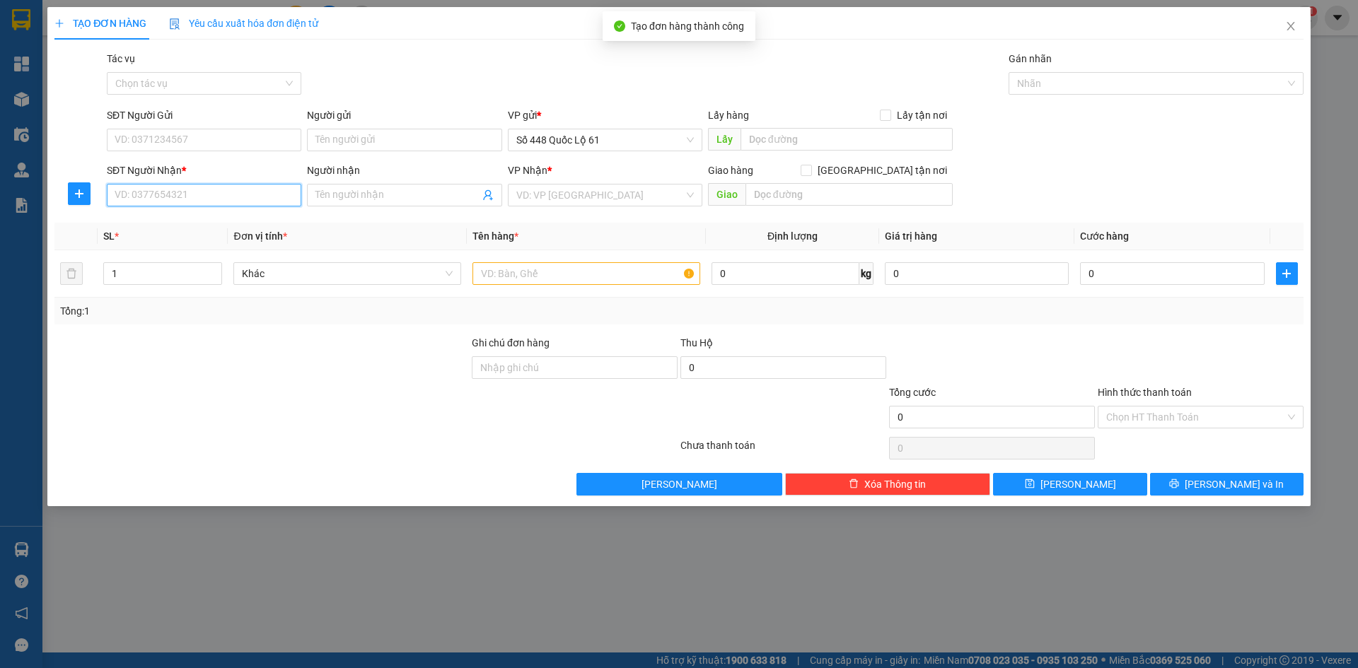
click at [279, 197] on input "SĐT Người Nhận *" at bounding box center [204, 195] width 195 height 23
click at [225, 220] on div "0399862726 - D26" at bounding box center [204, 224] width 178 height 16
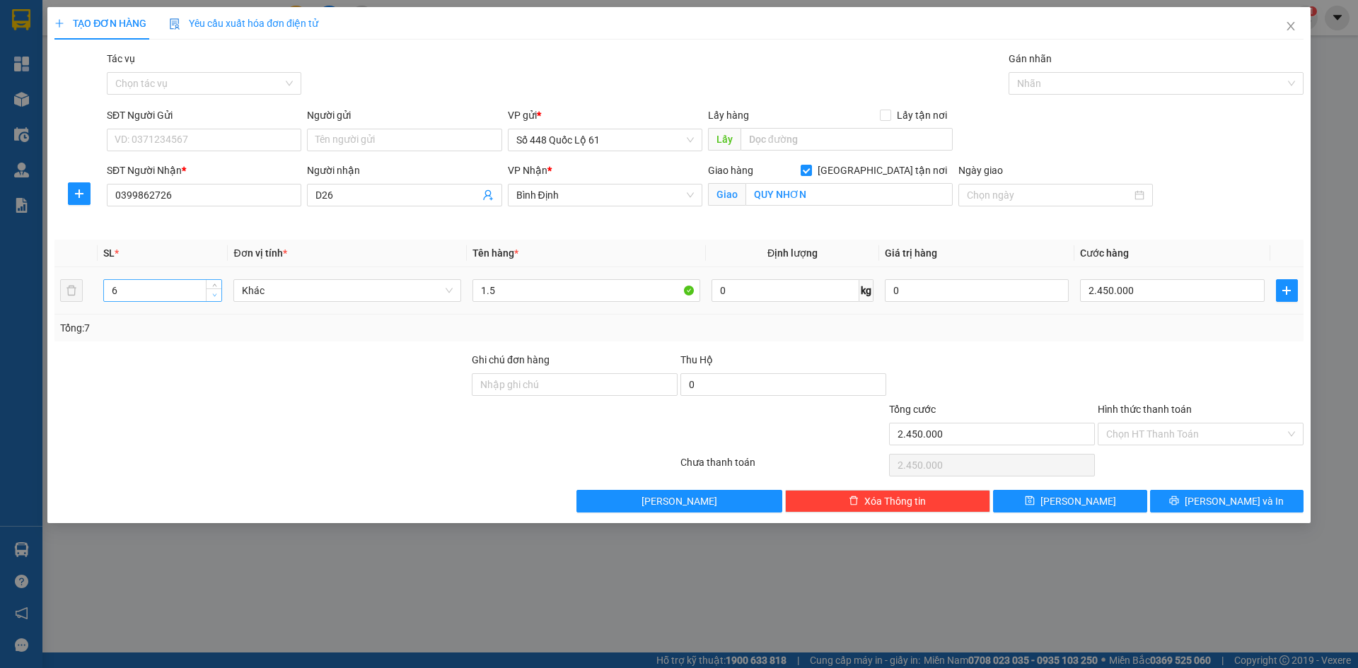
click at [218, 296] on span "down" at bounding box center [214, 295] width 8 height 8
click at [1215, 289] on input "2.450.000" at bounding box center [1172, 290] width 184 height 23
drag, startPoint x: 1111, startPoint y: 504, endPoint x: 451, endPoint y: 267, distance: 701.9
click at [1111, 504] on button "[PERSON_NAME]" at bounding box center [1070, 501] width 154 height 23
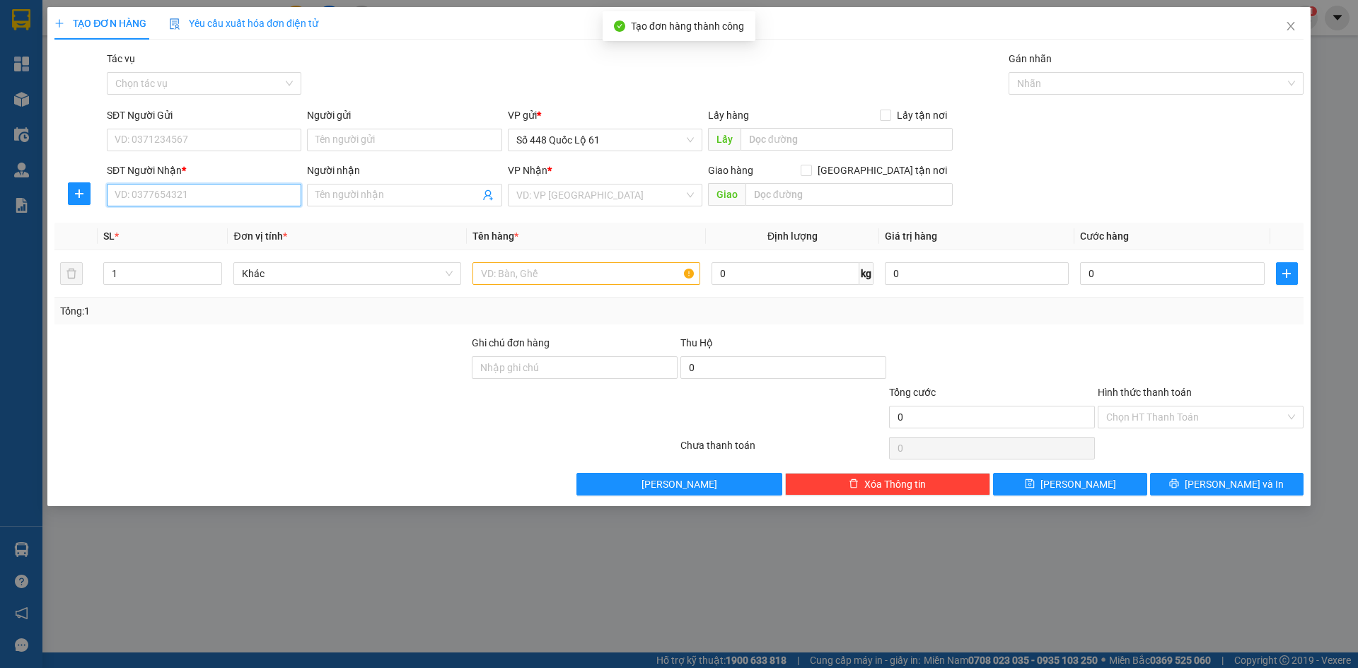
click at [246, 192] on input "SĐT Người Nhận *" at bounding box center [204, 195] width 195 height 23
click at [218, 221] on div "0706029665 - 755" at bounding box center [204, 224] width 178 height 16
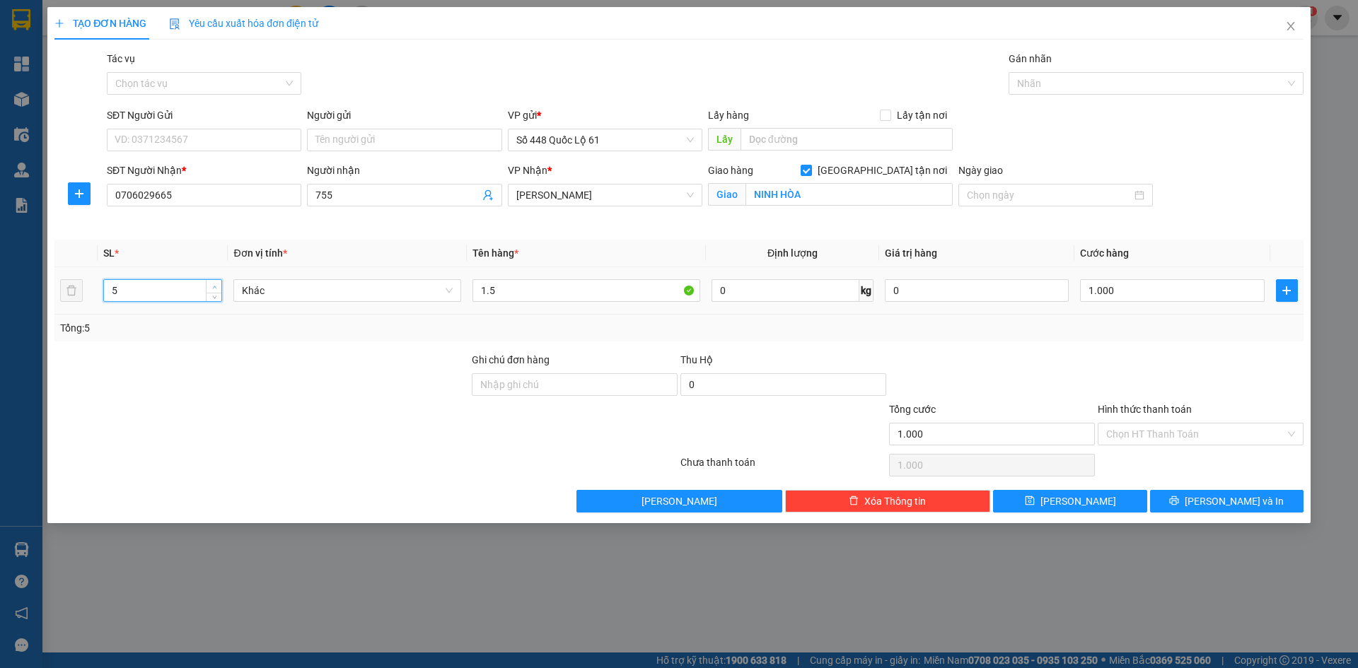
click at [220, 286] on span "Increase Value" at bounding box center [214, 286] width 16 height 13
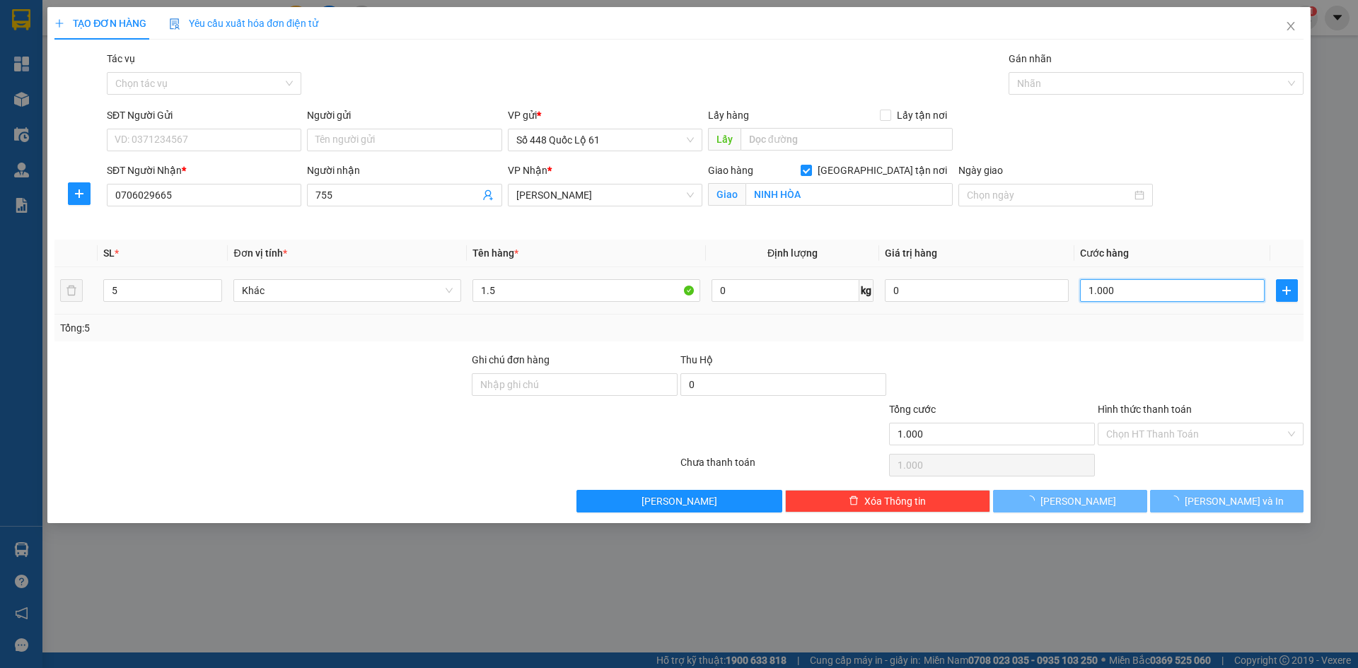
drag, startPoint x: 1153, startPoint y: 287, endPoint x: 1163, endPoint y: 350, distance: 63.7
click at [1154, 291] on input "1.000" at bounding box center [1172, 290] width 184 height 23
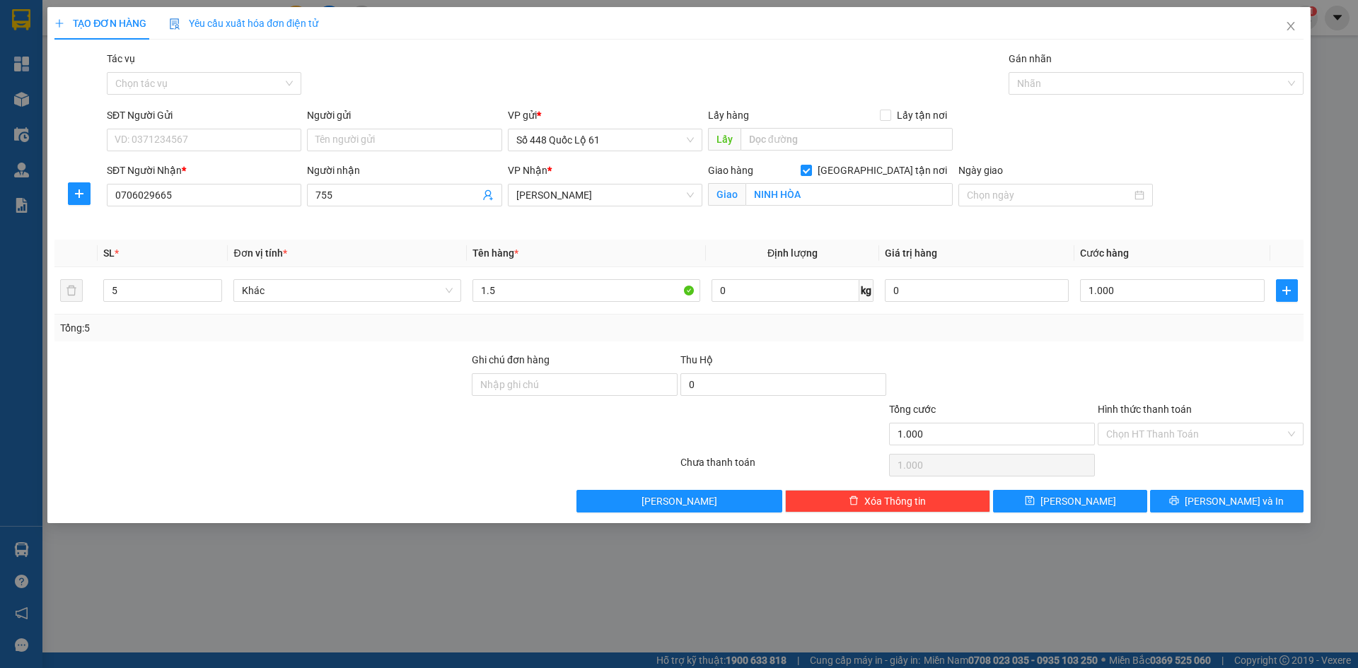
drag, startPoint x: 1163, startPoint y: 350, endPoint x: 1164, endPoint y: 381, distance: 30.5
click at [1163, 359] on div "Transit Pickup Surcharge Ids Transit Deliver Surcharge Ids Transit Deliver Surc…" at bounding box center [678, 282] width 1249 height 462
drag, startPoint x: 1152, startPoint y: 434, endPoint x: 1155, endPoint y: 462, distance: 28.4
click at [1152, 434] on input "Hình thức thanh toán" at bounding box center [1195, 434] width 179 height 21
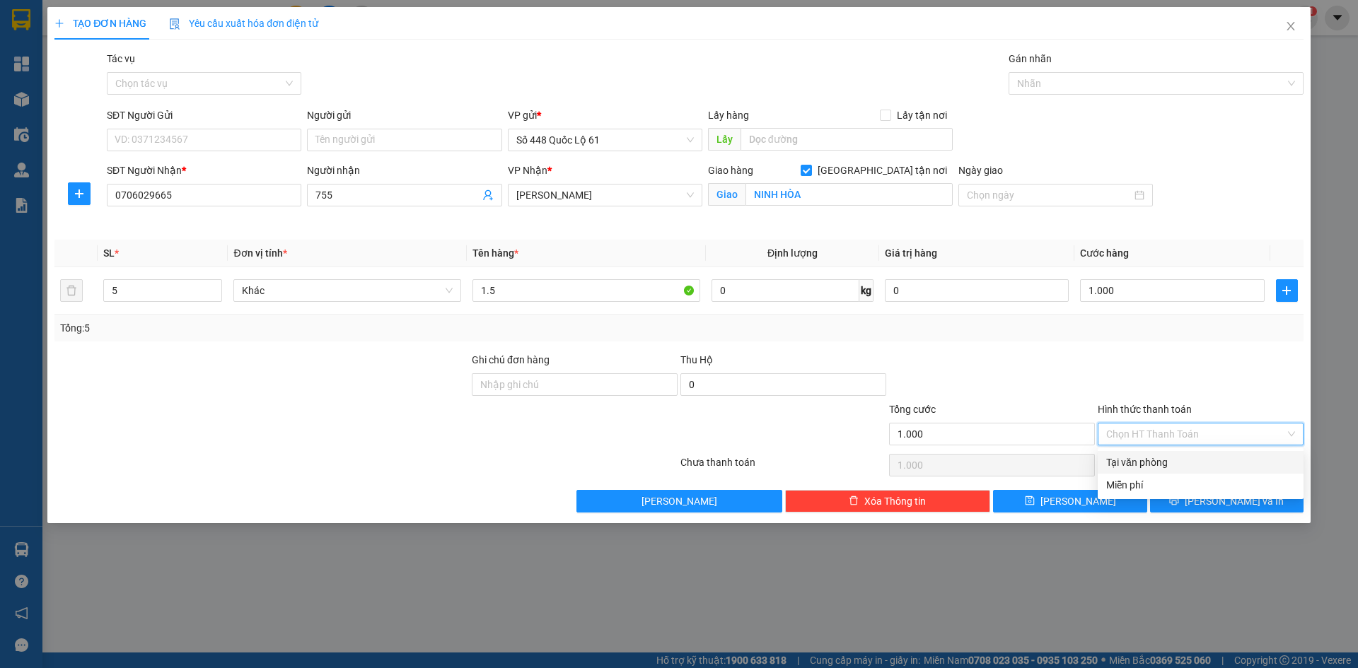
click at [1155, 462] on div "Tại văn phòng" at bounding box center [1200, 463] width 189 height 16
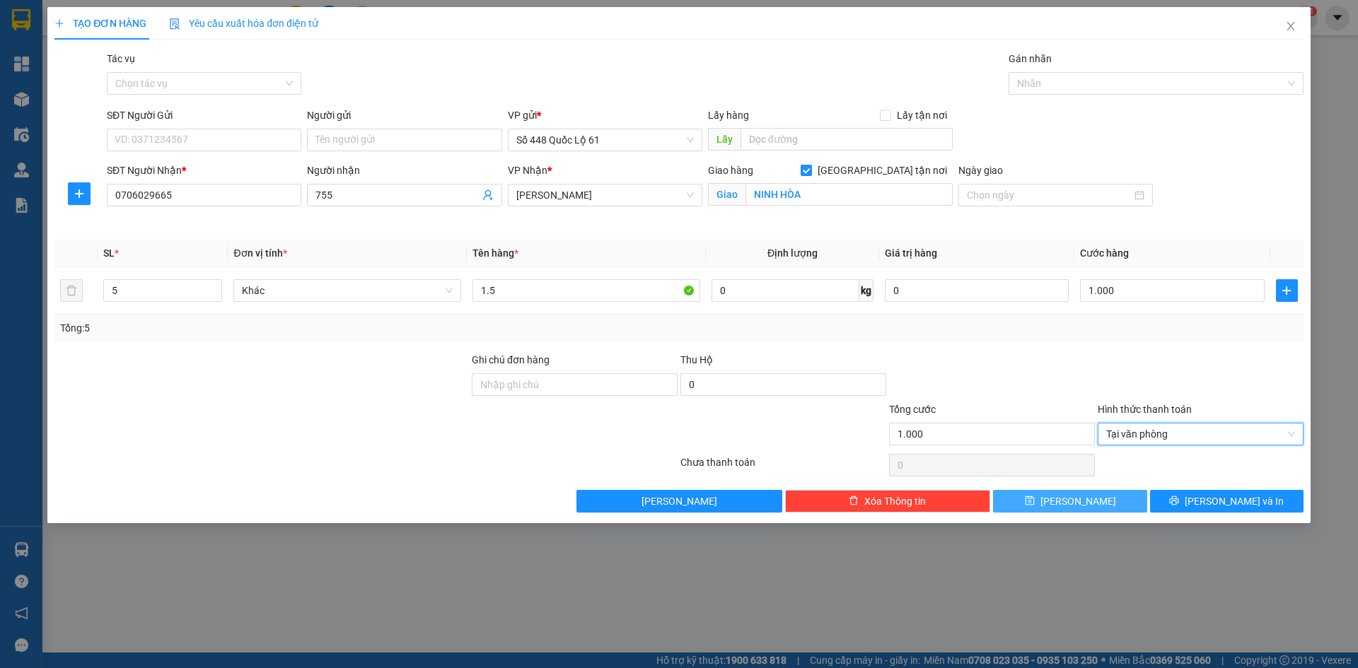
drag, startPoint x: 1070, startPoint y: 498, endPoint x: 439, endPoint y: 328, distance: 654.3
click at [1070, 499] on span "[PERSON_NAME]" at bounding box center [1079, 502] width 76 height 16
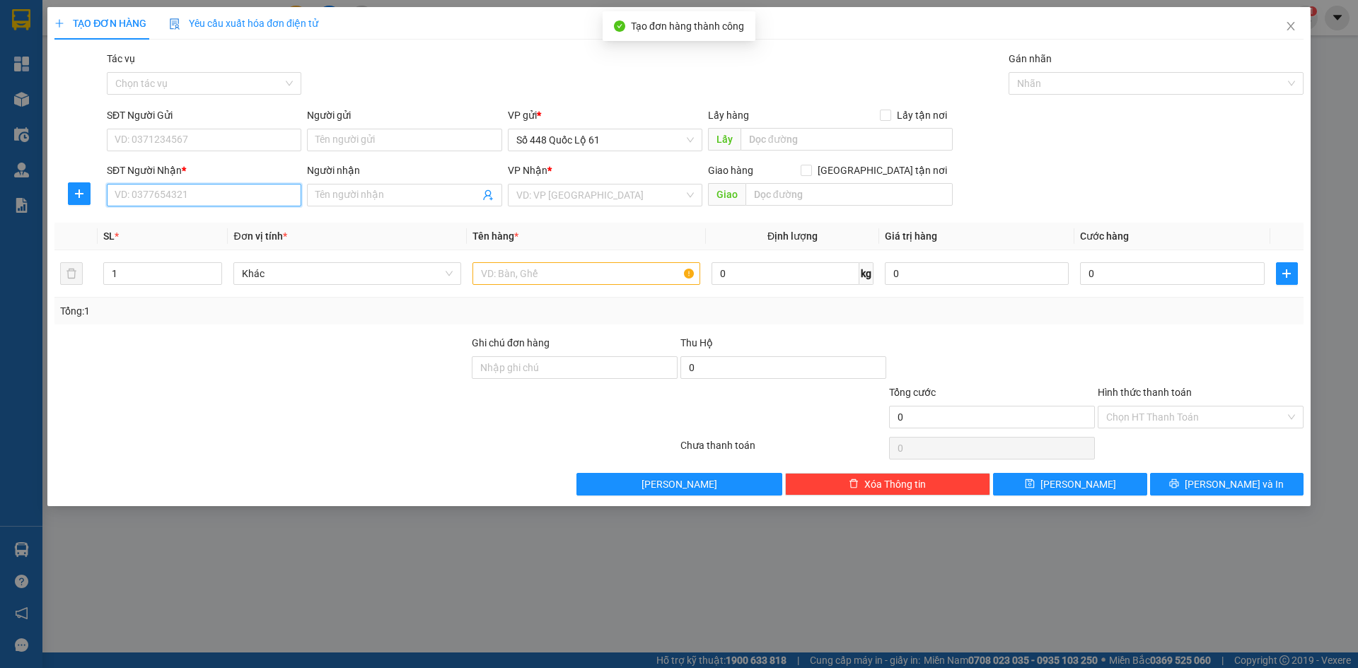
click at [240, 195] on input "SĐT Người Nhận *" at bounding box center [204, 195] width 195 height 23
click at [230, 226] on div "0914008509" at bounding box center [204, 224] width 178 height 16
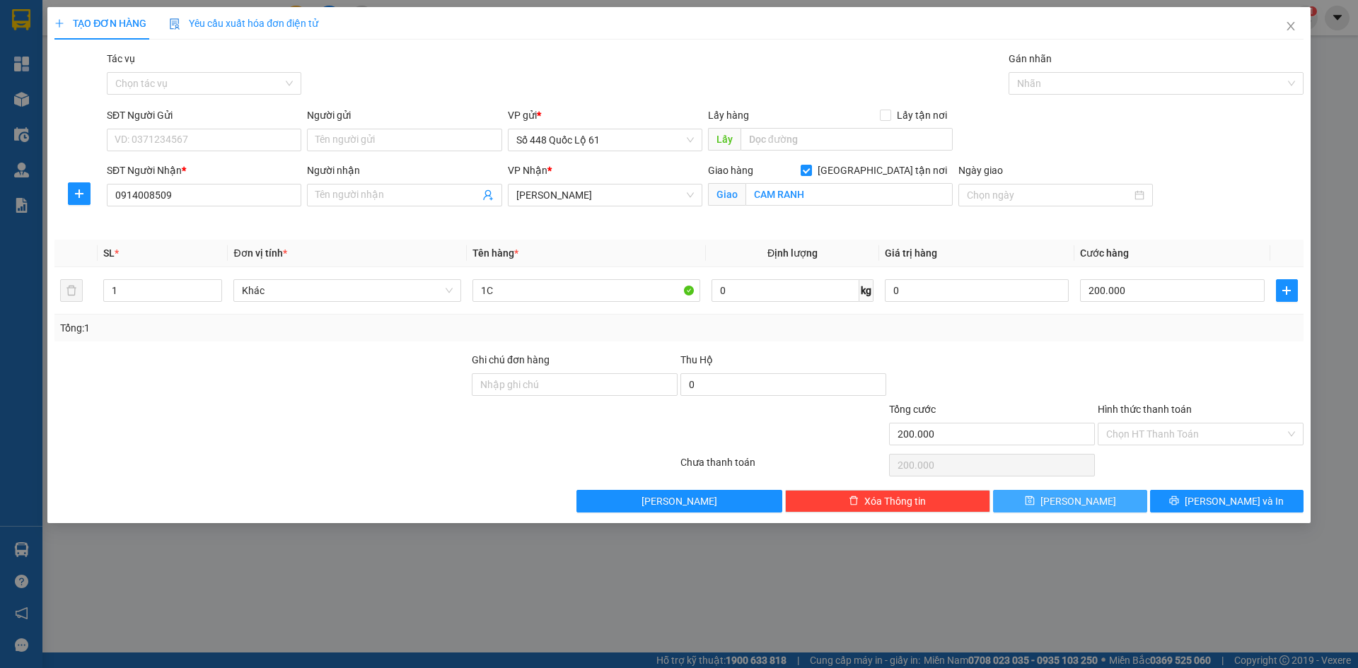
drag, startPoint x: 1087, startPoint y: 503, endPoint x: 811, endPoint y: 446, distance: 281.6
click at [1070, 503] on button "[PERSON_NAME]" at bounding box center [1070, 501] width 154 height 23
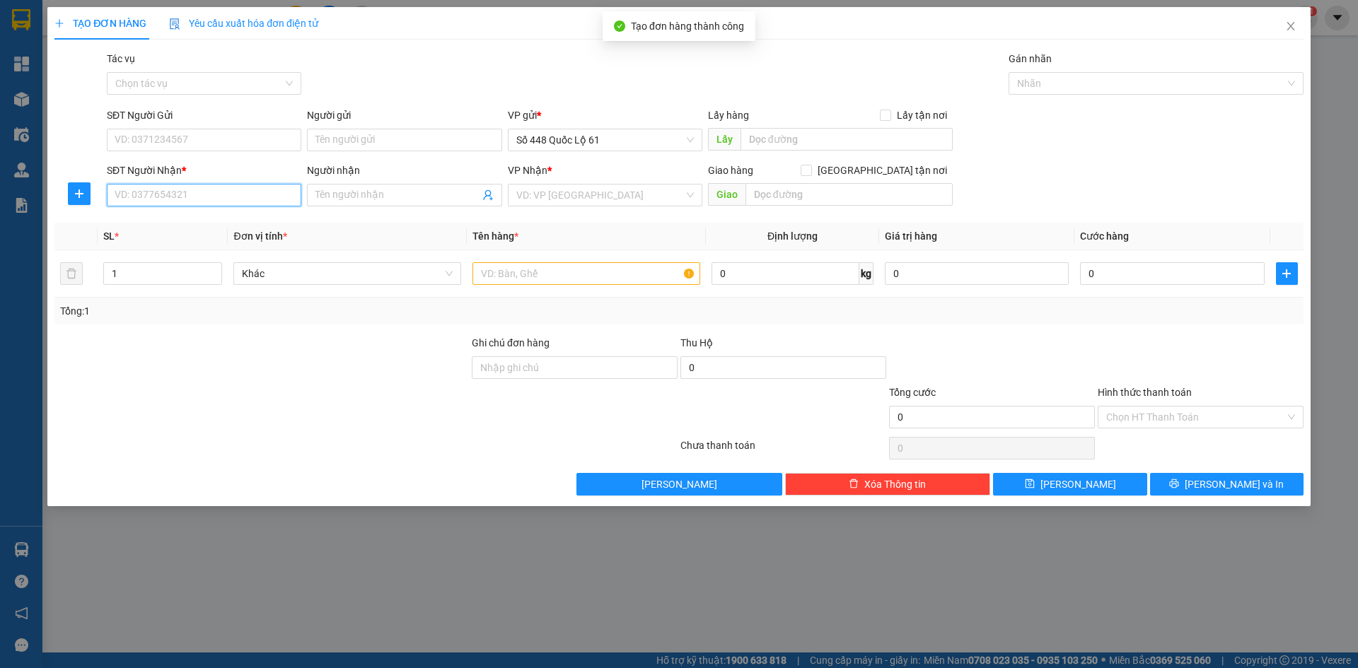
click at [219, 193] on input "SĐT Người Nhận *" at bounding box center [204, 195] width 195 height 23
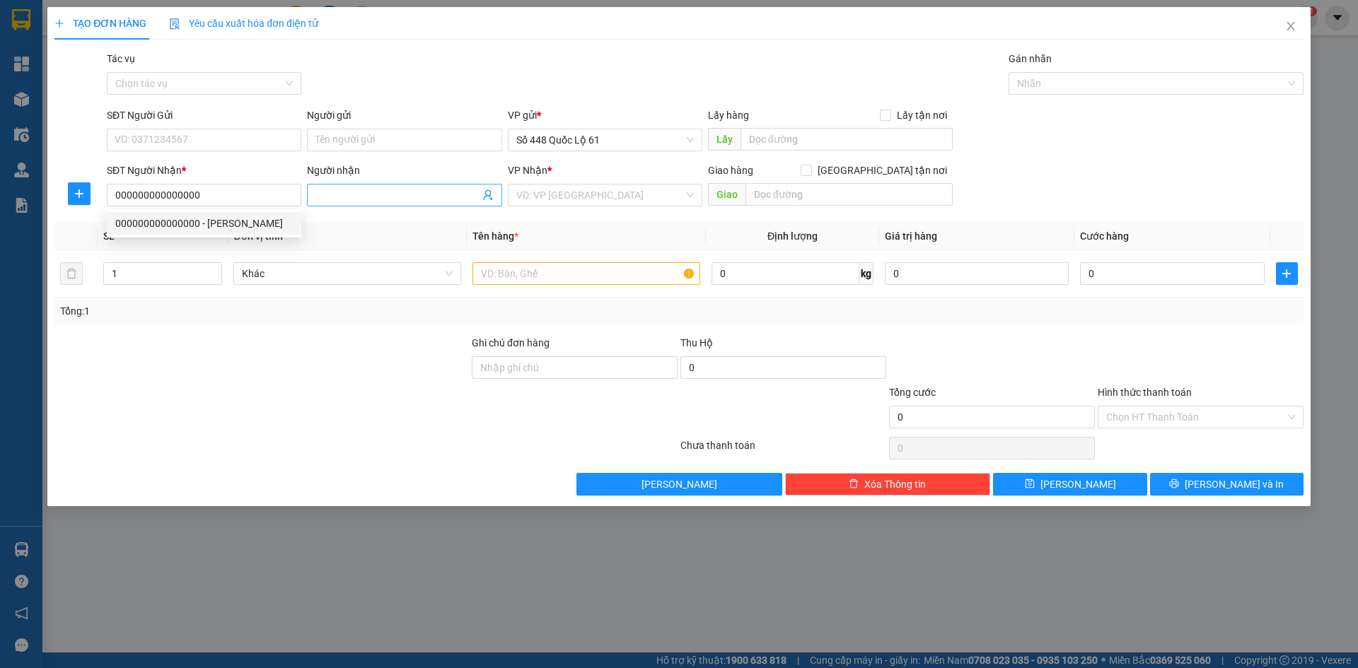
click at [387, 192] on input "Người nhận" at bounding box center [396, 195] width 163 height 16
click at [603, 200] on input "search" at bounding box center [600, 195] width 168 height 21
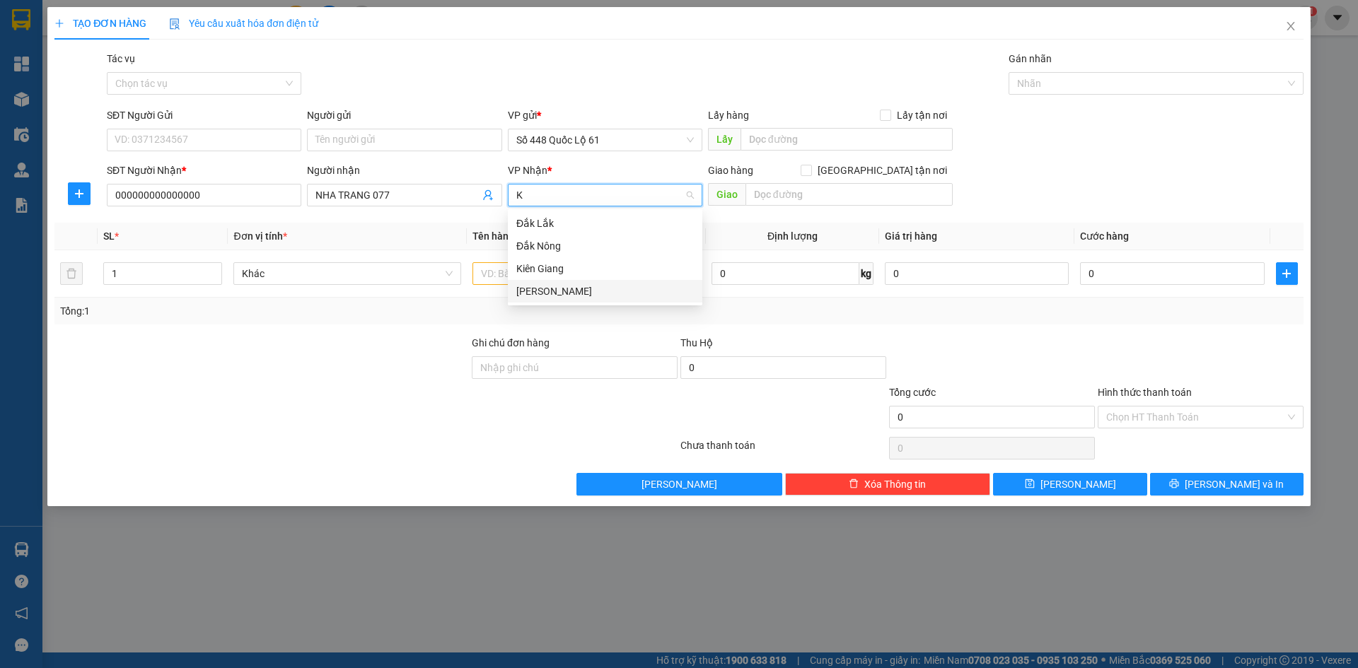
click at [550, 296] on div "[PERSON_NAME]" at bounding box center [605, 292] width 178 height 16
click at [524, 270] on input "text" at bounding box center [587, 273] width 228 height 23
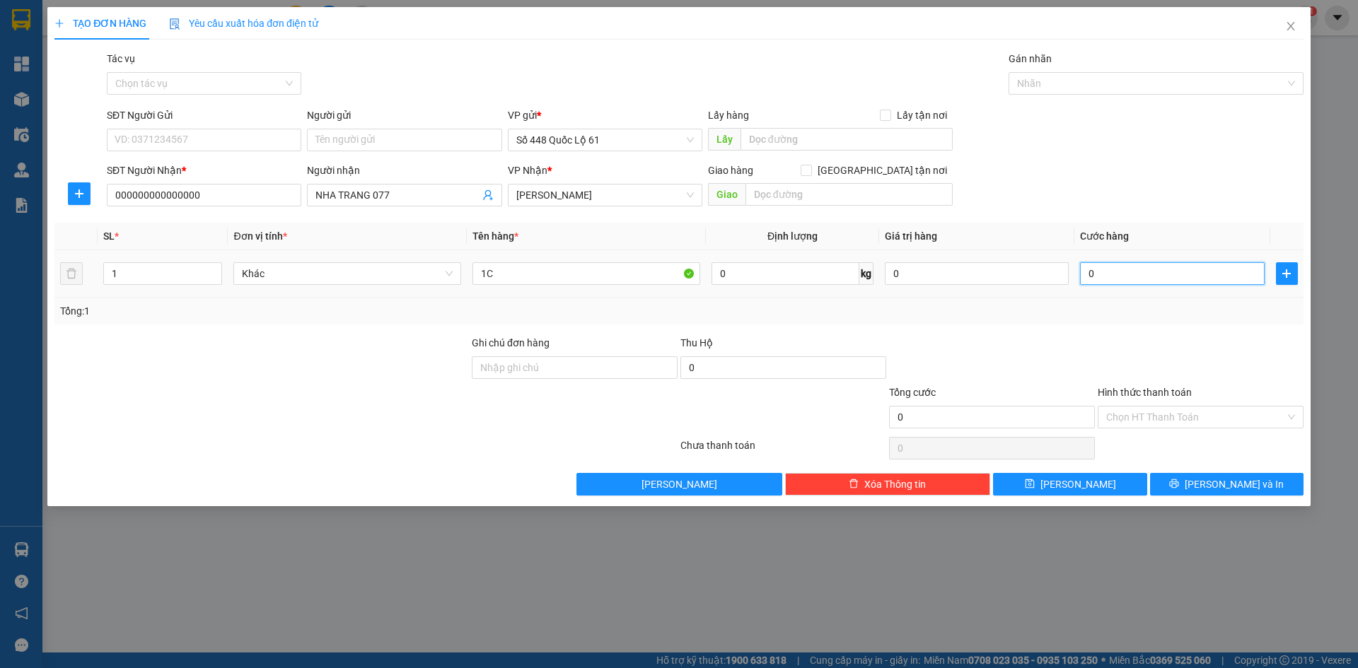
click at [1118, 282] on input "0" at bounding box center [1172, 273] width 184 height 23
drag, startPoint x: 1060, startPoint y: 482, endPoint x: 1041, endPoint y: 482, distance: 19.1
click at [1034, 485] on icon "save" at bounding box center [1029, 484] width 9 height 9
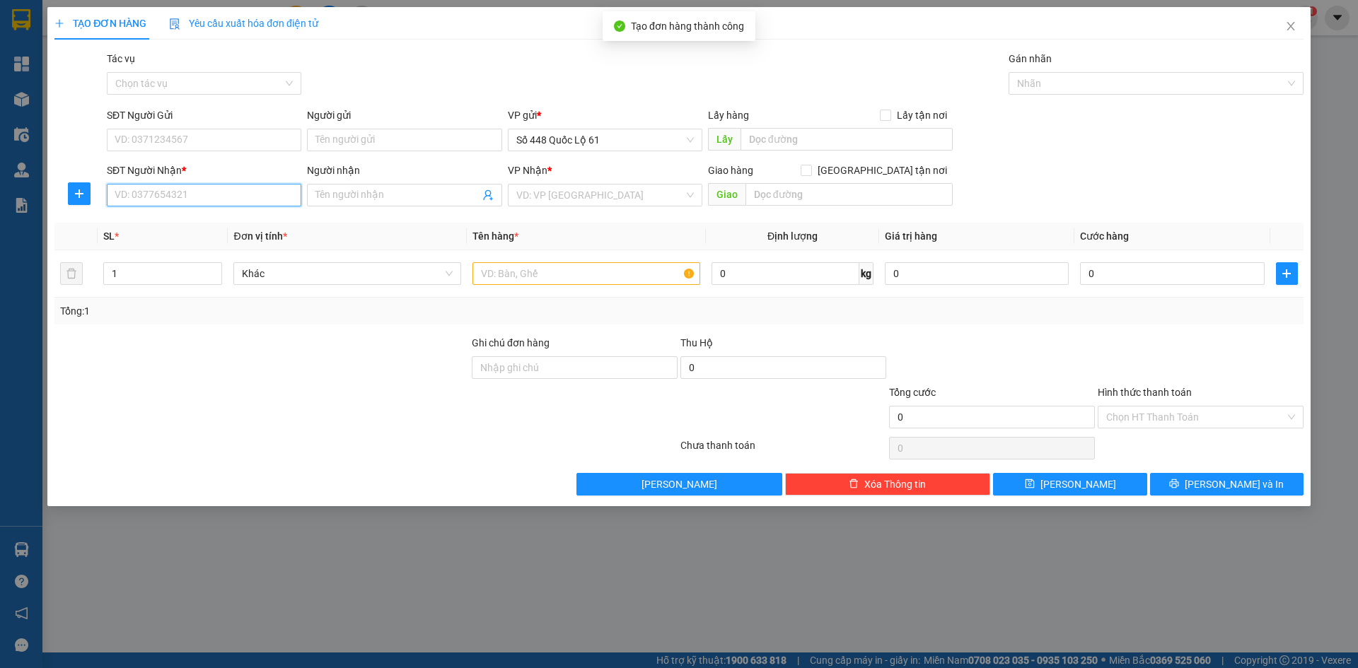
click at [224, 197] on input "SĐT Người Nhận *" at bounding box center [204, 195] width 195 height 23
click at [205, 196] on input "SĐT Người Nhận *" at bounding box center [204, 195] width 195 height 23
click at [562, 194] on input "search" at bounding box center [600, 195] width 168 height 21
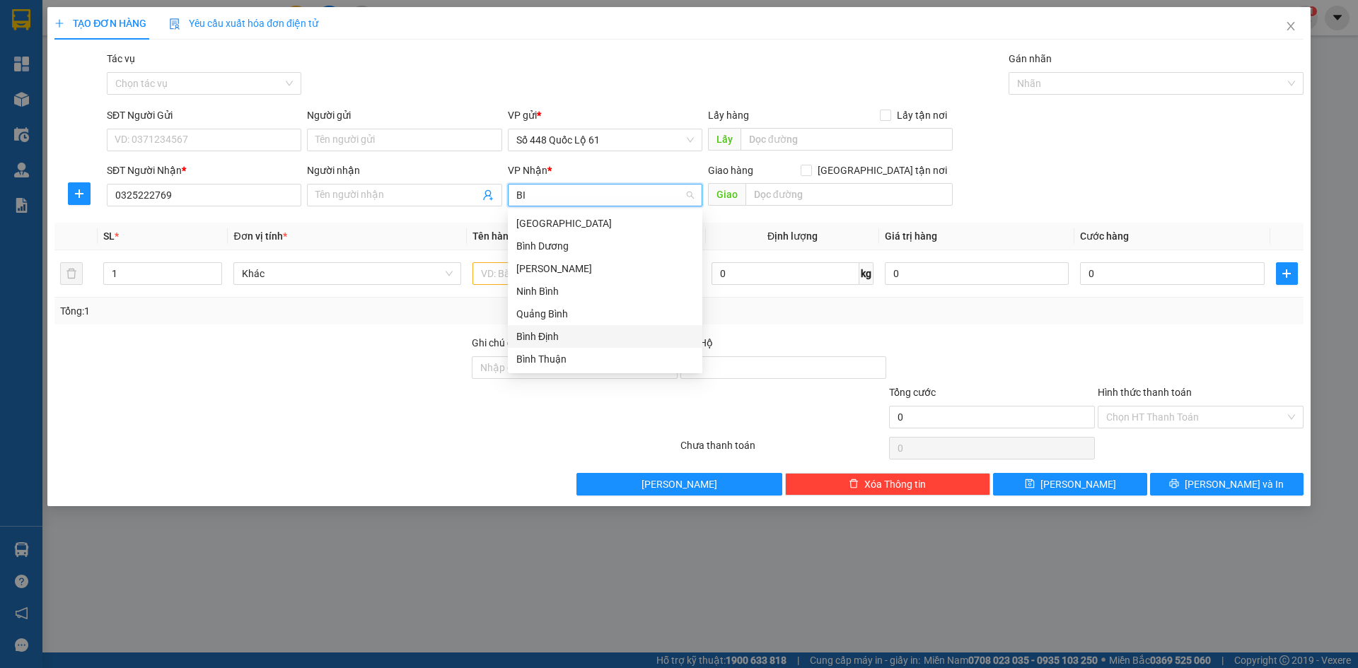
click at [579, 340] on div "Bình Định" at bounding box center [605, 337] width 178 height 16
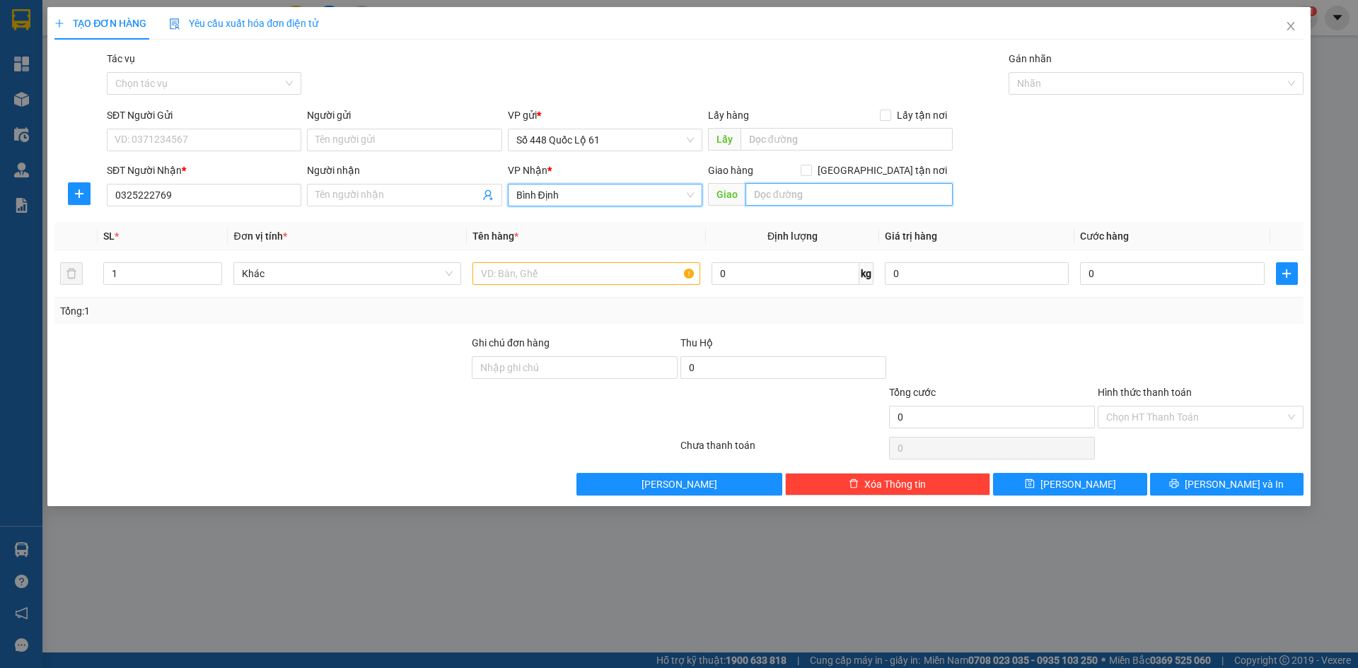
click at [850, 192] on input "text" at bounding box center [849, 194] width 207 height 23
paste input "ƠN"
drag, startPoint x: 884, startPoint y: 173, endPoint x: 781, endPoint y: 240, distance: 122.8
click at [811, 173] on input "[GEOGRAPHIC_DATA] tận nơi" at bounding box center [806, 170] width 10 height 10
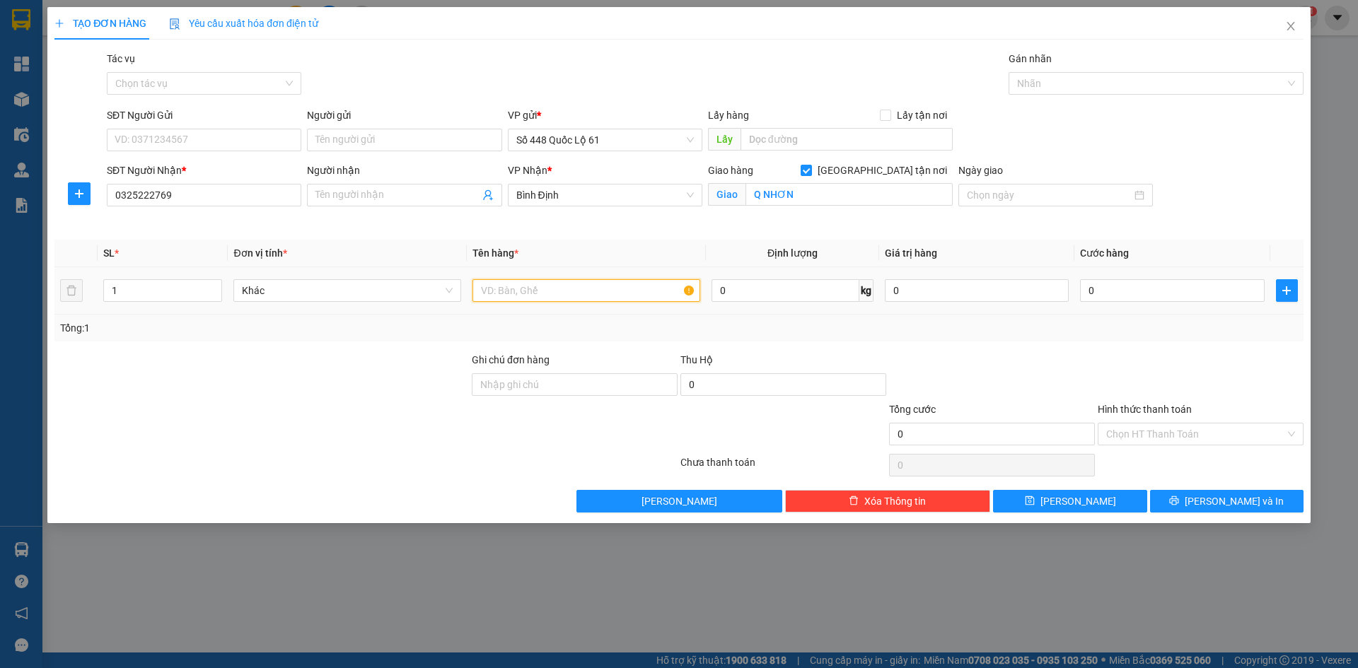
drag, startPoint x: 575, startPoint y: 287, endPoint x: 558, endPoint y: 293, distance: 17.9
click at [574, 287] on input "text" at bounding box center [587, 290] width 228 height 23
click at [1183, 296] on input "0" at bounding box center [1172, 290] width 184 height 23
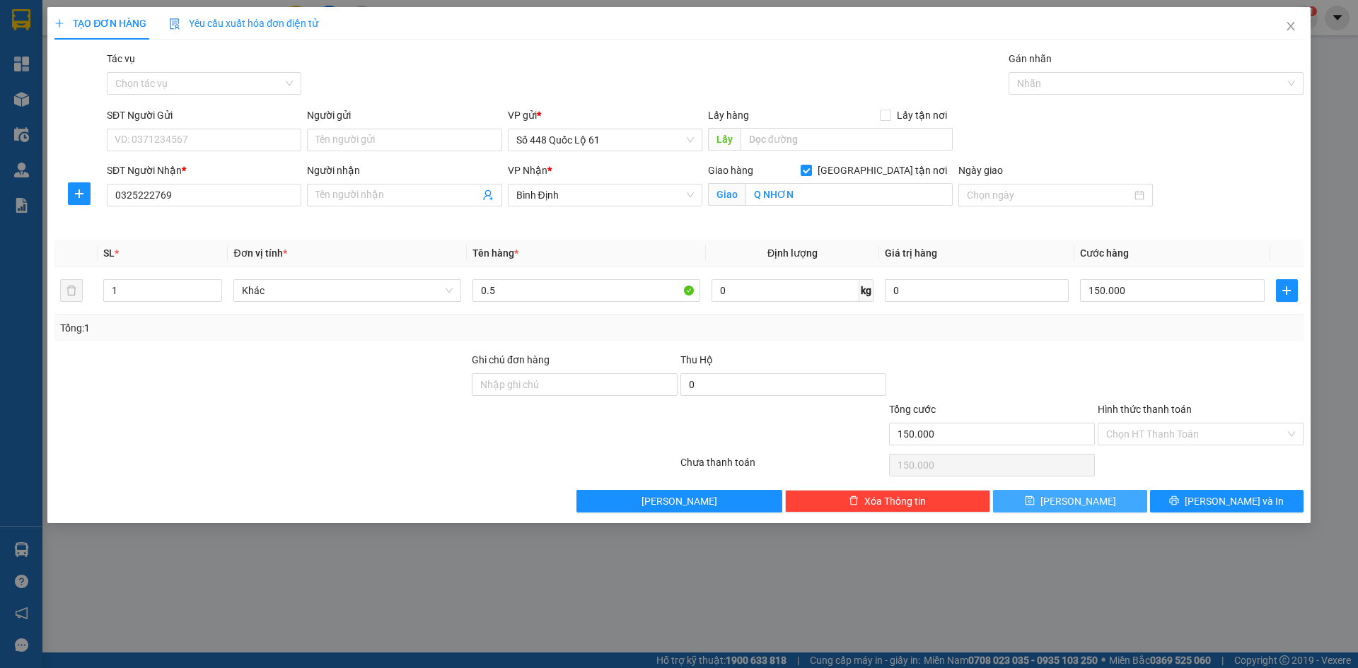
click at [1079, 509] on span "[PERSON_NAME]" at bounding box center [1079, 502] width 76 height 16
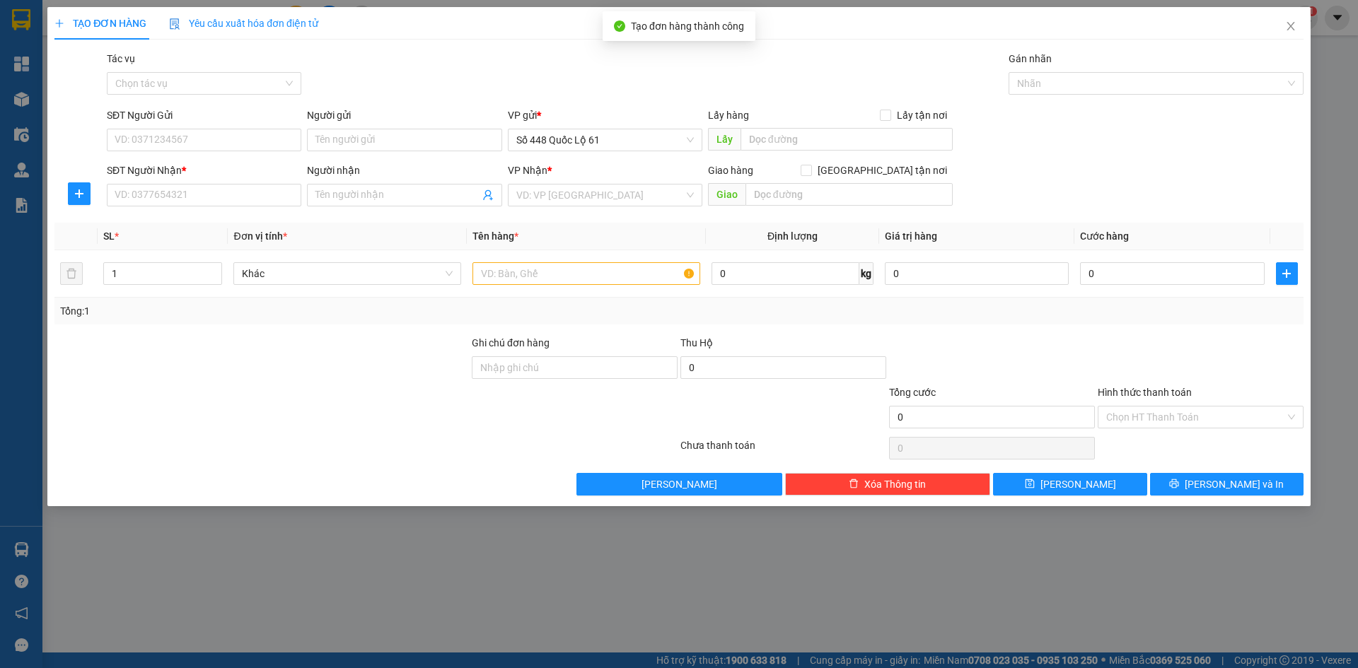
click at [371, 126] on div "Người gửi" at bounding box center [404, 118] width 195 height 21
click at [346, 140] on input "Người gửi" at bounding box center [404, 140] width 195 height 23
paste input "Ê"
paste input "ỀN"
drag, startPoint x: 371, startPoint y: 144, endPoint x: 342, endPoint y: 153, distance: 31.1
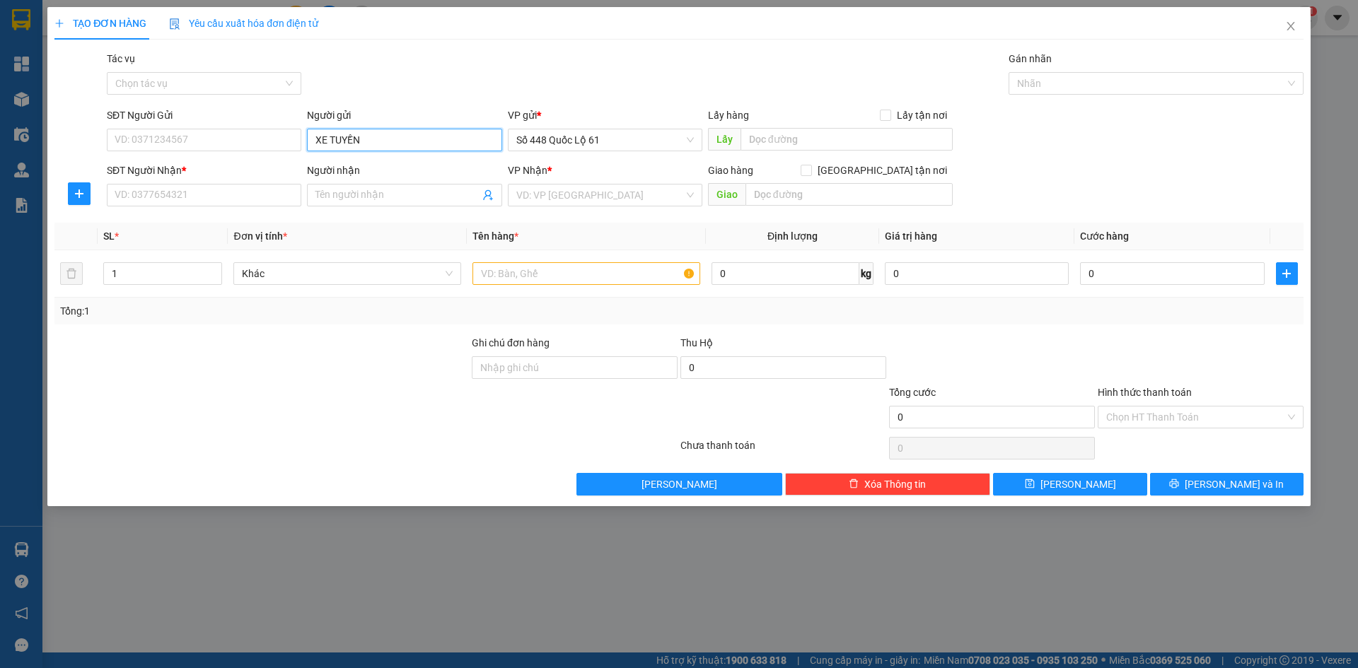
click at [334, 153] on div "Người gửi XE TUYỀN XE TUYỀN" at bounding box center [404, 133] width 195 height 50
click at [342, 153] on div "Người gửi XE TUYỀN XE TUYỀN" at bounding box center [404, 133] width 195 height 50
drag, startPoint x: 385, startPoint y: 144, endPoint x: 280, endPoint y: 134, distance: 105.1
click at [233, 141] on div "SĐT Người Gửi VD: 0371234567 Người gửi XE TUYỀN XE TUYỀN VP gửi * Số 448 Quốc L…" at bounding box center [705, 133] width 1203 height 50
click at [214, 192] on input "SĐT Người Nhận *" at bounding box center [204, 195] width 195 height 23
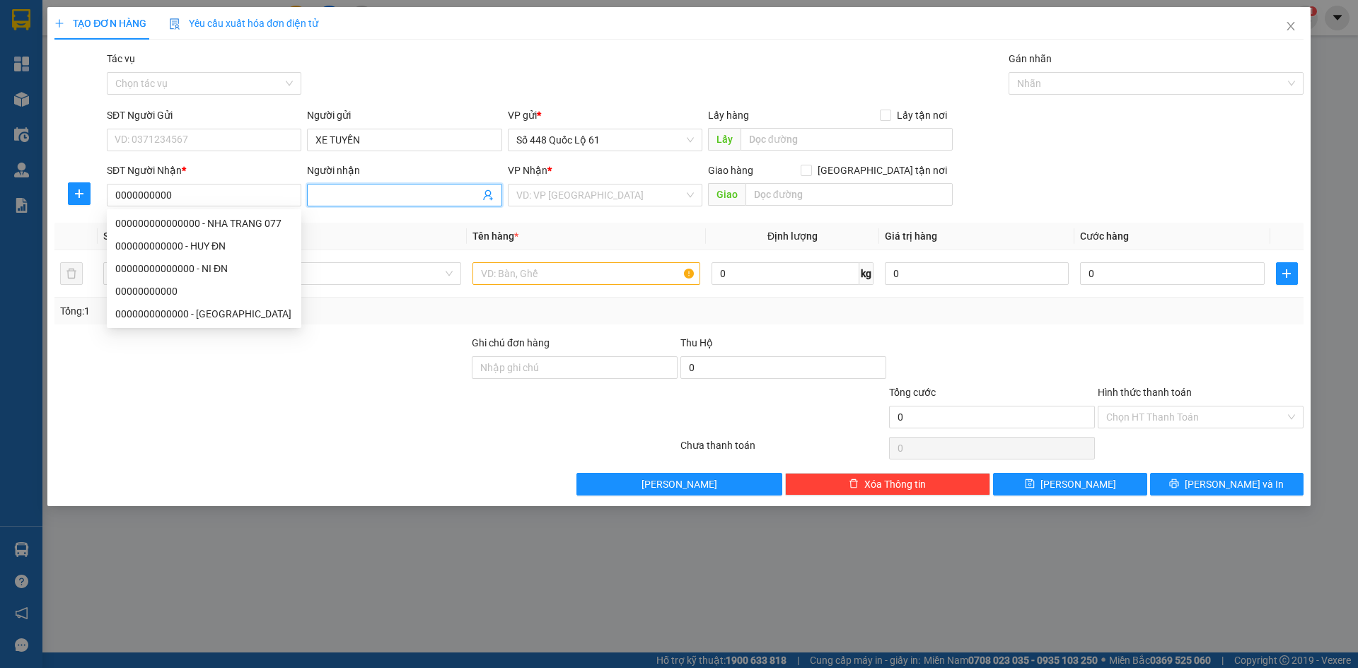
click at [447, 197] on input "Người nhận" at bounding box center [396, 195] width 163 height 16
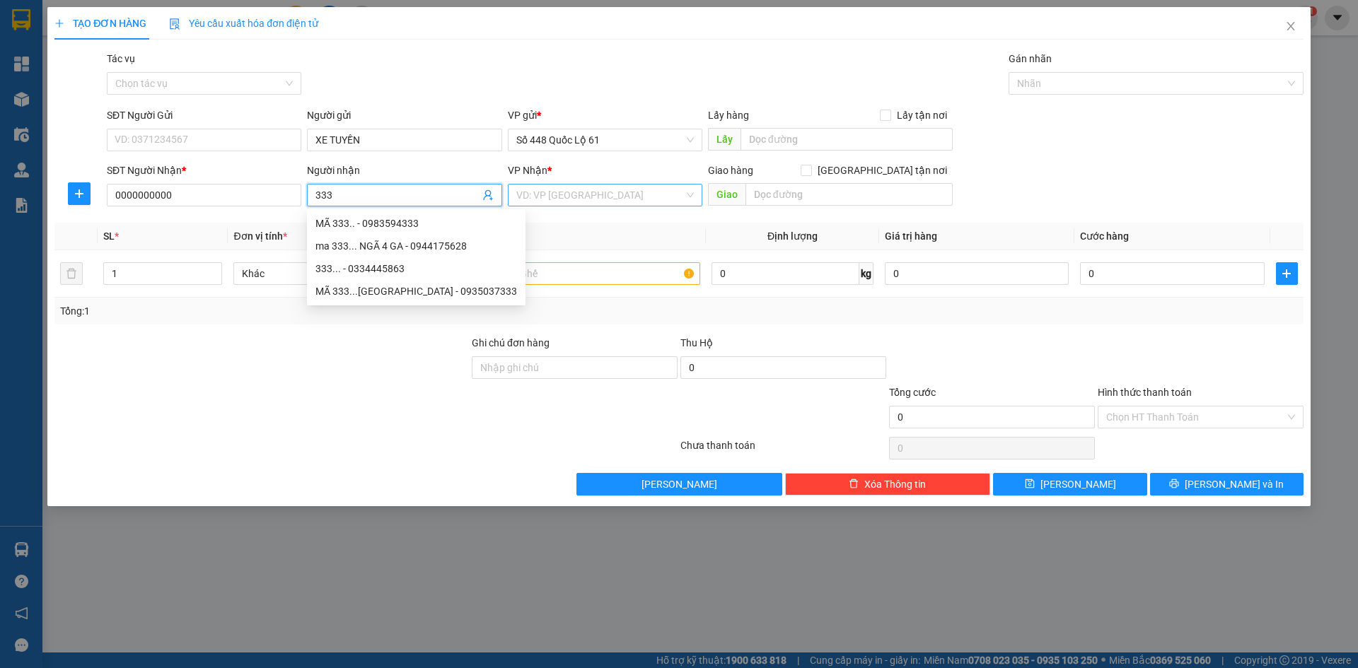
click at [624, 200] on input "search" at bounding box center [600, 195] width 168 height 21
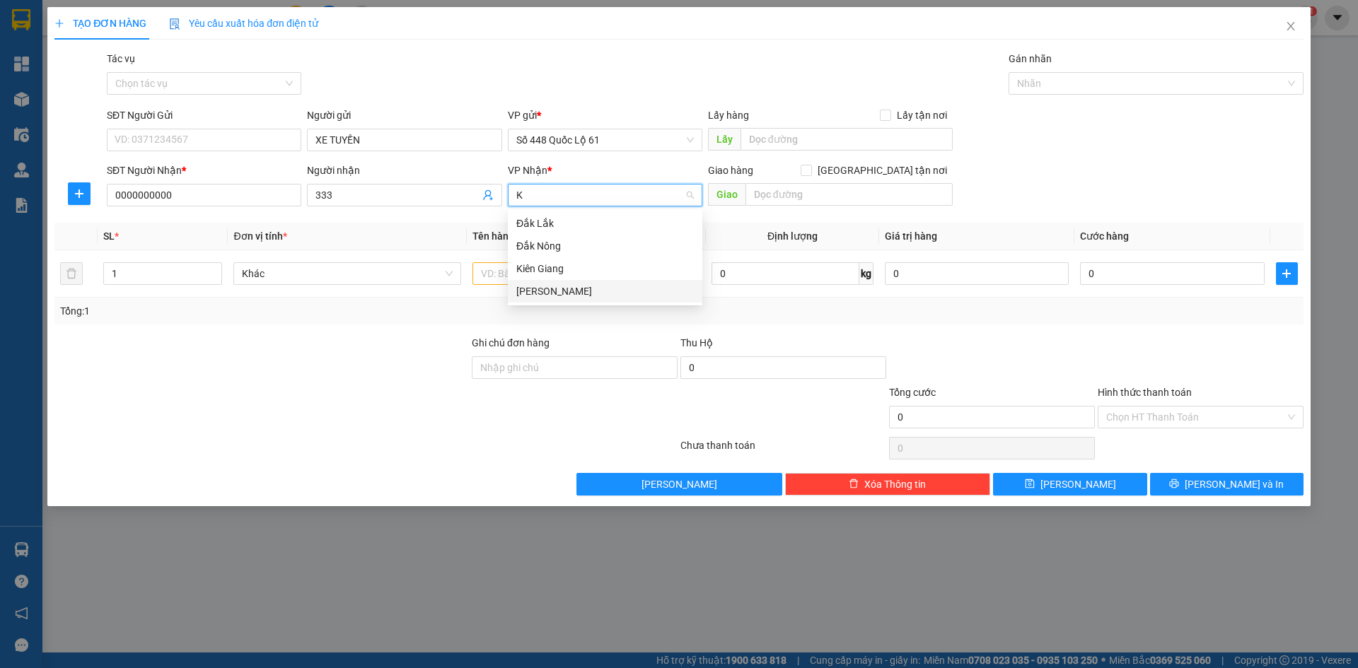
click at [582, 299] on div "[PERSON_NAME]" at bounding box center [605, 292] width 178 height 16
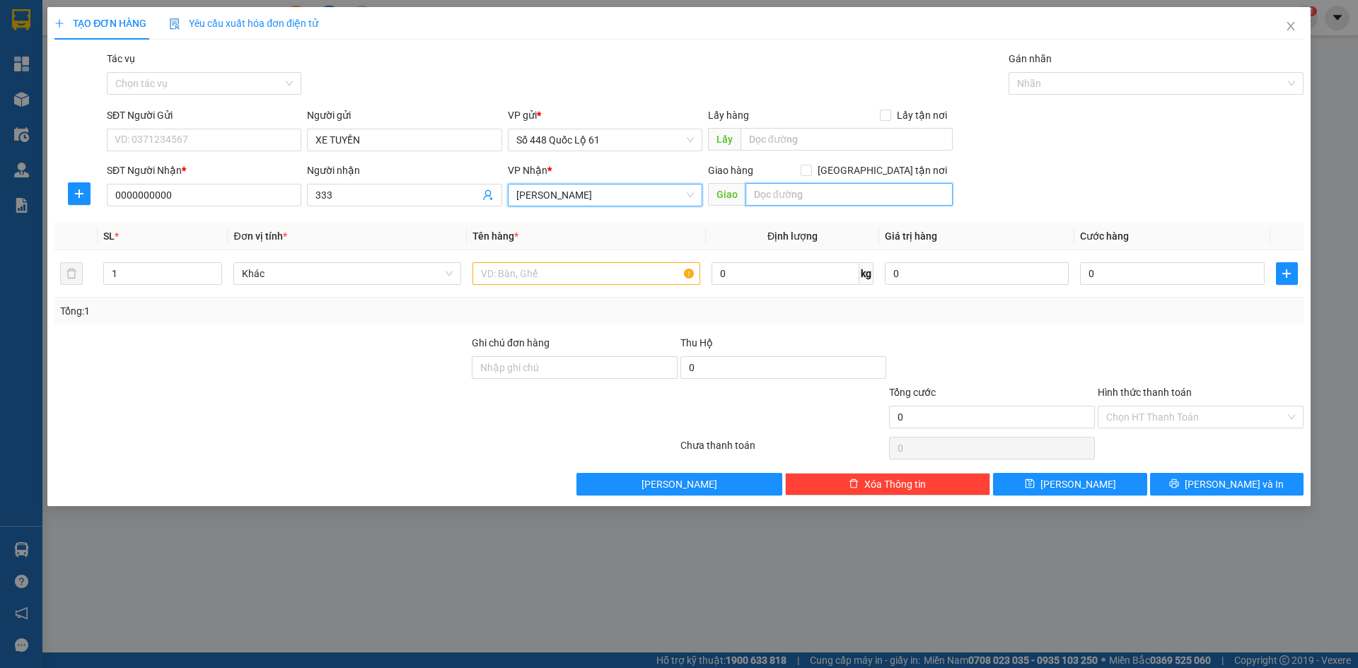
click at [797, 193] on input "text" at bounding box center [849, 194] width 207 height 23
click at [811, 168] on input "[GEOGRAPHIC_DATA] tận nơi" at bounding box center [806, 170] width 10 height 10
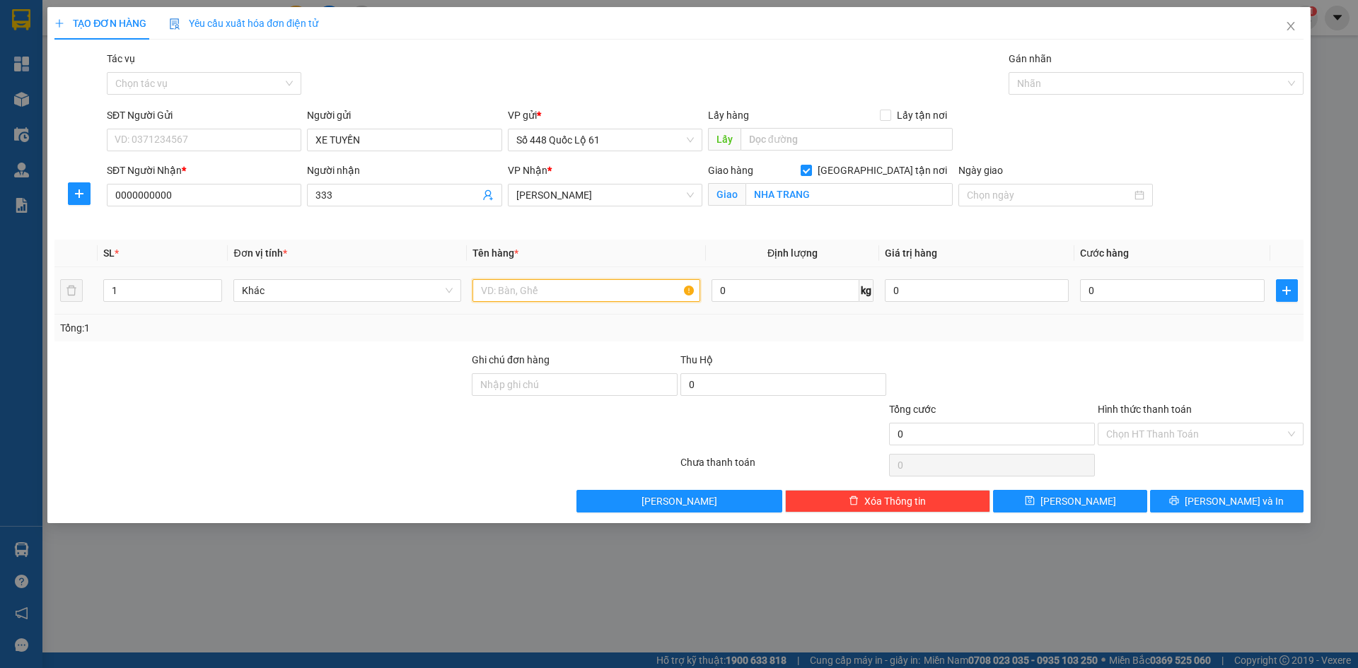
click at [562, 300] on input "text" at bounding box center [587, 290] width 228 height 23
drag, startPoint x: 144, startPoint y: 290, endPoint x: 0, endPoint y: 294, distance: 143.6
click at [0, 294] on div "TẠO ĐƠN HÀNG Yêu cầu xuất hóa đơn điện tử Transit Pickup Surcharge Ids Transit …" at bounding box center [679, 334] width 1358 height 668
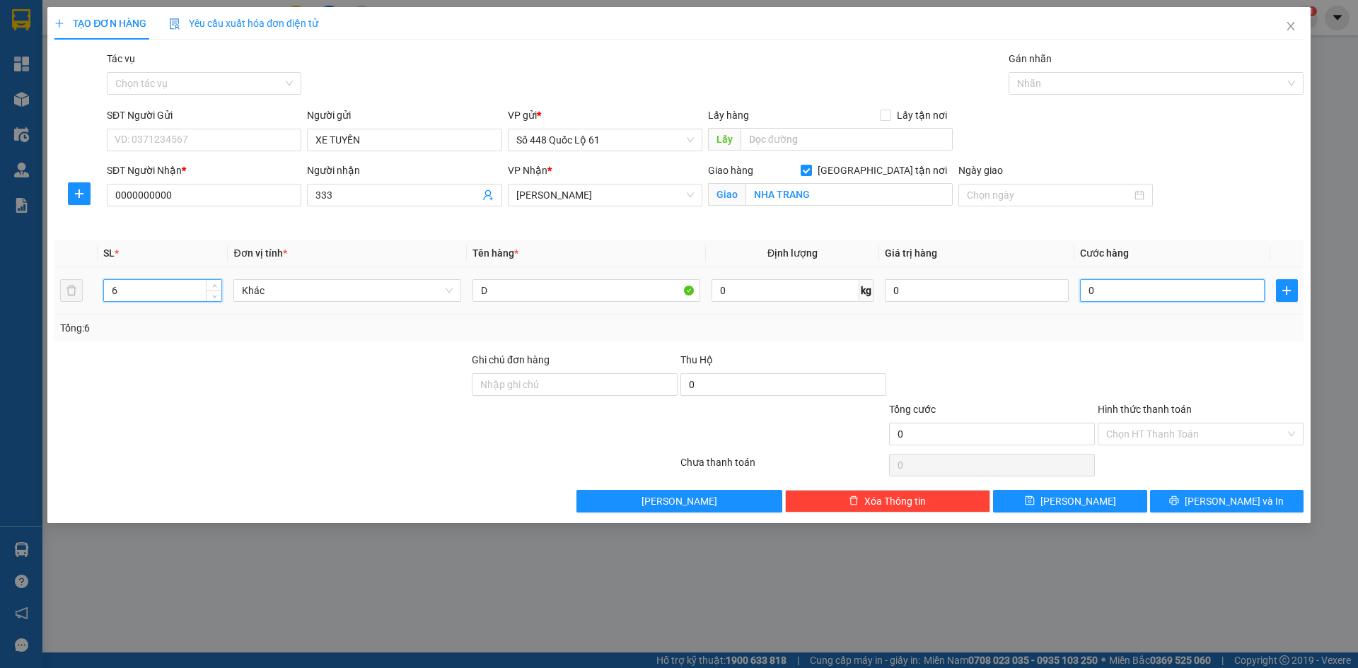
drag, startPoint x: 1170, startPoint y: 298, endPoint x: 1158, endPoint y: 392, distance: 94.8
click at [1168, 301] on input "0" at bounding box center [1172, 290] width 184 height 23
drag, startPoint x: 1158, startPoint y: 392, endPoint x: 1158, endPoint y: 410, distance: 17.7
click at [1158, 395] on div at bounding box center [1200, 377] width 209 height 50
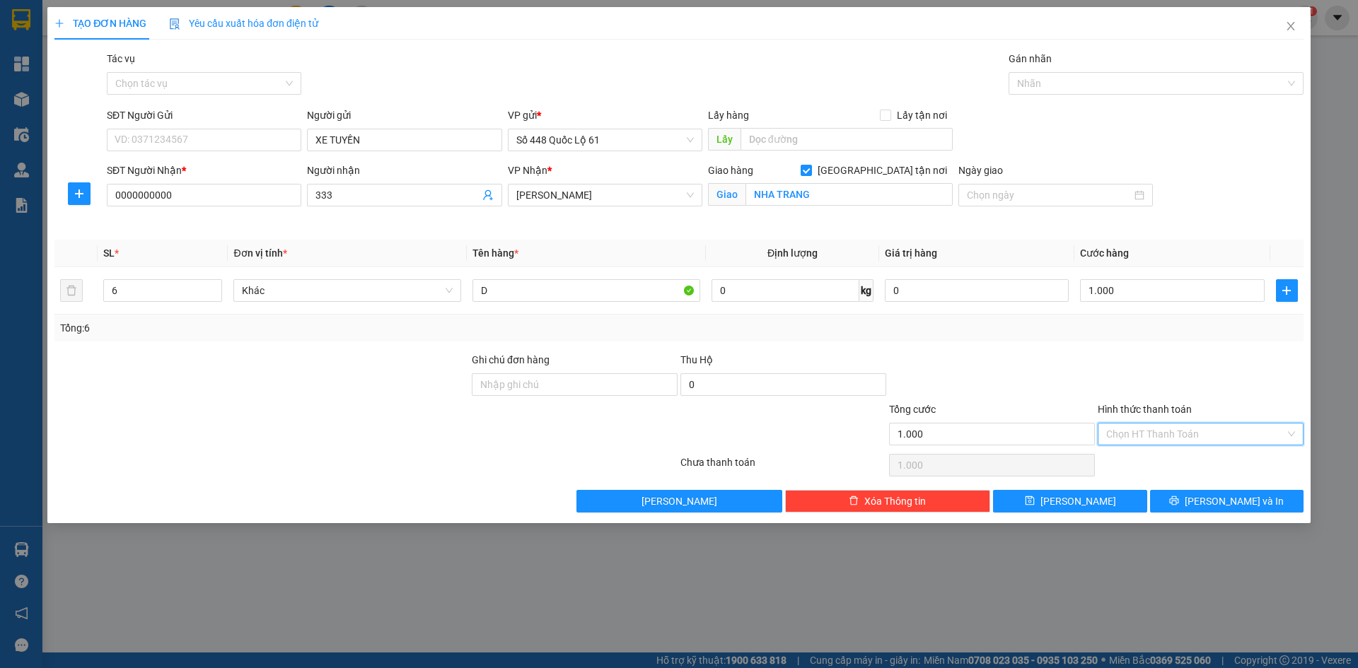
drag, startPoint x: 1155, startPoint y: 431, endPoint x: 1157, endPoint y: 456, distance: 25.6
click at [1155, 436] on input "Hình thức thanh toán" at bounding box center [1195, 434] width 179 height 21
drag, startPoint x: 1157, startPoint y: 456, endPoint x: 1116, endPoint y: 487, distance: 51.5
click at [1157, 461] on div "Tại văn phòng" at bounding box center [1200, 463] width 189 height 16
click at [1079, 495] on span "[PERSON_NAME]" at bounding box center [1079, 502] width 76 height 16
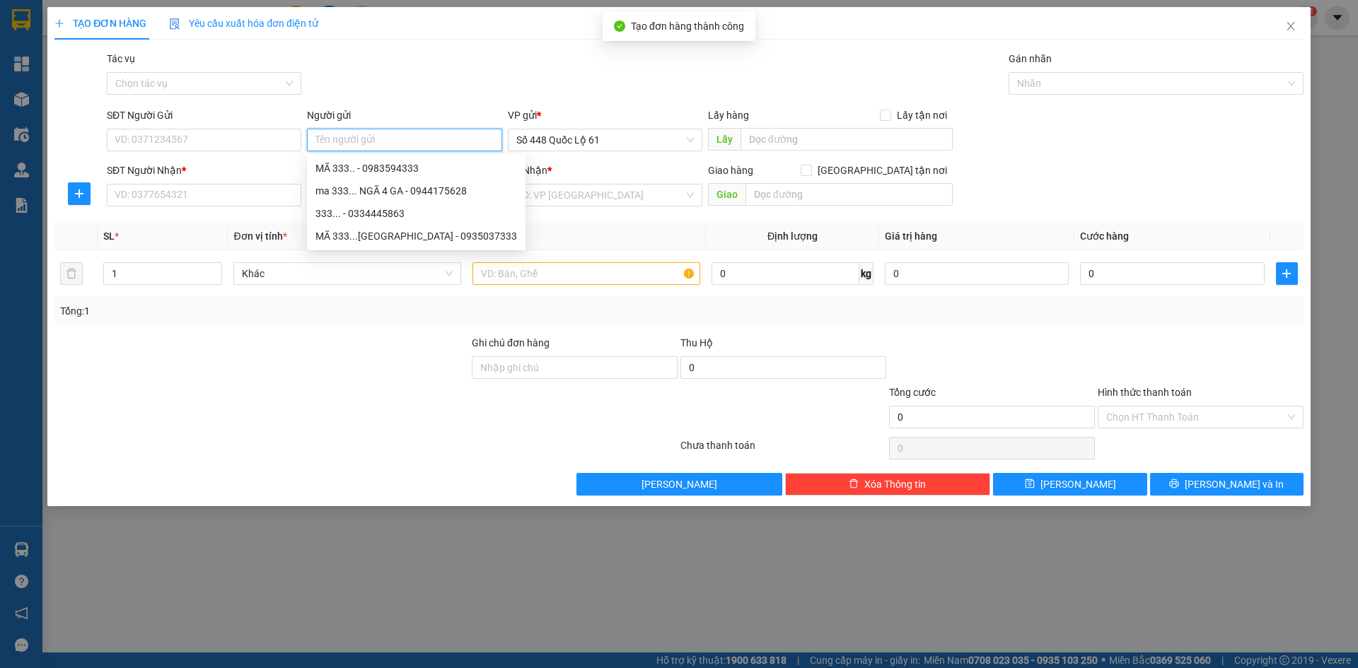
paste input "XE TUYỀN"
click at [175, 185] on input "SĐT Người Nhận *" at bounding box center [204, 195] width 195 height 23
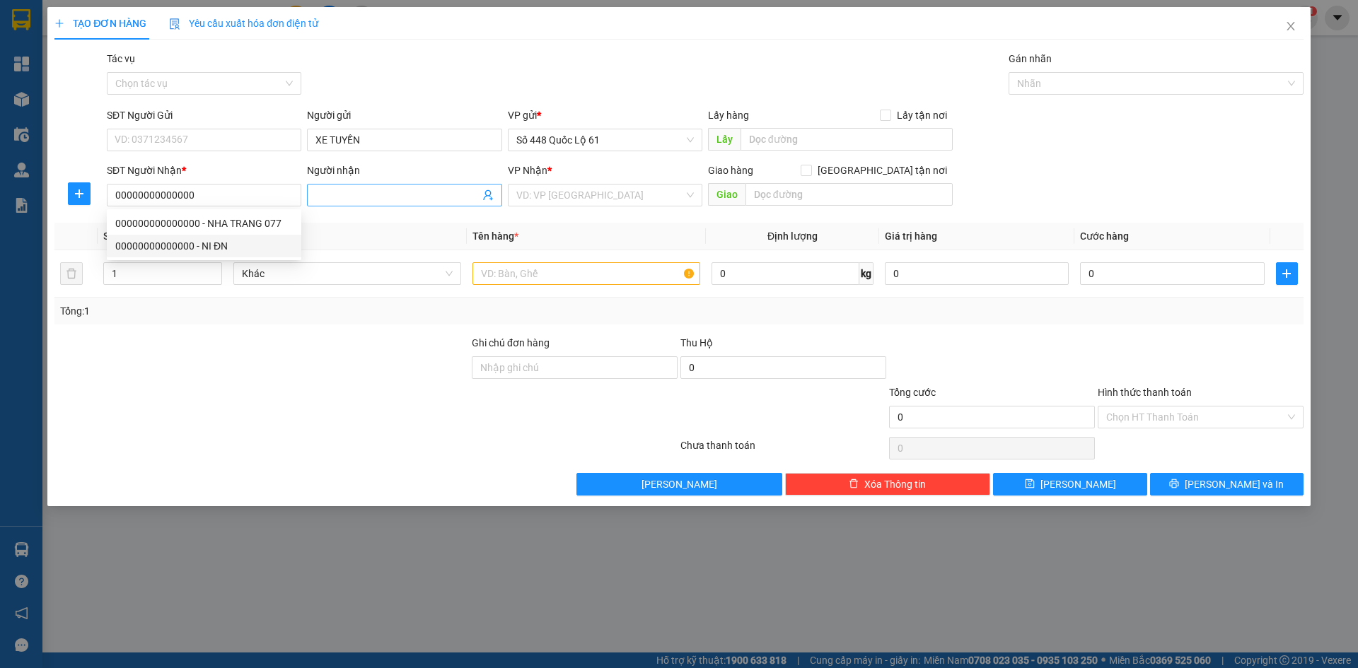
click at [366, 199] on input "Người nhận" at bounding box center [396, 195] width 163 height 16
paste input "Đ"
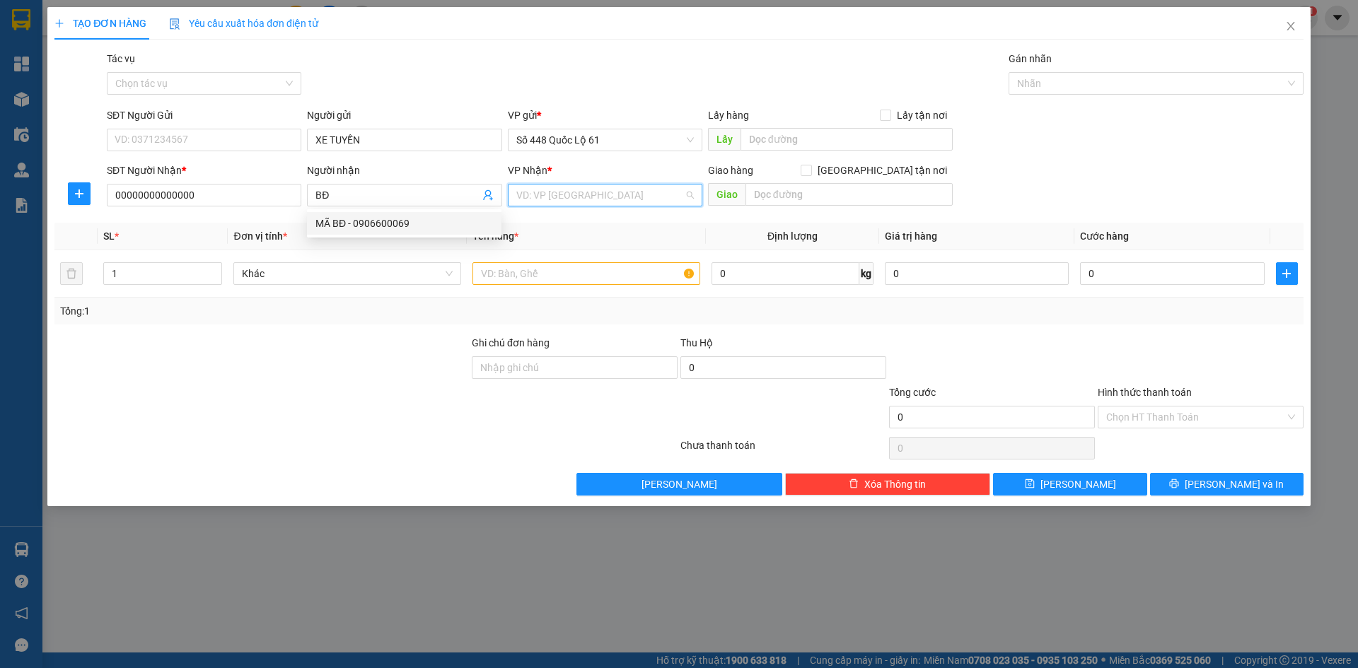
click at [604, 202] on input "search" at bounding box center [600, 195] width 168 height 21
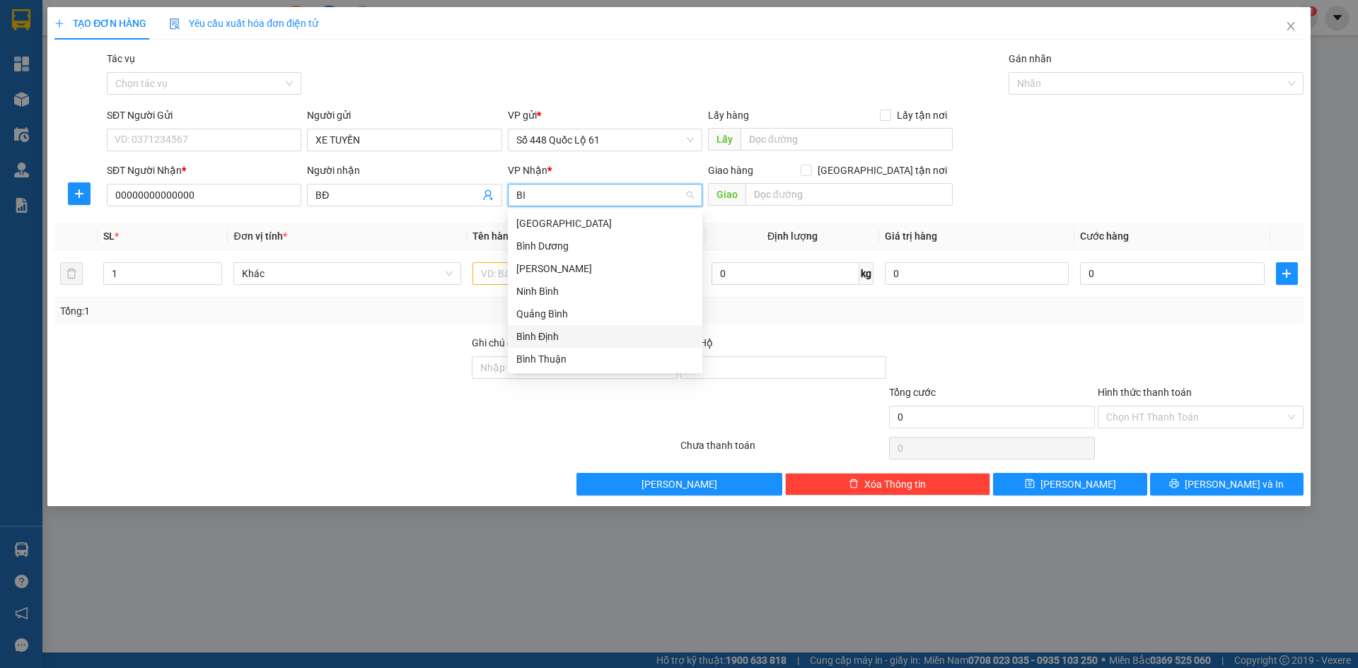
click at [577, 332] on div "Bình Định" at bounding box center [605, 337] width 178 height 16
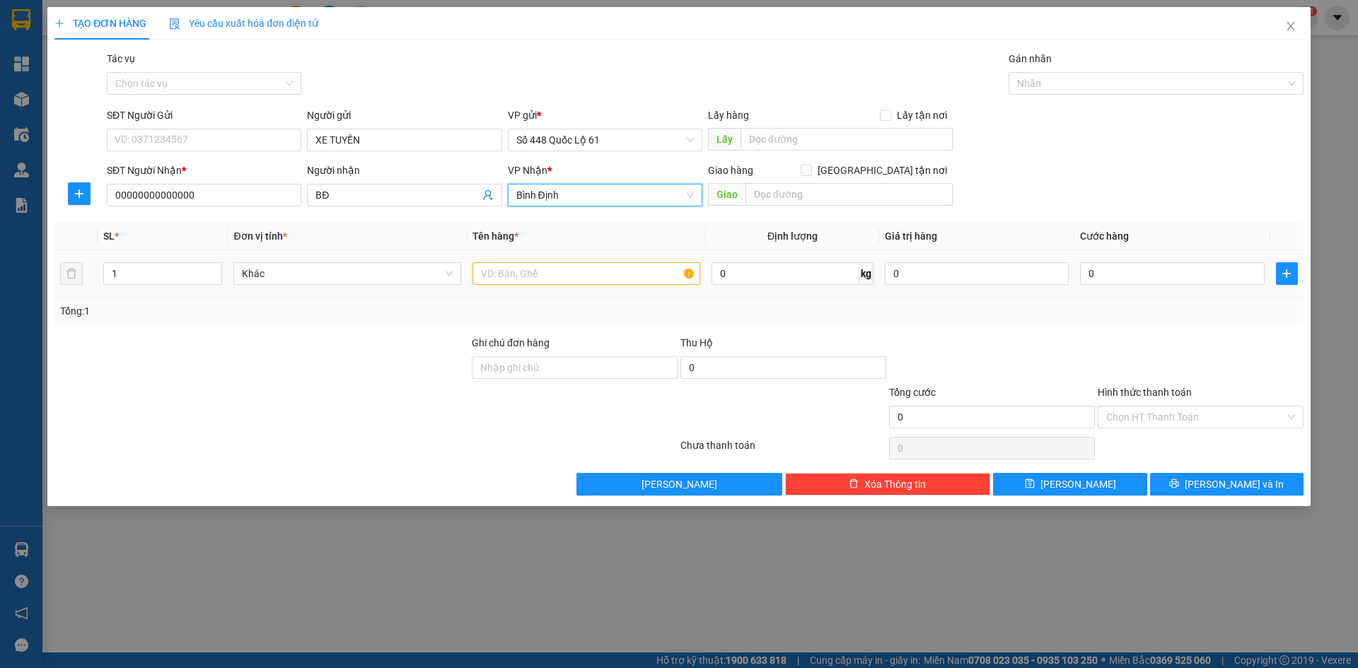
click at [504, 255] on td at bounding box center [586, 273] width 239 height 47
click at [510, 270] on input "text" at bounding box center [587, 273] width 228 height 23
drag, startPoint x: 149, startPoint y: 277, endPoint x: 0, endPoint y: 279, distance: 148.6
click at [0, 279] on div "TẠO ĐƠN HÀNG Yêu cầu xuất hóa đơn điện tử Transit Pickup Surcharge Ids Transit …" at bounding box center [679, 334] width 1358 height 668
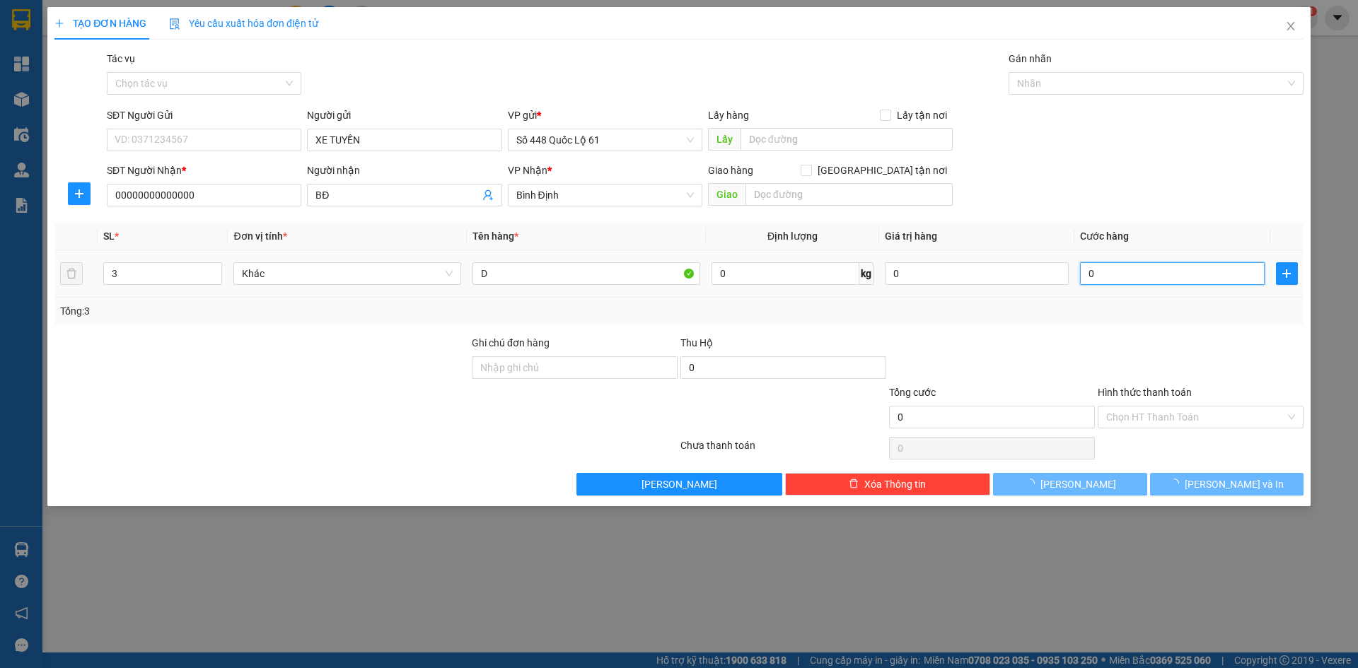
drag, startPoint x: 1138, startPoint y: 265, endPoint x: 1107, endPoint y: 332, distance: 74.1
click at [1139, 265] on input "0" at bounding box center [1172, 273] width 184 height 23
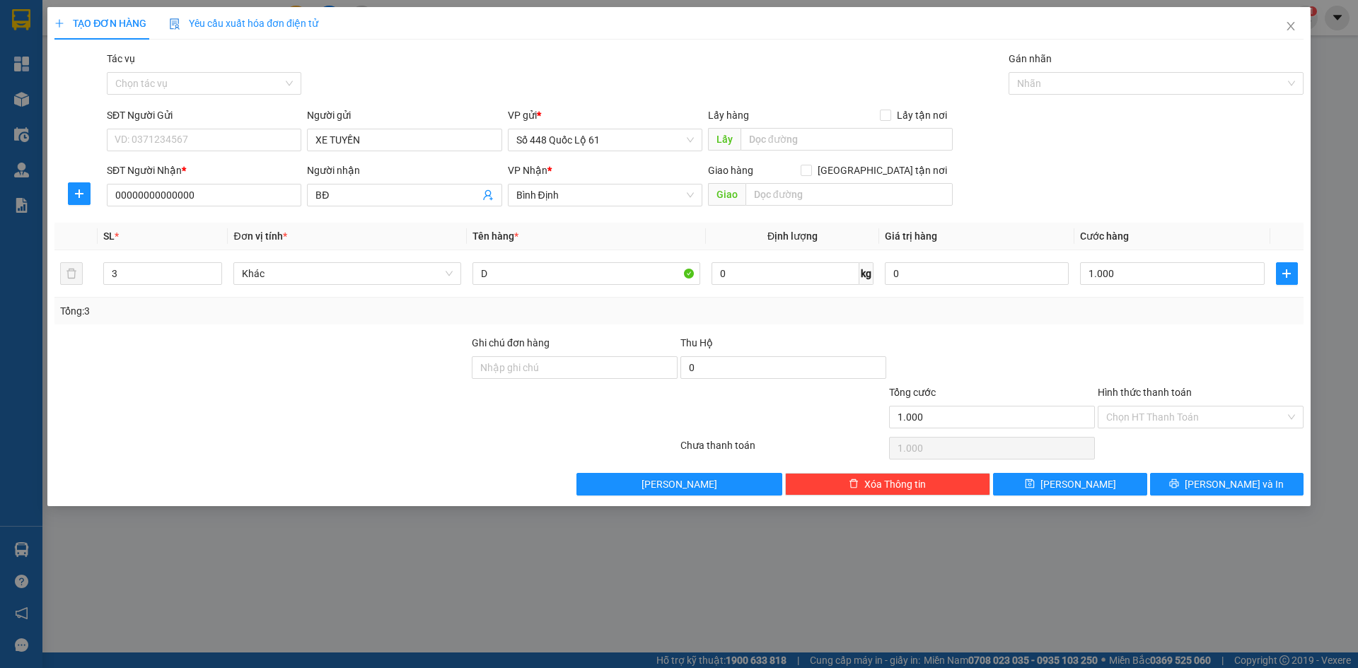
drag, startPoint x: 1108, startPoint y: 335, endPoint x: 1119, endPoint y: 357, distance: 24.4
click at [1113, 345] on div at bounding box center [1200, 360] width 209 height 50
click at [1133, 424] on input "Hình thức thanh toán" at bounding box center [1195, 417] width 179 height 21
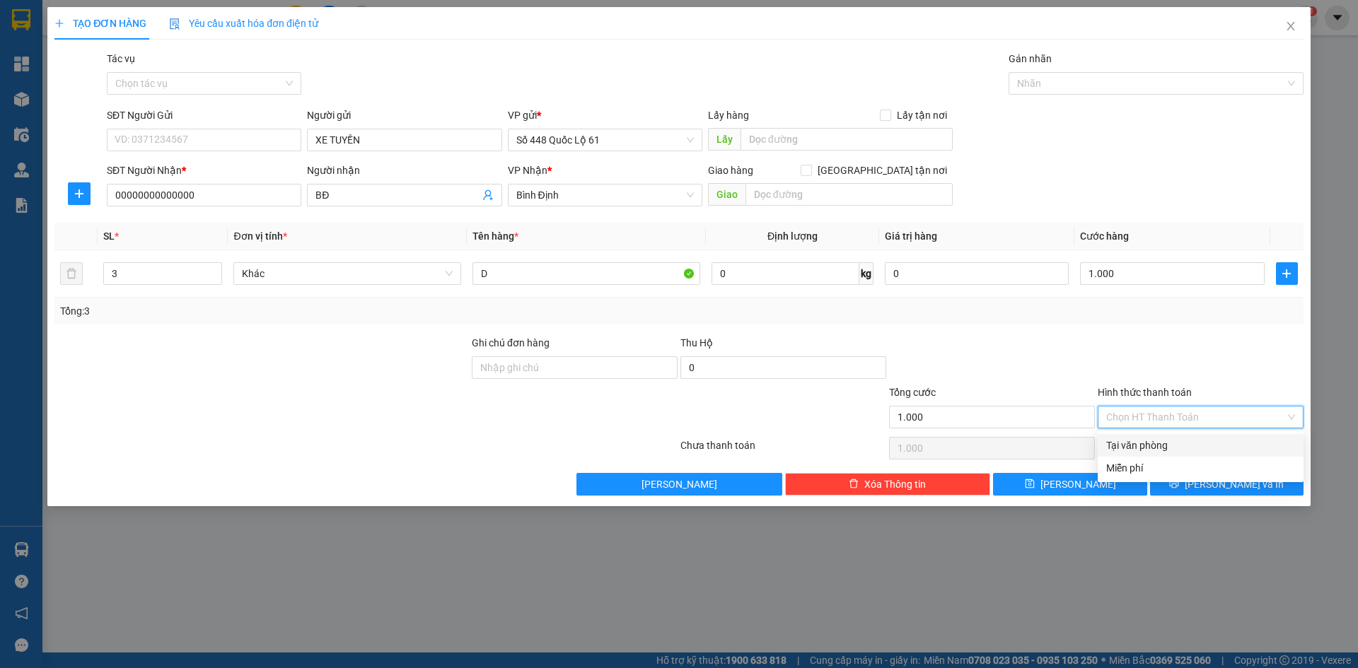
click at [1137, 444] on div "Tại văn phòng" at bounding box center [1200, 446] width 189 height 16
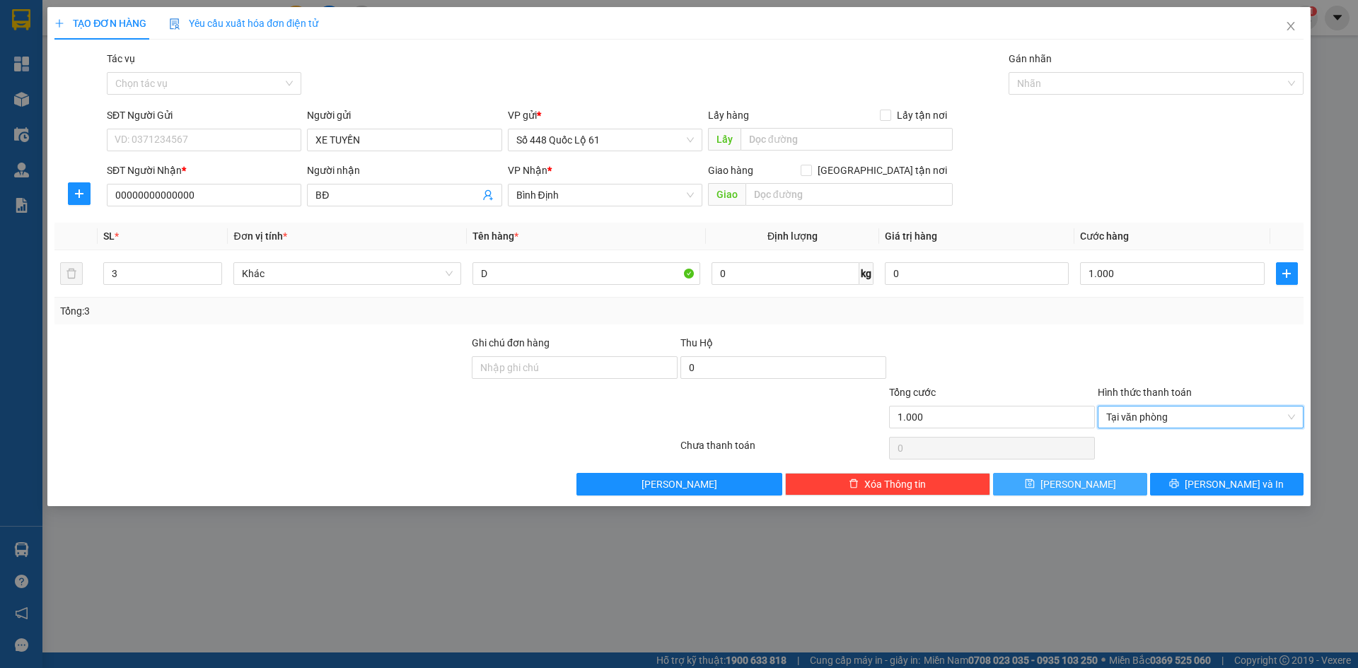
click at [1088, 485] on button "[PERSON_NAME]" at bounding box center [1070, 484] width 154 height 23
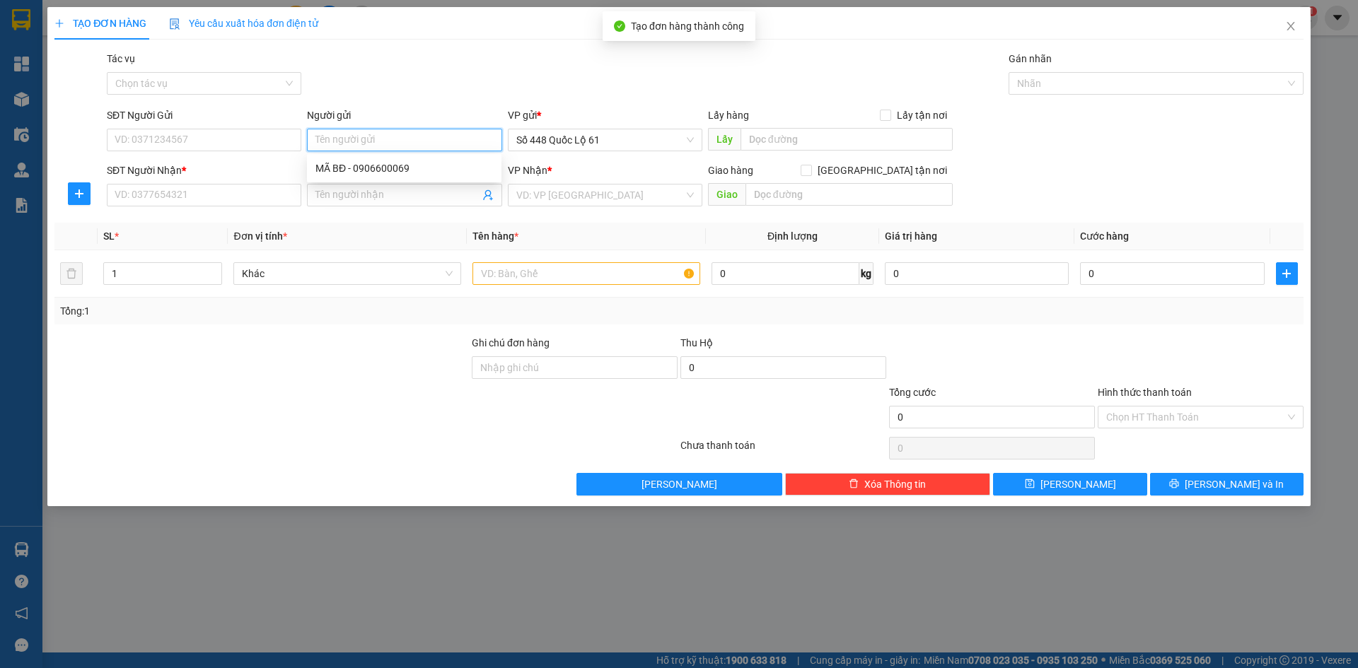
paste input "XE TUYỀN"
click at [225, 199] on input "SĐT Người Nhận *" at bounding box center [204, 195] width 195 height 23
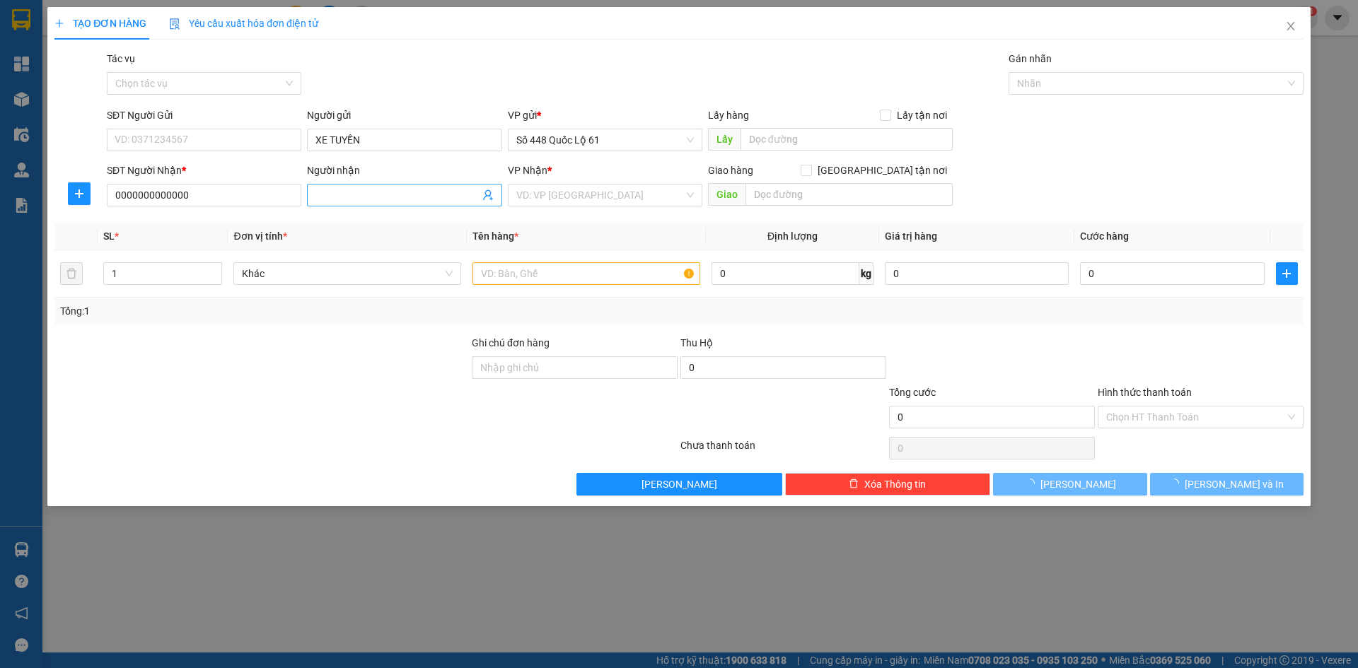
click at [335, 190] on input "Người nhận" at bounding box center [396, 195] width 163 height 16
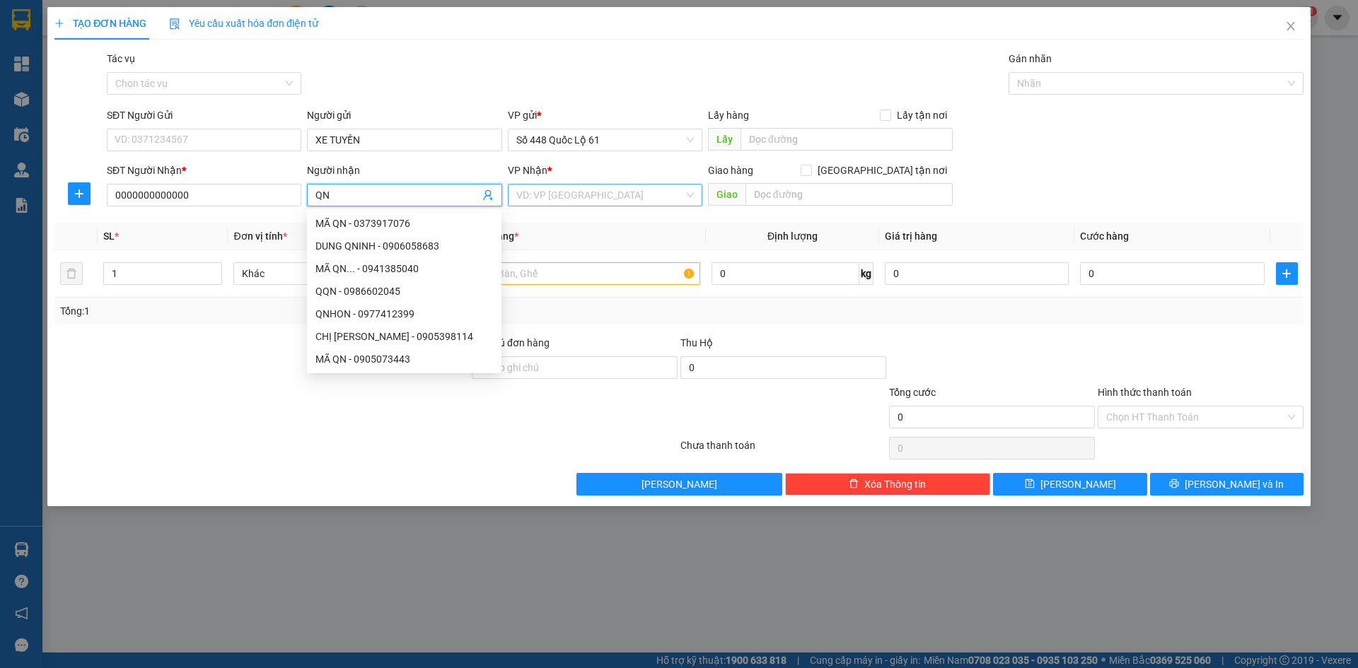
click at [565, 197] on input "search" at bounding box center [600, 195] width 168 height 21
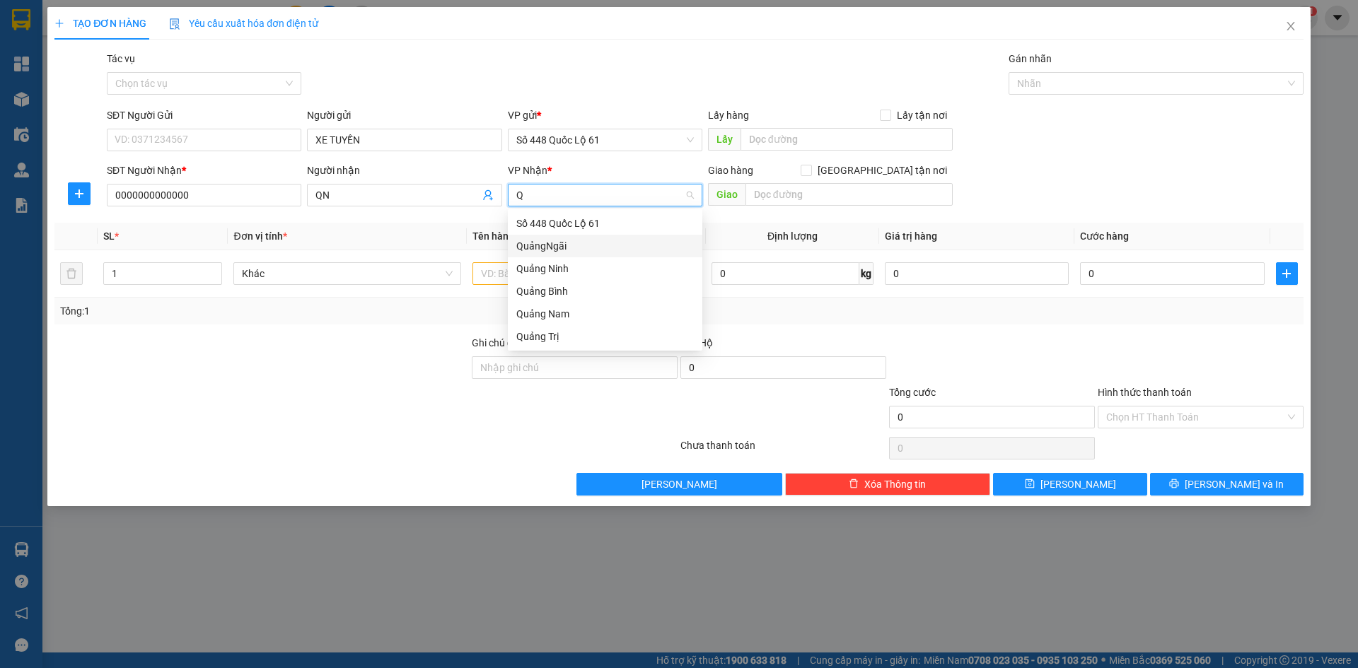
click at [567, 250] on div "QuảngNgãi" at bounding box center [605, 246] width 178 height 16
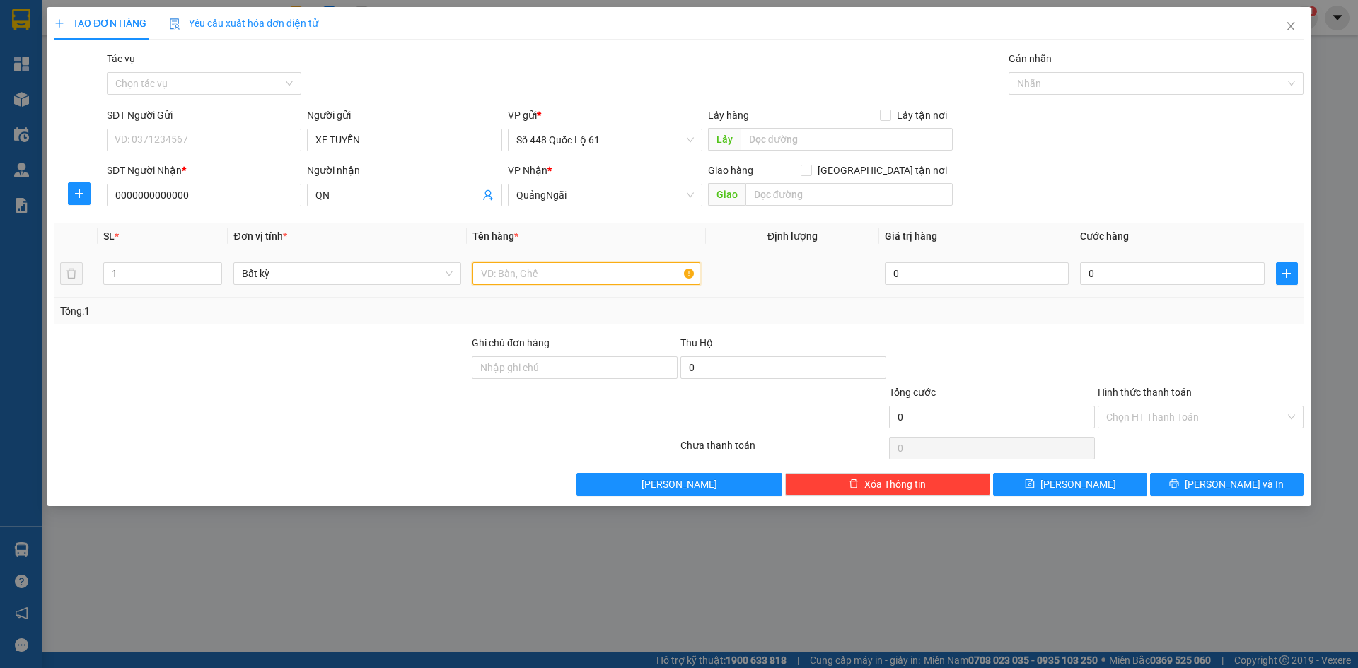
click at [533, 266] on input "text" at bounding box center [587, 273] width 228 height 23
drag, startPoint x: 147, startPoint y: 272, endPoint x: 39, endPoint y: 274, distance: 108.3
click at [39, 274] on div "TẠO ĐƠN HÀNG Yêu cầu xuất hóa đơn điện tử Transit Pickup Surcharge Ids Transit …" at bounding box center [679, 334] width 1358 height 668
drag, startPoint x: 1151, startPoint y: 255, endPoint x: 1153, endPoint y: 297, distance: 41.8
click at [1152, 287] on td "0" at bounding box center [1172, 273] width 195 height 47
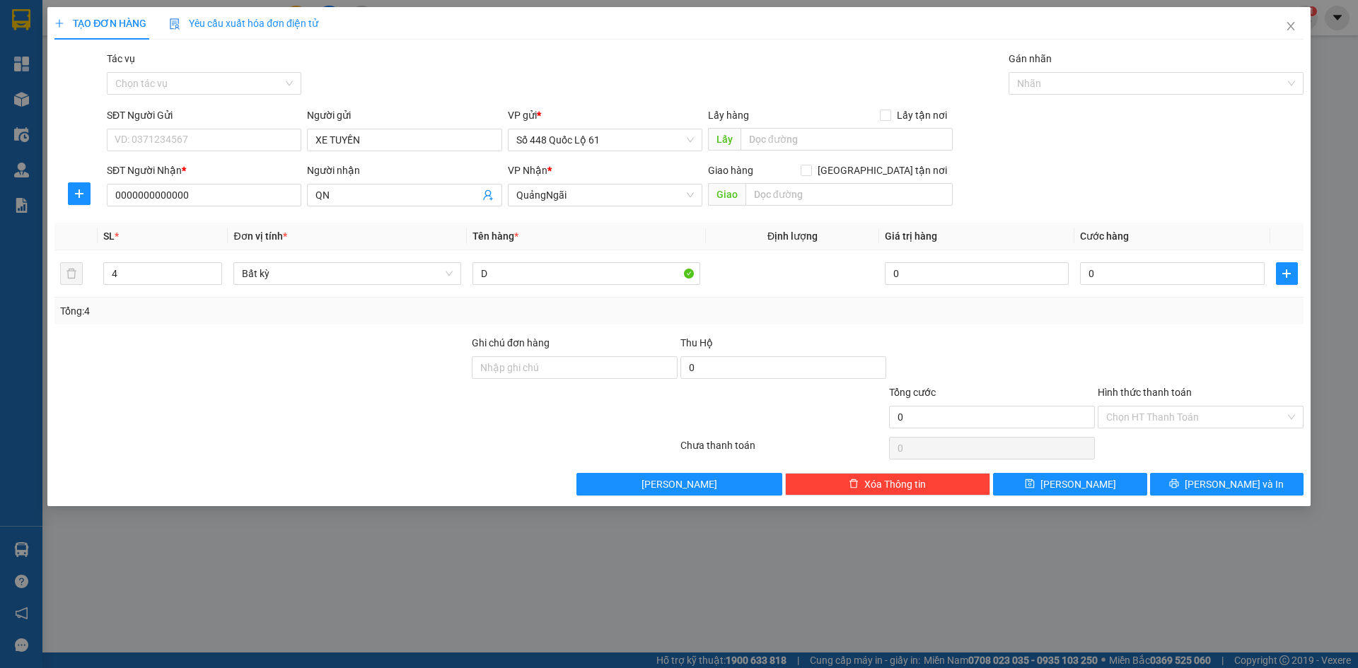
drag, startPoint x: 1129, startPoint y: 335, endPoint x: 1129, endPoint y: 380, distance: 45.3
click at [1129, 342] on div at bounding box center [1200, 360] width 209 height 50
click at [1123, 274] on input "0" at bounding box center [1172, 273] width 184 height 23
drag, startPoint x: 1123, startPoint y: 343, endPoint x: 1133, endPoint y: 413, distance: 70.6
click at [1127, 356] on div at bounding box center [1200, 360] width 209 height 50
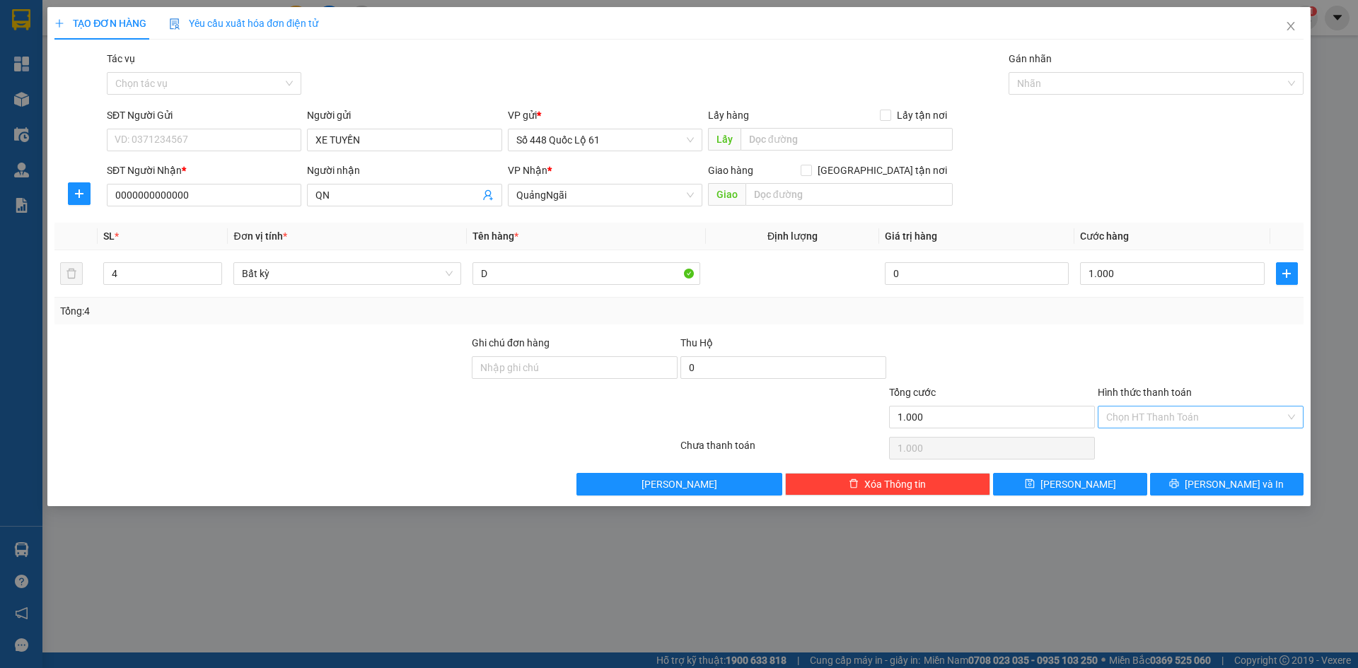
drag, startPoint x: 1133, startPoint y: 415, endPoint x: 1137, endPoint y: 428, distance: 14.3
click at [1133, 417] on input "Hình thức thanh toán" at bounding box center [1195, 417] width 179 height 21
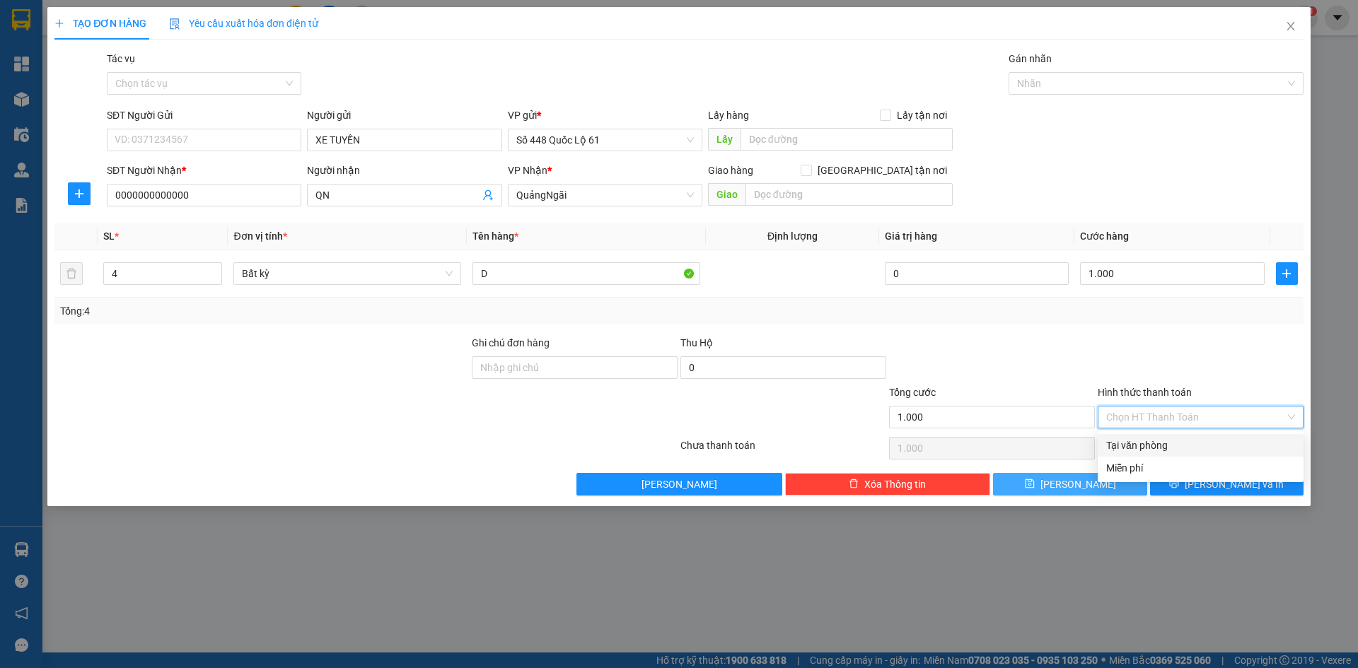
drag, startPoint x: 1143, startPoint y: 443, endPoint x: 1100, endPoint y: 484, distance: 59.5
click at [1142, 446] on div "Tại văn phòng" at bounding box center [1200, 446] width 189 height 16
drag, startPoint x: 1094, startPoint y: 490, endPoint x: 1063, endPoint y: 479, distance: 32.2
click at [1092, 490] on button "Lưu" at bounding box center [1070, 484] width 154 height 23
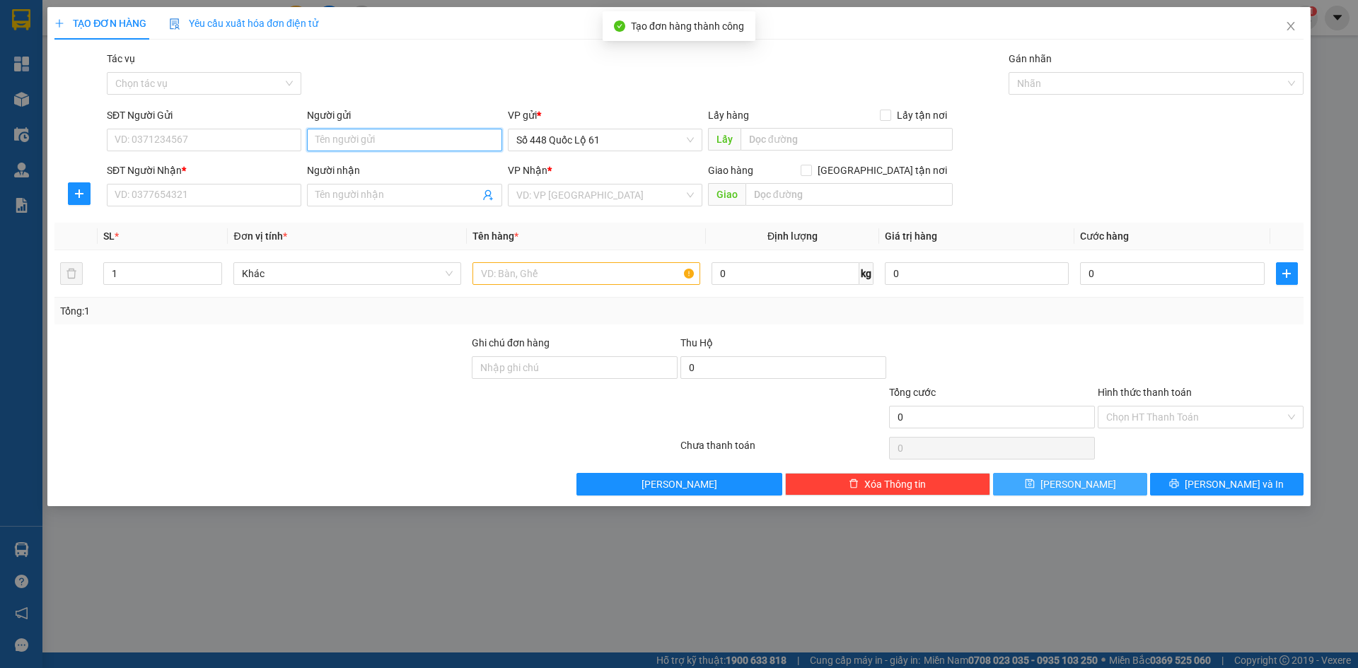
click at [327, 140] on input "Người gửi" at bounding box center [404, 140] width 195 height 23
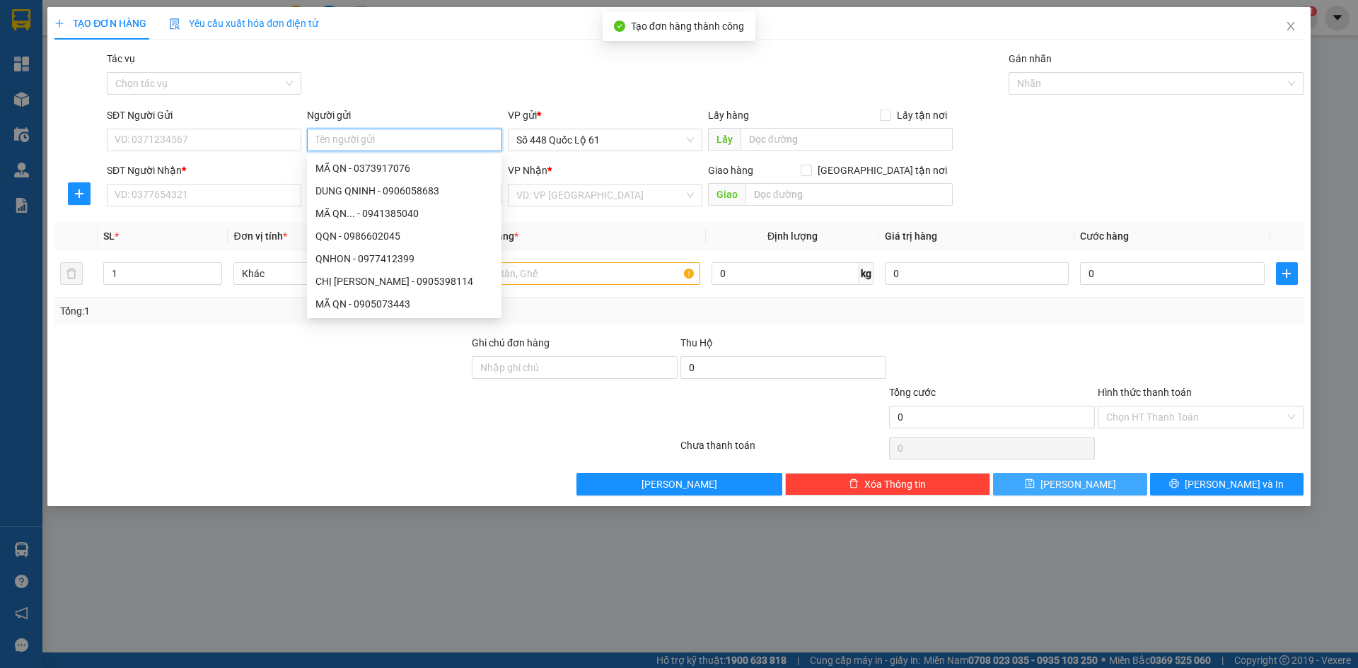
paste input "XE TUYỀN"
click at [197, 199] on input "SĐT Người Nhận *" at bounding box center [204, 195] width 195 height 23
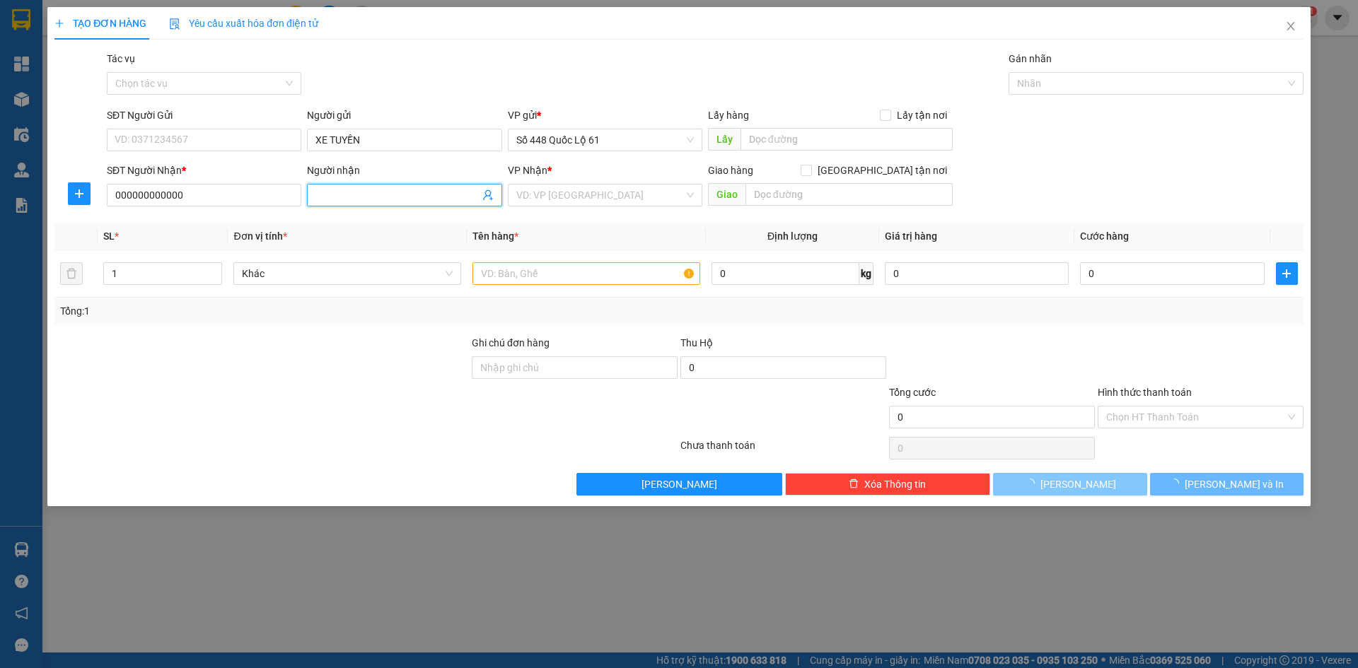
click at [328, 200] on input "Người nhận" at bounding box center [396, 195] width 163 height 16
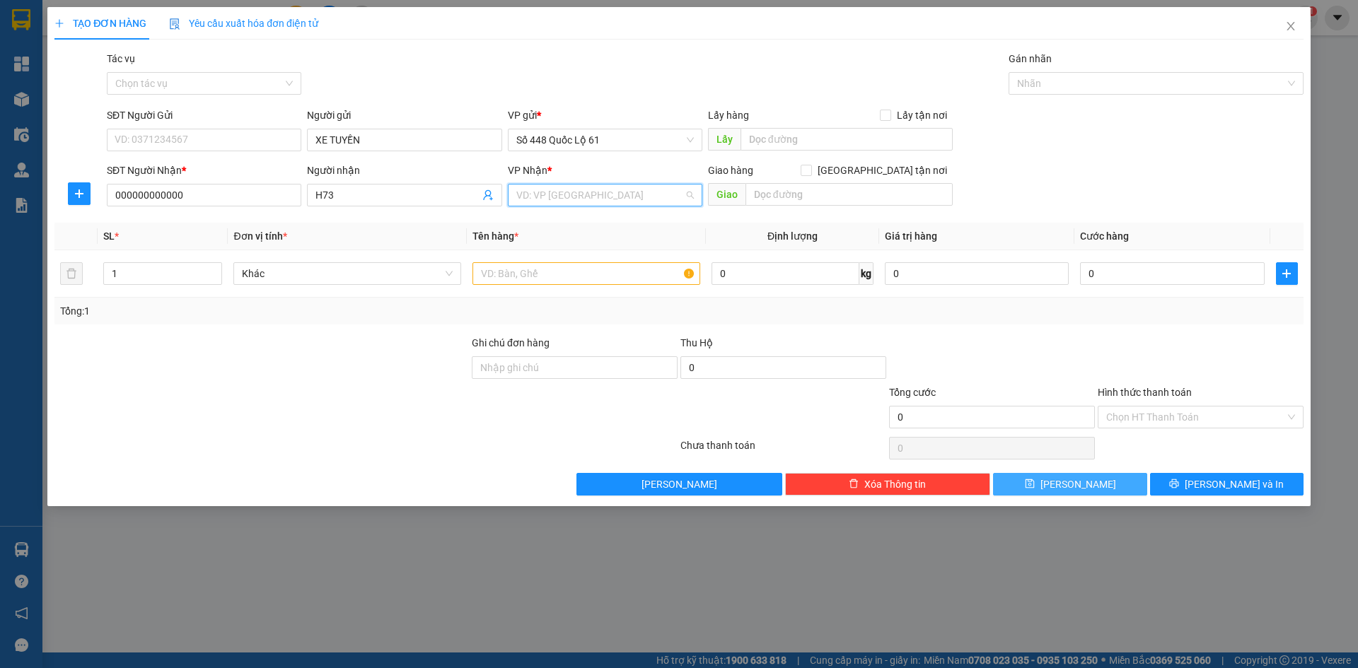
click at [572, 196] on input "search" at bounding box center [600, 195] width 168 height 21
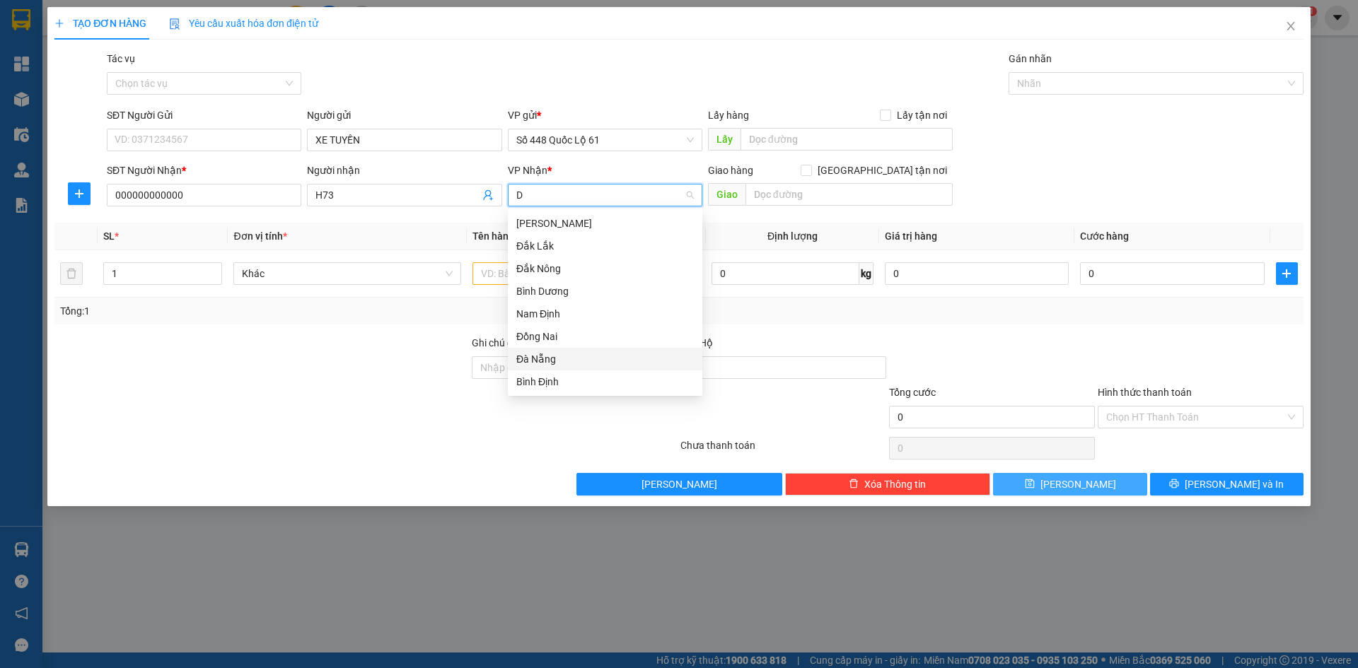
click at [597, 364] on div "Đà Nẵng" at bounding box center [605, 360] width 178 height 16
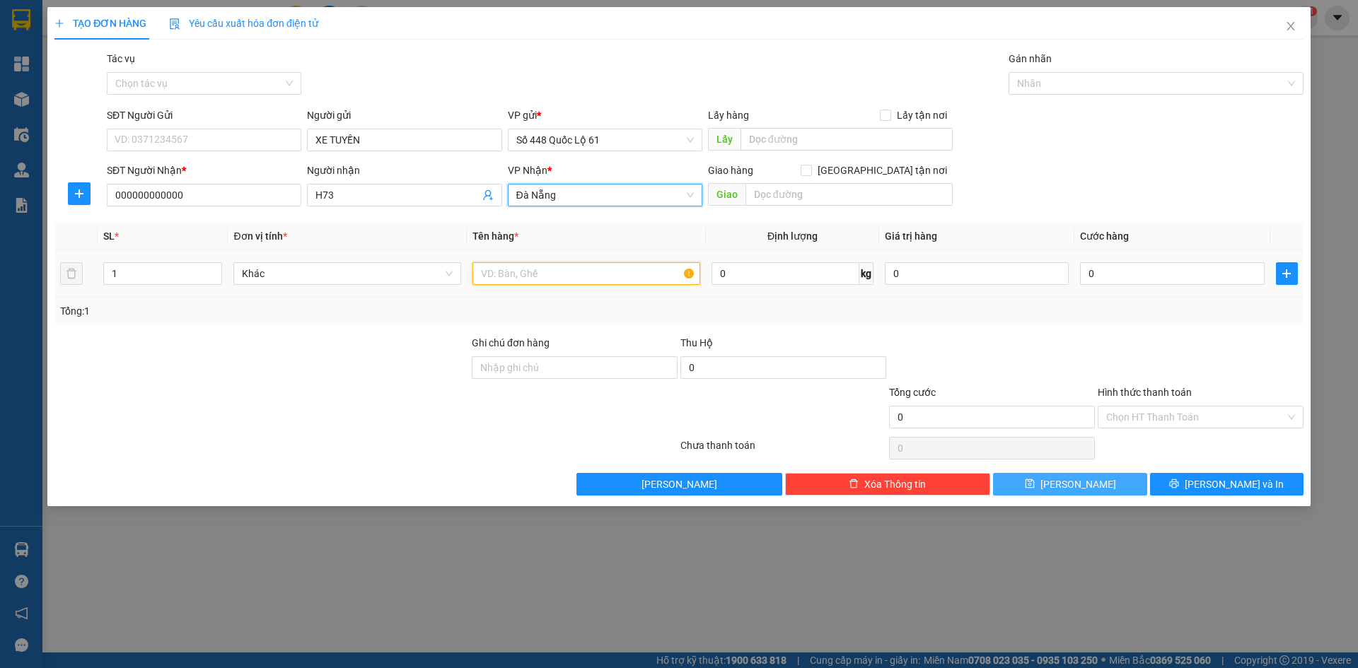
click at [535, 272] on input "text" at bounding box center [587, 273] width 228 height 23
drag, startPoint x: 151, startPoint y: 272, endPoint x: 0, endPoint y: 294, distance: 152.2
click at [0, 294] on div "TẠO ĐƠN HÀNG Yêu cầu xuất hóa đơn điện tử Transit Pickup Surcharge Ids Transit …" at bounding box center [679, 334] width 1358 height 668
drag, startPoint x: 1145, startPoint y: 424, endPoint x: 1151, endPoint y: 451, distance: 27.5
click at [1145, 431] on div "Hình thức thanh toán Chọn HT Thanh Toán" at bounding box center [1201, 410] width 206 height 50
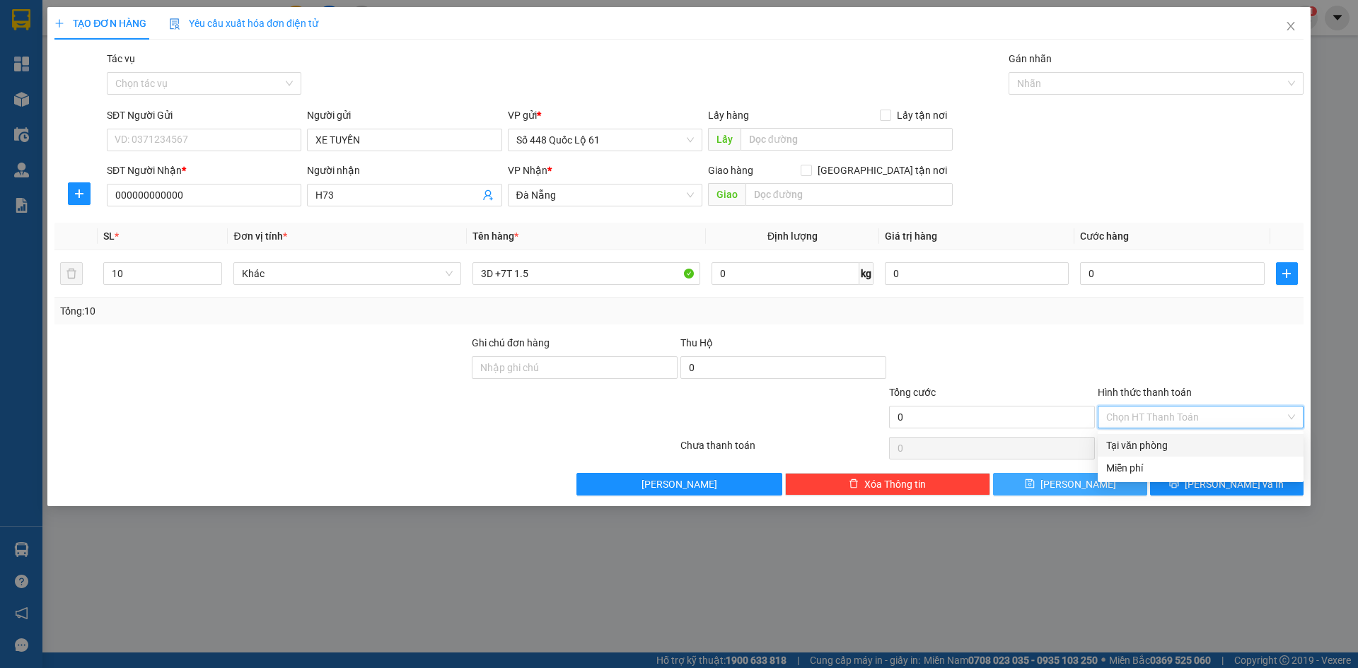
drag, startPoint x: 1151, startPoint y: 439, endPoint x: 1117, endPoint y: 386, distance: 63.6
click at [1150, 443] on div "Tại văn phòng" at bounding box center [1200, 446] width 189 height 16
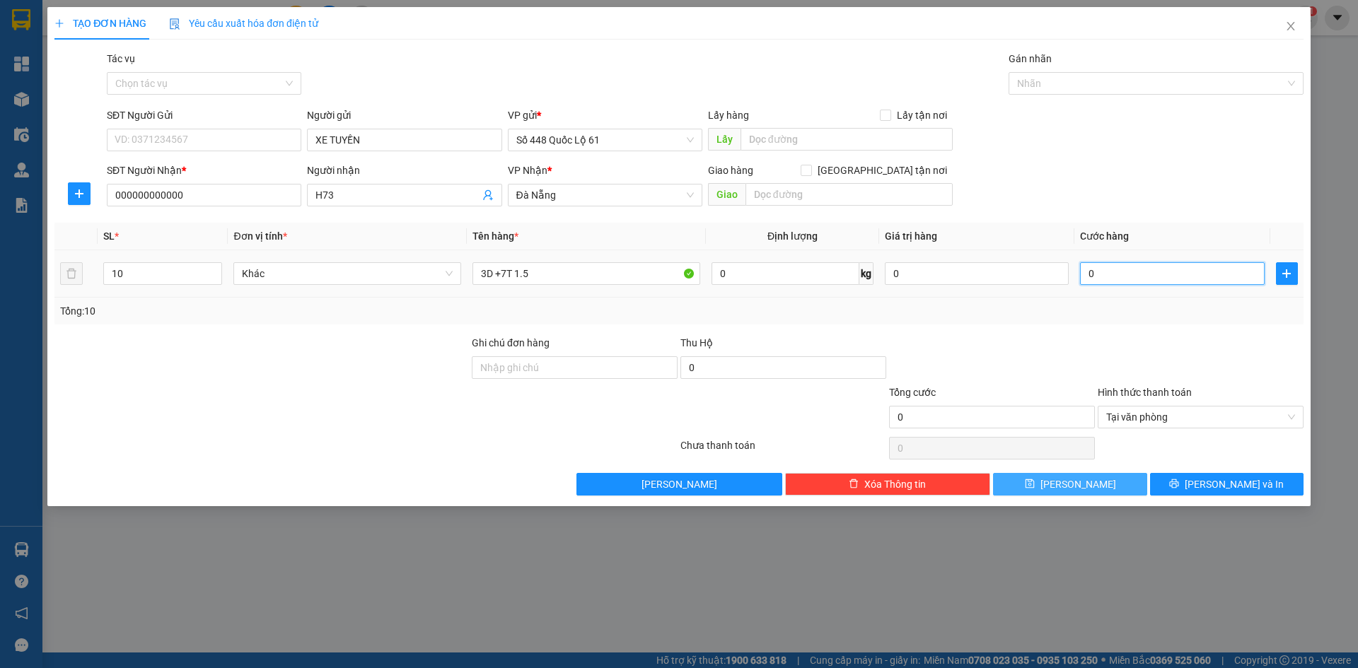
click at [1121, 277] on input "0" at bounding box center [1172, 273] width 184 height 23
drag, startPoint x: 1118, startPoint y: 316, endPoint x: 1067, endPoint y: 367, distance: 72.5
click at [1117, 317] on div "Tổng: 10" at bounding box center [679, 311] width 1238 height 16
click at [1085, 480] on span "Lưu" at bounding box center [1079, 485] width 76 height 16
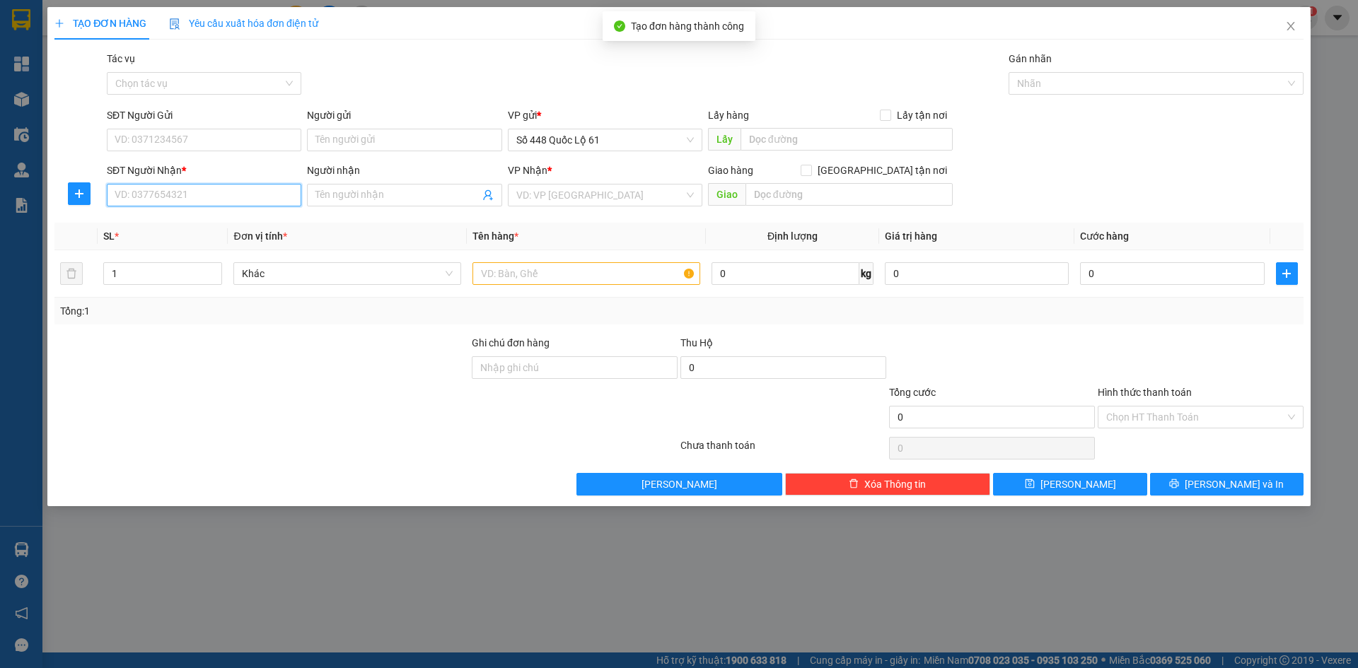
click at [238, 194] on input "SĐT Người Nhận *" at bounding box center [204, 195] width 195 height 23
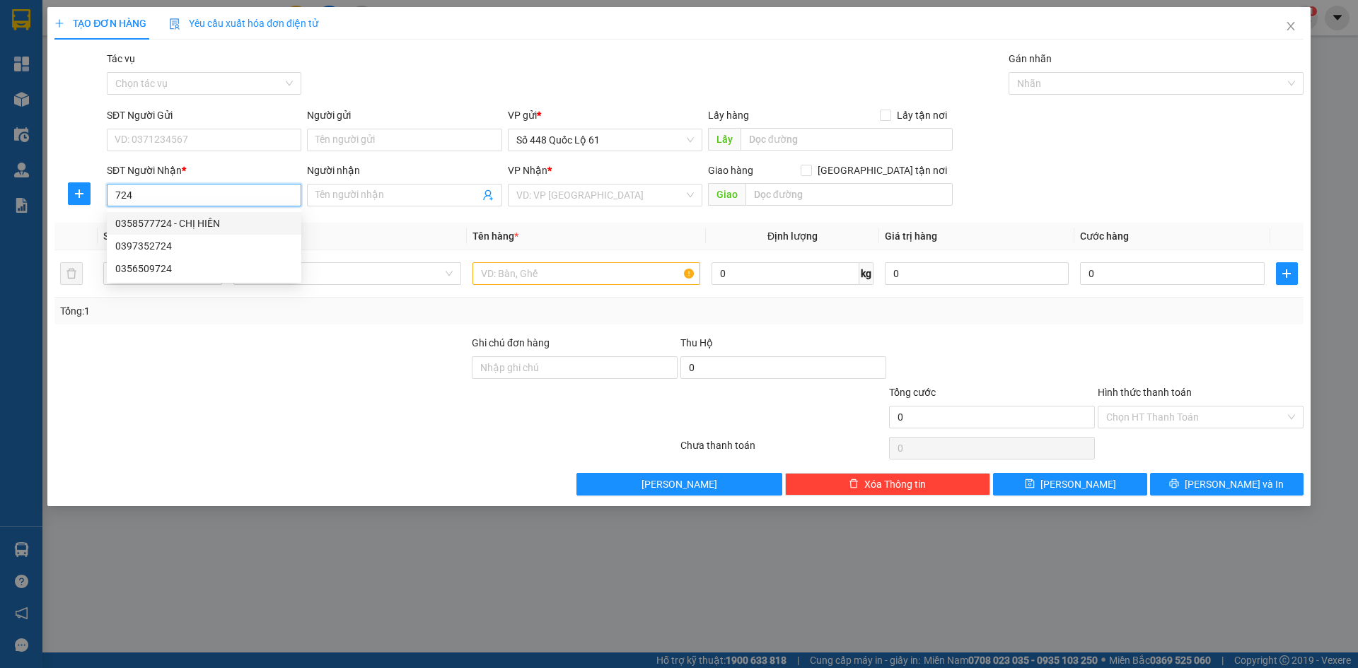
click at [226, 225] on div "0358577724 - CHỊ HIỀN" at bounding box center [204, 224] width 178 height 16
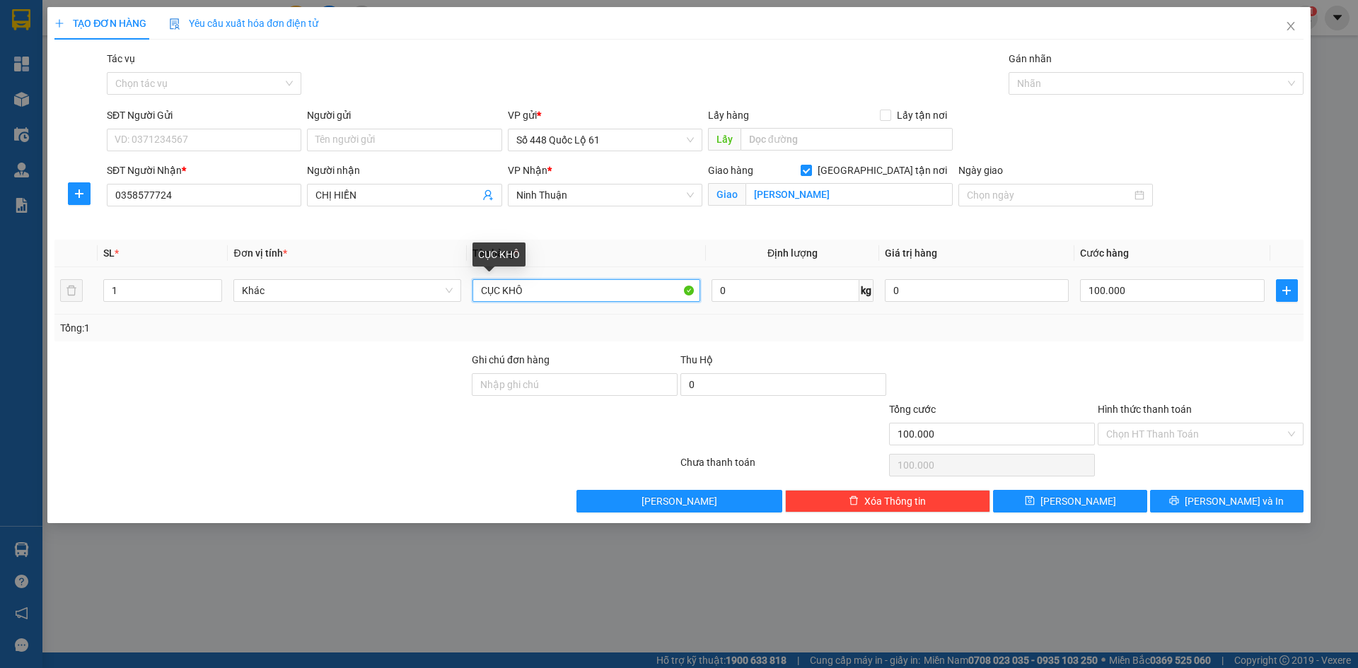
drag, startPoint x: 577, startPoint y: 295, endPoint x: 40, endPoint y: 282, distance: 537.1
click at [41, 282] on div "TẠO ĐƠN HÀNG Yêu cầu xuất hóa đơn điện tử Transit Pickup Surcharge Ids Transit …" at bounding box center [679, 334] width 1358 height 668
paste input "ÚC"
paste input "Ô"
drag, startPoint x: 123, startPoint y: 287, endPoint x: 98, endPoint y: 286, distance: 24.8
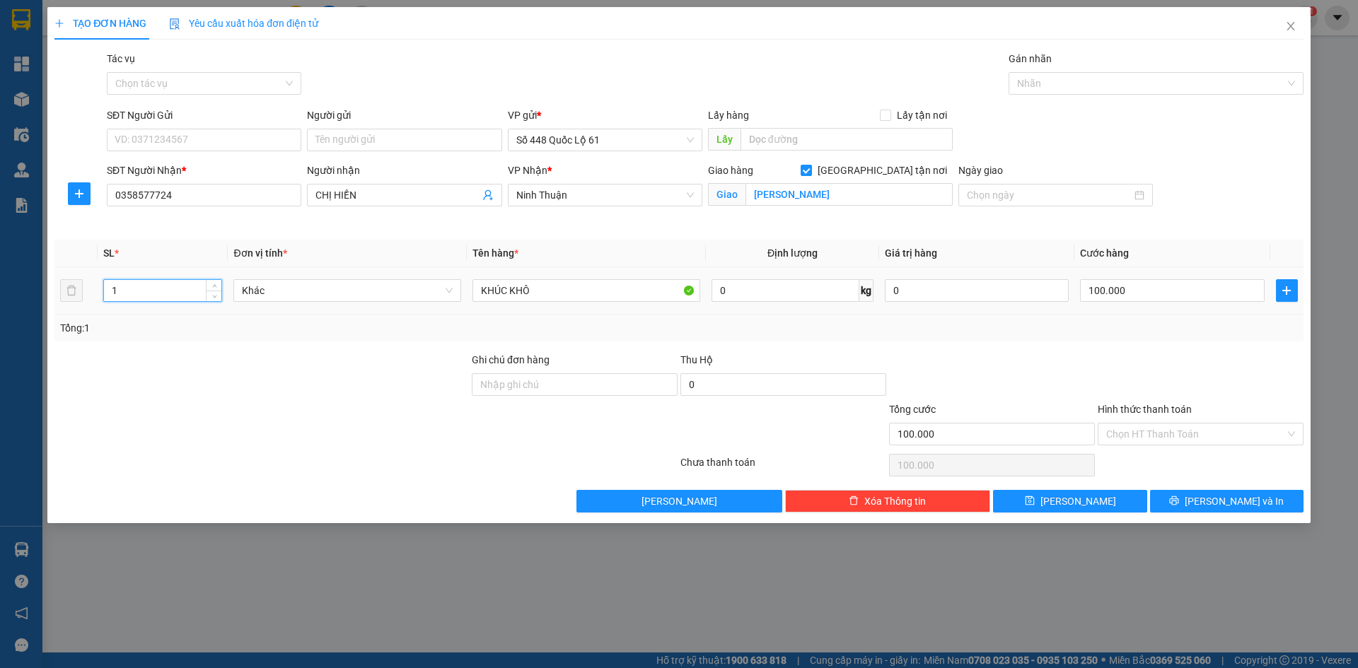
click at [99, 288] on td "1" at bounding box center [163, 290] width 130 height 47
click at [1162, 299] on input "100.000" at bounding box center [1172, 290] width 184 height 23
click at [615, 287] on input "KHÚC KHÔ" at bounding box center [587, 290] width 228 height 23
drag, startPoint x: 1150, startPoint y: 428, endPoint x: 1152, endPoint y: 454, distance: 26.3
click at [1151, 432] on input "Hình thức thanh toán" at bounding box center [1195, 434] width 179 height 21
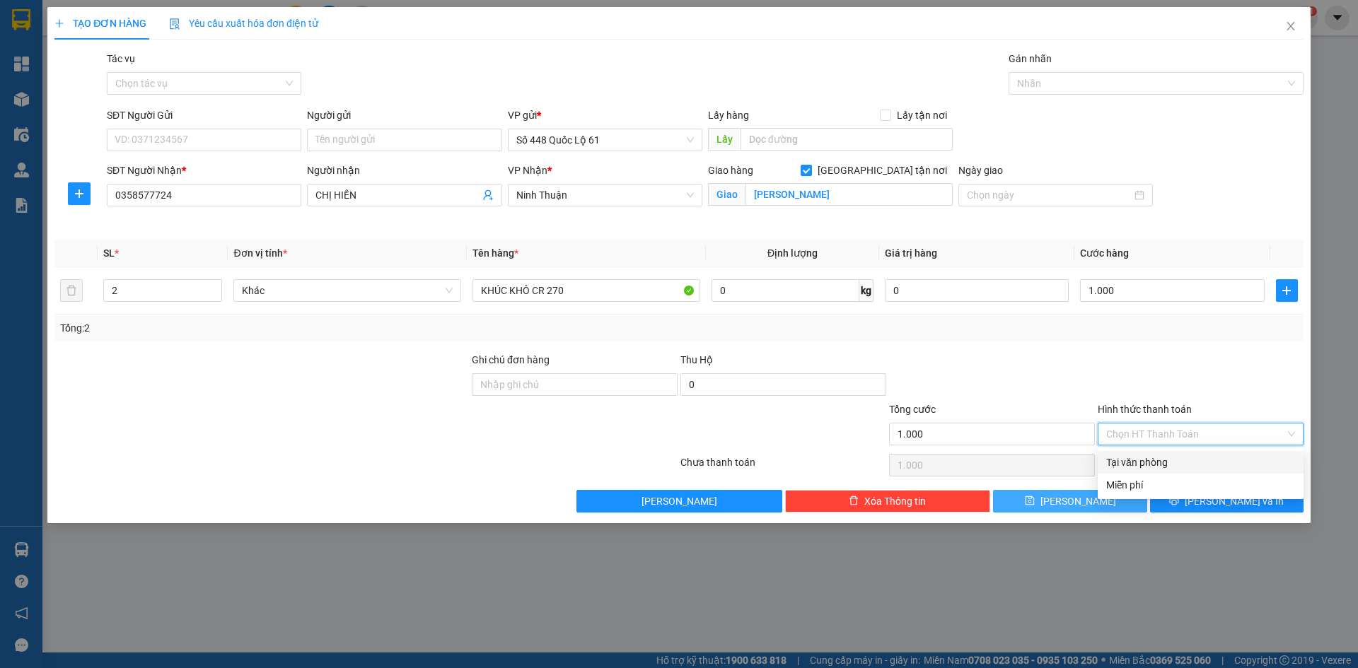
drag, startPoint x: 1152, startPoint y: 454, endPoint x: 1115, endPoint y: 502, distance: 61.0
click at [1152, 458] on div "Tại văn phòng" at bounding box center [1201, 462] width 206 height 23
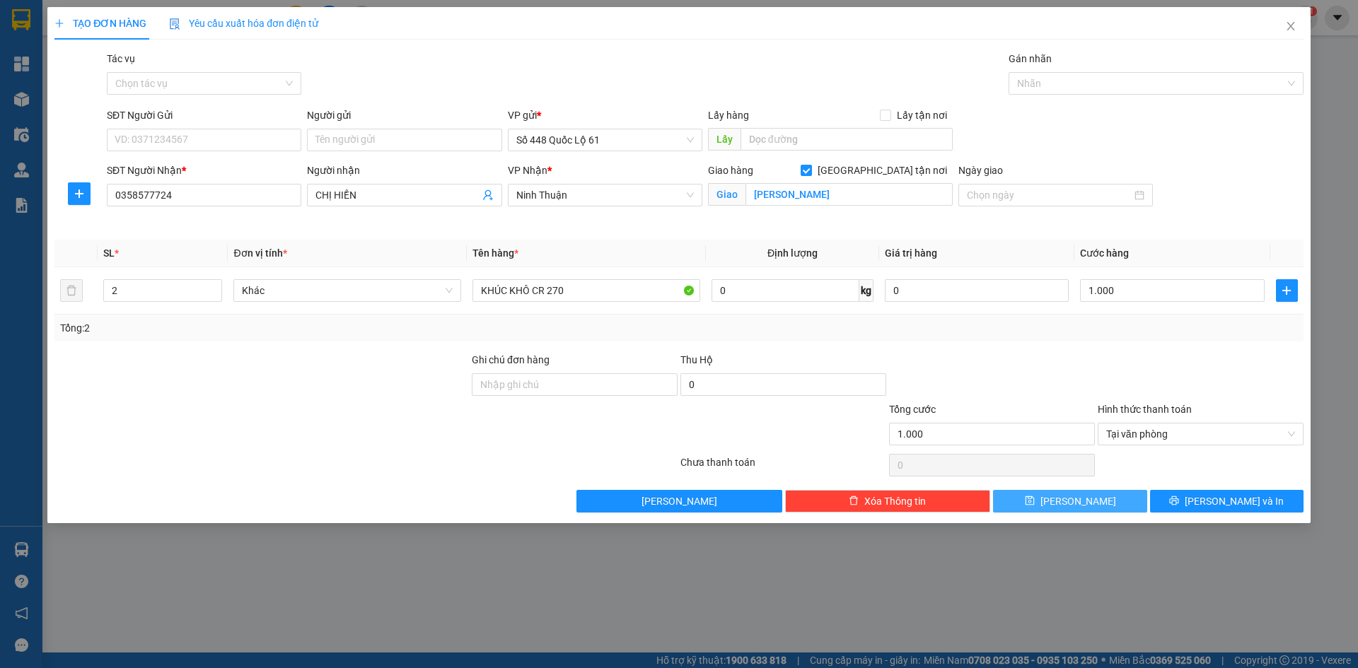
drag, startPoint x: 1104, startPoint y: 504, endPoint x: 978, endPoint y: 487, distance: 127.1
click at [1099, 504] on button "Lưu" at bounding box center [1070, 501] width 154 height 23
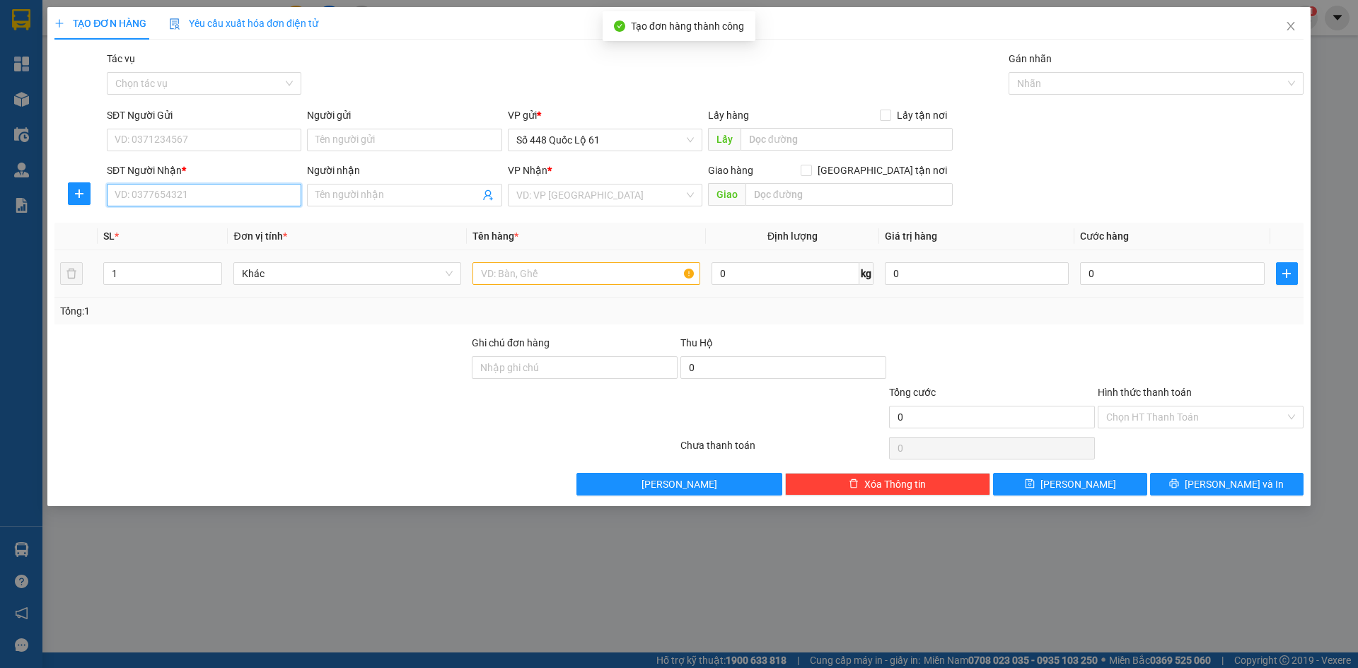
click at [254, 193] on input "SĐT Người Nhận *" at bounding box center [204, 195] width 195 height 23
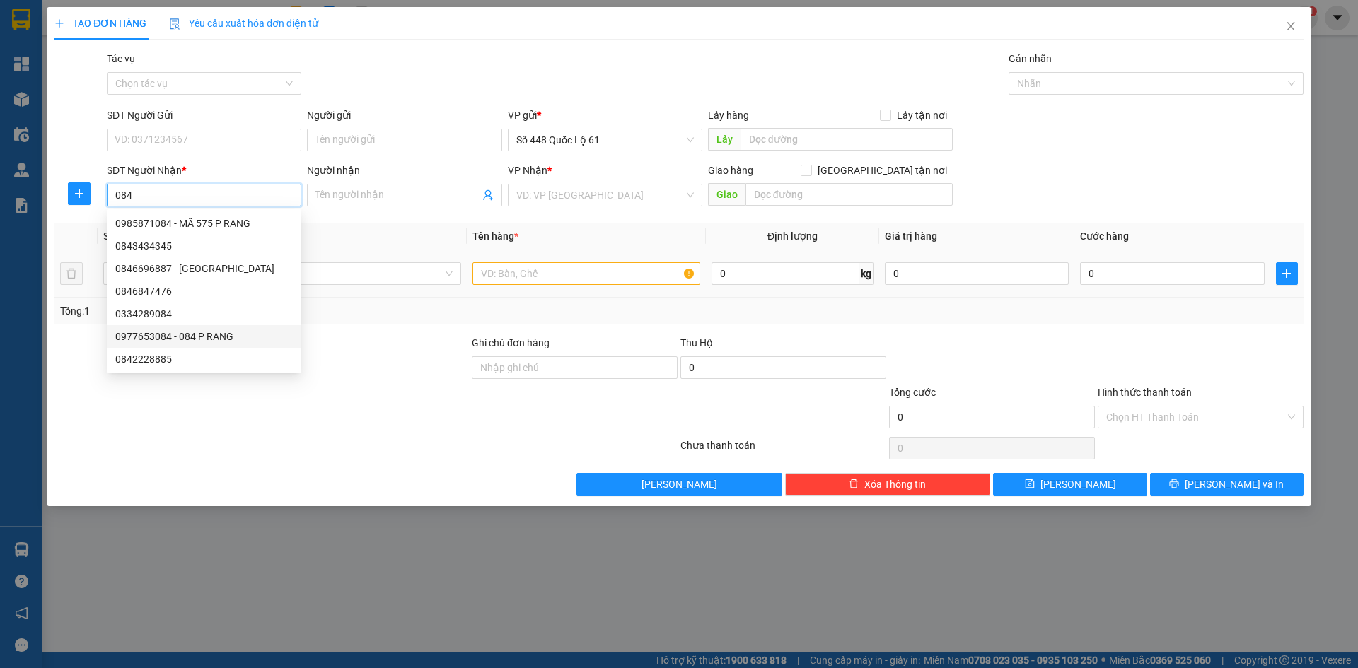
click at [212, 328] on div "0977653084 - 084 P RANG" at bounding box center [204, 336] width 195 height 23
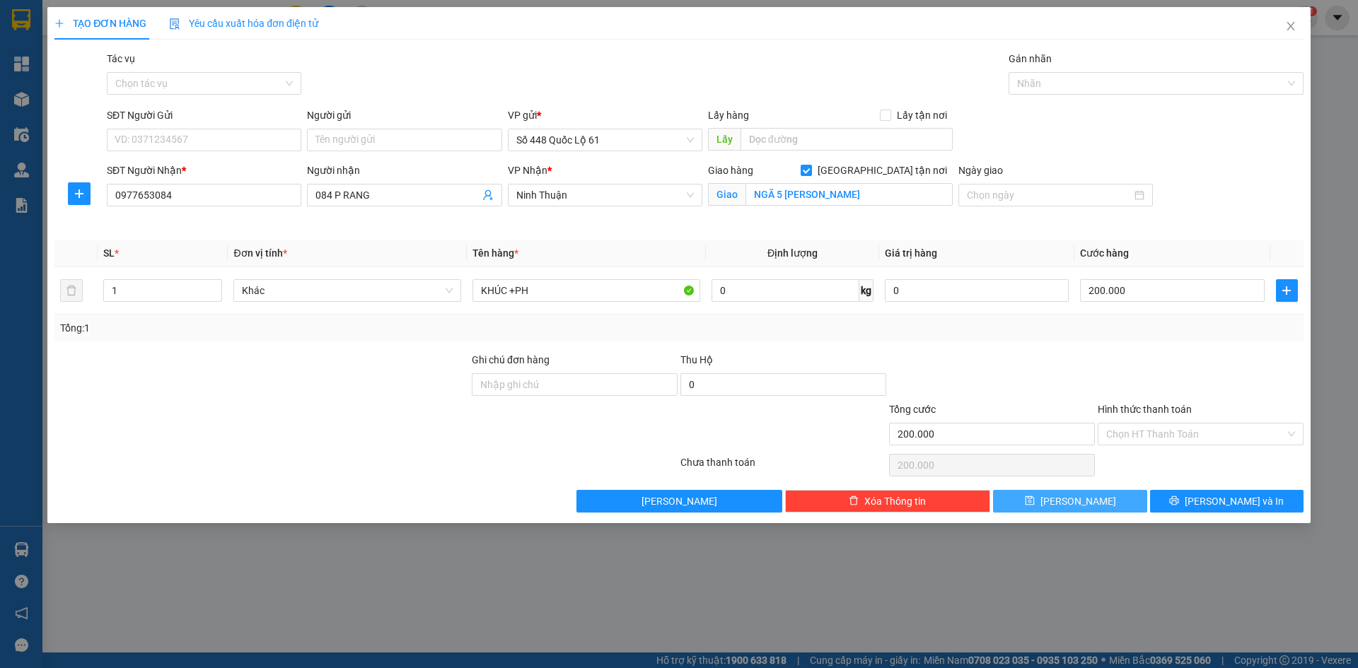
click at [1082, 488] on div "Transit Pickup Surcharge Ids Transit Deliver Surcharge Ids Transit Deliver Surc…" at bounding box center [678, 282] width 1249 height 462
drag, startPoint x: 1106, startPoint y: 497, endPoint x: 1075, endPoint y: 500, distance: 31.3
click at [1104, 497] on button "Lưu" at bounding box center [1070, 501] width 154 height 23
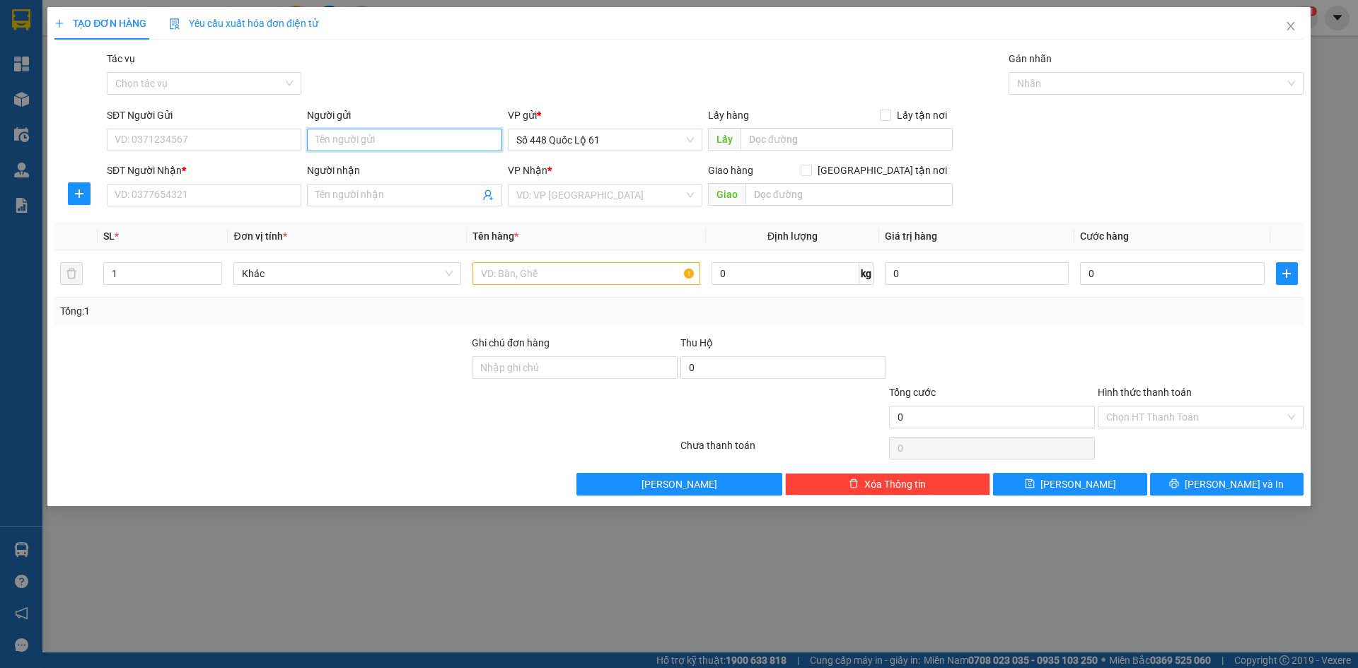
drag, startPoint x: 364, startPoint y: 137, endPoint x: 349, endPoint y: 139, distance: 15.0
click at [364, 137] on input "Người gửi" at bounding box center [404, 140] width 195 height 23
click at [363, 133] on input "Người gửi" at bounding box center [404, 140] width 195 height 23
paste input "À"
drag, startPoint x: 352, startPoint y: 144, endPoint x: 316, endPoint y: 145, distance: 35.4
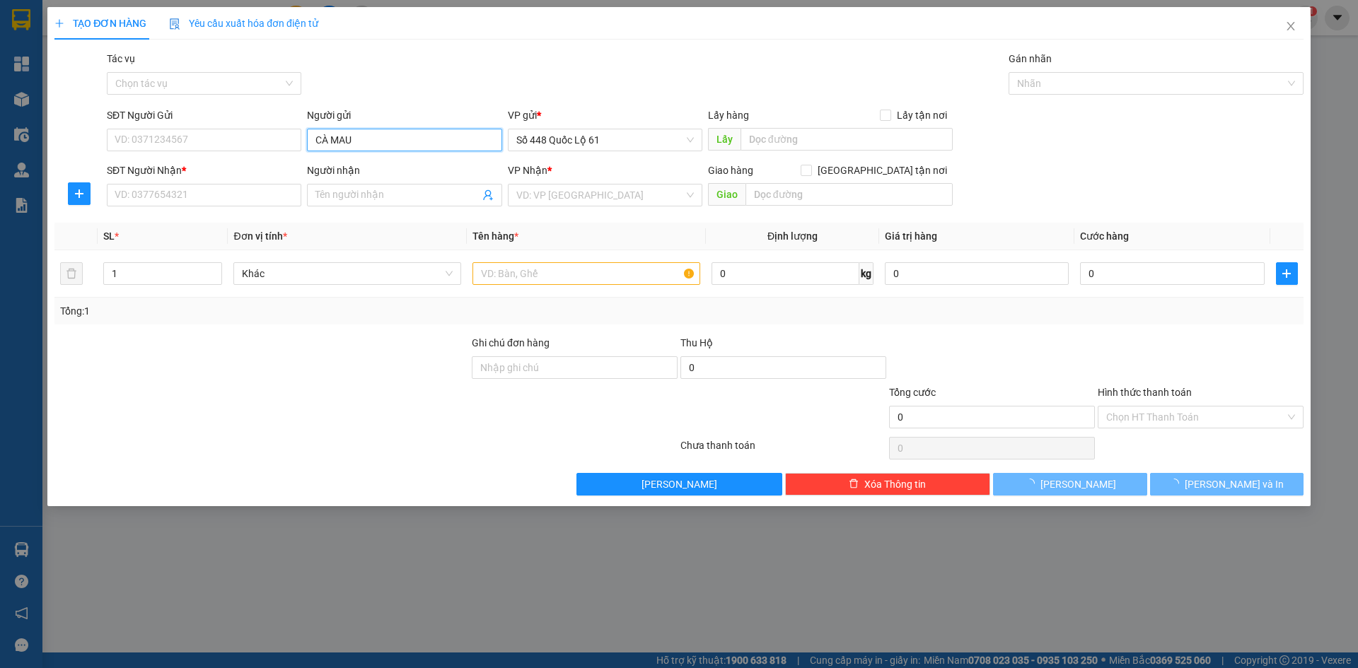
click at [315, 145] on input "CÀ MAU" at bounding box center [404, 140] width 195 height 23
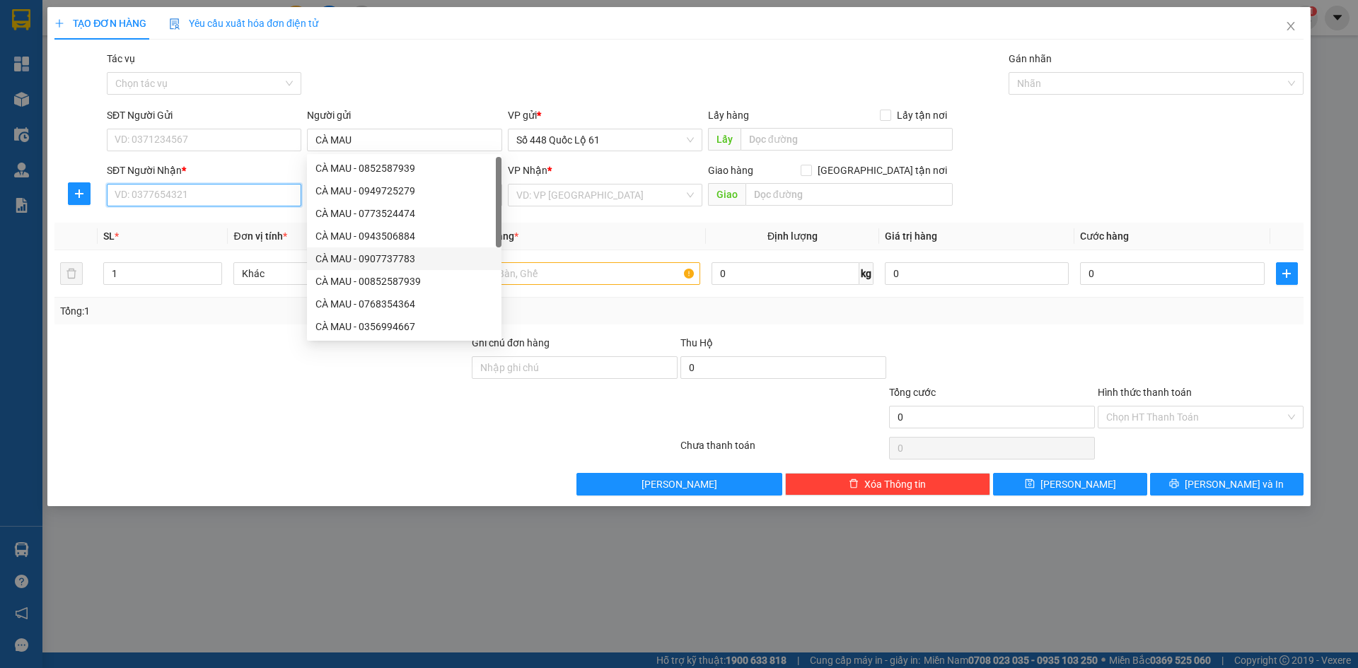
click at [146, 195] on input "SĐT Người Nhận *" at bounding box center [204, 195] width 195 height 23
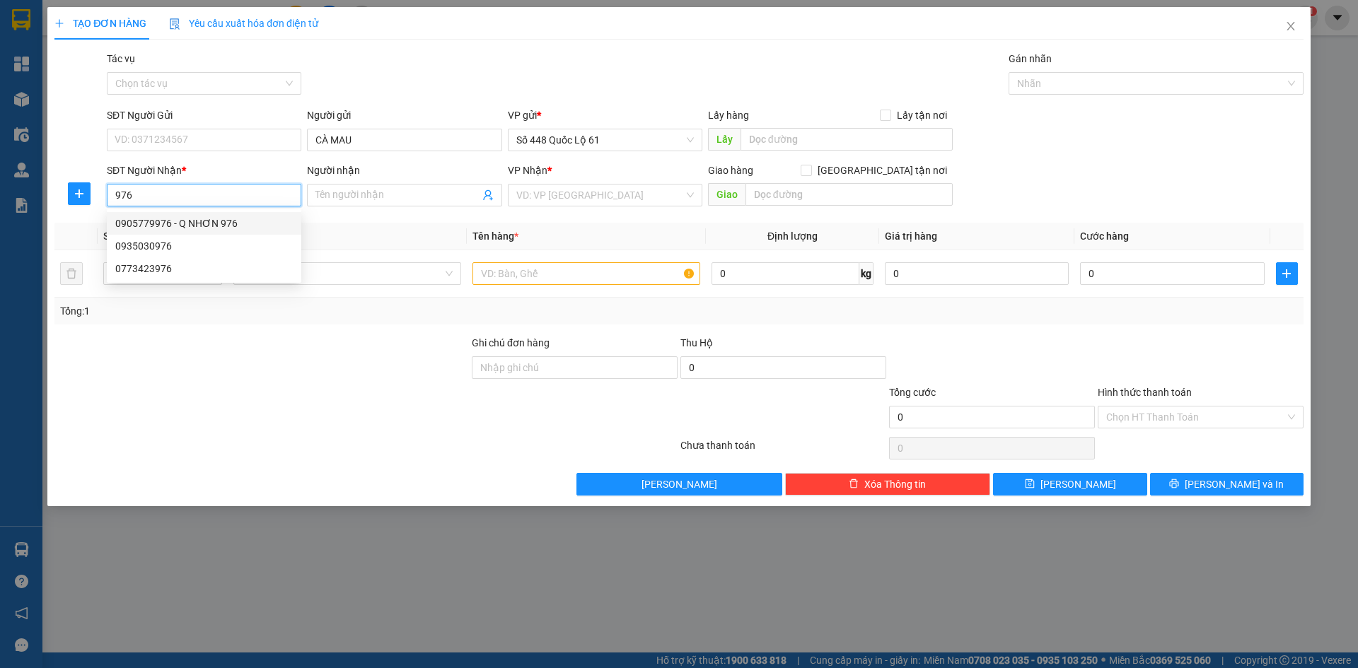
click at [167, 218] on div "0905779976 - Q NHƠN 976" at bounding box center [204, 224] width 178 height 16
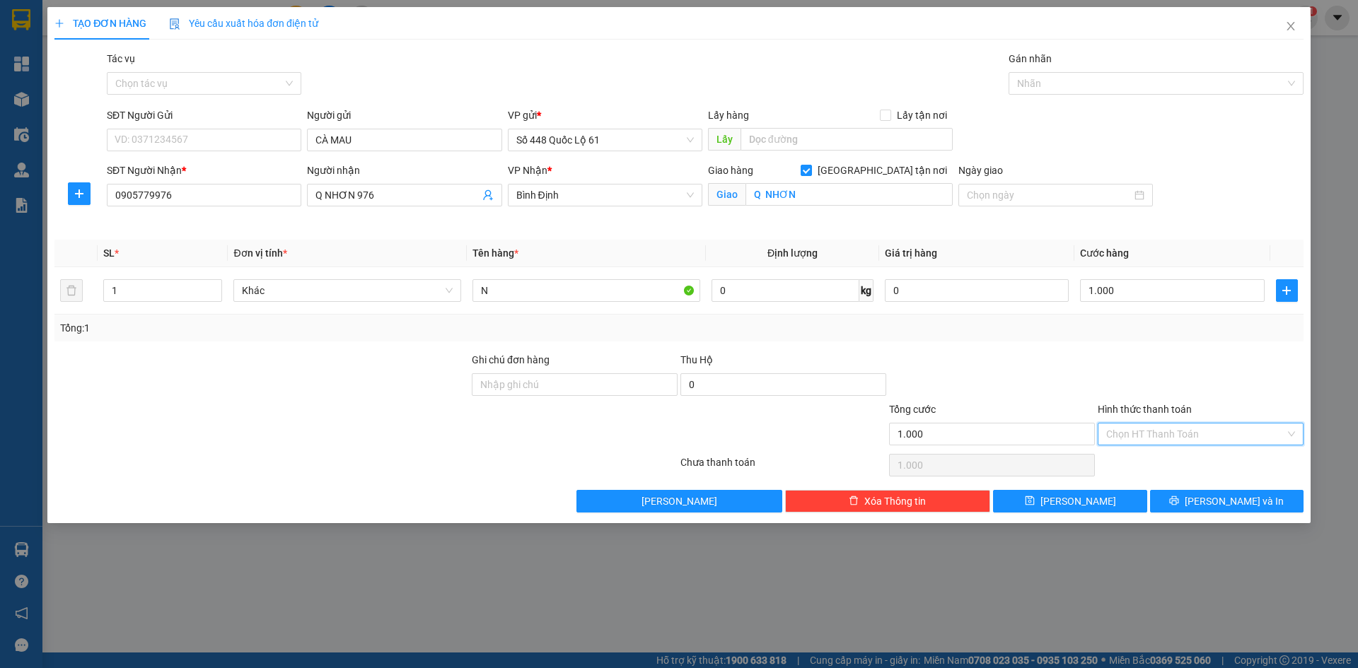
drag, startPoint x: 1157, startPoint y: 430, endPoint x: 1154, endPoint y: 453, distance: 22.7
click at [1156, 432] on input "Hình thức thanh toán" at bounding box center [1195, 434] width 179 height 21
click at [1156, 450] on div "Transit Pickup Surcharge Ids Transit Deliver Surcharge Ids Transit Deliver Surc…" at bounding box center [678, 282] width 1249 height 462
drag, startPoint x: 1153, startPoint y: 444, endPoint x: 1157, endPoint y: 458, distance: 13.9
click at [1153, 444] on input "Hình thức thanh toán" at bounding box center [1195, 434] width 179 height 21
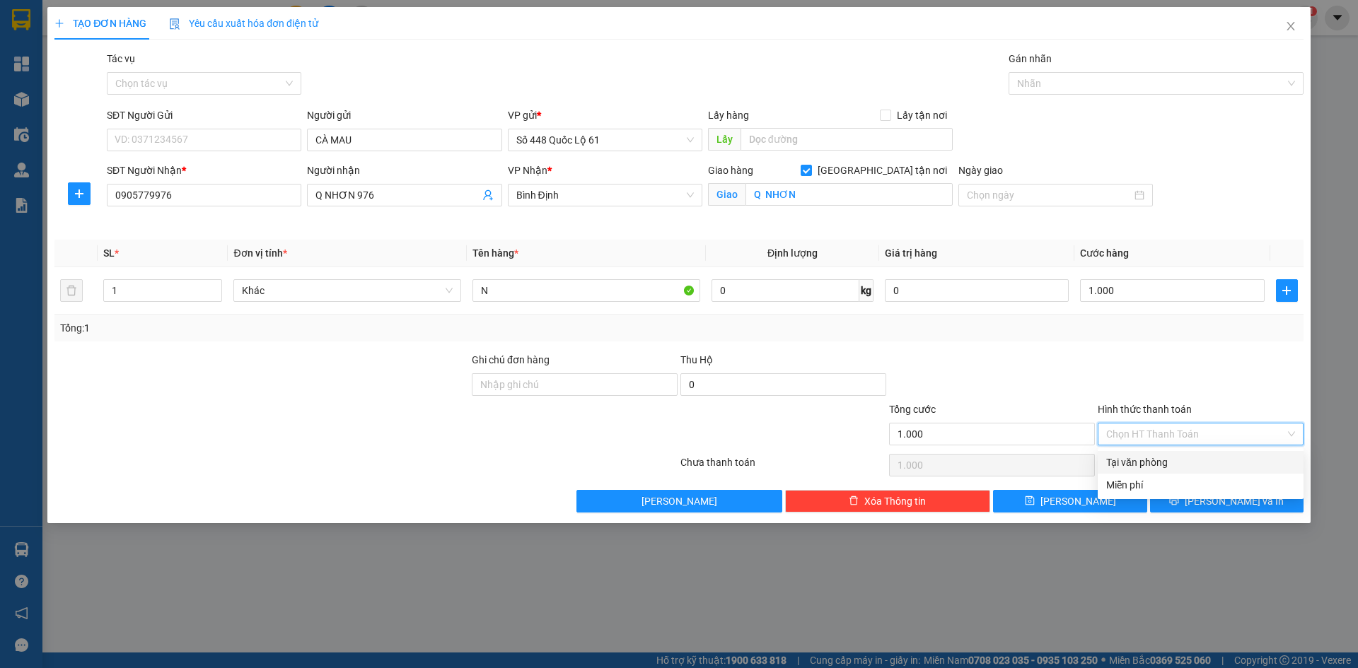
click at [1157, 461] on div "Tại văn phòng" at bounding box center [1200, 463] width 189 height 16
drag, startPoint x: 1113, startPoint y: 499, endPoint x: 1023, endPoint y: 488, distance: 91.2
click at [1104, 500] on button "Lưu" at bounding box center [1070, 501] width 154 height 23
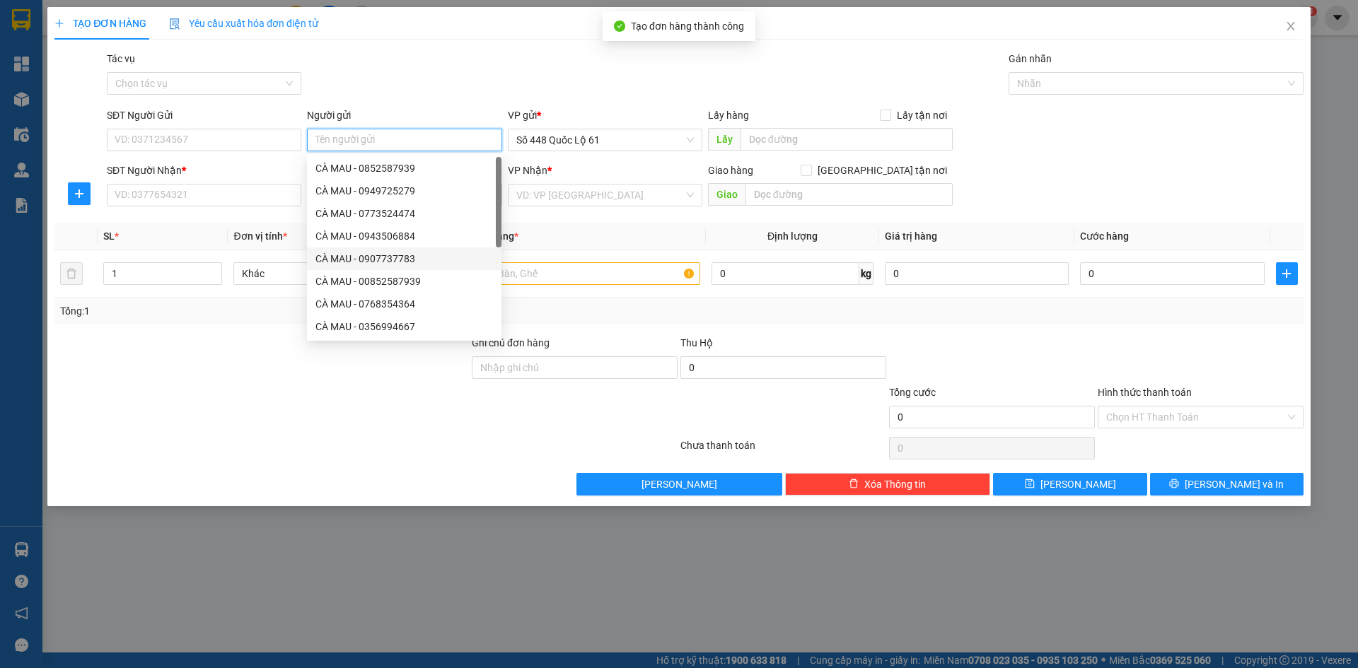
paste input "CÀ MAU"
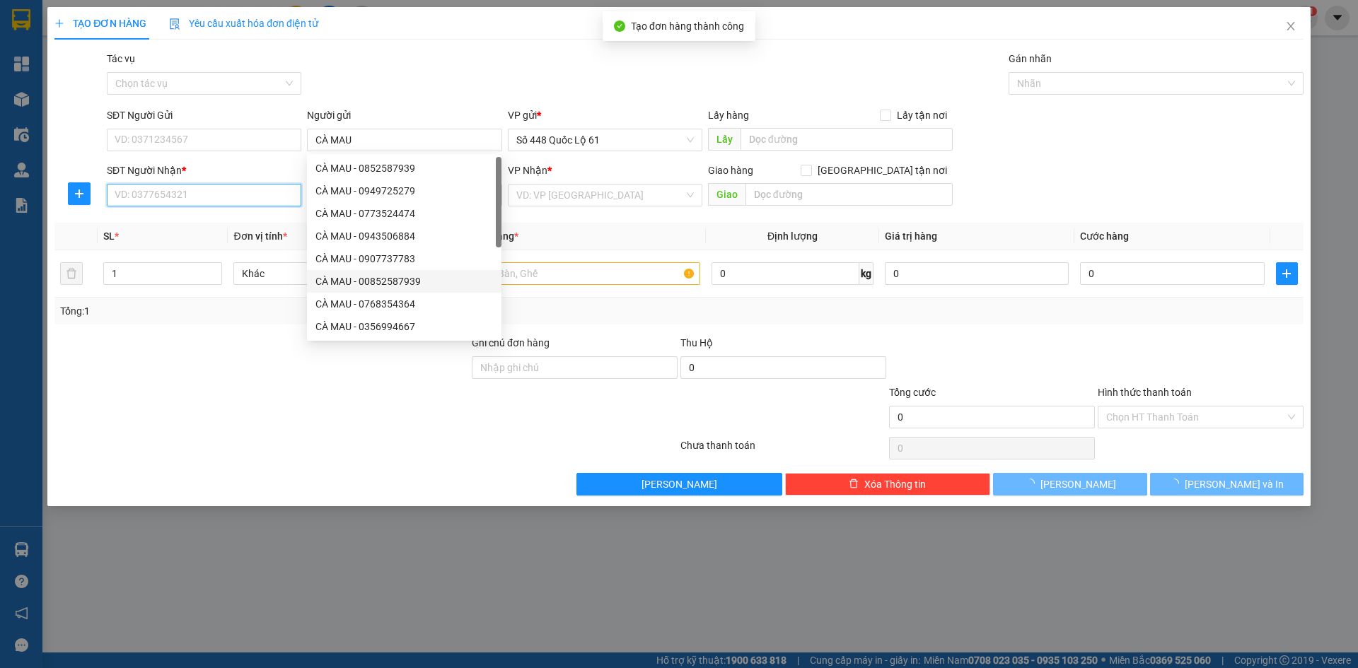
click at [244, 191] on input "SĐT Người Nhận *" at bounding box center [204, 195] width 195 height 23
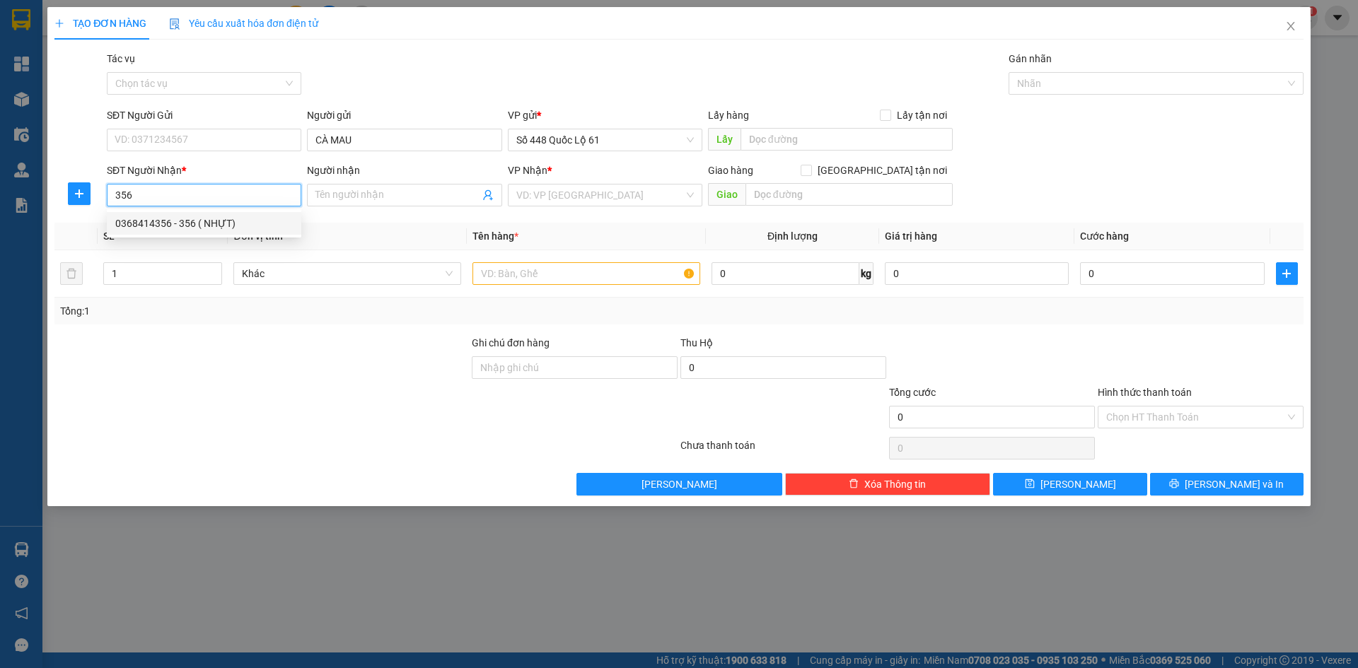
click at [250, 219] on div "0368414356 - 356 ( NHỰT)" at bounding box center [204, 224] width 178 height 16
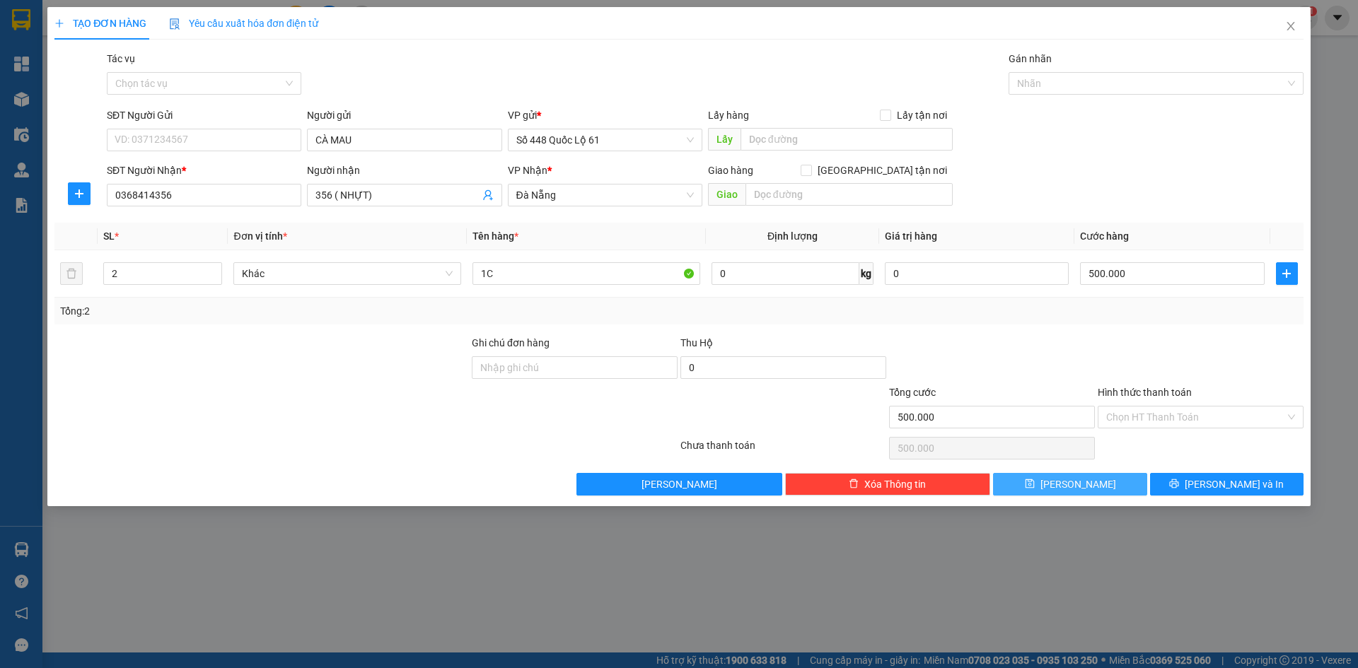
click at [1077, 487] on span "Lưu" at bounding box center [1079, 485] width 76 height 16
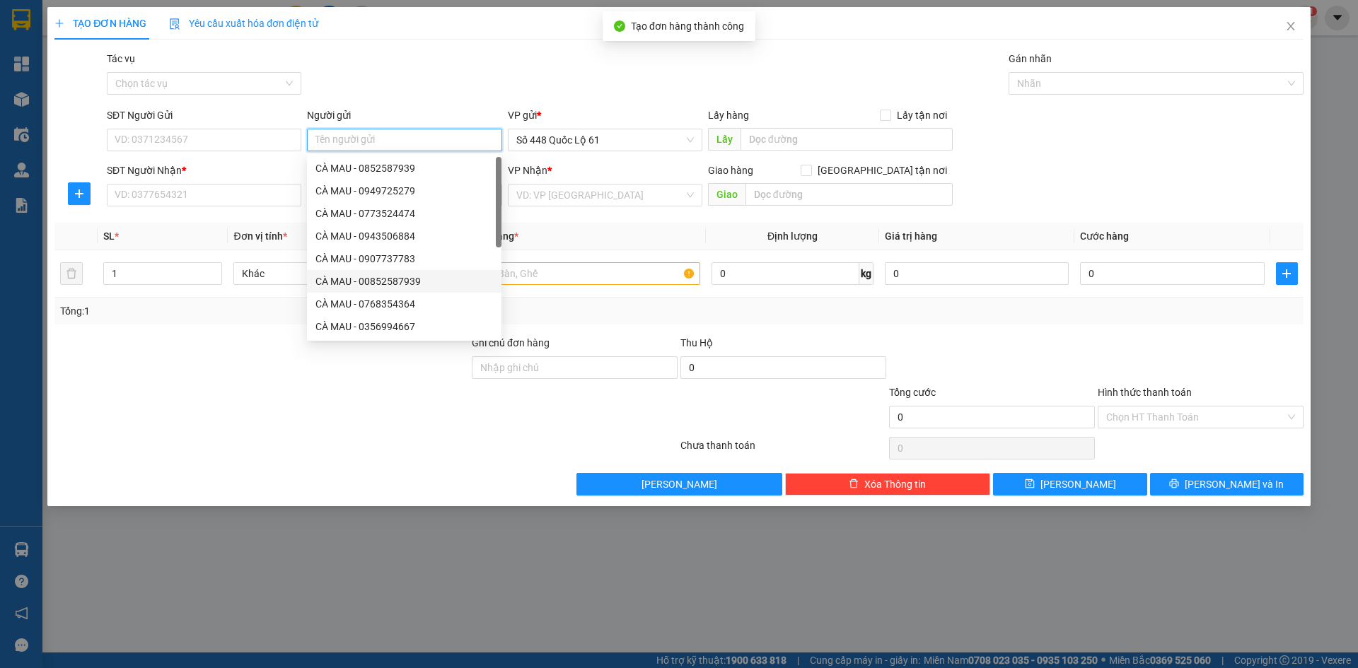
paste input "CÀ MAU"
click at [180, 196] on input "SĐT Người Nhận *" at bounding box center [204, 195] width 195 height 23
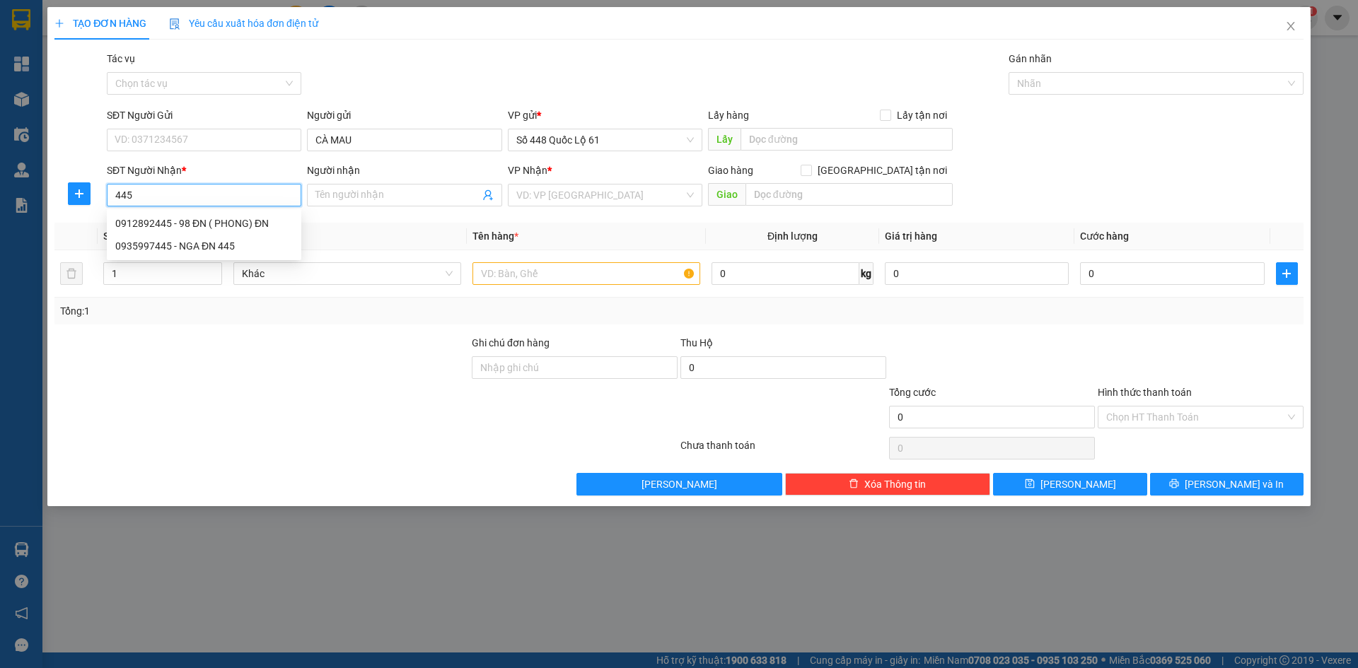
drag, startPoint x: 183, startPoint y: 221, endPoint x: 386, endPoint y: 218, distance: 203.0
click at [192, 223] on div "0912892445 - 98 ĐN ( PHONG) ĐN" at bounding box center [204, 224] width 178 height 16
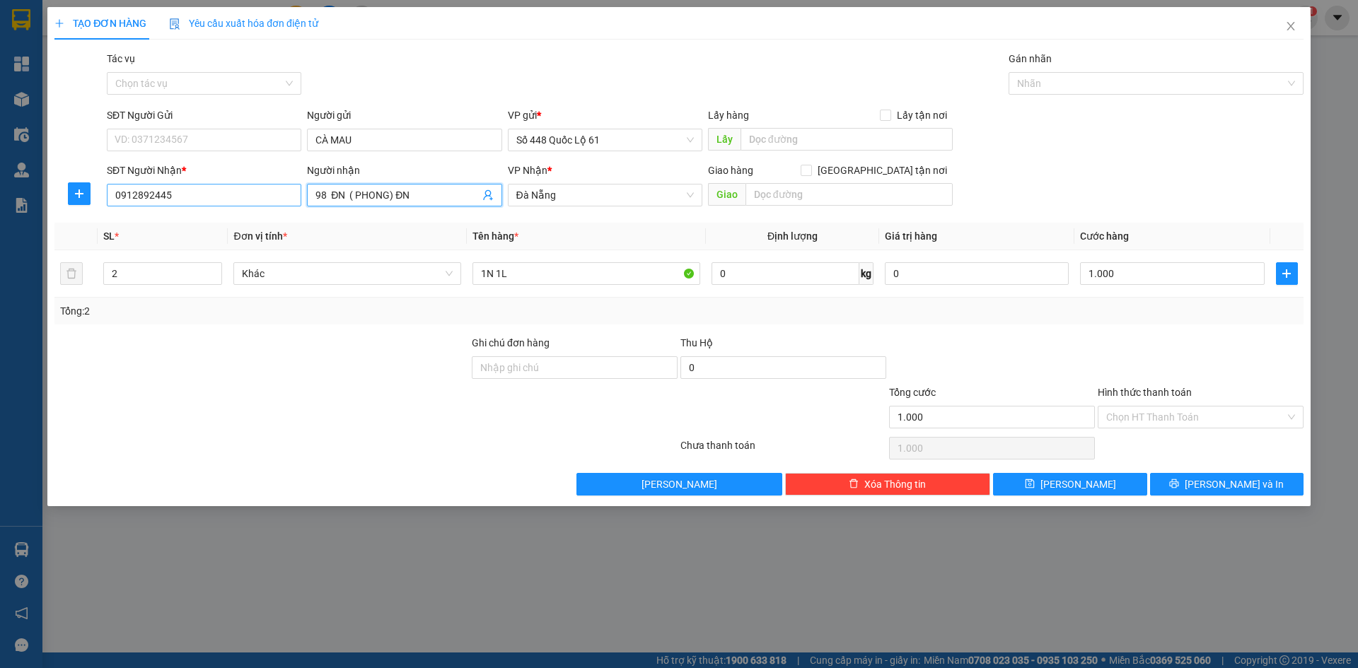
drag, startPoint x: 326, startPoint y: 192, endPoint x: 263, endPoint y: 192, distance: 63.0
click at [273, 192] on div "SĐT Người Nhận * 0912892445 Người nhận 98 ĐN ( PHONG) ĐN 98 ĐN ( PHONG) ĐN VP N…" at bounding box center [705, 188] width 1203 height 50
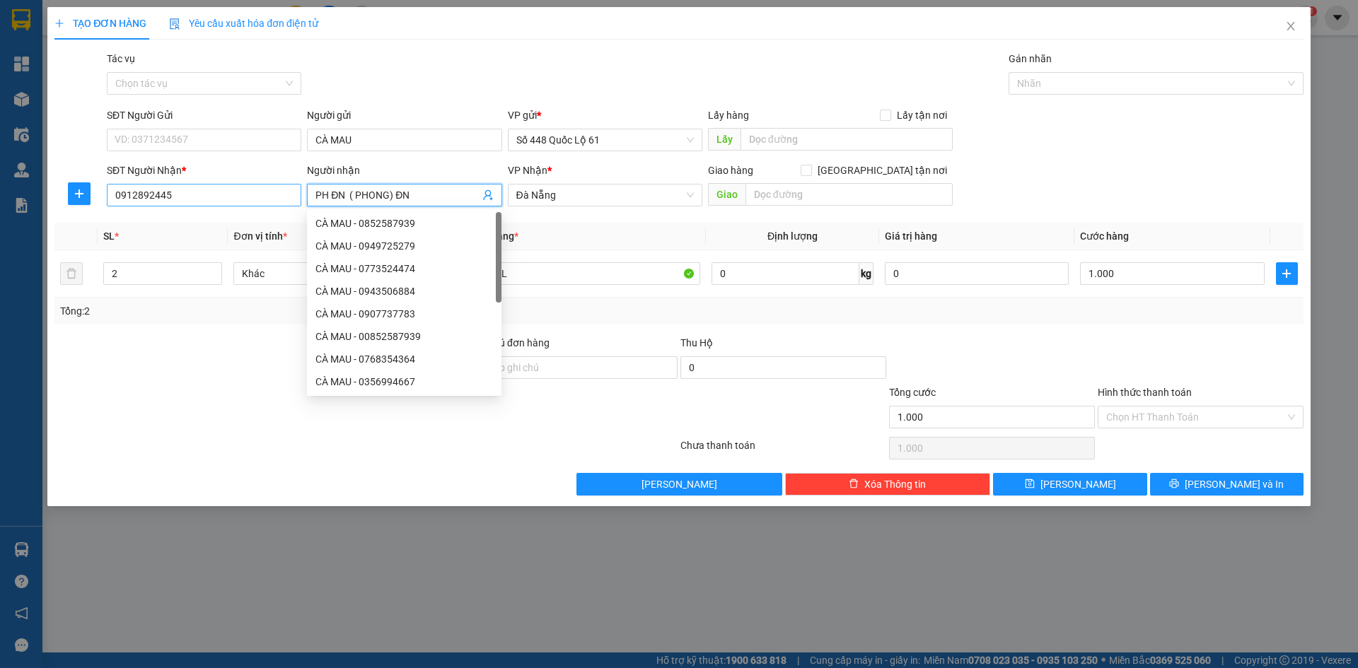
paste input "ƯƠC"
paste input "ỚC"
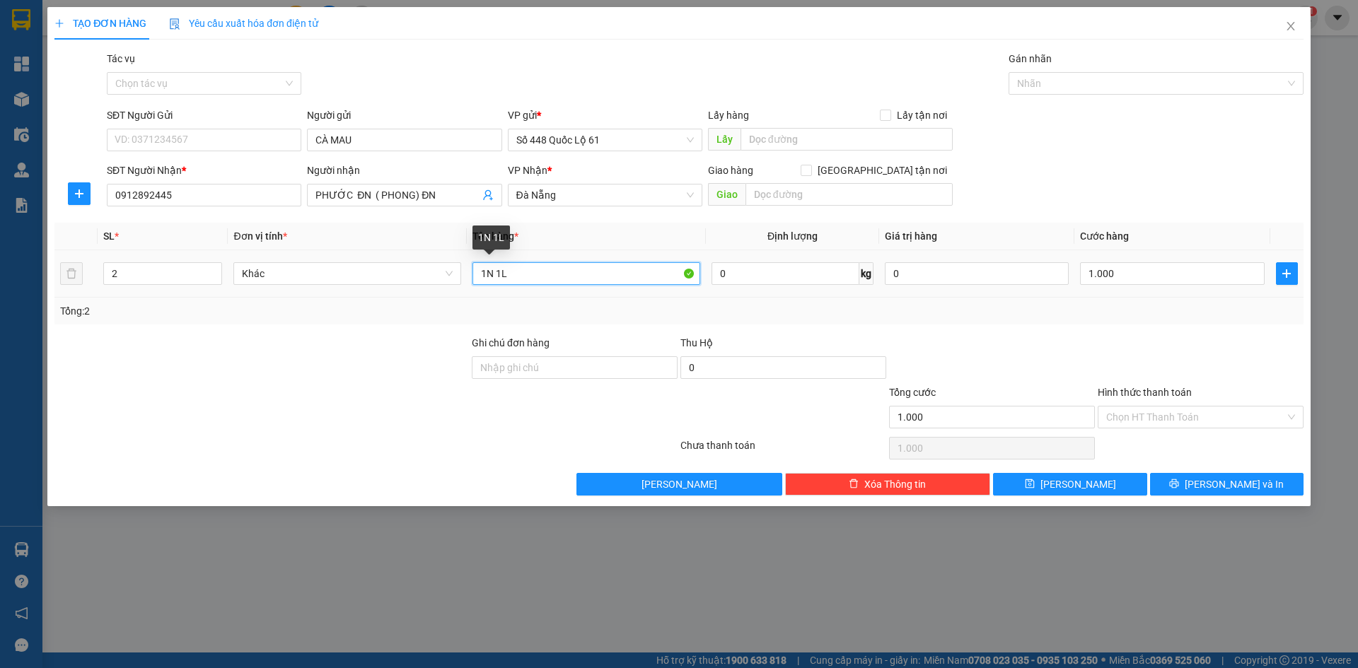
drag, startPoint x: 465, startPoint y: 273, endPoint x: 266, endPoint y: 315, distance: 203.8
click at [297, 311] on div "SL * Đơn vị tính * Tên hàng * Định lượng Giá trị hàng Cước hàng 2 Khác 1N 1L 0 …" at bounding box center [678, 274] width 1249 height 102
click at [1150, 422] on input "Hình thức thanh toán" at bounding box center [1195, 417] width 179 height 21
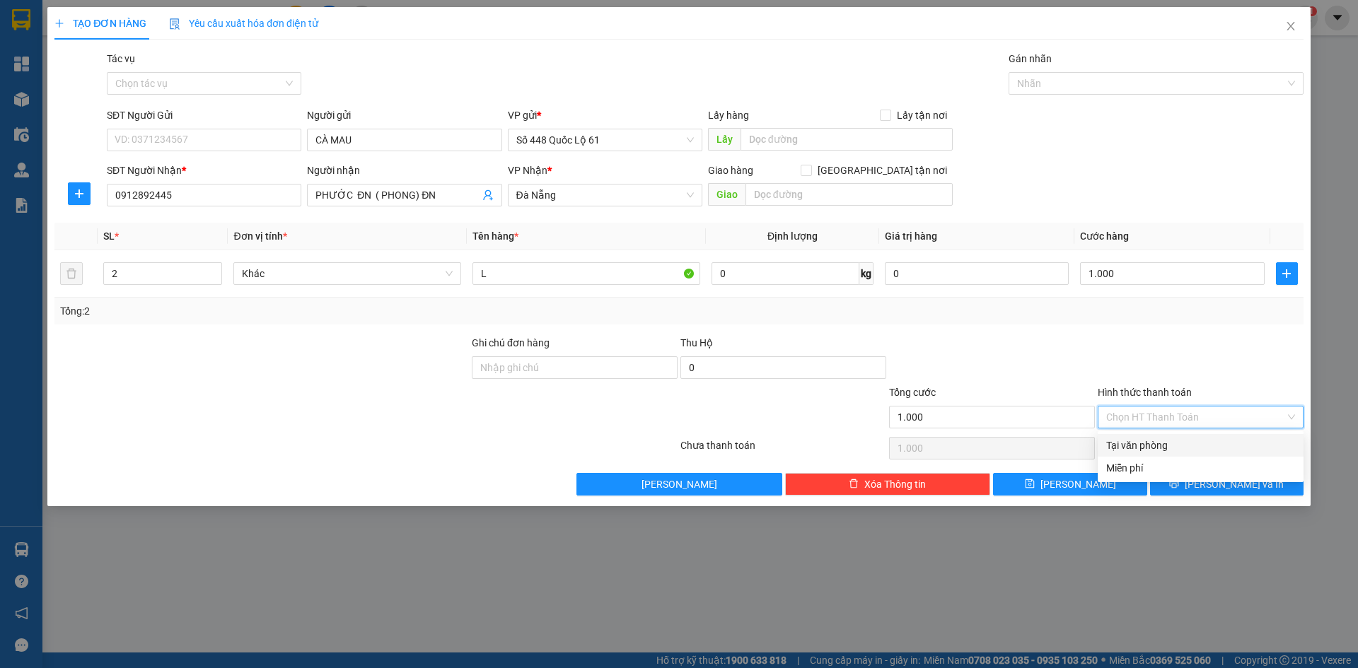
drag, startPoint x: 1159, startPoint y: 444, endPoint x: 1111, endPoint y: 476, distance: 57.7
click at [1159, 445] on div "Tại văn phòng" at bounding box center [1200, 446] width 189 height 16
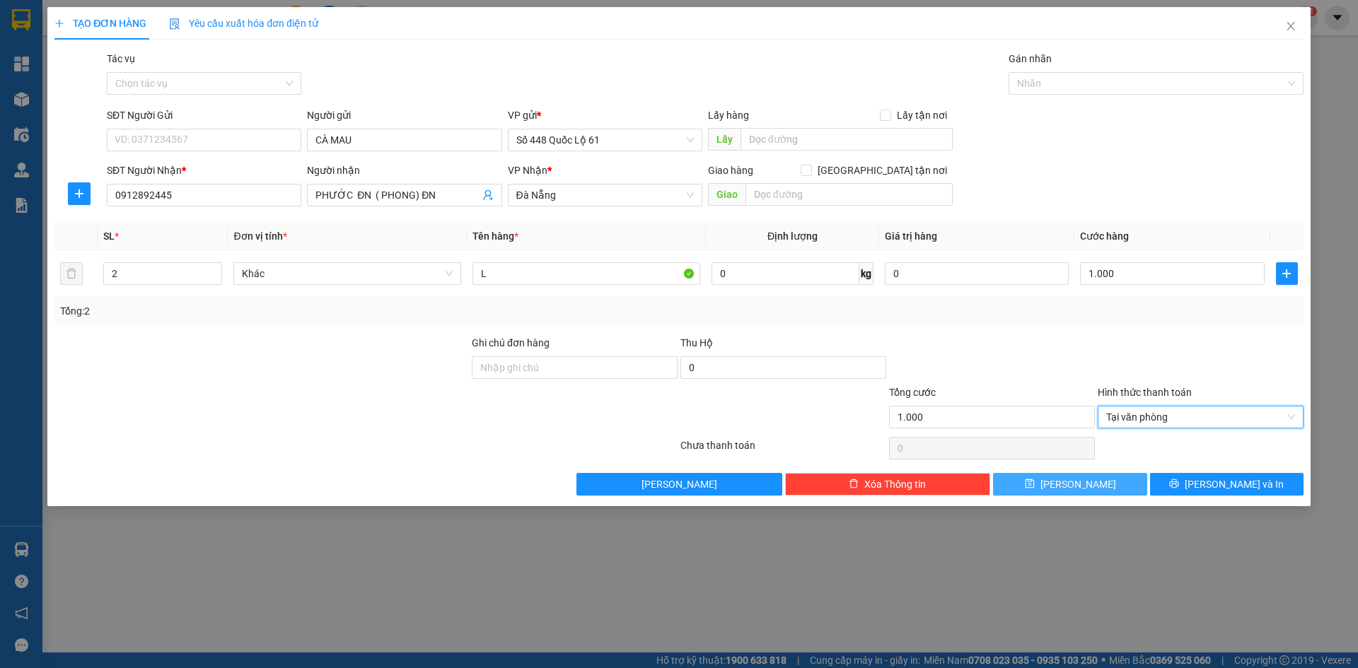
drag, startPoint x: 1101, startPoint y: 482, endPoint x: 915, endPoint y: 449, distance: 188.9
click at [1095, 485] on button "Lưu" at bounding box center [1070, 484] width 154 height 23
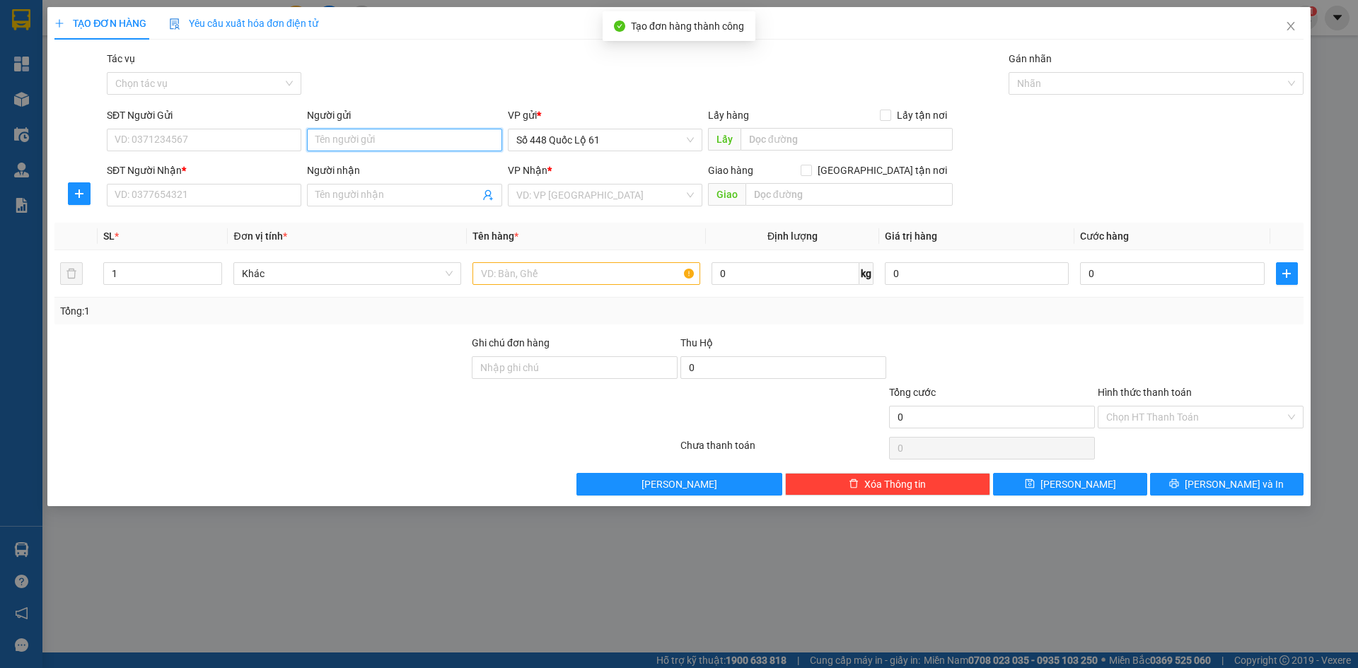
paste input "CÀ MAU"
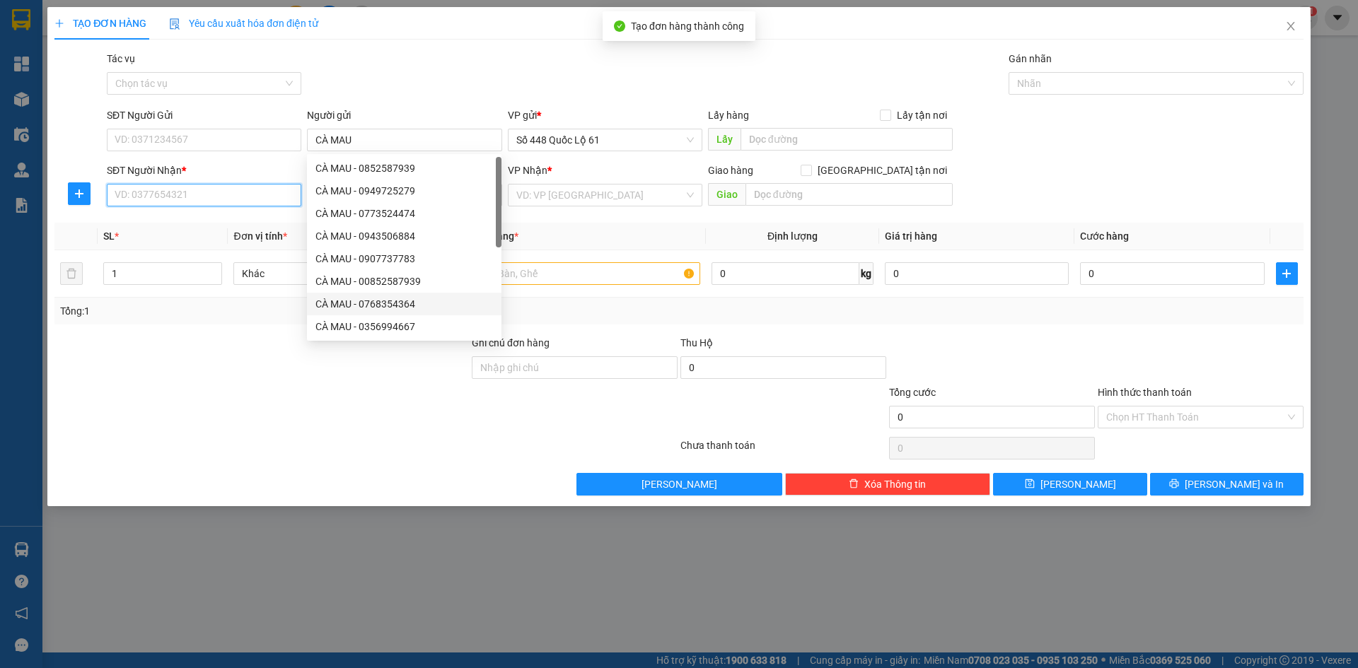
click at [236, 191] on input "SĐT Người Nhận *" at bounding box center [204, 195] width 195 height 23
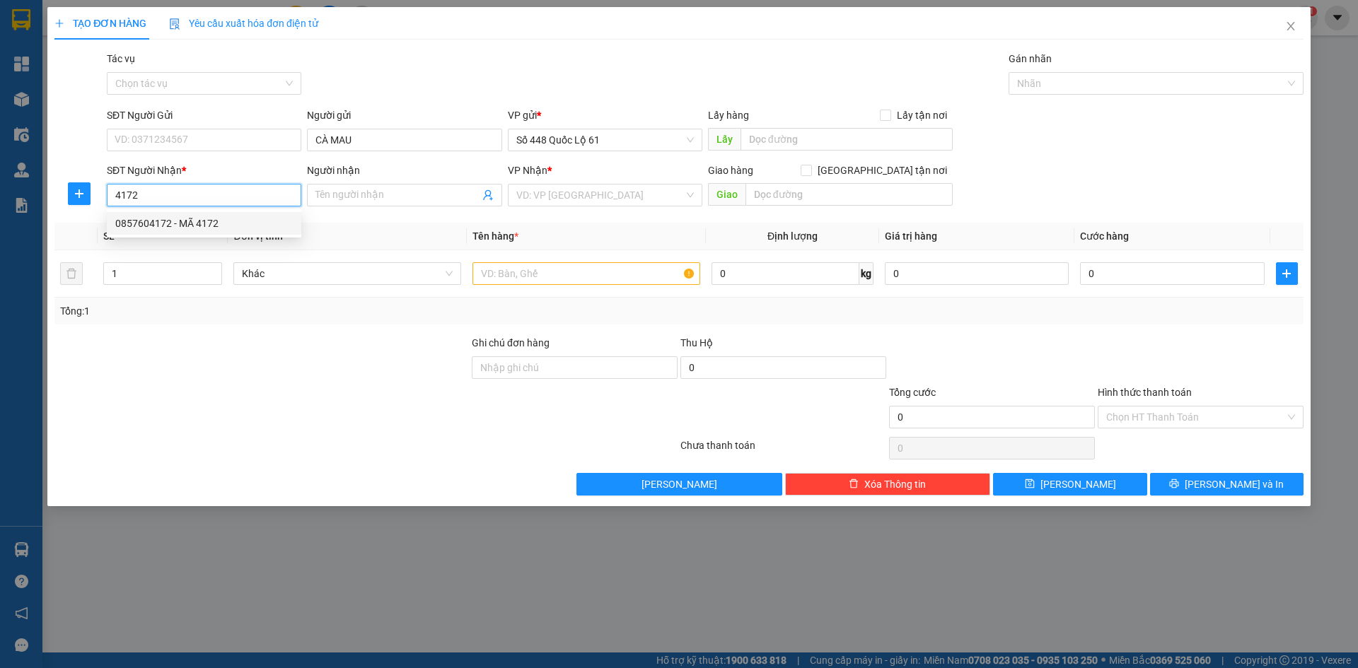
click at [243, 221] on div "0857604172 - MÃ 4172" at bounding box center [204, 224] width 178 height 16
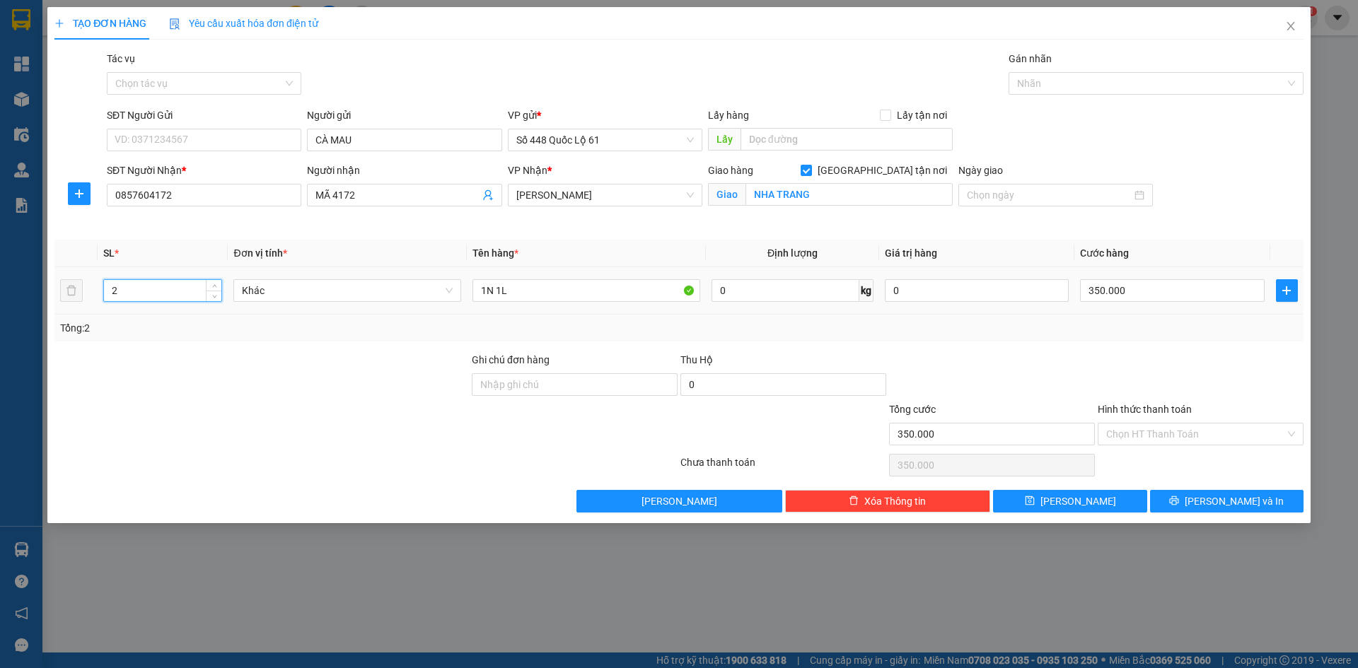
click at [205, 298] on input "2" at bounding box center [162, 290] width 117 height 21
click at [214, 298] on span "down" at bounding box center [214, 295] width 8 height 8
drag, startPoint x: 167, startPoint y: 293, endPoint x: 142, endPoint y: 293, distance: 24.8
click at [152, 293] on tr "1 Khác 1N 1L 0 kg 0 0" at bounding box center [678, 290] width 1249 height 47
click at [1212, 303] on div "0" at bounding box center [1172, 291] width 184 height 28
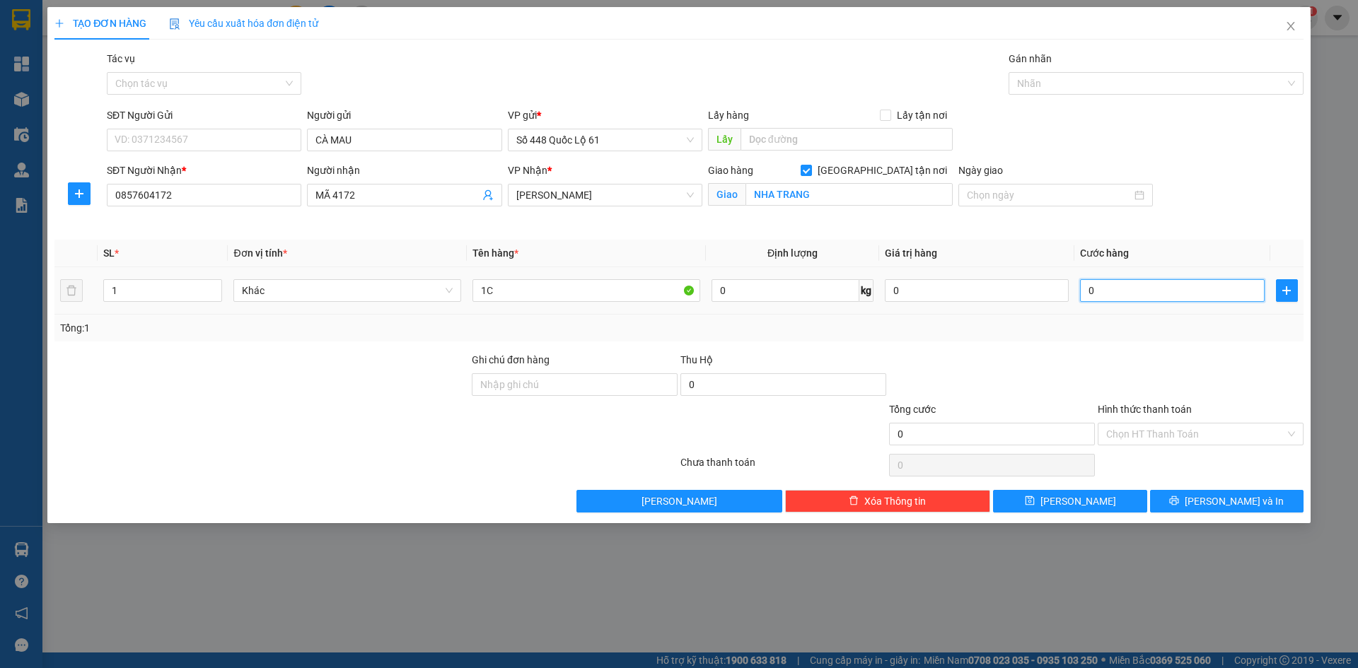
click at [1212, 291] on input "0" at bounding box center [1172, 290] width 184 height 23
drag, startPoint x: 1124, startPoint y: 406, endPoint x: 1072, endPoint y: 490, distance: 98.2
click at [1121, 416] on div "Hình thức thanh toán" at bounding box center [1201, 412] width 206 height 21
click at [1072, 490] on button "Lưu" at bounding box center [1070, 501] width 154 height 23
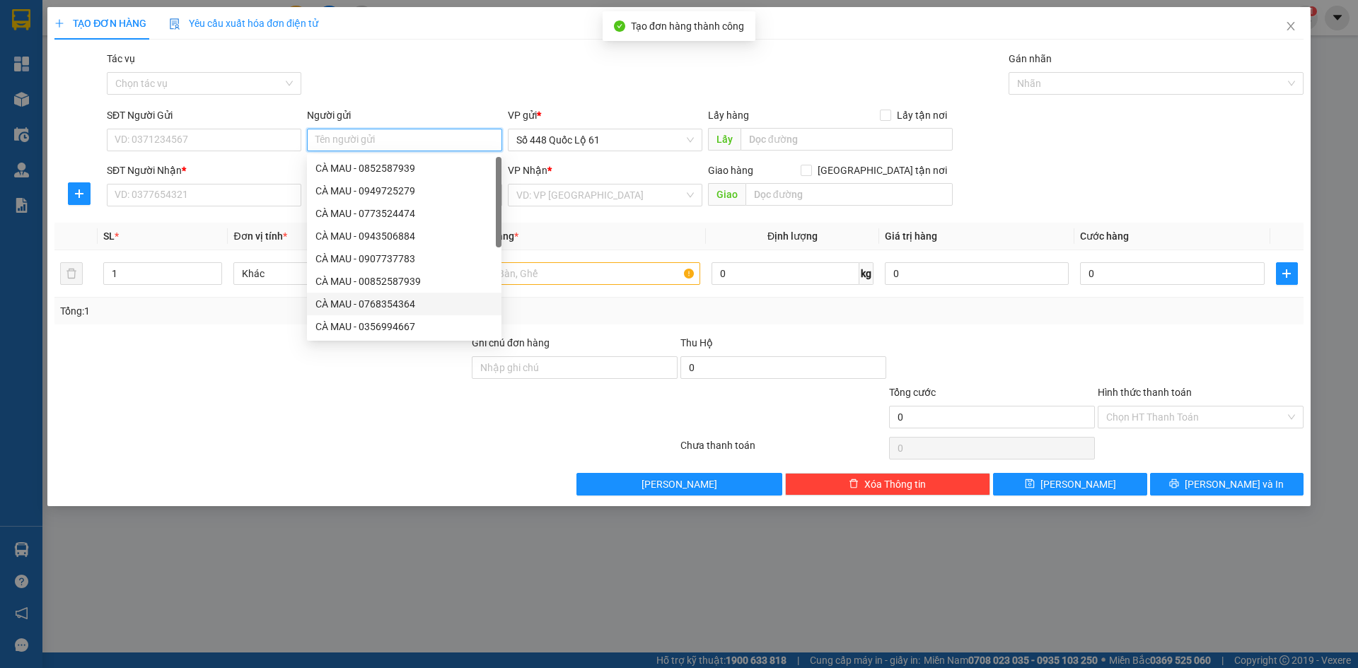
paste input "CÀ MAU"
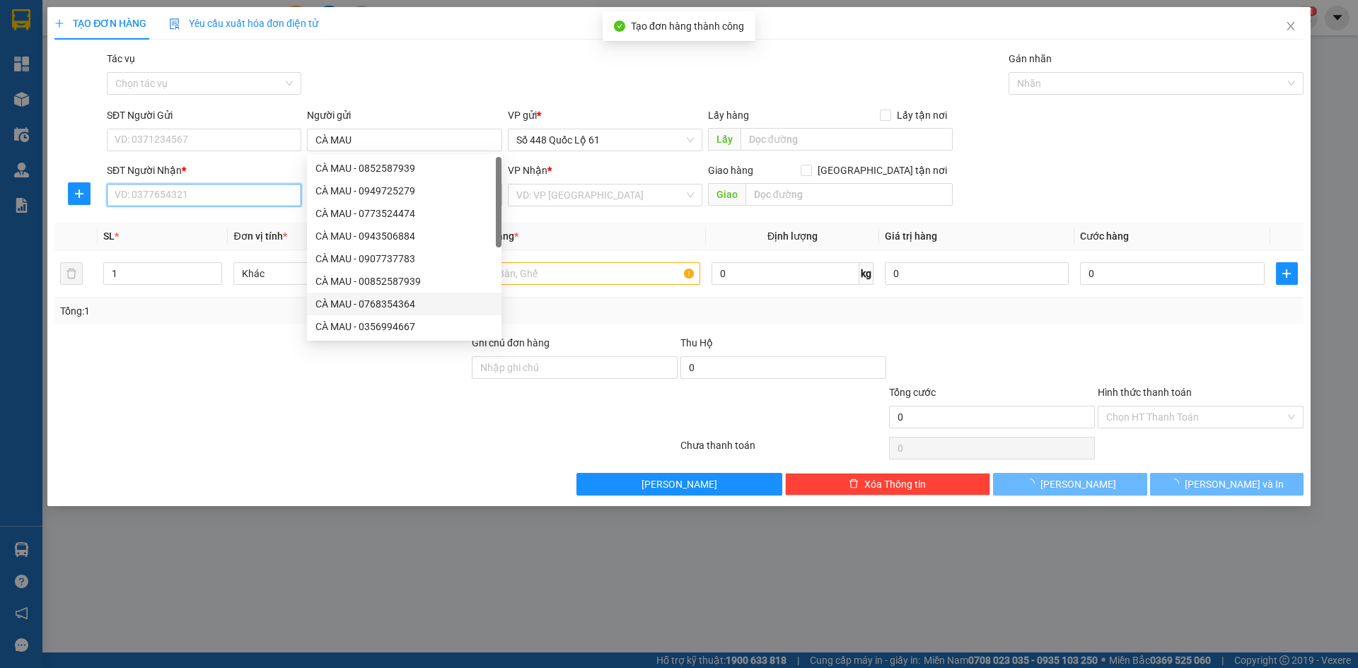
click at [235, 195] on input "SĐT Người Nhận *" at bounding box center [204, 195] width 195 height 23
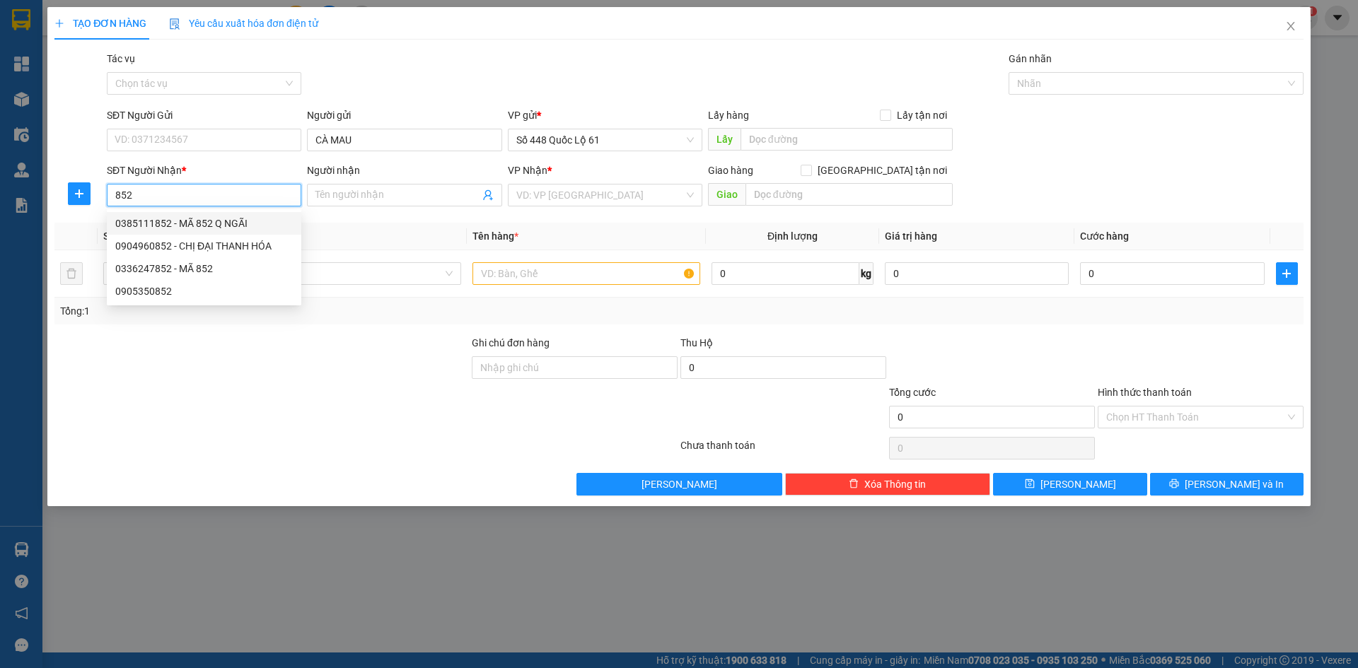
click at [226, 224] on div "0385111852 - MÃ 852 Q NGÃI" at bounding box center [204, 224] width 178 height 16
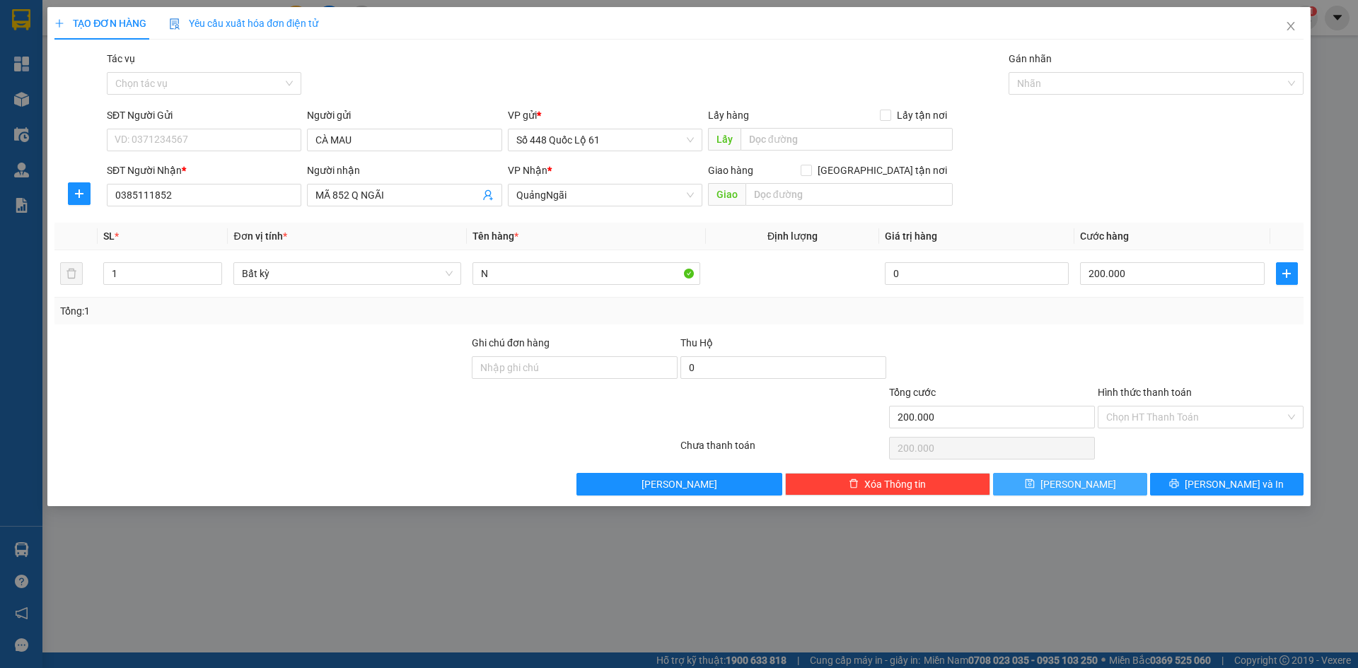
click at [1118, 482] on button "Lưu" at bounding box center [1070, 484] width 154 height 23
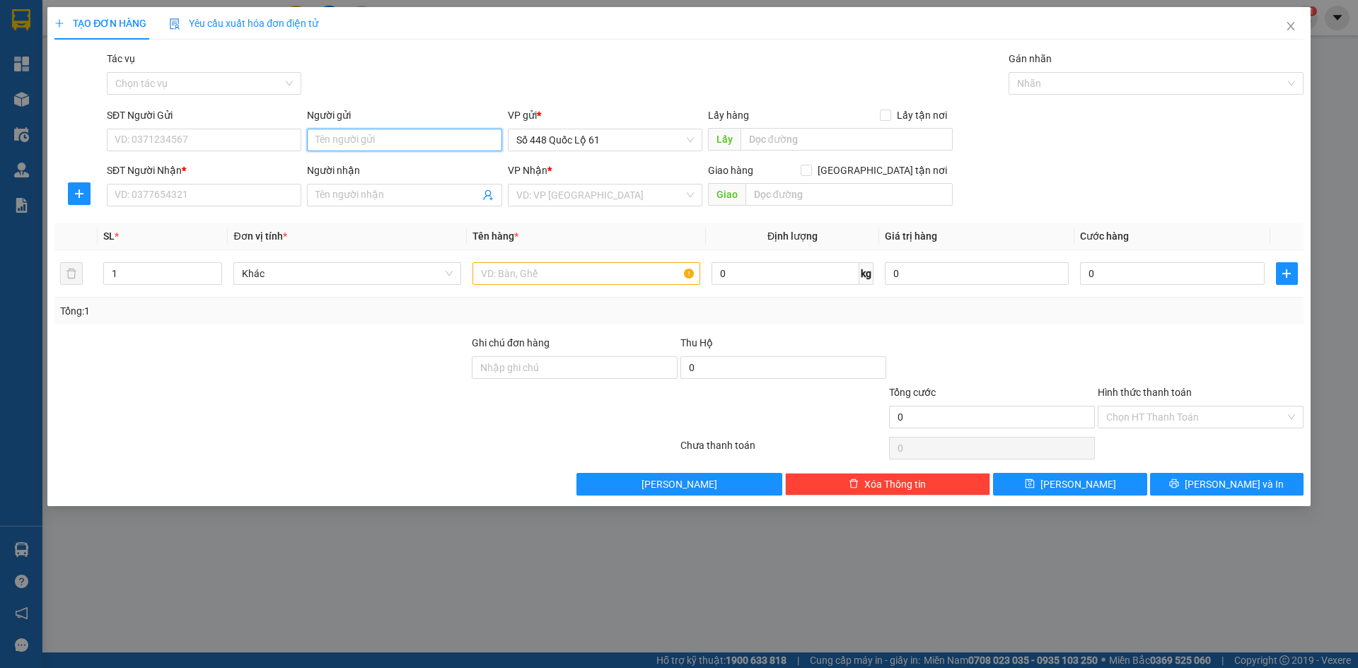
click at [348, 137] on input "Người gửi" at bounding box center [404, 140] width 195 height 23
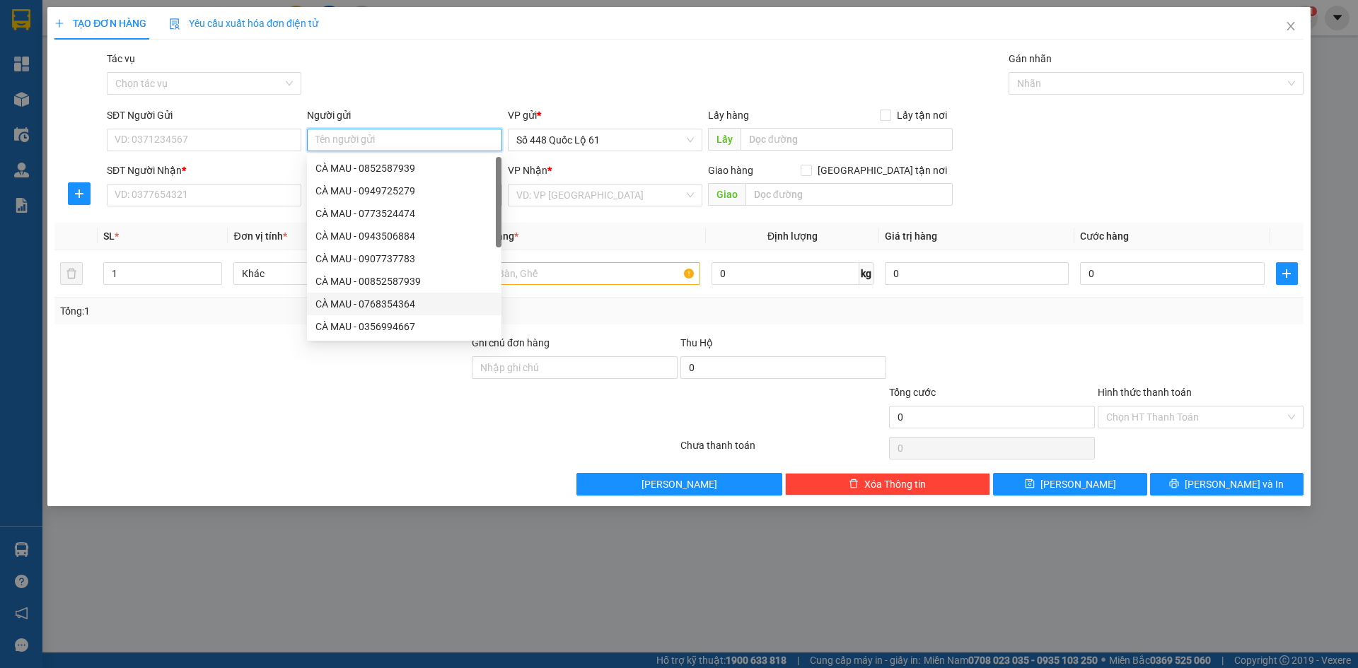
paste input "CÀ MAU"
click at [257, 197] on input "SĐT Người Nhận *" at bounding box center [204, 195] width 195 height 23
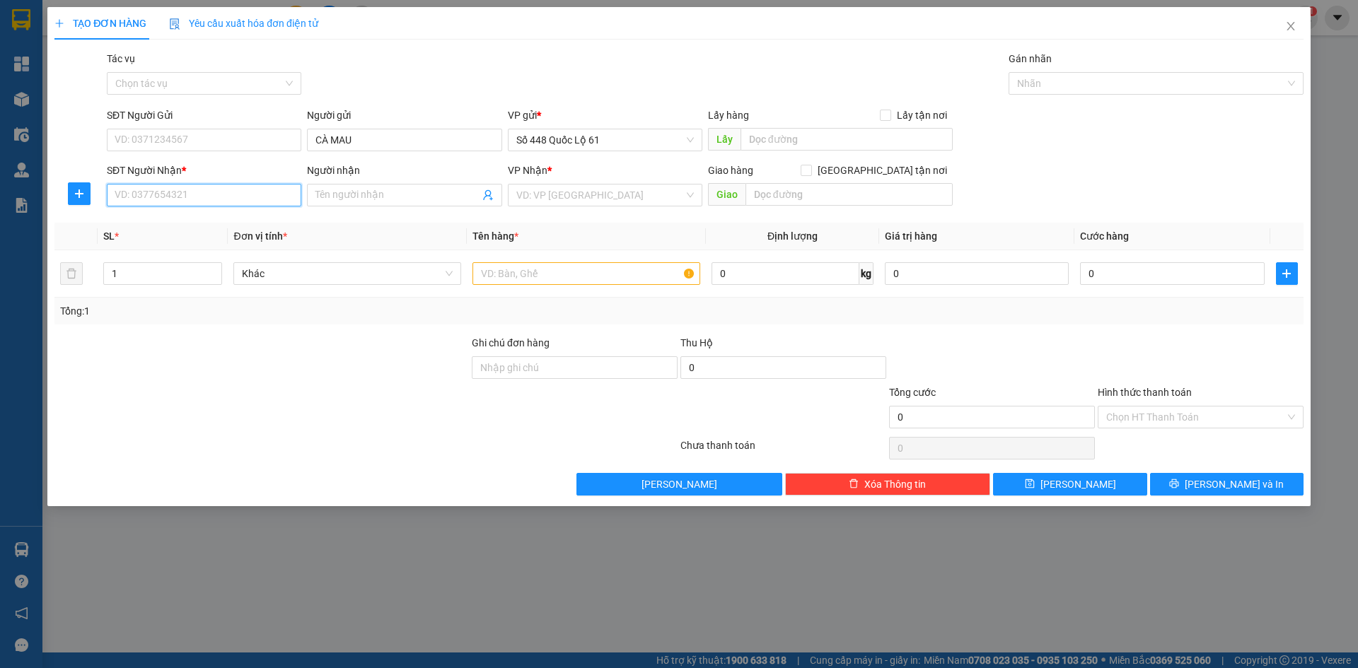
click at [257, 197] on input "SĐT Người Nhận *" at bounding box center [204, 195] width 195 height 23
click at [250, 240] on div "0937857823 - MÃ 823 NHA TRANG" at bounding box center [210, 246] width 190 height 16
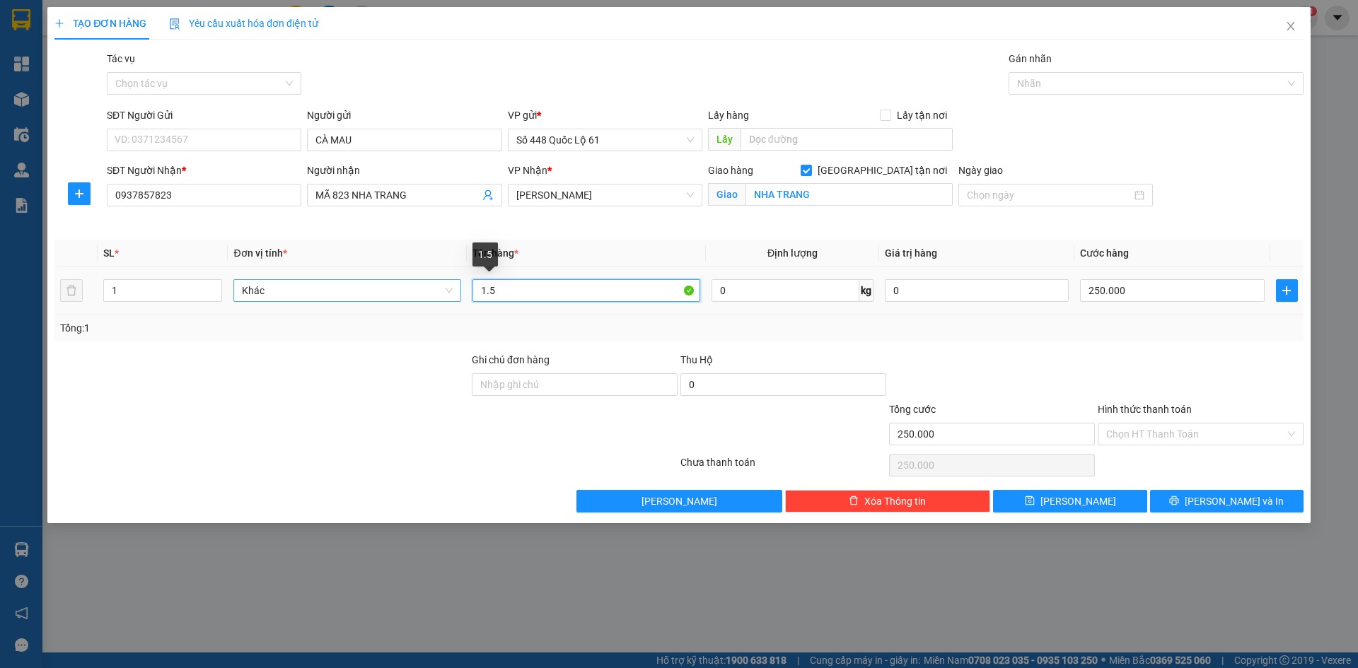
drag, startPoint x: 532, startPoint y: 292, endPoint x: 267, endPoint y: 297, distance: 265.3
click at [262, 300] on tr "1 Khác 1.5 0 kg 0 250.000" at bounding box center [678, 290] width 1249 height 47
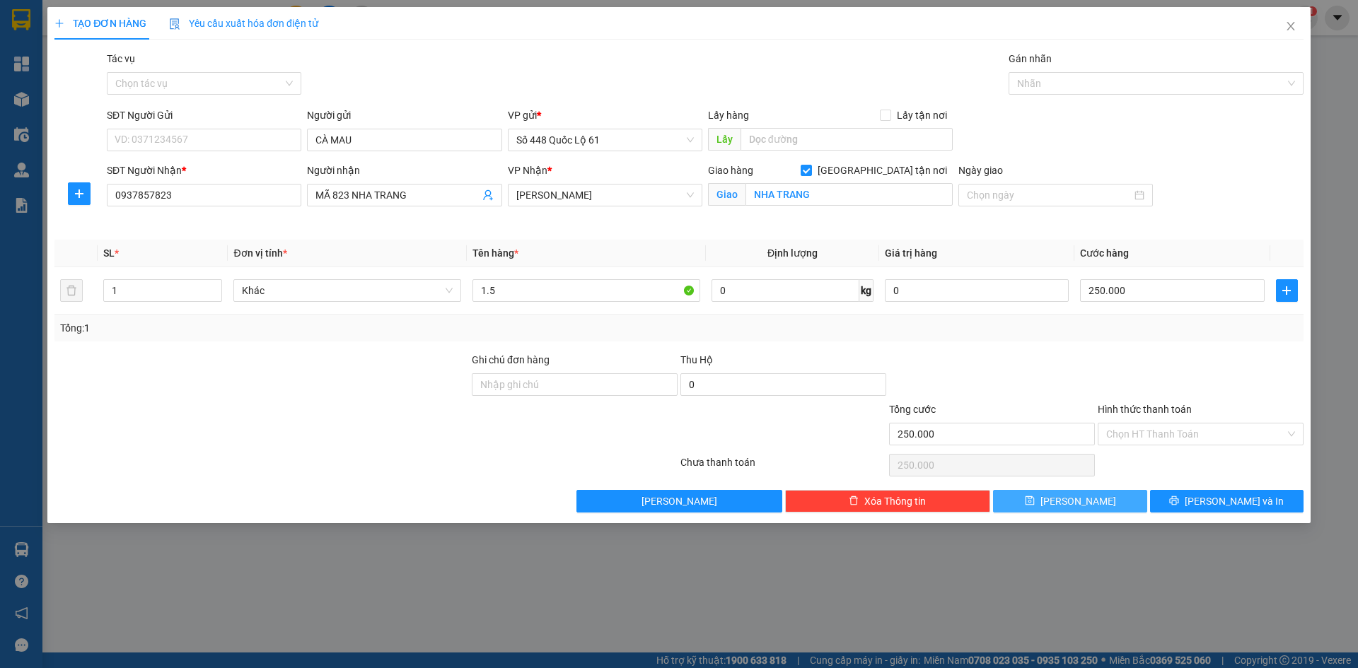
click at [1111, 496] on button "Lưu" at bounding box center [1070, 501] width 154 height 23
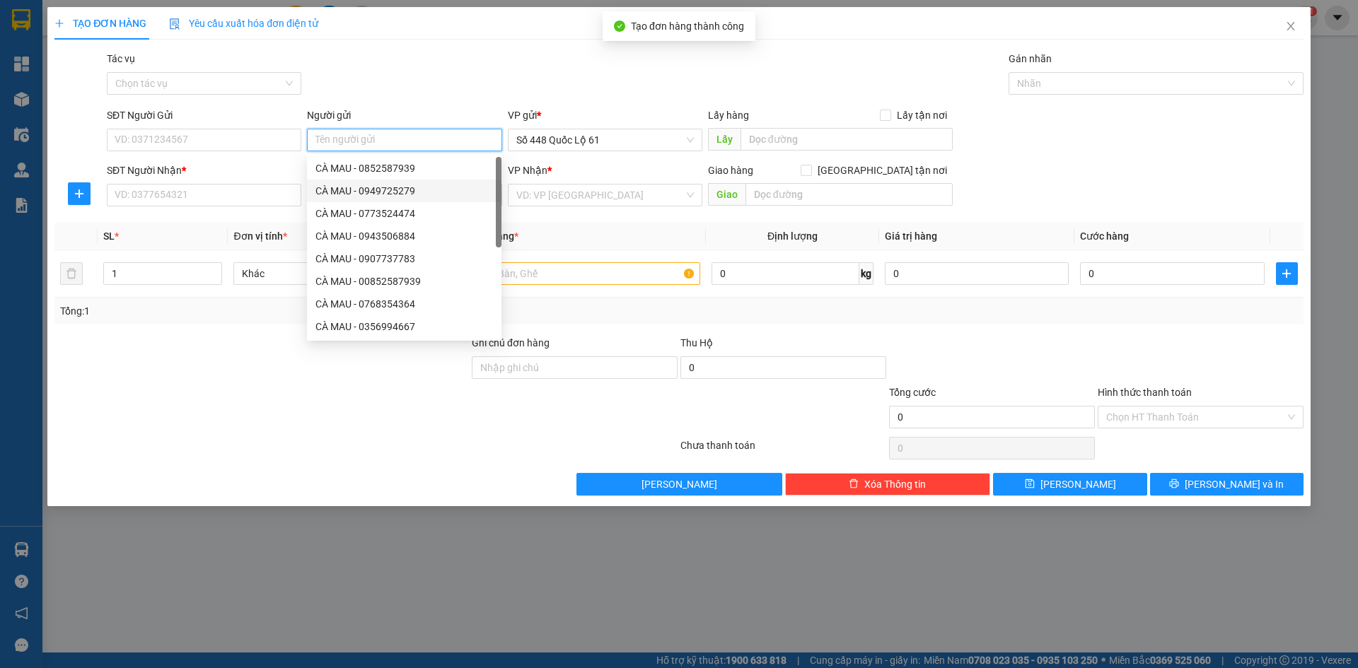
paste input "CÀ MAU"
click at [243, 199] on input "SĐT Người Nhận *" at bounding box center [204, 195] width 195 height 23
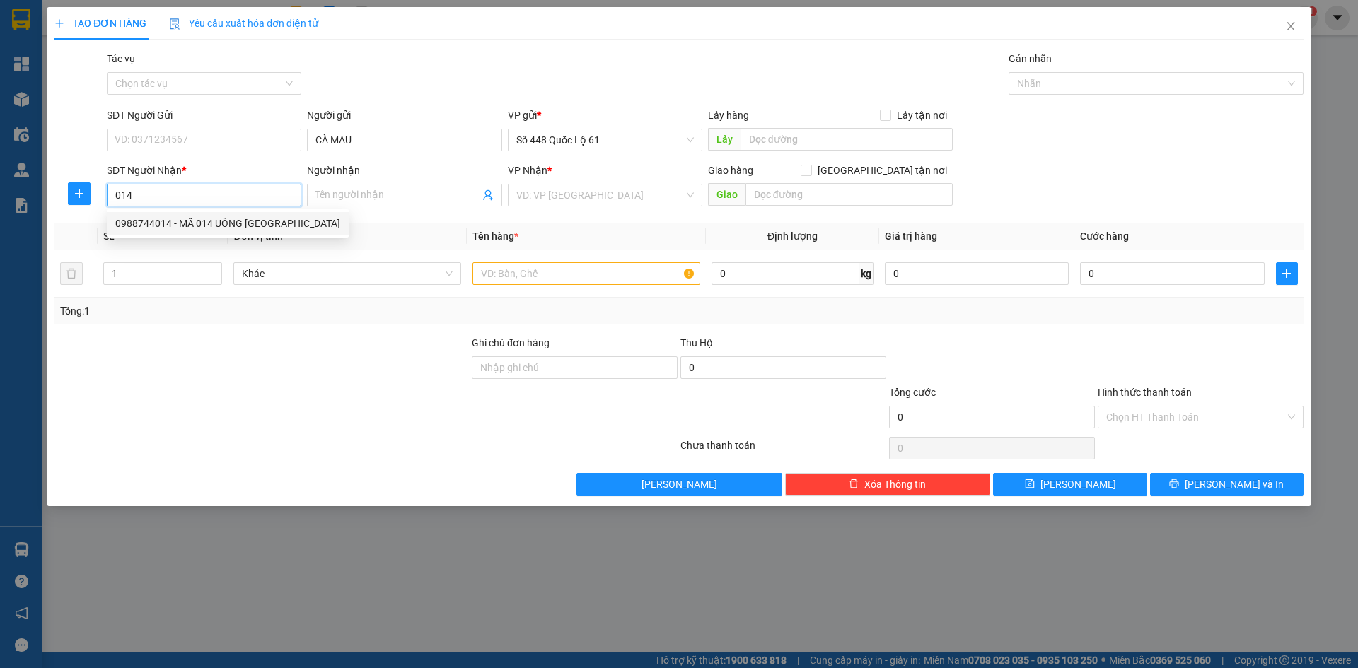
click at [250, 225] on div "0988744014 - MÃ 014 UÔNG BÍ QUẢNG NINH" at bounding box center [227, 224] width 225 height 16
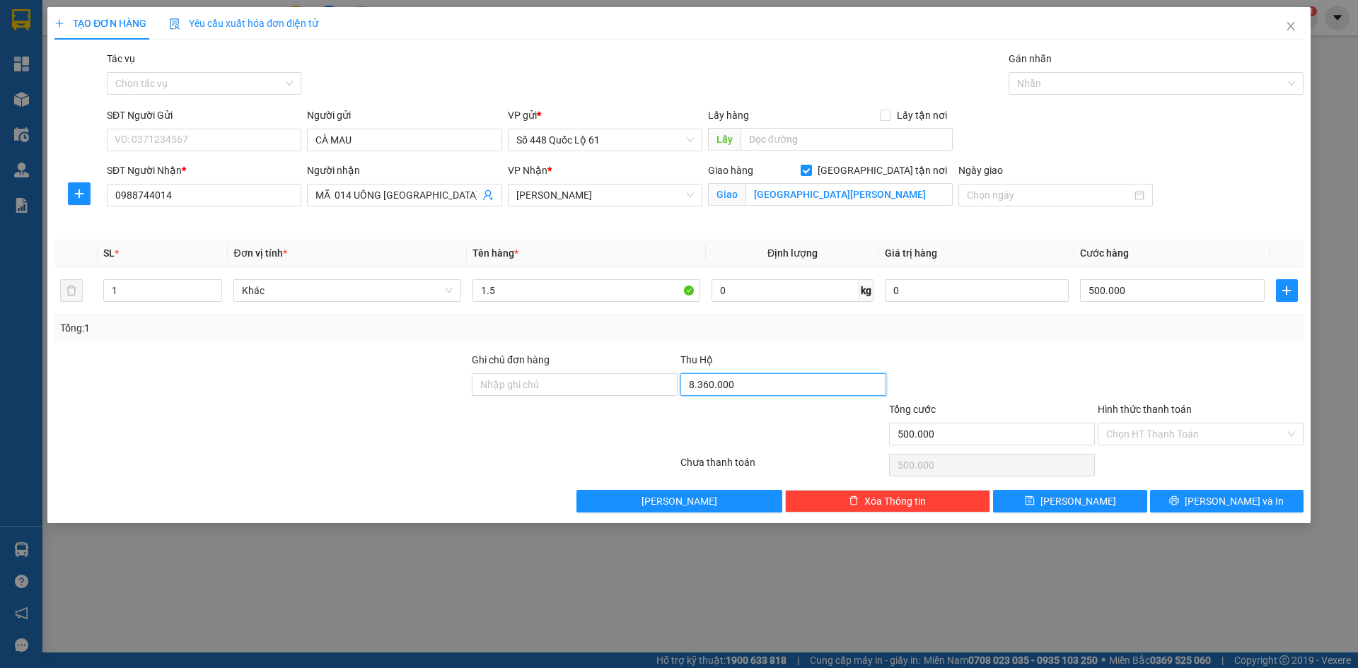
click at [764, 389] on input "8.360.000" at bounding box center [784, 385] width 206 height 23
click at [857, 335] on div "Tổng: 1" at bounding box center [679, 328] width 1238 height 16
drag, startPoint x: 1154, startPoint y: 359, endPoint x: 1135, endPoint y: 461, distance: 103.6
click at [1154, 360] on div at bounding box center [1200, 377] width 209 height 50
drag, startPoint x: 1101, startPoint y: 501, endPoint x: 560, endPoint y: 272, distance: 588.1
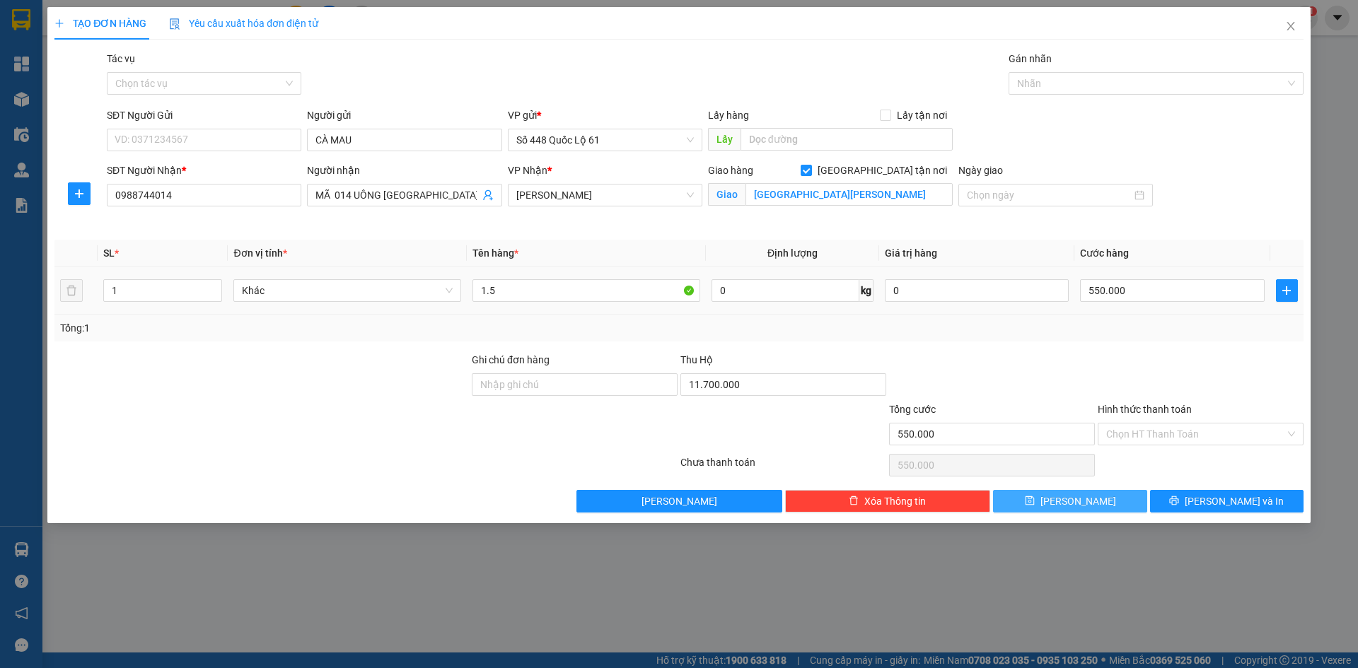
click at [1101, 502] on button "Lưu" at bounding box center [1070, 501] width 154 height 23
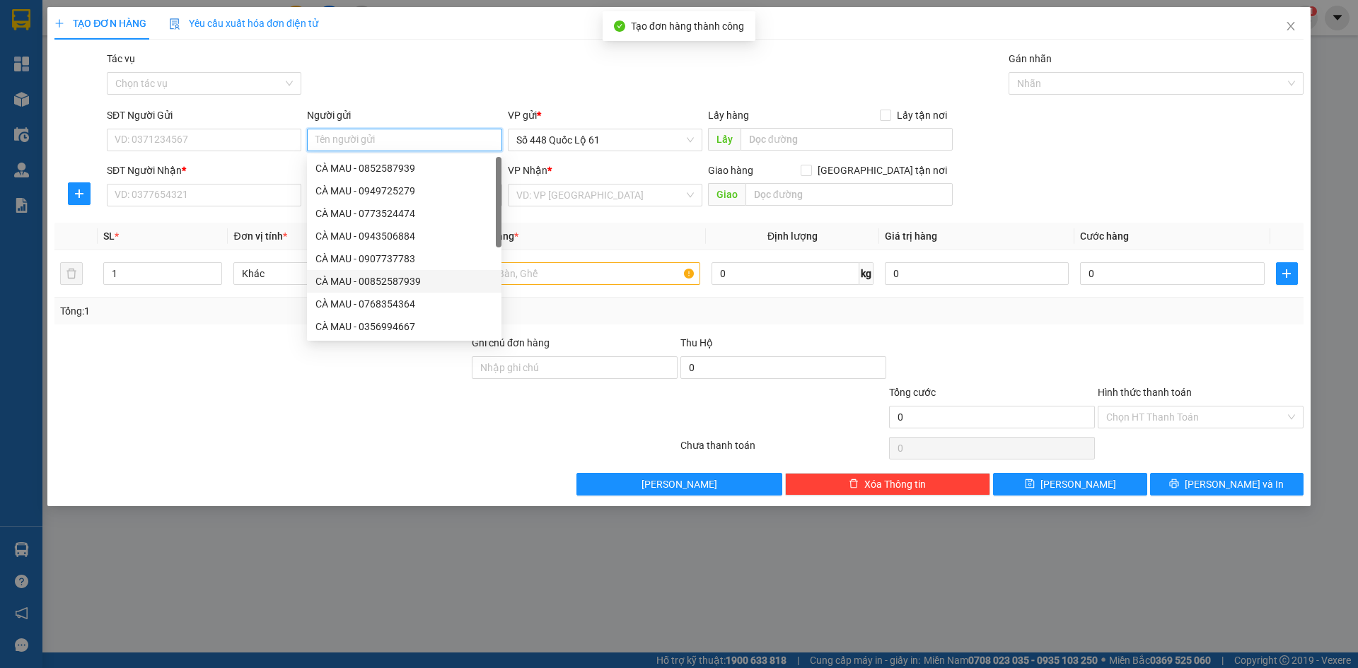
paste input "CÀ MAU"
click at [249, 195] on input "SĐT Người Nhận *" at bounding box center [204, 195] width 195 height 23
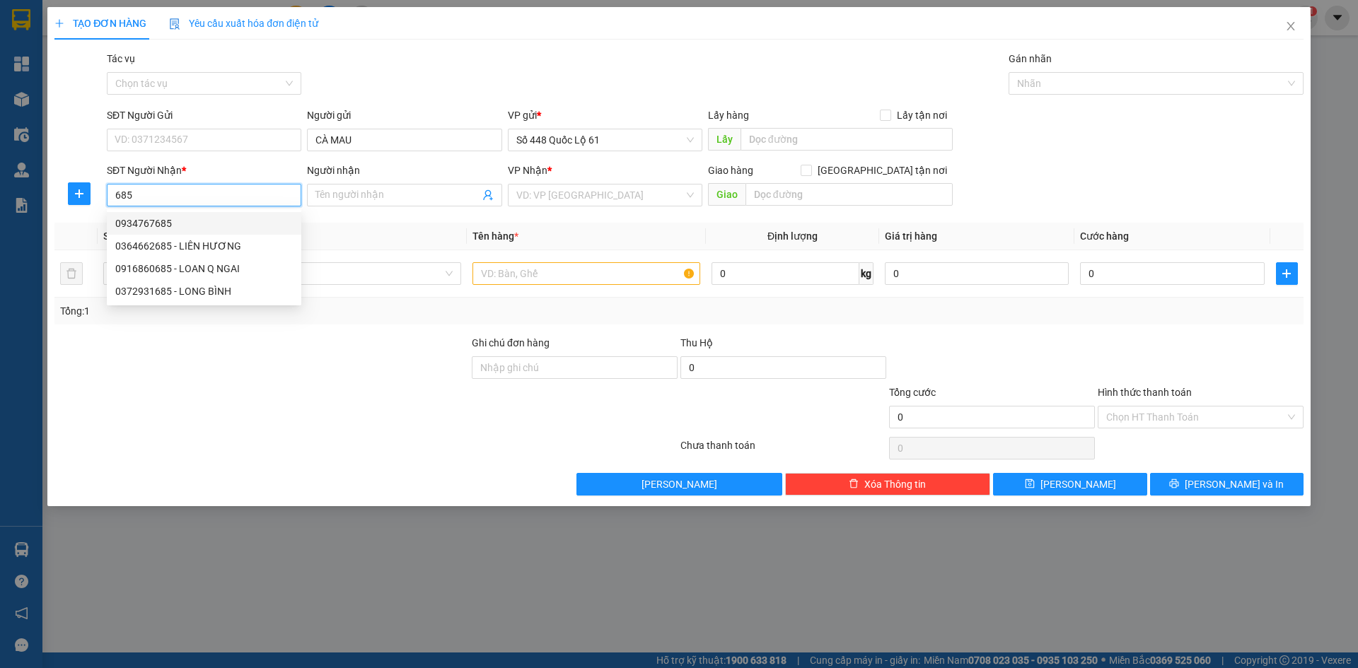
click at [228, 225] on div "0934767685" at bounding box center [204, 224] width 178 height 16
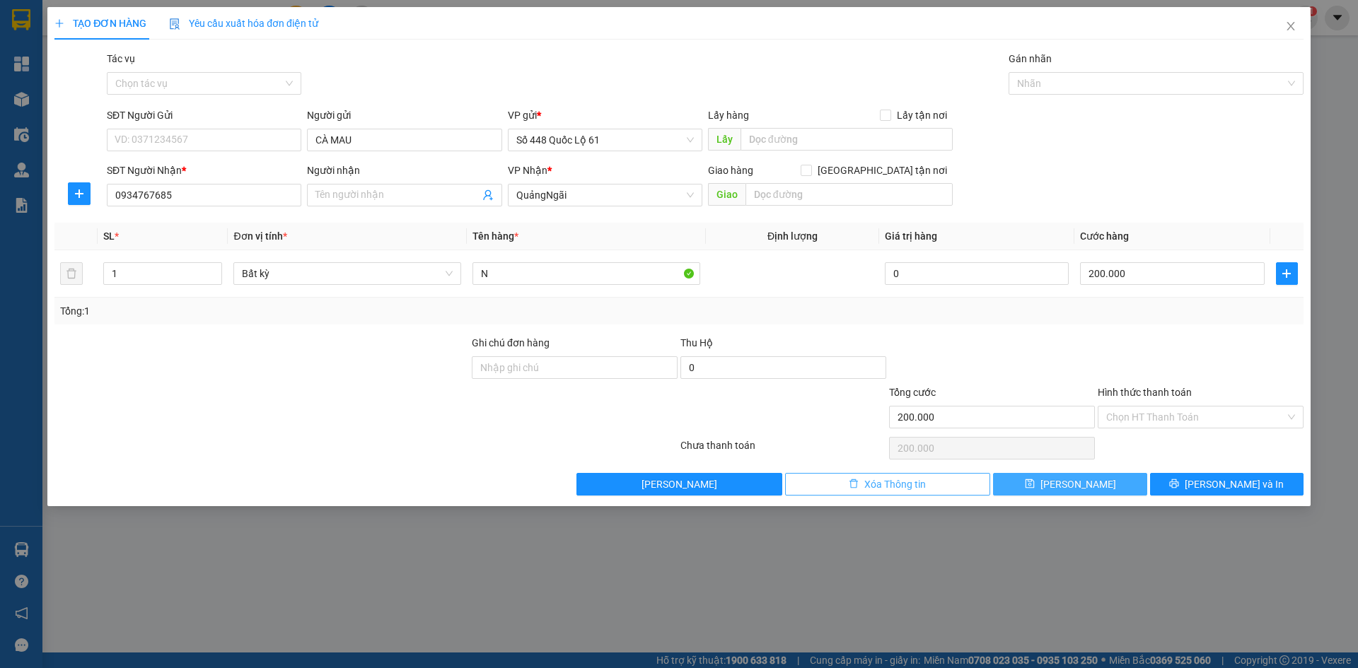
drag, startPoint x: 1070, startPoint y: 481, endPoint x: 951, endPoint y: 479, distance: 118.9
click at [1062, 481] on button "Lưu" at bounding box center [1070, 484] width 154 height 23
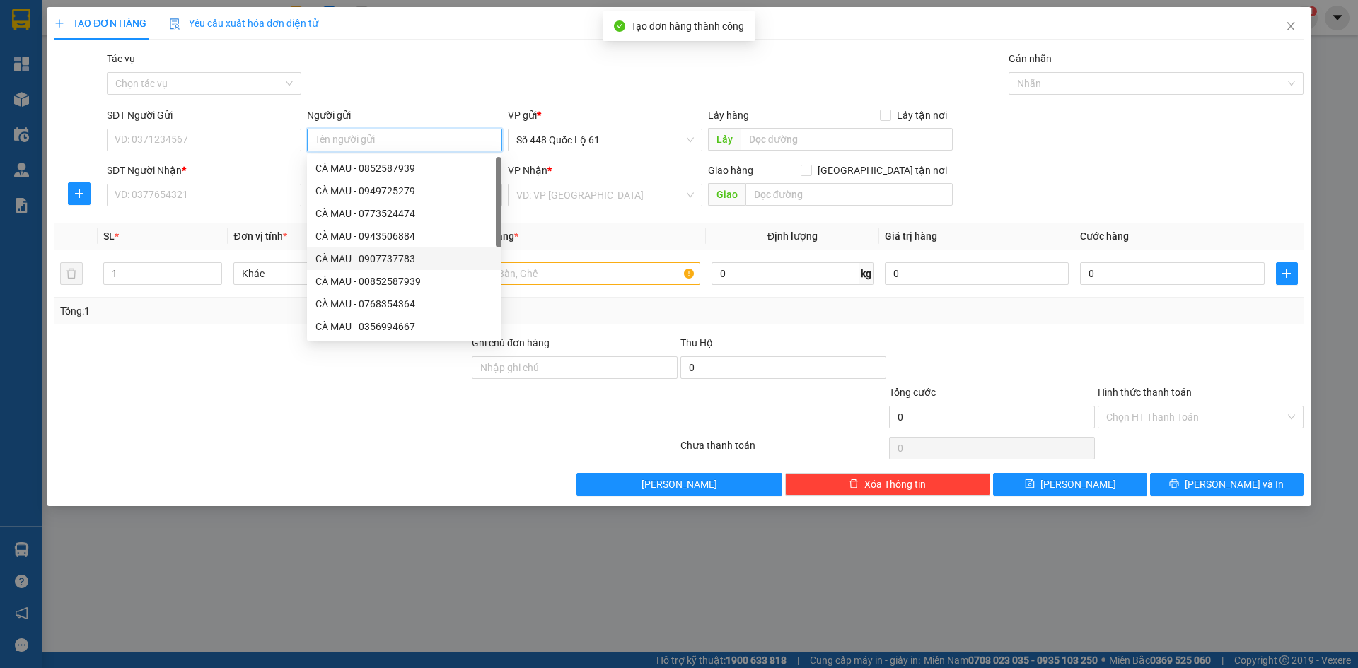
paste input "CÀ MAU"
click at [260, 202] on input "SĐT Người Nhận *" at bounding box center [204, 195] width 195 height 23
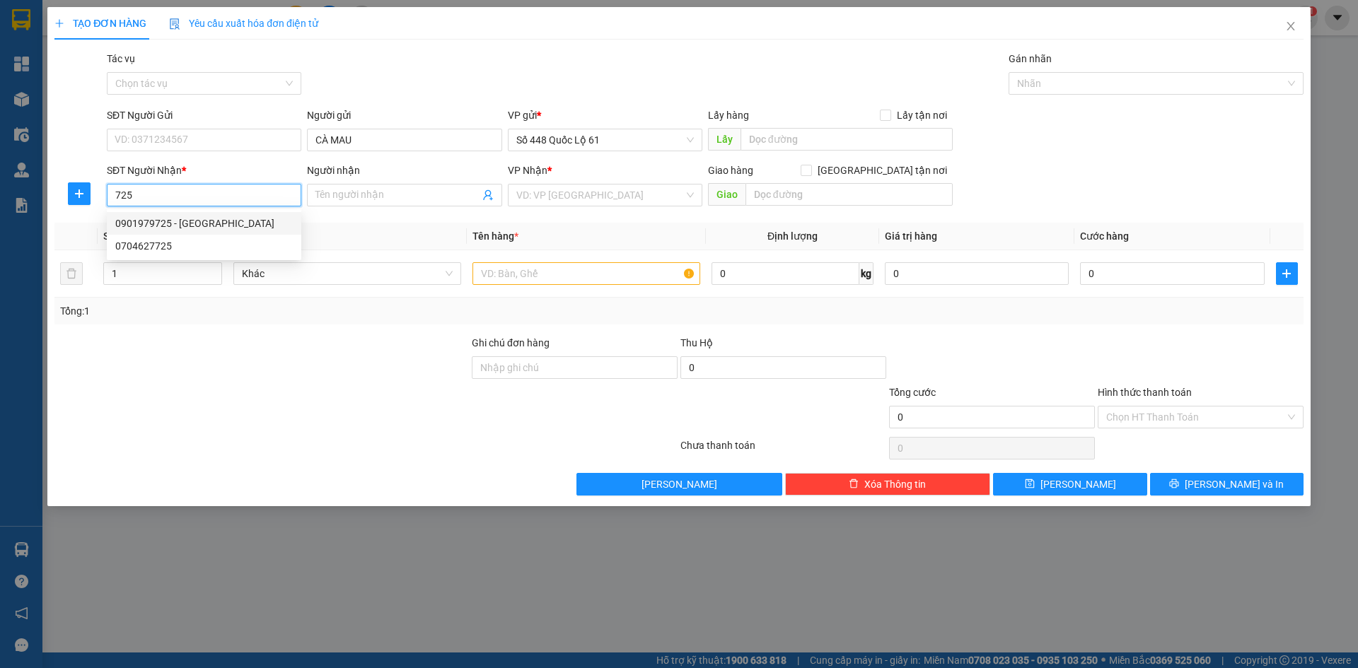
click at [219, 224] on div "0901979725 - VĨNH ĐỨC" at bounding box center [204, 224] width 178 height 16
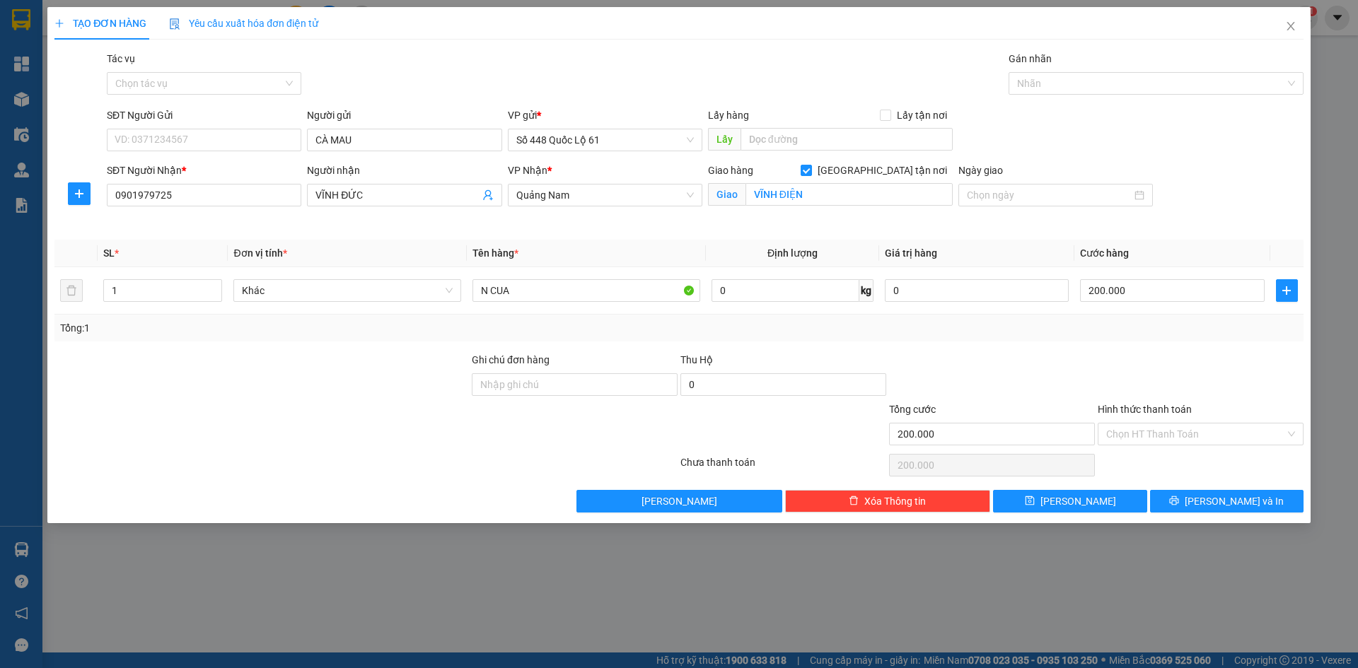
click at [1094, 516] on div "TẠO ĐƠN HÀNG Yêu cầu xuất hóa đơn điện tử Transit Pickup Surcharge Ids Transit …" at bounding box center [678, 265] width 1263 height 516
click at [1092, 506] on button "Lưu" at bounding box center [1070, 501] width 154 height 23
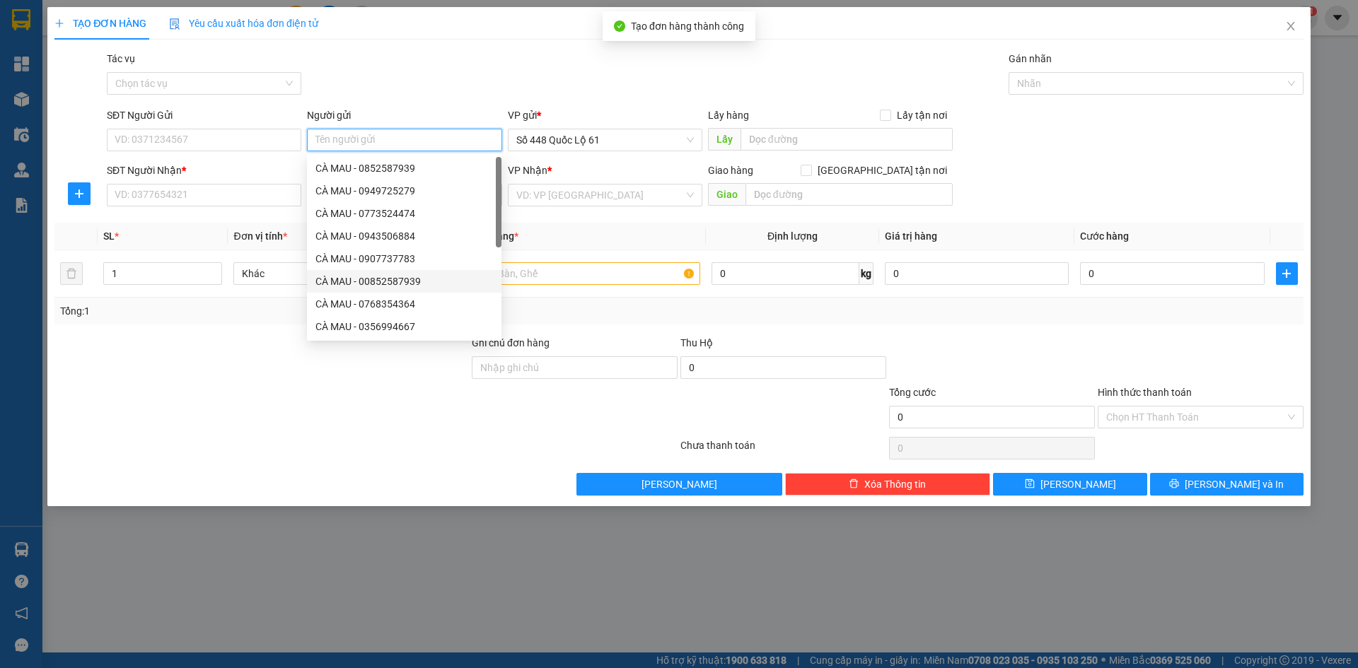
paste input "CÀ MAU"
click at [275, 191] on input "SĐT Người Nhận *" at bounding box center [204, 195] width 195 height 23
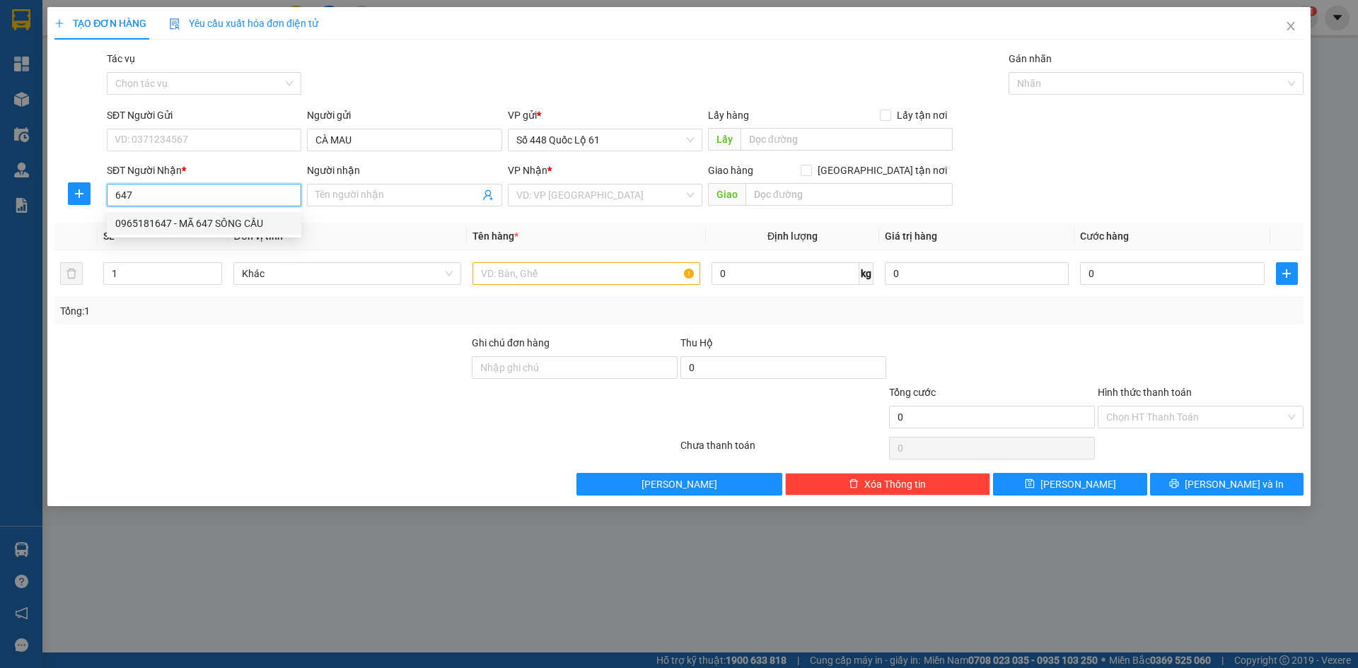
click at [275, 218] on div "0965181647 - MÃ 647 SÔNG CẦU" at bounding box center [204, 224] width 178 height 16
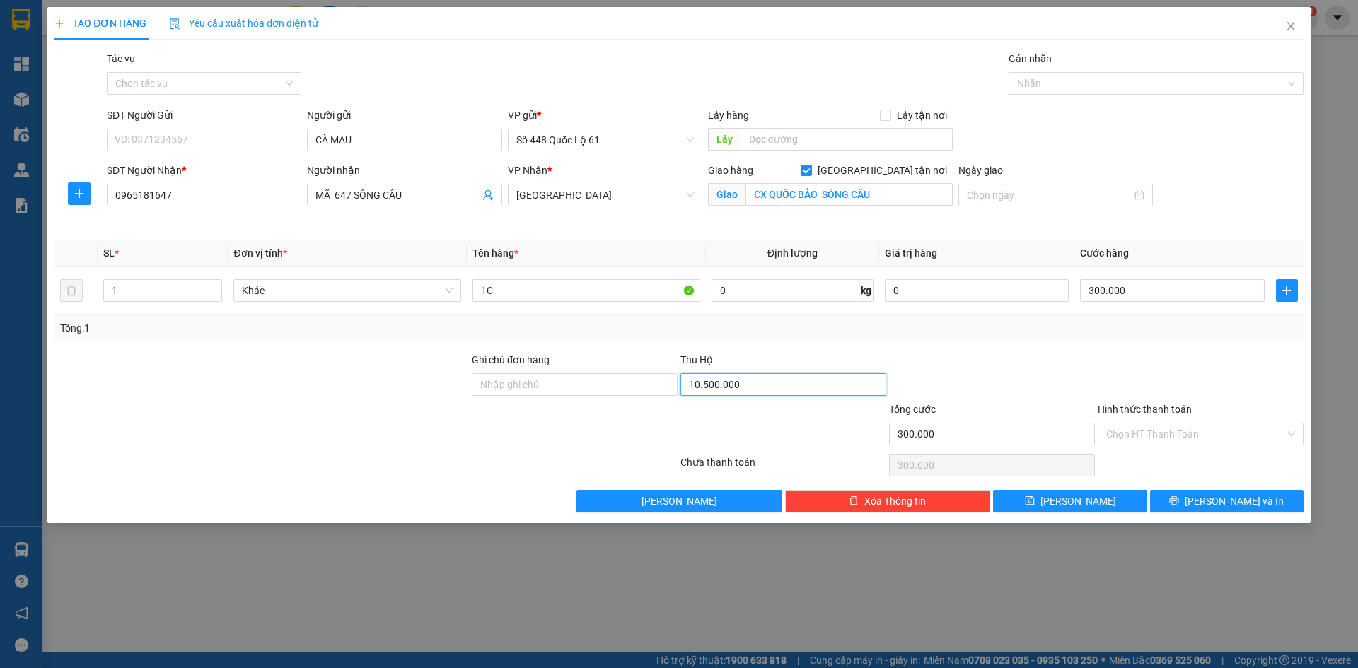
click at [842, 391] on input "10.500.000" at bounding box center [784, 385] width 206 height 23
click at [1147, 288] on input "300.000" at bounding box center [1172, 290] width 184 height 23
click at [483, 298] on input "1C" at bounding box center [587, 290] width 228 height 23
click at [488, 298] on input "1C" at bounding box center [587, 290] width 228 height 23
click at [1093, 507] on button "Lưu" at bounding box center [1070, 501] width 154 height 23
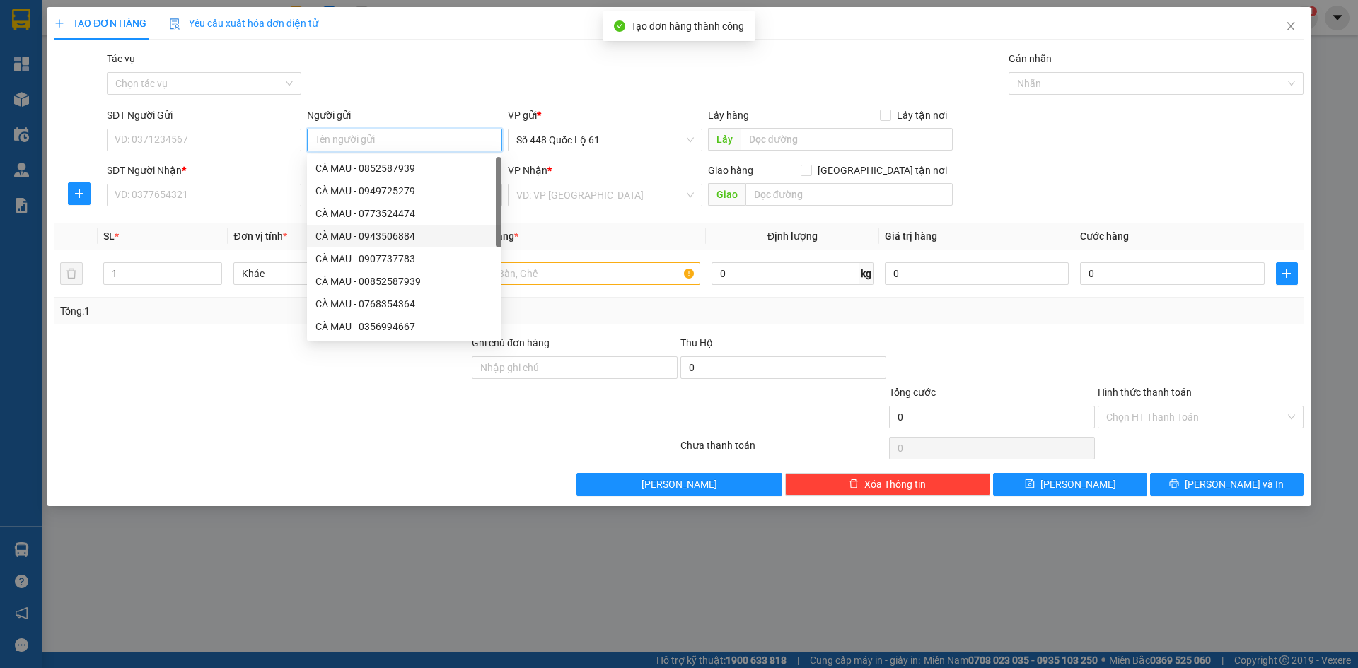
paste input "CÀ MAU"
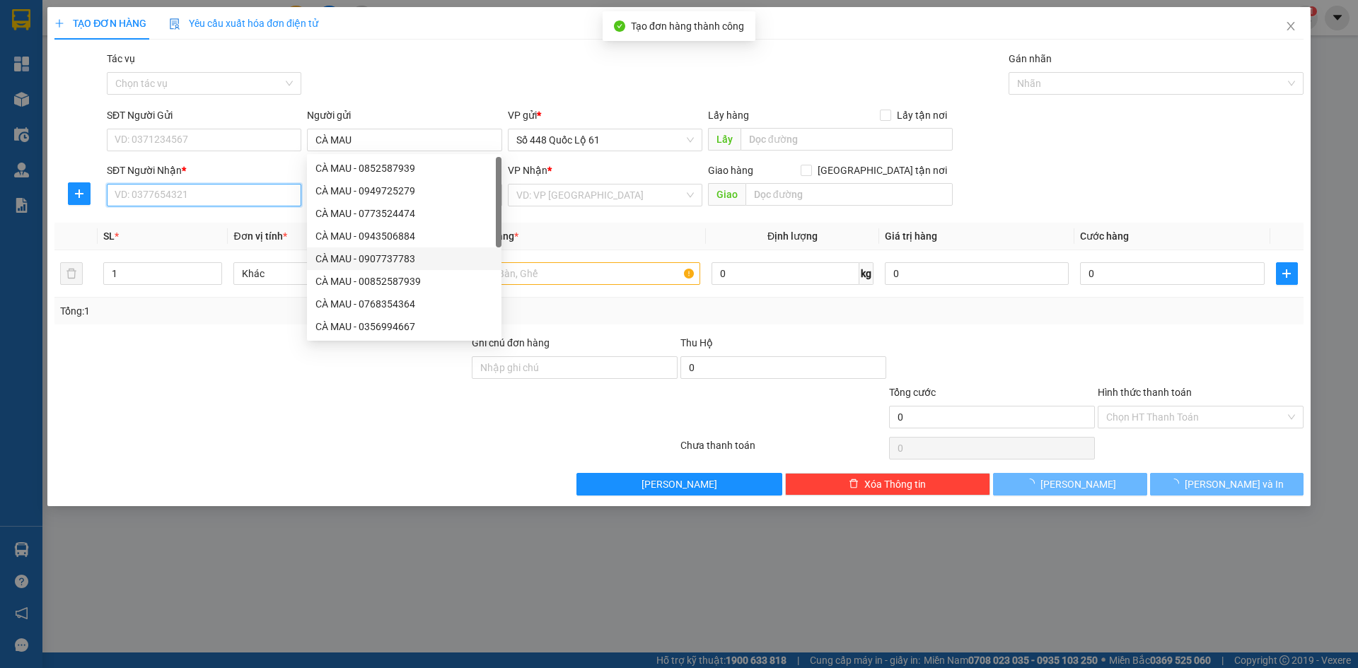
click at [250, 190] on input "SĐT Người Nhận *" at bounding box center [204, 195] width 195 height 23
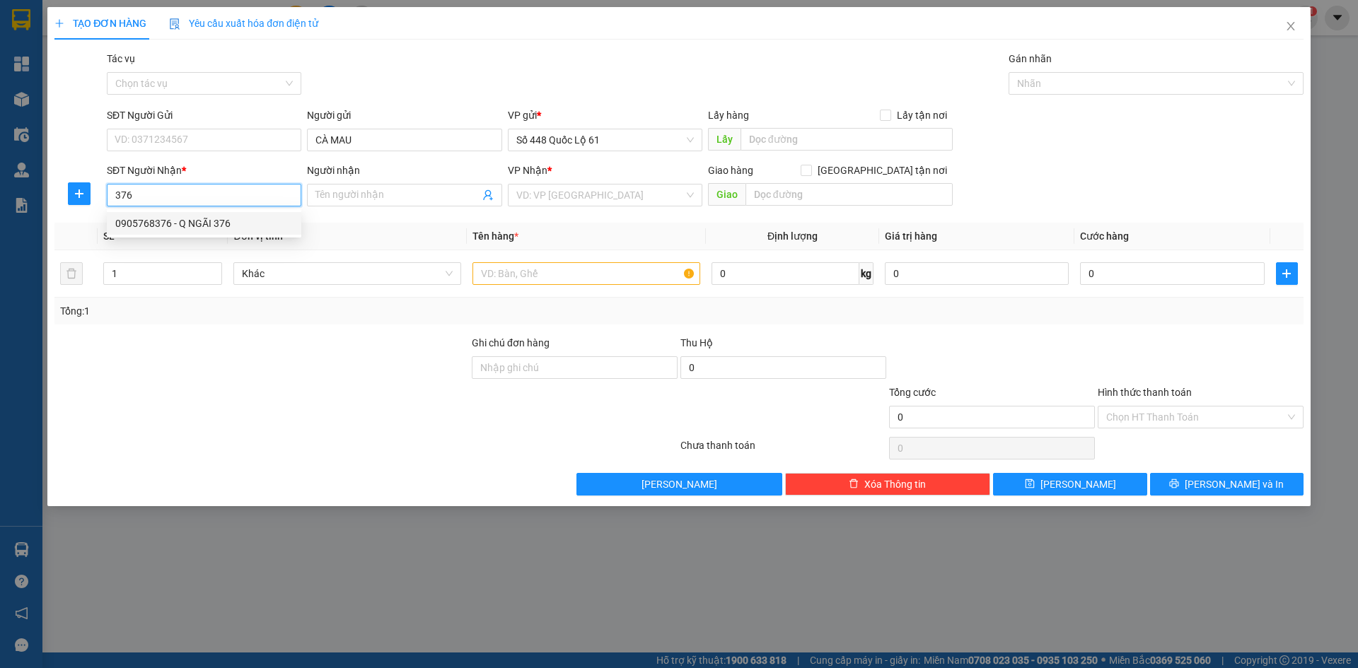
click at [238, 228] on div "0905768376 - Q NGÃI 376" at bounding box center [204, 224] width 178 height 16
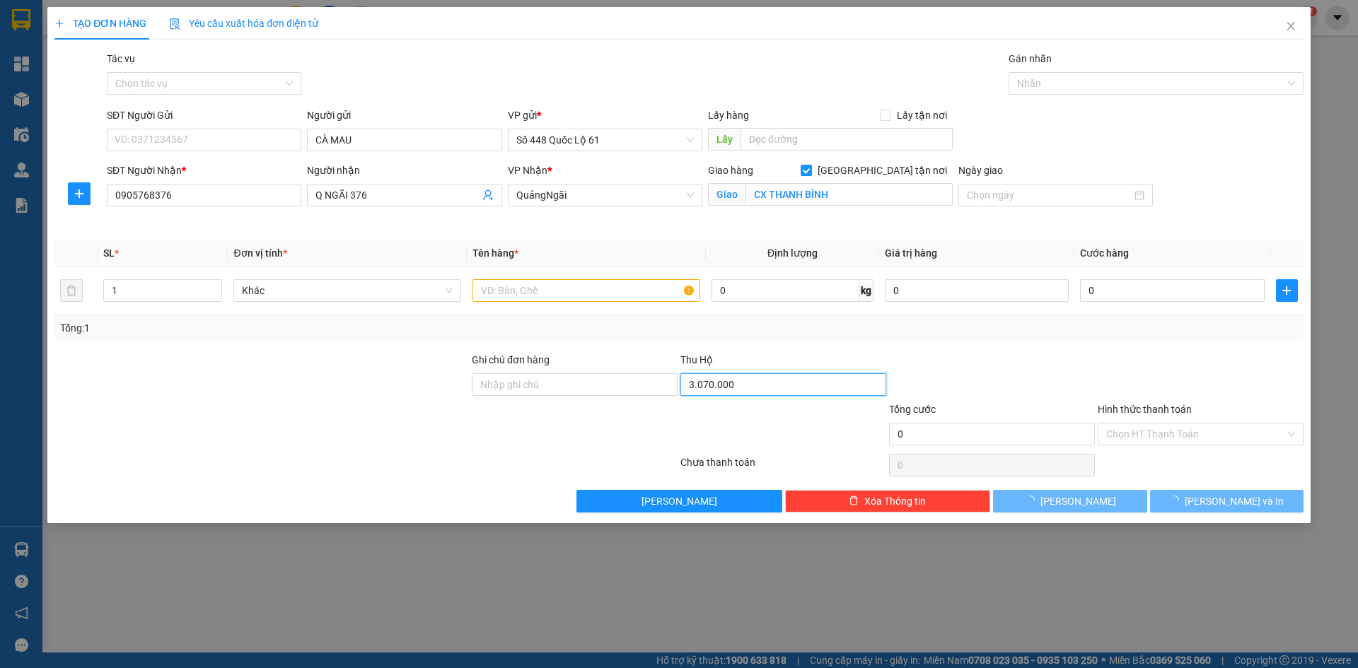
click at [734, 380] on input "3.070.000" at bounding box center [784, 385] width 206 height 23
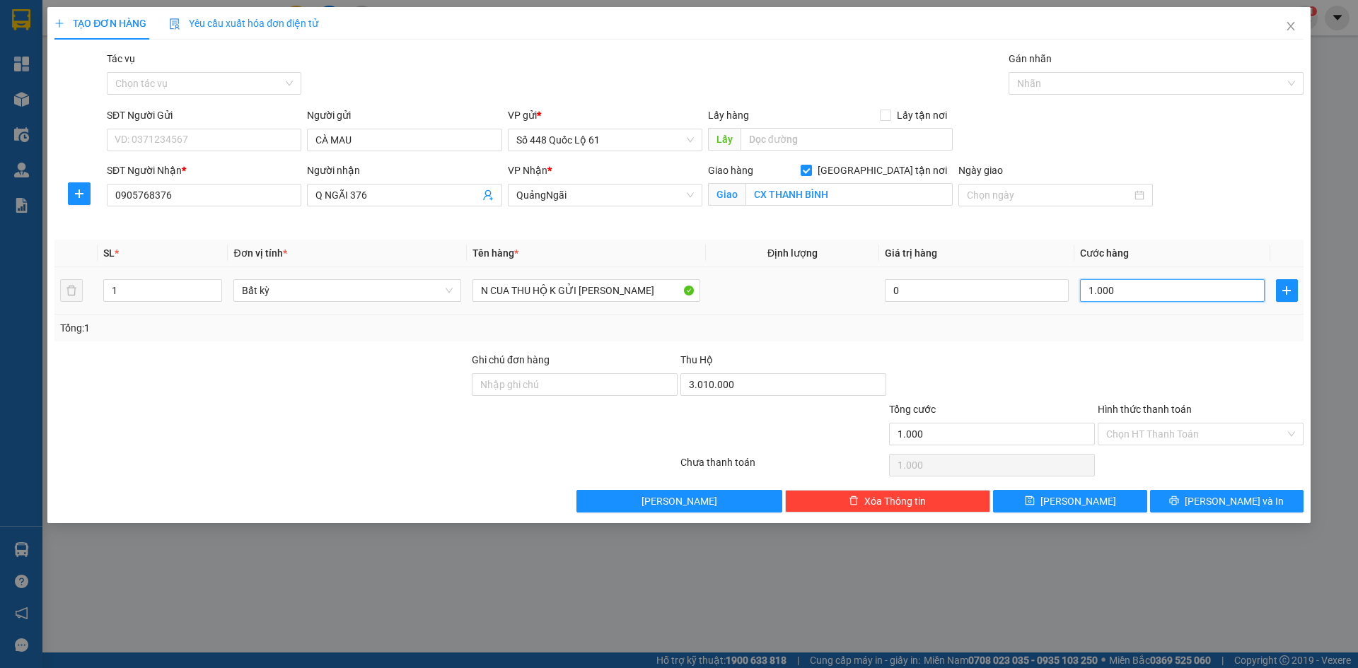
drag, startPoint x: 1123, startPoint y: 300, endPoint x: 1143, endPoint y: 323, distance: 30.6
click at [1125, 300] on input "1.000" at bounding box center [1172, 290] width 184 height 23
drag, startPoint x: 1160, startPoint y: 419, endPoint x: 1161, endPoint y: 428, distance: 8.5
click at [1161, 423] on div "Hình thức thanh toán Chọn HT Thanh Toán" at bounding box center [1201, 427] width 206 height 50
click at [1162, 444] on input "Hình thức thanh toán" at bounding box center [1195, 434] width 179 height 21
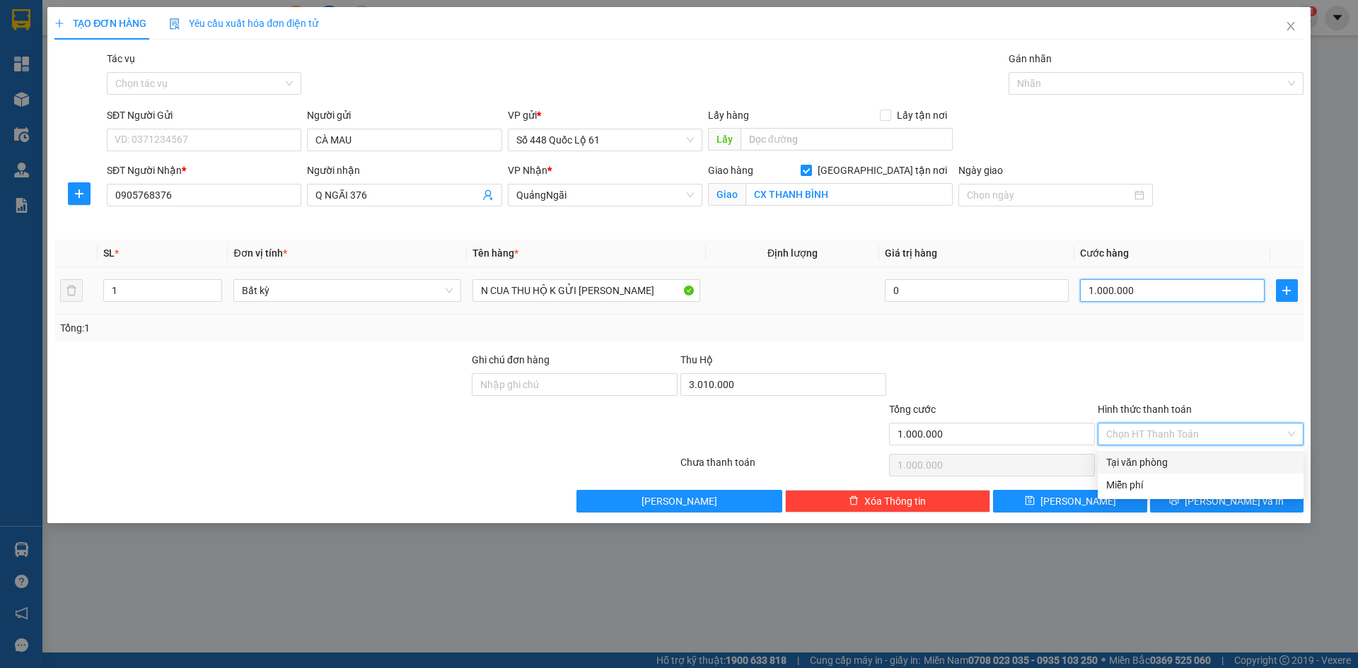
click at [1150, 279] on div "1.000.000" at bounding box center [1172, 291] width 184 height 28
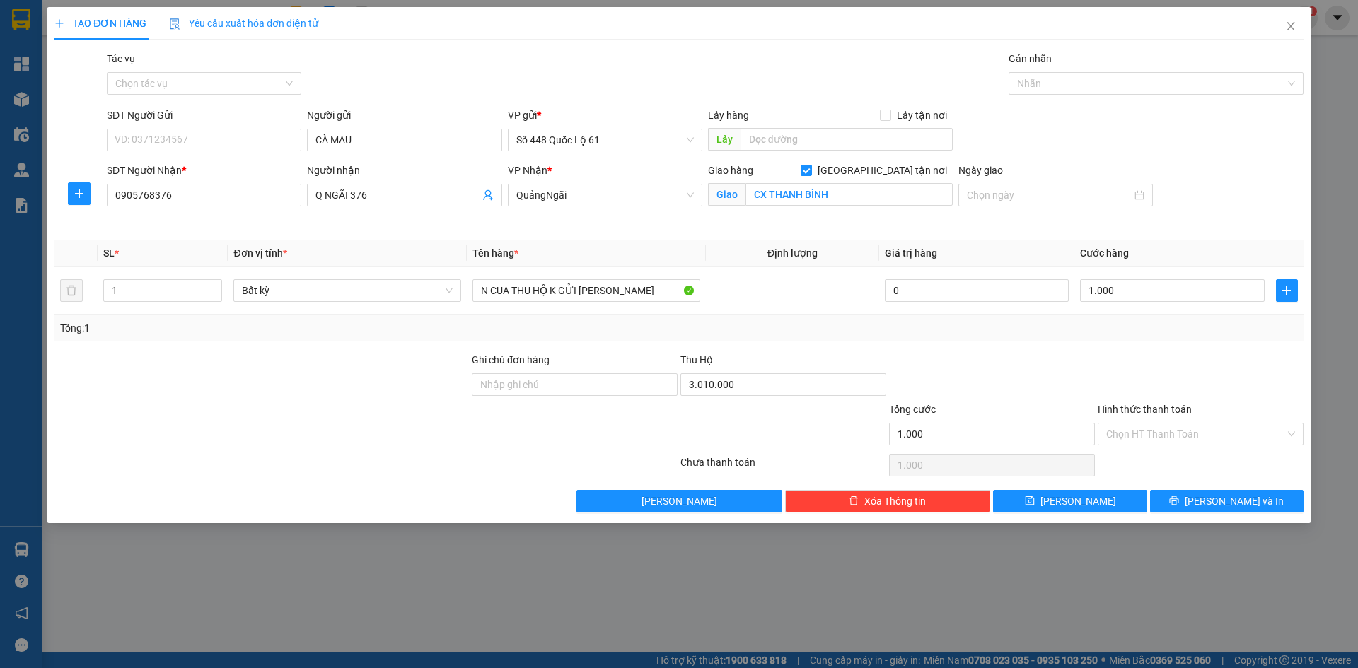
drag, startPoint x: 1154, startPoint y: 323, endPoint x: 1167, endPoint y: 384, distance: 63.0
click at [1156, 334] on div "Tổng: 1" at bounding box center [679, 328] width 1238 height 16
click at [1162, 441] on input "Hình thức thanh toán" at bounding box center [1195, 434] width 179 height 21
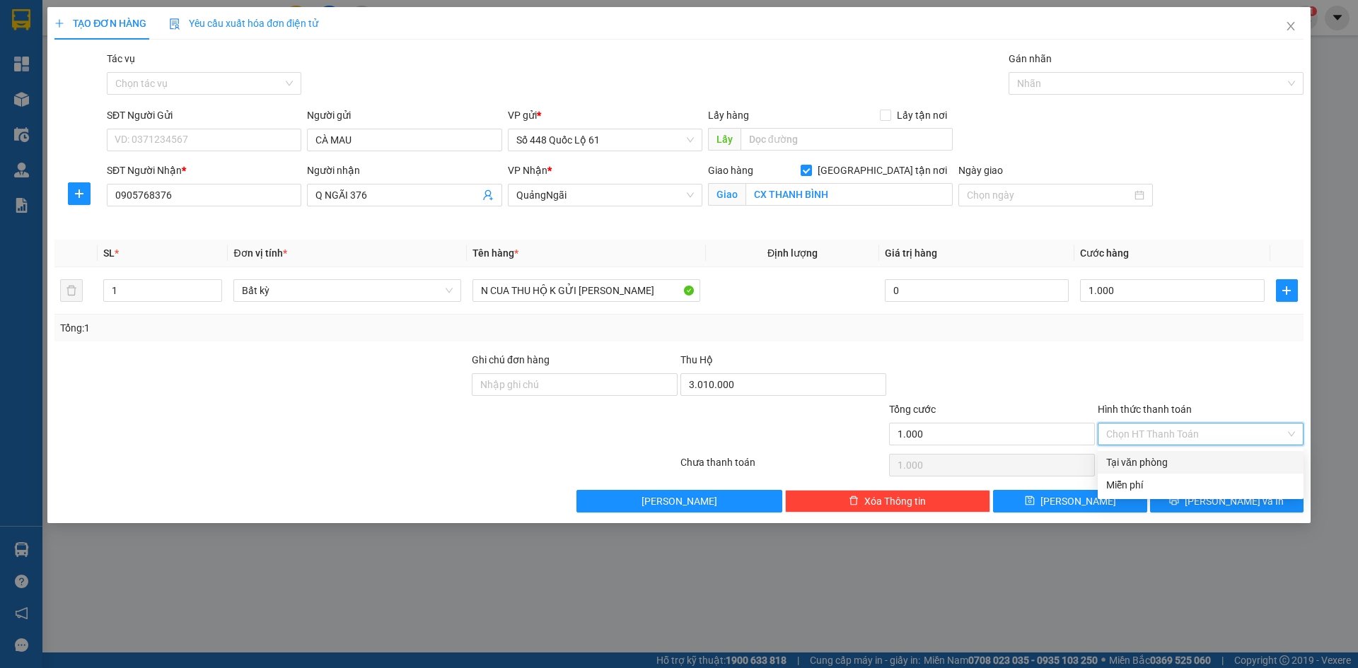
click at [1159, 455] on div "Tại văn phòng" at bounding box center [1201, 462] width 206 height 23
drag, startPoint x: 1126, startPoint y: 499, endPoint x: 366, endPoint y: 324, distance: 779.6
click at [1120, 499] on button "Lưu" at bounding box center [1070, 501] width 154 height 23
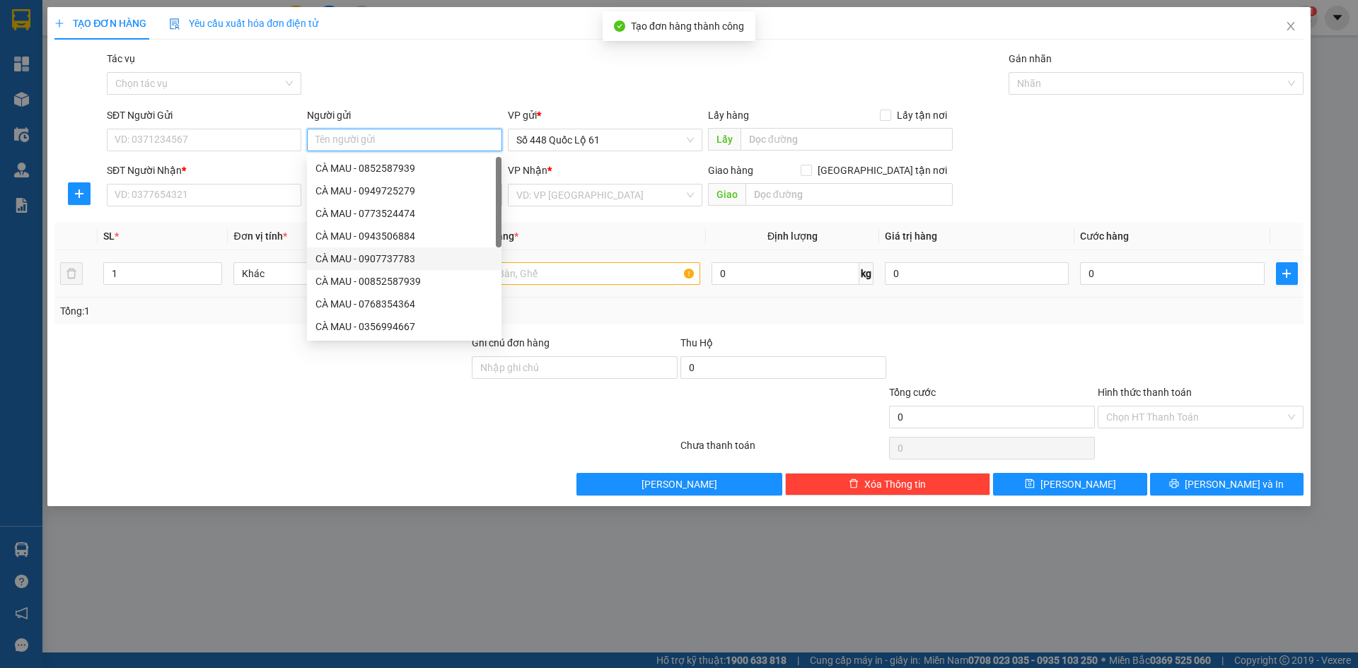
paste input "CÀ MAU"
click at [224, 193] on input "SĐT Người Nhận *" at bounding box center [204, 195] width 195 height 23
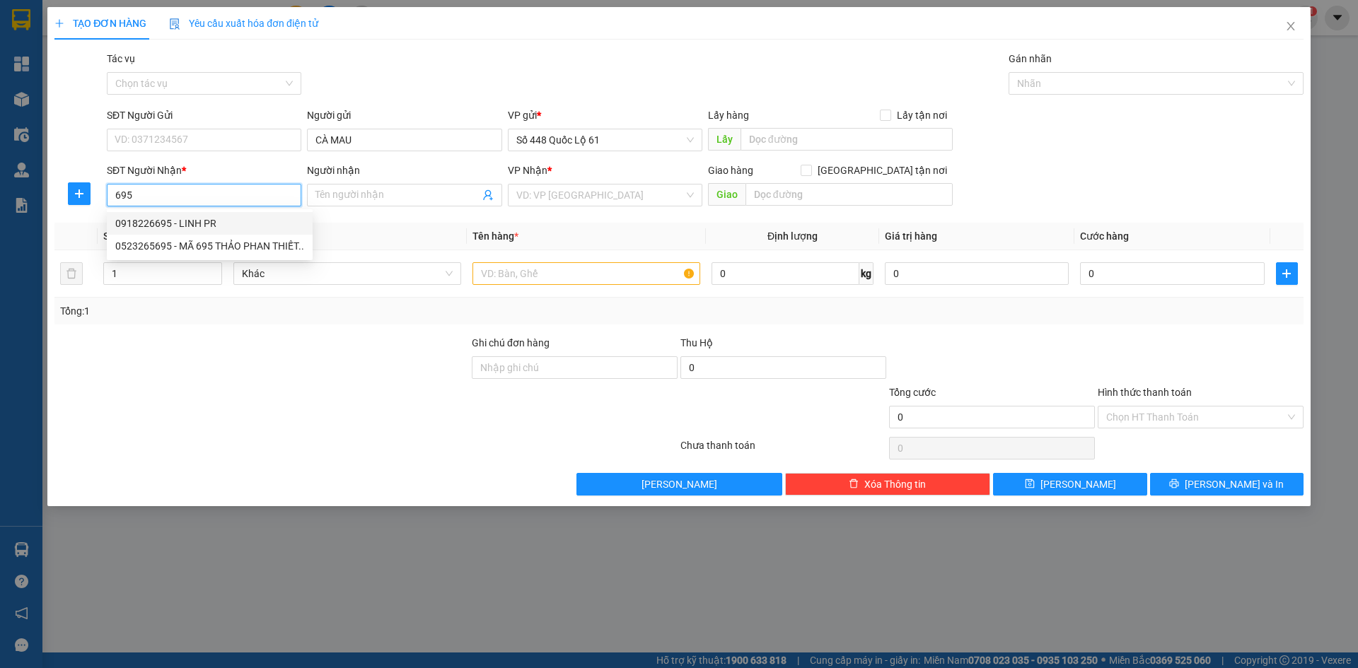
click at [240, 238] on div "0523265695 - MÃ 695 THẢO PHAN THIẾT.." at bounding box center [209, 246] width 189 height 16
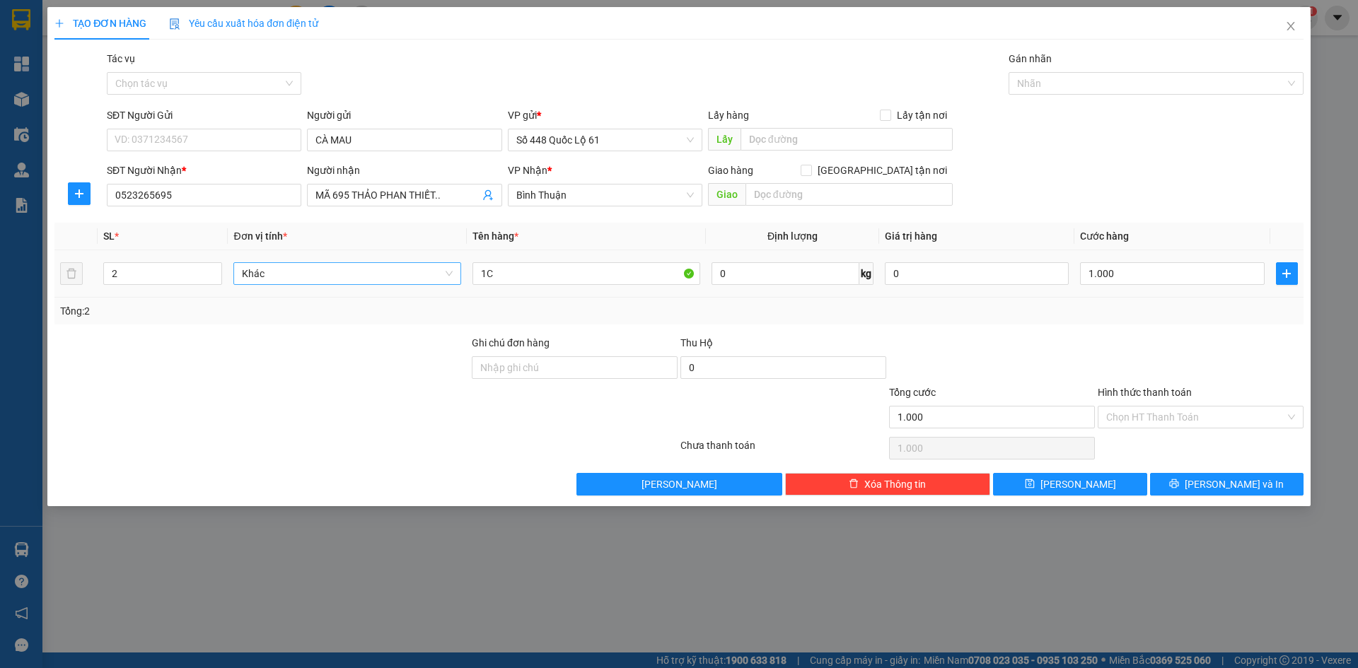
drag, startPoint x: 71, startPoint y: 253, endPoint x: 289, endPoint y: 269, distance: 219.1
click at [86, 252] on tr "2 Khác 1C 0 kg 0 1.000" at bounding box center [678, 273] width 1249 height 47
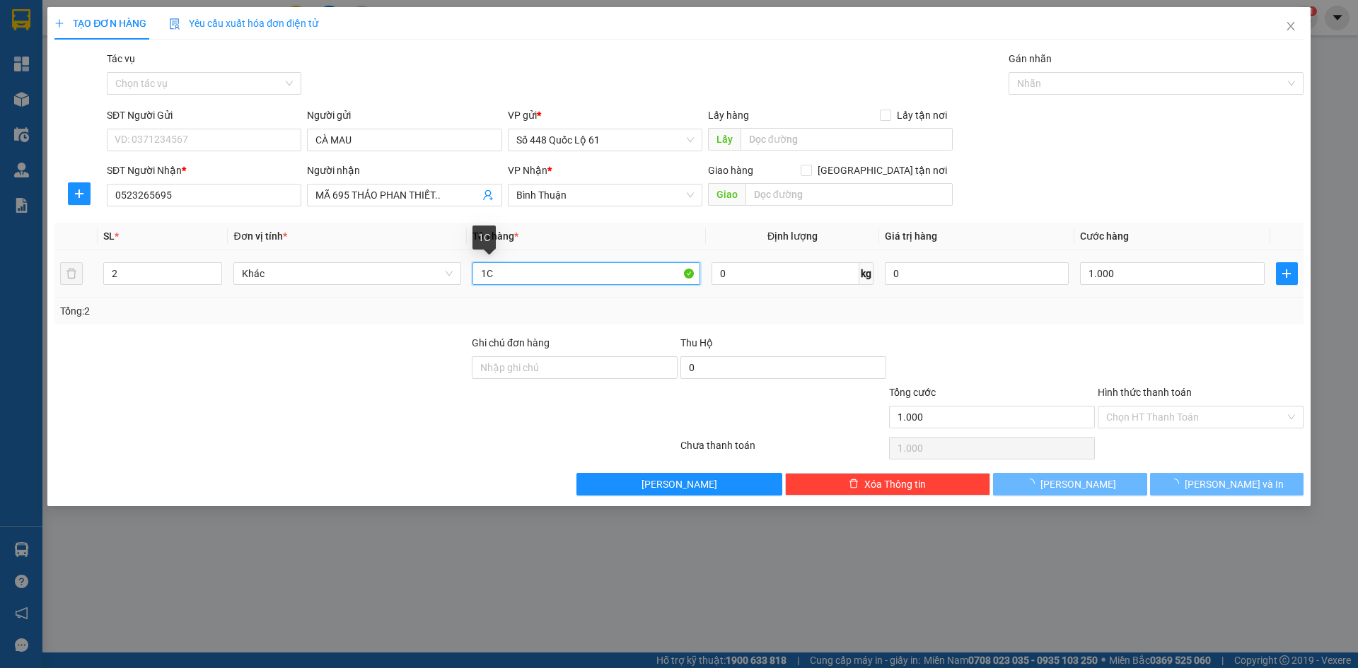
drag, startPoint x: 423, startPoint y: 269, endPoint x: 268, endPoint y: 211, distance: 165.4
click at [271, 220] on div "Transit Pickup Surcharge Ids Transit Deliver Surcharge Ids Transit Deliver Surc…" at bounding box center [678, 273] width 1249 height 445
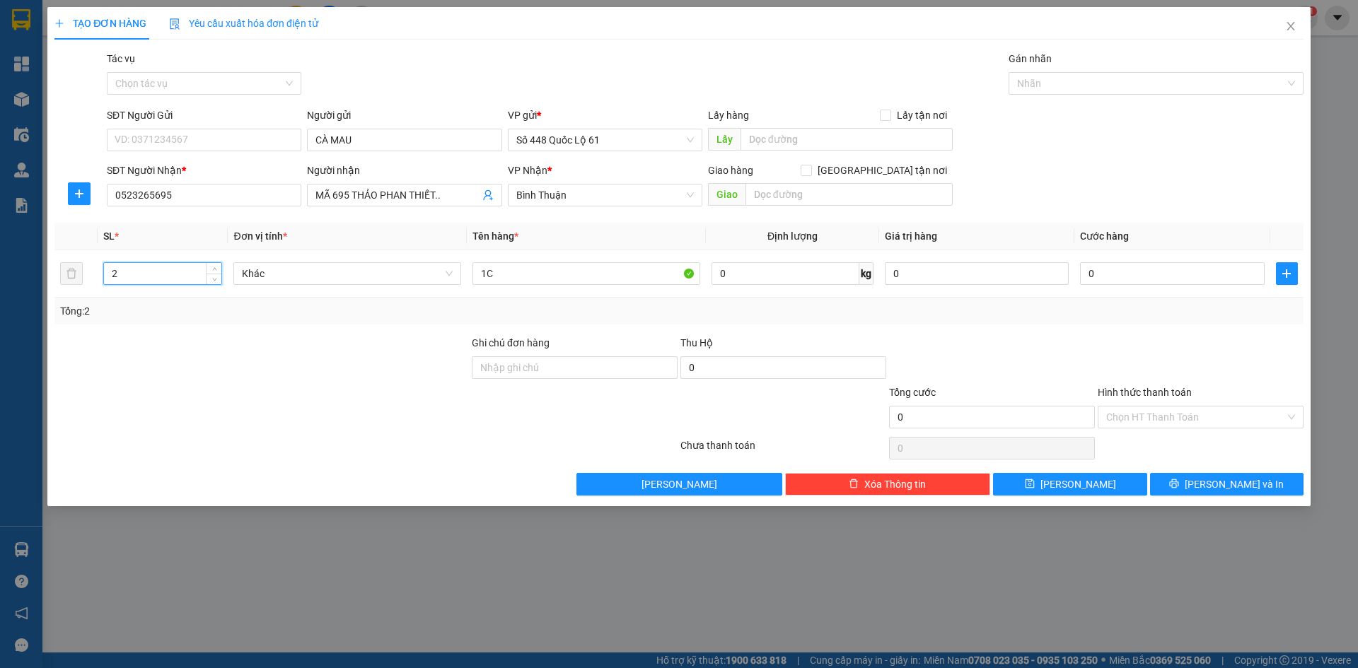
drag, startPoint x: 139, startPoint y: 267, endPoint x: 308, endPoint y: 342, distance: 184.7
click at [2, 301] on div "TẠO ĐƠN HÀNG Yêu cầu xuất hóa đơn điện tử Transit Pickup Surcharge Ids Transit …" at bounding box center [679, 334] width 1358 height 668
click at [319, 145] on div "Transit Pickup Surcharge Ids Transit Deliver Surcharge Ids Transit Deliver Surc…" at bounding box center [678, 273] width 1249 height 445
click at [1227, 277] on input "0" at bounding box center [1172, 273] width 184 height 23
drag, startPoint x: 1084, startPoint y: 406, endPoint x: 1101, endPoint y: 453, distance: 50.1
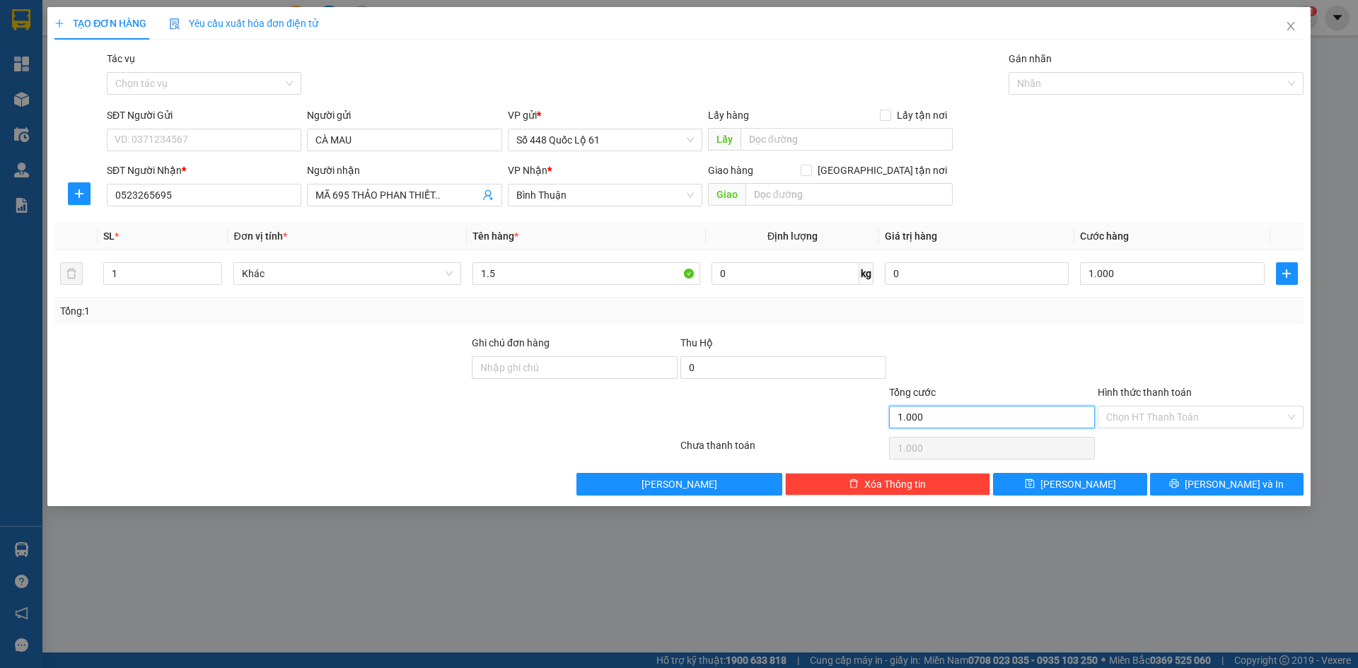
click at [1085, 407] on input "1.000" at bounding box center [992, 417] width 206 height 23
drag, startPoint x: 1135, startPoint y: 418, endPoint x: 1142, endPoint y: 429, distance: 13.3
click at [1136, 418] on input "Hình thức thanh toán" at bounding box center [1195, 417] width 179 height 21
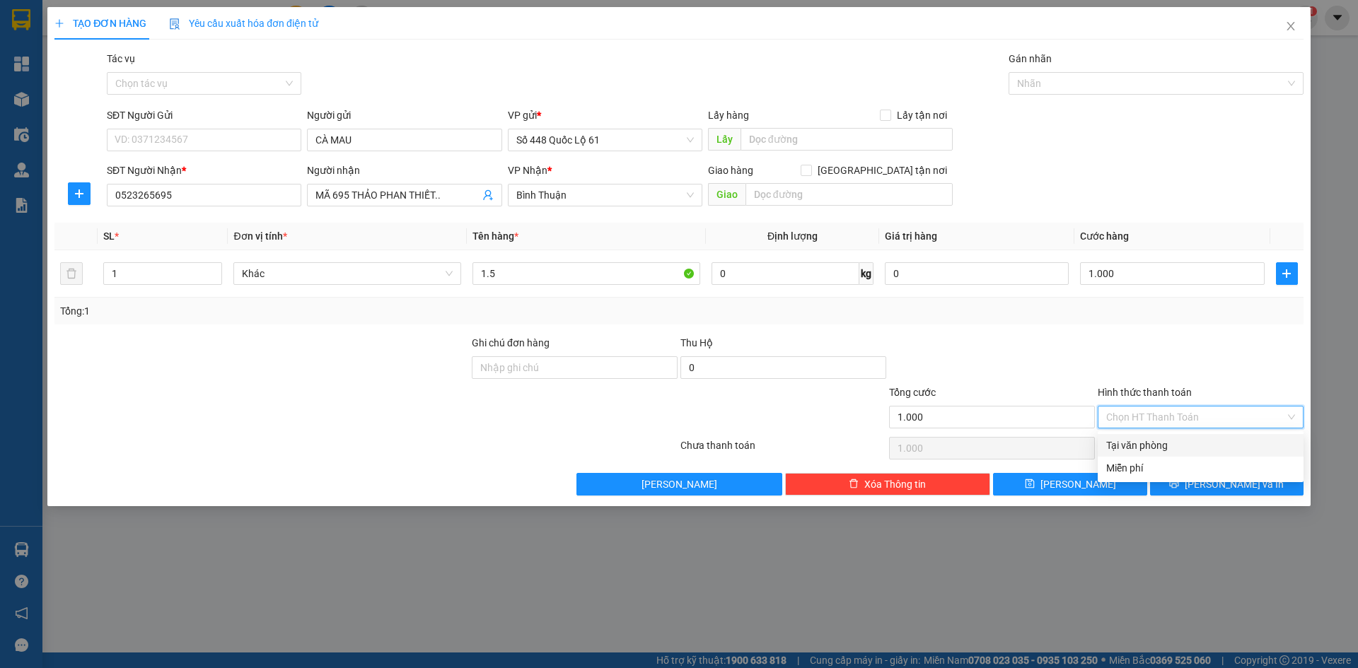
click at [1147, 444] on div "Tại văn phòng" at bounding box center [1200, 446] width 189 height 16
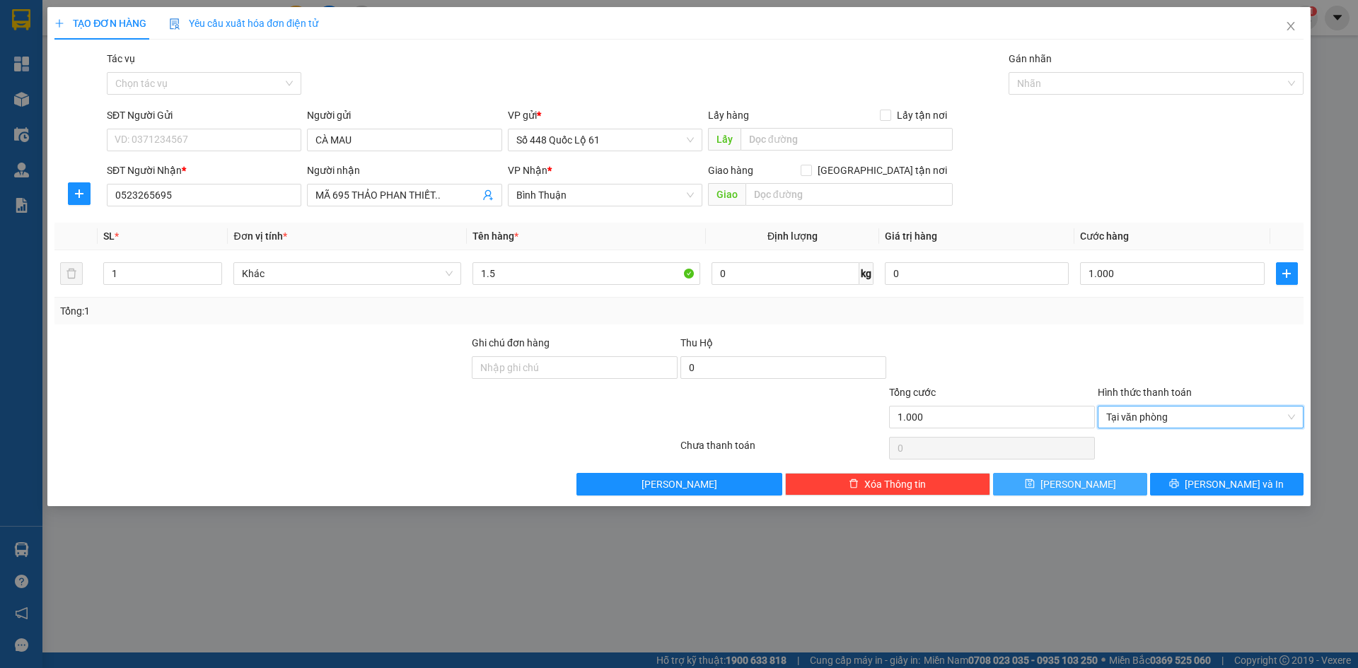
click at [1086, 483] on span "Lưu" at bounding box center [1079, 485] width 76 height 16
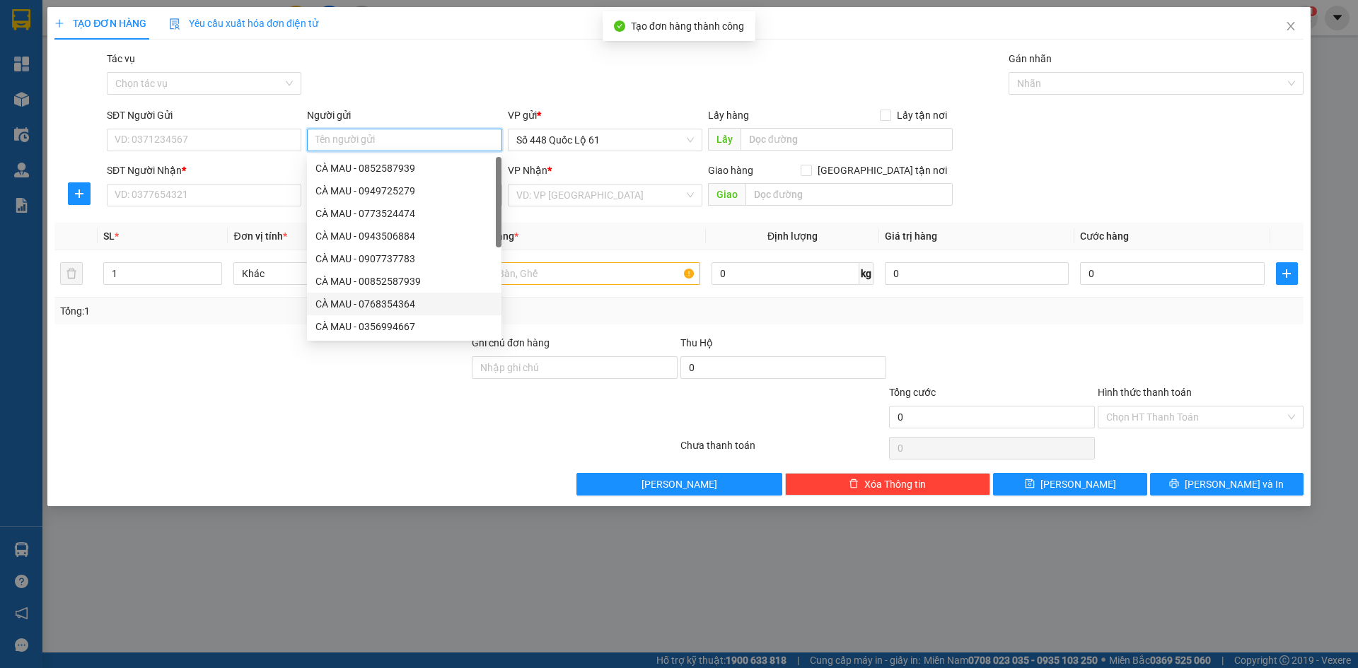
paste input "CÀ MAU"
click at [204, 197] on input "SĐT Người Nhận *" at bounding box center [204, 195] width 195 height 23
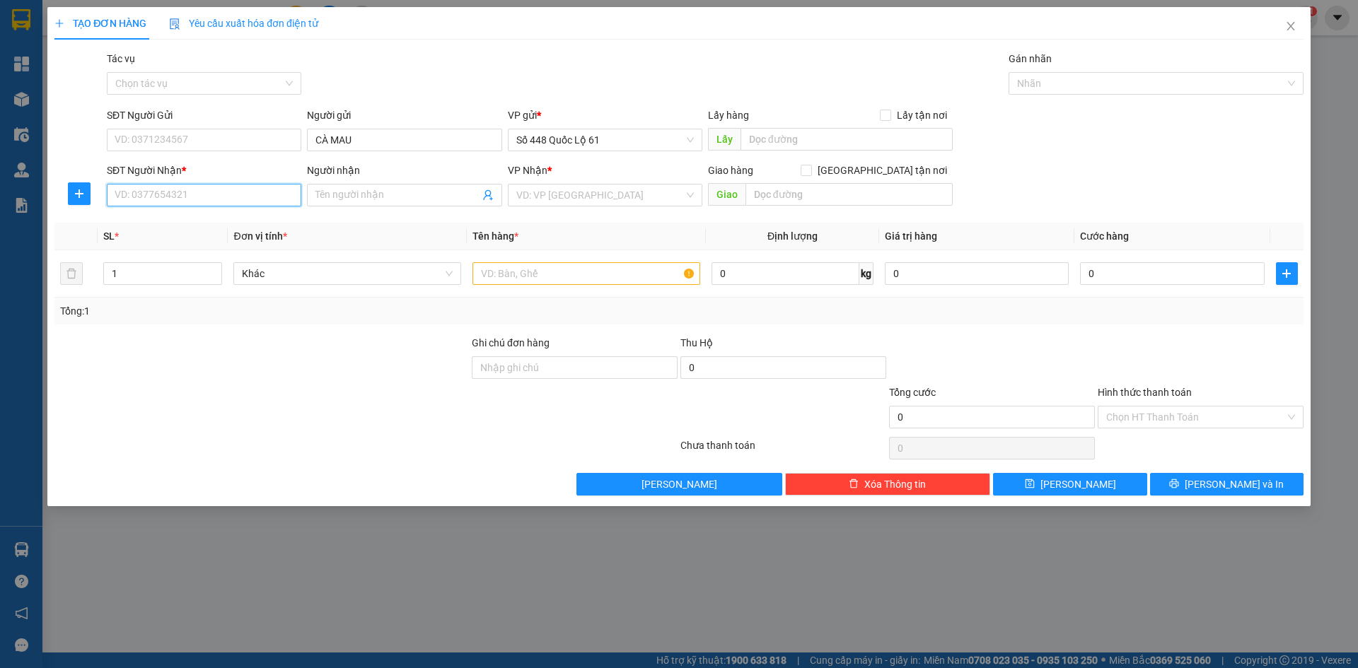
click at [273, 185] on input "SĐT Người Nhận *" at bounding box center [204, 195] width 195 height 23
click at [234, 224] on div "0389005502 - MÃ 502" at bounding box center [204, 224] width 178 height 16
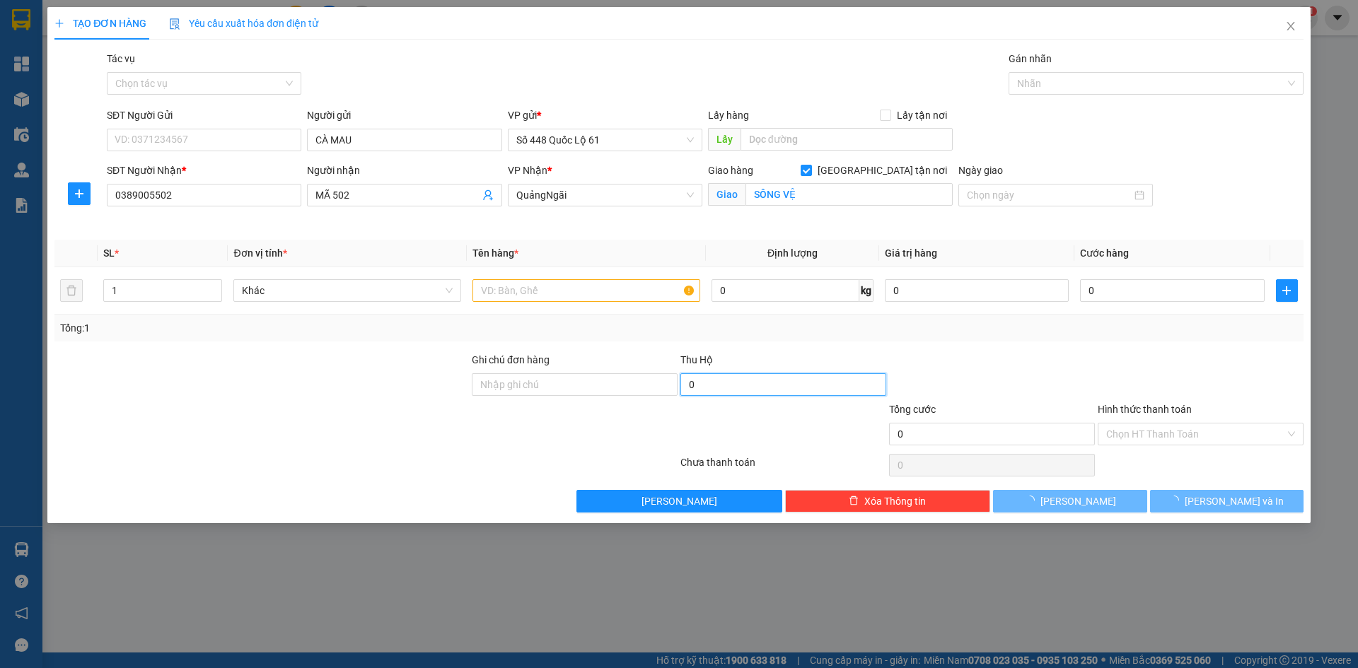
click at [729, 384] on input "0" at bounding box center [784, 385] width 206 height 23
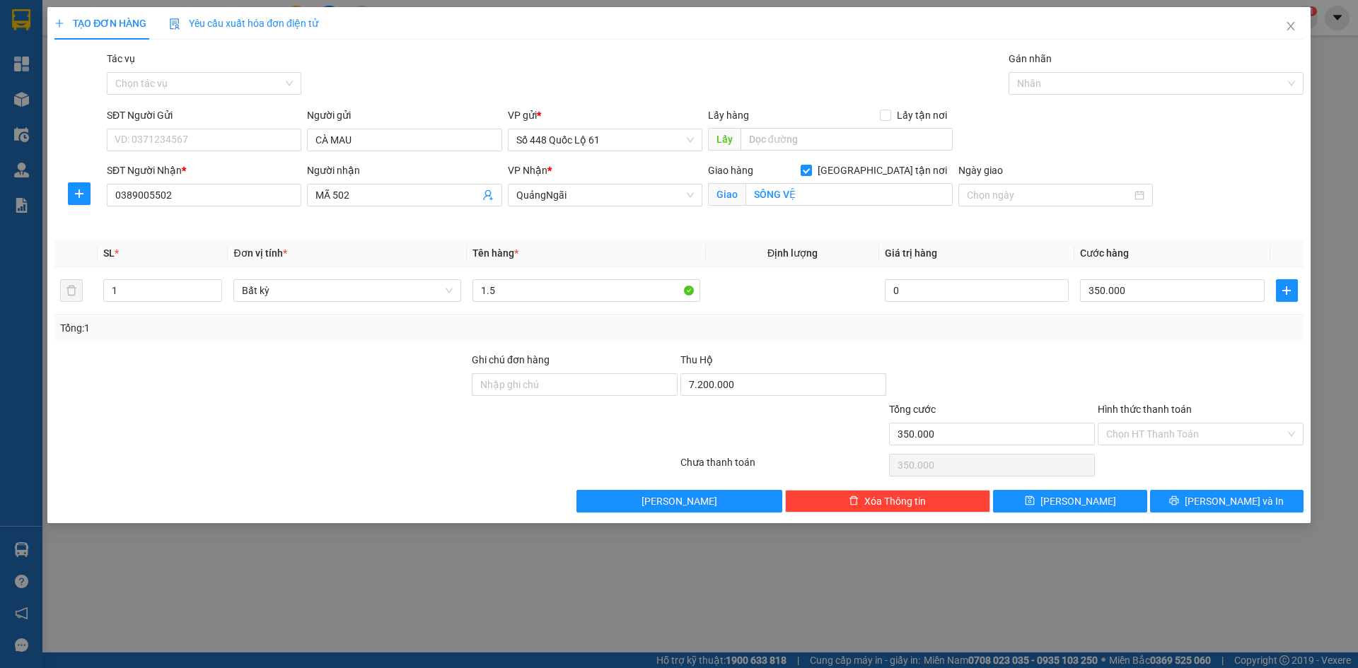
click at [1006, 382] on div at bounding box center [992, 377] width 209 height 50
drag, startPoint x: 1065, startPoint y: 503, endPoint x: 552, endPoint y: 299, distance: 551.8
click at [1065, 504] on button "Lưu" at bounding box center [1070, 501] width 154 height 23
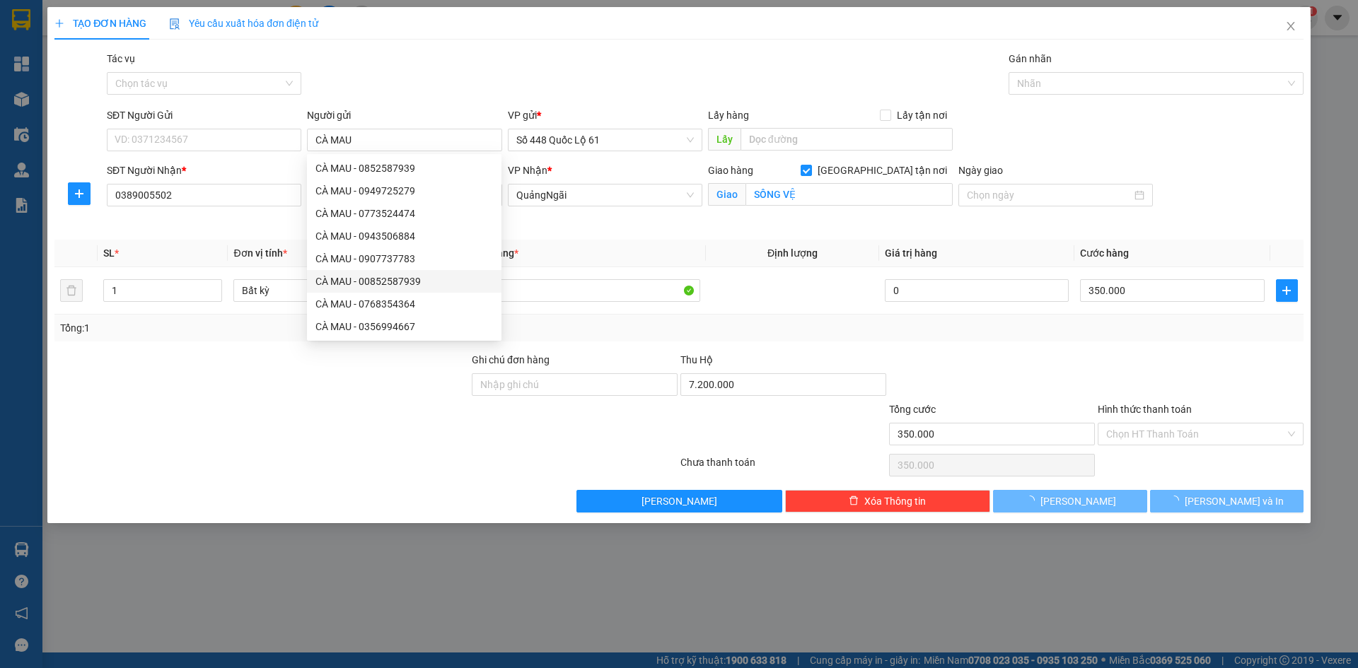
drag, startPoint x: 371, startPoint y: 139, endPoint x: 1089, endPoint y: 357, distance: 751.0
click at [1083, 335] on div "Tổng: 1" at bounding box center [679, 328] width 1238 height 16
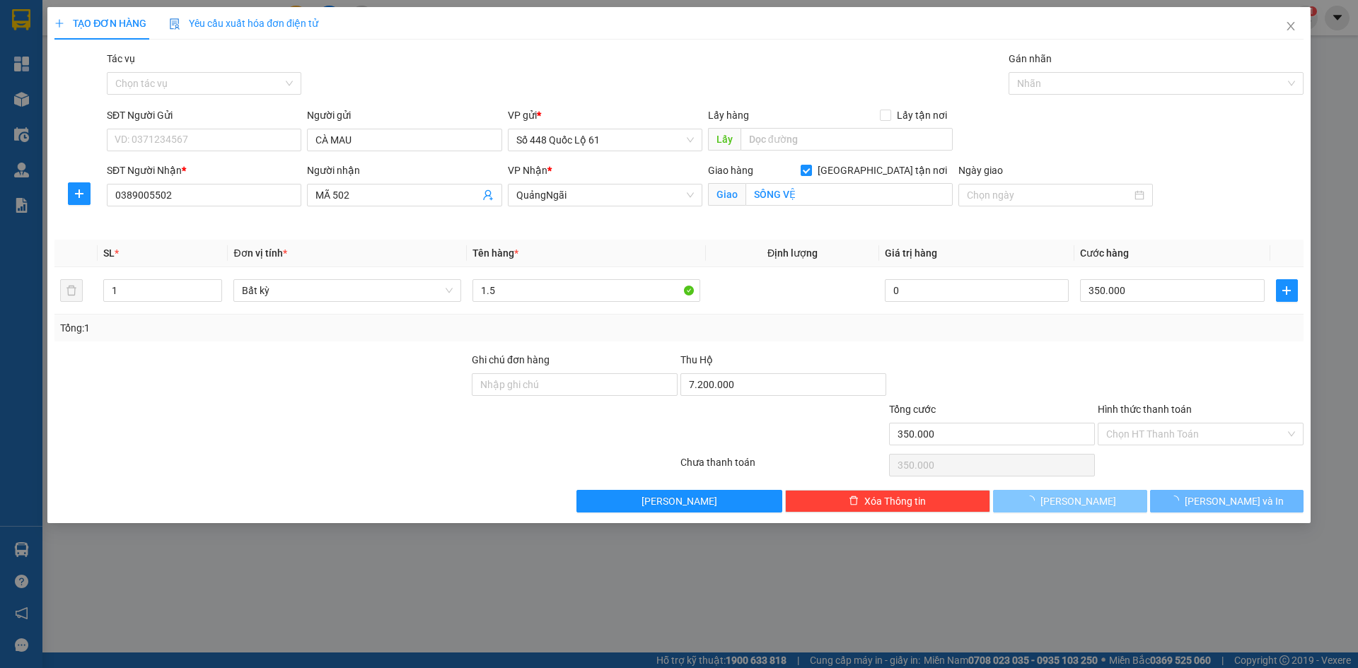
click at [1090, 505] on button "Lưu" at bounding box center [1070, 501] width 154 height 23
click at [1090, 505] on div "TẠO ĐƠN HÀNG Yêu cầu xuất hóa đơn điện tử Transit Pickup Surcharge Ids Transit …" at bounding box center [678, 265] width 1263 height 516
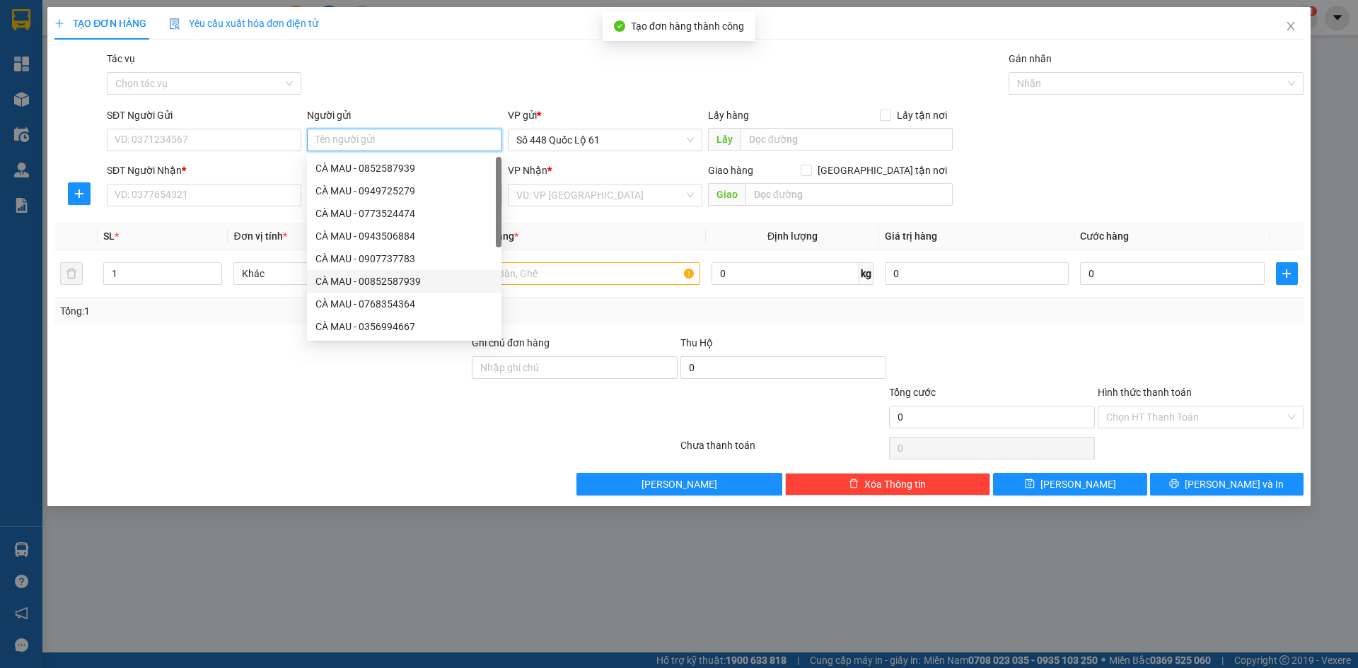
paste input "CÀ MAU"
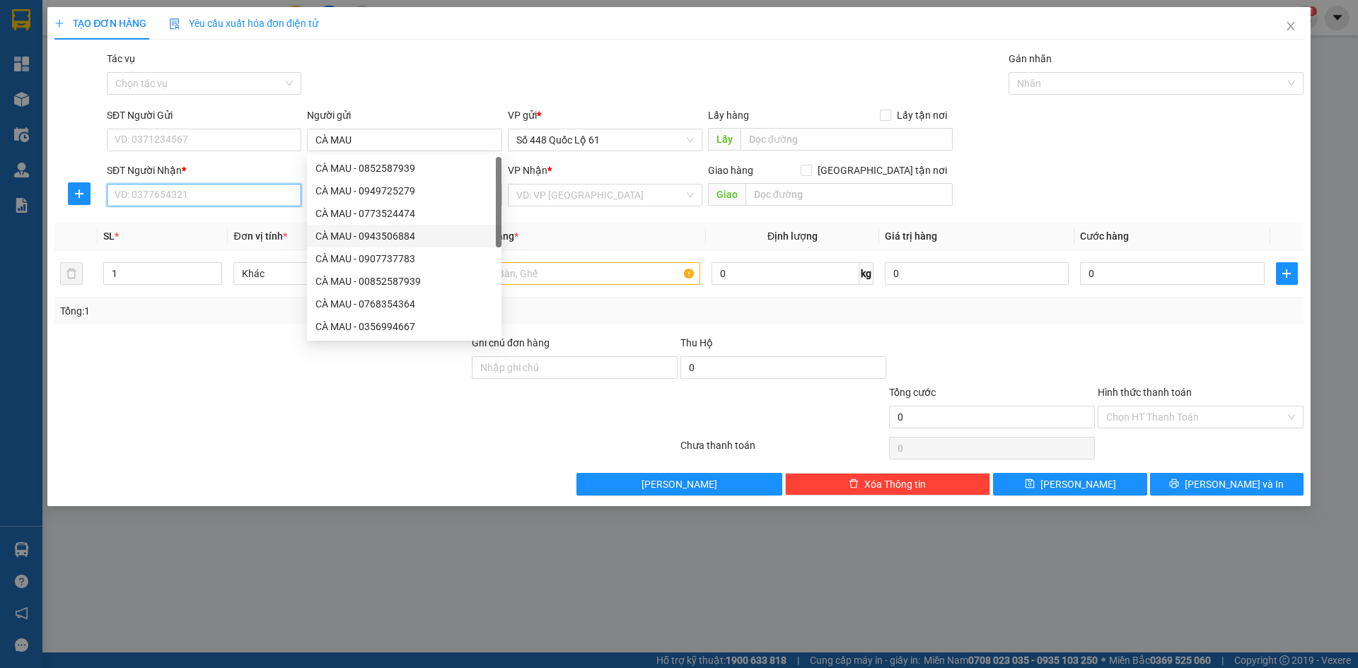
click at [276, 199] on input "SĐT Người Nhận *" at bounding box center [204, 195] width 195 height 23
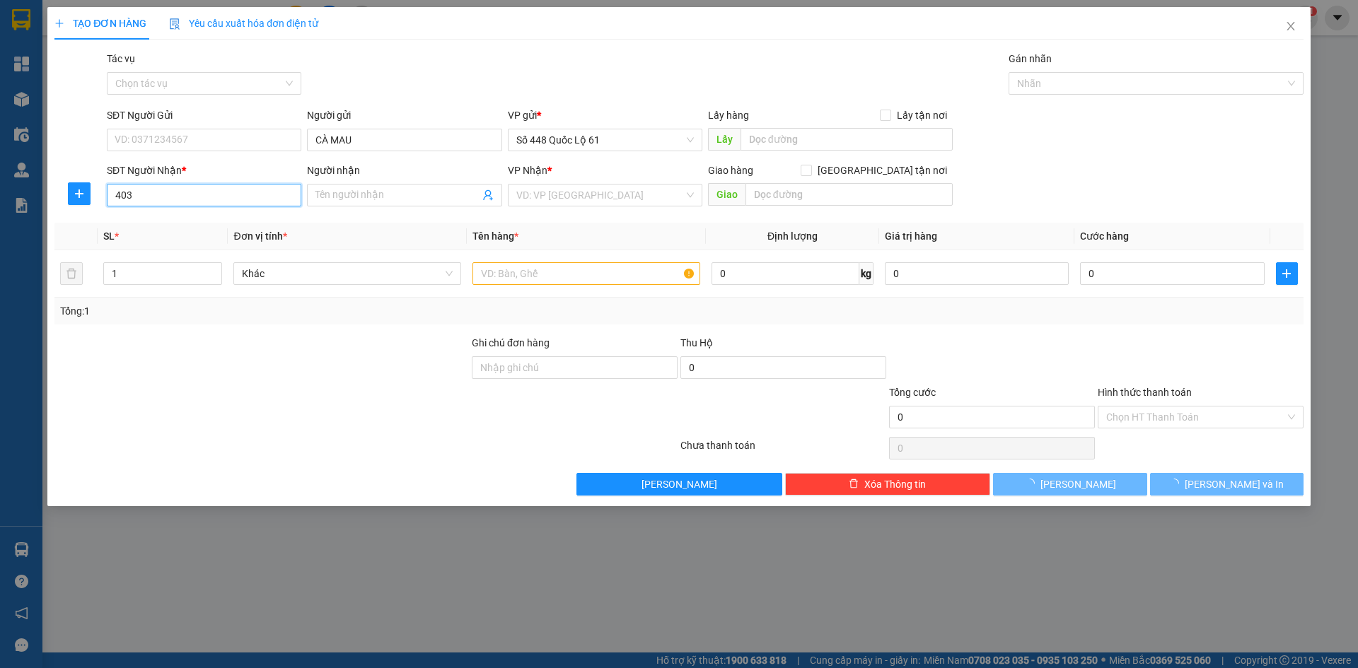
click at [233, 189] on input "403" at bounding box center [204, 195] width 195 height 23
click at [230, 199] on input "403" at bounding box center [204, 195] width 195 height 23
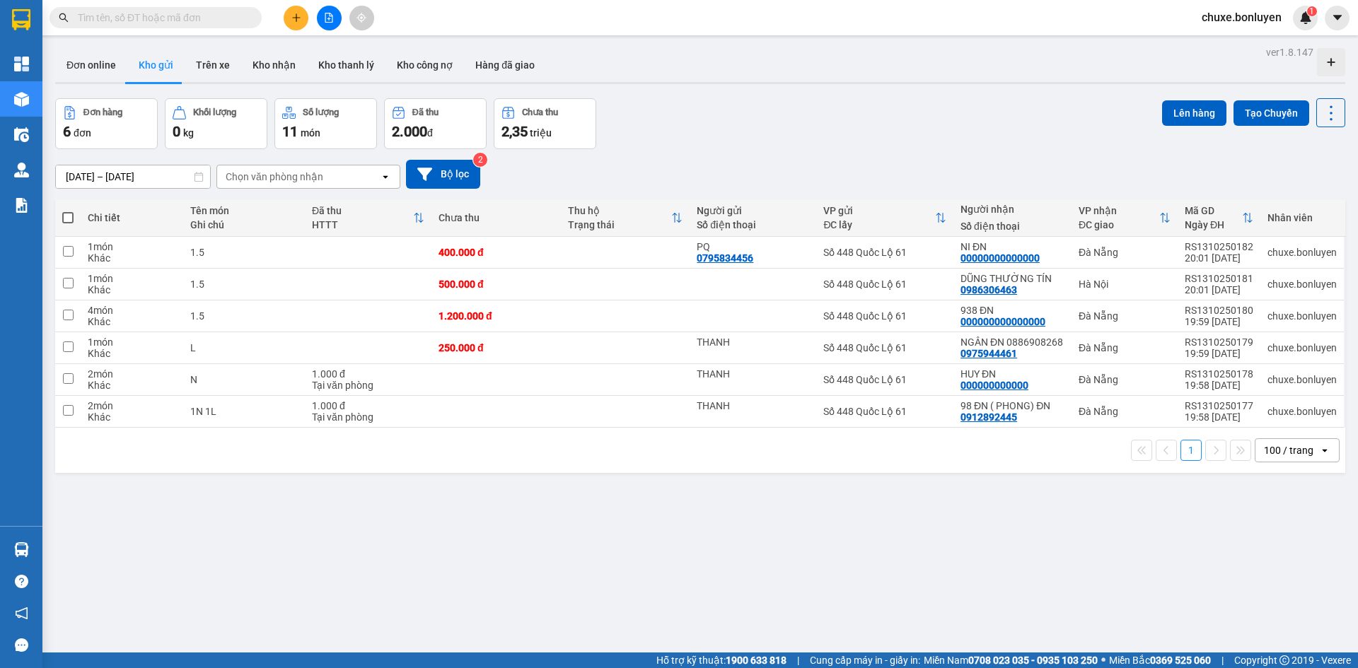
click at [695, 28] on div "Kết quả tìm kiếm ( 0 ) Bộ lọc No Data chuxe.bonluyen 1" at bounding box center [679, 17] width 1358 height 35
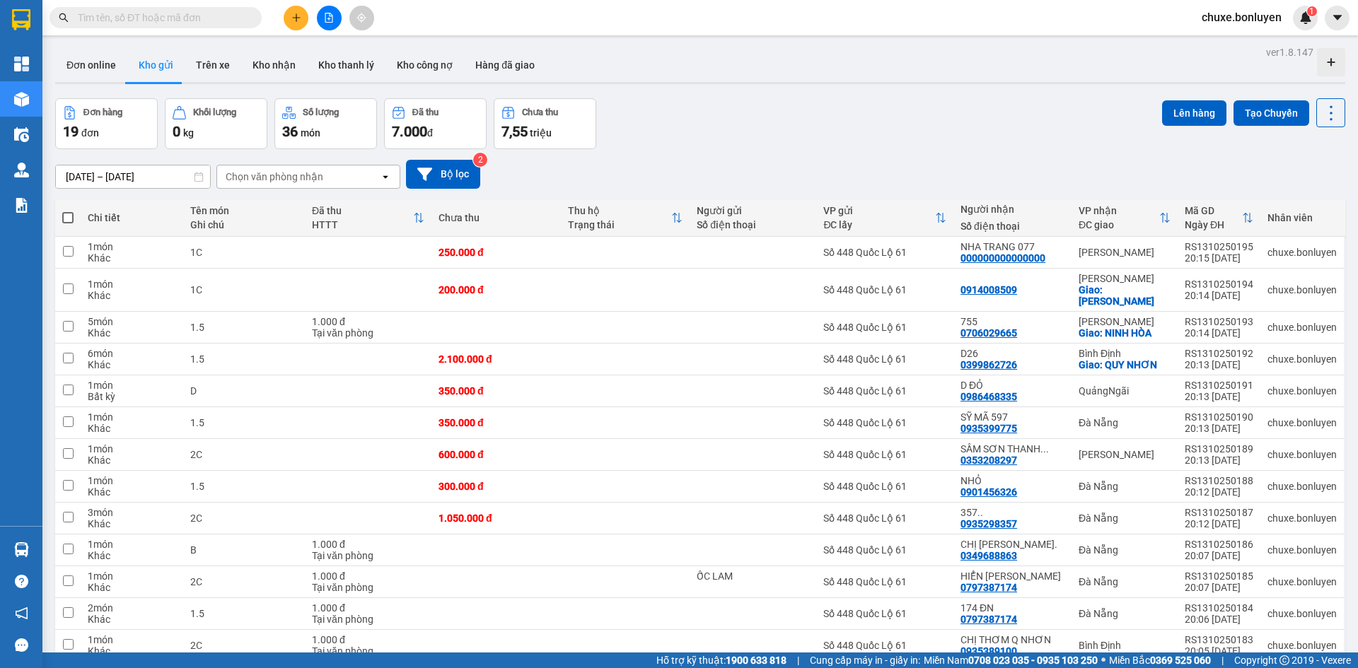
click at [69, 216] on span at bounding box center [67, 217] width 11 height 11
click at [68, 211] on input "checkbox" at bounding box center [68, 211] width 0 height 0
checkbox input "true"
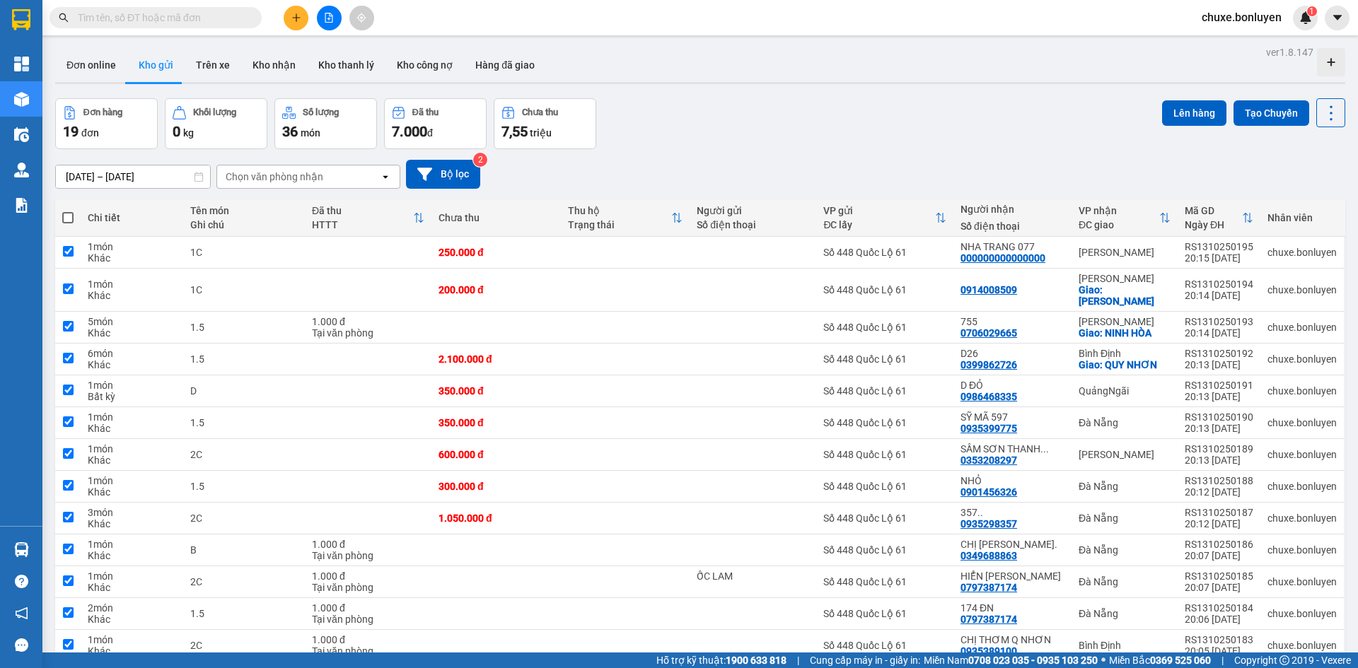
checkbox input "true"
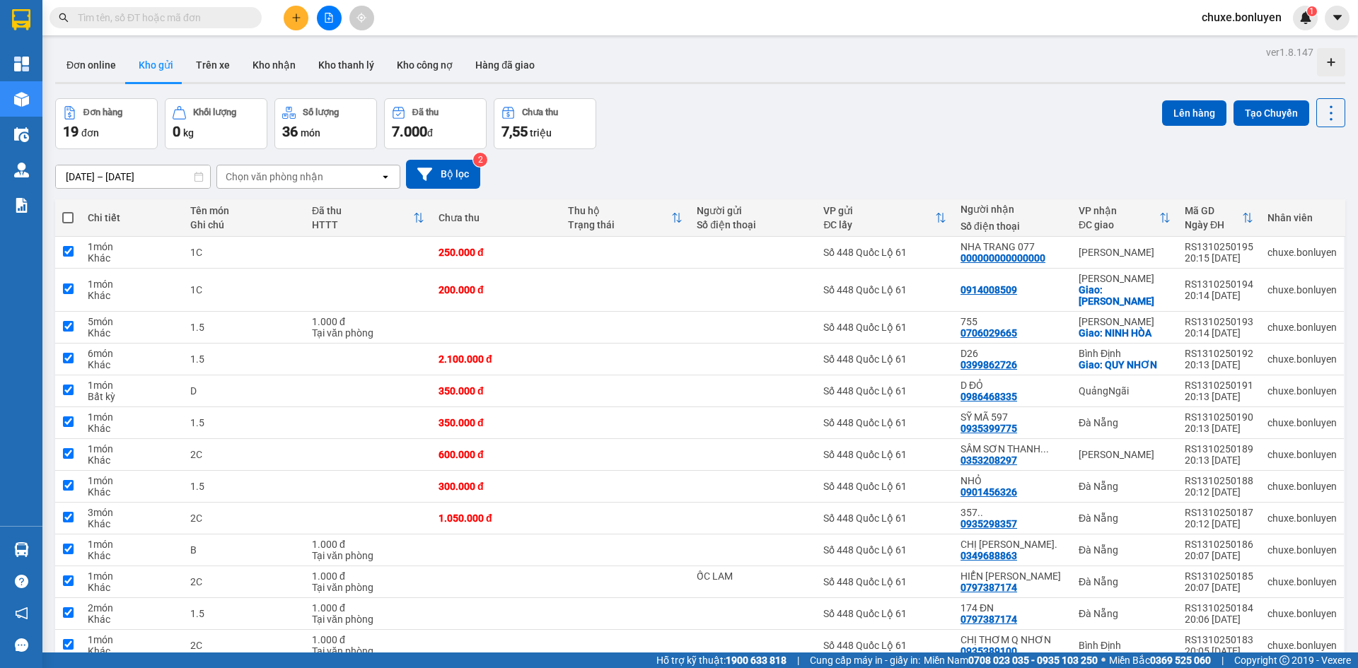
checkbox input "true"
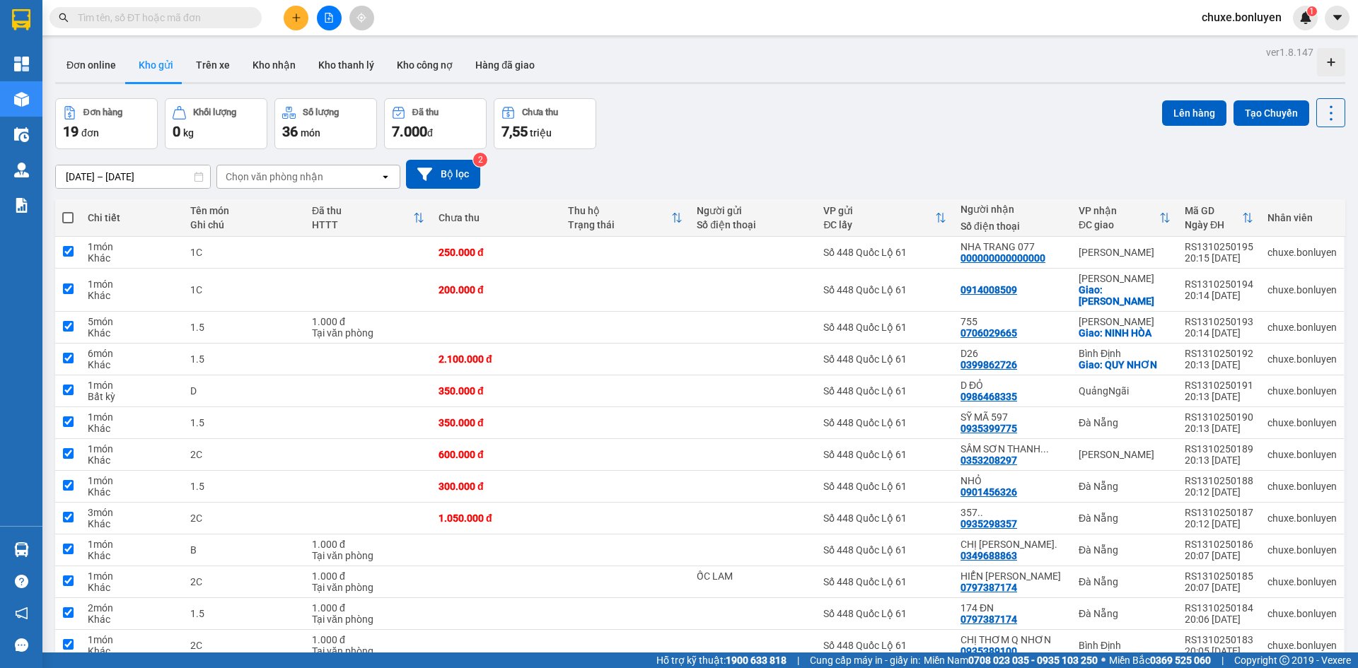
checkbox input "true"
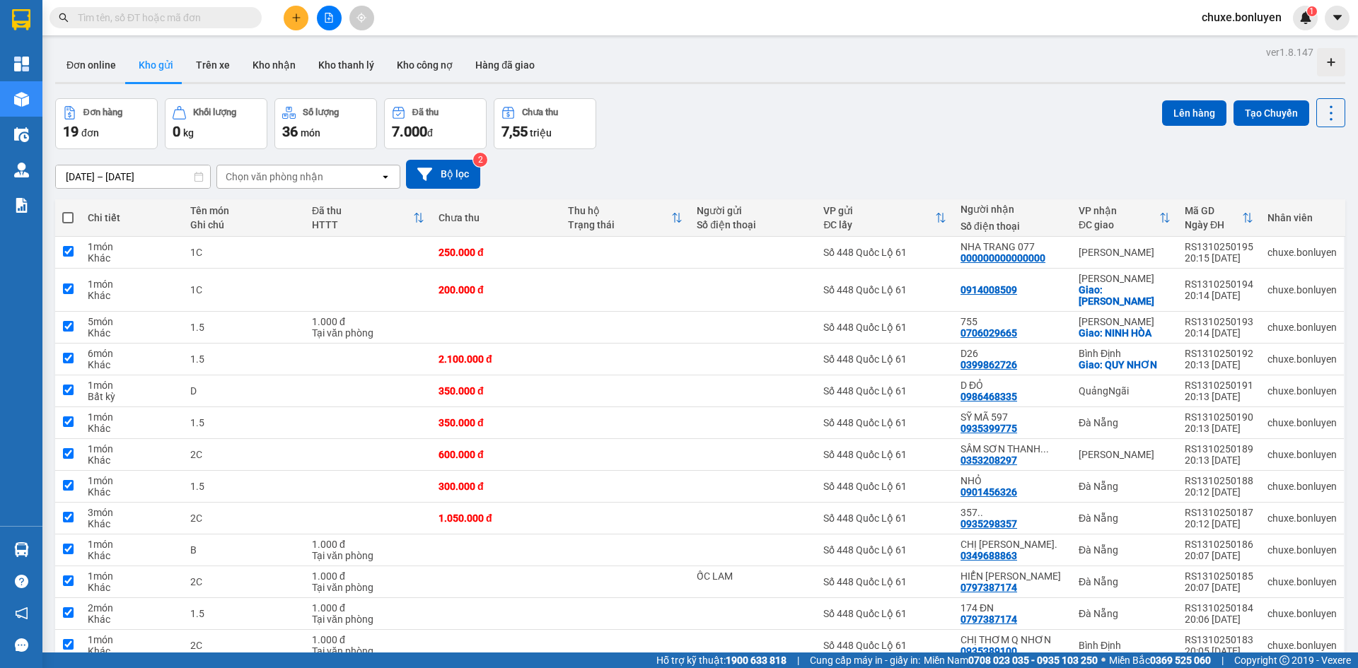
checkbox input "true"
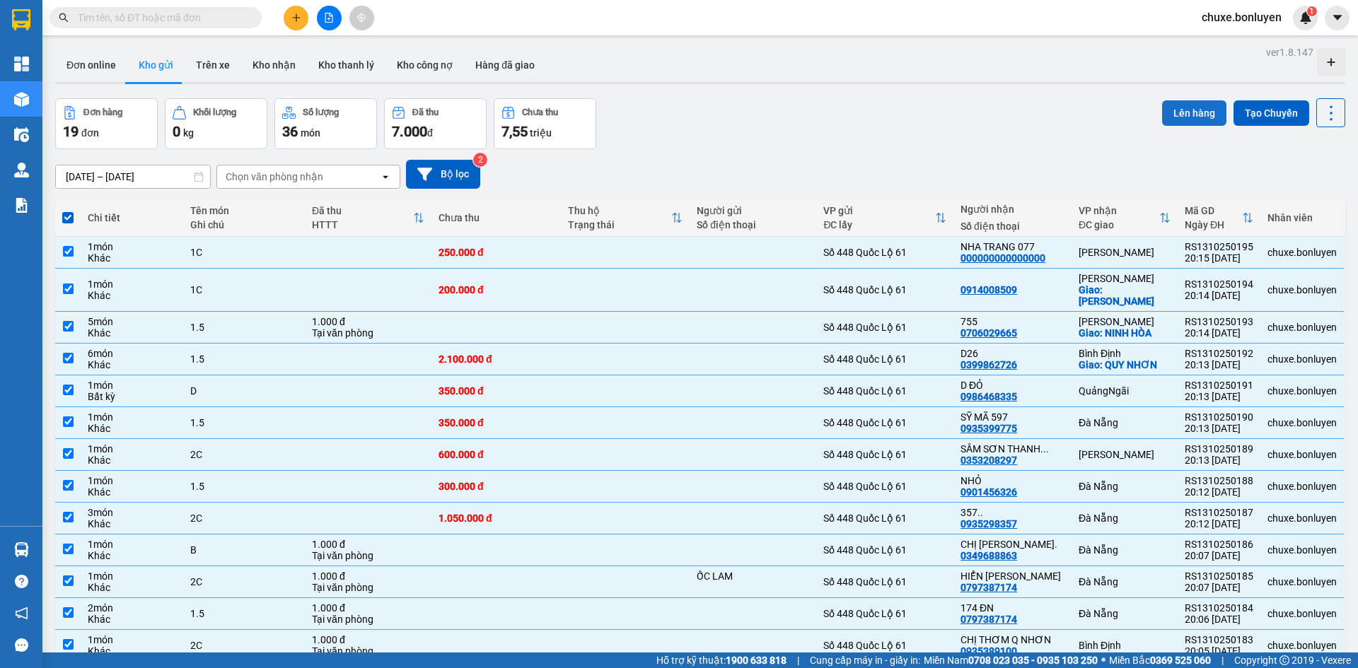
click at [1190, 109] on button "Lên hàng" at bounding box center [1194, 112] width 64 height 25
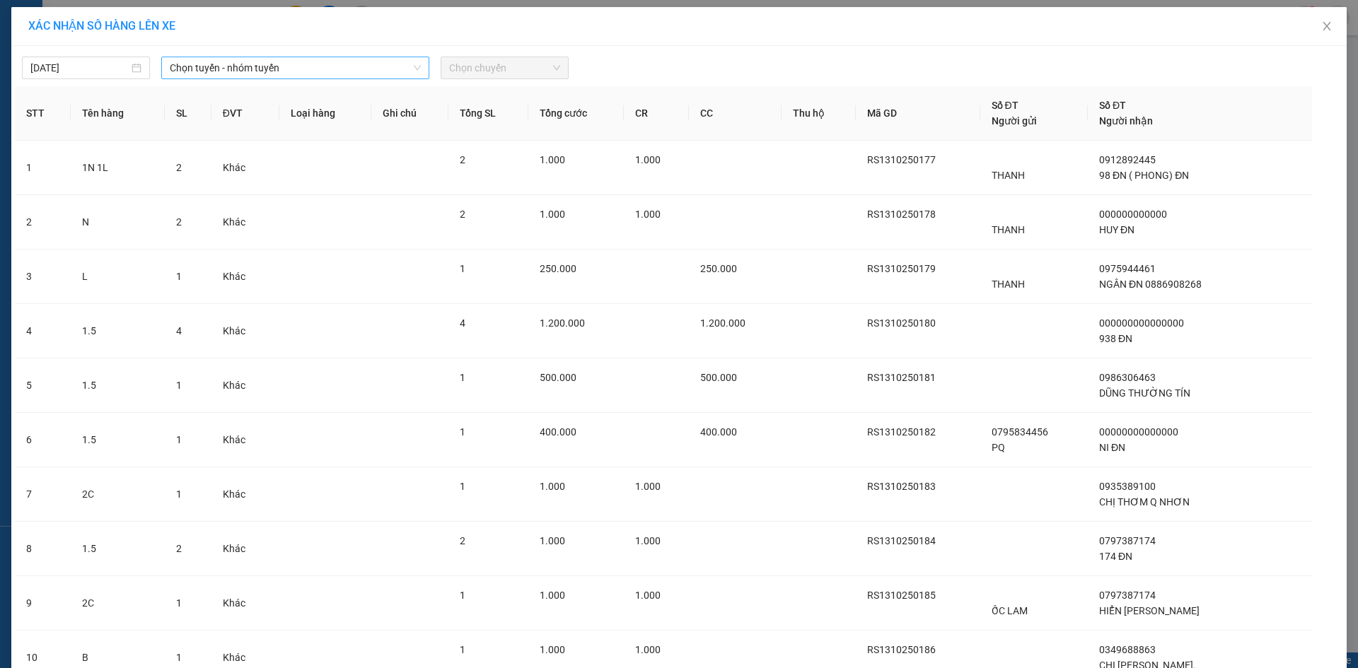
click at [308, 70] on span "Chọn tuyến - nhóm tuyến" at bounding box center [295, 67] width 251 height 21
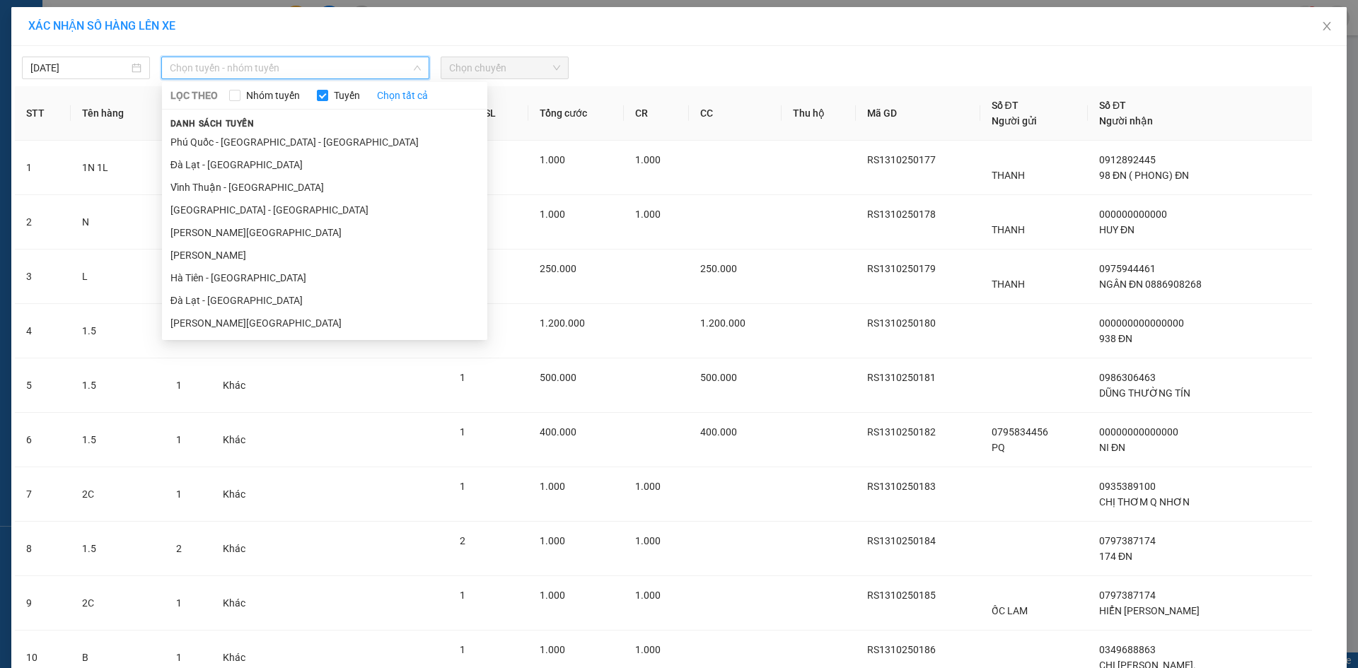
drag, startPoint x: 289, startPoint y: 276, endPoint x: 482, endPoint y: 115, distance: 250.6
click at [289, 277] on li "Hà Tiên - Đà Nẵng" at bounding box center [324, 278] width 325 height 23
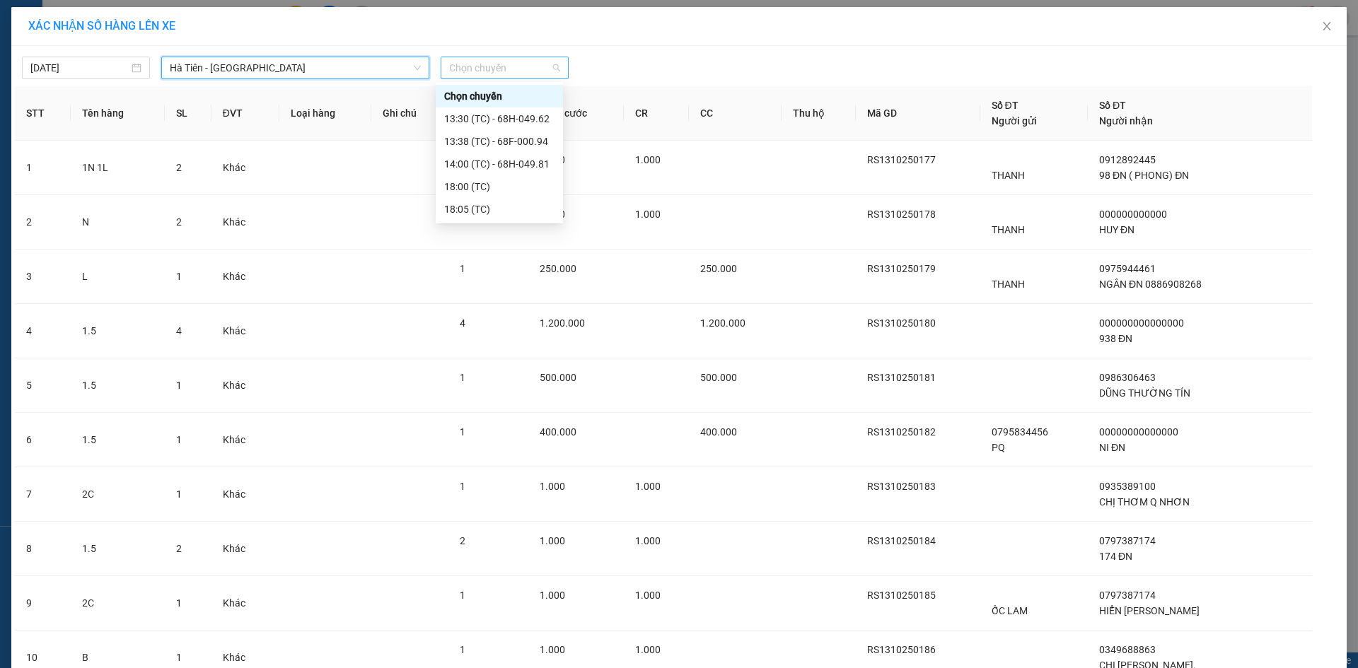
click at [533, 79] on div "Chọn chuyến" at bounding box center [505, 68] width 128 height 23
click at [504, 188] on div "18:00 (TC)" at bounding box center [499, 187] width 110 height 16
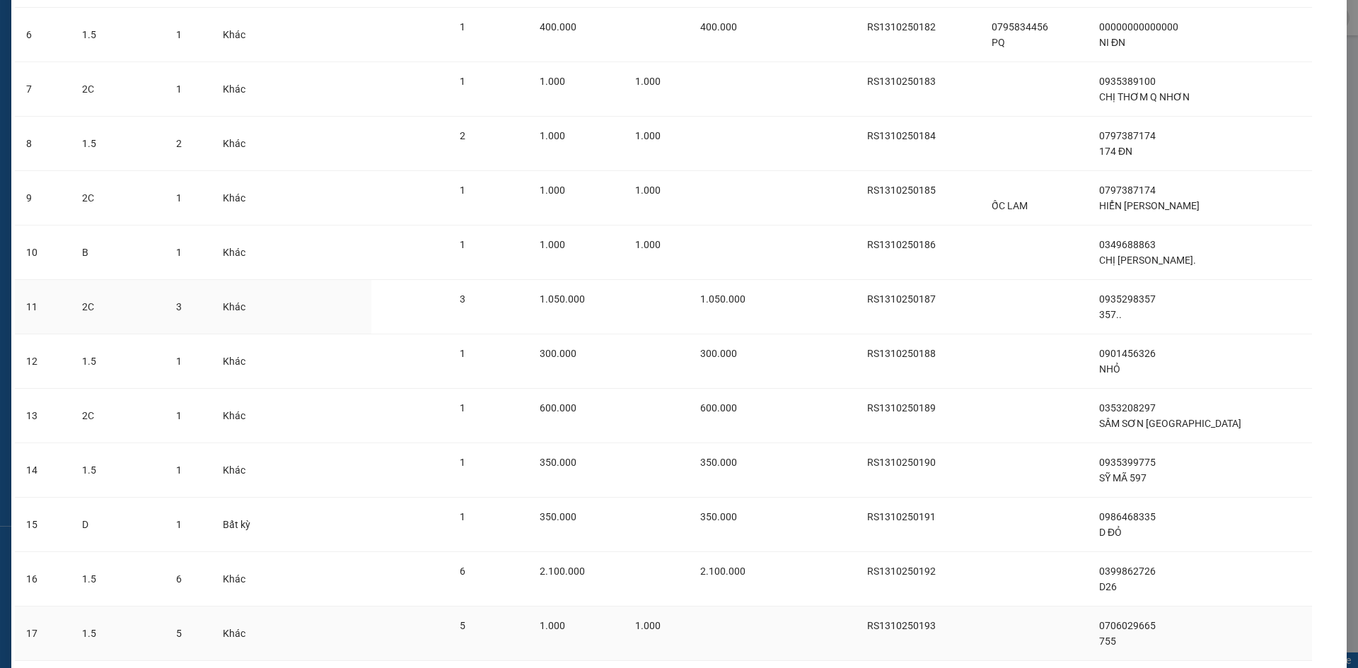
scroll to position [603, 0]
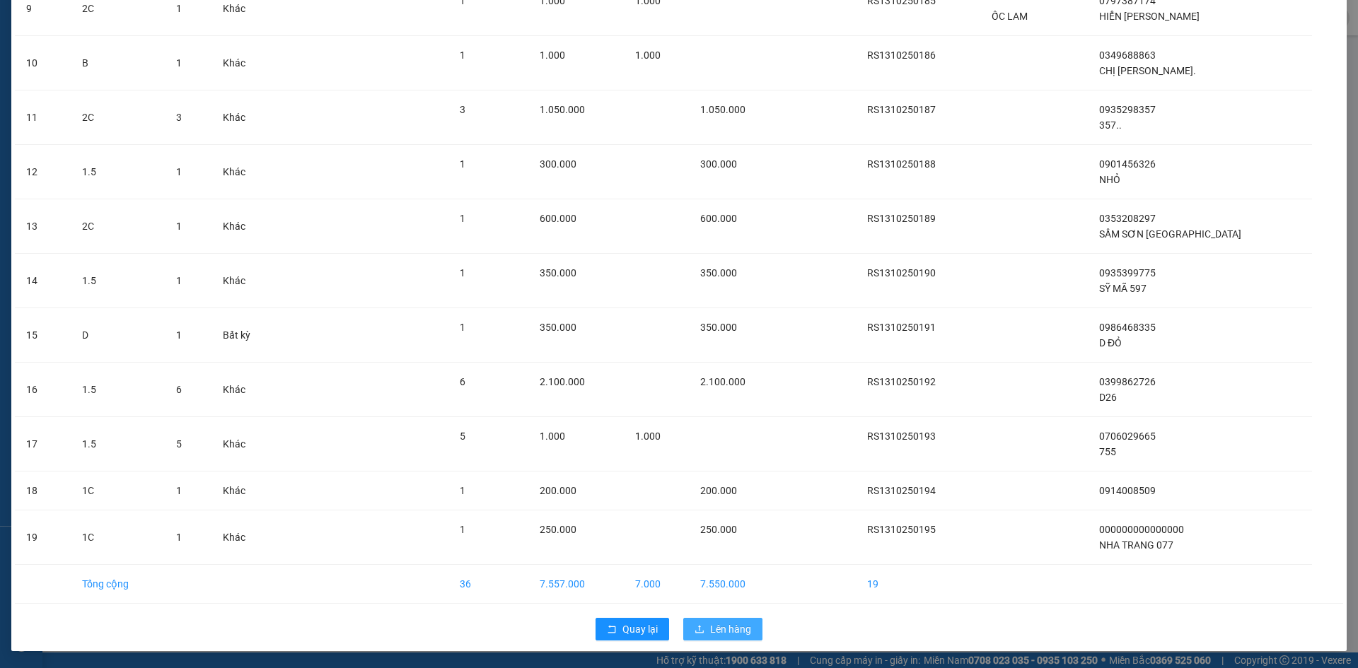
drag, startPoint x: 747, startPoint y: 635, endPoint x: 478, endPoint y: 613, distance: 269.6
click at [746, 635] on button "Lên hàng" at bounding box center [722, 629] width 79 height 23
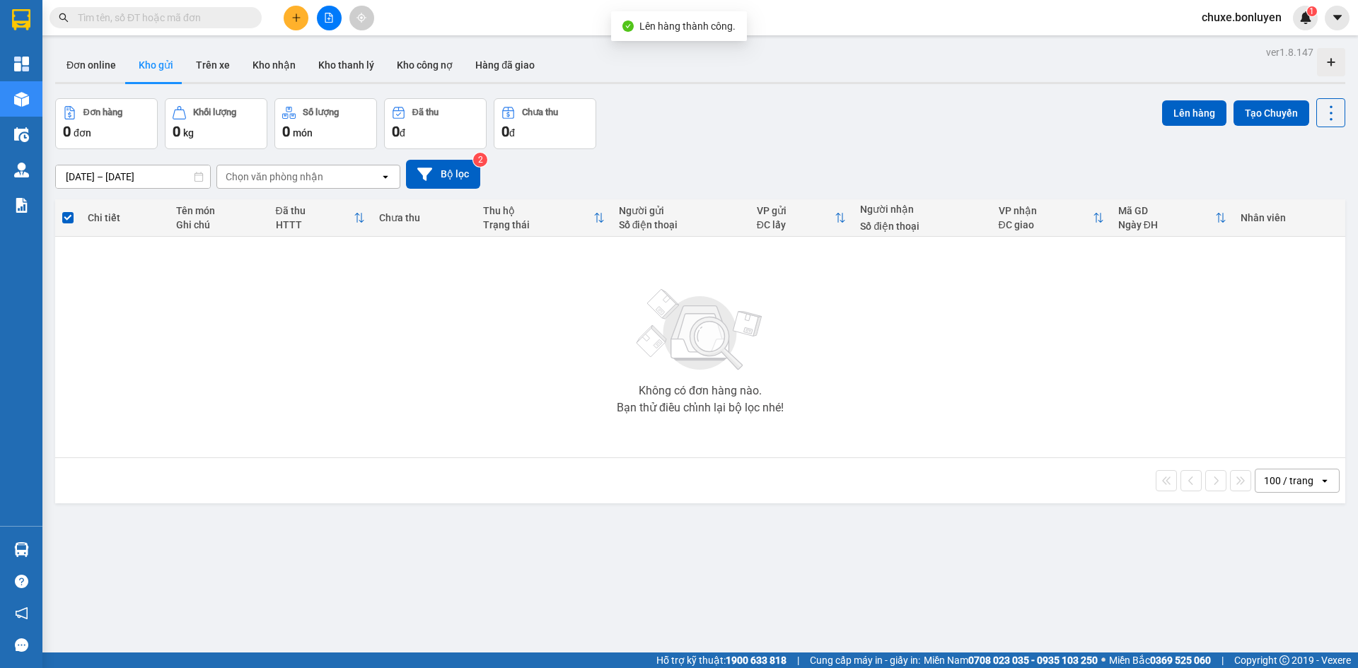
drag, startPoint x: 797, startPoint y: 144, endPoint x: 739, endPoint y: 129, distance: 60.6
click at [781, 140] on div "Đơn hàng 0 đơn Khối lượng 0 kg Số lượng 0 món Đã thu 0 đ Chưa thu 0 đ Lên hàng …" at bounding box center [700, 123] width 1290 height 51
click at [326, 24] on button at bounding box center [329, 18] width 25 height 25
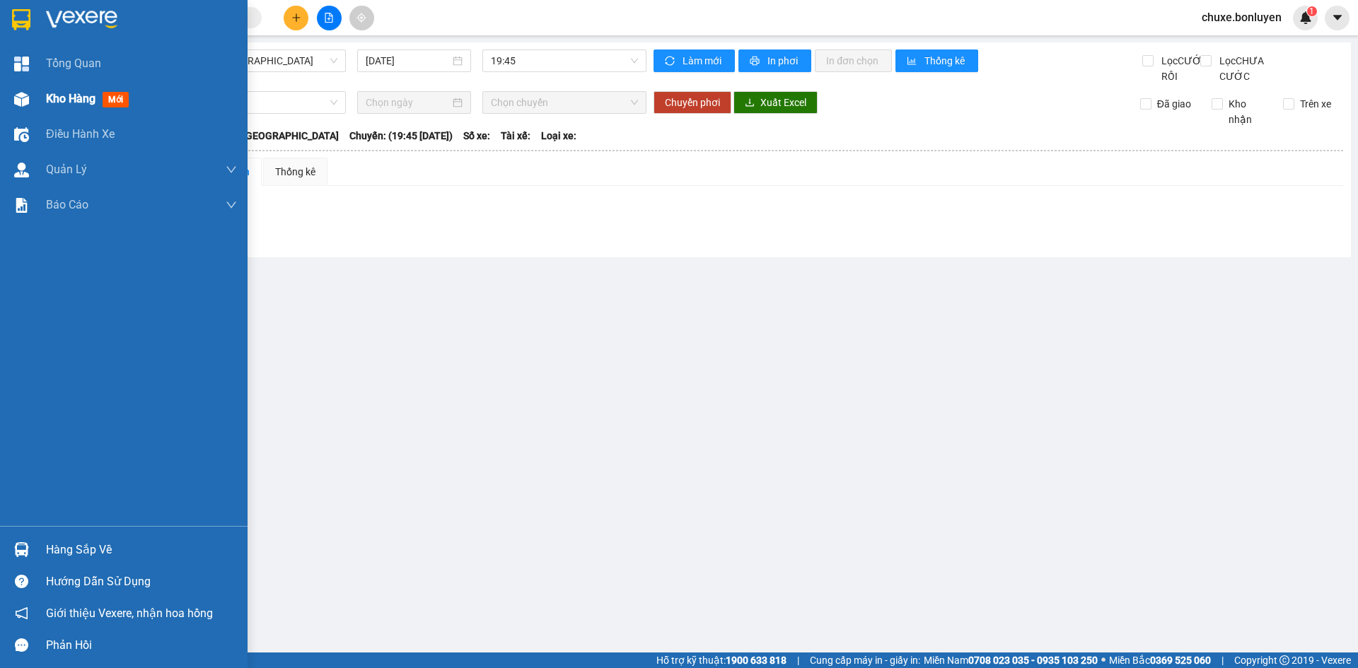
click at [47, 98] on span "Kho hàng" at bounding box center [71, 98] width 50 height 13
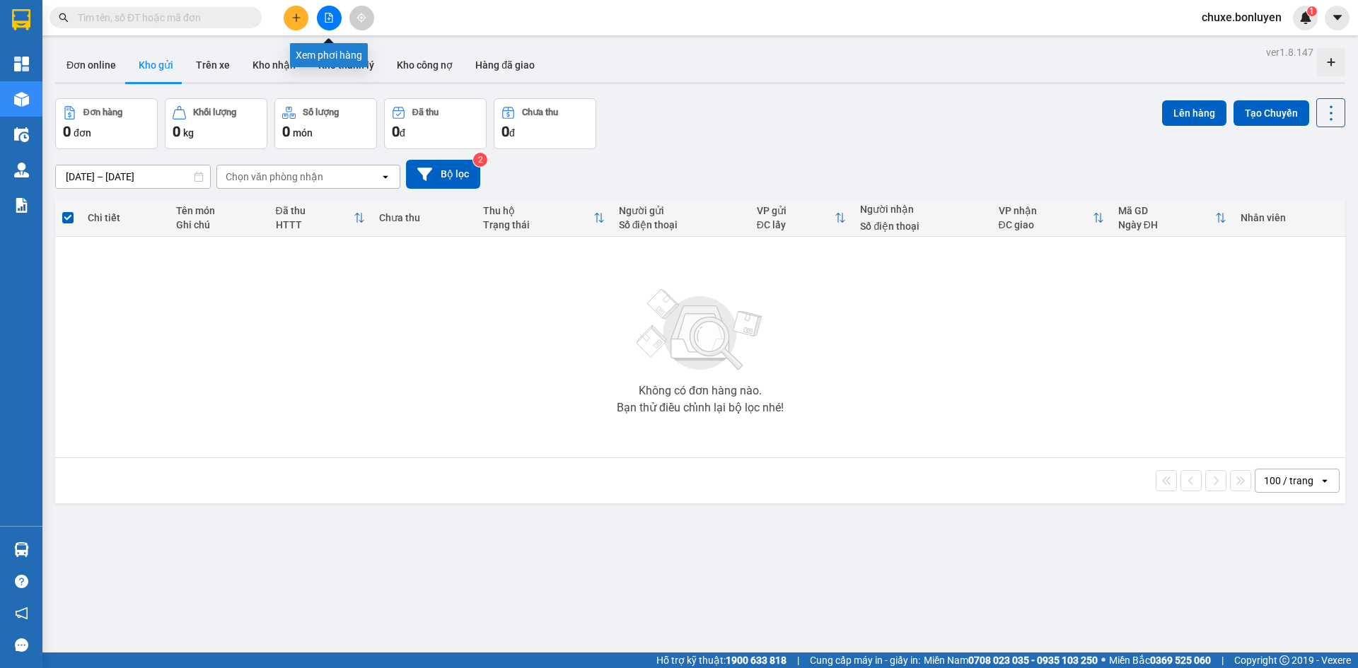
drag, startPoint x: 330, startPoint y: 18, endPoint x: 312, endPoint y: 42, distance: 30.3
click at [330, 18] on icon "file-add" at bounding box center [329, 18] width 10 height 10
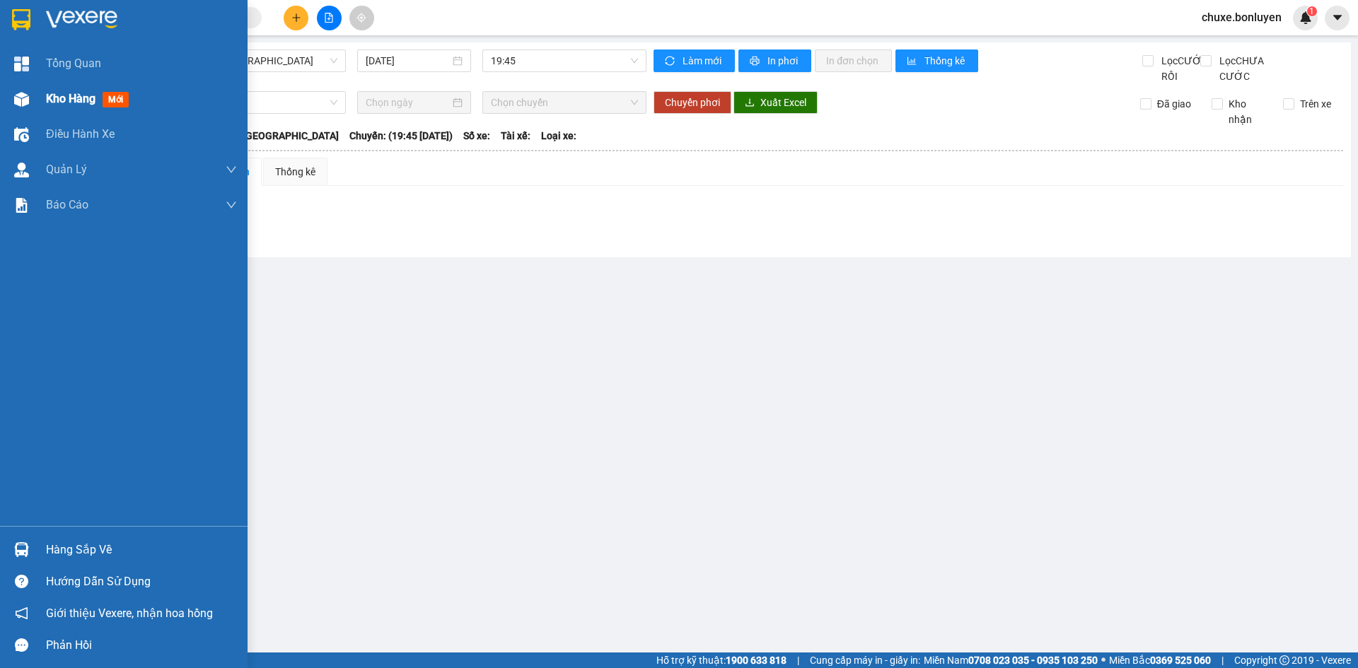
click at [63, 108] on div "Kho hàng mới" at bounding box center [141, 98] width 191 height 35
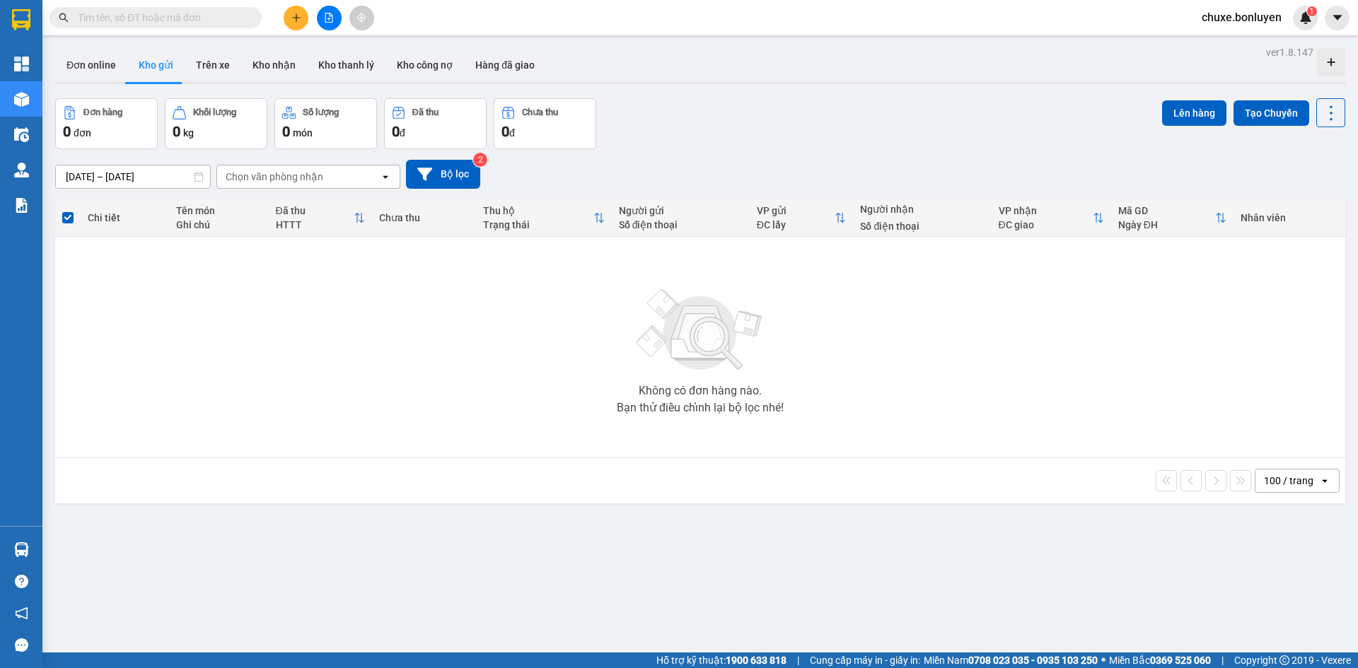
click at [327, 28] on button at bounding box center [329, 18] width 25 height 25
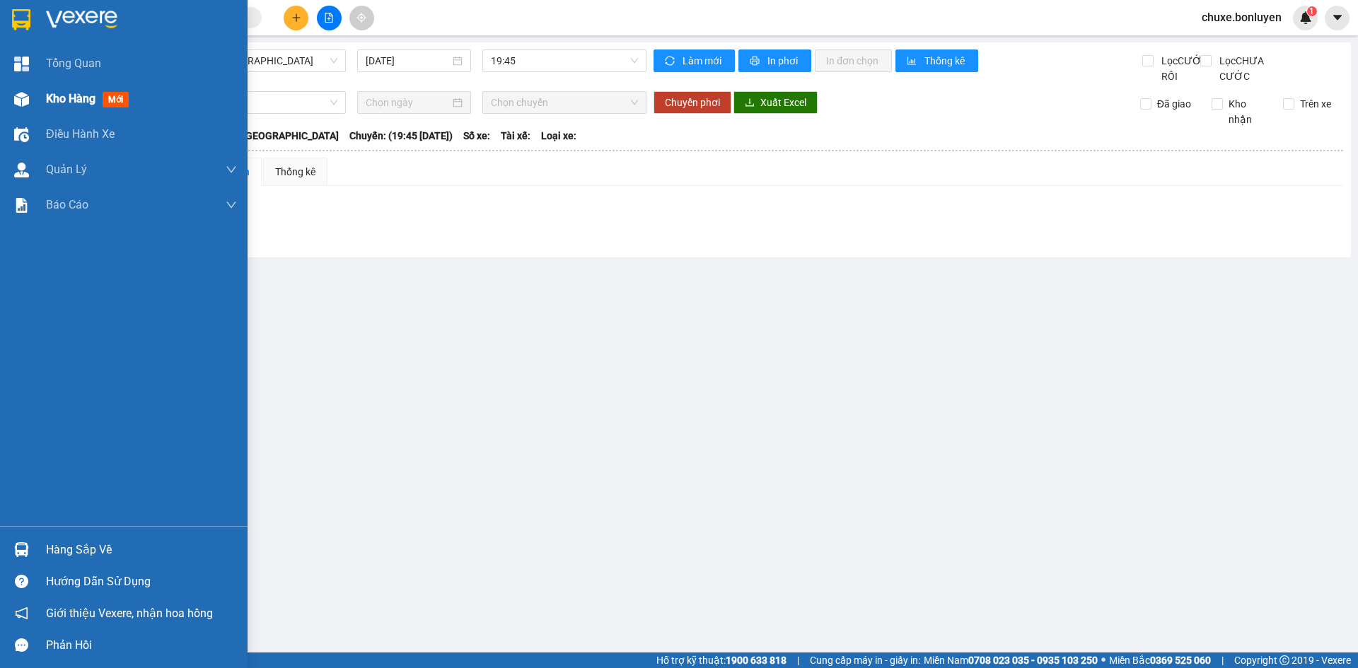
drag, startPoint x: 55, startPoint y: 93, endPoint x: 33, endPoint y: 76, distance: 28.2
click at [56, 93] on span "Kho hàng" at bounding box center [71, 98] width 50 height 13
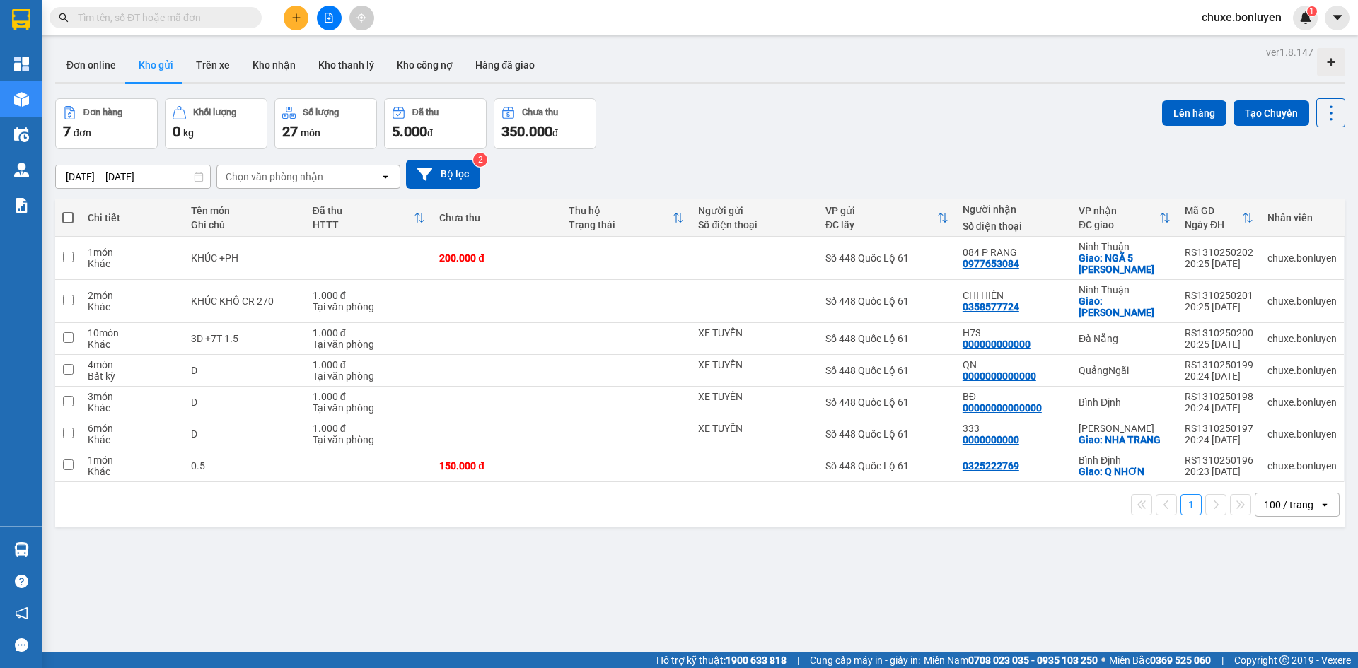
click at [70, 218] on span at bounding box center [67, 217] width 11 height 11
click at [68, 211] on input "checkbox" at bounding box center [68, 211] width 0 height 0
checkbox input "true"
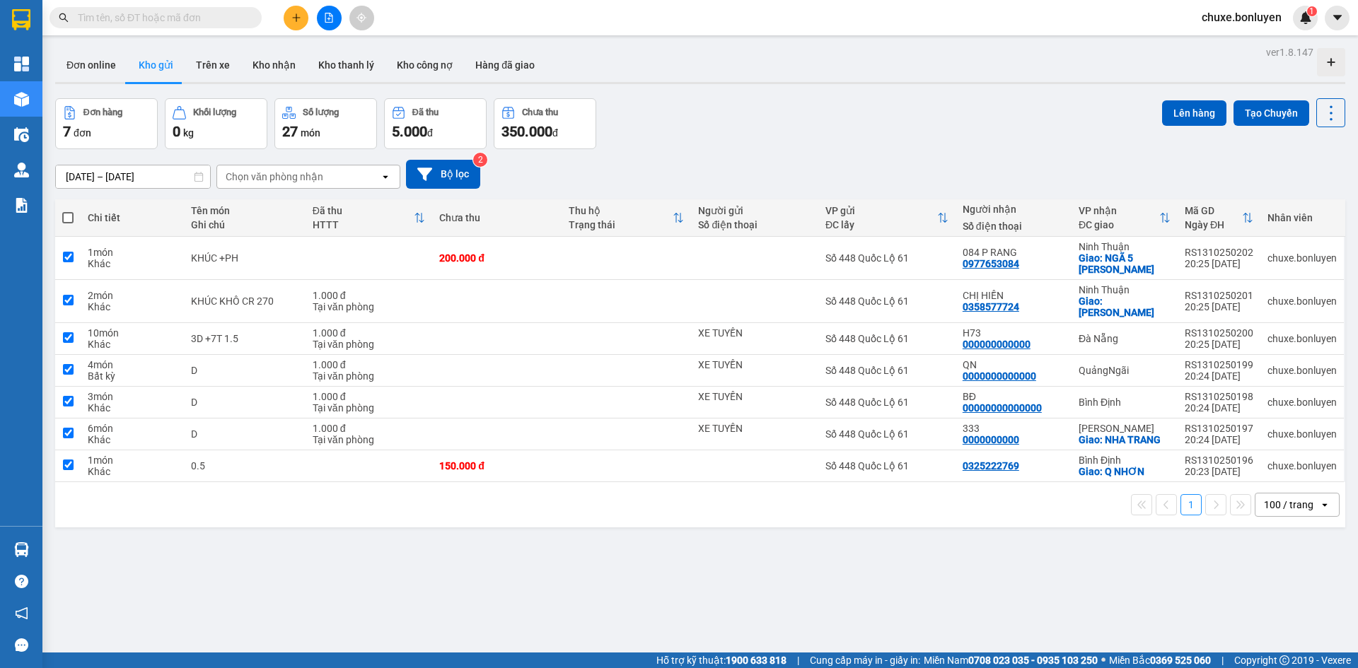
checkbox input "true"
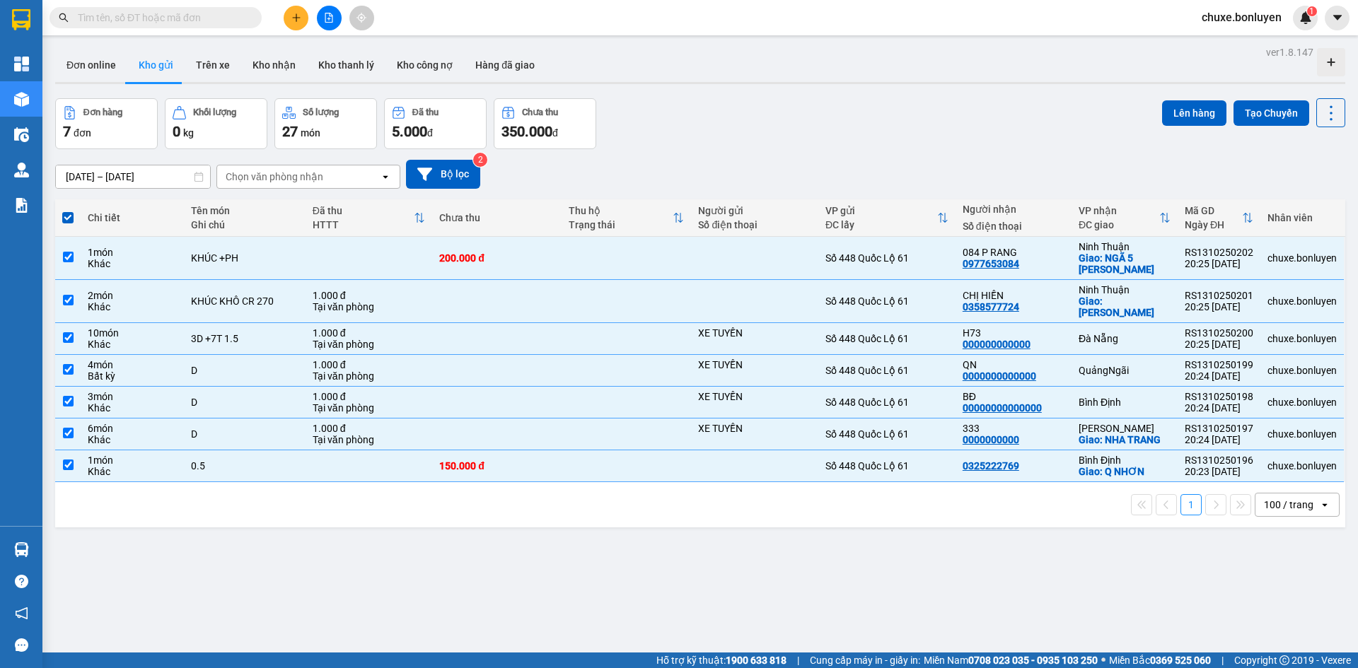
click at [1167, 127] on div "Lên hàng Tạo Chuyến" at bounding box center [1253, 112] width 183 height 29
click at [1174, 120] on button "Lên hàng" at bounding box center [1194, 112] width 64 height 25
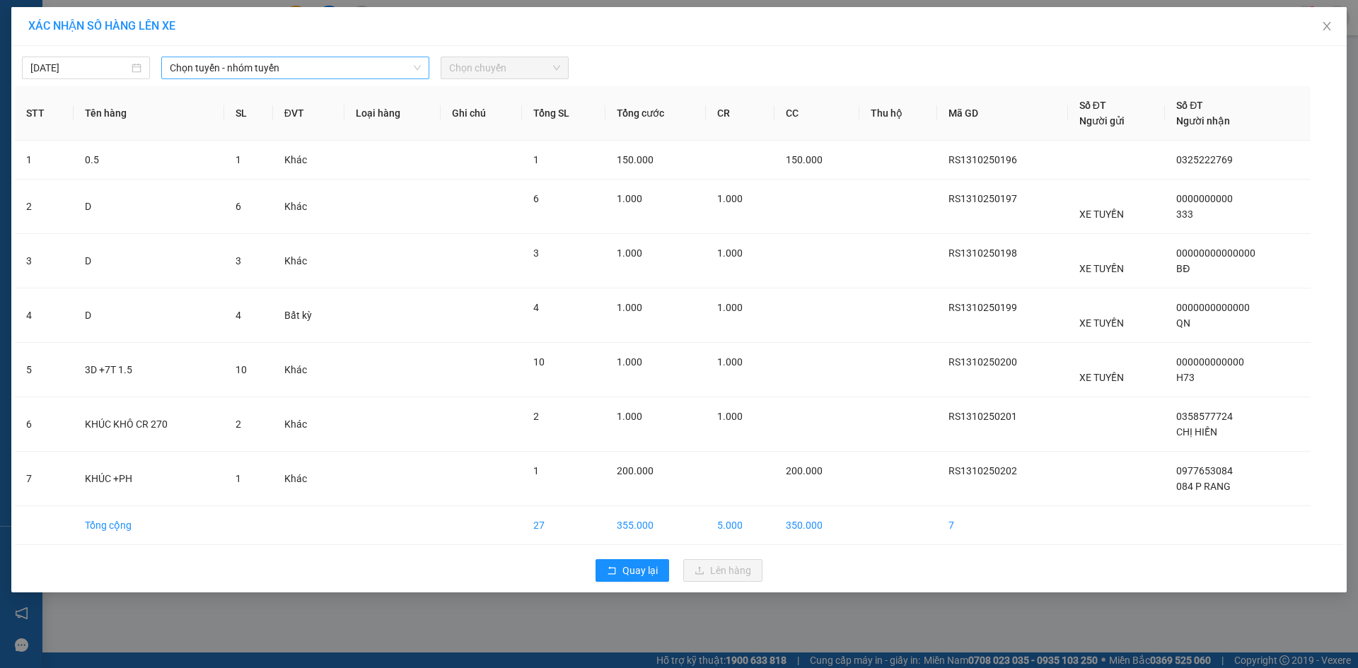
click at [216, 71] on span "Chọn tuyến - nhóm tuyến" at bounding box center [295, 67] width 251 height 21
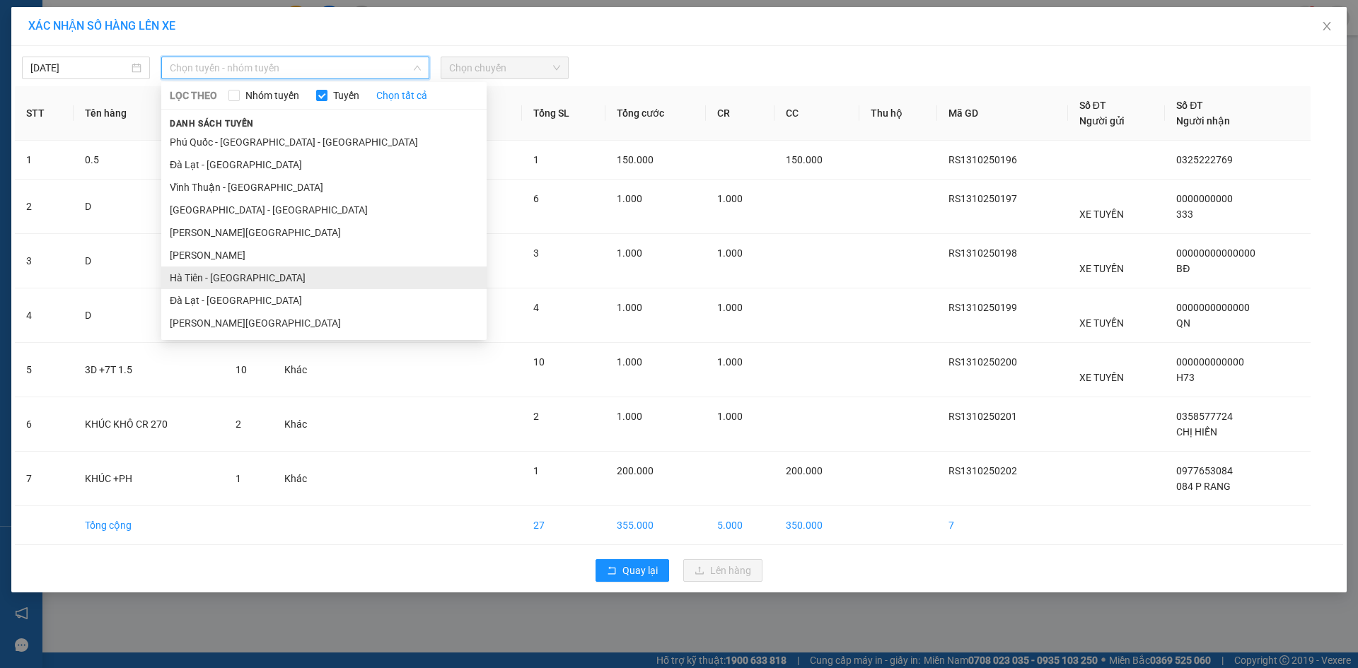
click at [252, 279] on li "Hà Tiên - Đà Nẵng" at bounding box center [323, 278] width 325 height 23
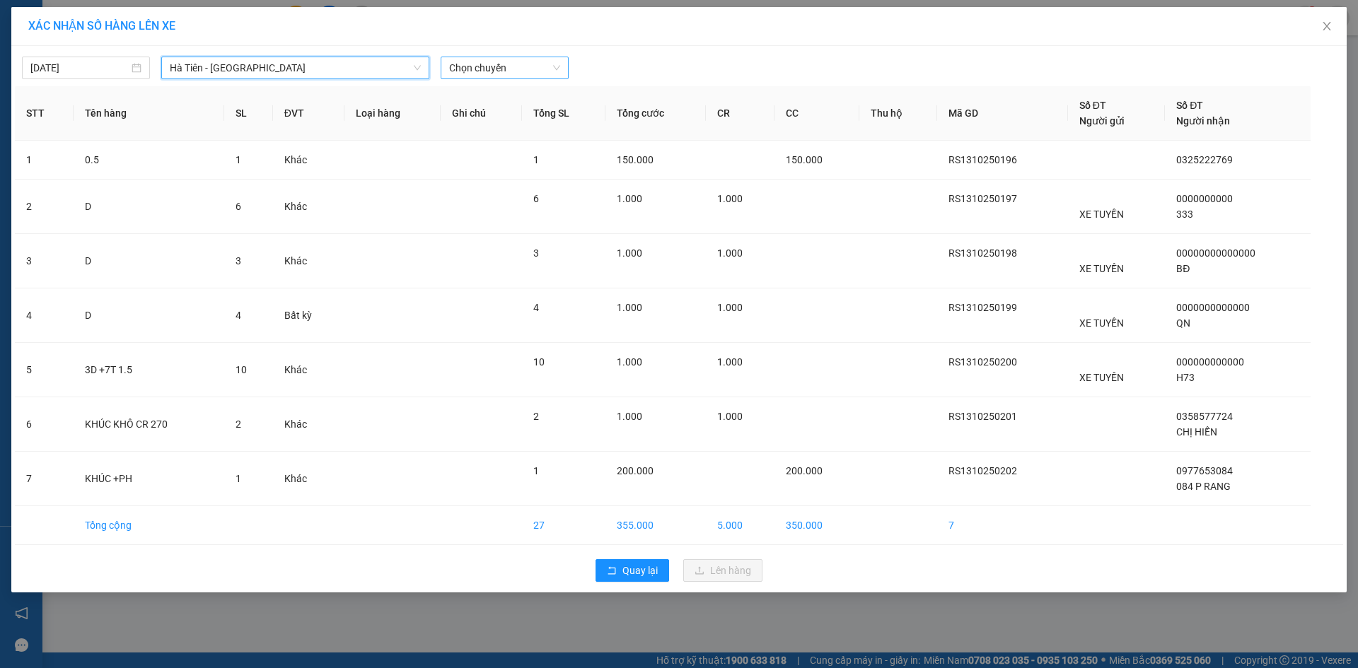
click at [473, 59] on span "Chọn chuyến" at bounding box center [504, 67] width 111 height 21
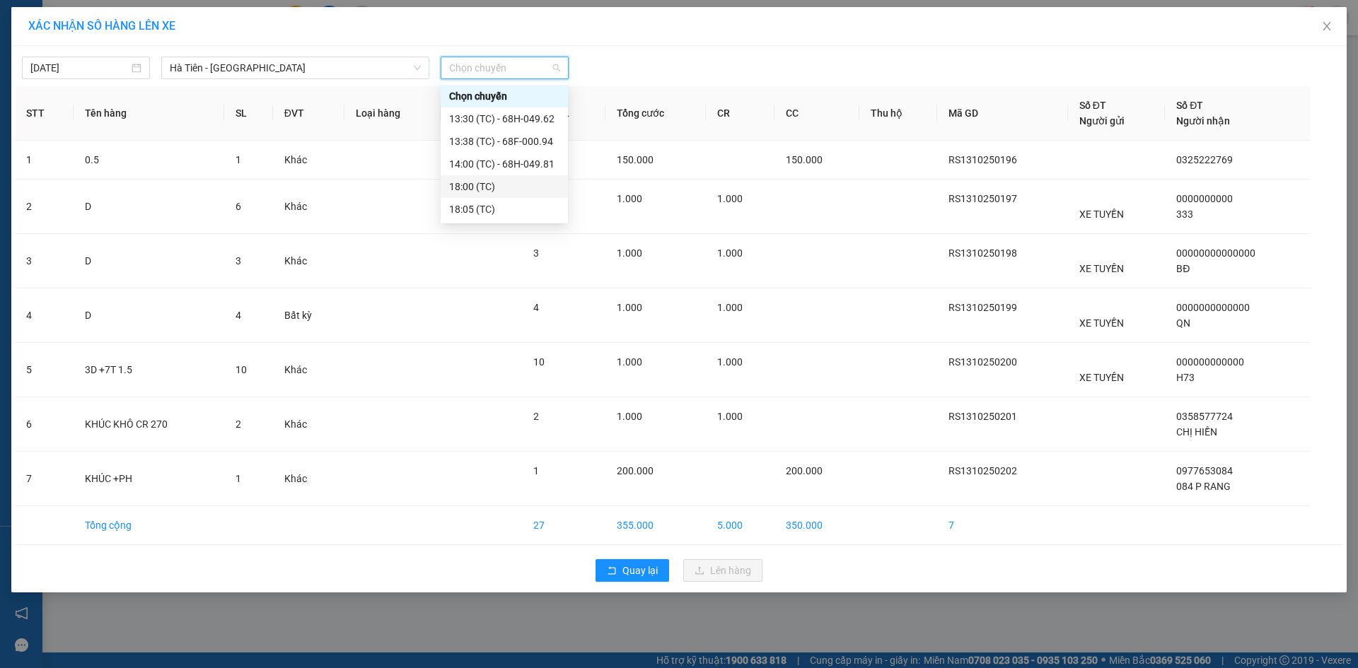
click at [494, 186] on div "18:00 (TC)" at bounding box center [504, 187] width 110 height 16
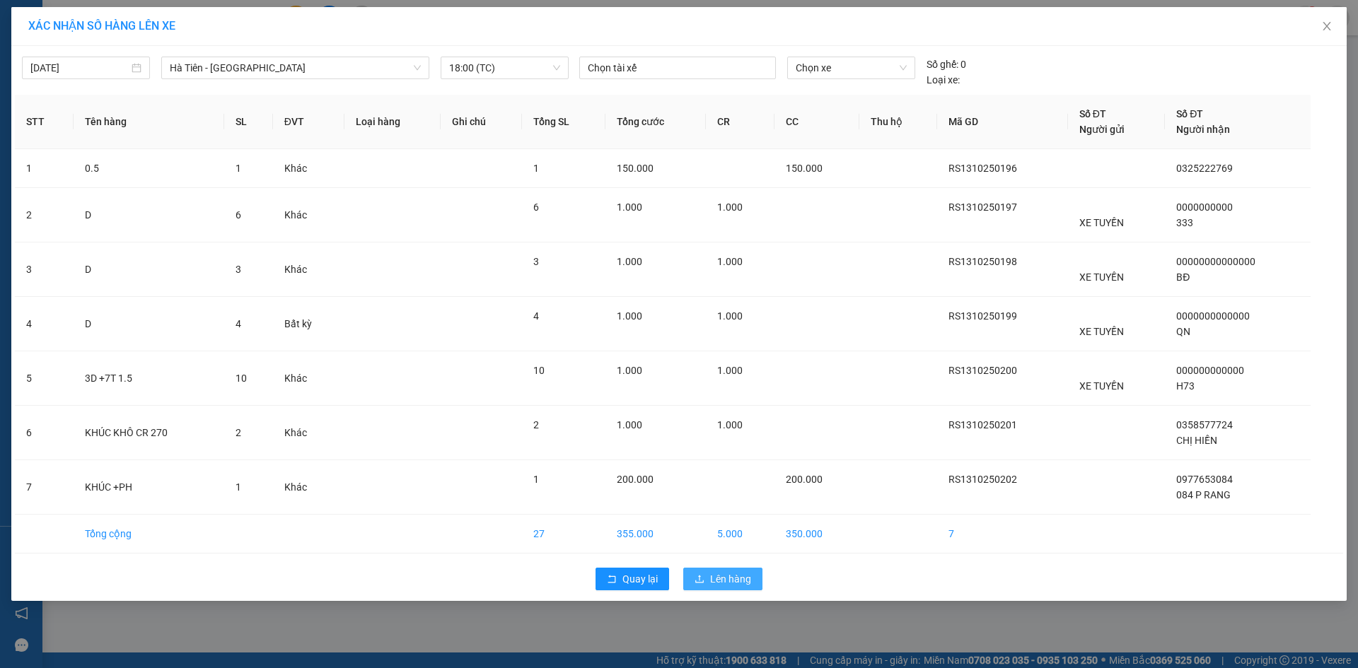
click at [753, 579] on button "Lên hàng" at bounding box center [722, 579] width 79 height 23
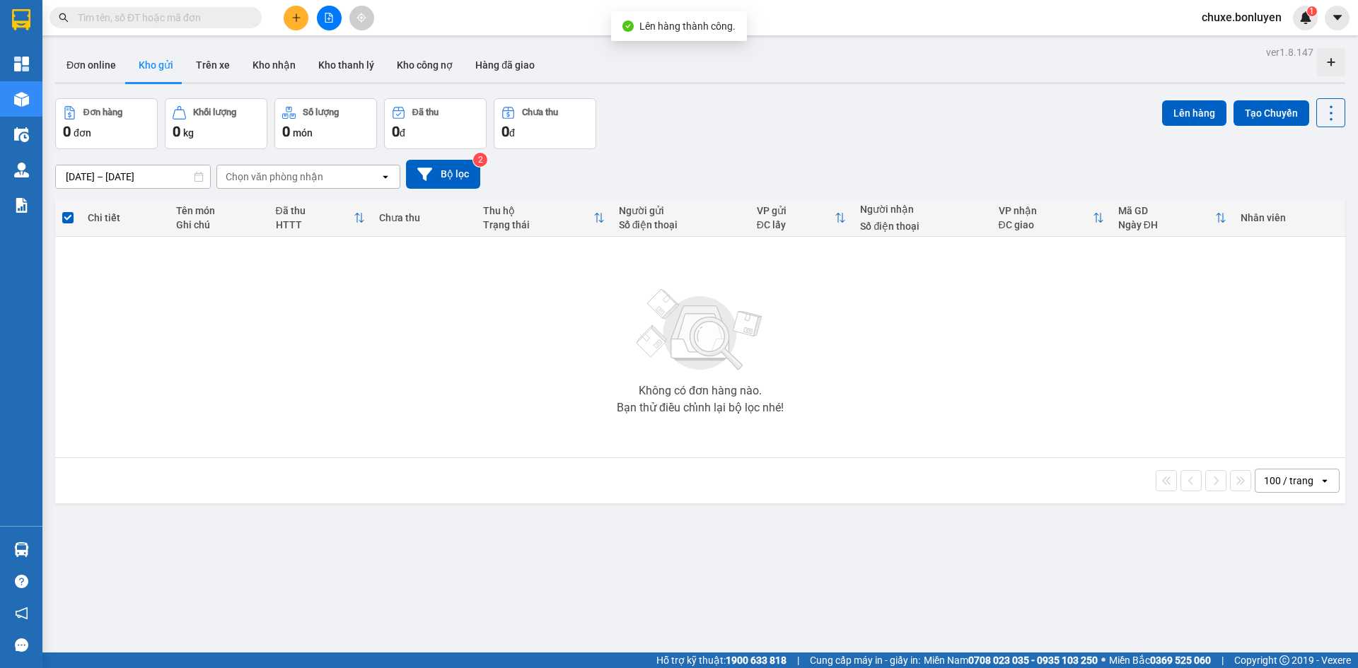
click at [668, 157] on div "11/10/2025 – 13/10/2025 Press the down arrow key to interact with the calendar …" at bounding box center [700, 174] width 1290 height 50
click at [329, 27] on button at bounding box center [329, 18] width 25 height 25
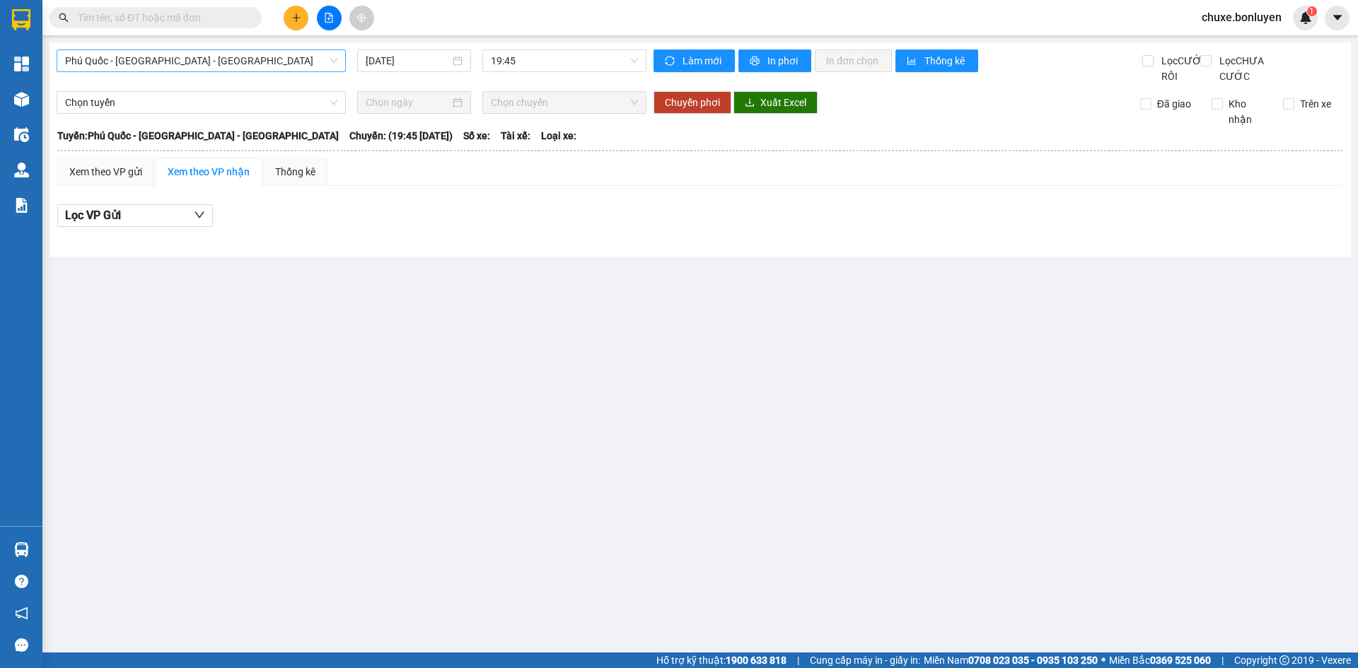
click at [240, 58] on span "Phú Quốc - Sài Gòn - Bình Phước" at bounding box center [201, 60] width 272 height 21
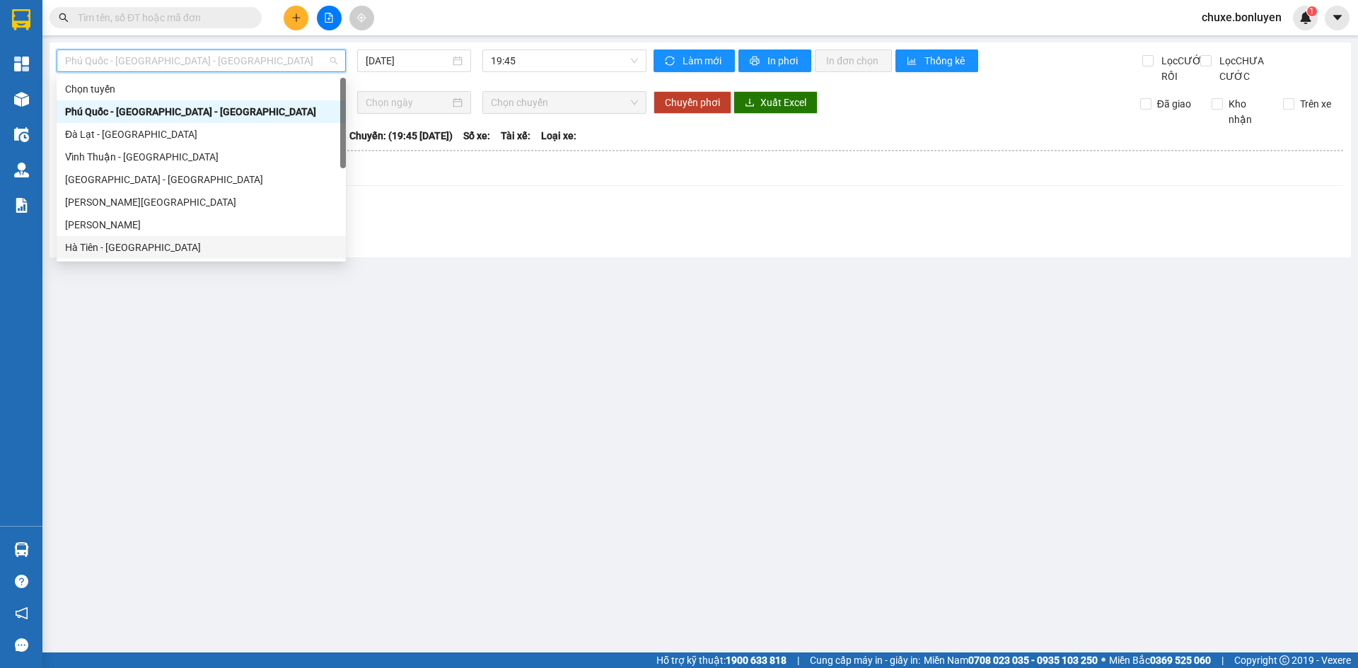
click at [219, 248] on div "Hà Tiên - Đà Nẵng" at bounding box center [201, 248] width 272 height 16
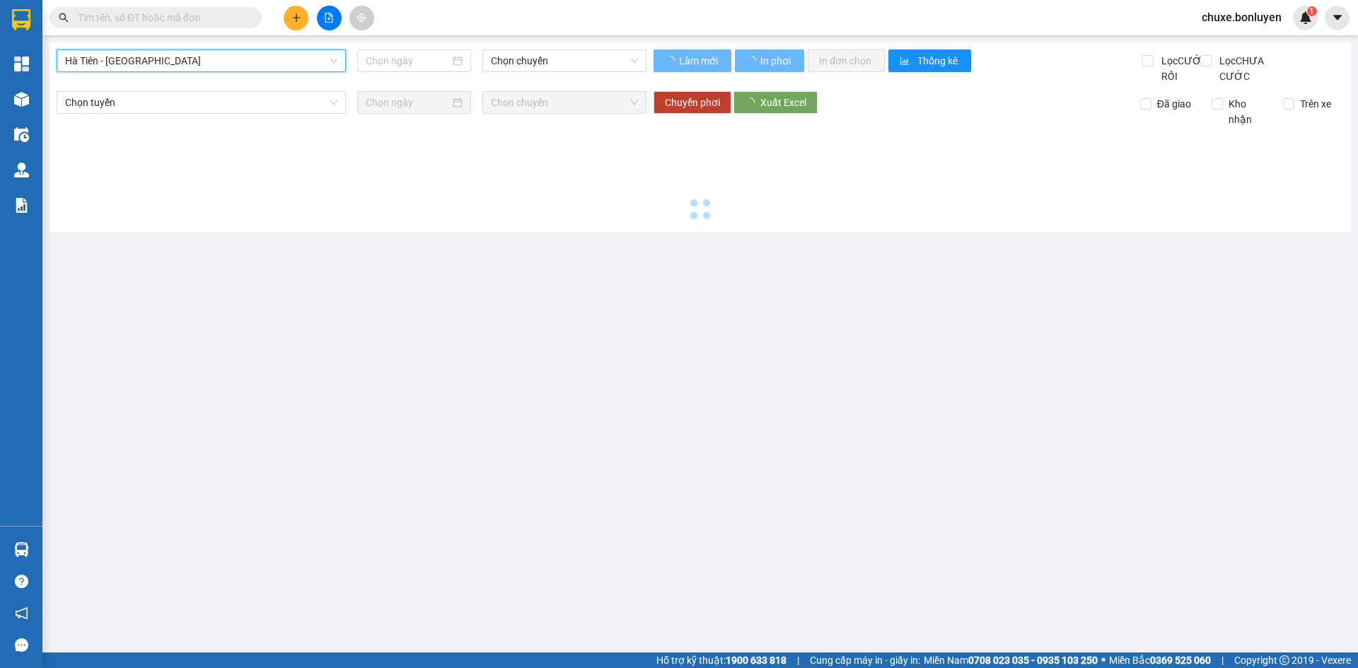
type input "13/10/2025"
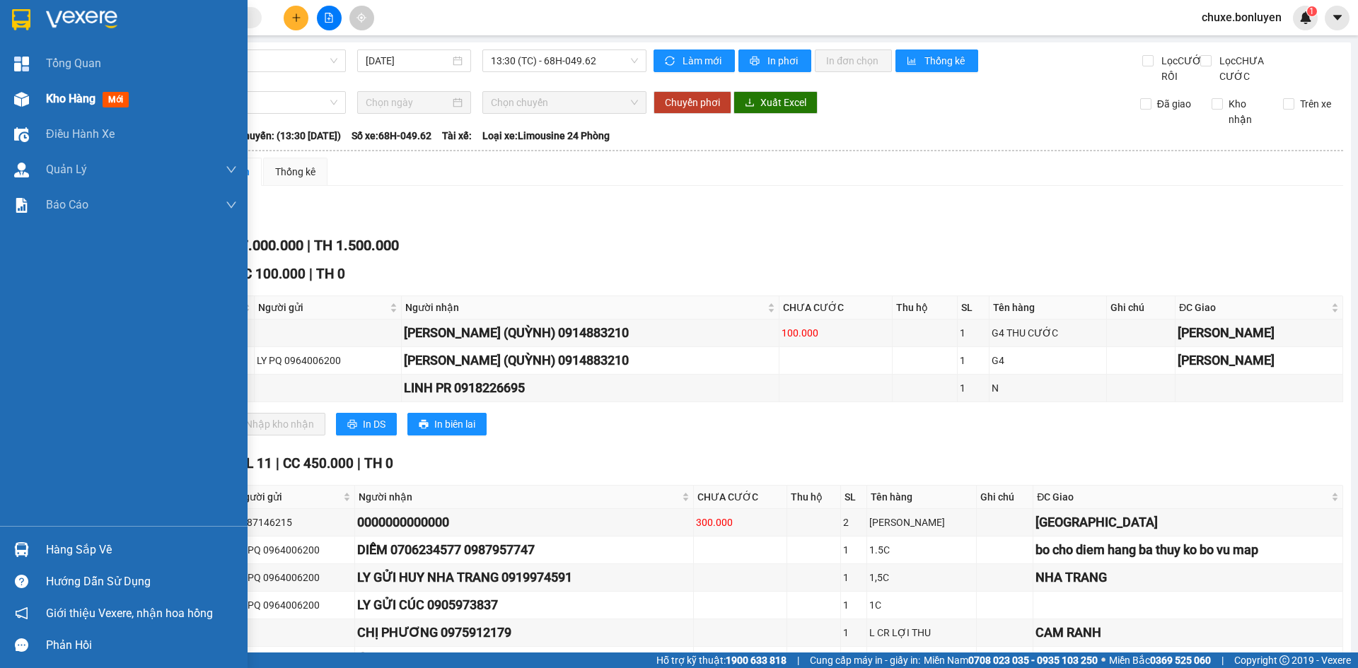
click at [18, 100] on img at bounding box center [21, 99] width 15 height 15
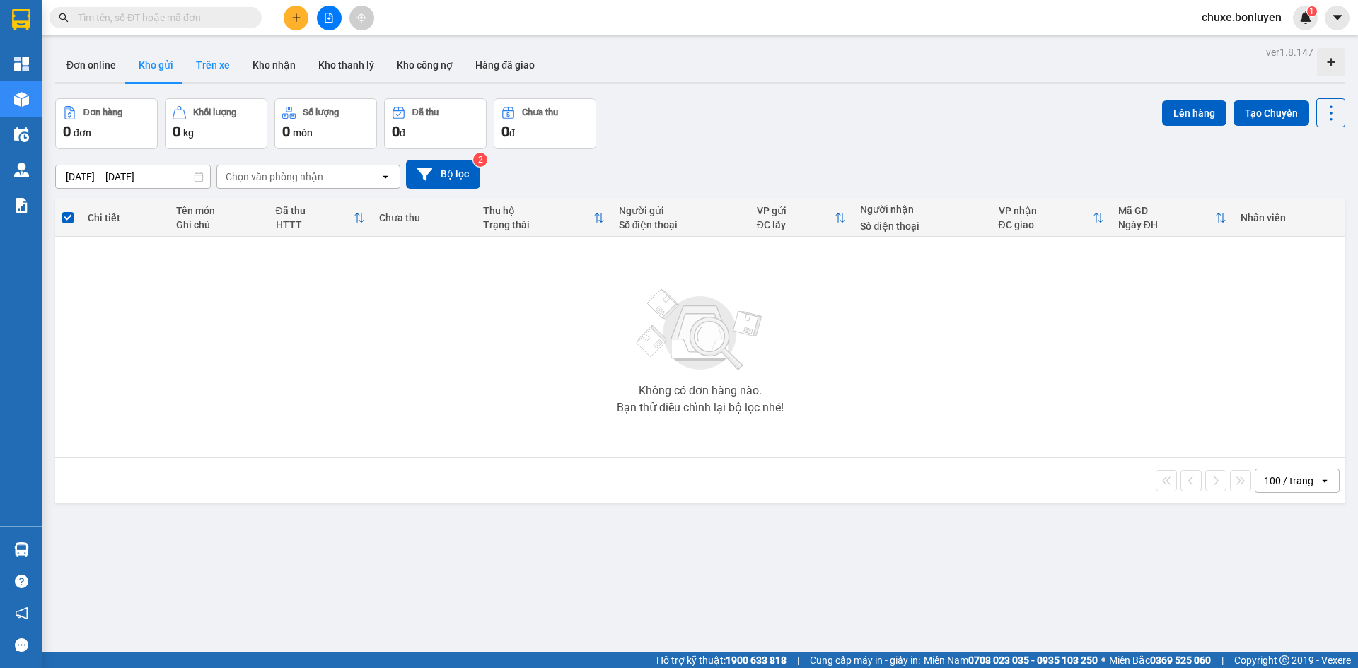
click at [210, 73] on button "Trên xe" at bounding box center [213, 65] width 57 height 34
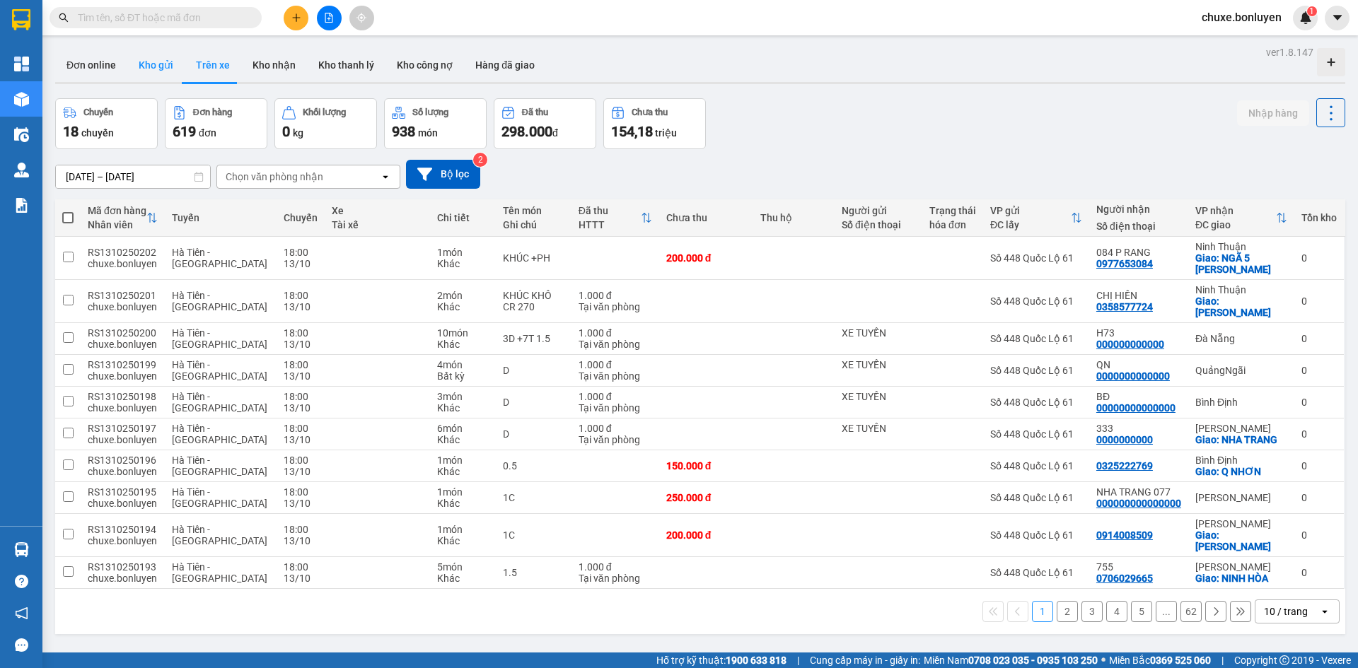
click at [152, 69] on button "Kho gửi" at bounding box center [155, 65] width 57 height 34
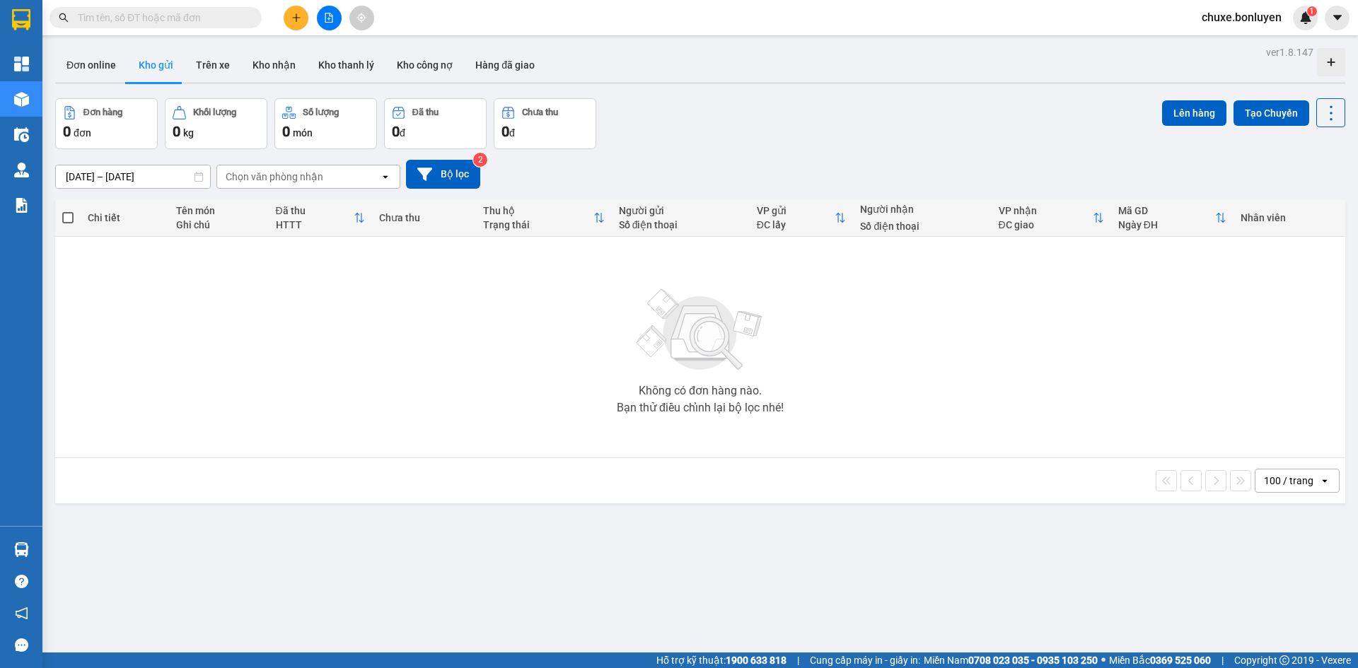
click at [193, 20] on input "text" at bounding box center [161, 18] width 167 height 16
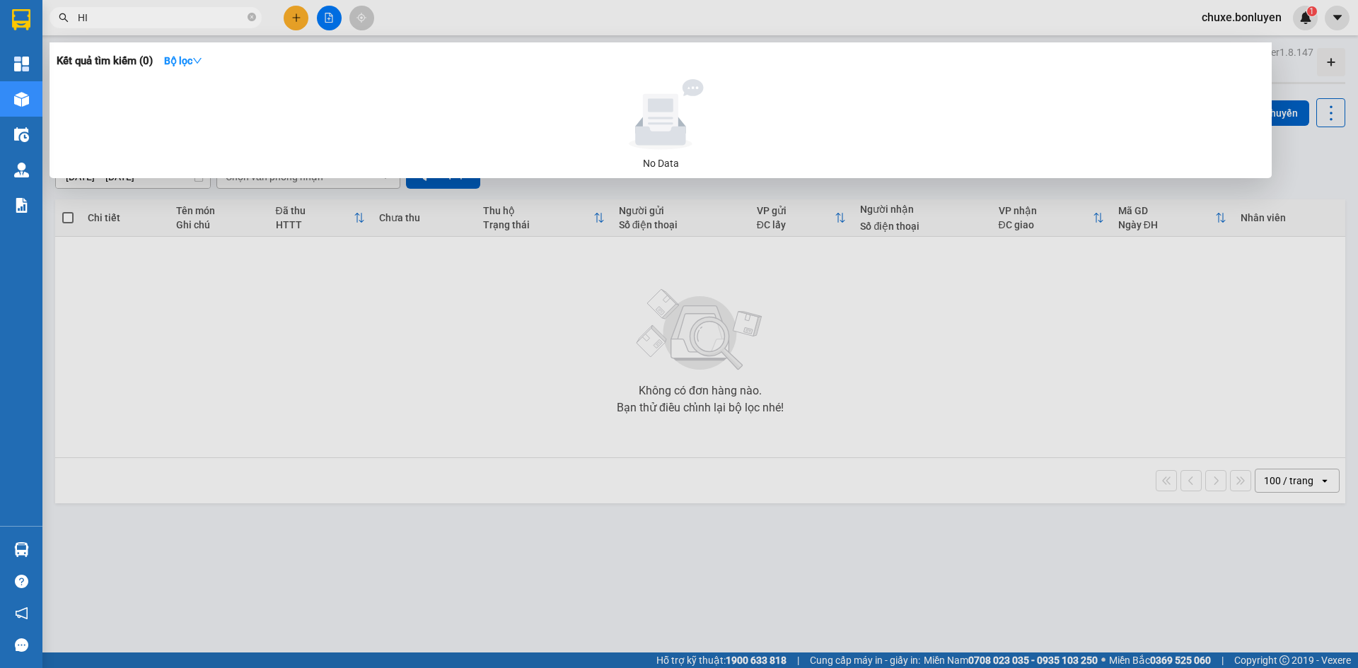
paste input "Ê"
paste input "ẾU"
type input "HIẾU"
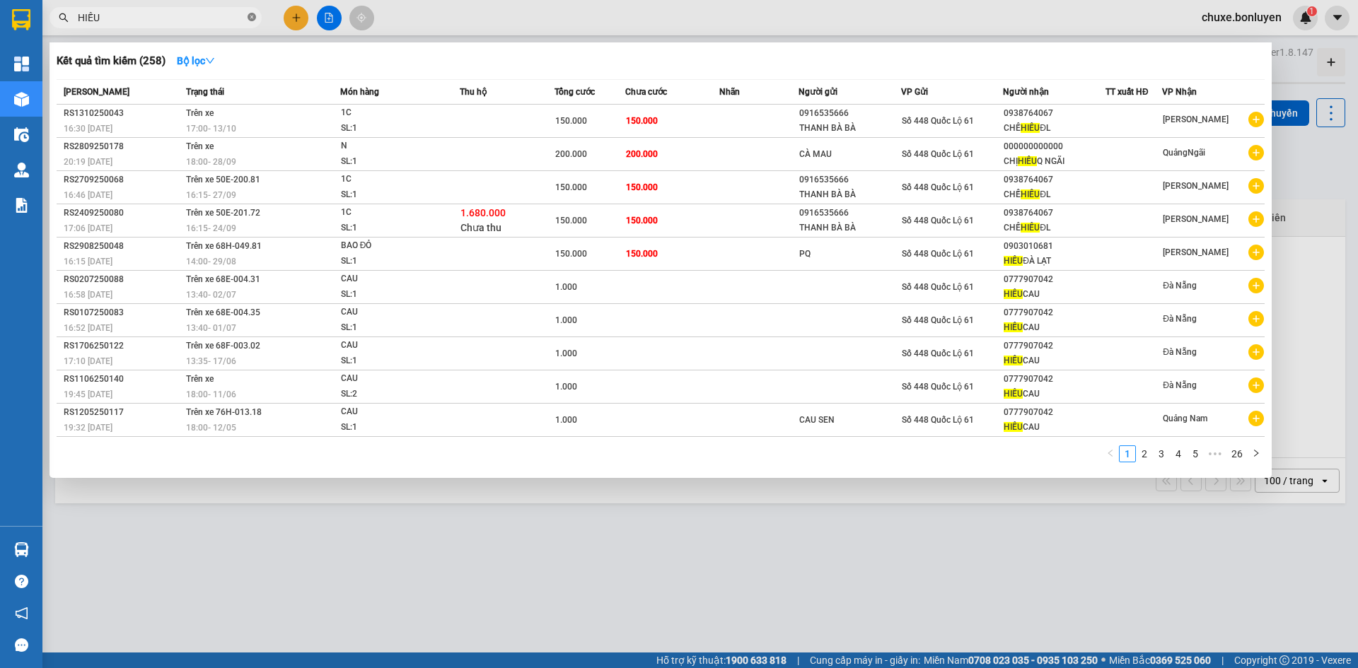
click at [251, 16] on icon "close-circle" at bounding box center [252, 17] width 8 height 8
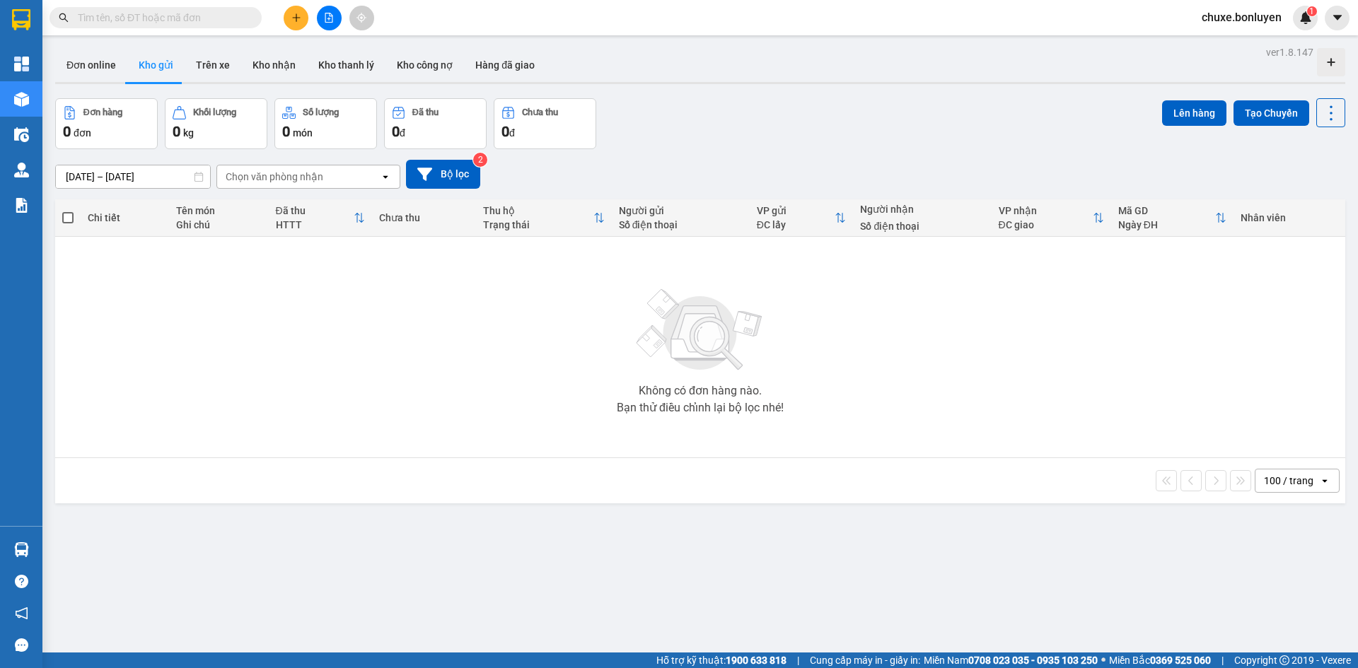
click at [226, 24] on input "text" at bounding box center [161, 18] width 167 height 16
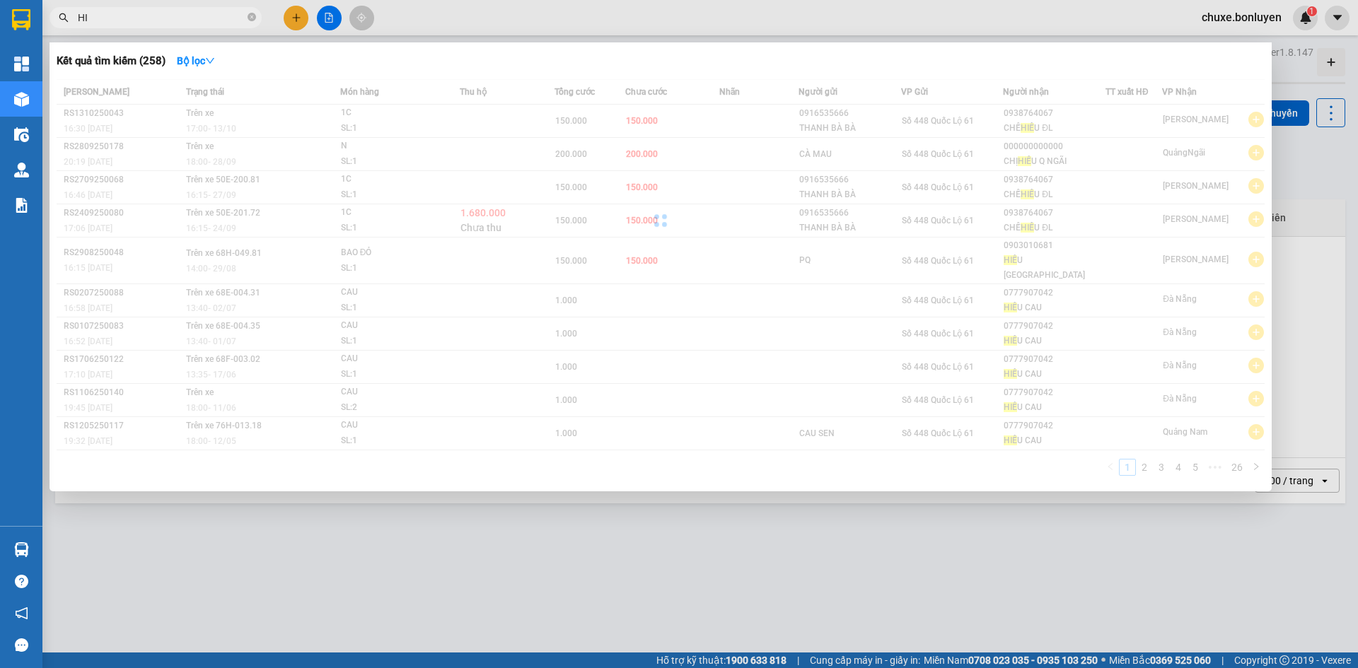
type input "H"
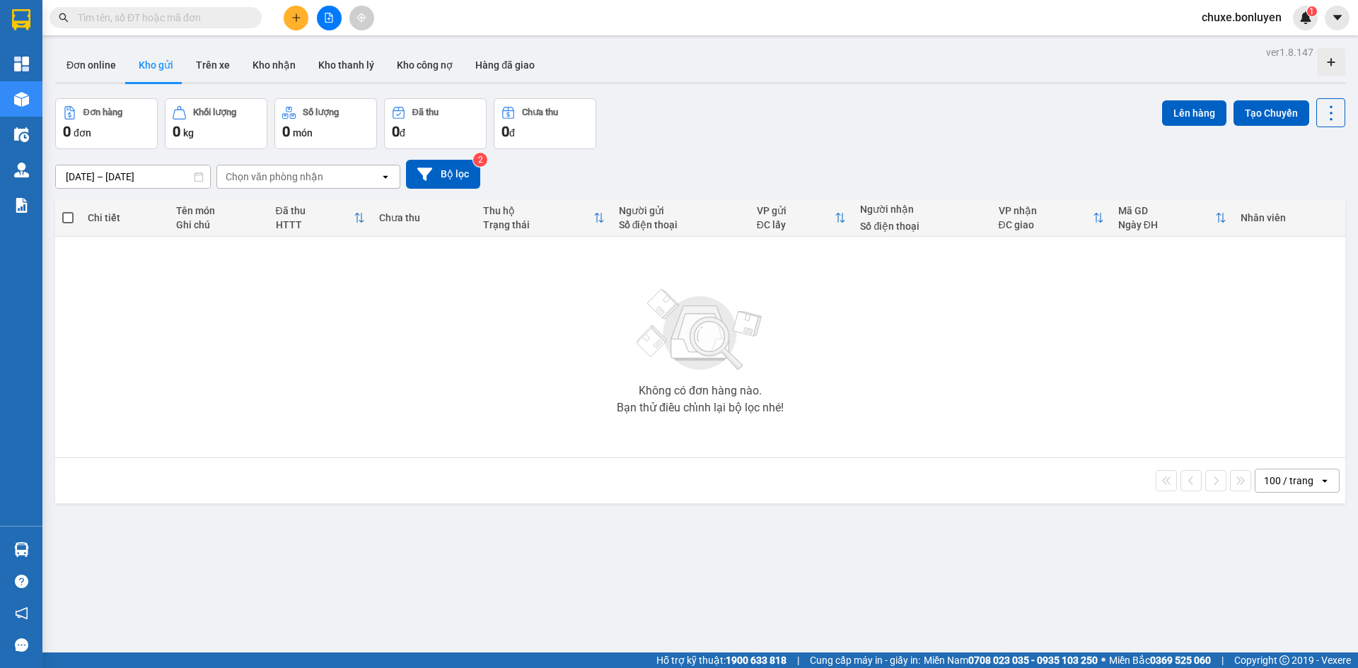
click at [798, 120] on div "Đơn hàng 0 đơn Khối lượng 0 kg Số lượng 0 món Đã thu 0 đ Chưa thu 0 đ Lên hàng …" at bounding box center [700, 123] width 1290 height 51
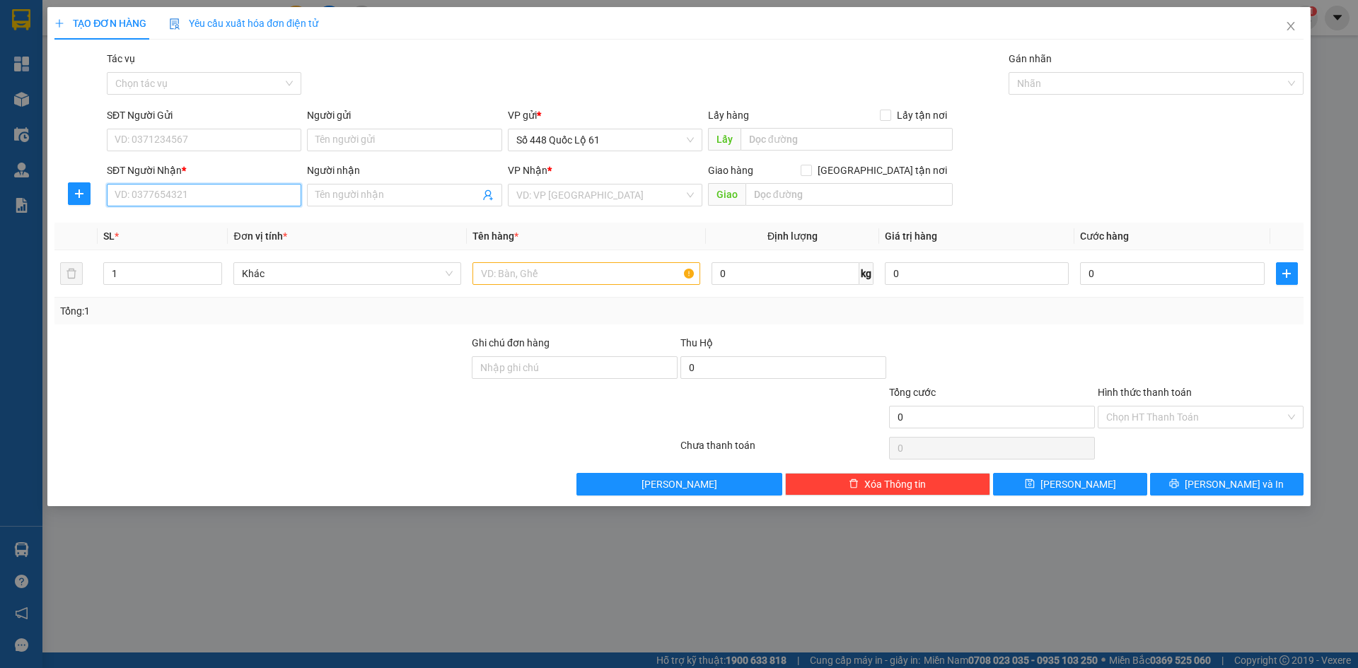
click at [163, 192] on input "SĐT Người Nhận *" at bounding box center [204, 195] width 195 height 23
type input "5"
drag, startPoint x: 186, startPoint y: 222, endPoint x: 439, endPoint y: 270, distance: 257.8
click at [187, 222] on div "0963042403 - [GEOGRAPHIC_DATA] 403" at bounding box center [204, 224] width 178 height 16
type input "0963042403"
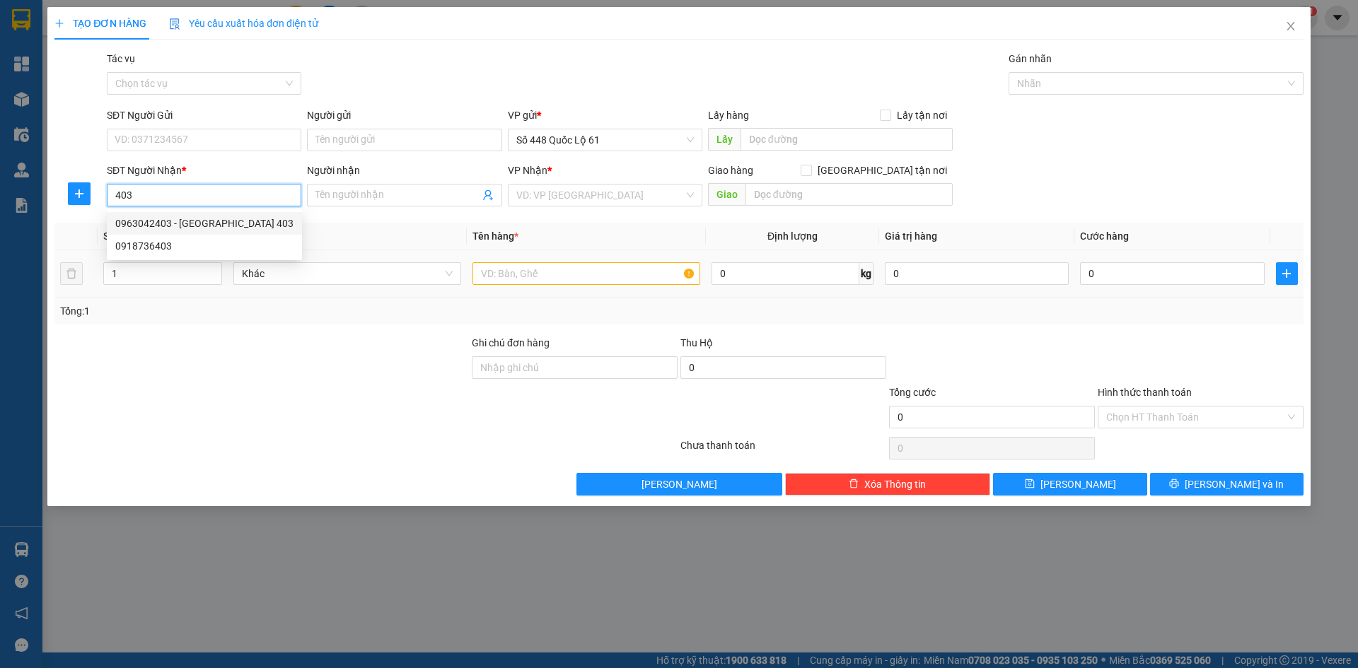
type input "PHÚ TÂN 403"
checkbox input "true"
type input "[GEOGRAPHIC_DATA]"
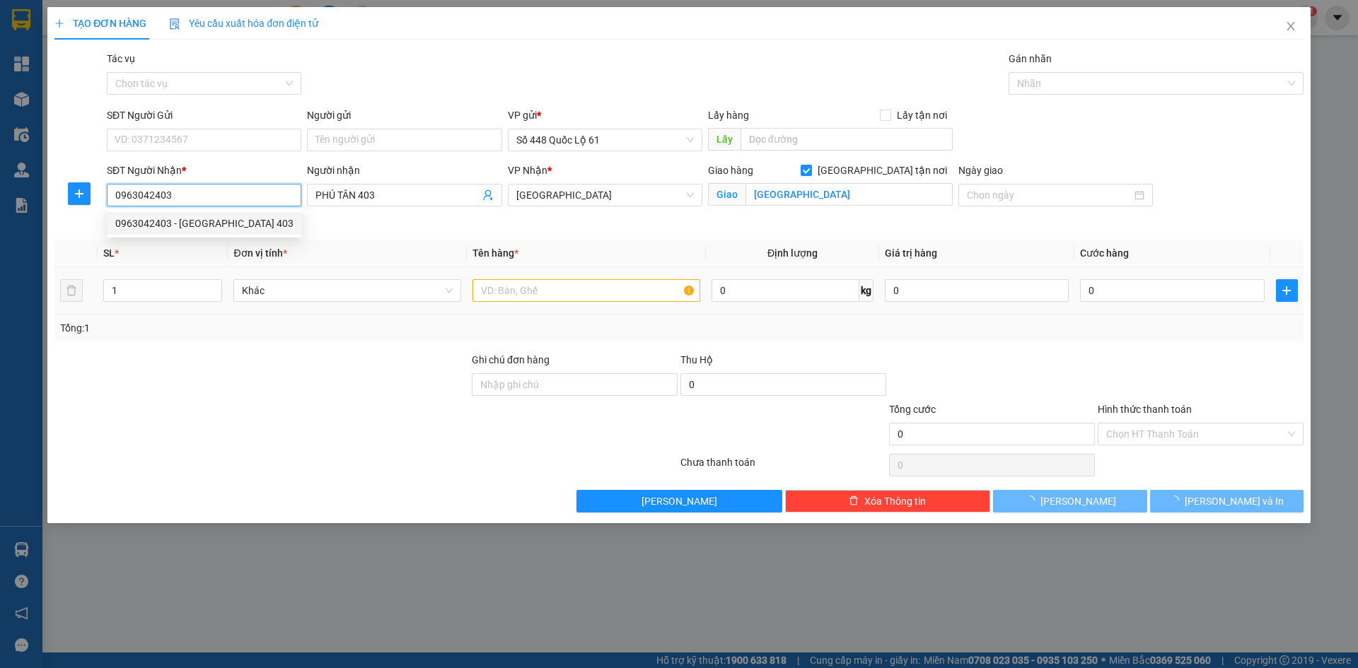
type input "200.000"
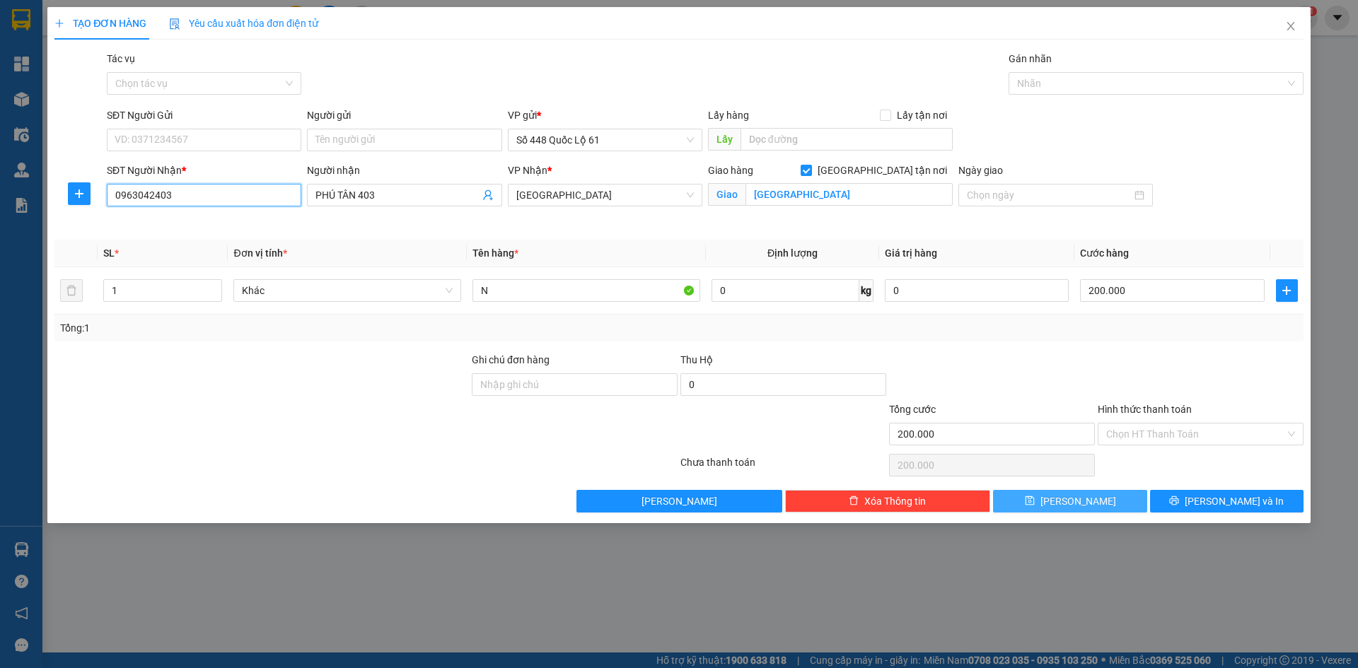
type input "0963042403"
click at [1092, 494] on button "[PERSON_NAME]" at bounding box center [1070, 501] width 154 height 23
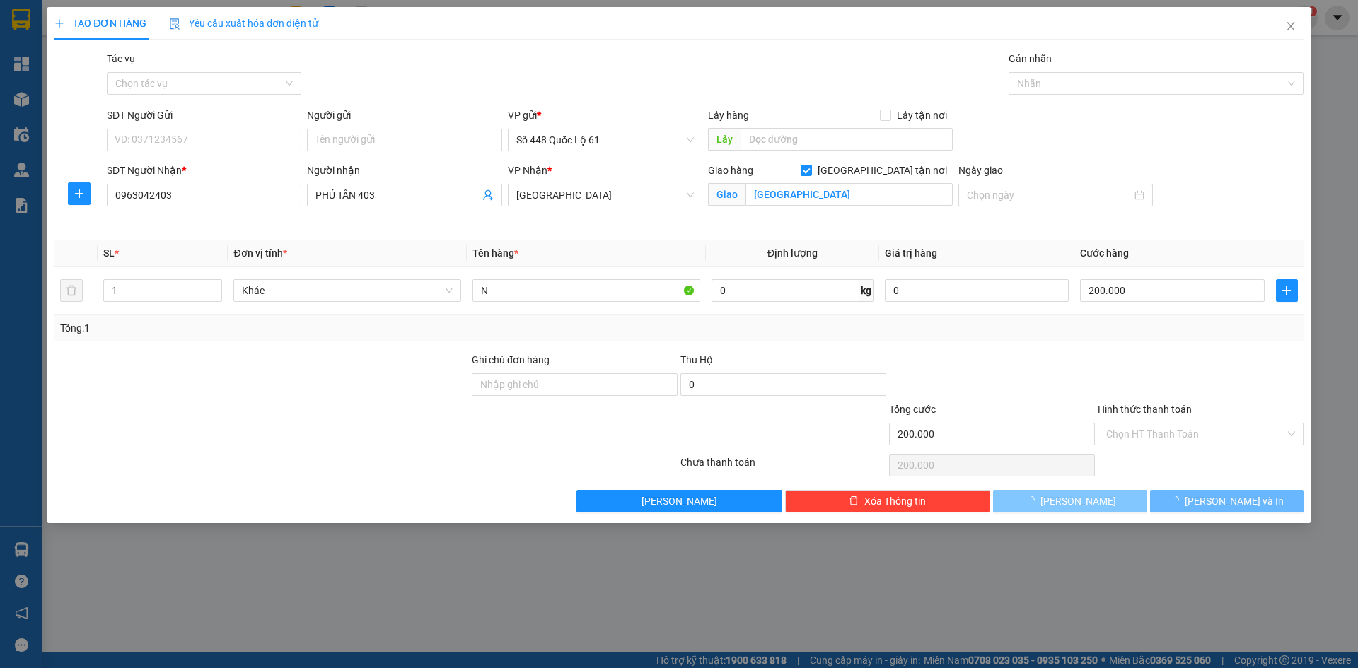
checkbox input "false"
type input "0"
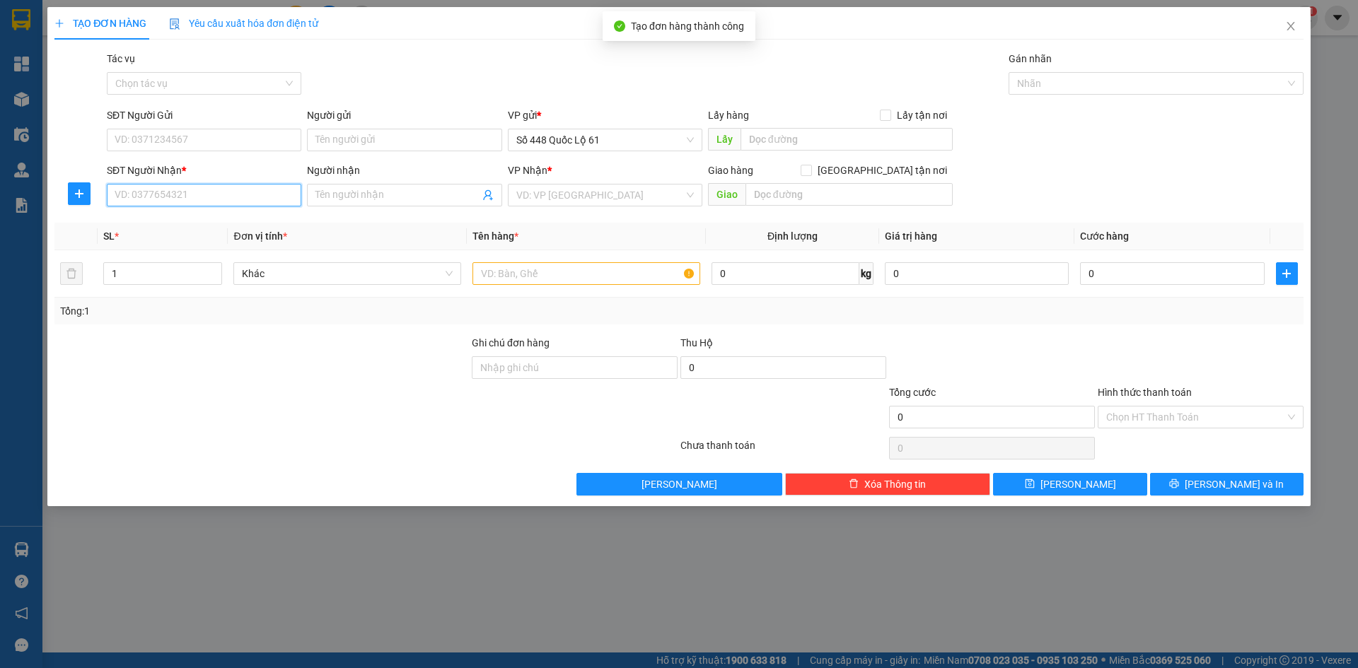
click at [236, 197] on input "SĐT Người Nhận *" at bounding box center [204, 195] width 195 height 23
paste input "CÀ MAU"
type input "CÀ MAU"
click at [182, 193] on input "SĐT Người Nhận *" at bounding box center [204, 195] width 195 height 23
click at [191, 227] on div "0795522448 - Q NHƠN 448" at bounding box center [204, 224] width 178 height 16
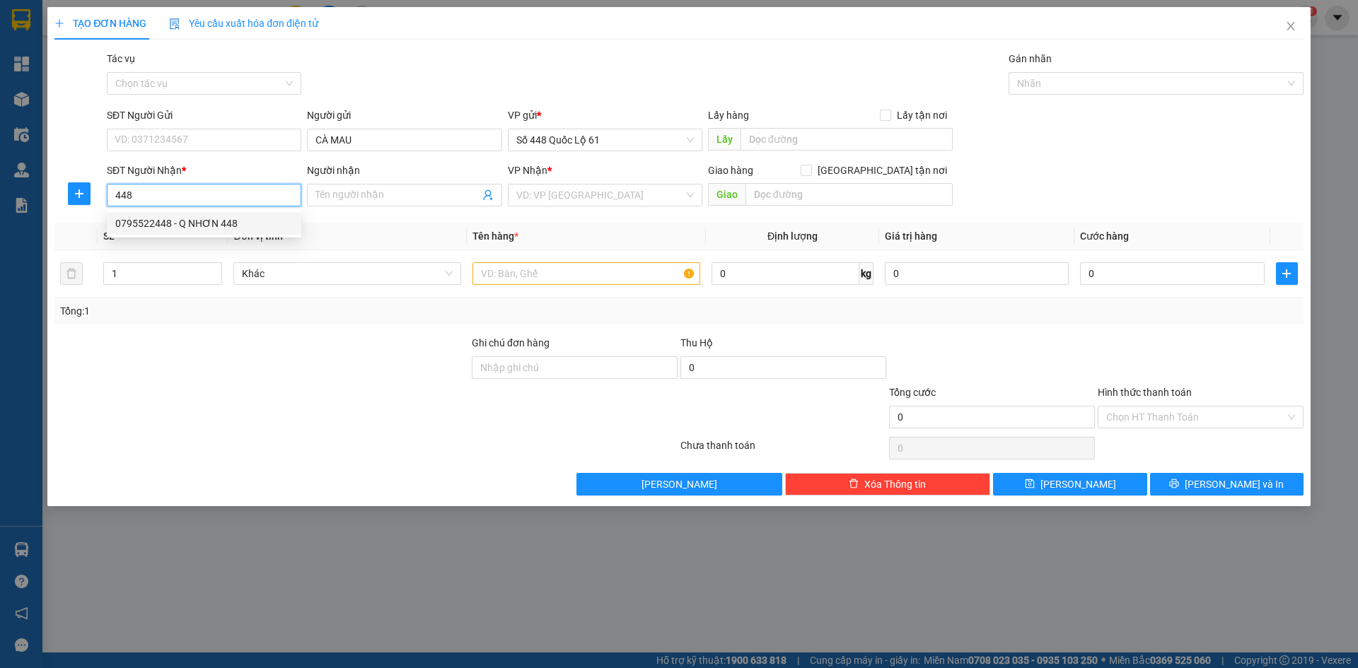
type input "0795522448"
type input "Q NHƠN 448"
checkbox input "true"
type input "Q NHƠN"
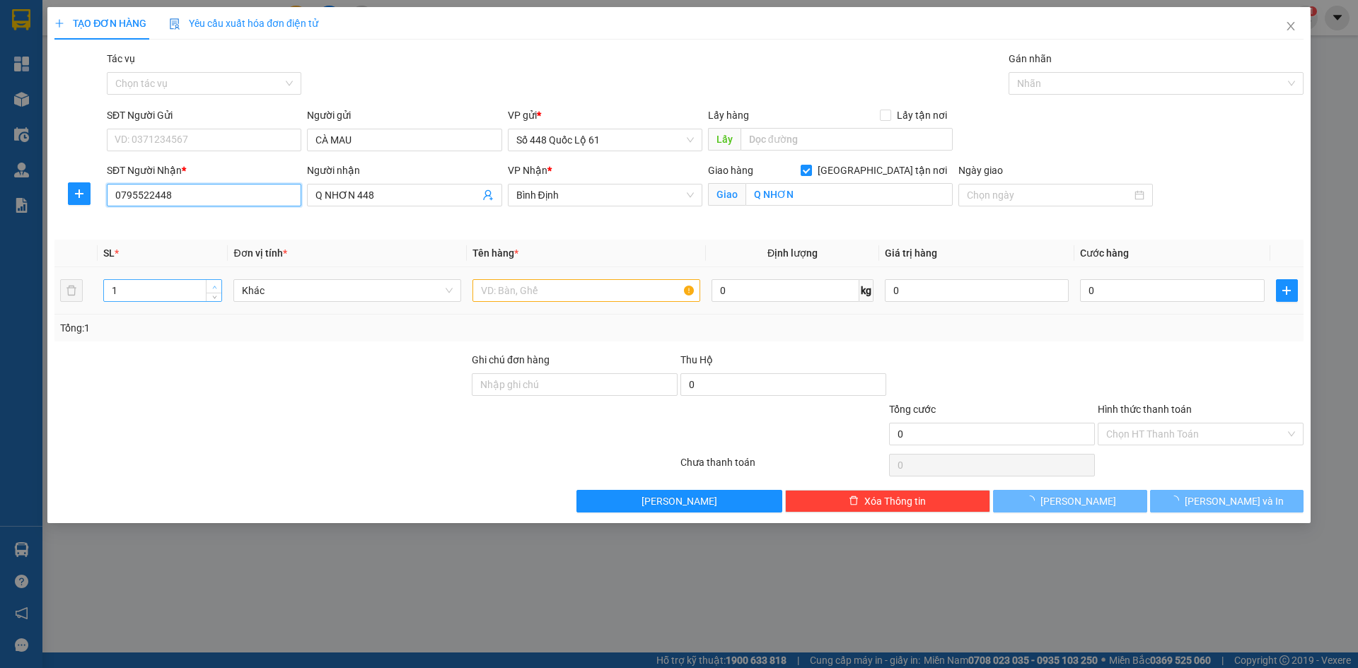
type input "0795522448"
type input "2"
click at [215, 286] on icon "up" at bounding box center [214, 287] width 4 height 3
type input "600.000"
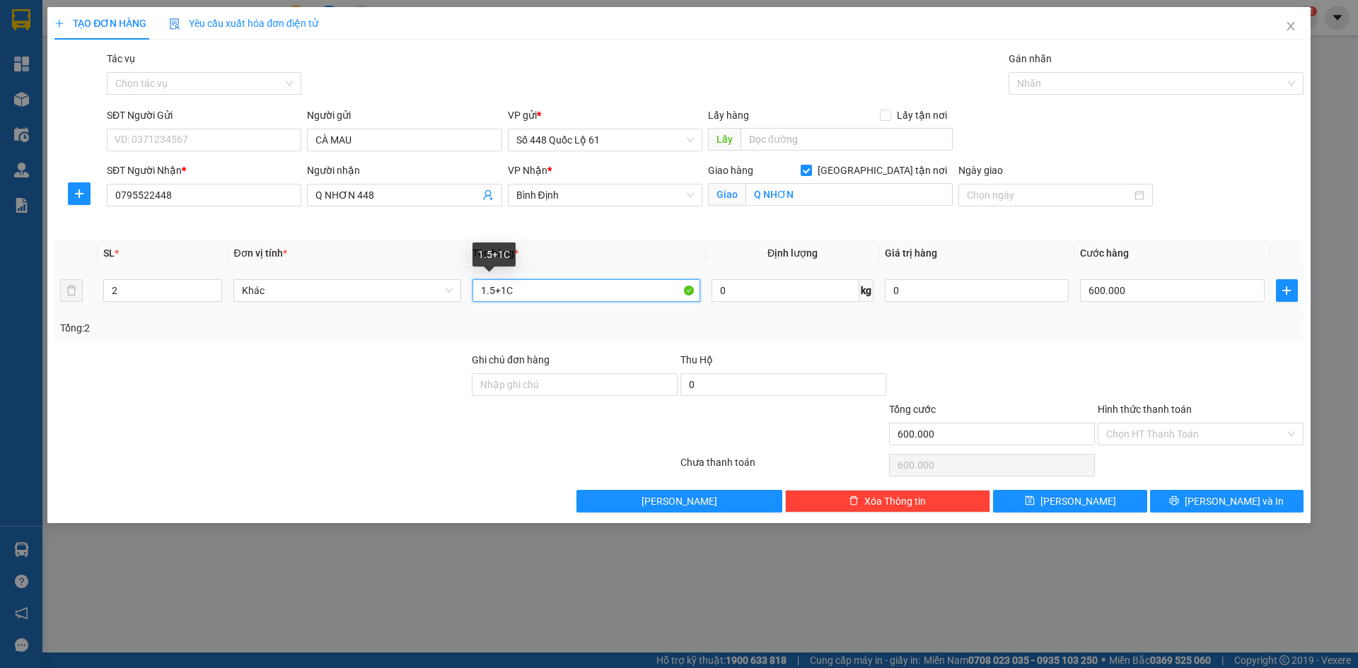
click at [538, 292] on input "1.5+1C" at bounding box center [587, 290] width 228 height 23
type input "1.5"
click at [1152, 295] on input "600.000" at bounding box center [1172, 290] width 184 height 23
type input "7"
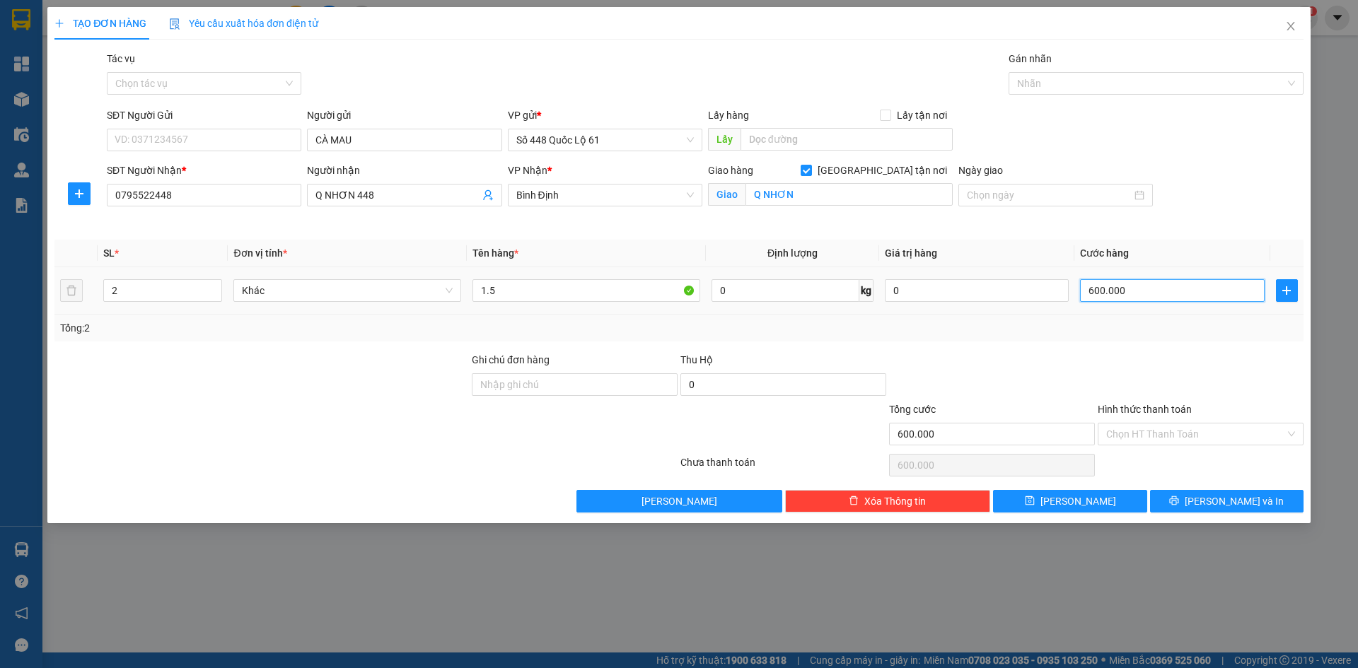
type input "7"
type input "70"
type input "700"
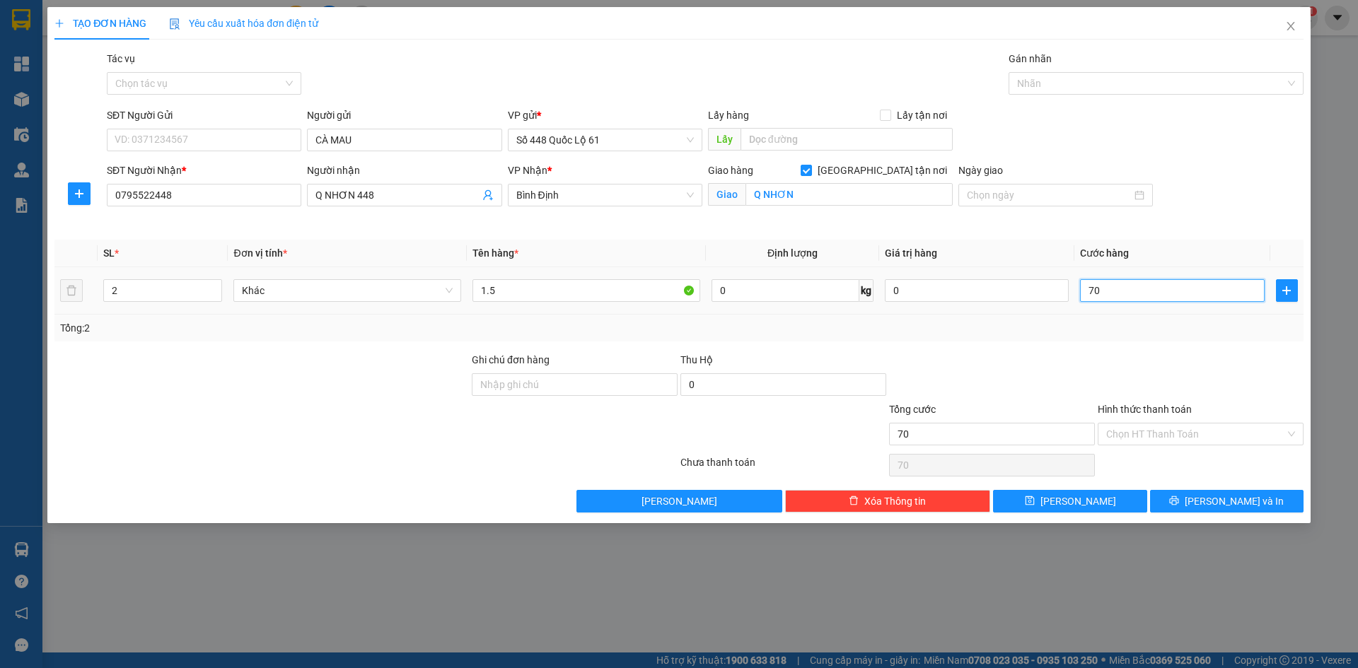
type input "700"
type input "700.000"
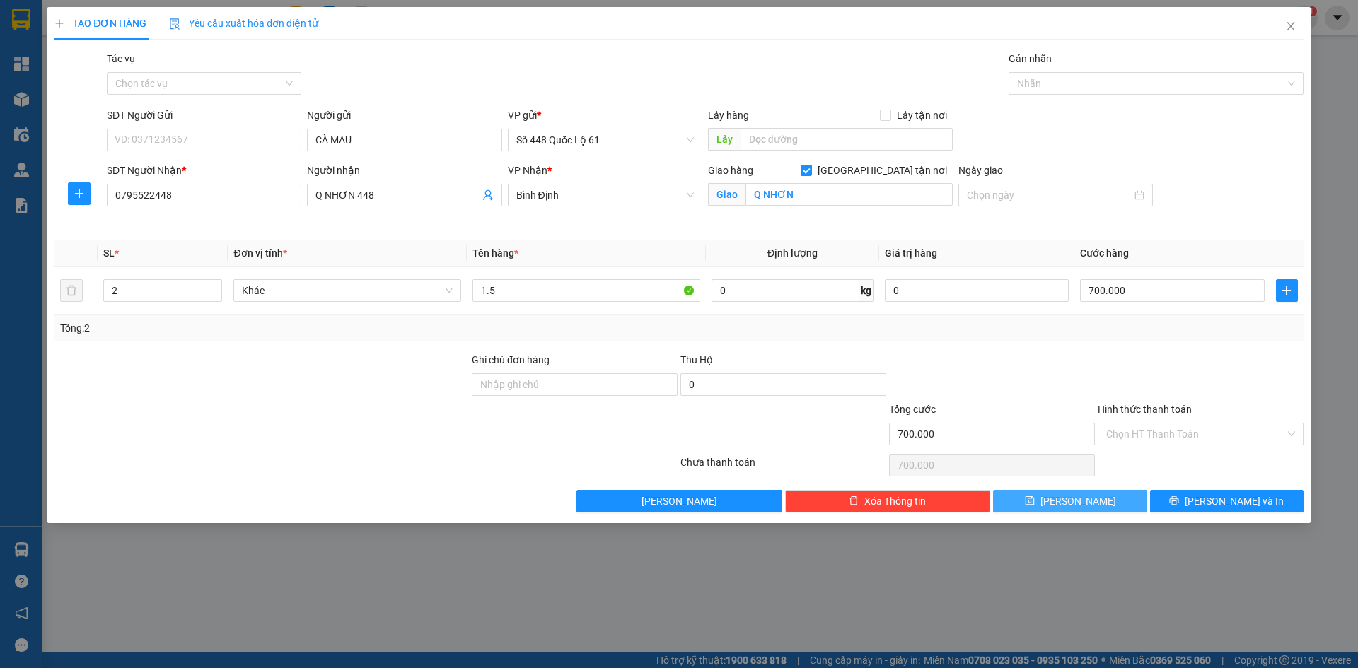
click at [1079, 505] on span "[PERSON_NAME]" at bounding box center [1079, 502] width 76 height 16
checkbox input "false"
type input "0"
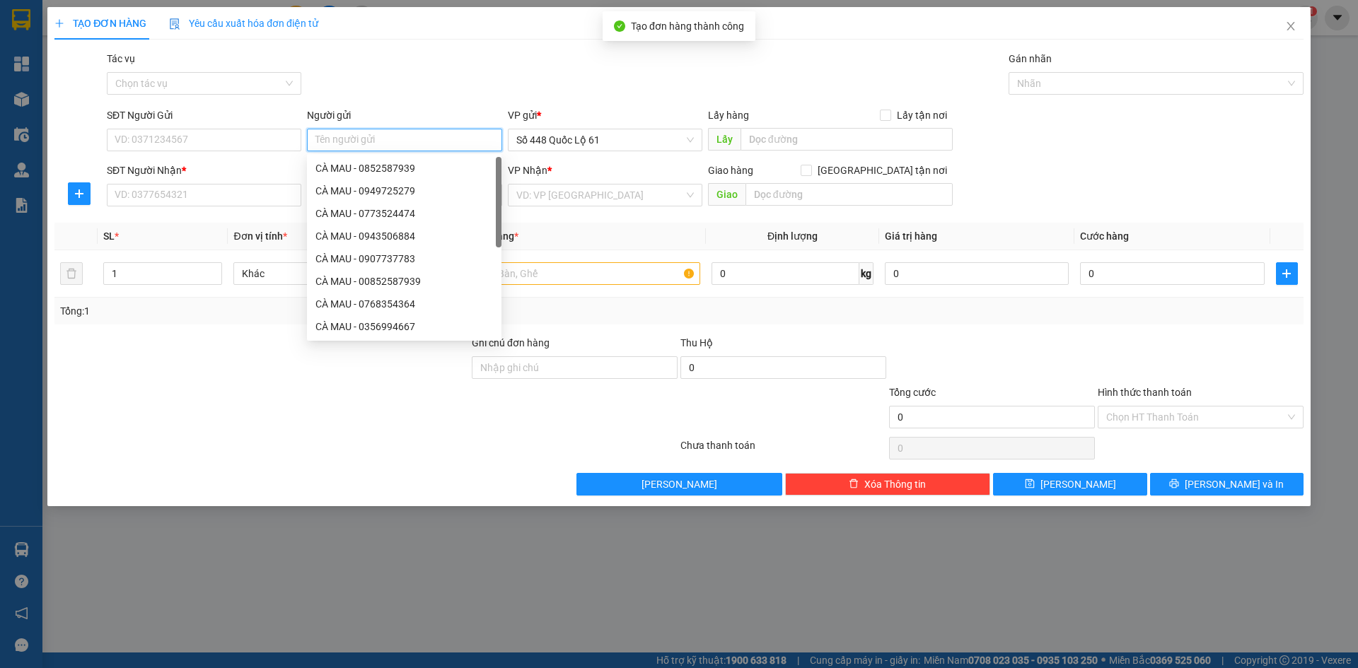
paste input "CÀ MAU"
type input "CÀ MAU"
click at [235, 197] on input "SĐT Người Nhận *" at bounding box center [204, 195] width 195 height 23
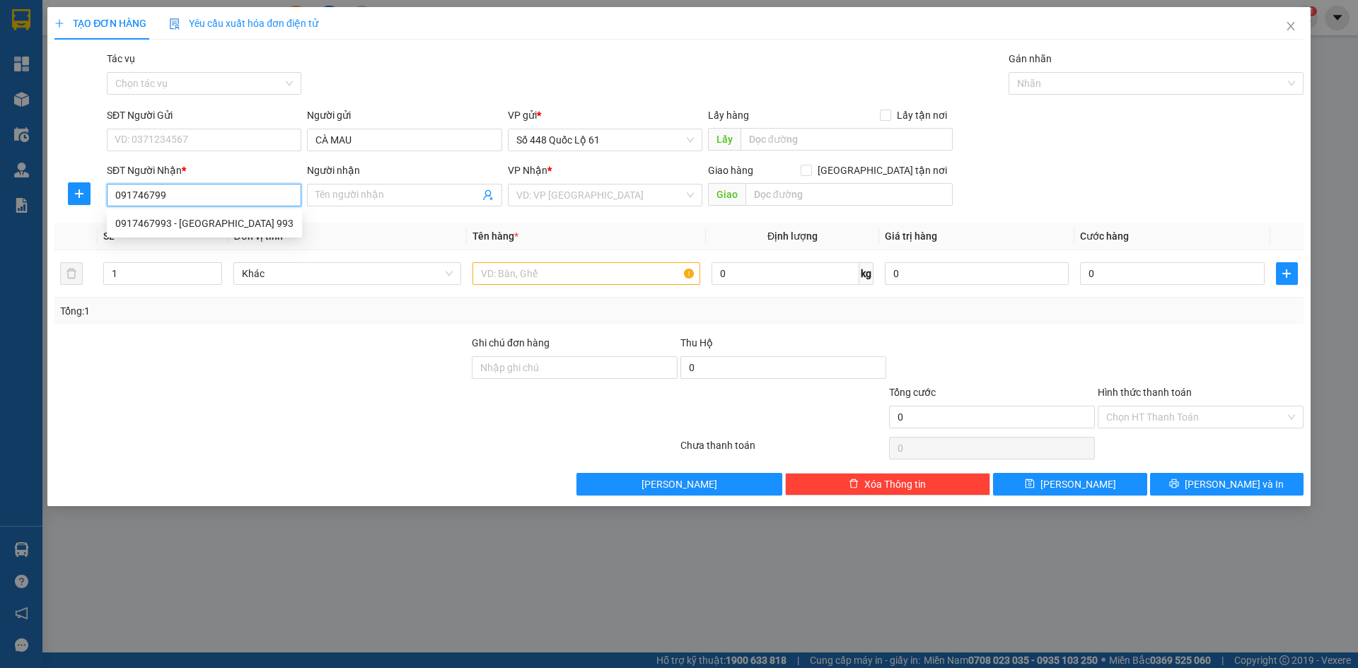
type input "0917467993"
click at [250, 229] on div "0917467993 - [GEOGRAPHIC_DATA] 993" at bounding box center [204, 224] width 178 height 16
type input "CHÂU PHÙ MỸ 993"
checkbox input "true"
type input "PHÙ MỸ"
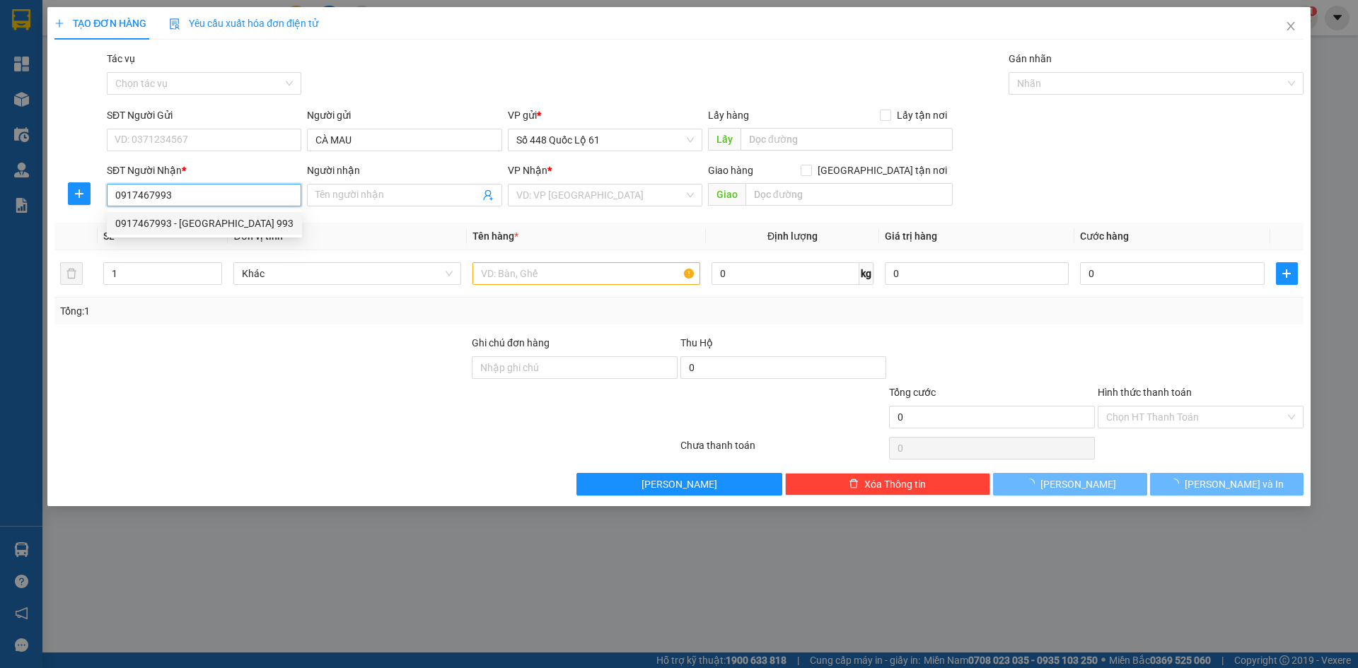
type input "3.850.000"
type input "200.000"
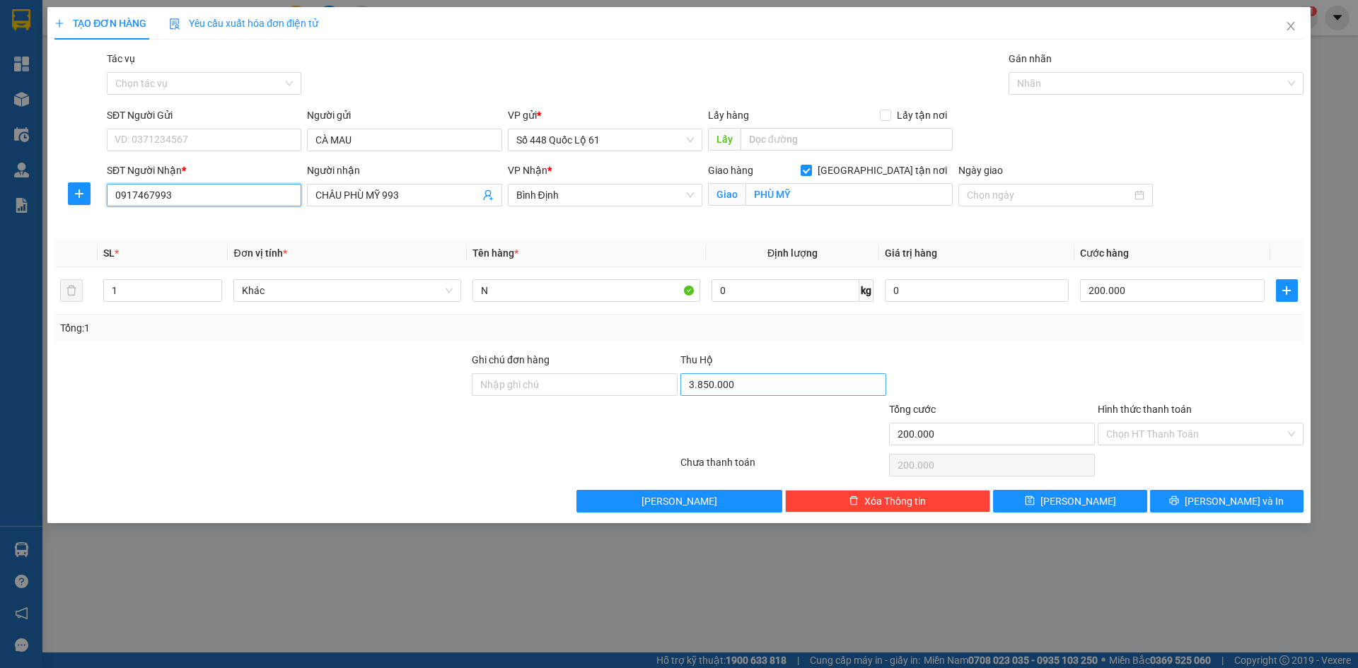
type input "0917467993"
click at [718, 390] on input "3.850.000" at bounding box center [784, 385] width 206 height 23
type input "3.150.000"
click at [1191, 308] on td "200.000" at bounding box center [1172, 290] width 195 height 47
click at [1083, 504] on span "[PERSON_NAME]" at bounding box center [1079, 502] width 76 height 16
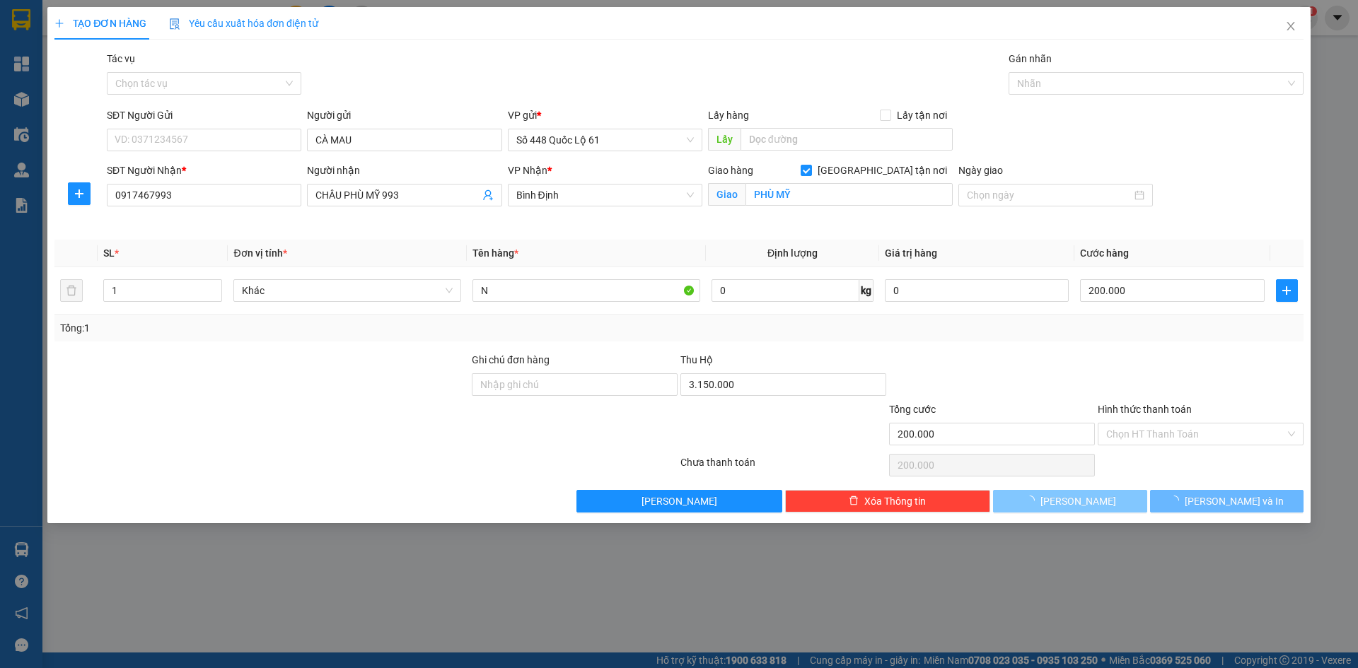
checkbox input "false"
type input "0"
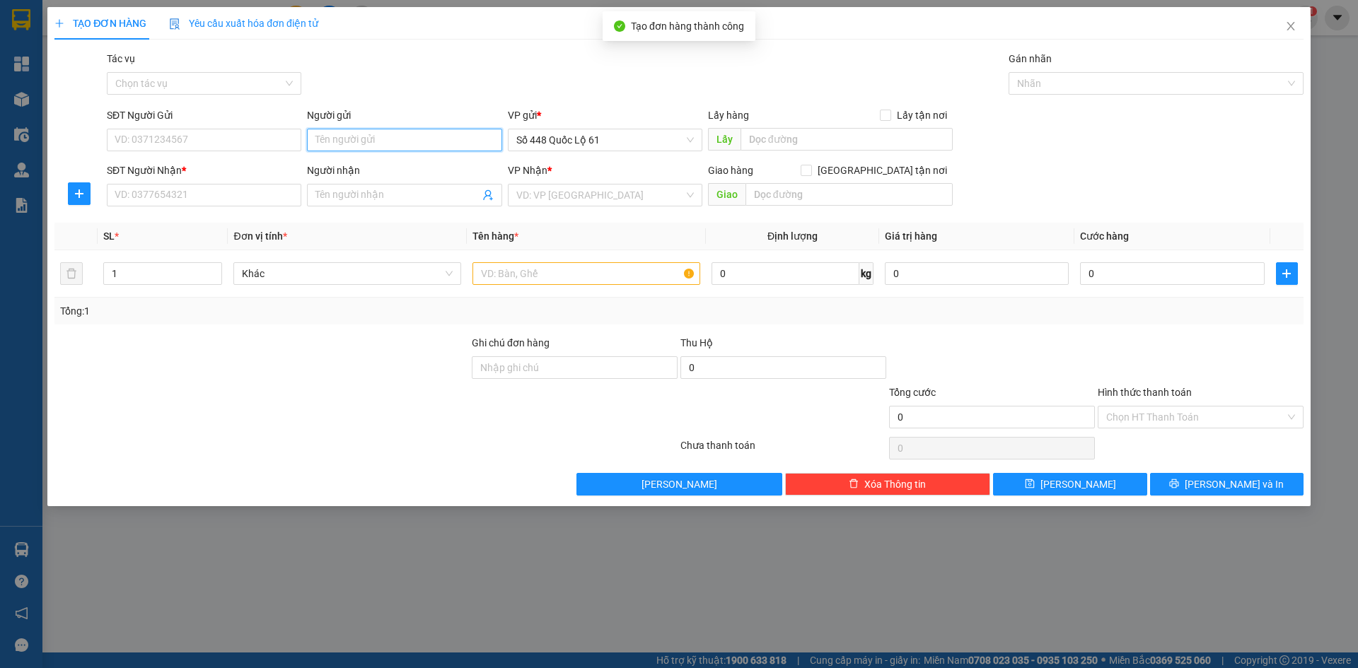
paste input "CÀ MAU"
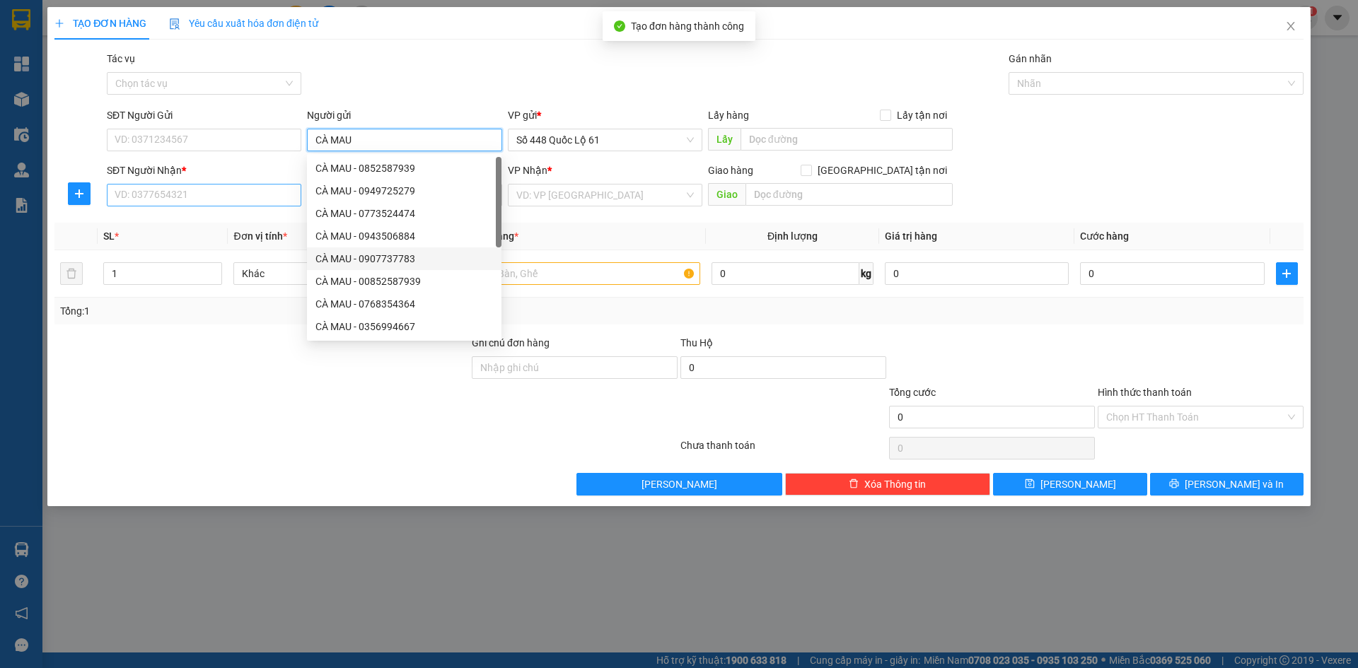
type input "CÀ MAU"
click at [228, 188] on input "SĐT Người Nhận *" at bounding box center [204, 195] width 195 height 23
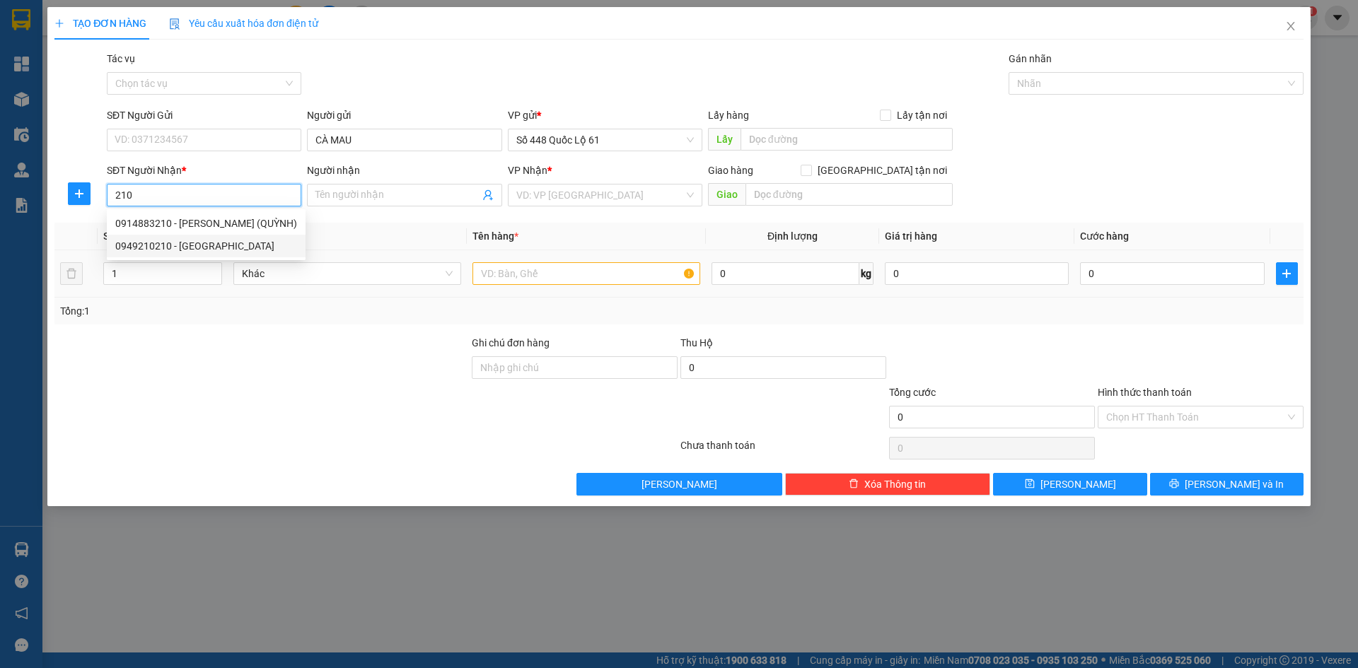
drag, startPoint x: 236, startPoint y: 248, endPoint x: 336, endPoint y: 285, distance: 107.2
click at [236, 248] on div "0949210210 - [GEOGRAPHIC_DATA]" at bounding box center [206, 246] width 182 height 16
type input "0949210210"
type input "NHÃ NHA TRANG"
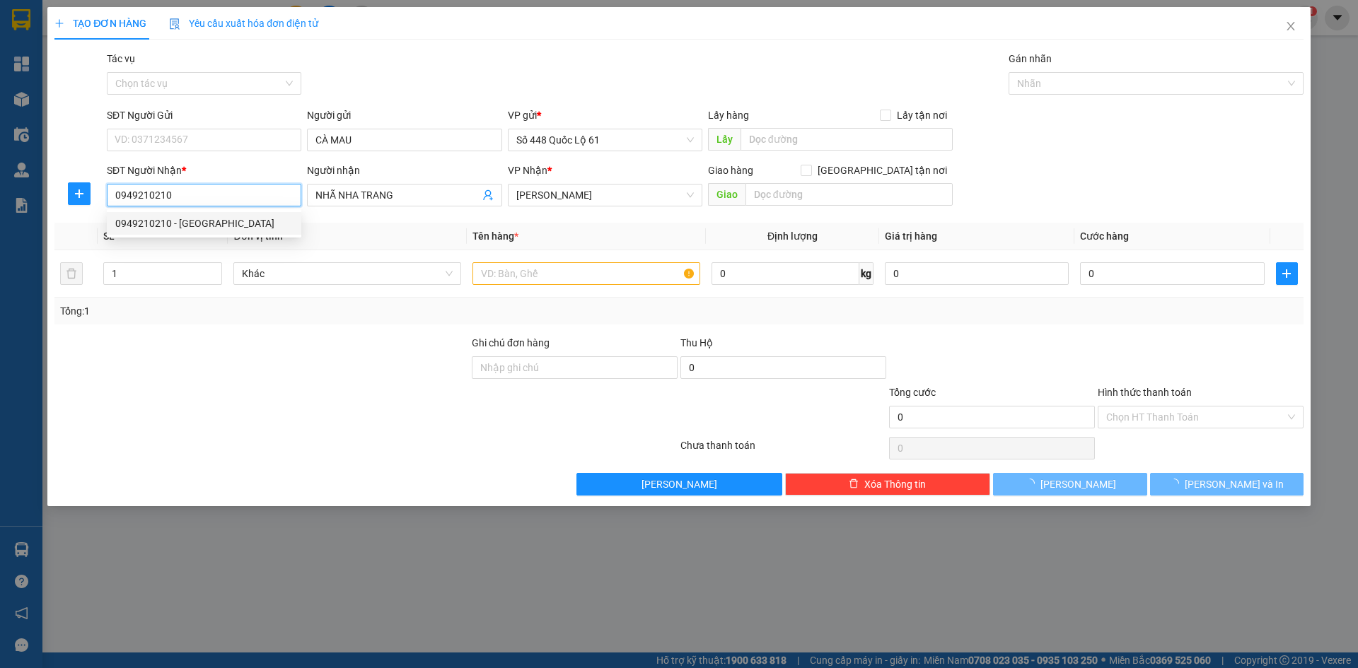
type input "1.000"
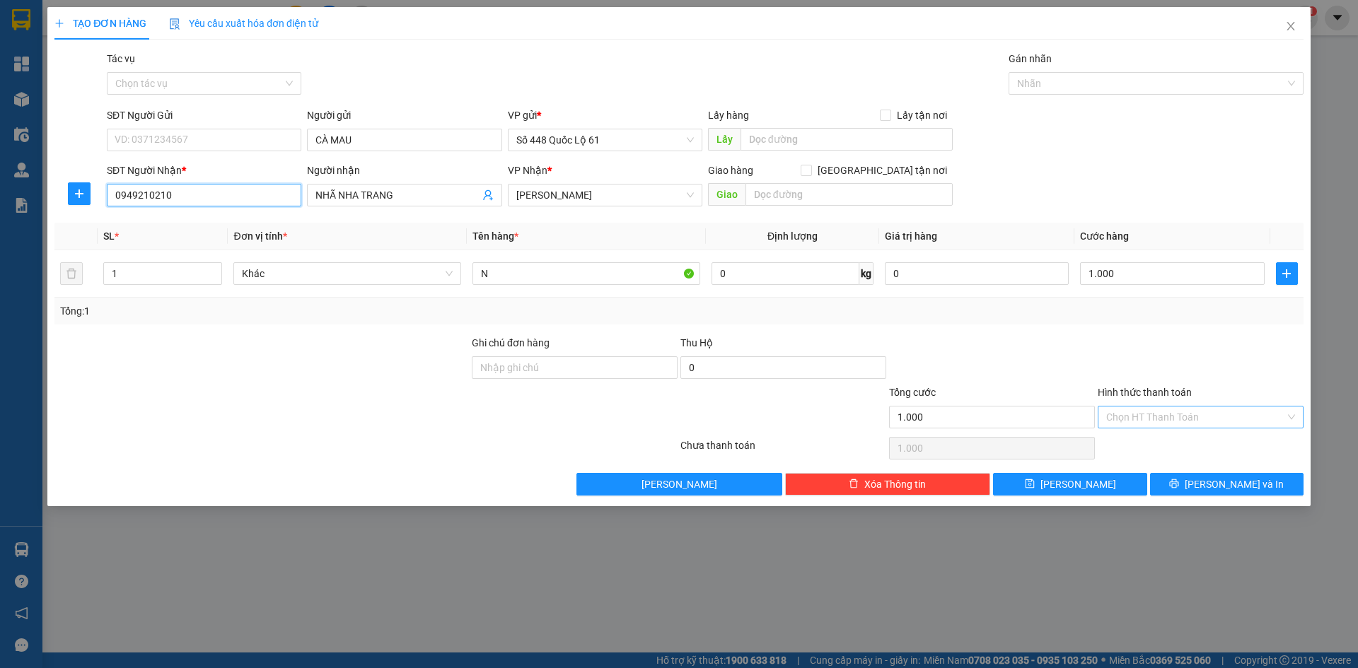
type input "0949210210"
click at [1147, 427] on input "Hình thức thanh toán" at bounding box center [1195, 417] width 179 height 21
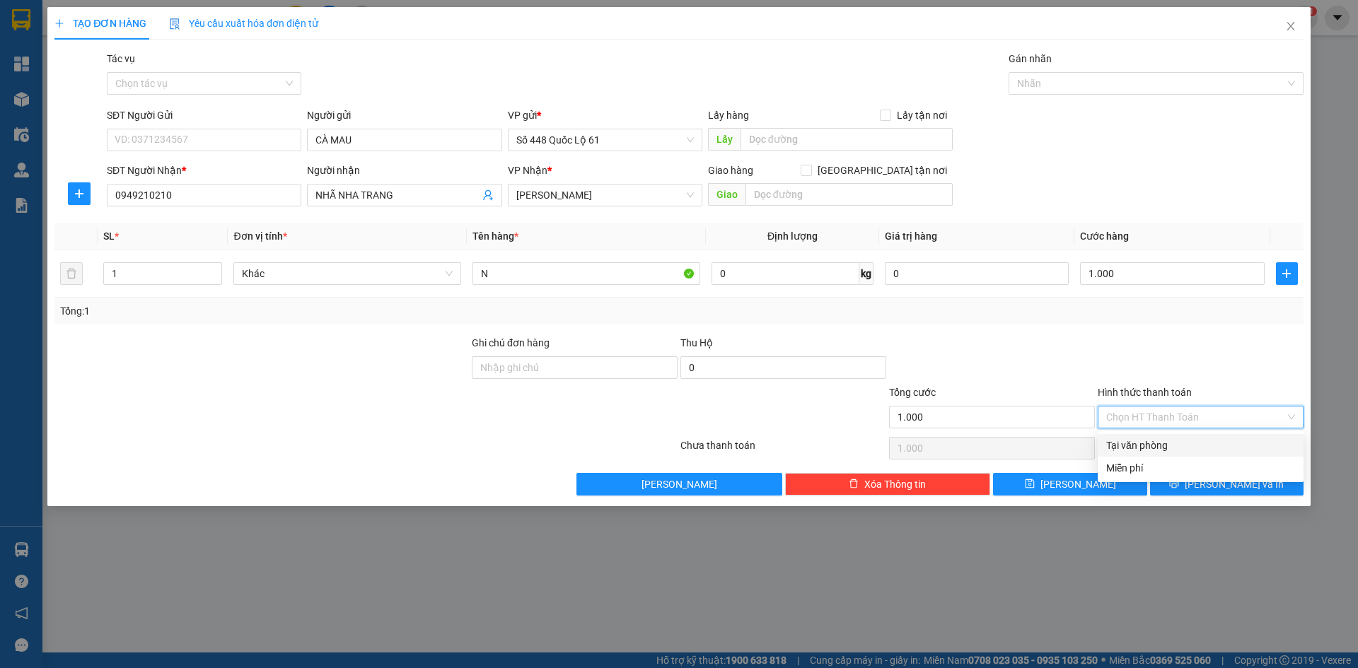
drag, startPoint x: 1148, startPoint y: 436, endPoint x: 1123, endPoint y: 480, distance: 50.7
click at [1148, 439] on div "Tại văn phòng" at bounding box center [1201, 445] width 206 height 23
type input "0"
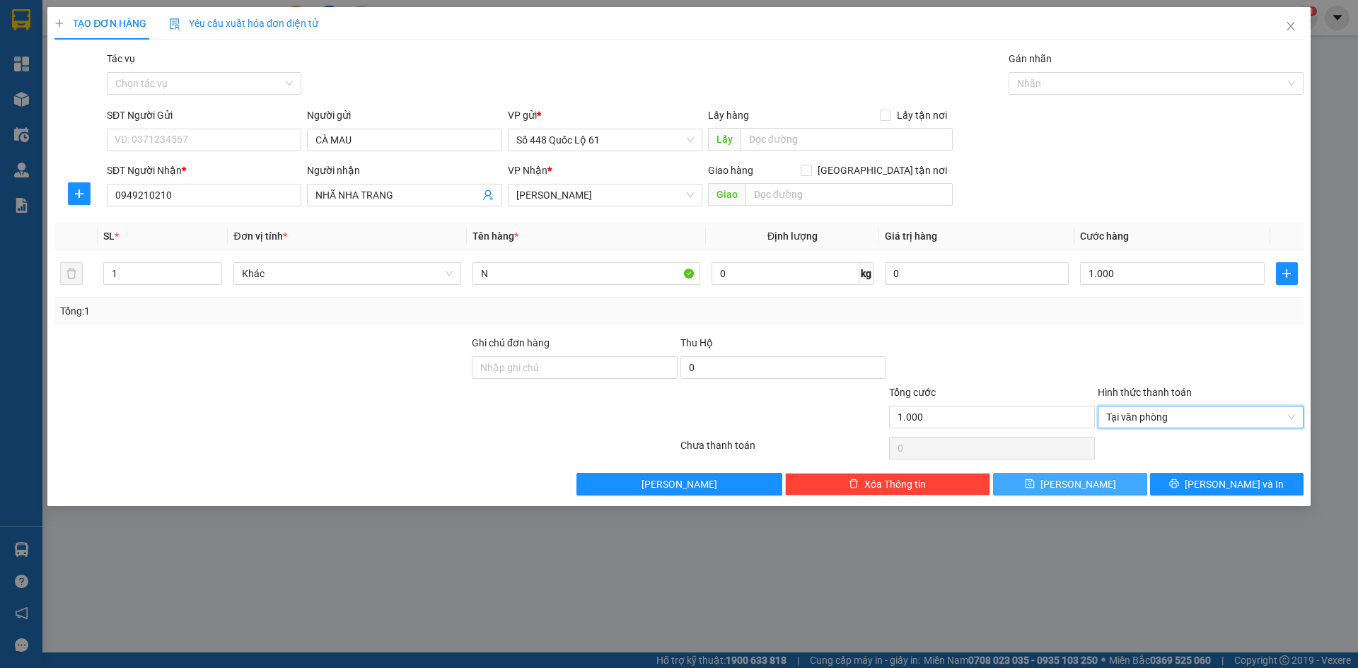
click at [1106, 485] on button "[PERSON_NAME]" at bounding box center [1070, 484] width 154 height 23
type input "0"
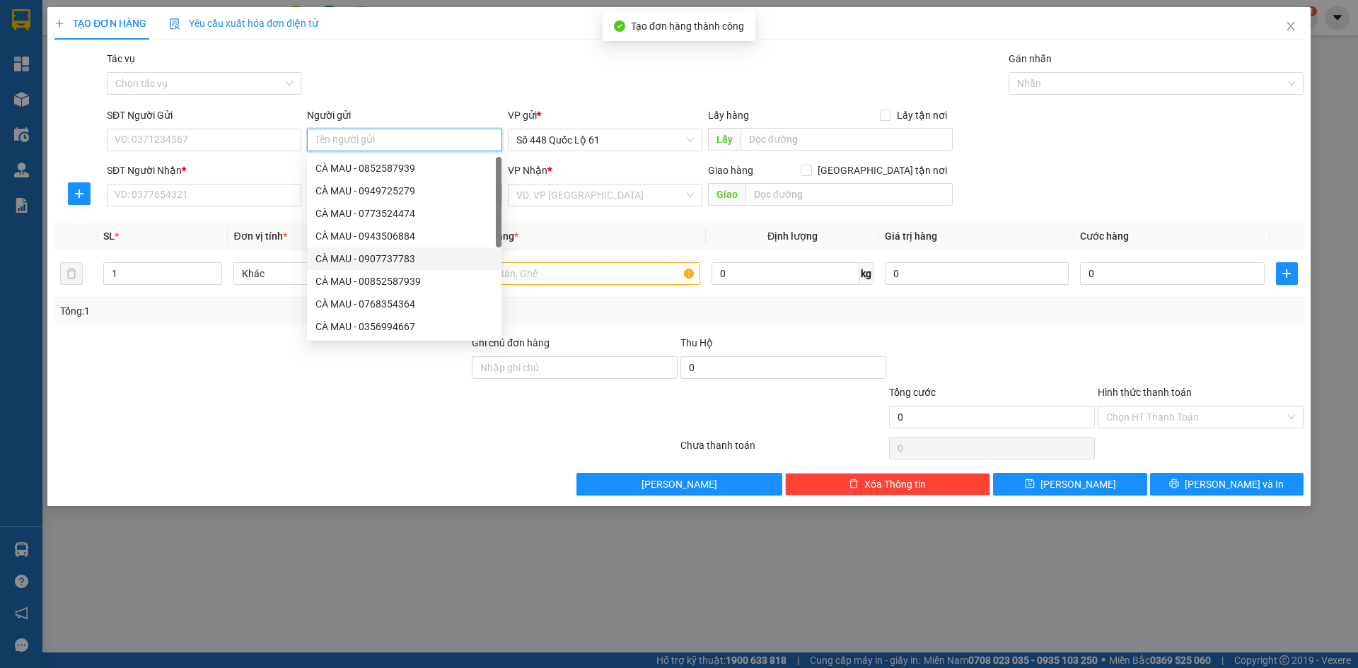
paste input "CÀ MAU"
type input "CÀ MAU"
click at [237, 192] on input "SĐT Người Nhận *" at bounding box center [204, 195] width 195 height 23
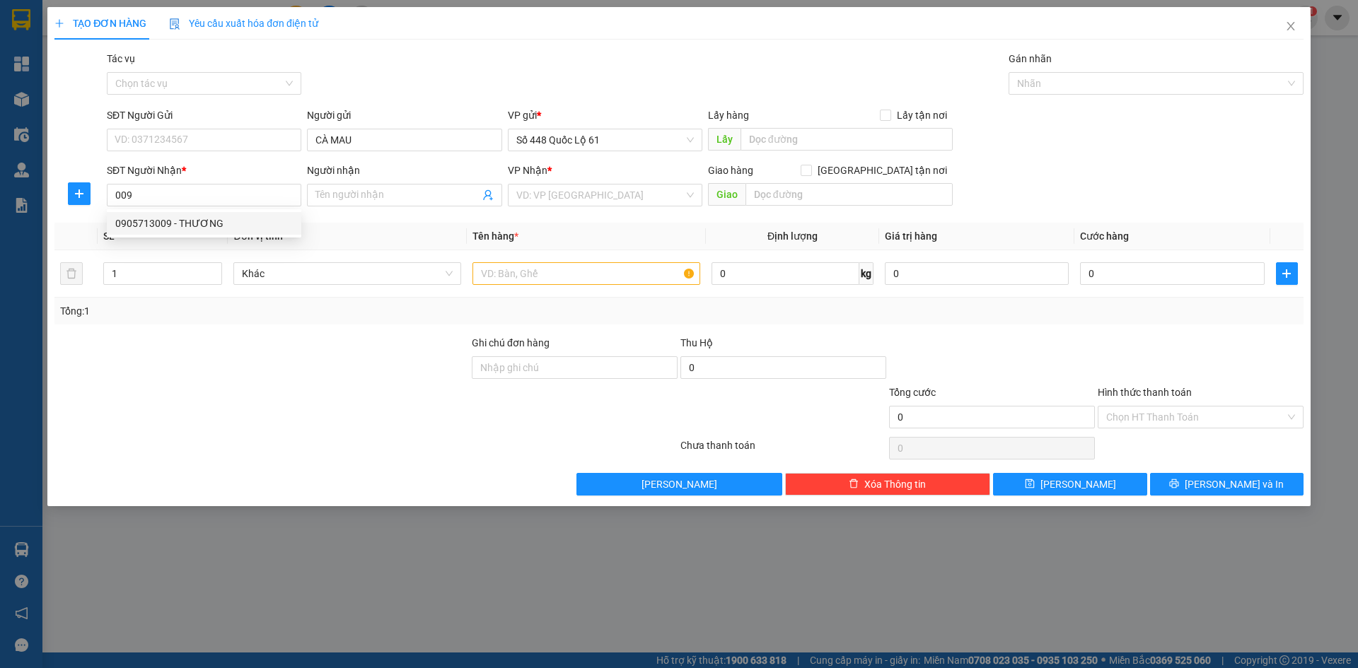
drag, startPoint x: 250, startPoint y: 235, endPoint x: 279, endPoint y: 233, distance: 29.1
click at [251, 235] on div "0905713009 0905713009 - THƯƠNG" at bounding box center [204, 223] width 195 height 28
click at [272, 224] on th "Đơn vị tính *" at bounding box center [347, 237] width 239 height 28
drag, startPoint x: 219, startPoint y: 183, endPoint x: 216, endPoint y: 197, distance: 14.3
click at [218, 183] on div "SĐT Người Nhận *" at bounding box center [204, 173] width 195 height 21
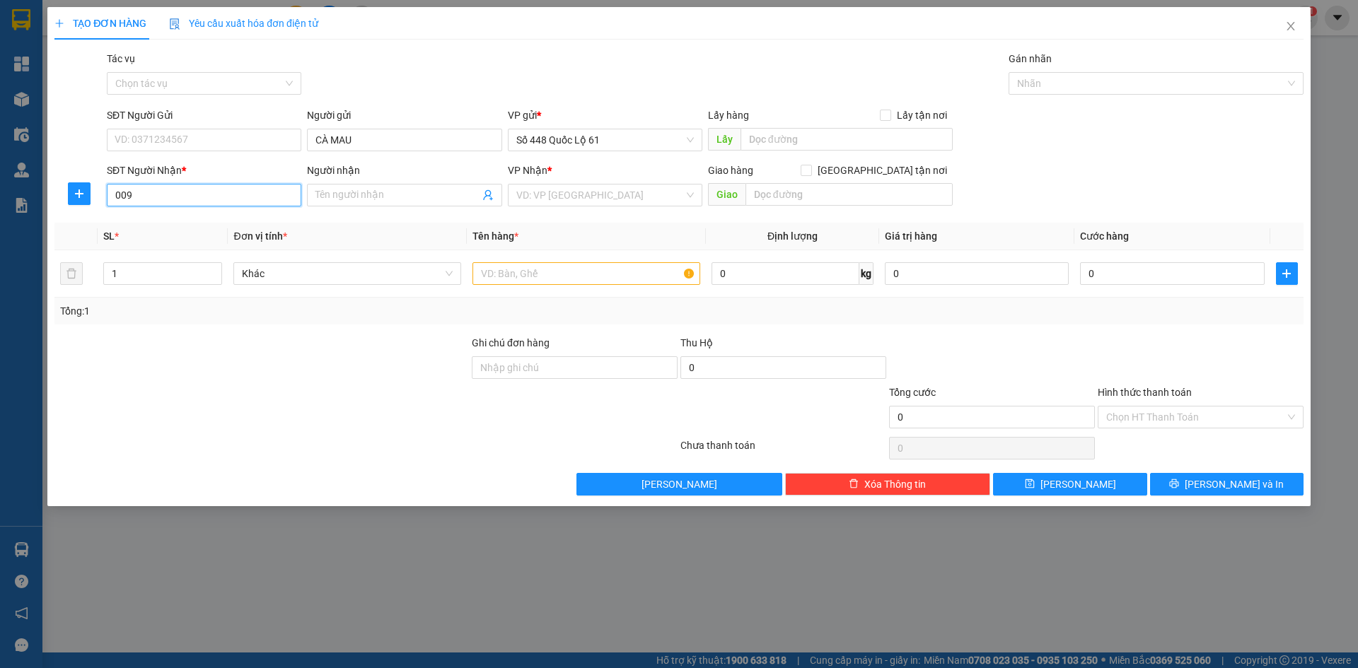
click at [216, 201] on input "009" at bounding box center [204, 195] width 195 height 23
click at [224, 226] on div "0905713009 - THƯƠNG" at bounding box center [204, 224] width 178 height 16
type input "0905713009"
type input "THƯƠNG"
type input "1.000"
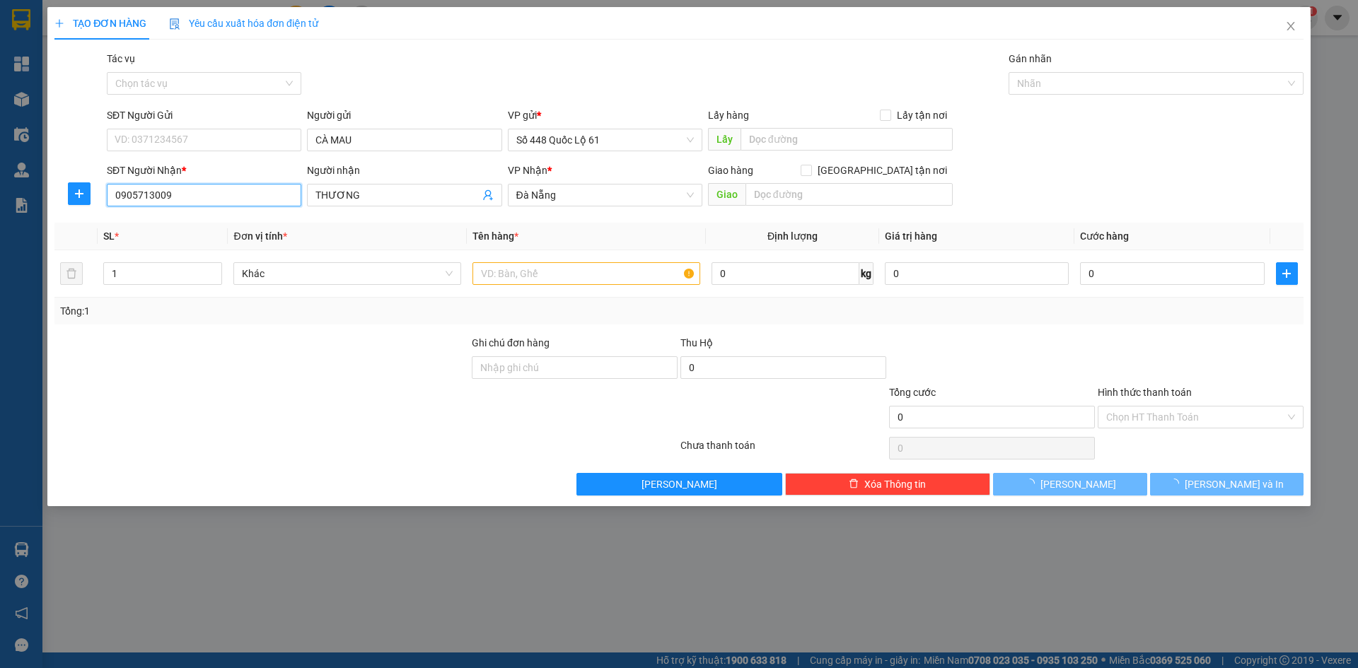
type input "1.000"
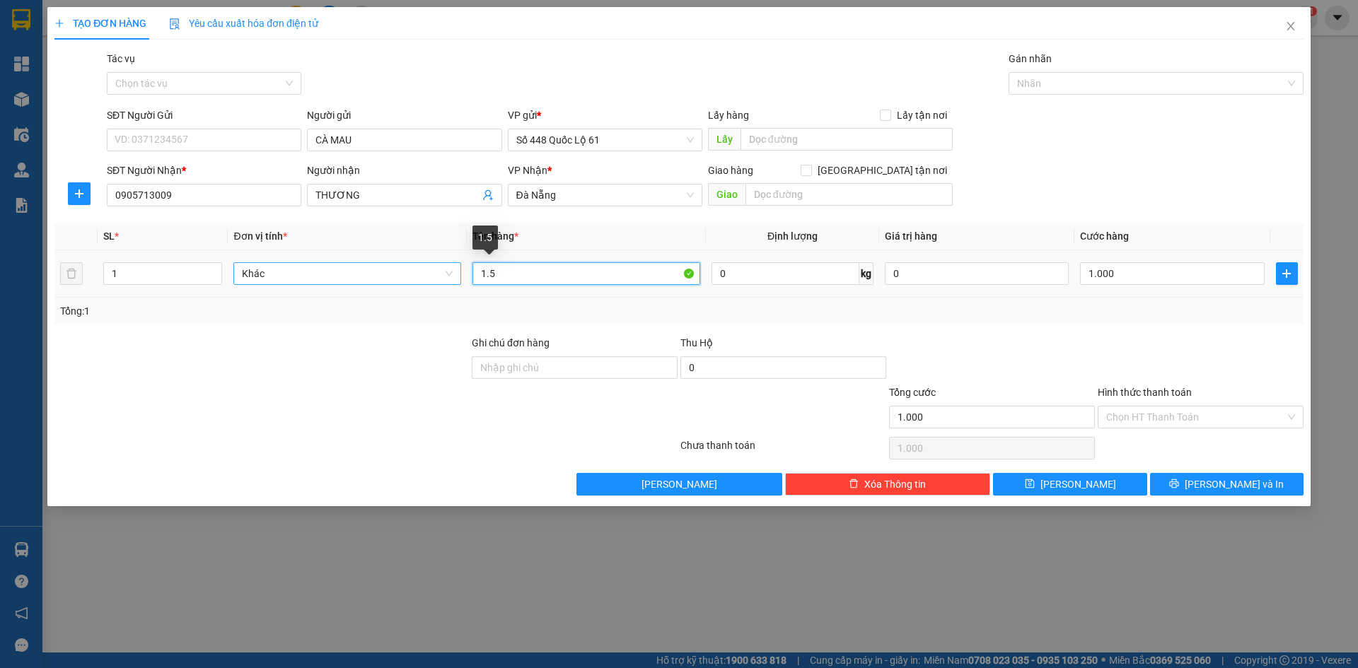
drag, startPoint x: 531, startPoint y: 274, endPoint x: 411, endPoint y: 284, distance: 120.7
click at [411, 284] on tr "1 Khác 1.5 0 kg 0 1.000" at bounding box center [678, 273] width 1249 height 47
paste input "ÚC"
type input "KHÚC"
click at [1165, 271] on input "1.000" at bounding box center [1172, 273] width 184 height 23
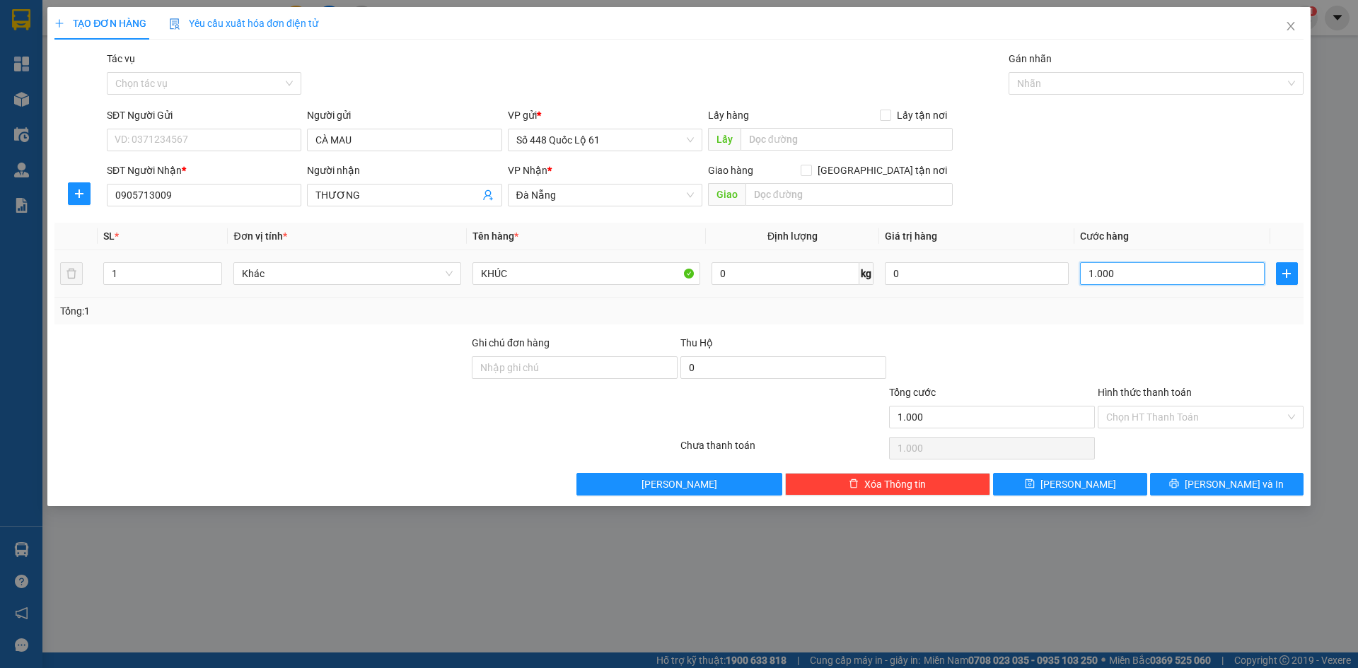
type input "2"
type input "20"
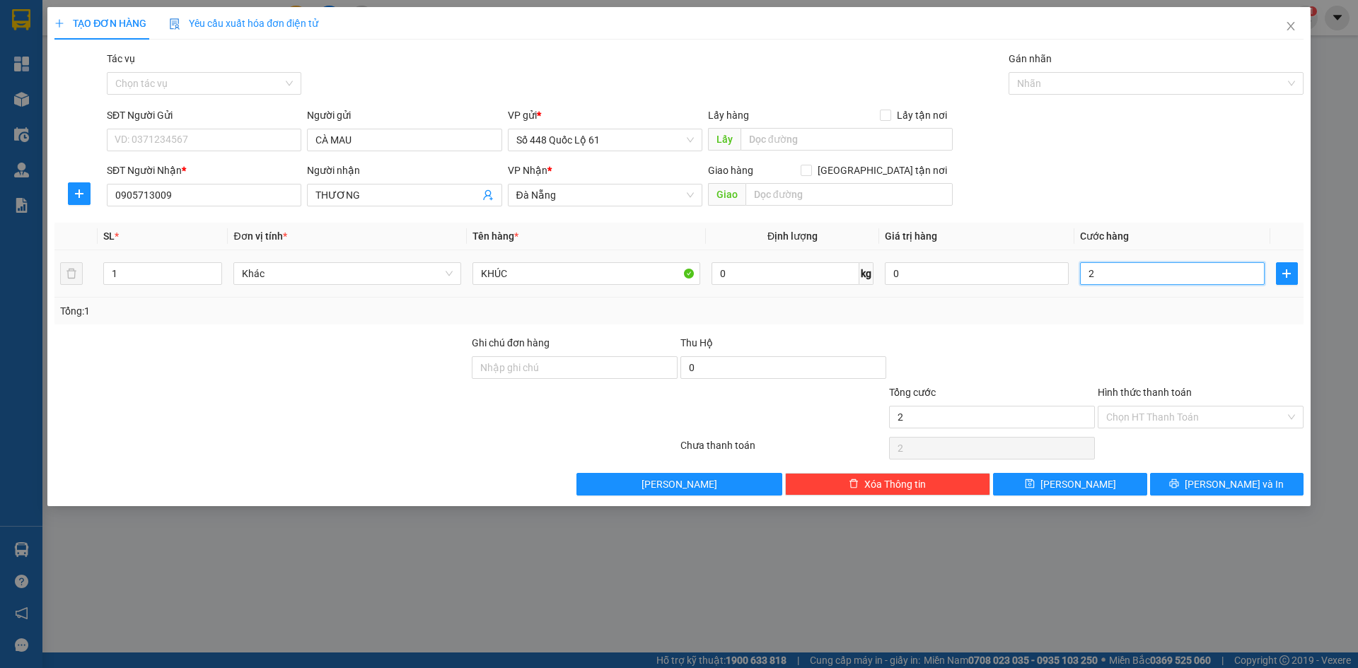
type input "20"
type input "200"
type input "200.000"
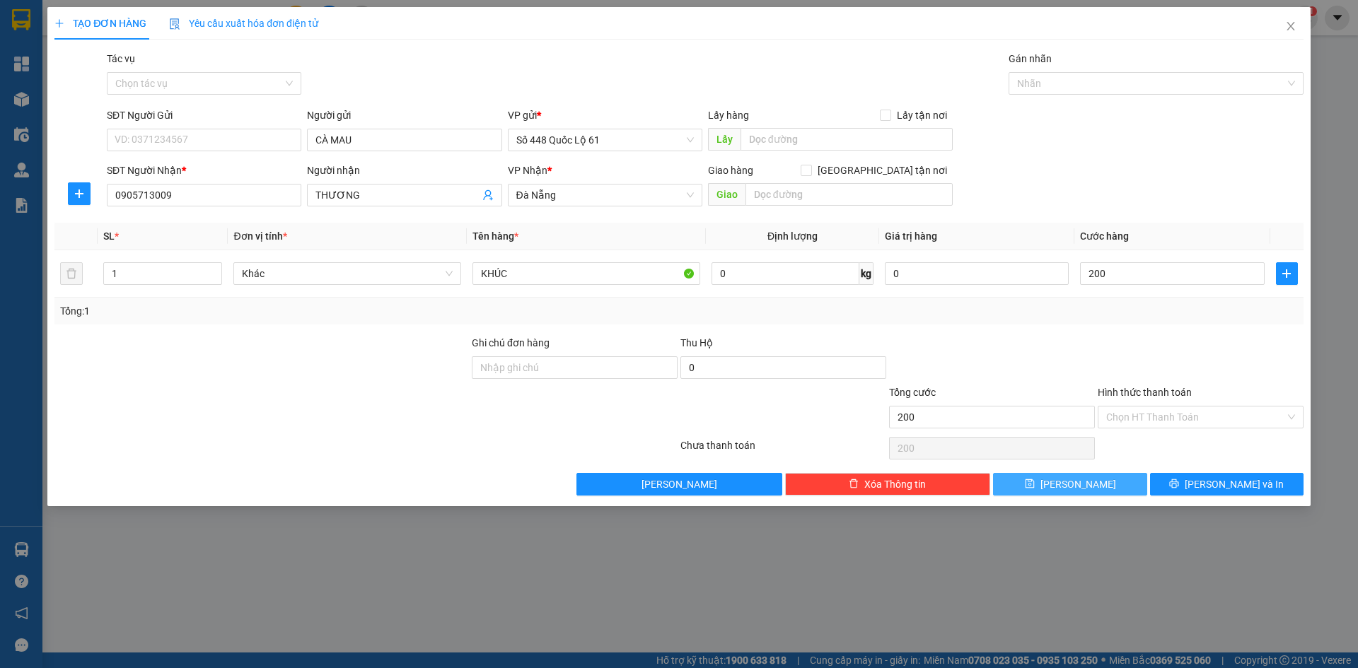
type input "200.000"
click at [1087, 492] on button "[PERSON_NAME]" at bounding box center [1070, 484] width 154 height 23
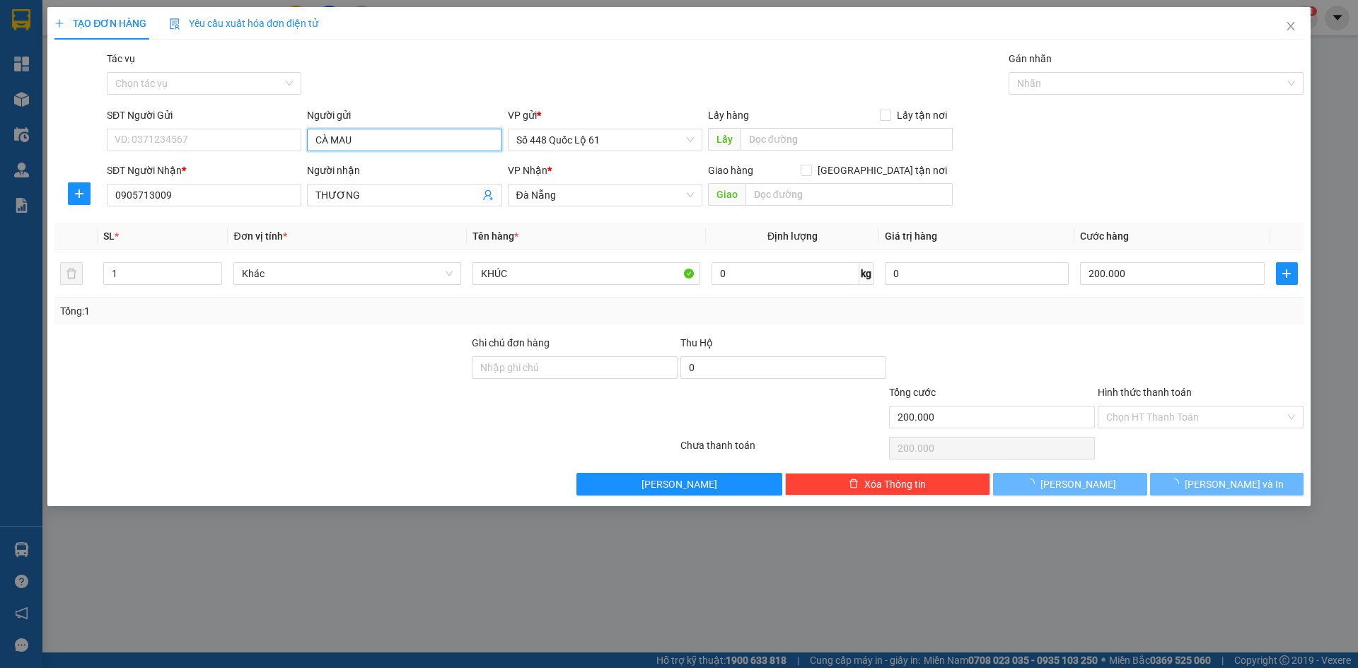
type input "0"
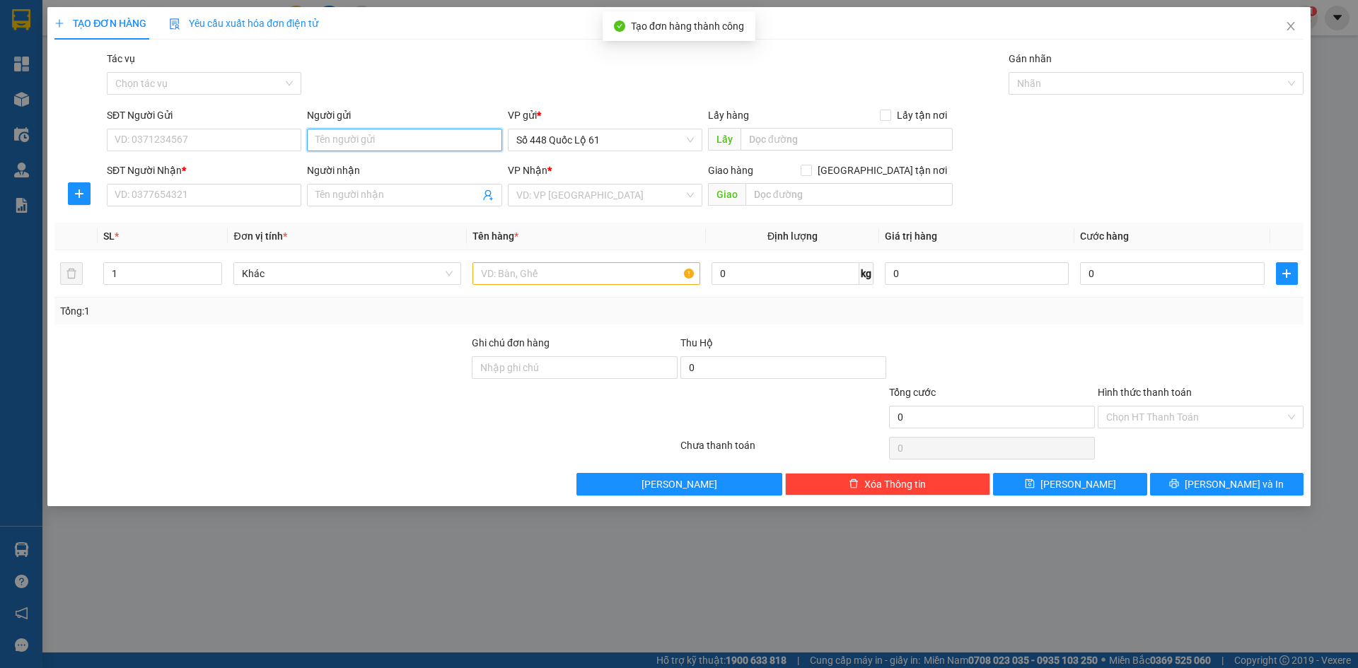
paste input "CÀ MAU"
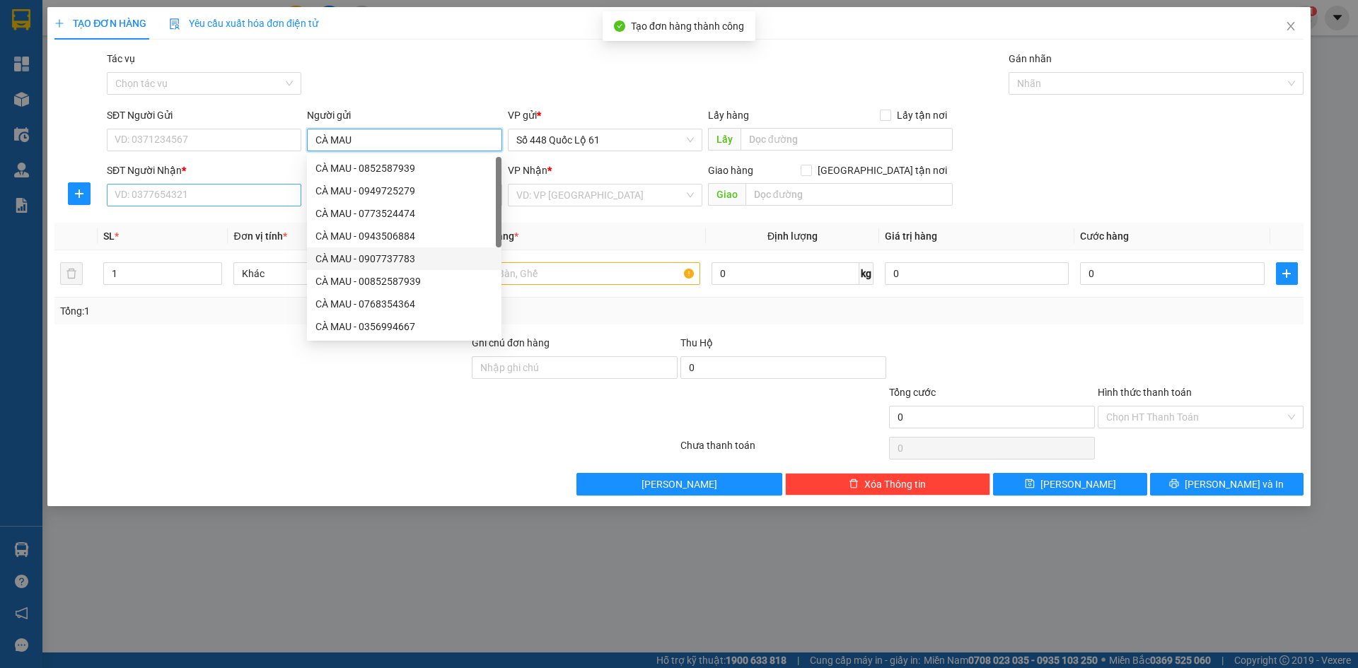
type input "CÀ MAU"
click at [251, 198] on input "SĐT Người Nhận *" at bounding box center [204, 195] width 195 height 23
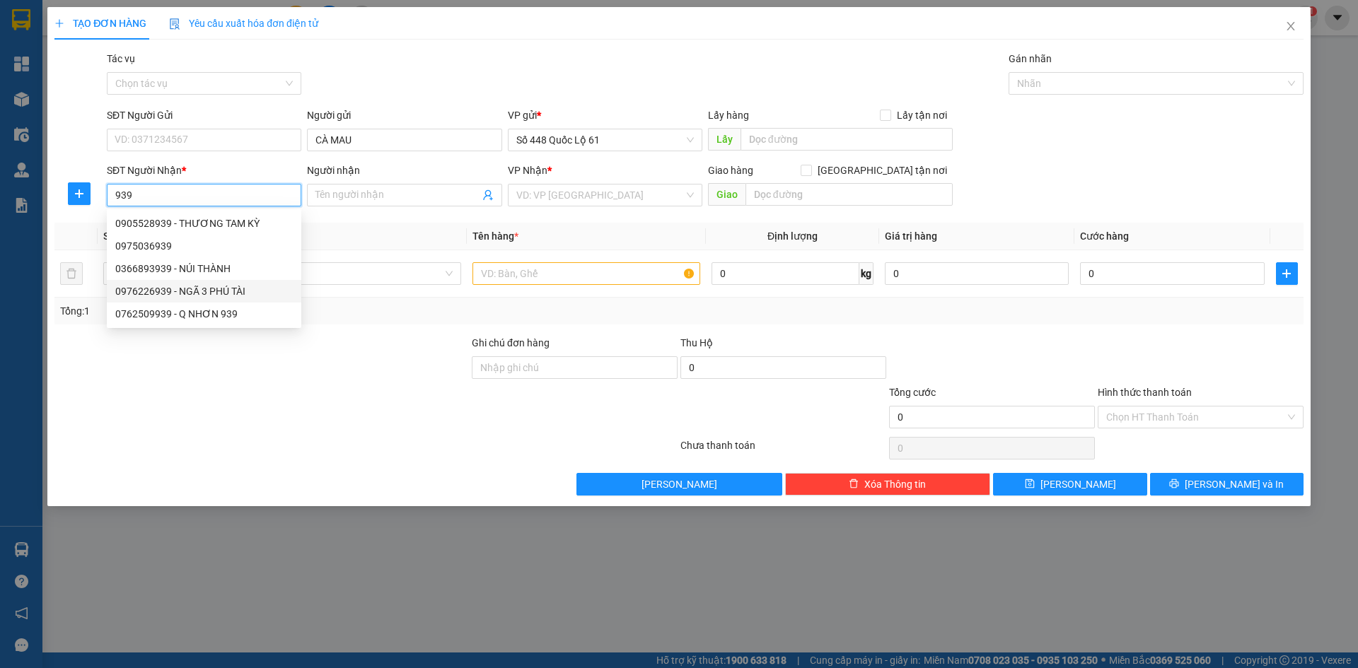
click at [237, 284] on div "0976226939 - NGÃ 3 PHÚ TÀI" at bounding box center [204, 292] width 178 height 16
type input "0976226939"
type input "NGÃ 3 PHÚ TÀI"
checkbox input "true"
type input "Q, NHƠN"
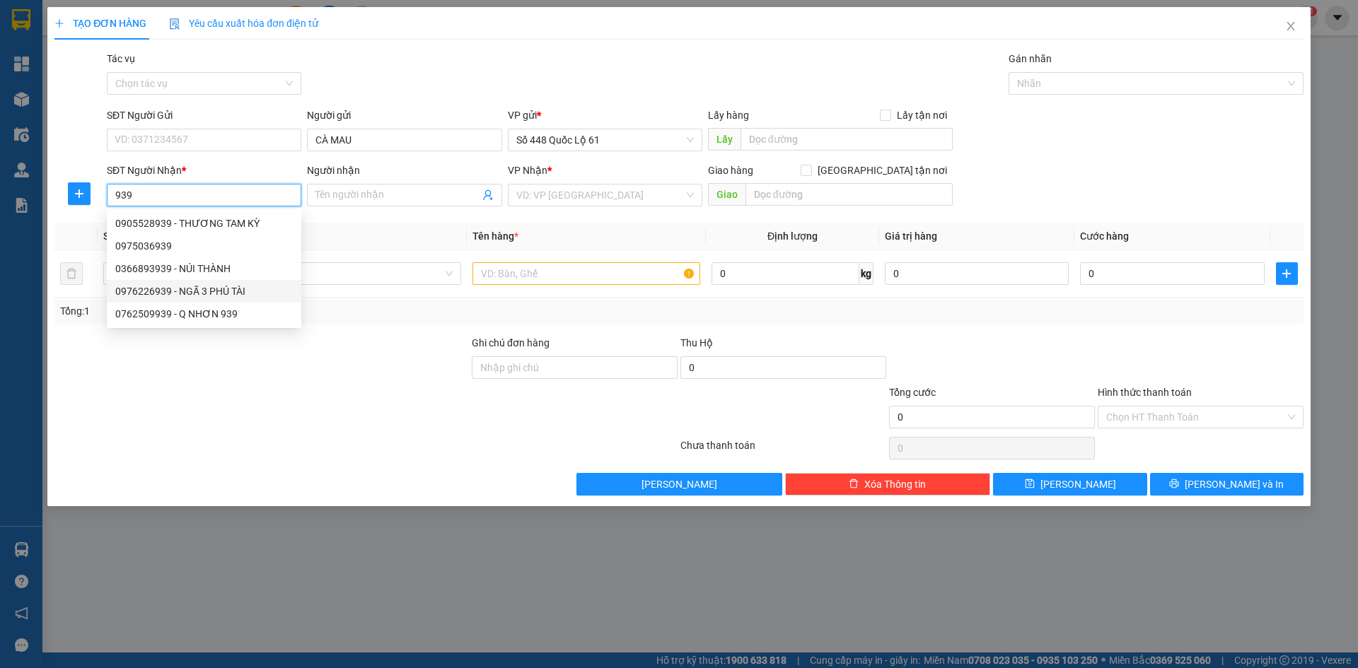
type input "1.540.000"
type input "150.000"
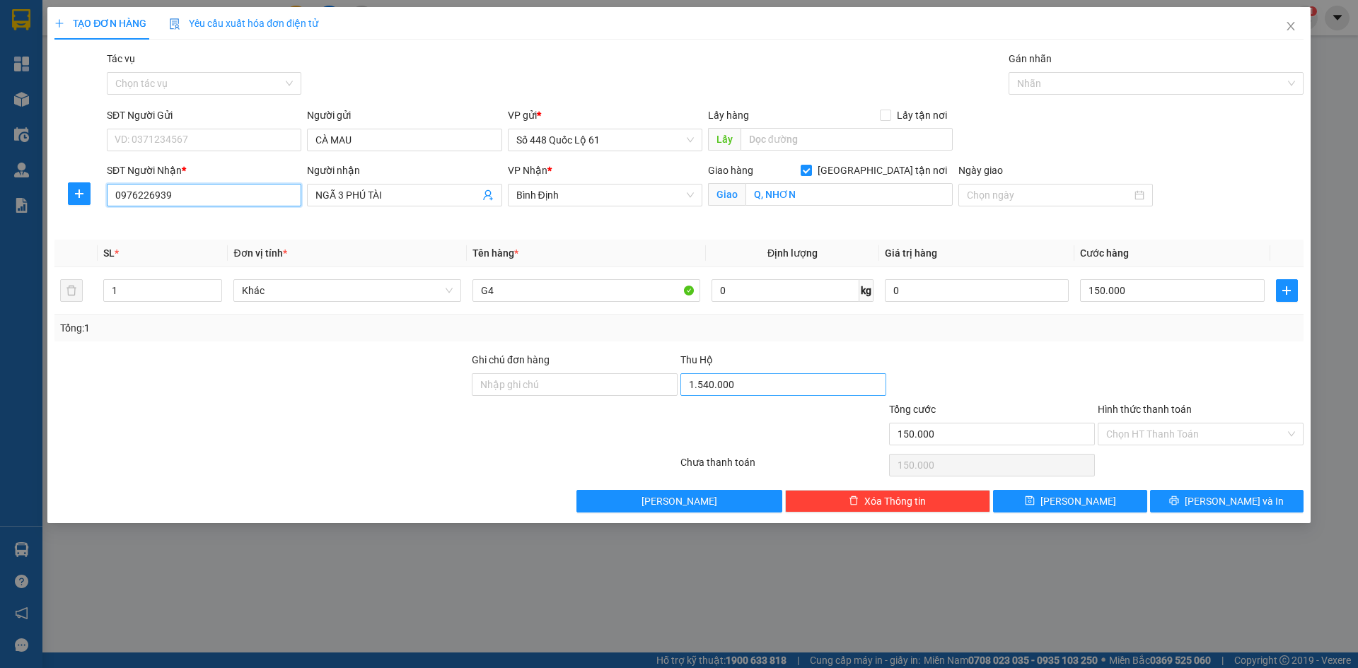
type input "0976226939"
type input "0"
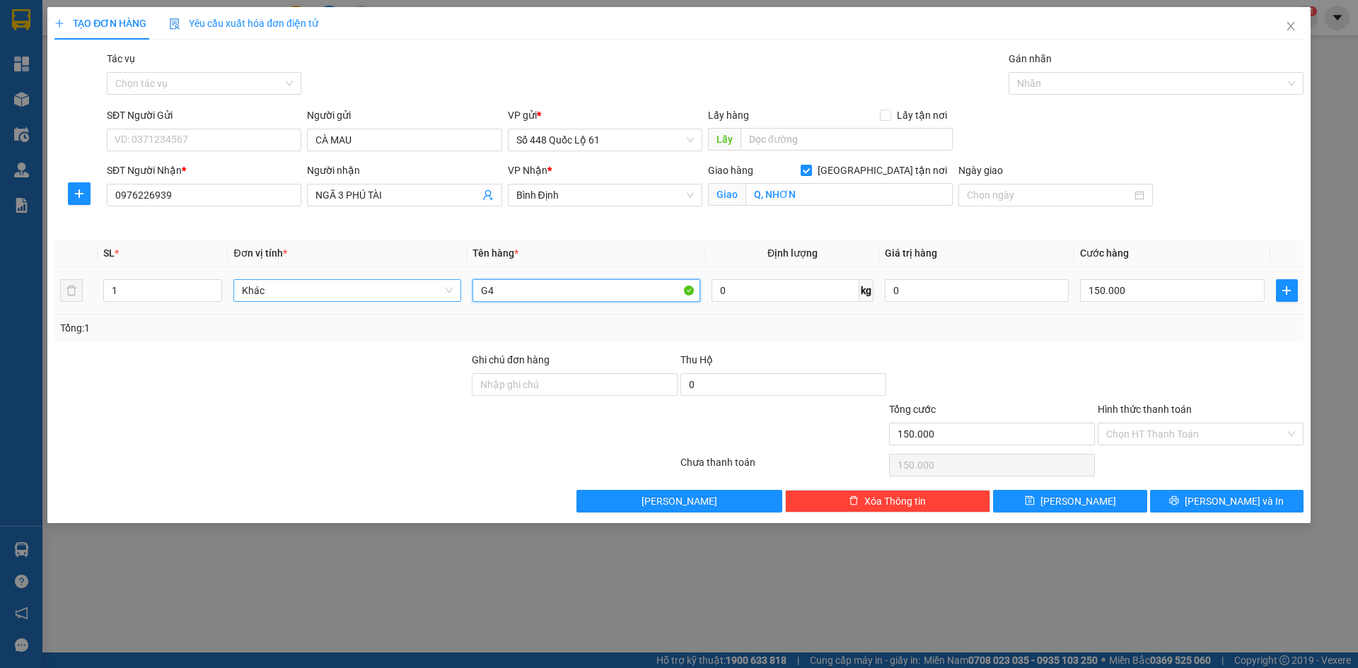
drag, startPoint x: 515, startPoint y: 298, endPoint x: 362, endPoint y: 293, distance: 152.9
click at [362, 293] on tr "1 Khác G4 0 kg 0 150.000" at bounding box center [678, 290] width 1249 height 47
type input "M"
type input "N"
click at [1150, 286] on input "150.000" at bounding box center [1172, 290] width 184 height 23
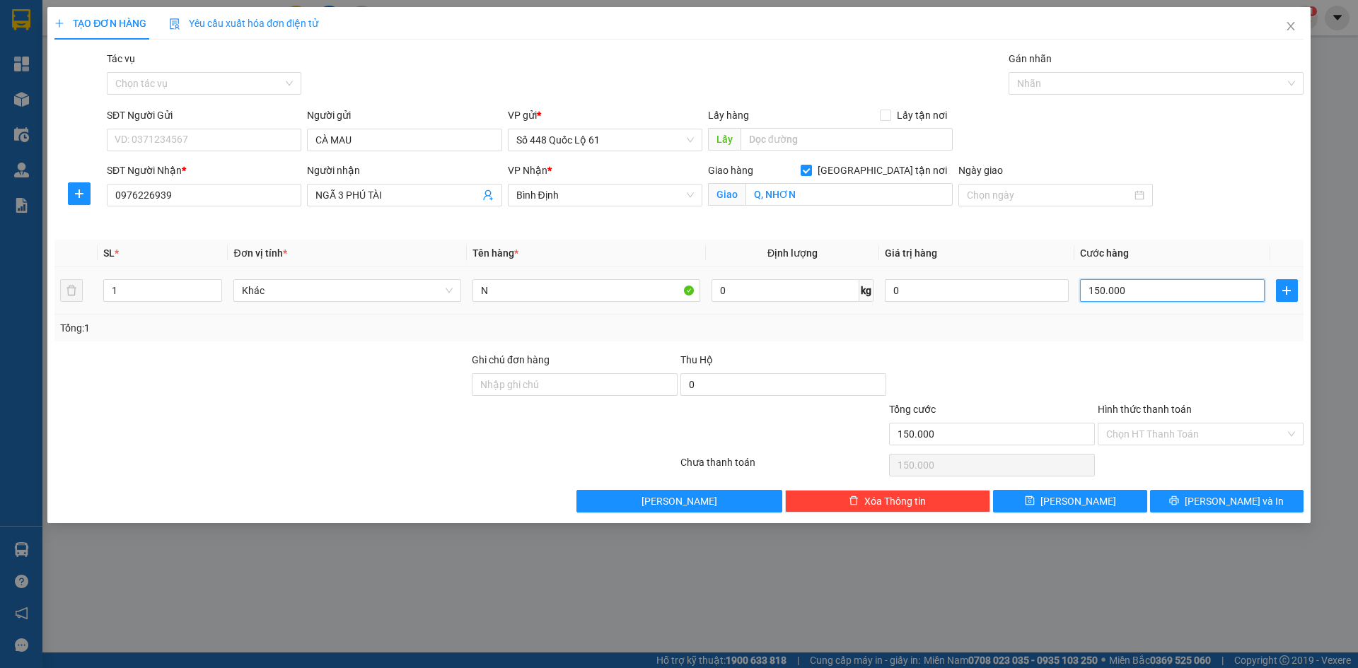
type input "2"
type input "20"
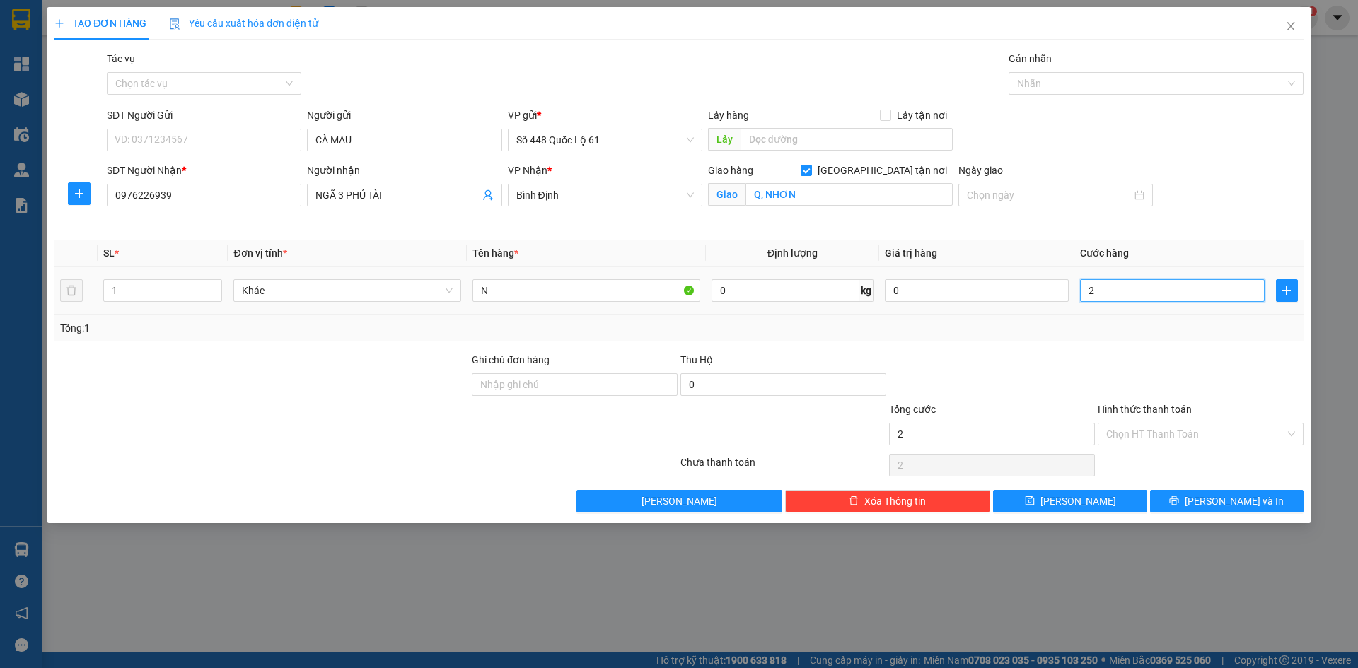
type input "20"
type input "200"
type input "200.000"
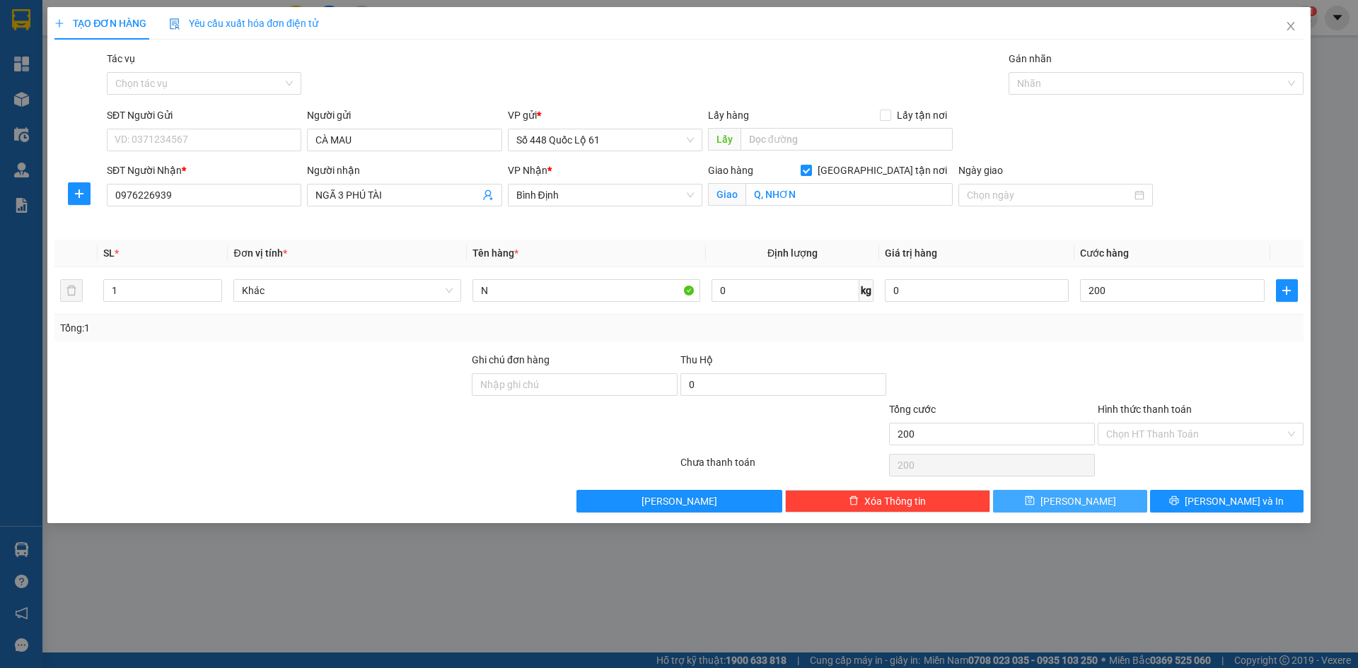
type input "200.000"
click at [1070, 499] on span "[PERSON_NAME]" at bounding box center [1079, 502] width 76 height 16
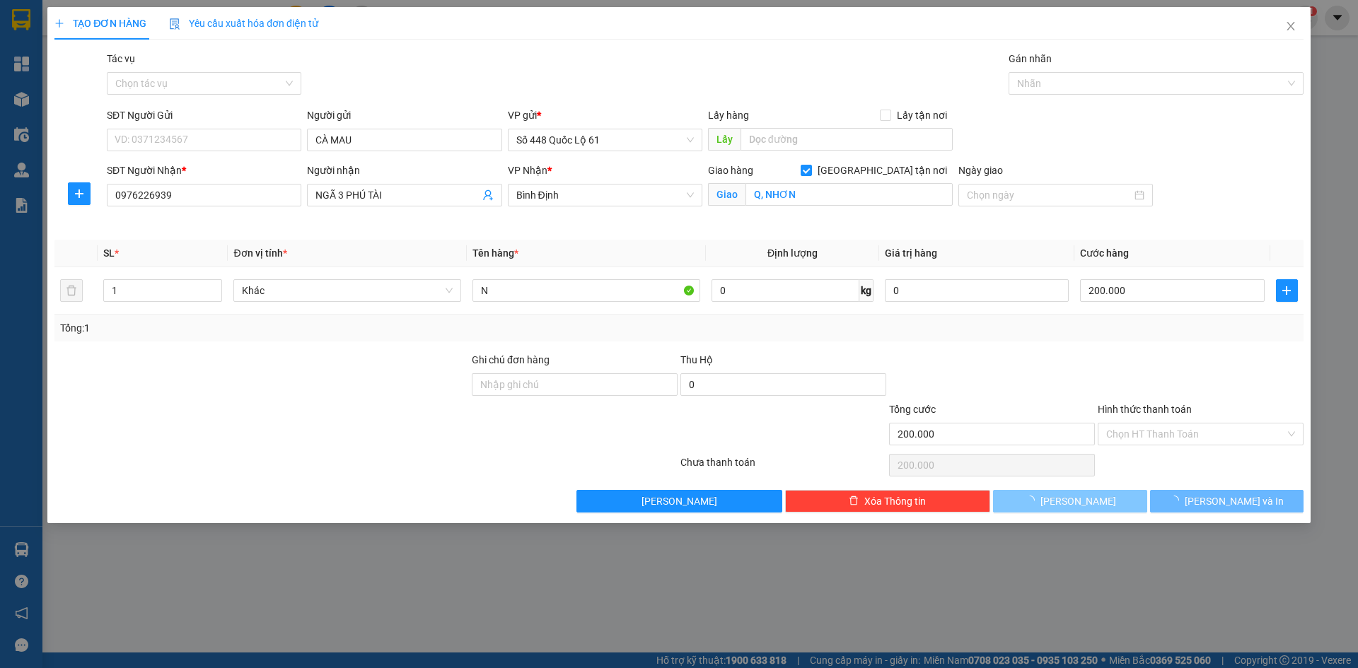
checkbox input "false"
type input "0"
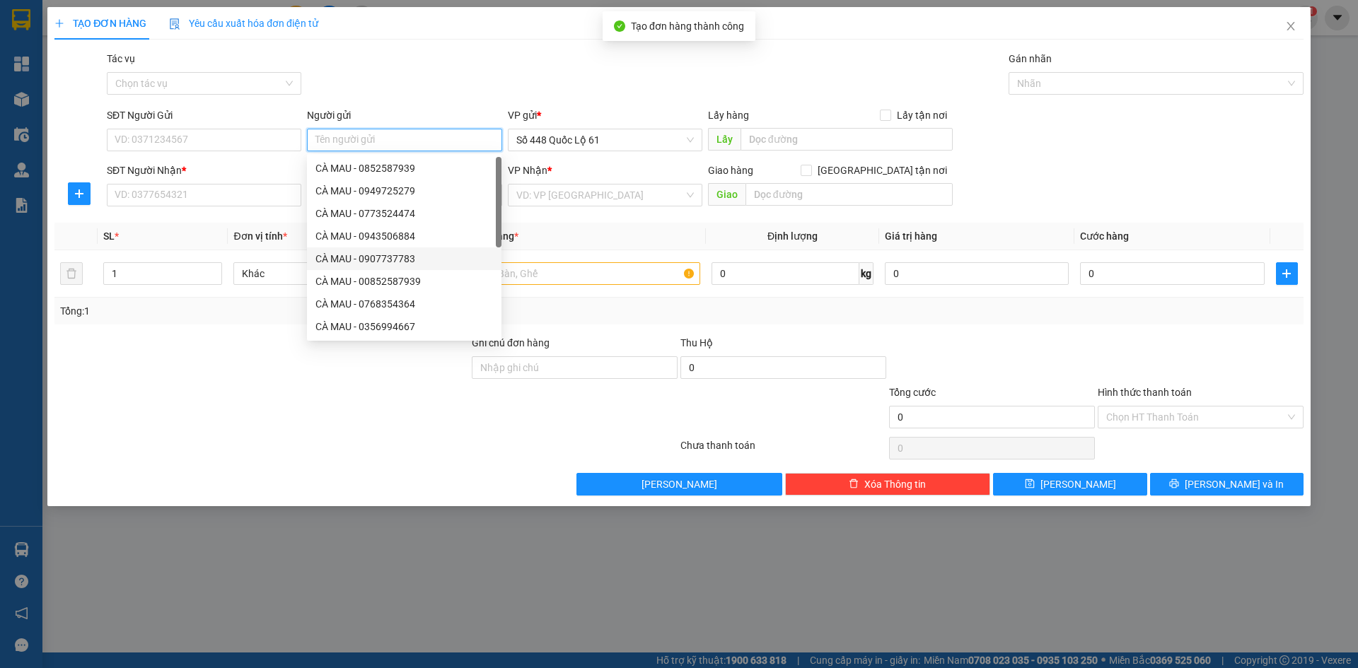
paste input "CÀ MAU"
type input "CÀ MAU"
click at [164, 191] on input "SĐT Người Nhận *" at bounding box center [204, 195] width 195 height 23
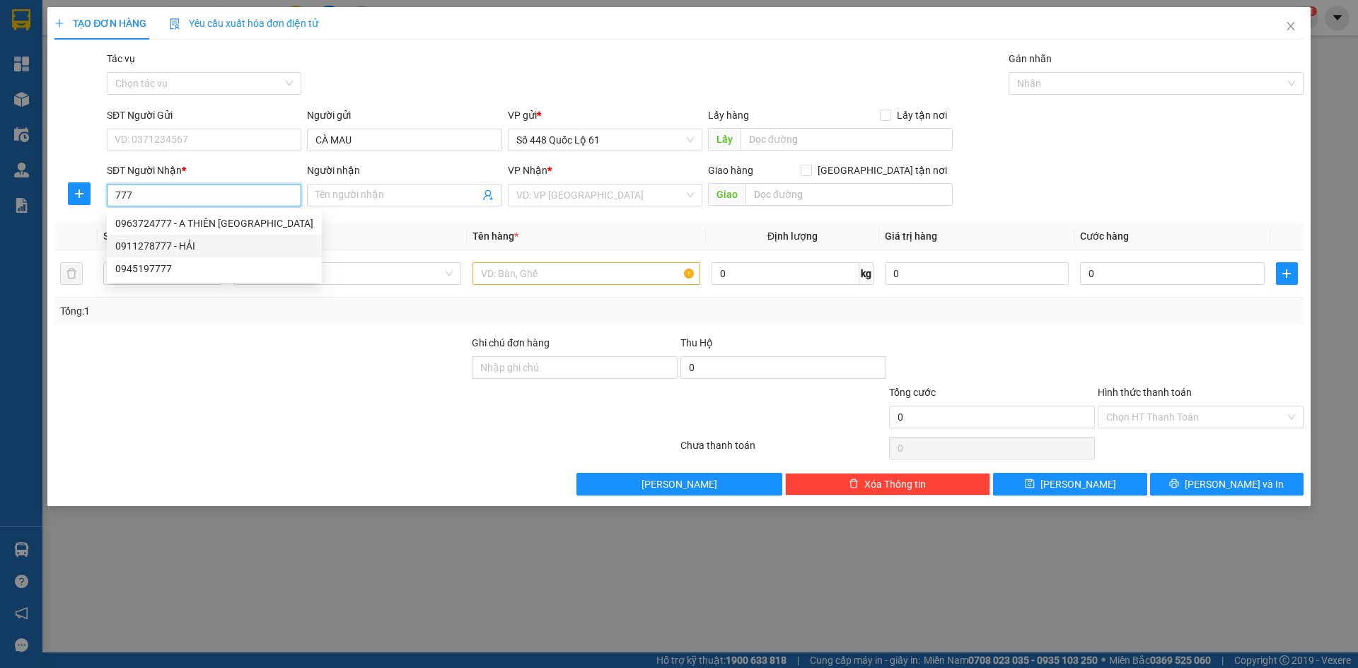
click at [185, 243] on div "0911278777 - HẢI" at bounding box center [214, 246] width 198 height 16
type input "0911278777"
type input "HẢI"
checkbox input "true"
type input "NHA TRANG"
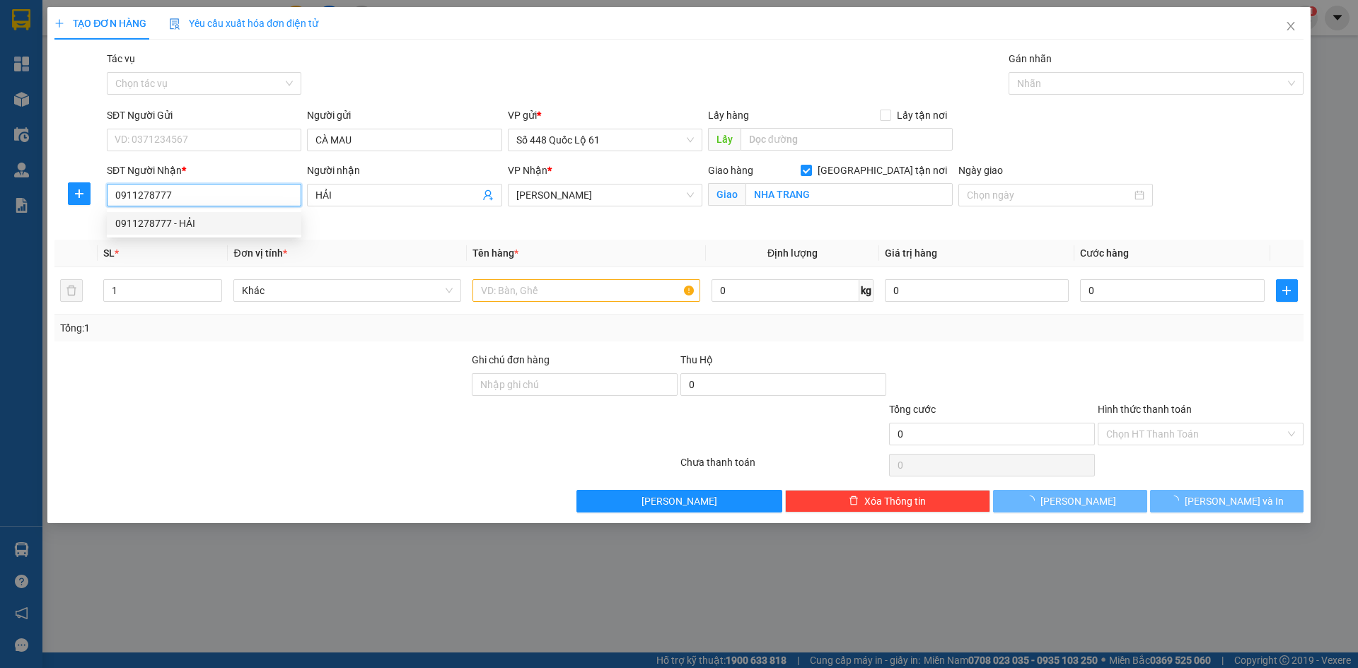
type input "380.000"
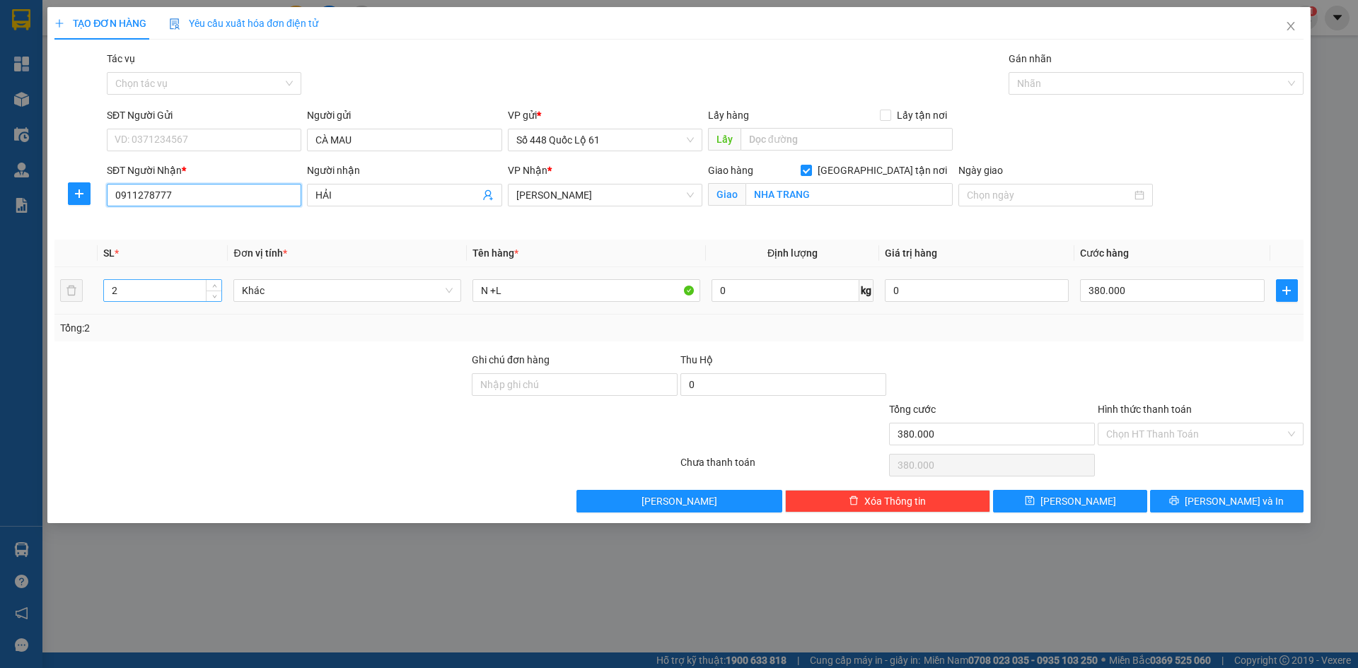
type input "0911278777"
drag, startPoint x: 170, startPoint y: 289, endPoint x: 191, endPoint y: 301, distance: 24.4
click at [0, 314] on div "TẠO ĐƠN HÀNG Yêu cầu xuất hóa đơn điện tử Transit Pickup Surcharge Ids Transit …" at bounding box center [679, 334] width 1358 height 668
type input "1"
click at [507, 289] on input "N +L" at bounding box center [587, 290] width 228 height 23
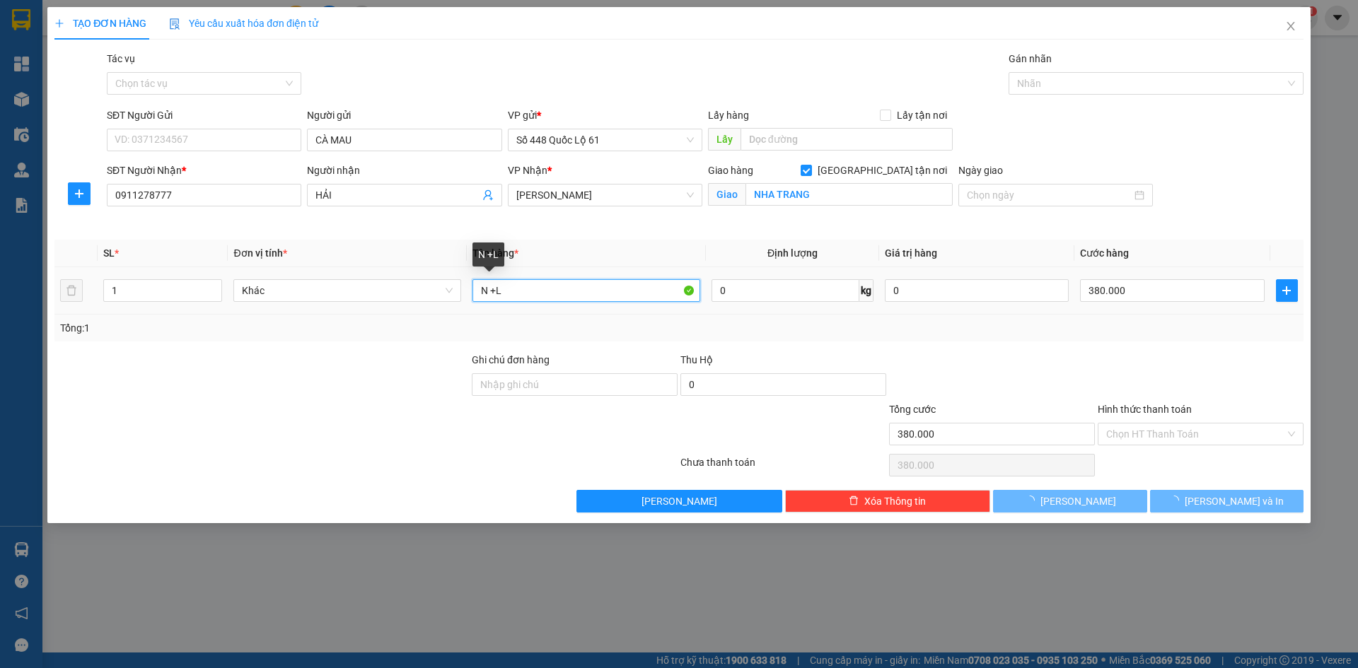
type input "0"
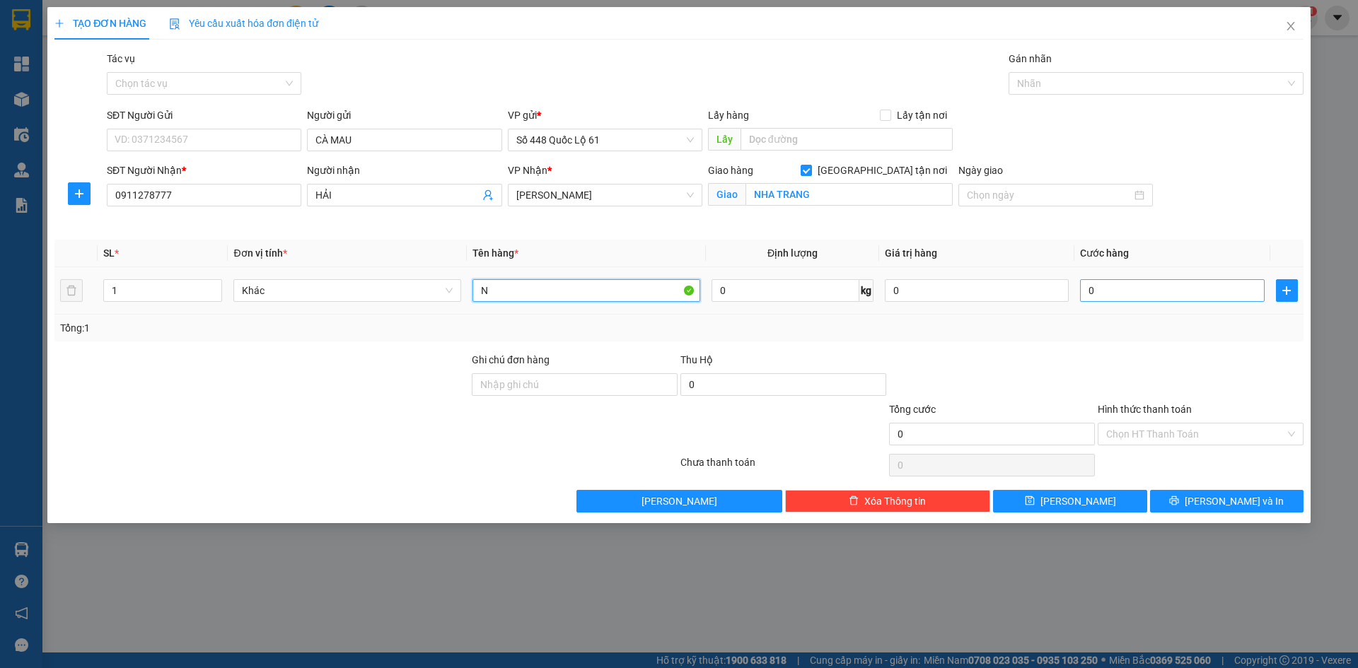
type input "N"
click at [1182, 285] on input "0" at bounding box center [1172, 290] width 184 height 23
type input "1"
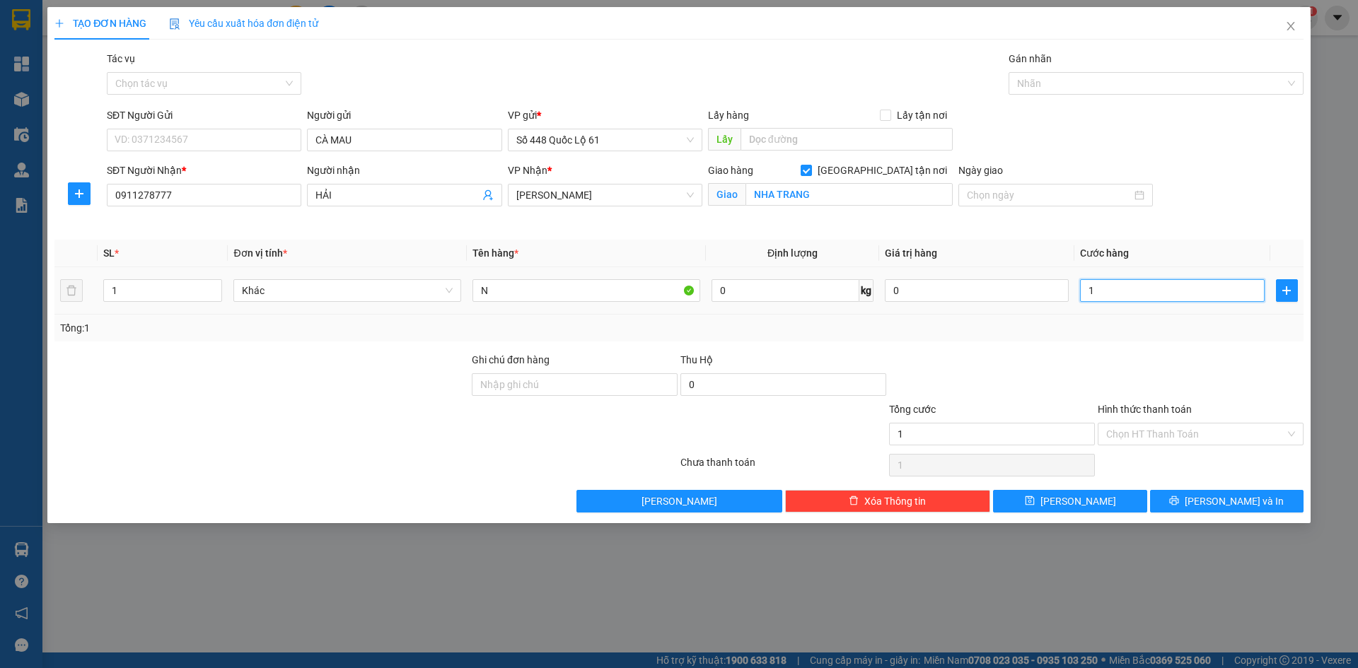
type input "15"
type input "150"
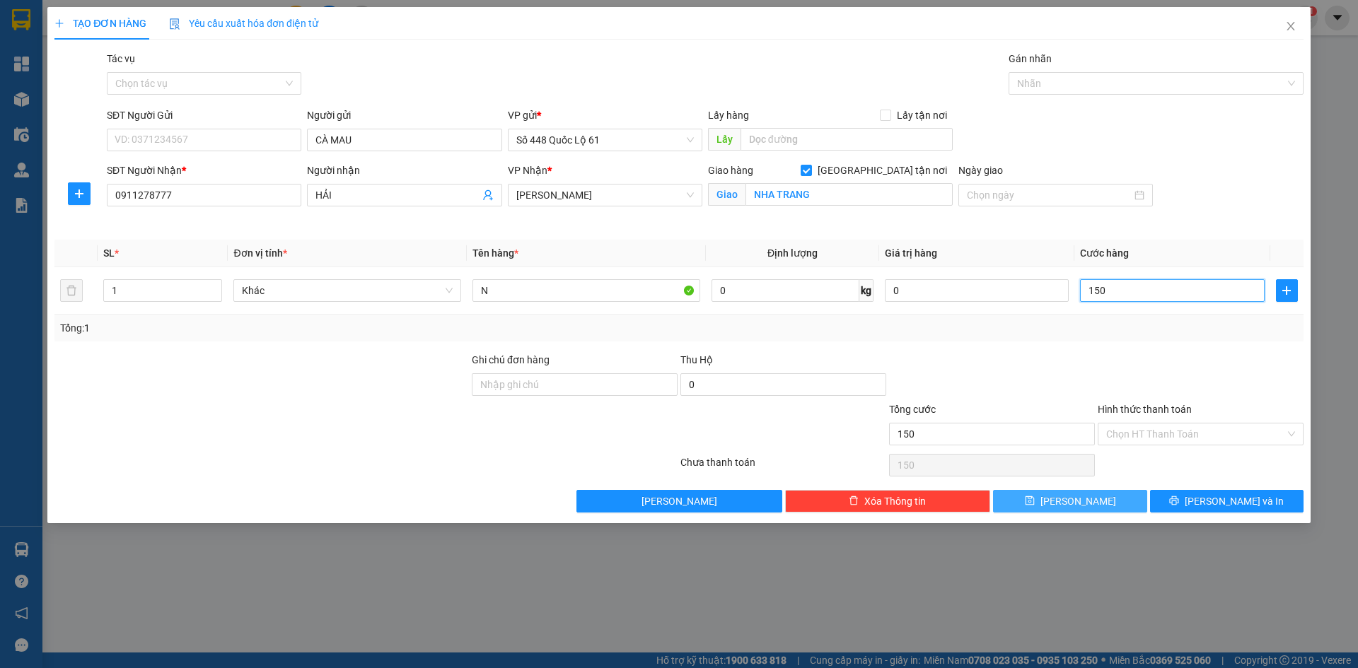
type input "150"
type input "150.000"
click at [1112, 502] on button "[PERSON_NAME]" at bounding box center [1070, 501] width 154 height 23
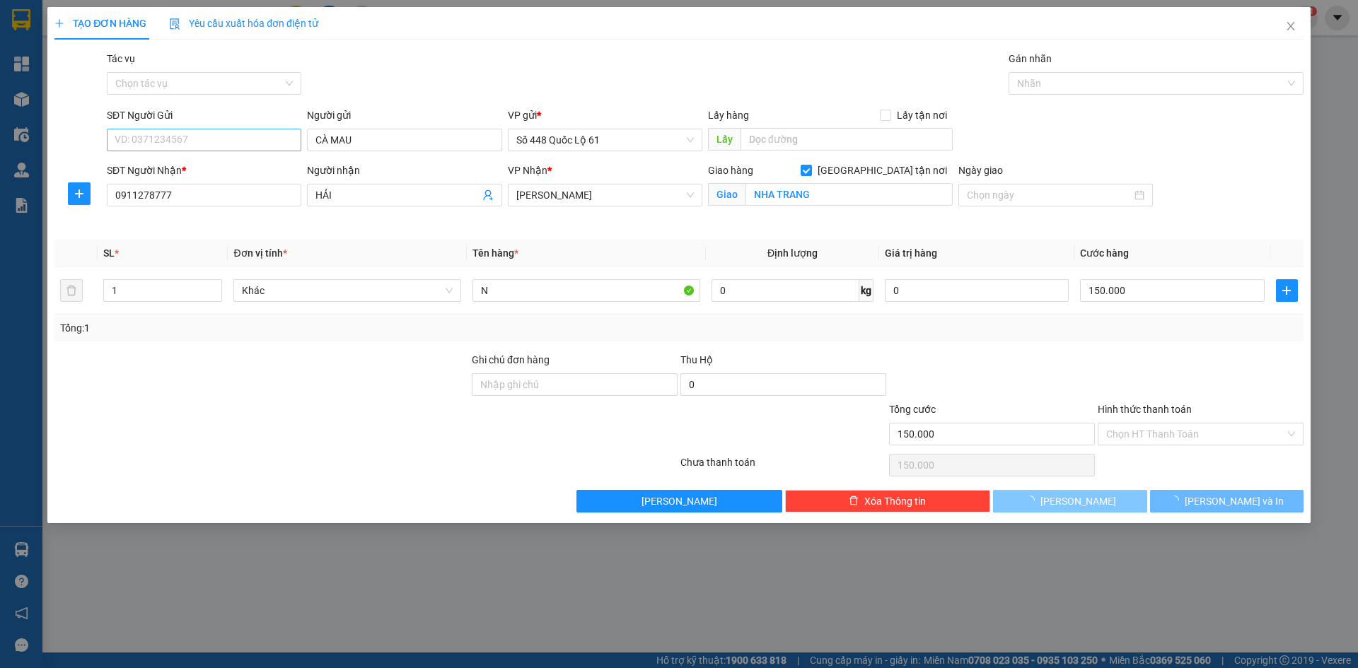
checkbox input "false"
type input "0"
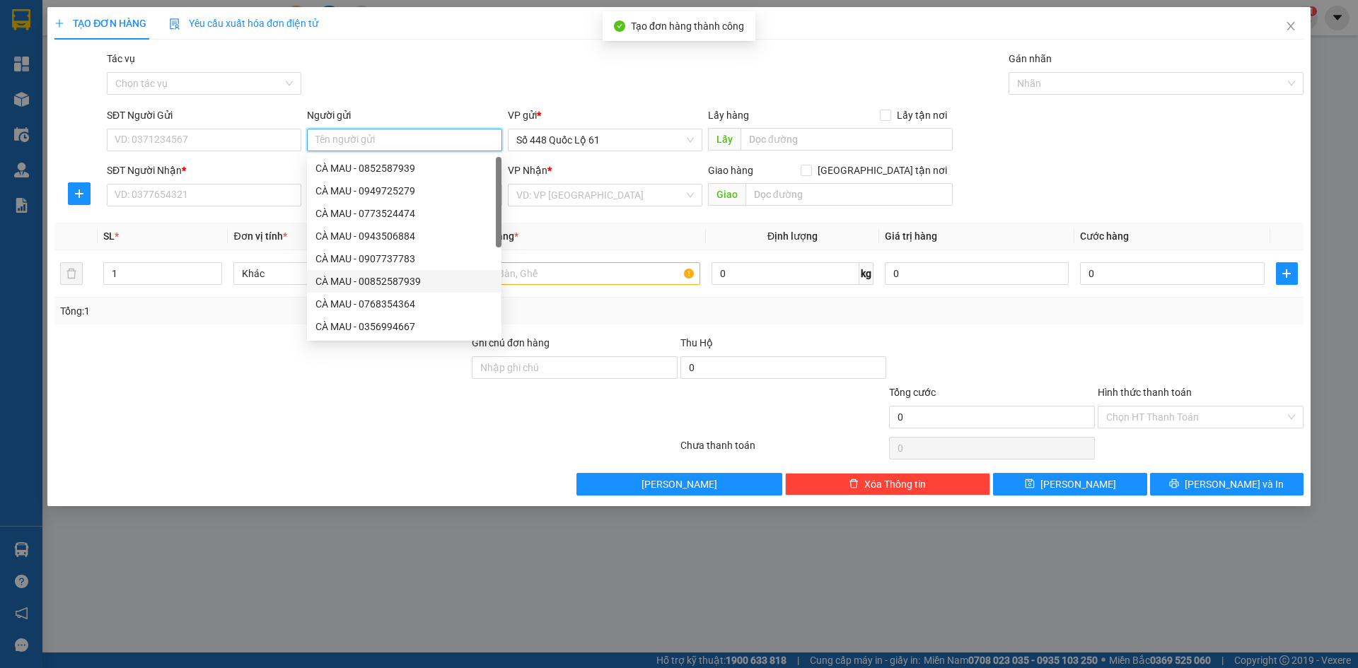
paste input "CÀ MAU"
type input "CÀ MAU"
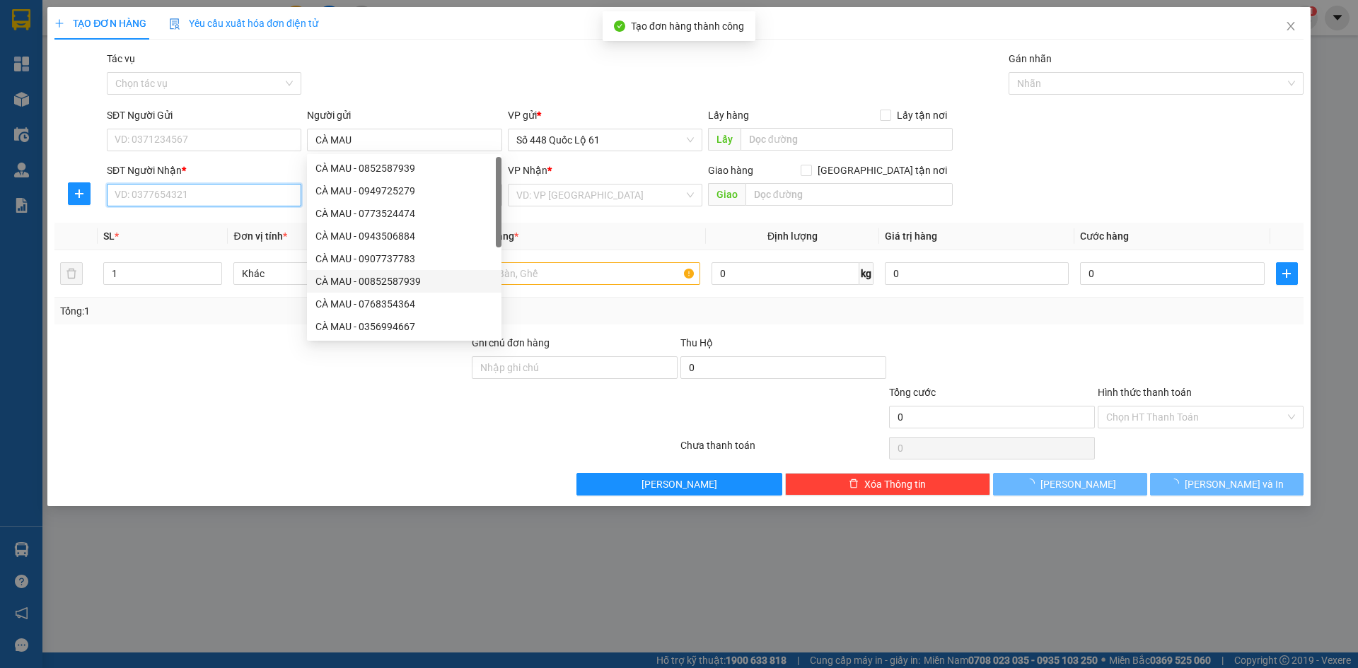
click at [235, 199] on input "SĐT Người Nhận *" at bounding box center [204, 195] width 195 height 23
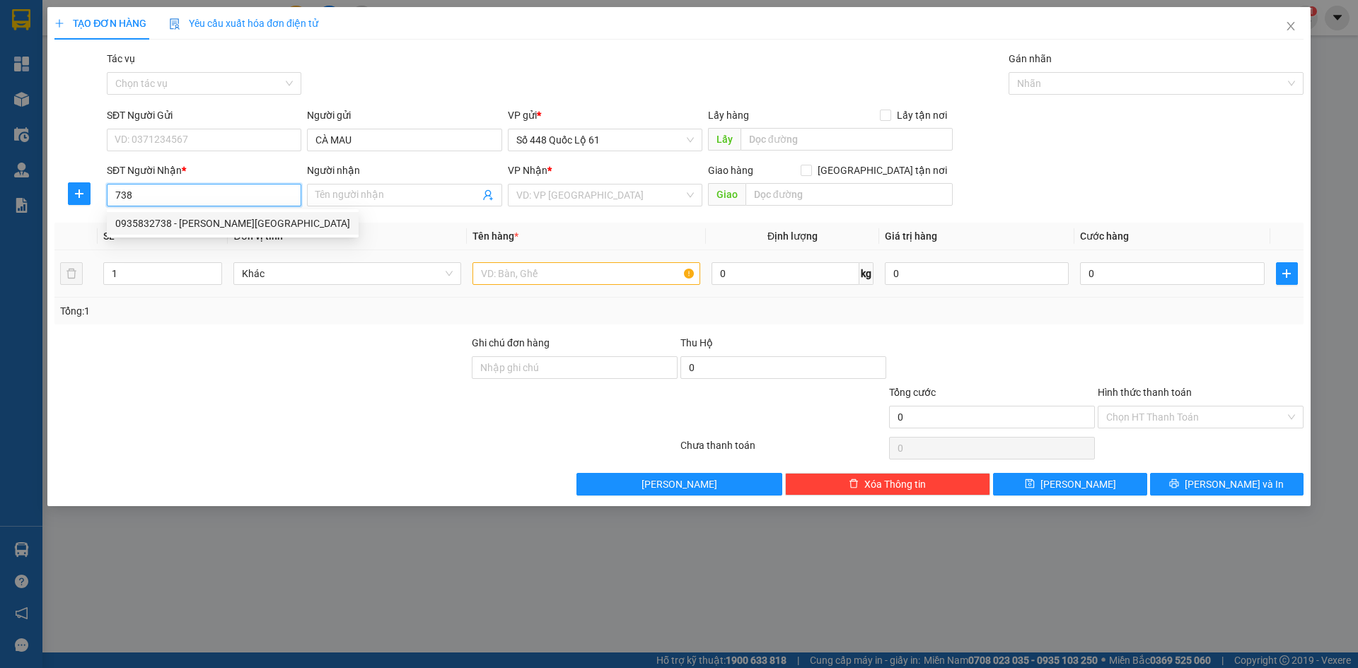
drag, startPoint x: 249, startPoint y: 226, endPoint x: 453, endPoint y: 309, distance: 219.9
click at [250, 226] on div "0935832738 - [PERSON_NAME][GEOGRAPHIC_DATA]" at bounding box center [232, 224] width 235 height 16
type input "0935832738"
type input "THIỆN NHA TRANG"
checkbox input "true"
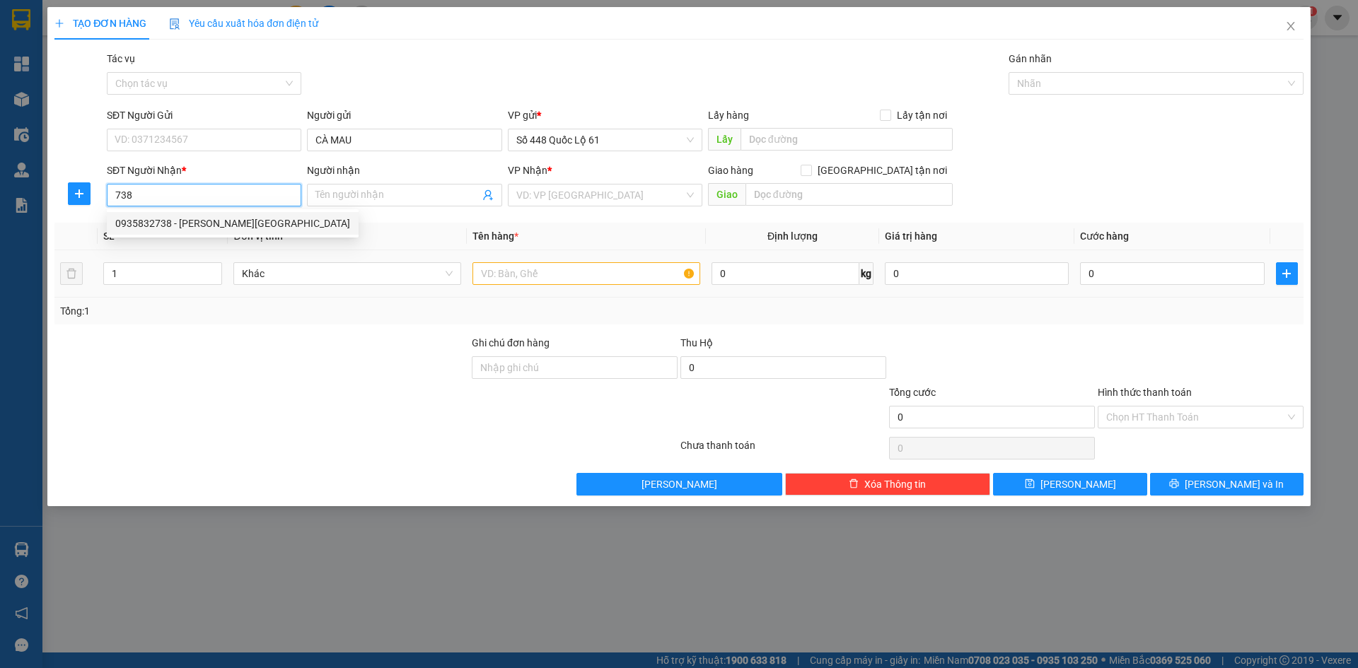
type input "NHA TRANG"
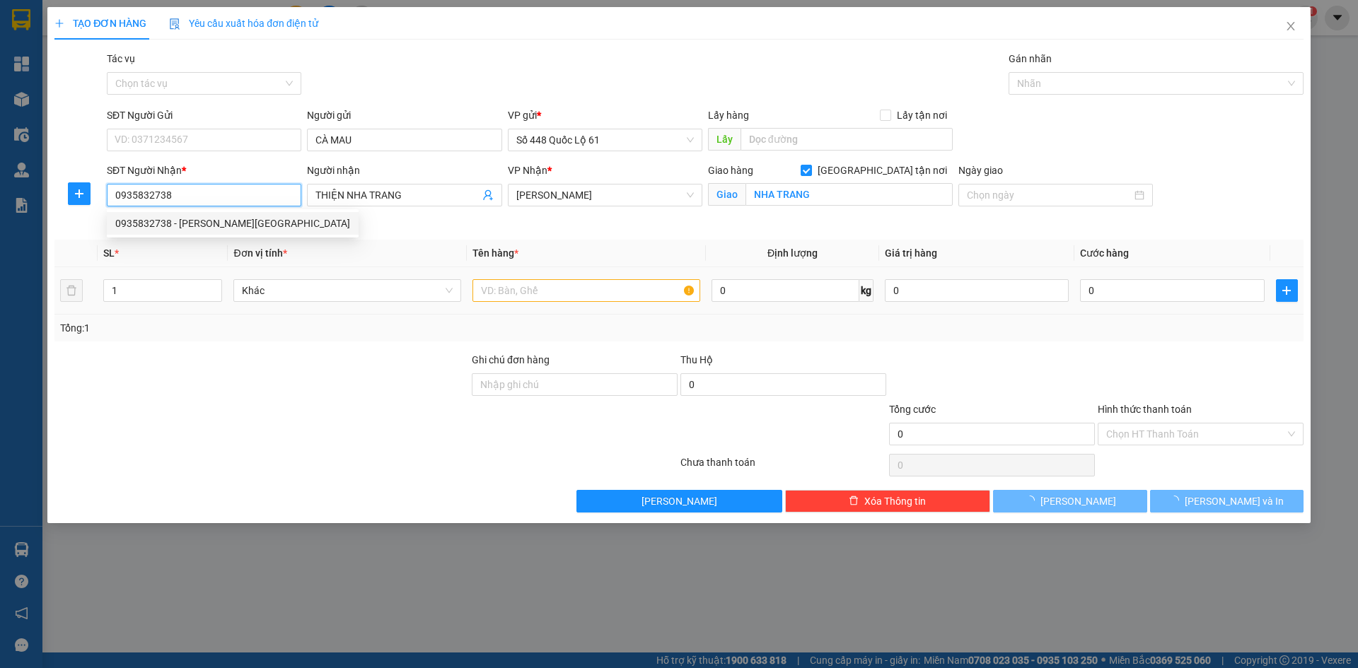
type input "460.000"
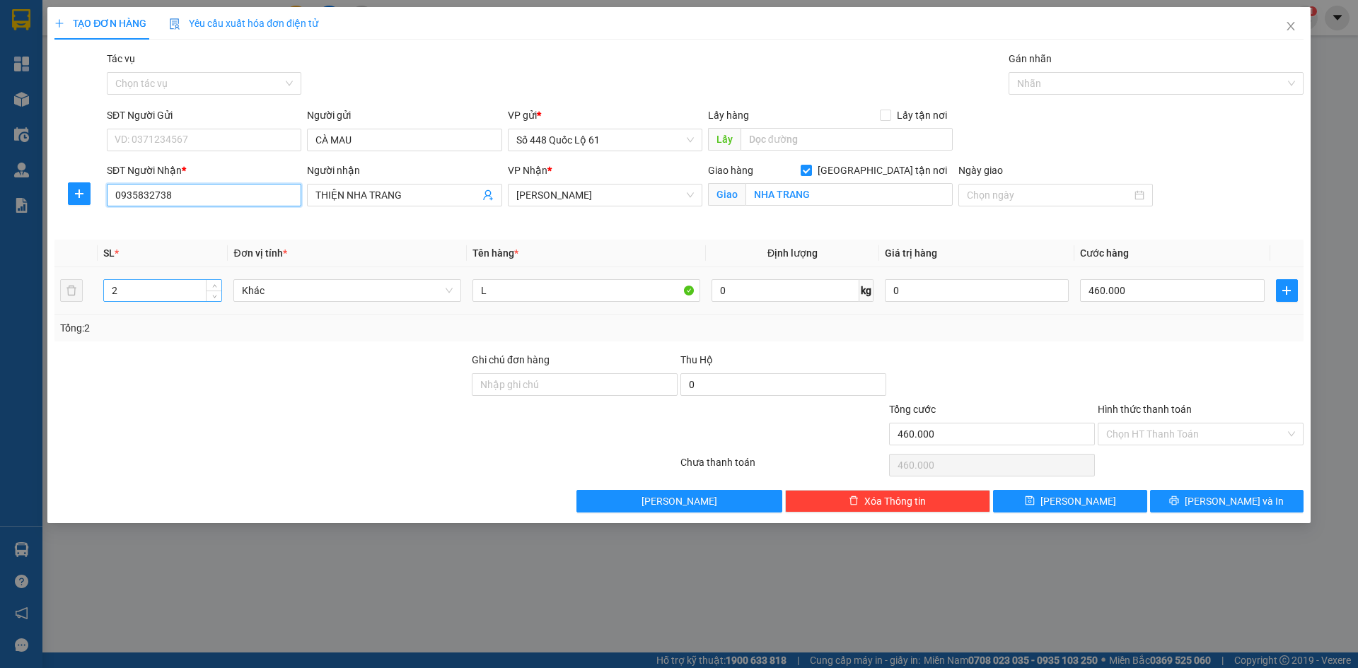
type input "0935832738"
drag, startPoint x: 137, startPoint y: 291, endPoint x: 127, endPoint y: 291, distance: 10.6
click at [57, 291] on tr "2 Khác L 0 kg 0 460.000" at bounding box center [678, 290] width 1249 height 47
type input "1"
click at [1138, 290] on input "460.000" at bounding box center [1172, 290] width 184 height 23
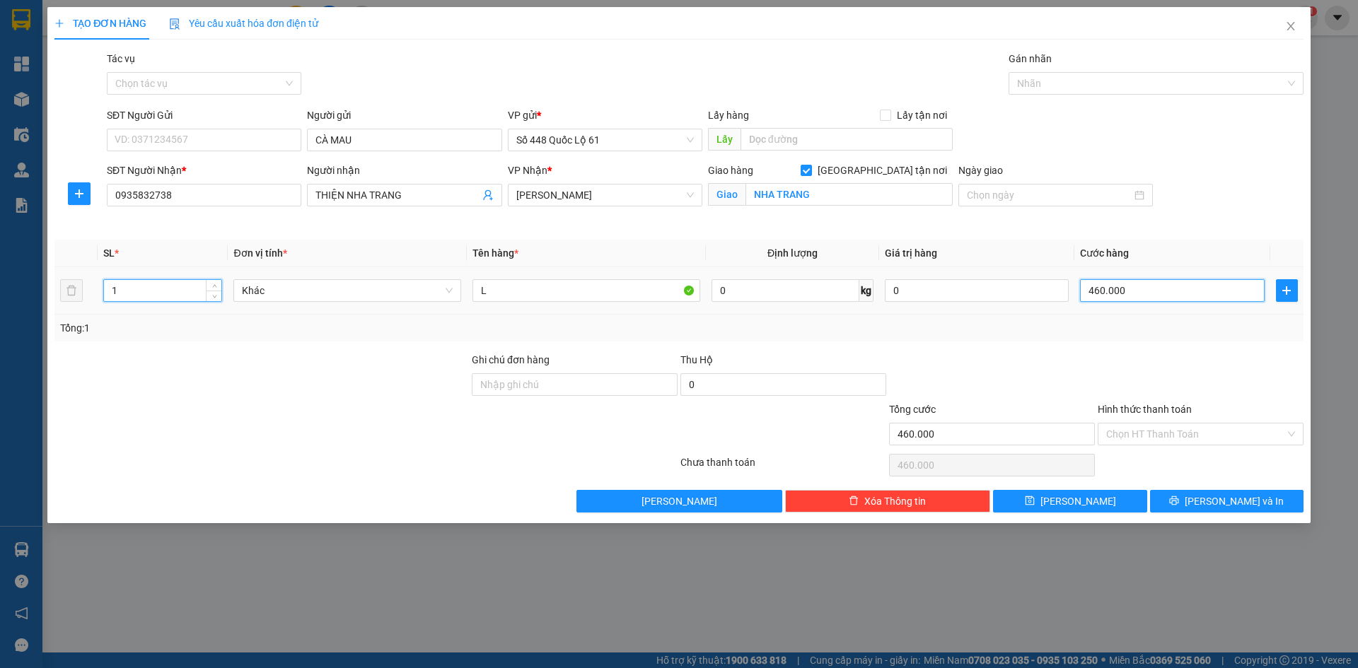
type input "0"
type input "2"
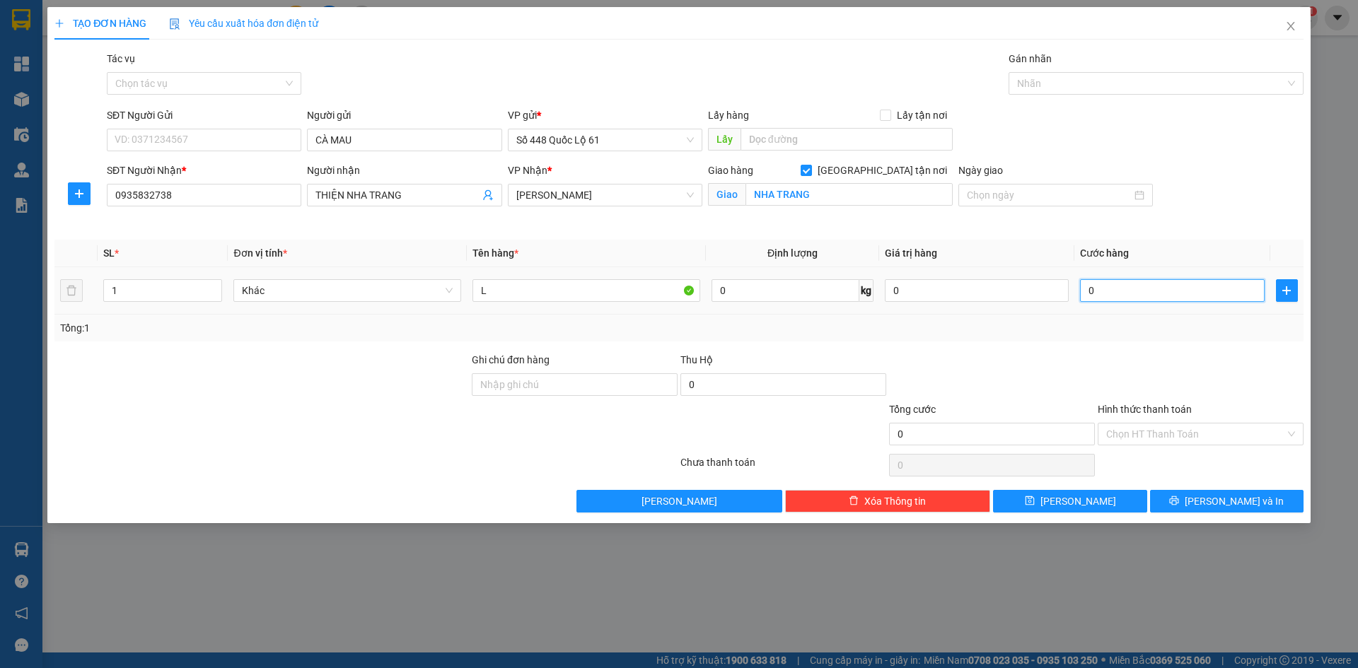
type input "02"
type input "23"
type input "023"
type input "230"
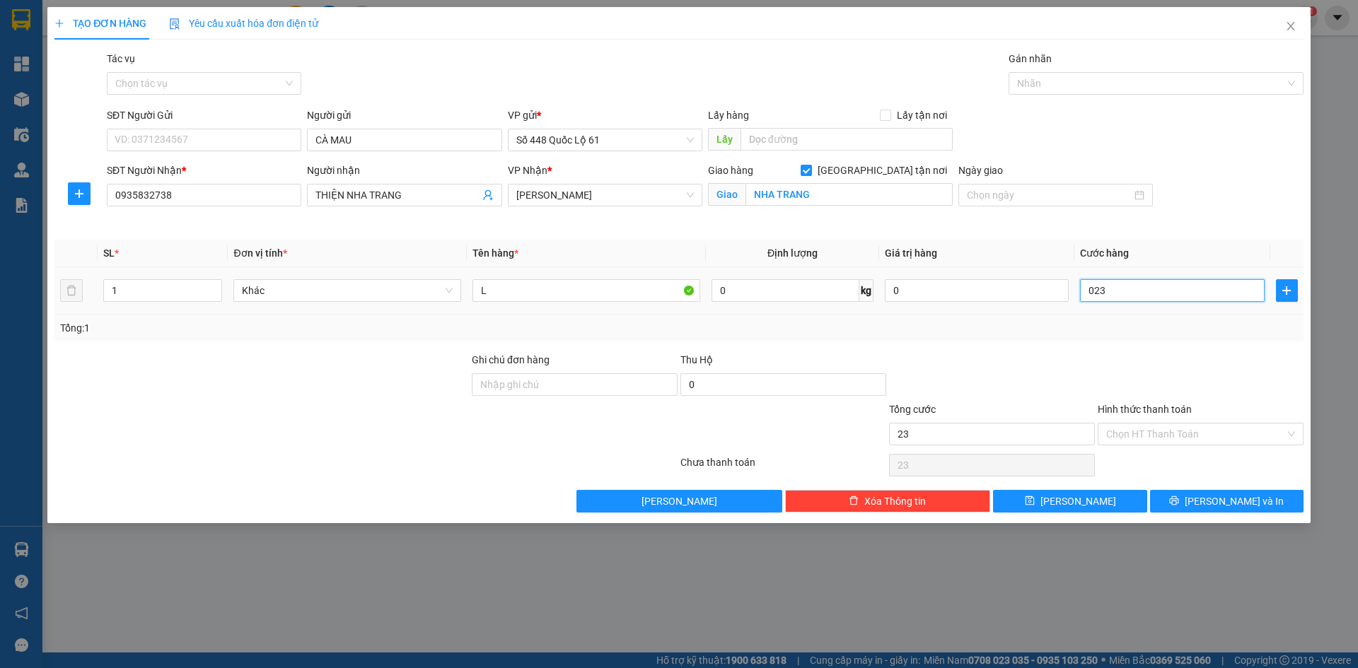
type input "230"
type input "0.230"
type input "230.000"
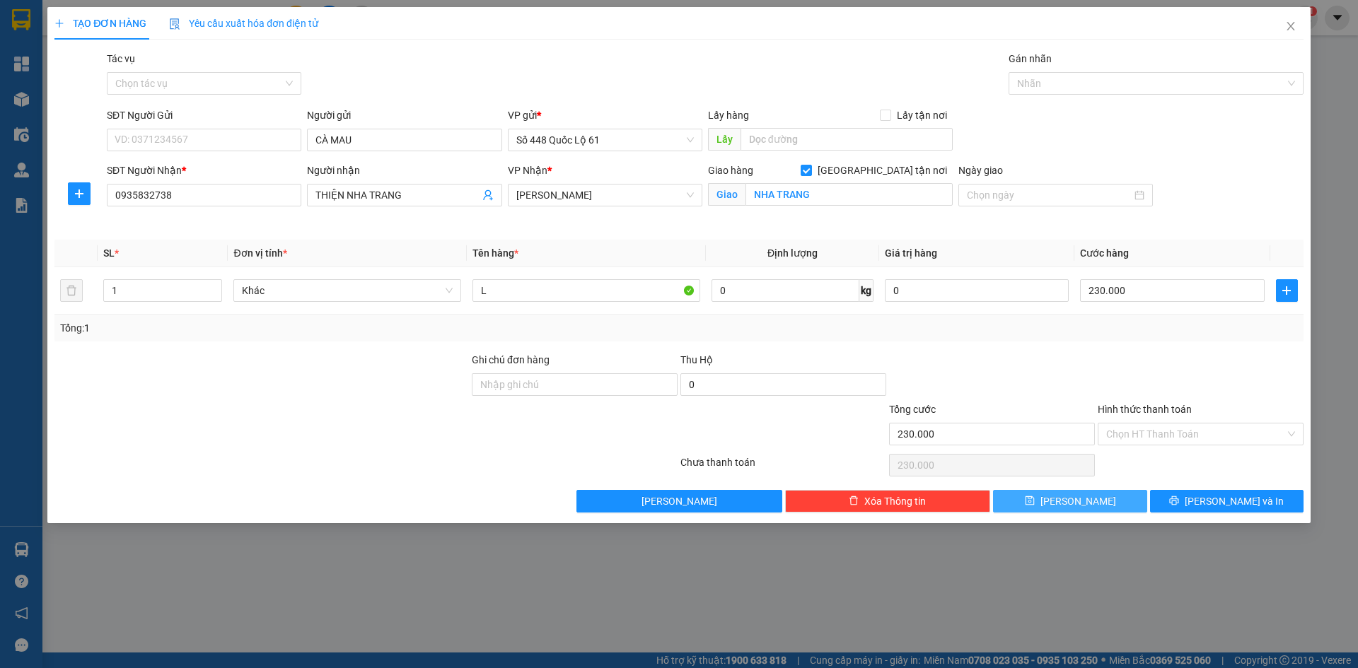
click at [1101, 511] on button "[PERSON_NAME]" at bounding box center [1070, 501] width 154 height 23
checkbox input "false"
type input "0"
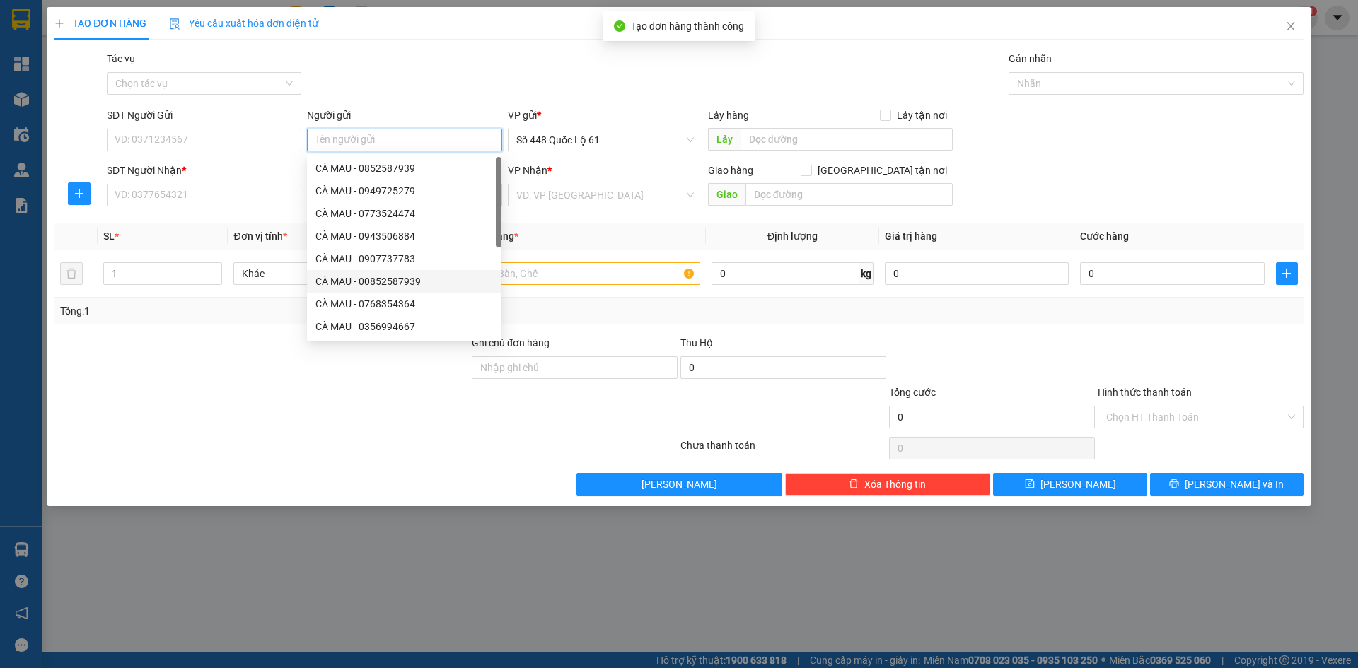
paste input "CÀ MAU"
type input "CÀ MAU"
click at [275, 196] on input "SĐT Người Nhận *" at bounding box center [204, 195] width 195 height 23
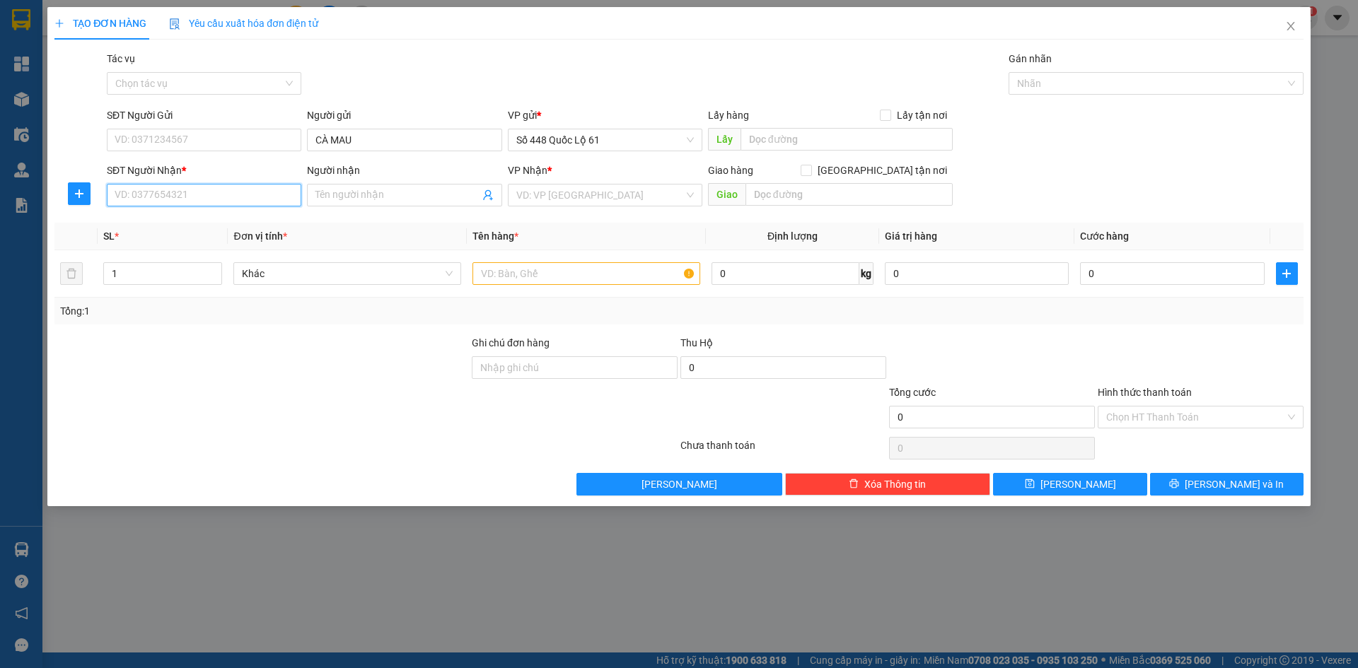
click at [274, 196] on input "SĐT Người Nhận *" at bounding box center [204, 195] width 195 height 23
click at [247, 221] on div "0857604172 - MÃ 4172" at bounding box center [204, 224] width 178 height 16
type input "0857604172"
type input "MÃ 4172"
checkbox input "true"
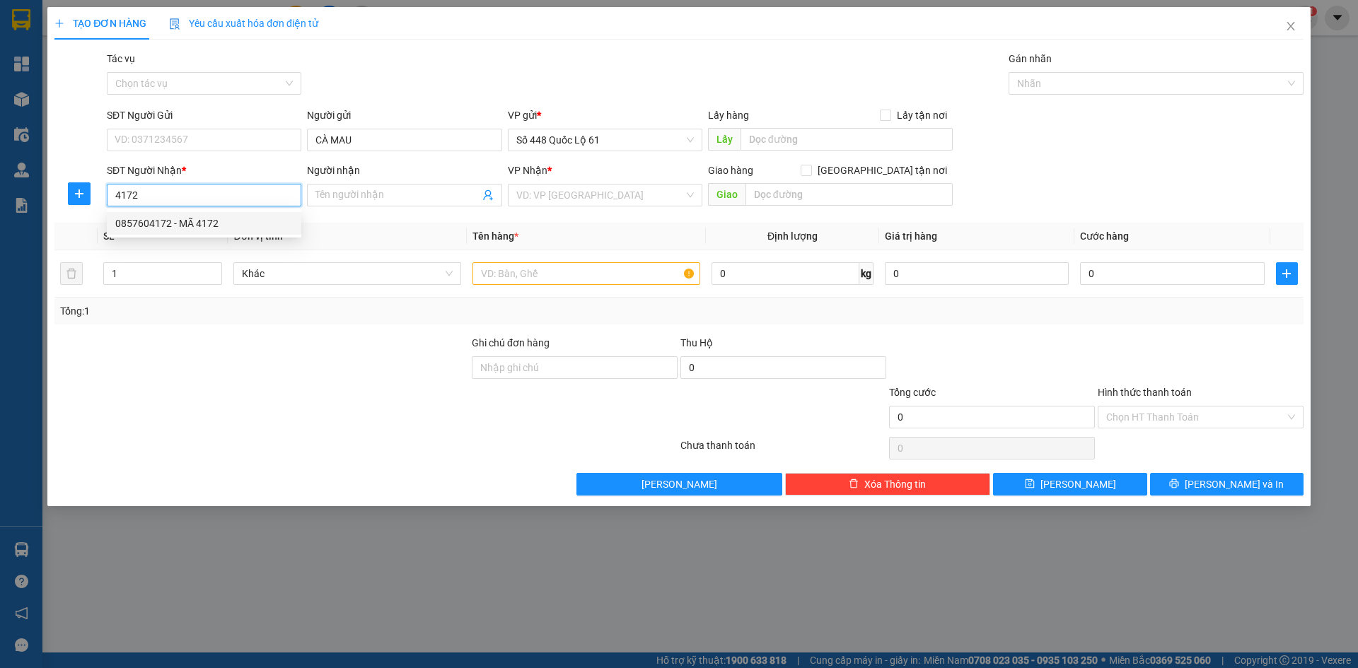
type input "NHA TRANG"
type input "200.000"
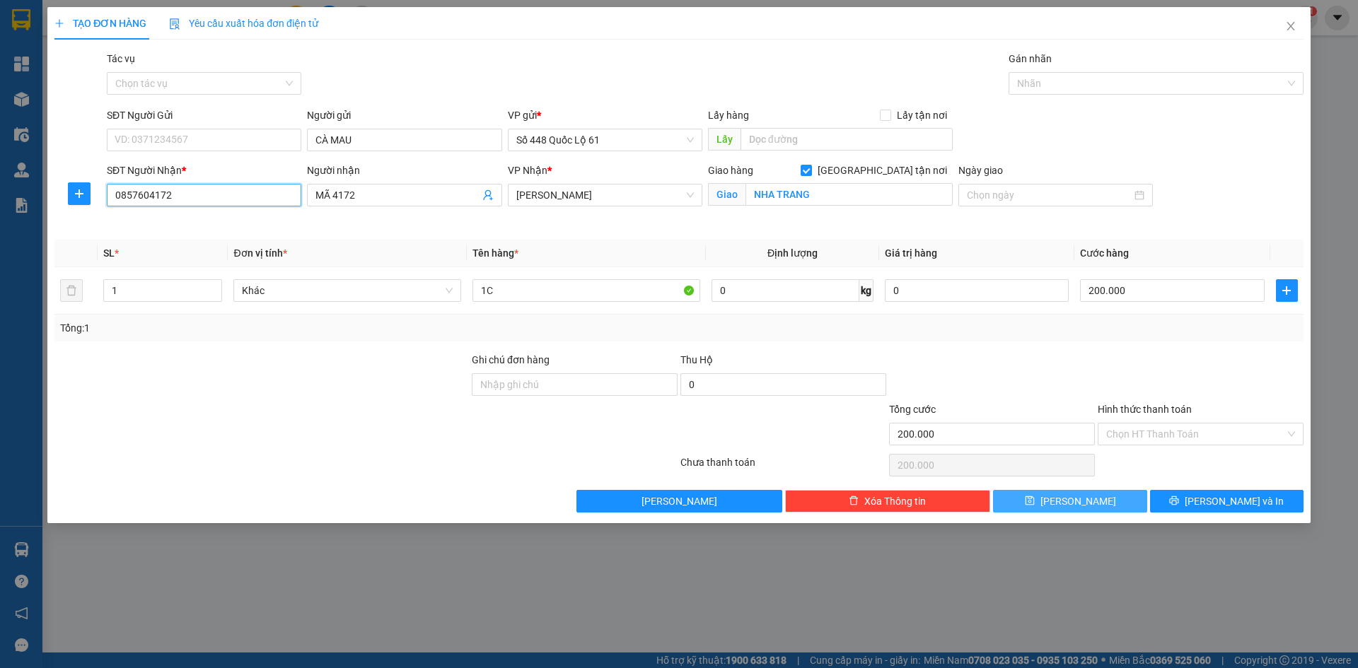
type input "0857604172"
click at [1085, 500] on span "[PERSON_NAME]" at bounding box center [1079, 502] width 76 height 16
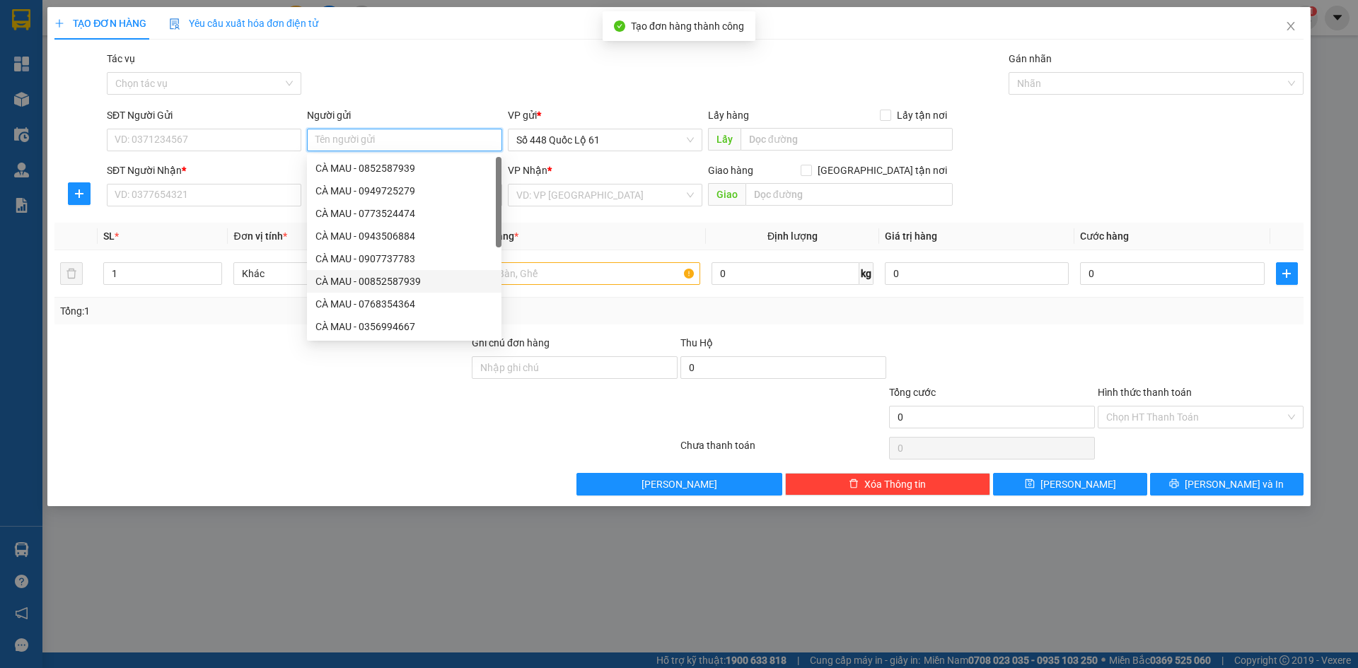
paste input "CÀ MAU"
click at [192, 191] on input "SĐT Người Nhận *" at bounding box center [204, 195] width 195 height 23
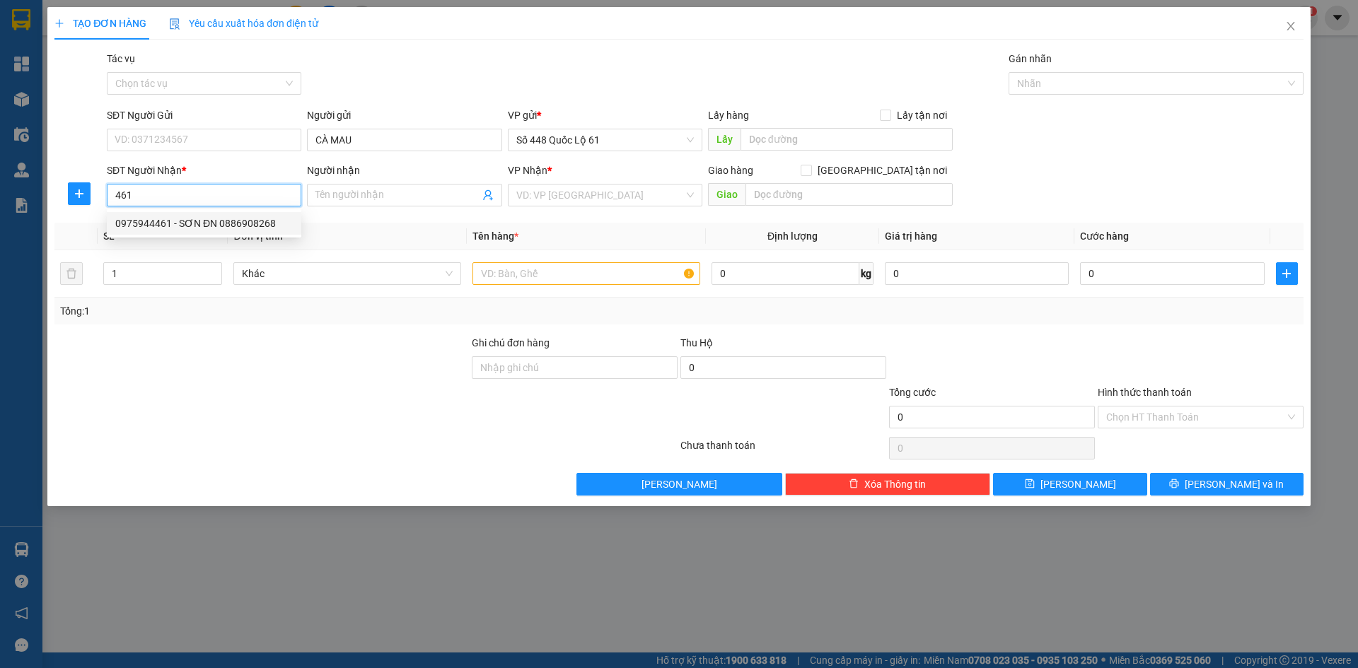
click at [262, 223] on div "0975944461 - SƠN ĐN 0886908268" at bounding box center [204, 224] width 178 height 16
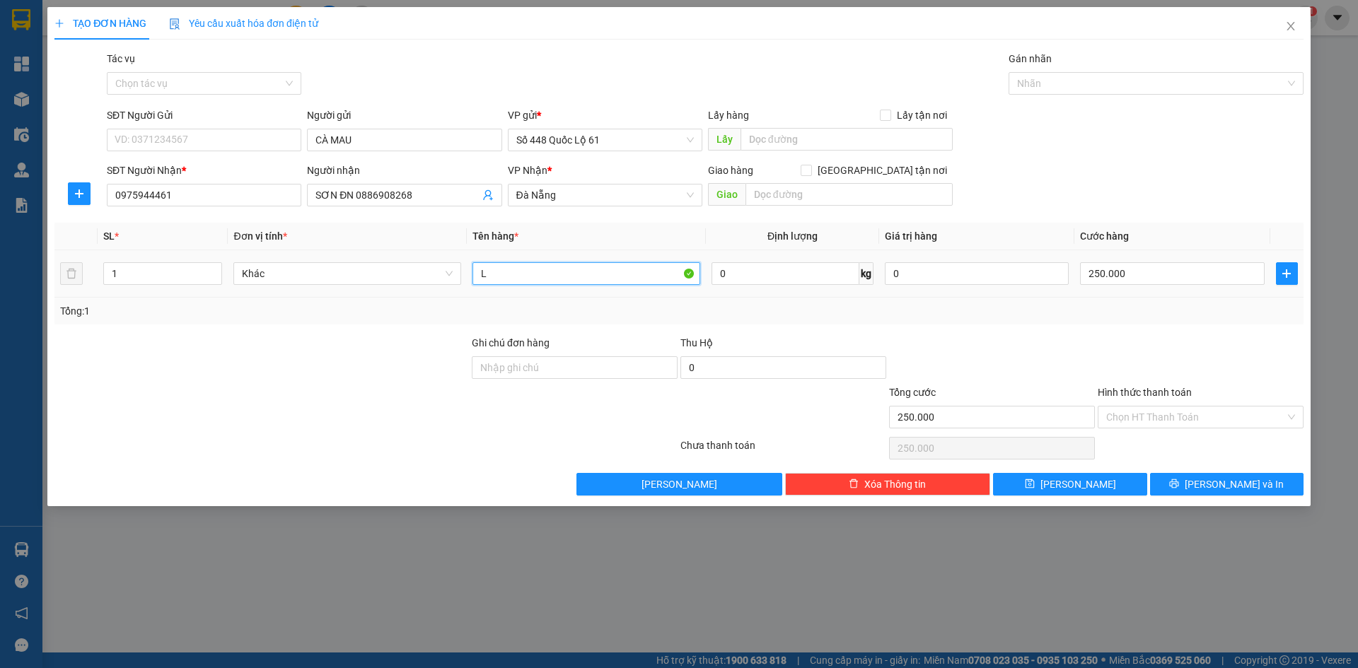
click at [498, 280] on input "L" at bounding box center [587, 273] width 228 height 23
click at [1166, 286] on div "250.000" at bounding box center [1172, 274] width 184 height 28
click at [1168, 283] on input "250.000" at bounding box center [1172, 273] width 184 height 23
drag, startPoint x: 1166, startPoint y: 332, endPoint x: 1168, endPoint y: 405, distance: 72.9
click at [1167, 335] on div "Transit Pickup Surcharge Ids Transit Deliver Surcharge Ids Transit Deliver Surc…" at bounding box center [678, 273] width 1249 height 445
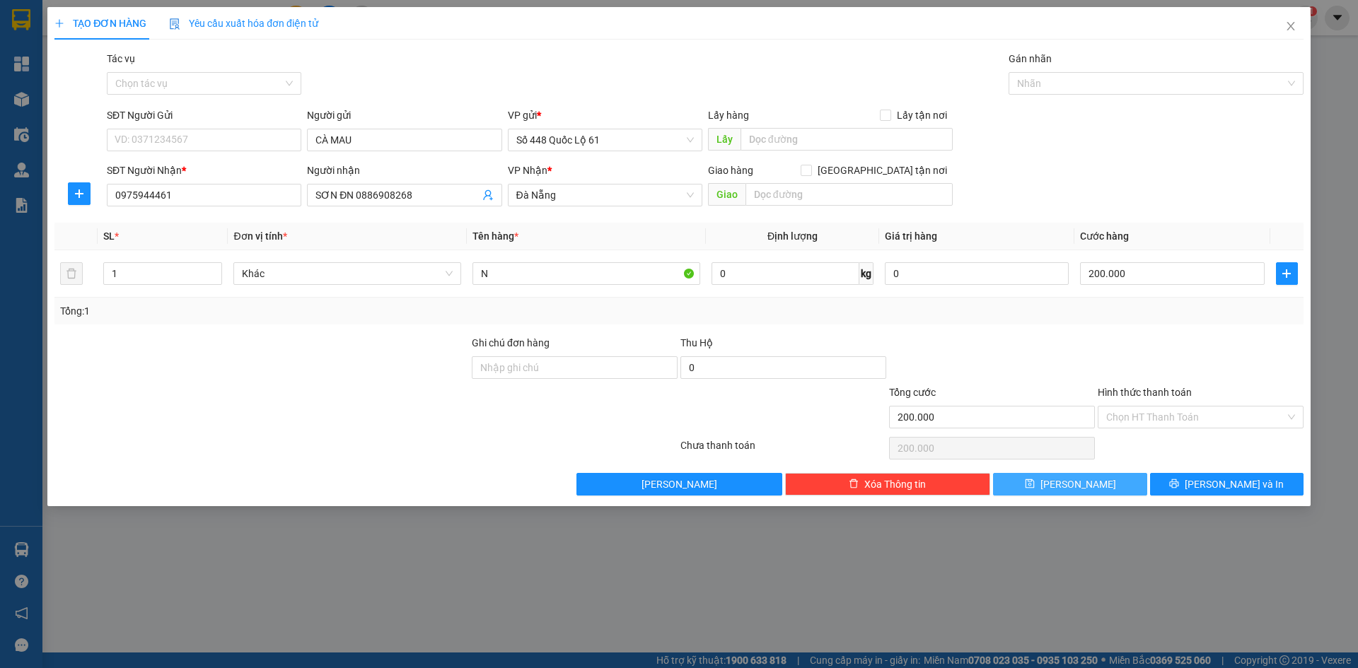
click at [1080, 480] on span "[PERSON_NAME]" at bounding box center [1079, 485] width 76 height 16
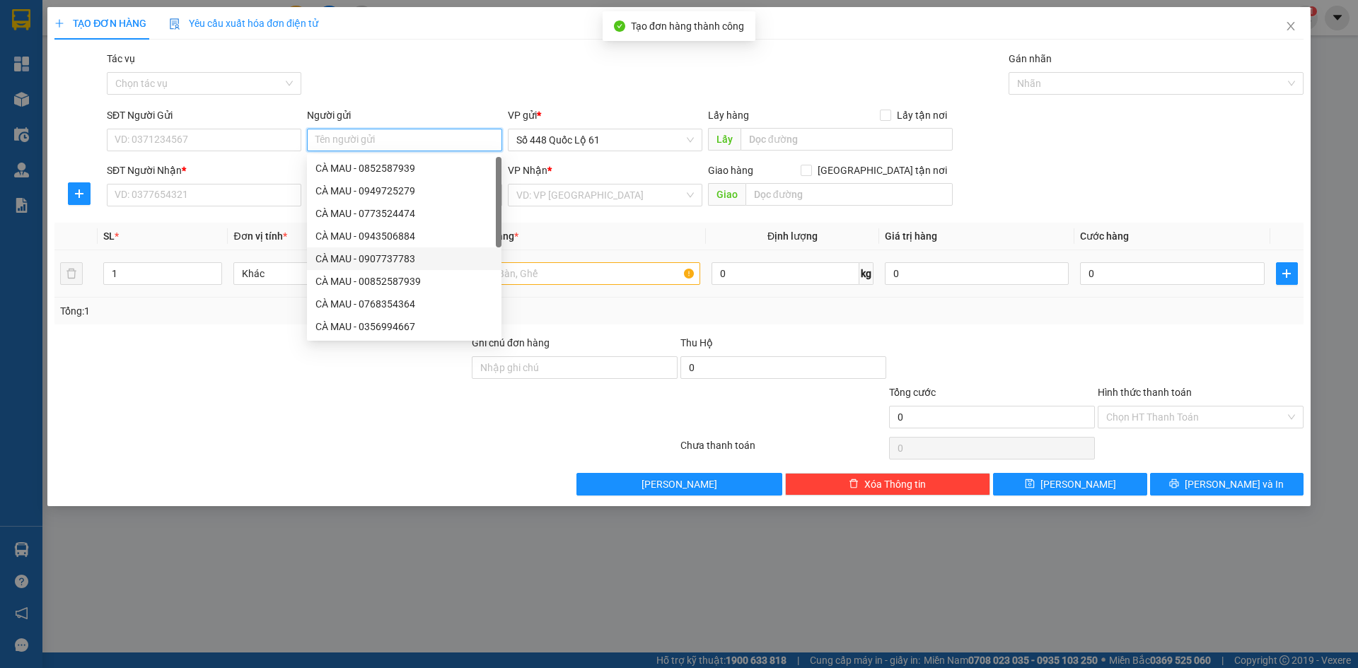
paste input "CÀ MAU"
drag, startPoint x: 363, startPoint y: 141, endPoint x: 110, endPoint y: 169, distance: 254.8
click at [110, 169] on form "SĐT Người Gửi VD: 0371234567 Người gửi CÀ MAU VP gửi * Số 448 Quốc Lộ 61 Lấy hà…" at bounding box center [678, 160] width 1249 height 105
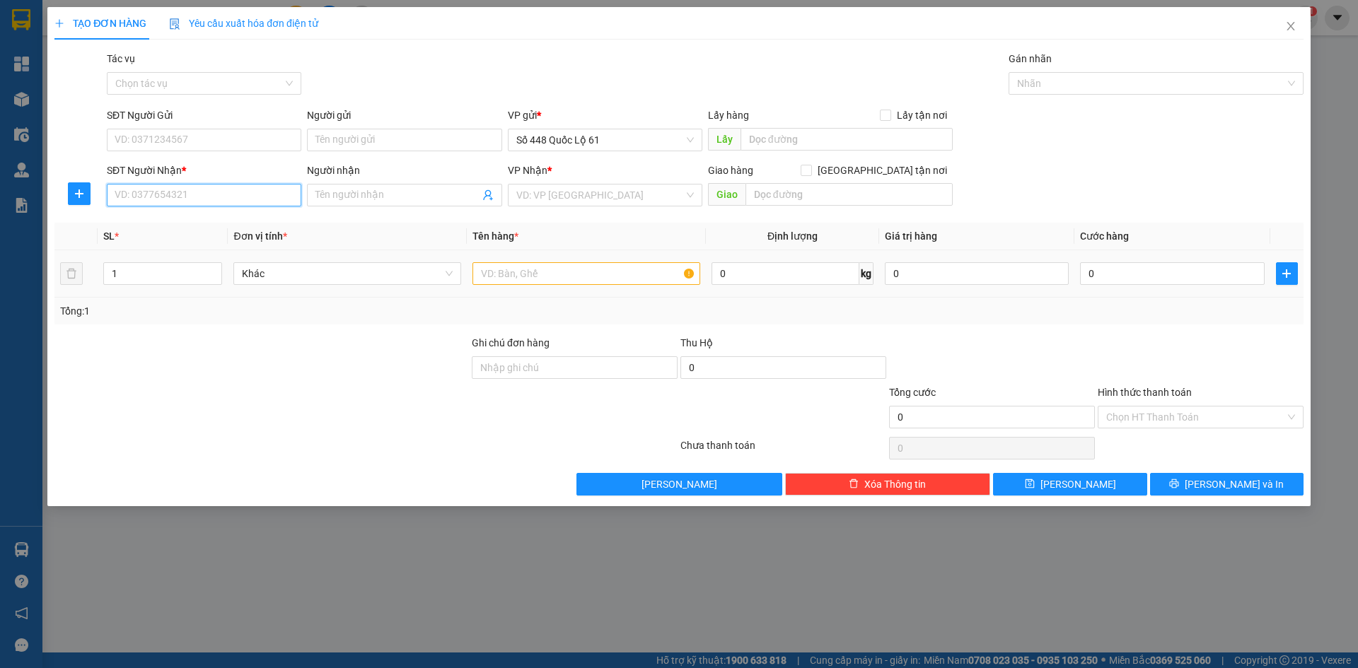
click at [182, 202] on input "SĐT Người Nhận *" at bounding box center [204, 195] width 195 height 23
click at [405, 81] on div "Gói vận chuyển * Tiêu chuẩn Tác vụ Chọn tác vụ Gán nhãn Nhãn" at bounding box center [705, 76] width 1203 height 50
click at [254, 204] on input "SĐT Người Nhận *" at bounding box center [204, 195] width 195 height 23
click at [250, 204] on input "SĐT Người Nhận *" at bounding box center [204, 195] width 195 height 23
click at [255, 228] on div "0866516763 - ANH DŨNG HÀ KEO XANH" at bounding box center [204, 224] width 179 height 16
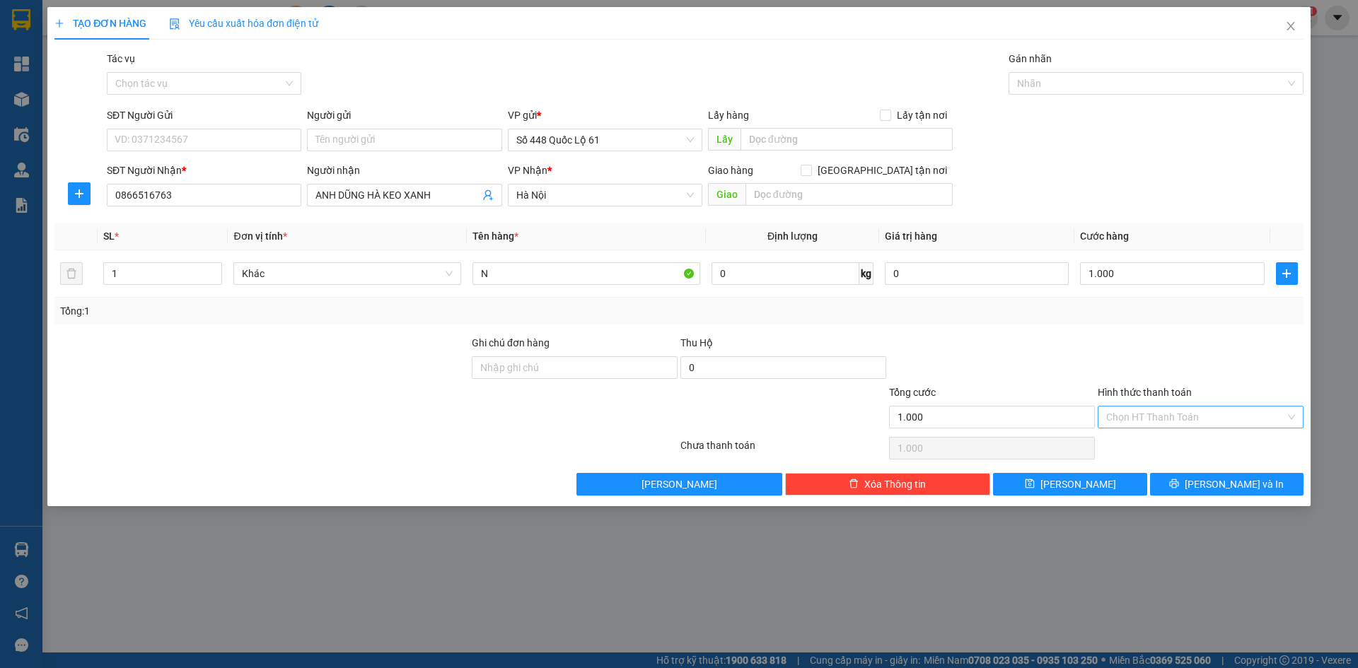
click at [1181, 419] on input "Hình thức thanh toán" at bounding box center [1195, 417] width 179 height 21
click at [1176, 446] on div "Tại văn phòng" at bounding box center [1200, 446] width 189 height 16
click at [1035, 485] on icon "save" at bounding box center [1030, 484] width 10 height 10
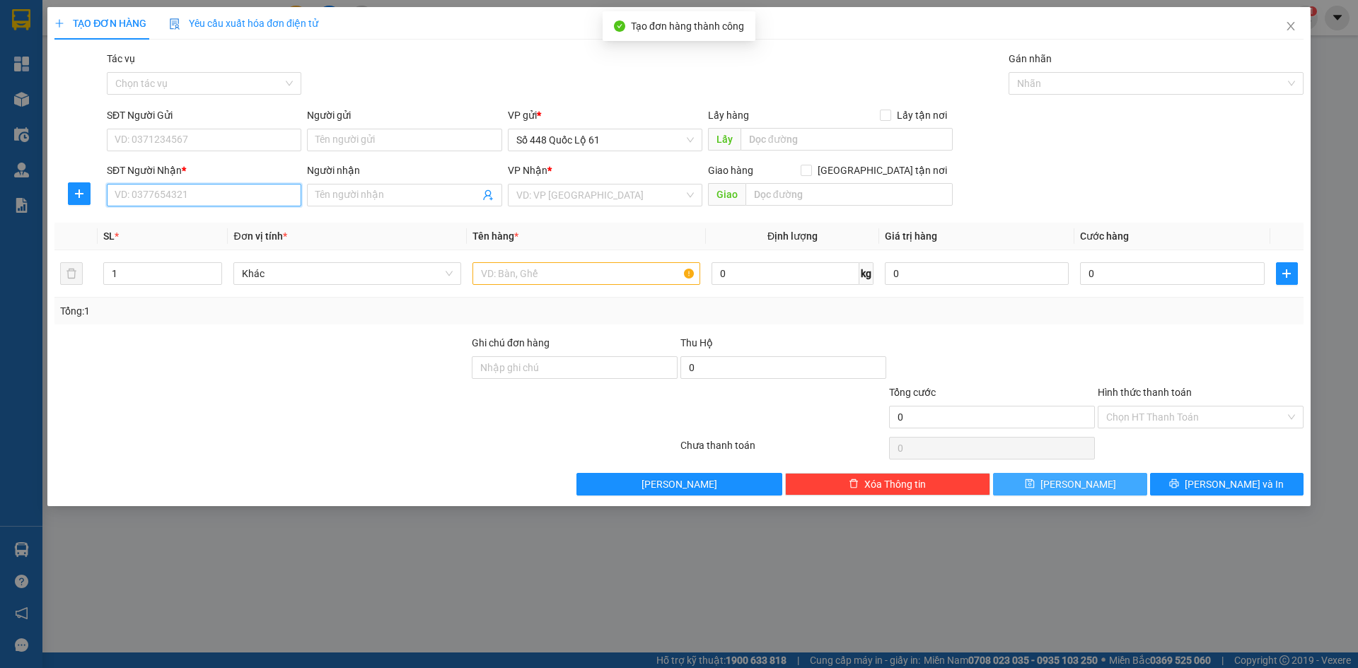
click at [206, 199] on input "SĐT Người Nhận *" at bounding box center [204, 195] width 195 height 23
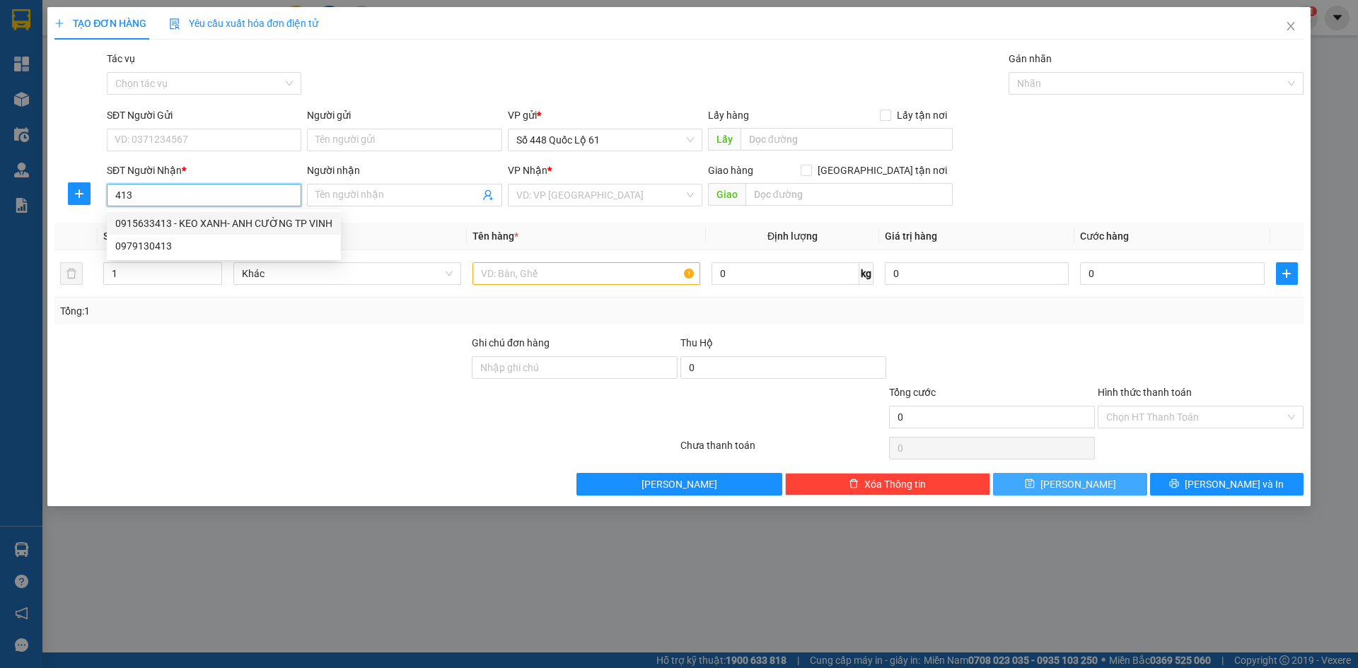
click at [234, 219] on div "0915633413 - KEO XANH- ANH CƯỜNG TP VINH" at bounding box center [223, 224] width 217 height 16
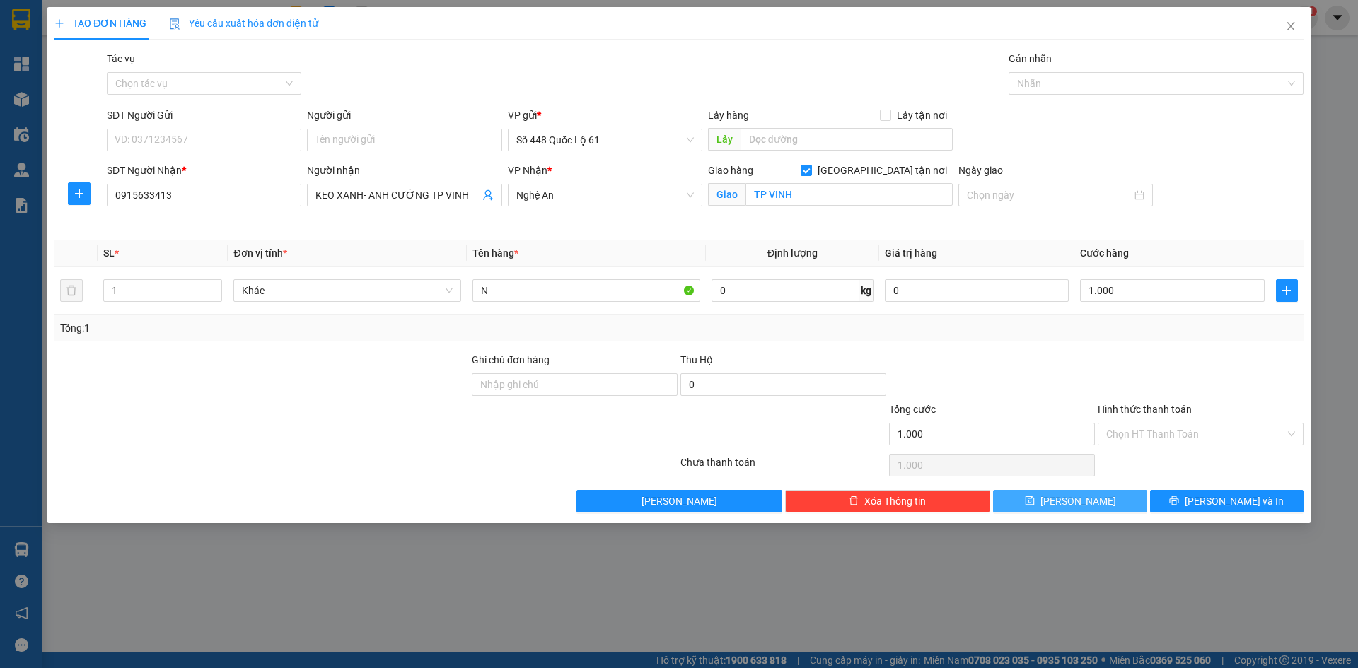
drag, startPoint x: 1200, startPoint y: 434, endPoint x: 1198, endPoint y: 448, distance: 13.6
click at [1200, 436] on input "Hình thức thanh toán" at bounding box center [1195, 434] width 179 height 21
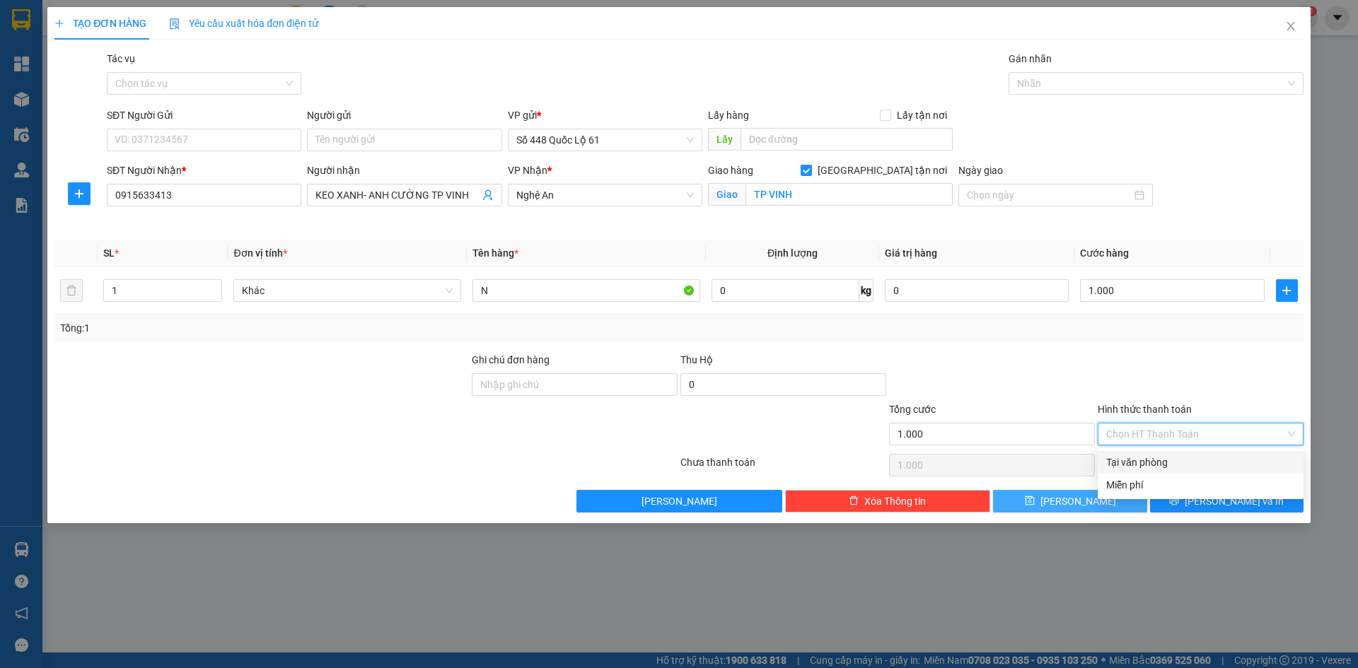
click at [1195, 460] on div "Tại văn phòng" at bounding box center [1200, 463] width 189 height 16
click at [1070, 499] on span "Lưu" at bounding box center [1079, 502] width 76 height 16
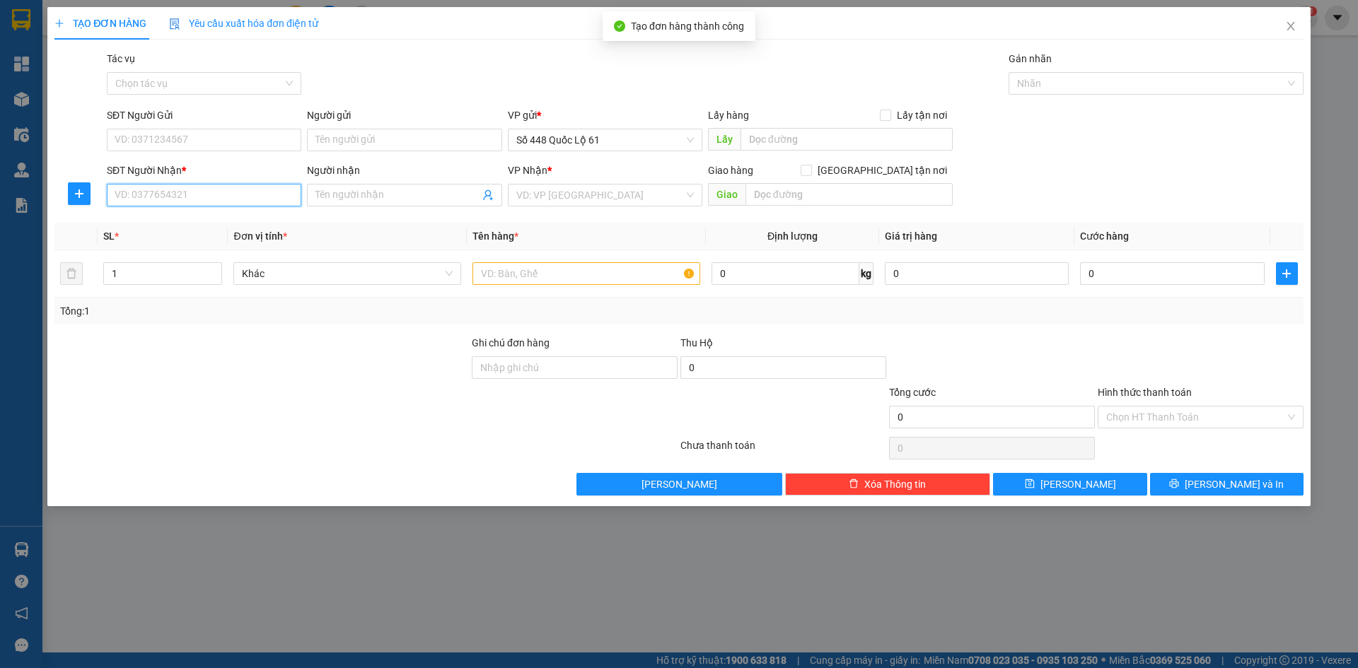
click at [209, 192] on input "SĐT Người Nhận *" at bounding box center [204, 195] width 195 height 23
click at [132, 190] on input "037196480" at bounding box center [204, 195] width 195 height 23
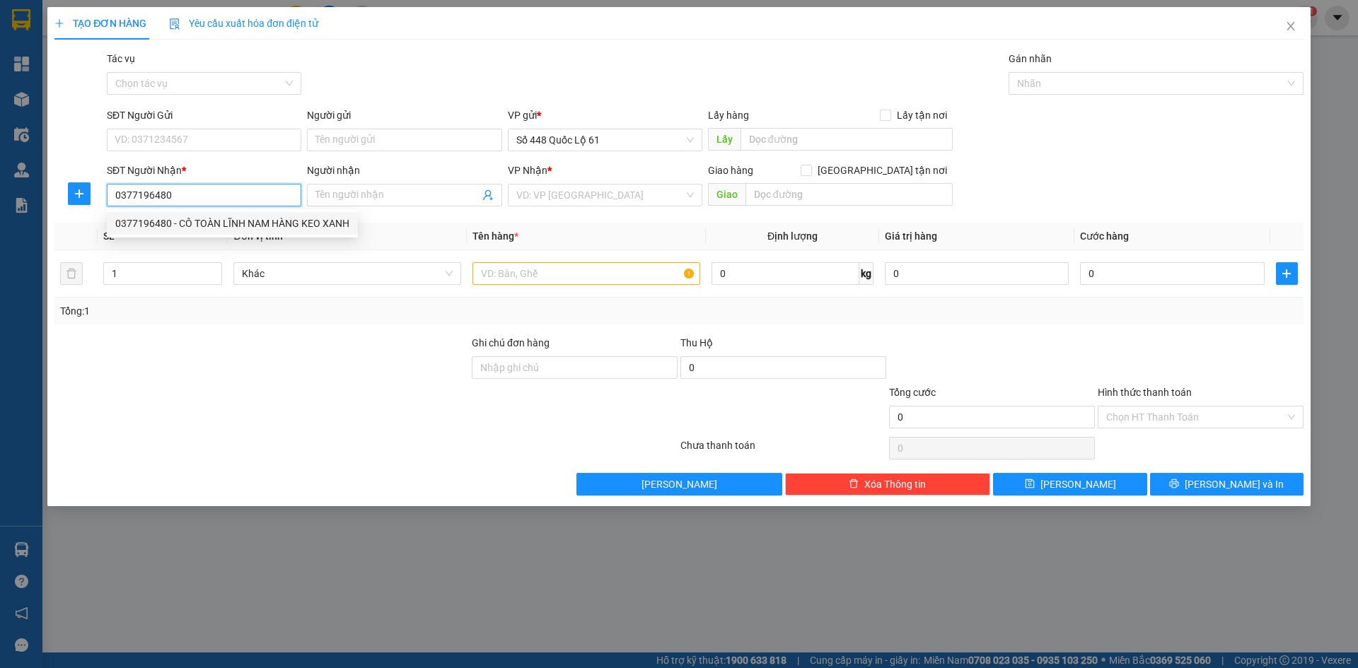
click at [241, 224] on div "0377196480 - CÔ TOÀN LĨNH NAM HÀNG KEO XANH" at bounding box center [232, 224] width 234 height 16
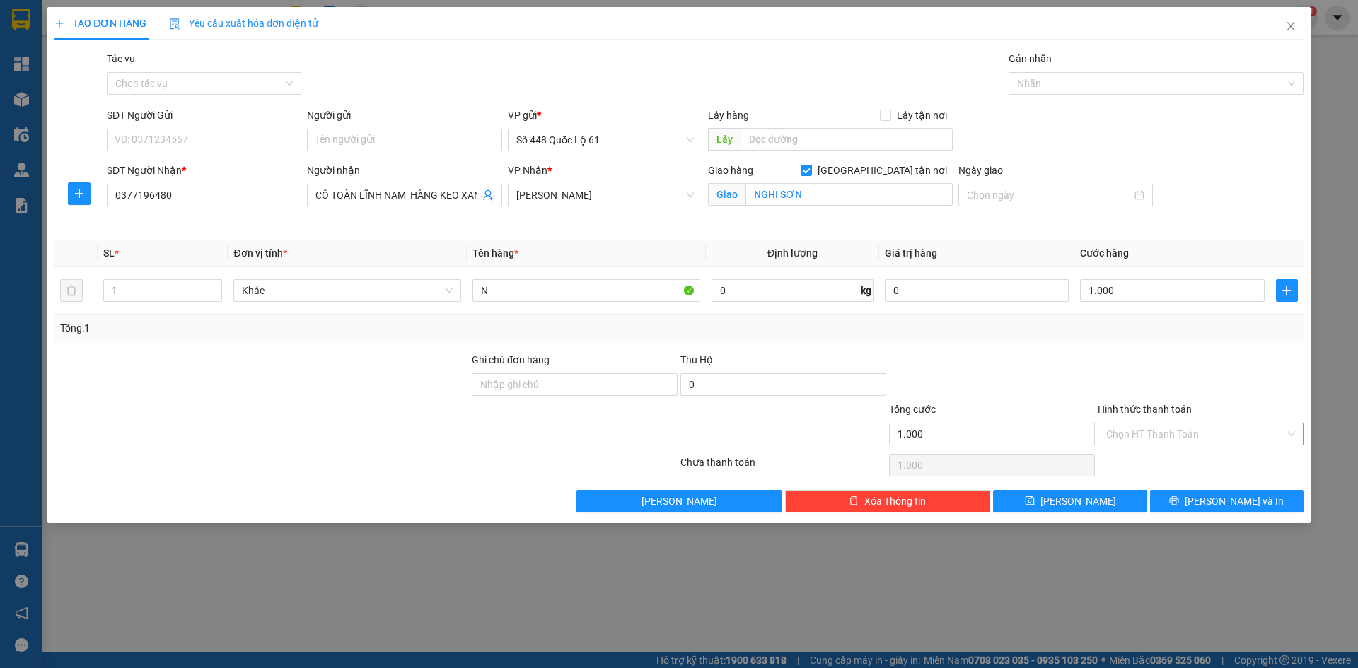
click at [1153, 437] on input "Hình thức thanh toán" at bounding box center [1195, 434] width 179 height 21
click at [1159, 468] on div "Tại văn phòng" at bounding box center [1200, 463] width 189 height 16
click at [1091, 502] on button "Lưu" at bounding box center [1070, 501] width 154 height 23
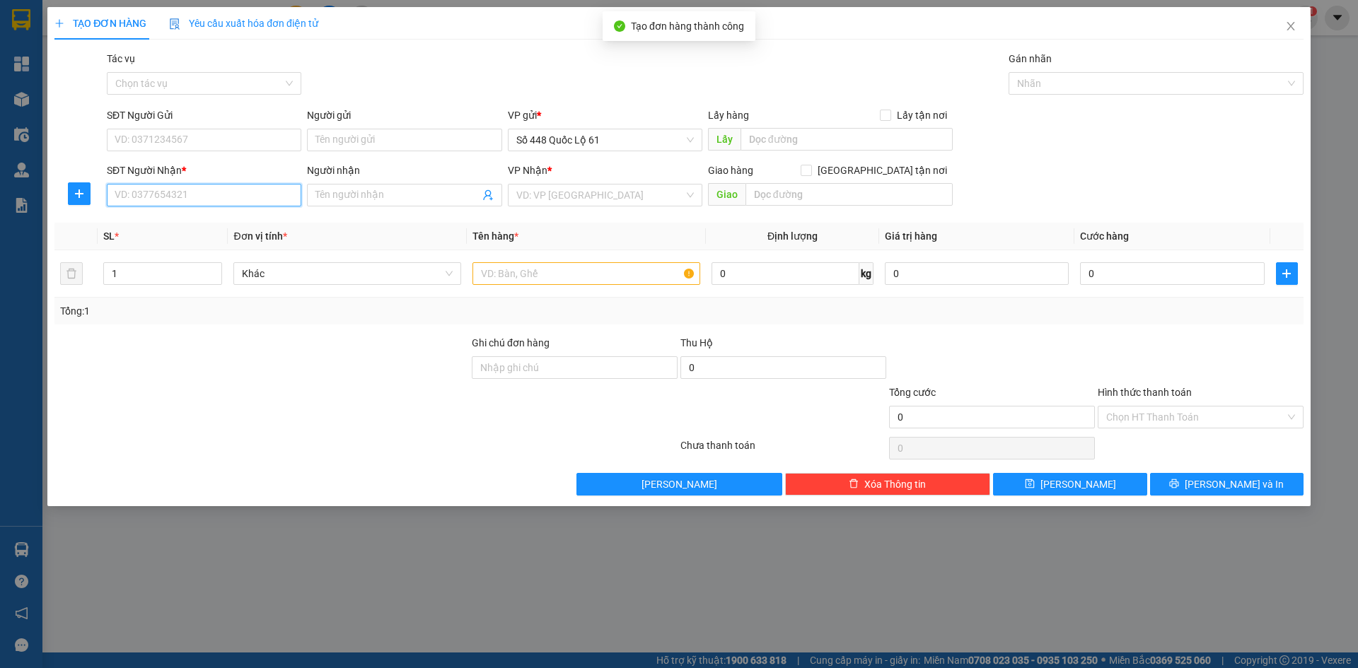
click at [186, 199] on input "SĐT Người Nhận *" at bounding box center [204, 195] width 195 height 23
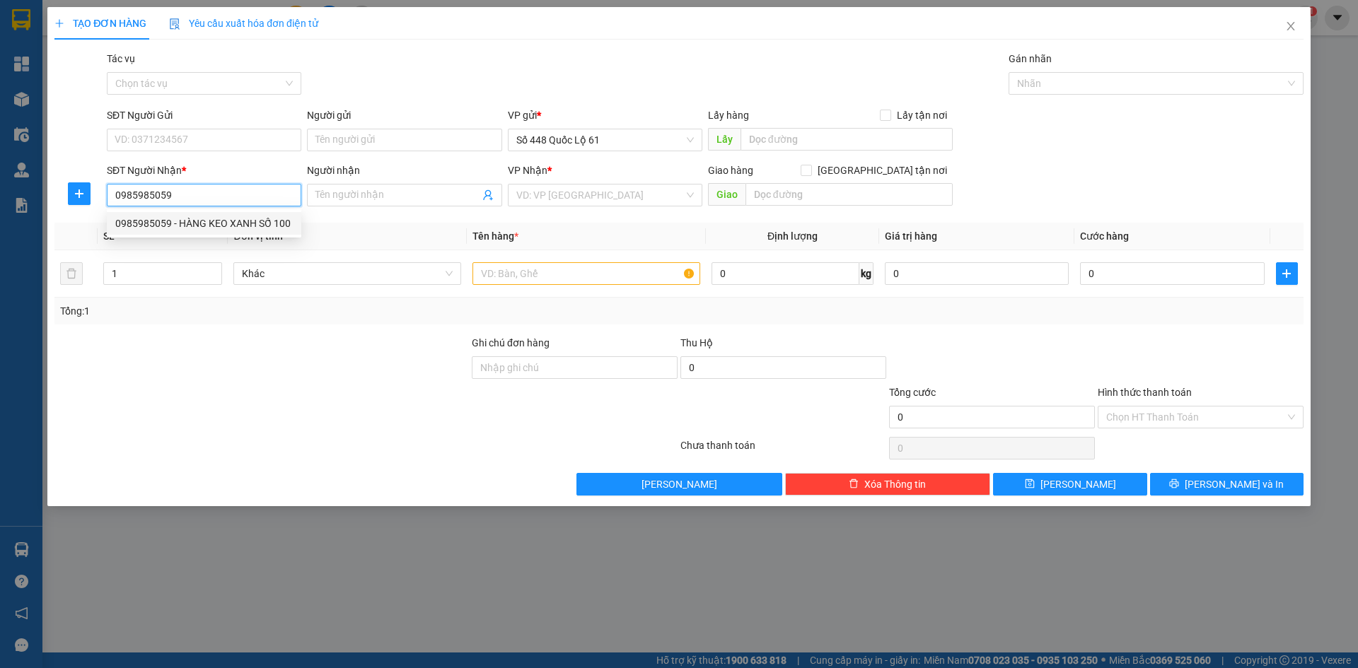
click at [214, 219] on div "0985985059 - HÀNG KEO XANH SỐ 100" at bounding box center [204, 224] width 178 height 16
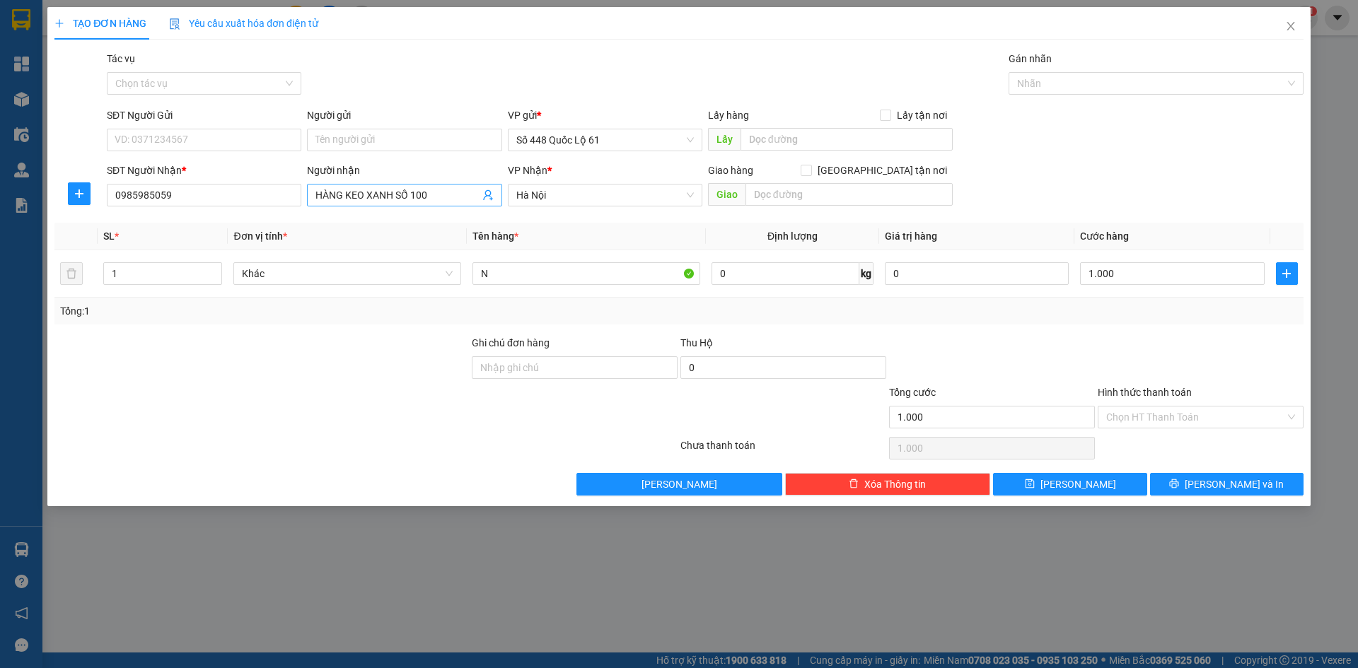
click at [448, 195] on input "HÀNG KEO XANH SỐ 100" at bounding box center [396, 195] width 163 height 16
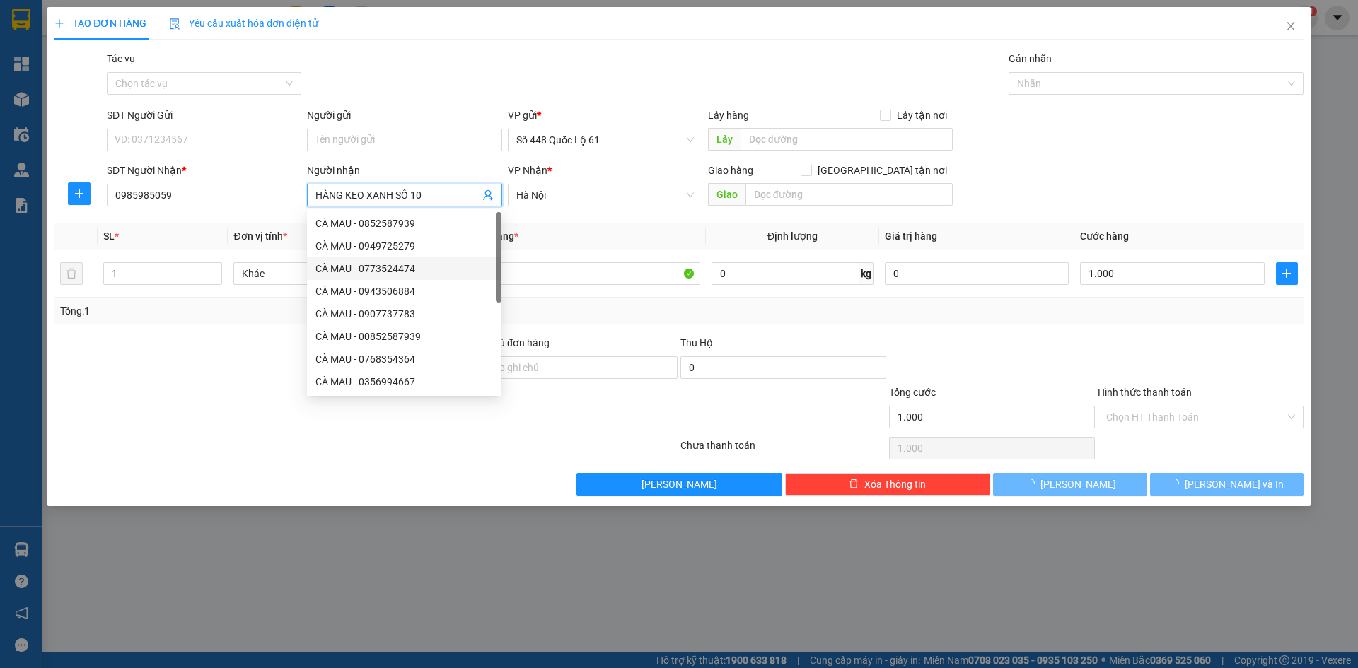
drag, startPoint x: 818, startPoint y: 326, endPoint x: 843, endPoint y: 335, distance: 26.8
click at [819, 326] on div "Transit Pickup Surcharge Ids Transit Deliver Surcharge Ids Transit Deliver Surc…" at bounding box center [678, 273] width 1249 height 445
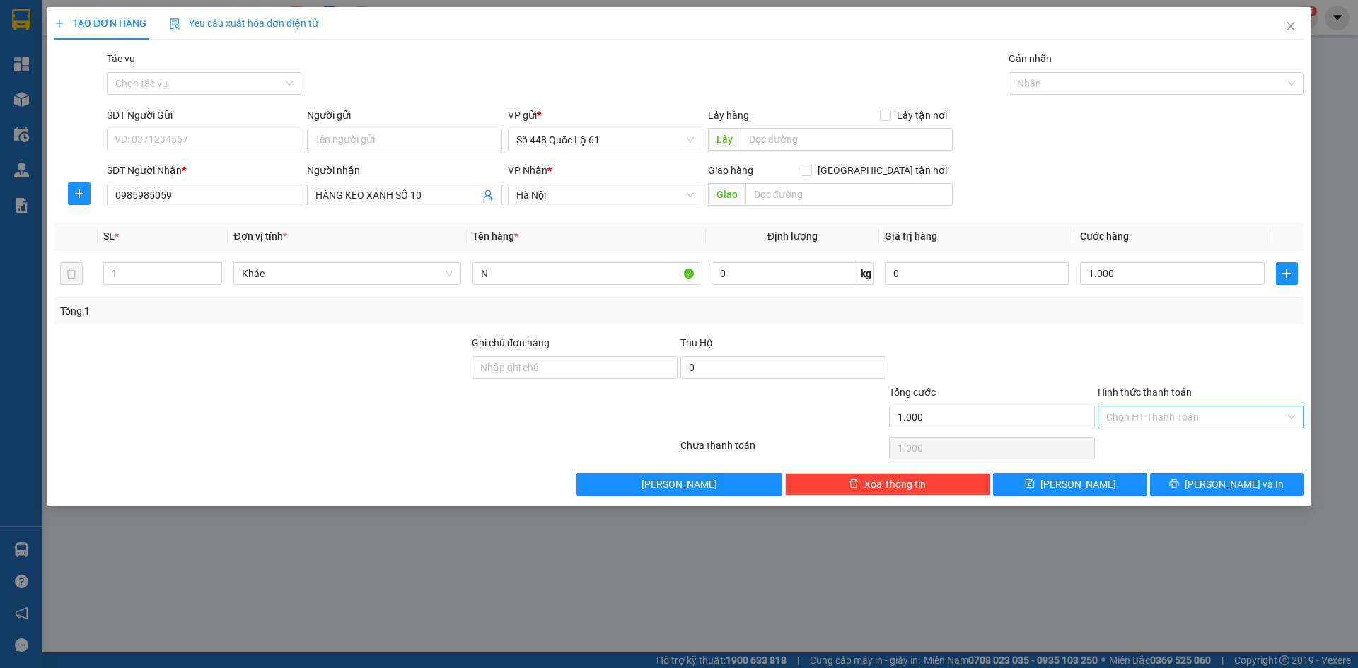
click at [1135, 417] on input "Hình thức thanh toán" at bounding box center [1195, 417] width 179 height 21
click at [1151, 442] on div "Tại văn phòng" at bounding box center [1200, 446] width 189 height 16
click at [1104, 484] on button "Lưu" at bounding box center [1070, 484] width 154 height 23
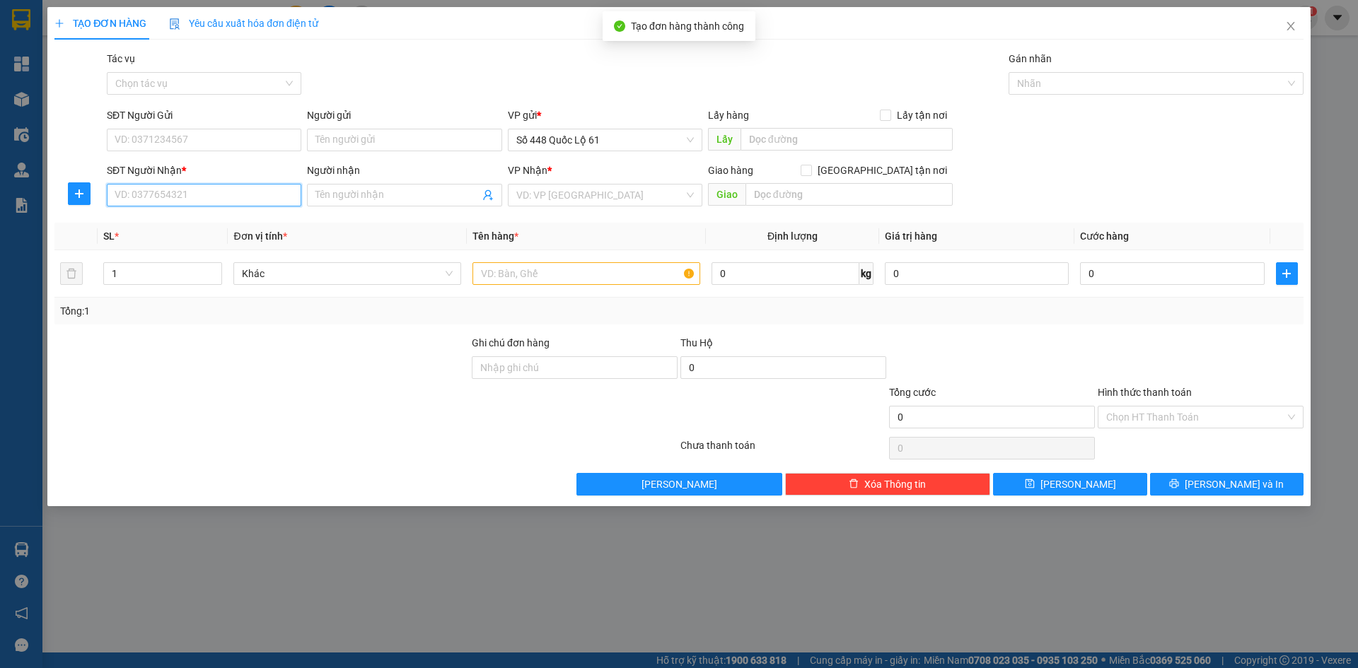
click at [253, 195] on input "SĐT Người Nhận *" at bounding box center [204, 195] width 195 height 23
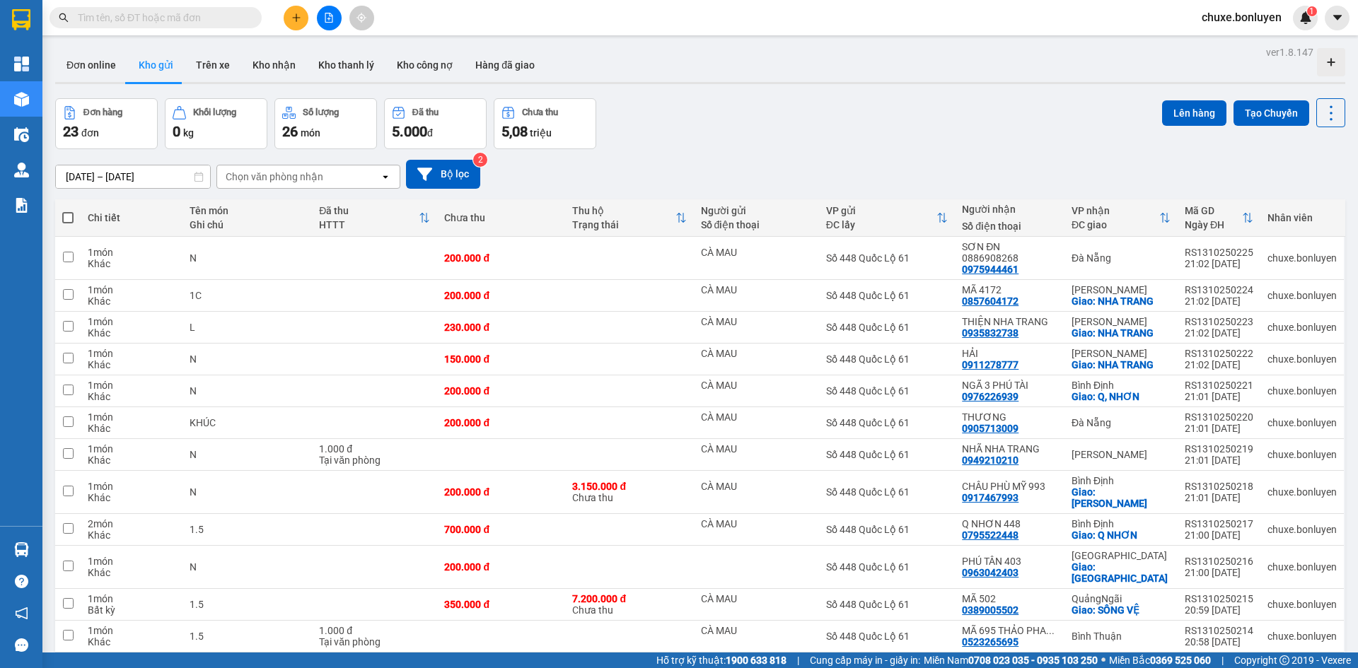
click at [69, 215] on span at bounding box center [67, 217] width 11 height 11
click at [68, 211] on input "checkbox" at bounding box center [68, 211] width 0 height 0
checkbox input "true"
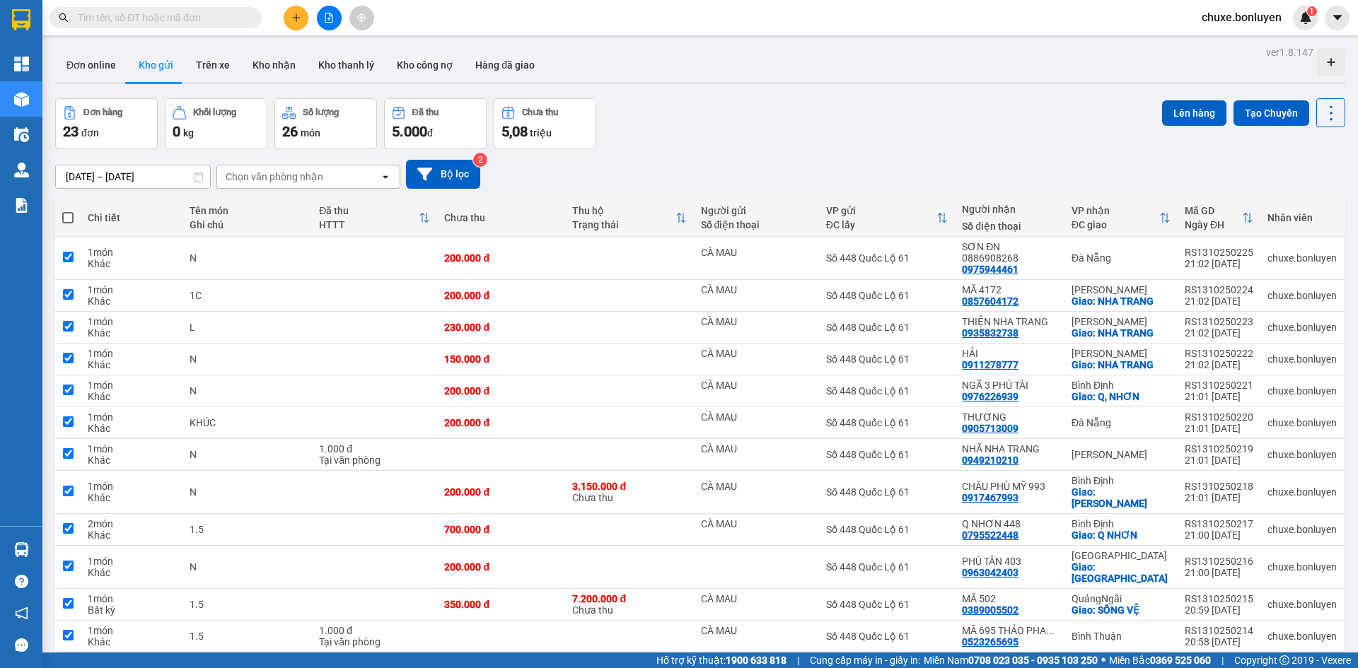
checkbox input "true"
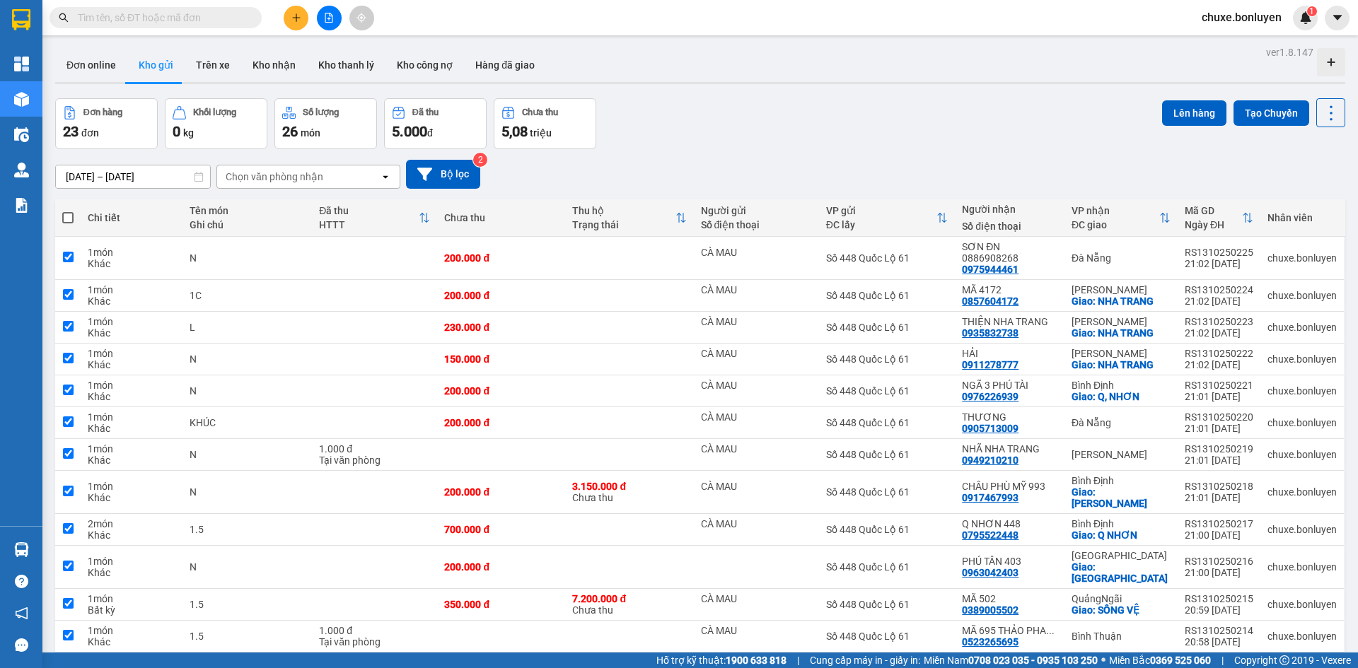
checkbox input "true"
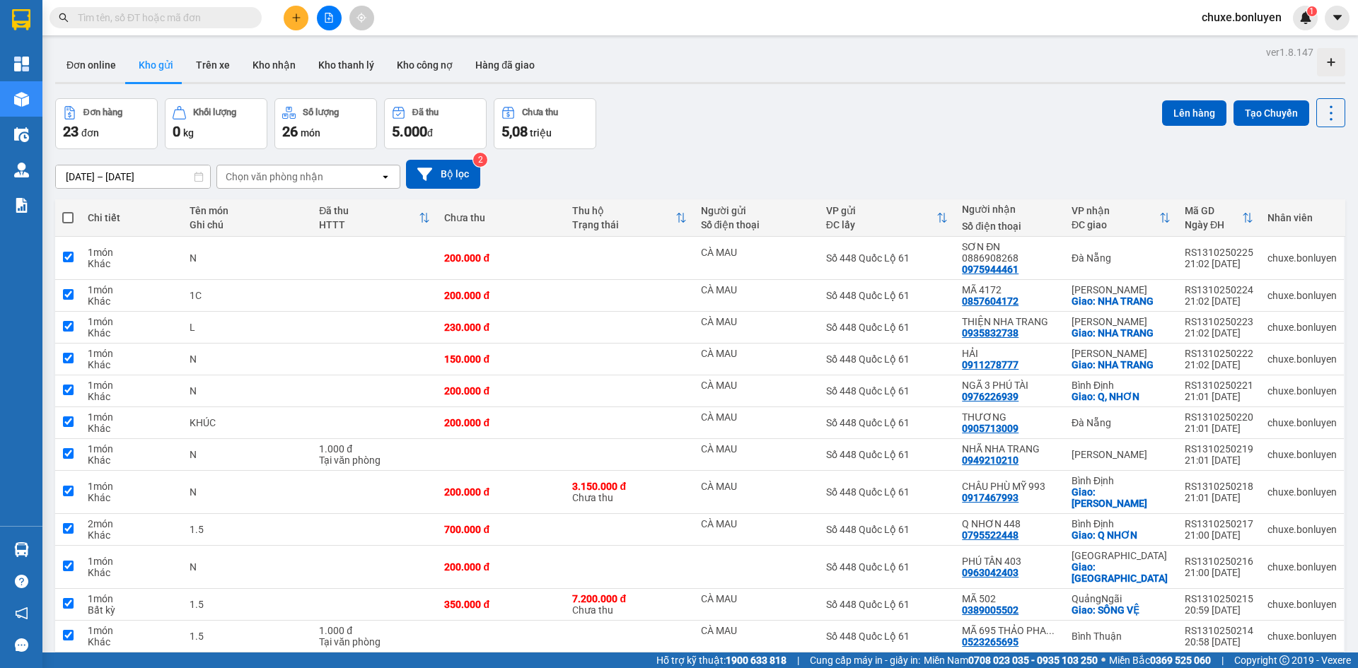
checkbox input "true"
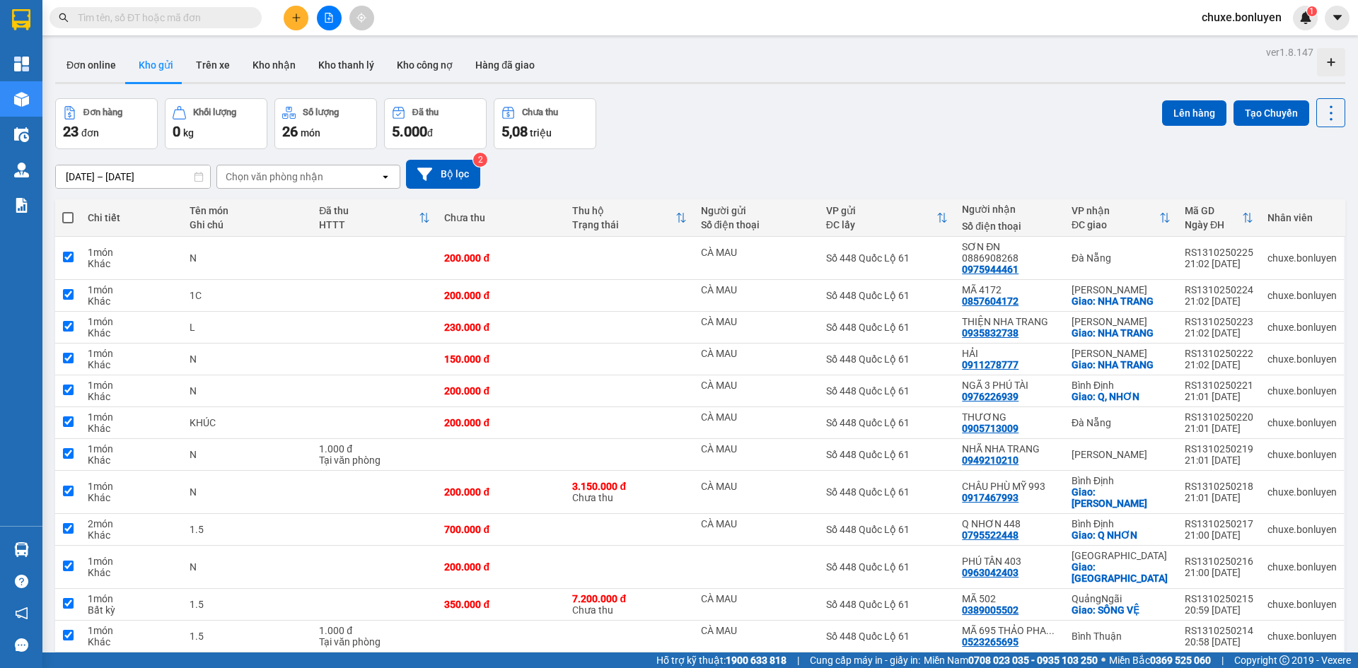
checkbox input "true"
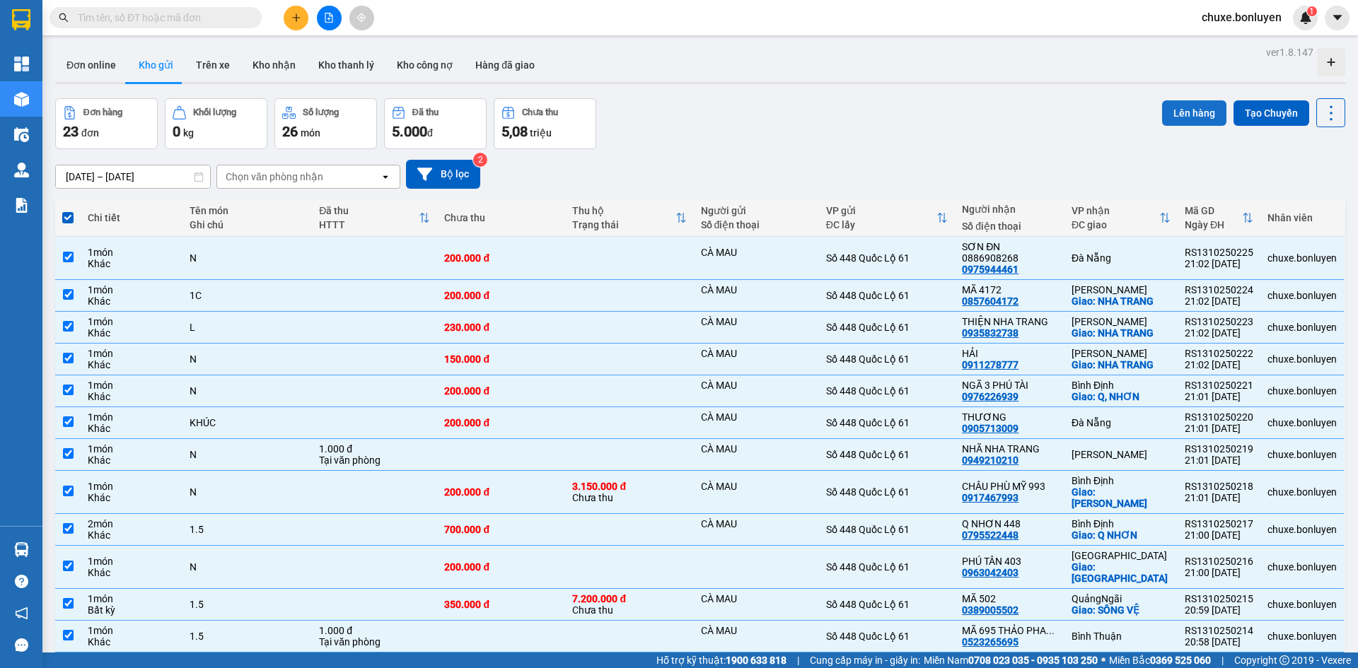
click at [1173, 117] on button "Lên hàng" at bounding box center [1194, 112] width 64 height 25
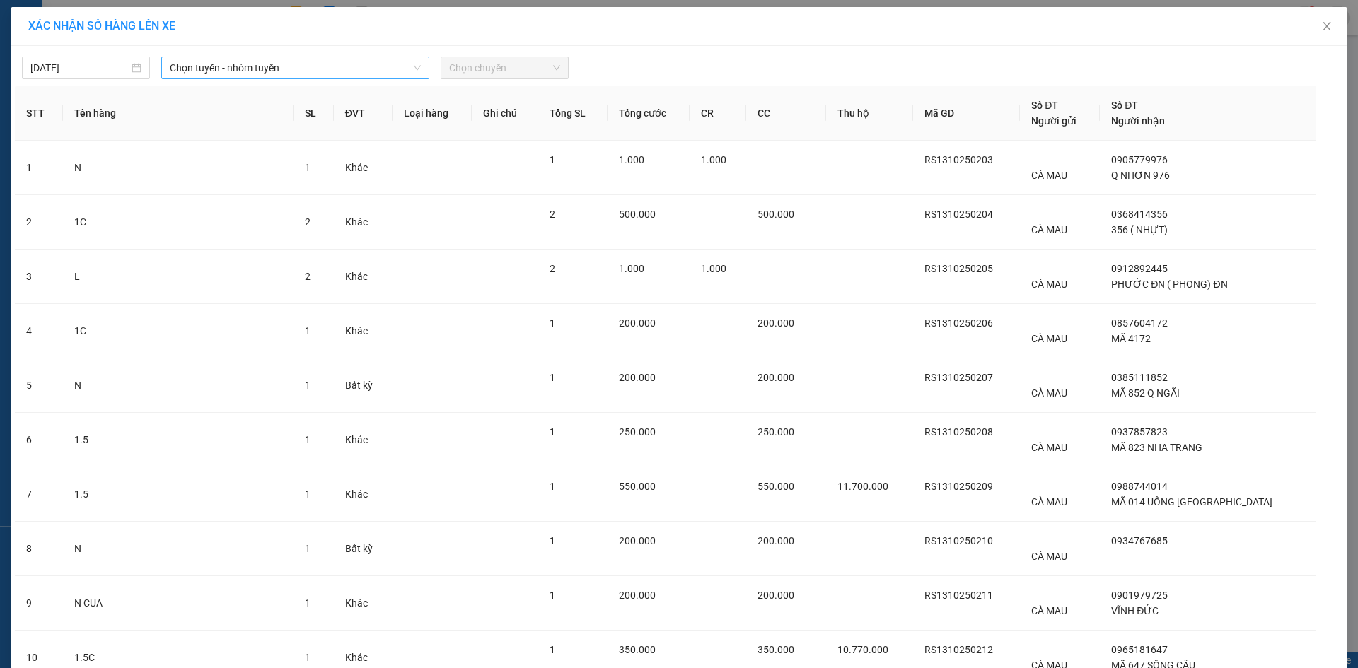
click at [272, 74] on span "Chọn tuyến - nhóm tuyến" at bounding box center [295, 67] width 251 height 21
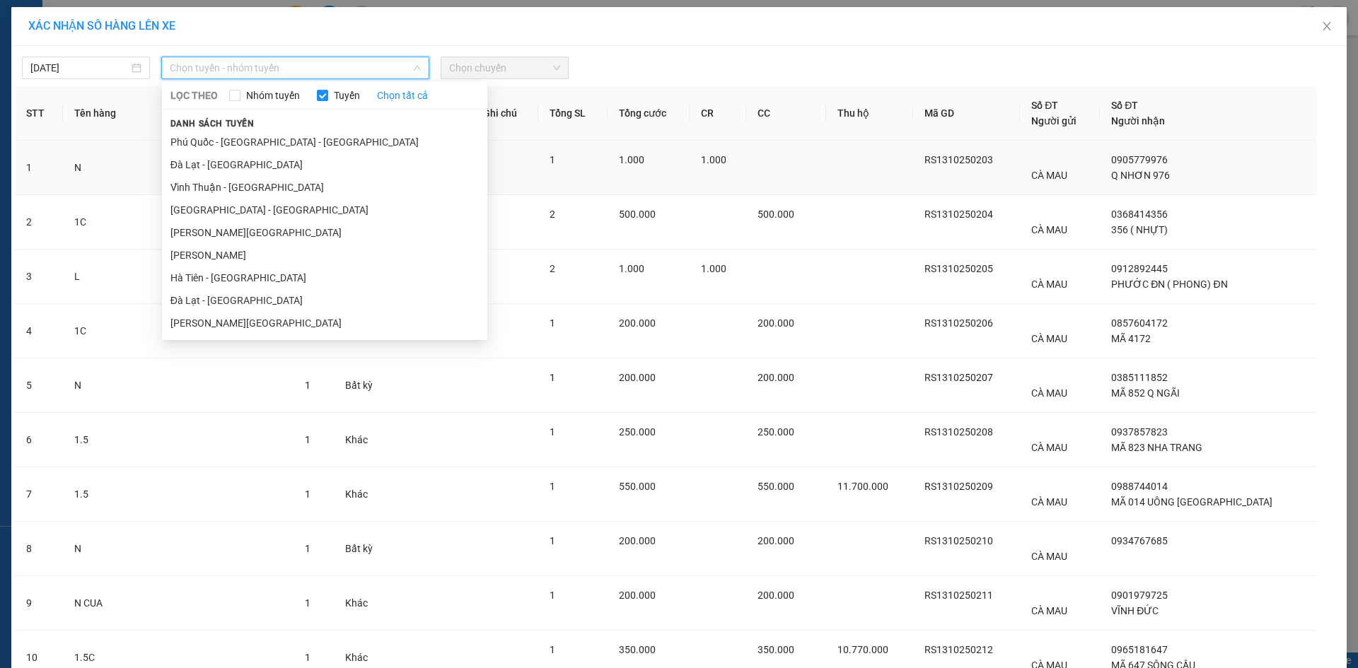
drag, startPoint x: 284, startPoint y: 282, endPoint x: 516, endPoint y: 154, distance: 265.6
click at [284, 282] on li "Hà Tiên - [GEOGRAPHIC_DATA]" at bounding box center [324, 278] width 325 height 23
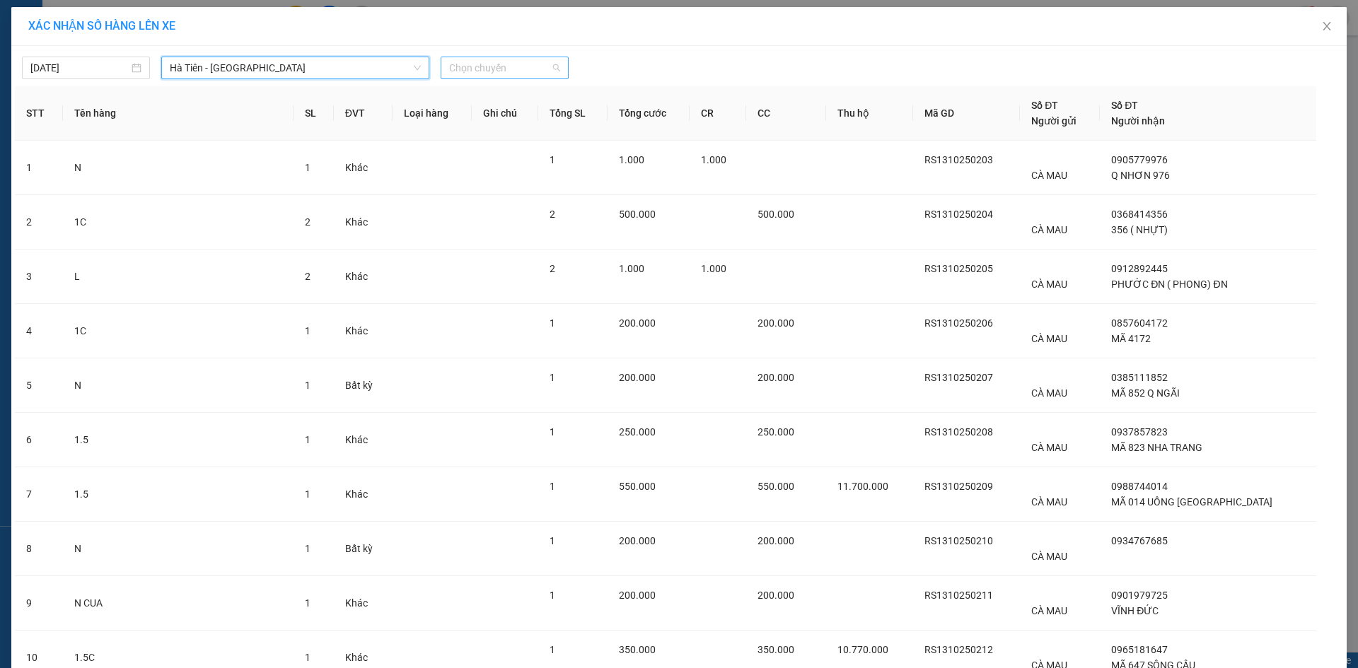
click at [516, 74] on span "Chọn chuyến" at bounding box center [504, 67] width 111 height 21
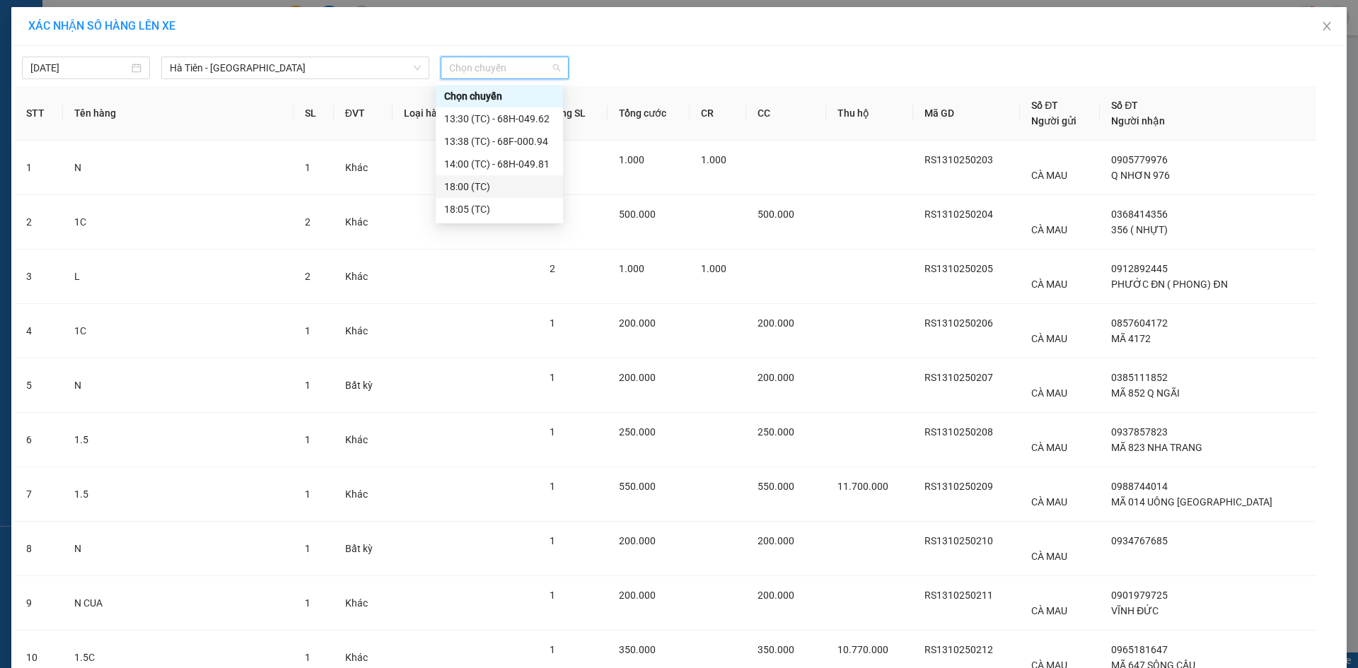
click at [479, 189] on div "18:00 (TC)" at bounding box center [499, 187] width 110 height 16
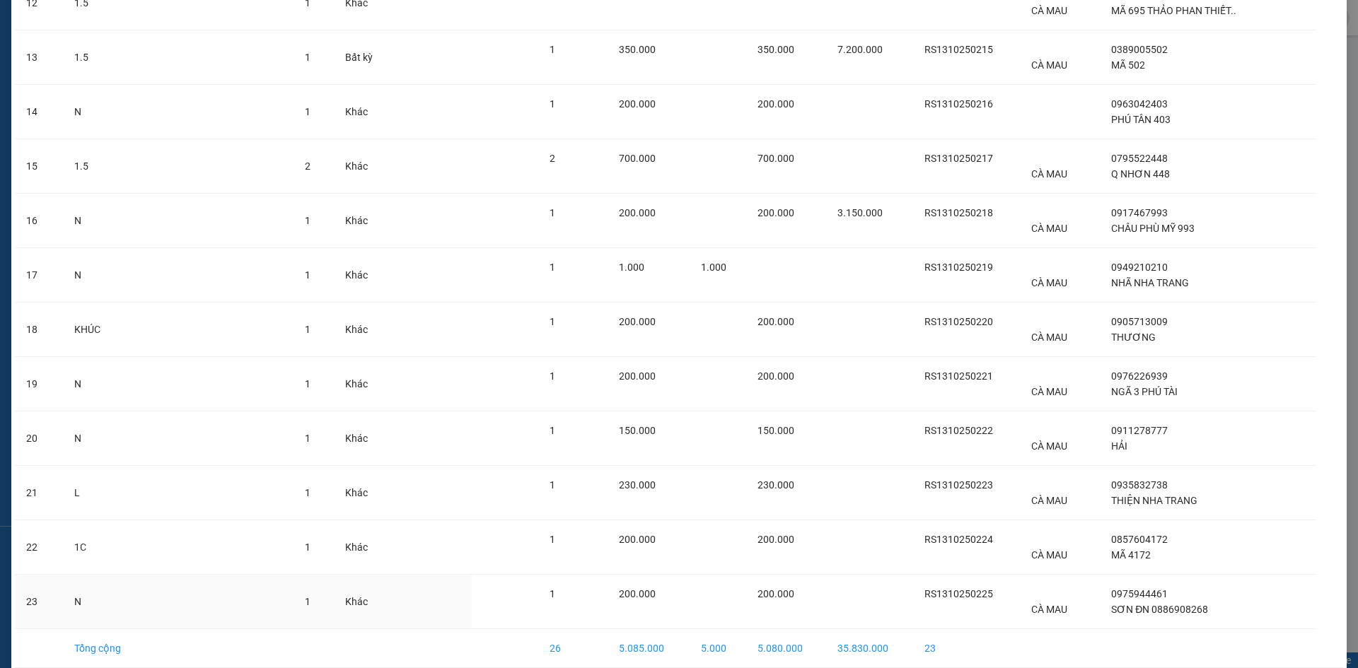
scroll to position [837, 0]
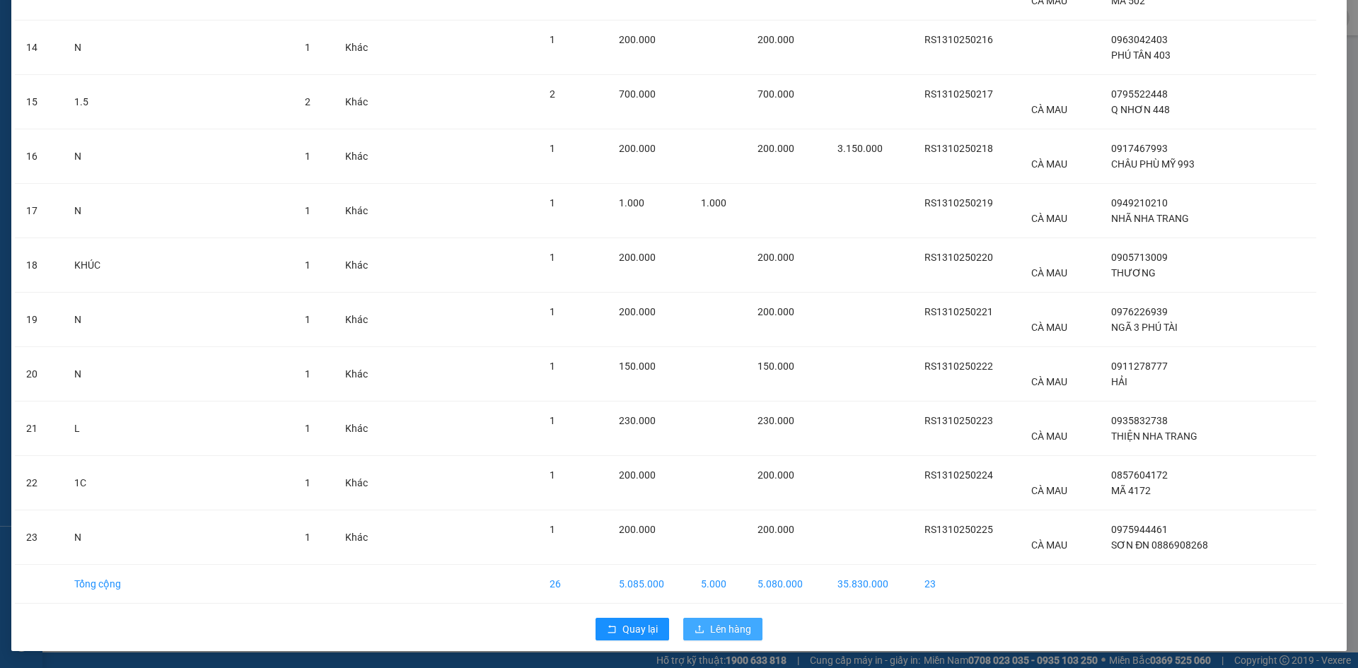
click at [721, 632] on span "Lên hàng" at bounding box center [730, 630] width 41 height 16
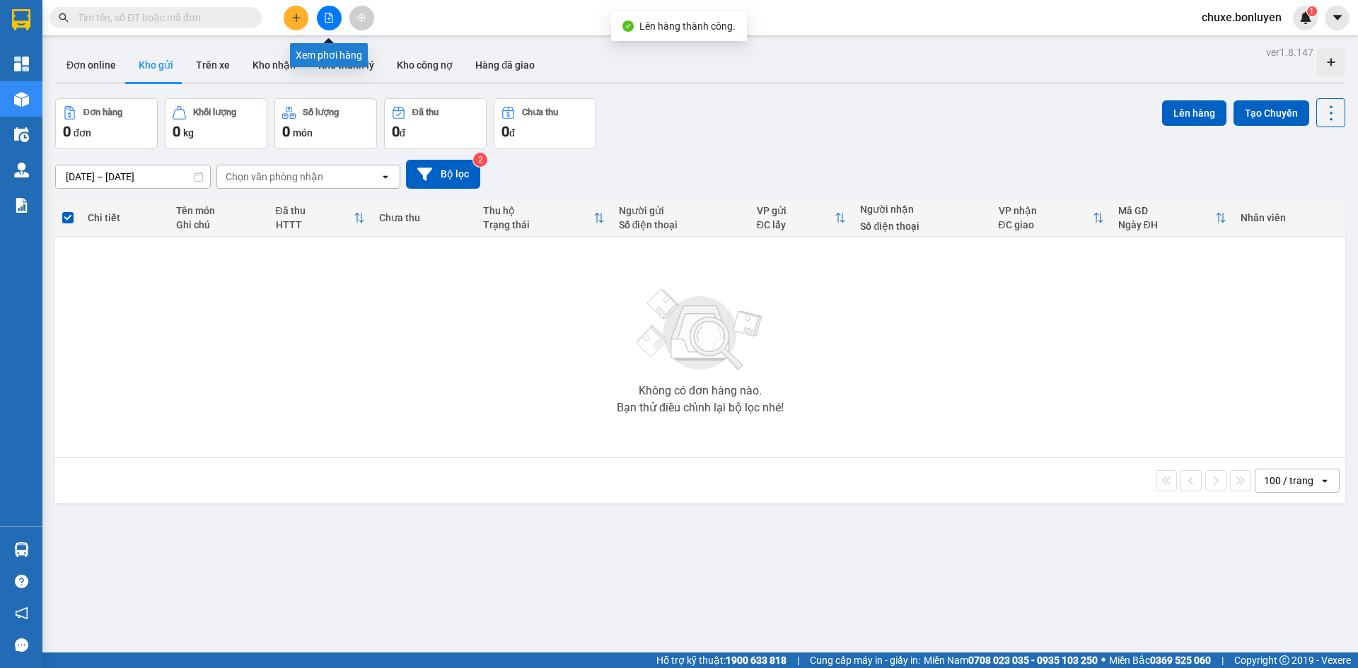
click at [325, 9] on button at bounding box center [329, 18] width 25 height 25
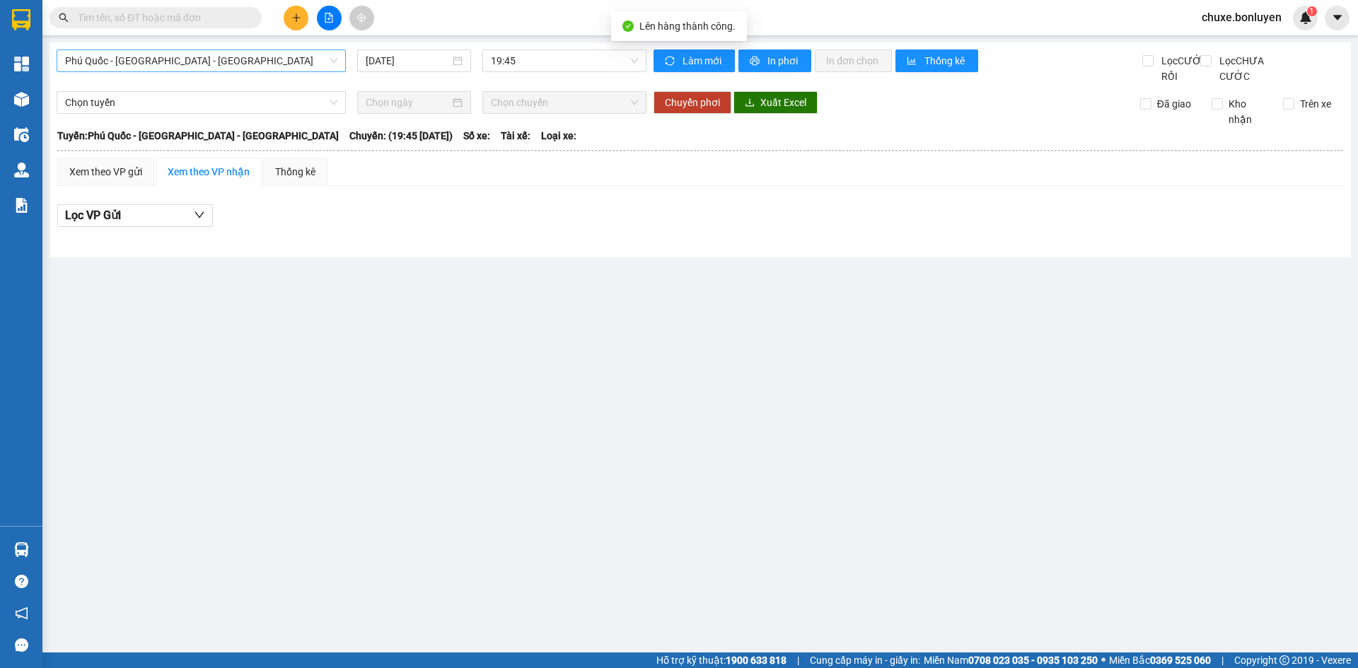
click at [202, 61] on span "Phú Quốc - [GEOGRAPHIC_DATA] - [GEOGRAPHIC_DATA]" at bounding box center [201, 60] width 272 height 21
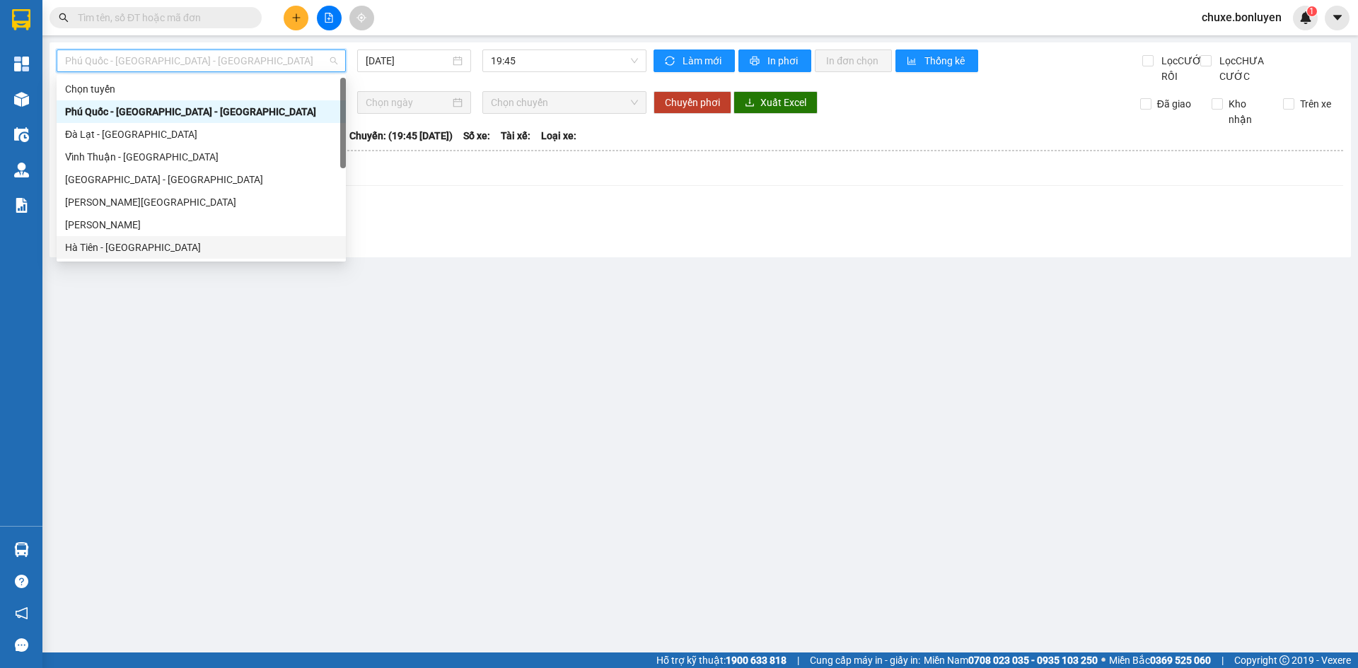
click at [190, 240] on div "Hà Tiên - [GEOGRAPHIC_DATA]" at bounding box center [201, 248] width 272 height 16
type input "[DATE]"
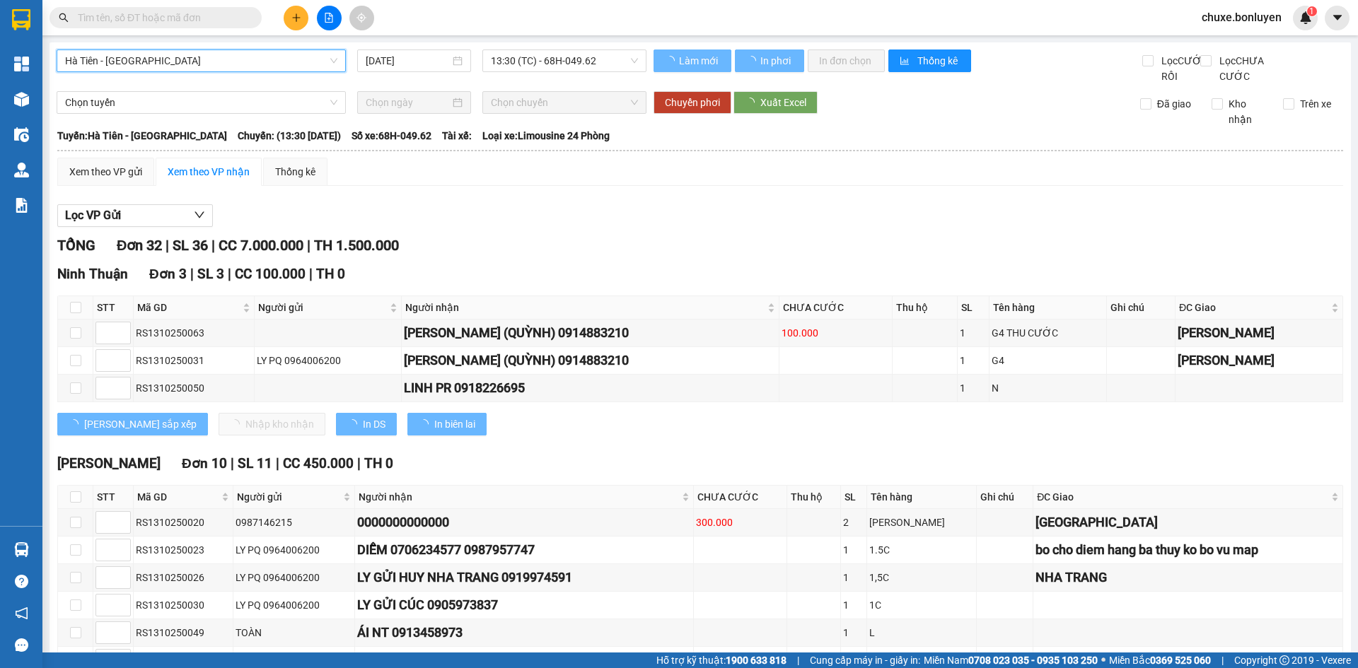
click at [613, 59] on span "13:30 (TC) - 68H-049.62" at bounding box center [564, 60] width 147 height 21
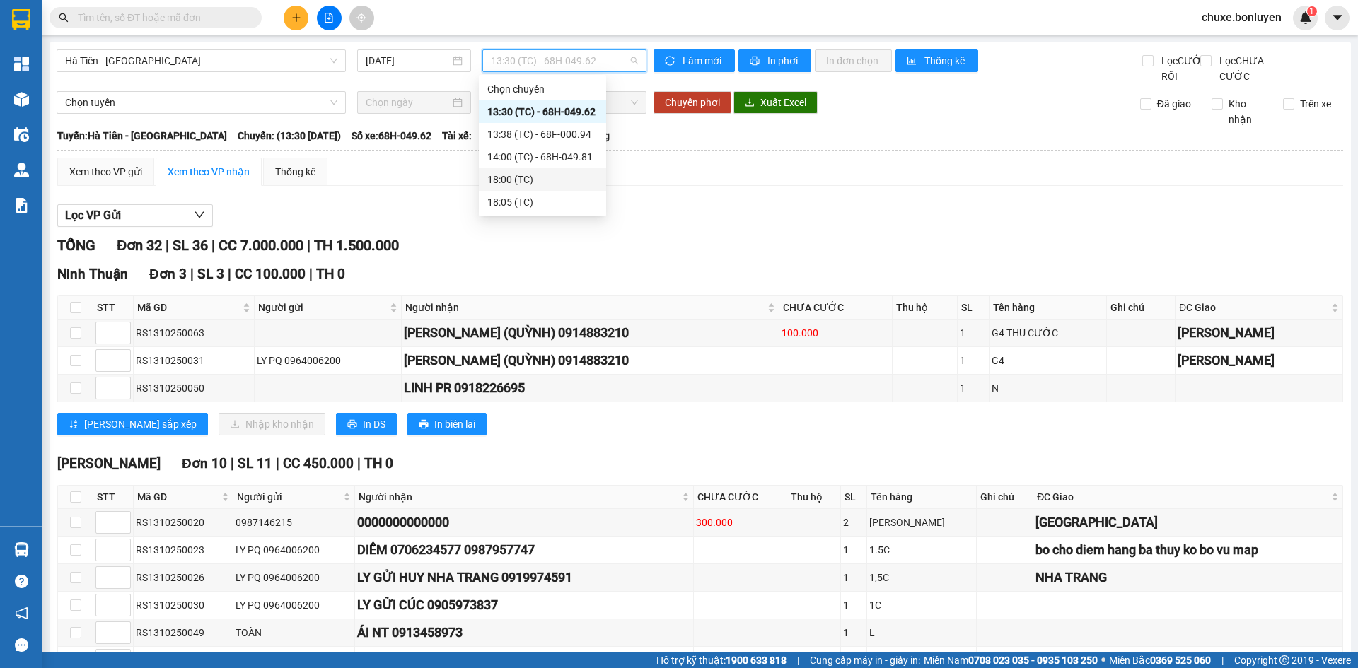
click at [565, 185] on div "18:00 (TC)" at bounding box center [542, 180] width 110 height 16
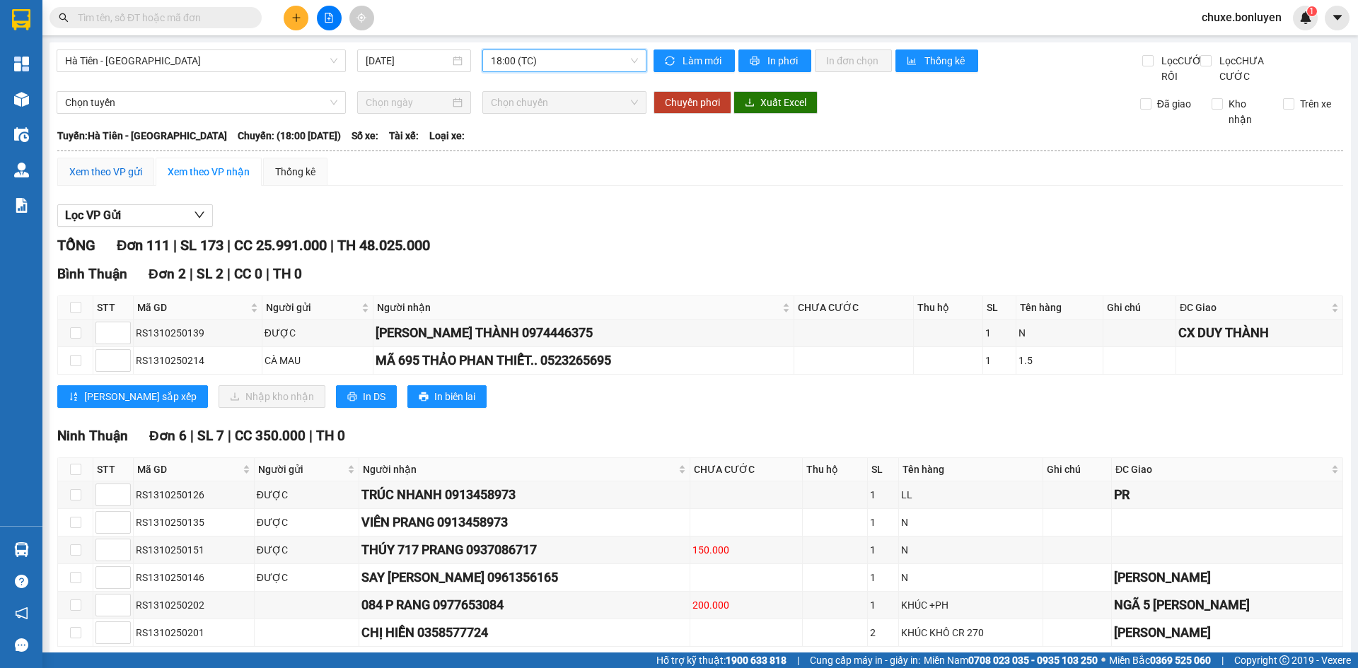
click at [134, 180] on div "Xem theo VP gửi" at bounding box center [105, 172] width 73 height 16
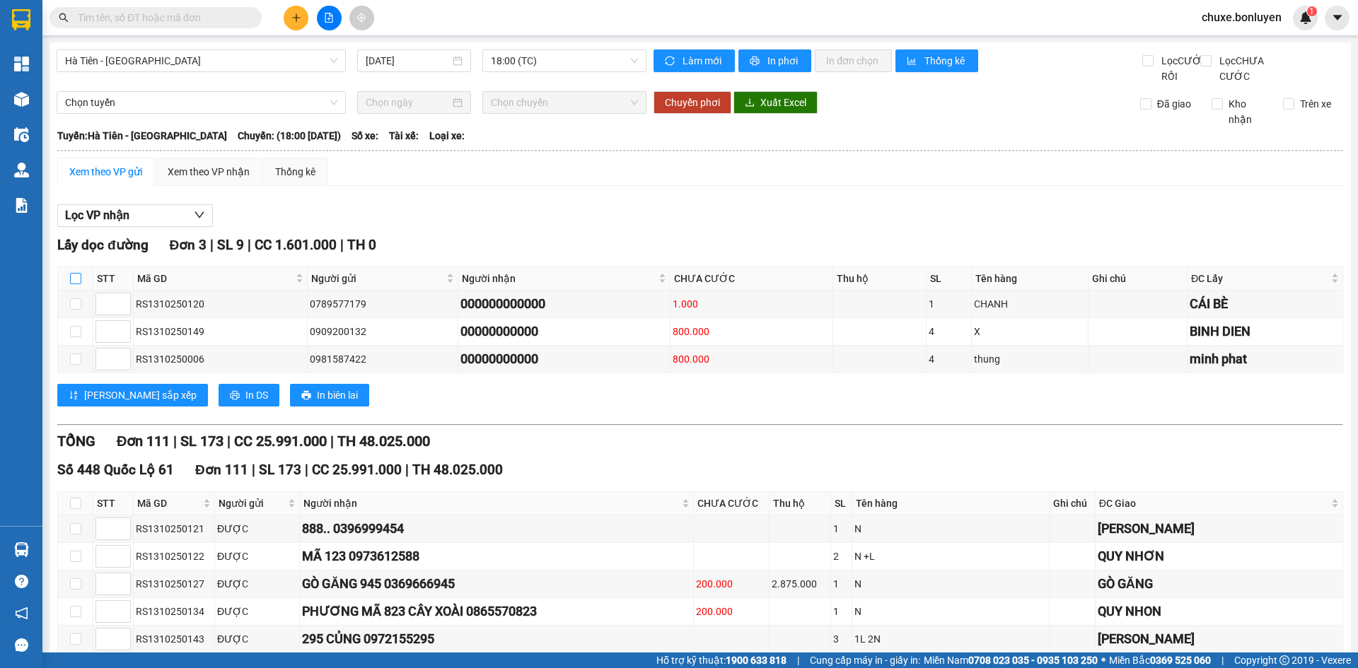
click at [81, 284] on input "checkbox" at bounding box center [75, 278] width 11 height 11
checkbox input "true"
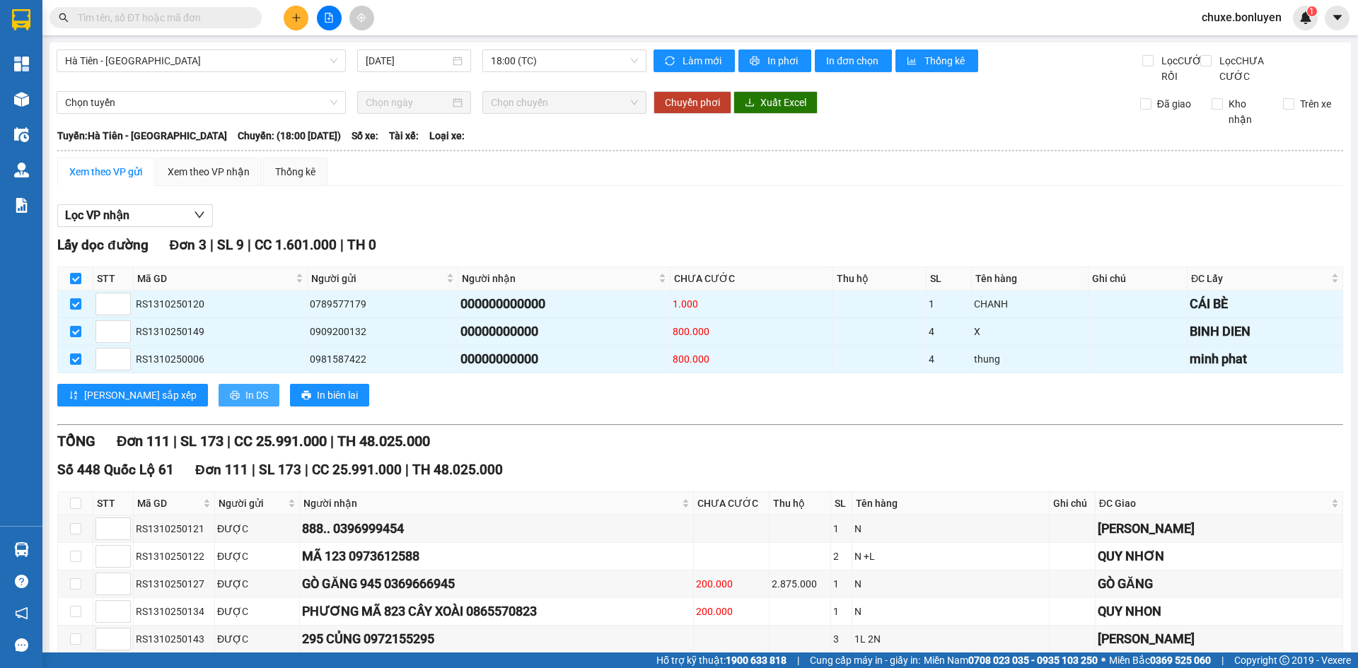
click at [219, 407] on button "In DS" at bounding box center [249, 395] width 61 height 23
click at [211, 180] on div "Xem theo VP nhận" at bounding box center [209, 172] width 82 height 16
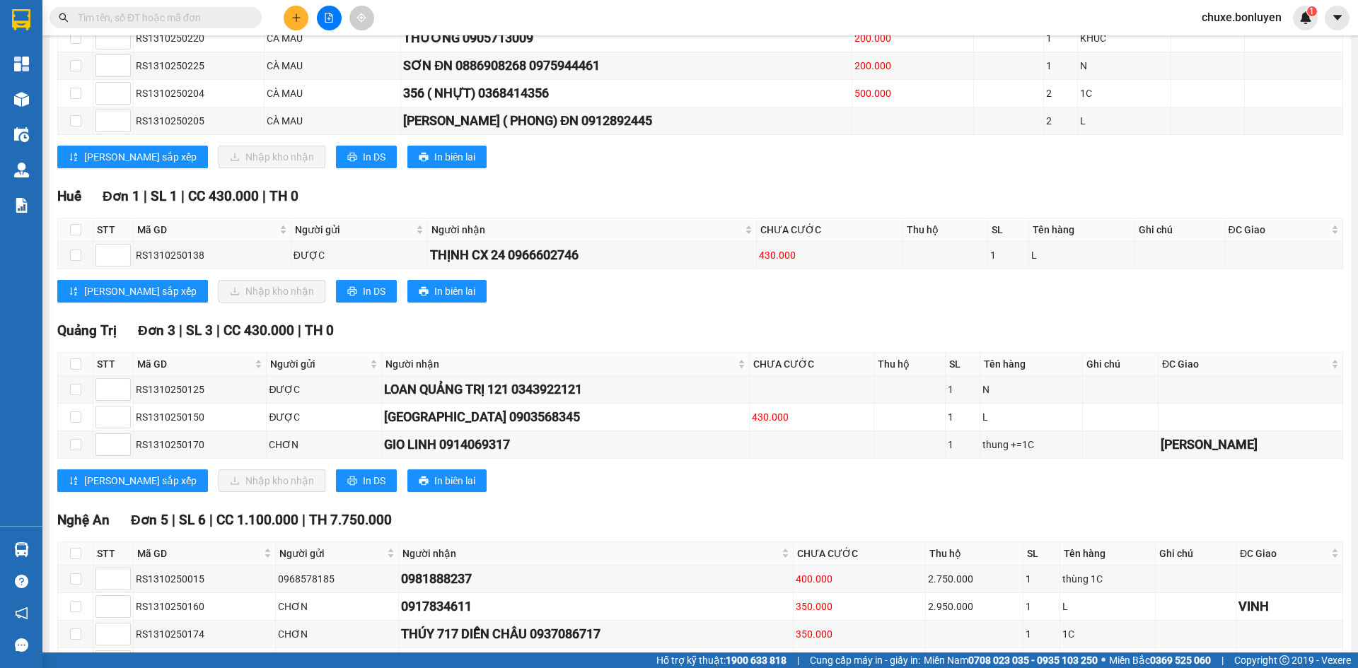
scroll to position [3537, 0]
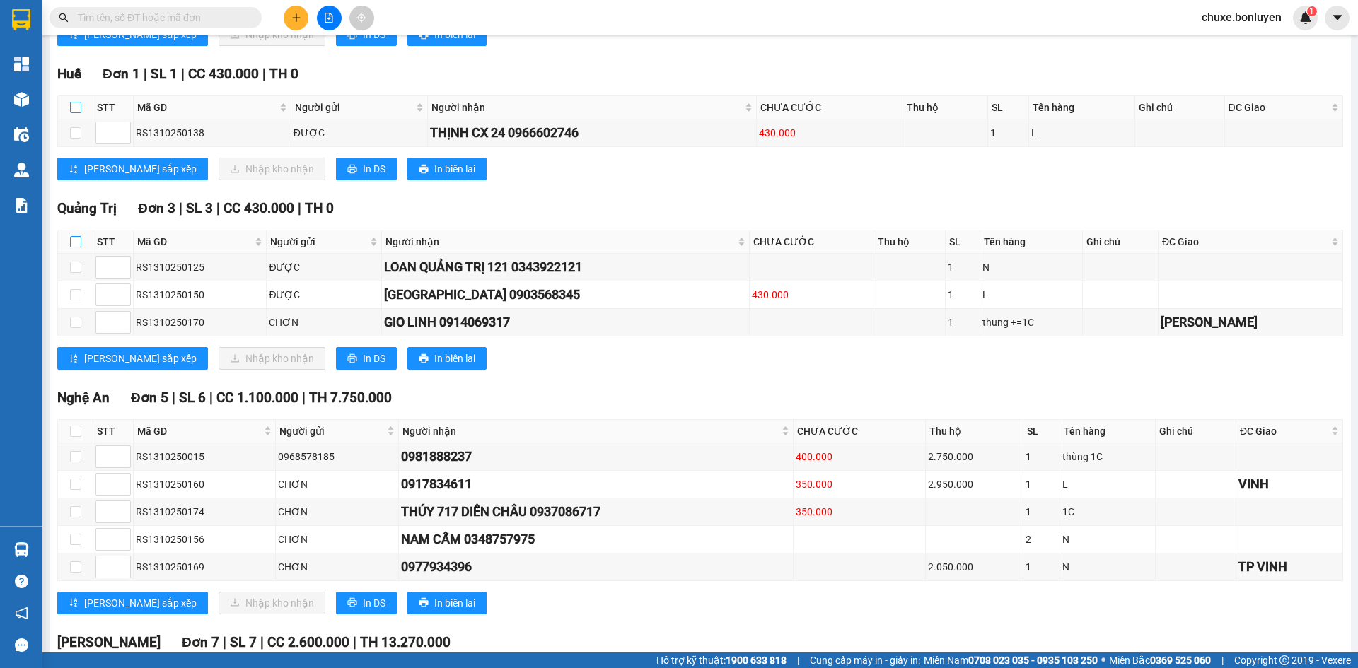
drag, startPoint x: 75, startPoint y: 125, endPoint x: 75, endPoint y: 254, distance: 129.5
click at [76, 113] on input "checkbox" at bounding box center [75, 107] width 11 height 11
checkbox input "true"
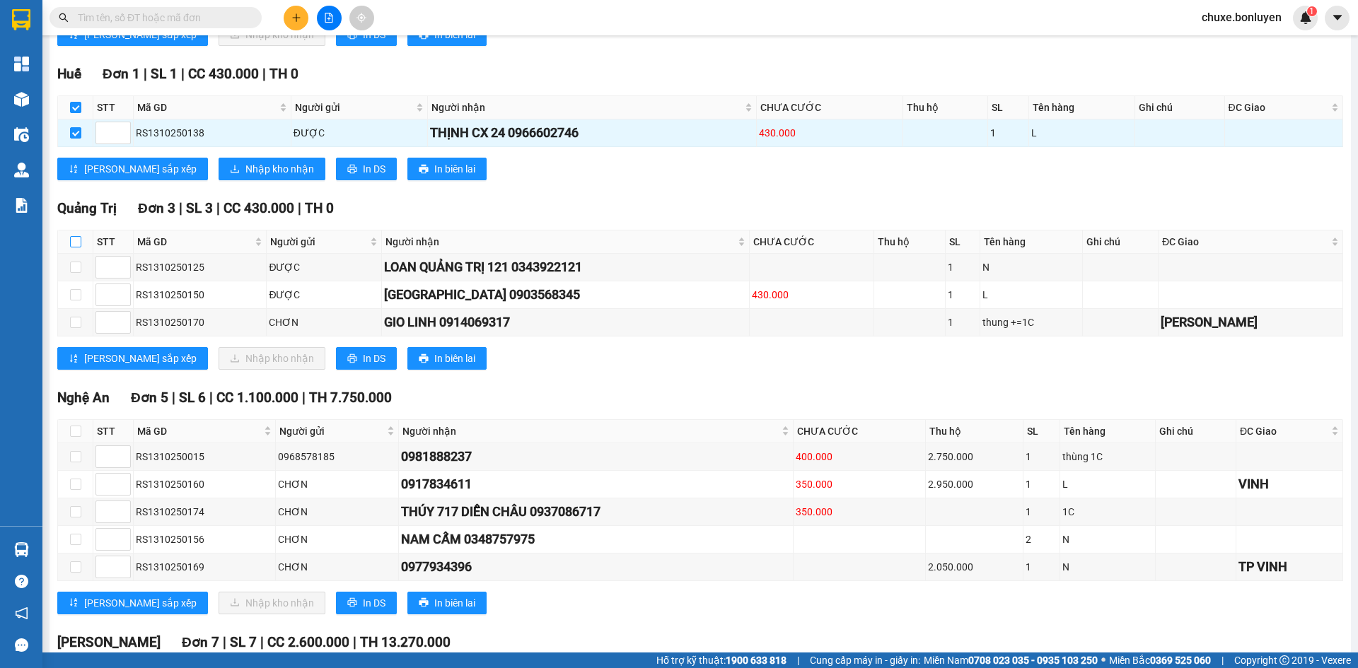
click at [74, 248] on input "checkbox" at bounding box center [75, 241] width 11 height 11
checkbox input "true"
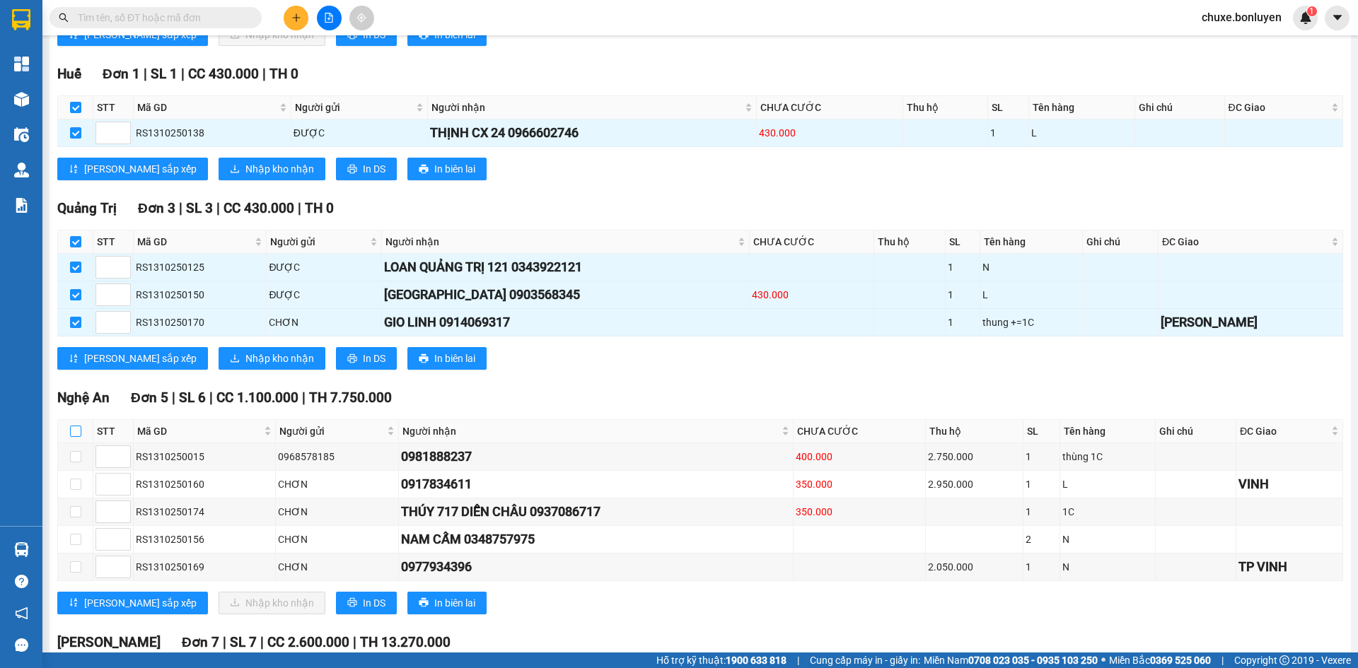
click at [76, 437] on input "checkbox" at bounding box center [75, 431] width 11 height 11
checkbox input "true"
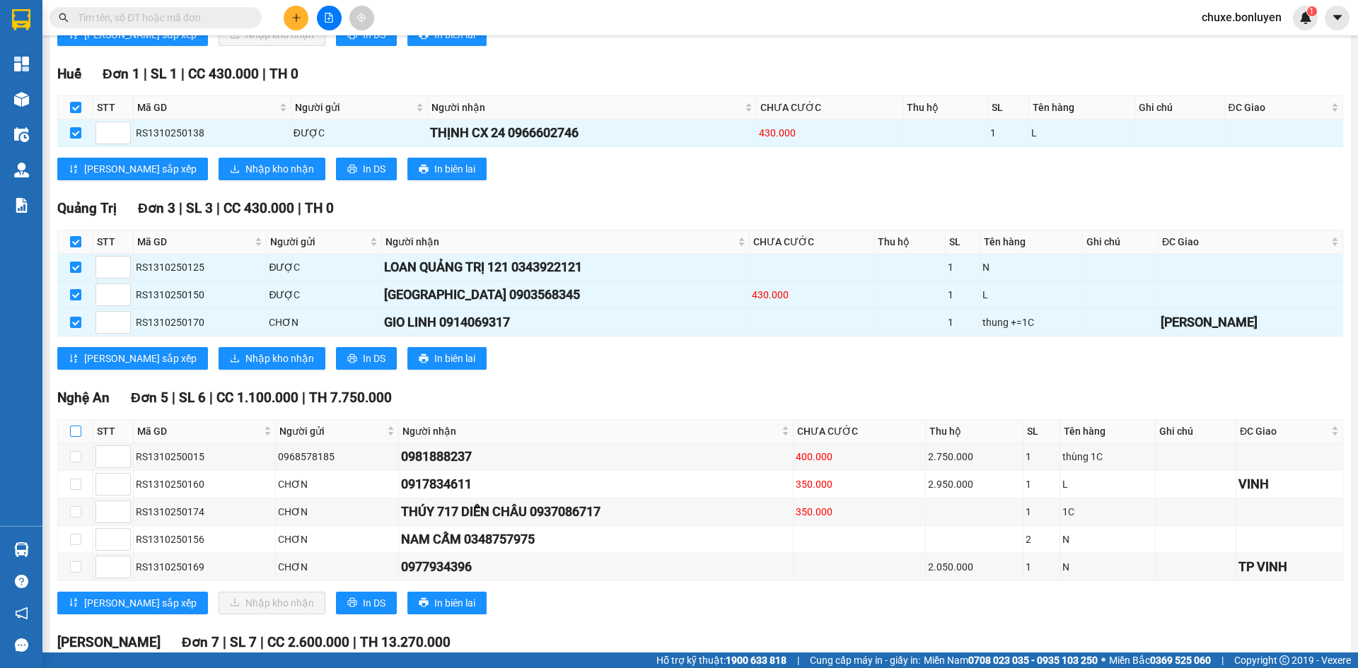
checkbox input "true"
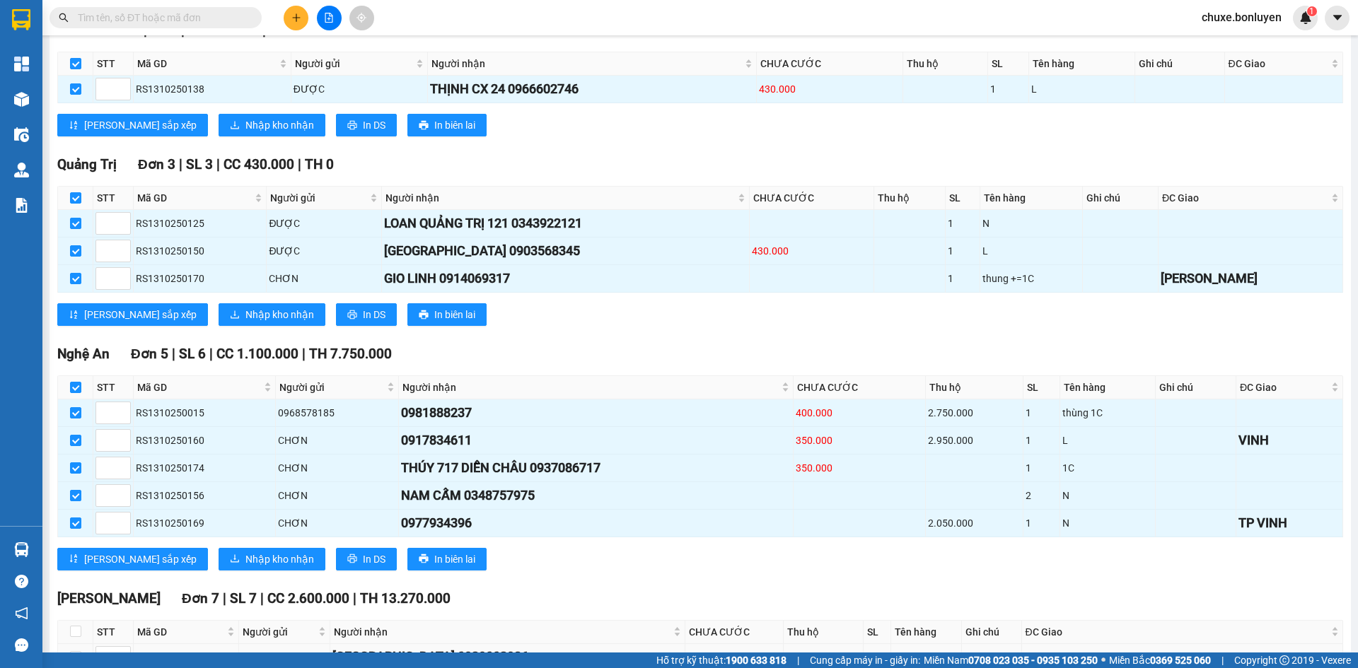
scroll to position [3820, 0]
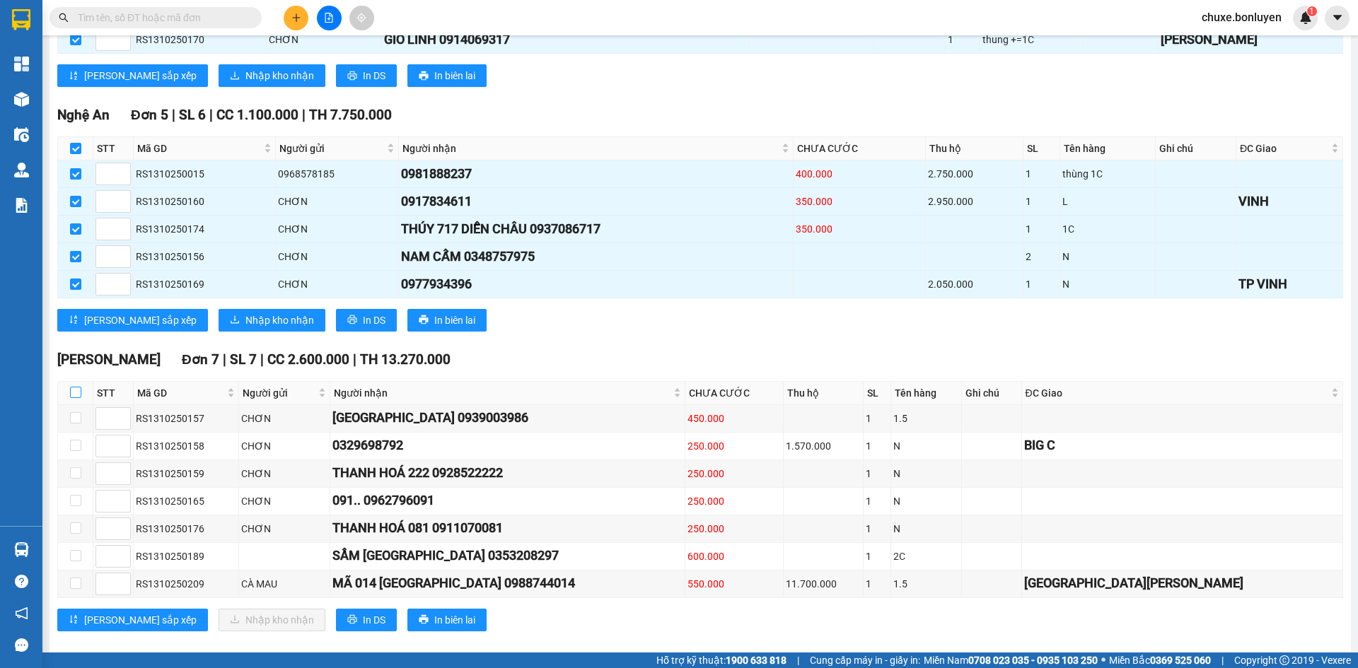
click at [79, 398] on input "checkbox" at bounding box center [75, 392] width 11 height 11
checkbox input "true"
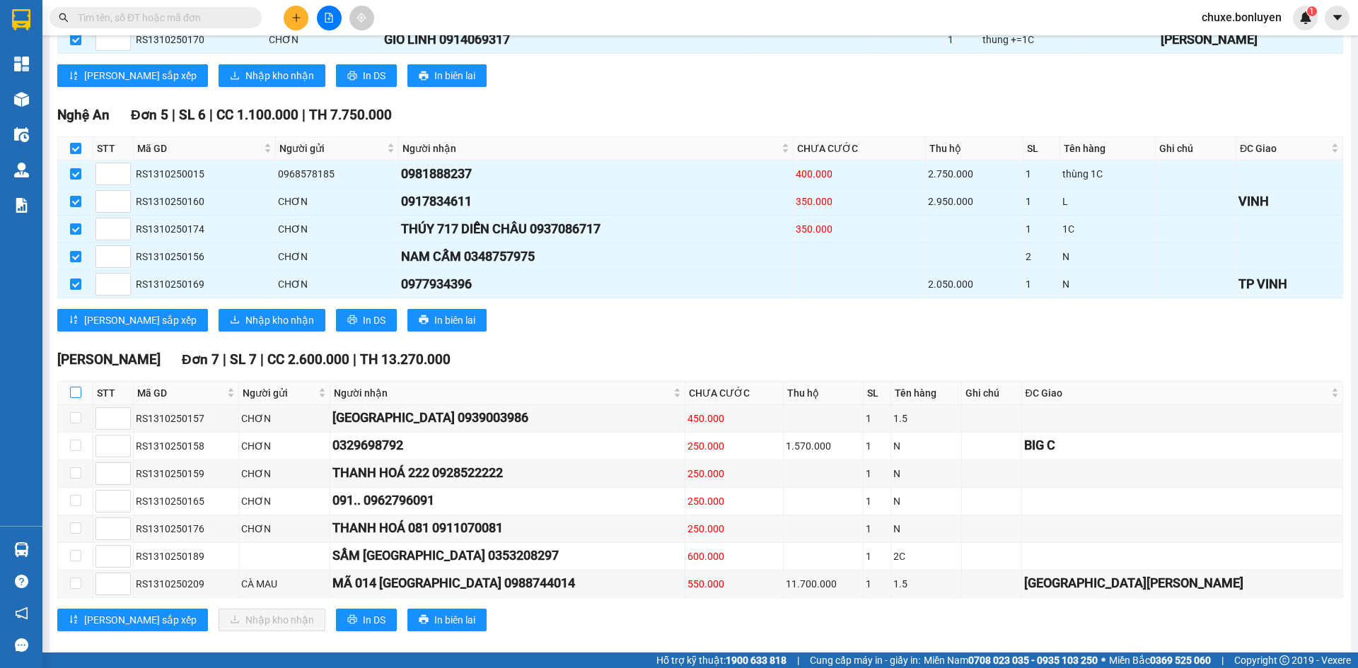
checkbox input "true"
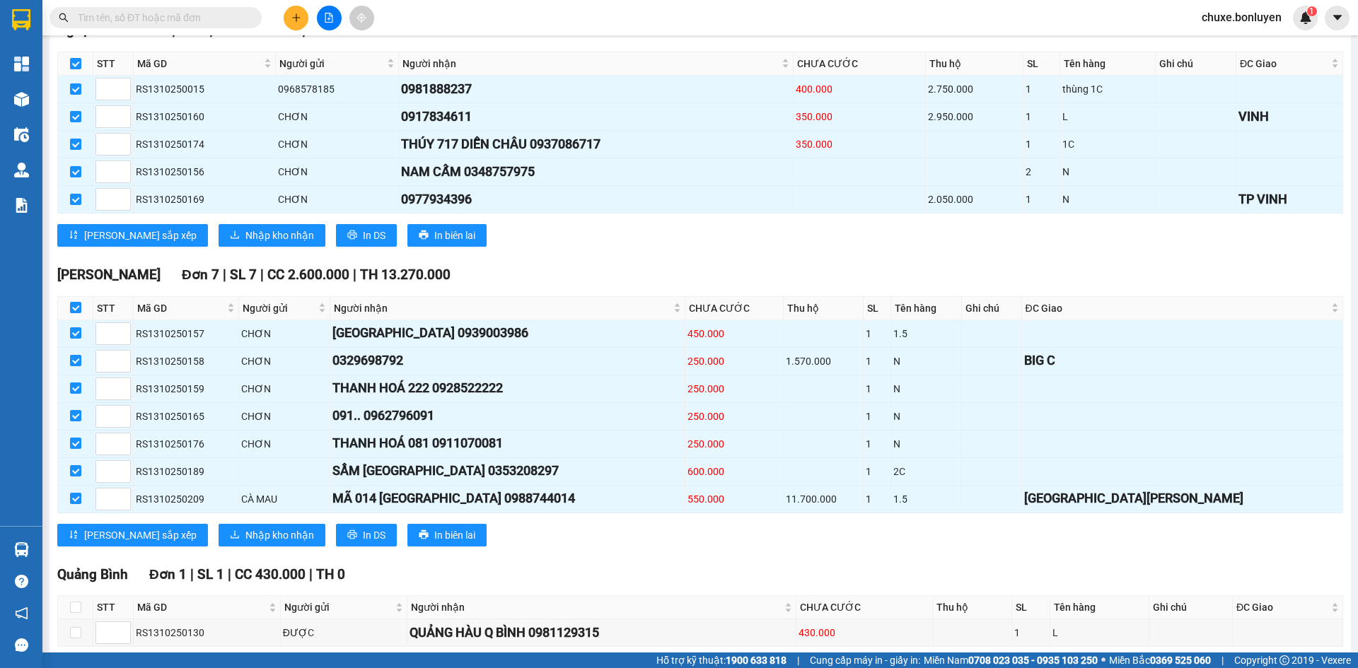
scroll to position [4103, 0]
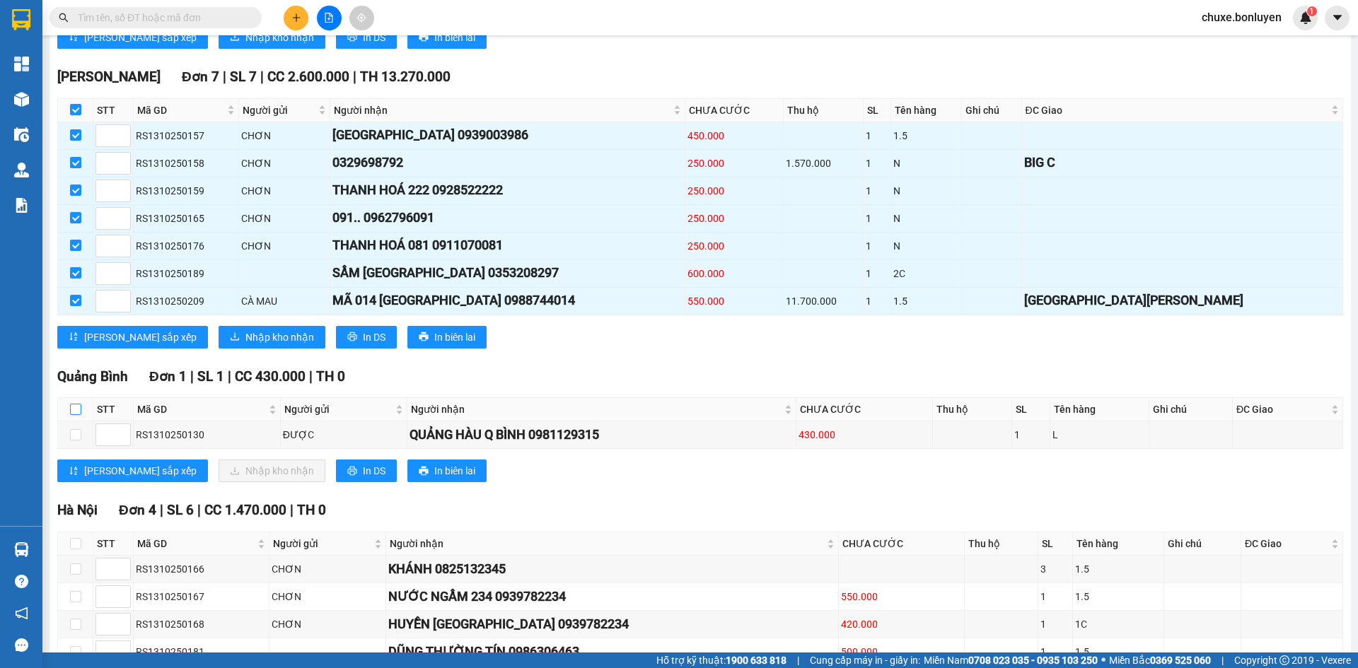
click at [75, 415] on input "checkbox" at bounding box center [75, 409] width 11 height 11
checkbox input "true"
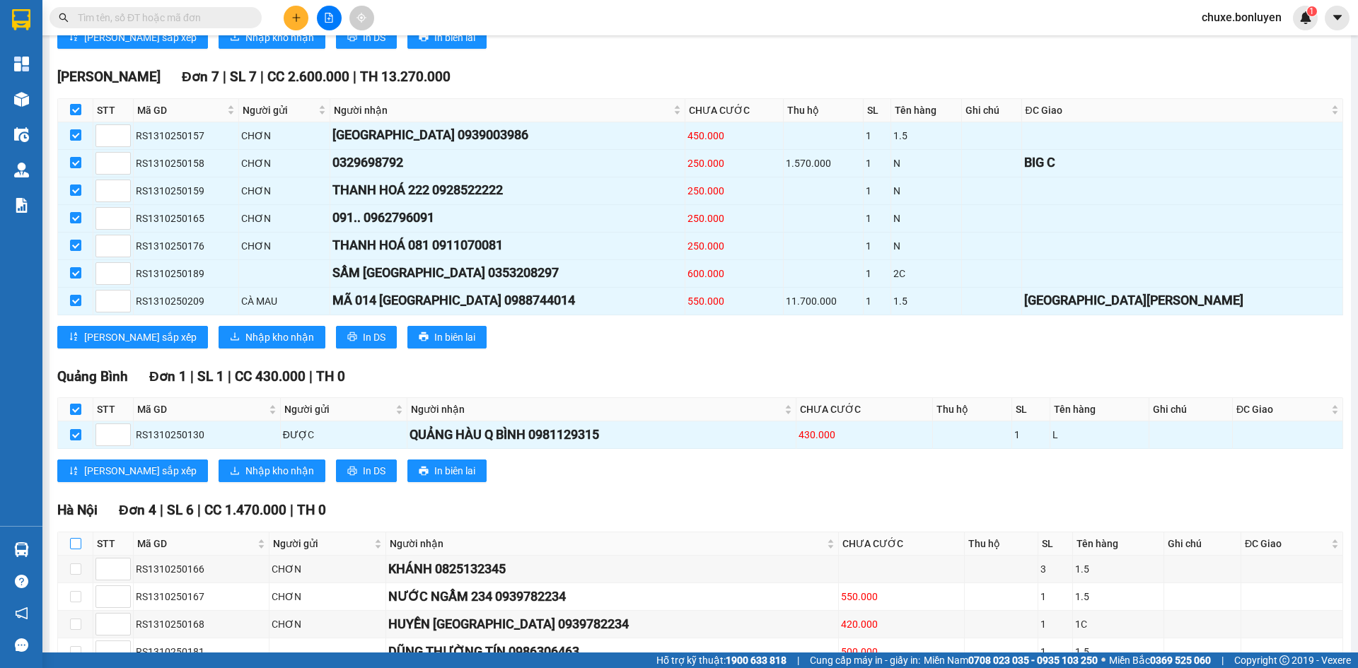
click at [76, 550] on input "checkbox" at bounding box center [75, 543] width 11 height 11
checkbox input "true"
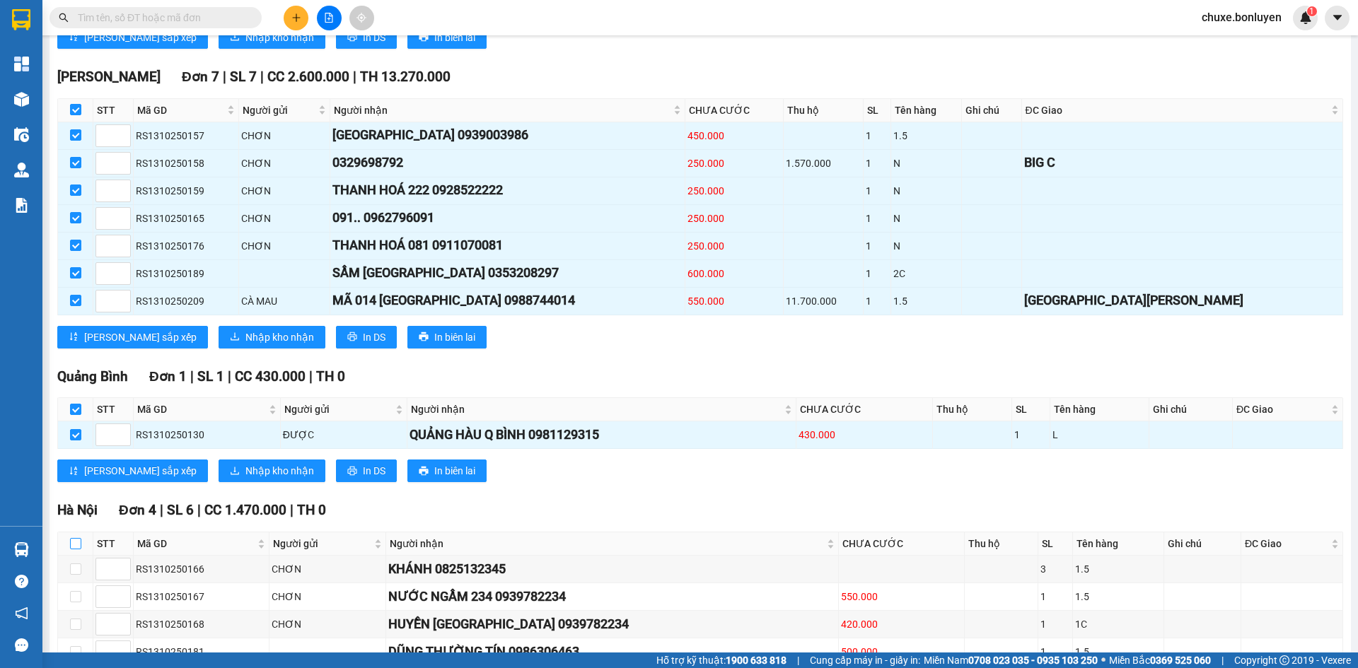
checkbox input "true"
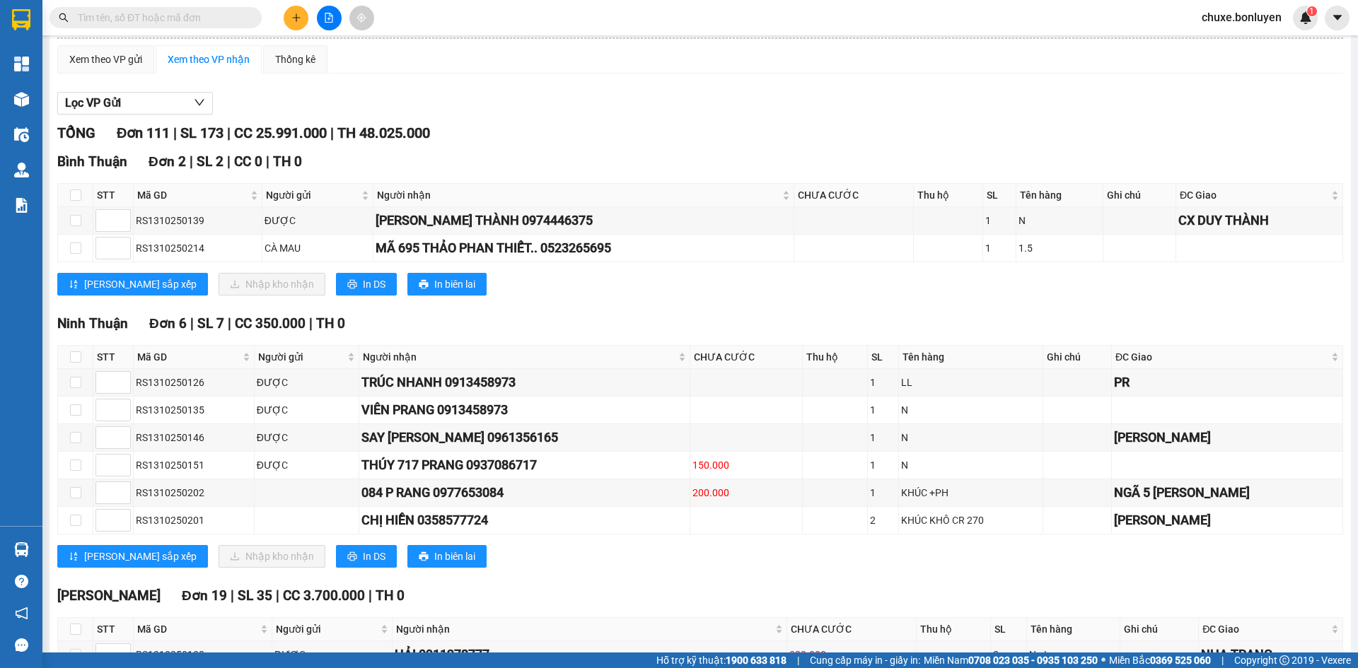
scroll to position [0, 0]
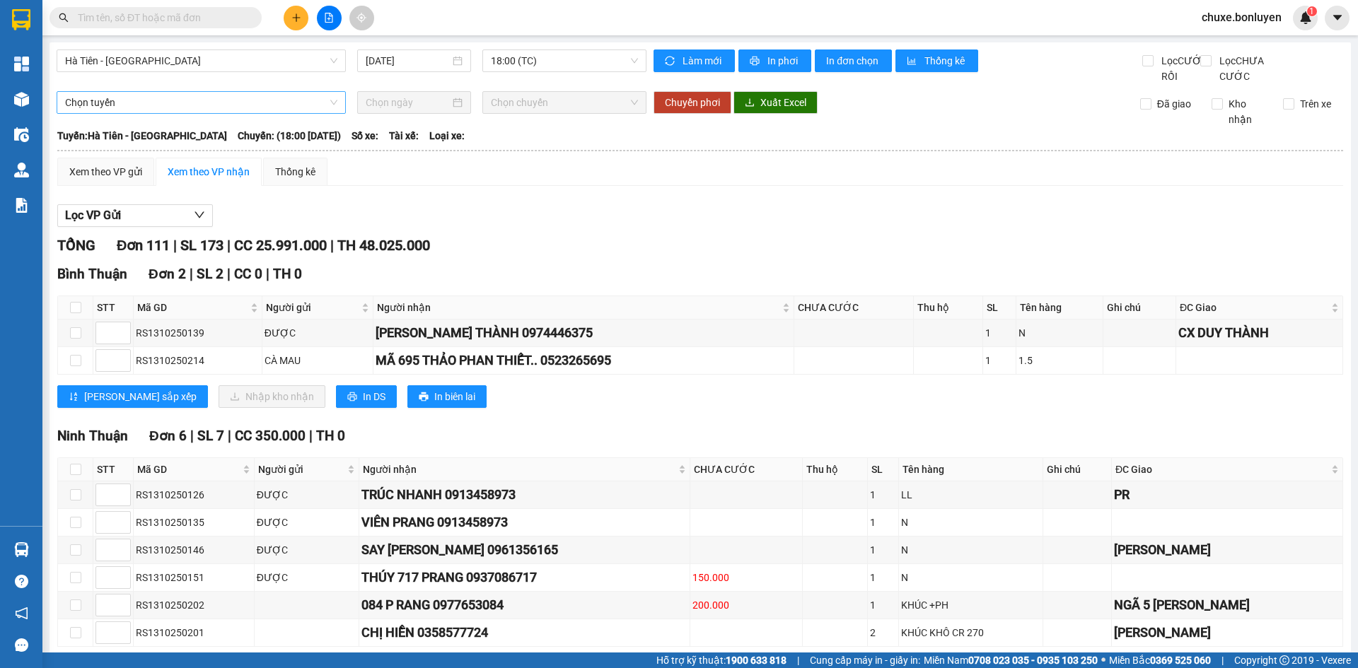
click at [208, 111] on span "Chọn tuyến" at bounding box center [201, 102] width 272 height 21
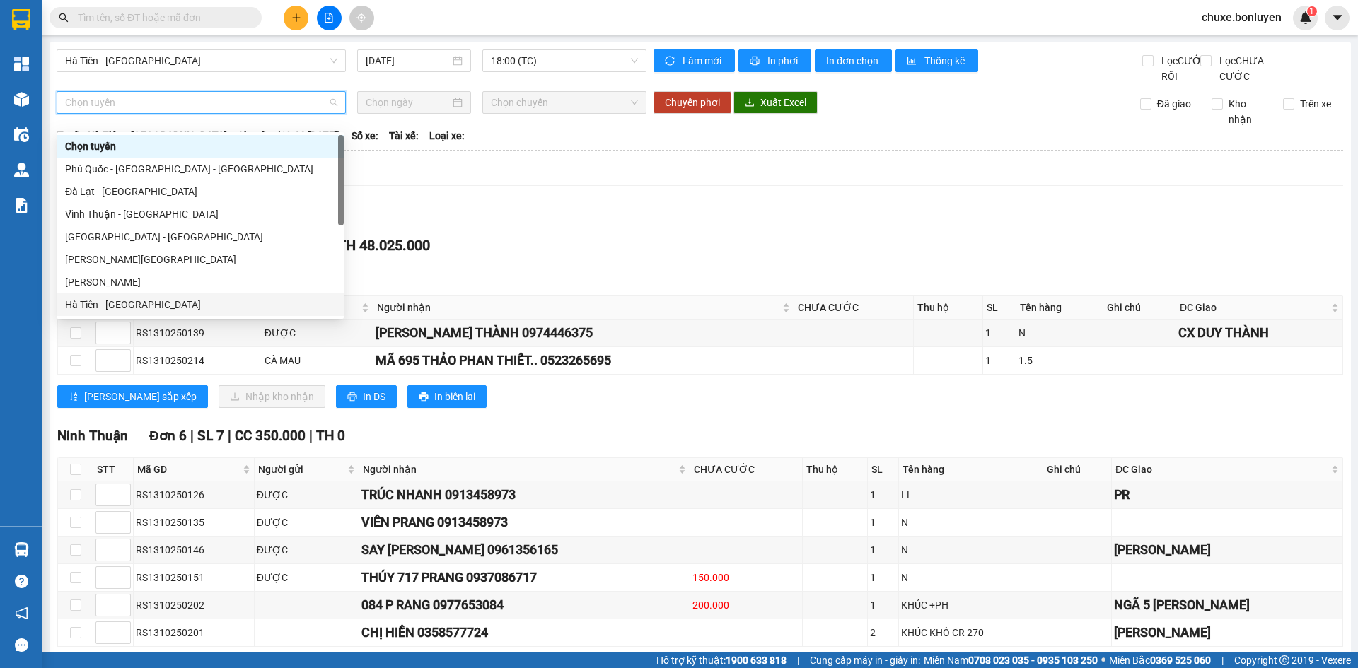
click at [137, 313] on div "Hà Tiên - [GEOGRAPHIC_DATA]" at bounding box center [200, 305] width 287 height 23
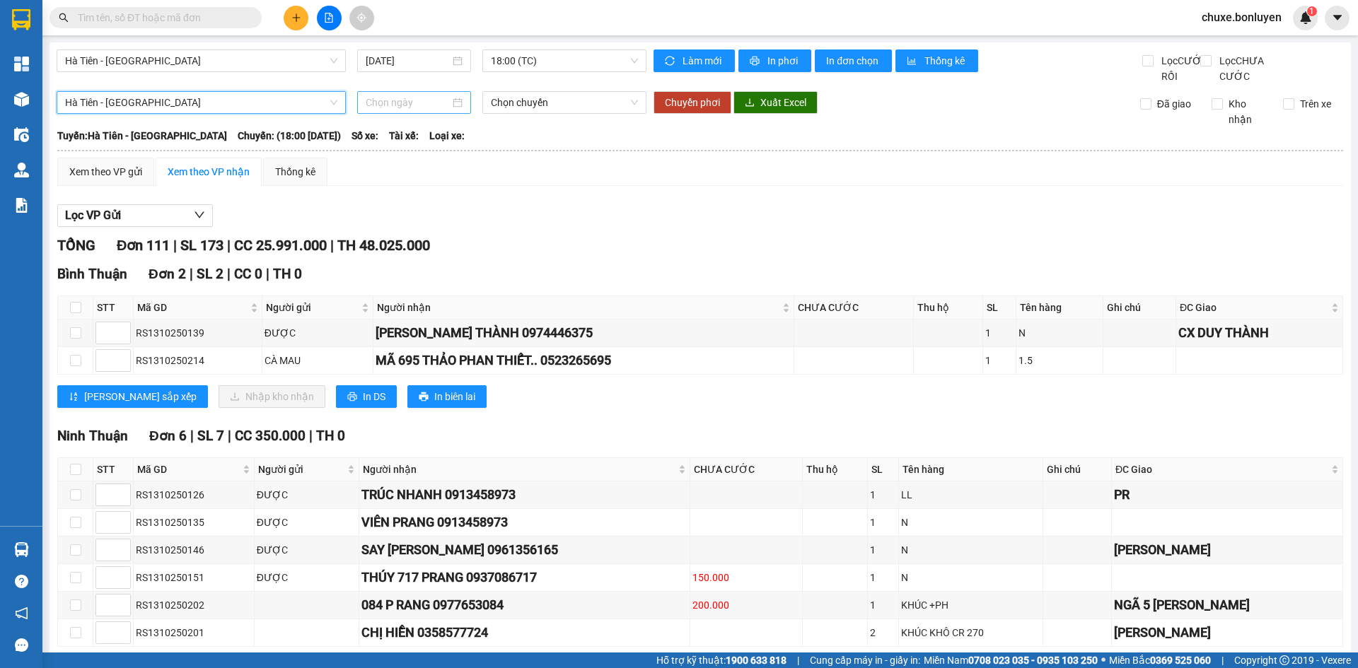
click at [416, 110] on input at bounding box center [408, 103] width 84 height 16
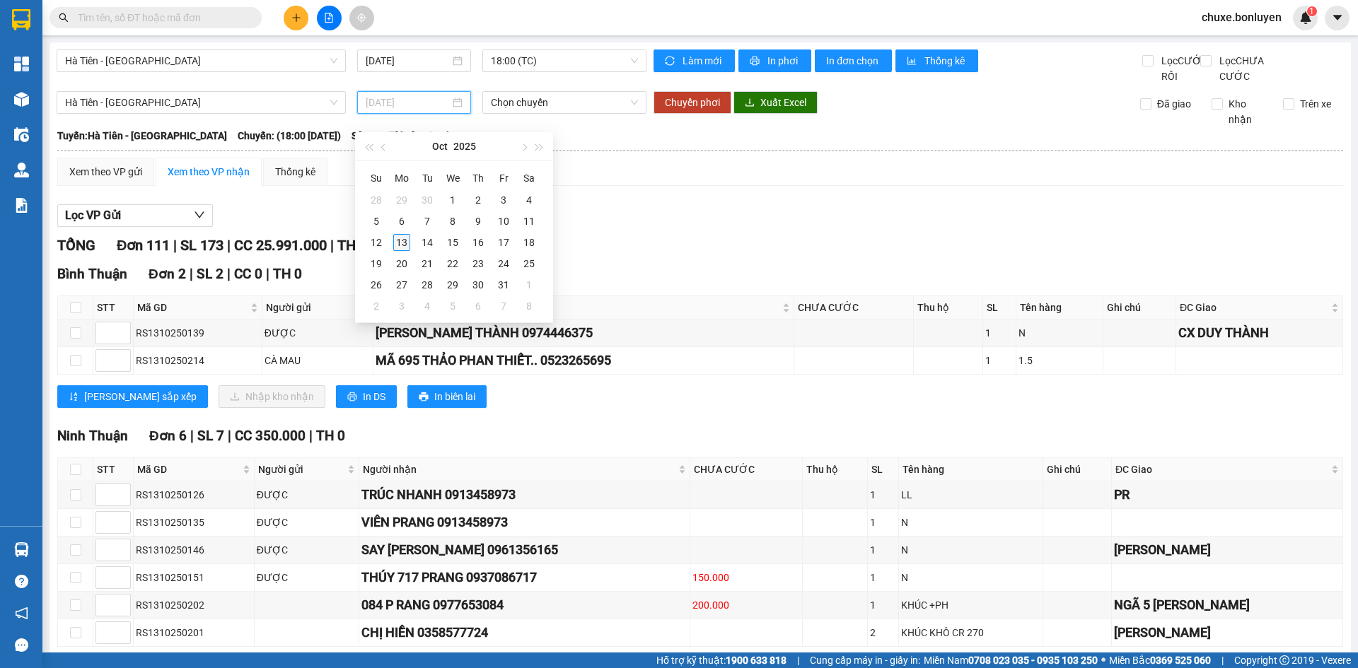
type input "[DATE]"
click at [400, 244] on div "13" at bounding box center [401, 242] width 17 height 17
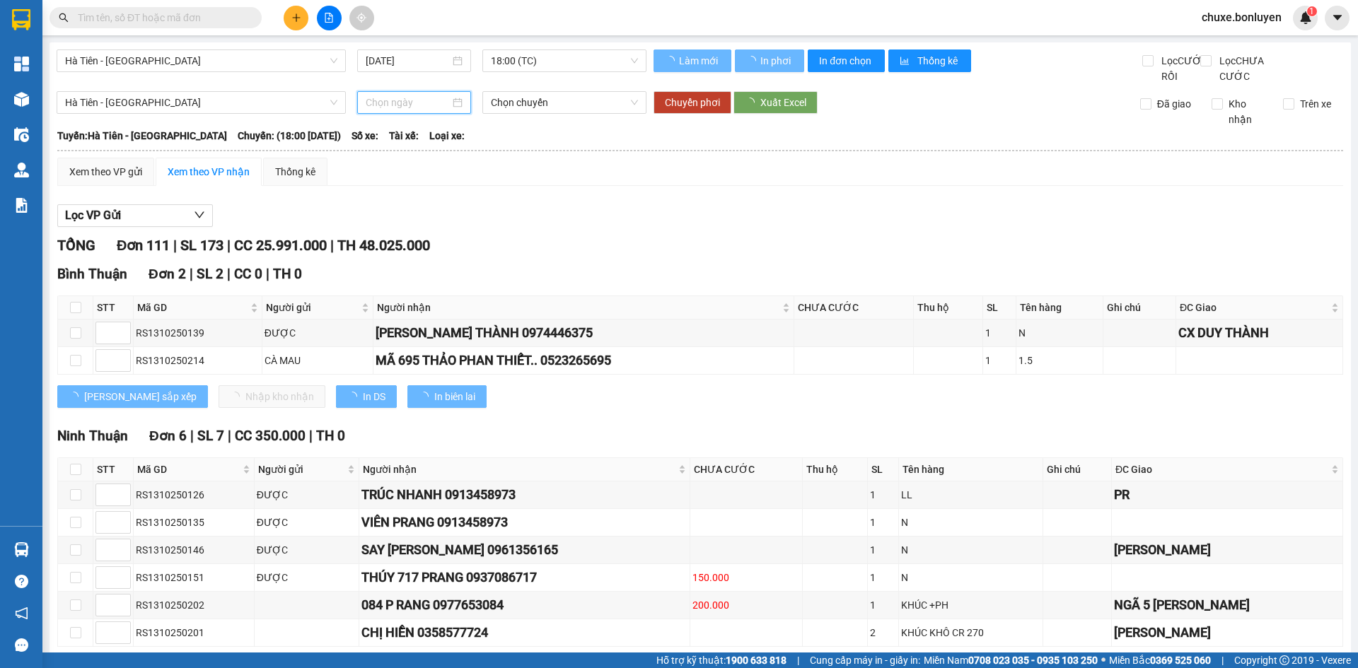
drag, startPoint x: 543, startPoint y: 121, endPoint x: 543, endPoint y: 236, distance: 114.6
click at [543, 113] on span "Chọn chuyến" at bounding box center [564, 102] width 147 height 21
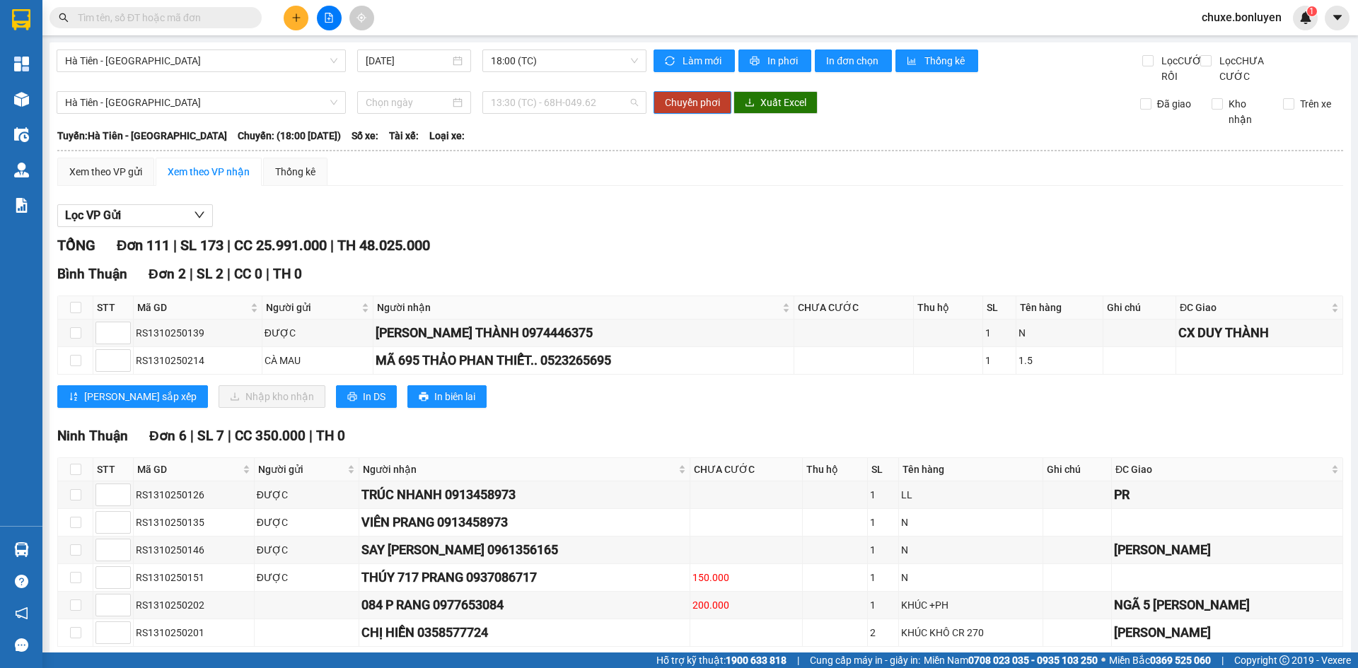
type input "[DATE]"
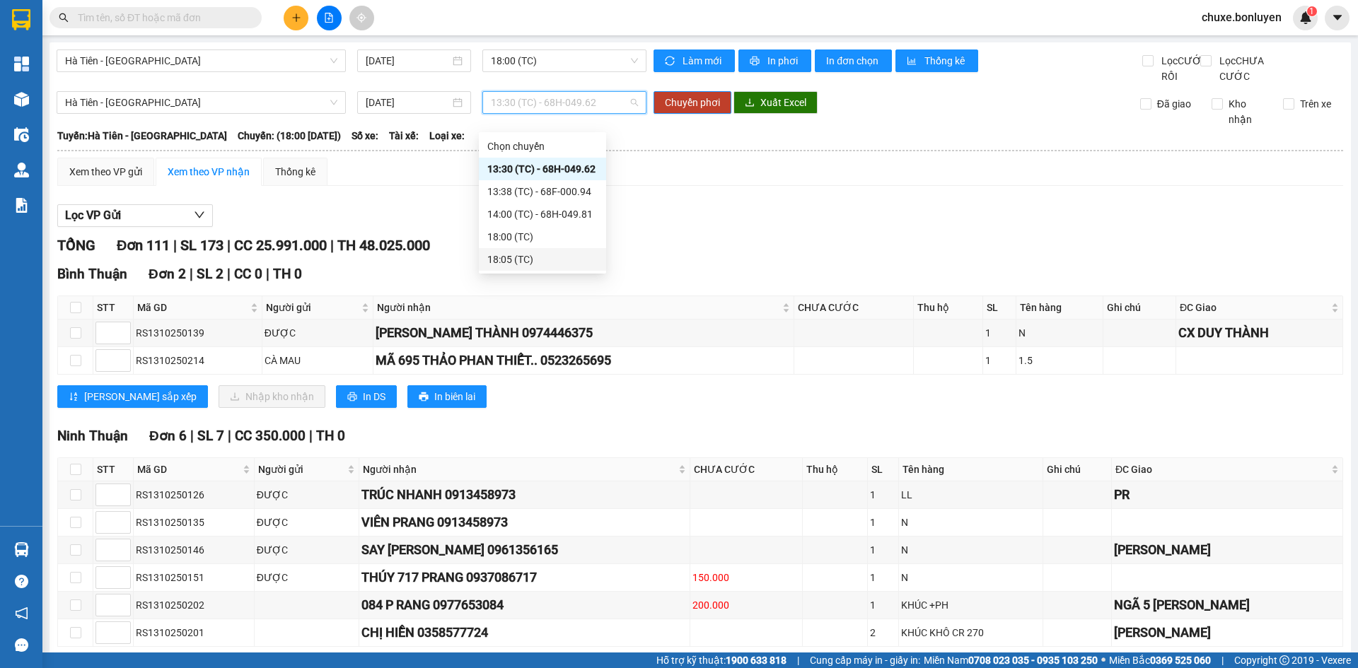
click at [534, 257] on div "18:05 (TC)" at bounding box center [542, 260] width 110 height 16
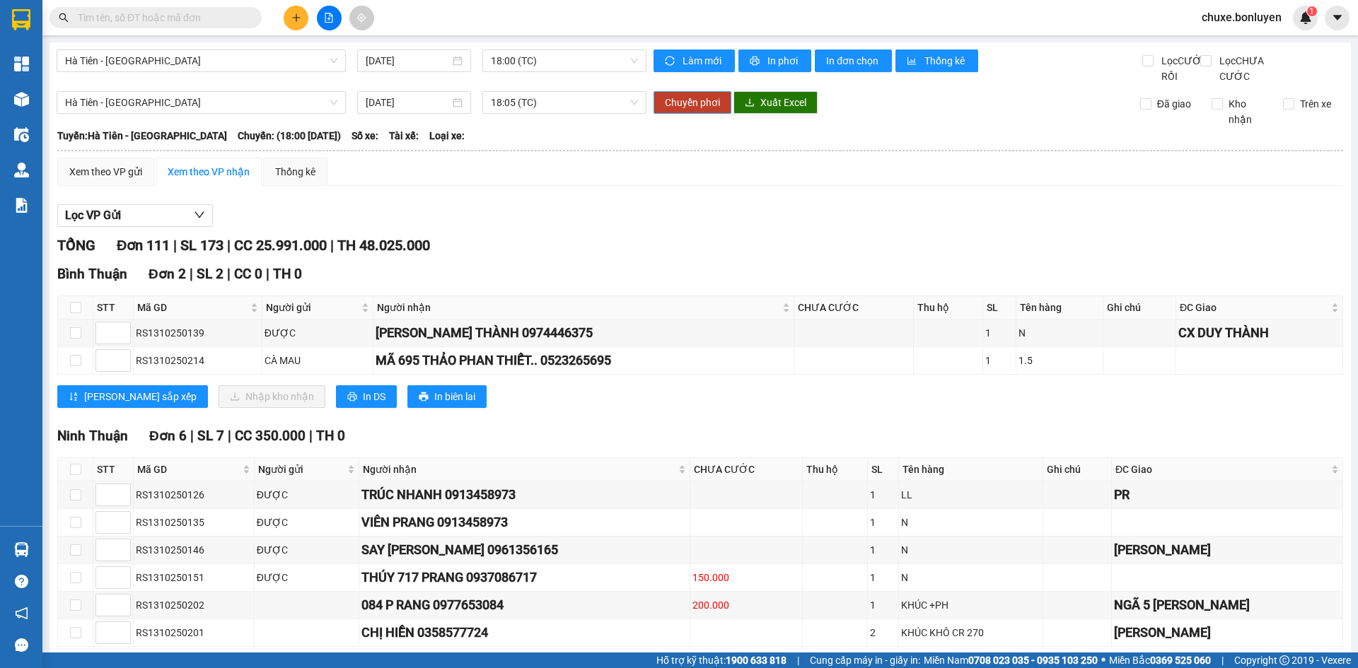
click at [710, 110] on span "Chuyển phơi" at bounding box center [692, 103] width 55 height 16
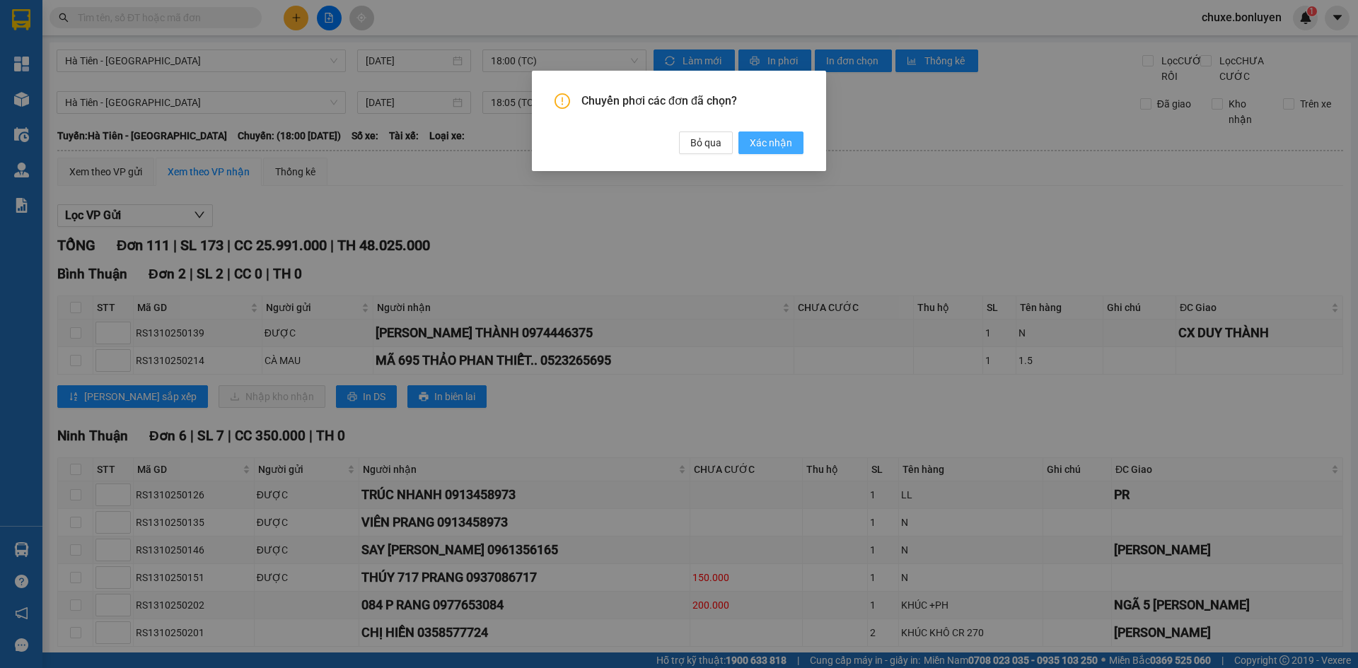
drag, startPoint x: 766, startPoint y: 144, endPoint x: 728, endPoint y: 195, distance: 63.7
click at [766, 144] on span "Xác nhận" at bounding box center [771, 143] width 42 height 16
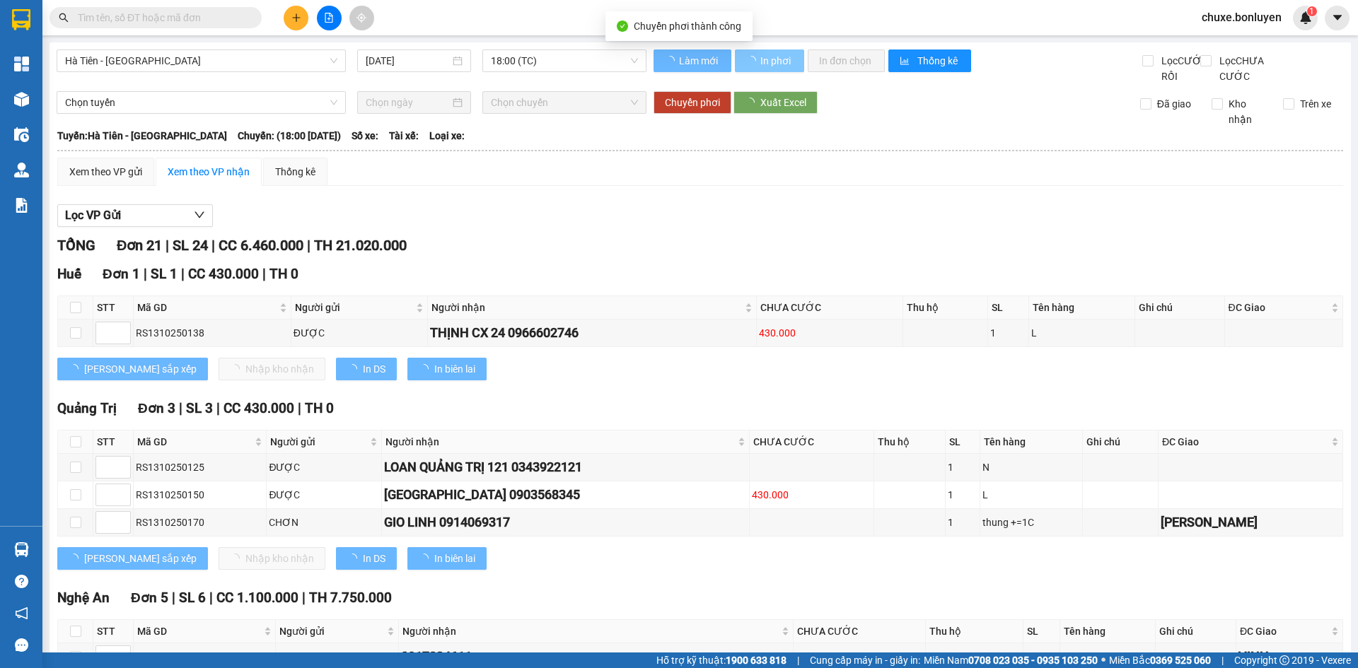
click at [763, 64] on span "In phơi" at bounding box center [776, 61] width 33 height 16
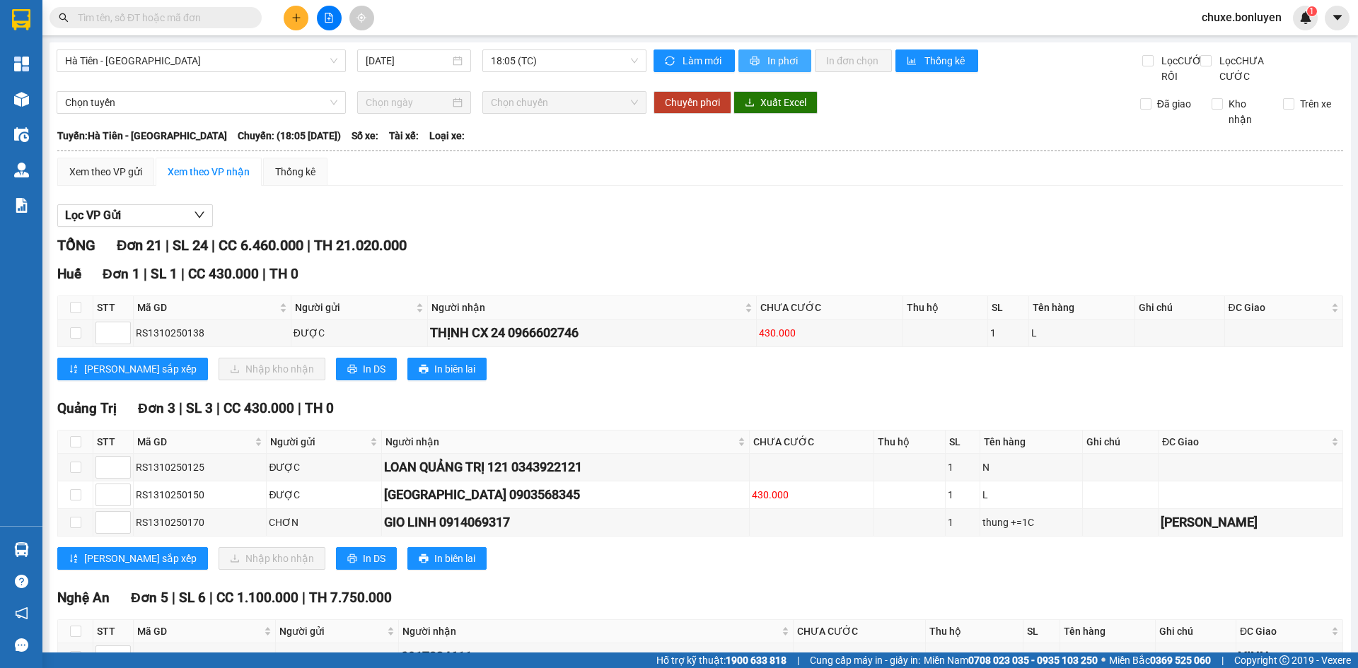
click at [739, 52] on button "In phơi" at bounding box center [775, 61] width 73 height 23
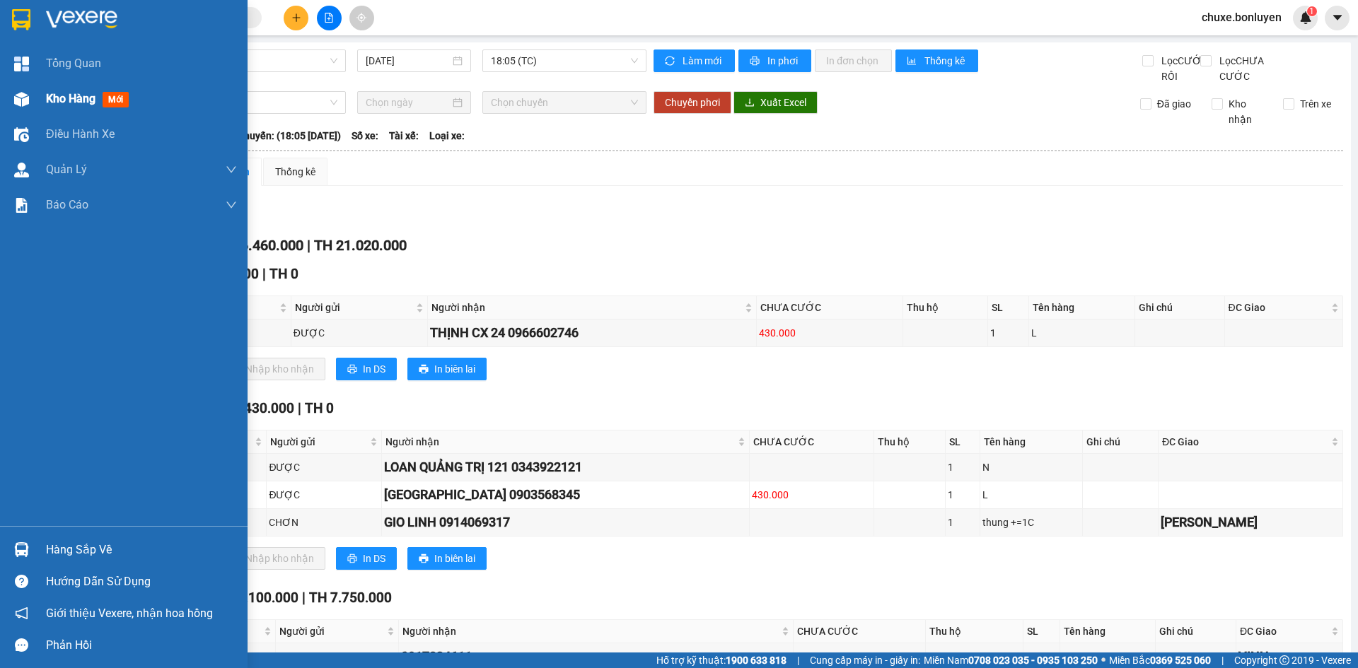
click at [24, 93] on img at bounding box center [21, 99] width 15 height 15
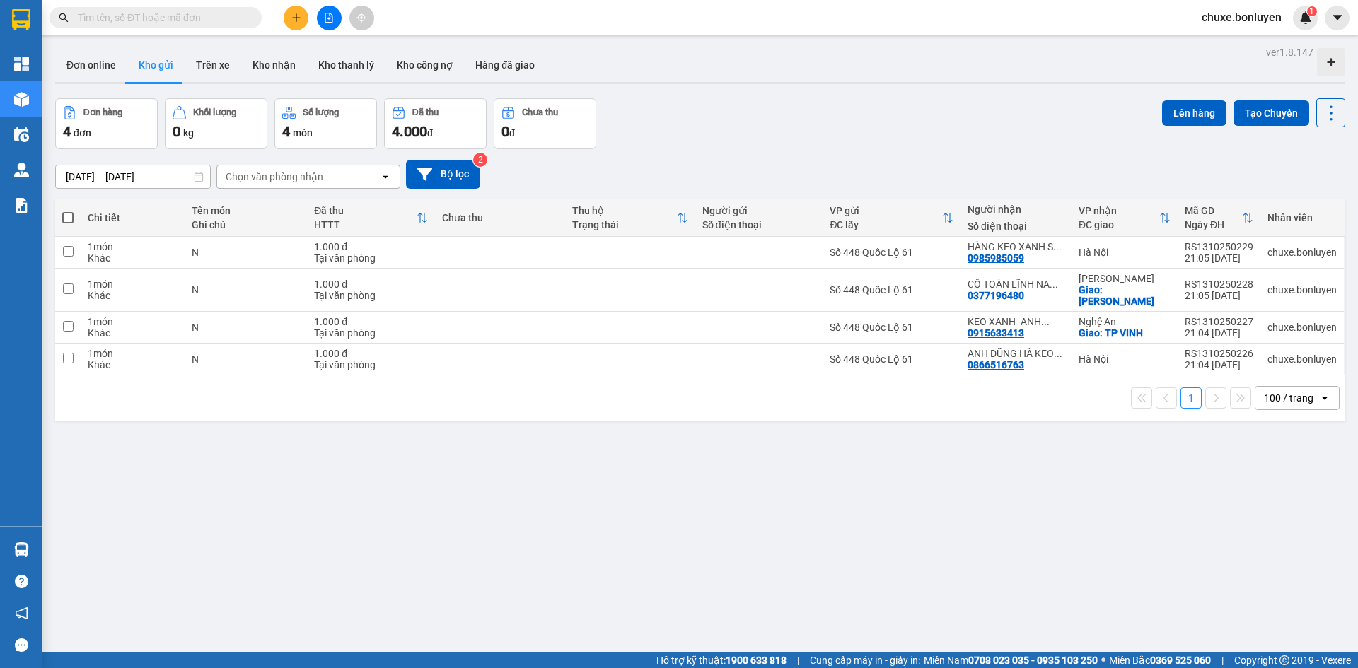
click at [66, 216] on span at bounding box center [67, 217] width 11 height 11
click at [68, 211] on input "checkbox" at bounding box center [68, 211] width 0 height 0
checkbox input "true"
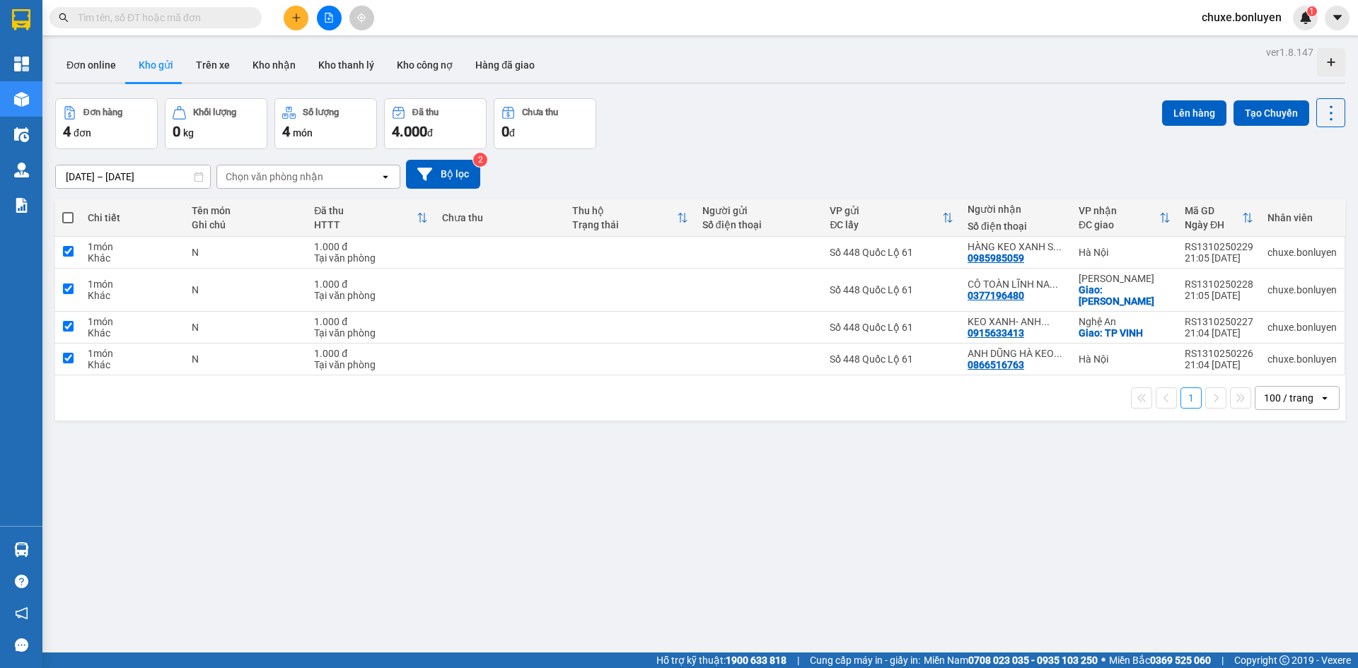
checkbox input "true"
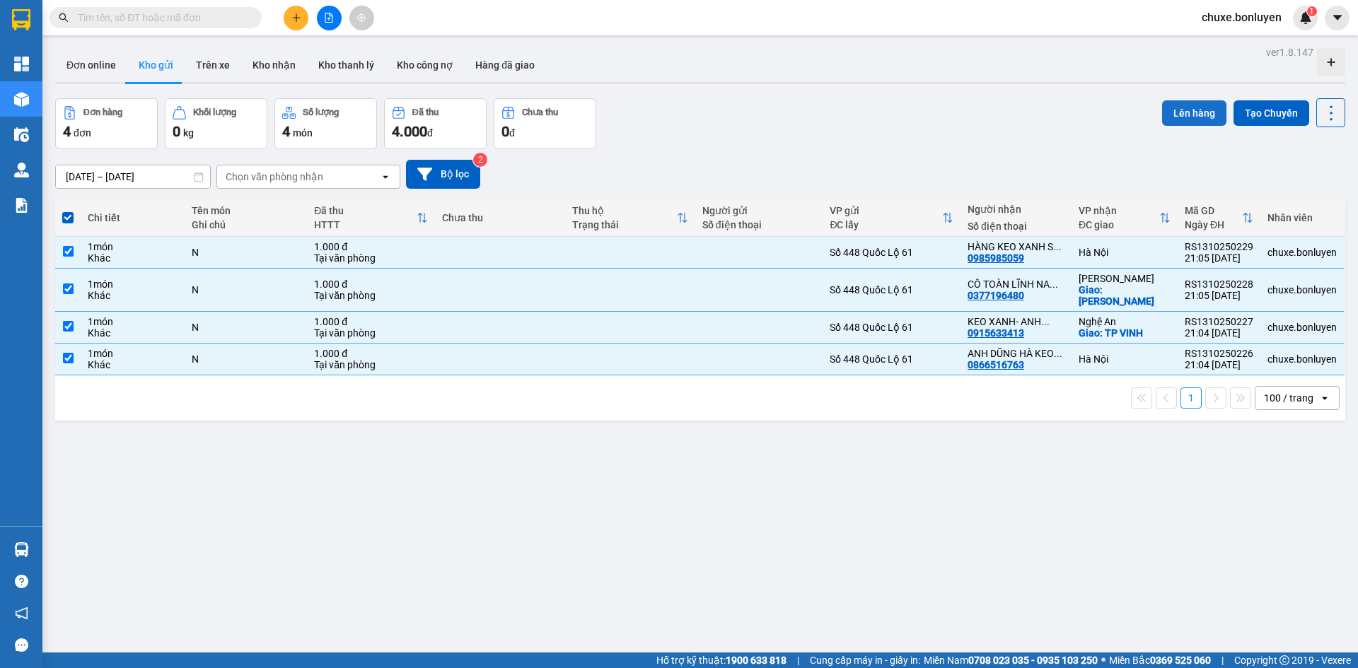
click at [1173, 111] on button "Lên hàng" at bounding box center [1194, 112] width 64 height 25
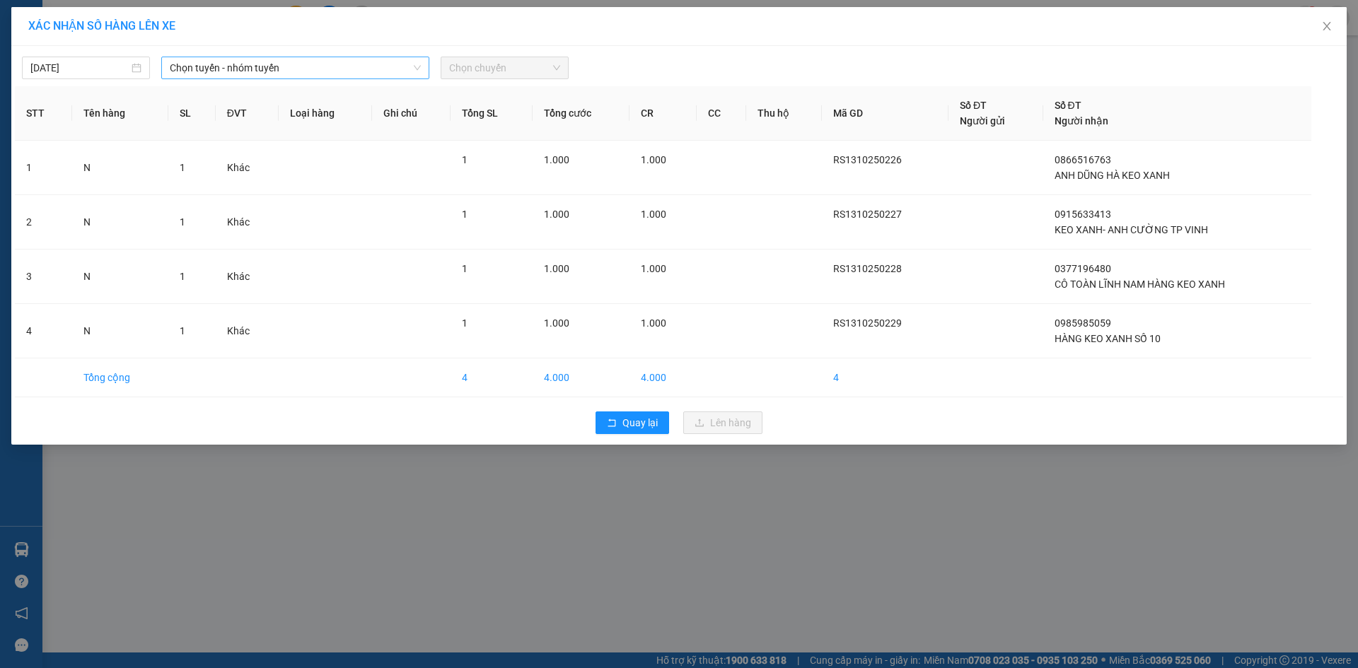
click at [220, 67] on span "Chọn tuyến - nhóm tuyến" at bounding box center [295, 67] width 251 height 21
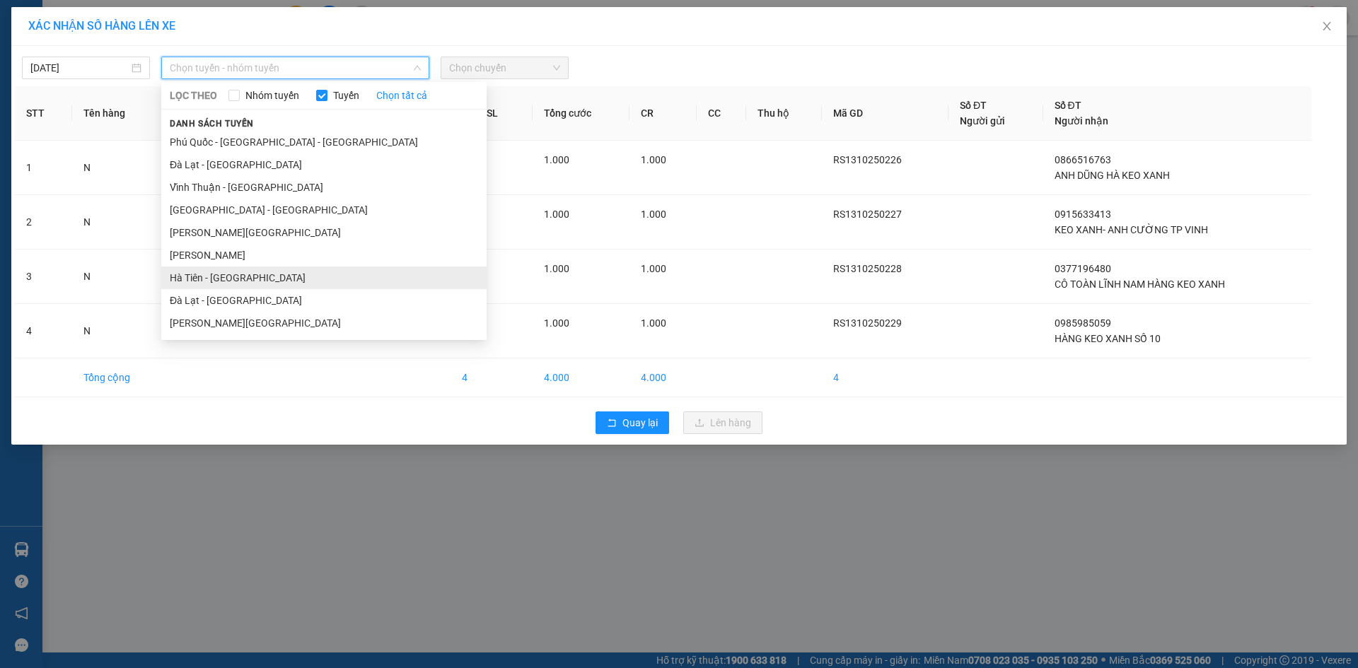
click at [244, 274] on li "Hà Tiên - [GEOGRAPHIC_DATA]" at bounding box center [323, 278] width 325 height 23
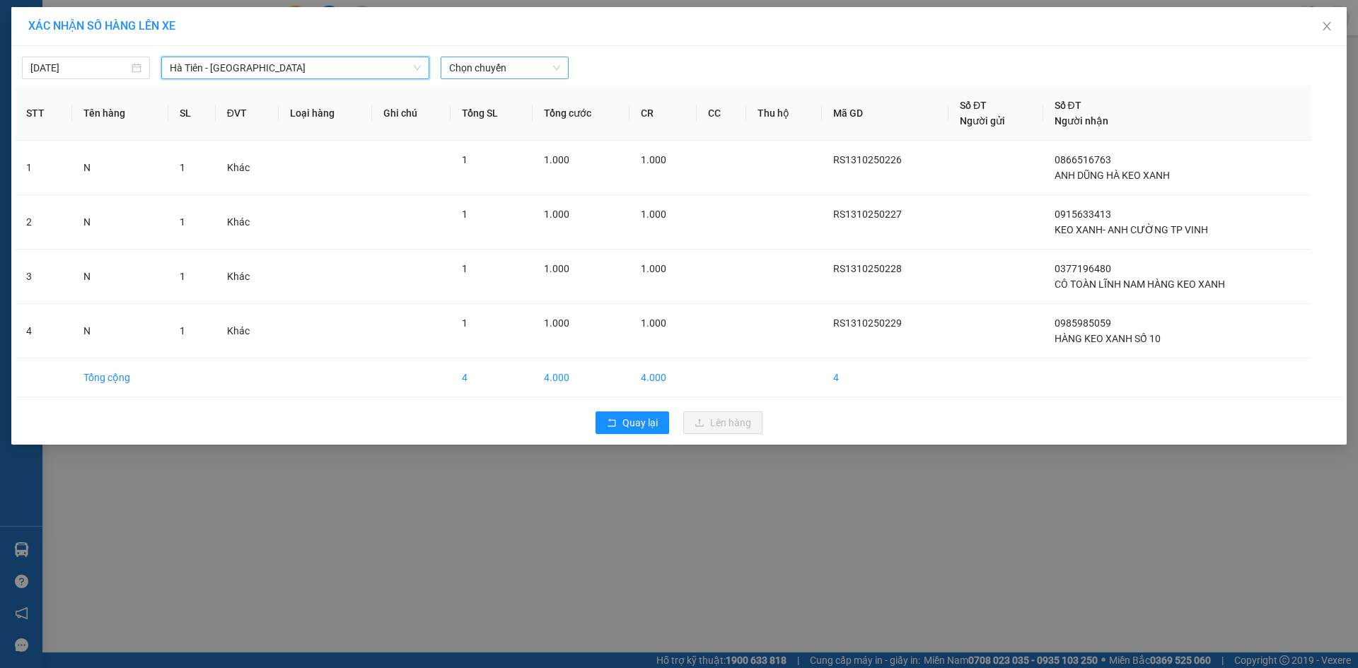
click at [502, 71] on span "Chọn chuyến" at bounding box center [504, 67] width 111 height 21
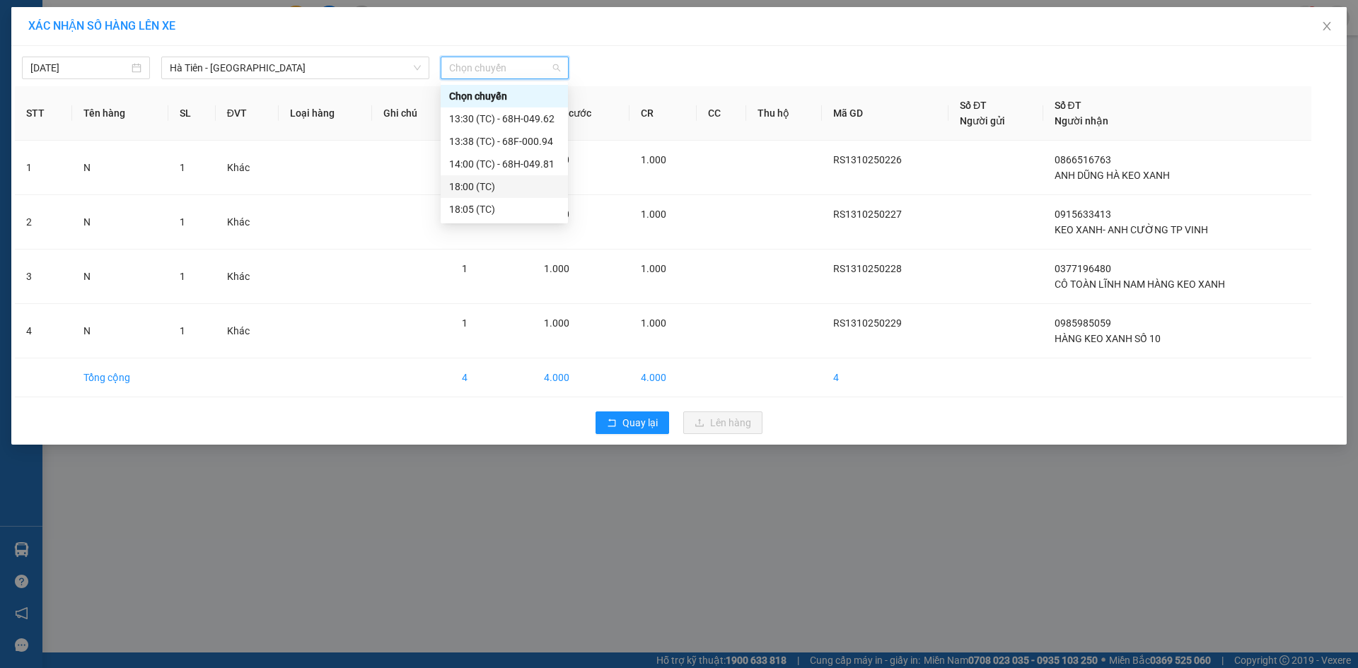
click at [514, 191] on div "18:00 (TC)" at bounding box center [504, 187] width 110 height 16
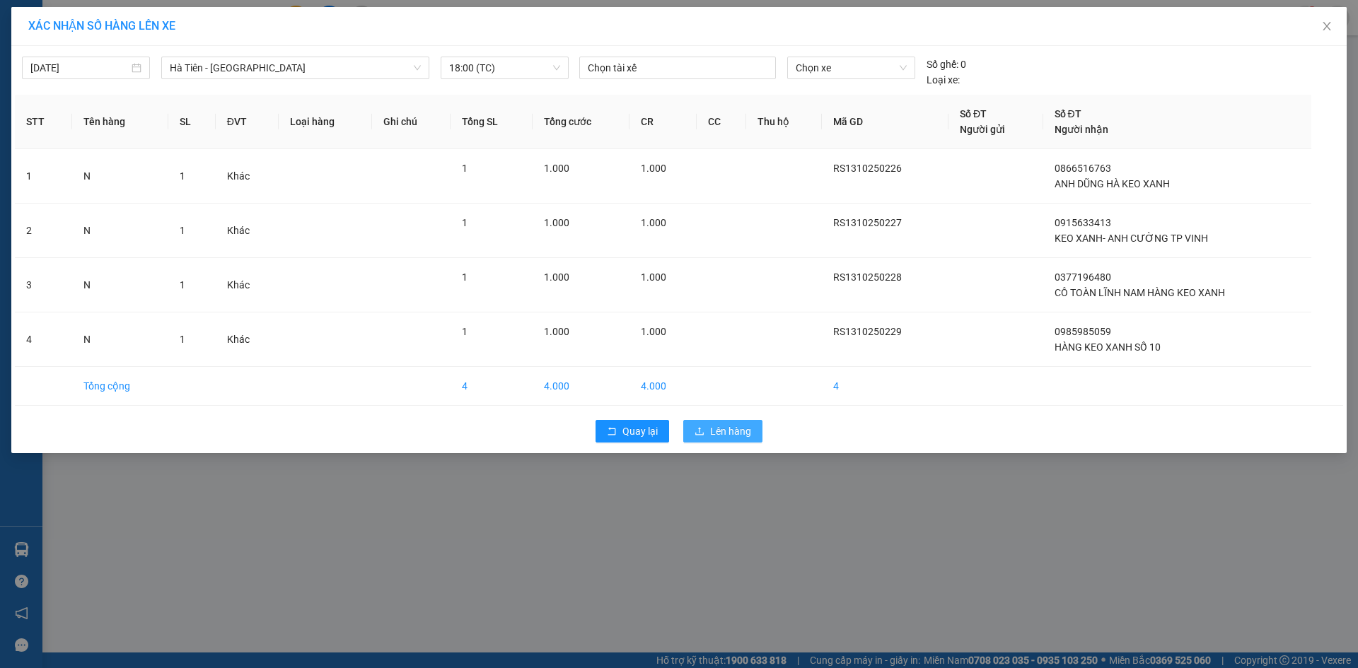
click at [736, 427] on span "Lên hàng" at bounding box center [730, 432] width 41 height 16
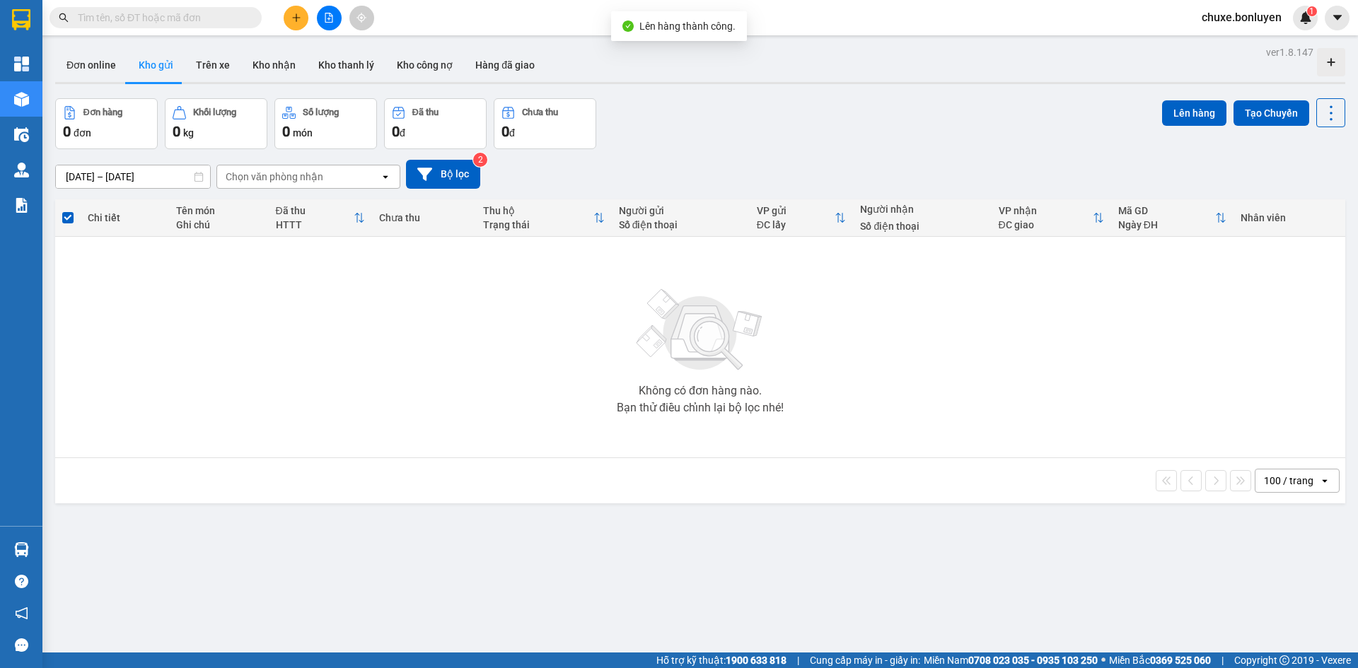
click at [912, 121] on div "Đơn hàng 0 đơn Khối lượng 0 kg Số lượng 0 món Đã thu 0 đ Chưa thu 0 đ Lên hàng …" at bounding box center [700, 123] width 1290 height 51
click at [332, 16] on icon "file-add" at bounding box center [329, 18] width 8 height 10
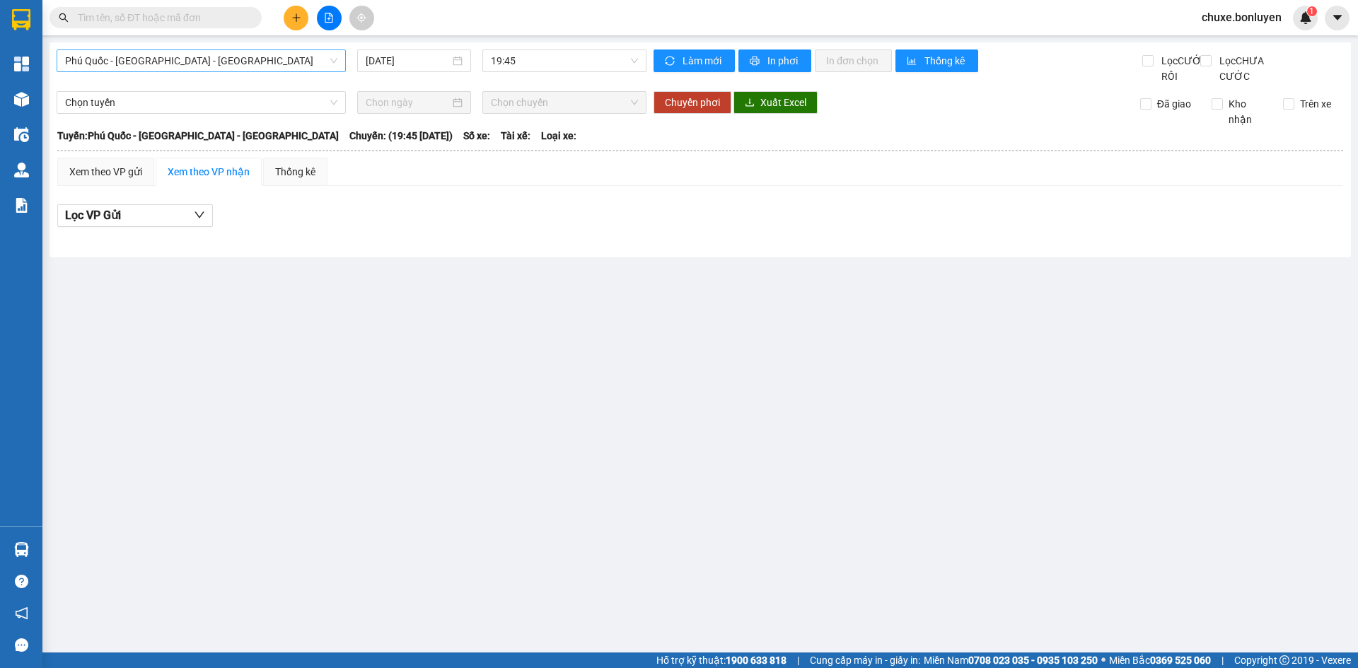
click at [244, 62] on span "Phú Quốc - [GEOGRAPHIC_DATA] - [GEOGRAPHIC_DATA]" at bounding box center [201, 60] width 272 height 21
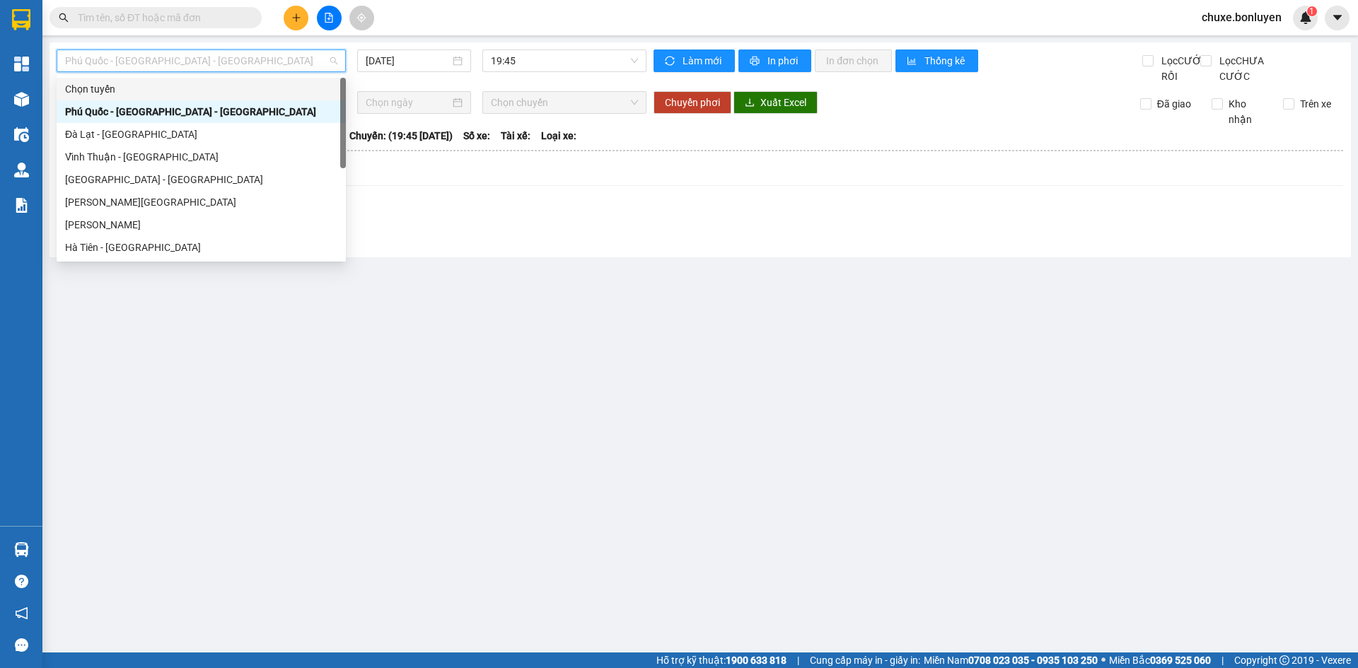
click at [673, 228] on div "Lọc VP Gửi" at bounding box center [700, 215] width 1286 height 23
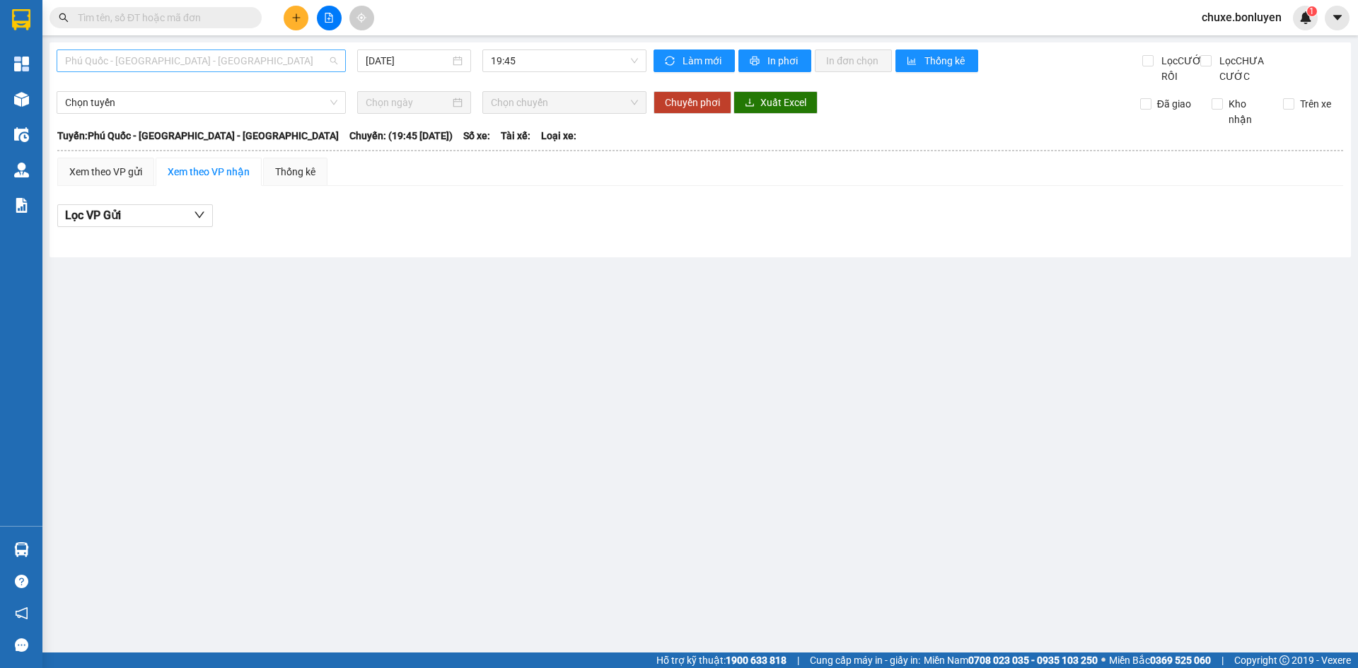
click at [241, 53] on span "Phú Quốc - [GEOGRAPHIC_DATA] - [GEOGRAPHIC_DATA]" at bounding box center [201, 60] width 272 height 21
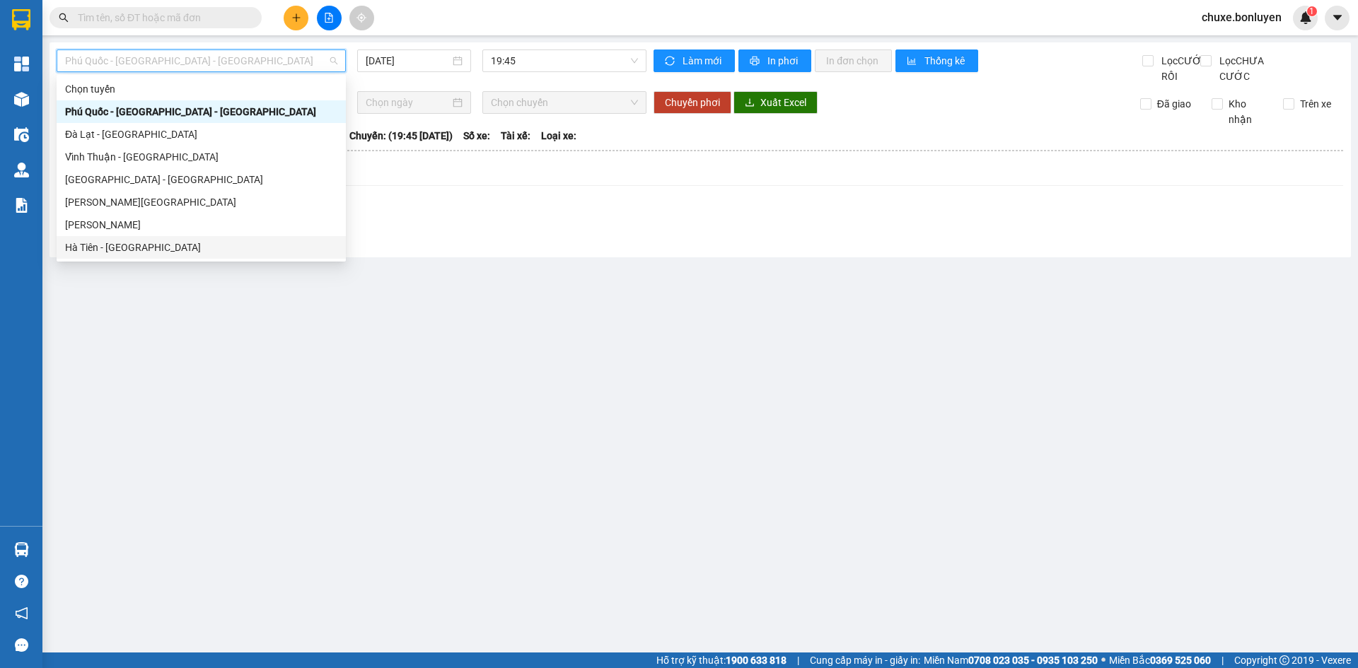
click at [176, 250] on div "Hà Tiên - [GEOGRAPHIC_DATA]" at bounding box center [201, 248] width 272 height 16
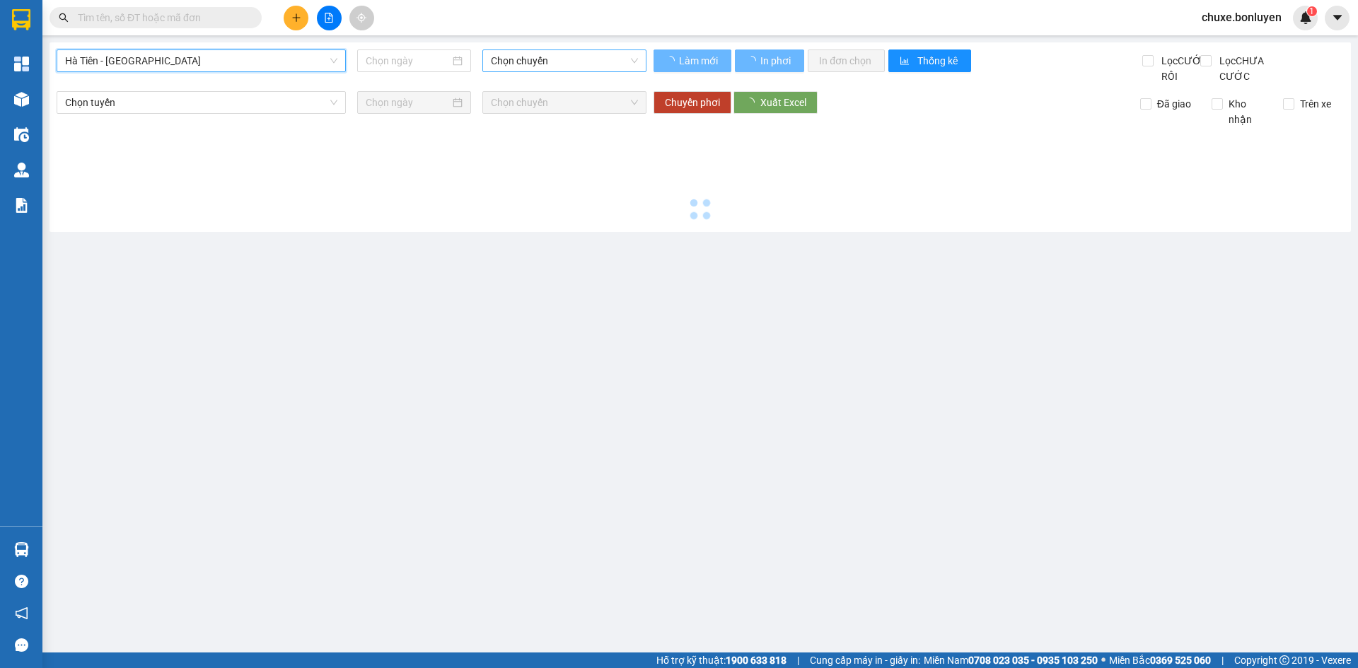
type input "[DATE]"
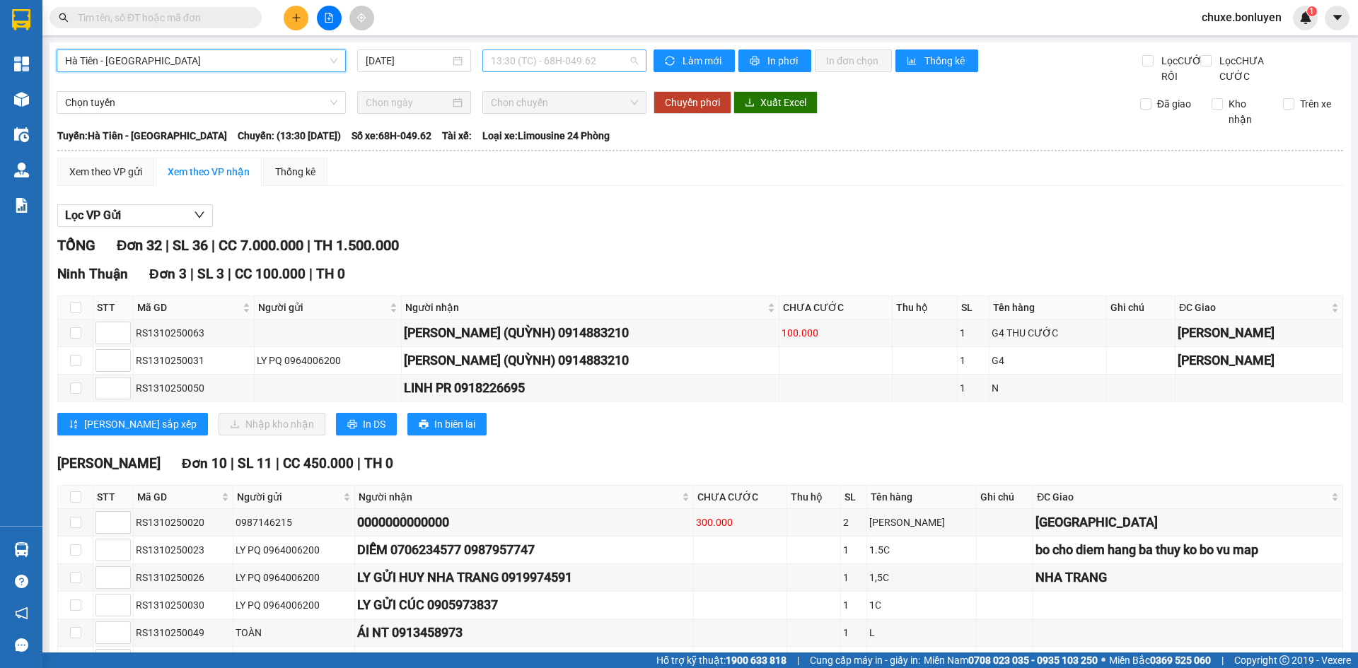
click at [578, 63] on span "13:30 (TC) - 68H-049.62" at bounding box center [564, 60] width 147 height 21
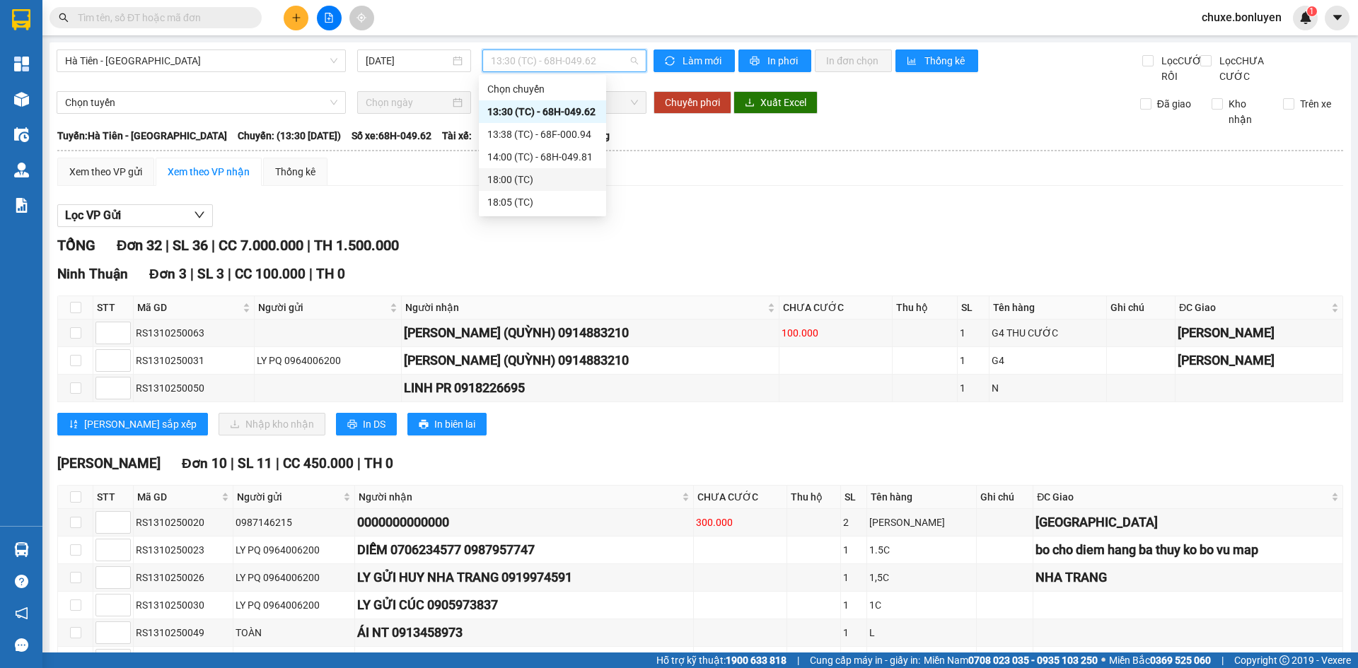
click at [564, 176] on div "18:00 (TC)" at bounding box center [542, 180] width 110 height 16
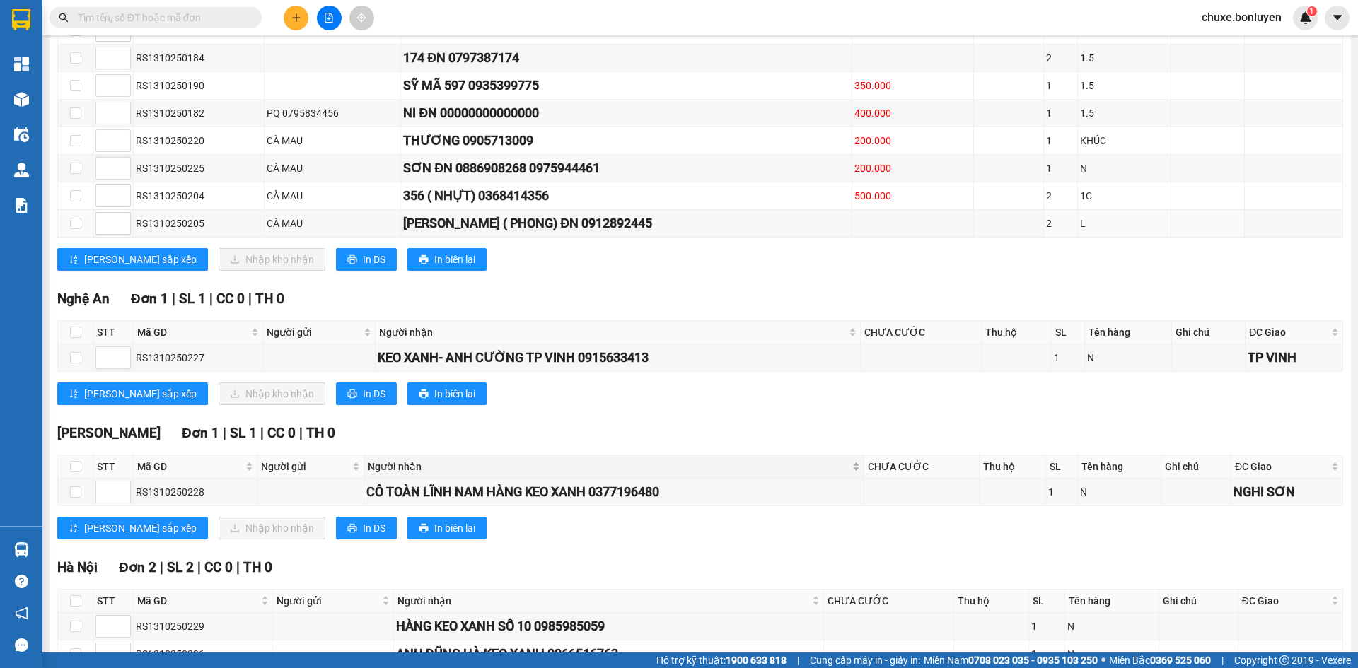
scroll to position [3416, 0]
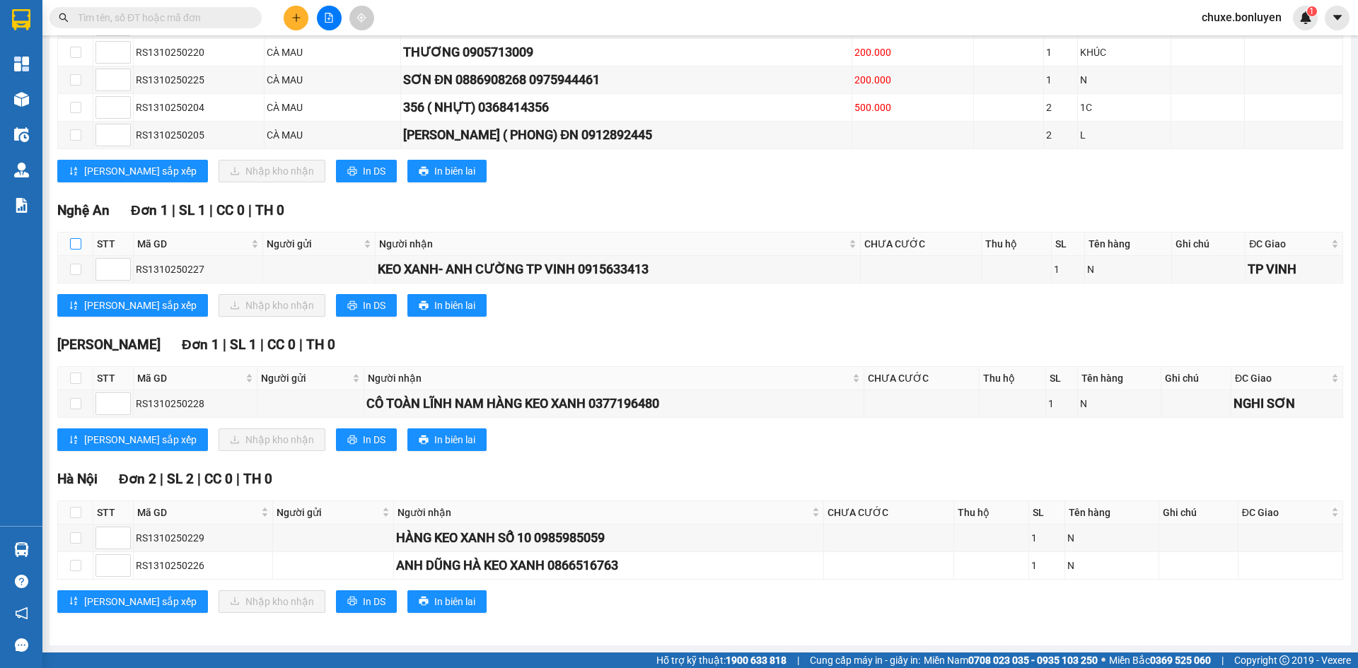
click at [71, 243] on input "checkbox" at bounding box center [75, 243] width 11 height 11
checkbox input "true"
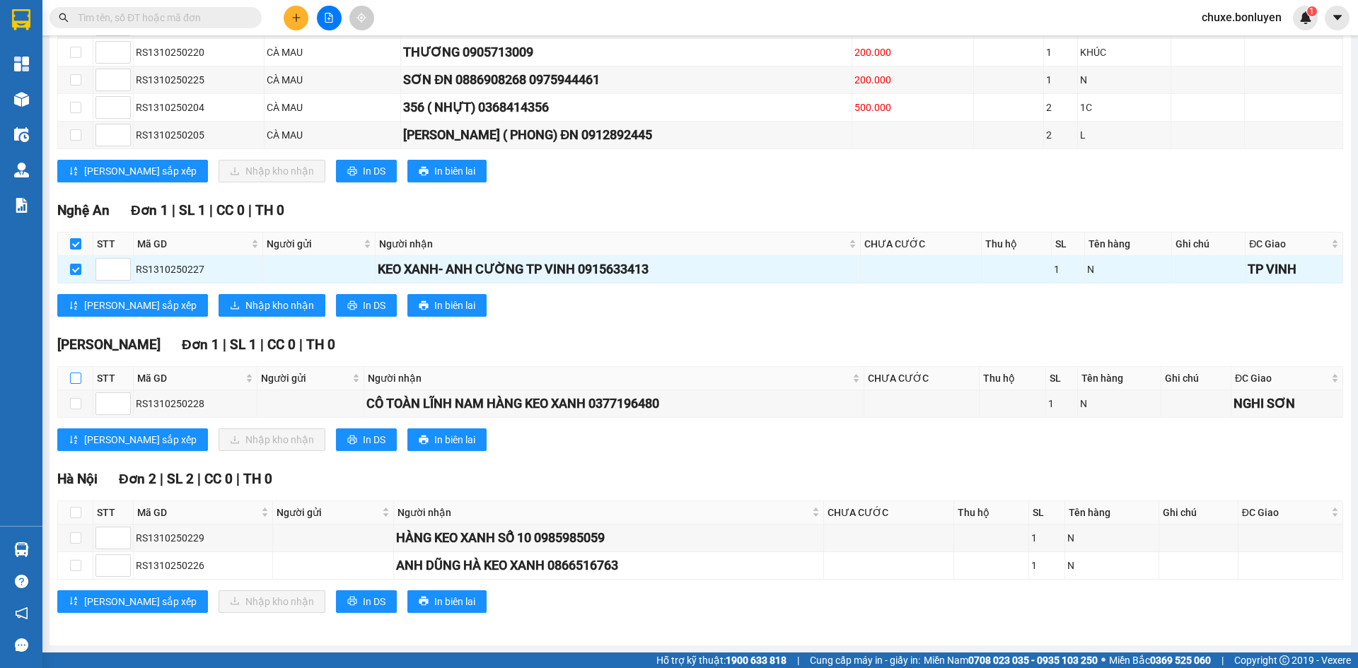
click at [71, 379] on input "checkbox" at bounding box center [75, 378] width 11 height 11
checkbox input "true"
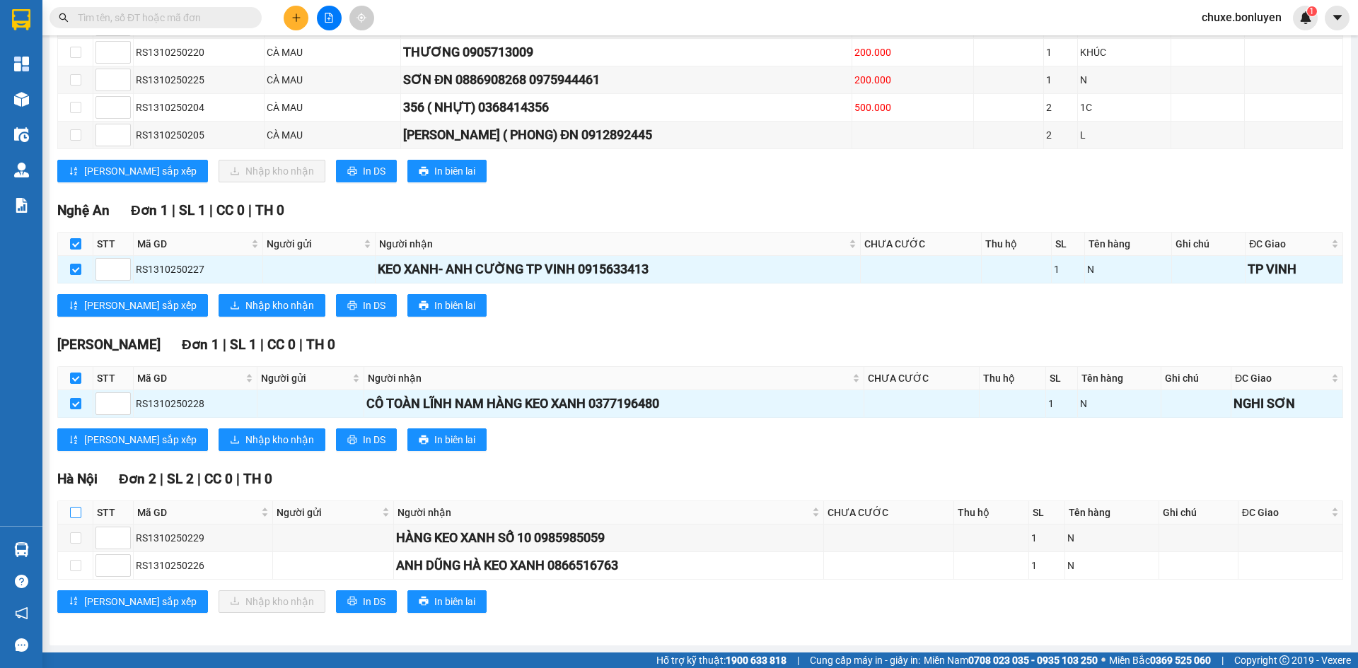
click at [70, 512] on input "checkbox" at bounding box center [75, 512] width 11 height 11
checkbox input "true"
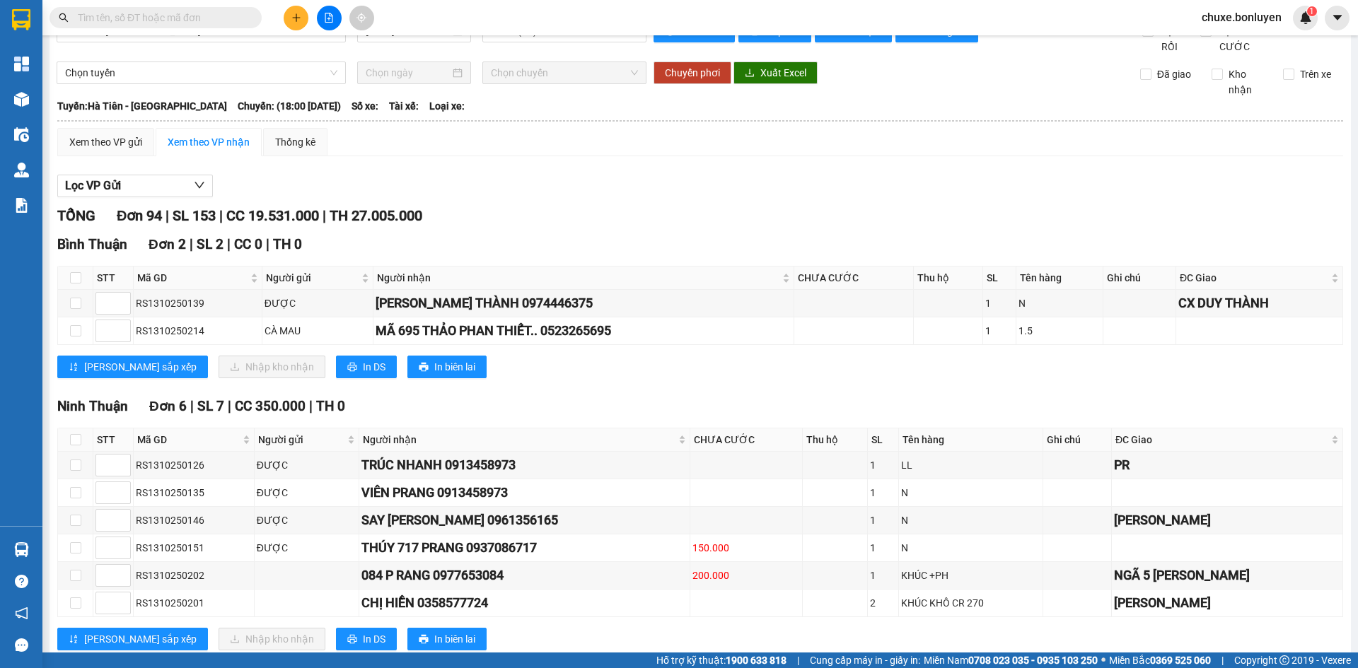
scroll to position [0, 0]
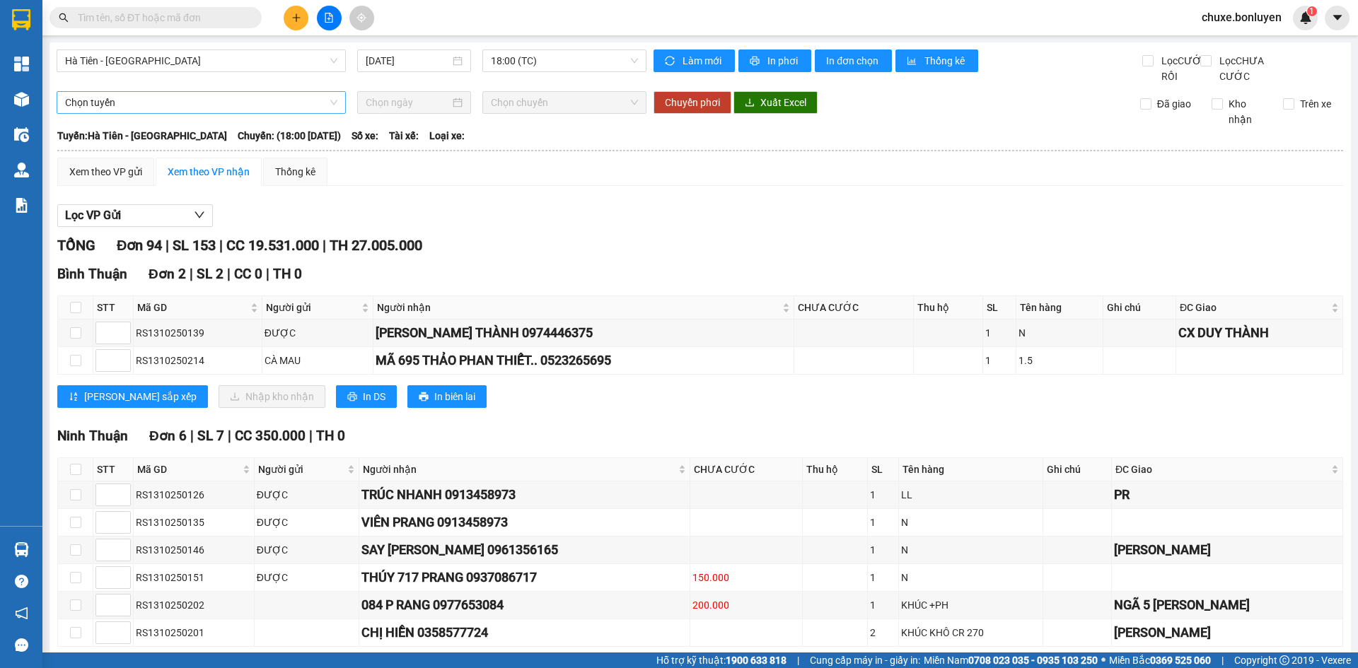
click at [161, 113] on span "Chọn tuyến" at bounding box center [201, 102] width 272 height 21
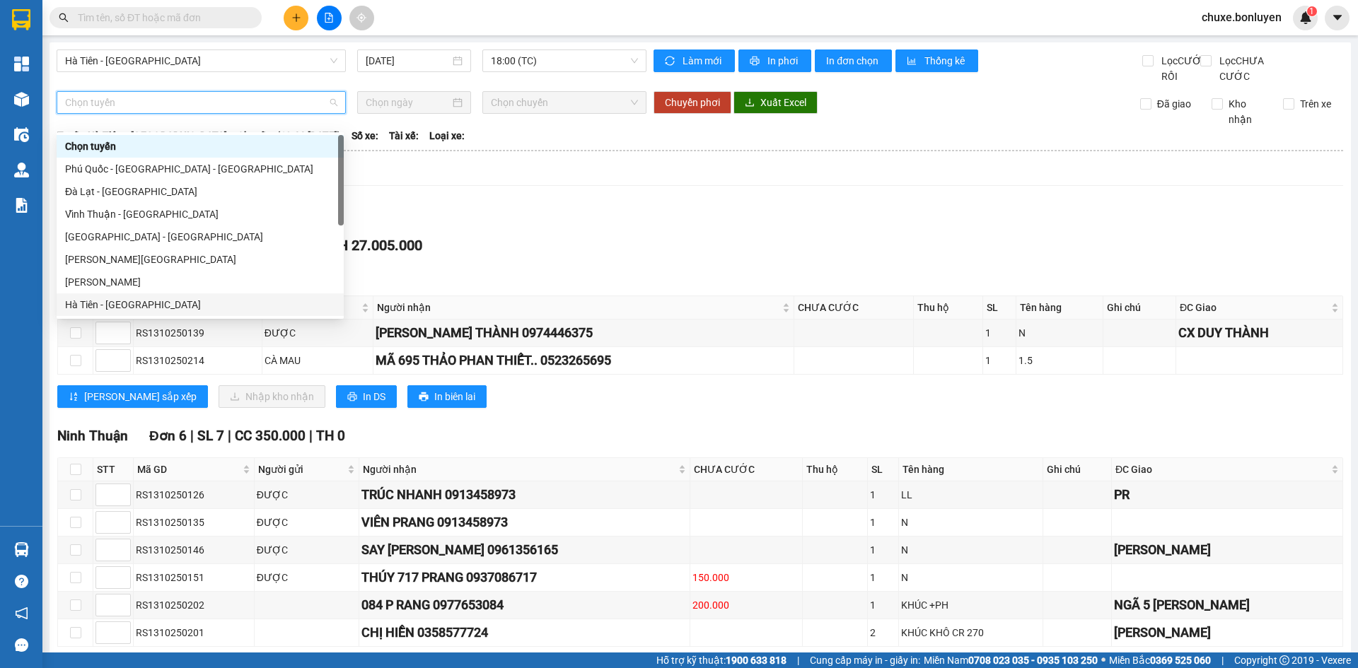
click at [144, 308] on div "Hà Tiên - [GEOGRAPHIC_DATA]" at bounding box center [200, 305] width 270 height 16
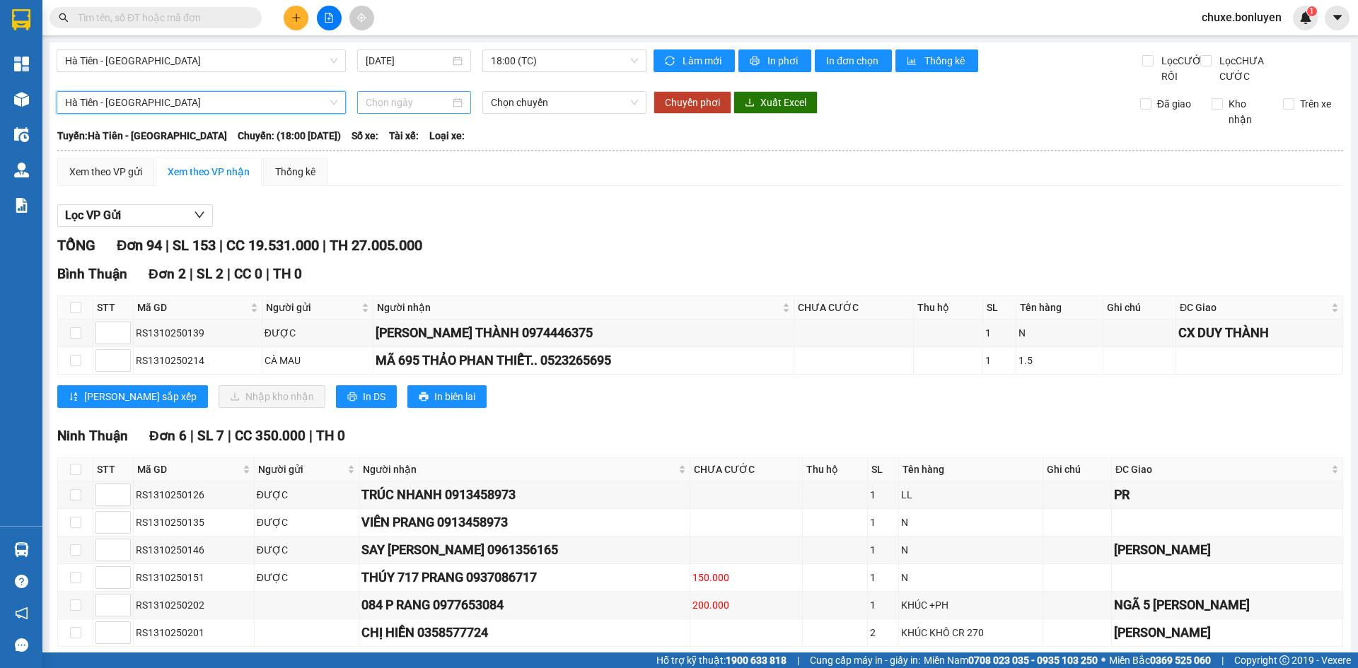
click at [438, 110] on input at bounding box center [408, 103] width 84 height 16
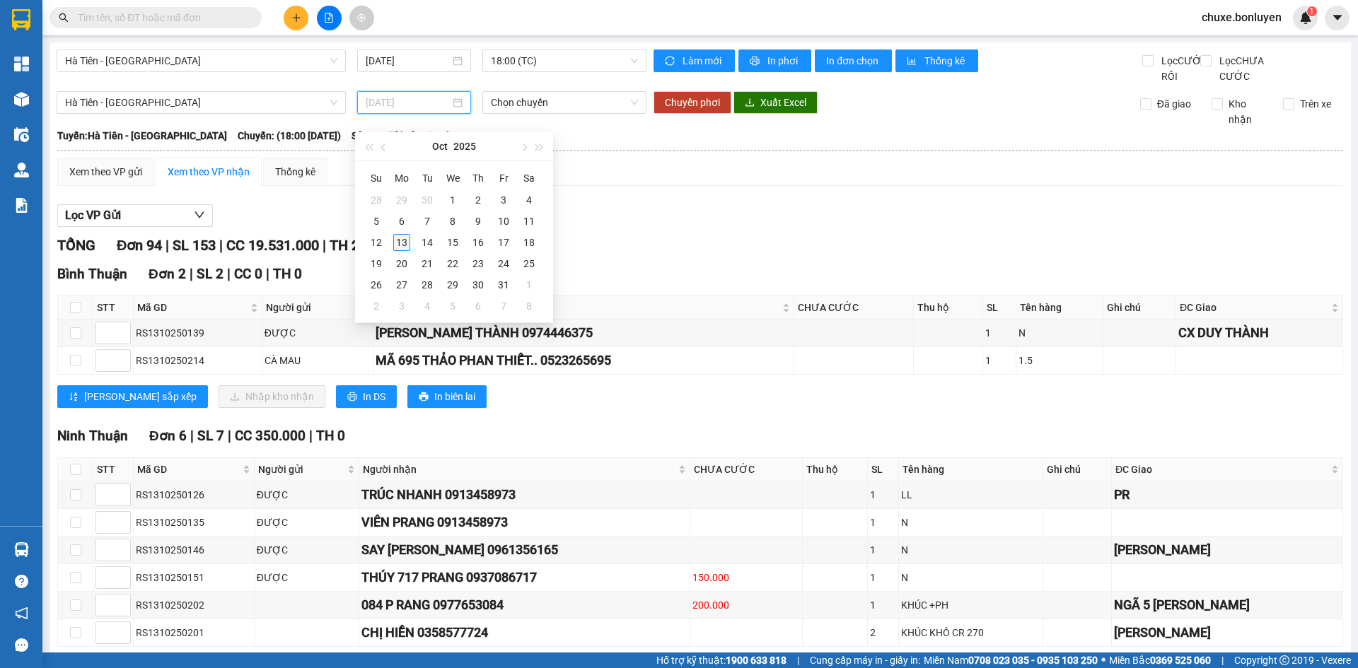
type input "[DATE]"
click at [400, 246] on div "13" at bounding box center [401, 242] width 17 height 17
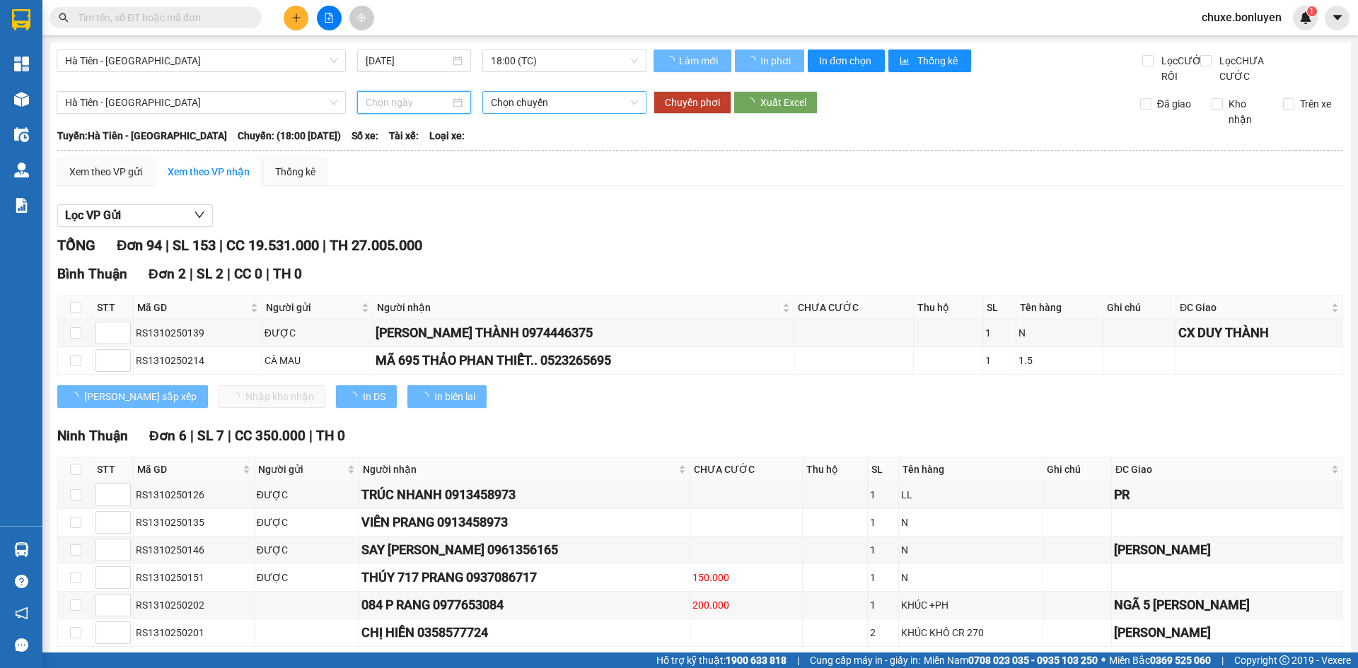
click at [594, 112] on span "Chọn chuyến" at bounding box center [564, 102] width 147 height 21
type input "[DATE]"
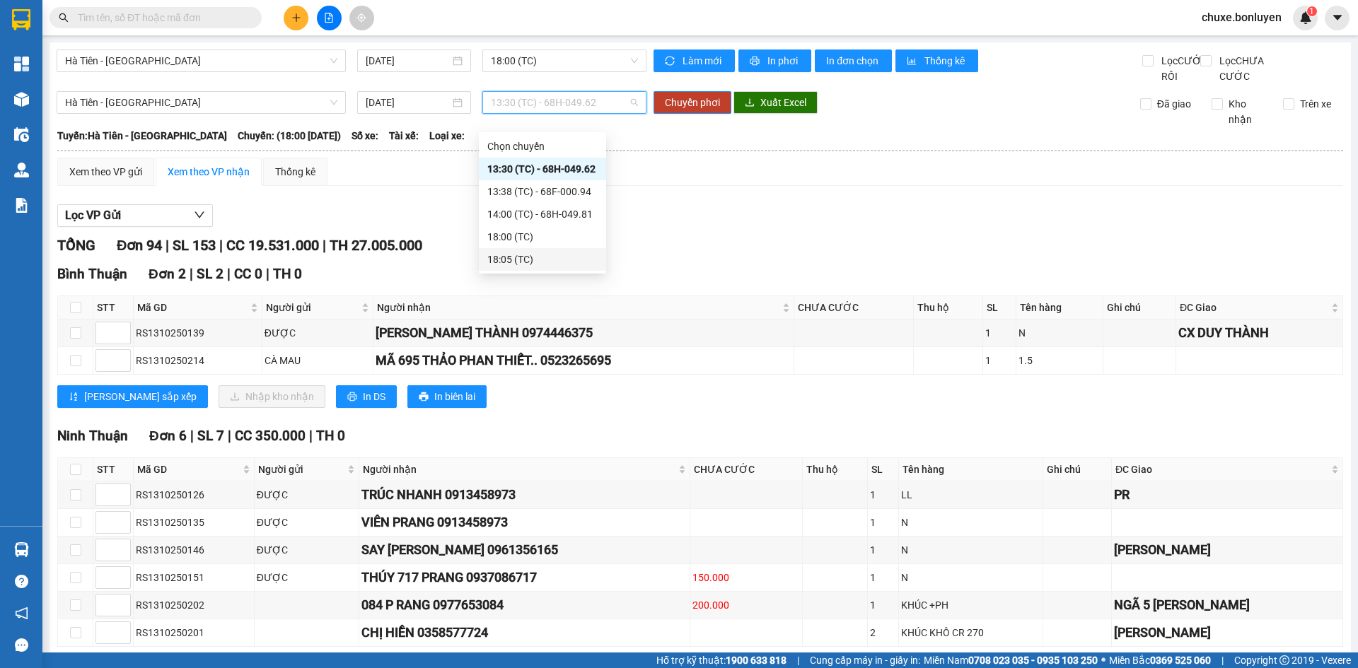
click at [549, 258] on div "18:05 (TC)" at bounding box center [542, 260] width 110 height 16
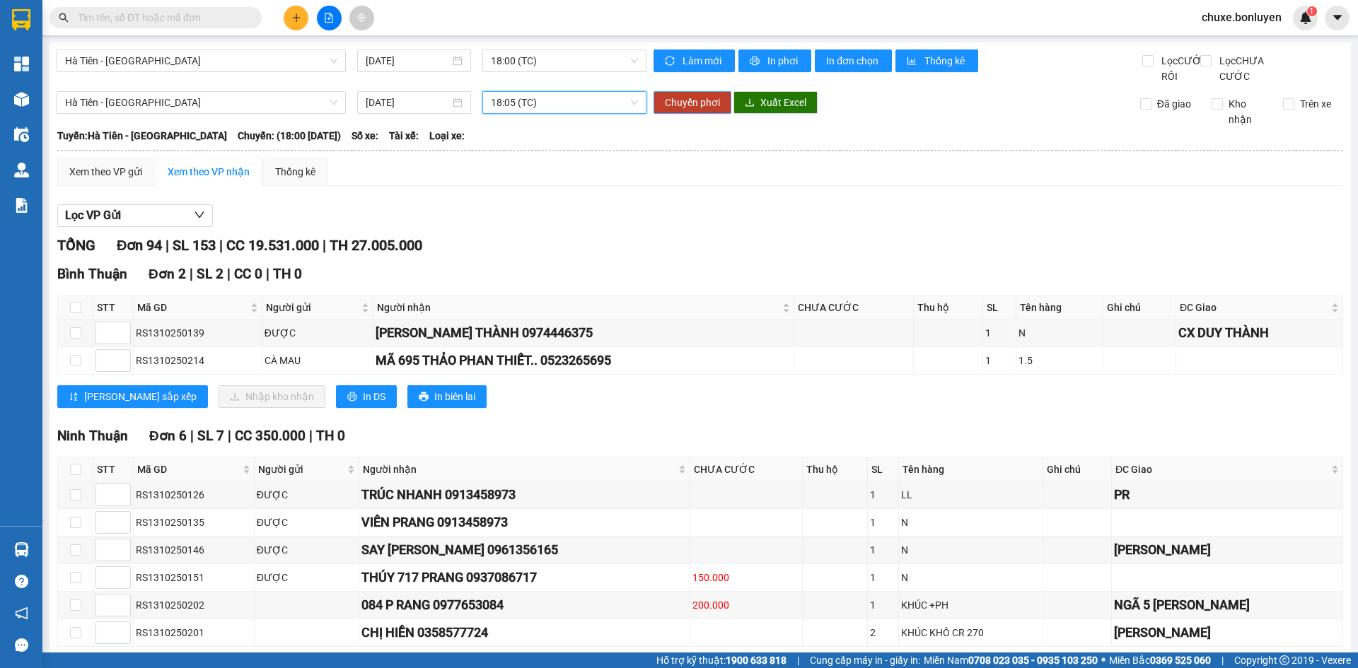
click at [693, 110] on span "Chuyển phơi" at bounding box center [692, 103] width 55 height 16
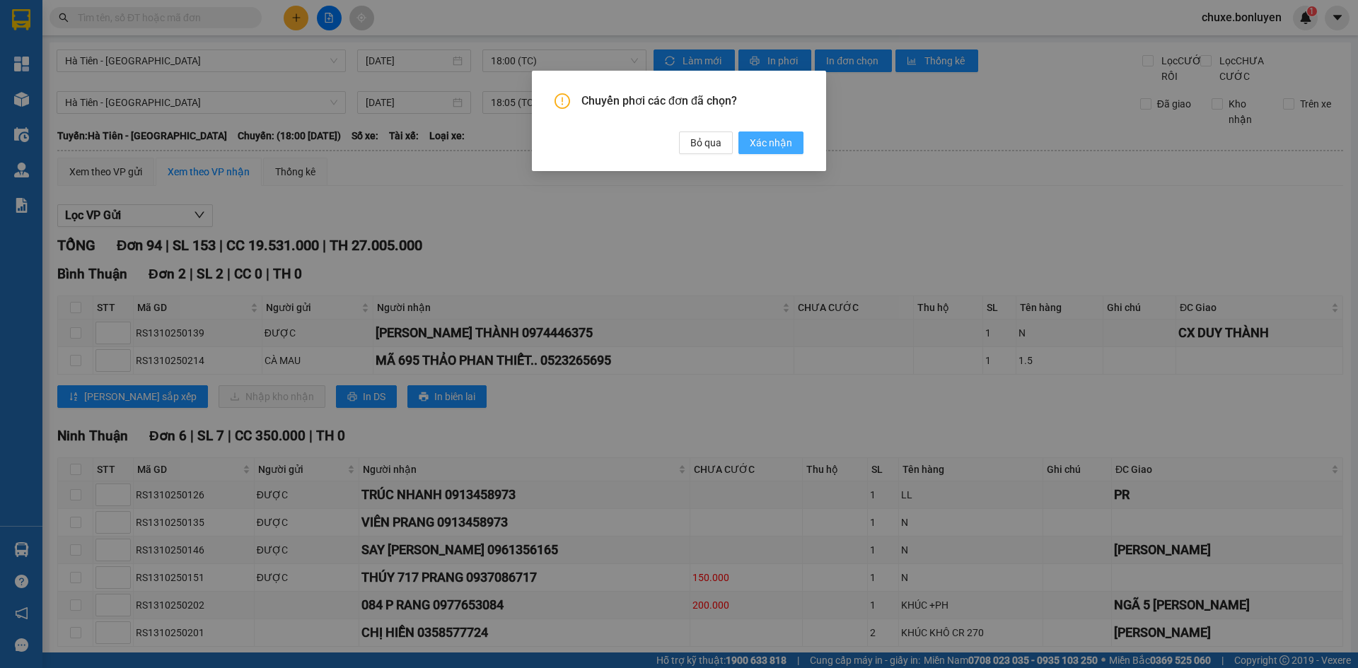
click at [765, 141] on span "Xác nhận" at bounding box center [771, 143] width 42 height 16
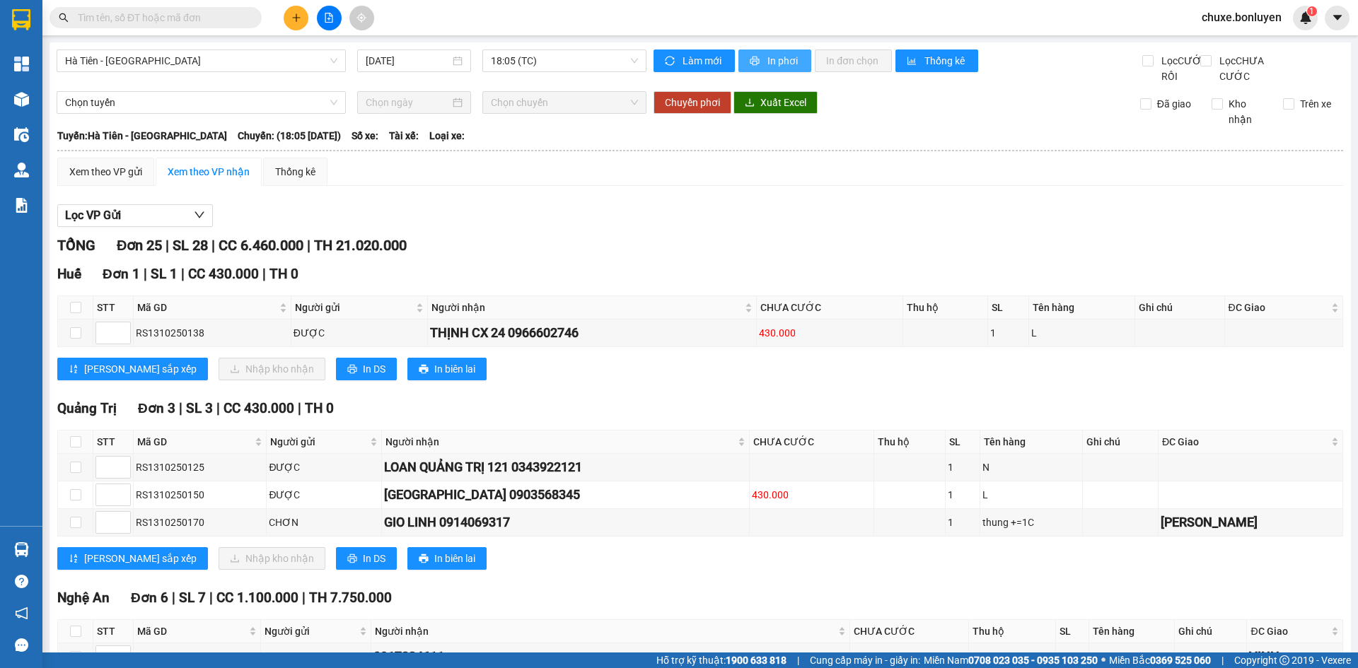
click at [758, 57] on button "In phơi" at bounding box center [775, 61] width 73 height 23
click at [774, 257] on div "TỔNG Đơn 25 | SL 28 | CC 6.460.000 | TH 21.020.000" at bounding box center [700, 246] width 1286 height 22
click at [509, 56] on span "18:05 (TC)" at bounding box center [564, 60] width 147 height 21
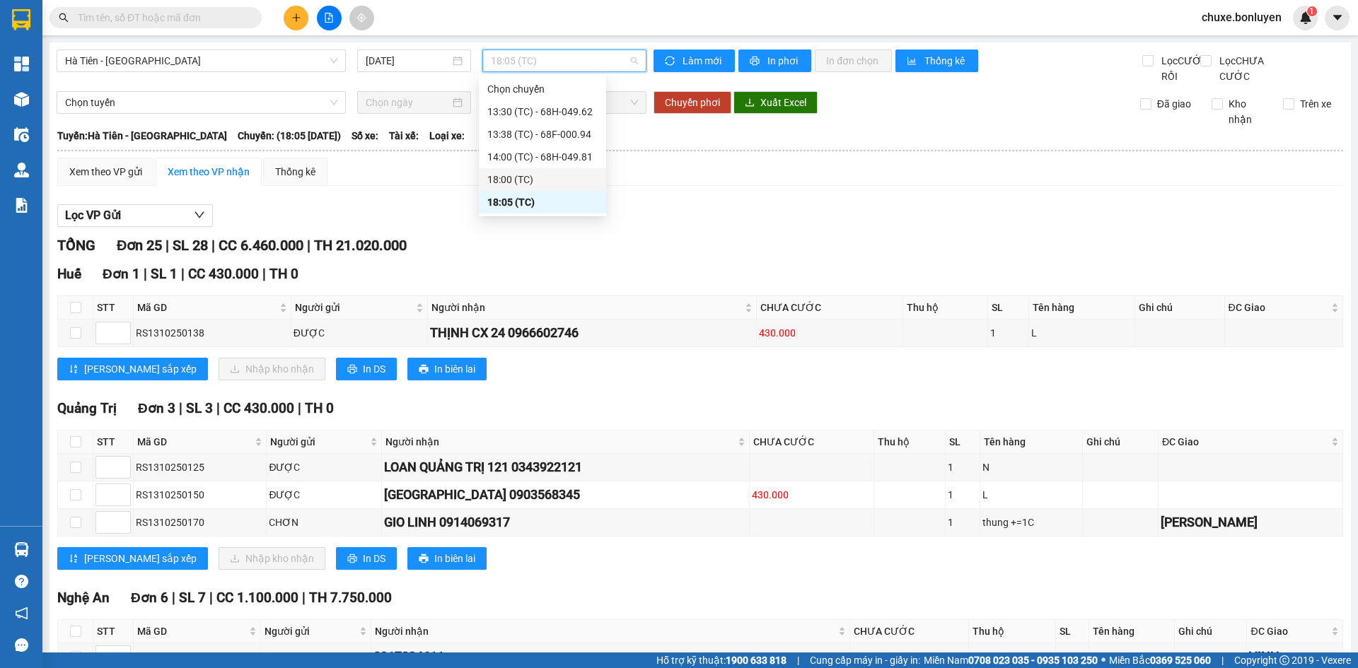
click at [550, 182] on div "18:00 (TC)" at bounding box center [542, 180] width 110 height 16
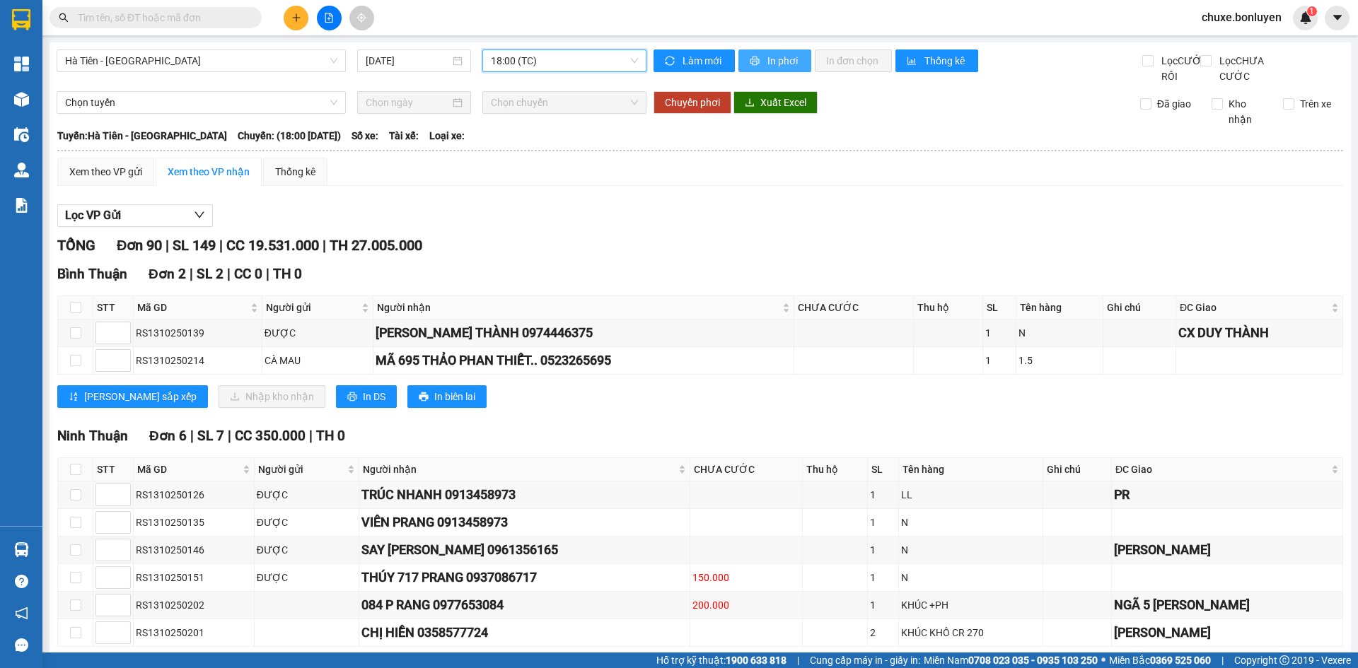
click at [768, 62] on span "In phơi" at bounding box center [784, 61] width 33 height 16
click at [109, 23] on input "text" at bounding box center [161, 18] width 167 height 16
type input "685"
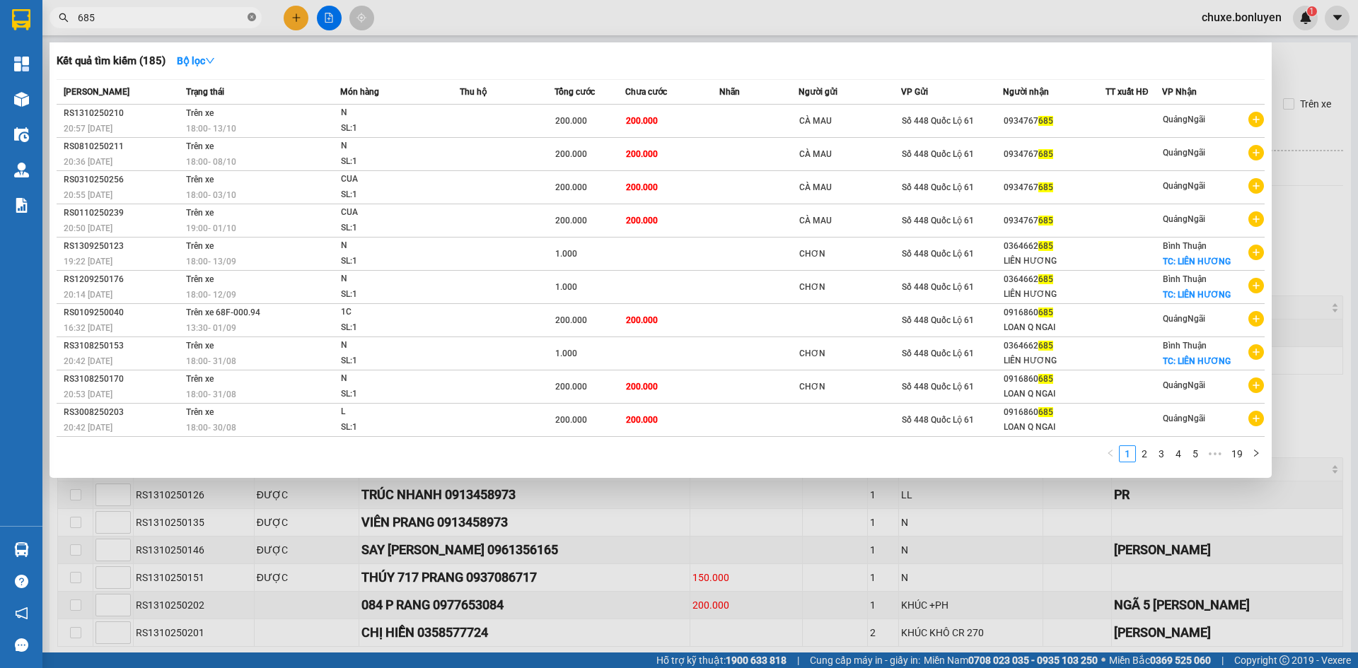
click at [248, 16] on icon "close-circle" at bounding box center [252, 17] width 8 height 8
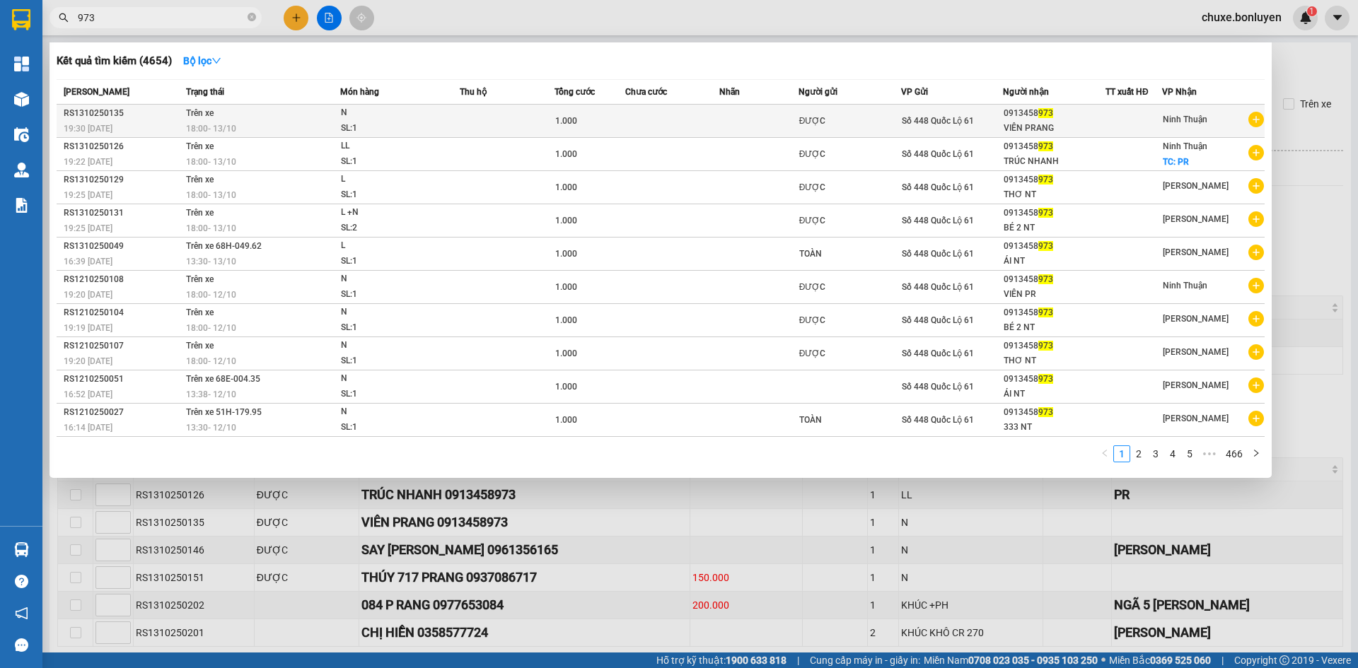
type input "973"
